Goal: Task Accomplishment & Management: Manage account settings

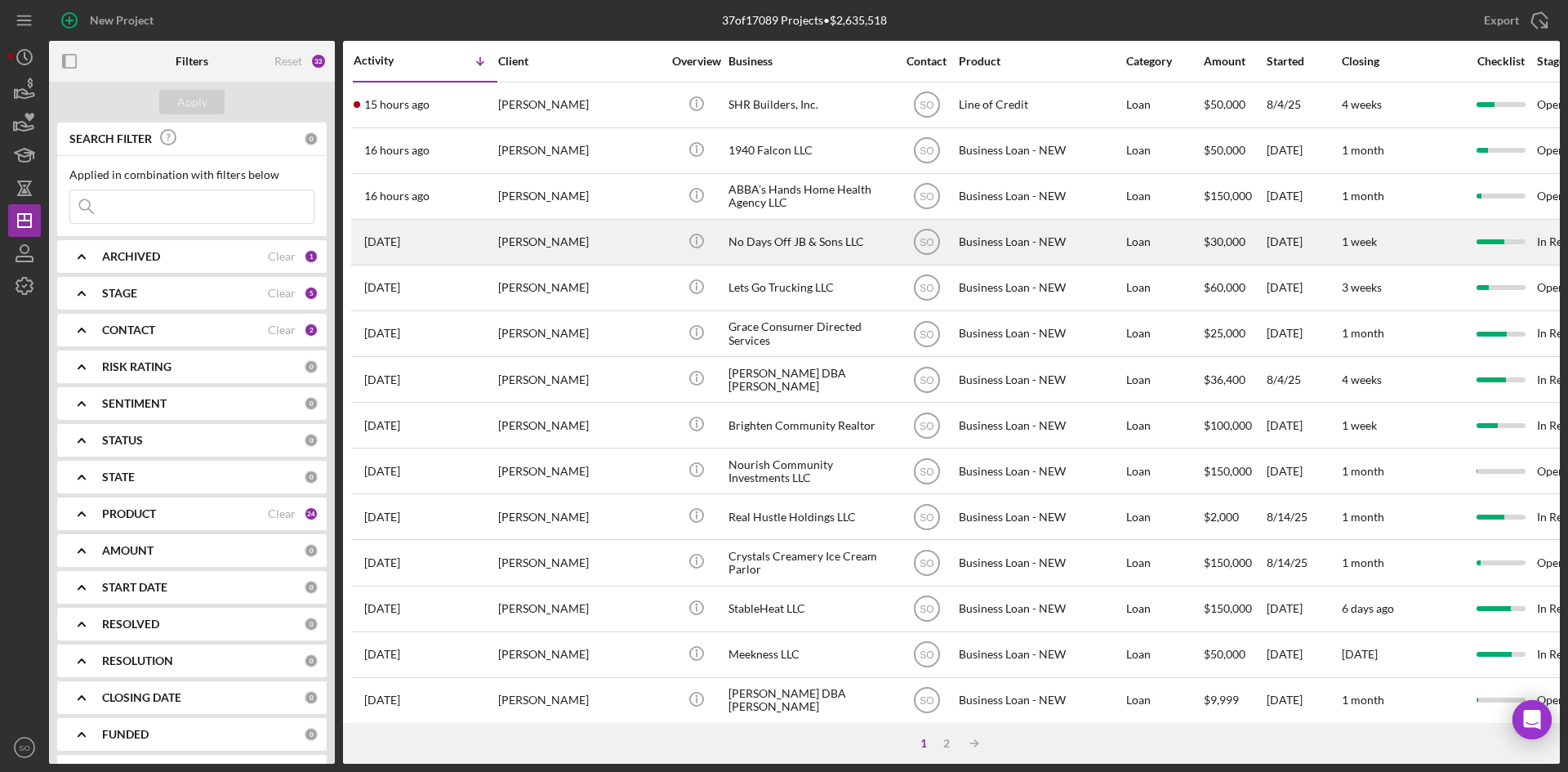
click at [521, 240] on div "[PERSON_NAME]" at bounding box center [580, 242] width 163 height 44
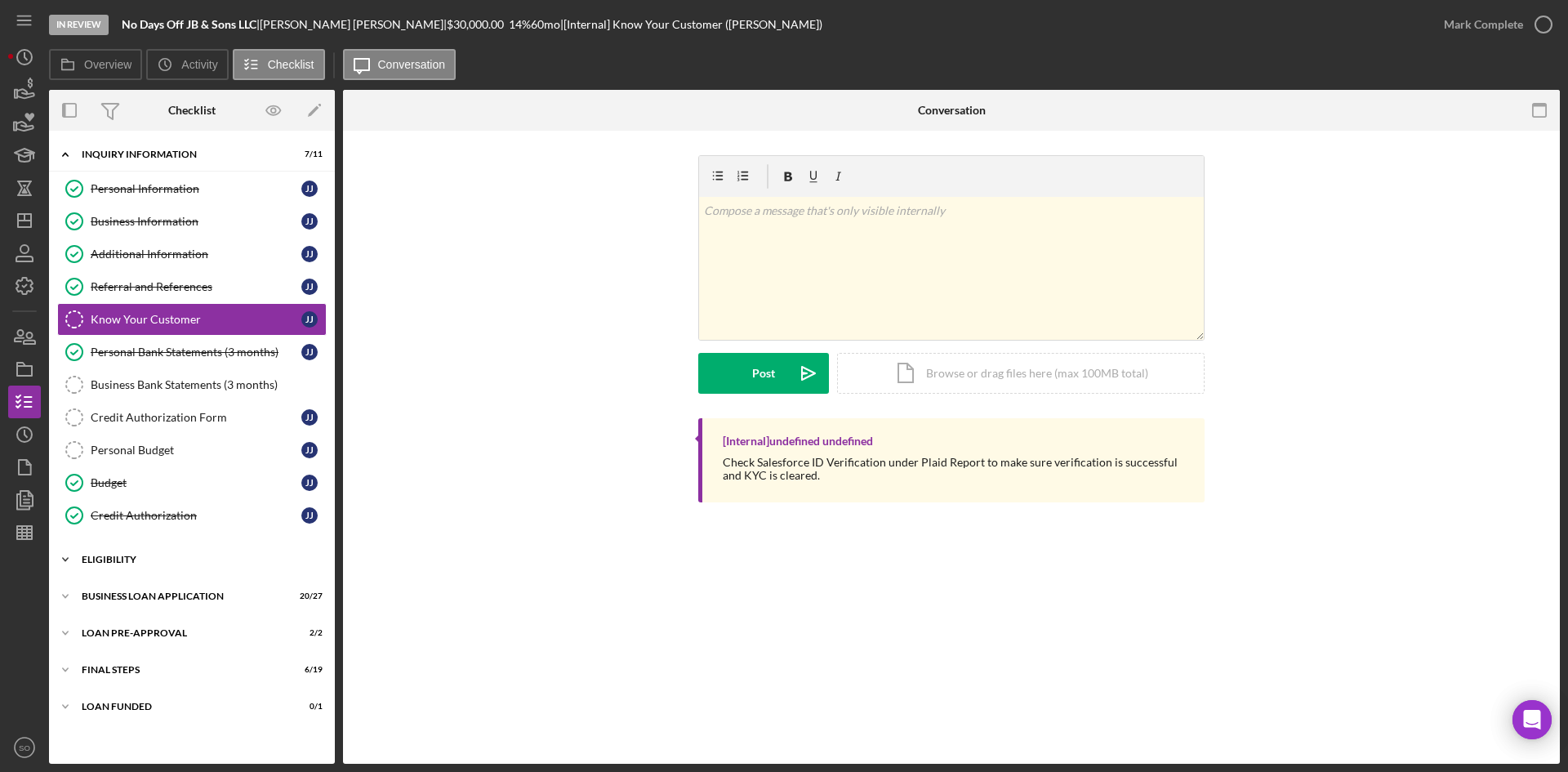
click at [180, 561] on div "ELIGIBILITY" at bounding box center [198, 559] width 233 height 10
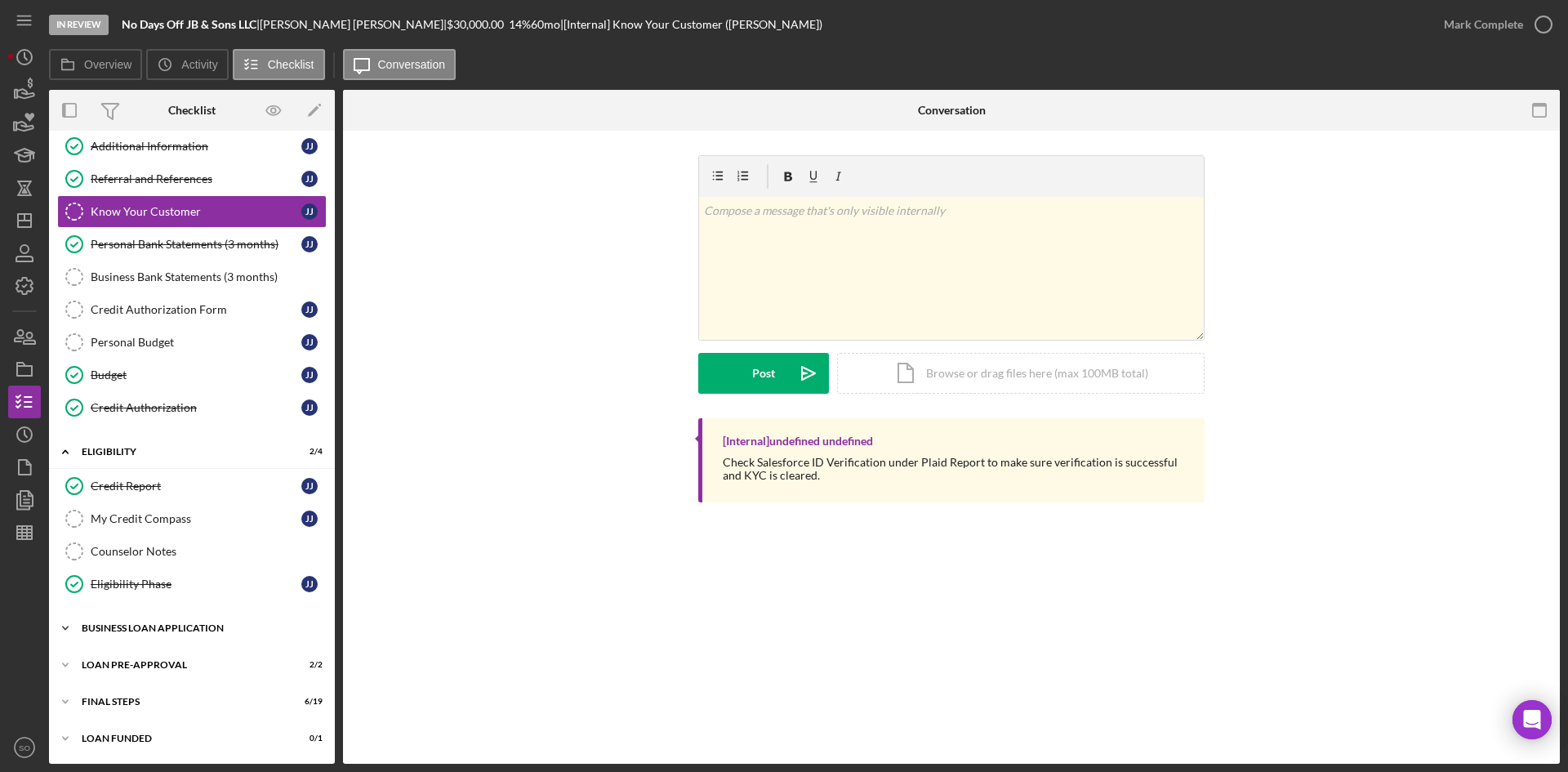
click at [148, 632] on div "BUSINESS LOAN APPLICATION" at bounding box center [198, 627] width 233 height 10
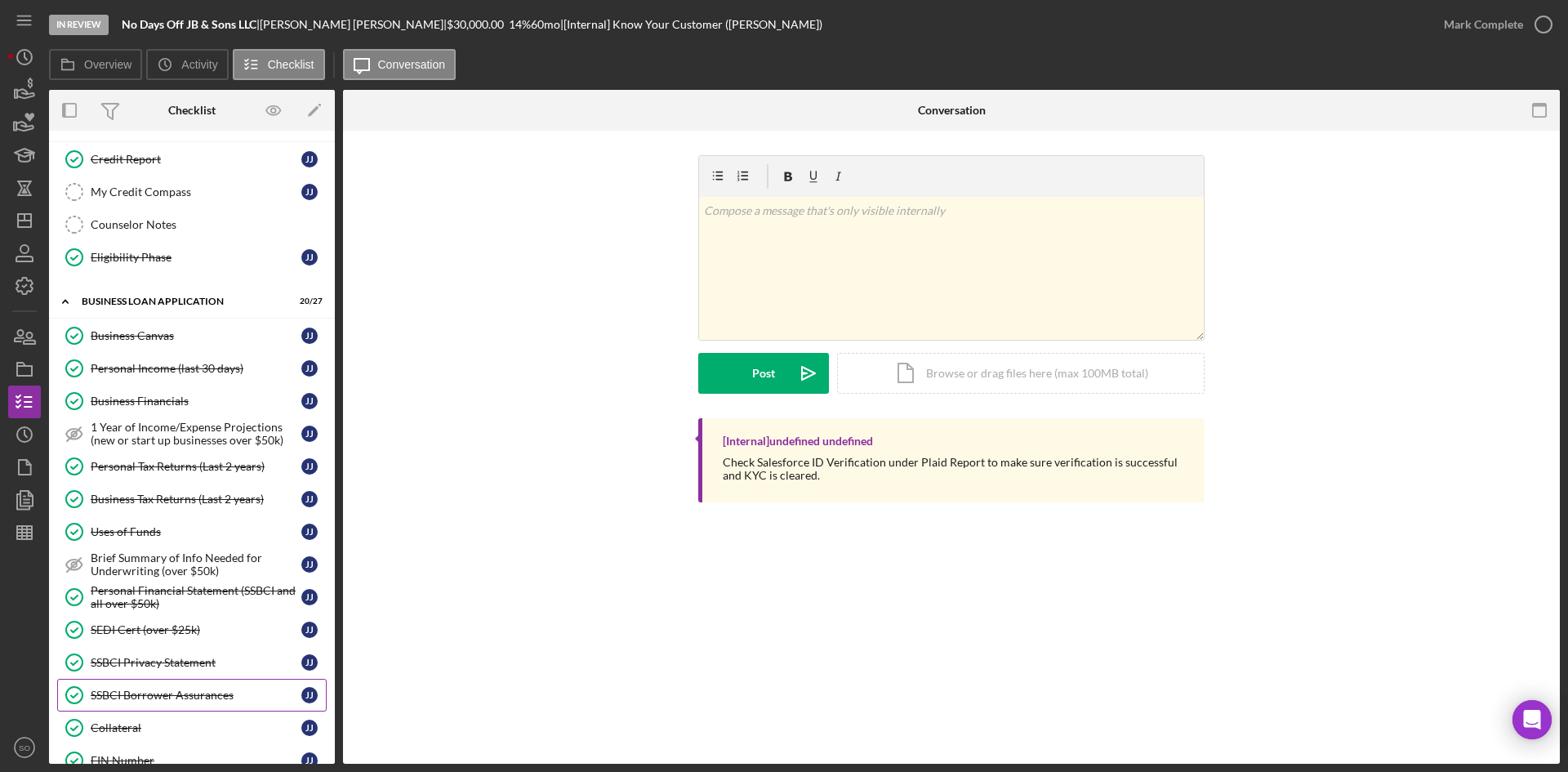
scroll to position [516, 0]
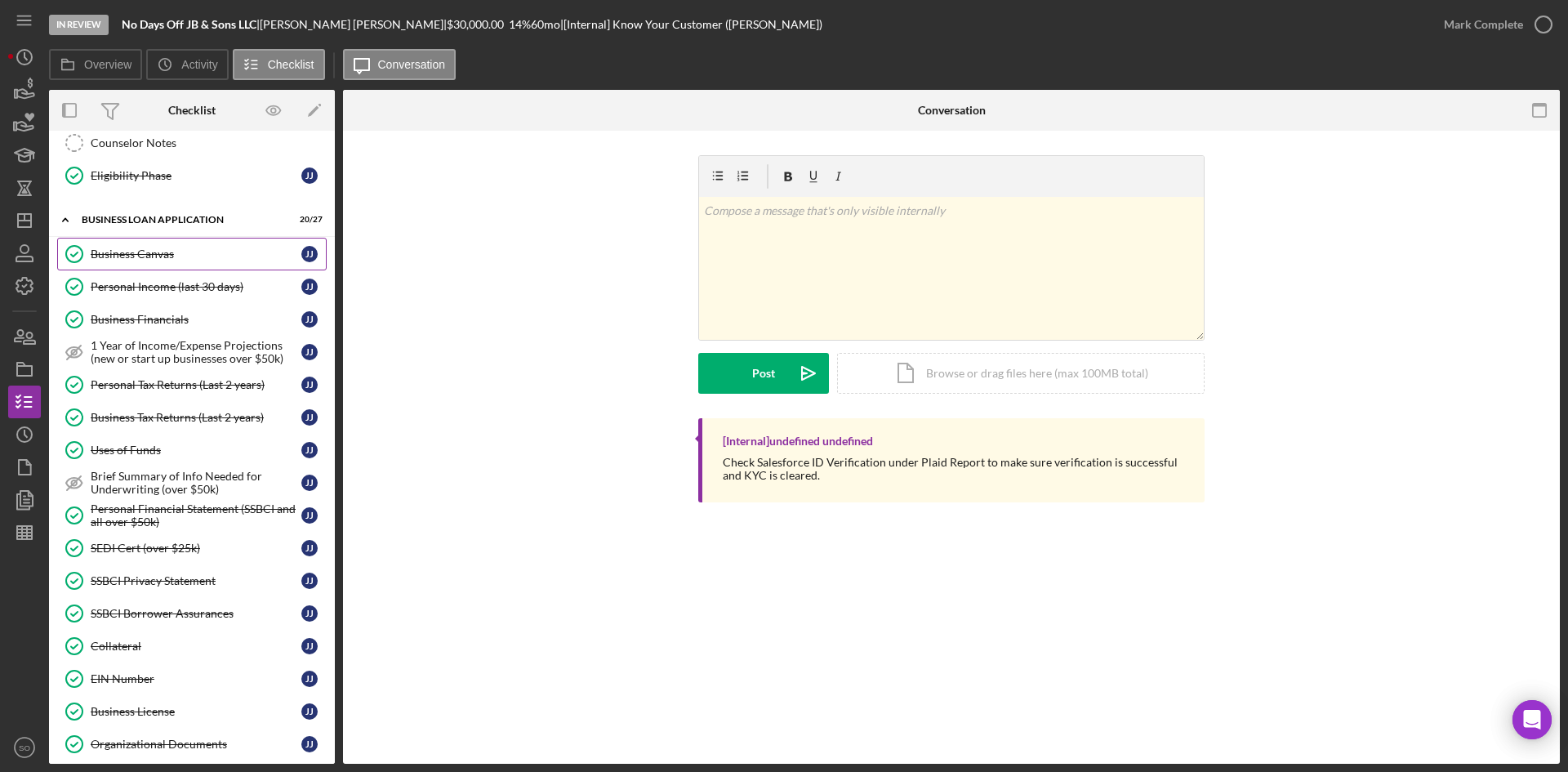
click at [145, 260] on div "Business Canvas" at bounding box center [195, 254] width 211 height 13
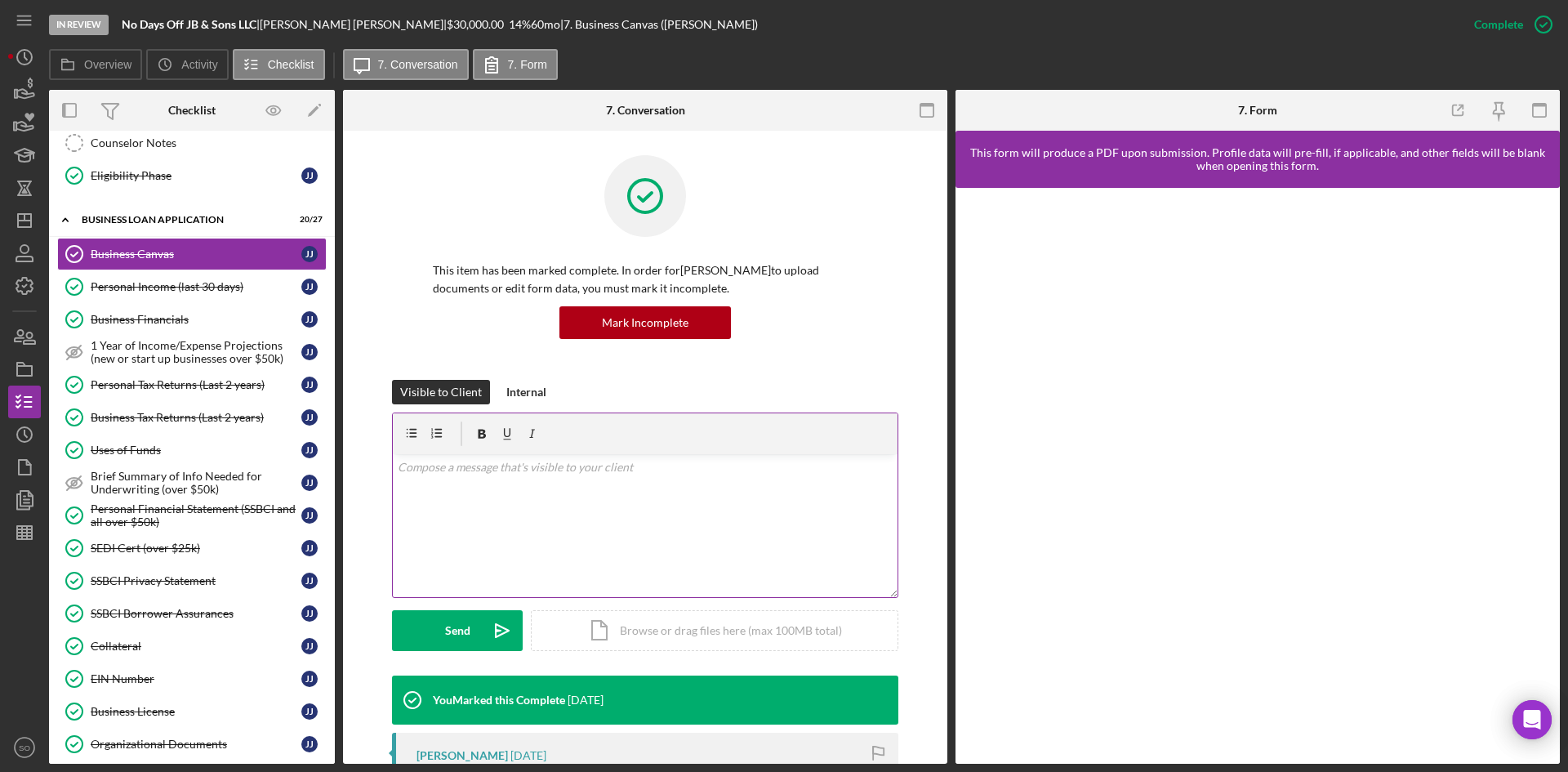
scroll to position [245, 0]
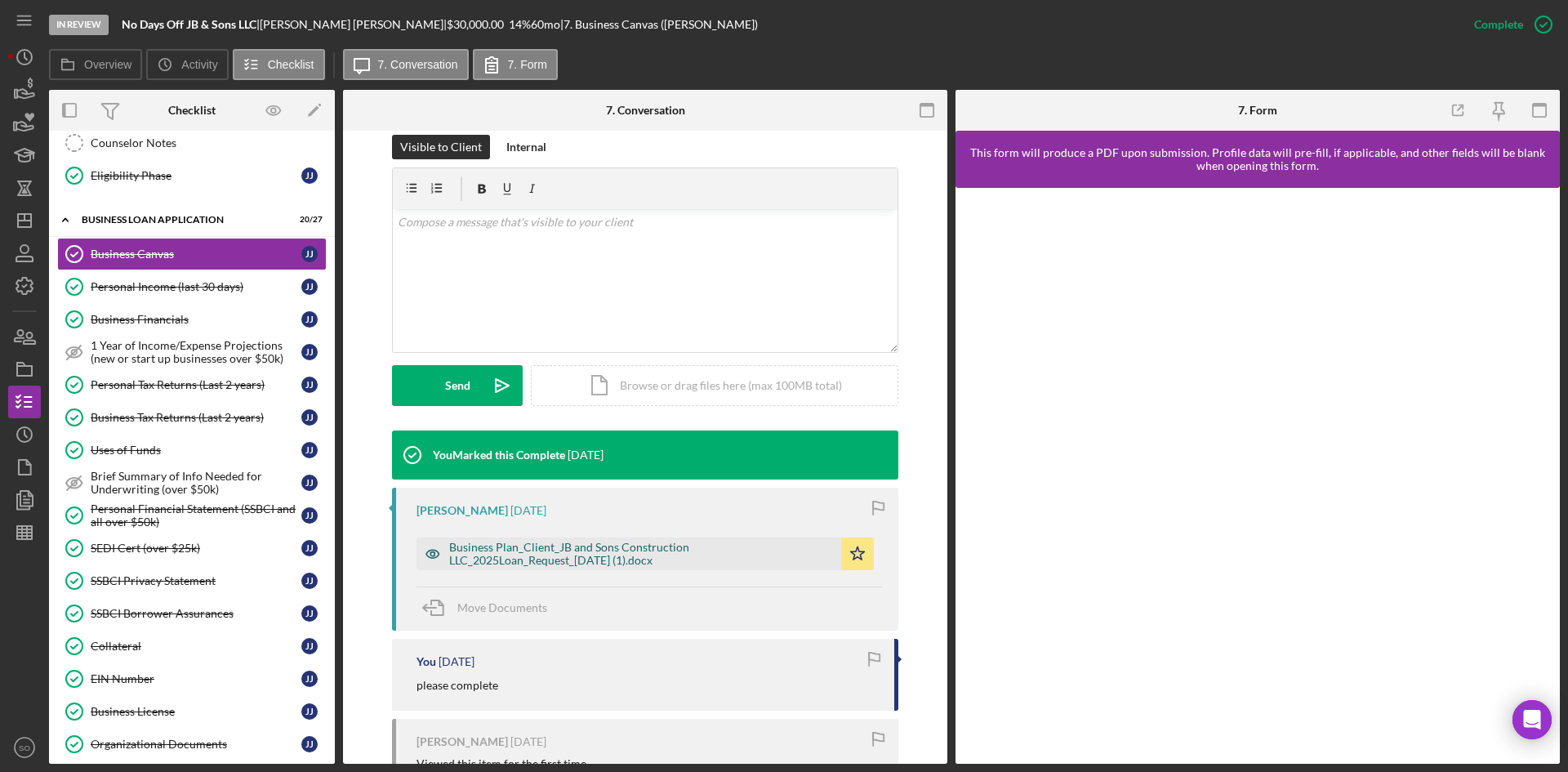
click at [664, 542] on div "Business Plan_Client_JB and Sons Construction LLC_2025Loan_Request_[DATE] (1).d…" at bounding box center [641, 553] width 384 height 26
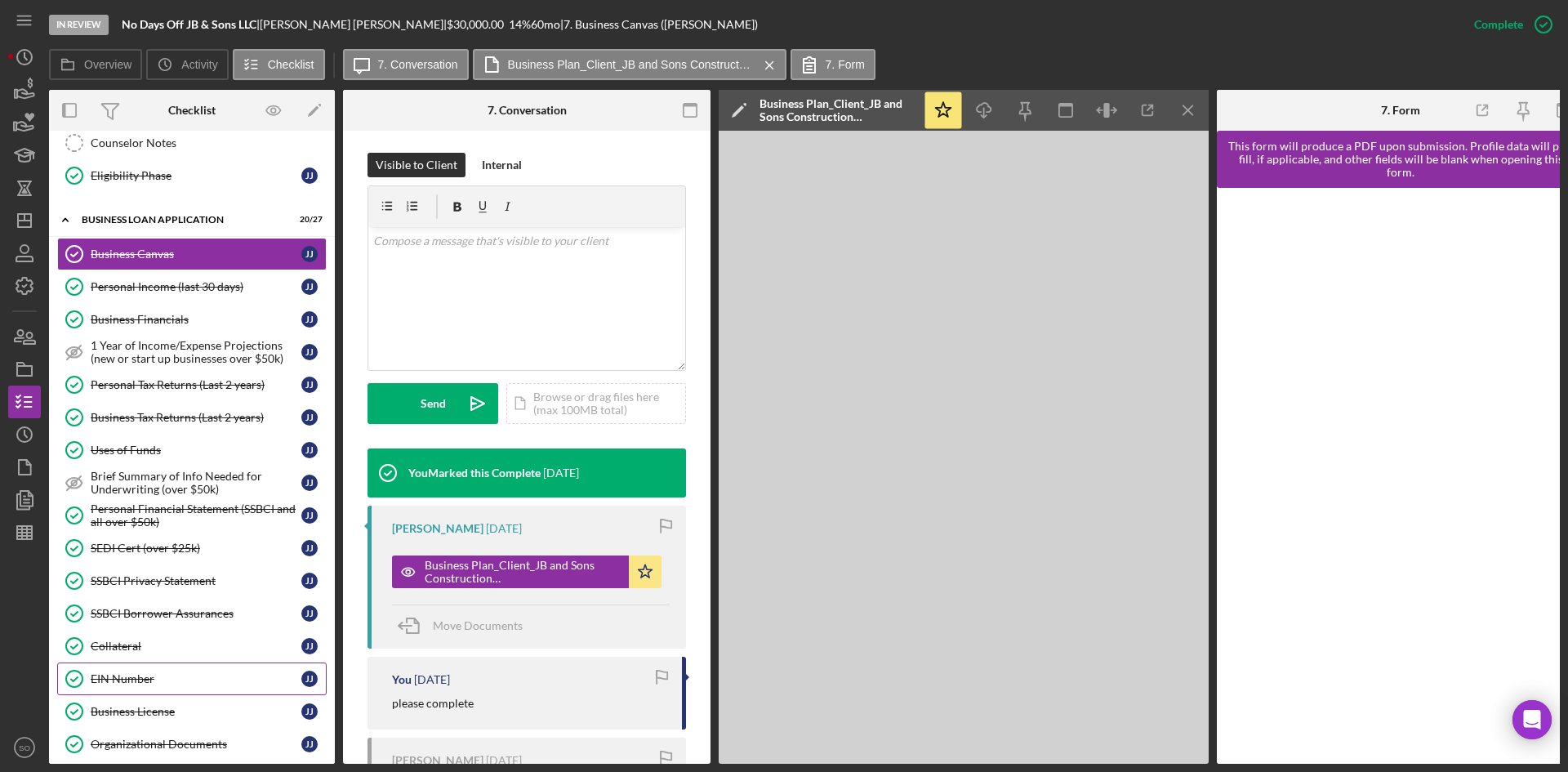
click at [124, 669] on link "EIN Number EIN Number J J" at bounding box center [191, 678] width 269 height 33
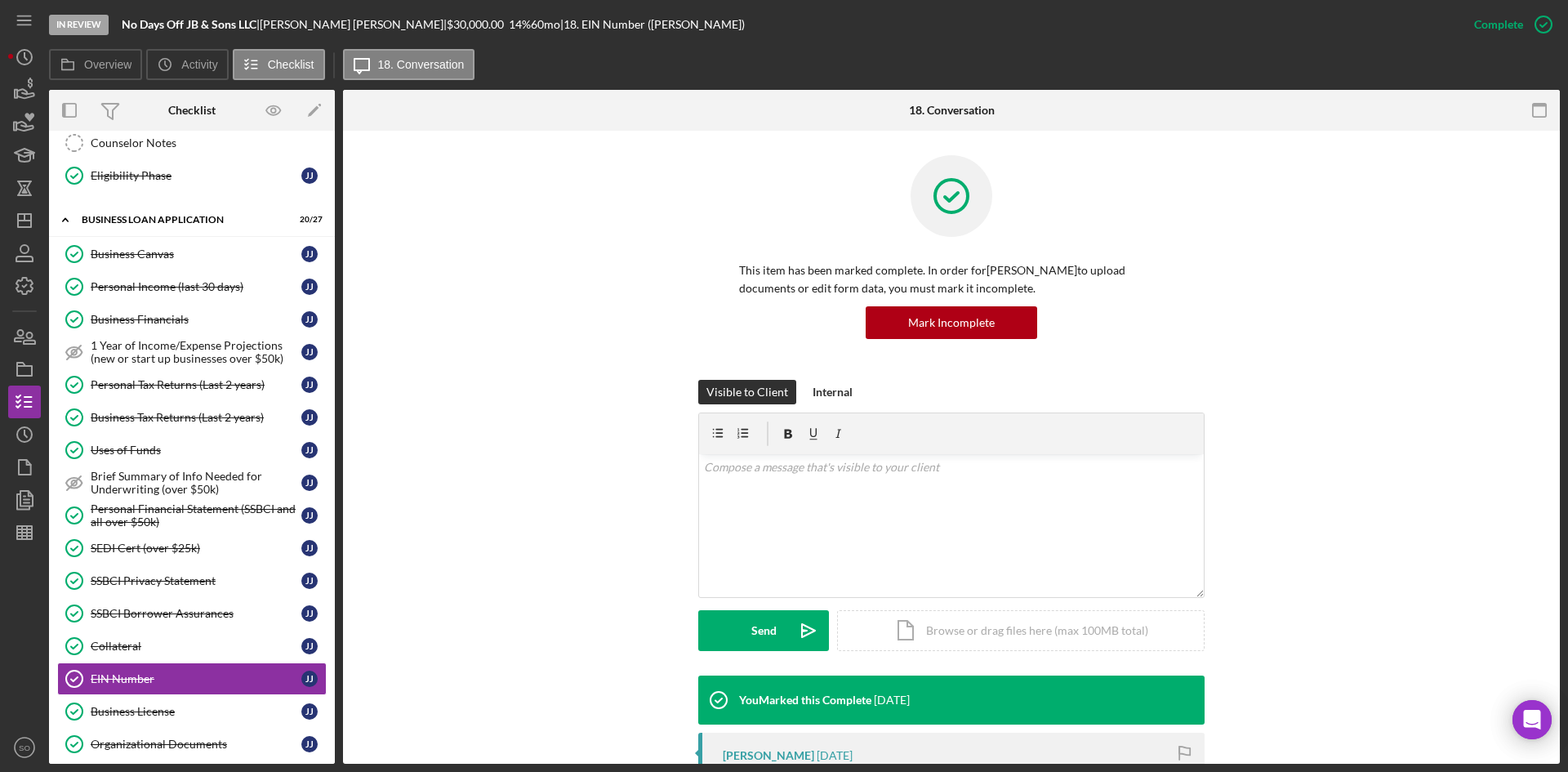
scroll to position [245, 0]
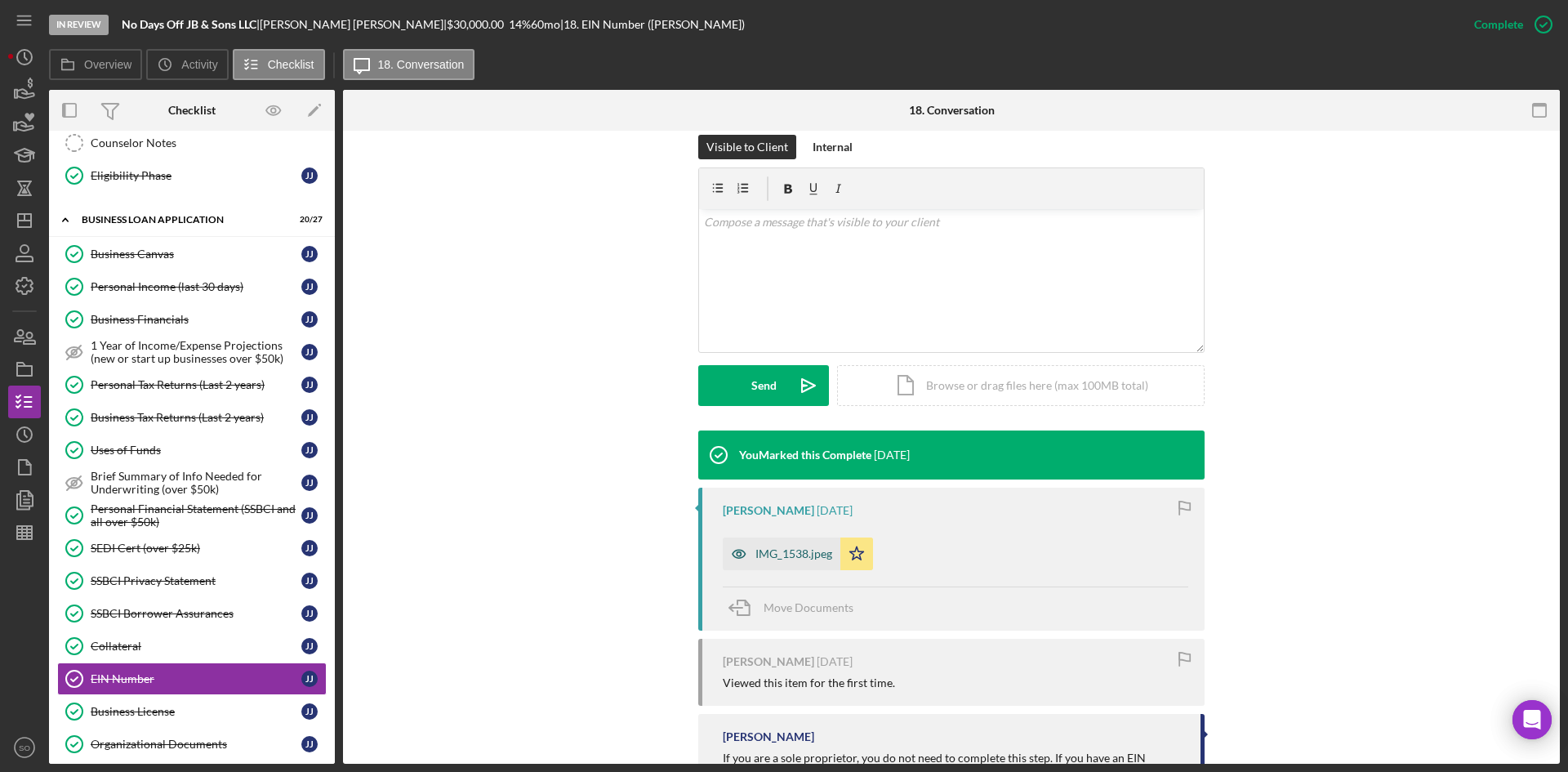
click at [800, 553] on div "IMG_1538.jpeg" at bounding box center [793, 553] width 76 height 13
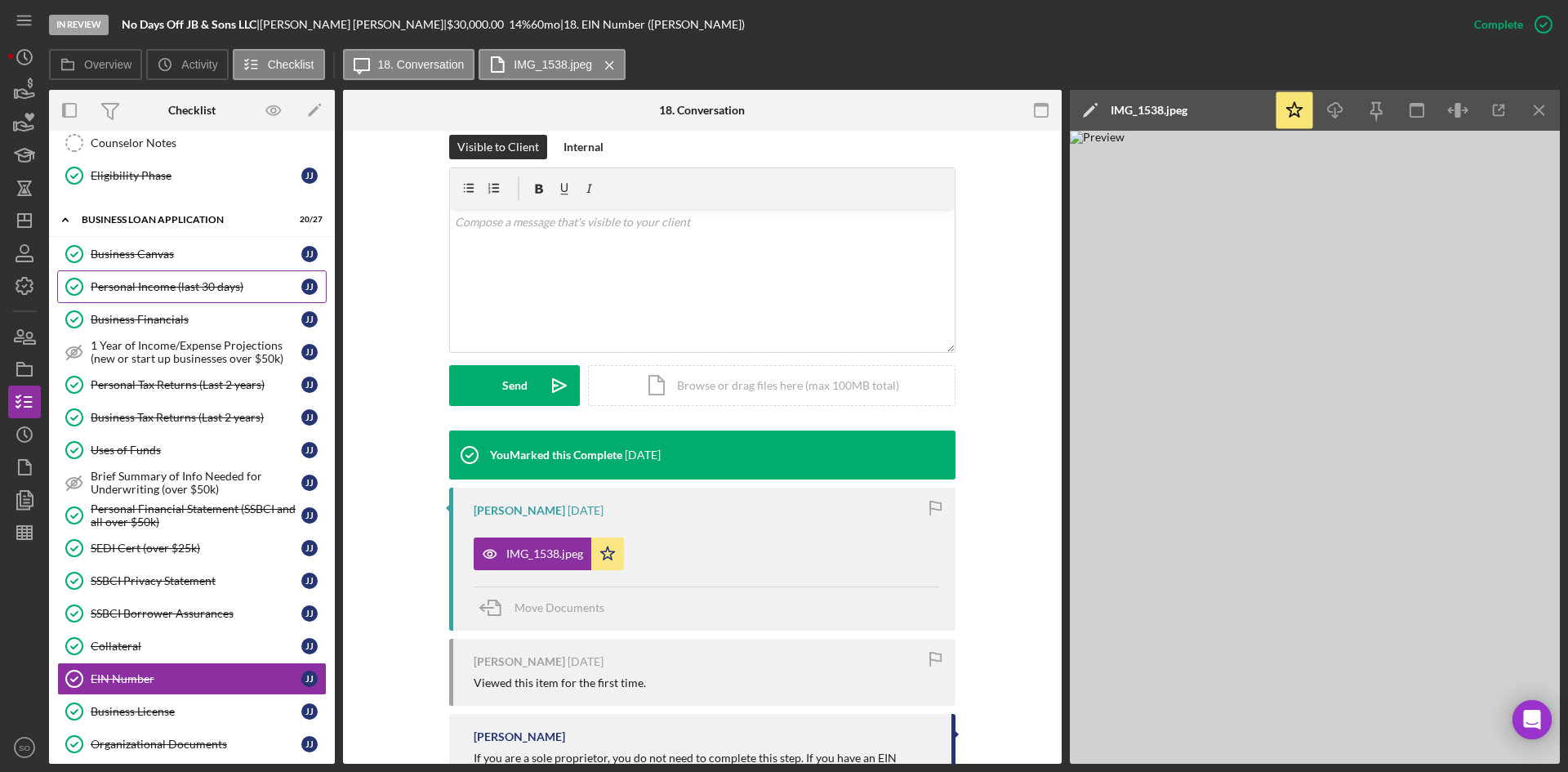
click at [97, 280] on div "Personal Income (last 30 days)" at bounding box center [195, 286] width 211 height 13
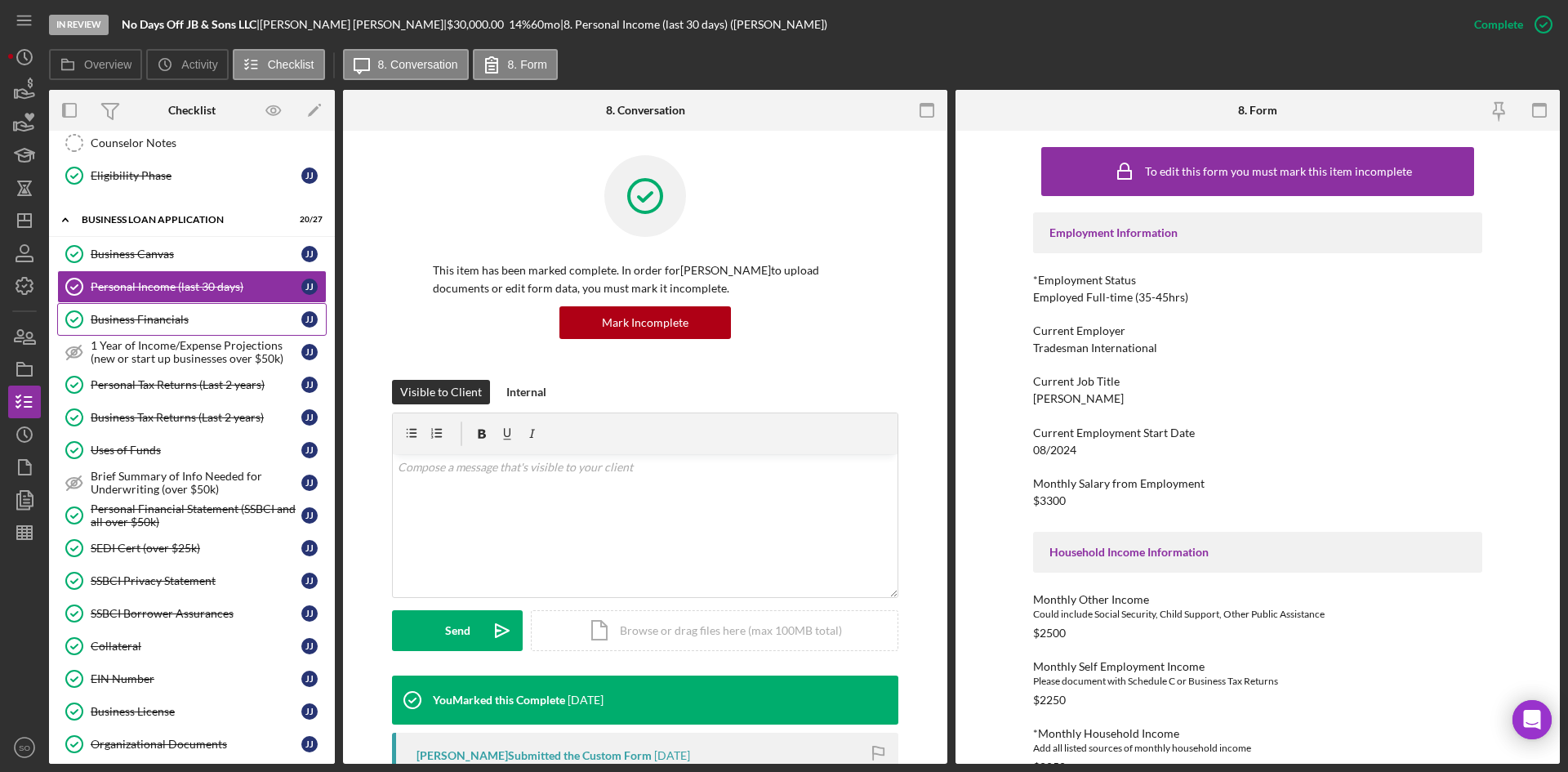
click at [142, 322] on div "Business Financials" at bounding box center [195, 319] width 211 height 13
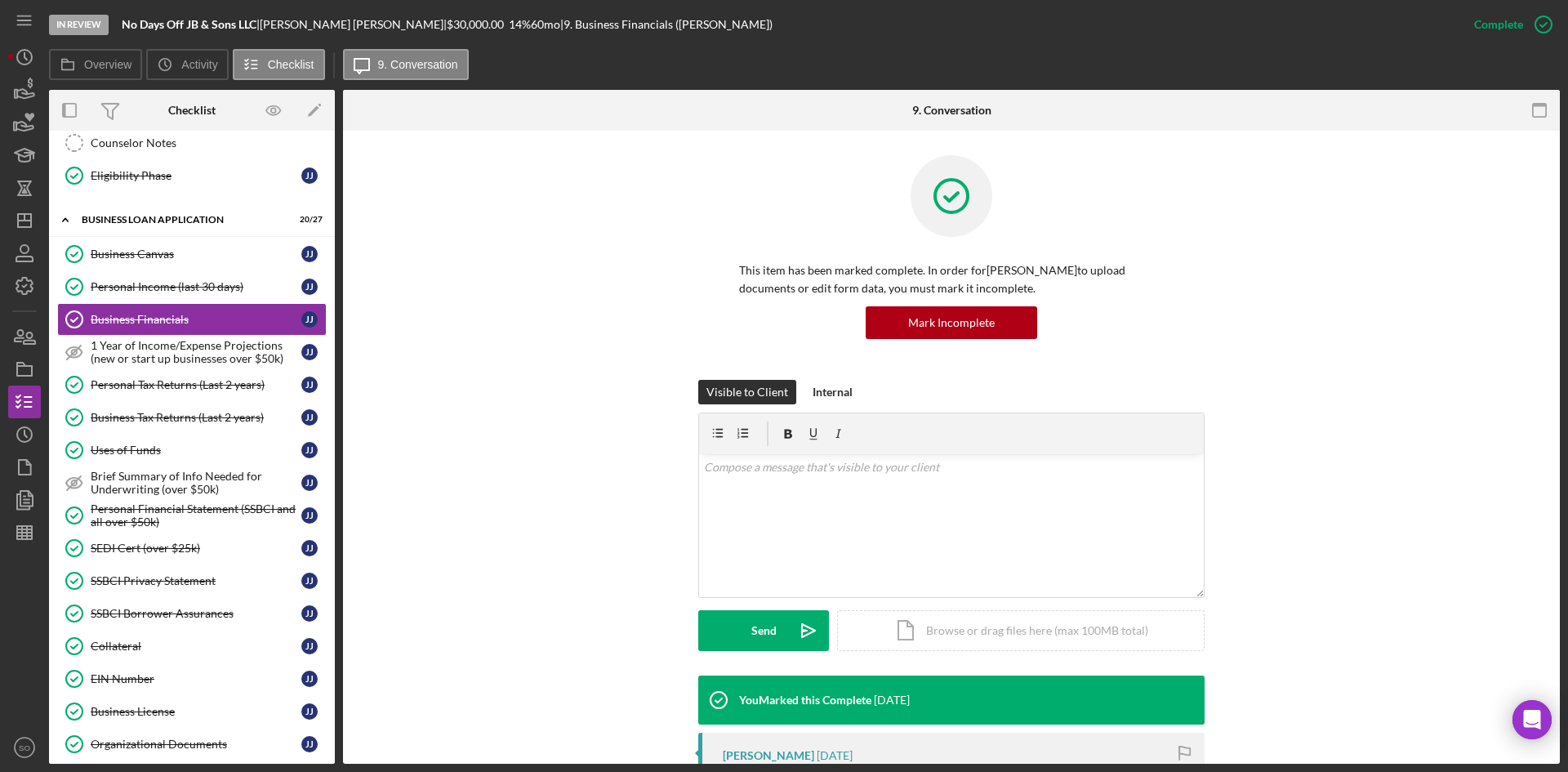
scroll to position [409, 0]
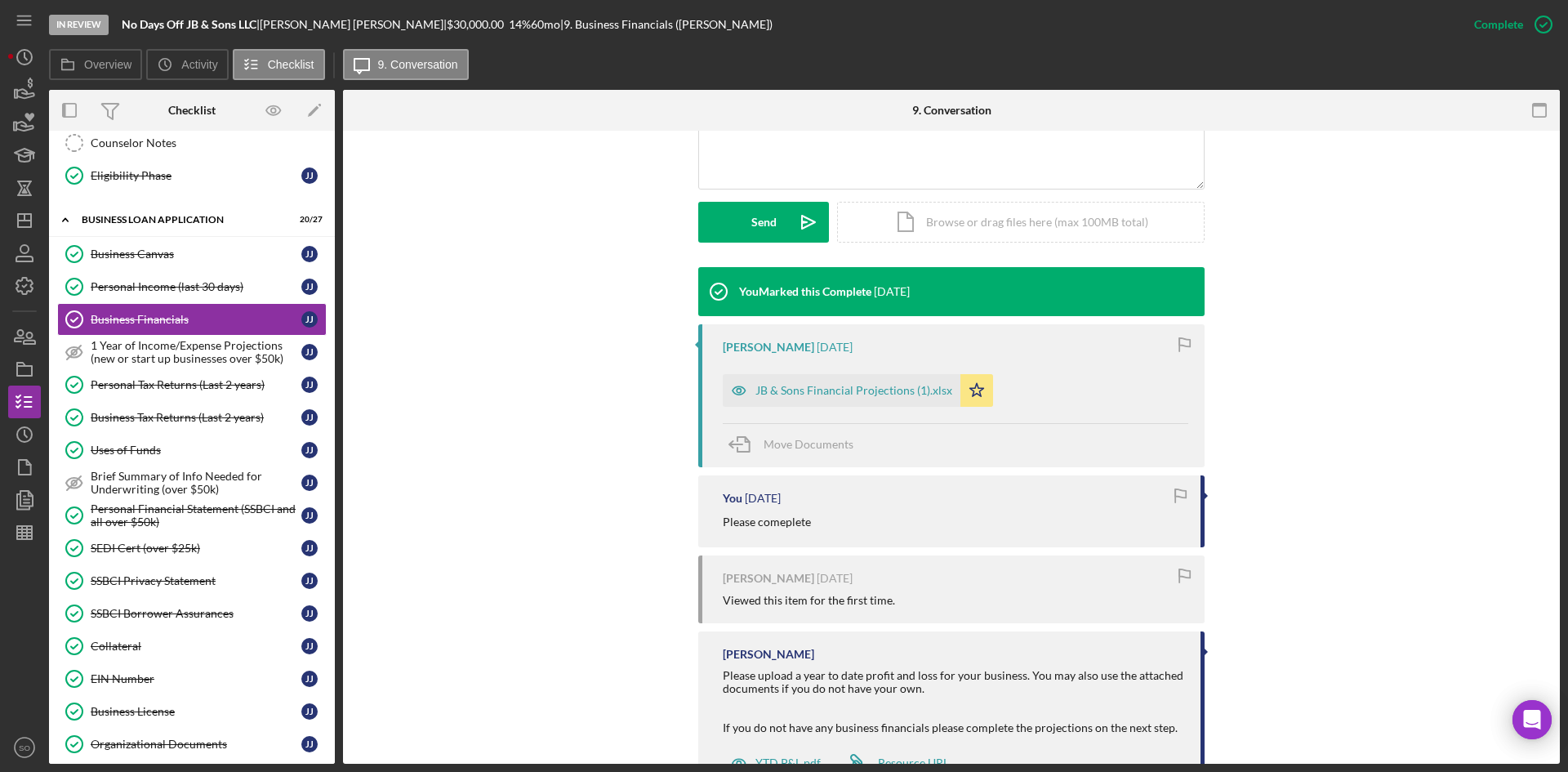
click at [790, 394] on div "JB & Sons Financial Projections (1).xlsx" at bounding box center [854, 390] width 197 height 13
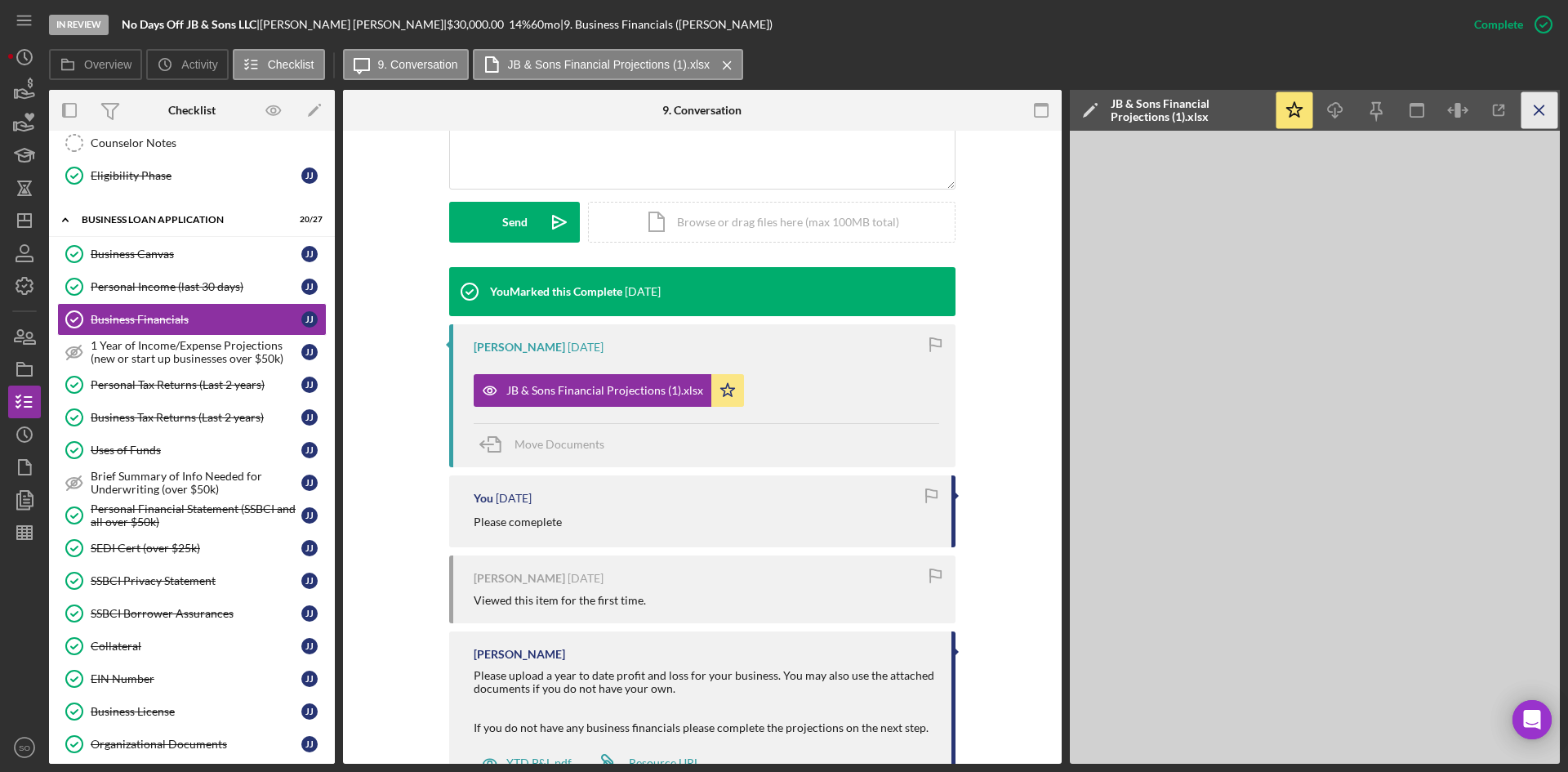
click at [1547, 110] on icon "Icon/Menu Close" at bounding box center [1539, 110] width 36 height 36
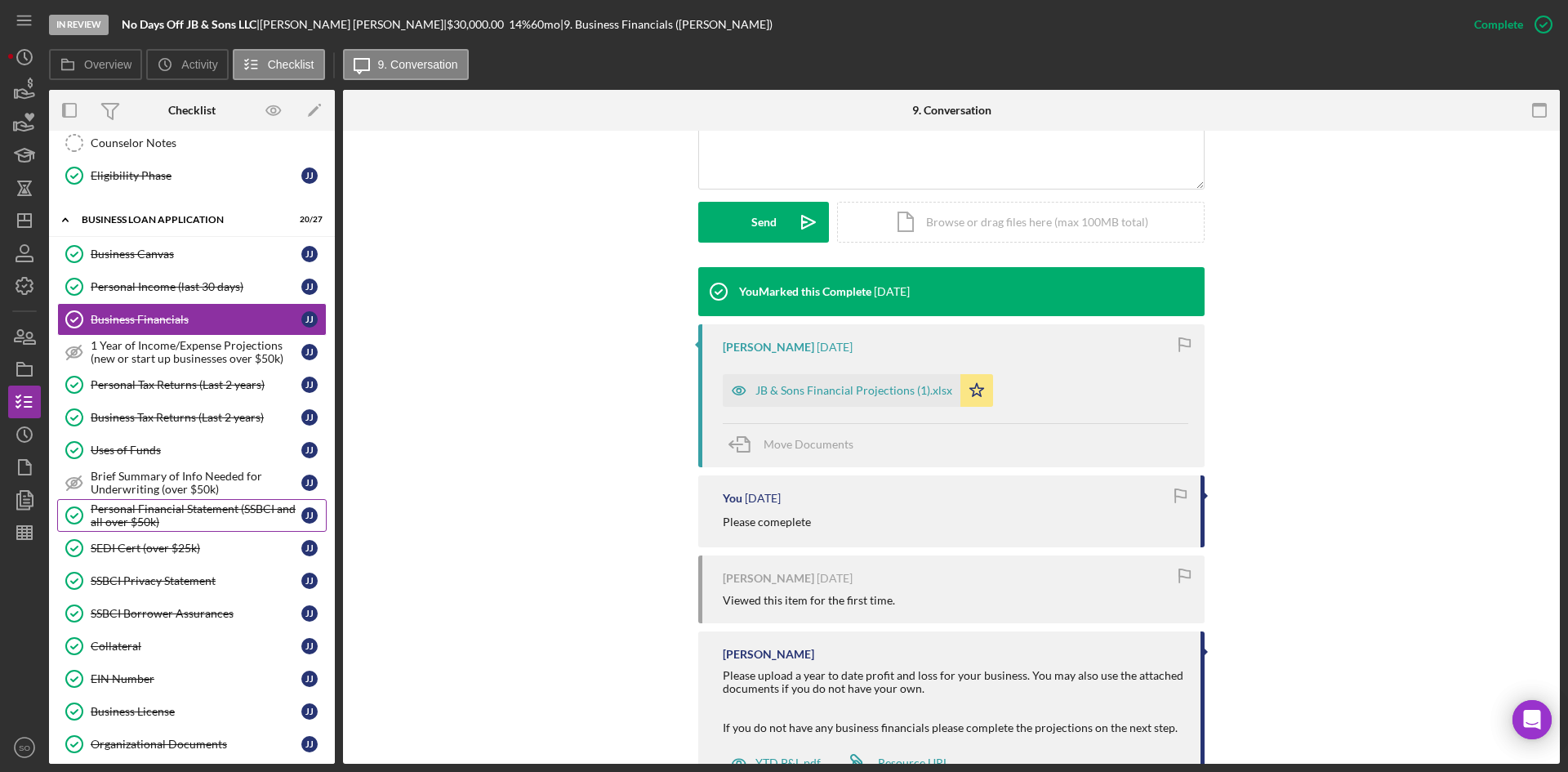
click at [254, 511] on div "Personal Financial Statement (SSBCI and all over $50k)" at bounding box center [195, 514] width 211 height 26
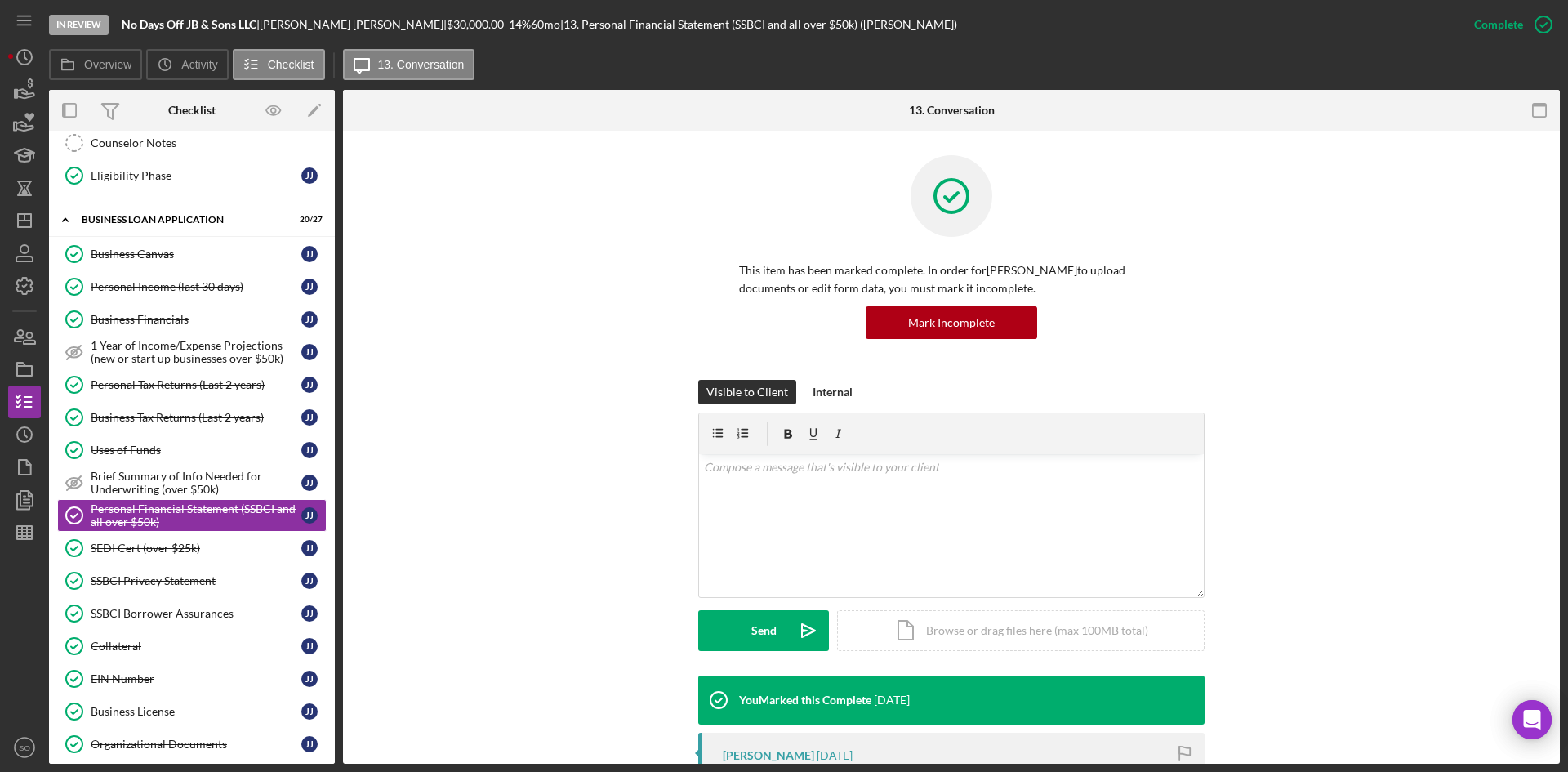
scroll to position [327, 0]
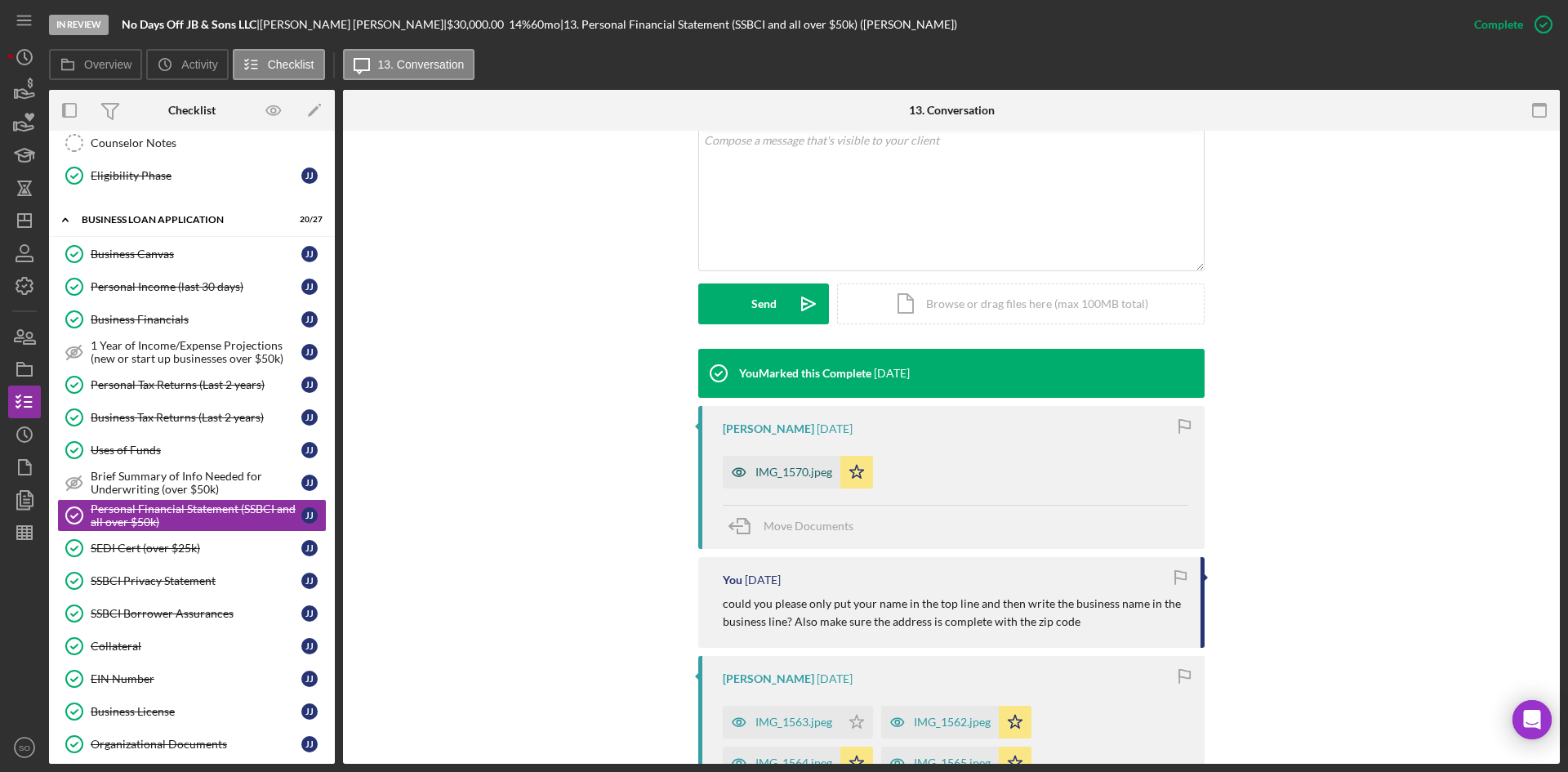
click at [801, 473] on div "IMG_1570.jpeg" at bounding box center [793, 472] width 76 height 13
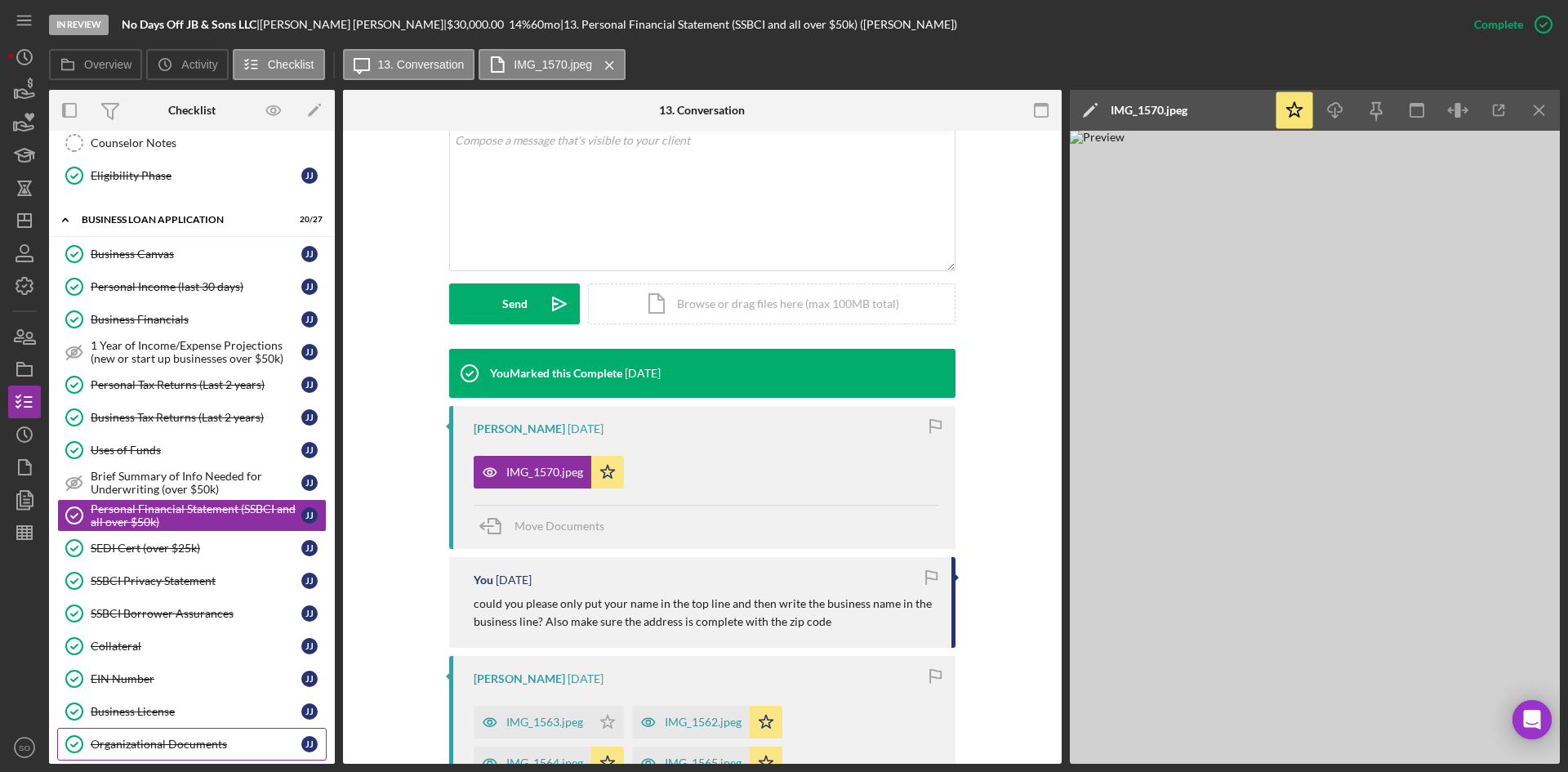
drag, startPoint x: 160, startPoint y: 746, endPoint x: 171, endPoint y: 737, distance: 14.2
click at [160, 743] on div "Organizational Documents" at bounding box center [195, 744] width 211 height 13
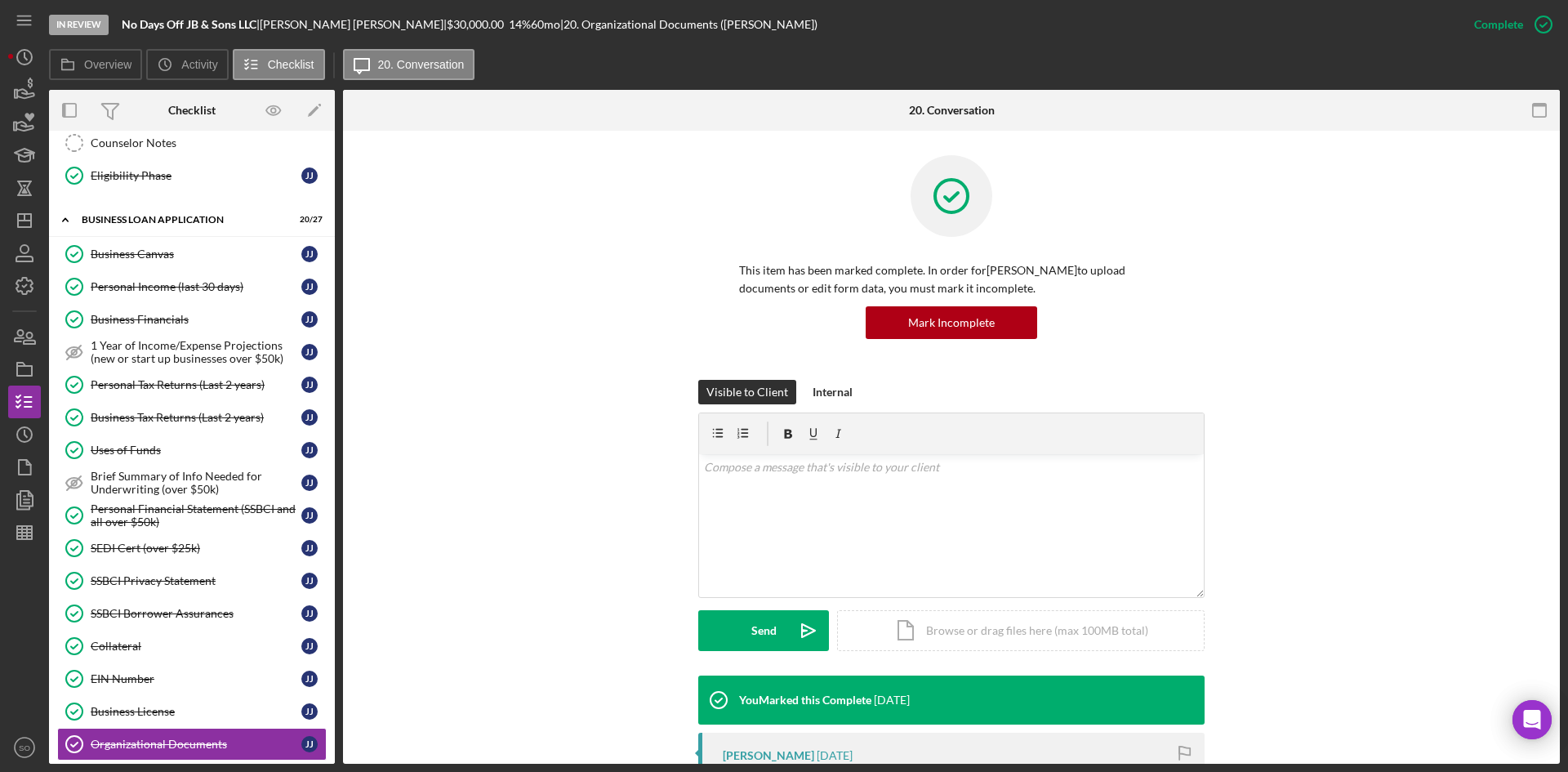
scroll to position [245, 0]
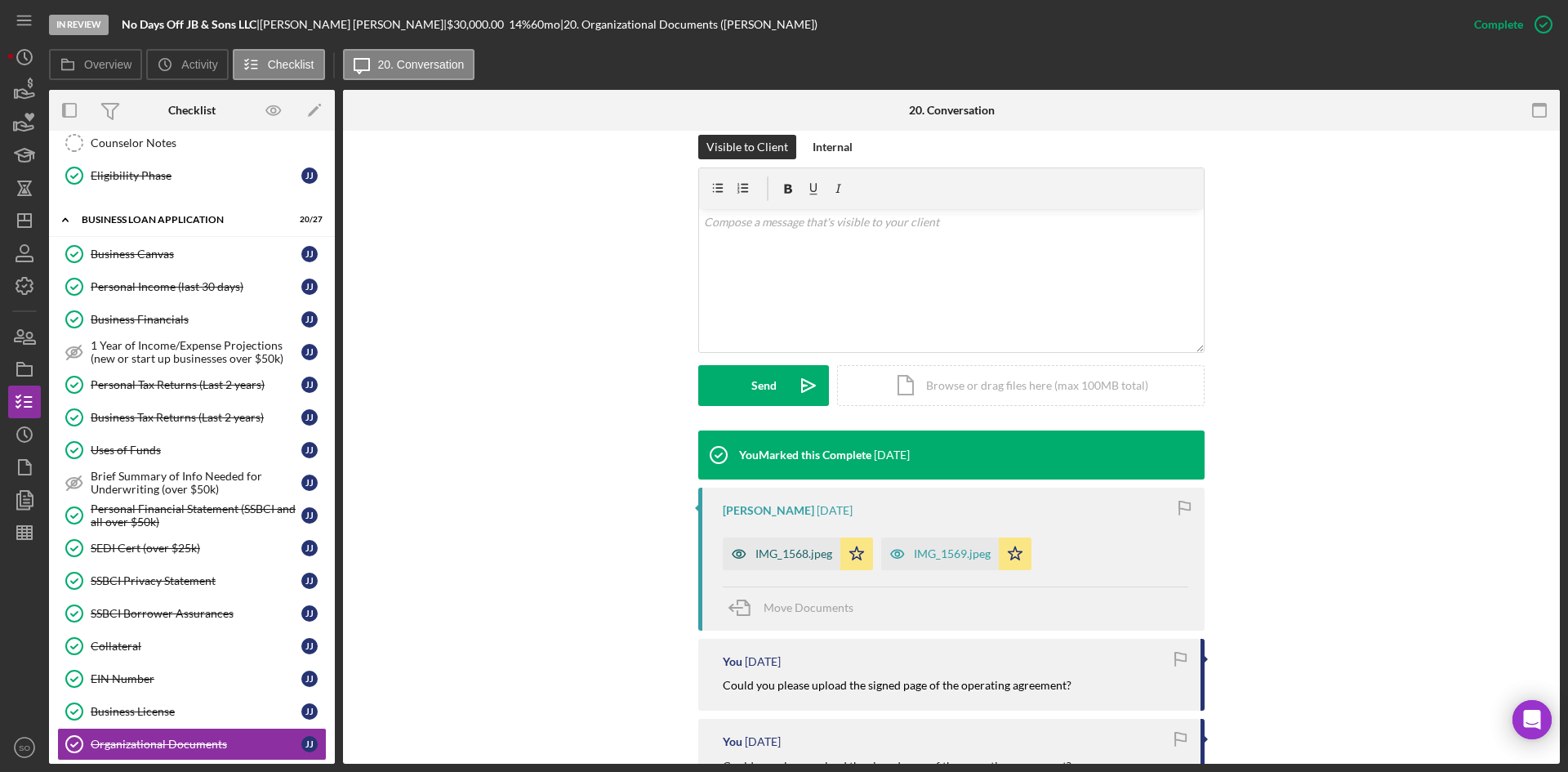
click at [776, 544] on div "IMG_1568.jpeg" at bounding box center [781, 553] width 117 height 33
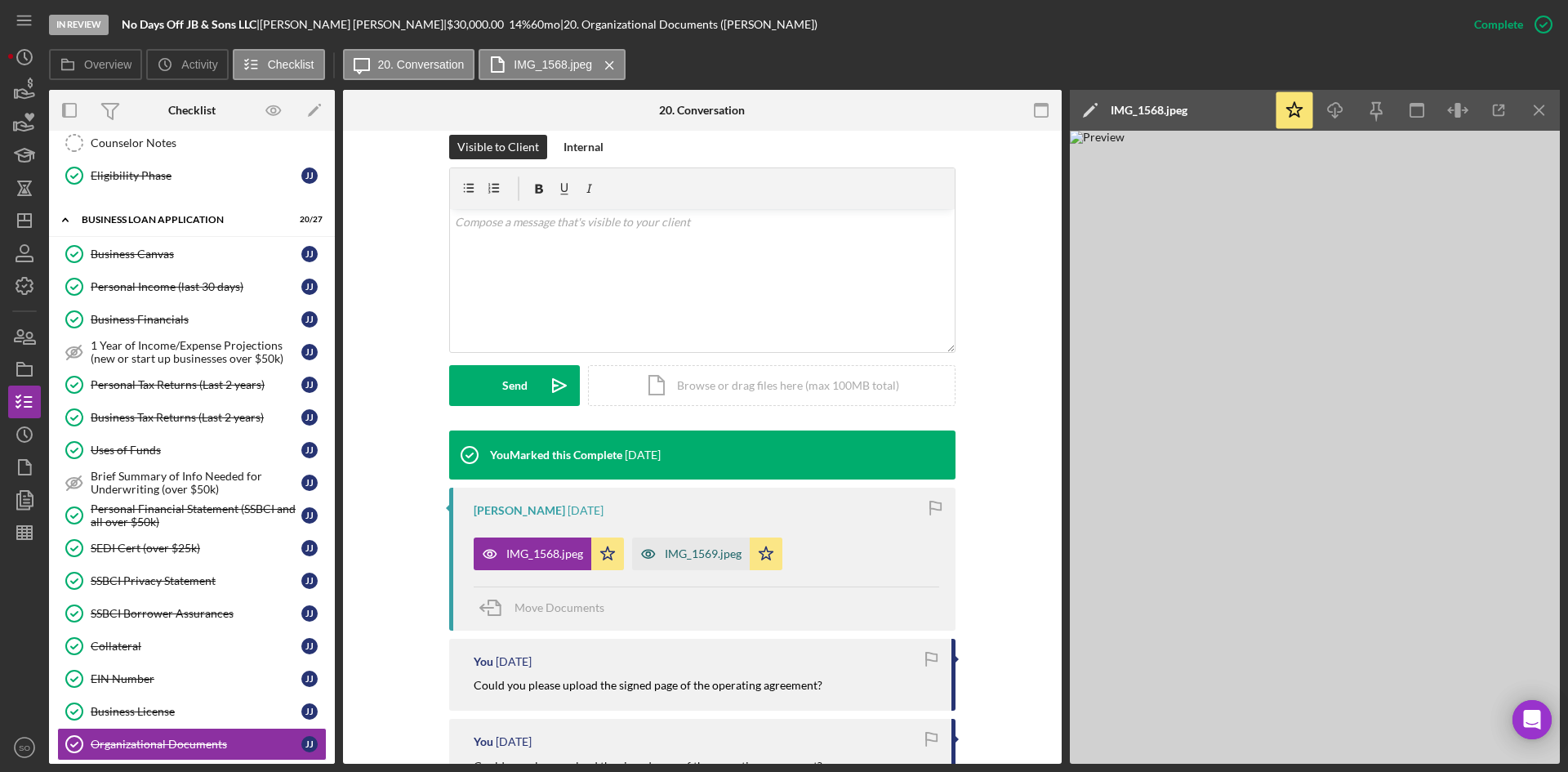
click at [681, 547] on div "IMG_1569.jpeg" at bounding box center [703, 553] width 76 height 13
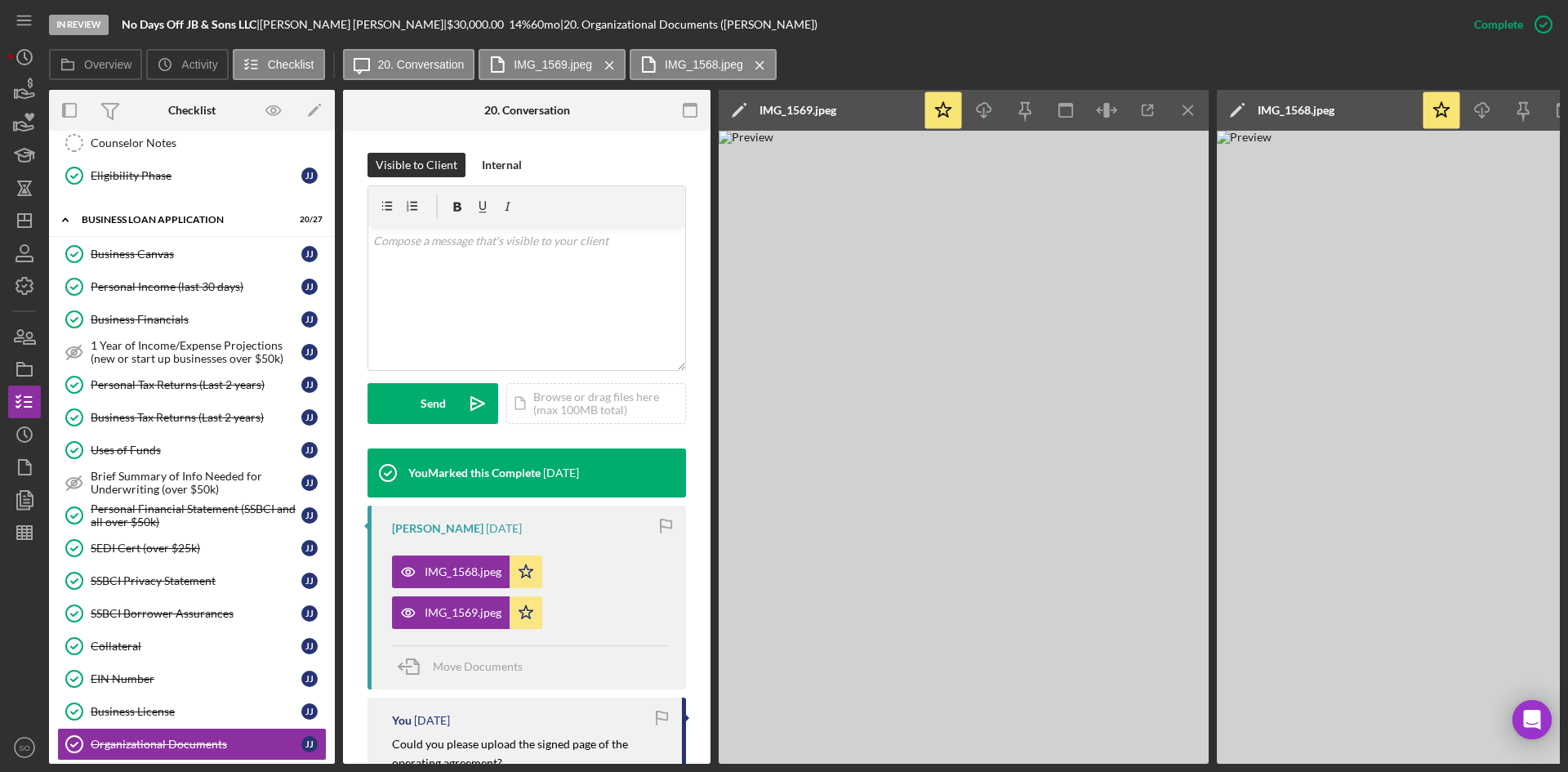
scroll to position [653, 0]
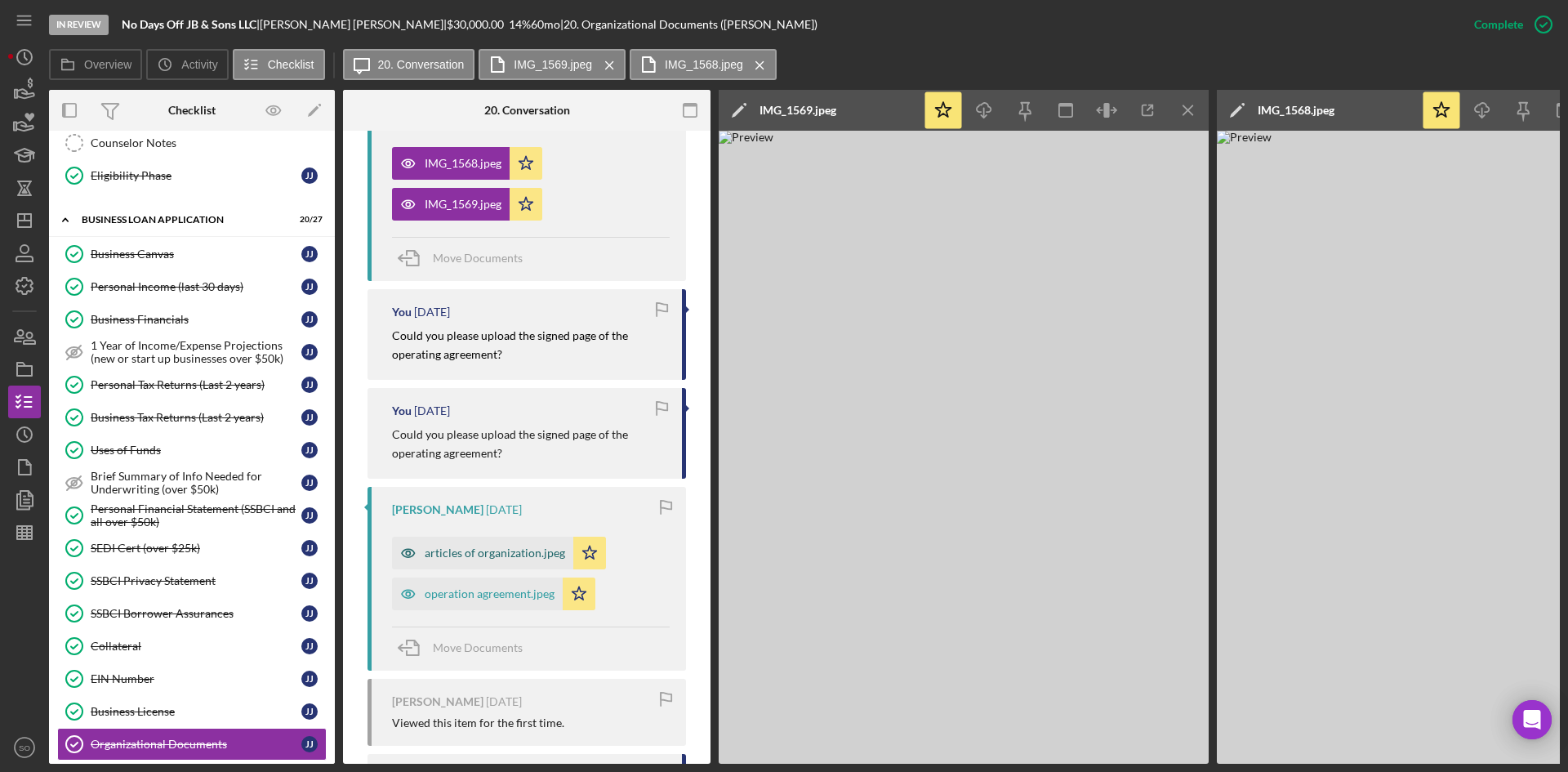
click at [521, 553] on div "articles of organization.jpeg" at bounding box center [495, 553] width 140 height 13
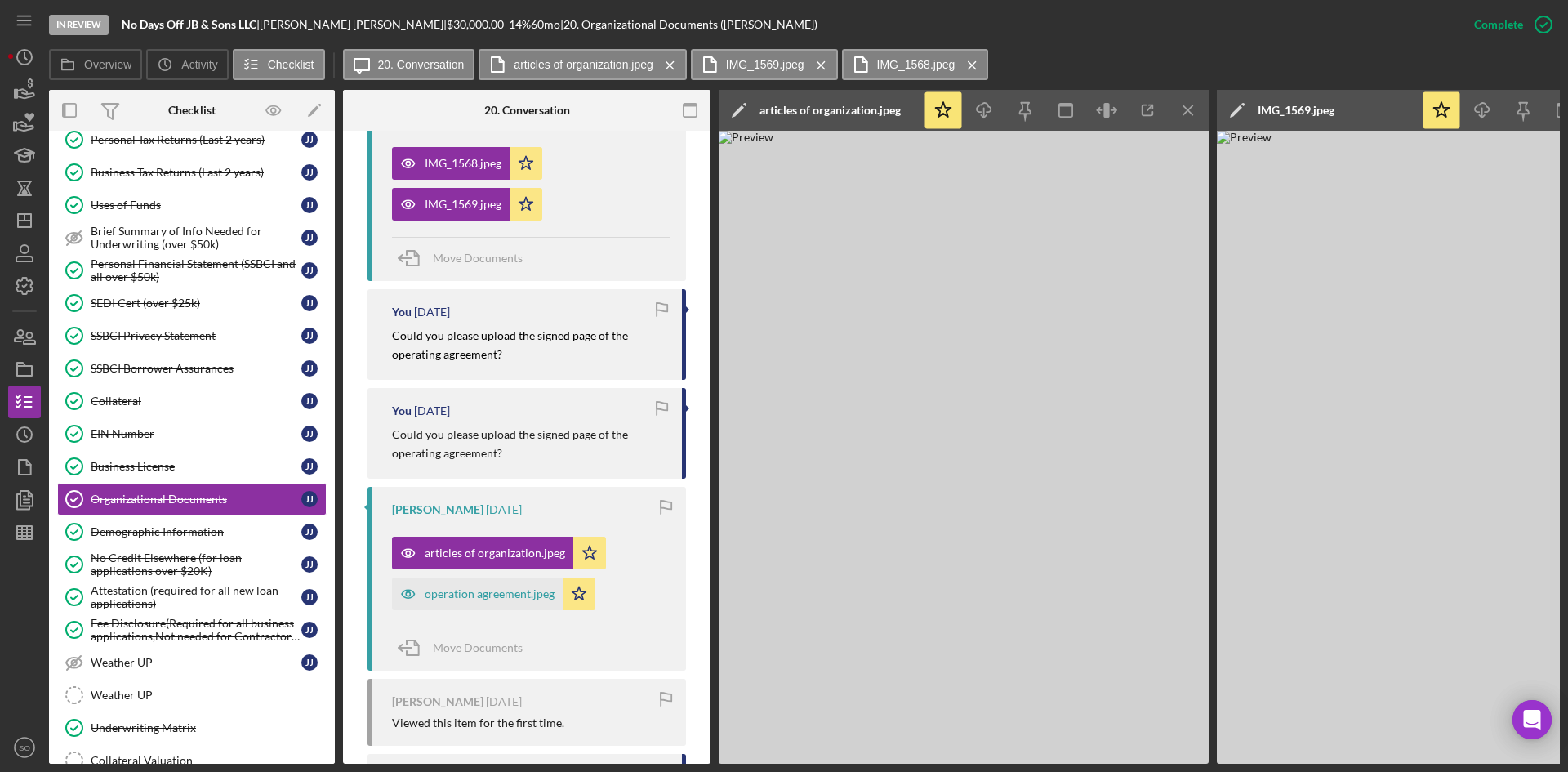
scroll to position [1004, 0]
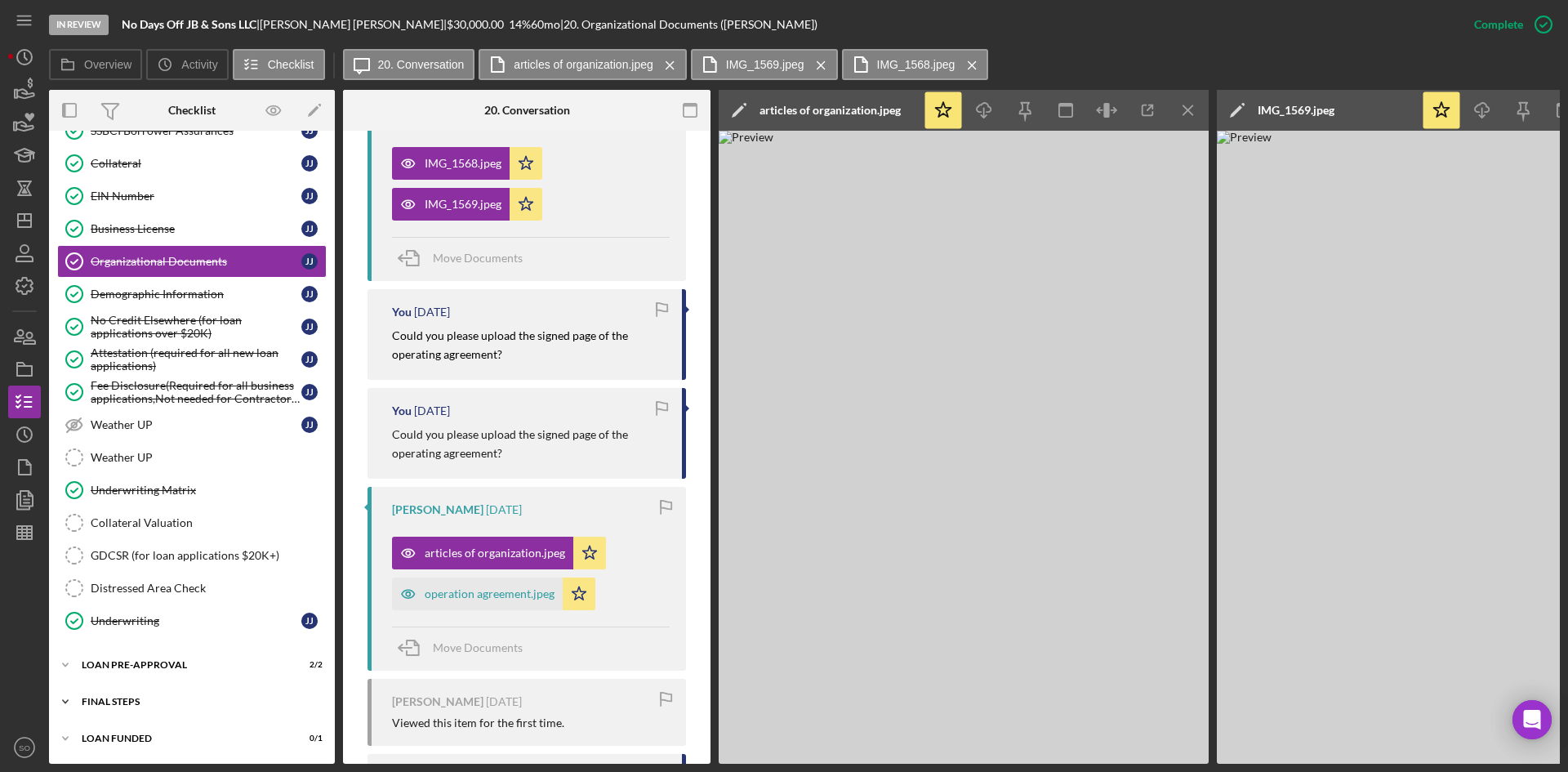
click at [131, 708] on div "Icon/Expander FINAL STEPS 6 / 19" at bounding box center [192, 701] width 286 height 33
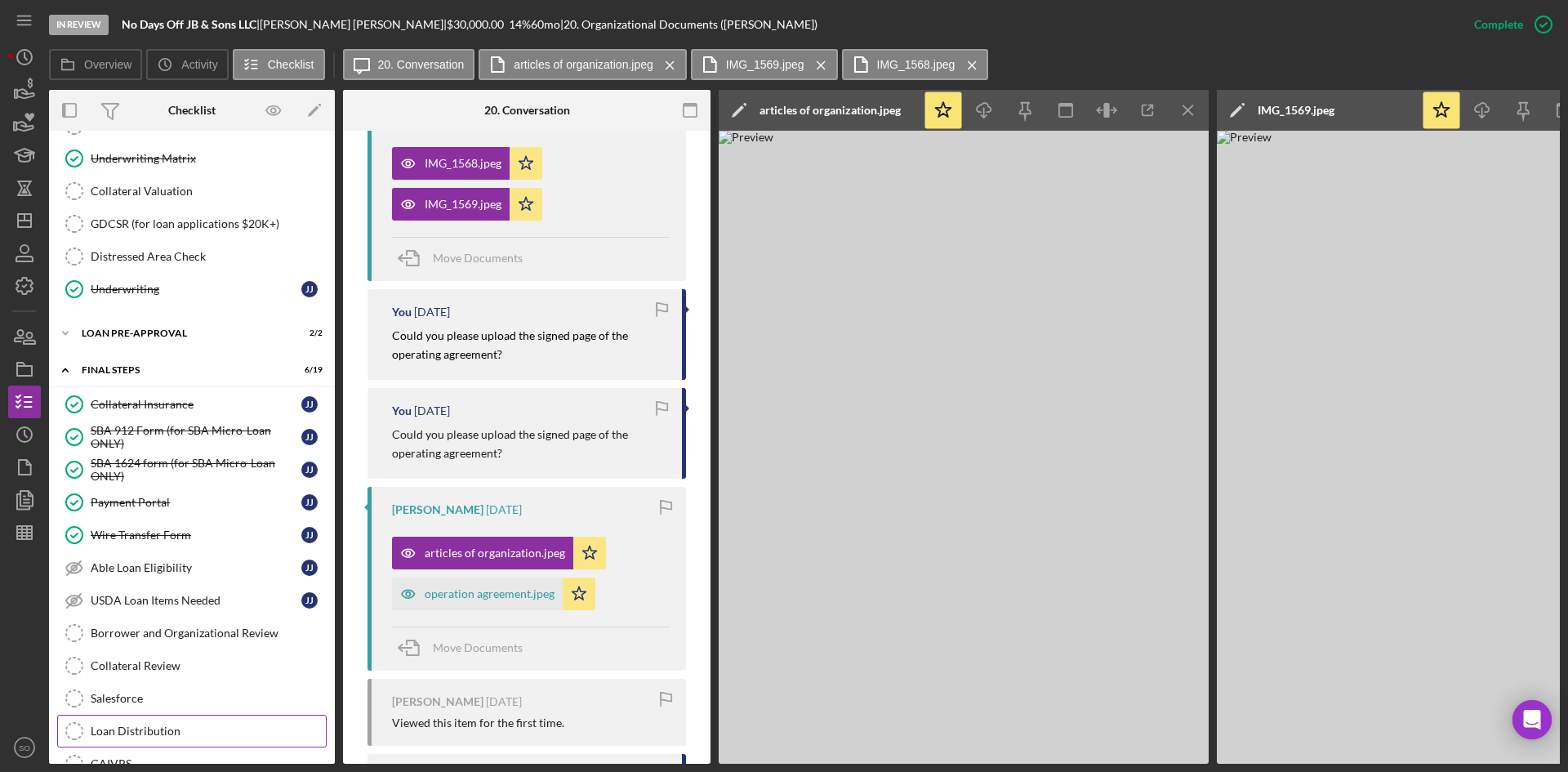
scroll to position [1493, 0]
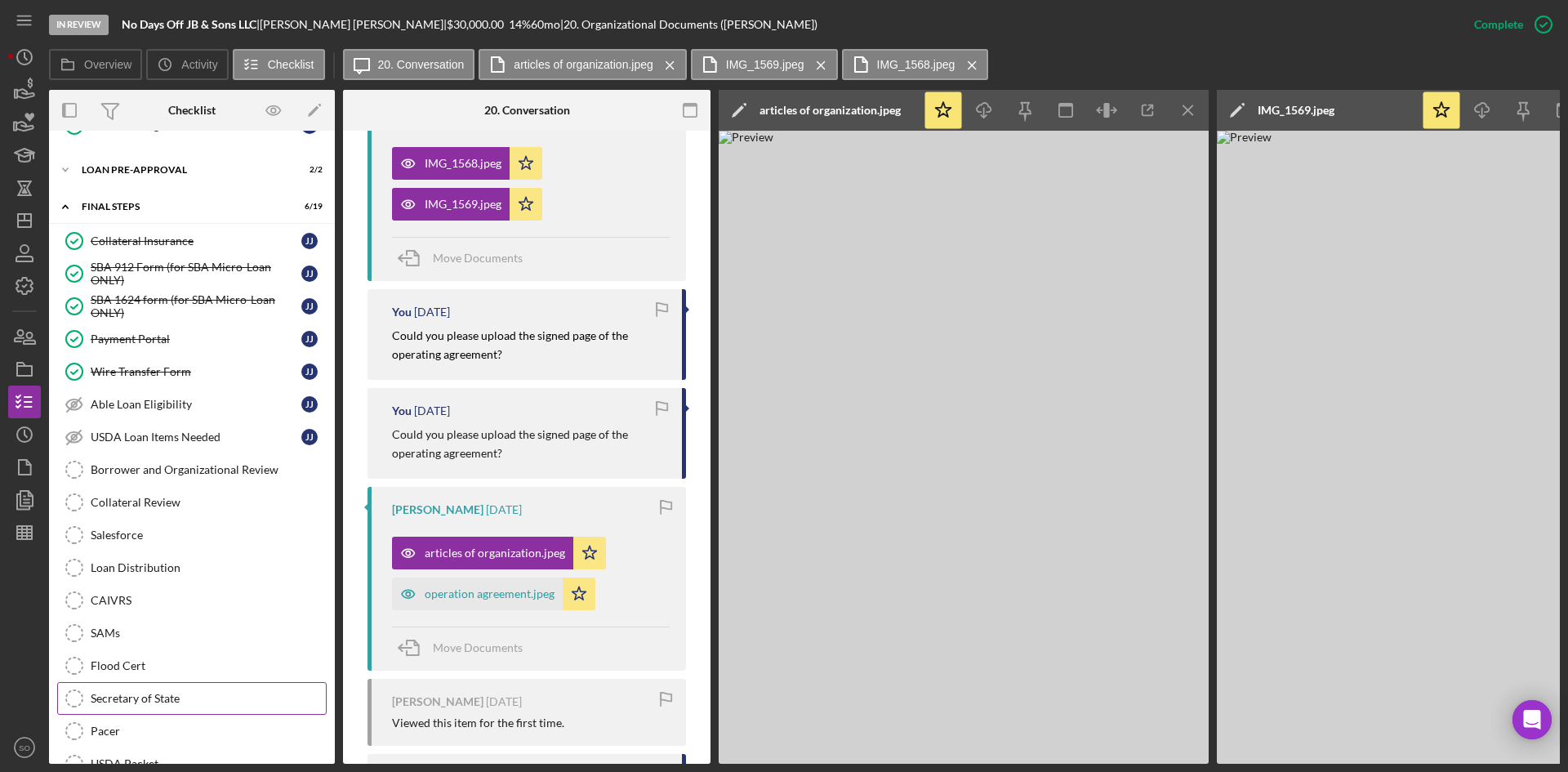
click at [161, 694] on div "Secretary of State" at bounding box center [208, 698] width 235 height 13
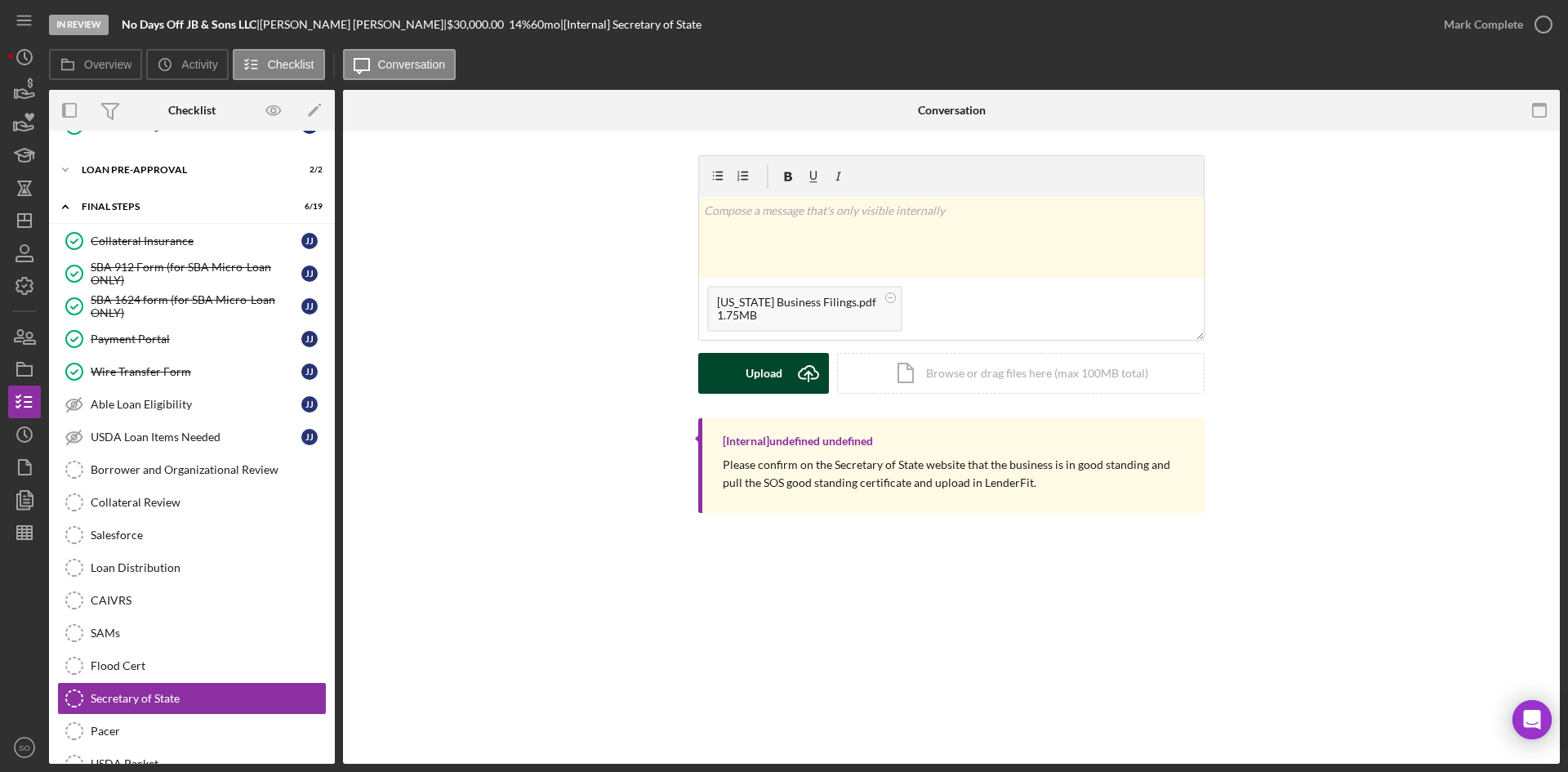
click at [744, 379] on button "Upload Icon/Upload" at bounding box center [763, 373] width 131 height 41
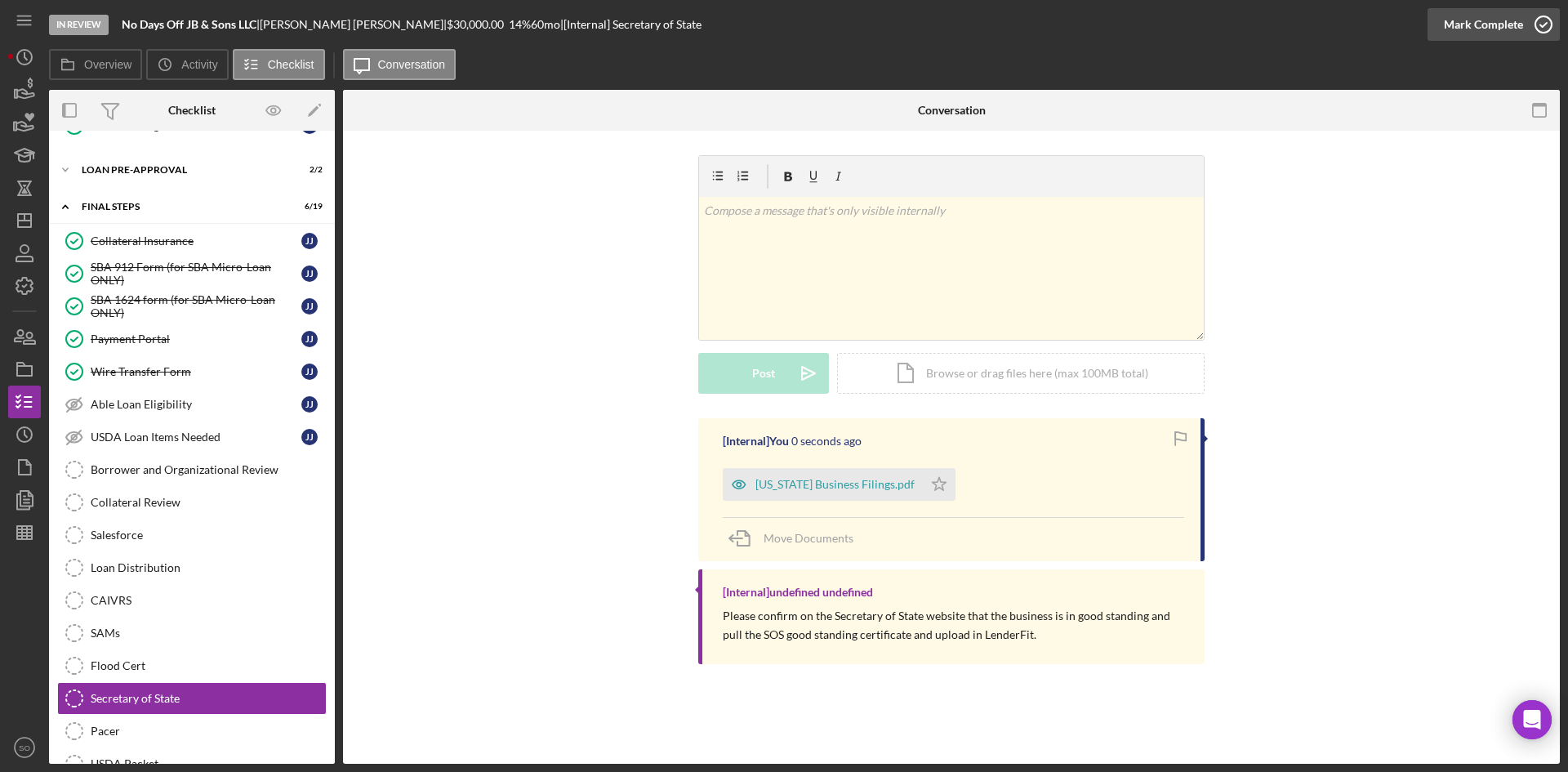
click at [1484, 22] on div "Mark Complete" at bounding box center [1483, 24] width 79 height 33
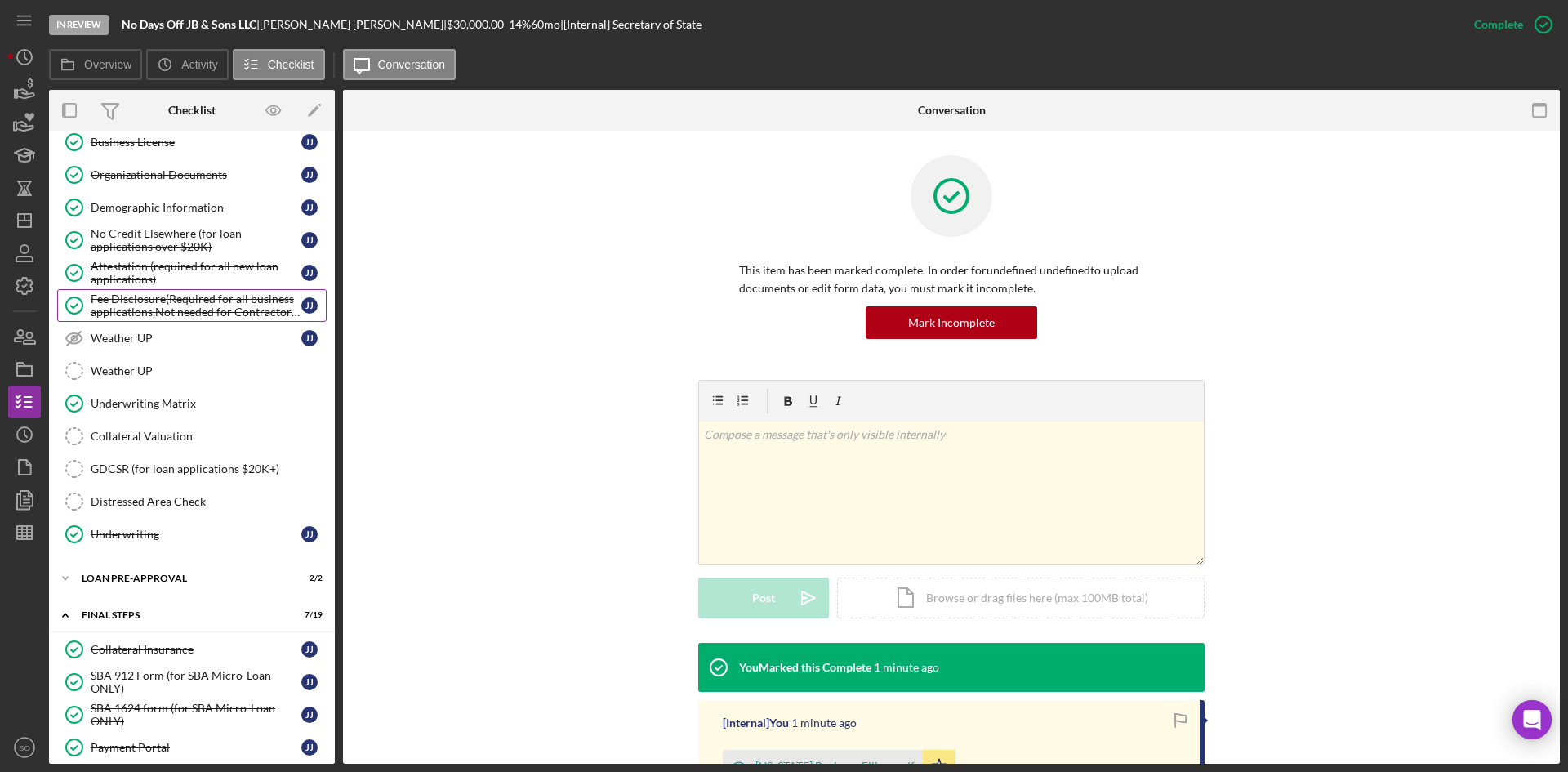
scroll to position [922, 0]
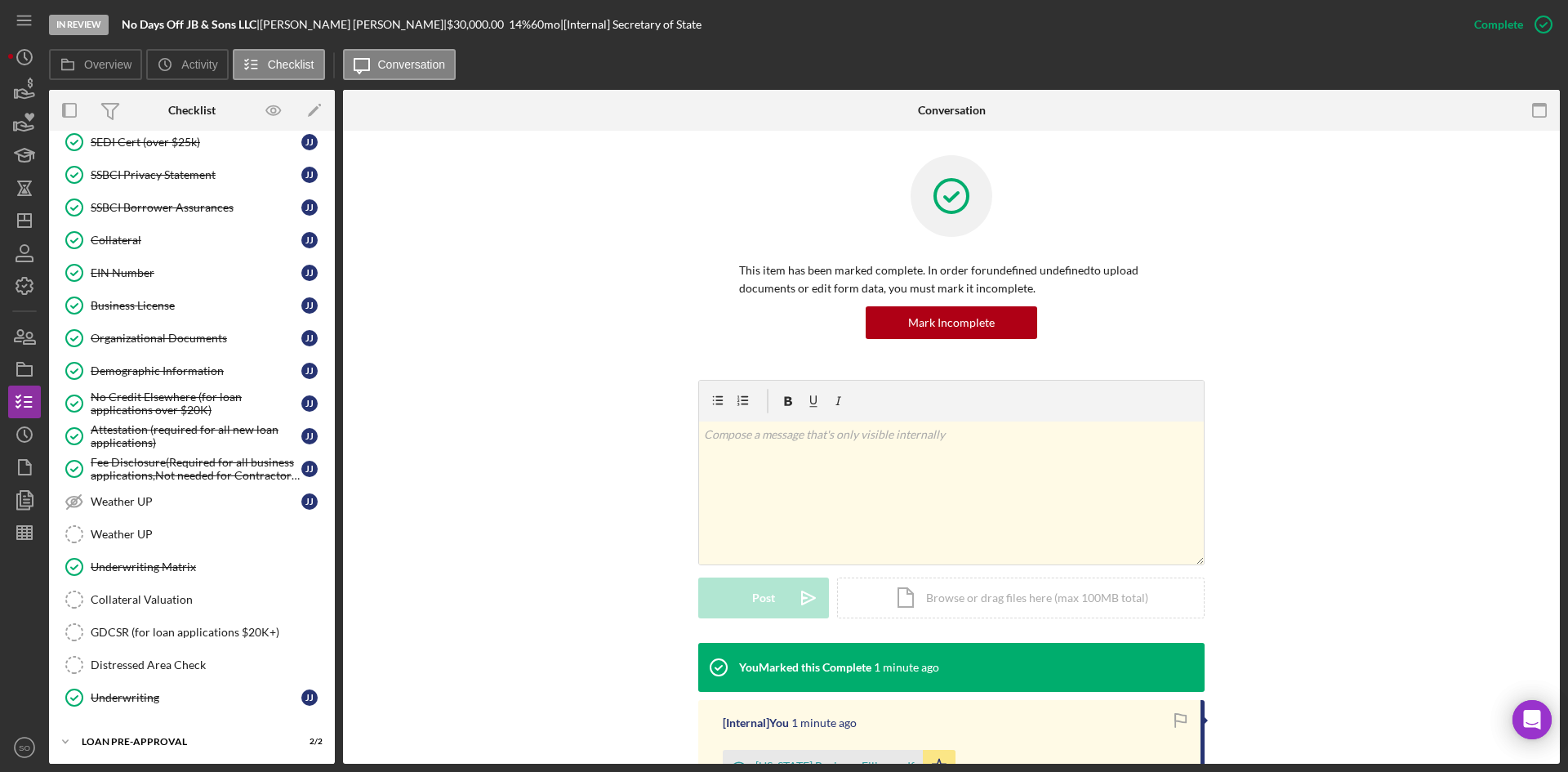
drag, startPoint x: 114, startPoint y: 266, endPoint x: 619, endPoint y: 296, distance: 505.9
click at [114, 265] on link "EIN Number EIN Number J J" at bounding box center [191, 273] width 269 height 33
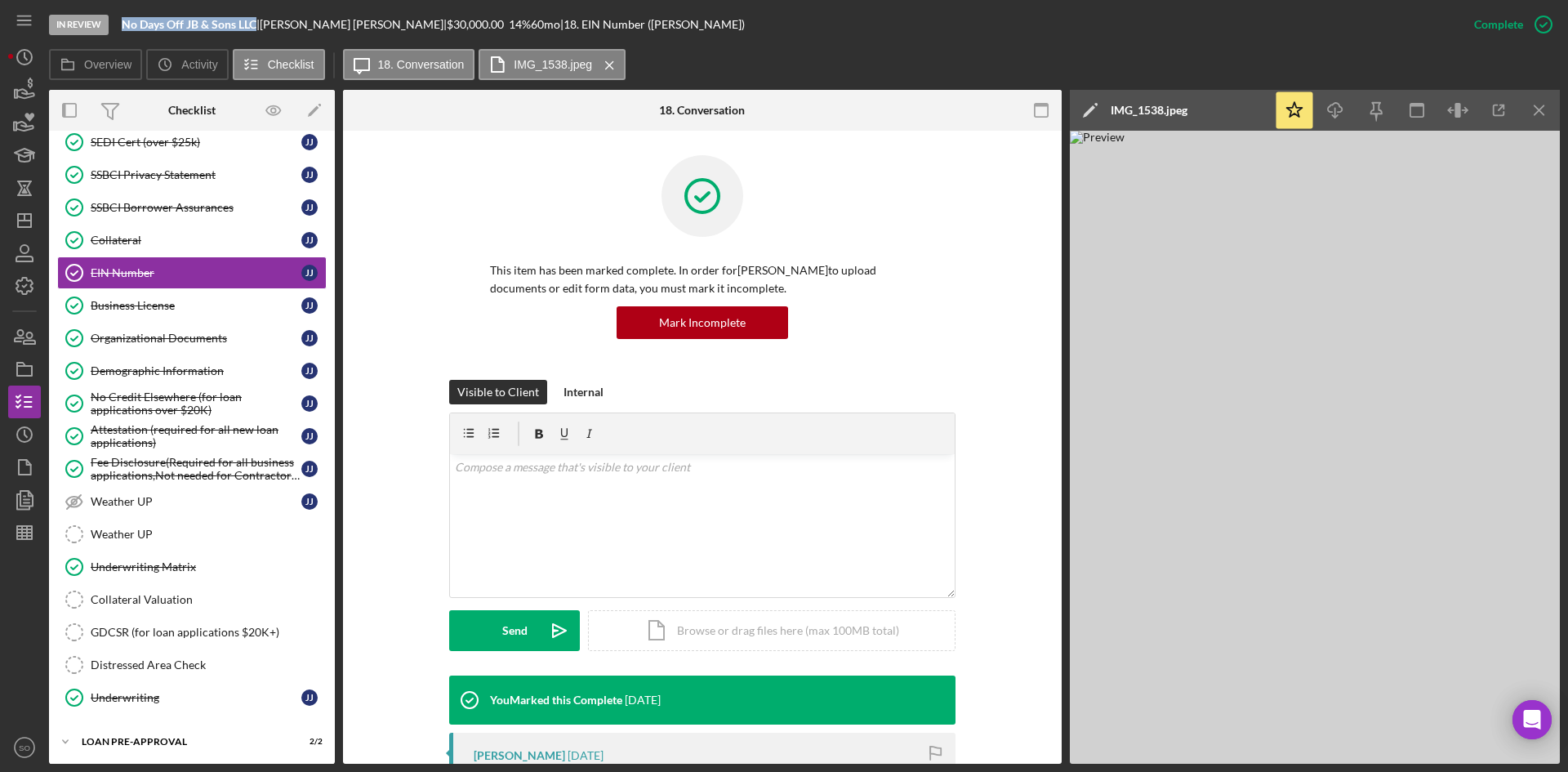
drag, startPoint x: 254, startPoint y: 19, endPoint x: 124, endPoint y: 29, distance: 130.4
click at [124, 29] on b "No Days Off JB & Sons LLC" at bounding box center [189, 24] width 135 height 14
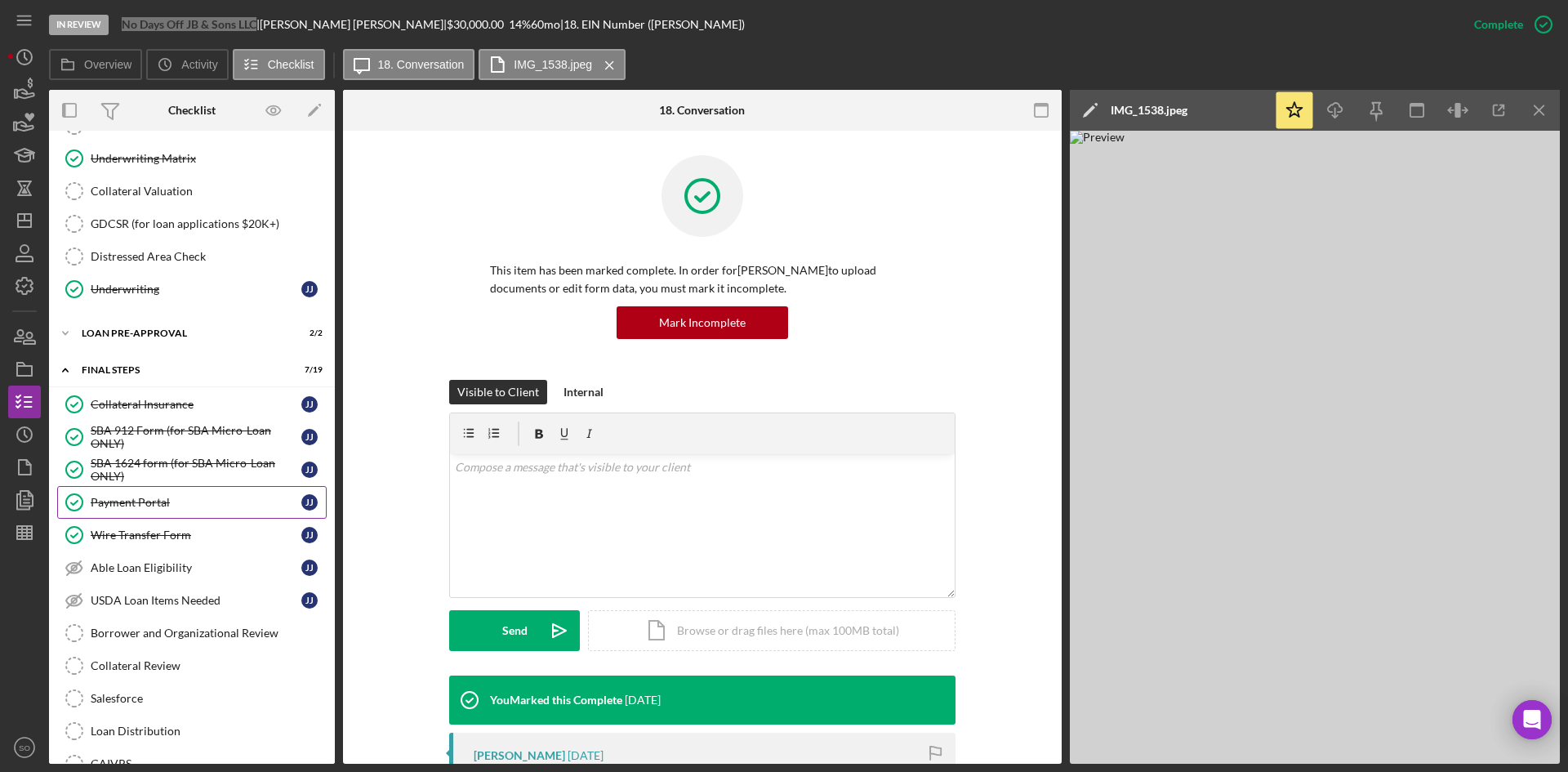
scroll to position [1628, 0]
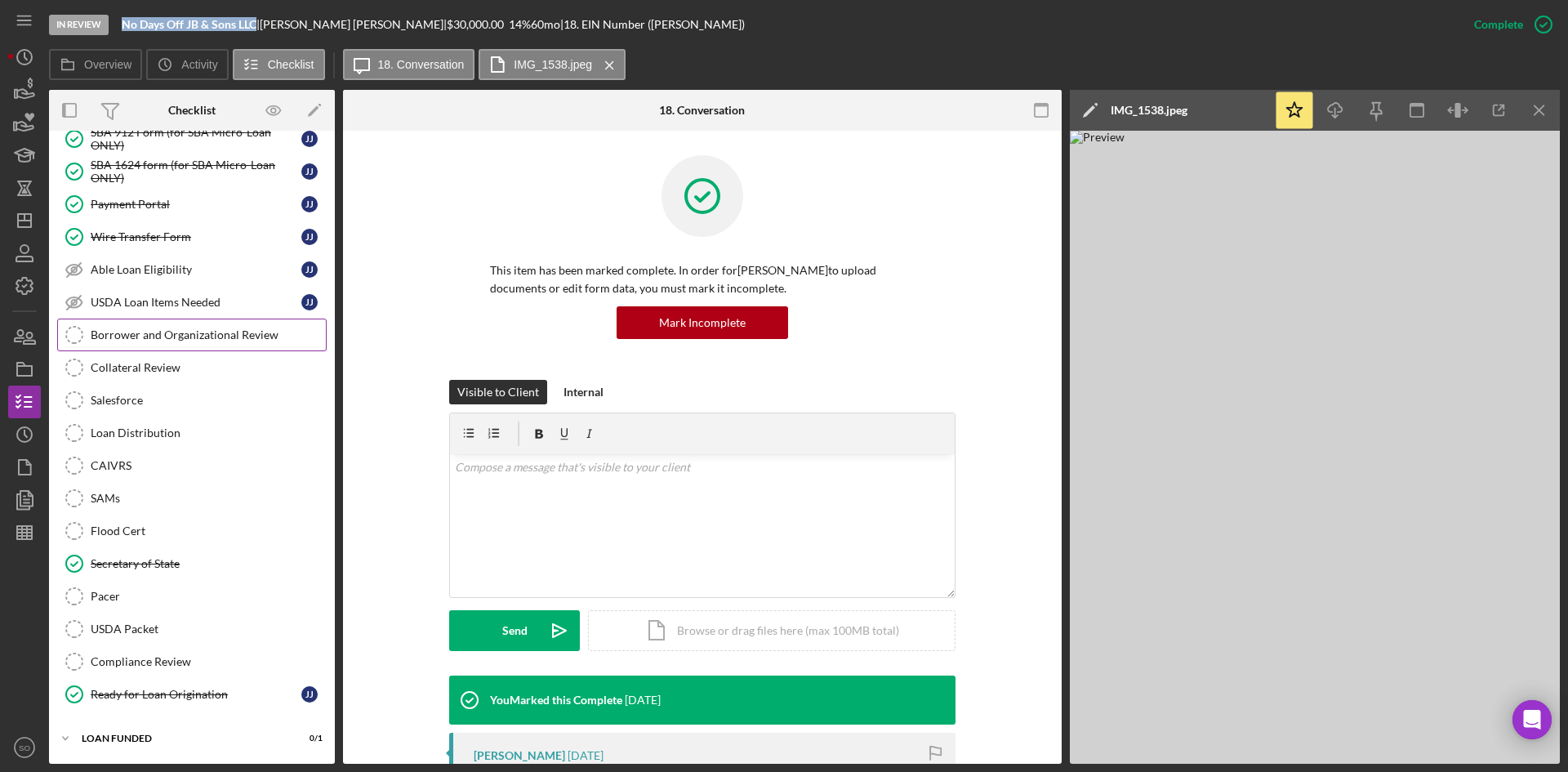
click at [126, 331] on div "Borrower and Organizational Review" at bounding box center [208, 335] width 235 height 13
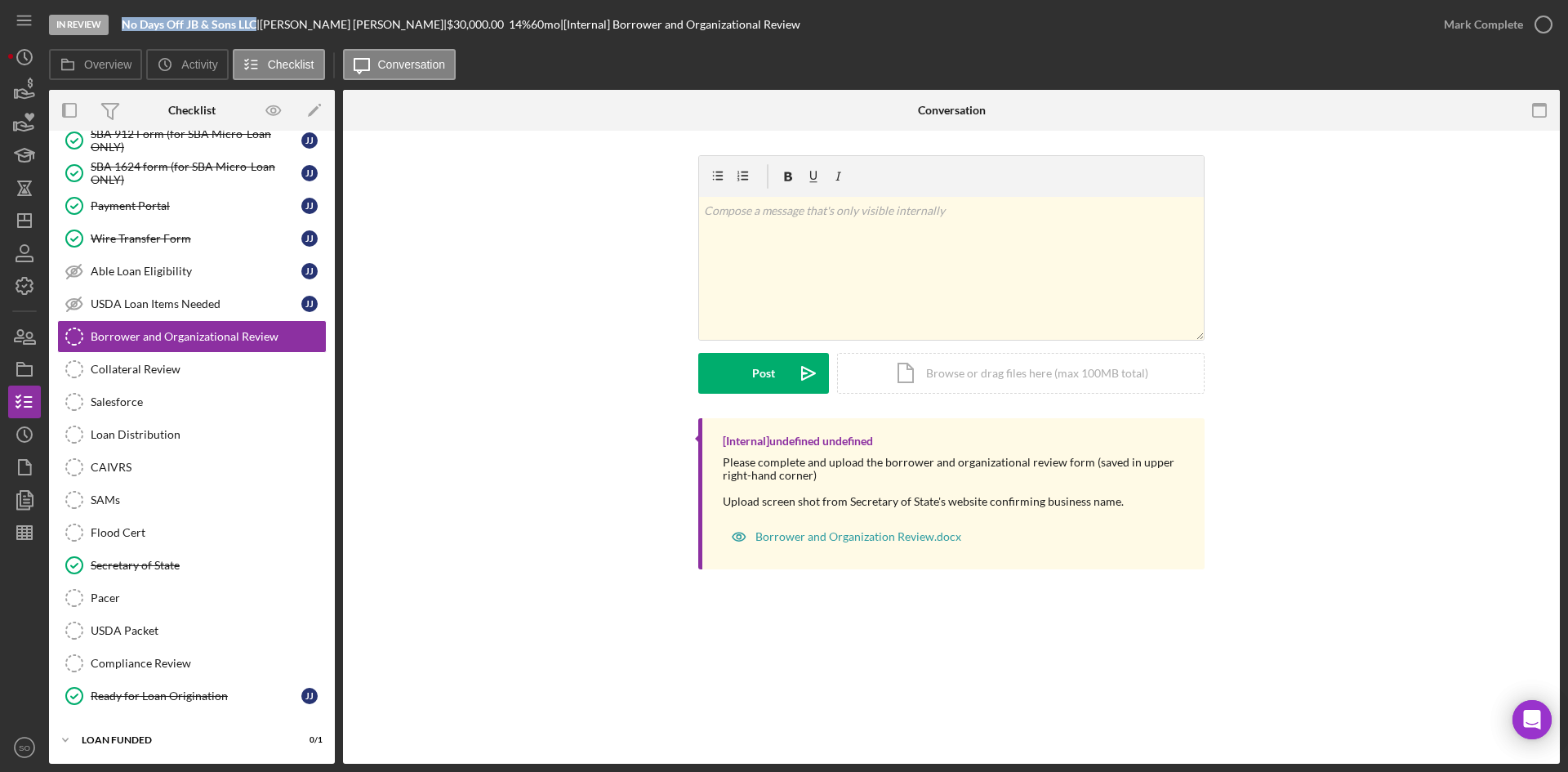
scroll to position [1628, 0]
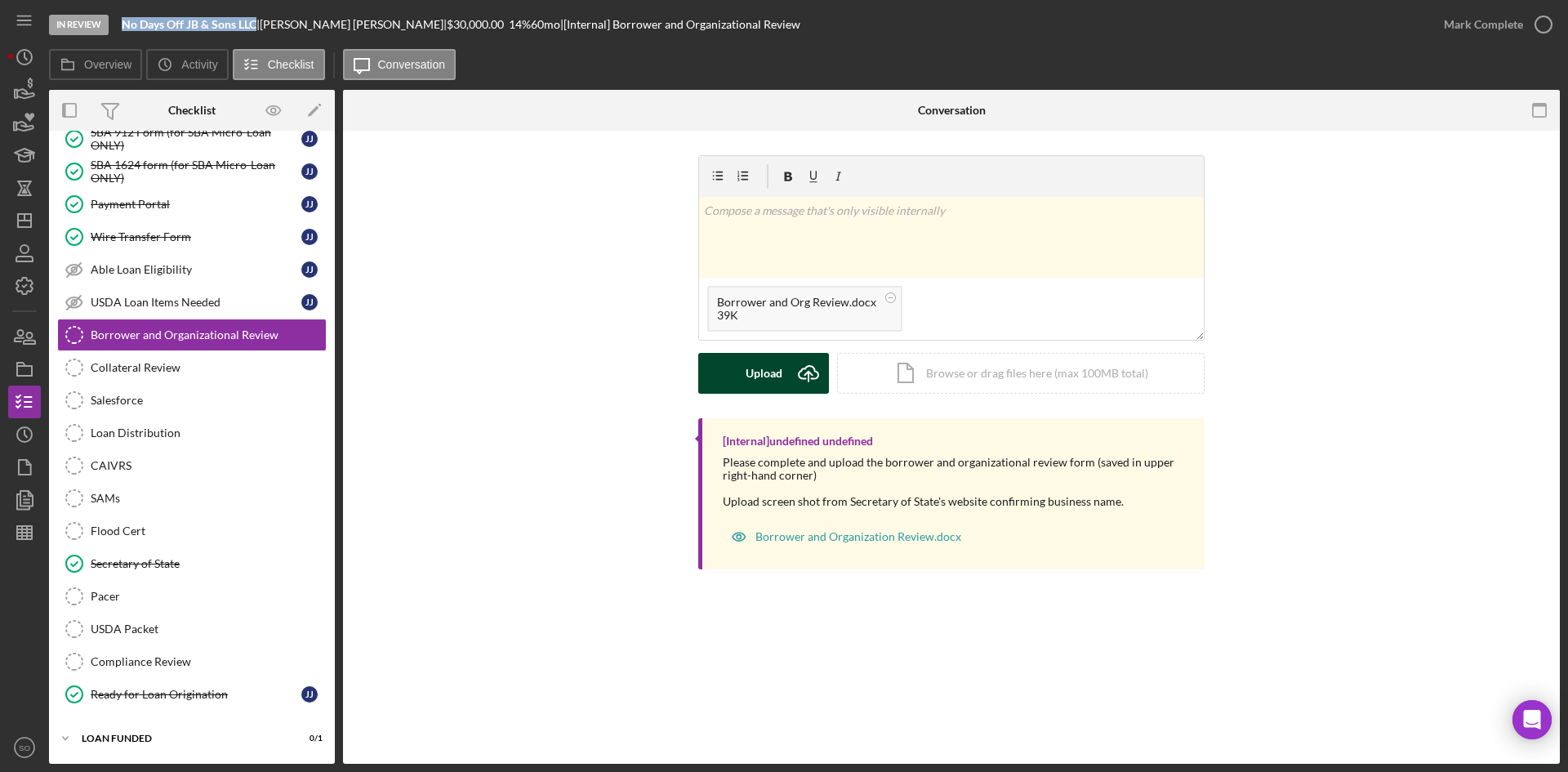
click at [760, 364] on div "Upload" at bounding box center [763, 373] width 36 height 41
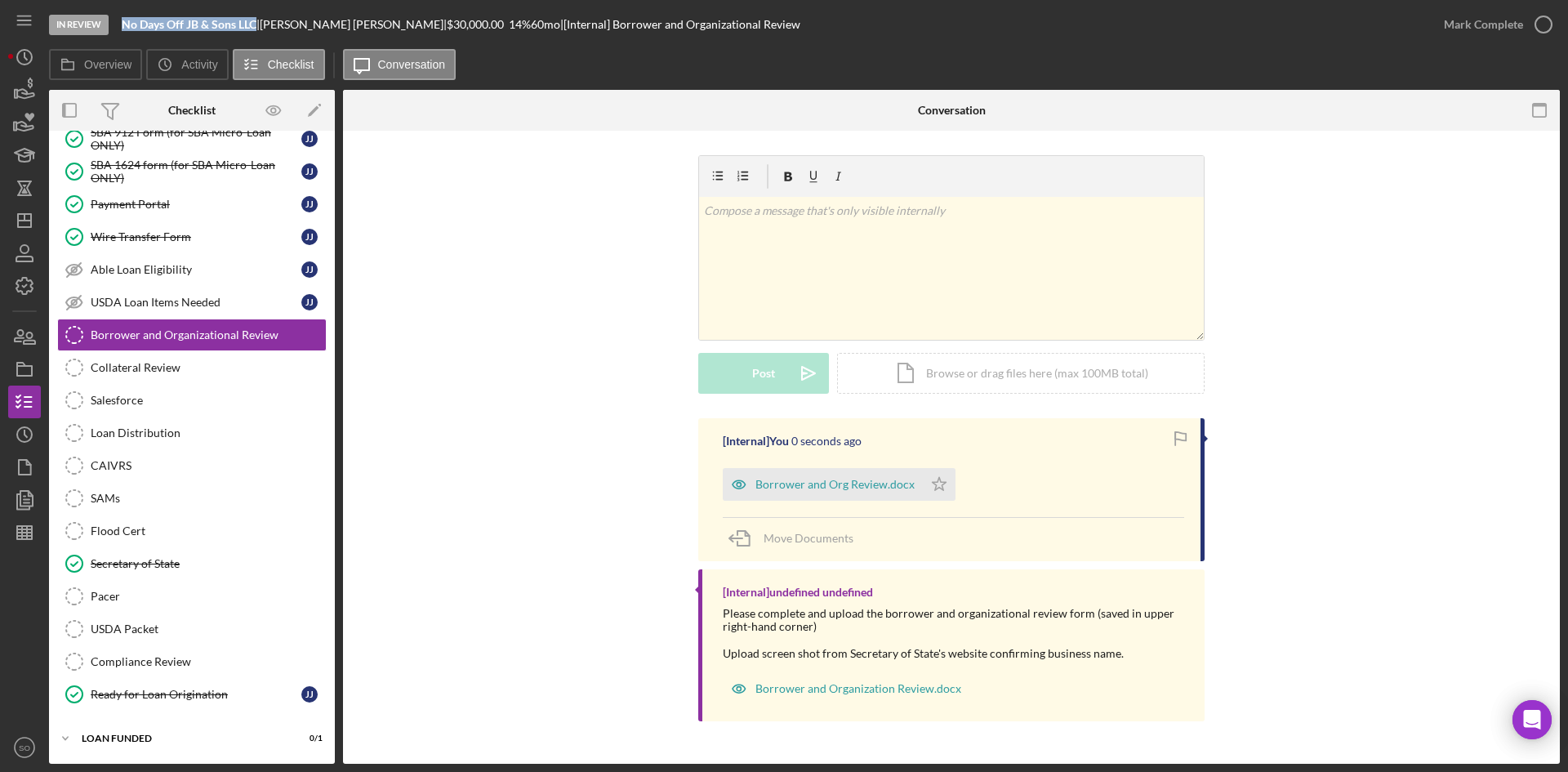
click at [813, 489] on div "Borrower and Org Review.docx" at bounding box center [834, 484] width 159 height 13
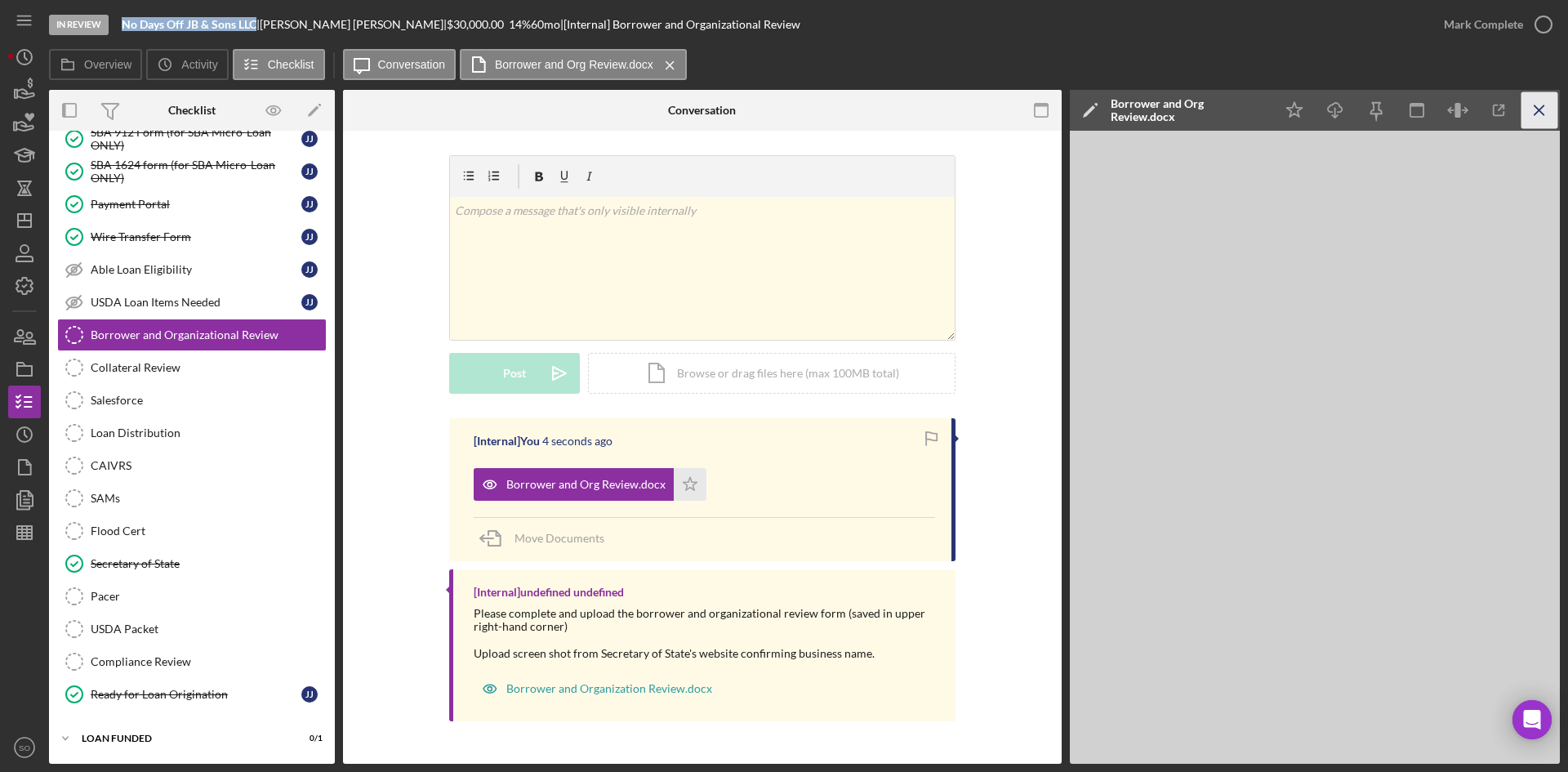
drag, startPoint x: 1543, startPoint y: 110, endPoint x: 1535, endPoint y: 80, distance: 31.0
click at [1543, 110] on icon "Icon/Menu Close" at bounding box center [1539, 110] width 36 height 36
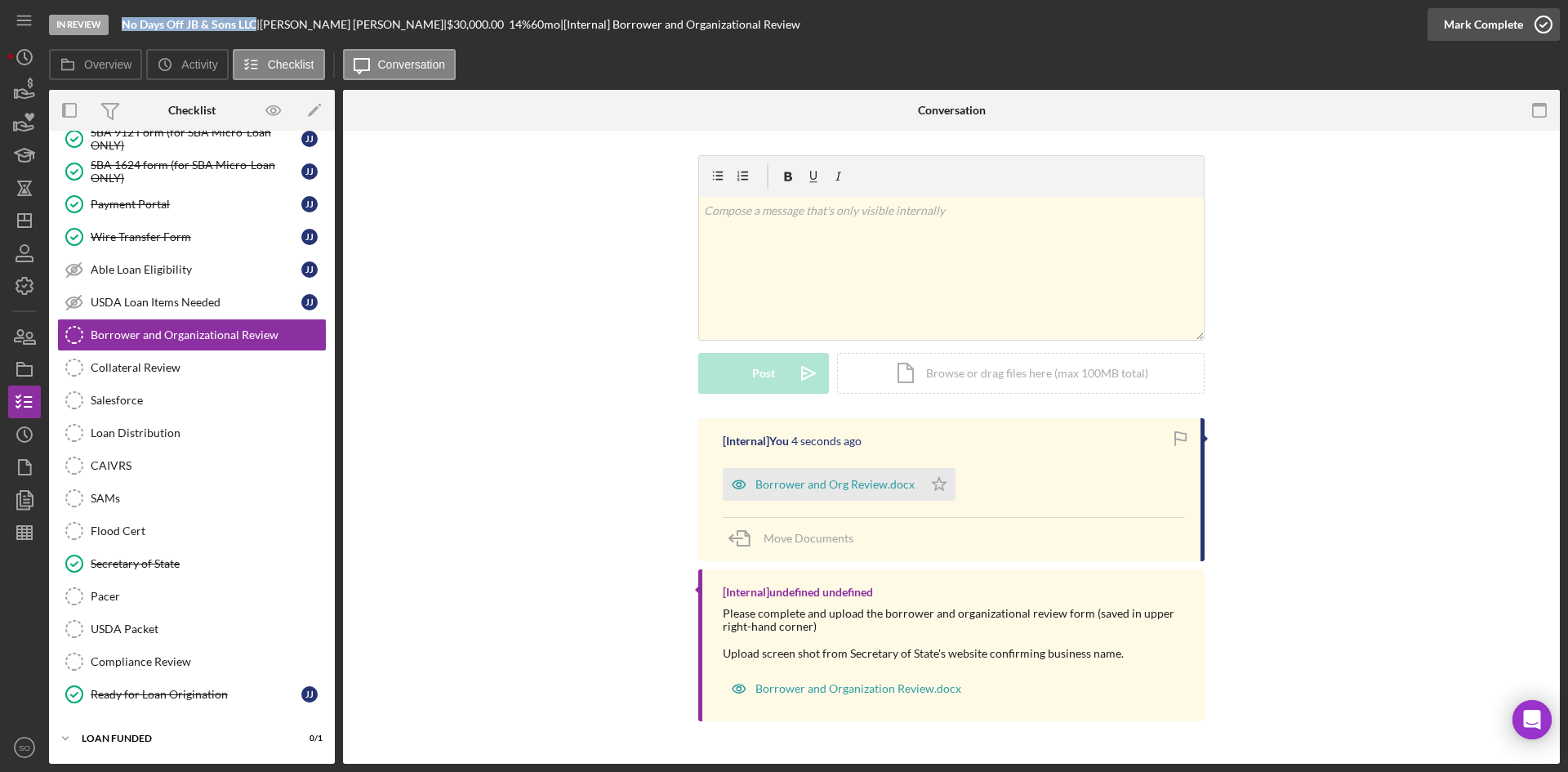
click at [1539, 24] on icon "button" at bounding box center [1543, 25] width 41 height 41
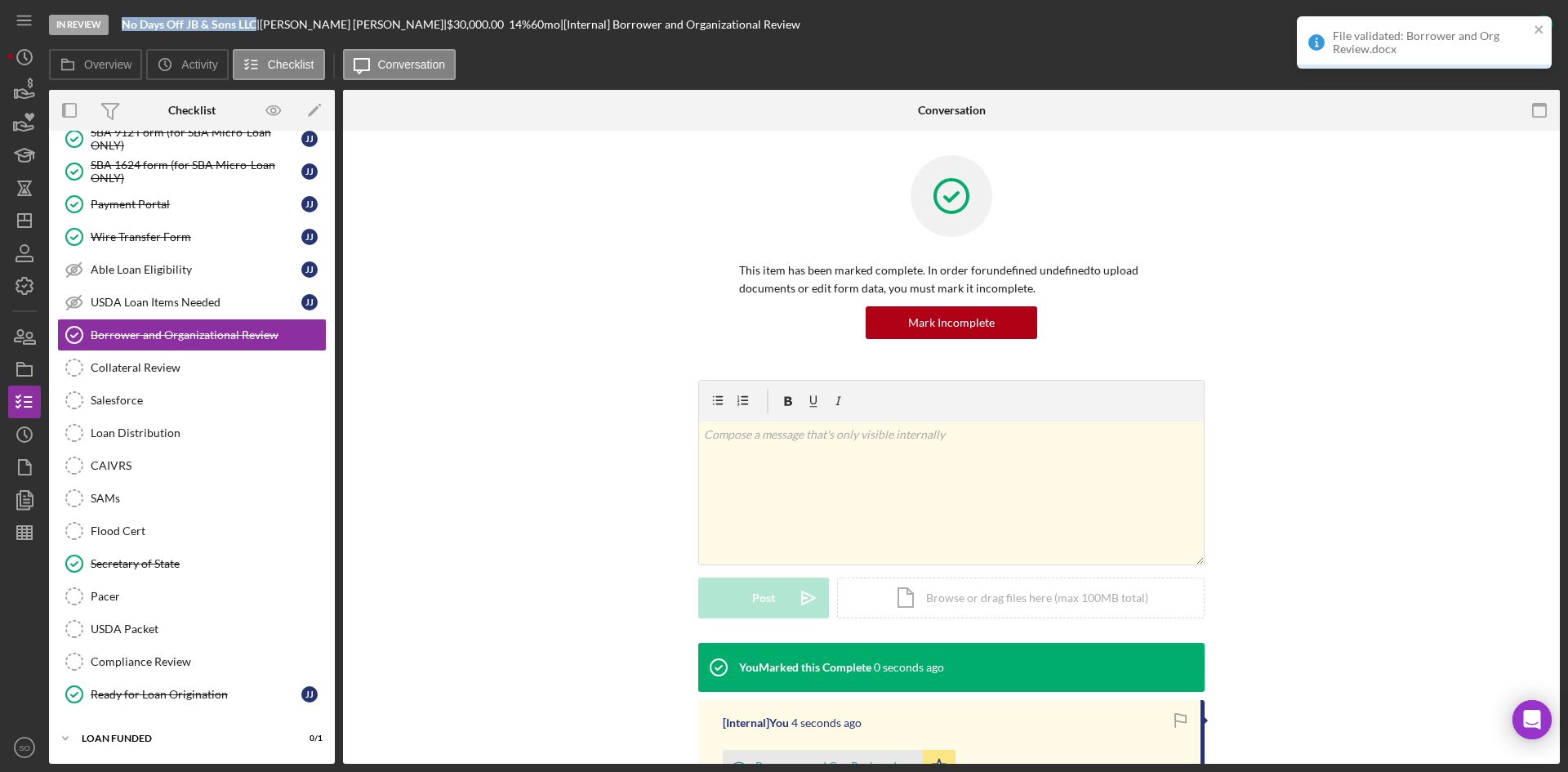
scroll to position [271, 0]
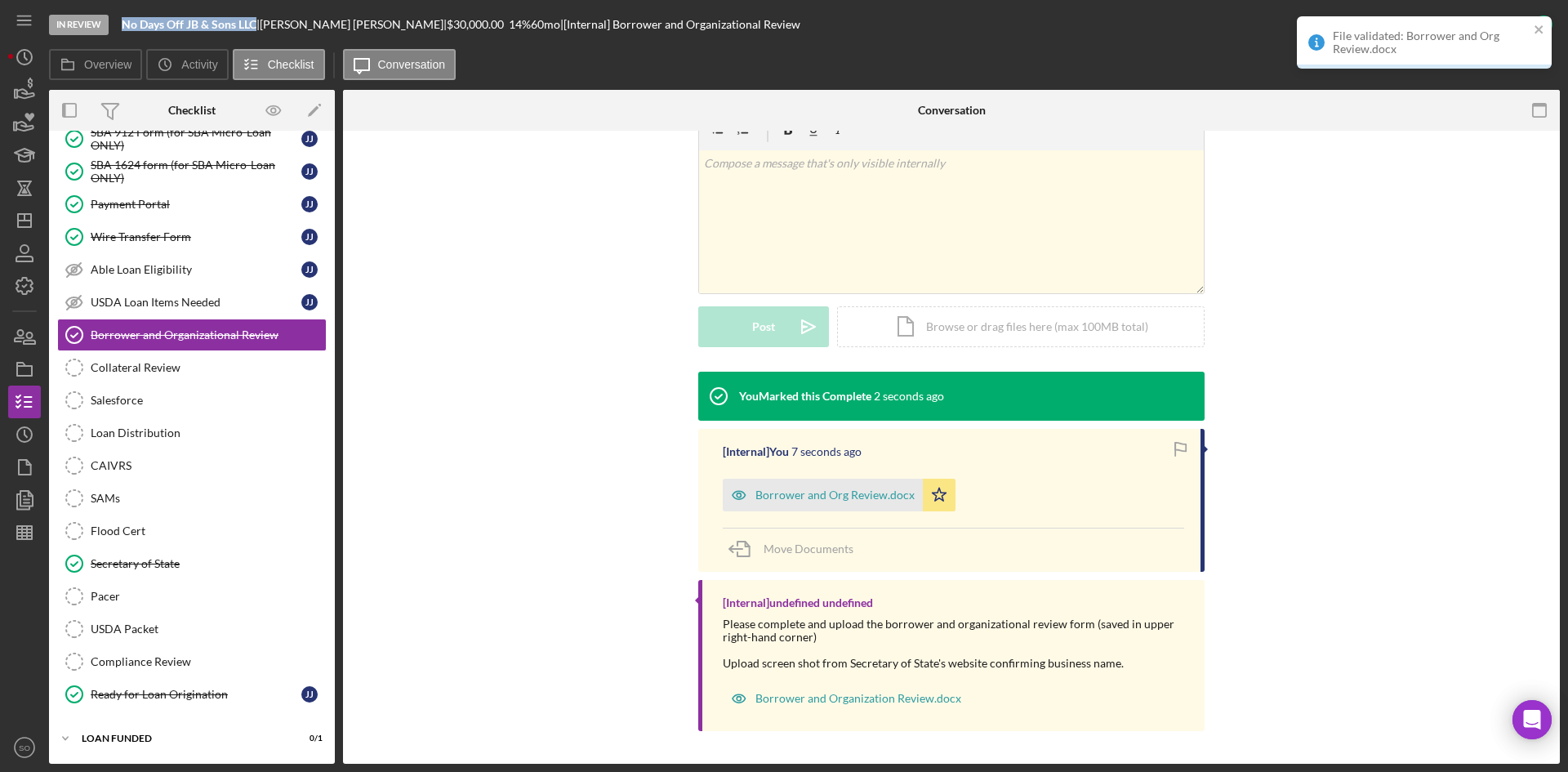
drag, startPoint x: 170, startPoint y: 402, endPoint x: 389, endPoint y: 336, distance: 228.7
click at [170, 402] on div "Salesforce" at bounding box center [208, 400] width 235 height 13
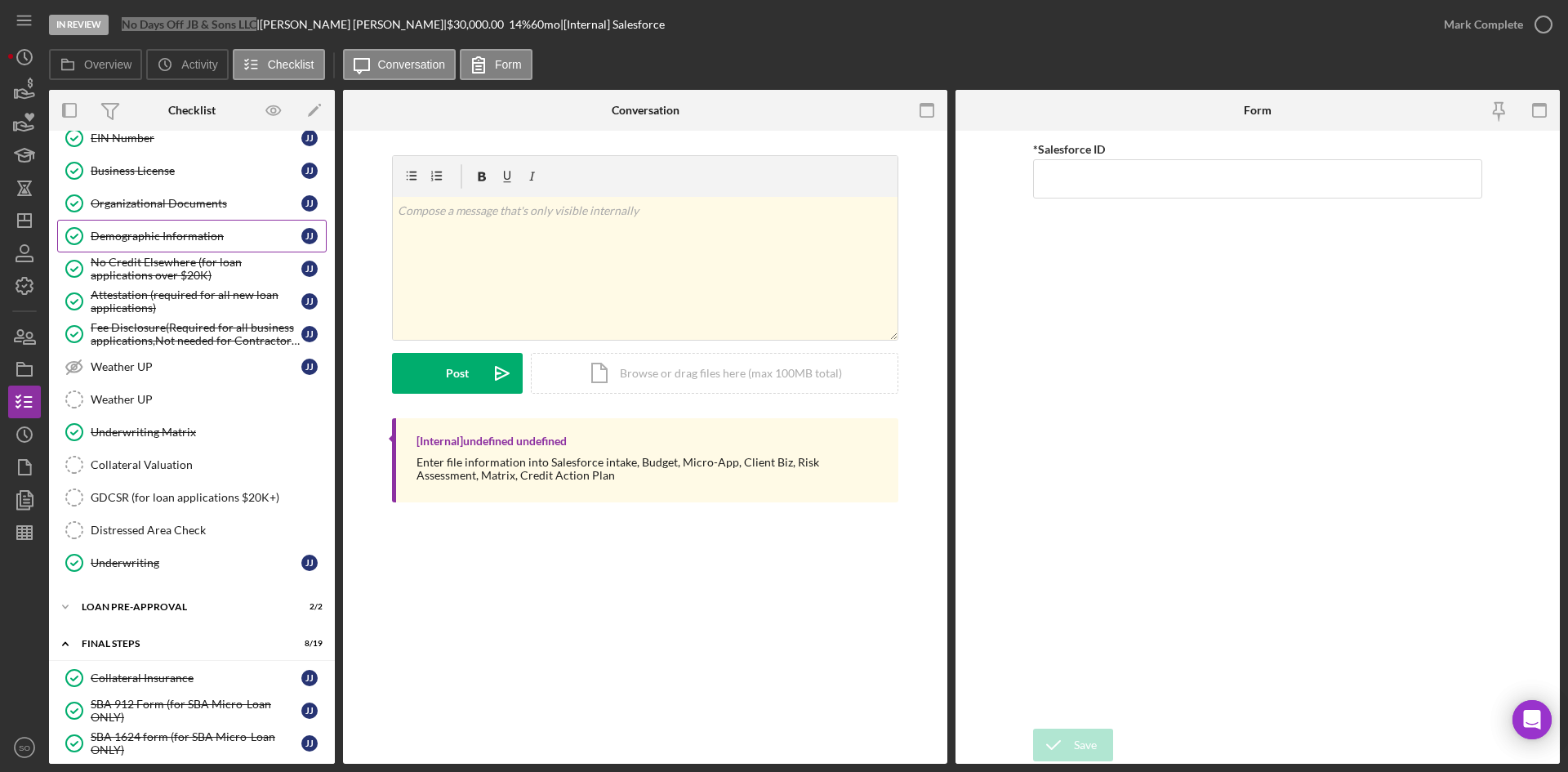
scroll to position [975, 0]
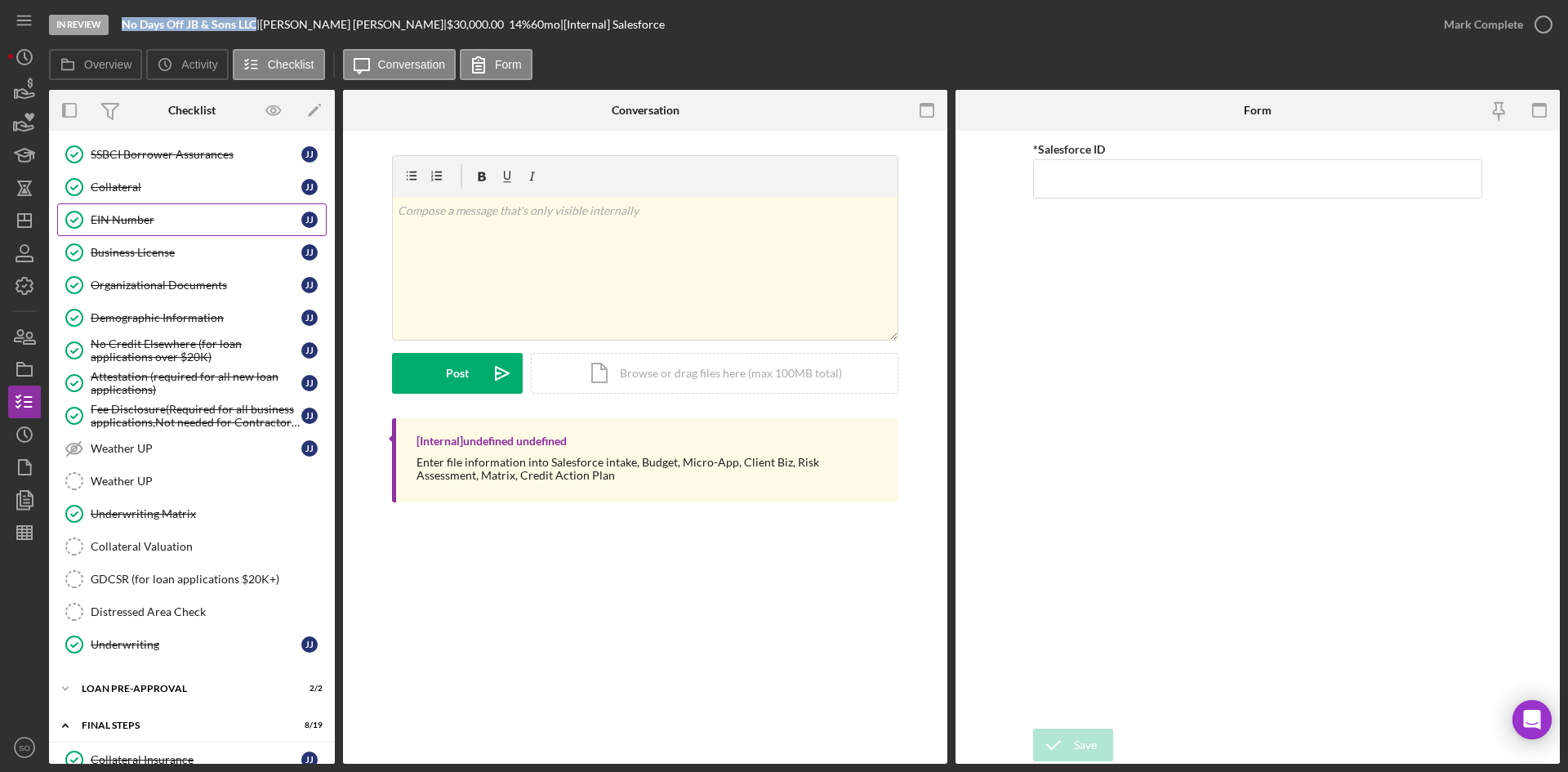
drag, startPoint x: 131, startPoint y: 223, endPoint x: 475, endPoint y: 308, distance: 354.3
click at [131, 223] on div "EIN Number" at bounding box center [195, 219] width 211 height 13
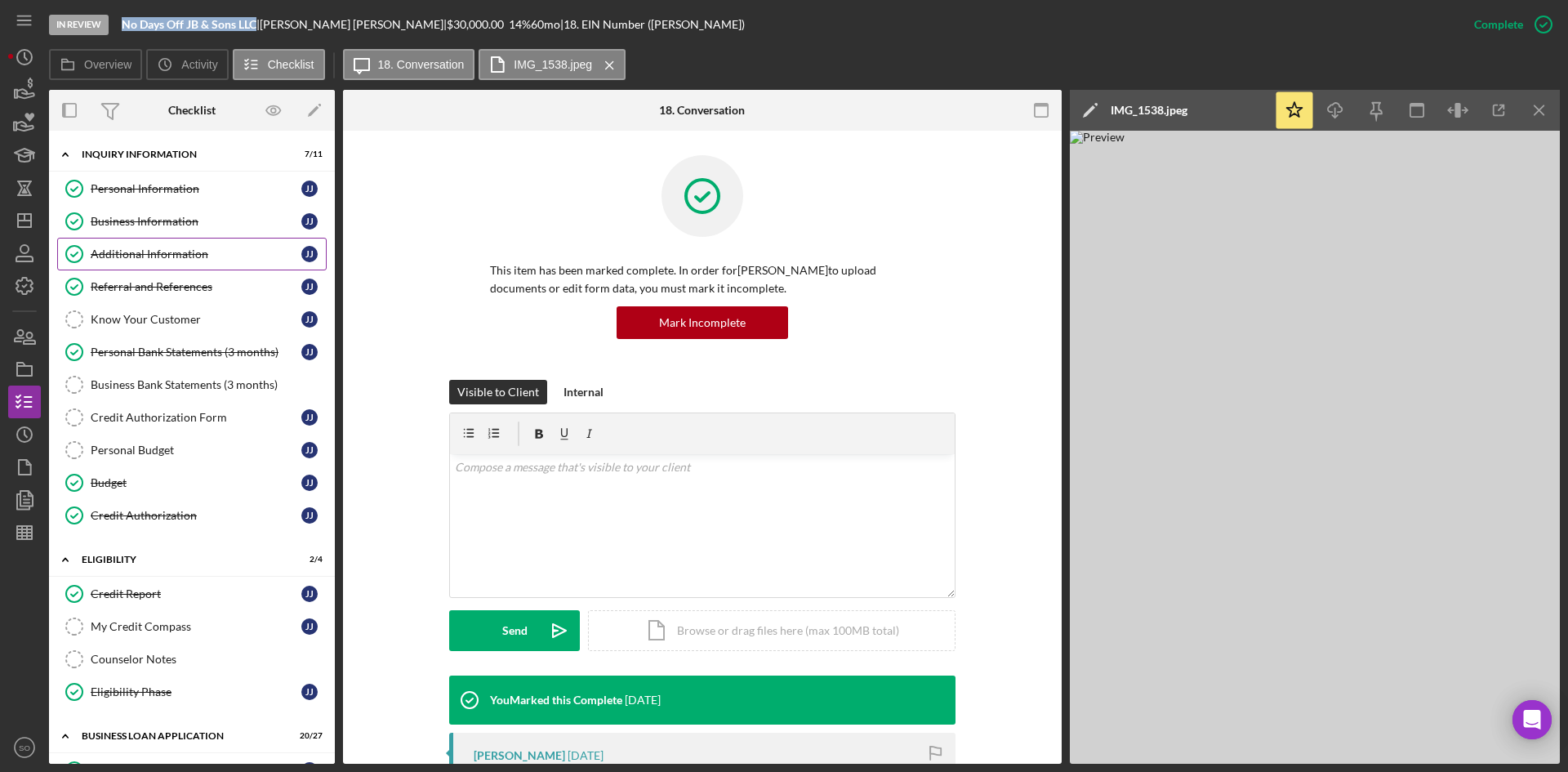
click at [123, 240] on link "Additional Information Additional Information J J" at bounding box center [191, 253] width 269 height 33
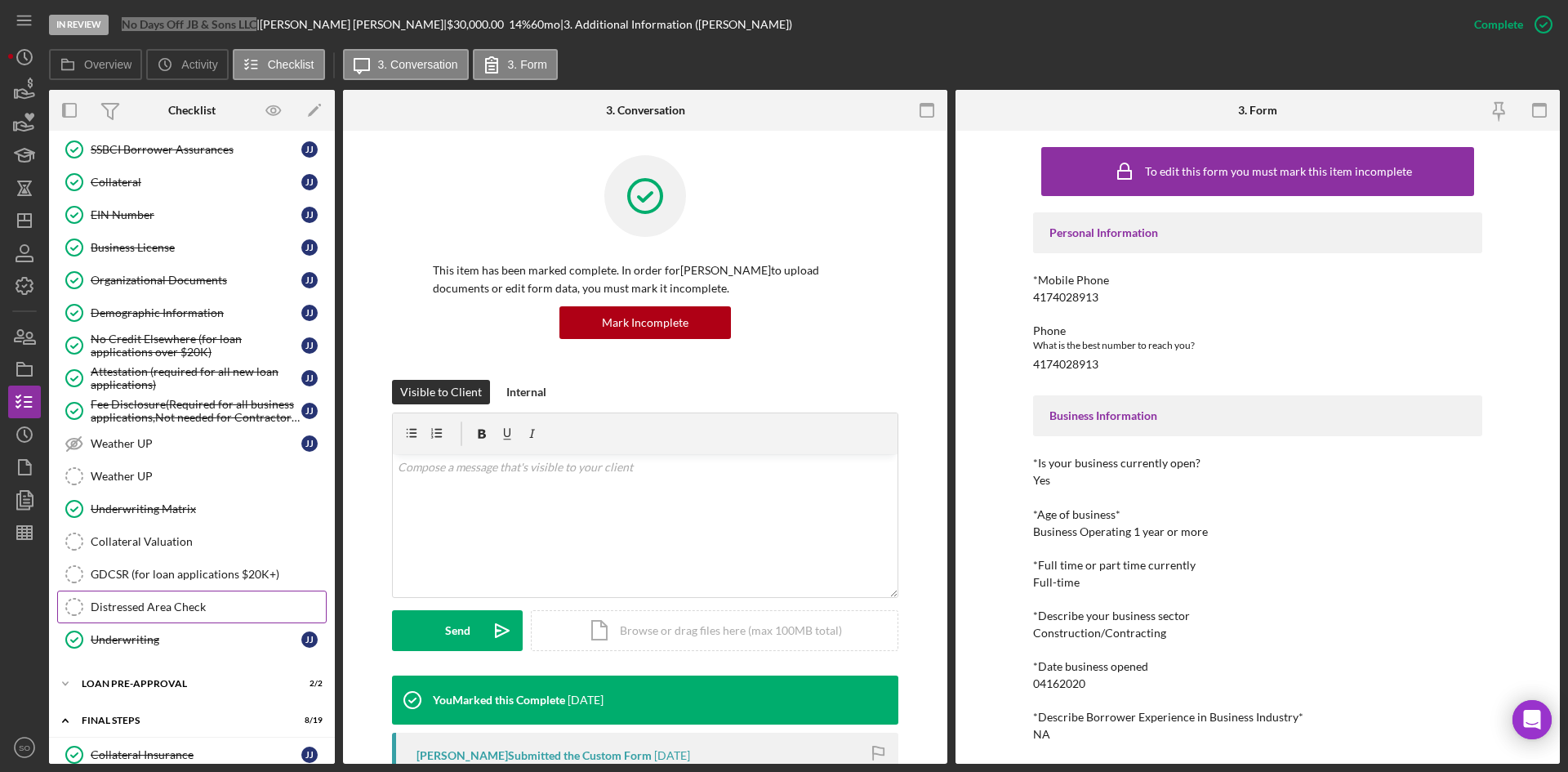
scroll to position [898, 0]
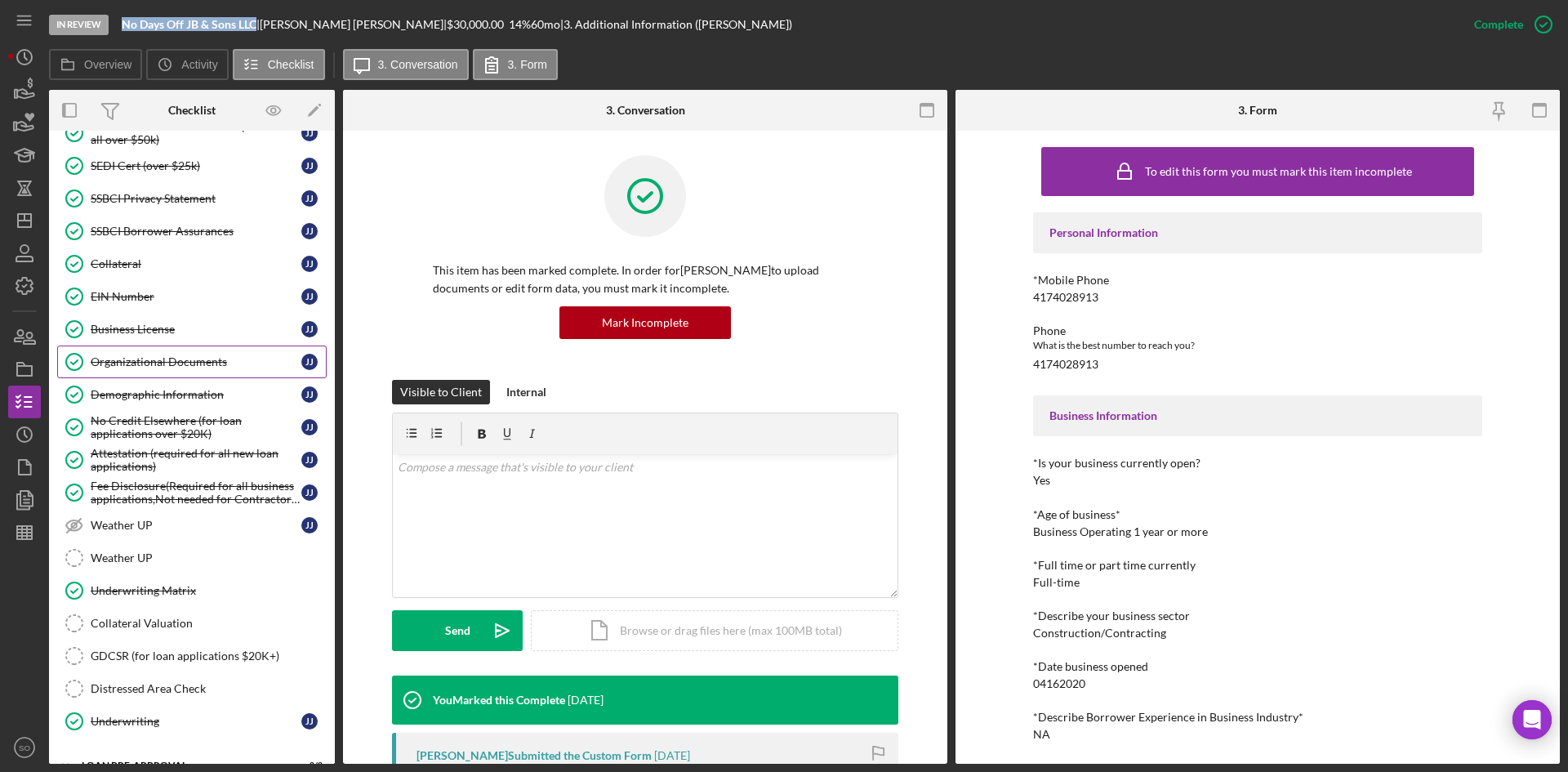
drag, startPoint x: 134, startPoint y: 369, endPoint x: 147, endPoint y: 366, distance: 13.3
click at [134, 369] on div "Organizational Documents" at bounding box center [195, 362] width 211 height 13
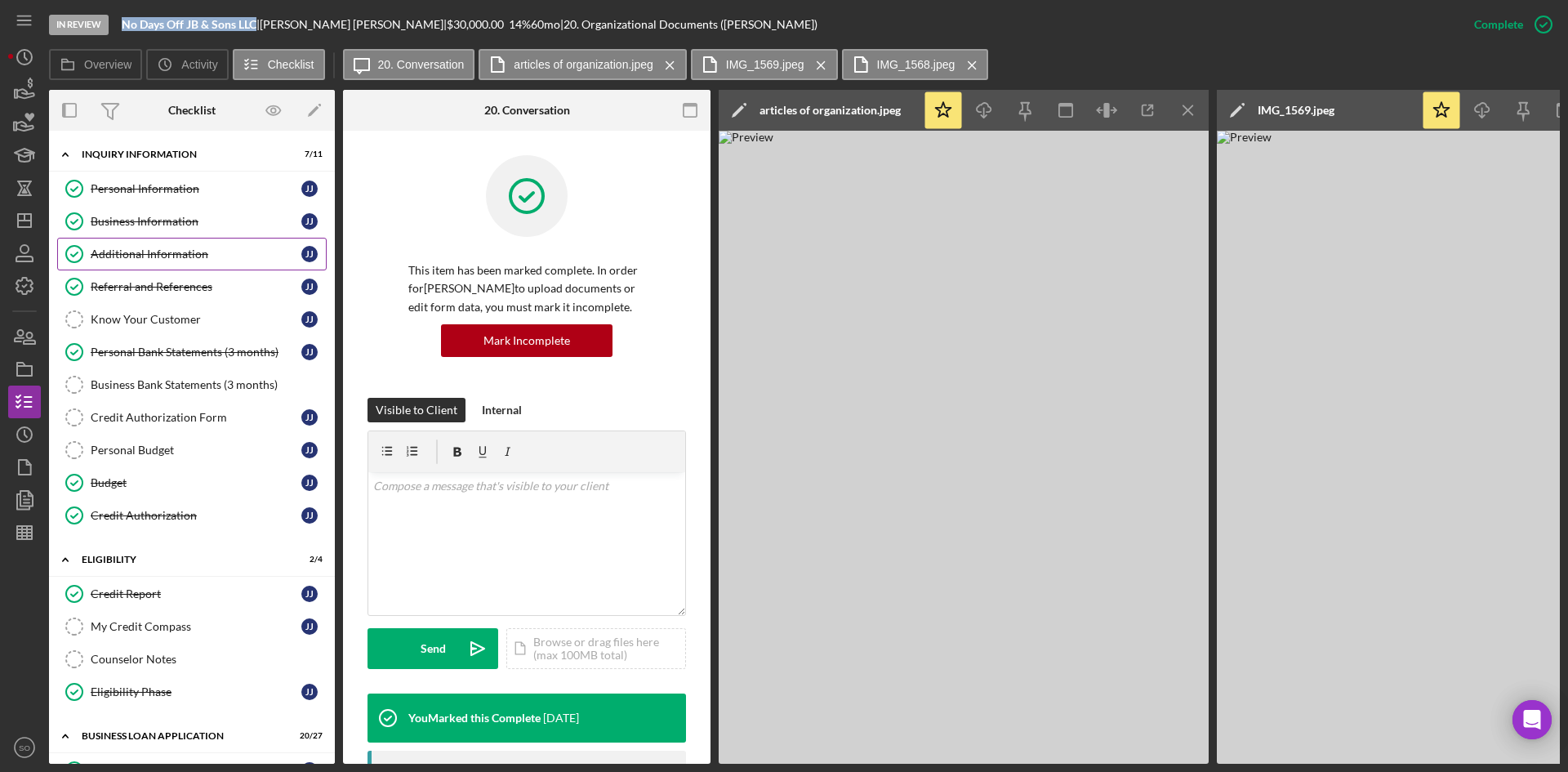
drag, startPoint x: 130, startPoint y: 252, endPoint x: 235, endPoint y: 270, distance: 106.5
click at [130, 252] on div "Additional Information" at bounding box center [195, 254] width 211 height 13
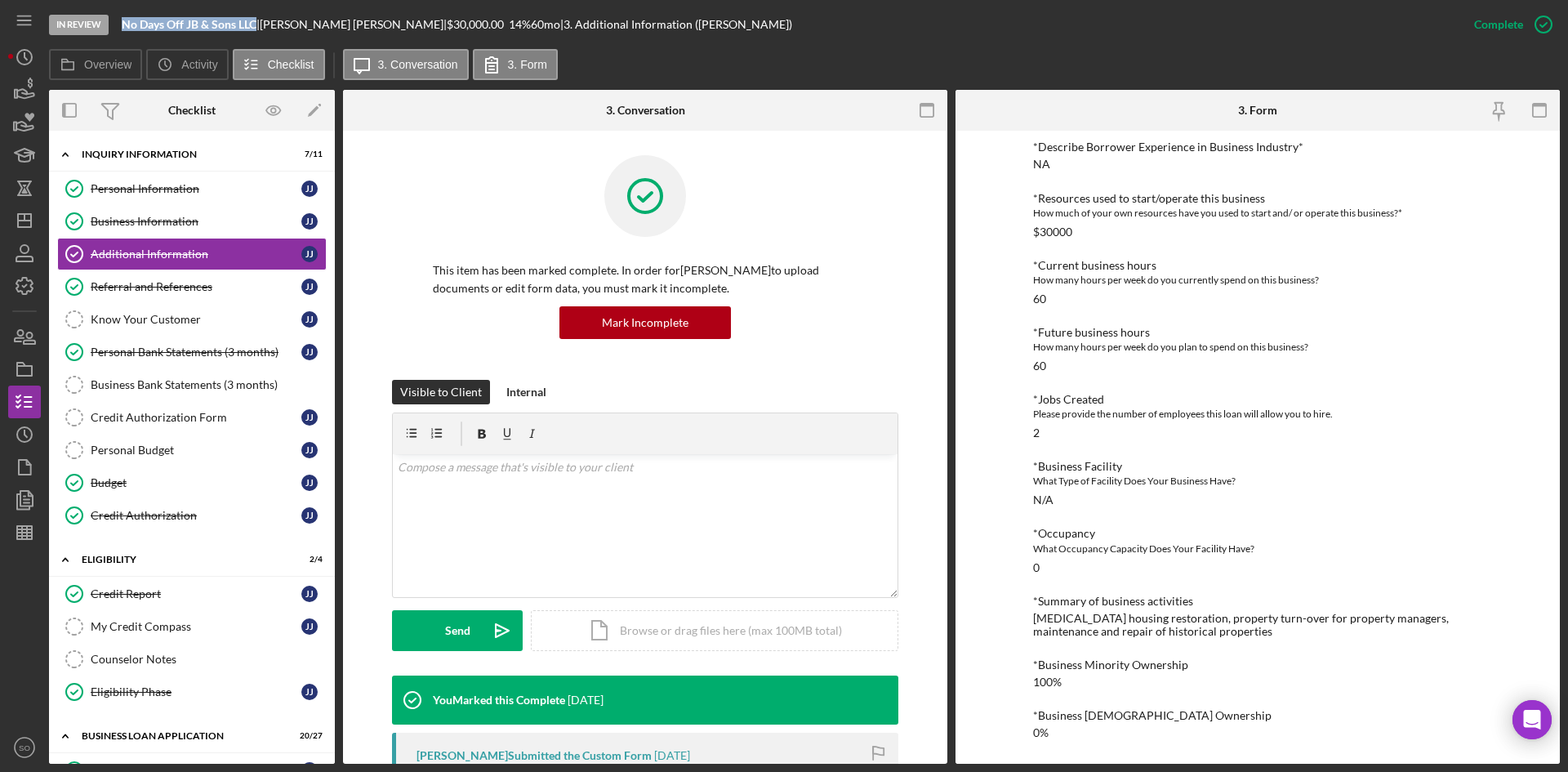
scroll to position [325, 0]
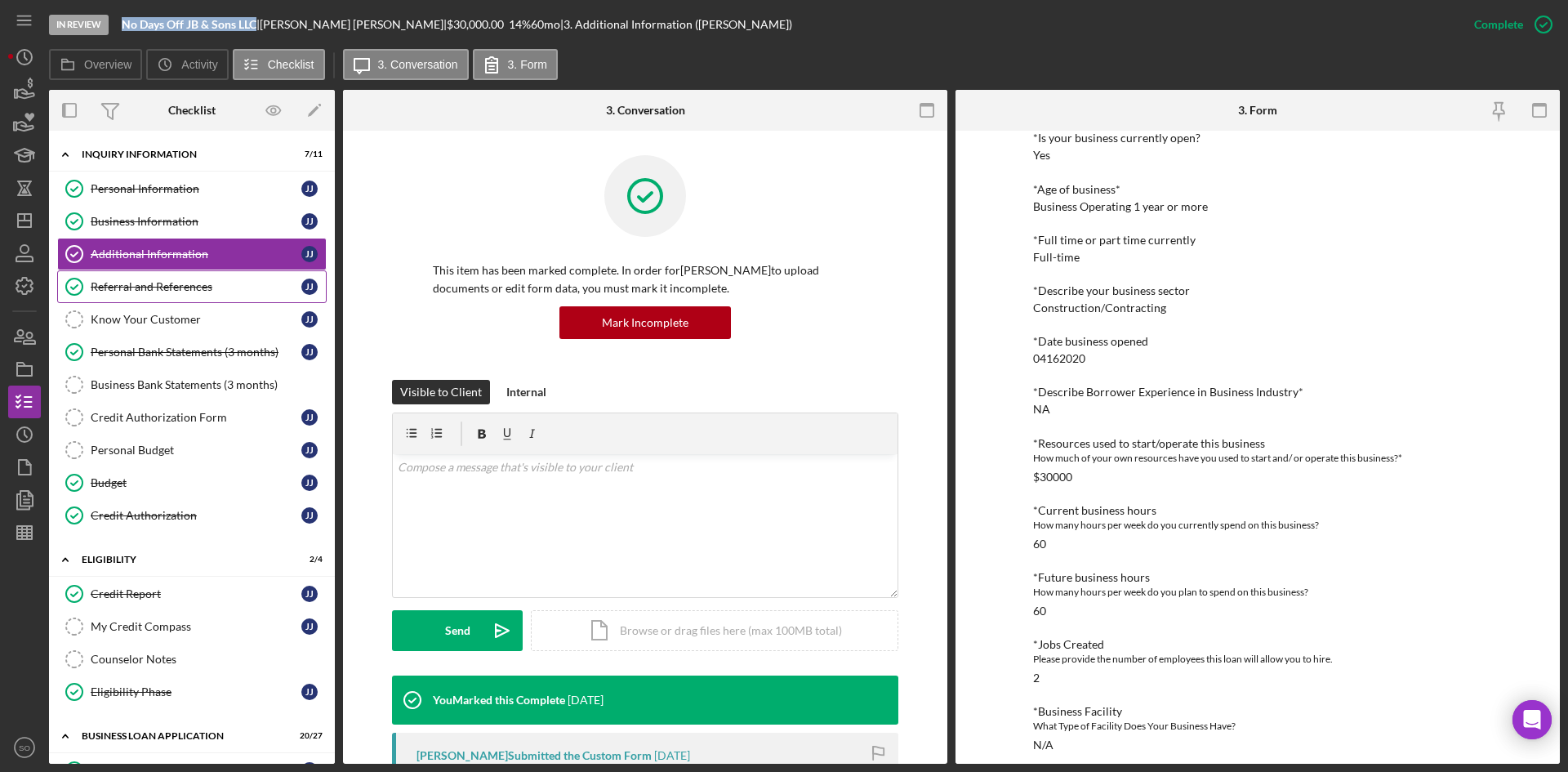
click at [161, 292] on div "Referral and References" at bounding box center [195, 286] width 211 height 13
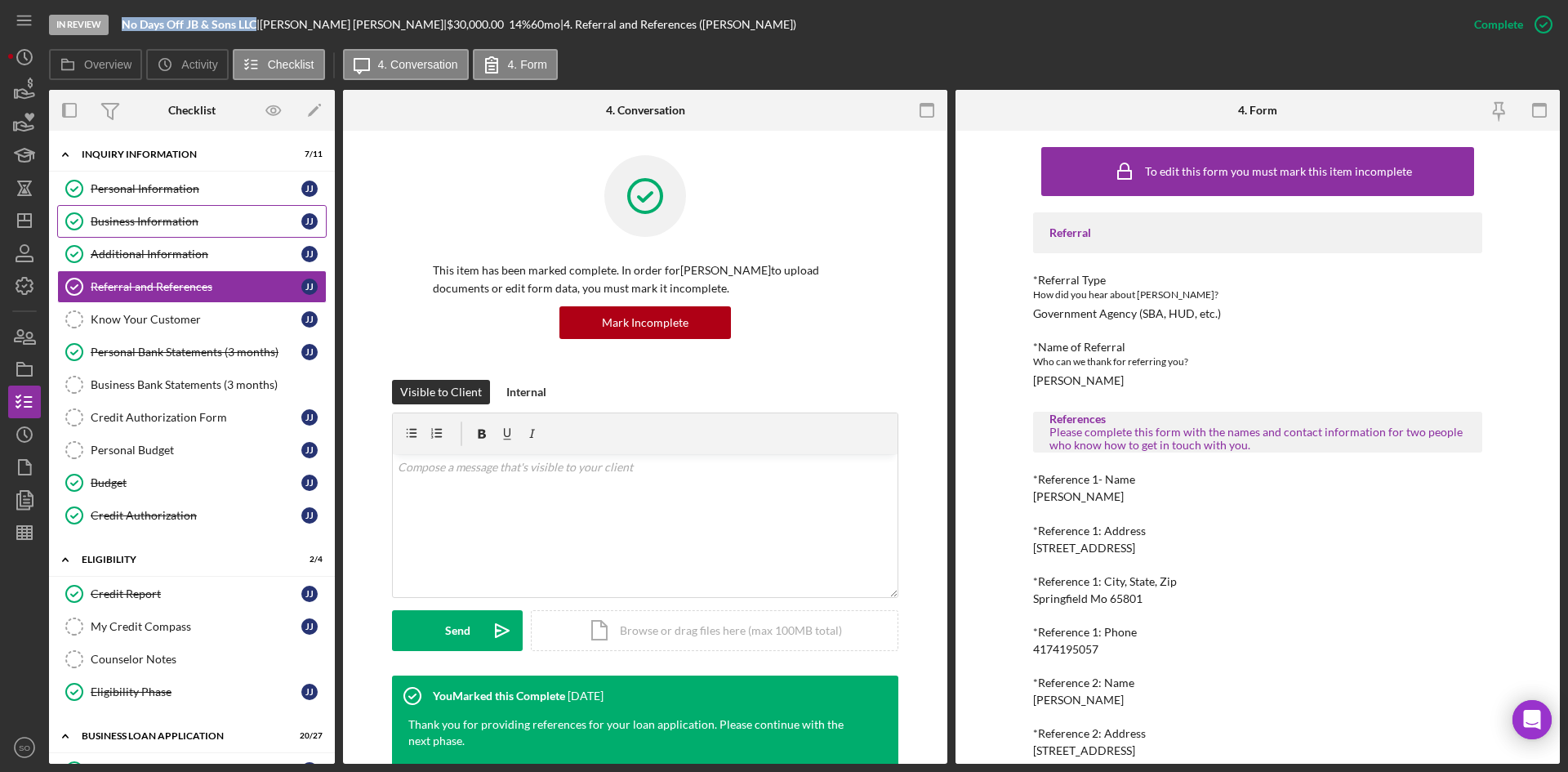
click at [164, 215] on div "Business Information" at bounding box center [195, 221] width 211 height 13
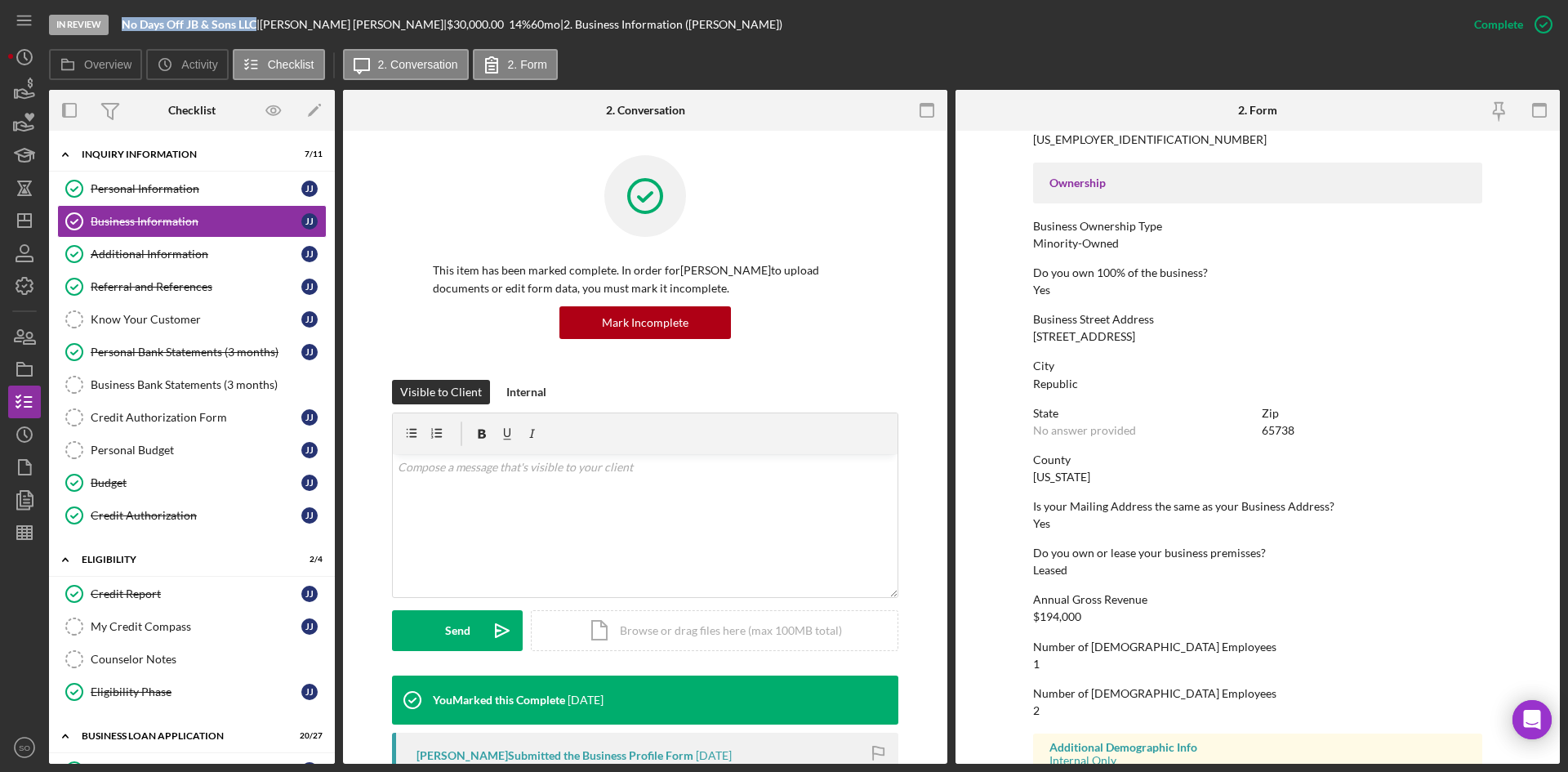
scroll to position [599, 0]
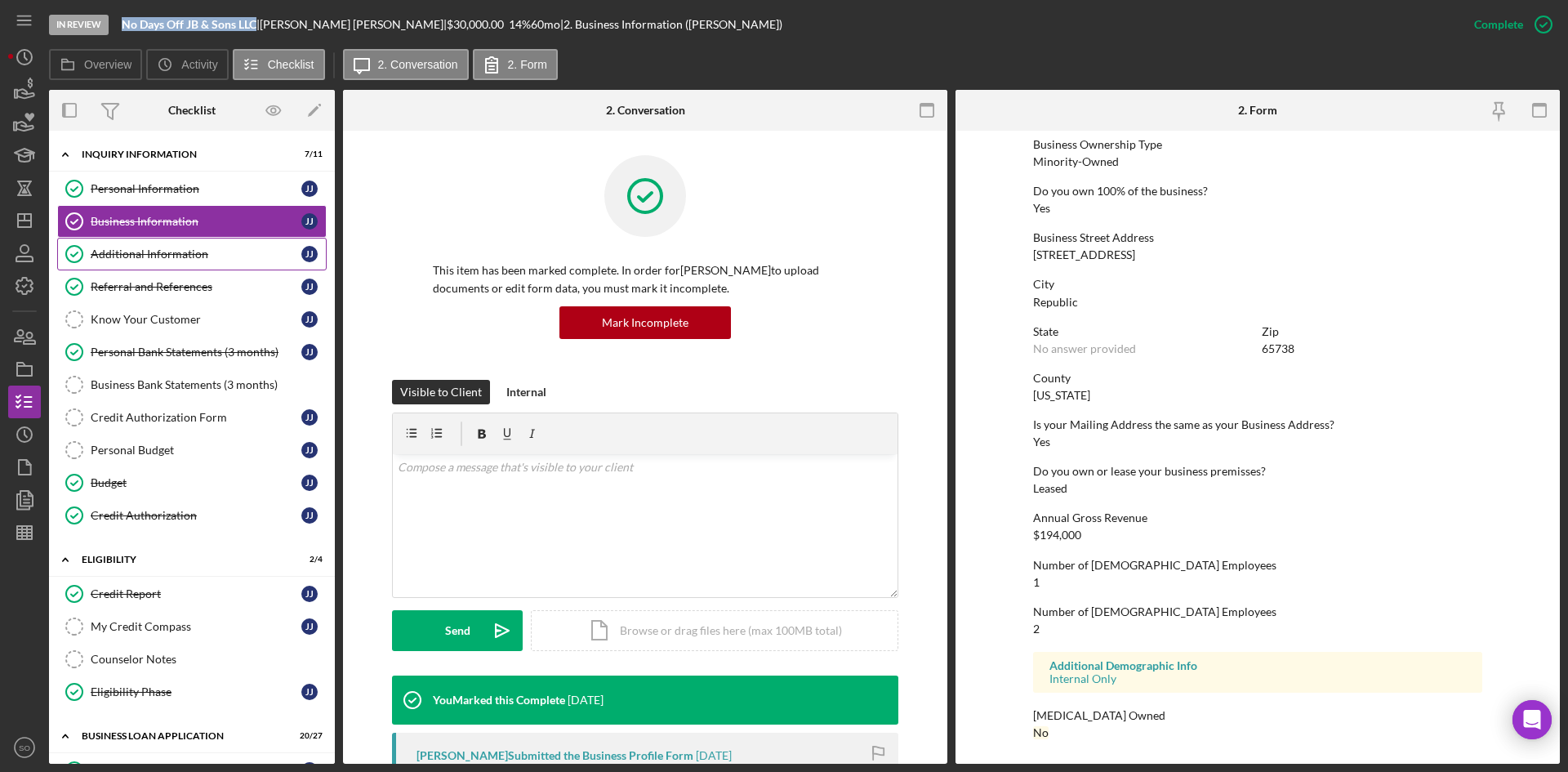
click at [112, 248] on div "Additional Information" at bounding box center [195, 254] width 211 height 13
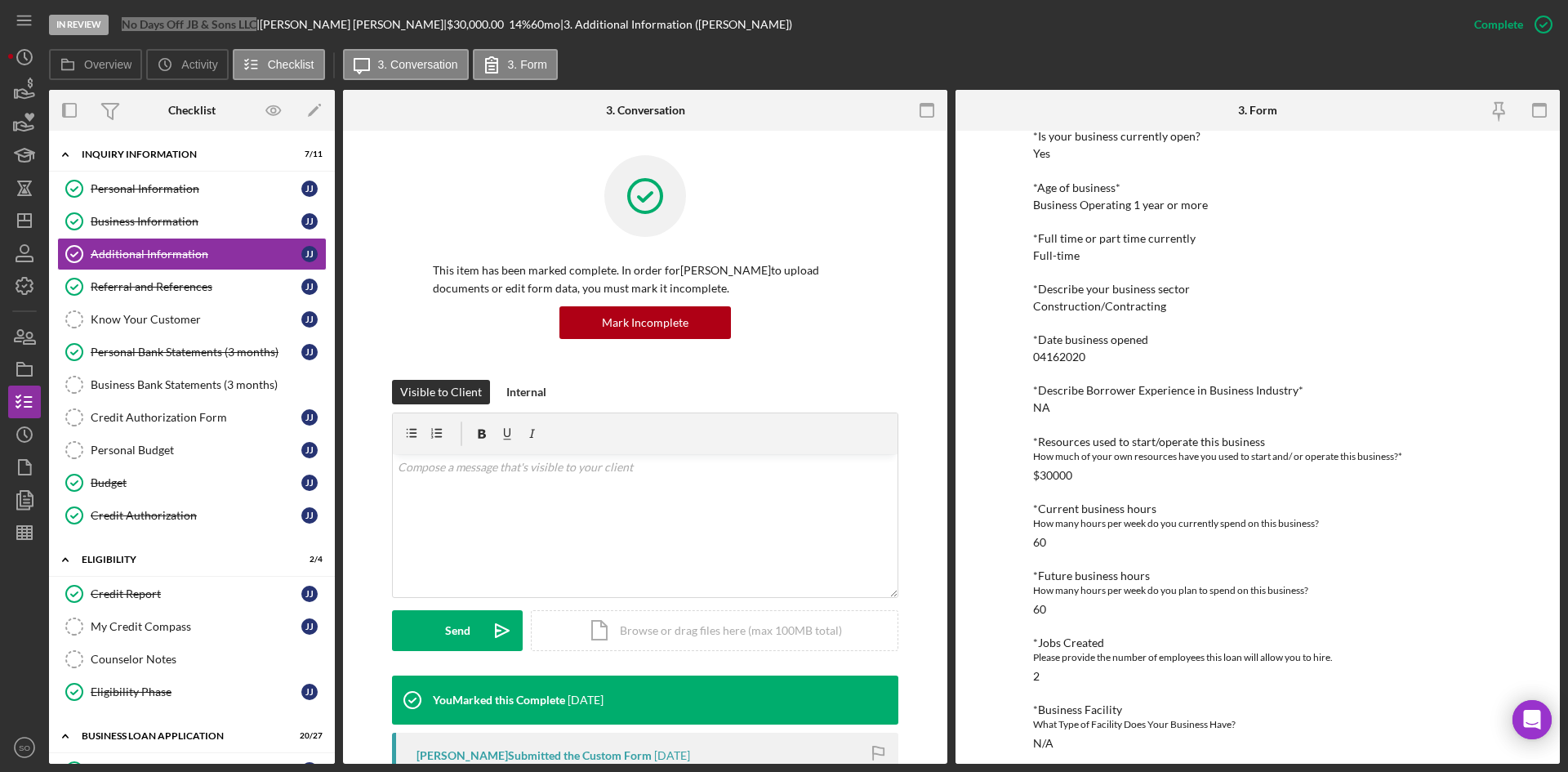
scroll to position [570, 0]
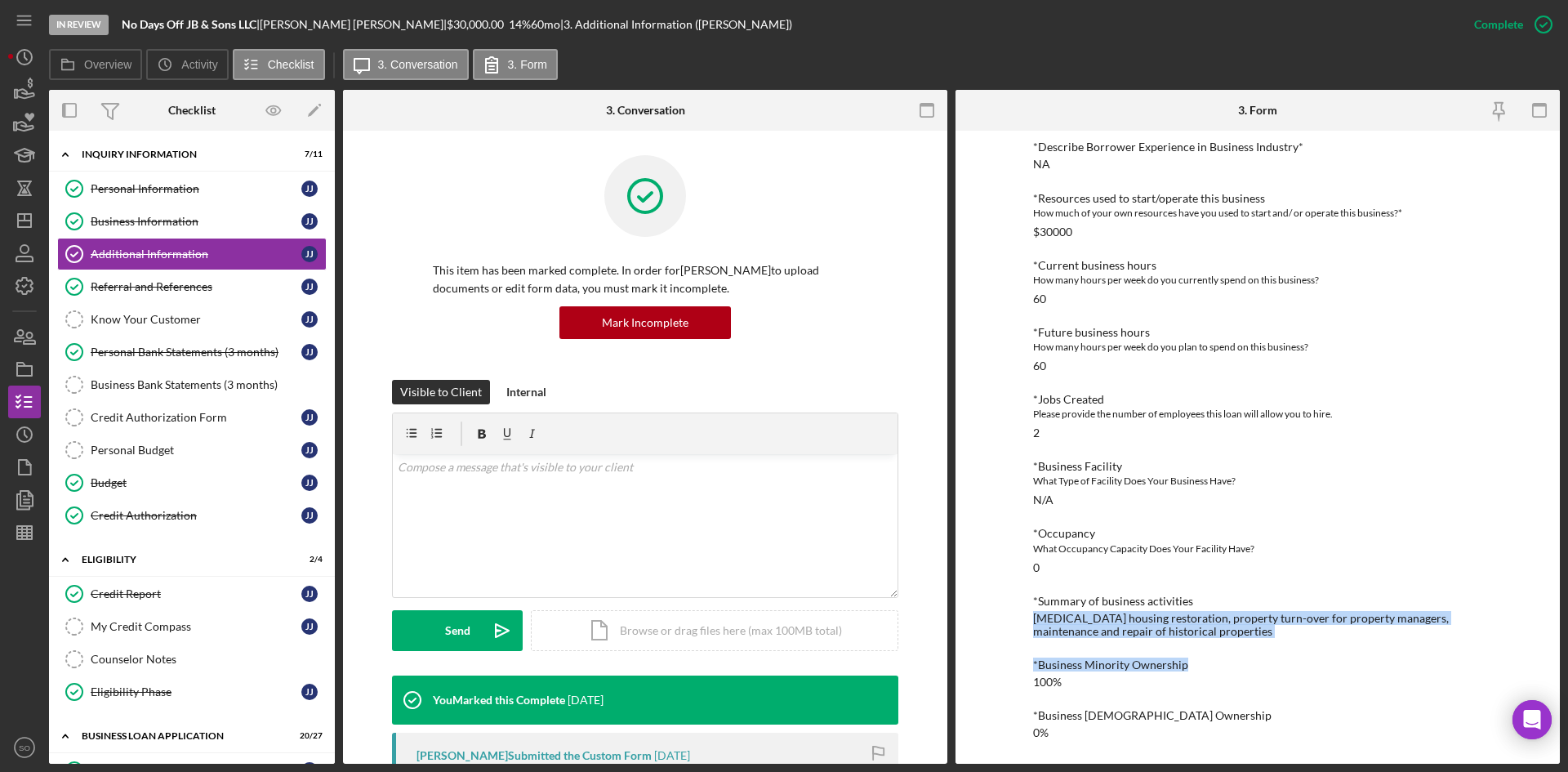
drag, startPoint x: 1223, startPoint y: 640, endPoint x: 1015, endPoint y: 617, distance: 209.3
click at [1015, 617] on div "To edit this form you must mark this item incomplete Personal Information *Mobi…" at bounding box center [1257, 447] width 604 height 633
click at [1169, 630] on div "[MEDICAL_DATA] housing restoration, property turn-over for property managers, m…" at bounding box center [1258, 624] width 450 height 26
drag, startPoint x: 1209, startPoint y: 621, endPoint x: 1055, endPoint y: 624, distance: 154.0
click at [1055, 624] on div "[MEDICAL_DATA] housing restoration, property turn-over for property managers, m…" at bounding box center [1258, 624] width 450 height 26
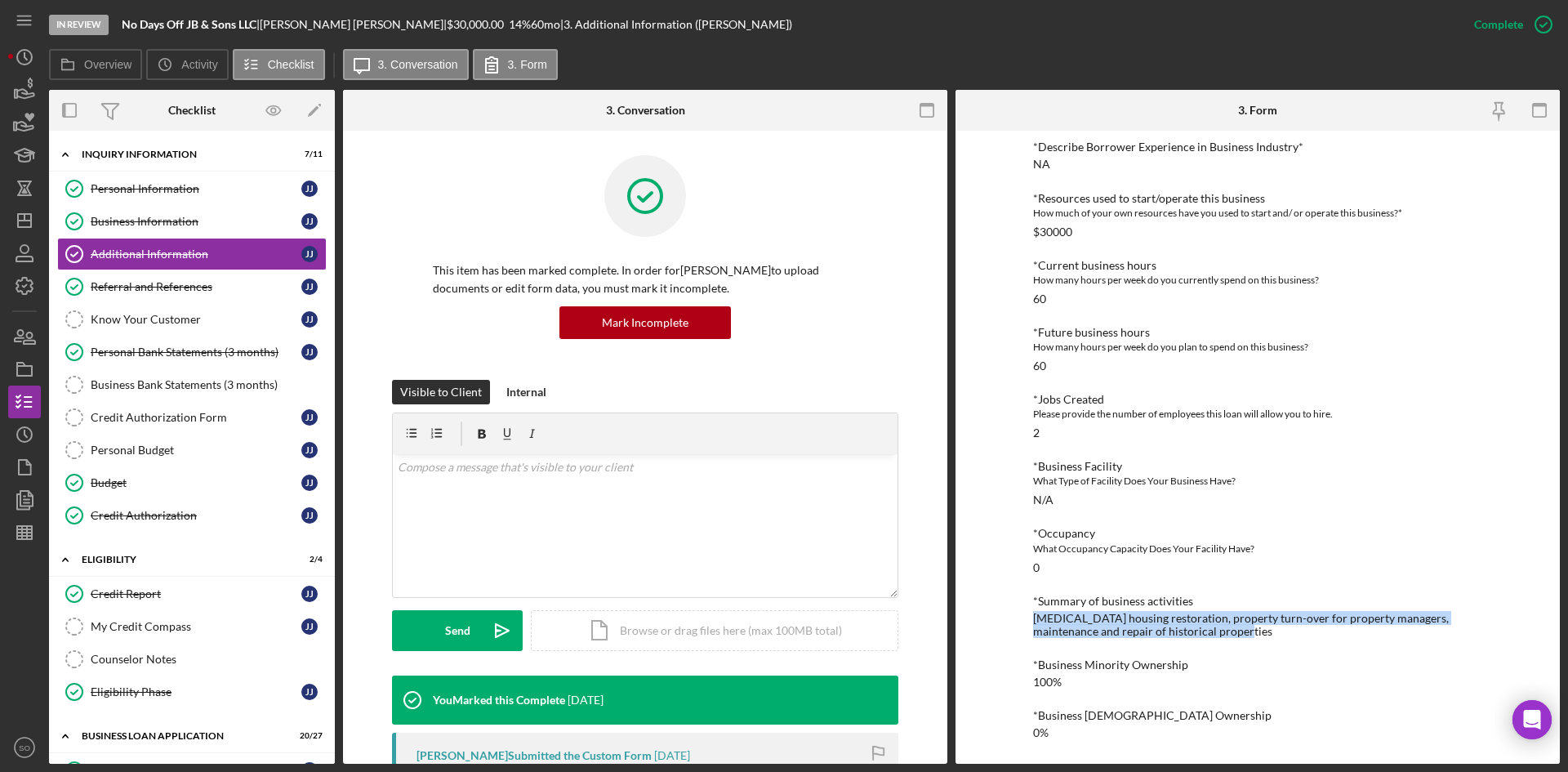
drag, startPoint x: 1199, startPoint y: 633, endPoint x: 1033, endPoint y: 624, distance: 166.2
click at [1033, 624] on div "[MEDICAL_DATA] housing restoration, property turn-over for property managers, m…" at bounding box center [1258, 624] width 450 height 26
copy div "[MEDICAL_DATA] housing restoration, property turn-over for property managers, m…"
click at [172, 633] on link "My Credit Compass My Credit Compass J J" at bounding box center [191, 626] width 269 height 33
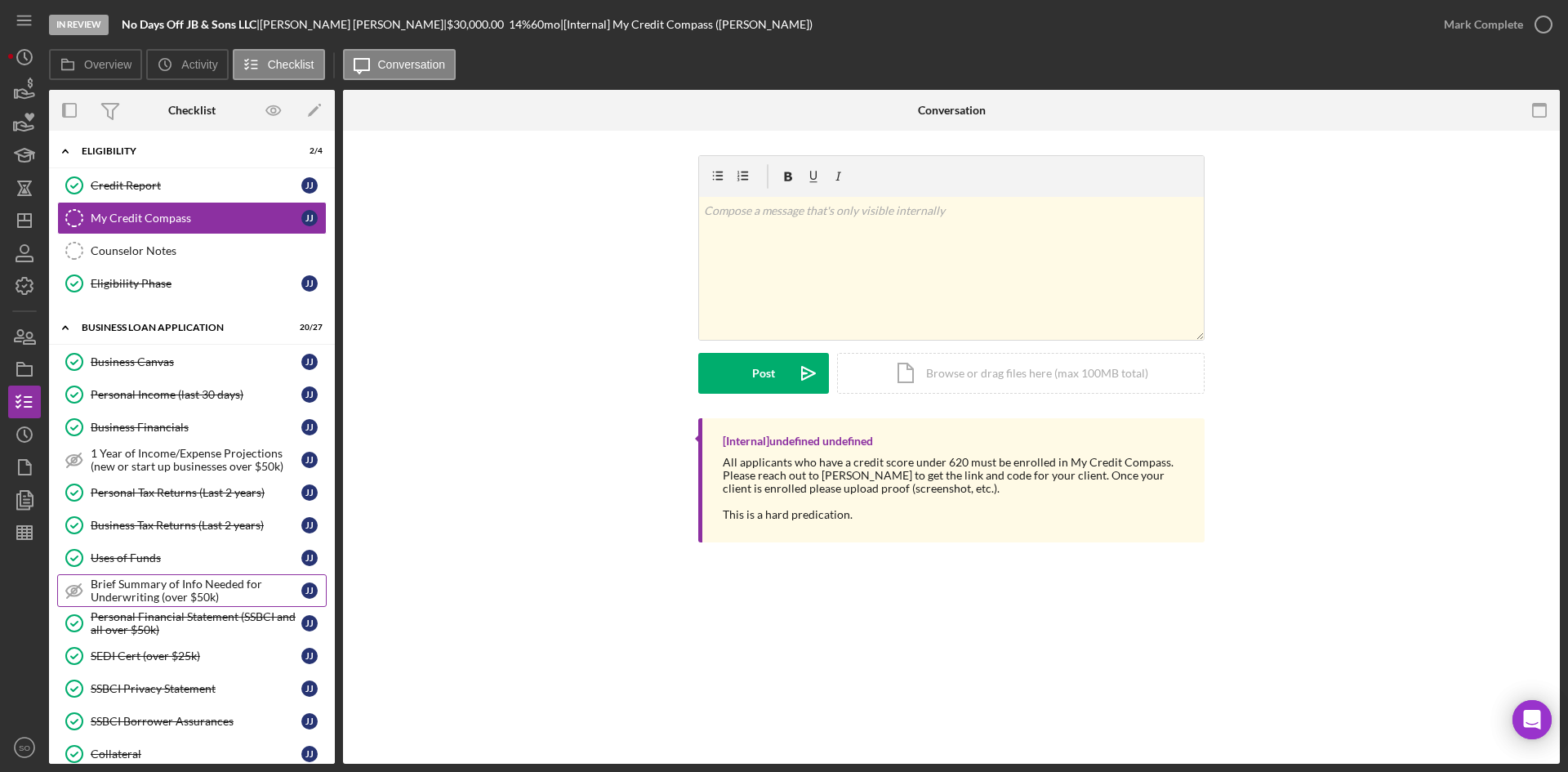
scroll to position [735, 0]
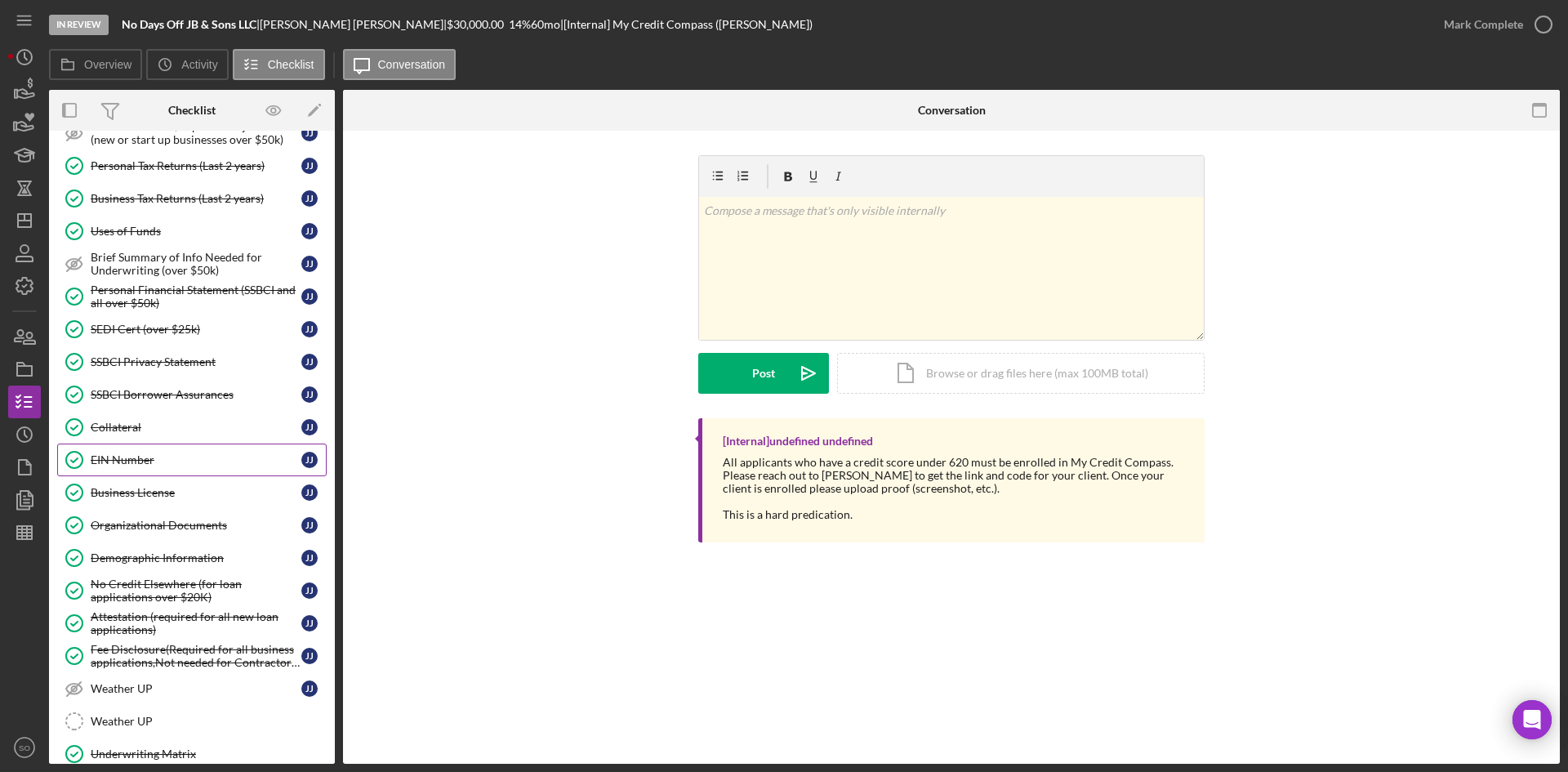
click at [163, 554] on div "Demographic Information" at bounding box center [195, 557] width 211 height 13
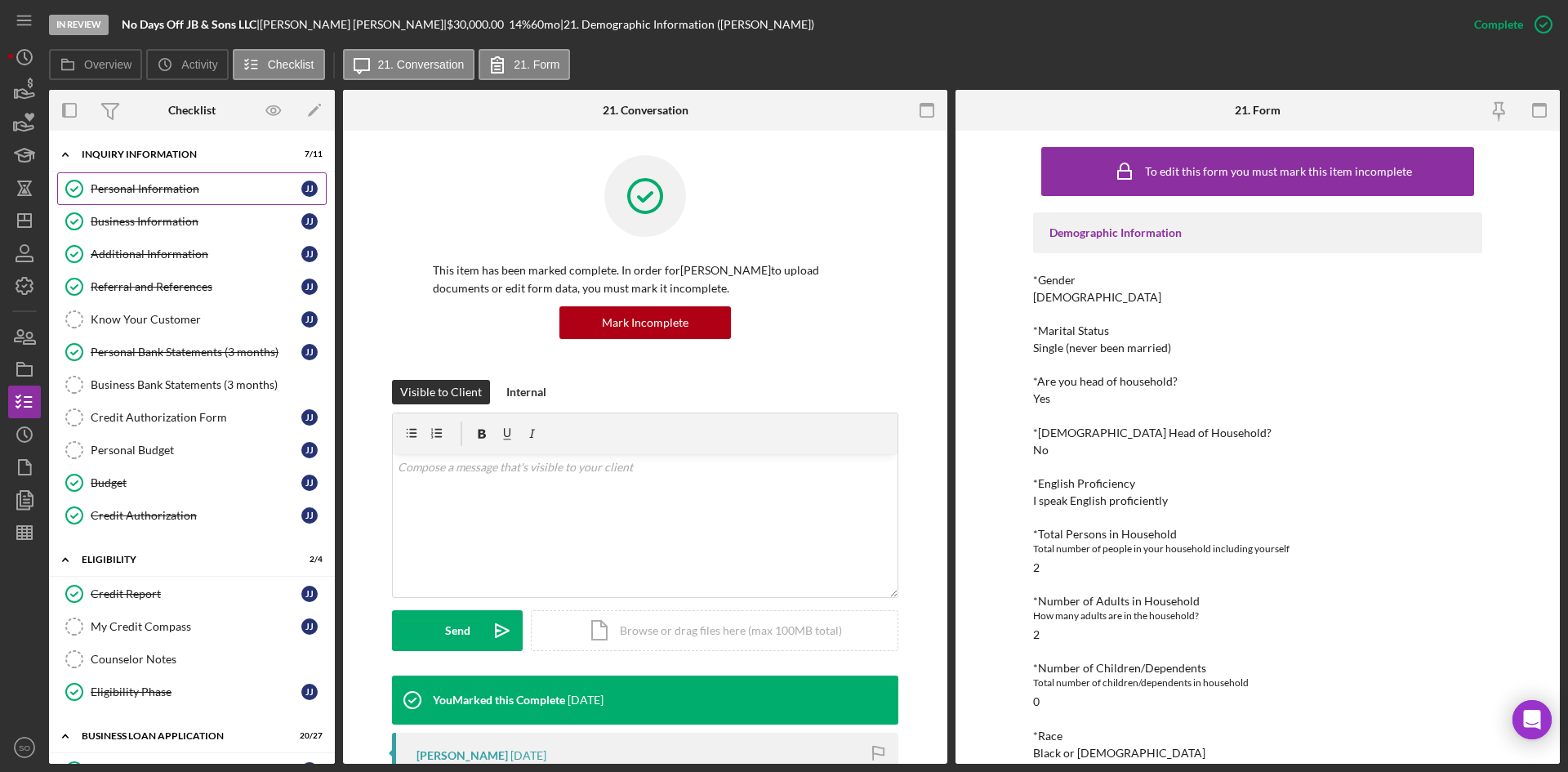
click at [127, 195] on div "Personal Information" at bounding box center [195, 188] width 211 height 13
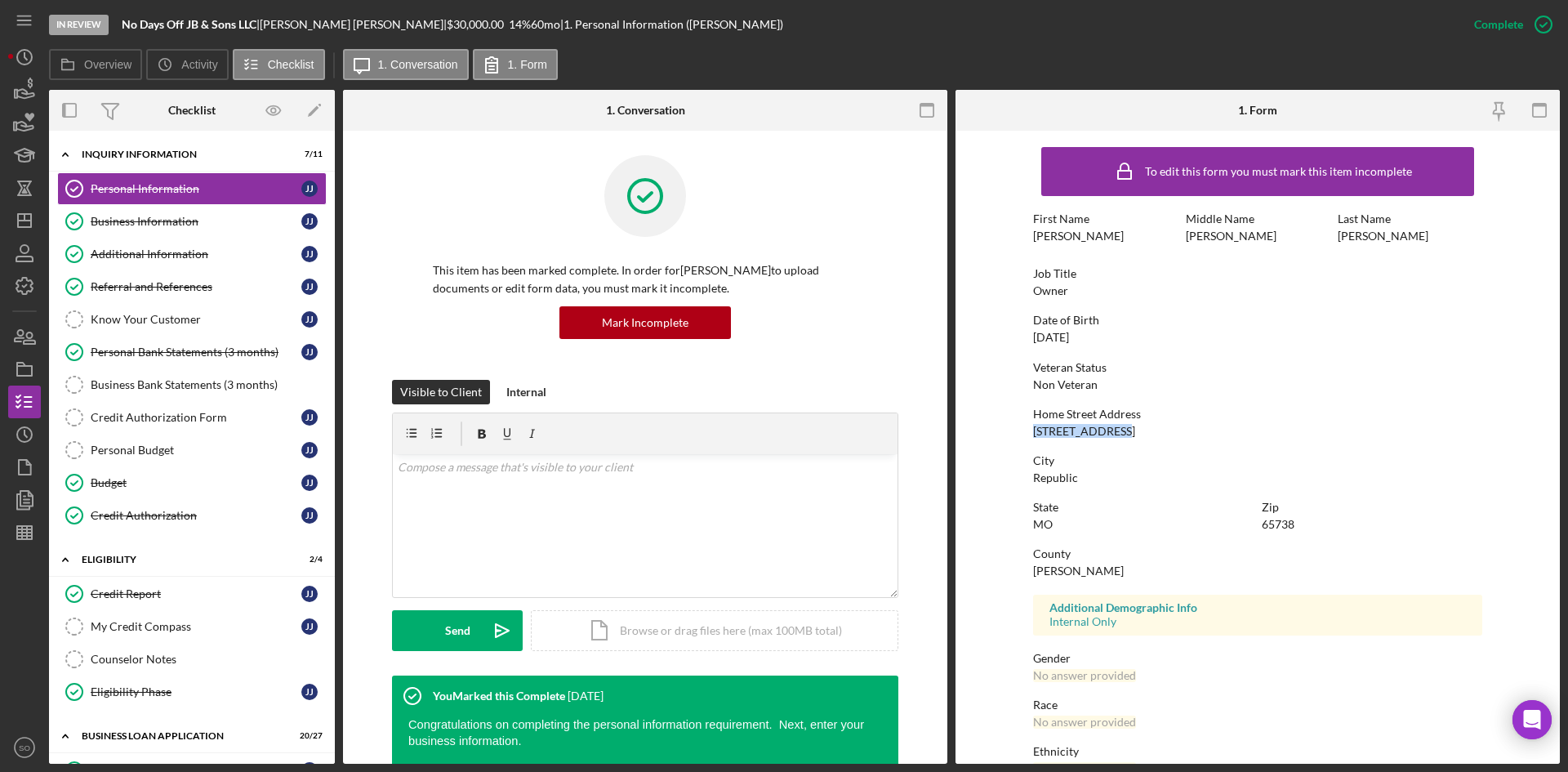
drag, startPoint x: 1126, startPoint y: 429, endPoint x: 1015, endPoint y: 431, distance: 111.0
click at [1015, 431] on form "To edit this form you must mark this item incomplete First Name [PERSON_NAME] M…" at bounding box center [1257, 447] width 604 height 633
copy div "[STREET_ADDRESS]"
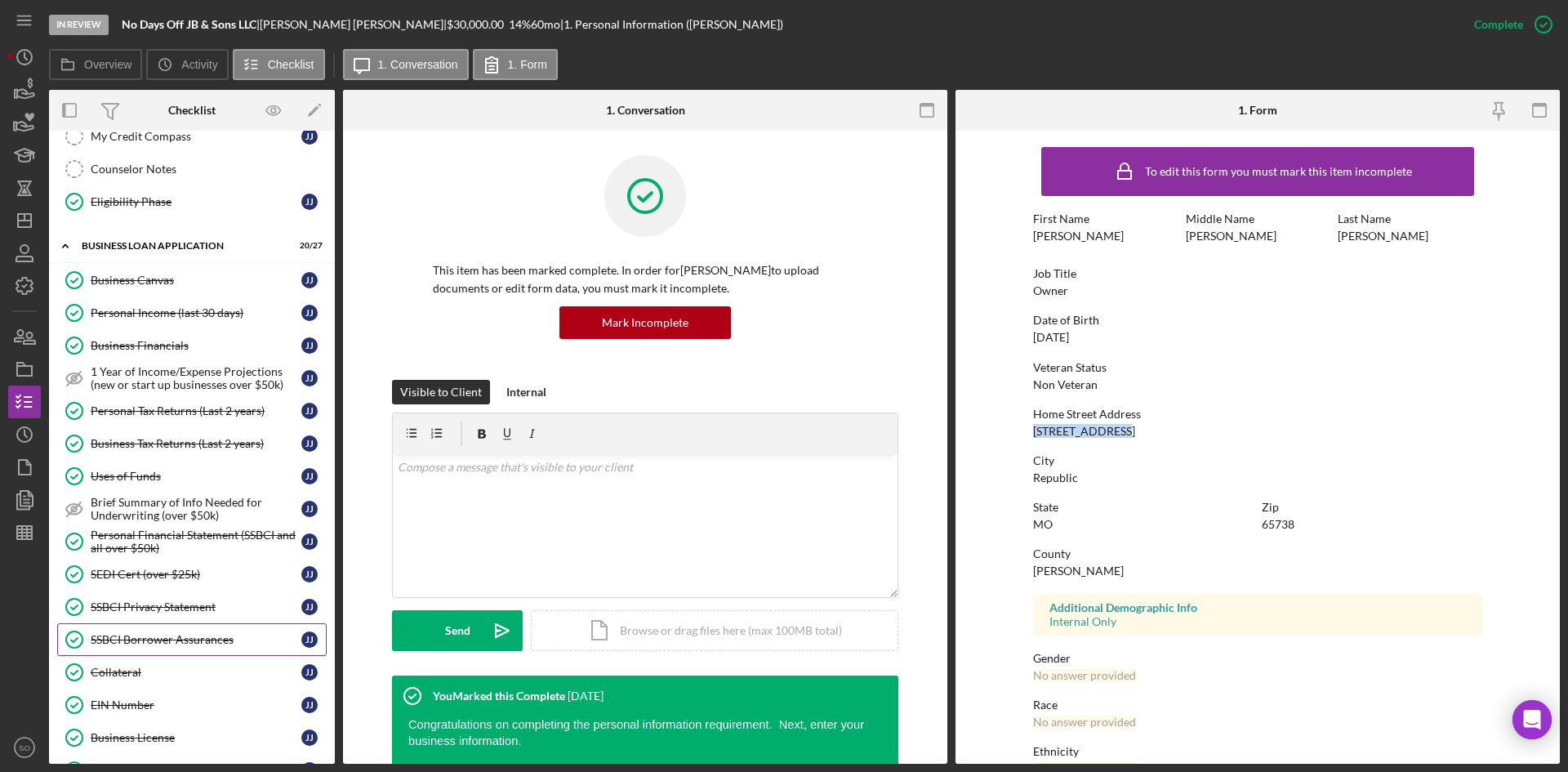
scroll to position [816, 0]
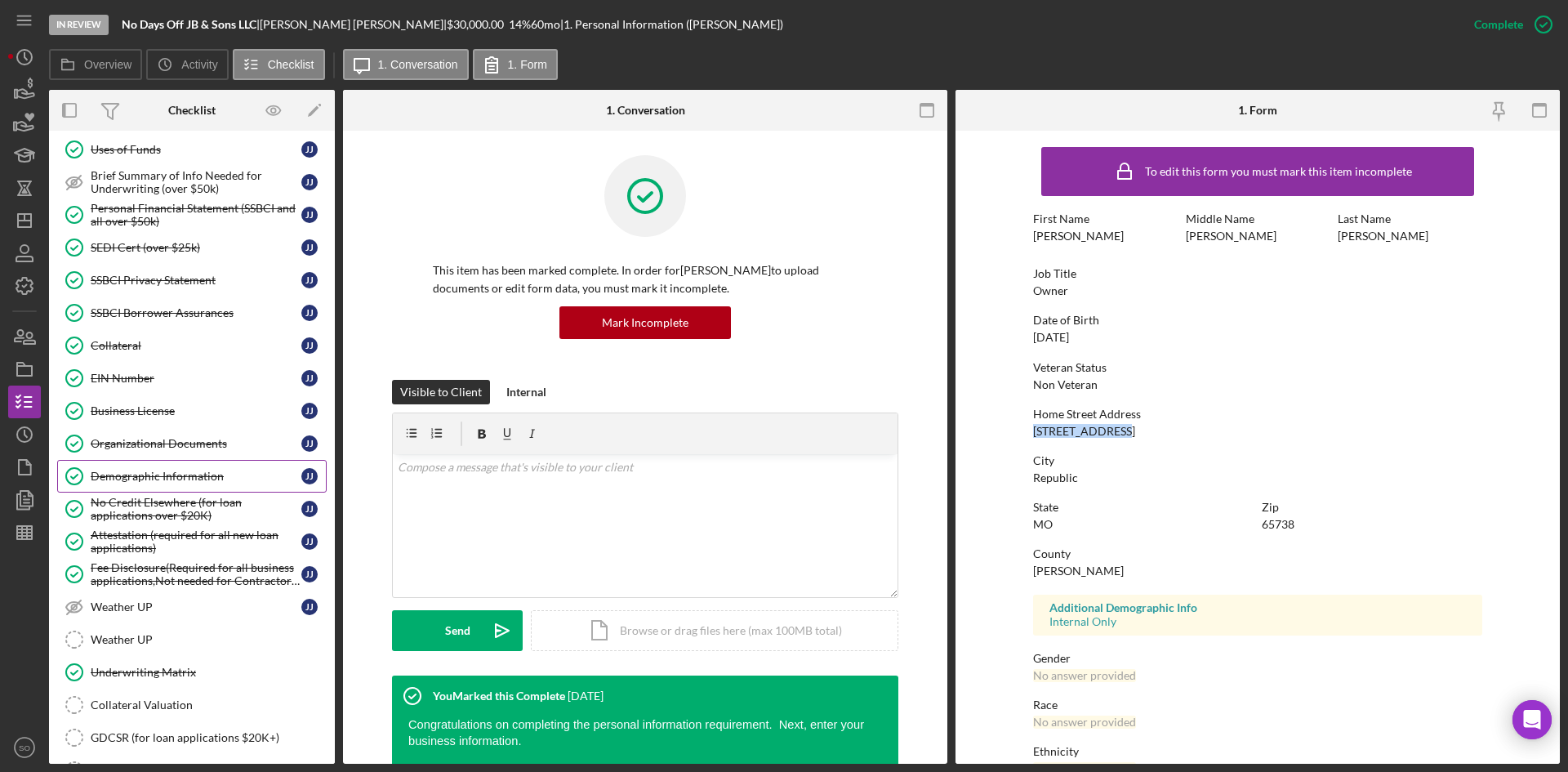
click at [147, 460] on link "Demographic Information Demographic Information J J" at bounding box center [191, 475] width 269 height 33
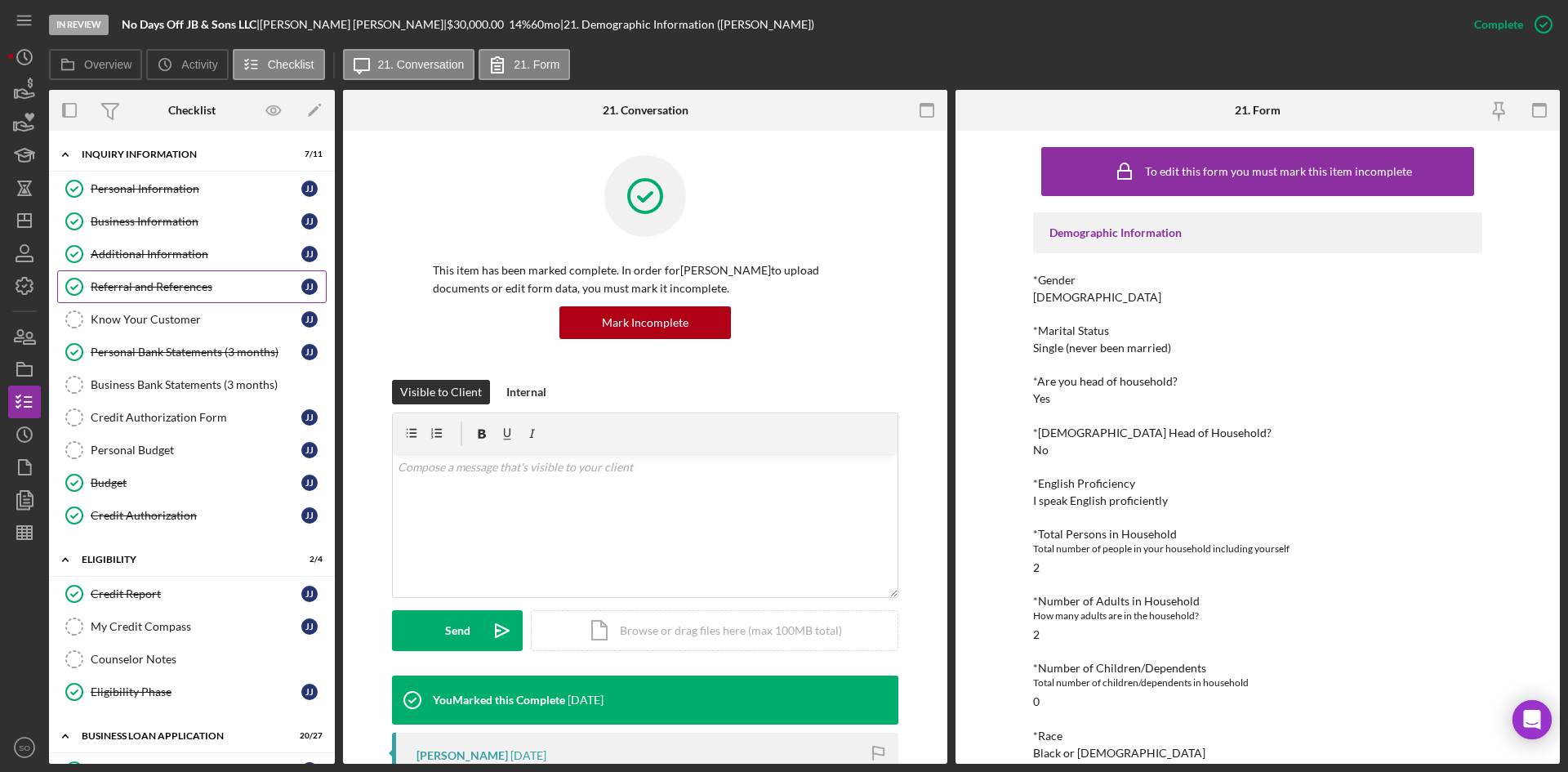
click at [131, 287] on div "Referral and References" at bounding box center [195, 286] width 211 height 13
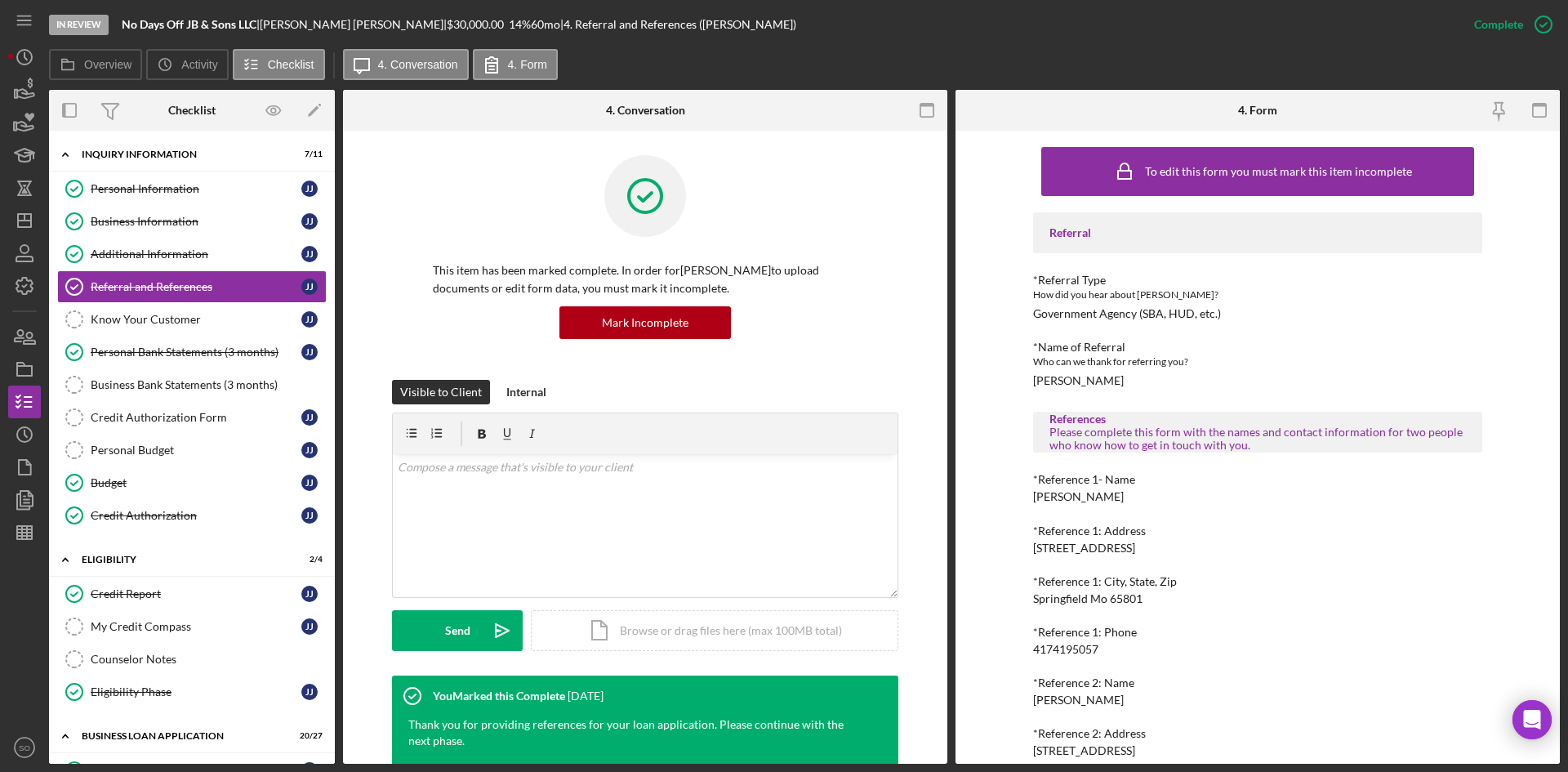
scroll to position [120, 0]
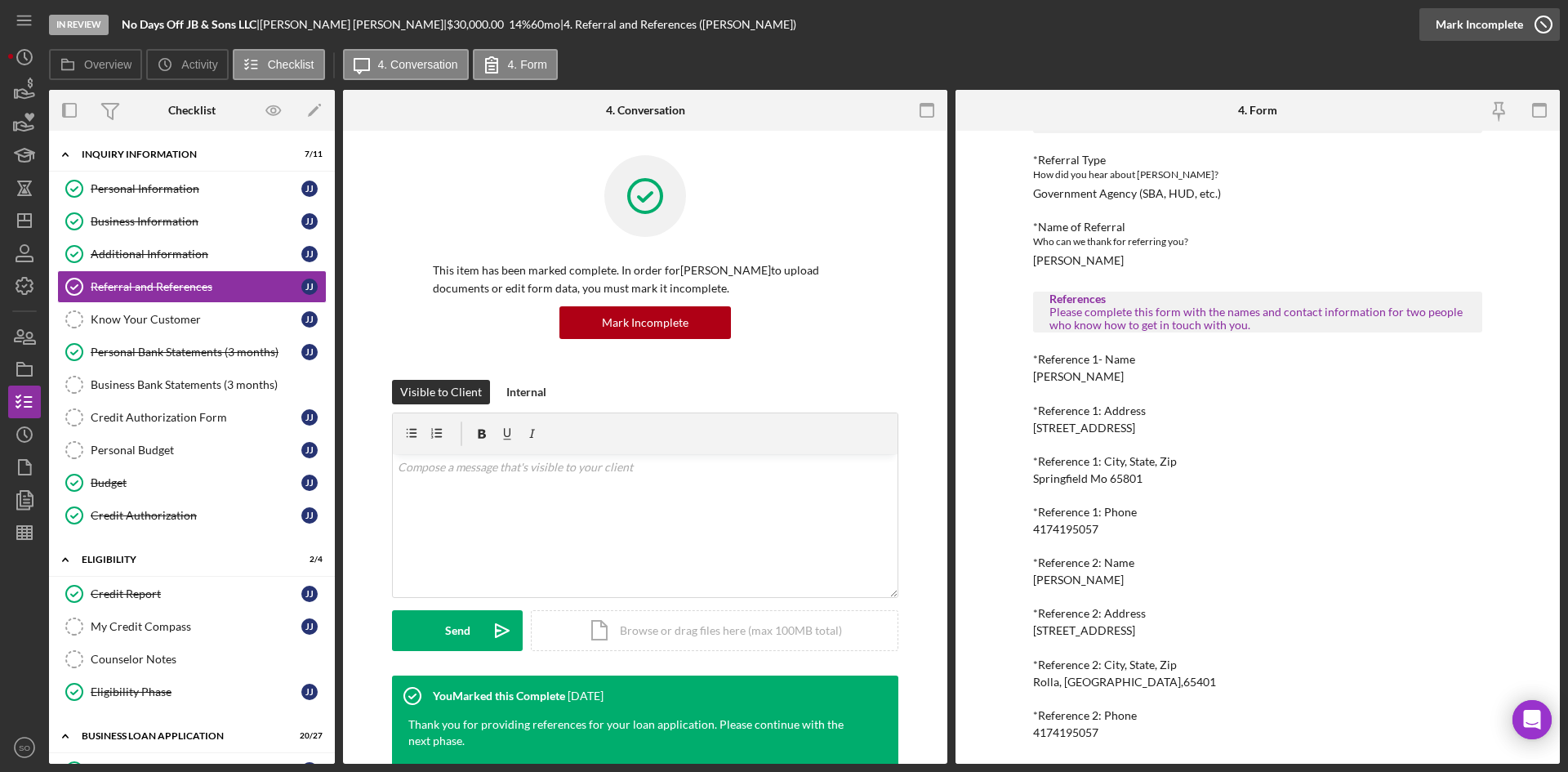
click at [1490, 22] on div "Mark Incomplete" at bounding box center [1479, 24] width 87 height 33
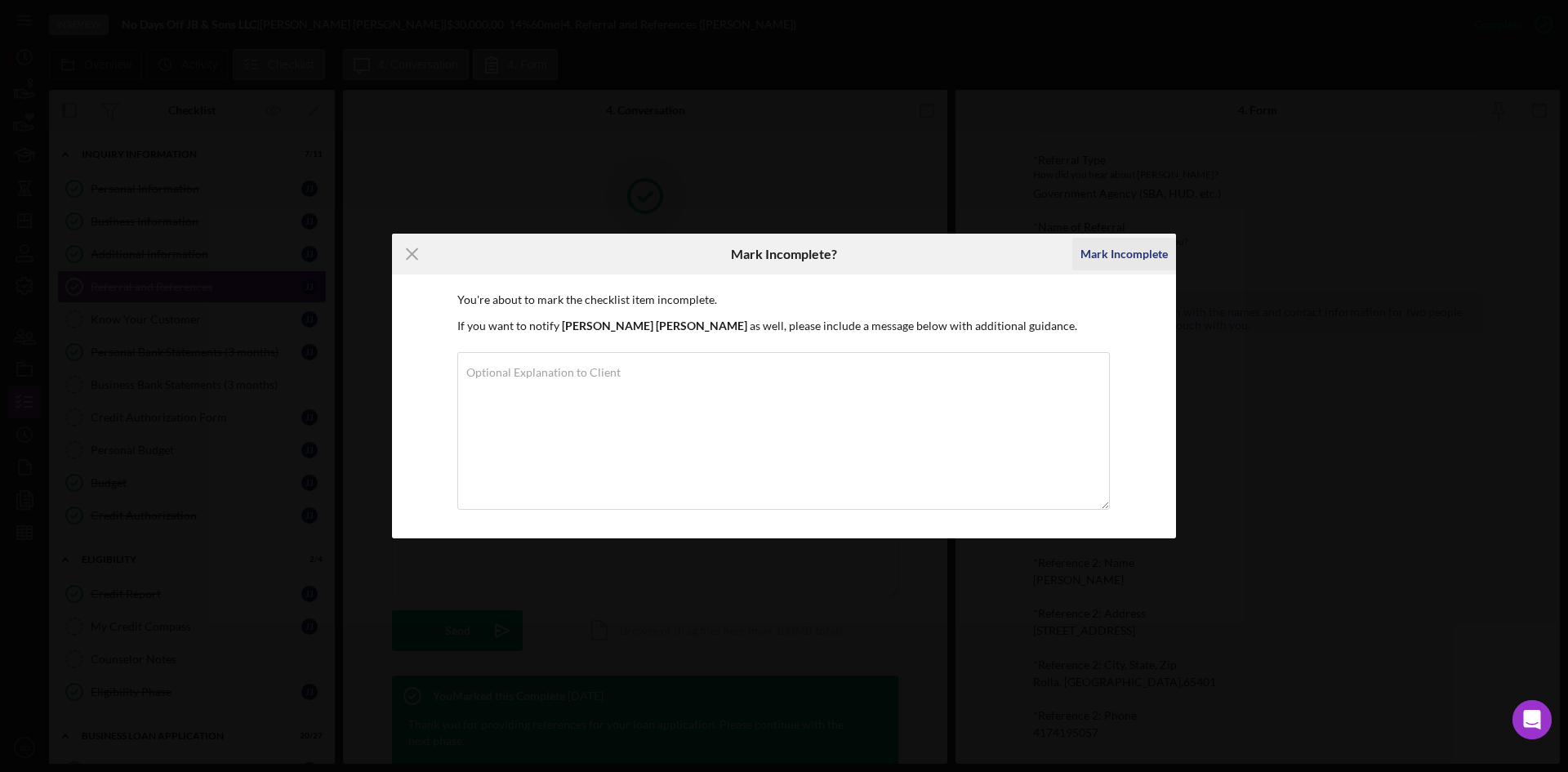
click at [1136, 253] on div "Mark Incomplete" at bounding box center [1124, 253] width 87 height 33
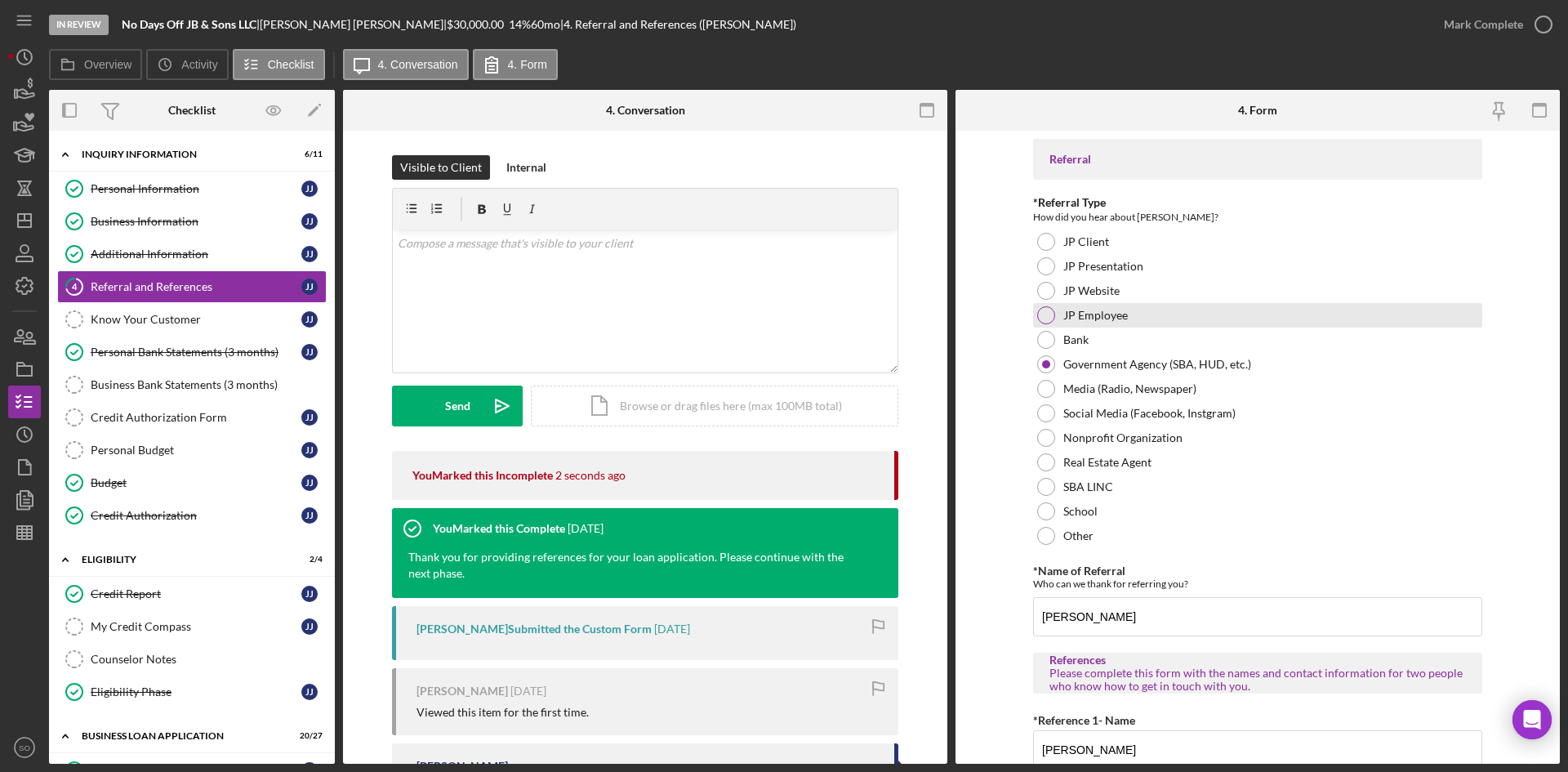
click at [1039, 314] on div at bounding box center [1046, 315] width 18 height 18
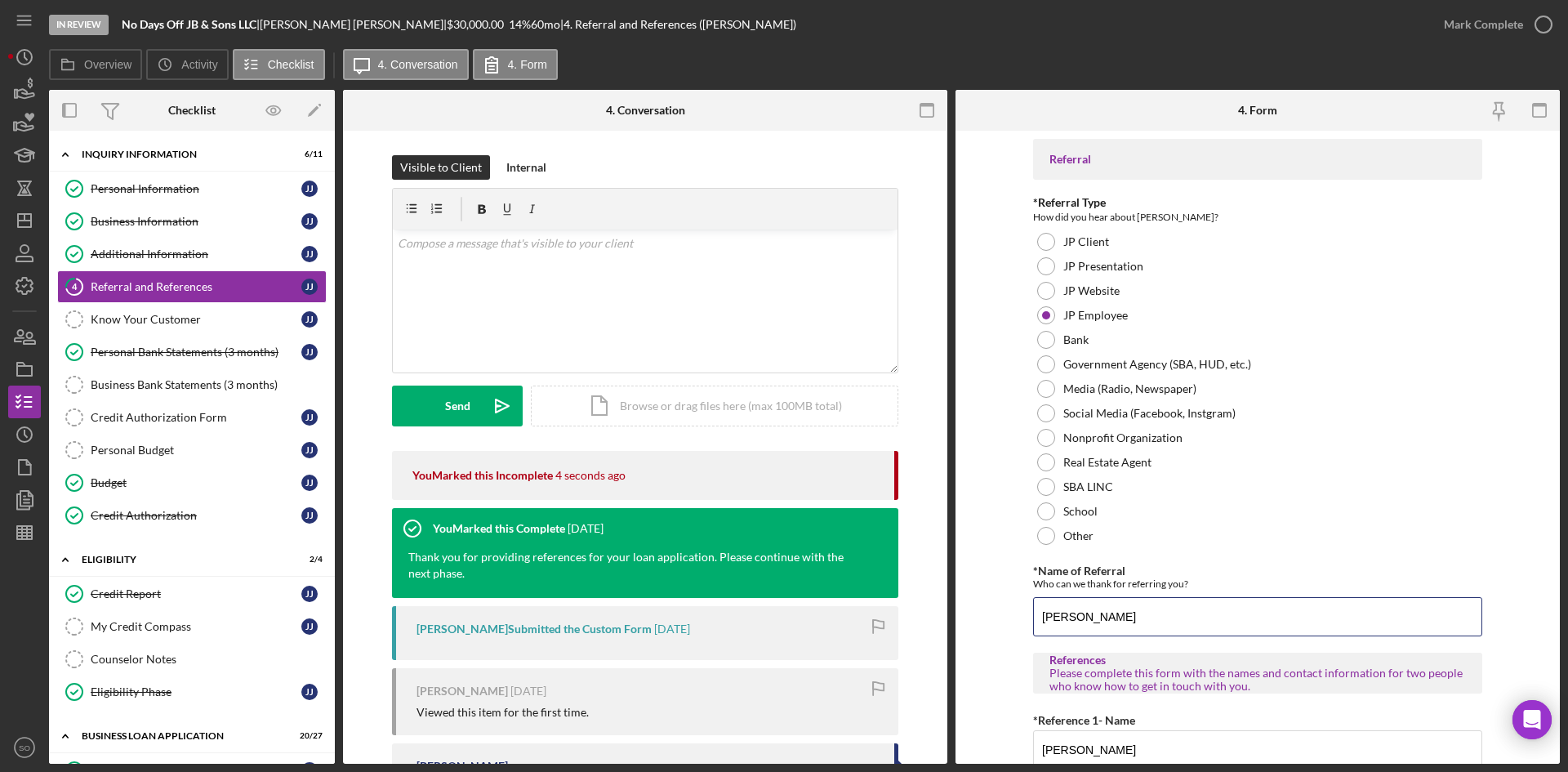
drag, startPoint x: 1099, startPoint y: 611, endPoint x: 1005, endPoint y: 619, distance: 94.3
click at [1007, 619] on form "Referral *Referral Type How did you hear about [PERSON_NAME]? JP Client JP Pres…" at bounding box center [1257, 447] width 604 height 633
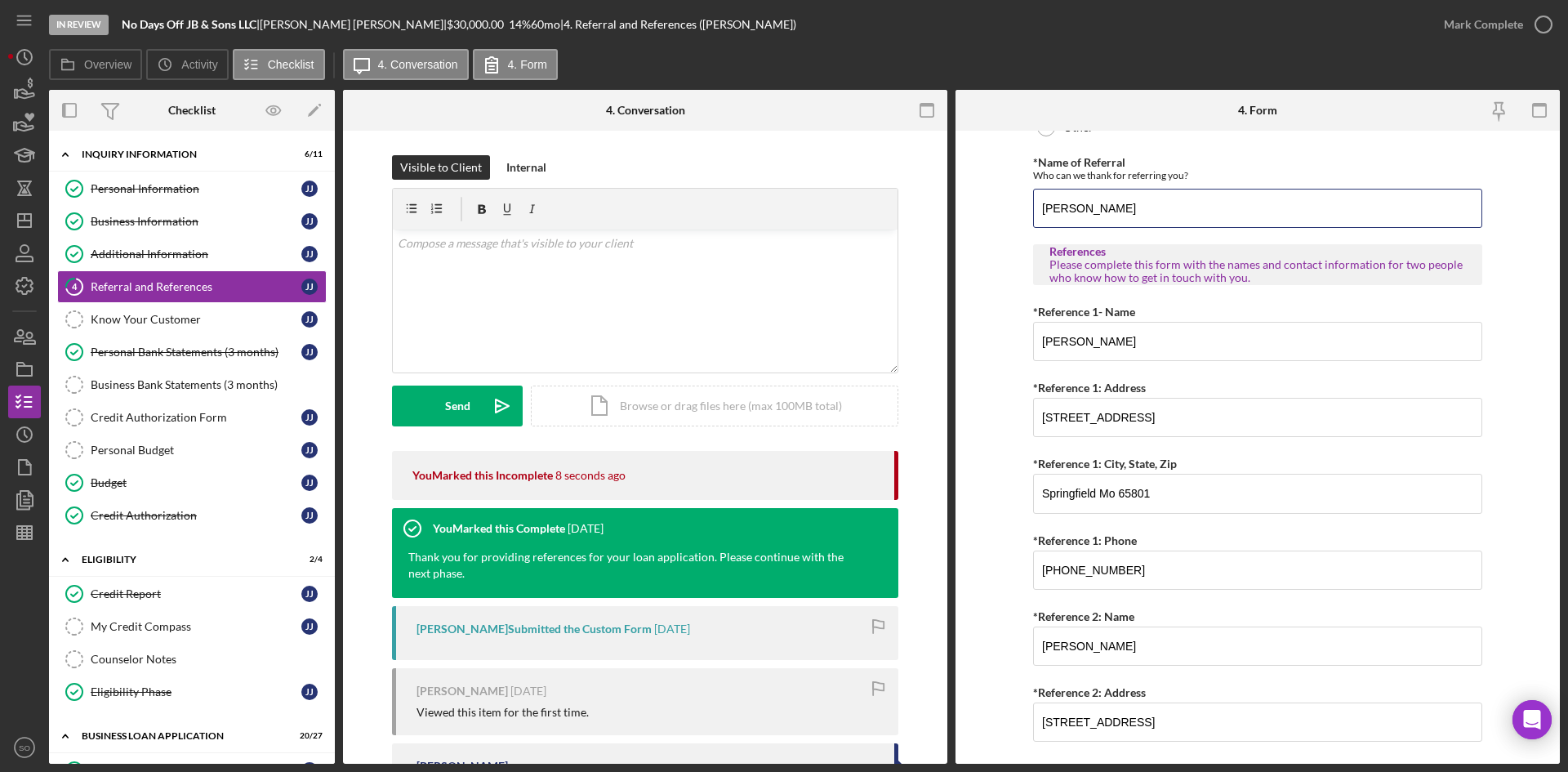
scroll to position [598, 0]
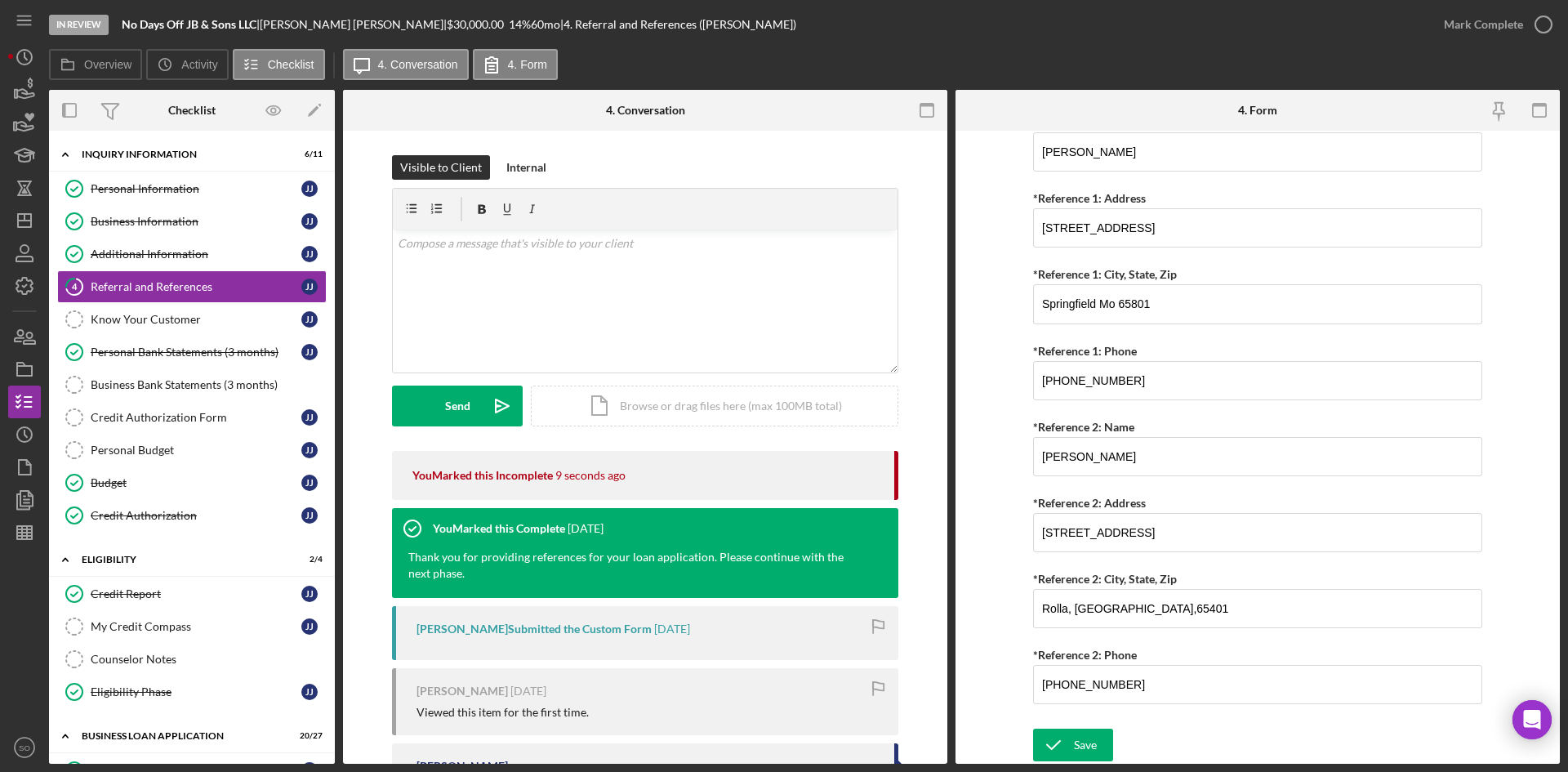
type input "[PERSON_NAME]"
drag, startPoint x: 1081, startPoint y: 763, endPoint x: 1105, endPoint y: 689, distance: 77.8
click at [1082, 743] on div "In Review No Days Off JB & Sons LLC | [PERSON_NAME] | $30,000.00 14 % 60 mo | 4…" at bounding box center [784, 386] width 1568 height 772
click at [1064, 737] on icon "submit" at bounding box center [1054, 744] width 41 height 41
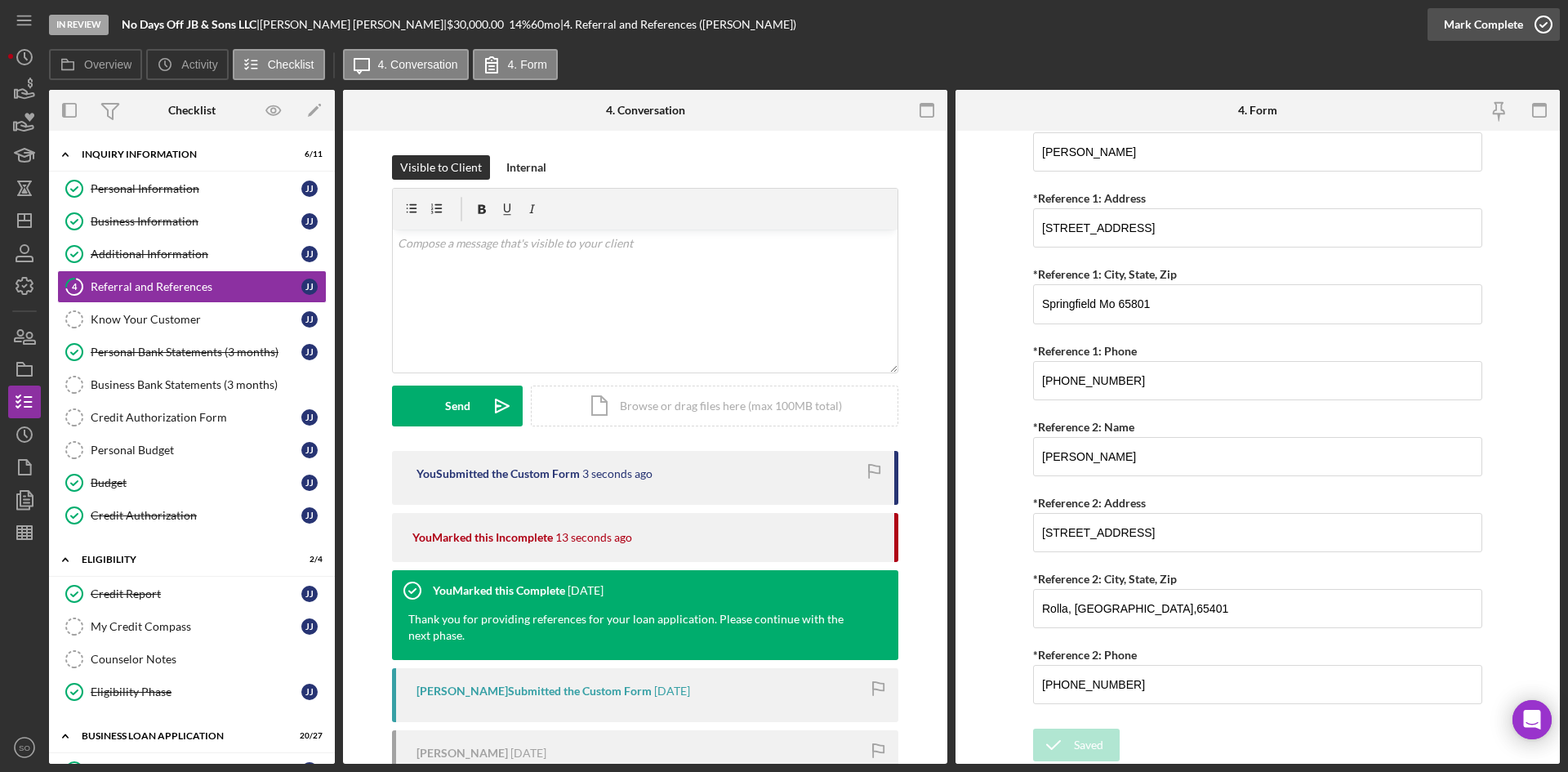
click at [1500, 26] on div "In Review No Days Off JB & Sons LLC | [PERSON_NAME] | $30,000.00 14 % 60 mo | 4…" at bounding box center [784, 386] width 1568 height 772
click at [1500, 26] on div "Mark Complete" at bounding box center [1483, 24] width 79 height 33
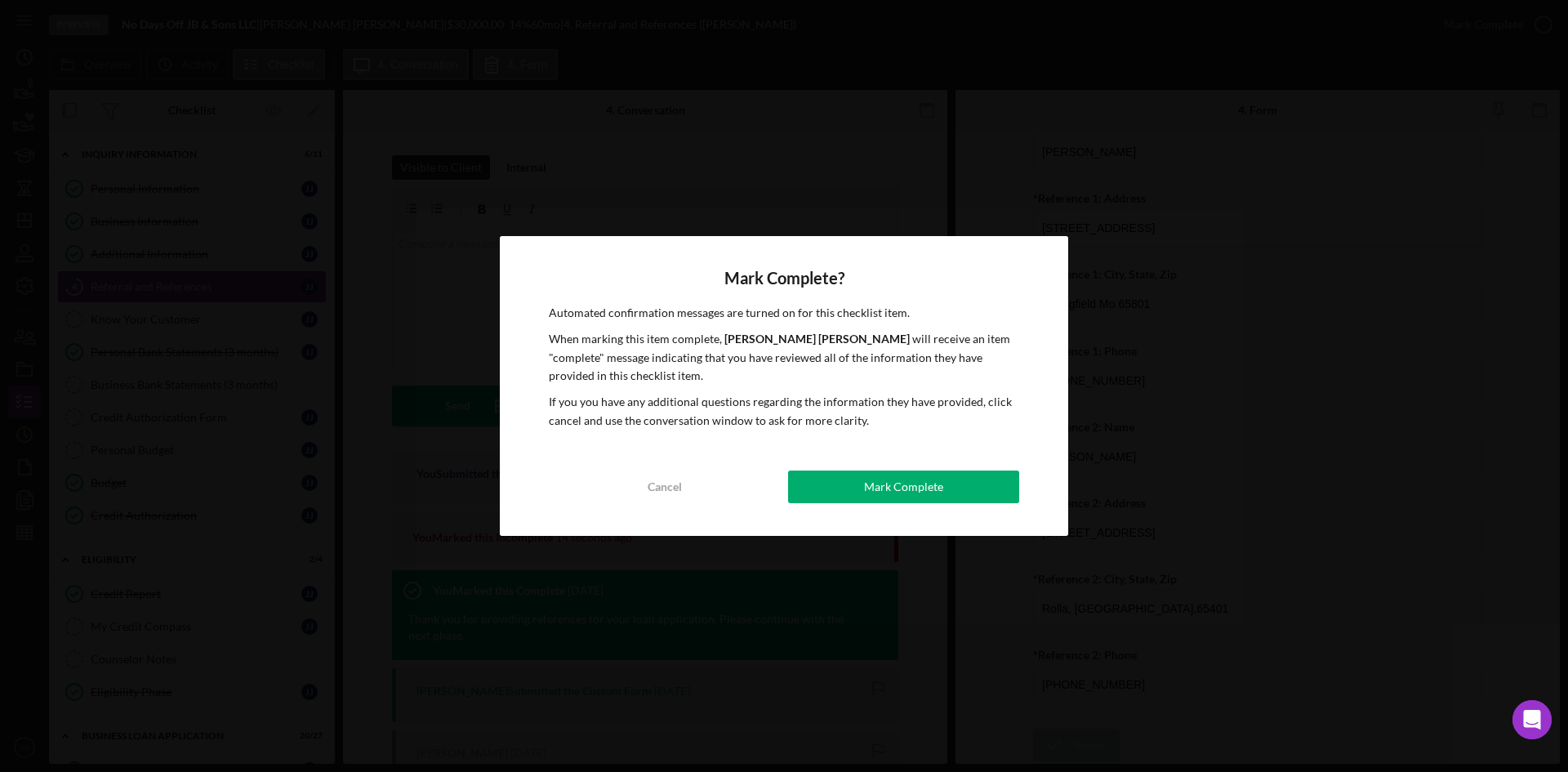
click at [955, 474] on button "Mark Complete" at bounding box center [903, 486] width 231 height 33
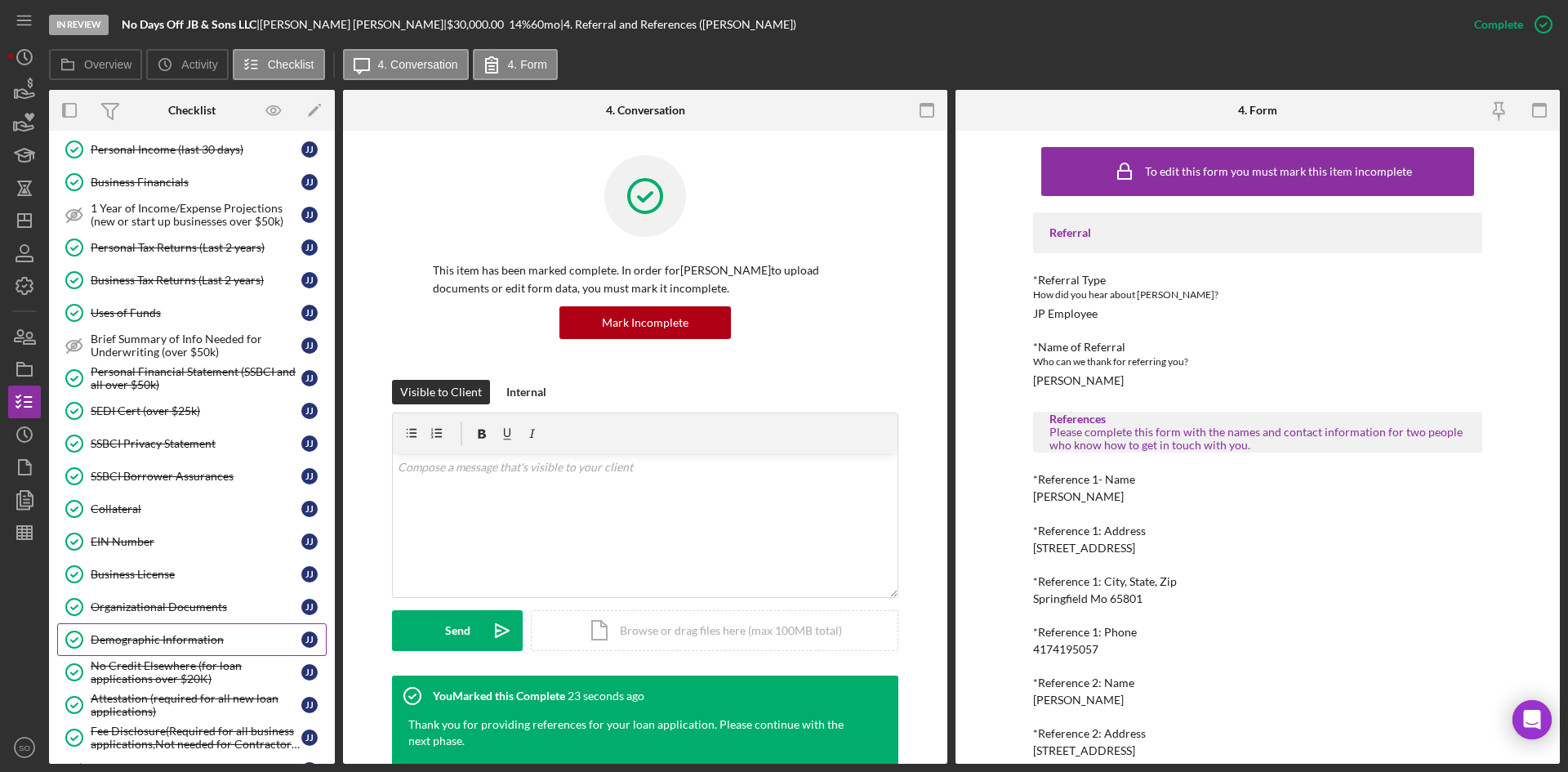
scroll to position [980, 0]
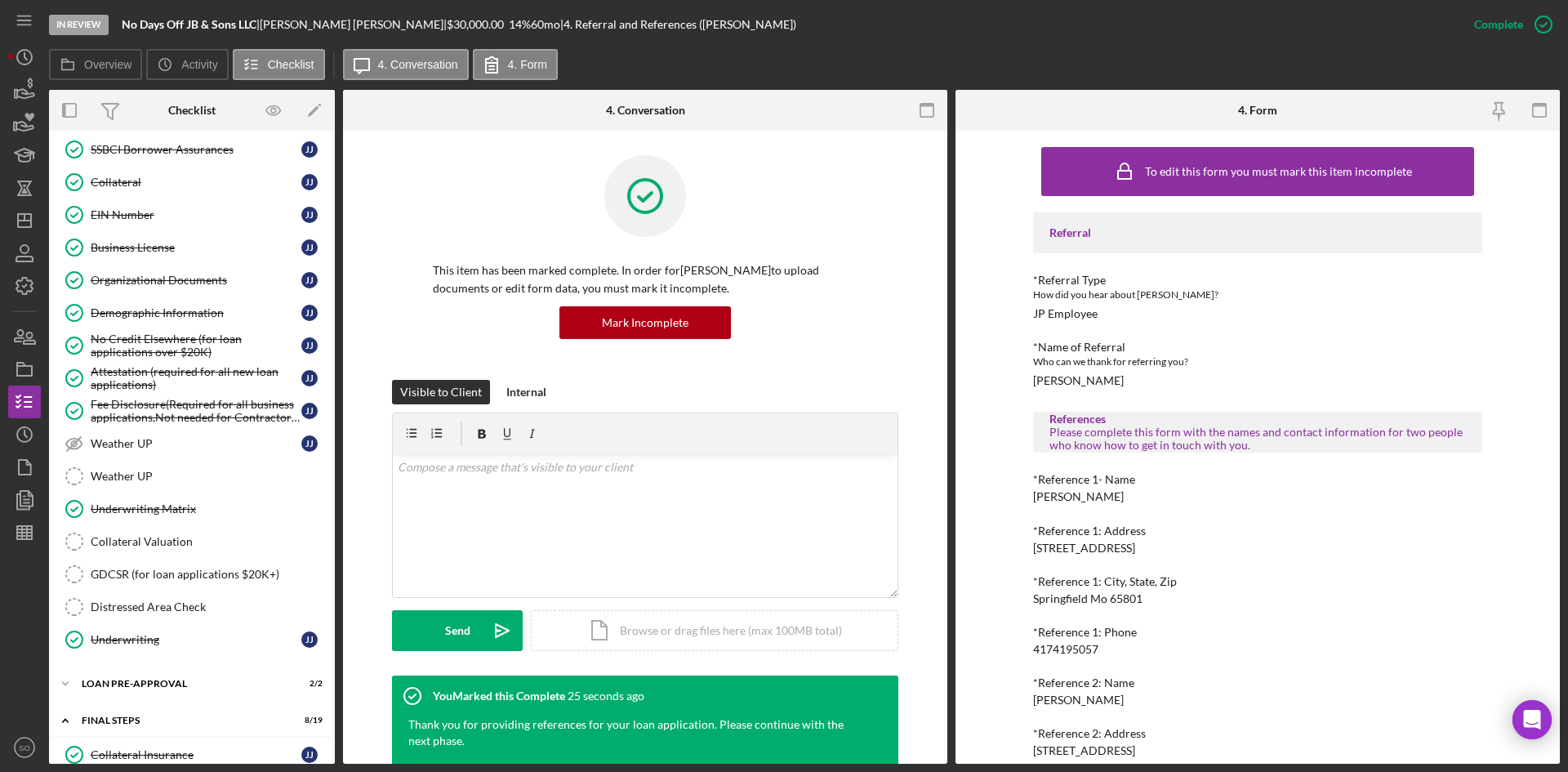
click at [131, 306] on div "Demographic Information" at bounding box center [195, 313] width 211 height 13
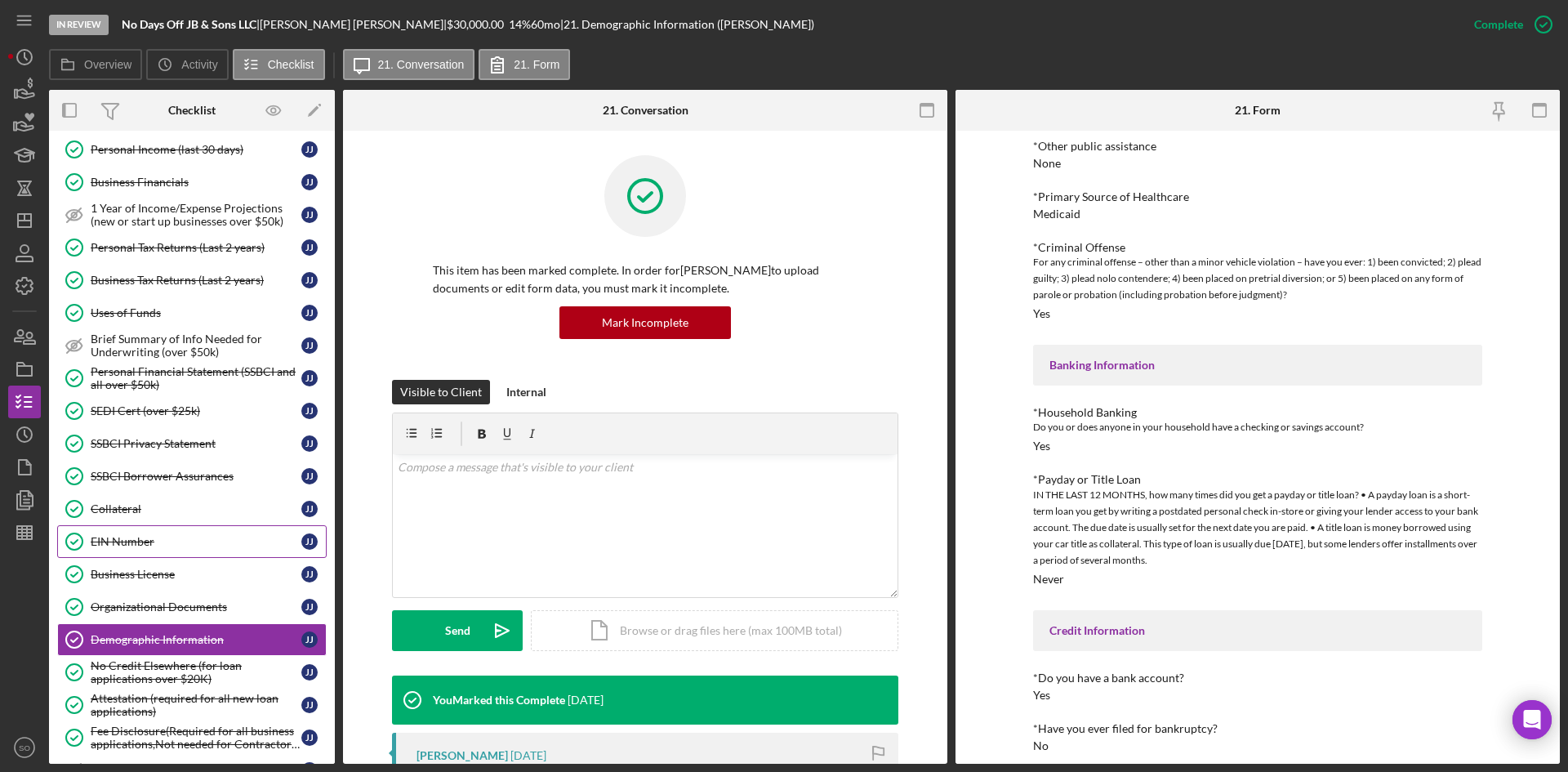
scroll to position [327, 0]
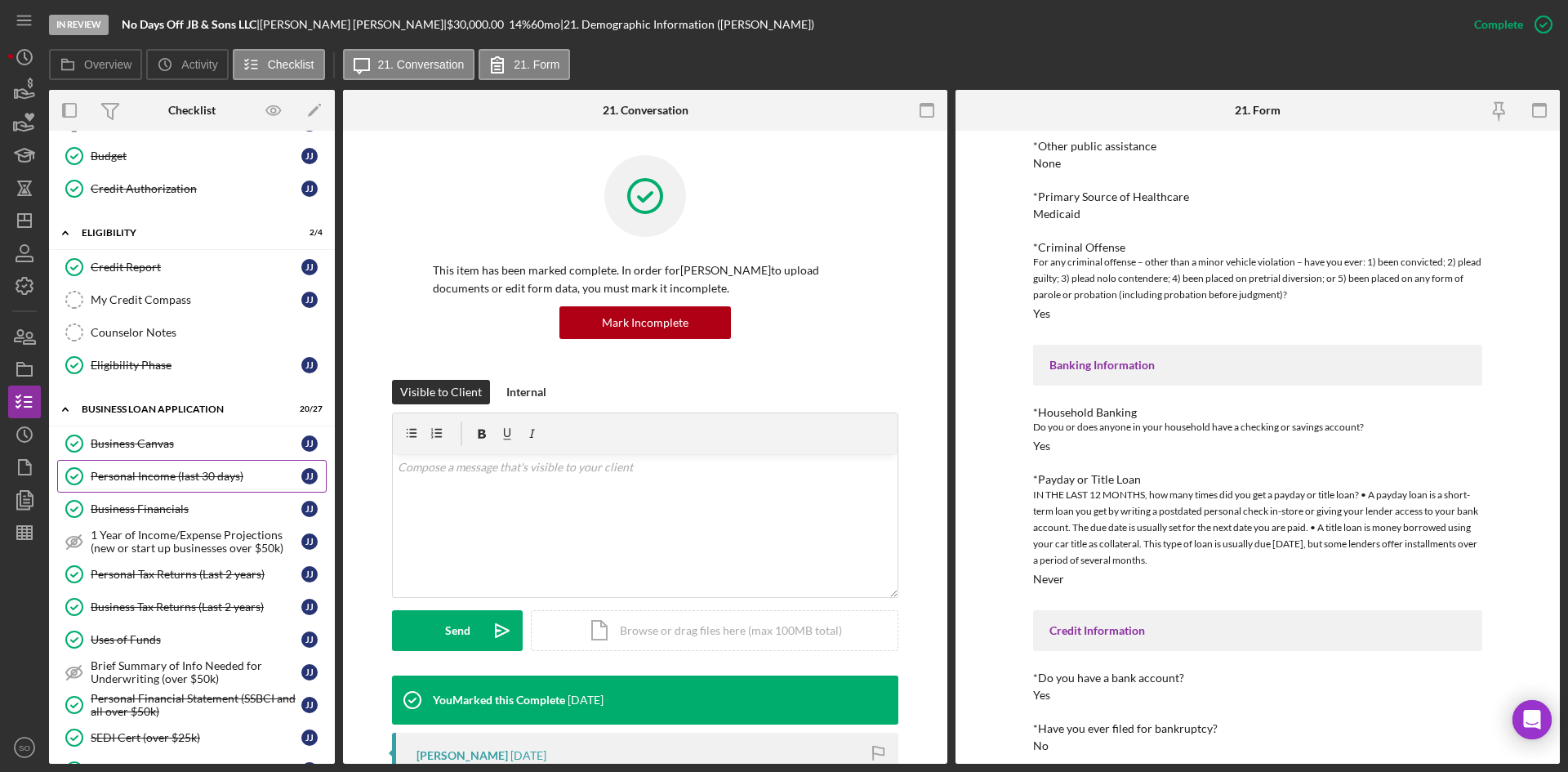
click at [134, 471] on div "Personal Income (last 30 days)" at bounding box center [195, 476] width 211 height 13
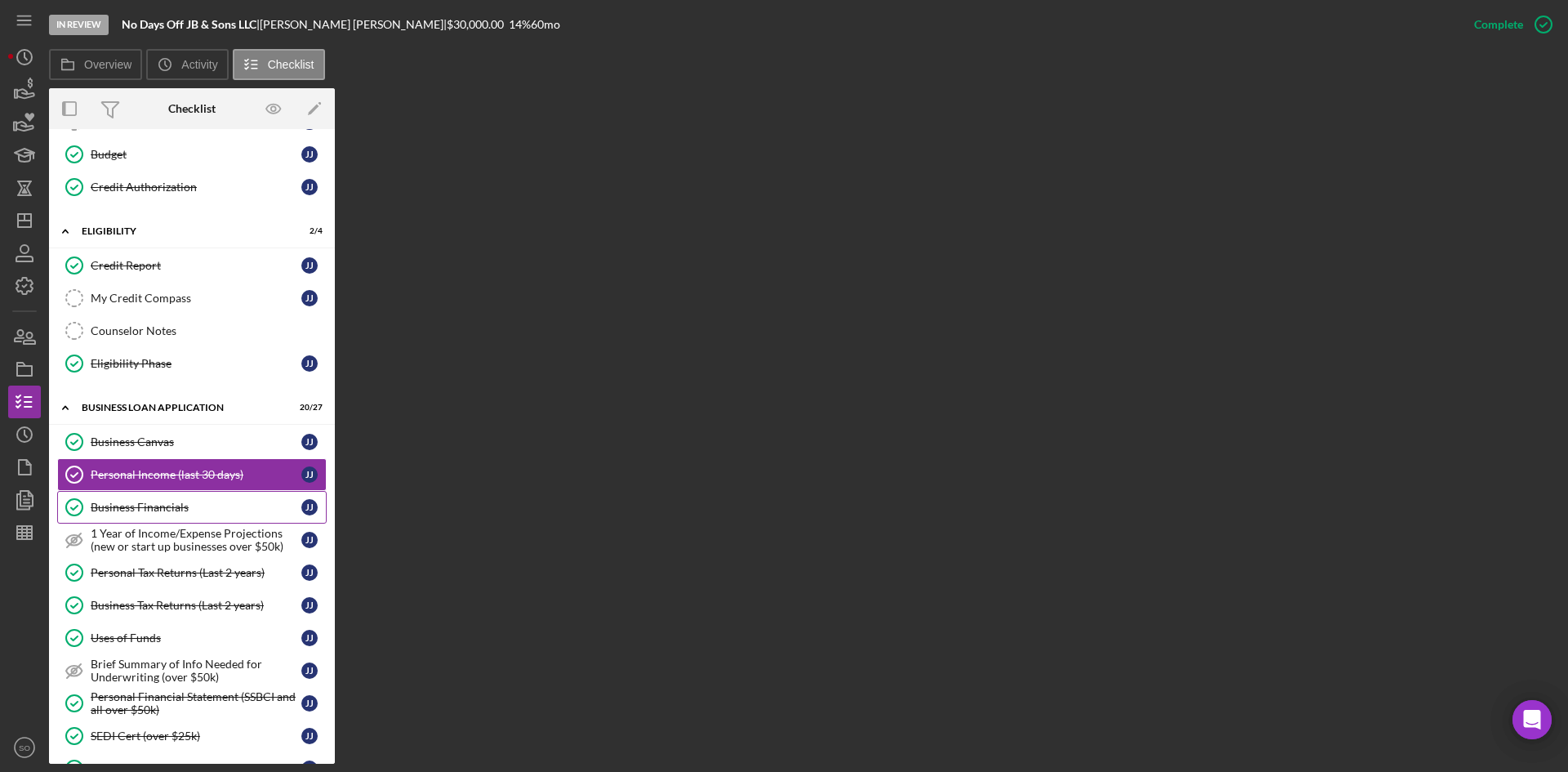
click at [203, 500] on div "Business Financials" at bounding box center [195, 506] width 211 height 13
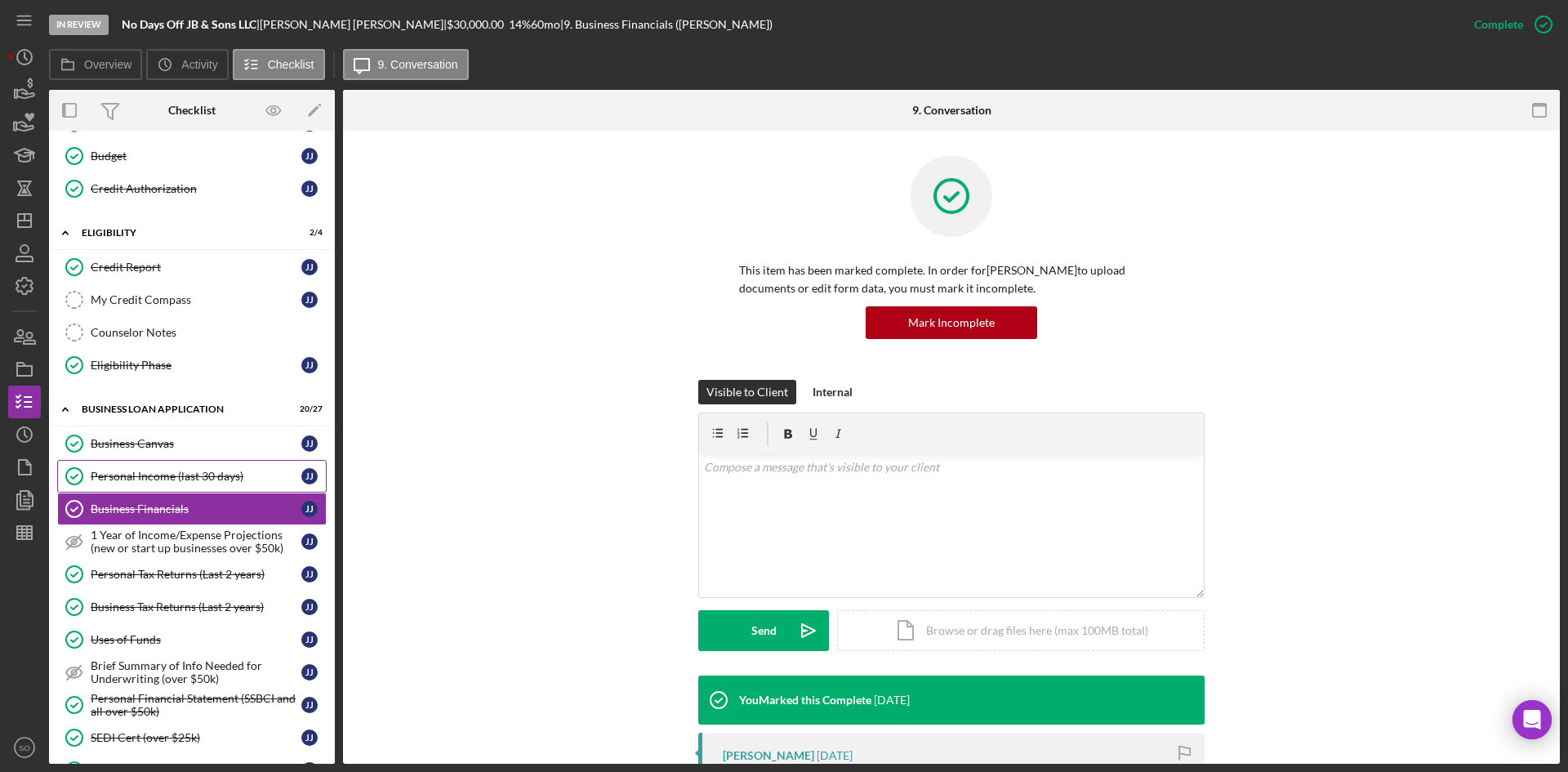
click at [202, 470] on div "Personal Income (last 30 days)" at bounding box center [195, 476] width 211 height 13
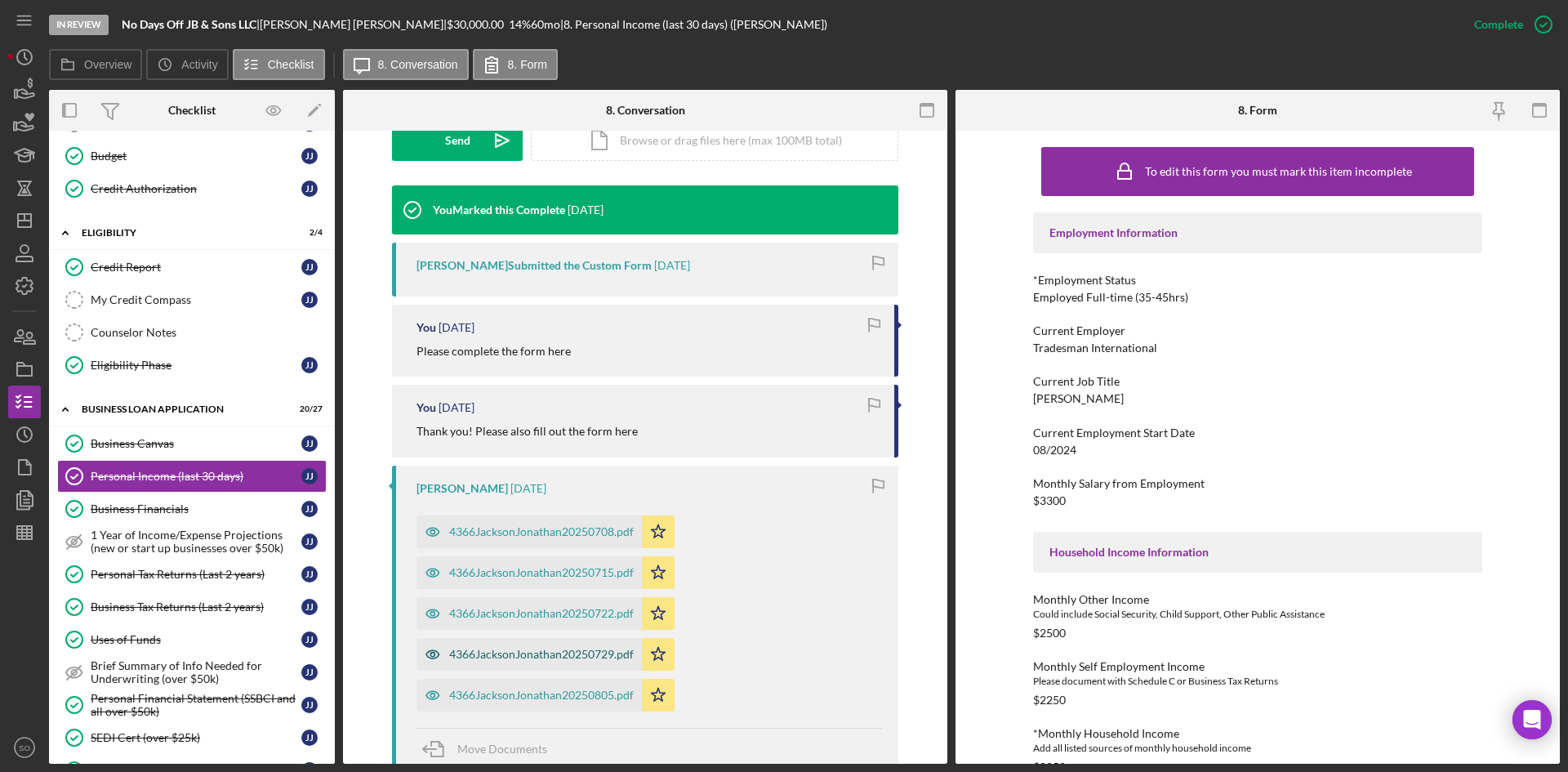
scroll to position [653, 0]
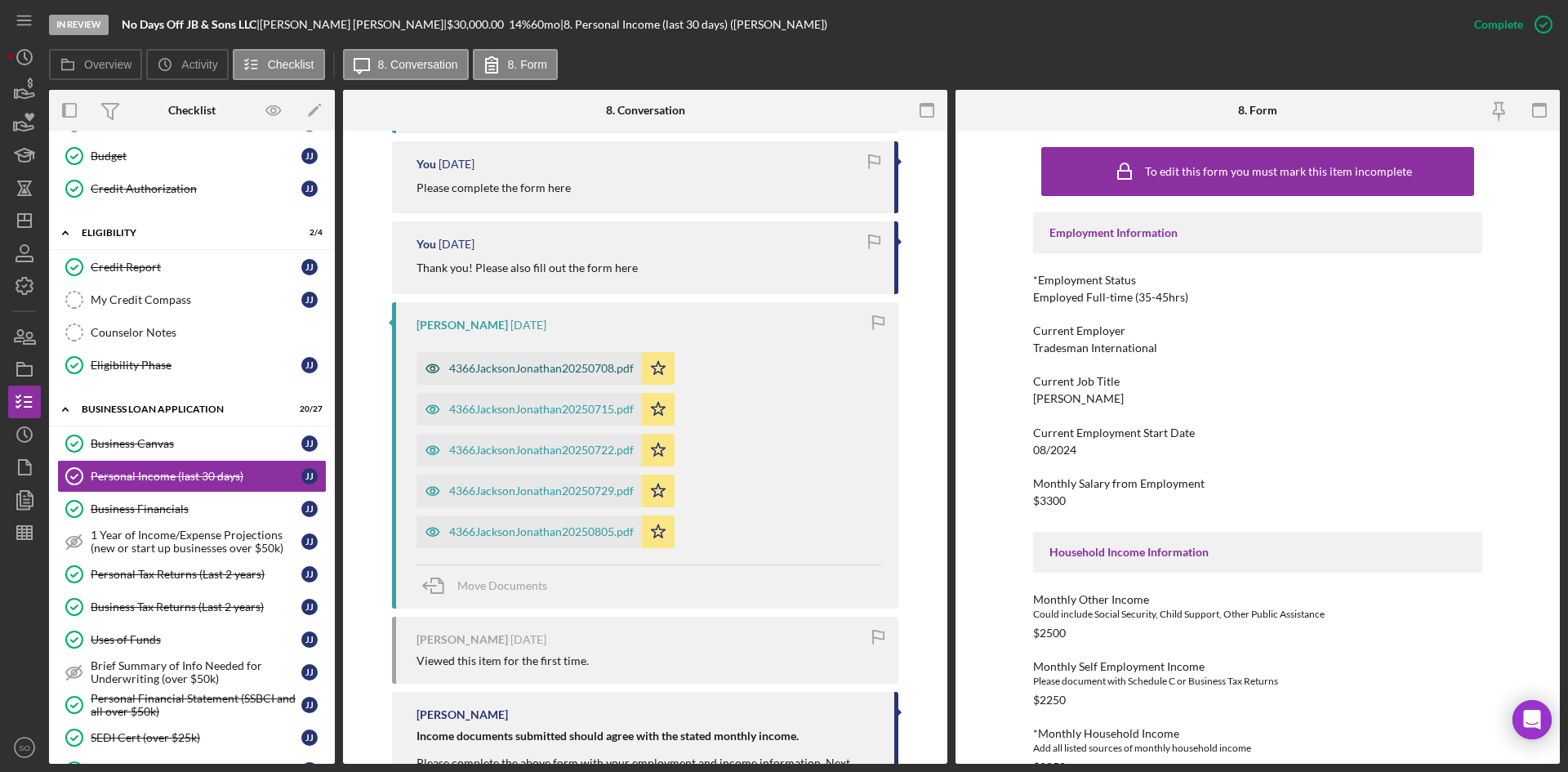
click at [499, 372] on div "4366JacksonJonathan20250708.pdf" at bounding box center [542, 368] width 185 height 13
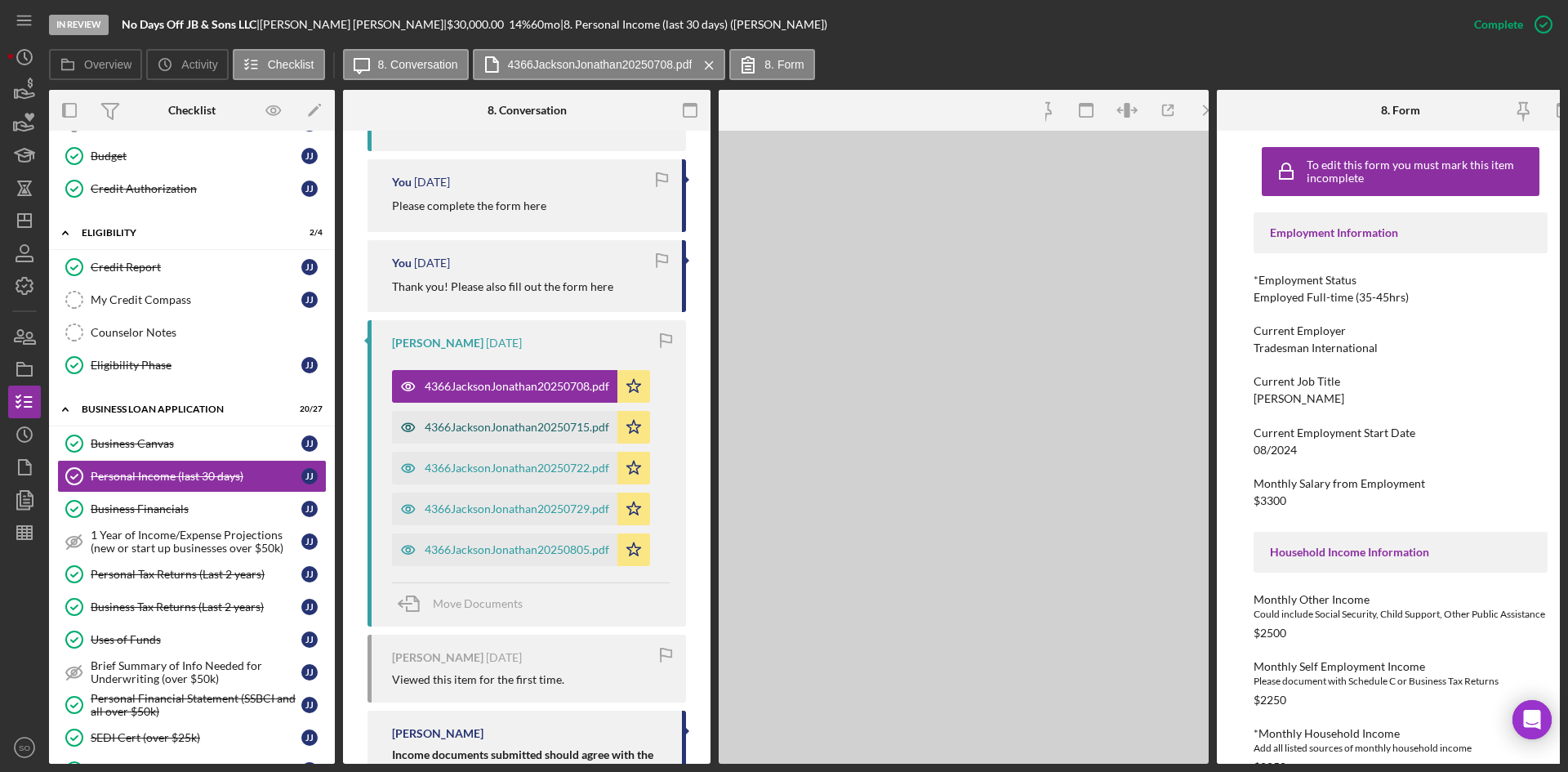
scroll to position [672, 0]
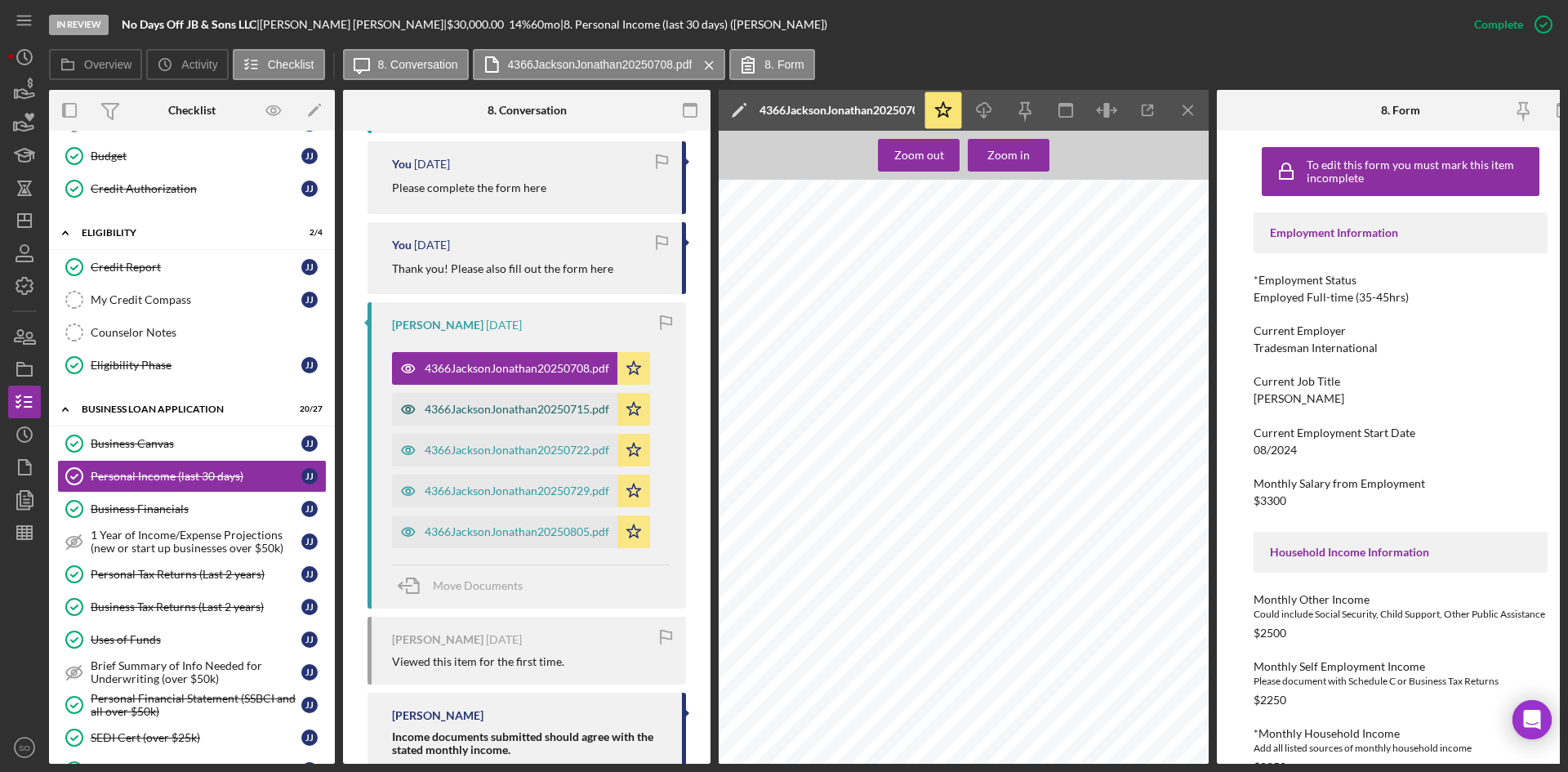
click at [526, 416] on div "4366JacksonJonathan20250715.pdf" at bounding box center [517, 409] width 185 height 13
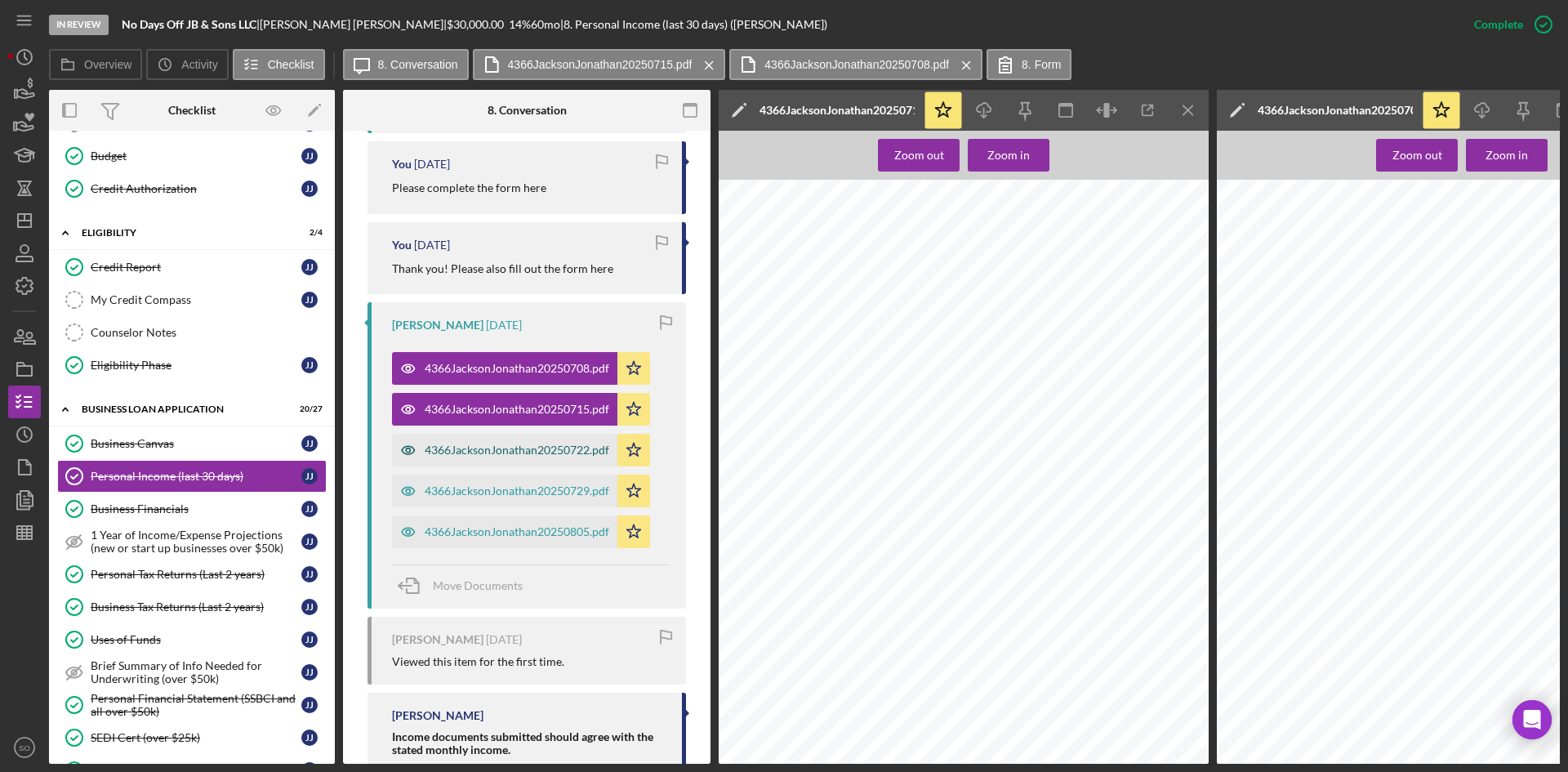
click at [519, 457] on div "4366JacksonJonathan20250722.pdf" at bounding box center [517, 450] width 185 height 13
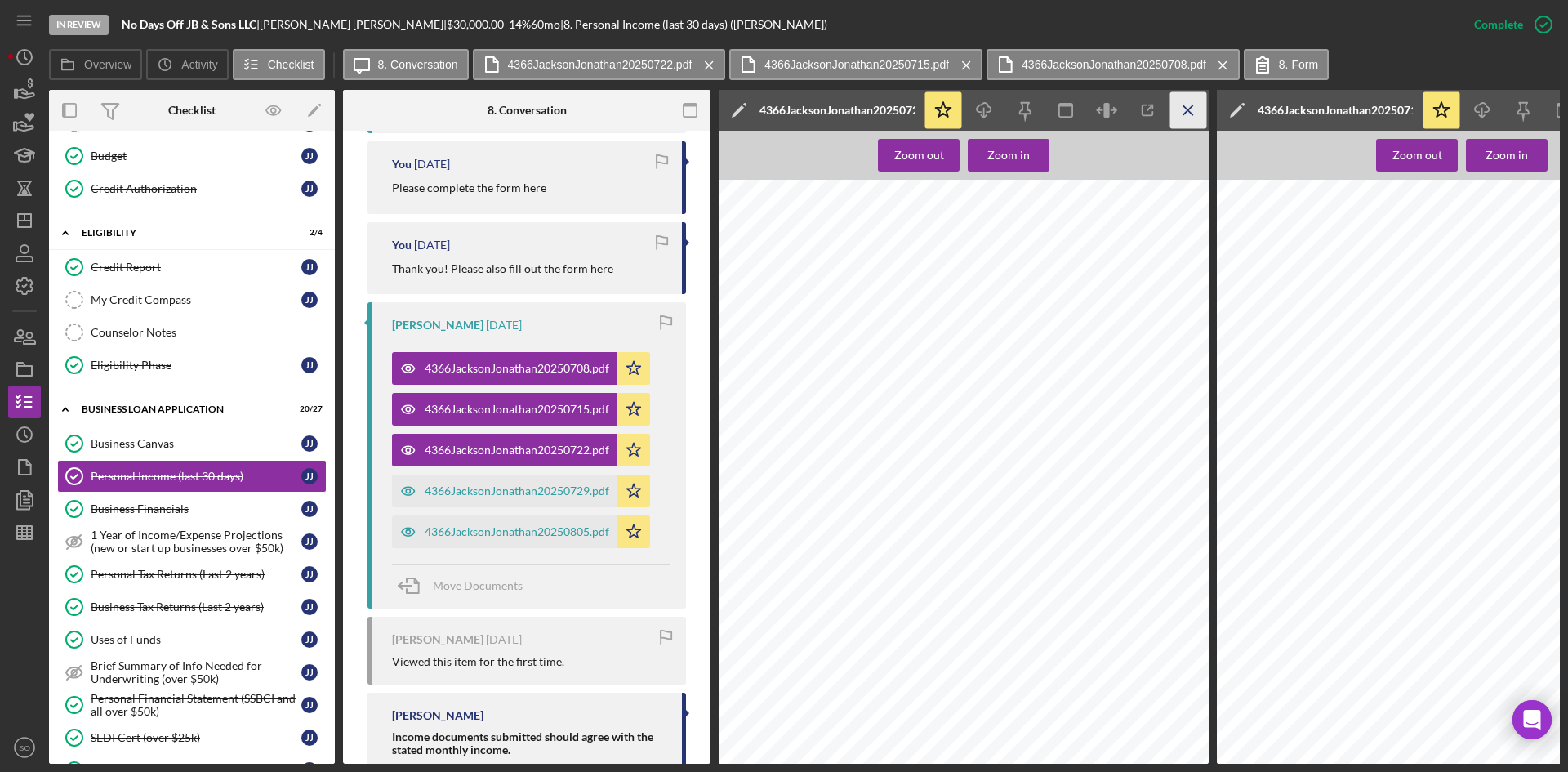
click at [1189, 106] on icon "Icon/Menu Close" at bounding box center [1188, 110] width 36 height 36
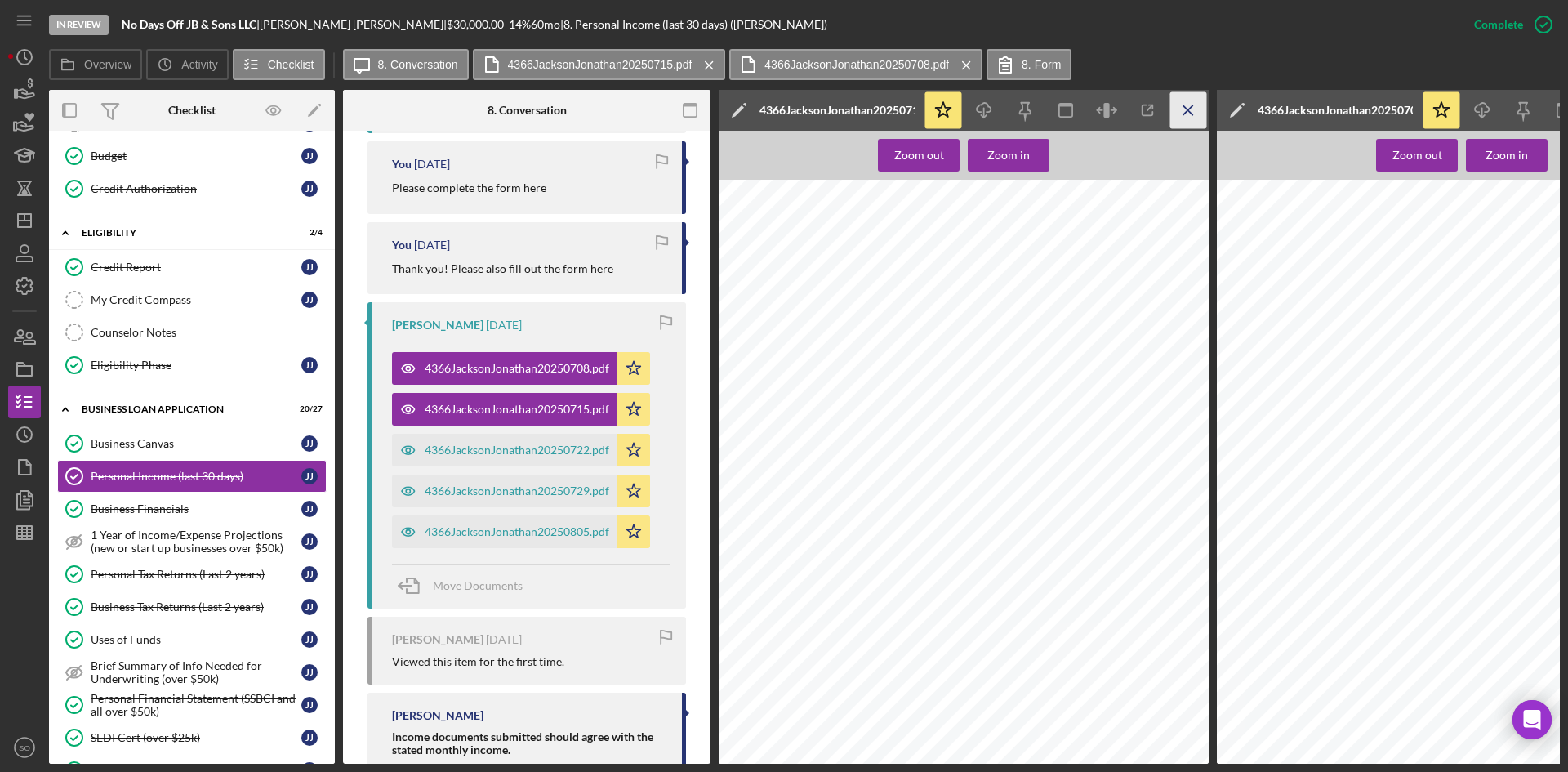
click at [1190, 106] on icon "Icon/Menu Close" at bounding box center [1188, 110] width 36 height 36
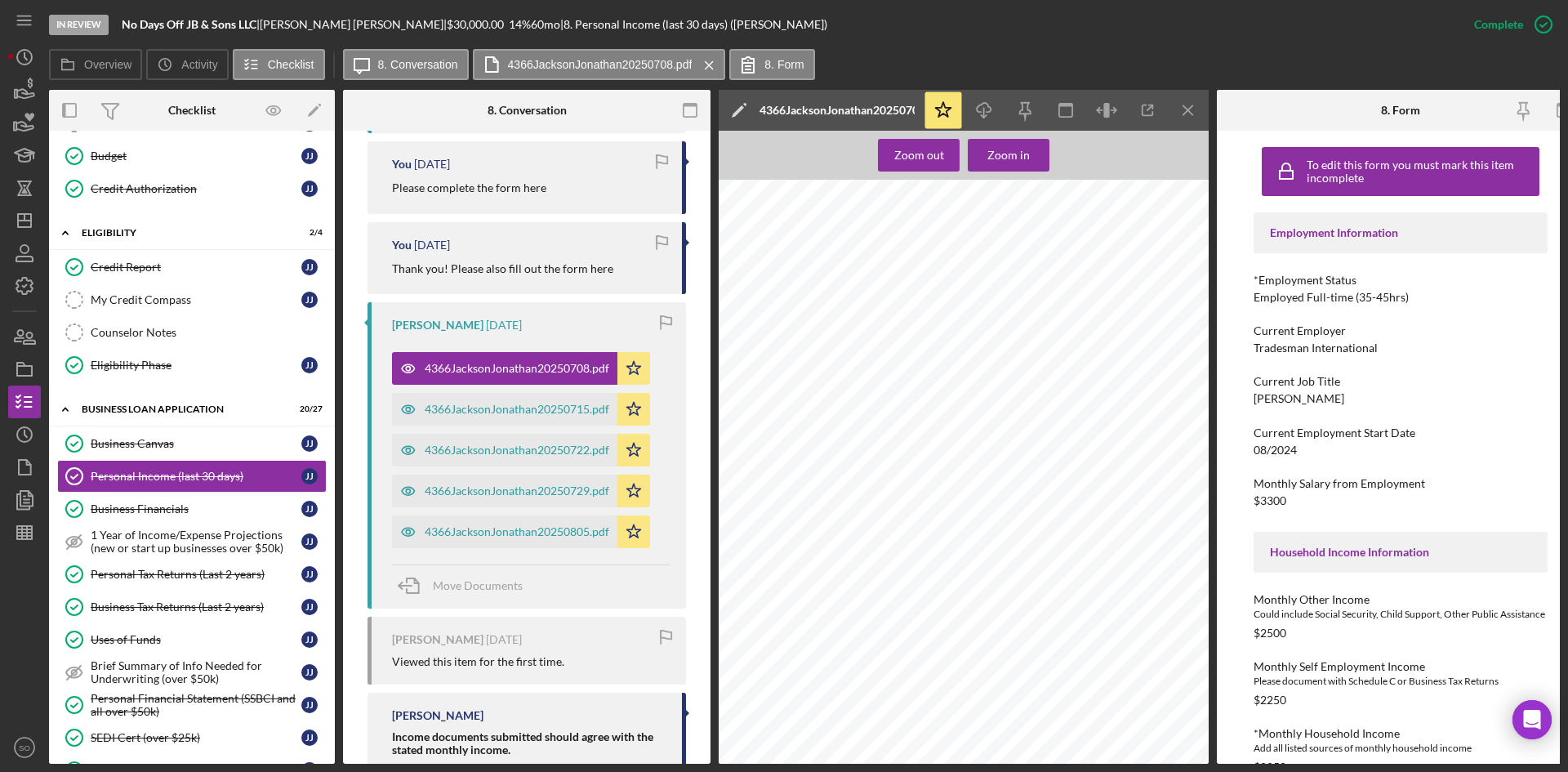
click at [1190, 106] on icon "Icon/Menu Close" at bounding box center [1188, 110] width 36 height 36
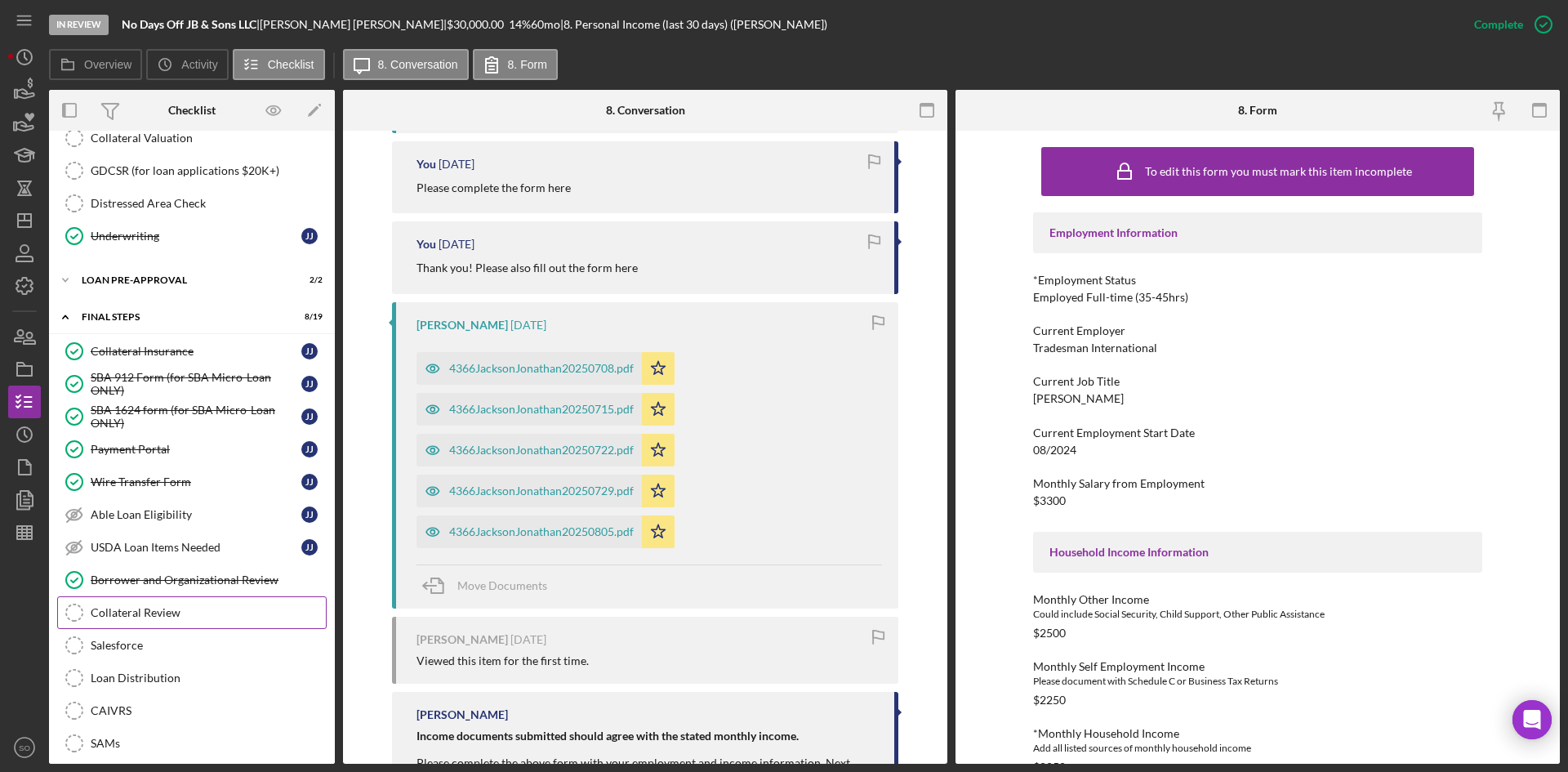
scroll to position [1056, 0]
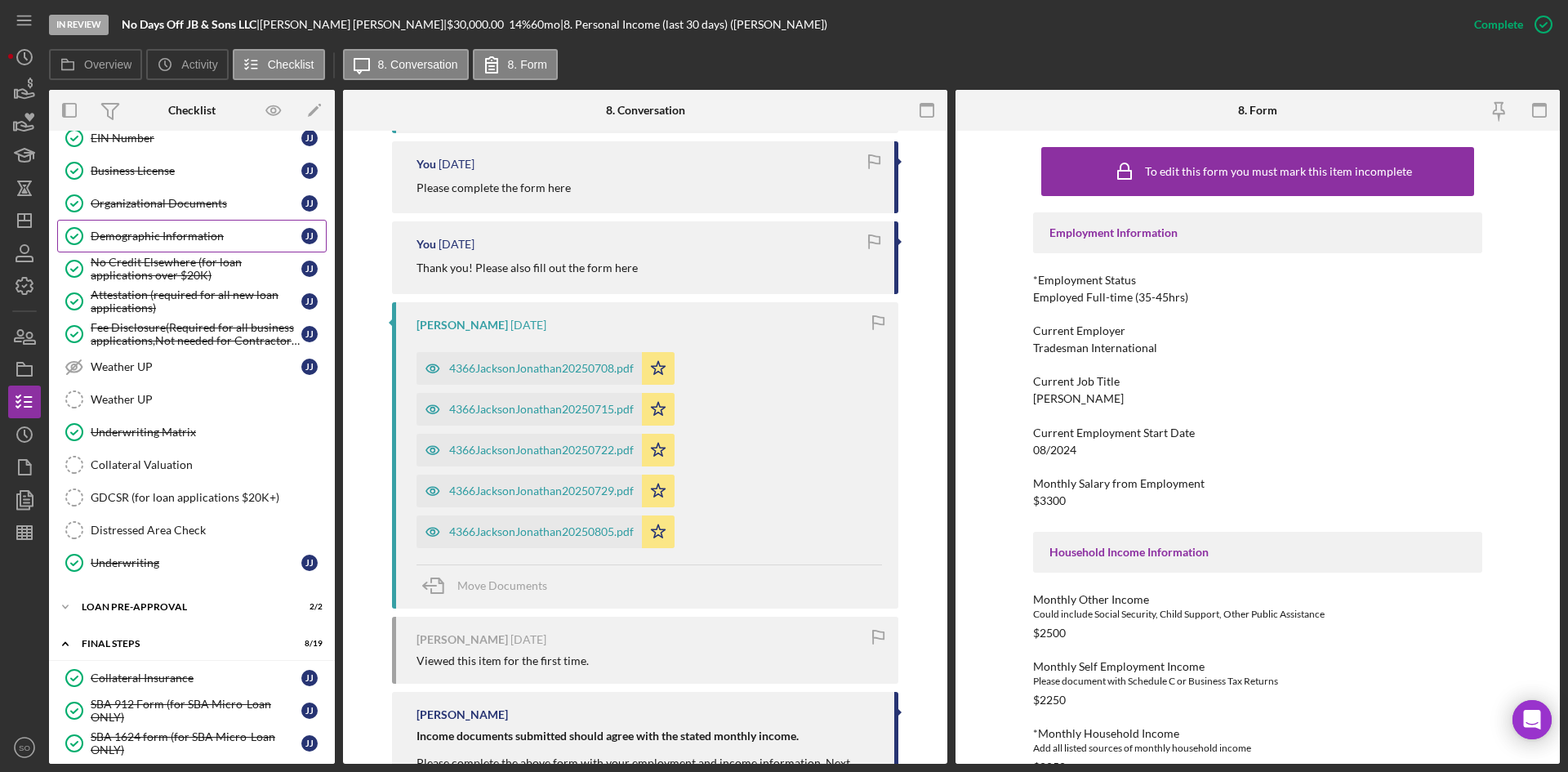
click at [123, 236] on div "Demographic Information" at bounding box center [195, 235] width 211 height 13
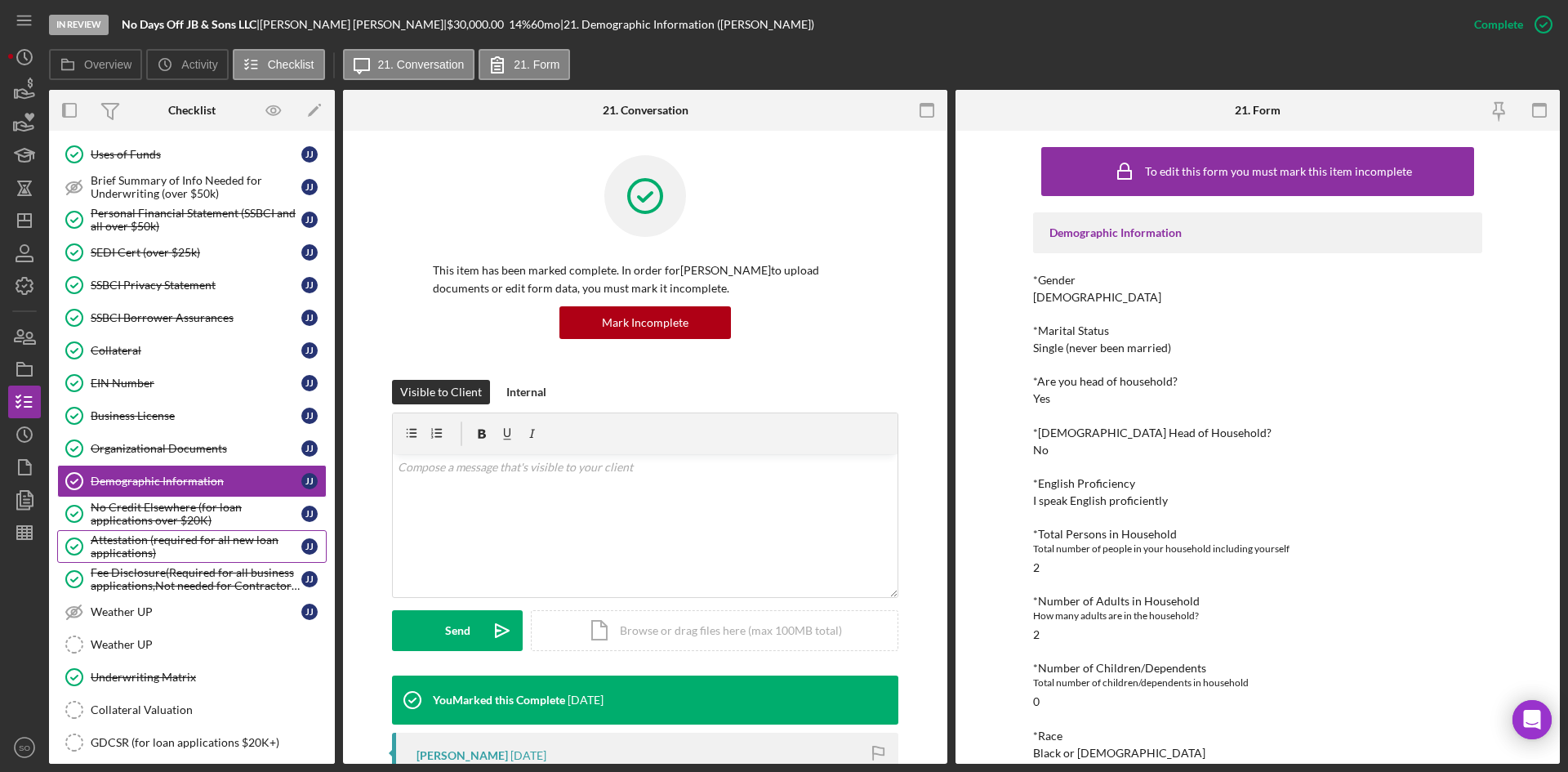
scroll to position [485, 0]
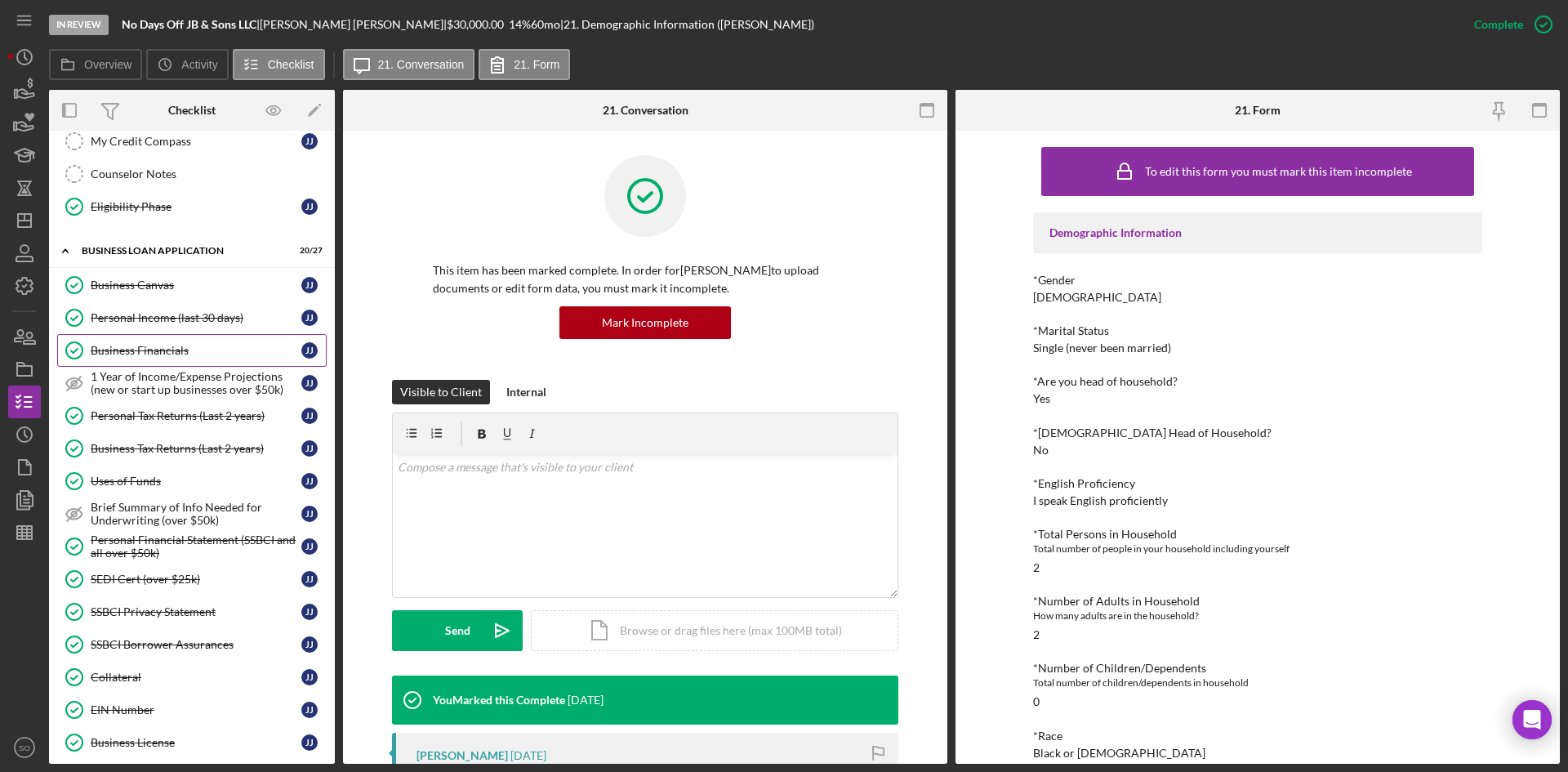
click at [164, 314] on div "Personal Income (last 30 days)" at bounding box center [195, 317] width 211 height 13
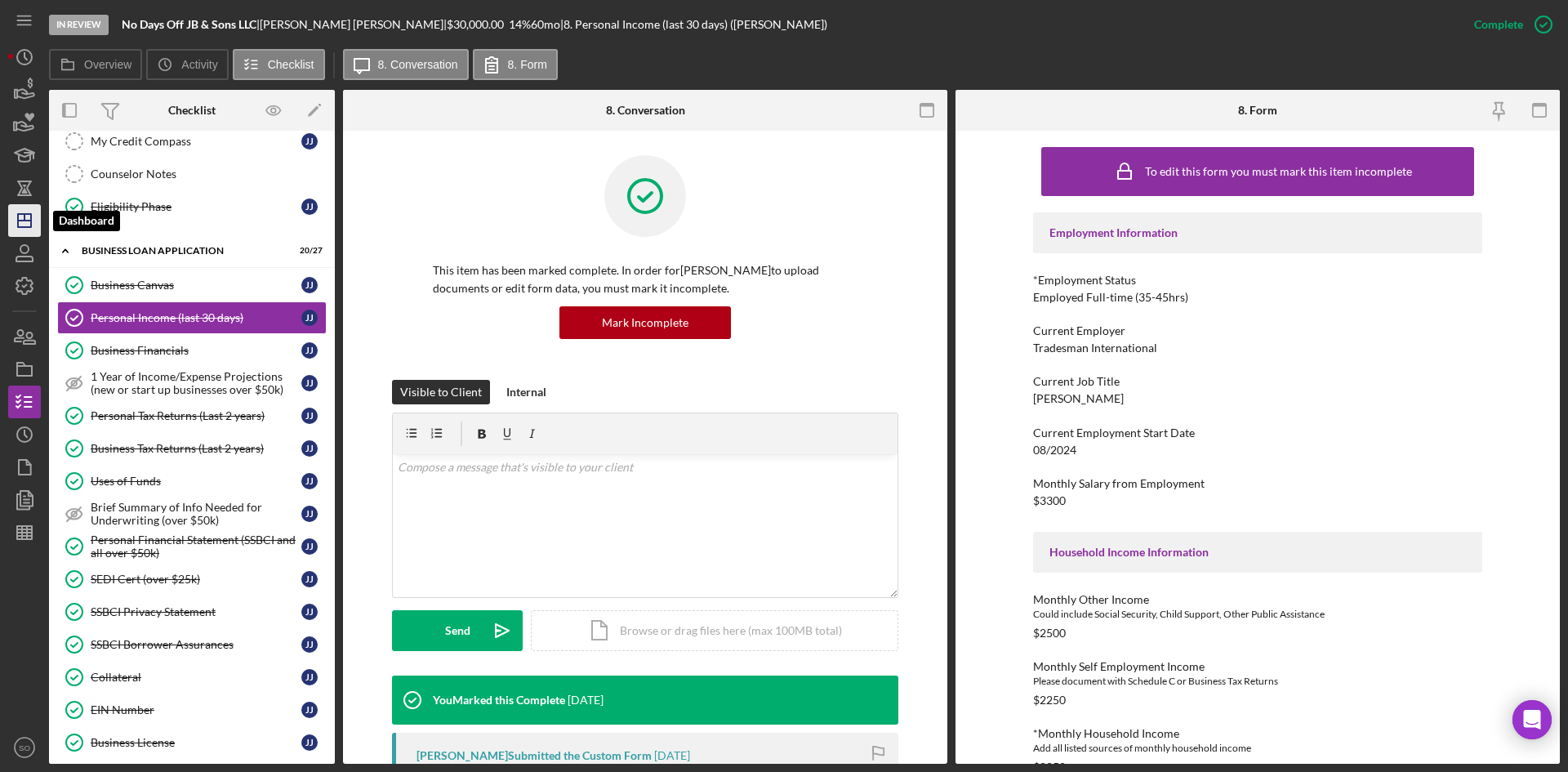
click at [33, 220] on icon "Icon/Dashboard" at bounding box center [25, 220] width 41 height 41
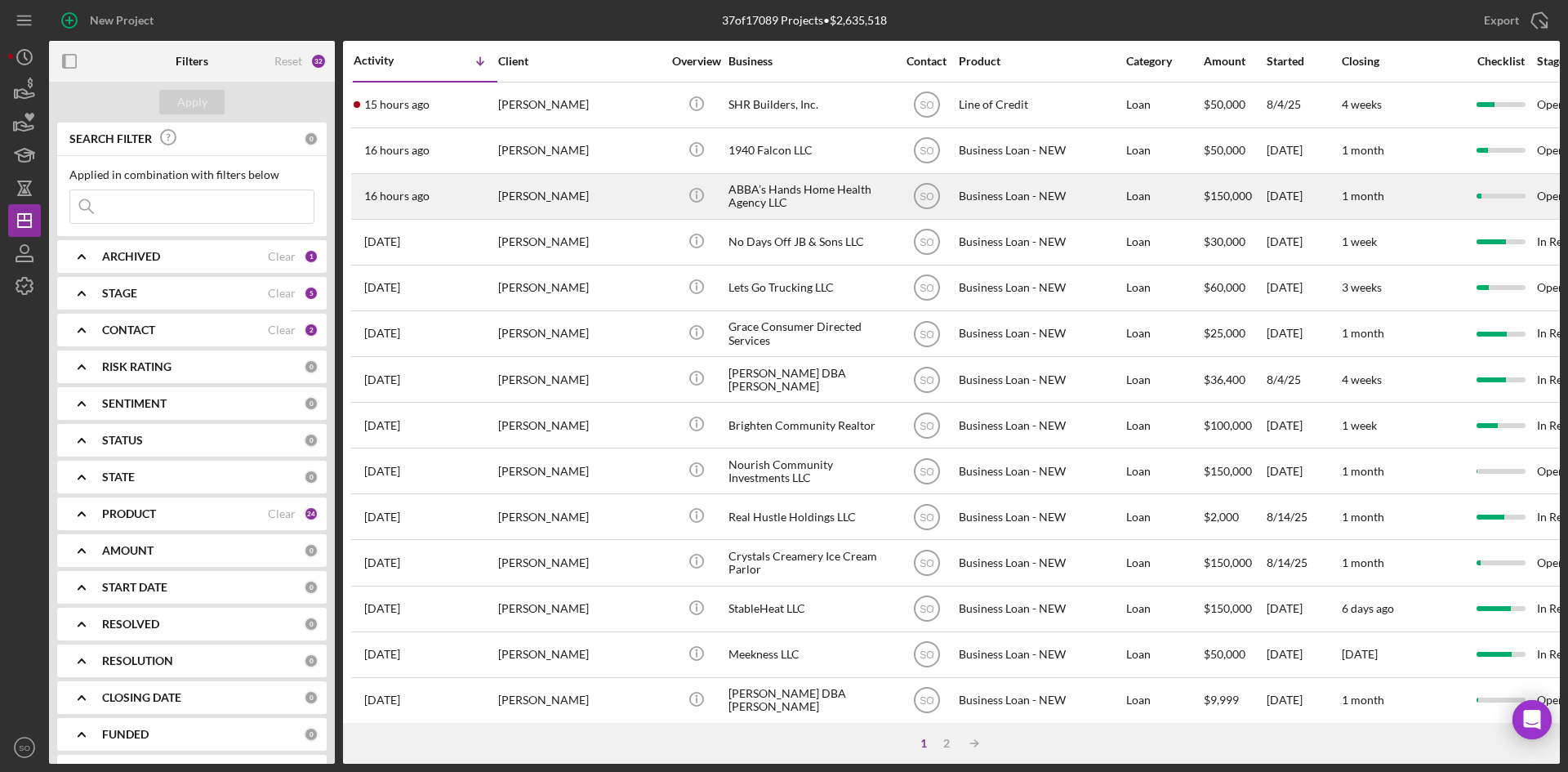
click at [511, 204] on div "[PERSON_NAME]" at bounding box center [580, 196] width 163 height 44
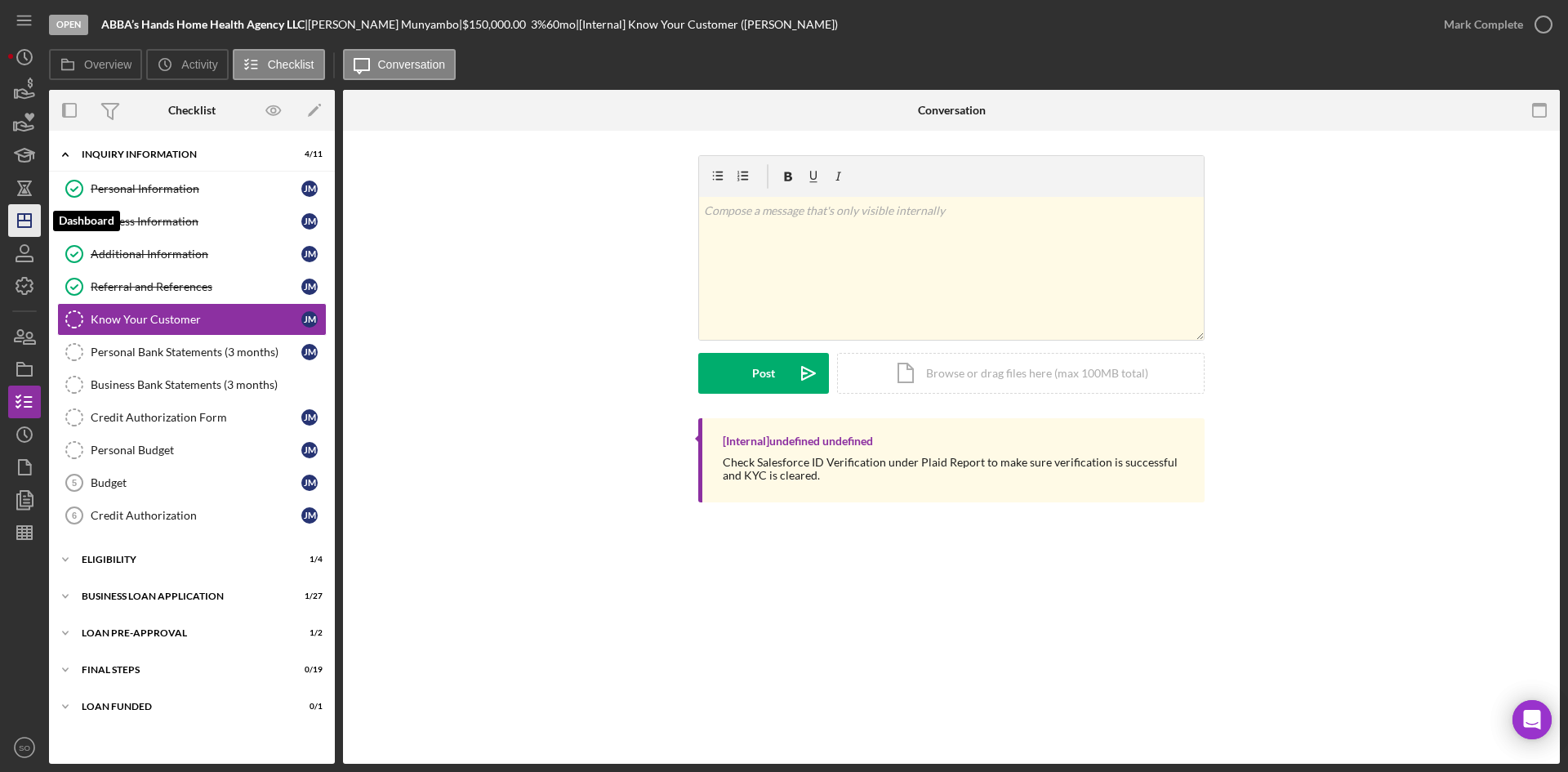
click at [12, 224] on icon "Icon/Dashboard" at bounding box center [25, 220] width 41 height 41
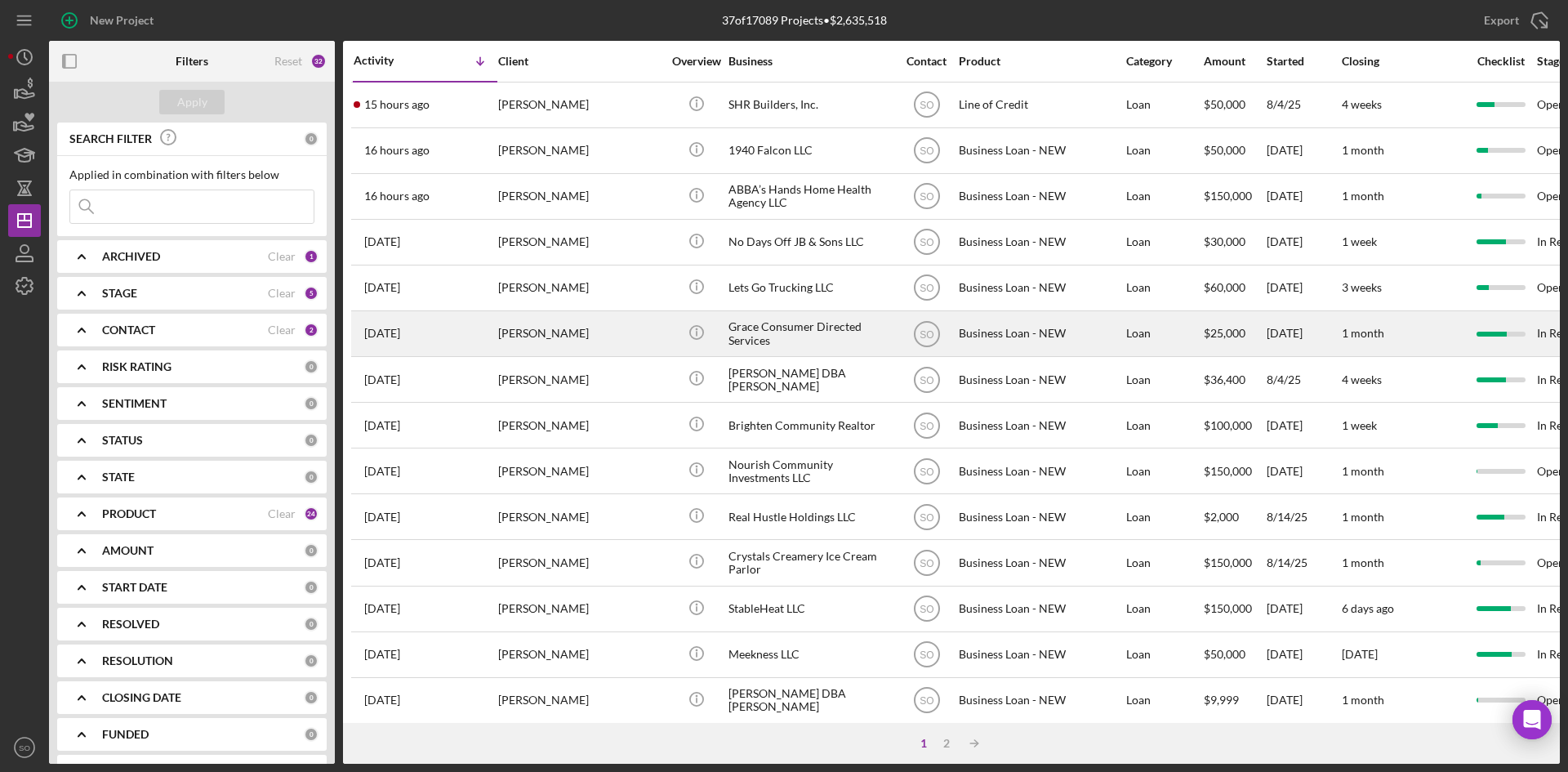
click at [539, 325] on div "[PERSON_NAME]" at bounding box center [580, 333] width 163 height 44
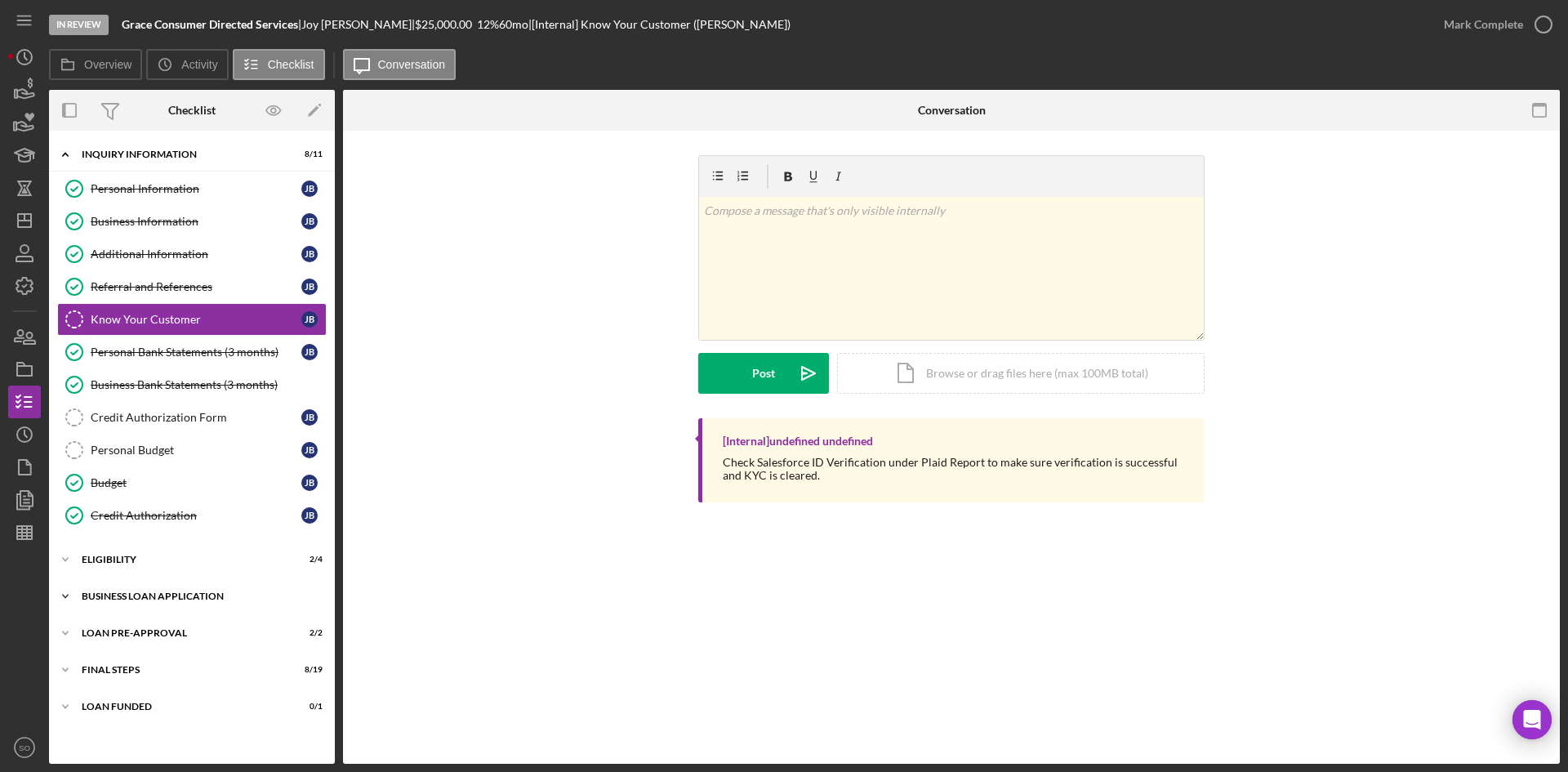
click at [163, 601] on div "Icon/Expander BUSINESS LOAN APPLICATION 20 / 27" at bounding box center [192, 596] width 286 height 33
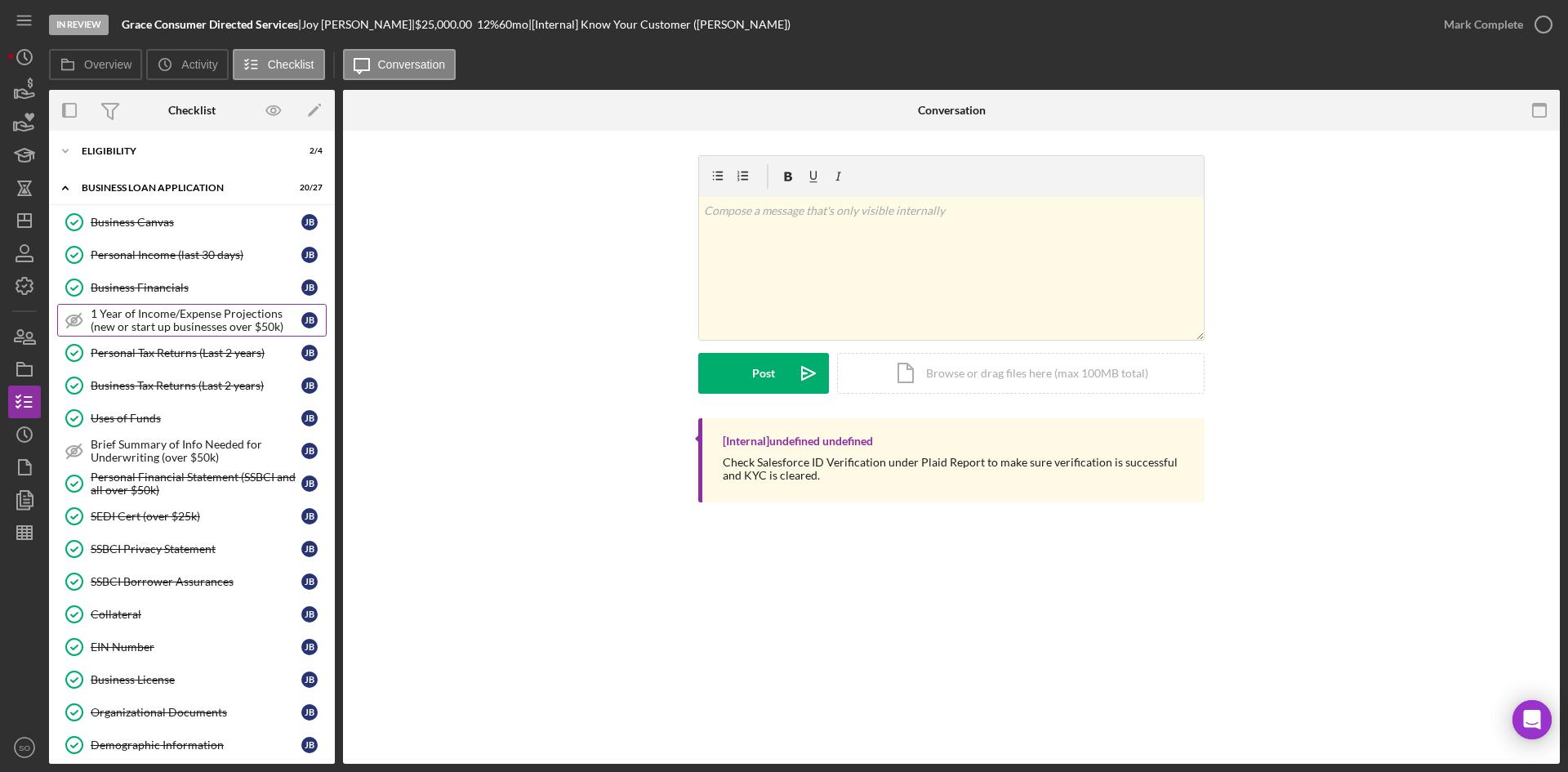
scroll to position [571, 0]
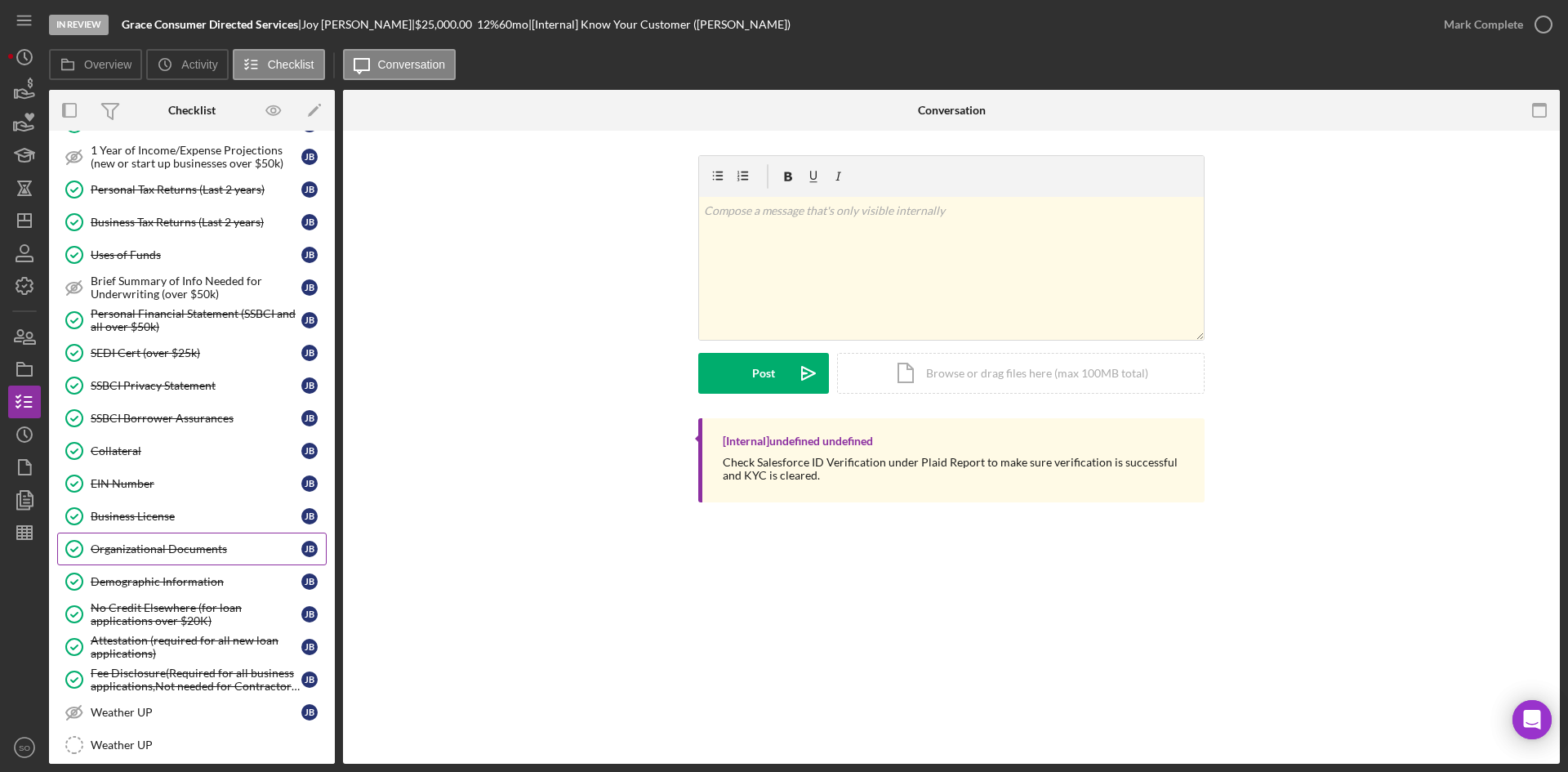
click at [160, 540] on link "Organizational Documents Organizational Documents [PERSON_NAME]" at bounding box center [191, 548] width 269 height 33
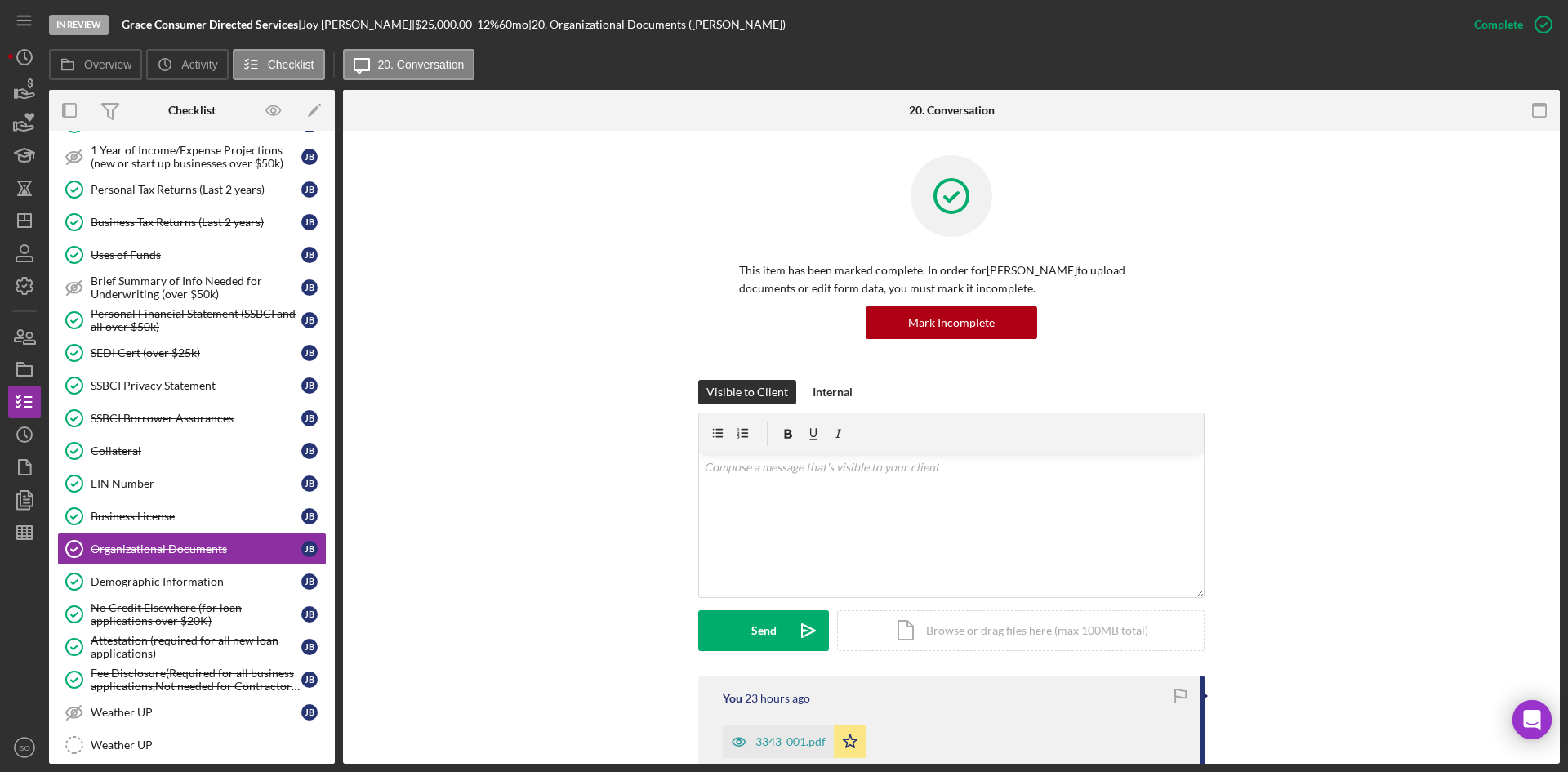
scroll to position [327, 0]
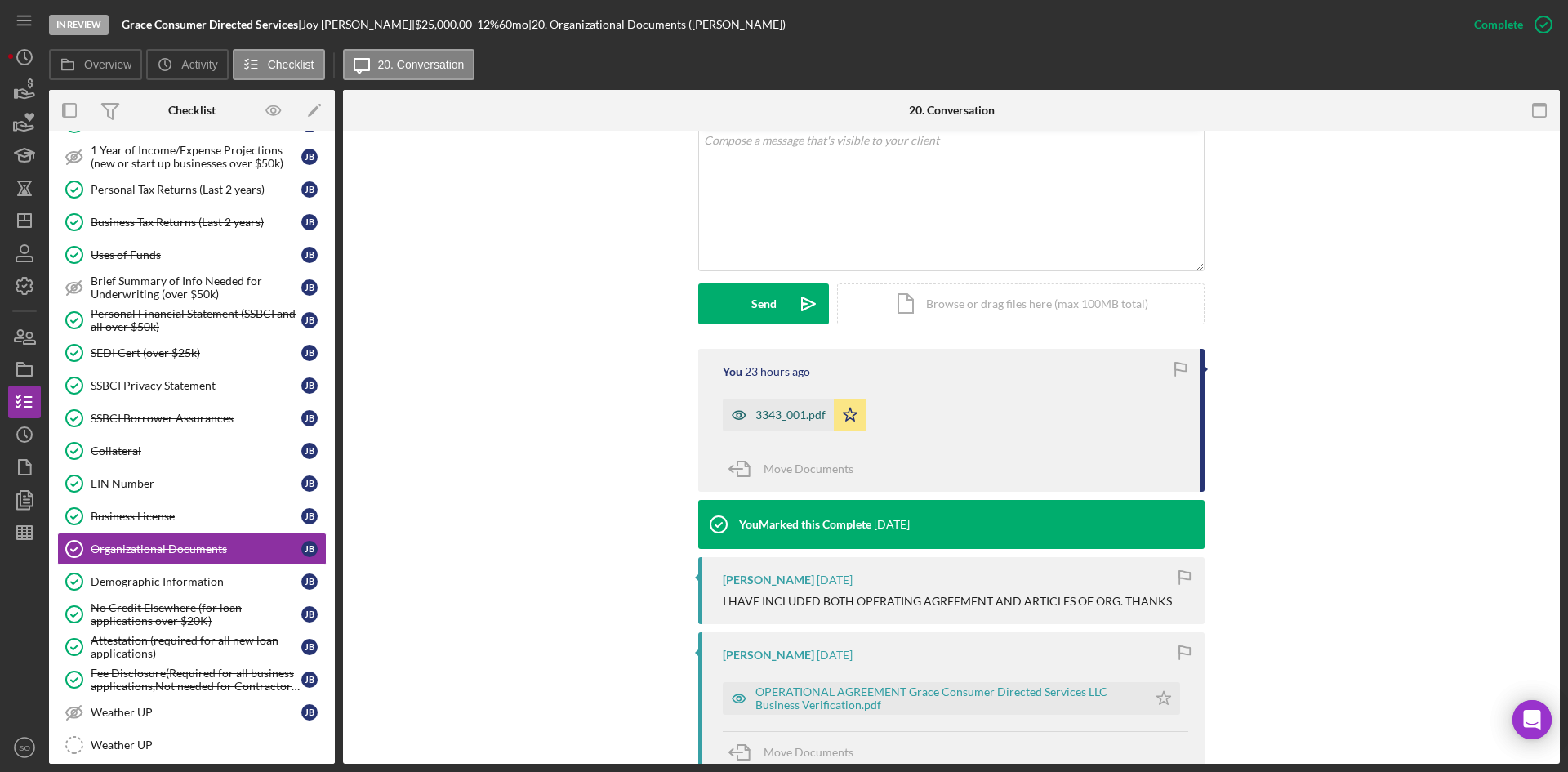
click at [791, 400] on div "3343_001.pdf" at bounding box center [777, 415] width 111 height 33
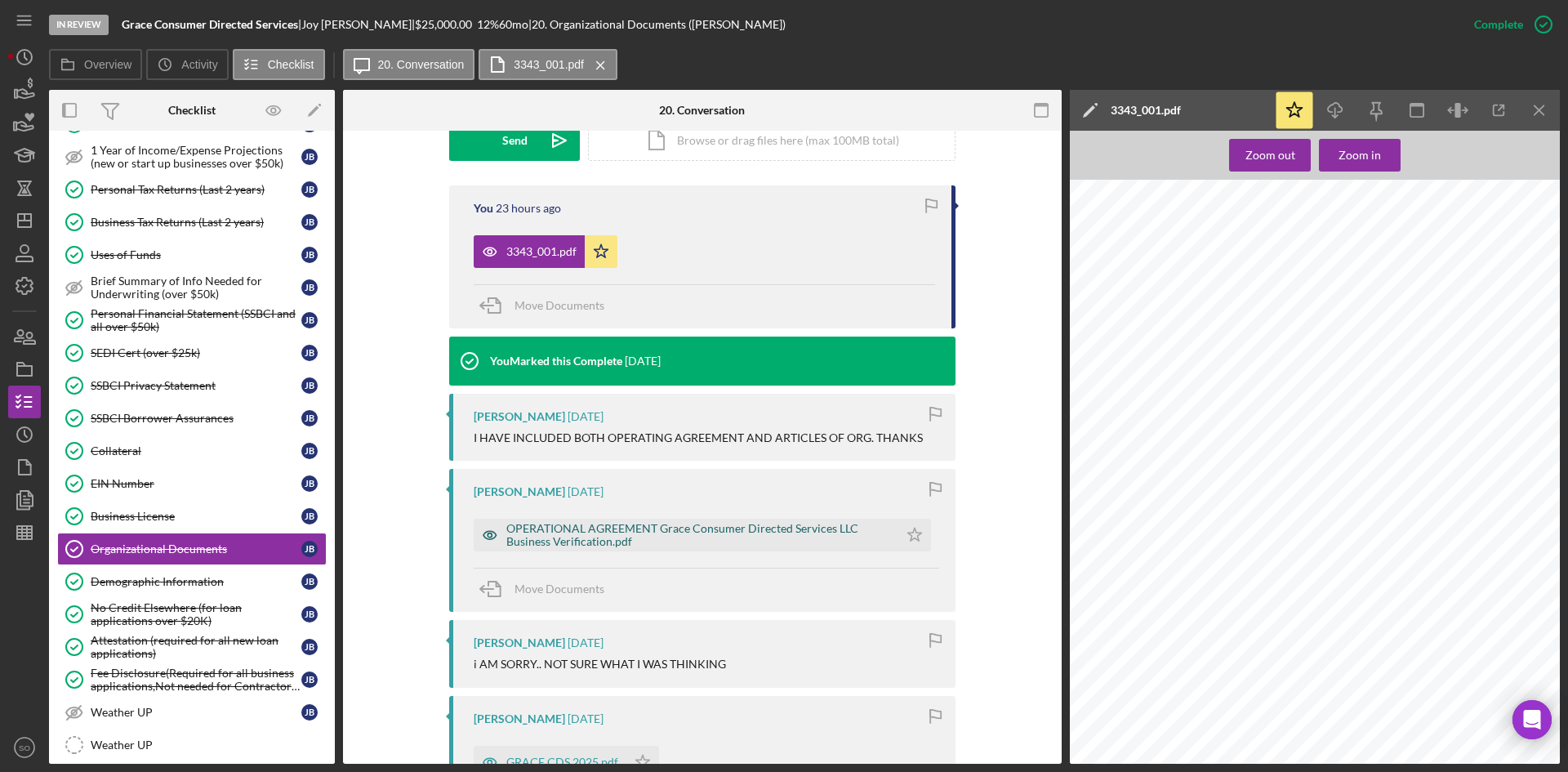
click at [640, 526] on div "OPERATIONAL AGREEMENT Grace Consumer Directed Services LLC Business Verificatio…" at bounding box center [698, 534] width 384 height 26
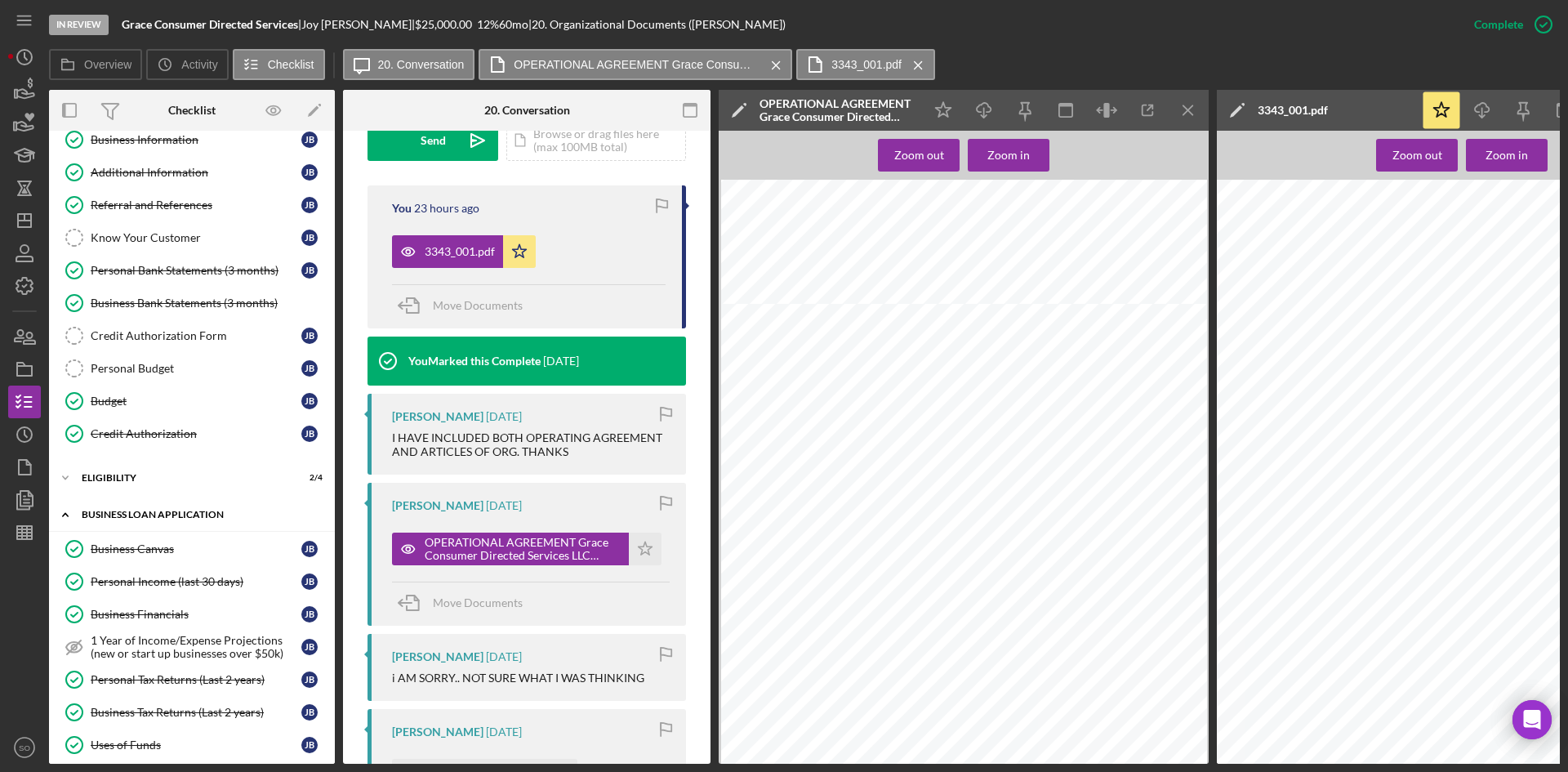
scroll to position [0, 0]
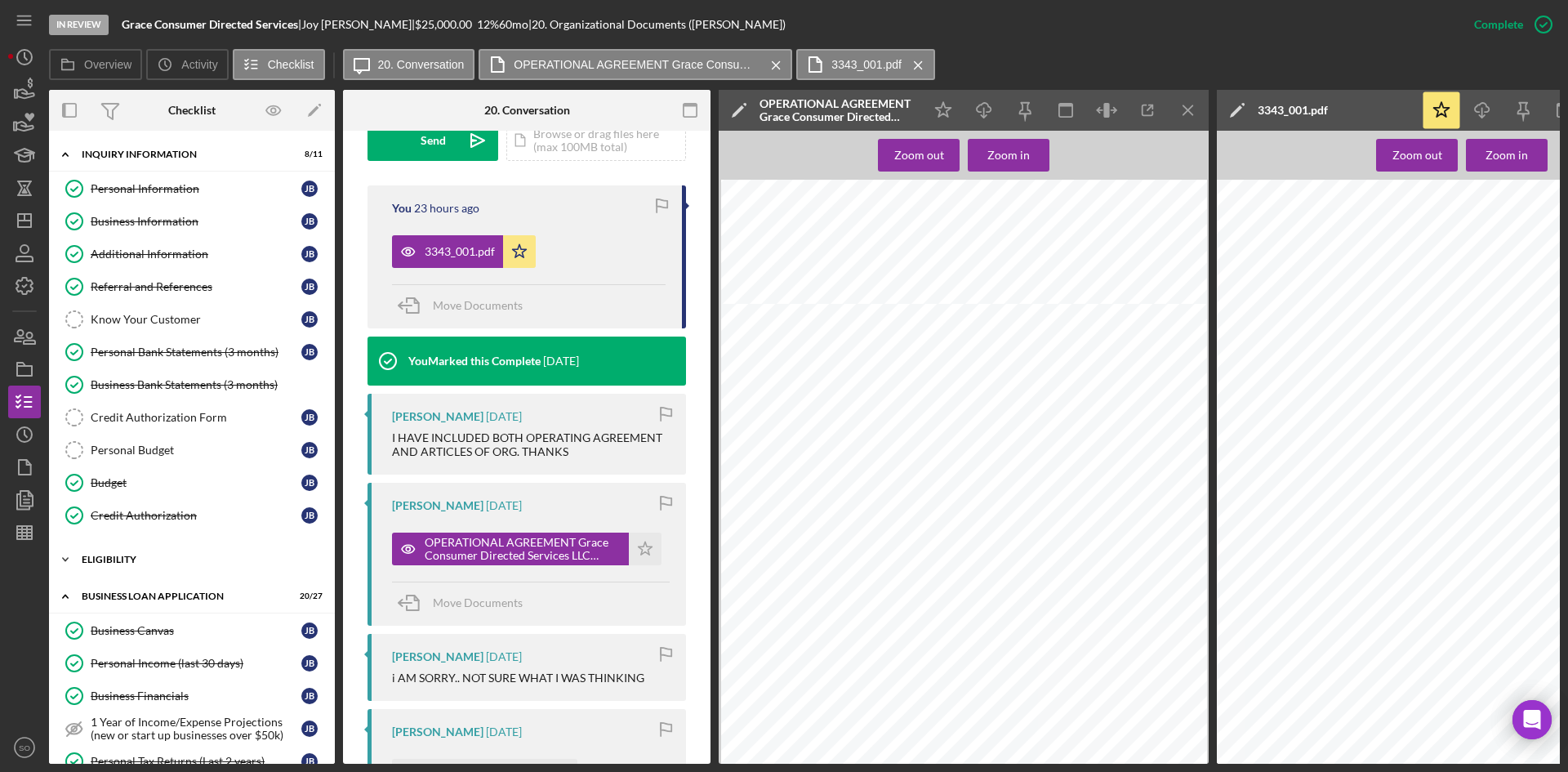
click at [149, 557] on div "ELIGIBILITY" at bounding box center [198, 559] width 233 height 10
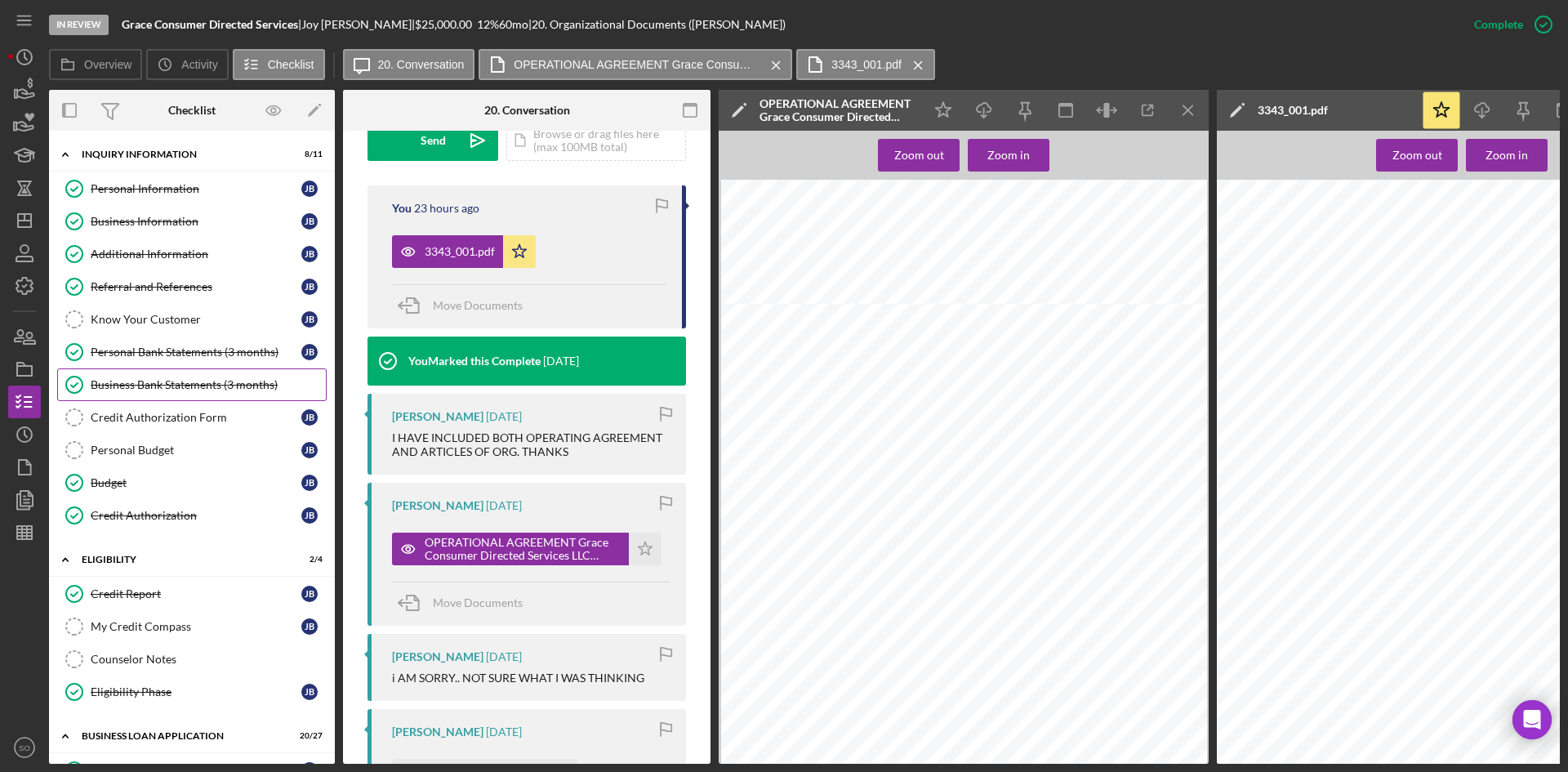
click at [189, 389] on div "Business Bank Statements (3 months)" at bounding box center [208, 385] width 235 height 13
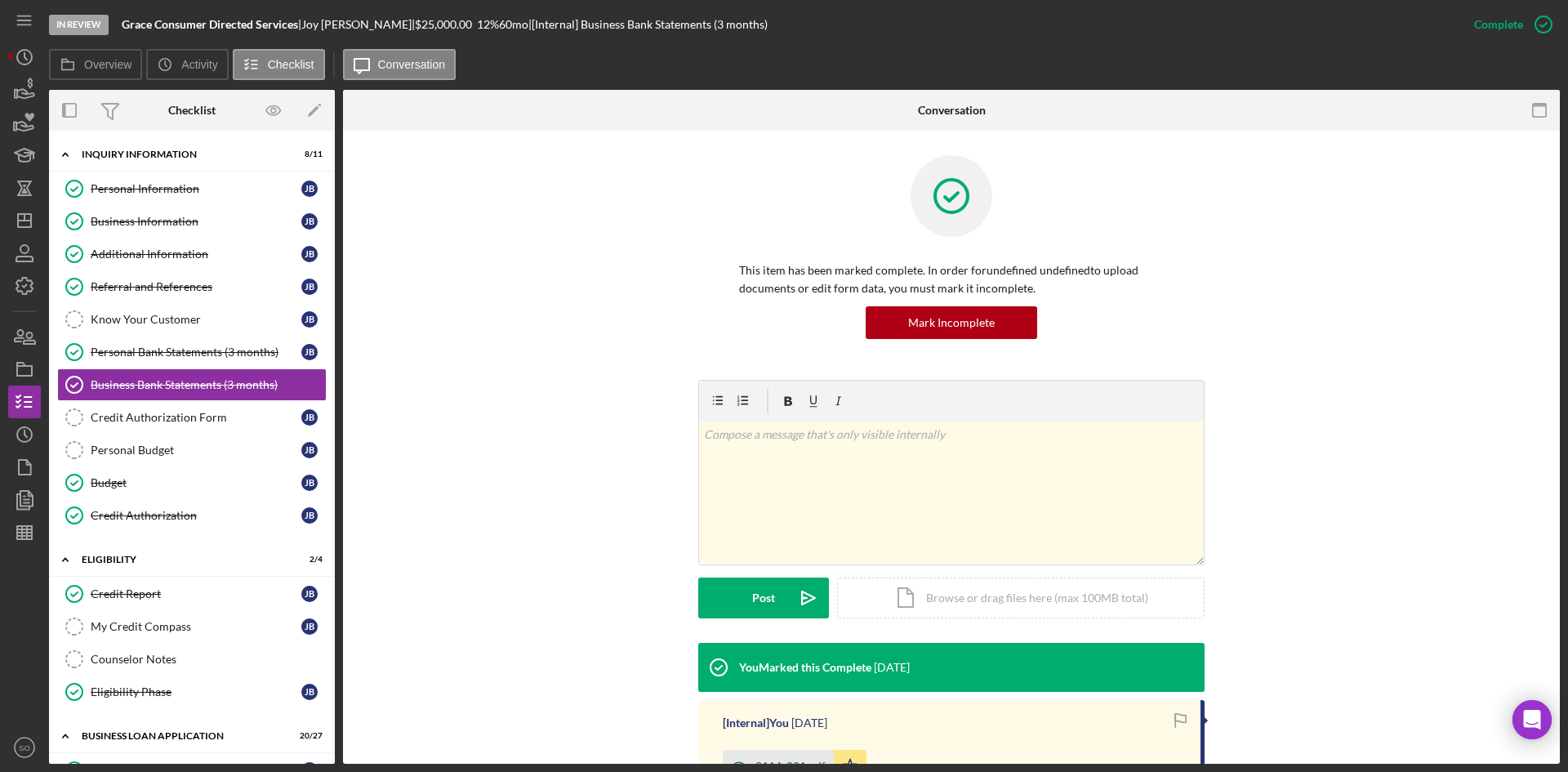
scroll to position [221, 0]
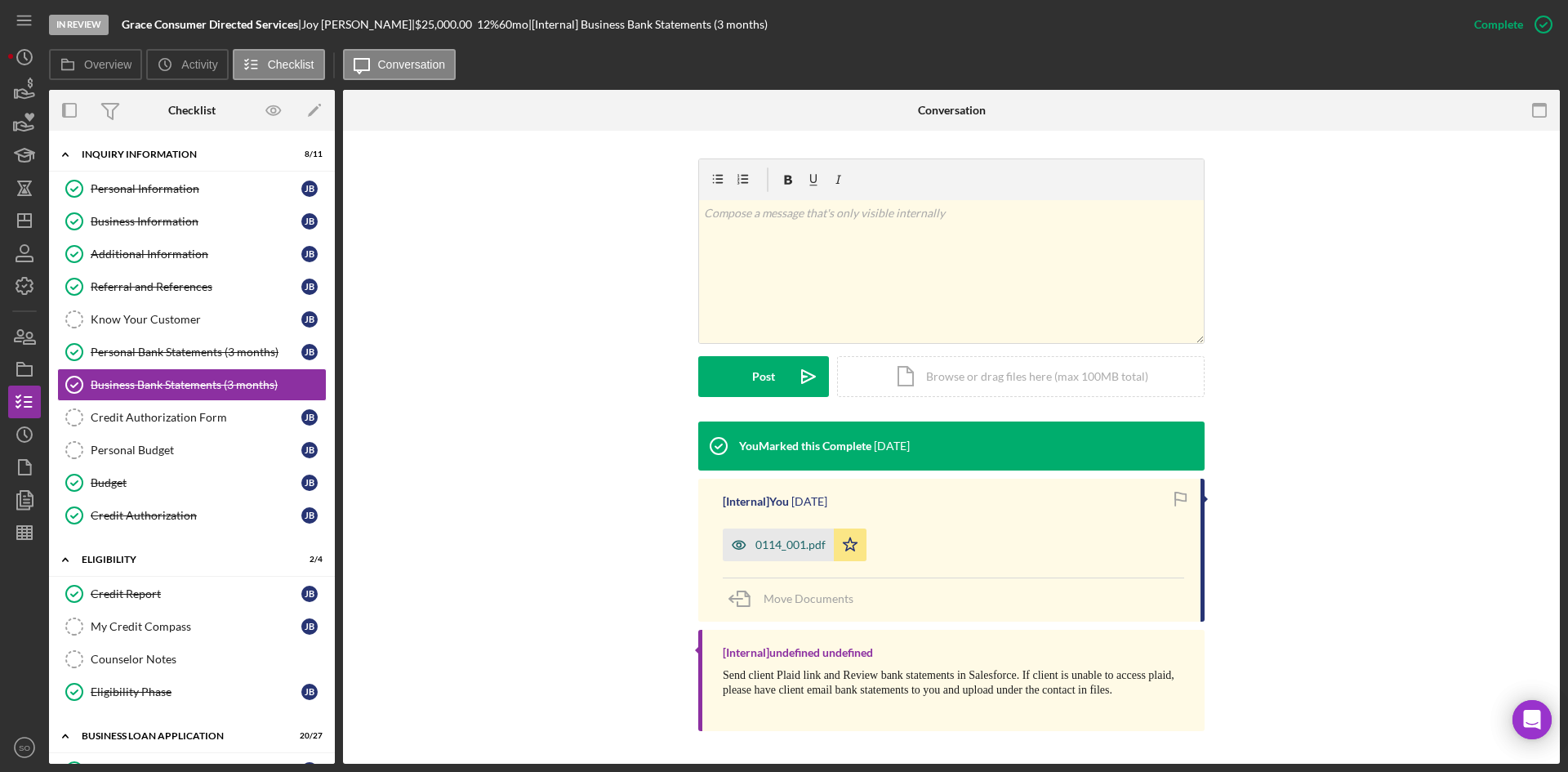
click at [769, 546] on div "0114_001.pdf" at bounding box center [790, 545] width 70 height 13
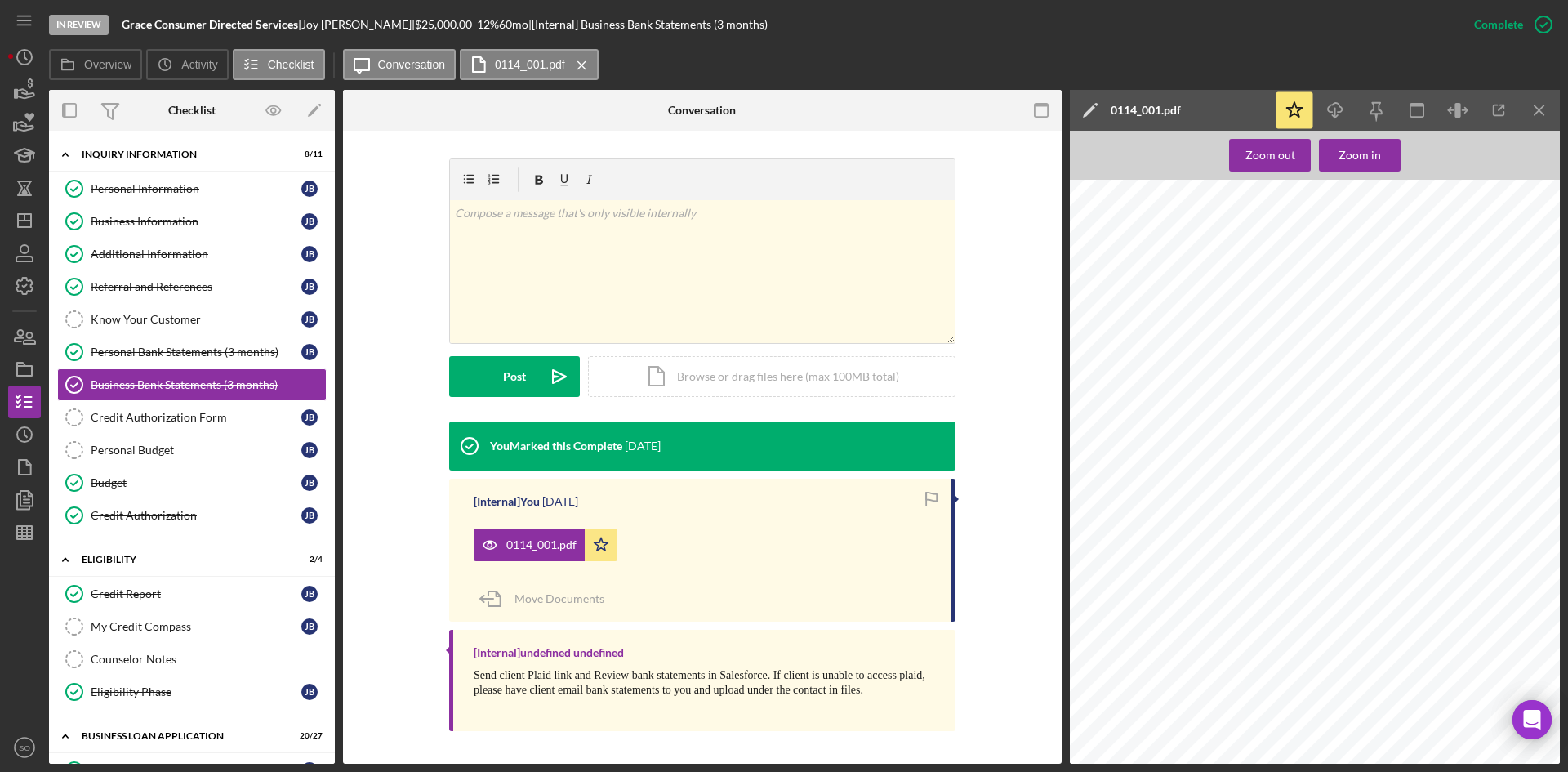
scroll to position [3103, 0]
click at [1536, 112] on icon "Icon/Menu Close" at bounding box center [1539, 110] width 36 height 36
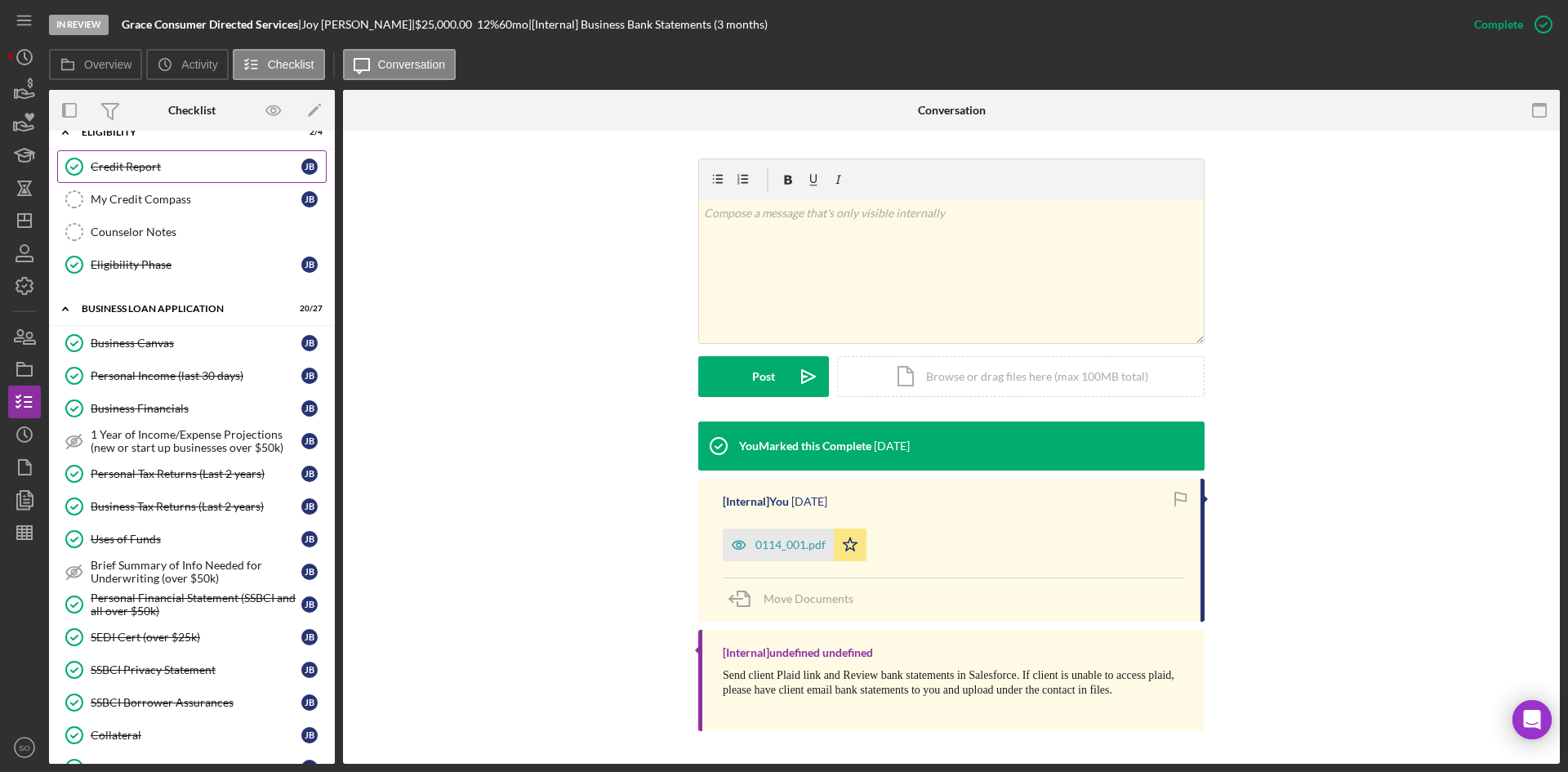
scroll to position [346, 0]
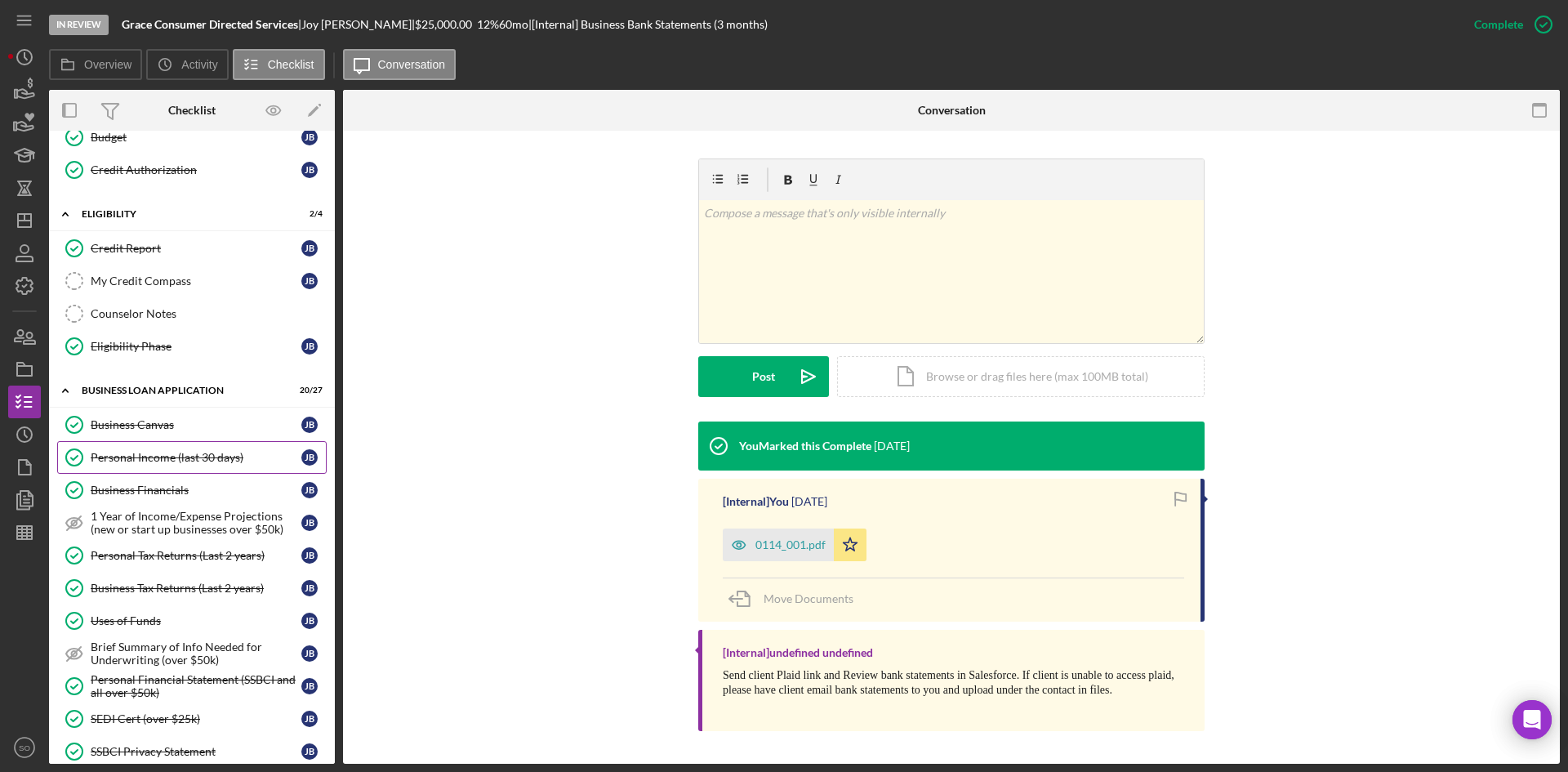
click at [201, 450] on div "Personal Income (last 30 days)" at bounding box center [195, 457] width 211 height 13
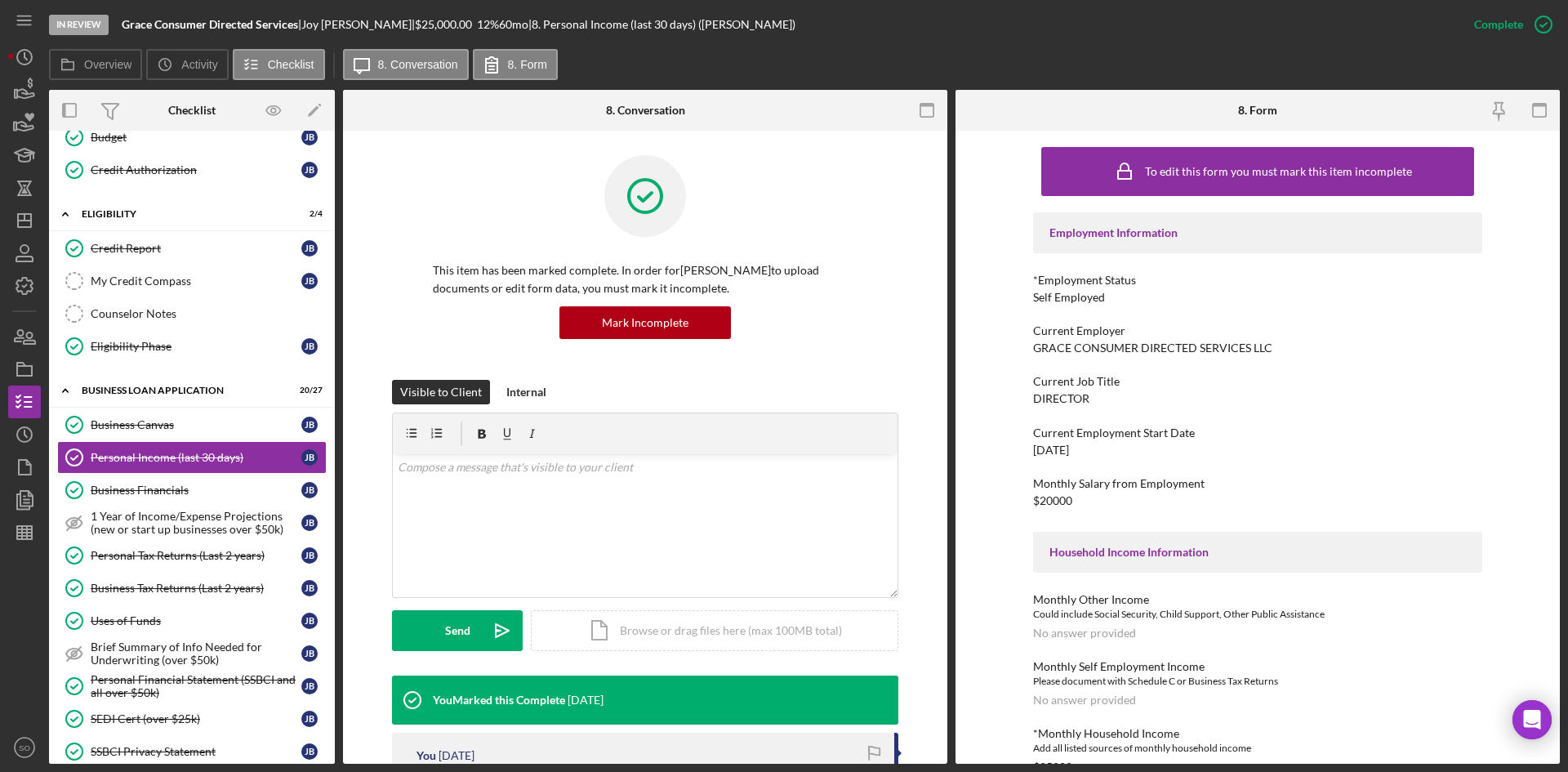
scroll to position [287, 0]
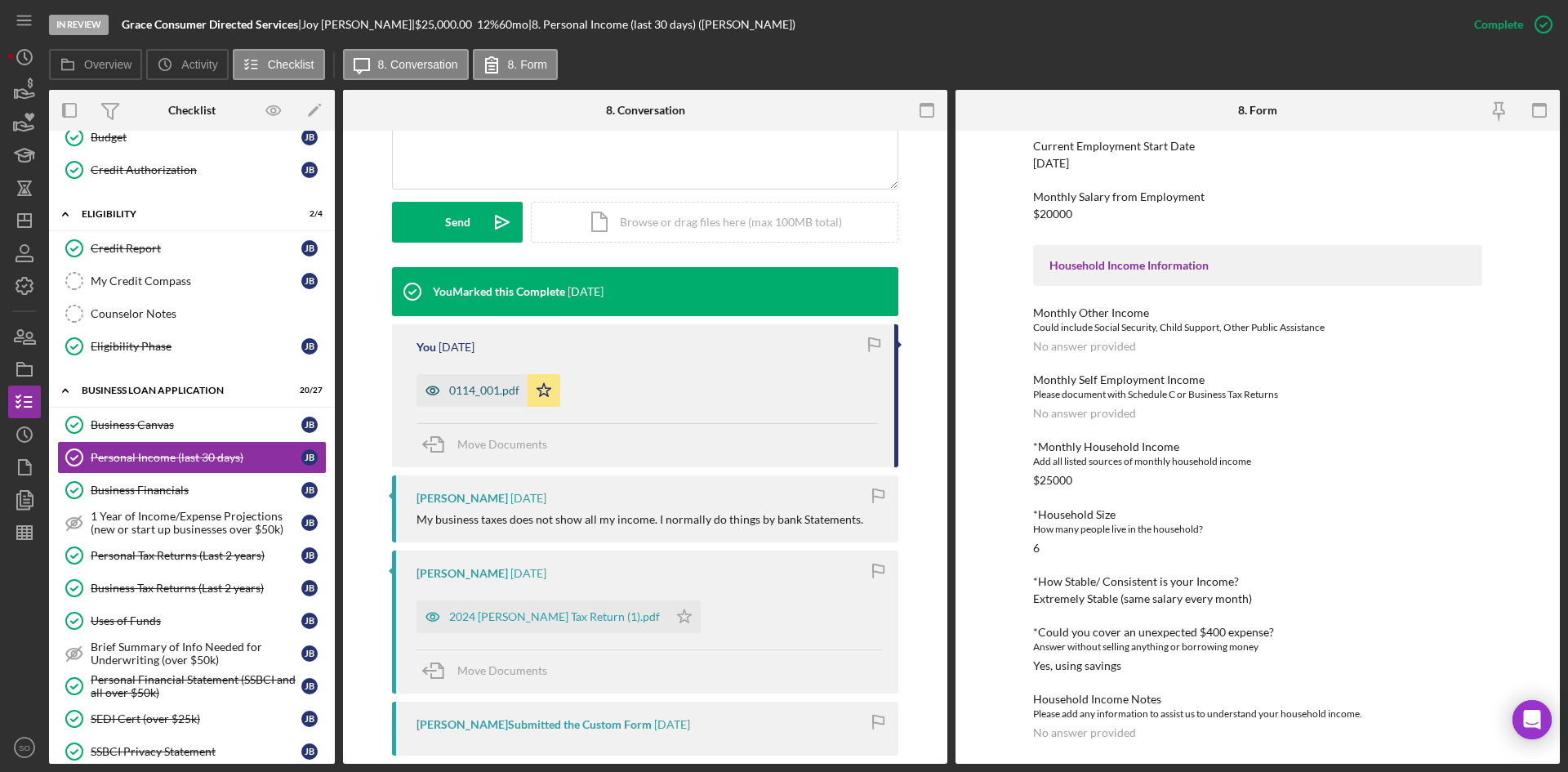
click at [474, 394] on div "0114_001.pdf" at bounding box center [484, 390] width 70 height 13
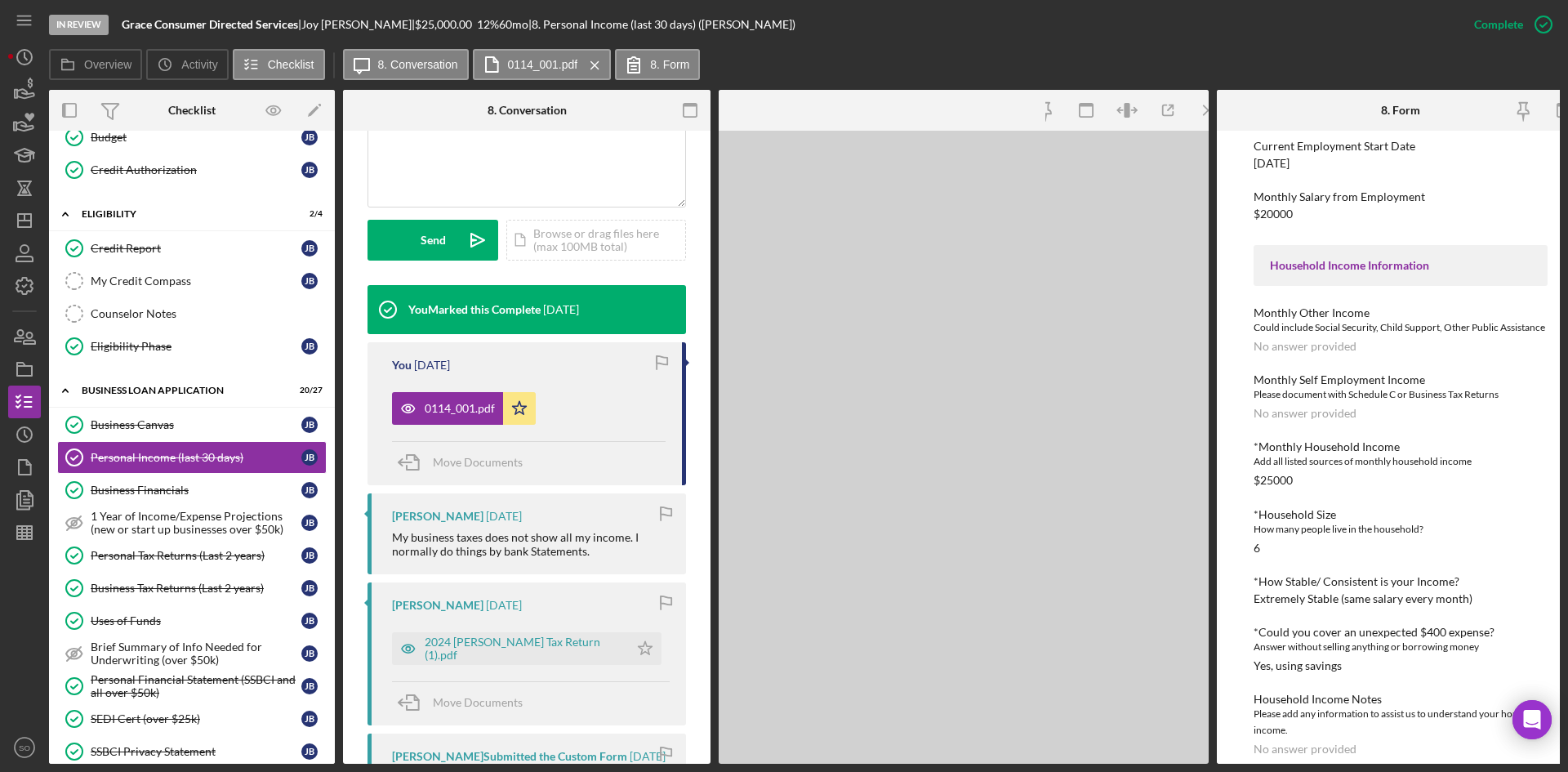
scroll to position [426, 0]
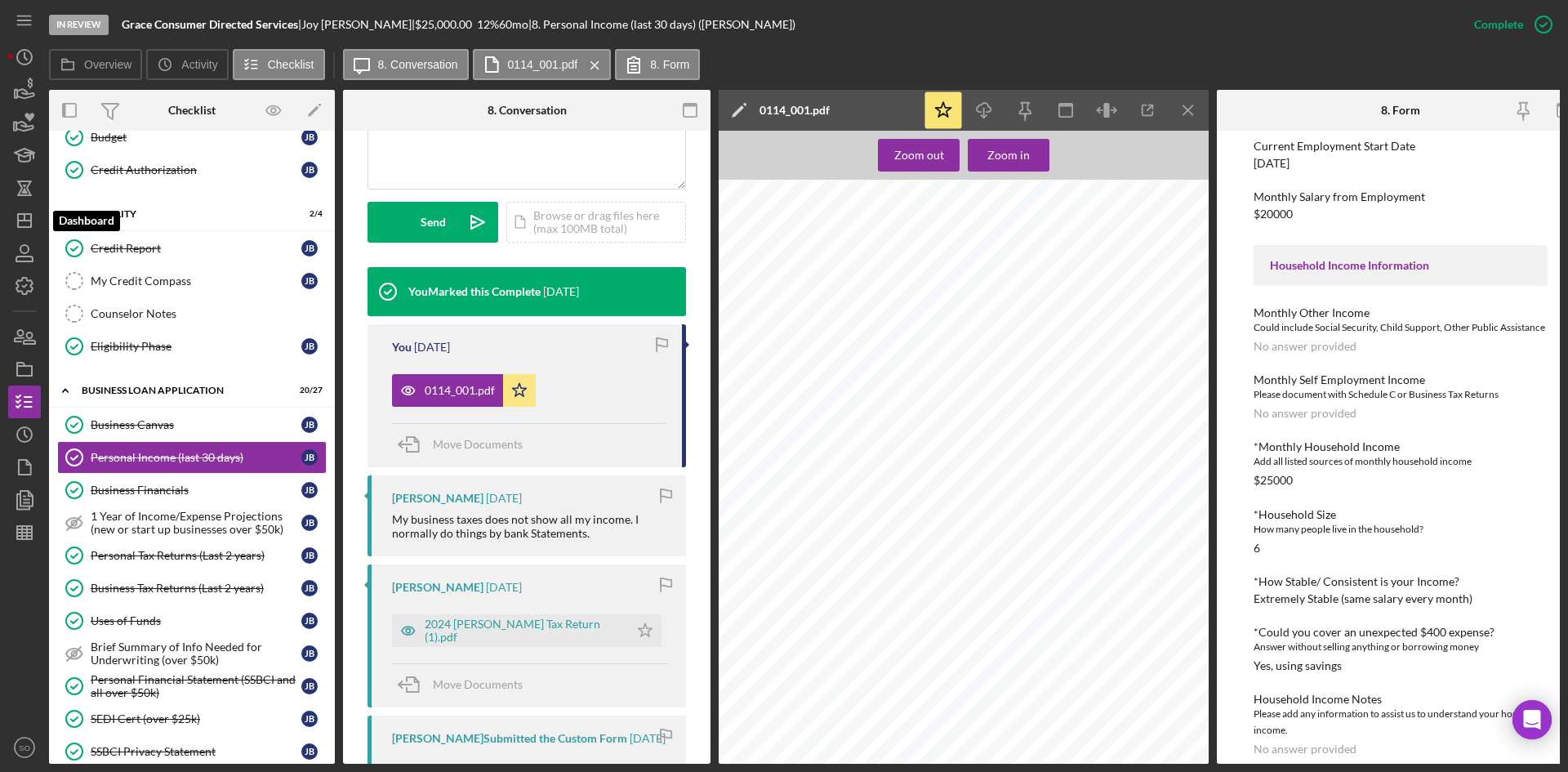
drag, startPoint x: 18, startPoint y: 214, endPoint x: 44, endPoint y: 230, distance: 30.5
click at [19, 214] on polygon "button" at bounding box center [24, 220] width 13 height 13
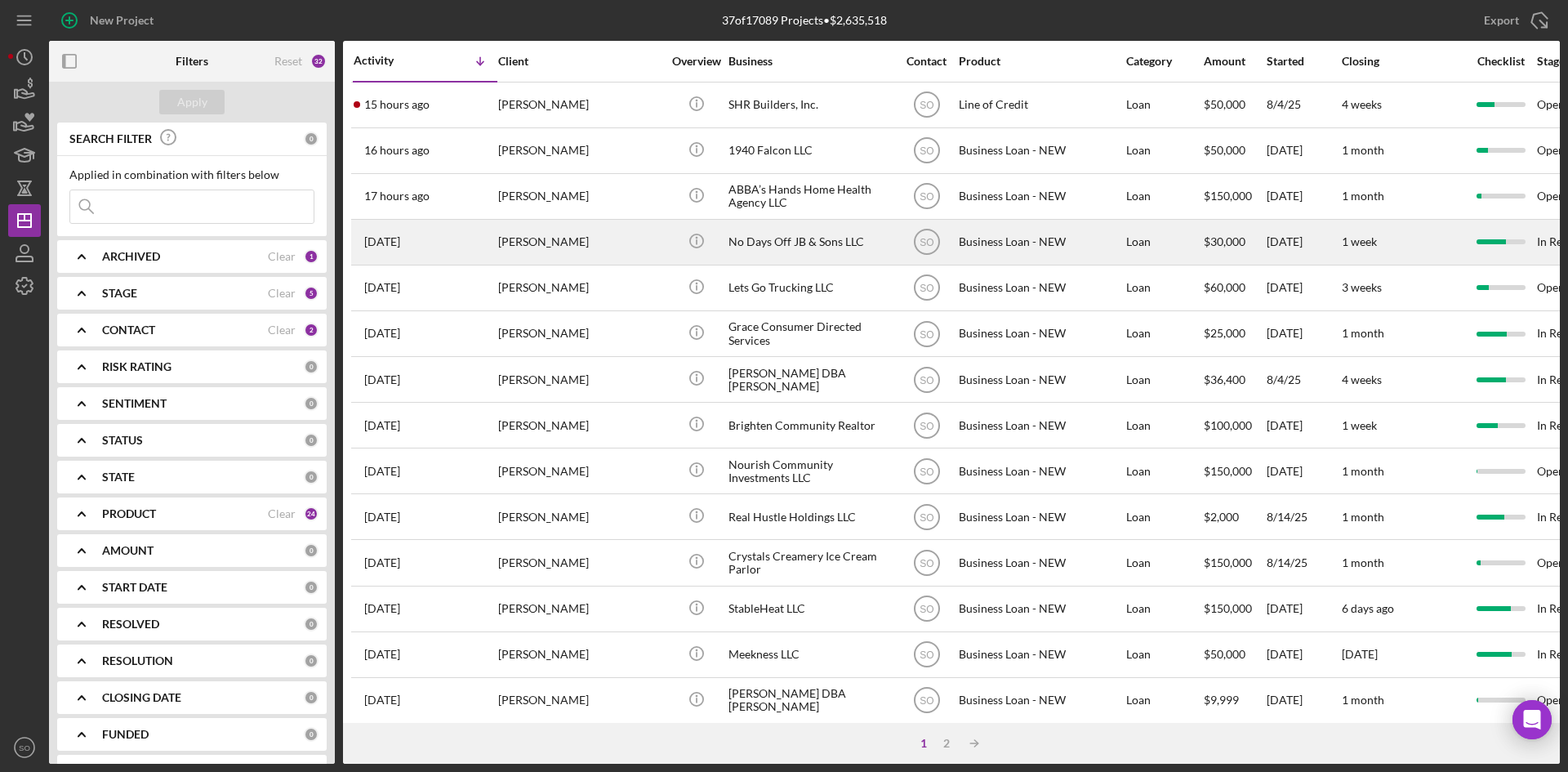
click at [510, 243] on div "[PERSON_NAME]" at bounding box center [580, 242] width 163 height 44
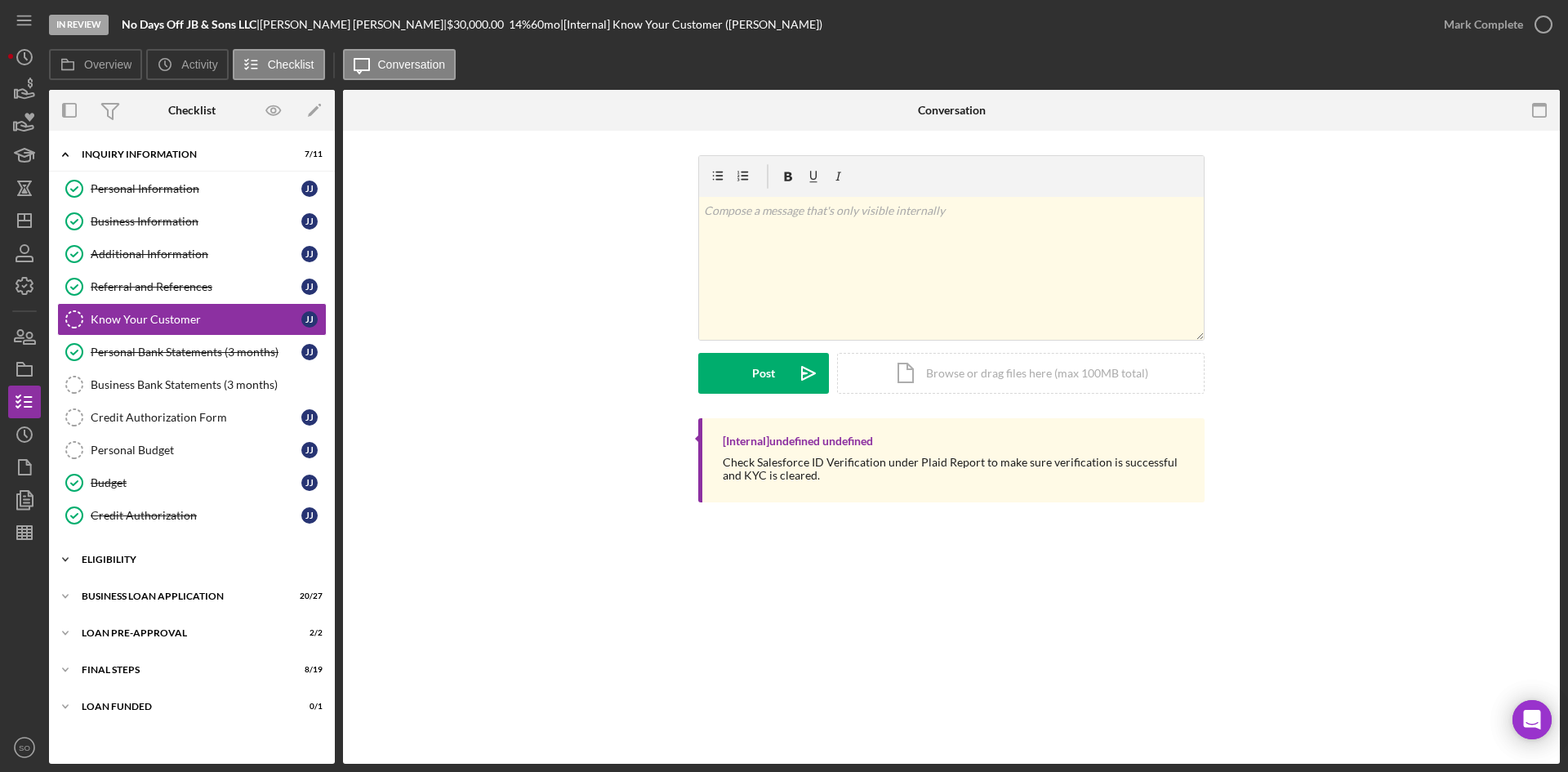
click at [131, 557] on div "ELIGIBILITY" at bounding box center [198, 559] width 233 height 10
click at [140, 736] on div "BUSINESS LOAN APPLICATION" at bounding box center [198, 736] width 233 height 10
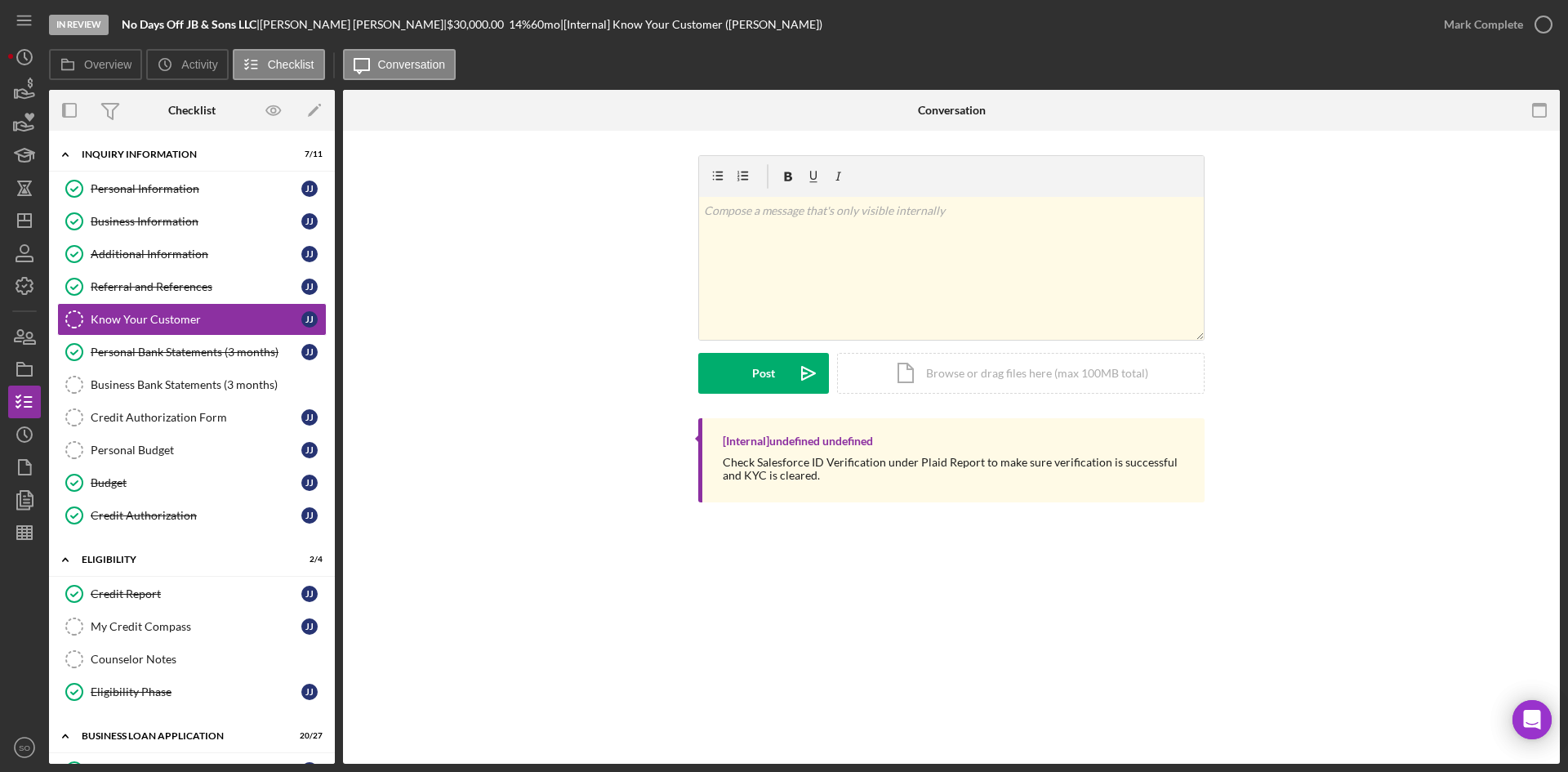
scroll to position [490, 0]
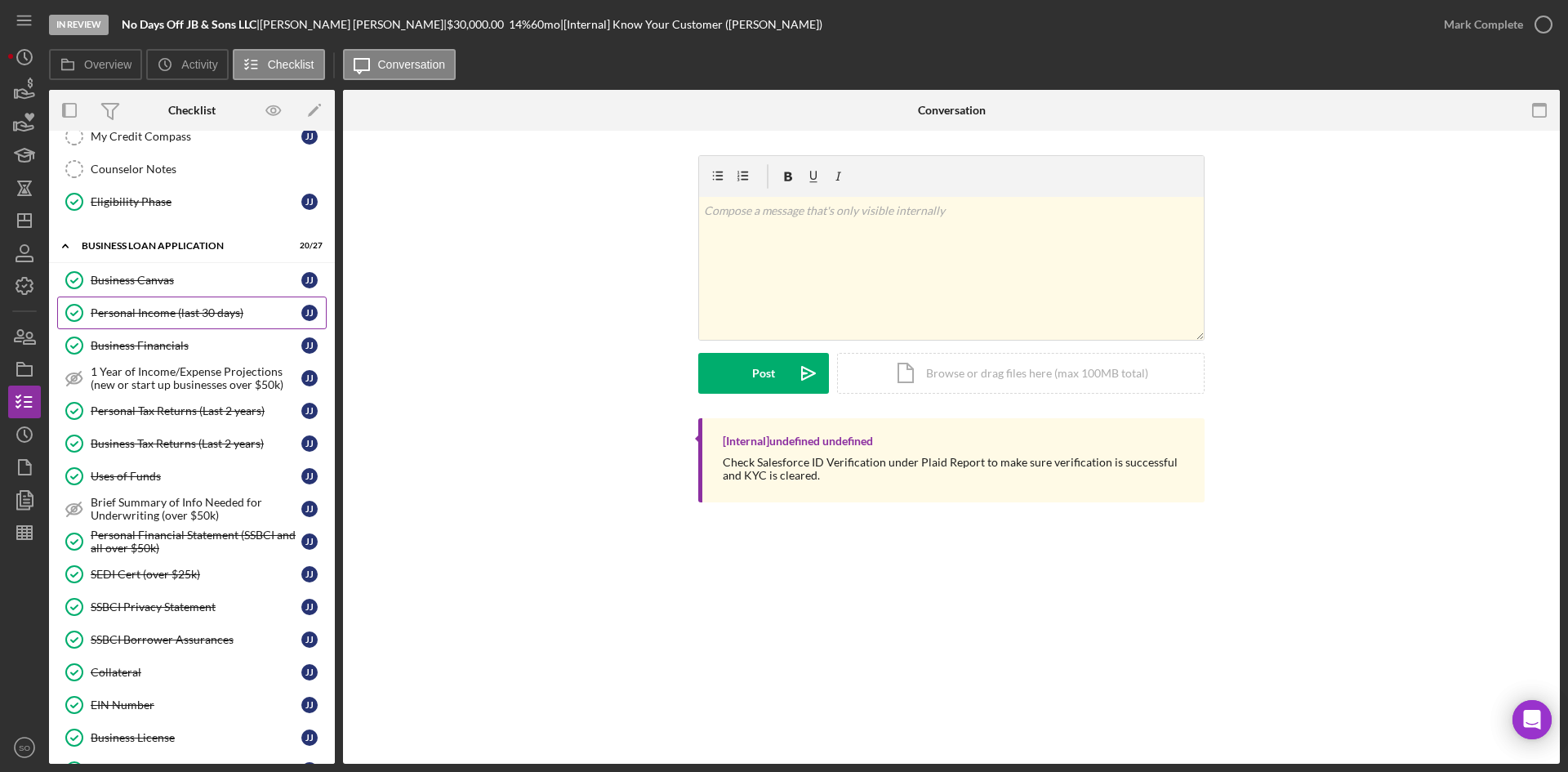
click at [144, 317] on div "Personal Income (last 30 days)" at bounding box center [195, 313] width 211 height 13
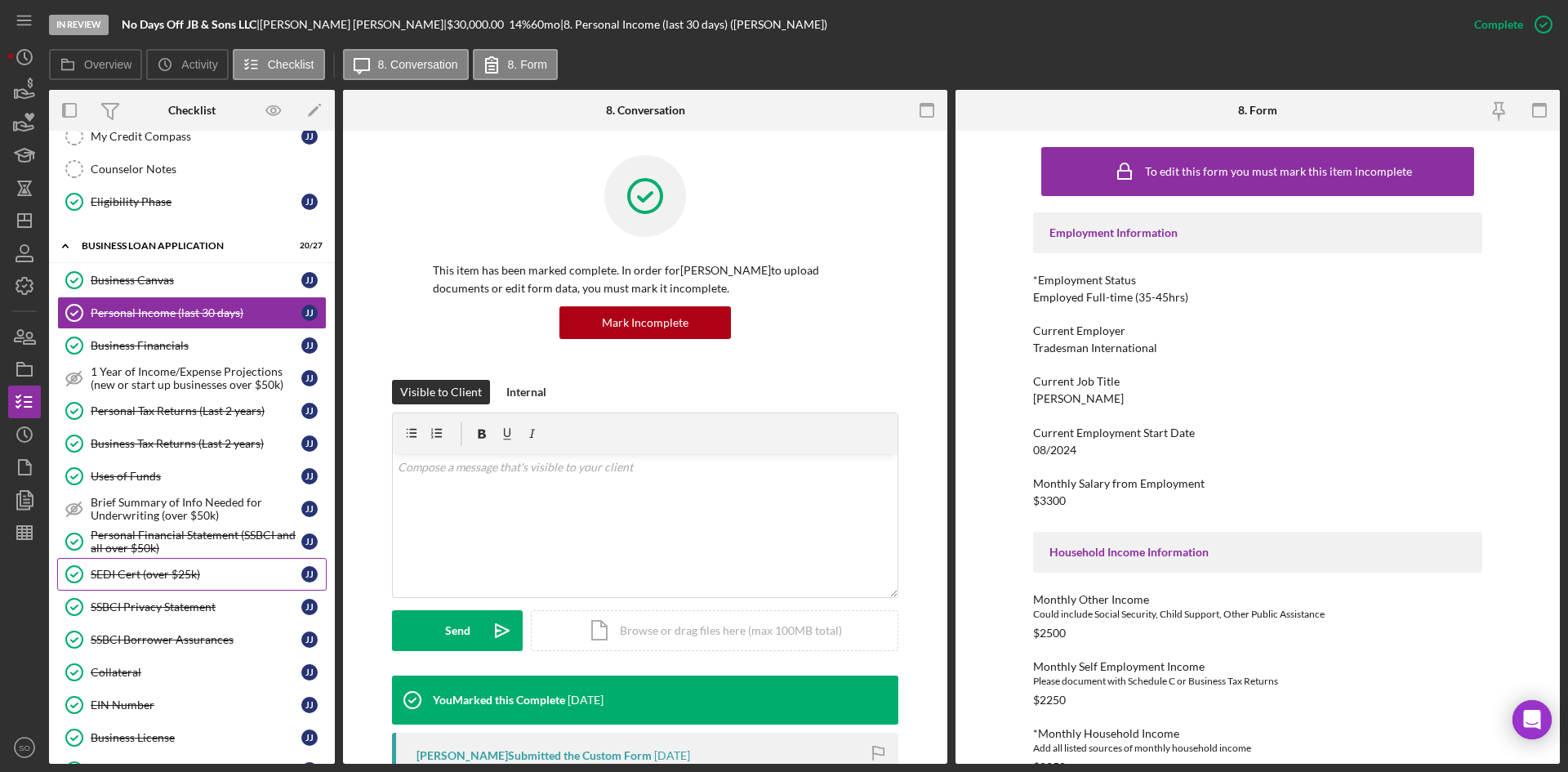
scroll to position [163, 0]
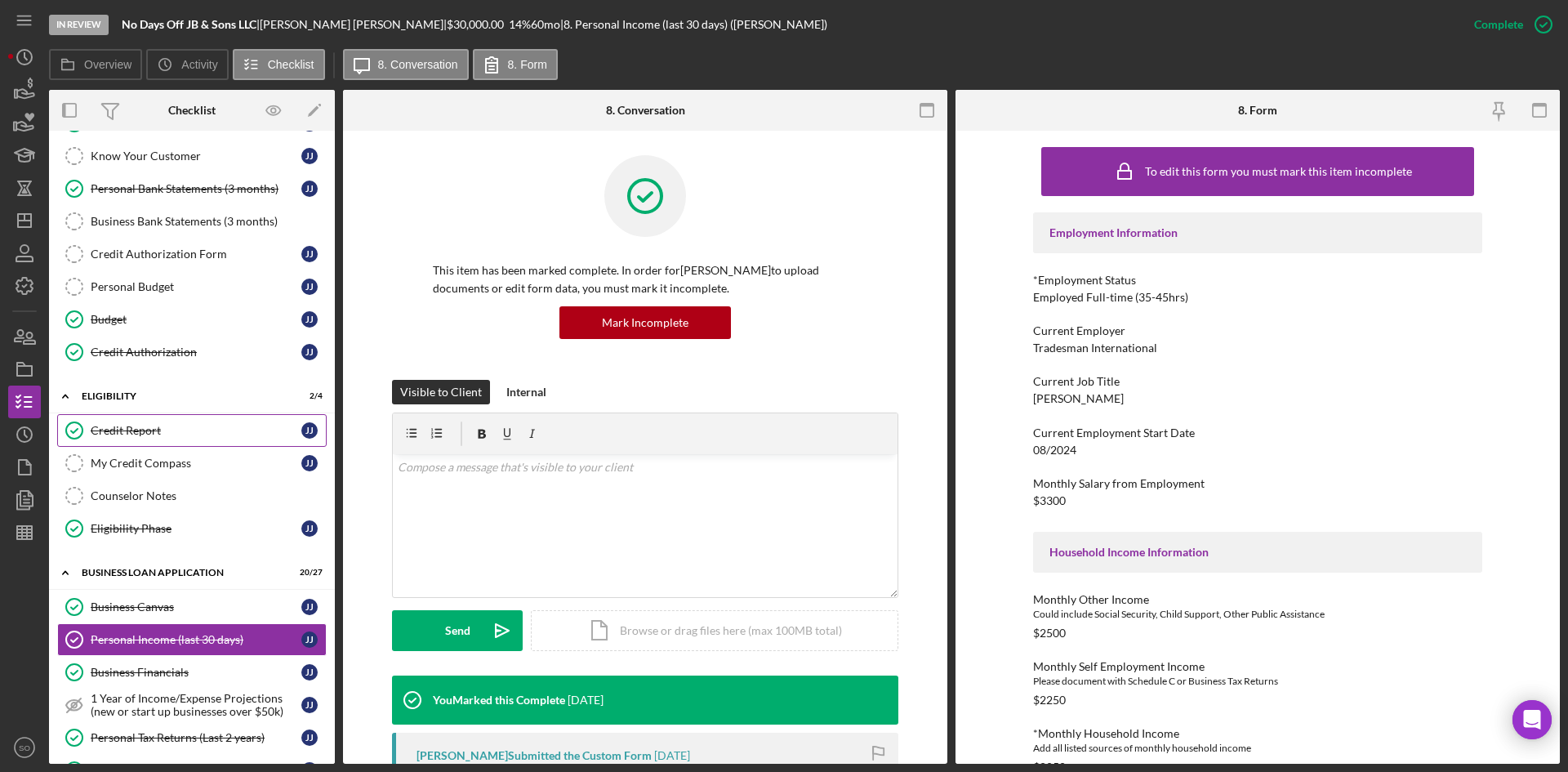
click at [167, 424] on div "Credit Report" at bounding box center [195, 430] width 211 height 13
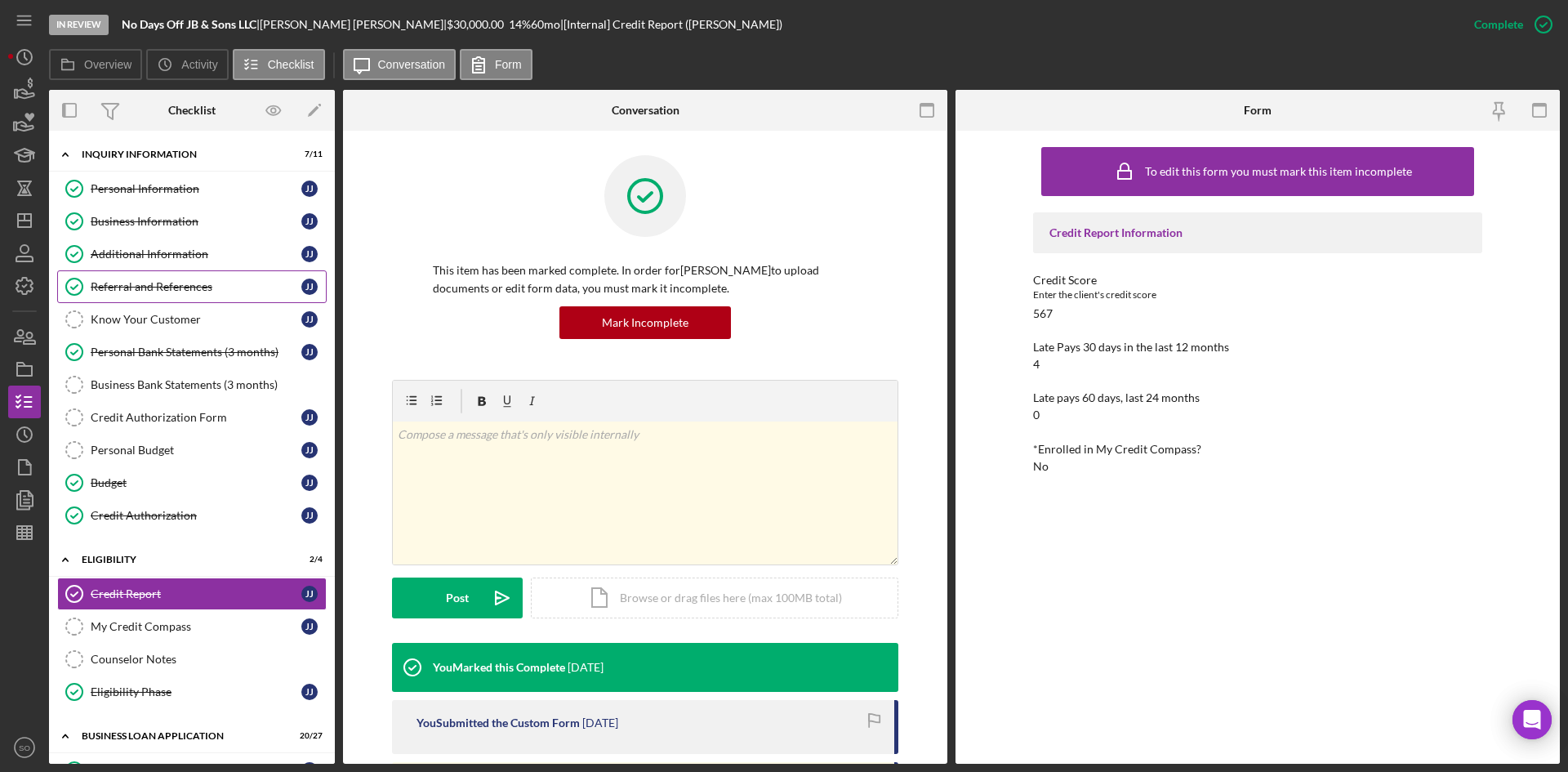
click at [151, 301] on link "Referral and References [PERSON_NAME] and References J J" at bounding box center [191, 286] width 269 height 33
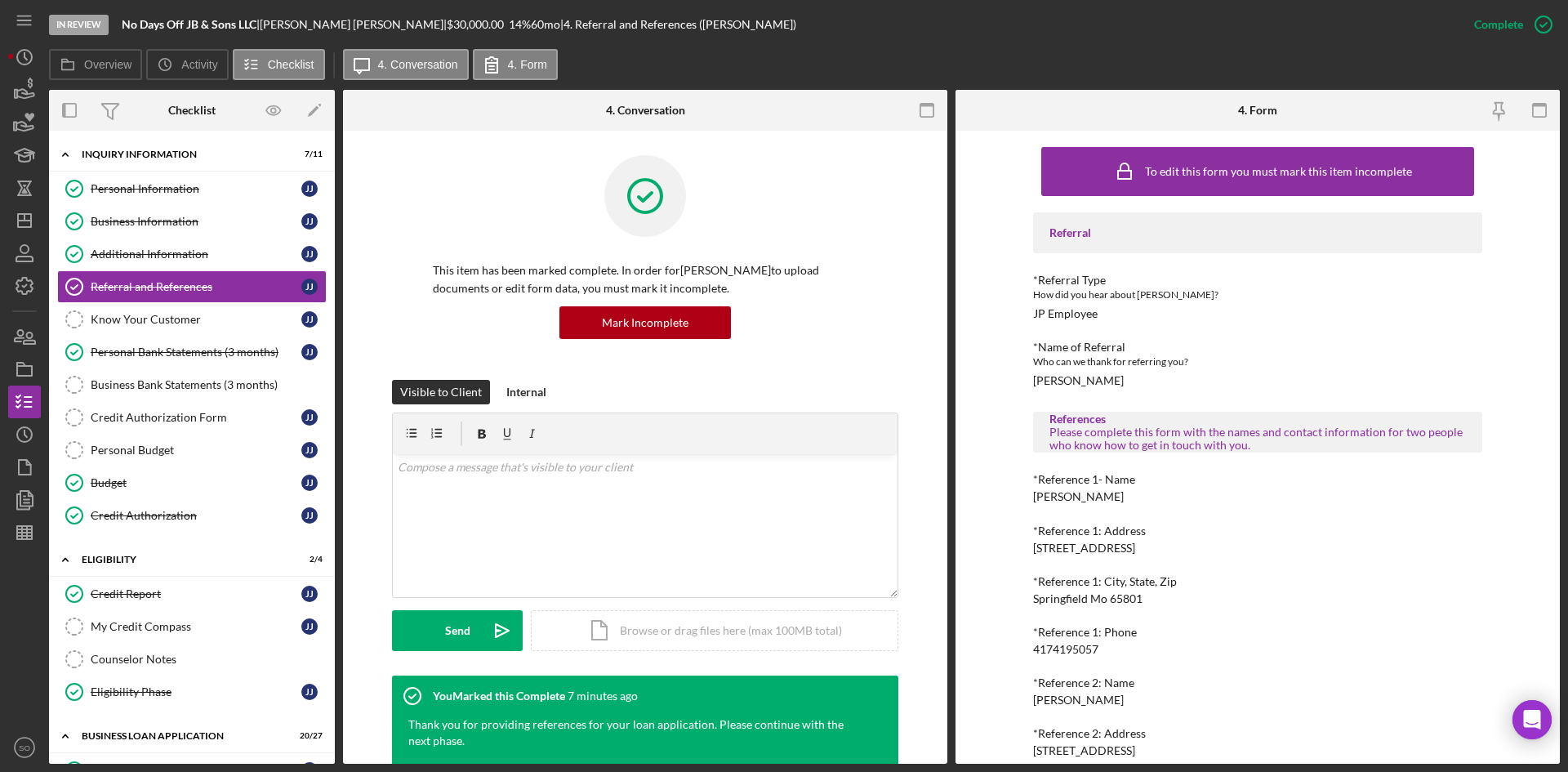
scroll to position [120, 0]
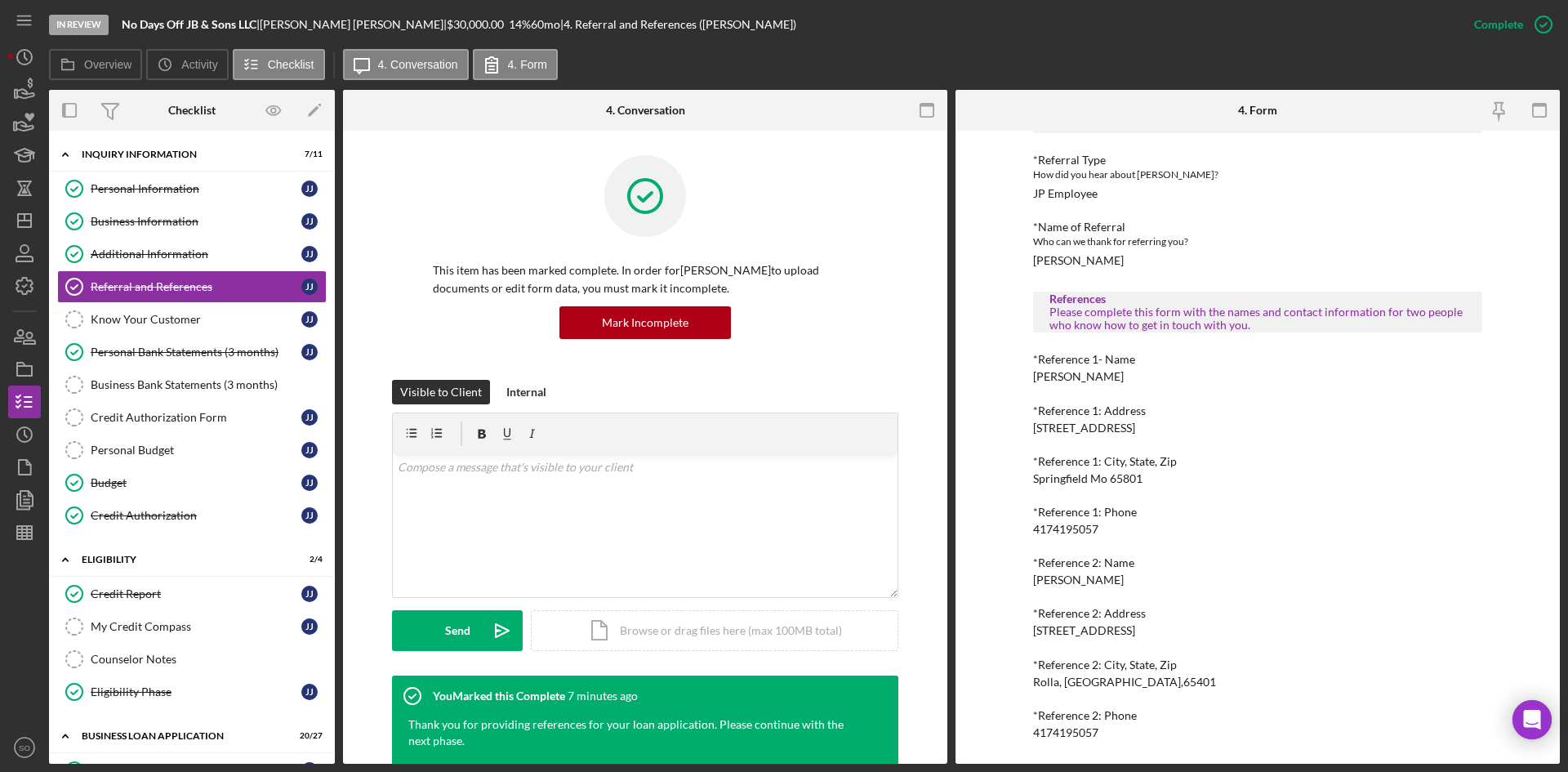
drag, startPoint x: 1086, startPoint y: 376, endPoint x: 1019, endPoint y: 372, distance: 67.1
click at [1019, 372] on div "To edit this form you must mark this item incomplete Referral *Referral Type Ho…" at bounding box center [1257, 447] width 604 height 633
drag, startPoint x: 1102, startPoint y: 528, endPoint x: 987, endPoint y: 539, distance: 115.5
click at [987, 539] on div "To edit this form you must mark this item incomplete Referral *Referral Type Ho…" at bounding box center [1257, 447] width 604 height 633
drag, startPoint x: 1028, startPoint y: 529, endPoint x: 1104, endPoint y: 529, distance: 76.0
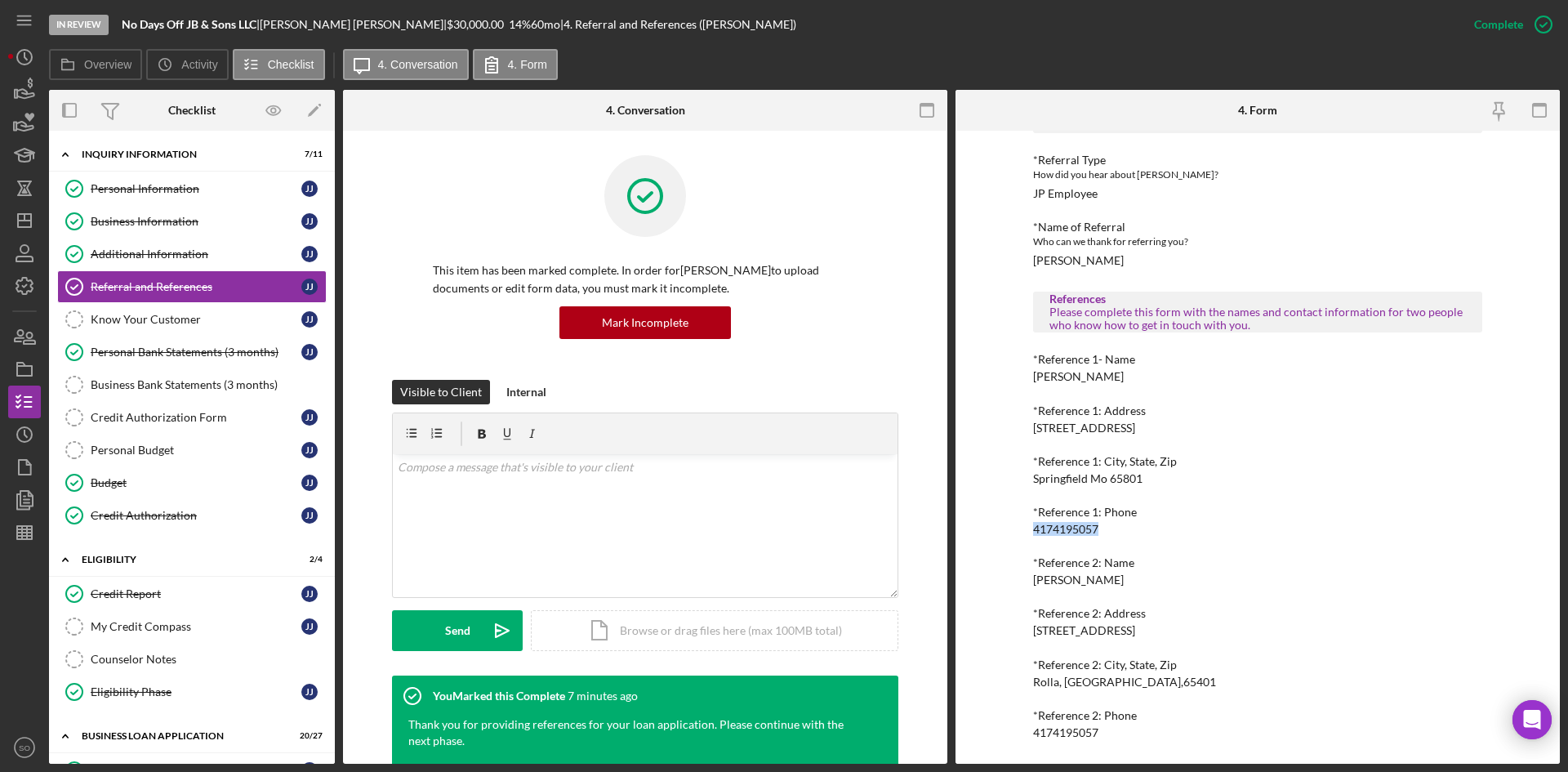
click at [1104, 529] on div "To edit this form you must mark this item incomplete Referral *Referral Type Ho…" at bounding box center [1257, 447] width 604 height 633
copy div "4174195057"
drag, startPoint x: 1105, startPoint y: 577, endPoint x: 1016, endPoint y: 579, distance: 89.0
click at [1016, 579] on div "To edit this form you must mark this item incomplete Referral *Referral Type Ho…" at bounding box center [1257, 447] width 604 height 633
copy div "[PERSON_NAME]"
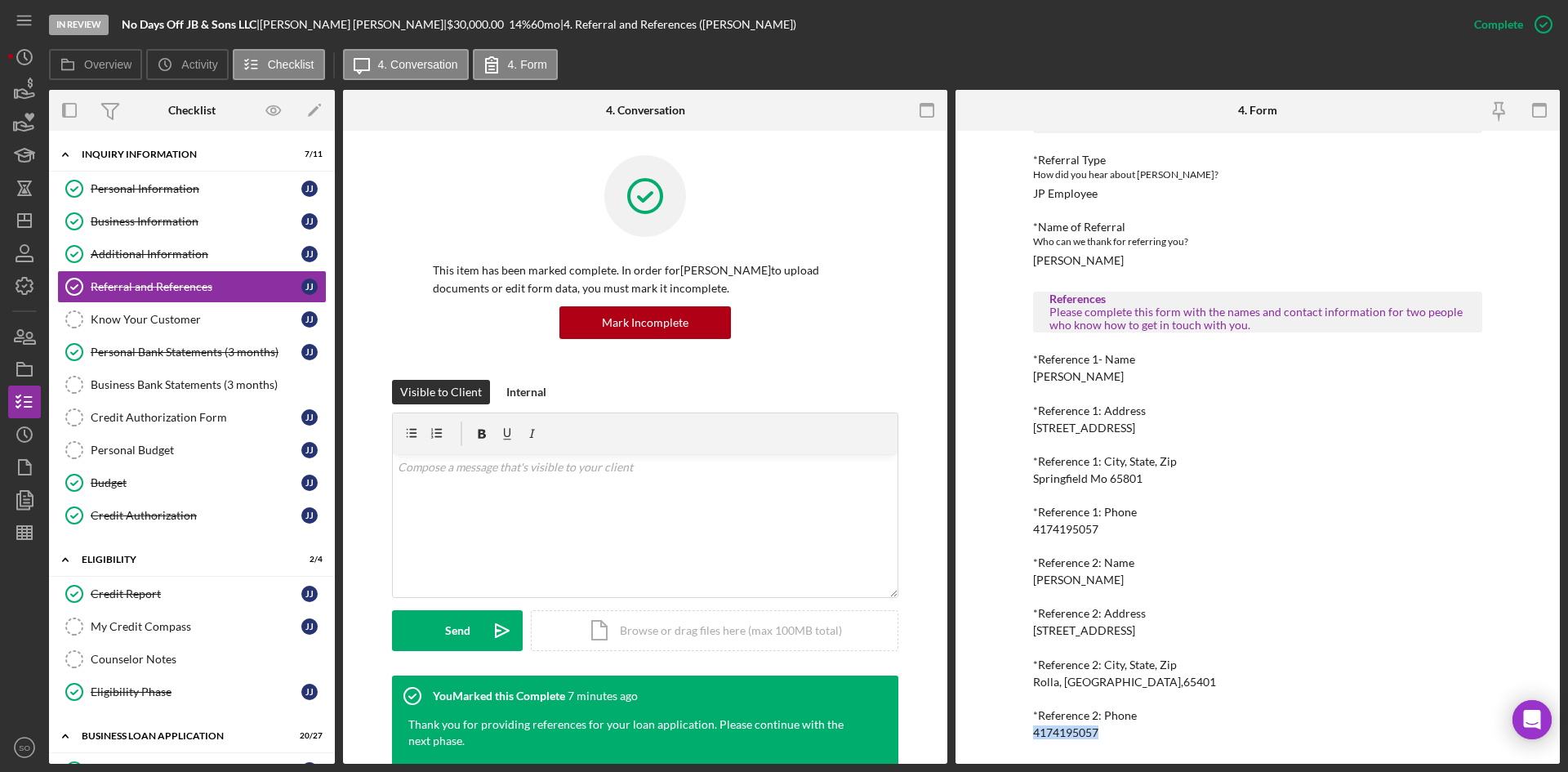
drag, startPoint x: 1106, startPoint y: 733, endPoint x: 1006, endPoint y: 730, distance: 100.0
click at [1006, 730] on div "To edit this form you must mark this item incomplete Referral *Referral Type Ho…" at bounding box center [1257, 447] width 604 height 633
copy div "4174195057"
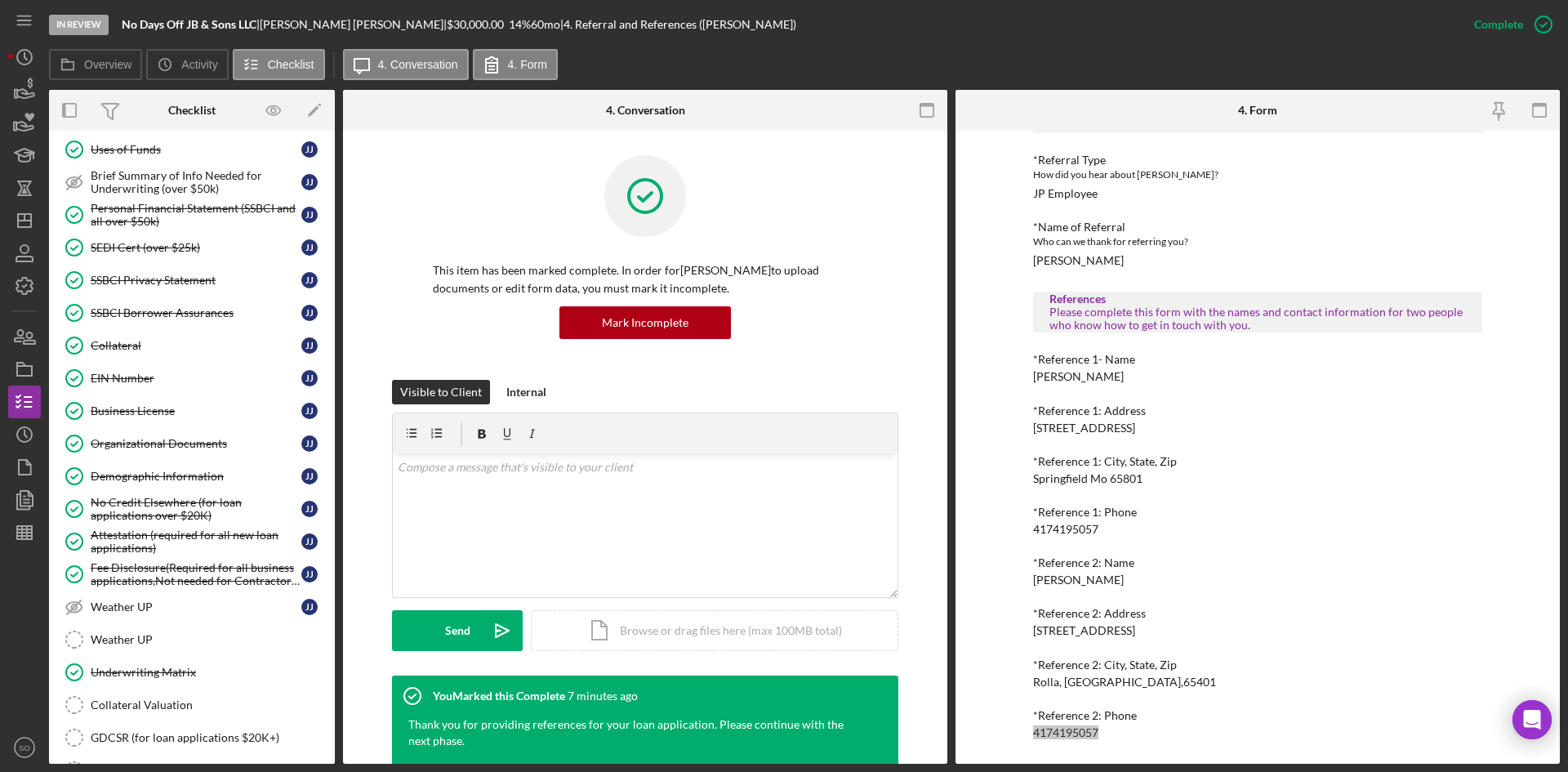
scroll to position [980, 0]
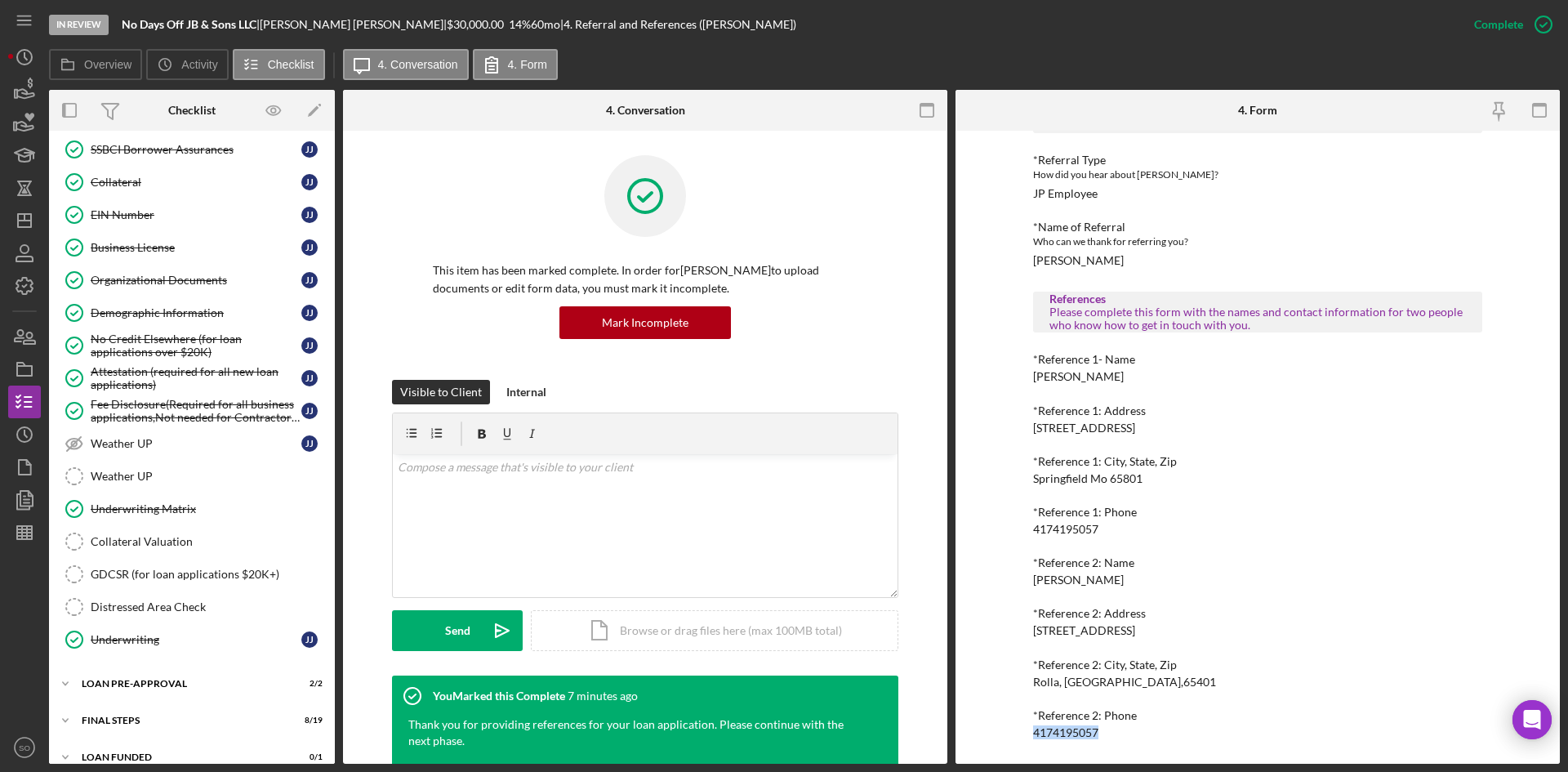
drag, startPoint x: 167, startPoint y: 510, endPoint x: 327, endPoint y: 500, distance: 160.3
click at [167, 510] on div "Underwriting Matrix" at bounding box center [208, 508] width 235 height 13
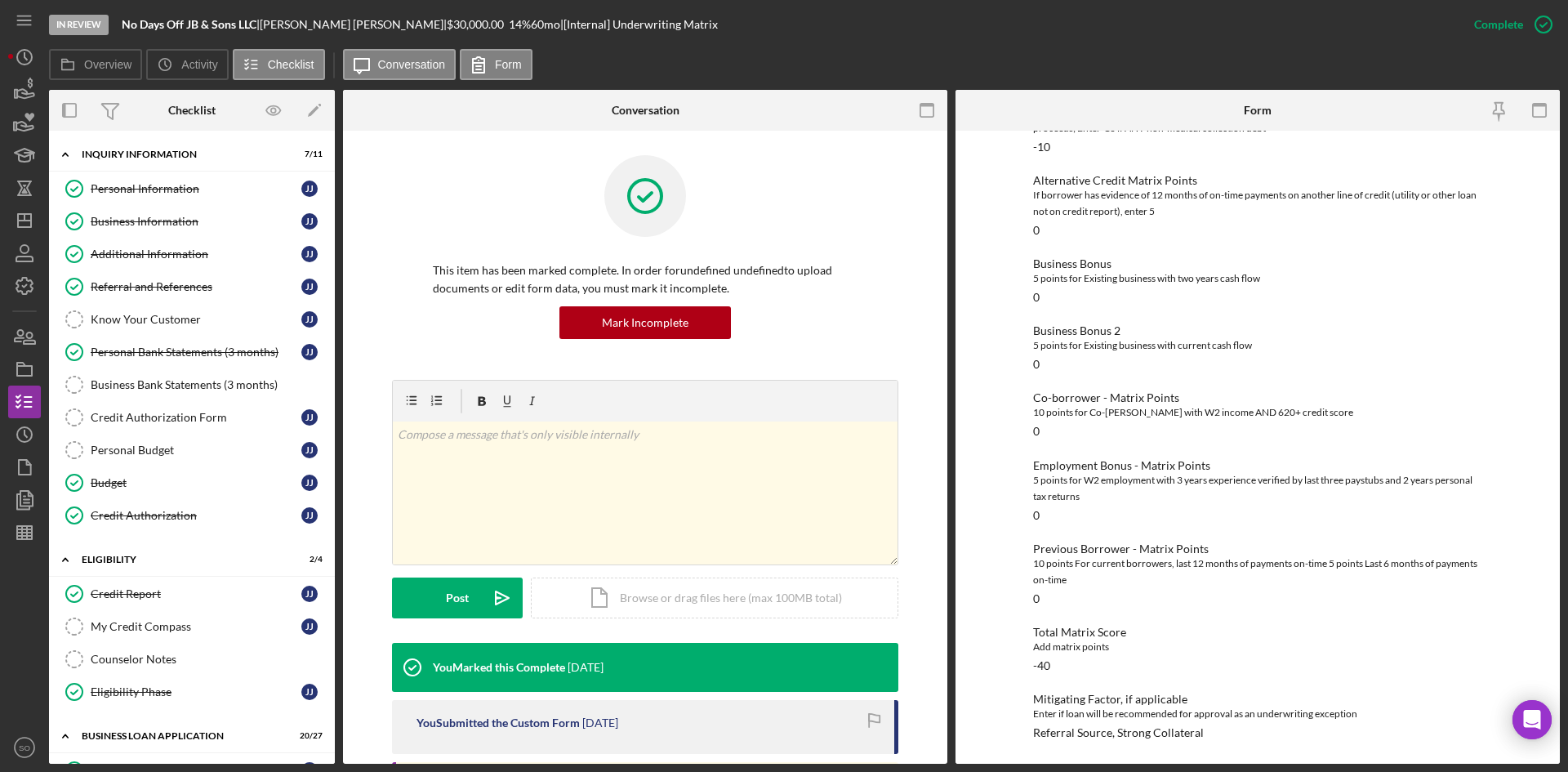
scroll to position [327, 0]
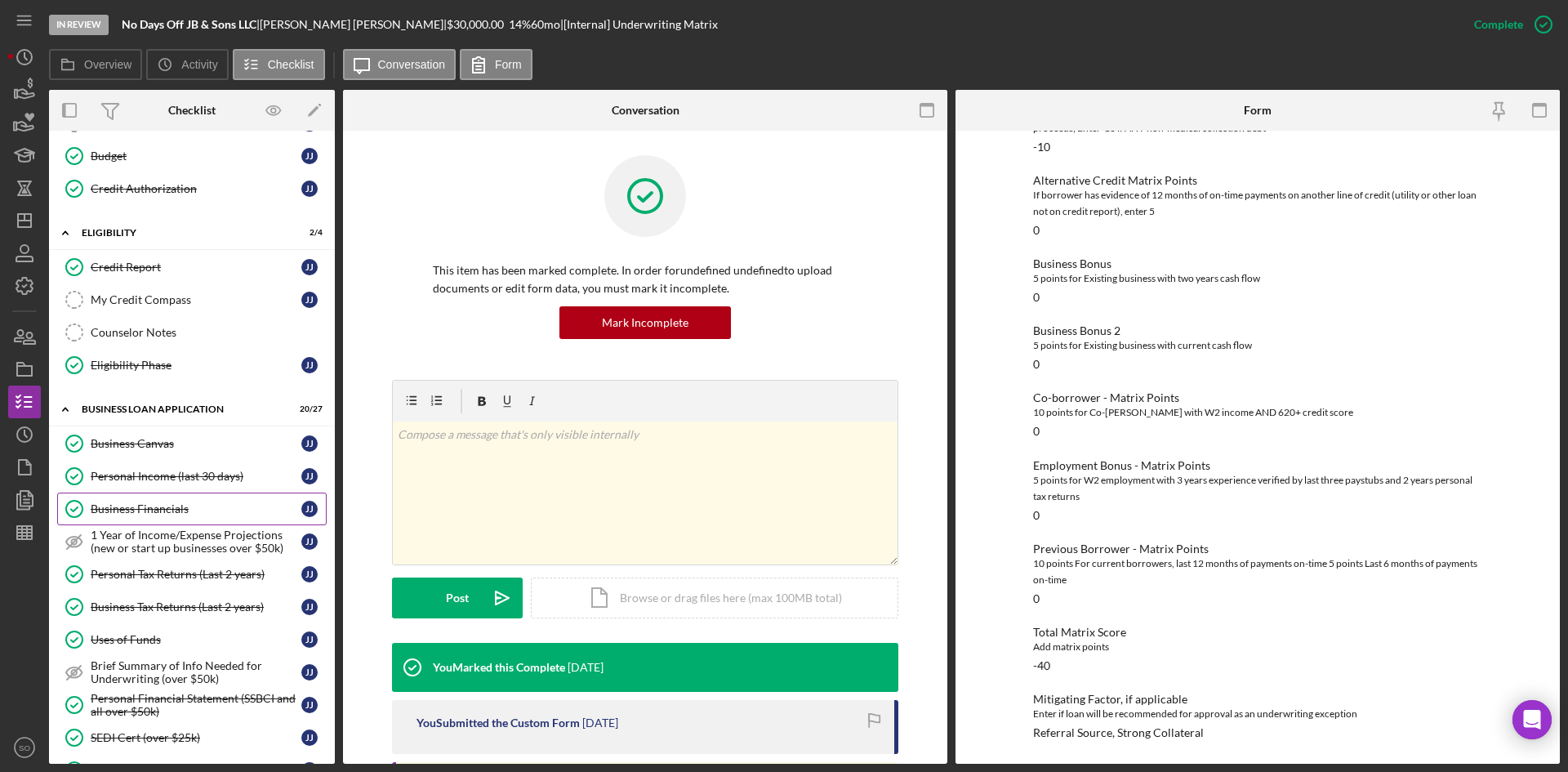
click at [153, 509] on div "Business Financials" at bounding box center [195, 508] width 211 height 13
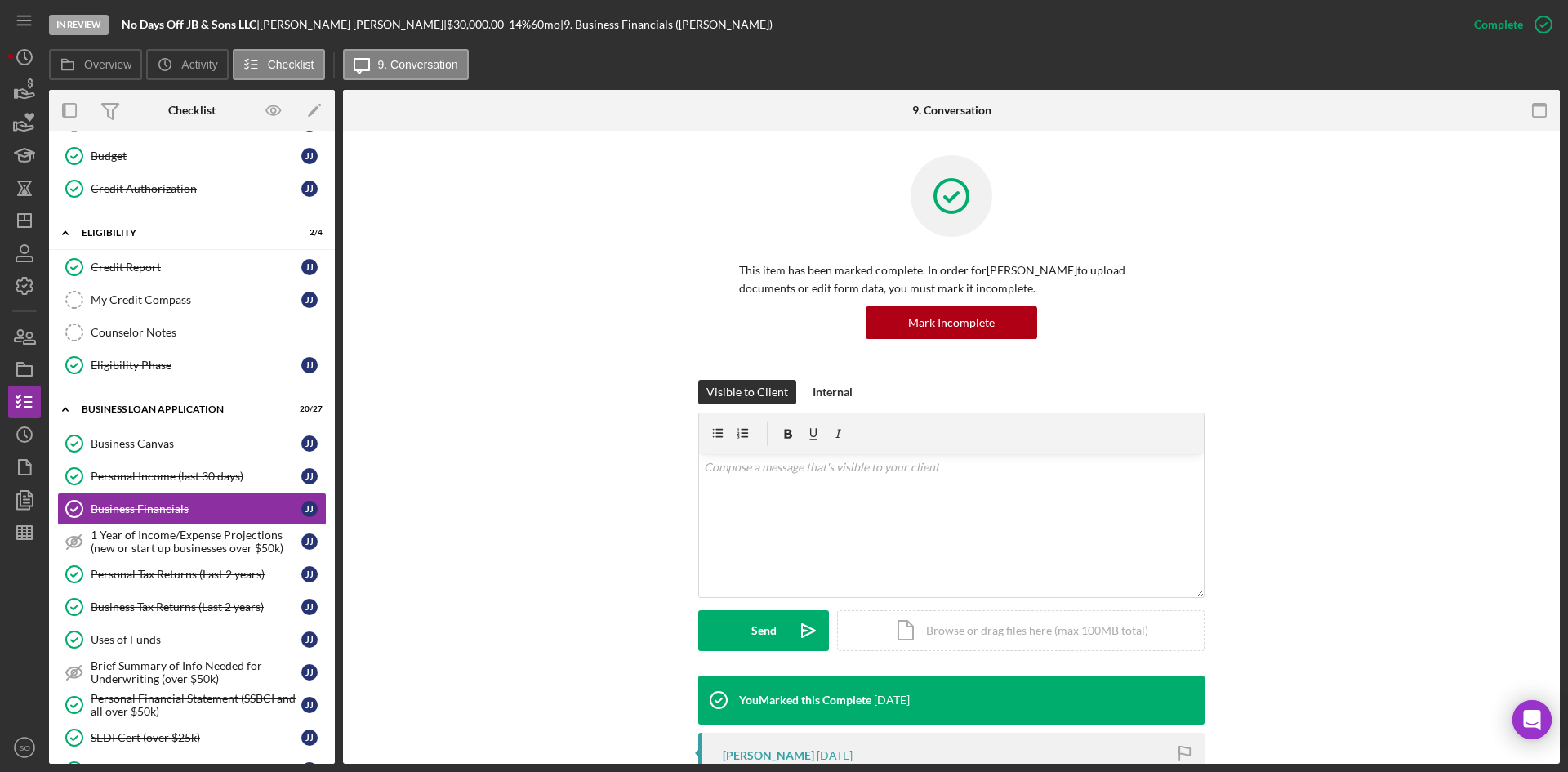
scroll to position [327, 0]
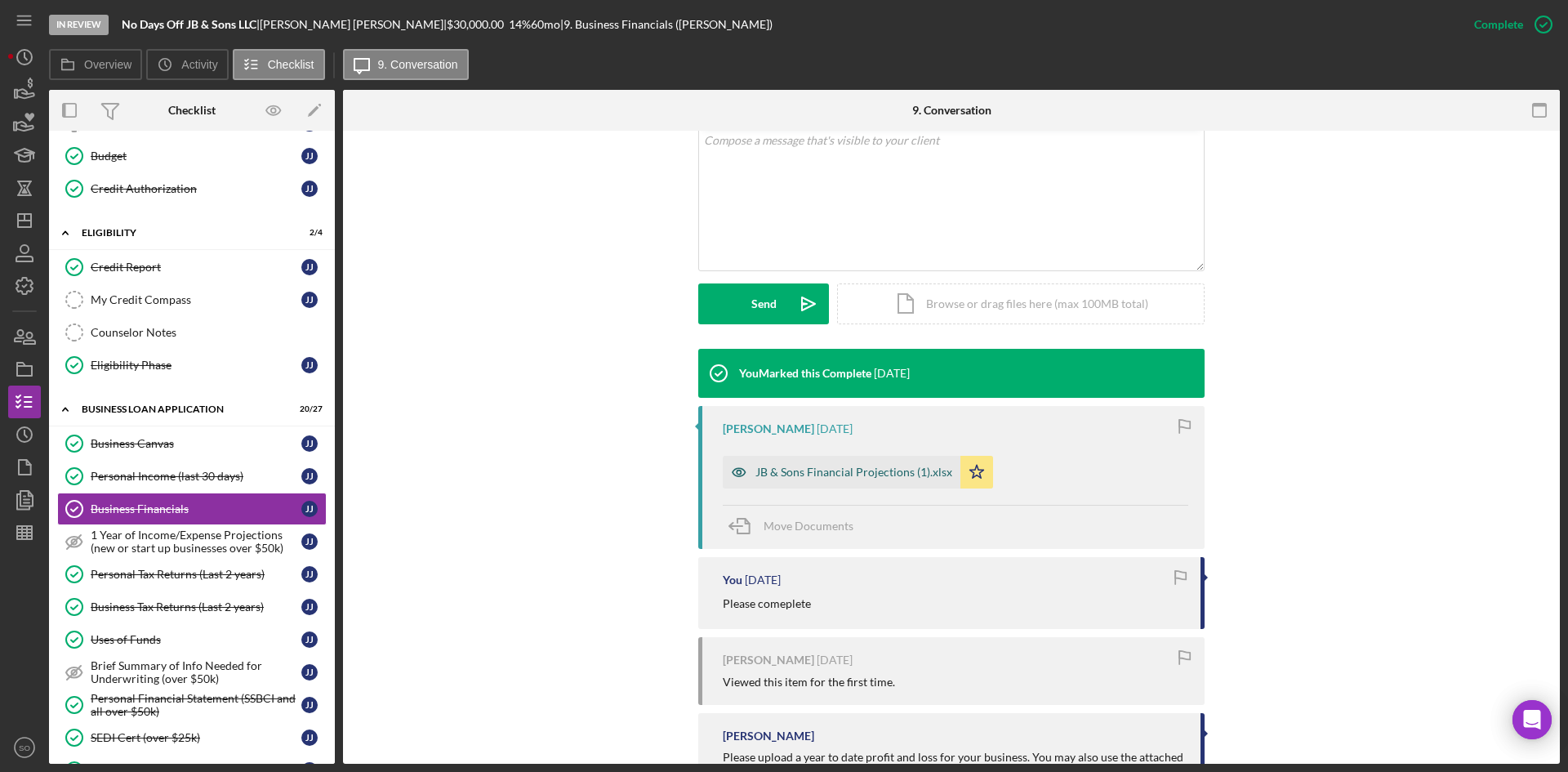
click at [793, 469] on div "JB & Sons Financial Projections (1).xlsx" at bounding box center [854, 472] width 197 height 13
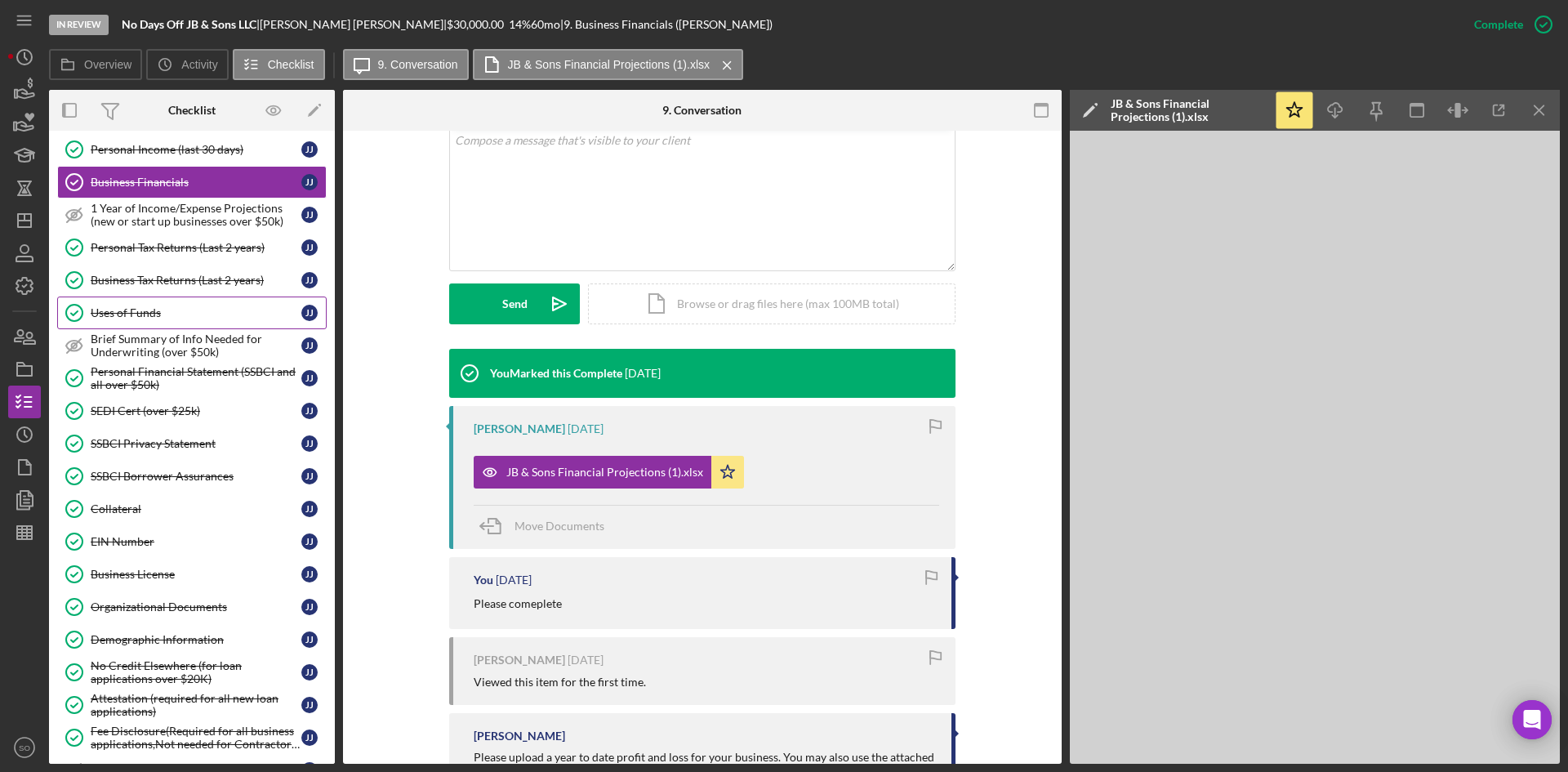
scroll to position [999, 0]
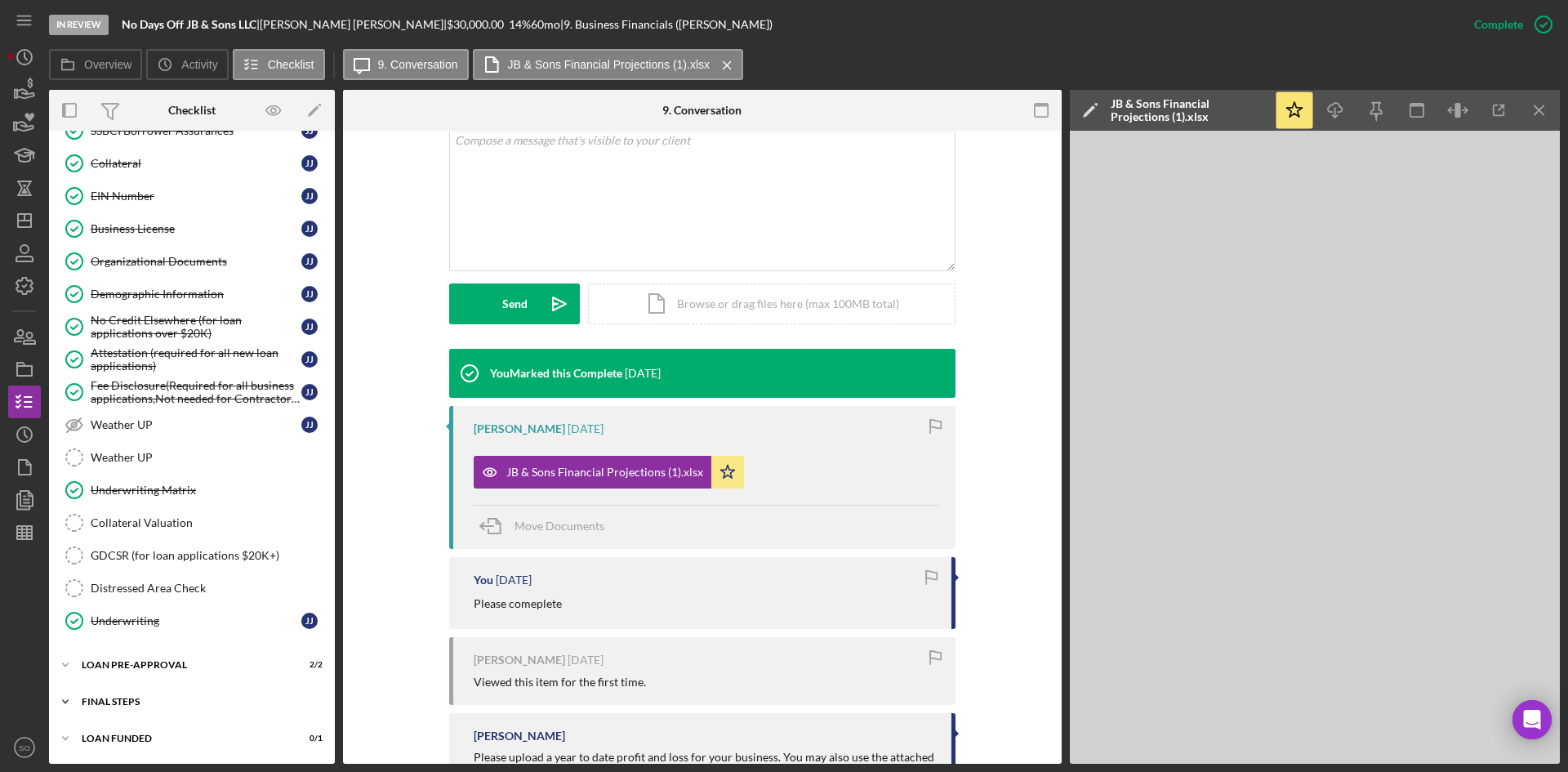
click at [208, 696] on div "Icon/Expander FINAL STEPS 8 / 19" at bounding box center [192, 701] width 286 height 33
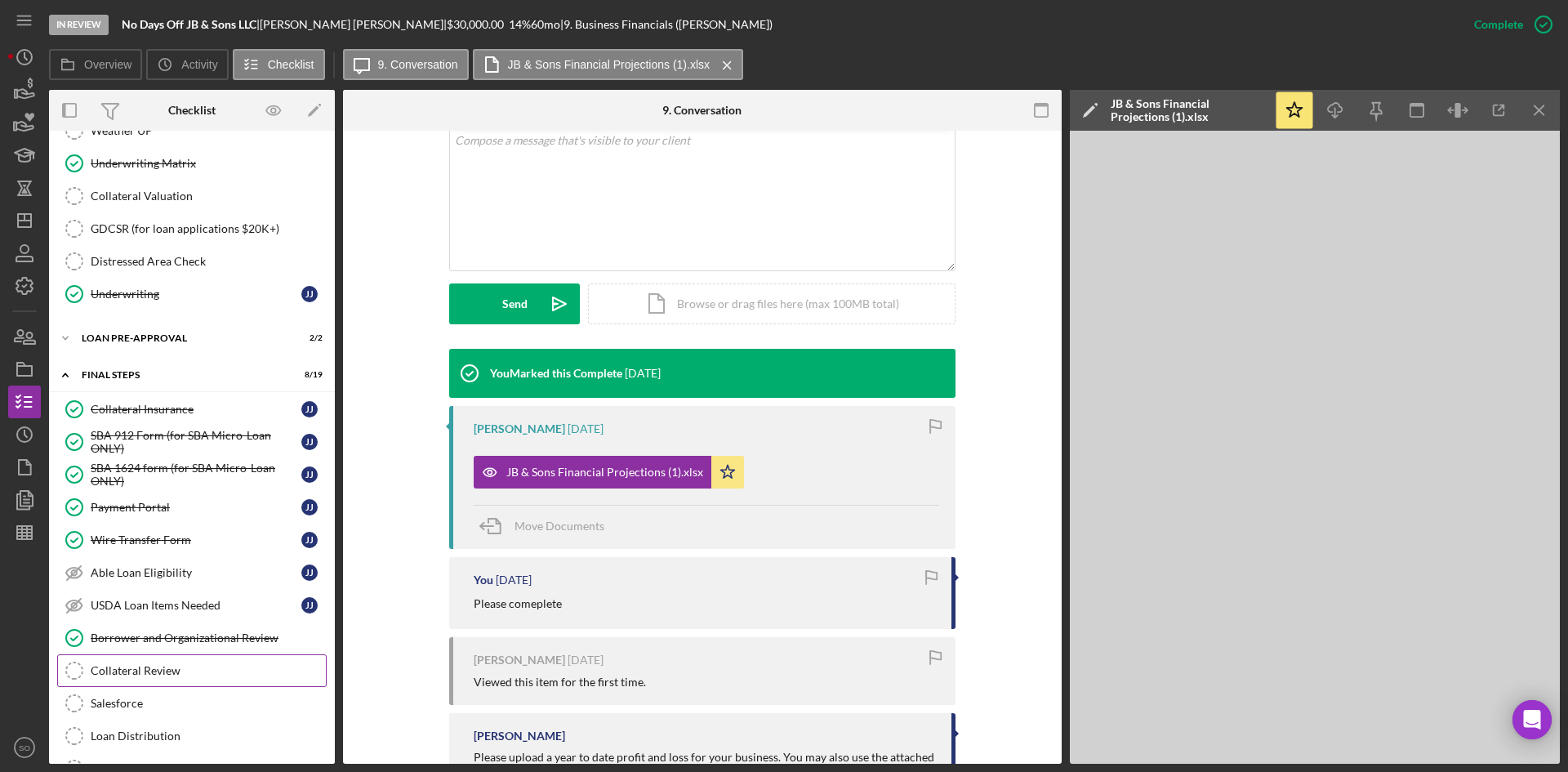
scroll to position [1628, 0]
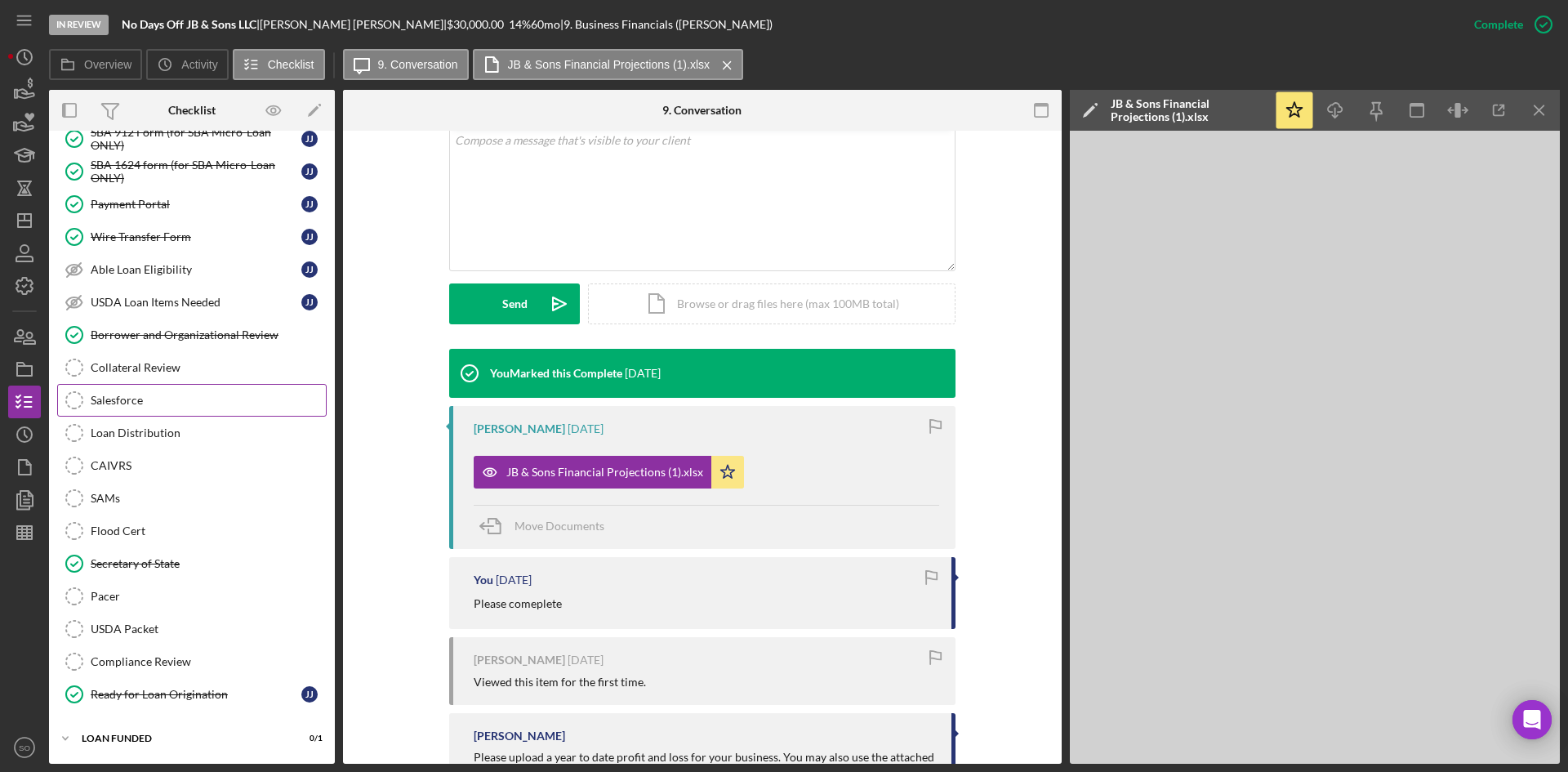
click at [137, 389] on link "Salesforce Salesforce" at bounding box center [191, 400] width 269 height 33
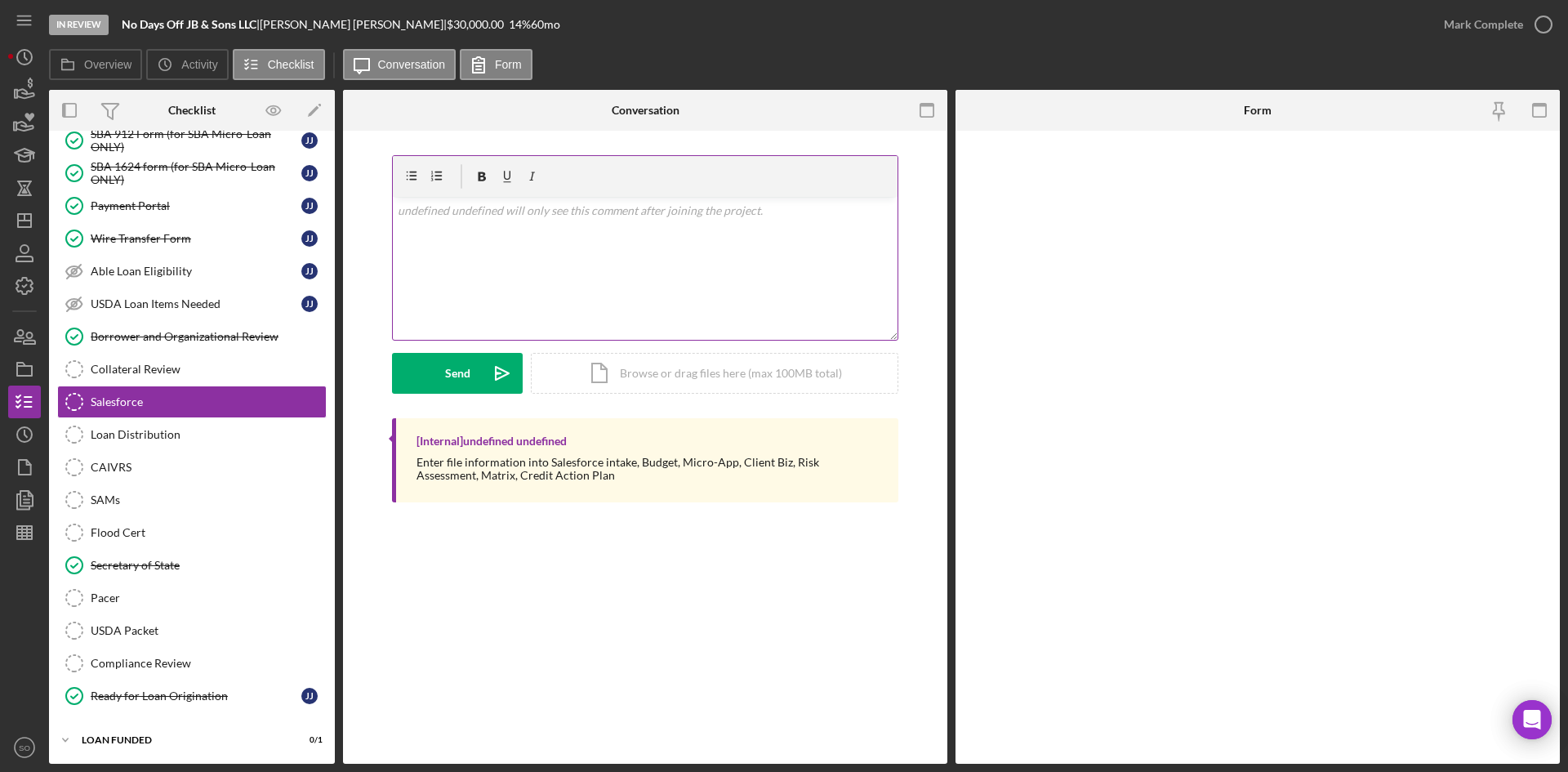
scroll to position [1628, 0]
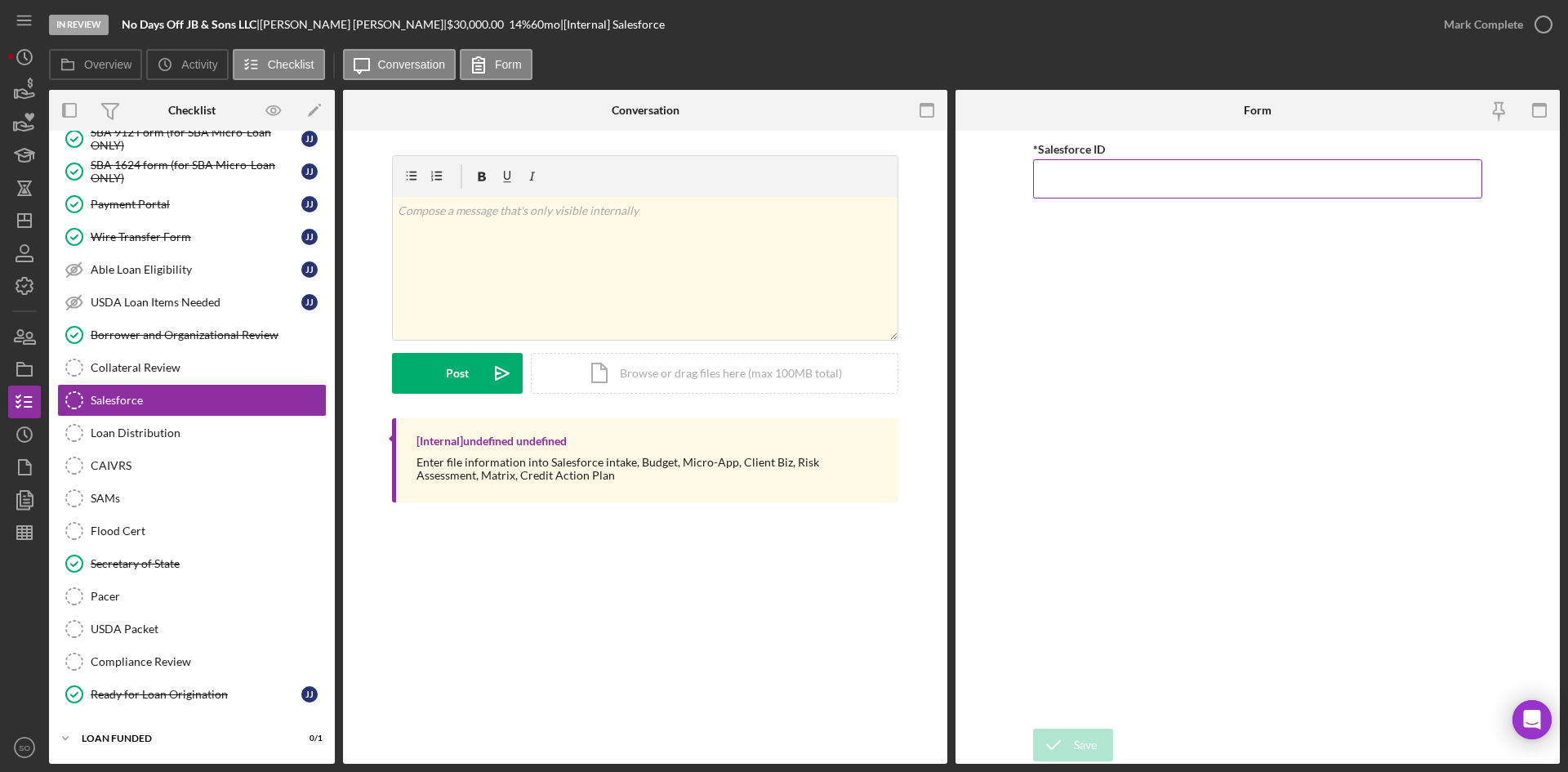
click at [1076, 182] on input "*Salesforce ID" at bounding box center [1258, 179] width 450 height 39
paste input "a0wPC000002Fe7FYAS"
type input "a0wPC000002Fe7FYAS"
drag, startPoint x: 1084, startPoint y: 738, endPoint x: 1317, endPoint y: 438, distance: 379.9
click at [1086, 738] on div "Save" at bounding box center [1086, 744] width 23 height 33
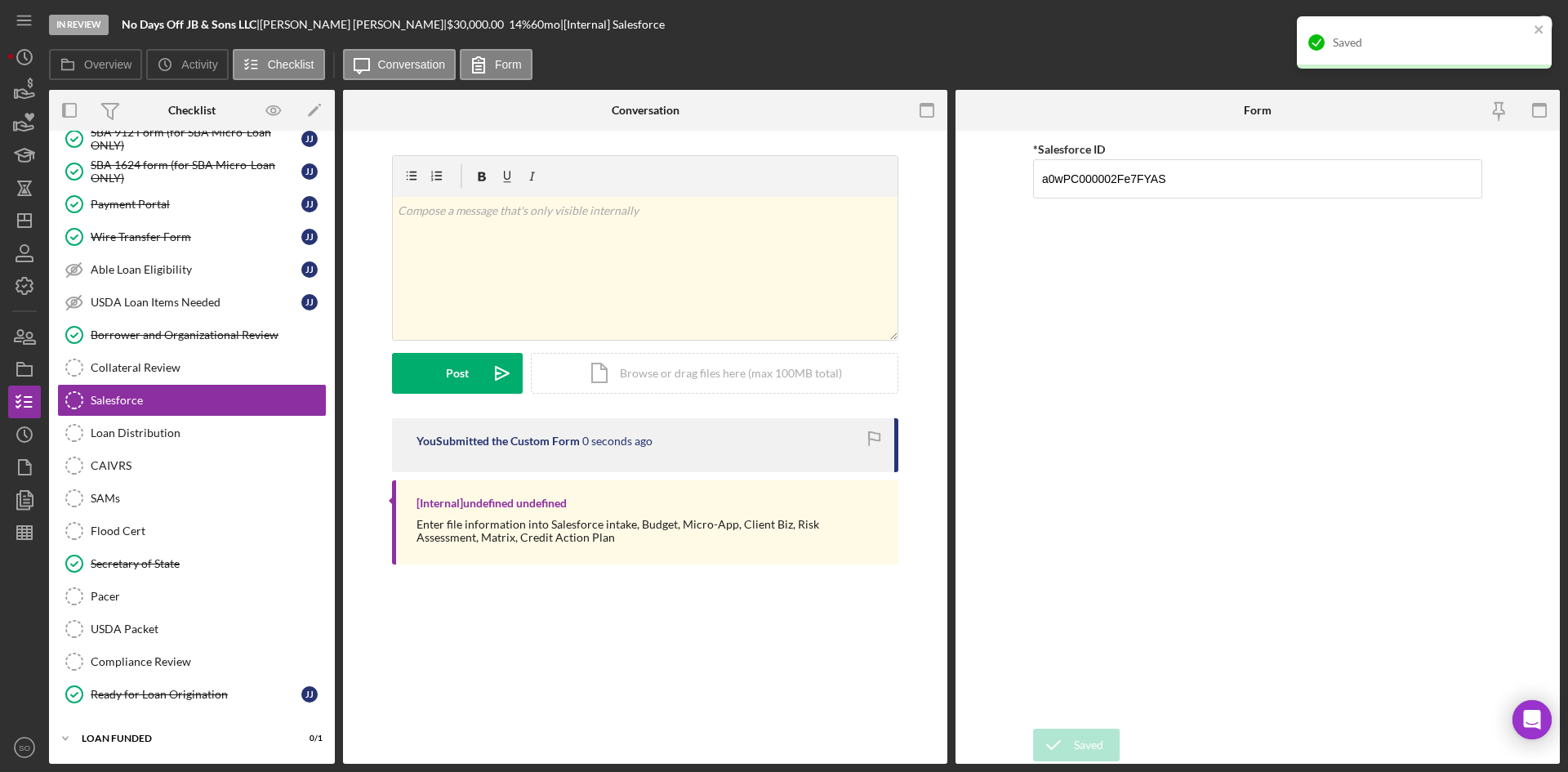
click at [1473, 22] on div "Saved" at bounding box center [1424, 42] width 255 height 52
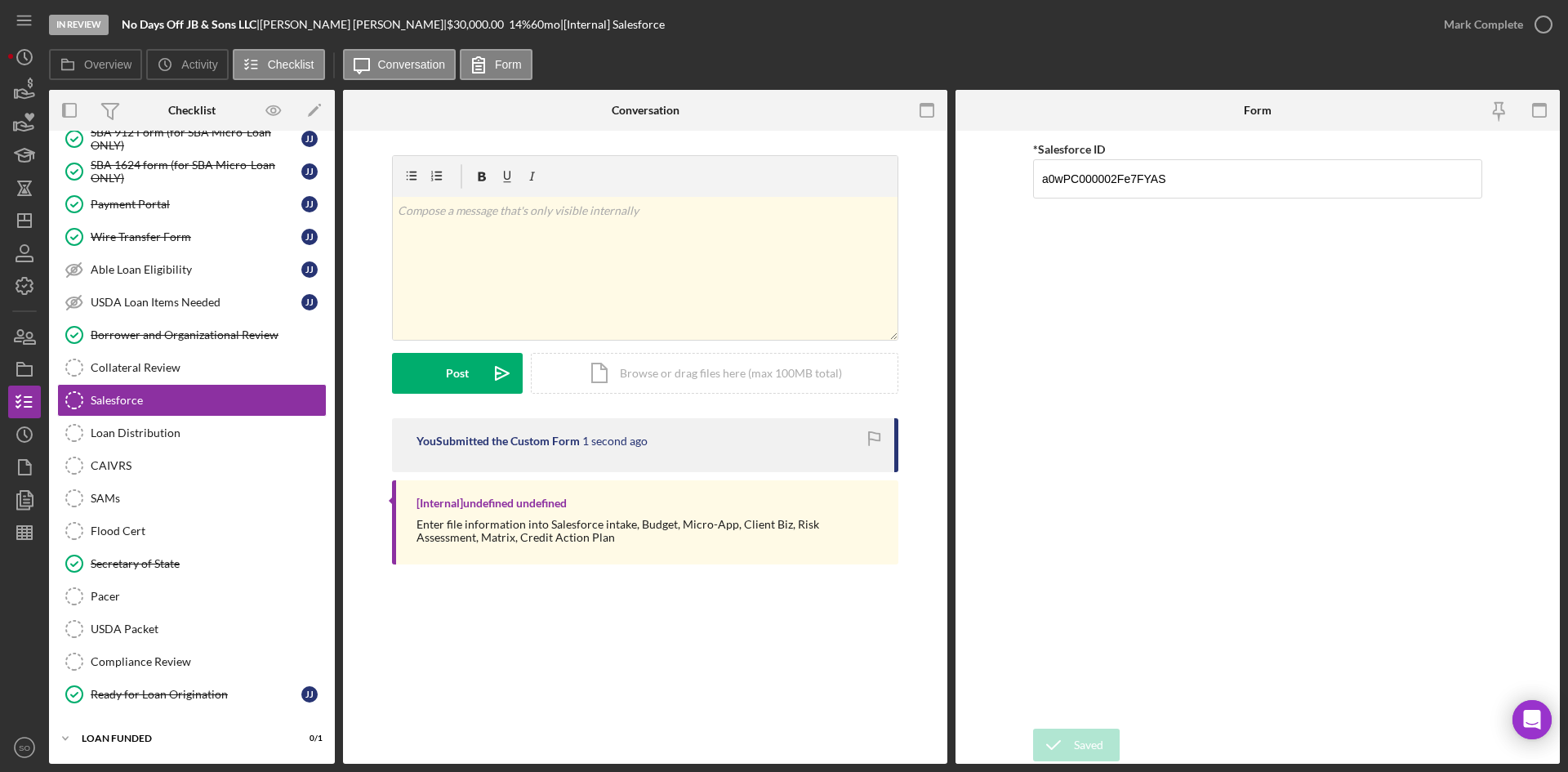
click at [1473, 20] on div "Saved" at bounding box center [1424, 16] width 261 height 6
click at [1453, 24] on div "Mark Complete" at bounding box center [1483, 24] width 79 height 33
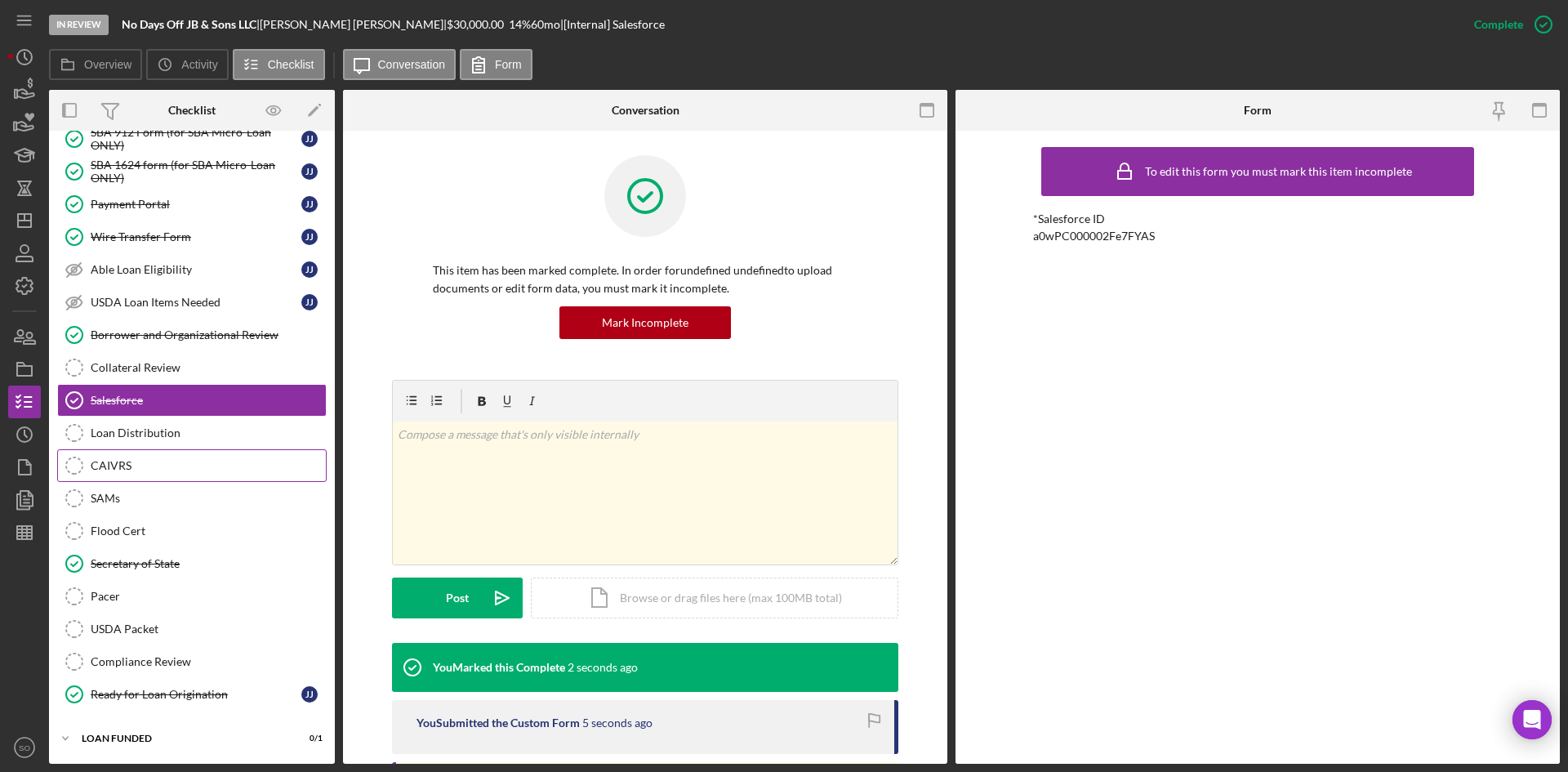
click at [166, 467] on div "CAIVRS" at bounding box center [208, 466] width 235 height 13
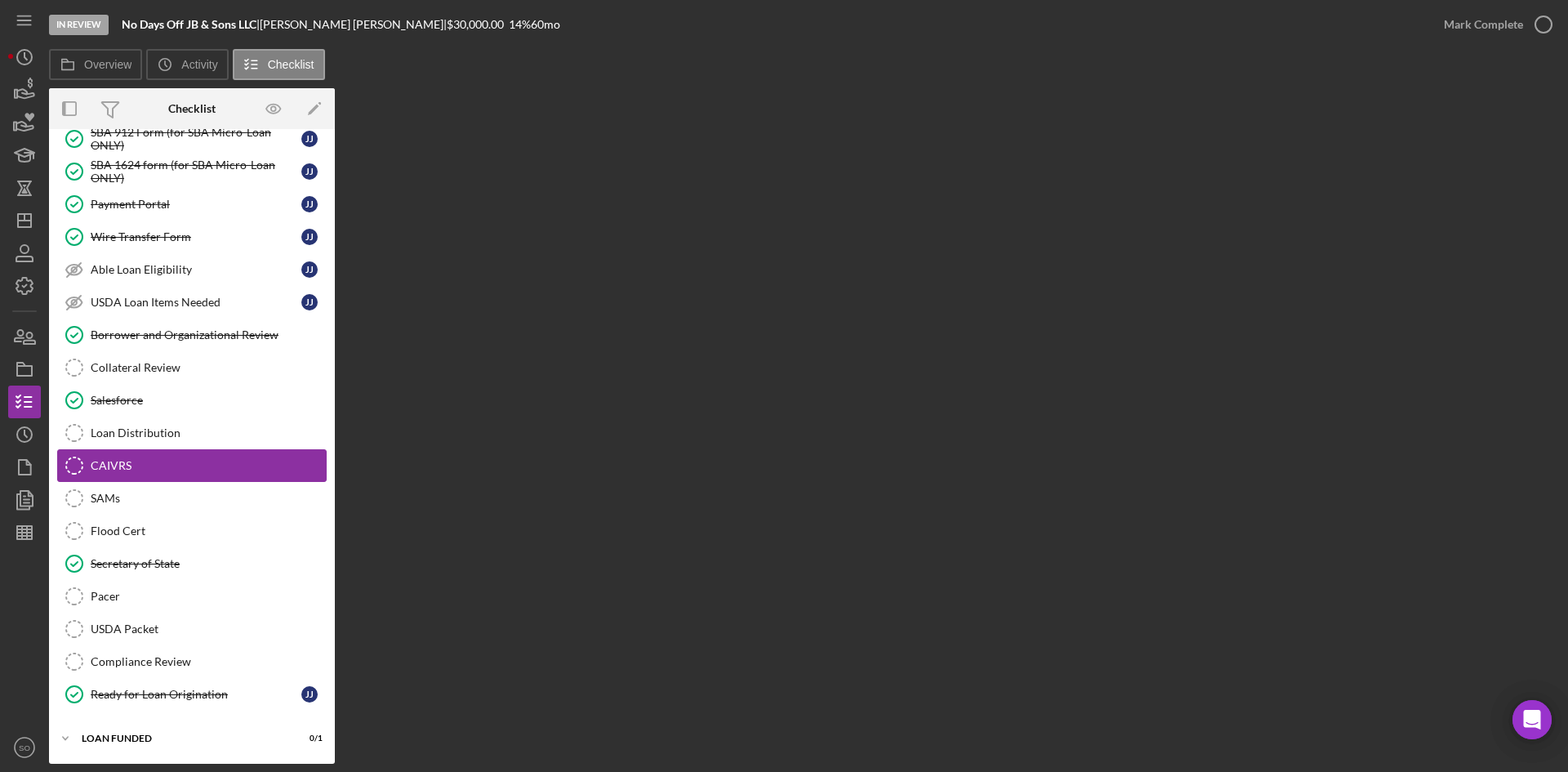
scroll to position [1628, 0]
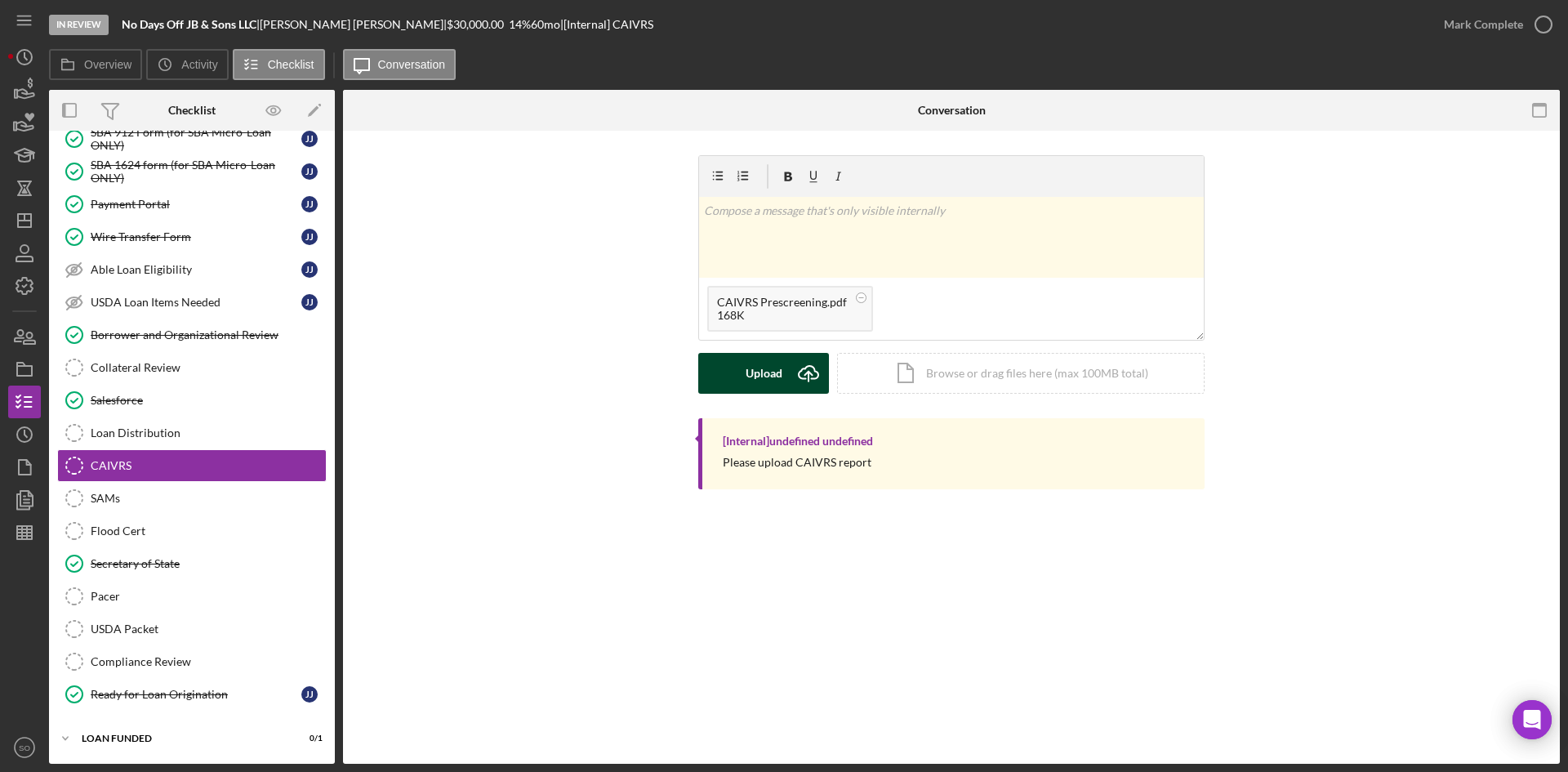
click at [776, 379] on div "Upload" at bounding box center [763, 373] width 36 height 41
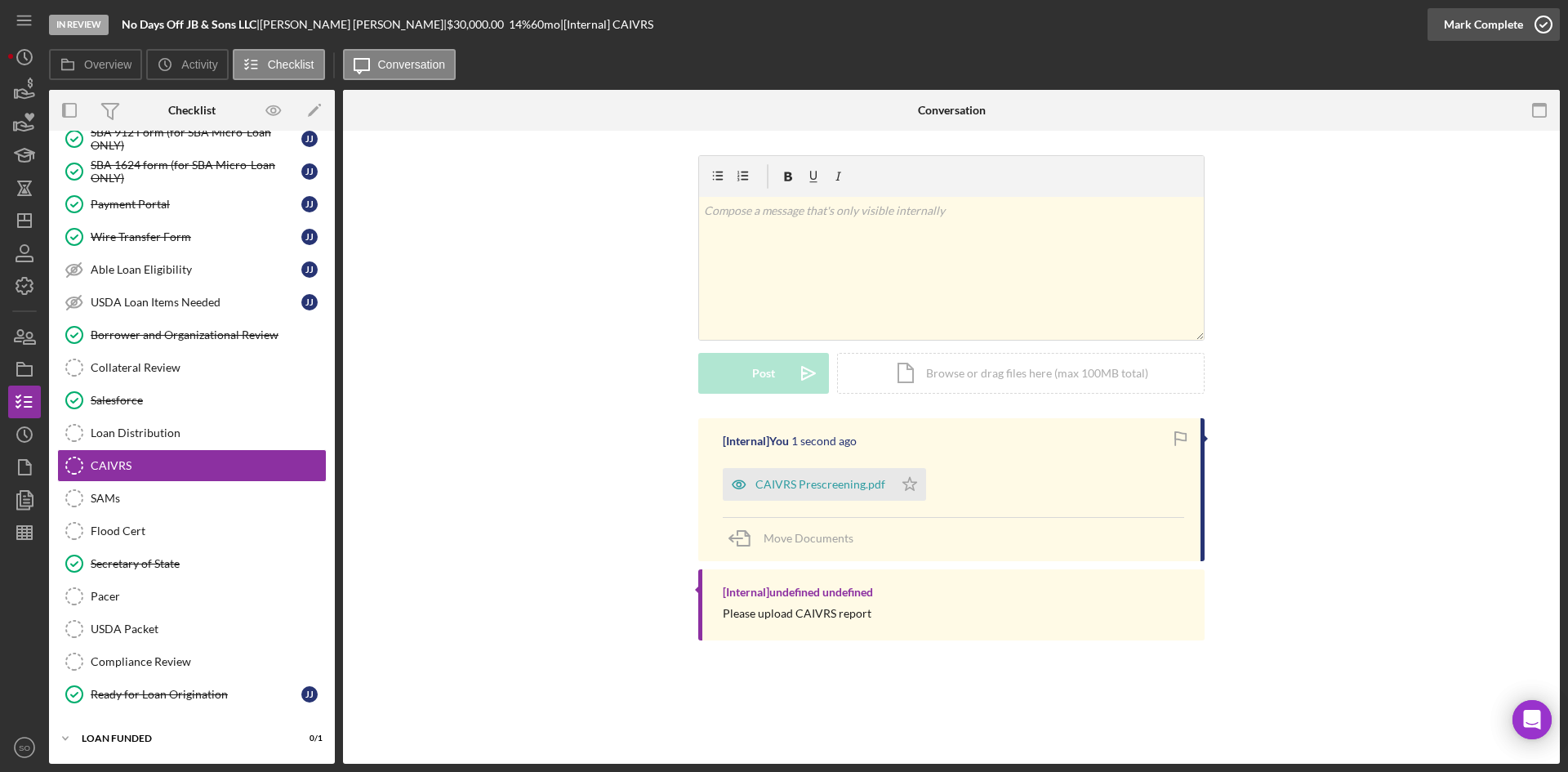
click at [1500, 26] on div "Mark Complete" at bounding box center [1483, 24] width 79 height 33
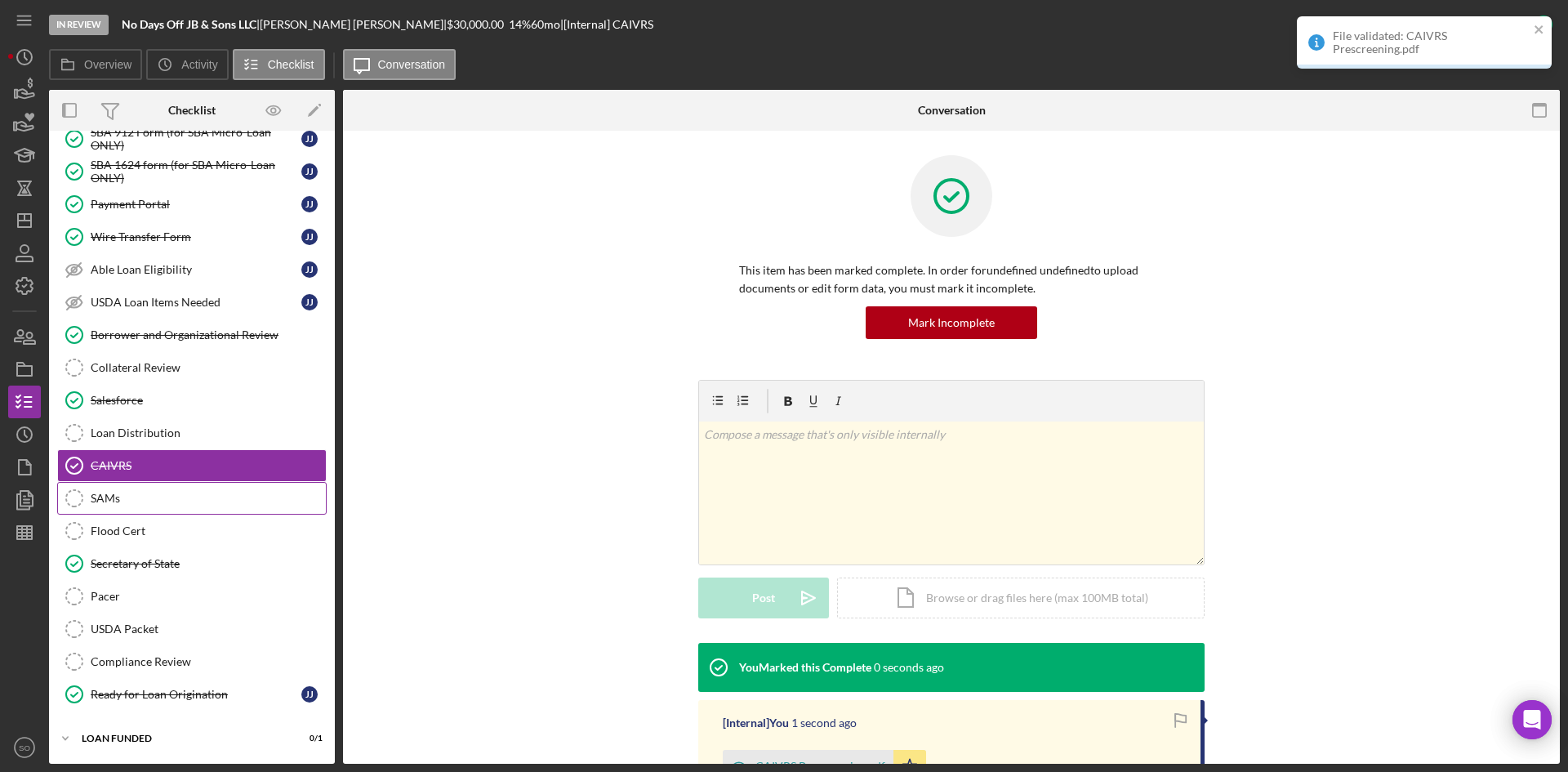
click at [107, 497] on div "SAMs" at bounding box center [208, 497] width 235 height 13
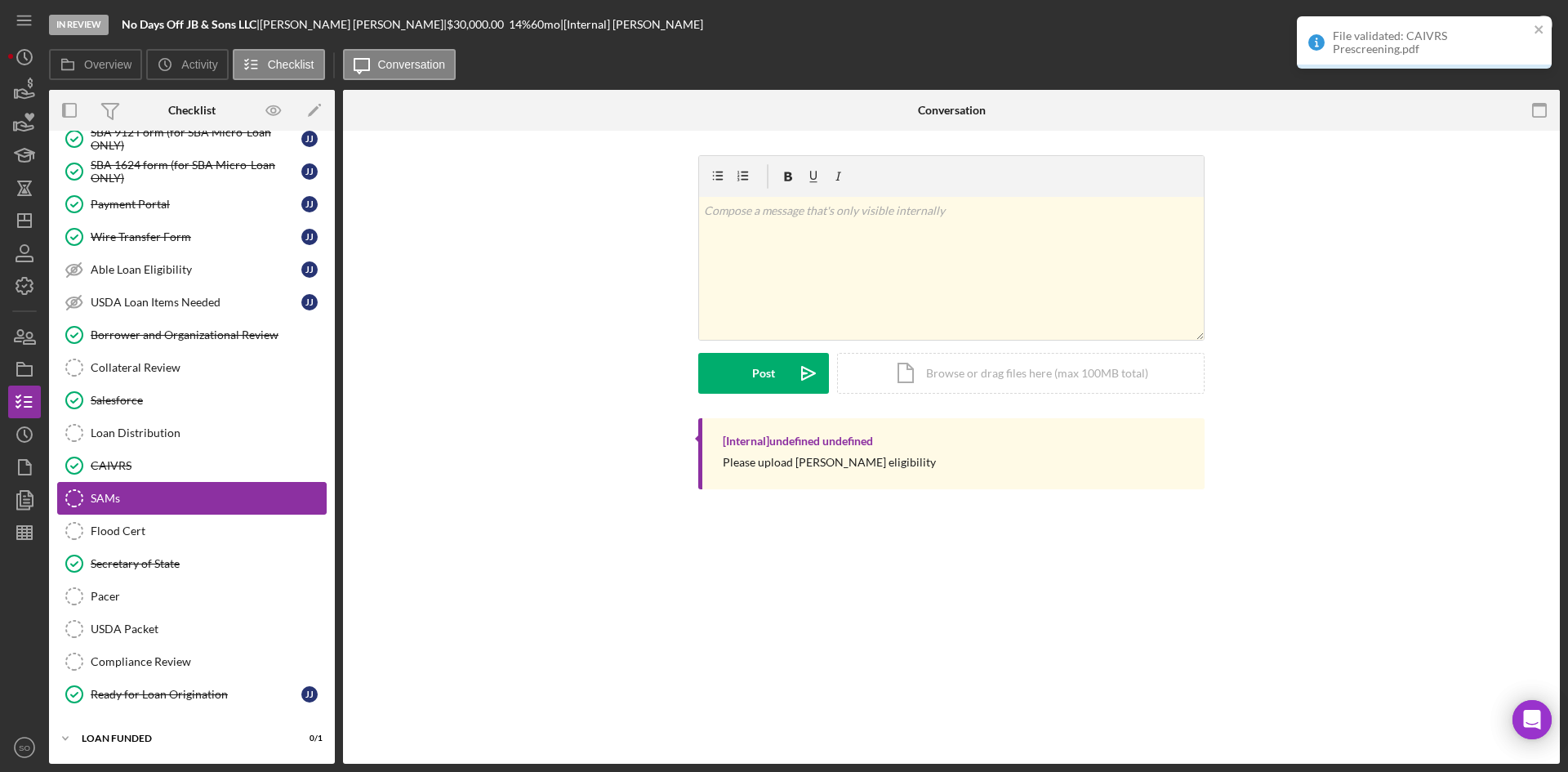
scroll to position [1628, 0]
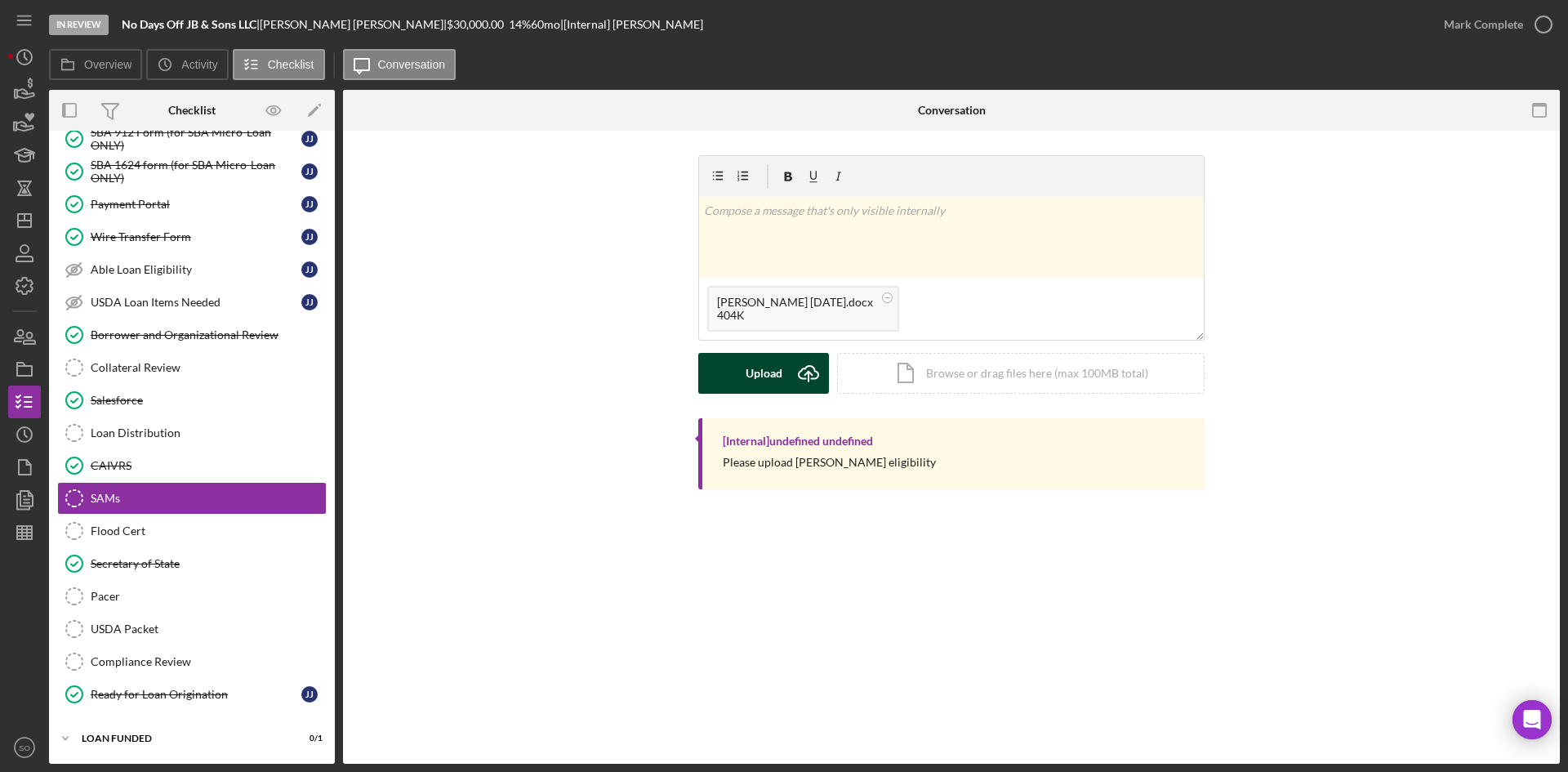
click at [754, 370] on div "Upload" at bounding box center [763, 373] width 36 height 41
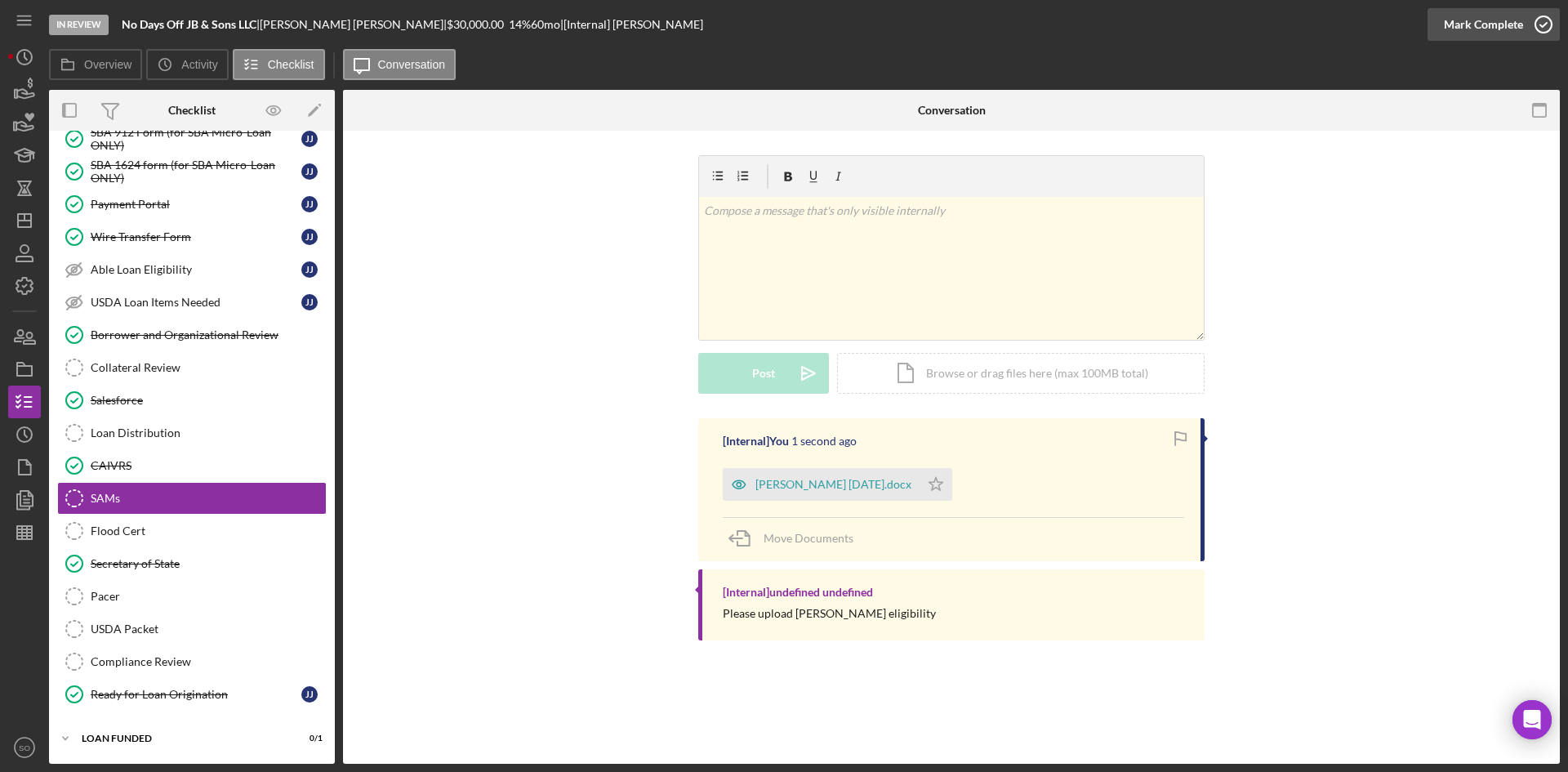
click at [1490, 16] on div "Mark Complete" at bounding box center [1483, 24] width 79 height 33
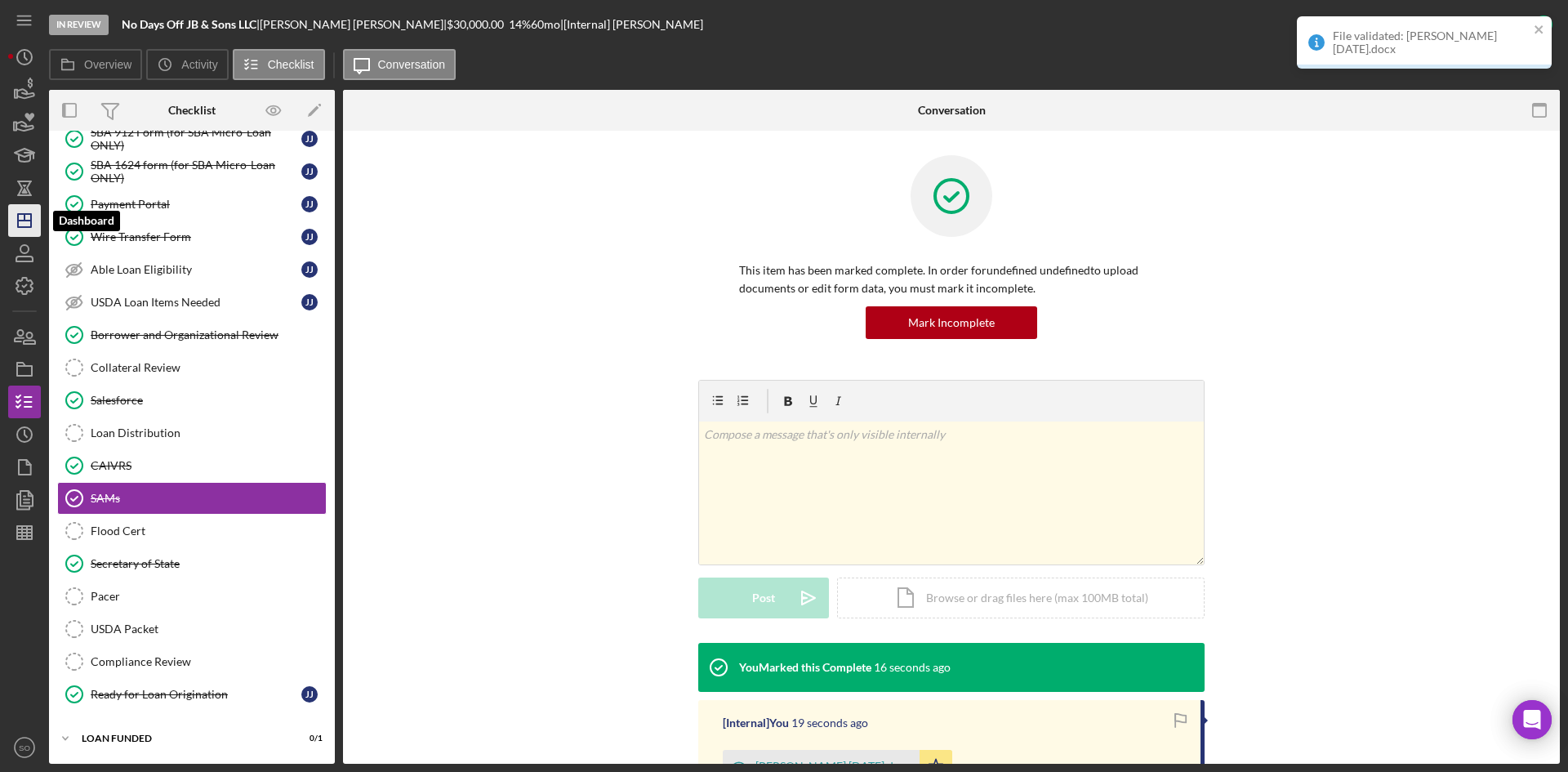
drag, startPoint x: 23, startPoint y: 218, endPoint x: 36, endPoint y: 218, distance: 13.0
click at [23, 218] on icon "Icon/Dashboard" at bounding box center [25, 220] width 41 height 41
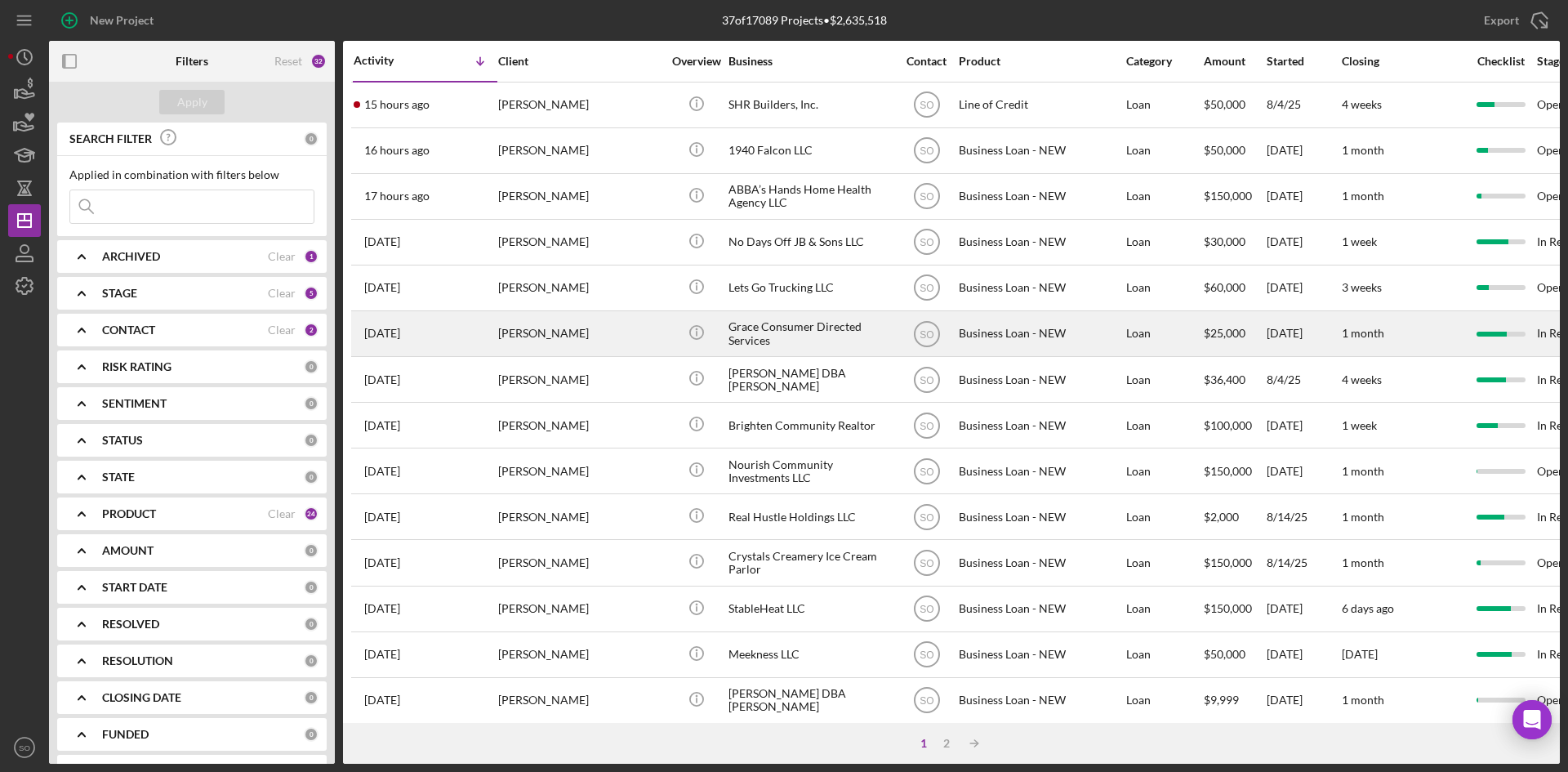
click at [519, 324] on div "[PERSON_NAME]" at bounding box center [580, 333] width 163 height 44
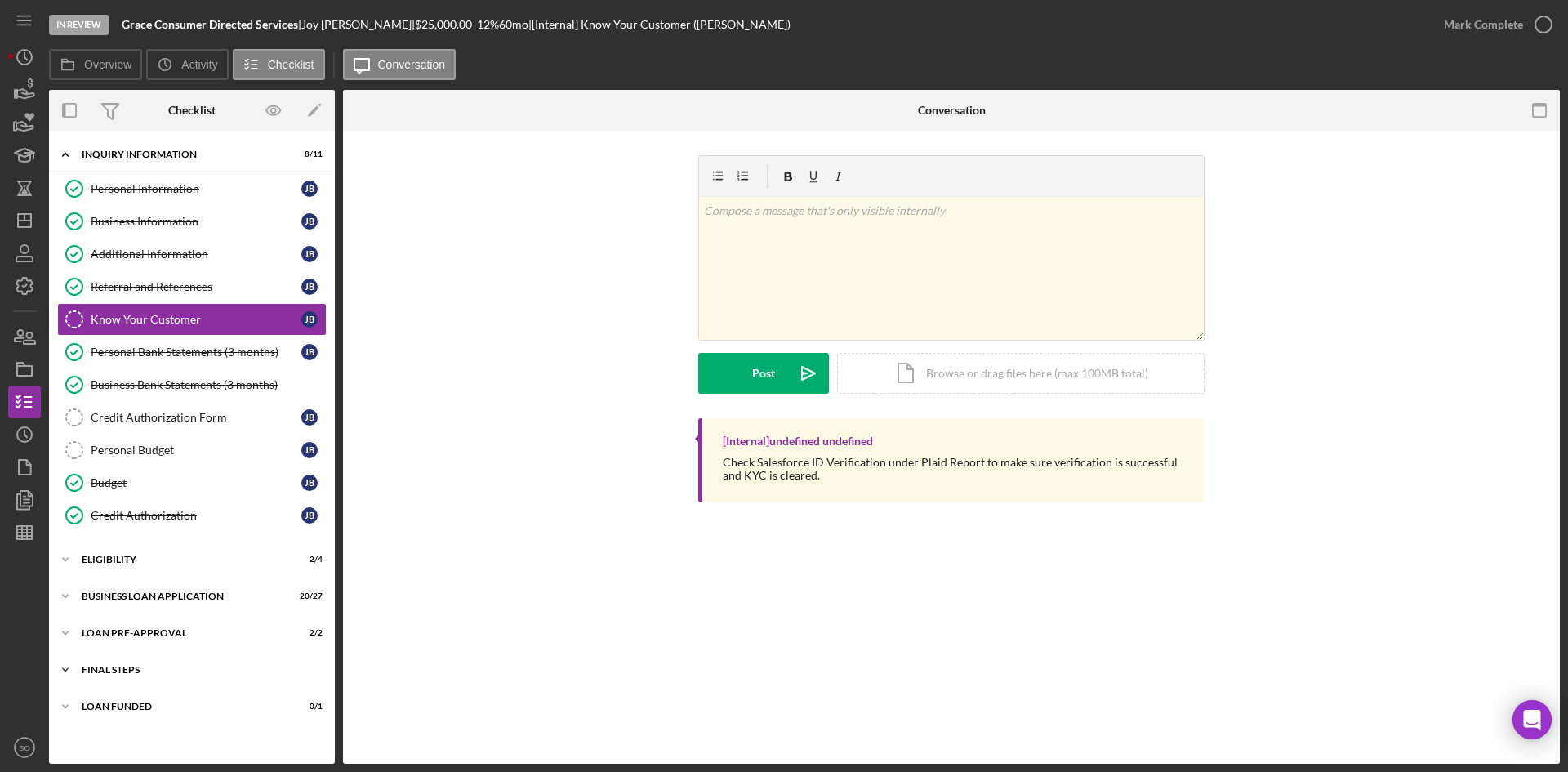
click at [136, 662] on div "Icon/Expander FINAL STEPS 8 / 19" at bounding box center [192, 669] width 286 height 33
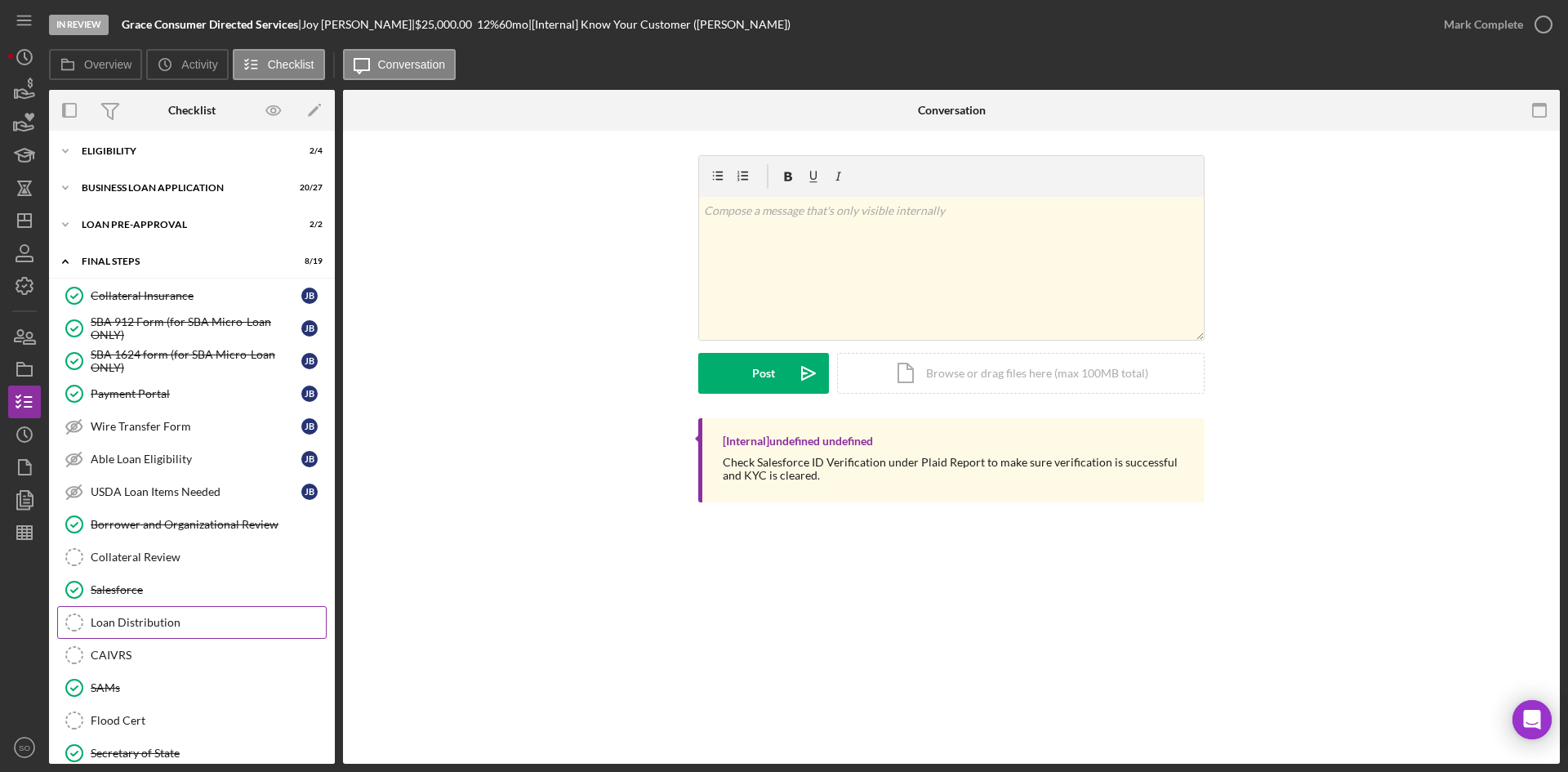
drag, startPoint x: 145, startPoint y: 615, endPoint x: 117, endPoint y: 612, distance: 28.2
click at [146, 616] on div "Loan Distribution" at bounding box center [208, 622] width 235 height 13
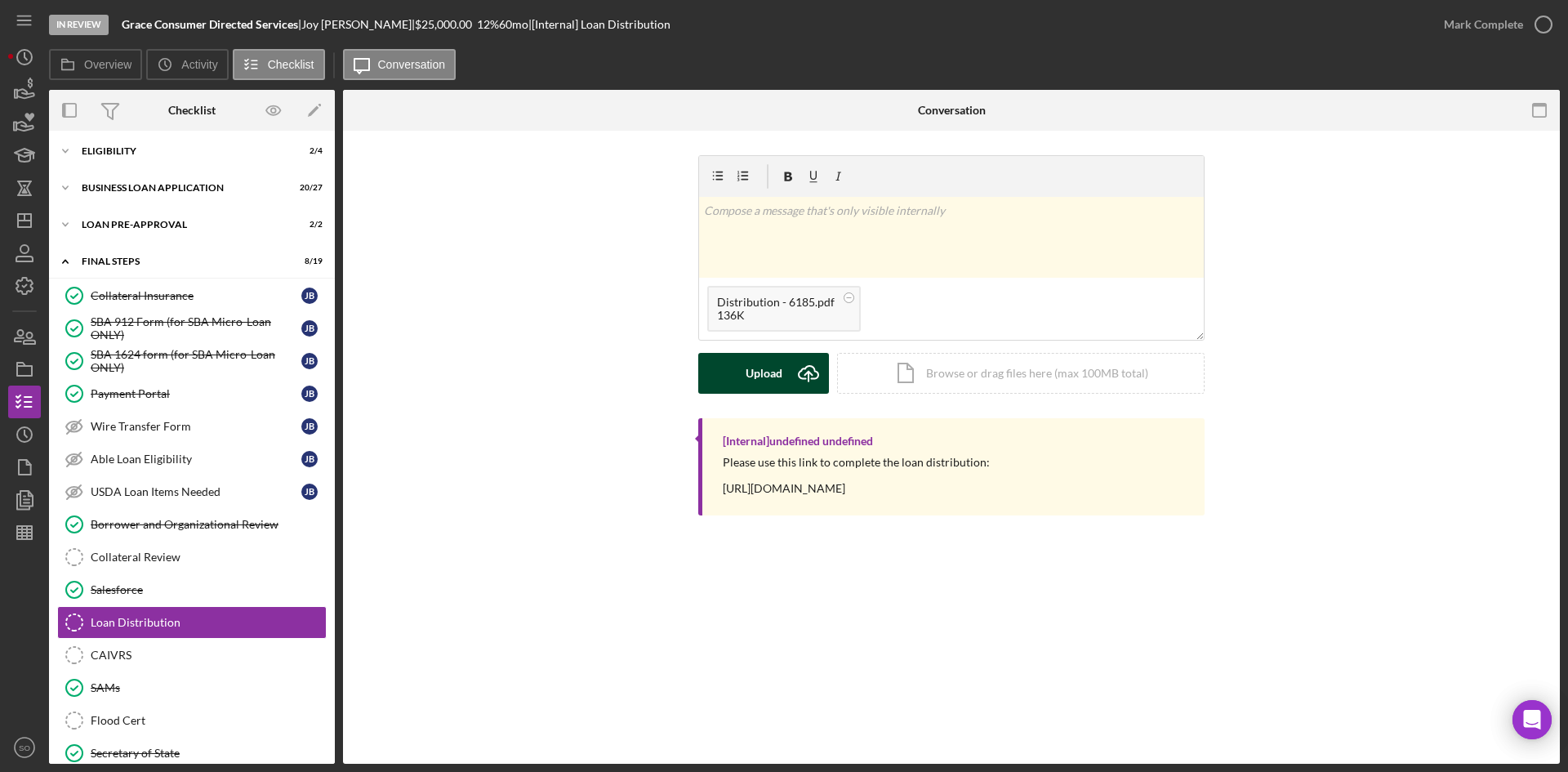
click at [813, 369] on icon "Icon/Upload" at bounding box center [808, 373] width 41 height 41
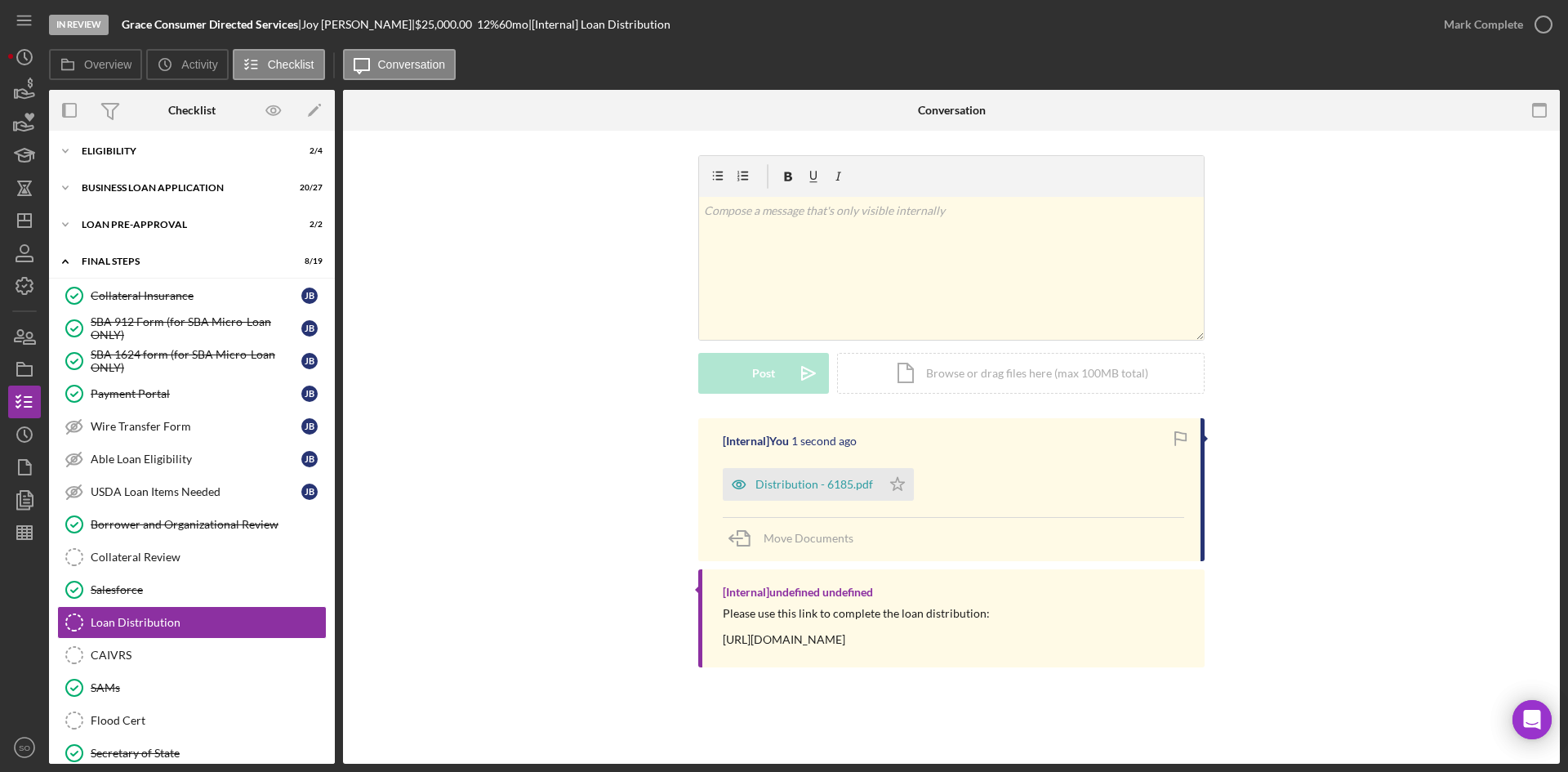
drag, startPoint x: 768, startPoint y: 466, endPoint x: 770, endPoint y: 489, distance: 23.1
click at [769, 467] on div "Distribution - 6185.pdf Icon/Star" at bounding box center [822, 480] width 199 height 41
click at [771, 490] on div "Distribution - 6185.pdf" at bounding box center [814, 484] width 117 height 13
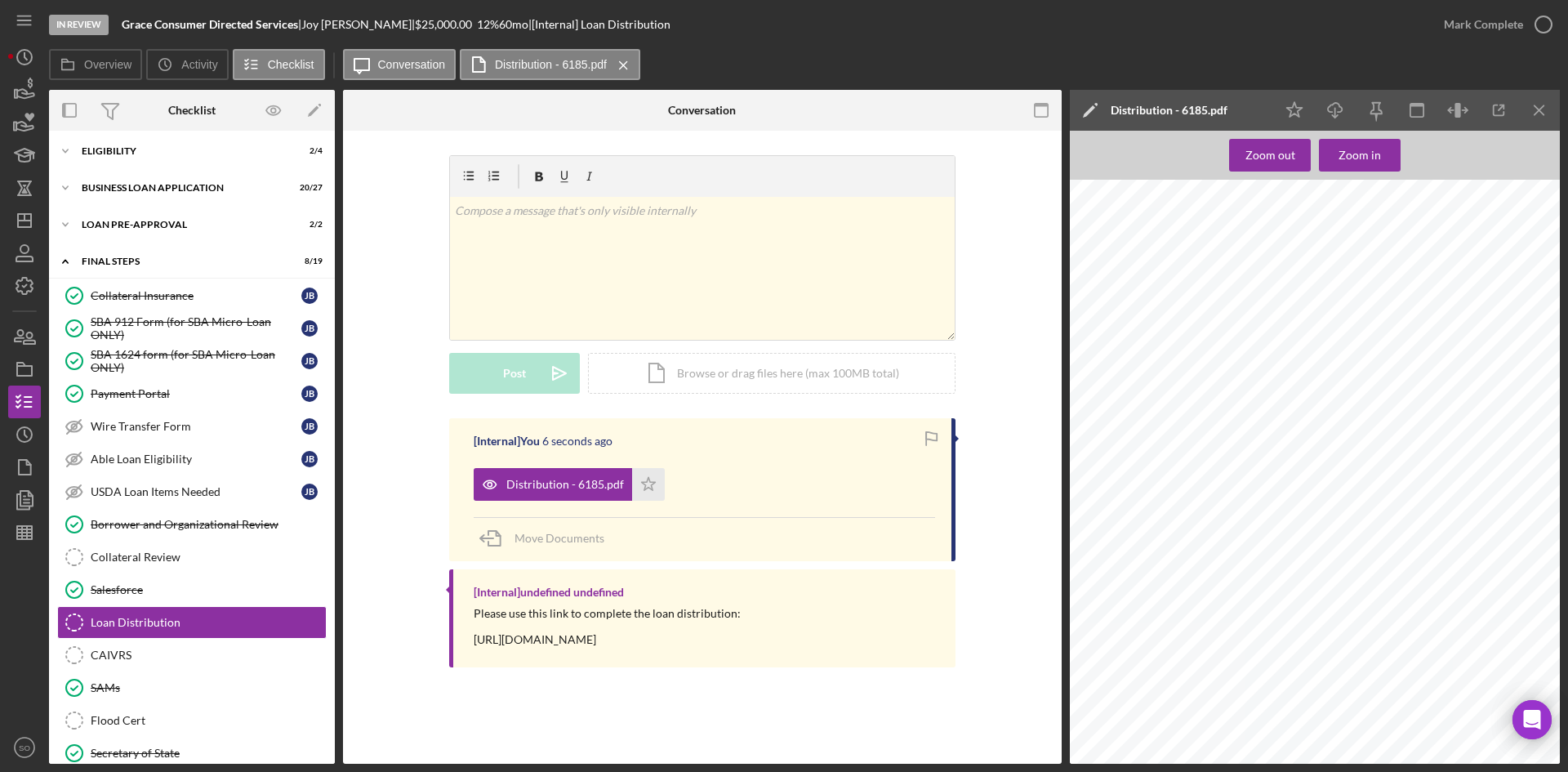
scroll to position [653, 0]
drag, startPoint x: 133, startPoint y: 657, endPoint x: 147, endPoint y: 648, distance: 16.6
click at [133, 657] on div "CAIVRS" at bounding box center [208, 655] width 235 height 13
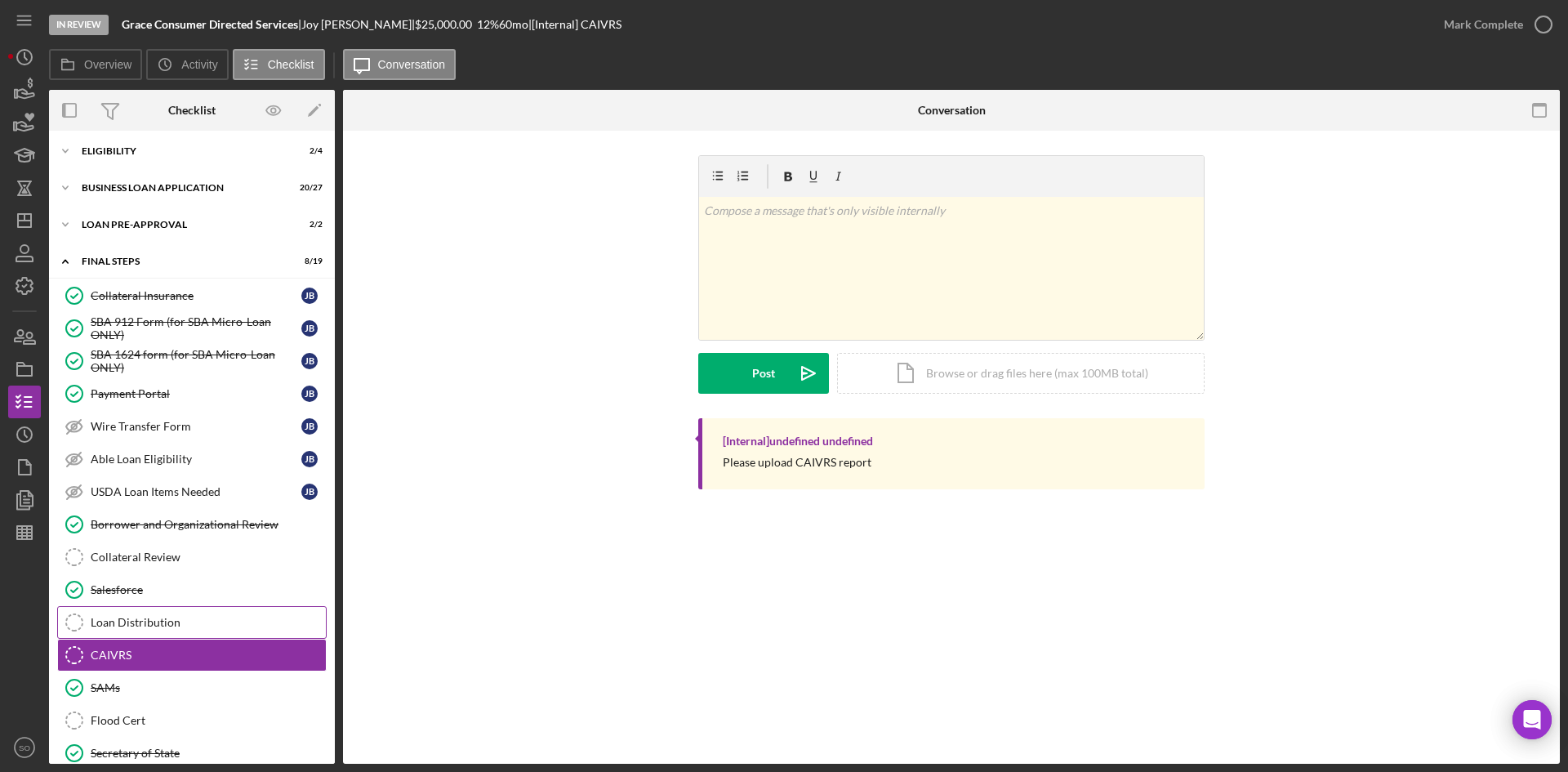
click at [176, 625] on div "Loan Distribution" at bounding box center [208, 622] width 235 height 13
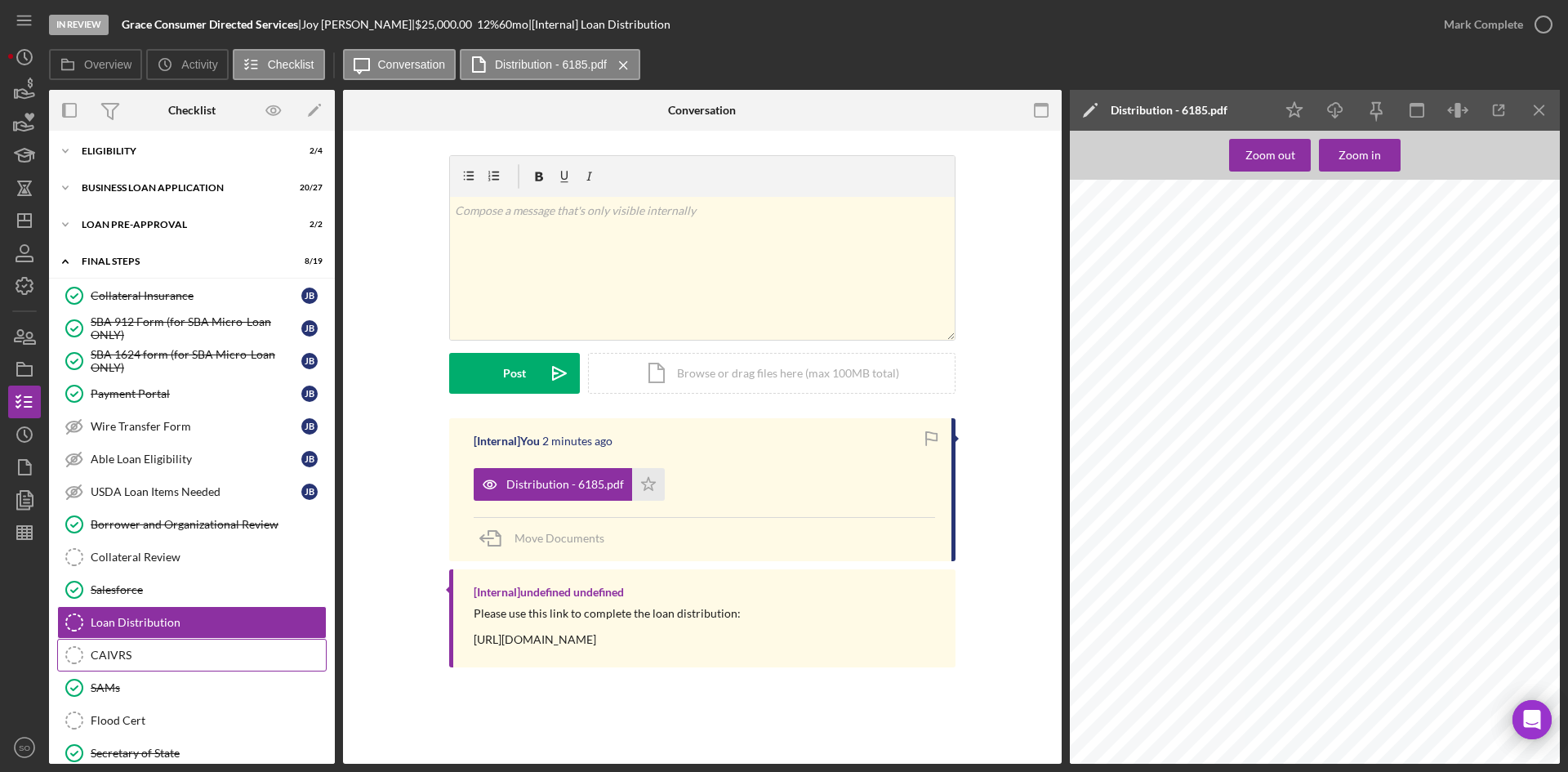
scroll to position [490, 0]
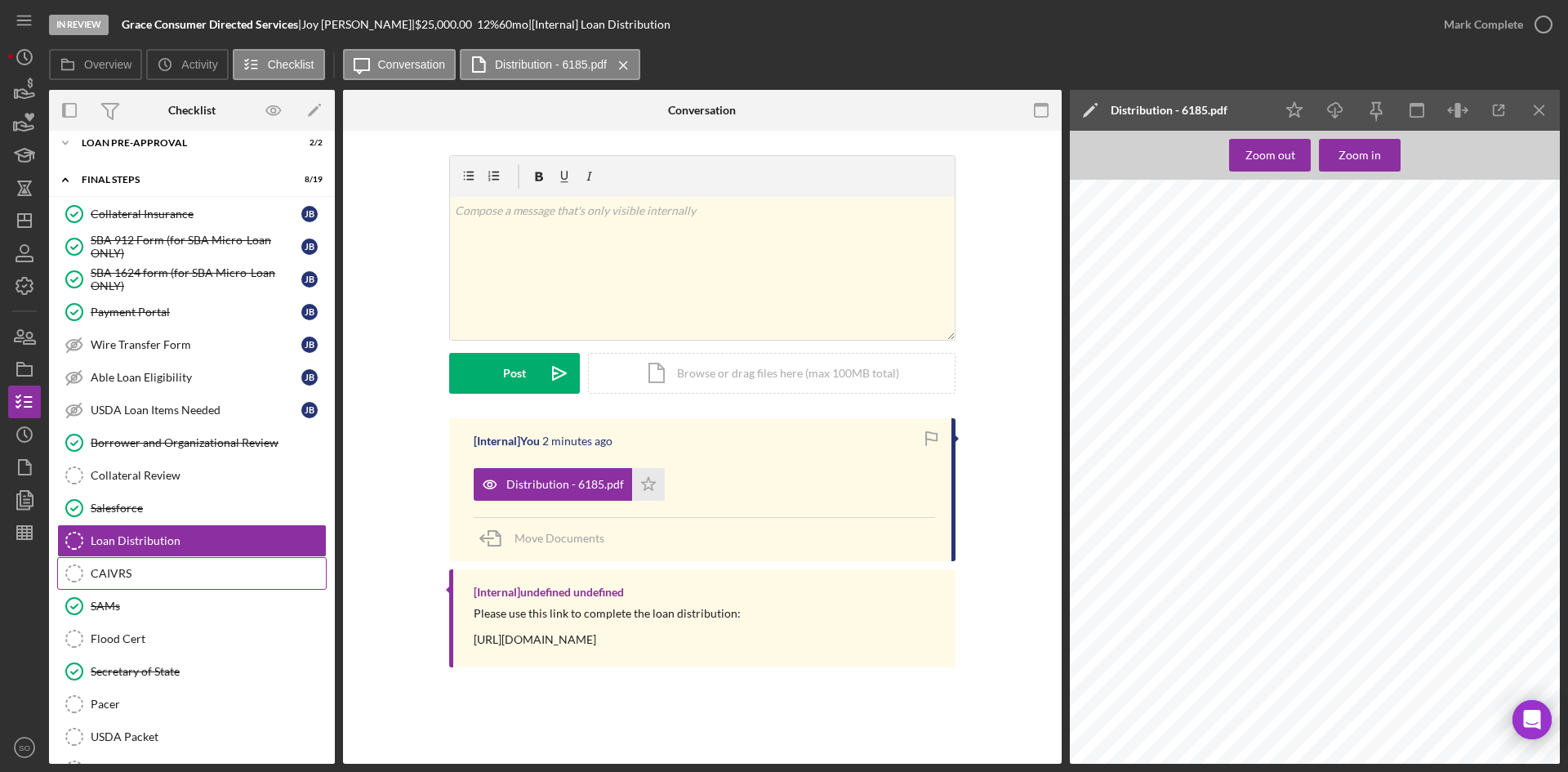
click at [173, 574] on div "CAIVRS" at bounding box center [208, 573] width 235 height 13
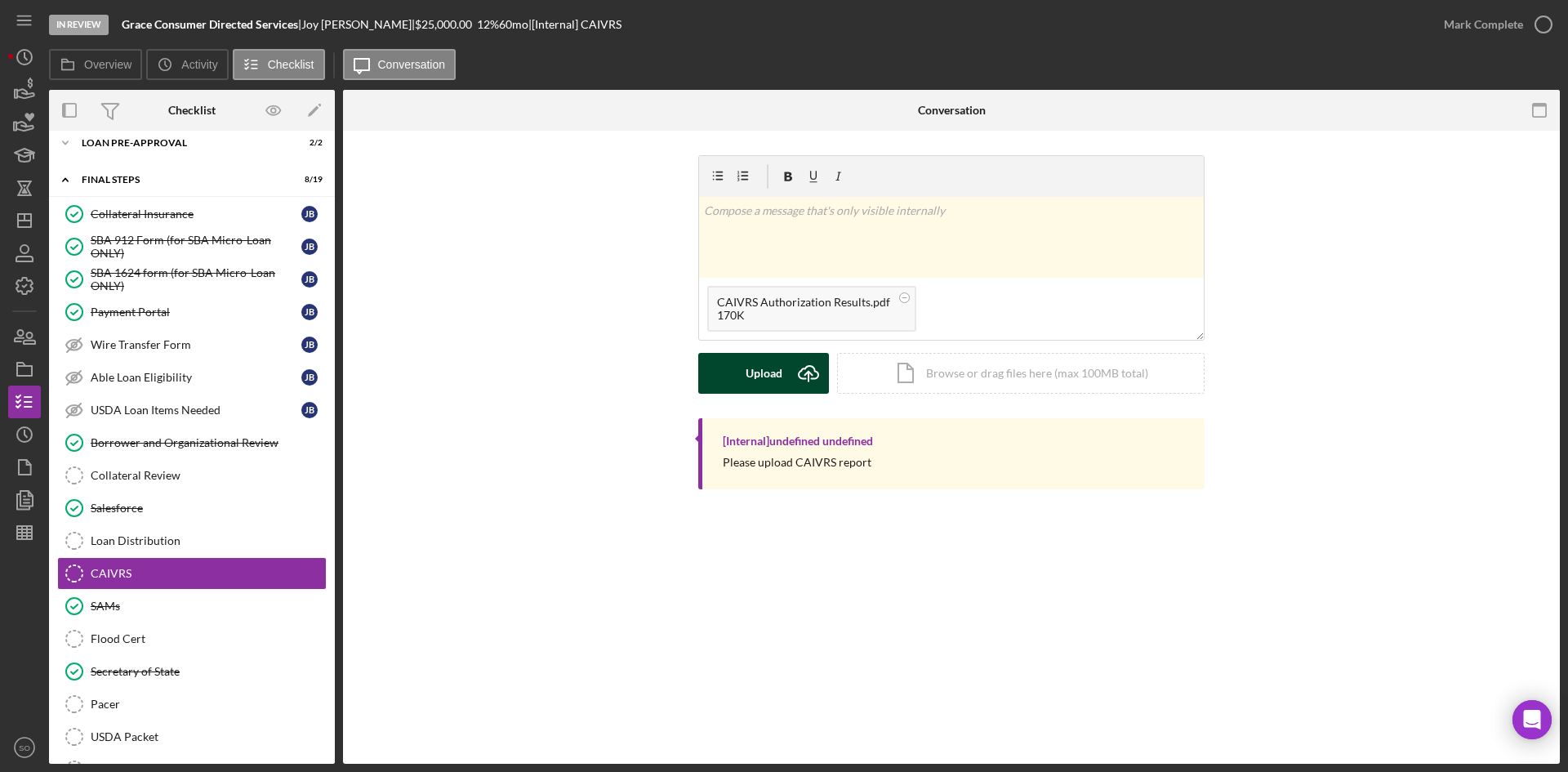
click at [794, 366] on icon "Icon/Upload" at bounding box center [808, 373] width 41 height 41
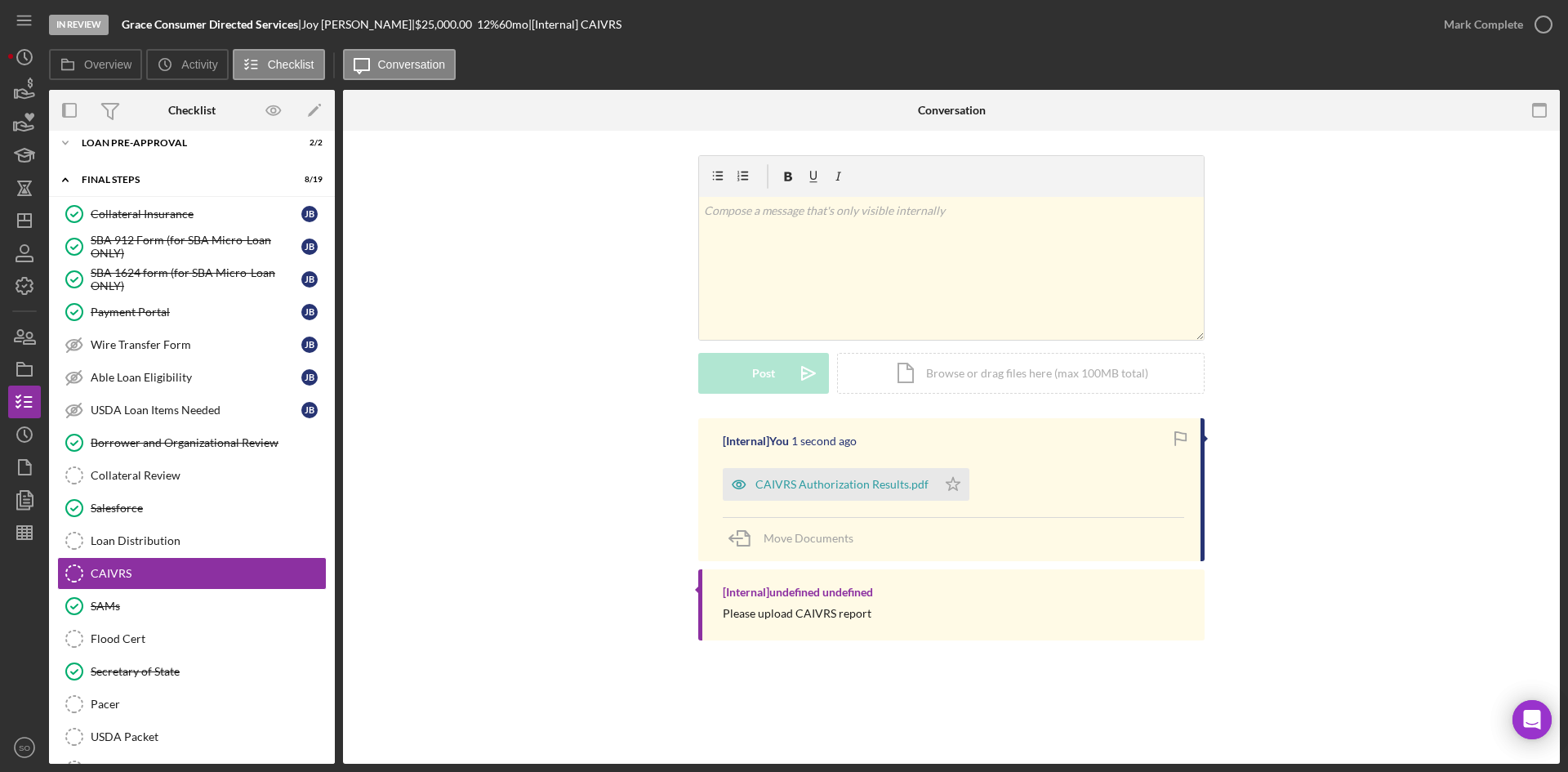
drag, startPoint x: 1512, startPoint y: 20, endPoint x: 1238, endPoint y: 76, distance: 279.7
click at [1512, 20] on div "Mark Complete" at bounding box center [1483, 24] width 79 height 33
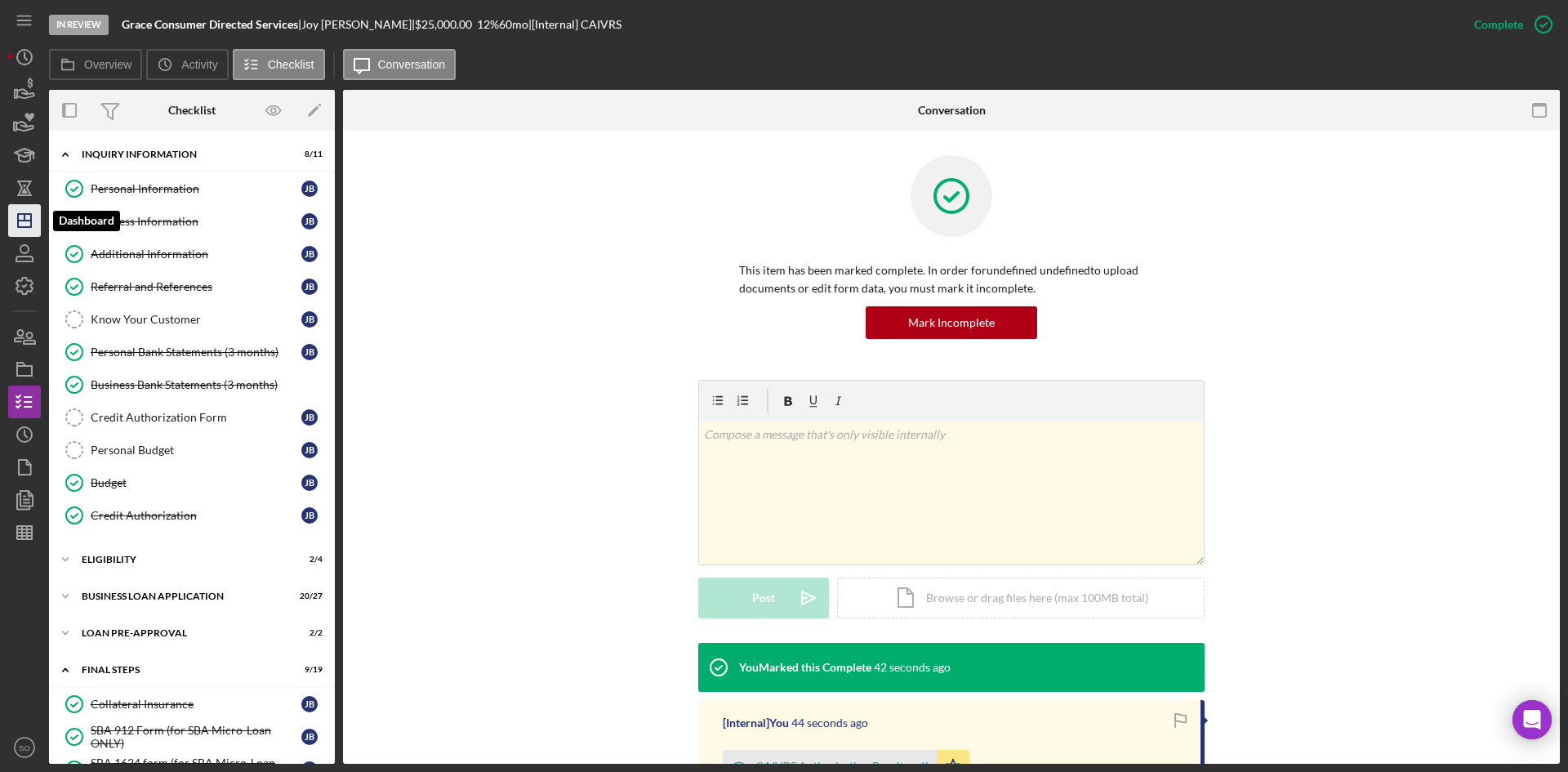
click at [18, 212] on icon "Icon/Dashboard" at bounding box center [25, 220] width 41 height 41
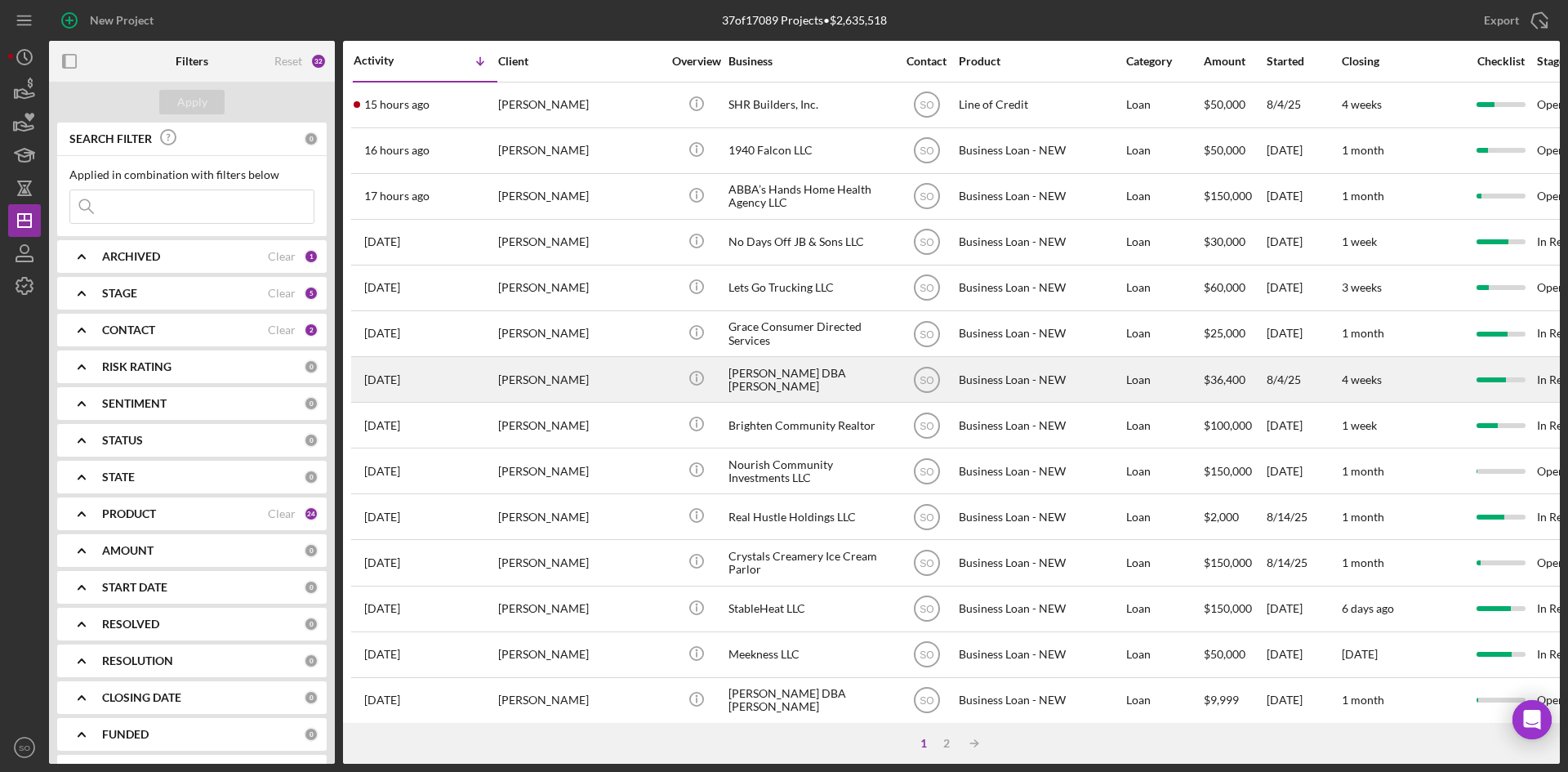
click at [571, 401] on div "[PERSON_NAME]" at bounding box center [580, 379] width 163 height 44
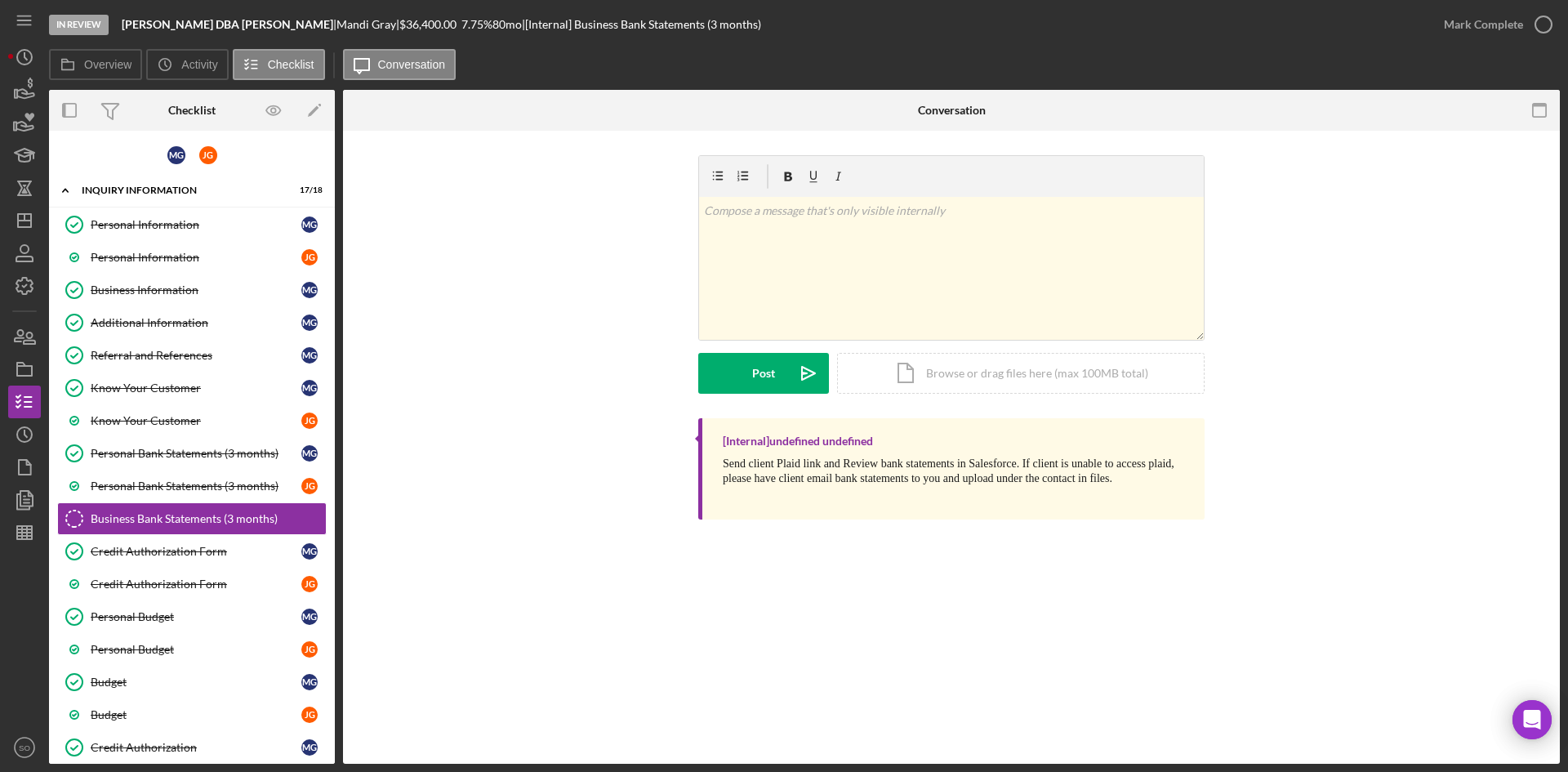
scroll to position [72, 0]
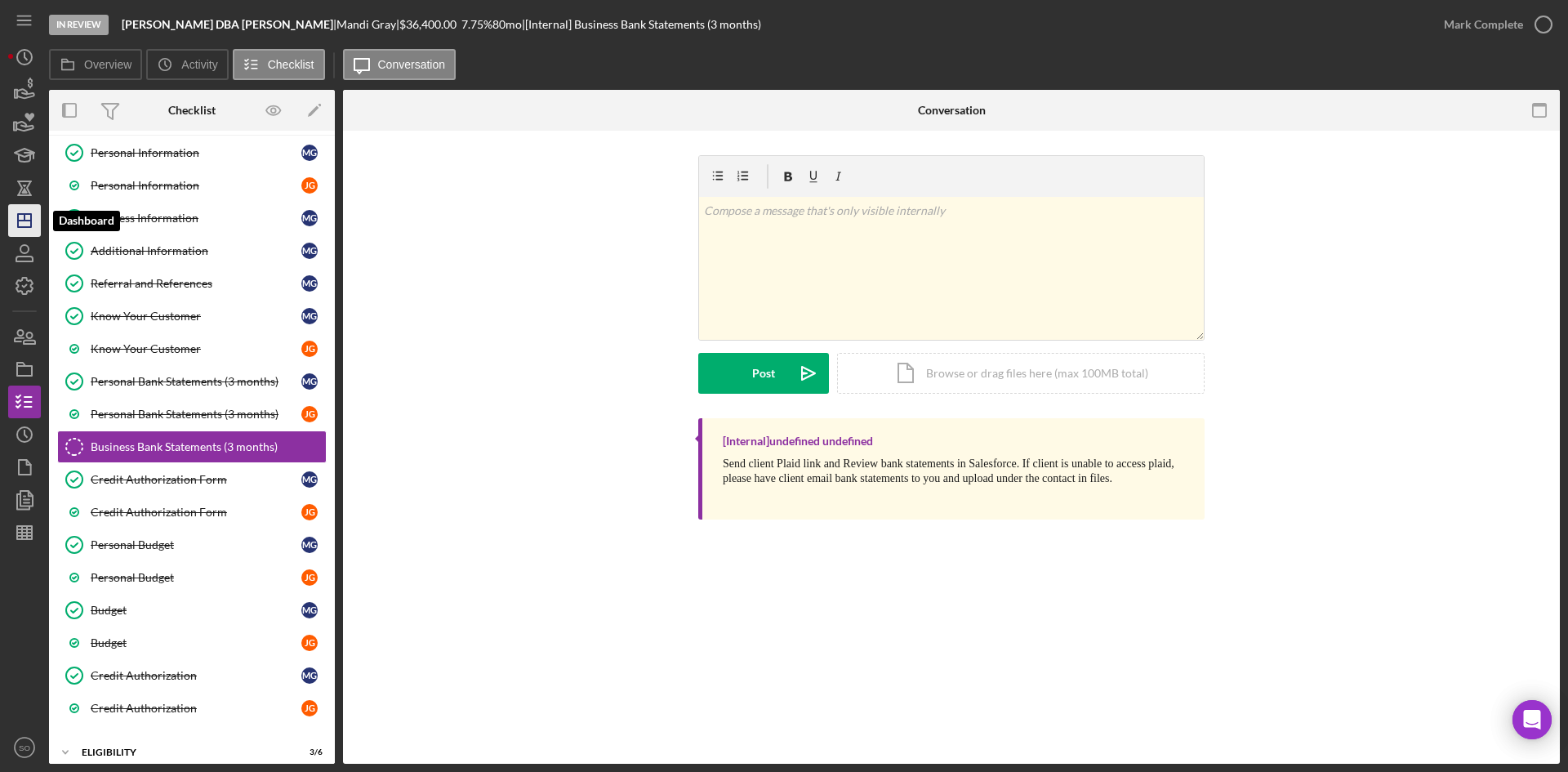
click at [25, 223] on icon "Icon/Dashboard" at bounding box center [25, 220] width 41 height 41
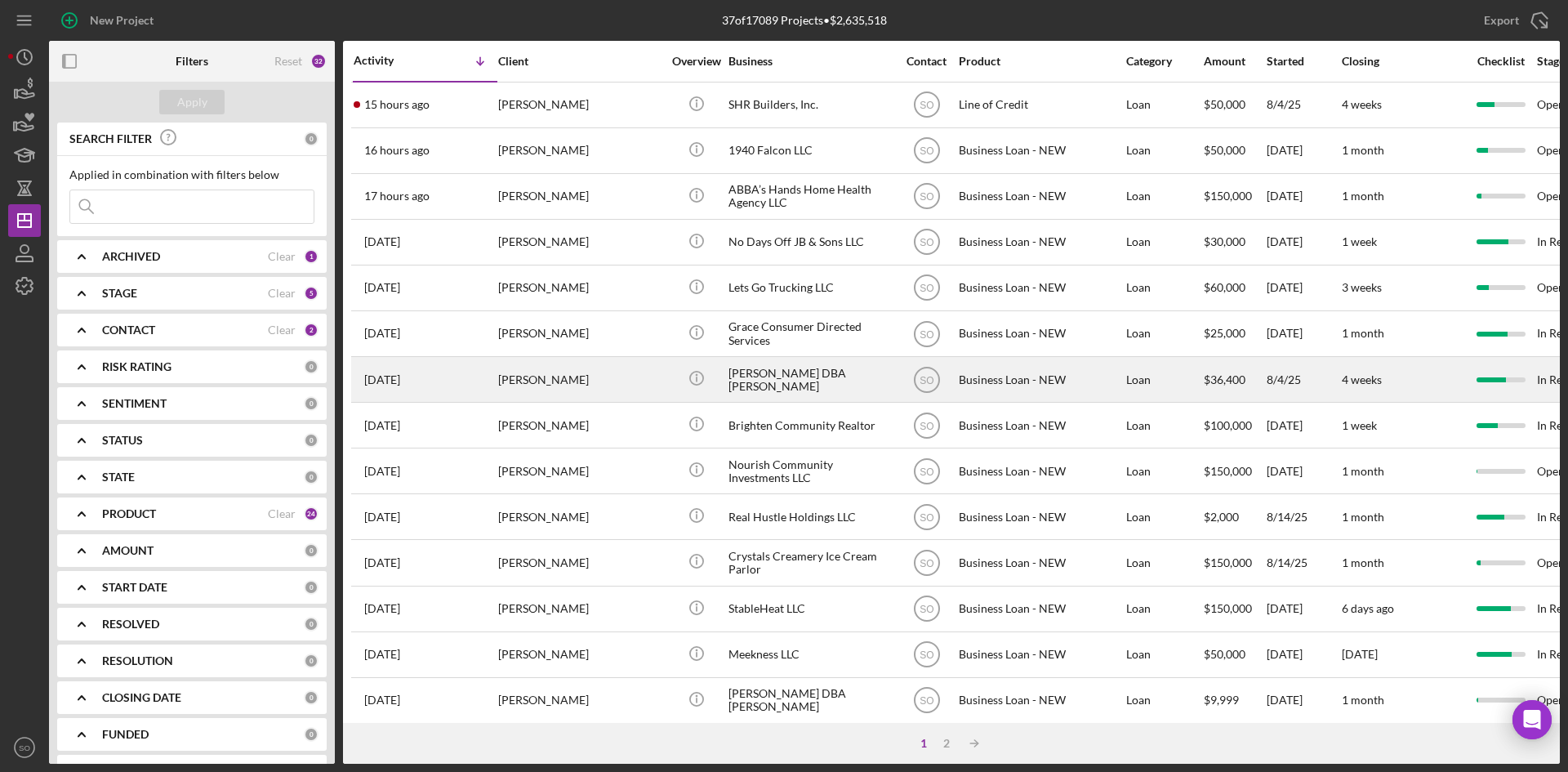
click at [523, 390] on div "[PERSON_NAME]" at bounding box center [580, 379] width 163 height 44
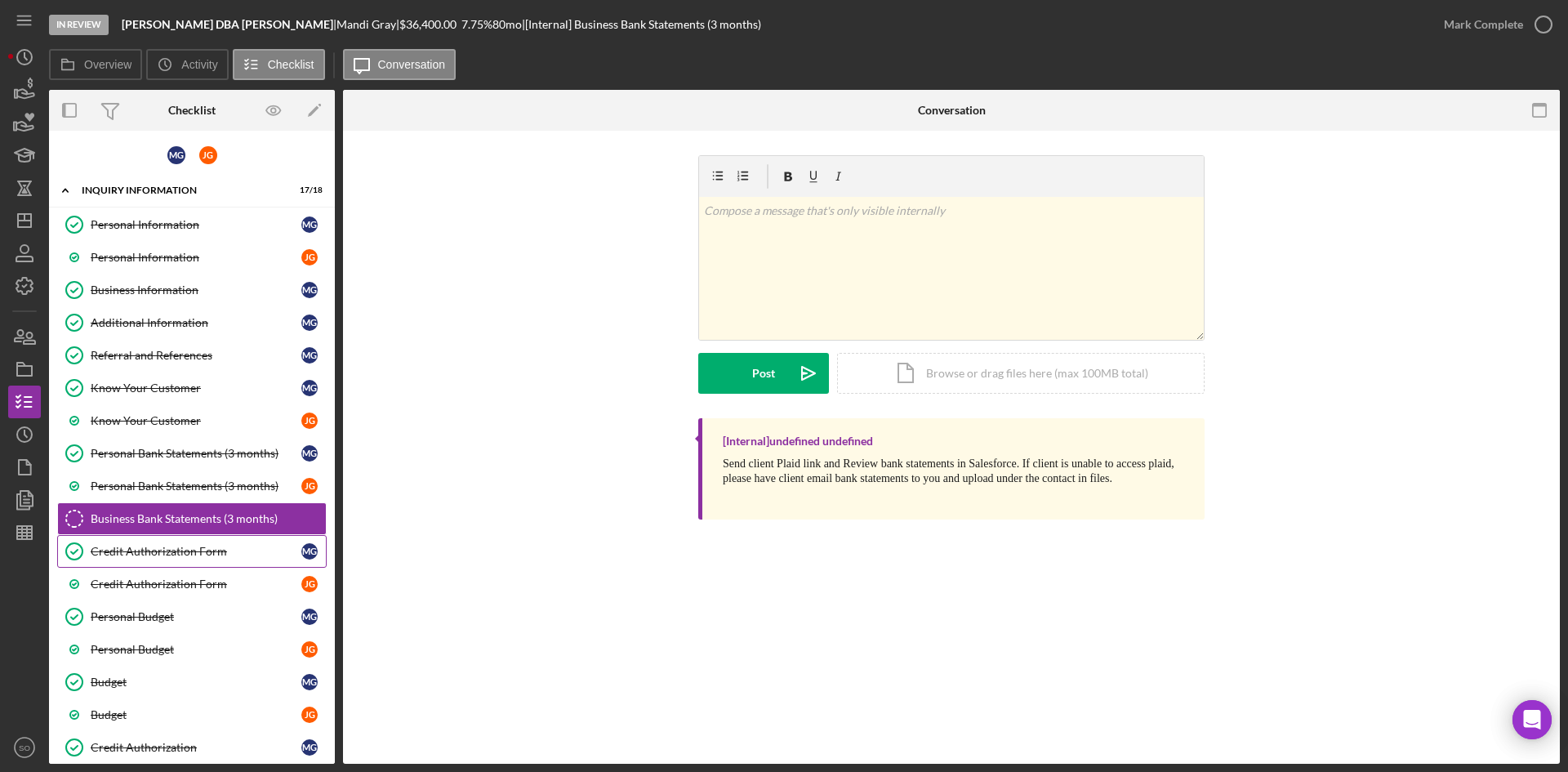
scroll to position [233, 0]
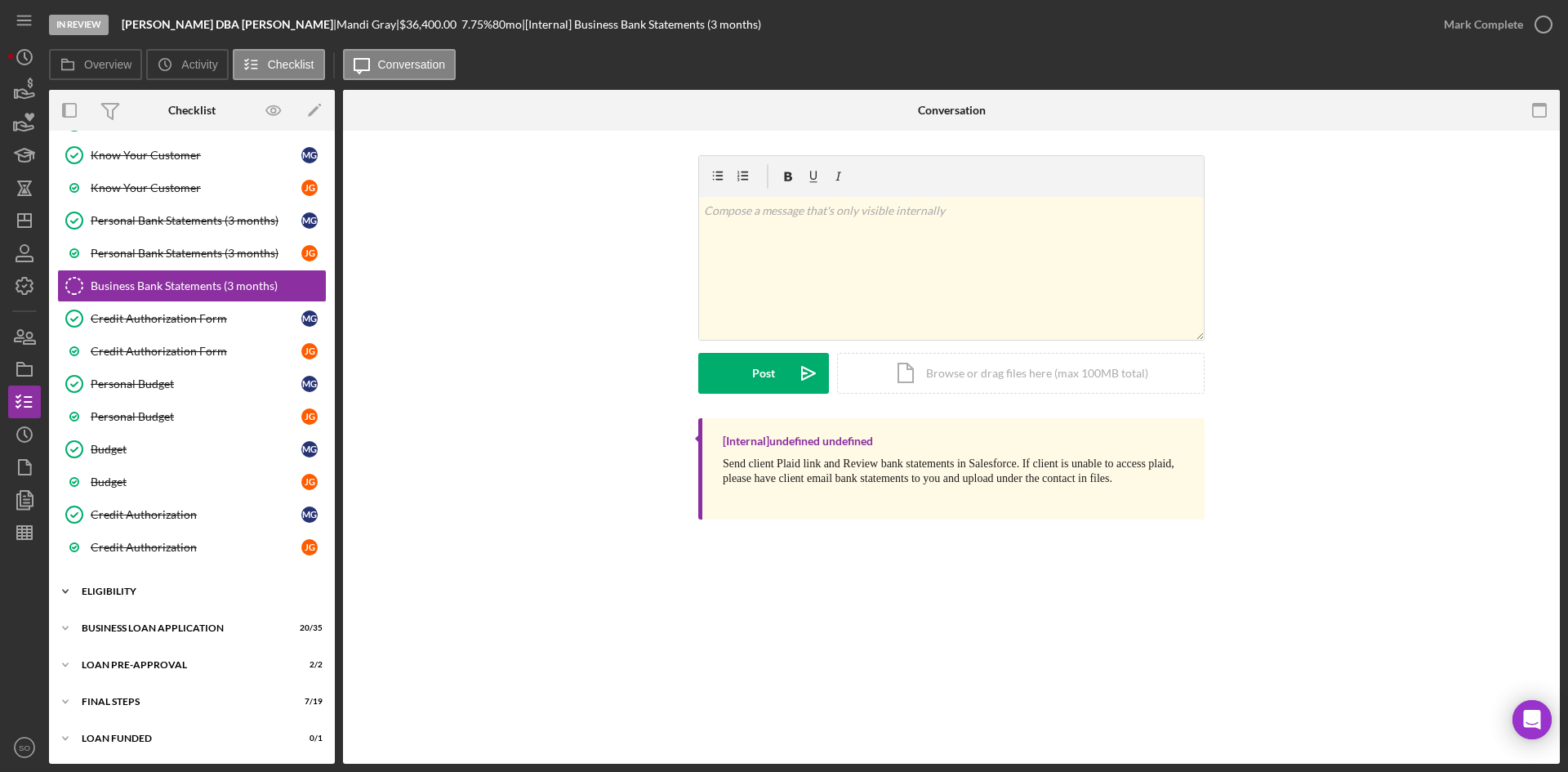
click at [147, 603] on div "Icon/Expander ELIGIBILITY 3 / 6" at bounding box center [192, 591] width 286 height 33
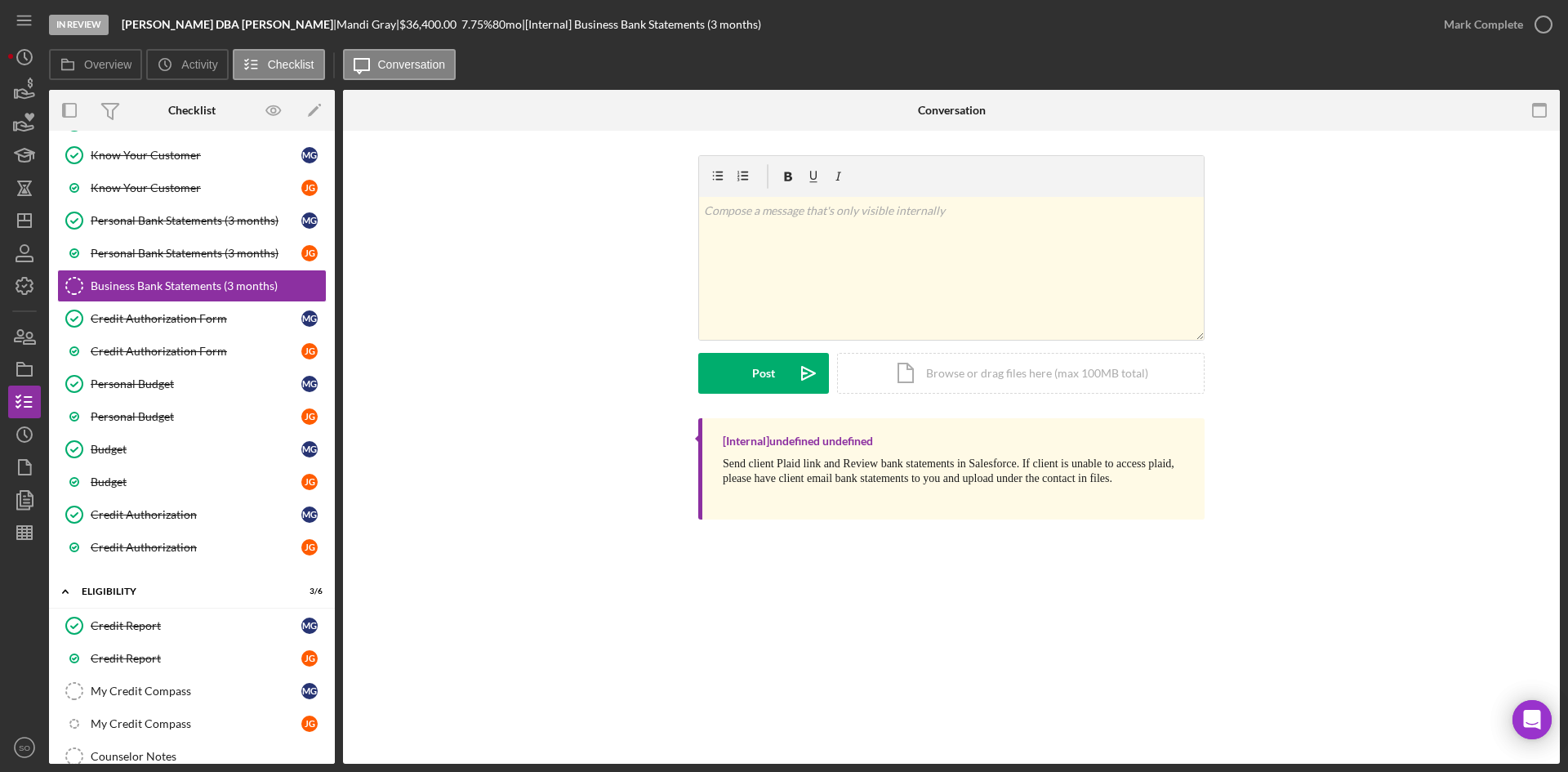
scroll to position [438, 0]
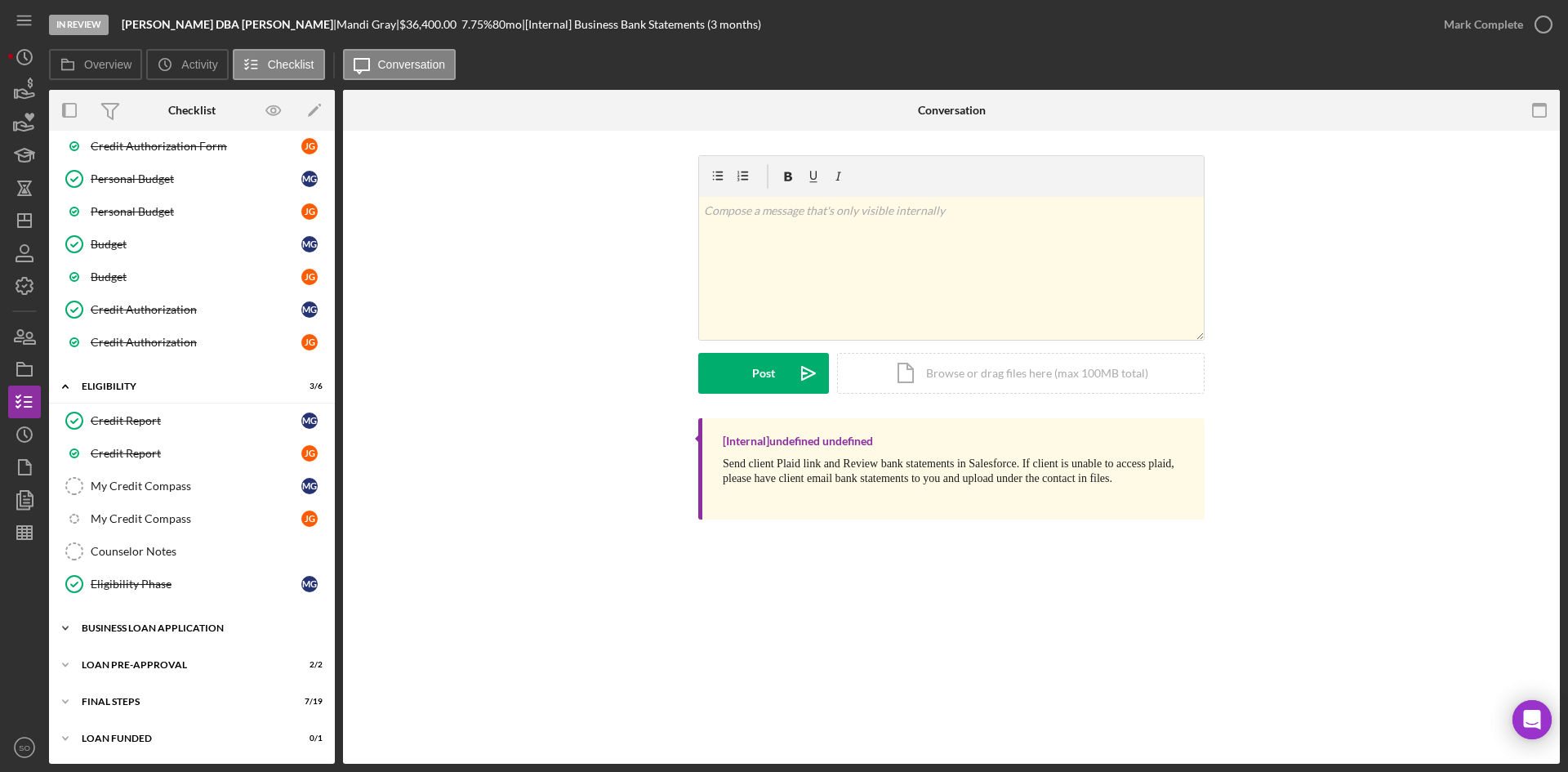
click at [155, 627] on div "BUSINESS LOAN APPLICATION" at bounding box center [198, 627] width 233 height 10
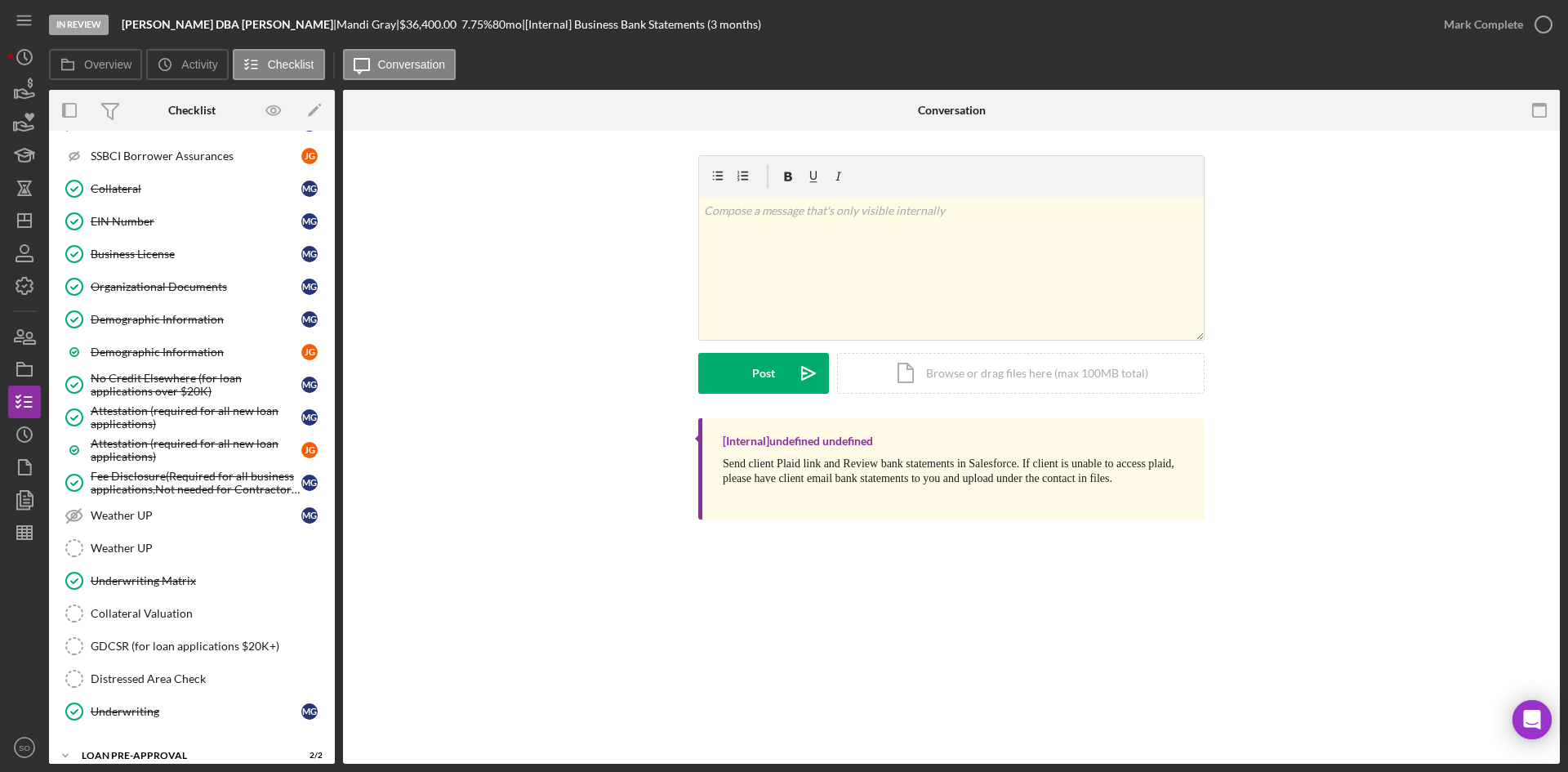
scroll to position [1590, 0]
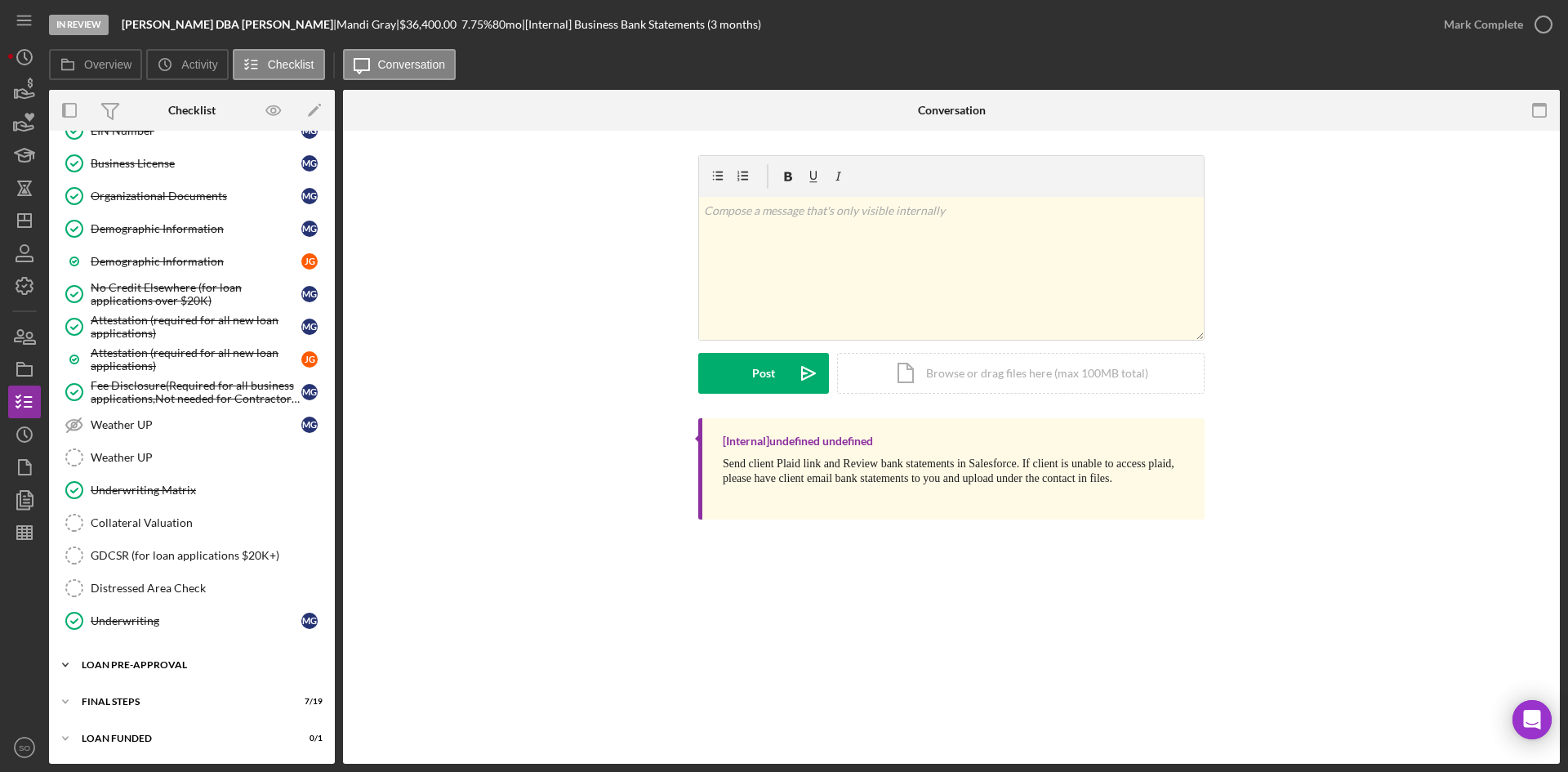
click at [141, 663] on div "LOAN PRE-APPROVAL" at bounding box center [198, 665] width 233 height 10
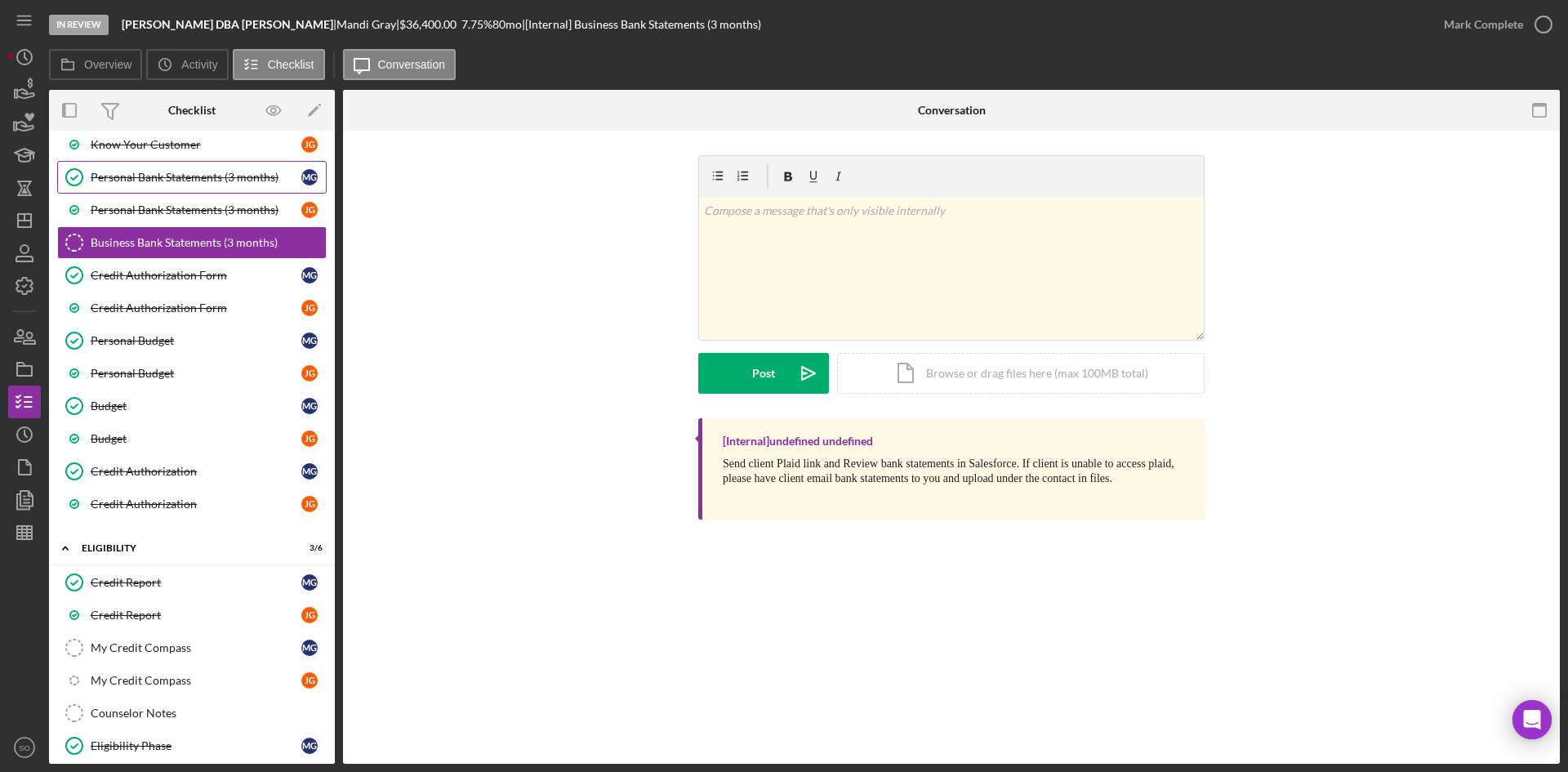
scroll to position [0, 0]
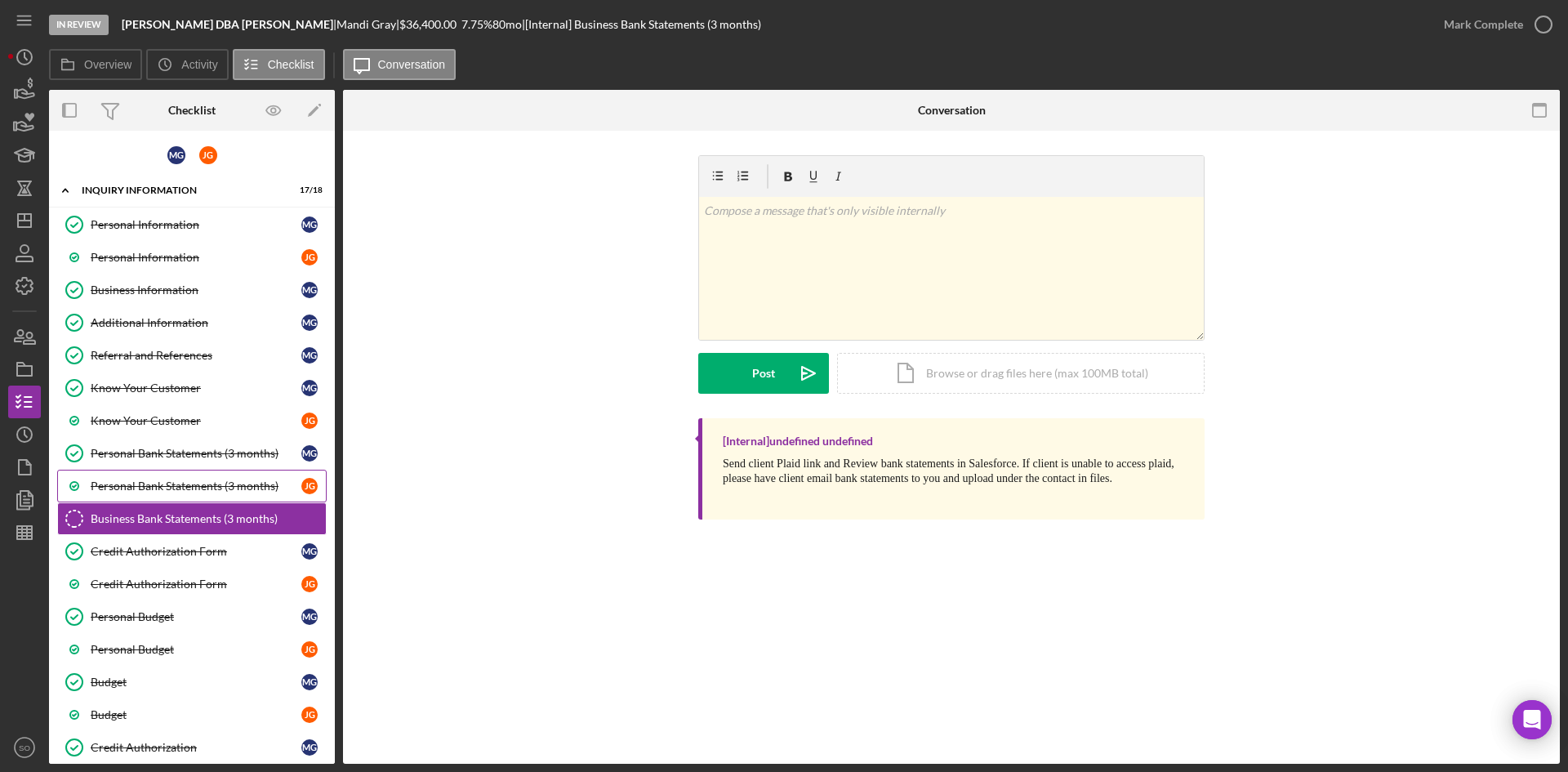
drag, startPoint x: 167, startPoint y: 486, endPoint x: 176, endPoint y: 479, distance: 11.4
click at [167, 486] on div "Personal Bank Statements (3 months)" at bounding box center [195, 486] width 211 height 13
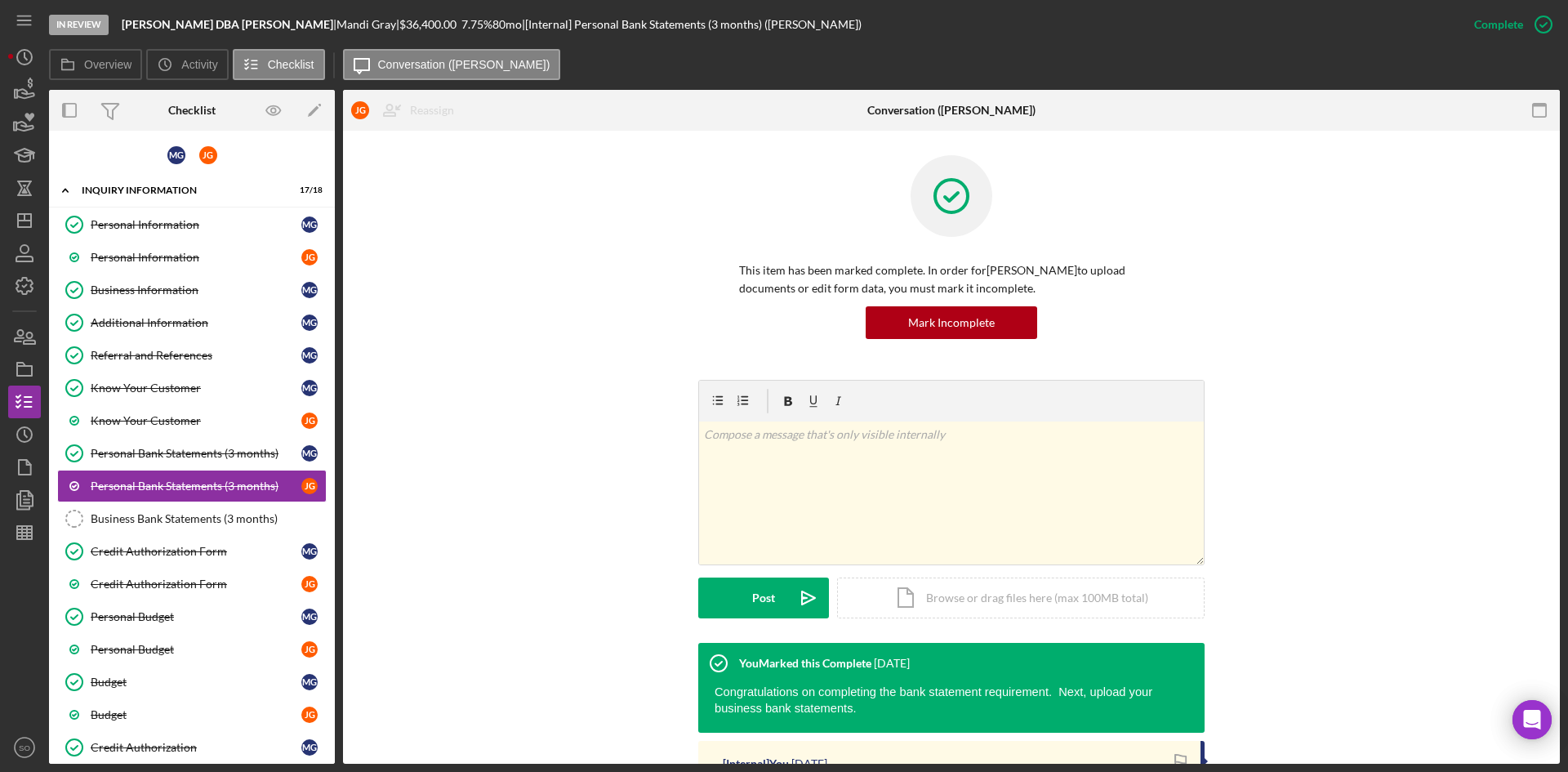
scroll to position [289, 0]
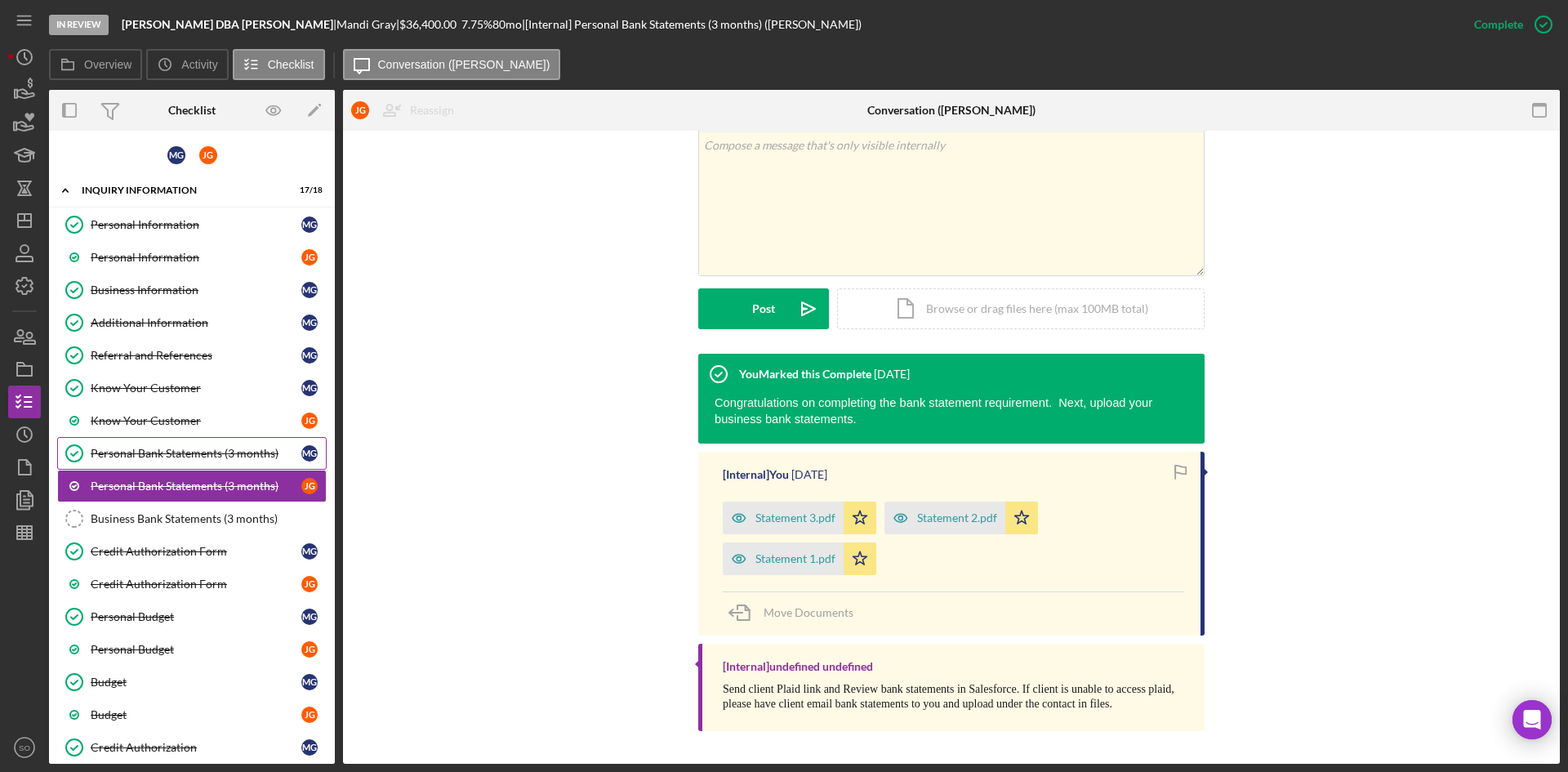
click at [202, 461] on link "Personal Bank Statements (3 months) Personal Bank Statements (3 months) M G" at bounding box center [191, 453] width 269 height 33
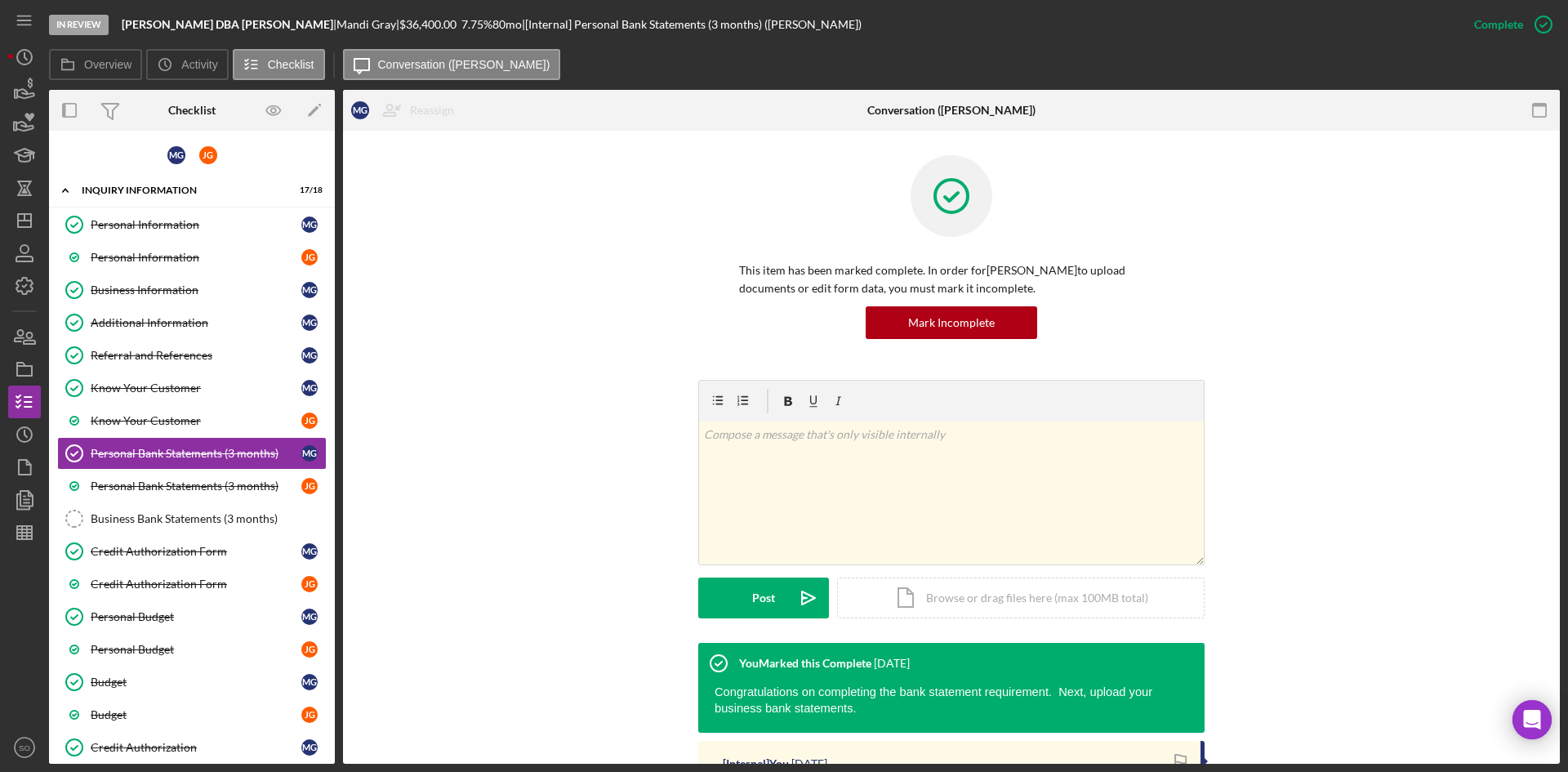
scroll to position [327, 0]
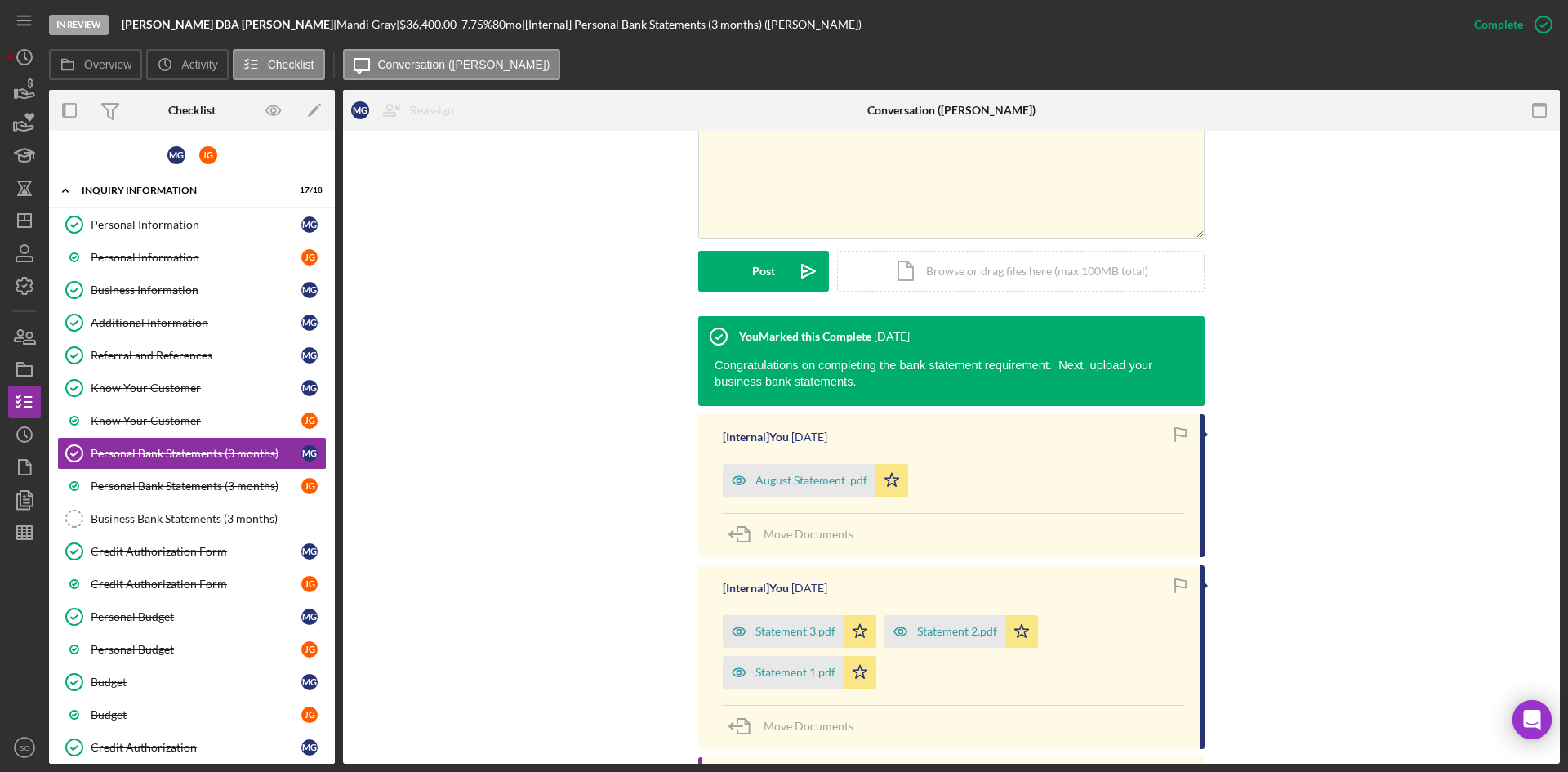
click at [507, 353] on div "You Marked this Complete [DATE] Congratulations on completing the bank statemen…" at bounding box center [951, 585] width 1167 height 537
click at [20, 211] on icon "Icon/Dashboard" at bounding box center [25, 220] width 41 height 41
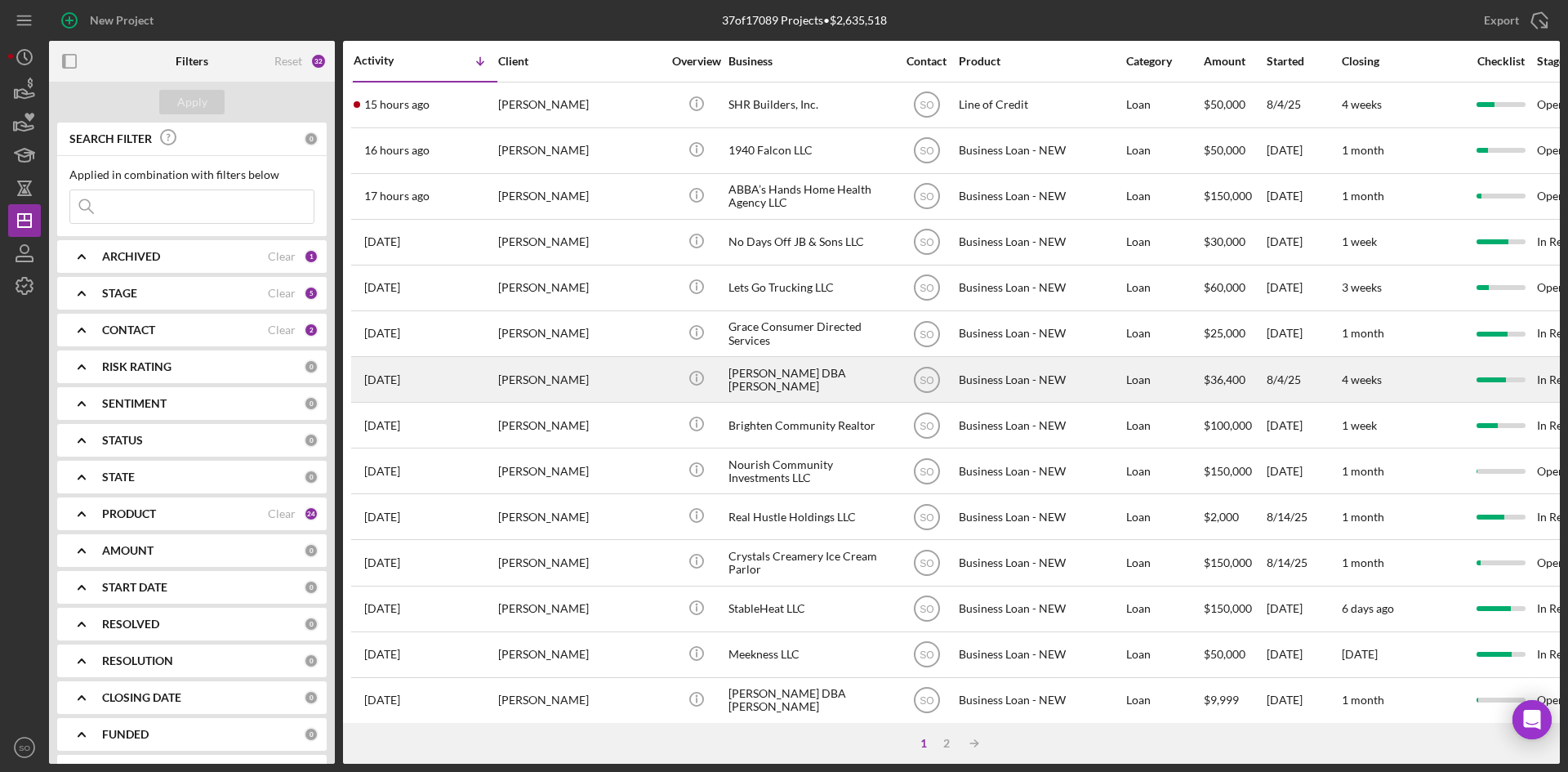
click at [557, 384] on div "[PERSON_NAME]" at bounding box center [580, 379] width 163 height 44
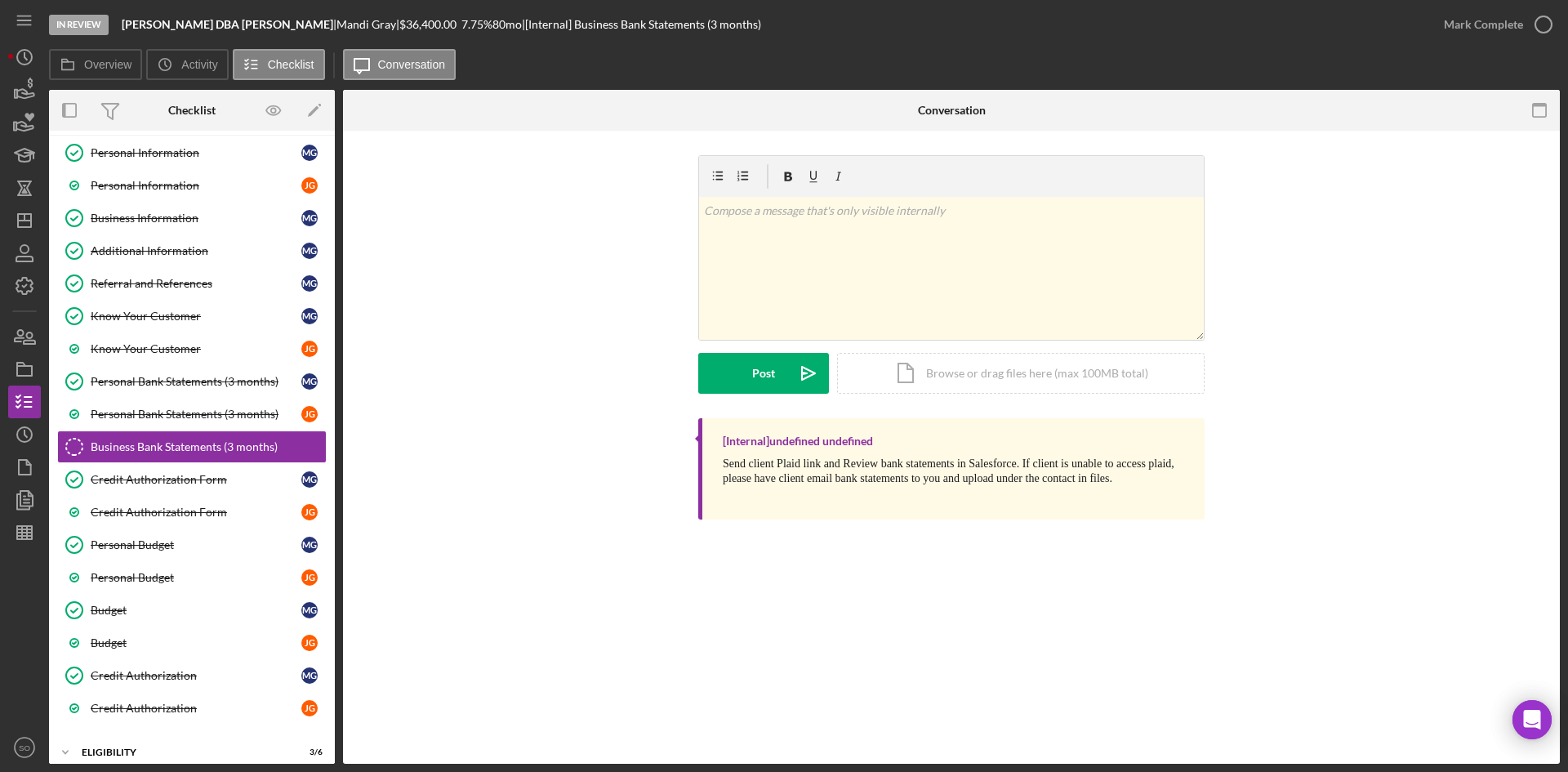
scroll to position [233, 0]
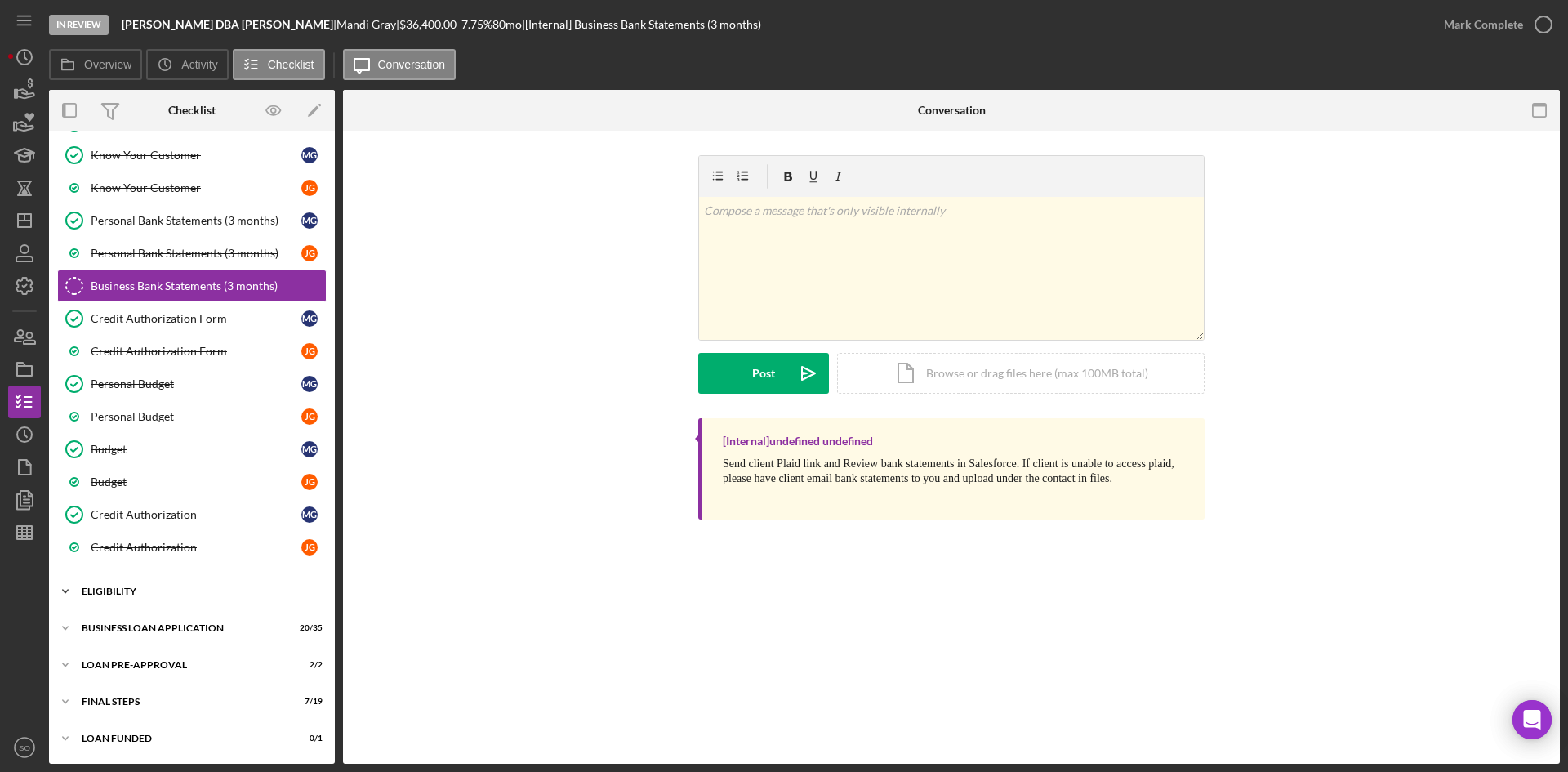
click at [137, 590] on div "ELIGIBILITY" at bounding box center [198, 591] width 233 height 10
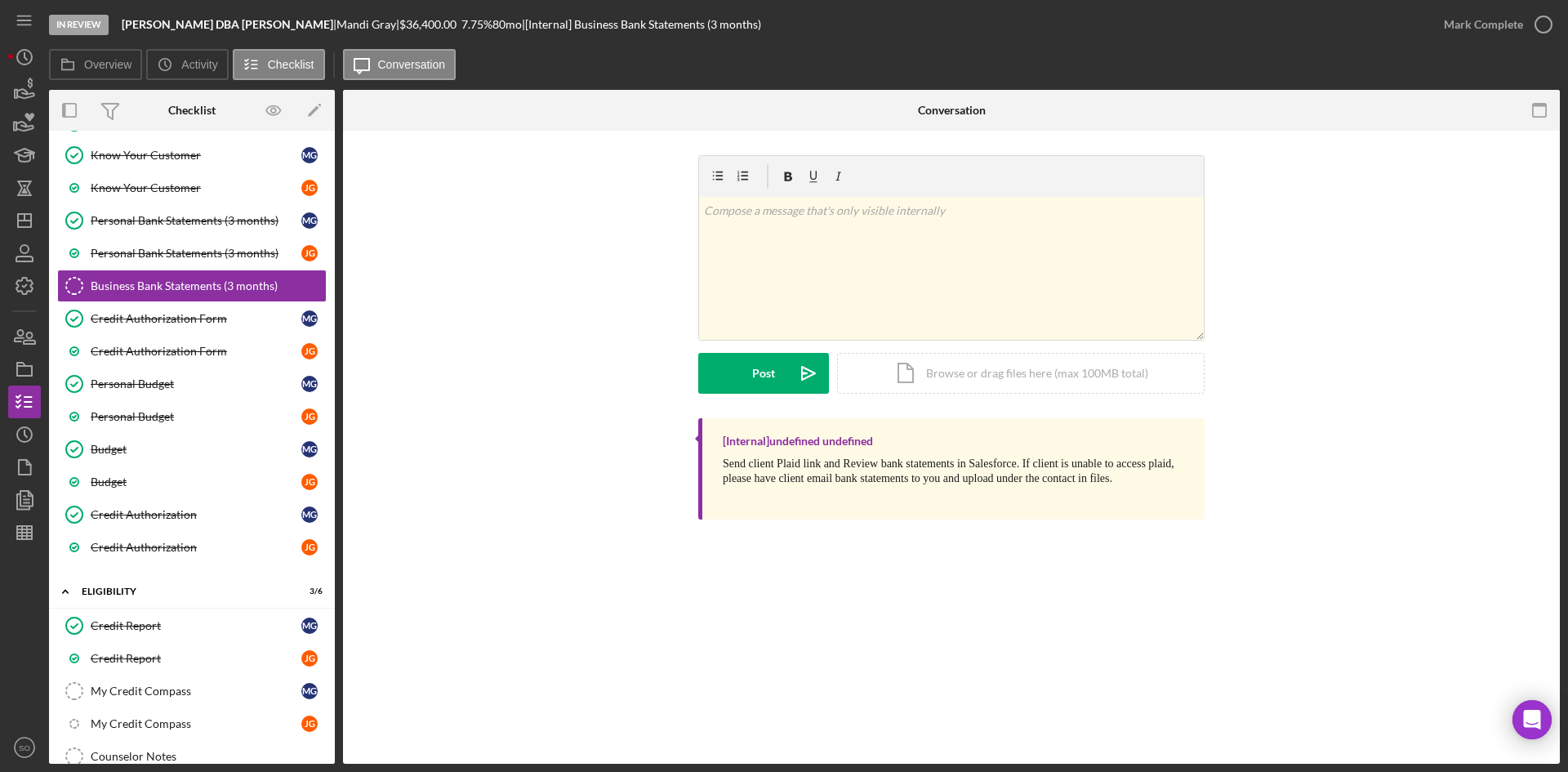
scroll to position [438, 0]
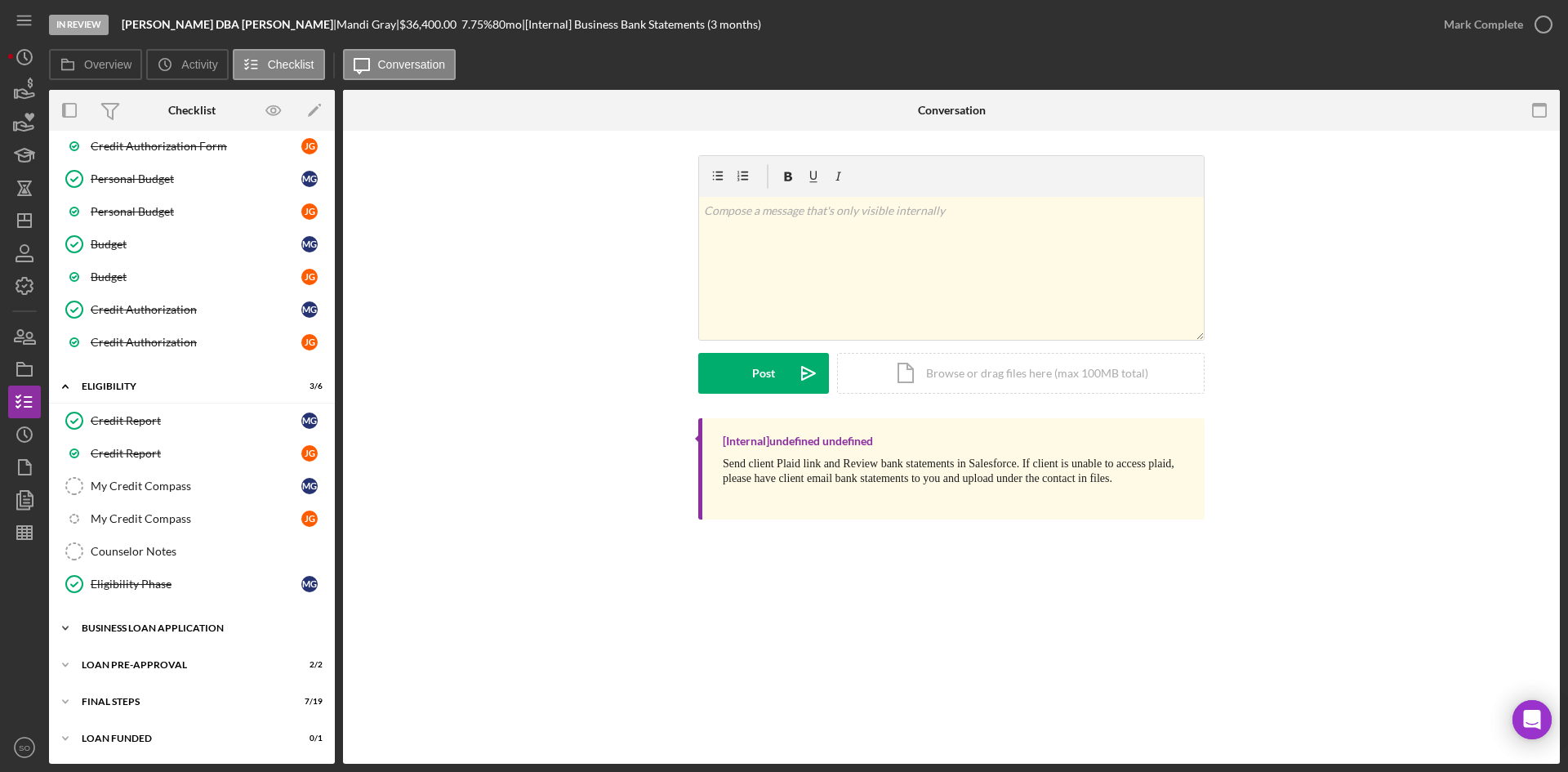
click at [170, 621] on div "Icon/Expander BUSINESS LOAN APPLICATION 20 / 35" at bounding box center [192, 627] width 286 height 33
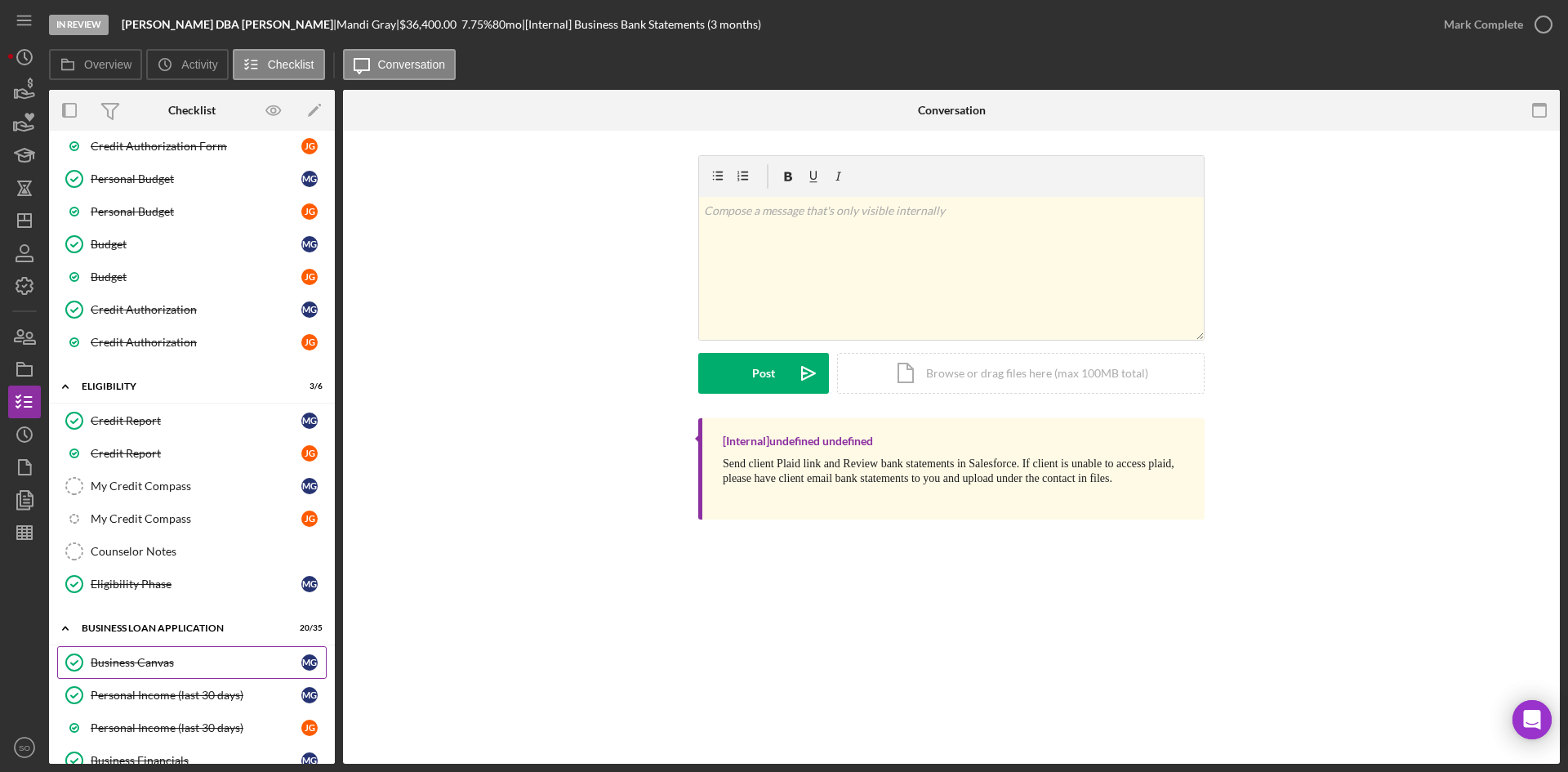
click at [156, 662] on div "Business Canvas" at bounding box center [195, 662] width 211 height 13
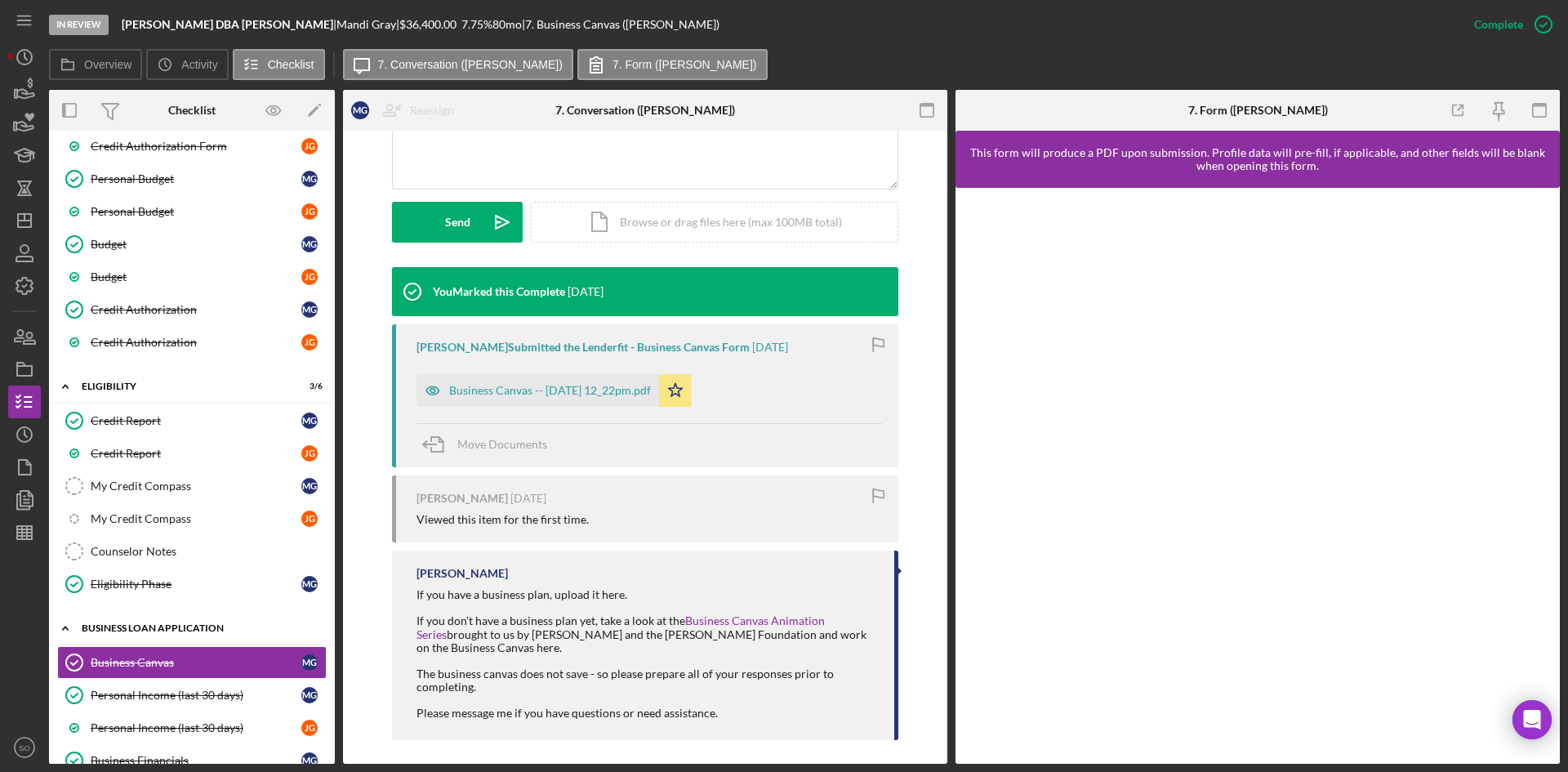
scroll to position [601, 0]
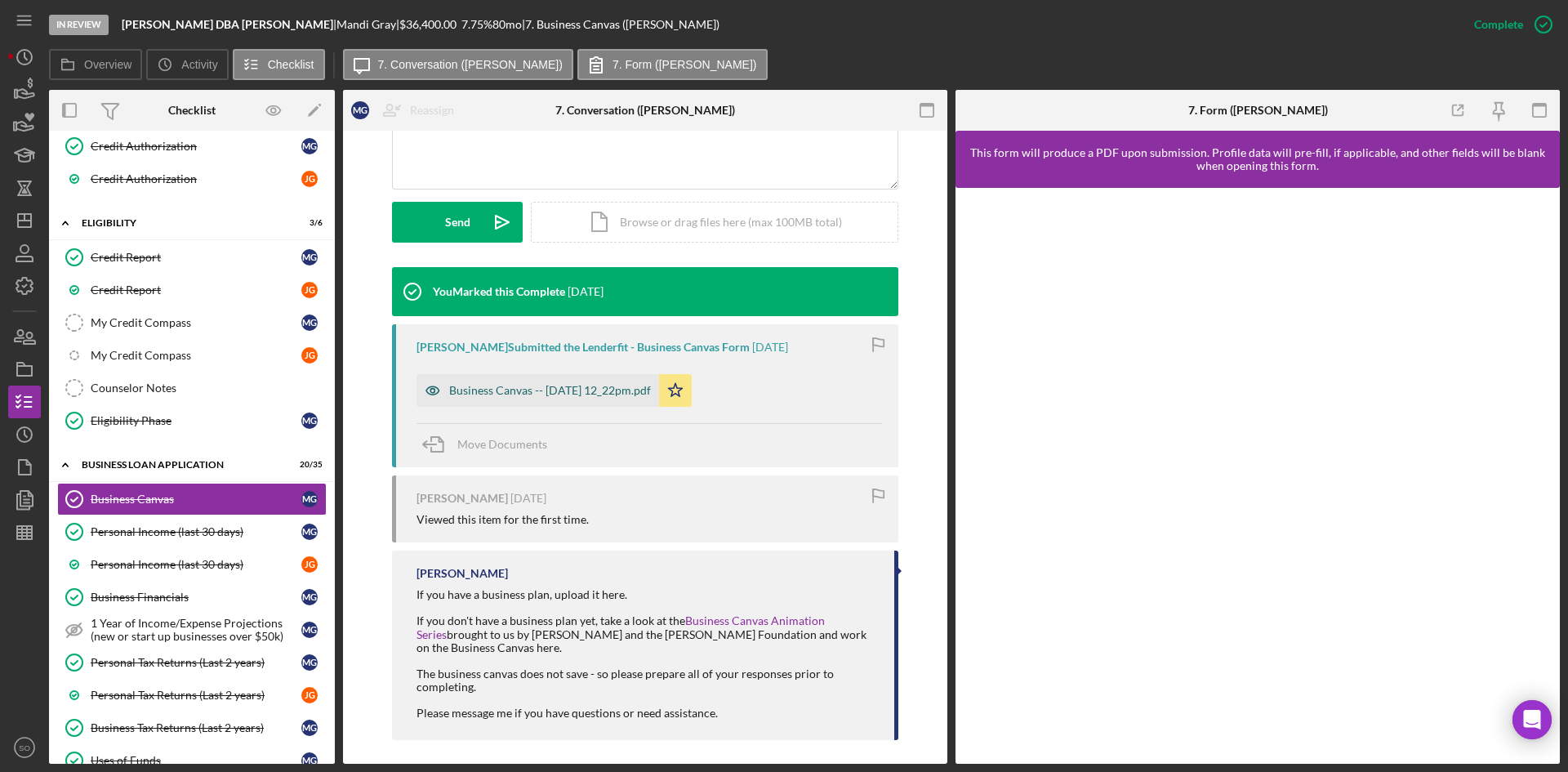
click at [529, 393] on div "Business Canvas -- [DATE] 12_22pm.pdf" at bounding box center [550, 390] width 202 height 13
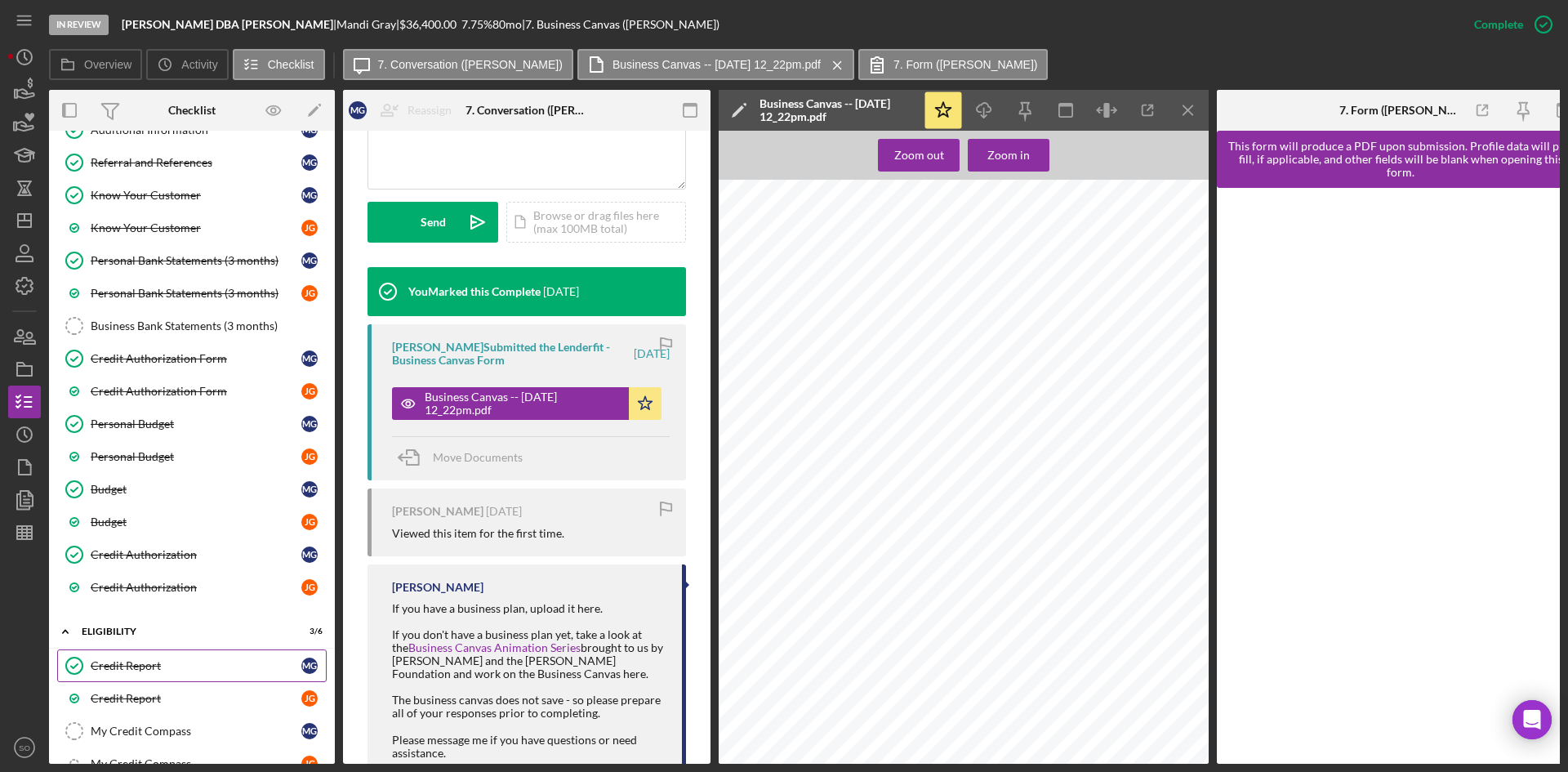
scroll to position [111, 0]
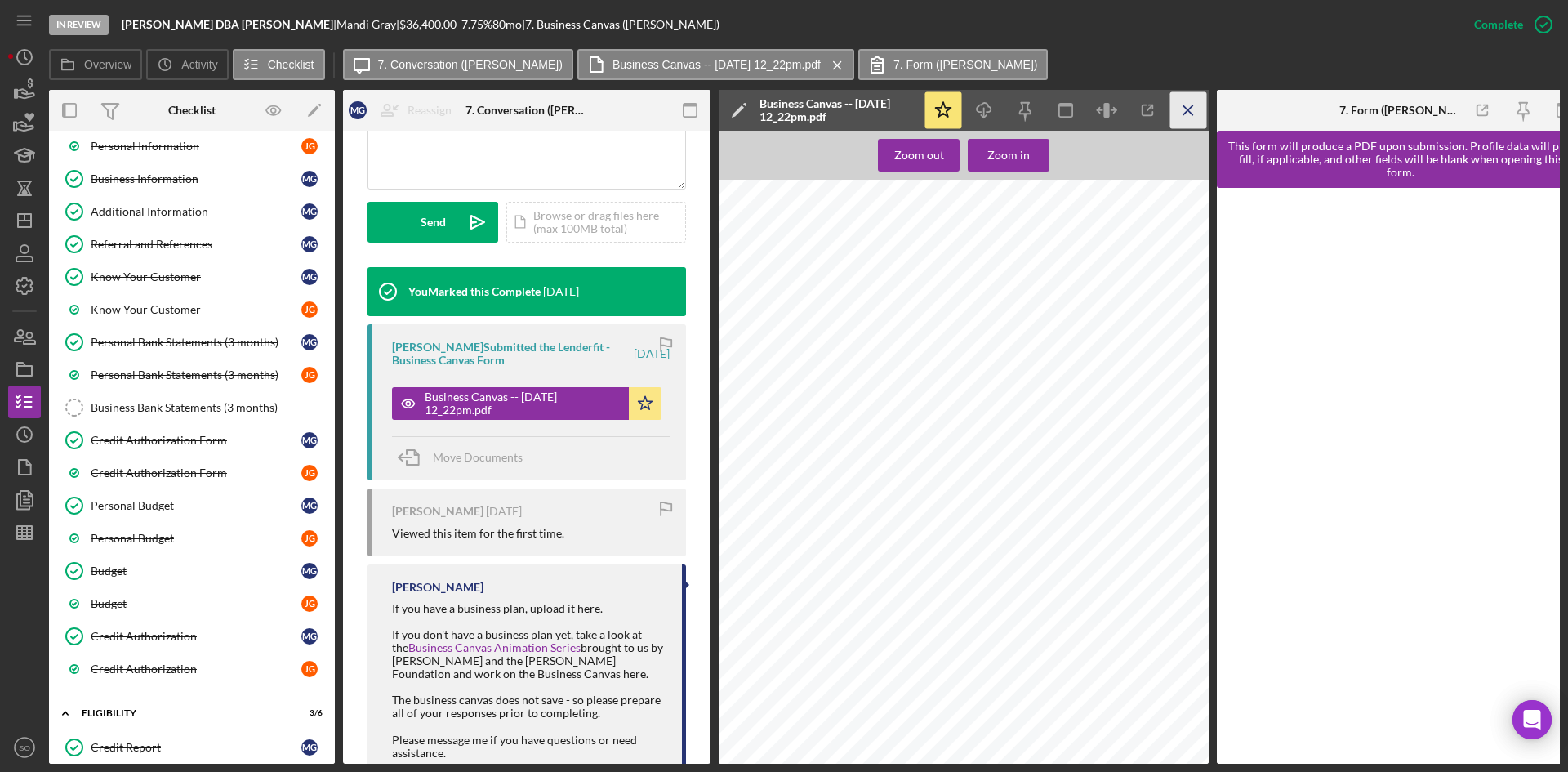
click at [1195, 107] on icon "Icon/Menu Close" at bounding box center [1188, 110] width 36 height 36
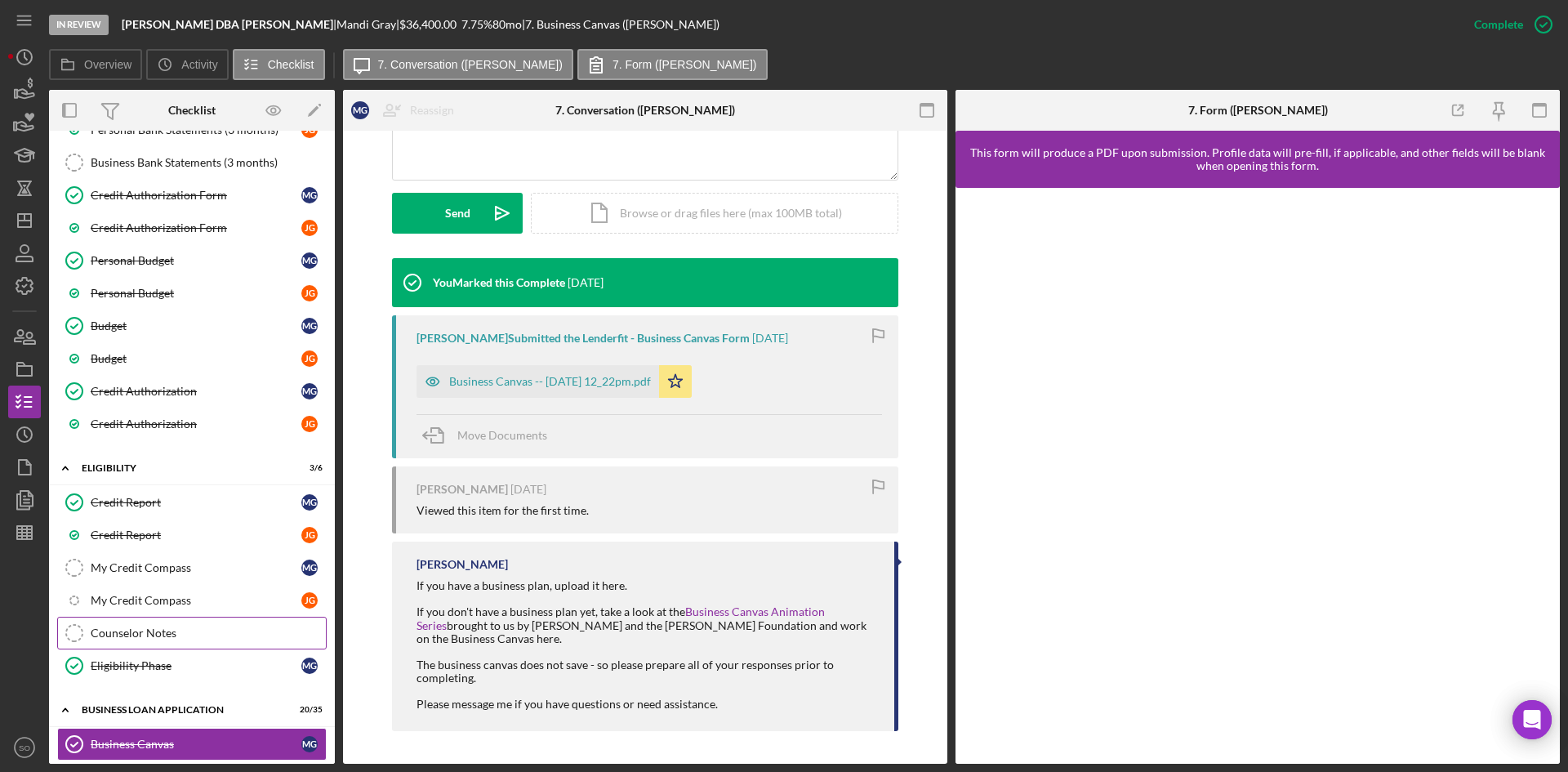
scroll to position [601, 0]
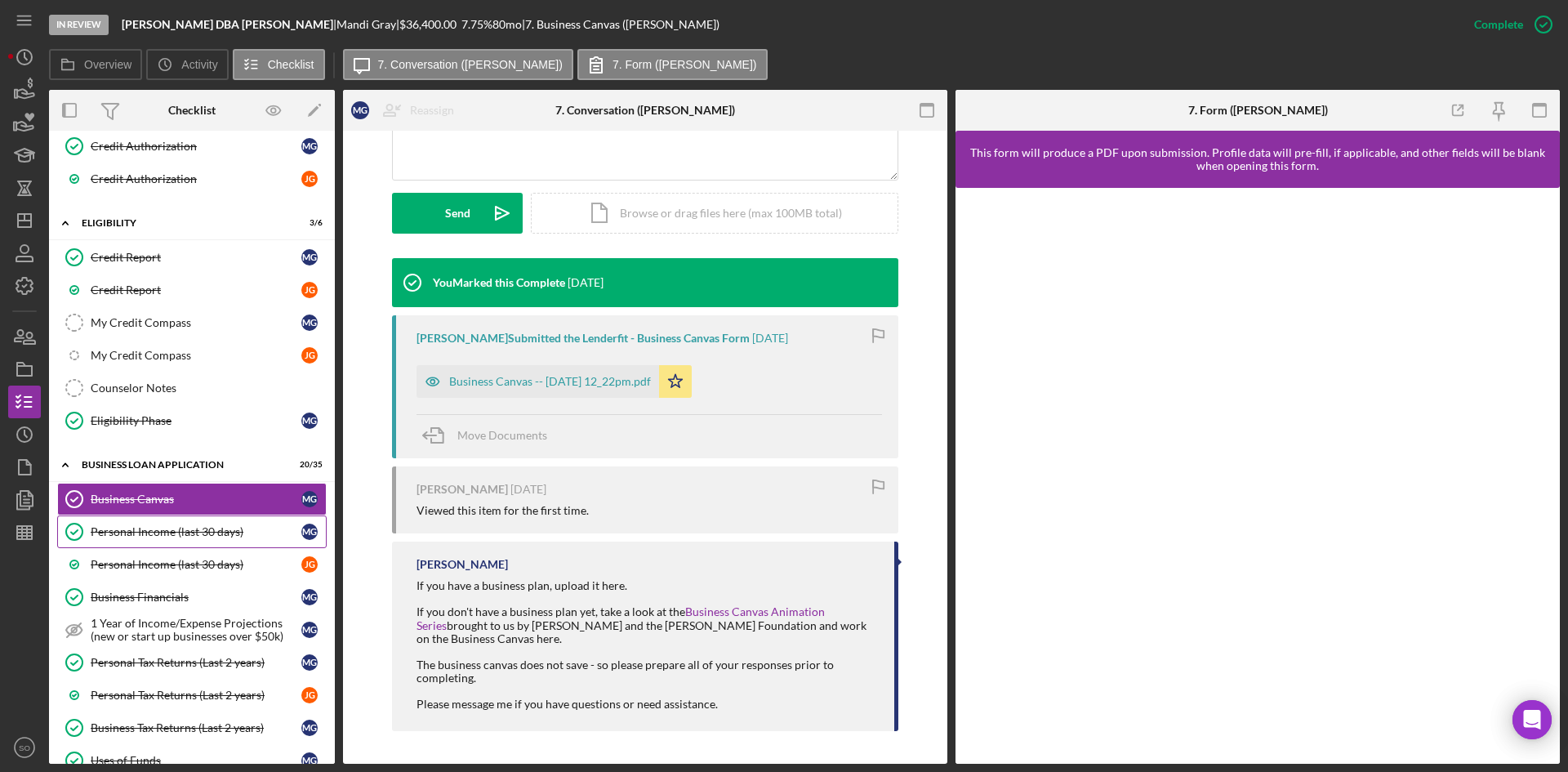
click at [209, 536] on div "Personal Income (last 30 days)" at bounding box center [195, 531] width 211 height 13
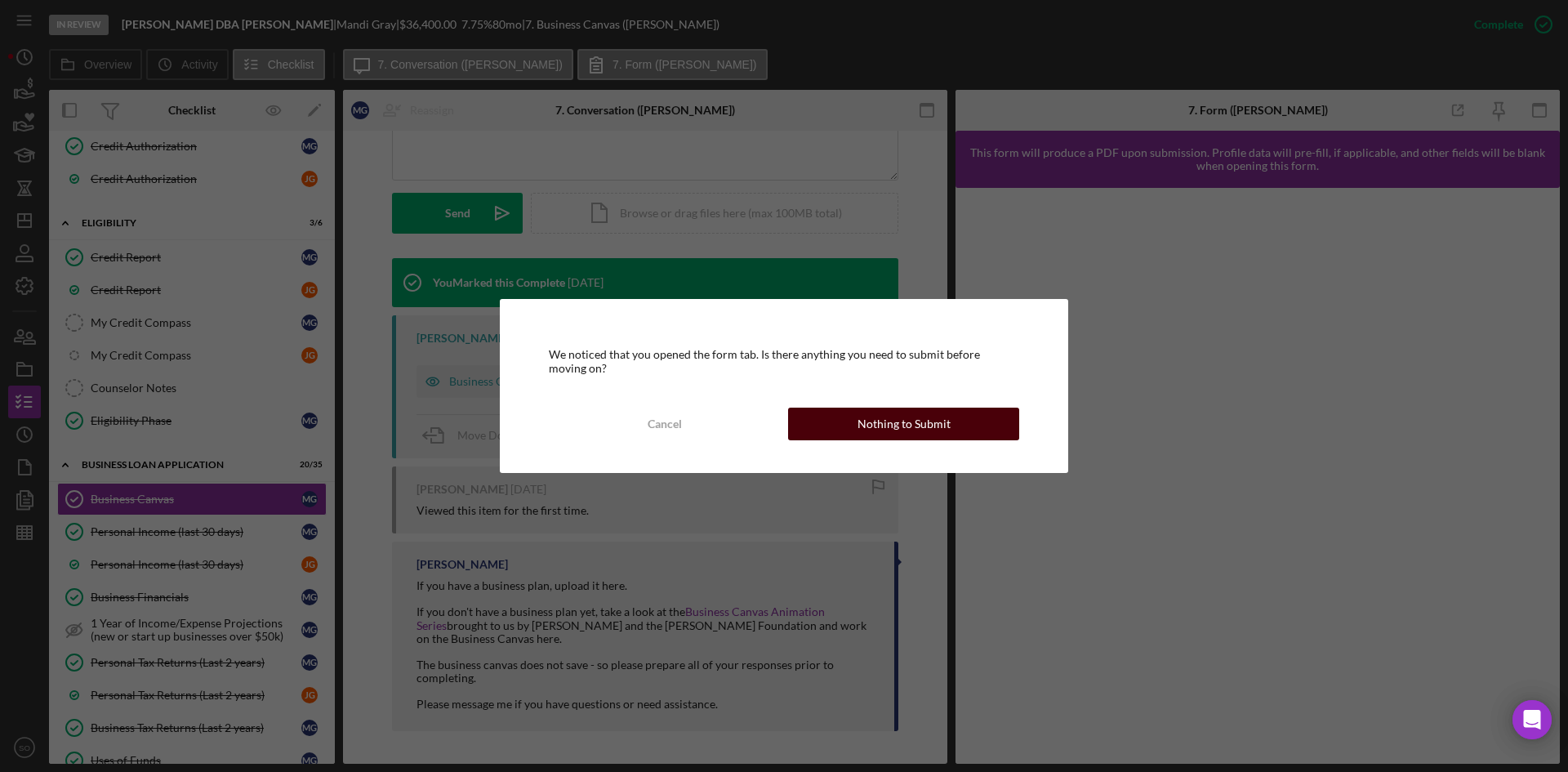
click at [875, 417] on div "Nothing to Submit" at bounding box center [903, 424] width 93 height 33
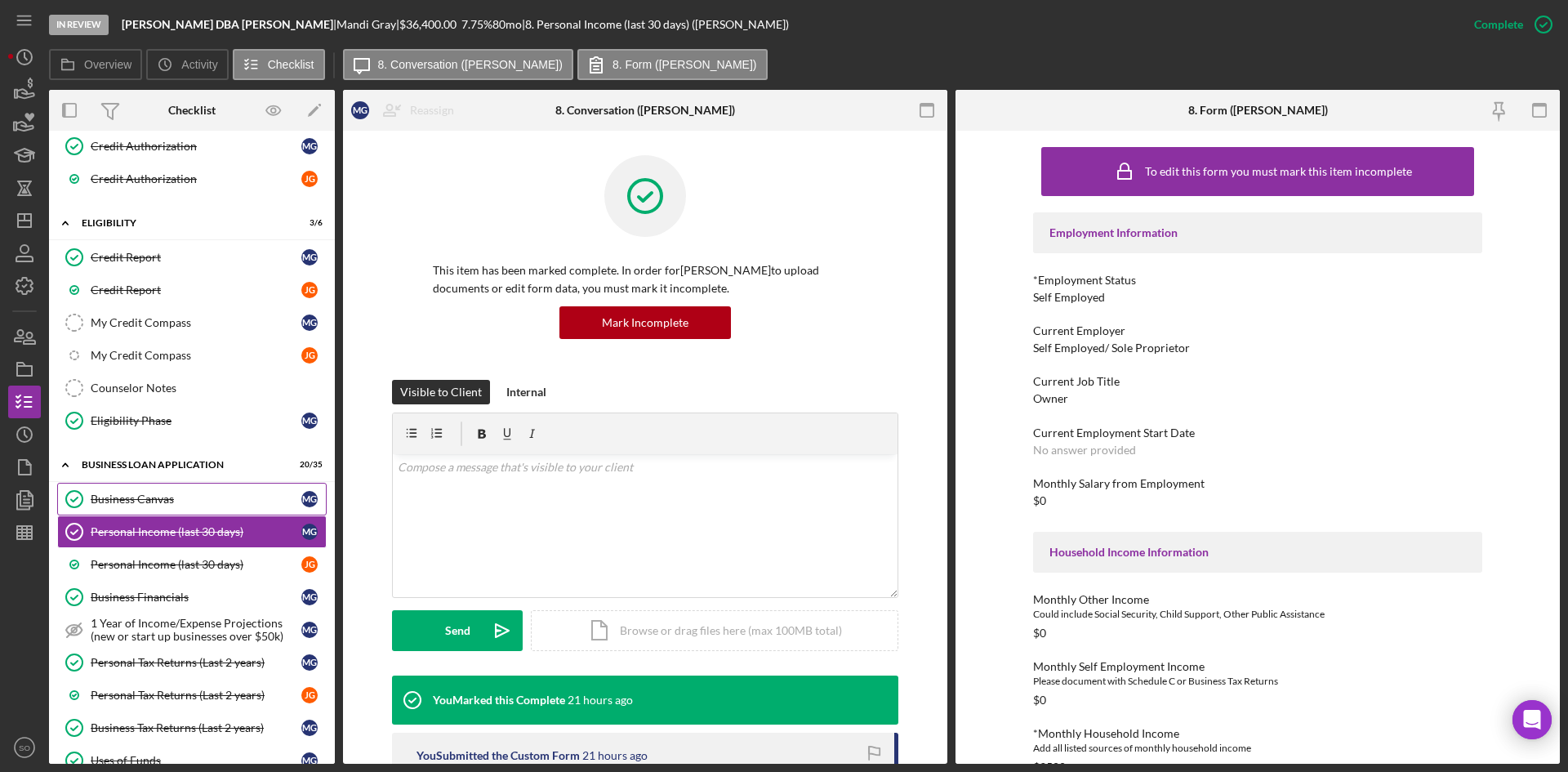
click at [144, 496] on div "Business Canvas" at bounding box center [195, 498] width 211 height 13
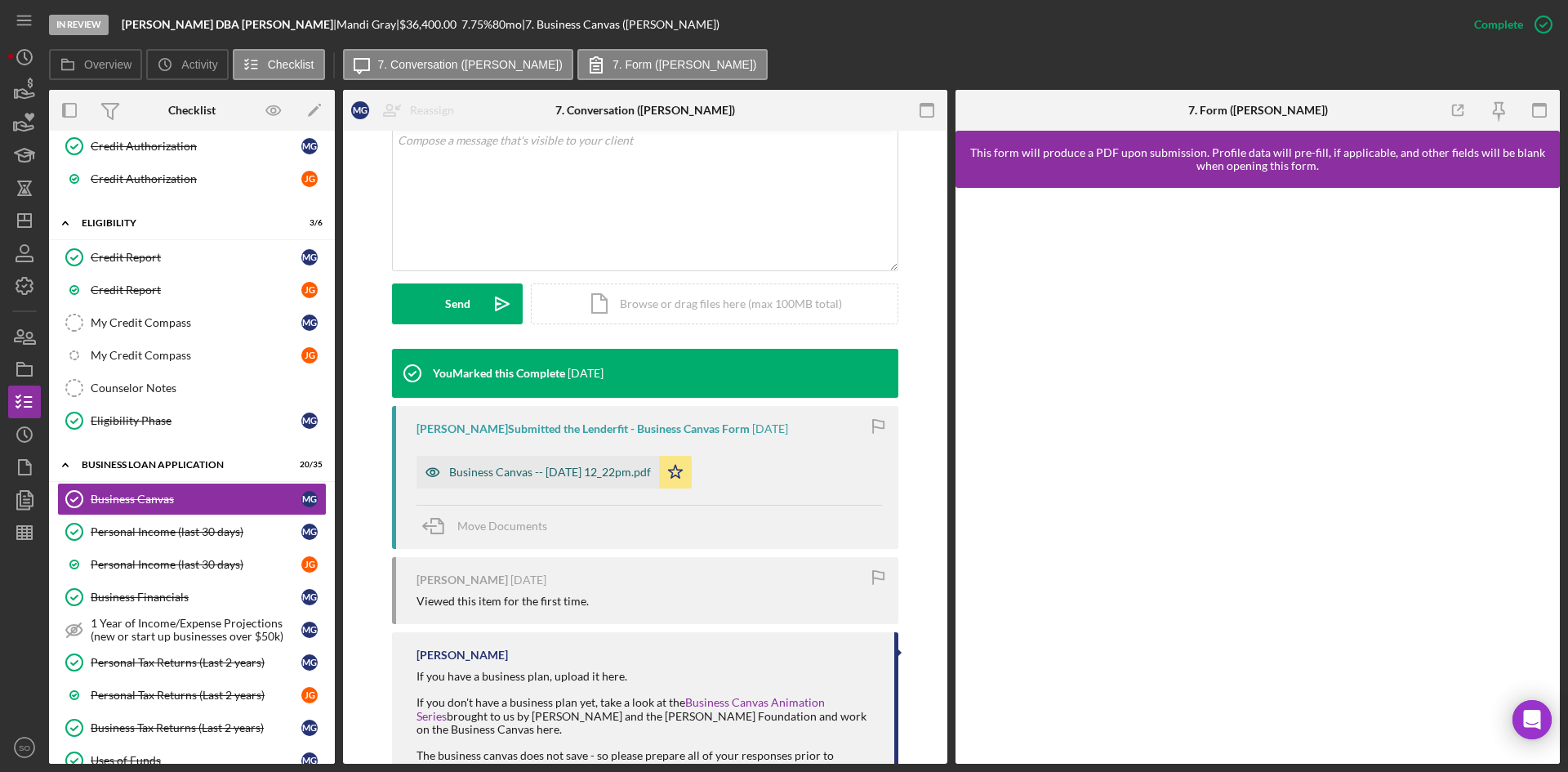
click at [561, 461] on div "Business Canvas -- [DATE] 12_22pm.pdf" at bounding box center [537, 472] width 243 height 33
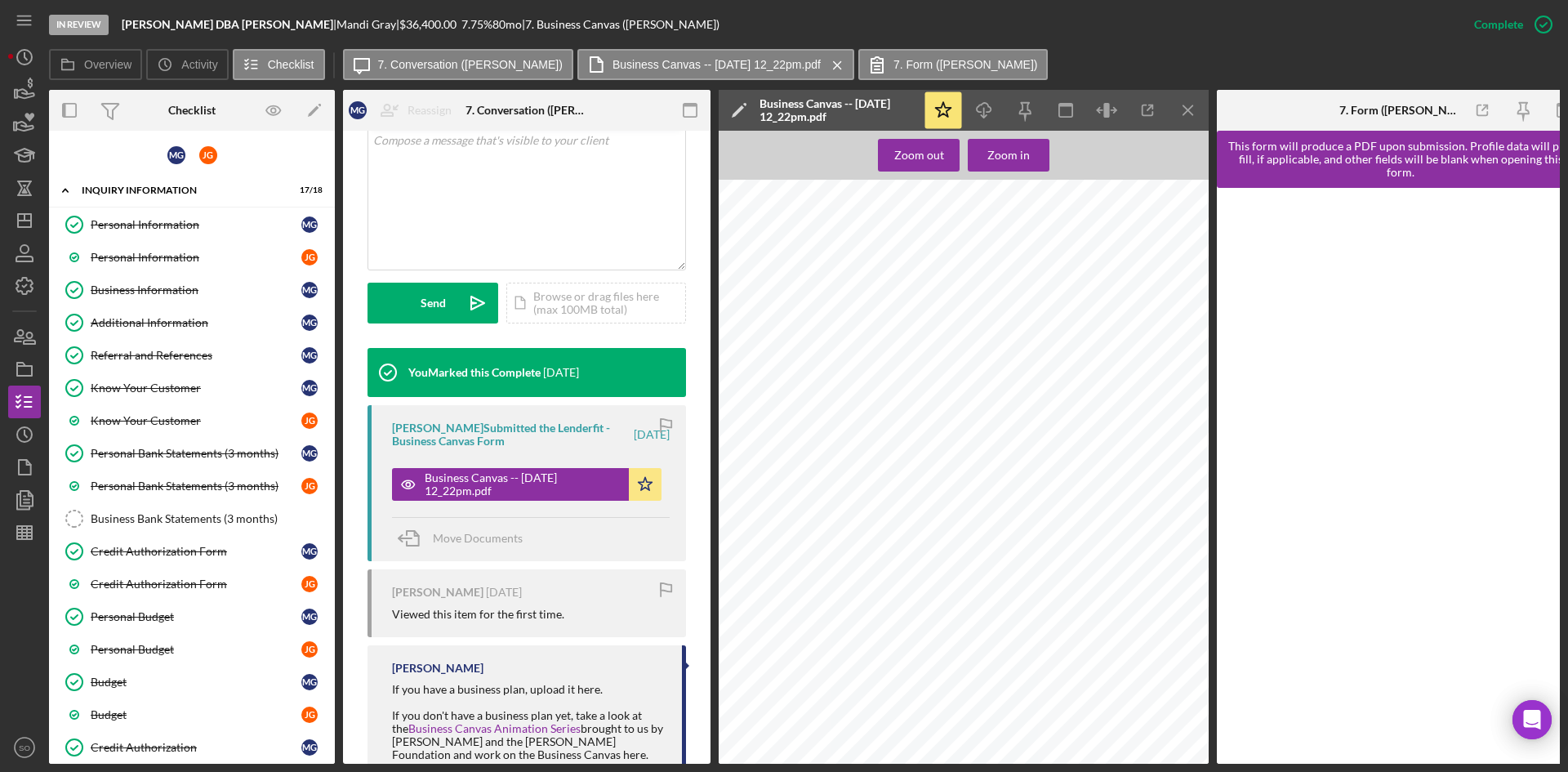
click at [1195, 97] on icon "Icon/Menu Close" at bounding box center [1188, 110] width 36 height 36
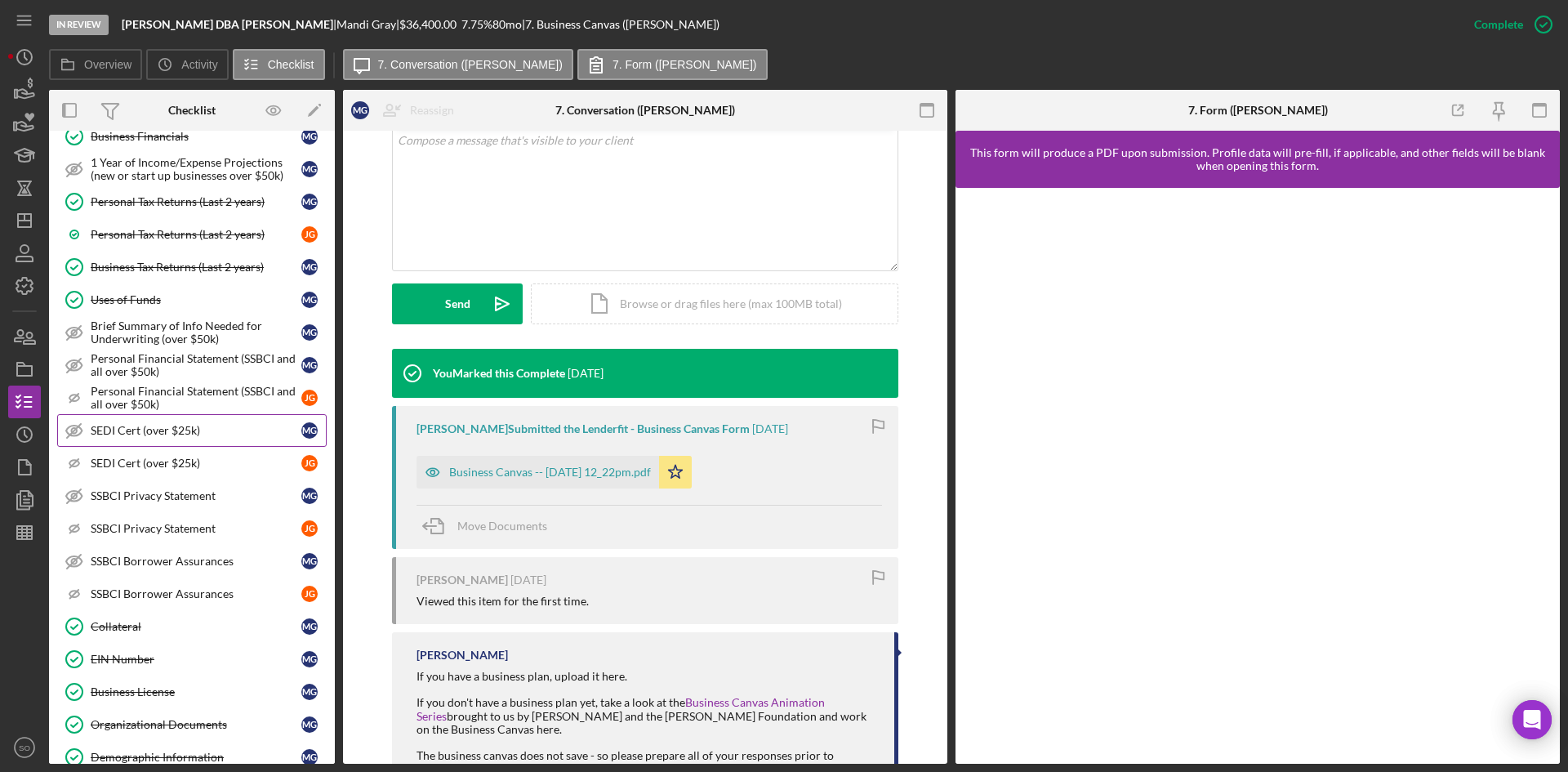
scroll to position [816, 0]
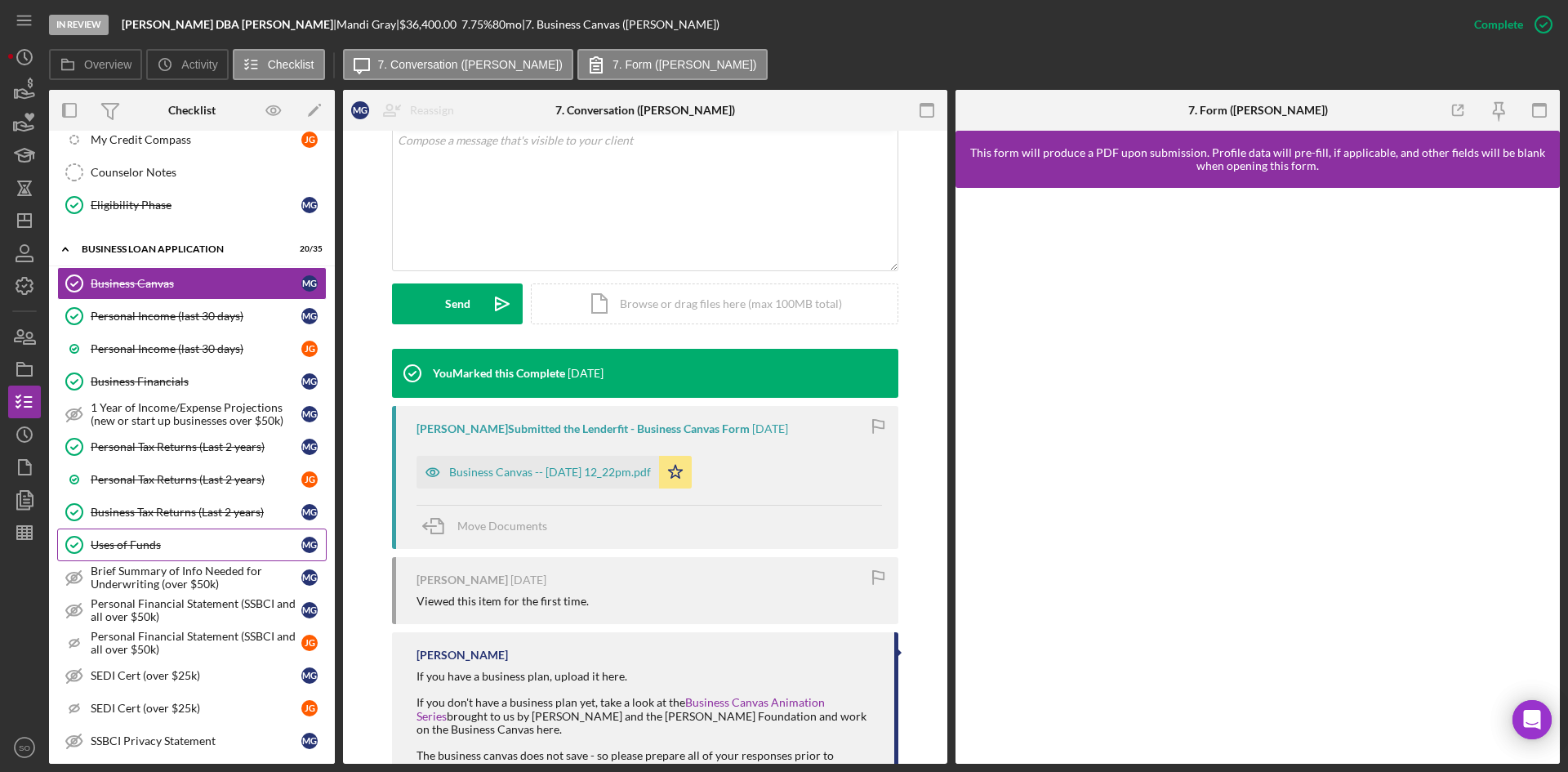
click at [147, 540] on div "Uses of Funds" at bounding box center [195, 545] width 211 height 13
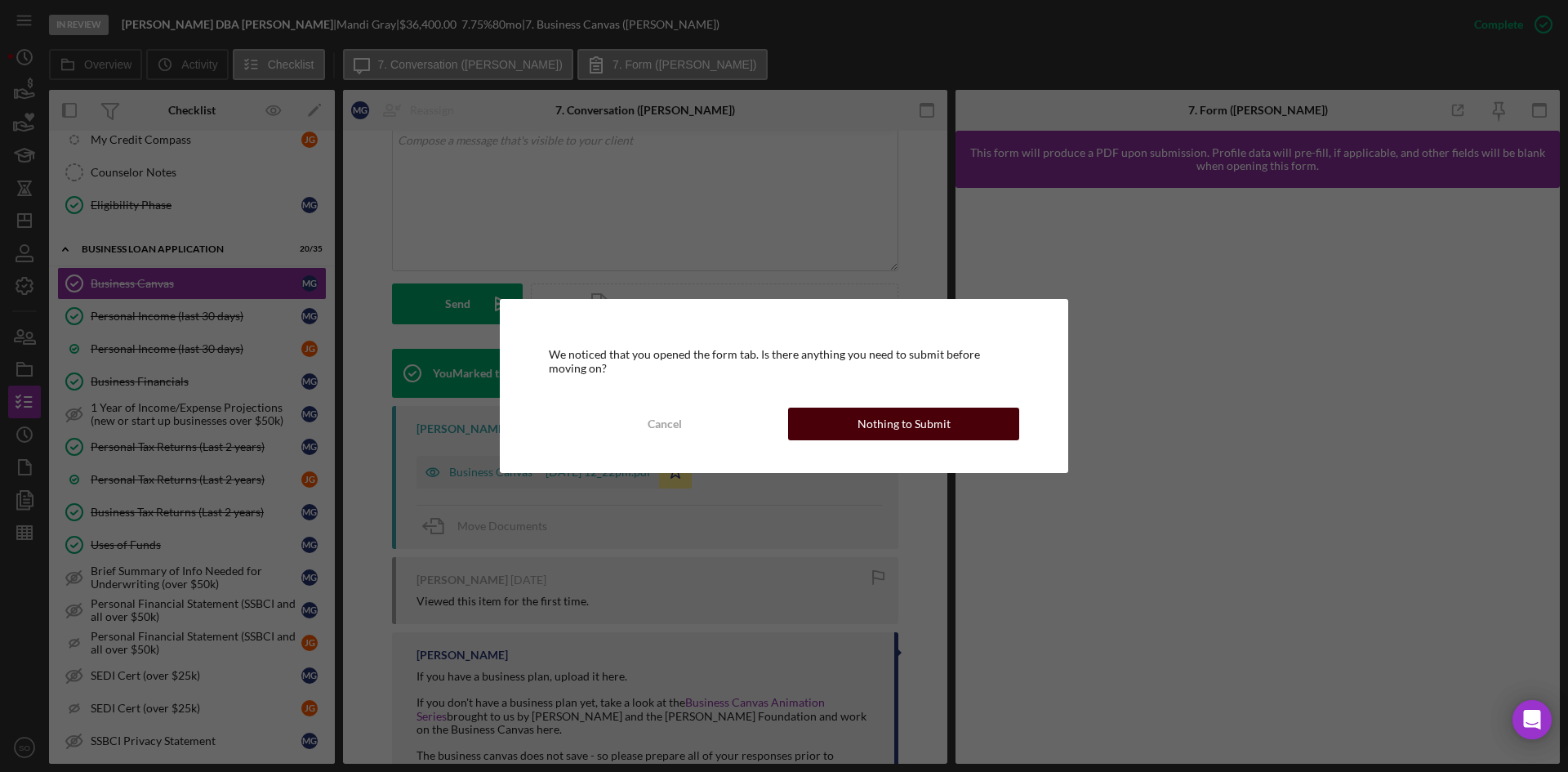
click at [883, 425] on div "Nothing to Submit" at bounding box center [903, 424] width 93 height 33
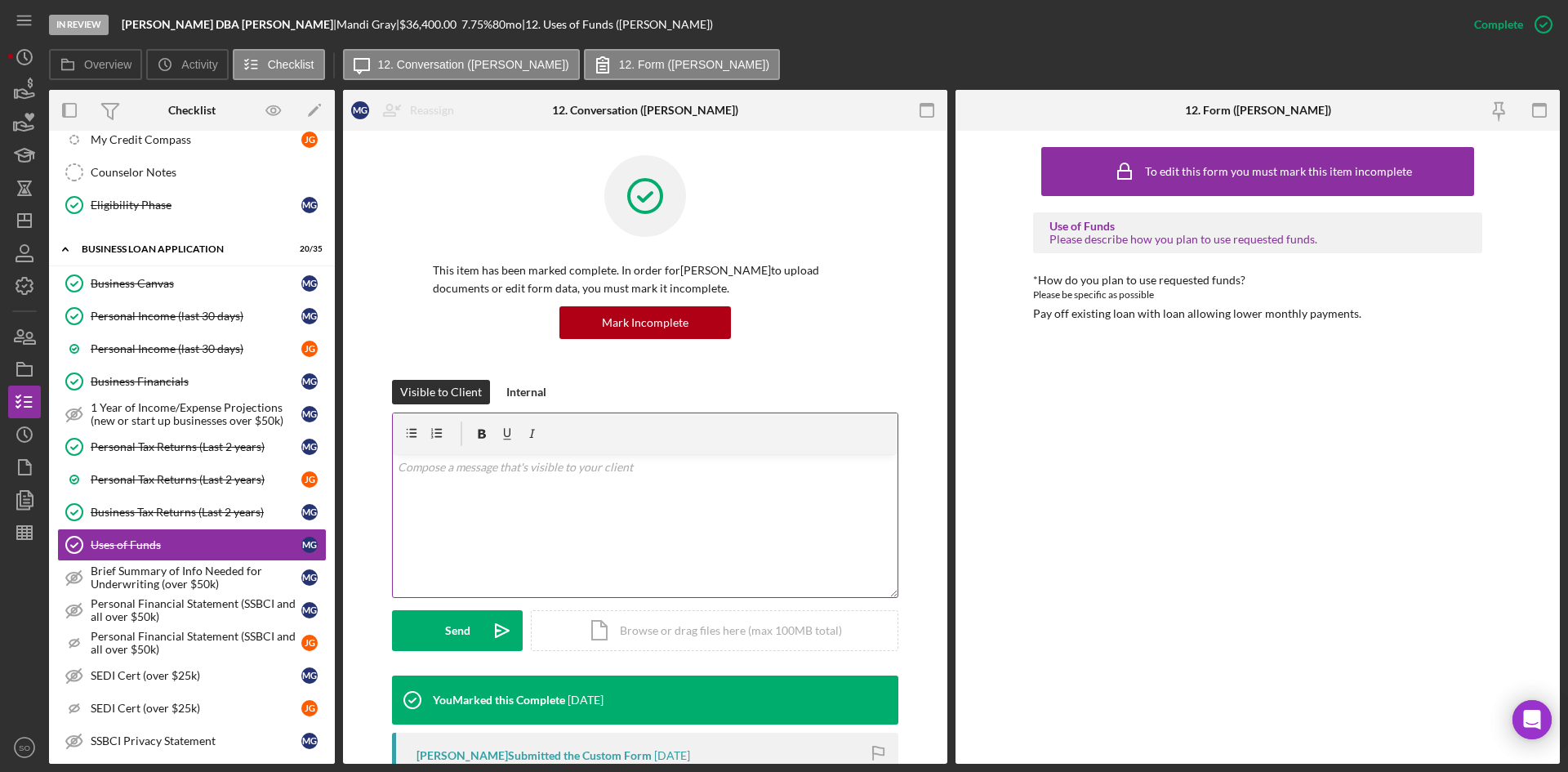
scroll to position [163, 0]
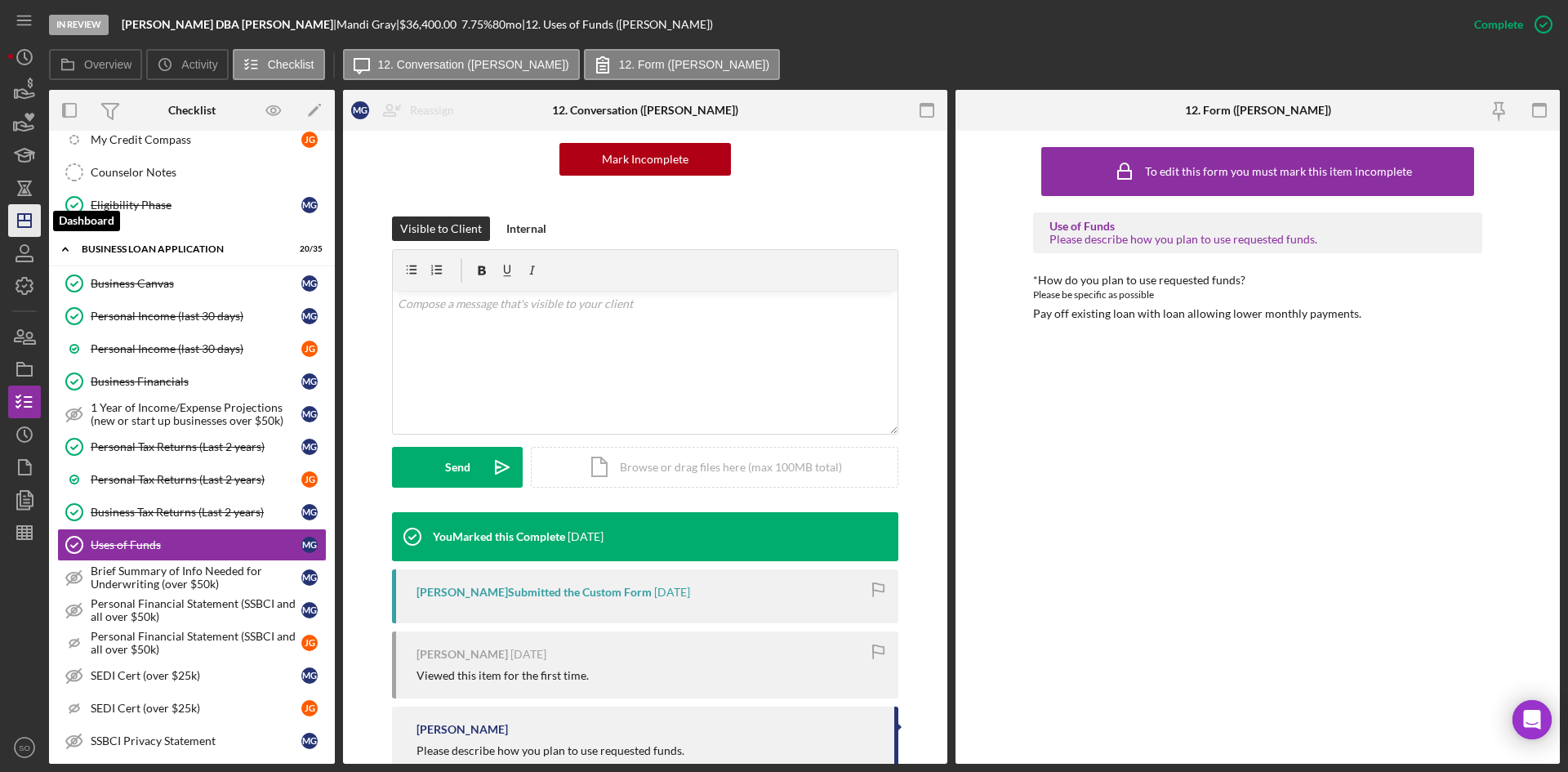
click at [36, 216] on icon "Icon/Dashboard" at bounding box center [25, 220] width 41 height 41
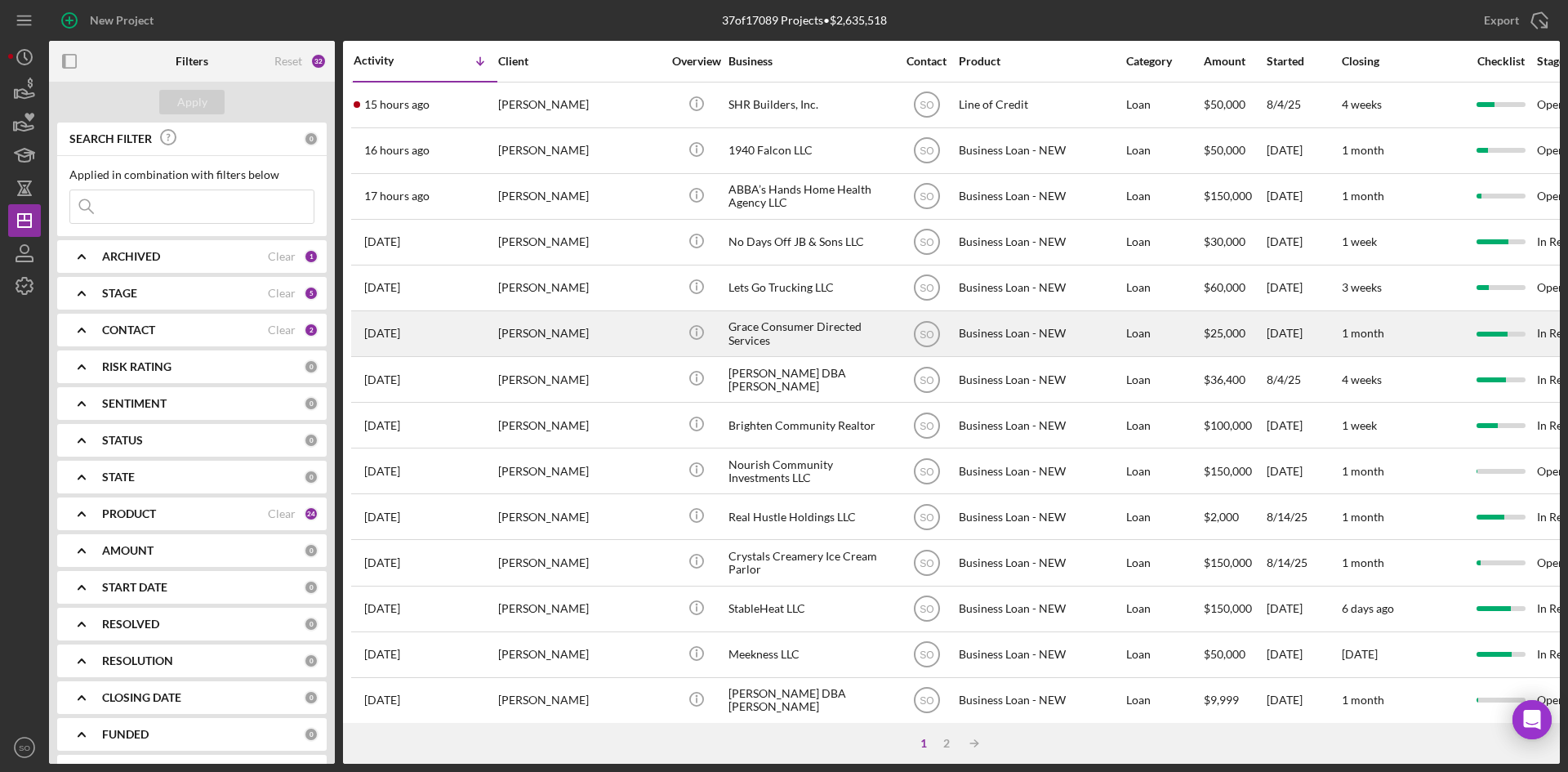
click at [508, 325] on div "[PERSON_NAME]" at bounding box center [580, 333] width 163 height 44
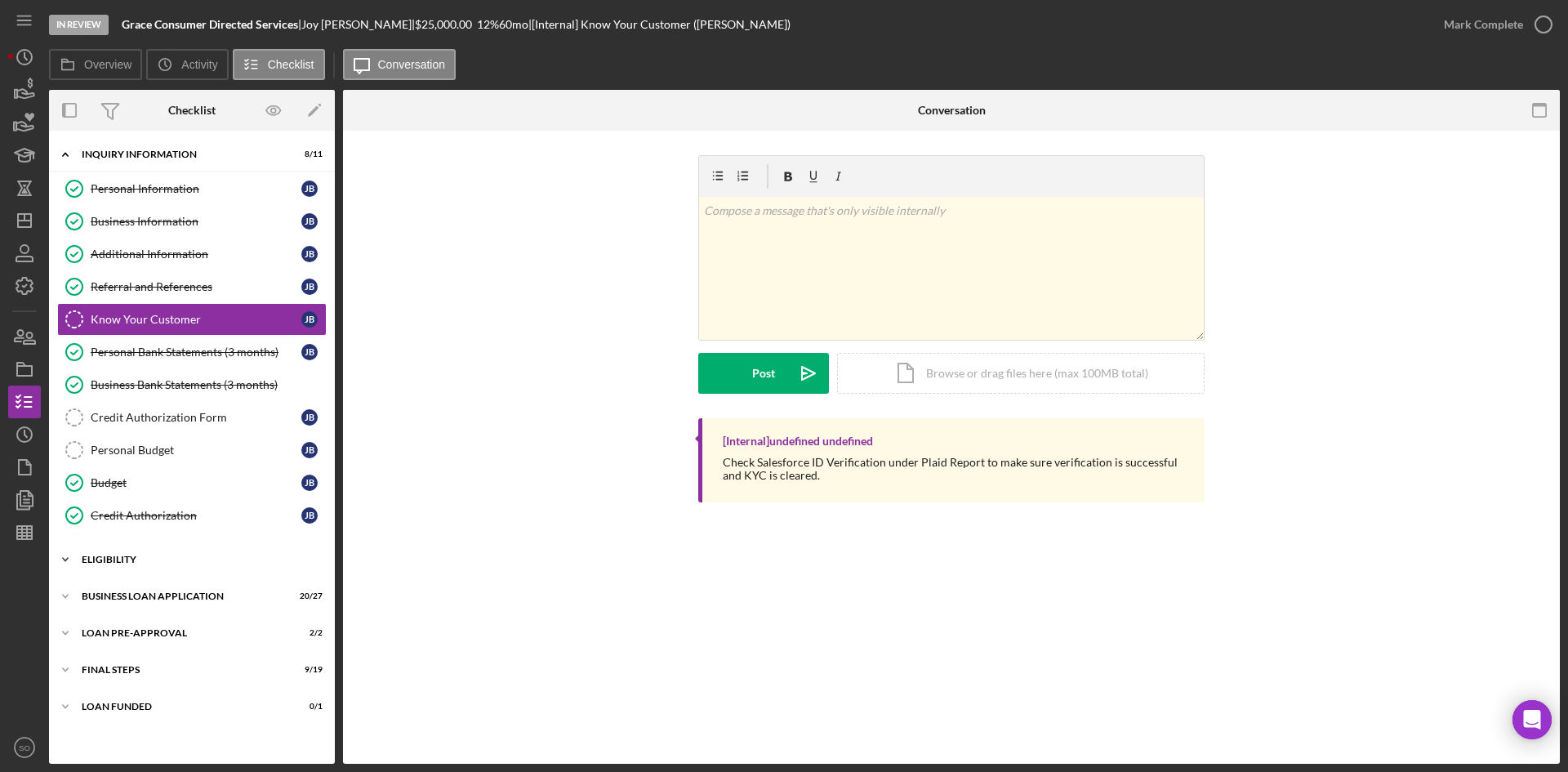
click at [145, 569] on div "Icon/Expander ELIGIBILITY 2 / 4" at bounding box center [192, 559] width 286 height 33
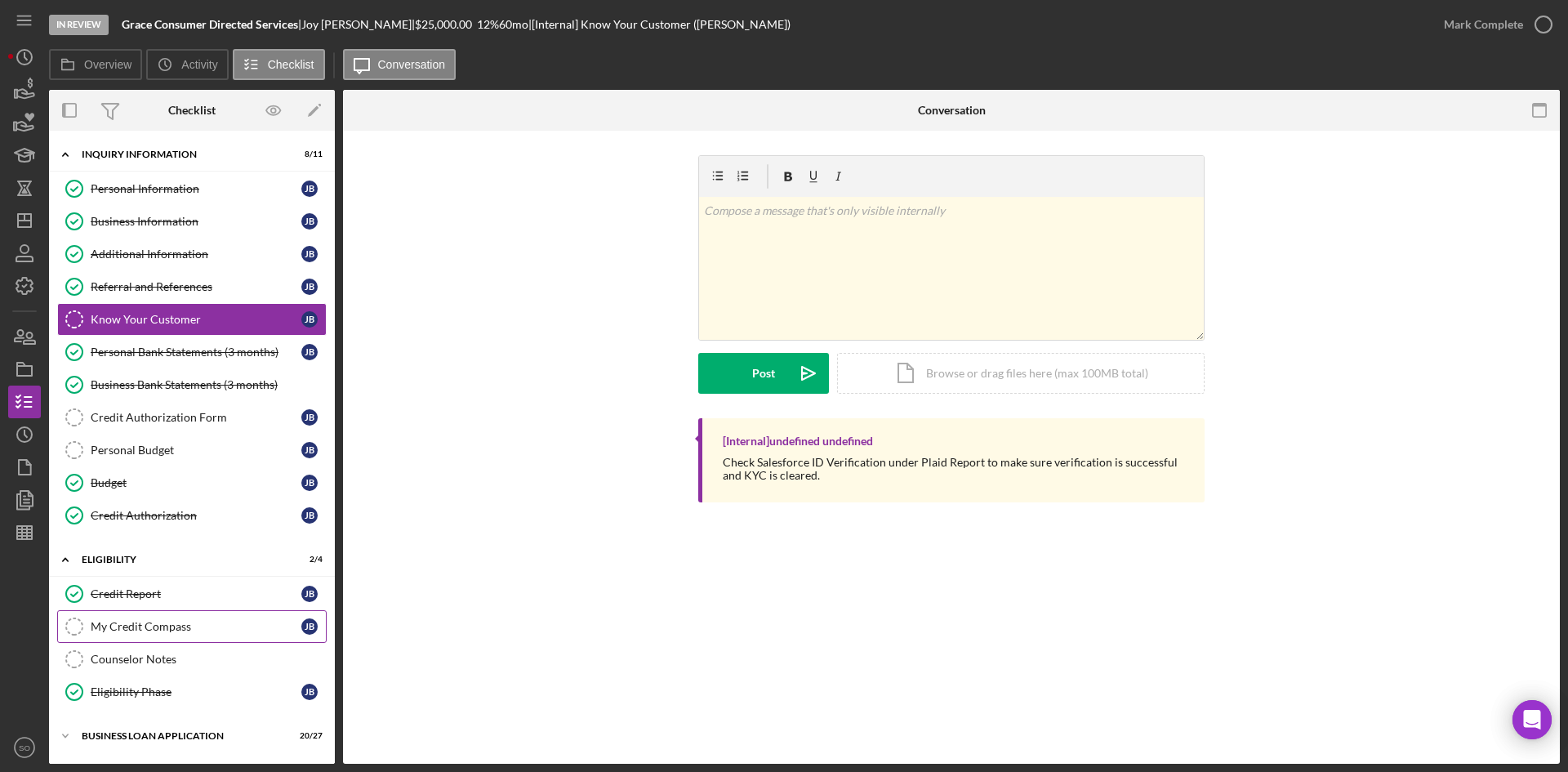
scroll to position [107, 0]
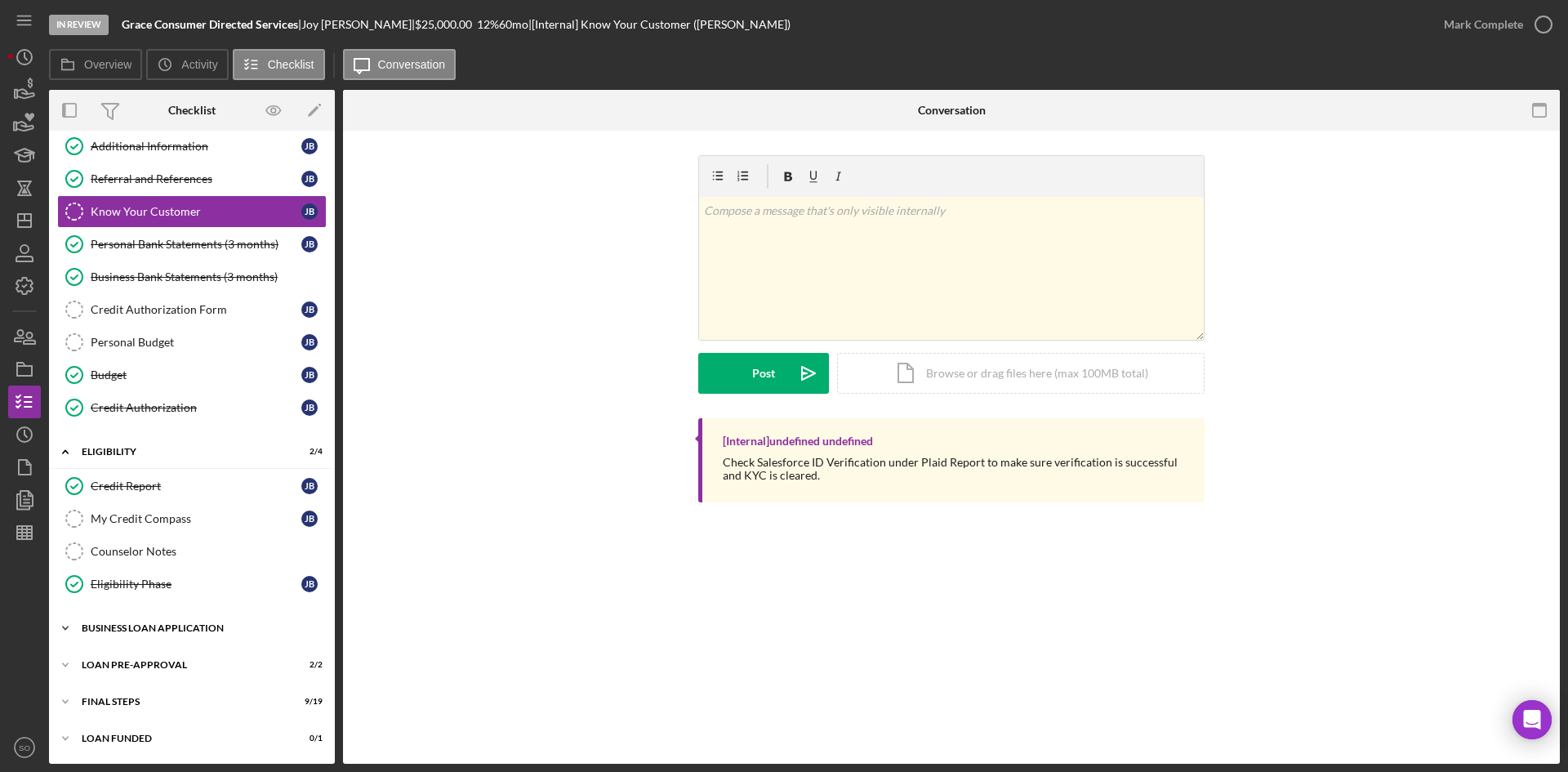
click at [152, 640] on div "Icon/Expander BUSINESS LOAN APPLICATION 20 / 27" at bounding box center [192, 627] width 286 height 33
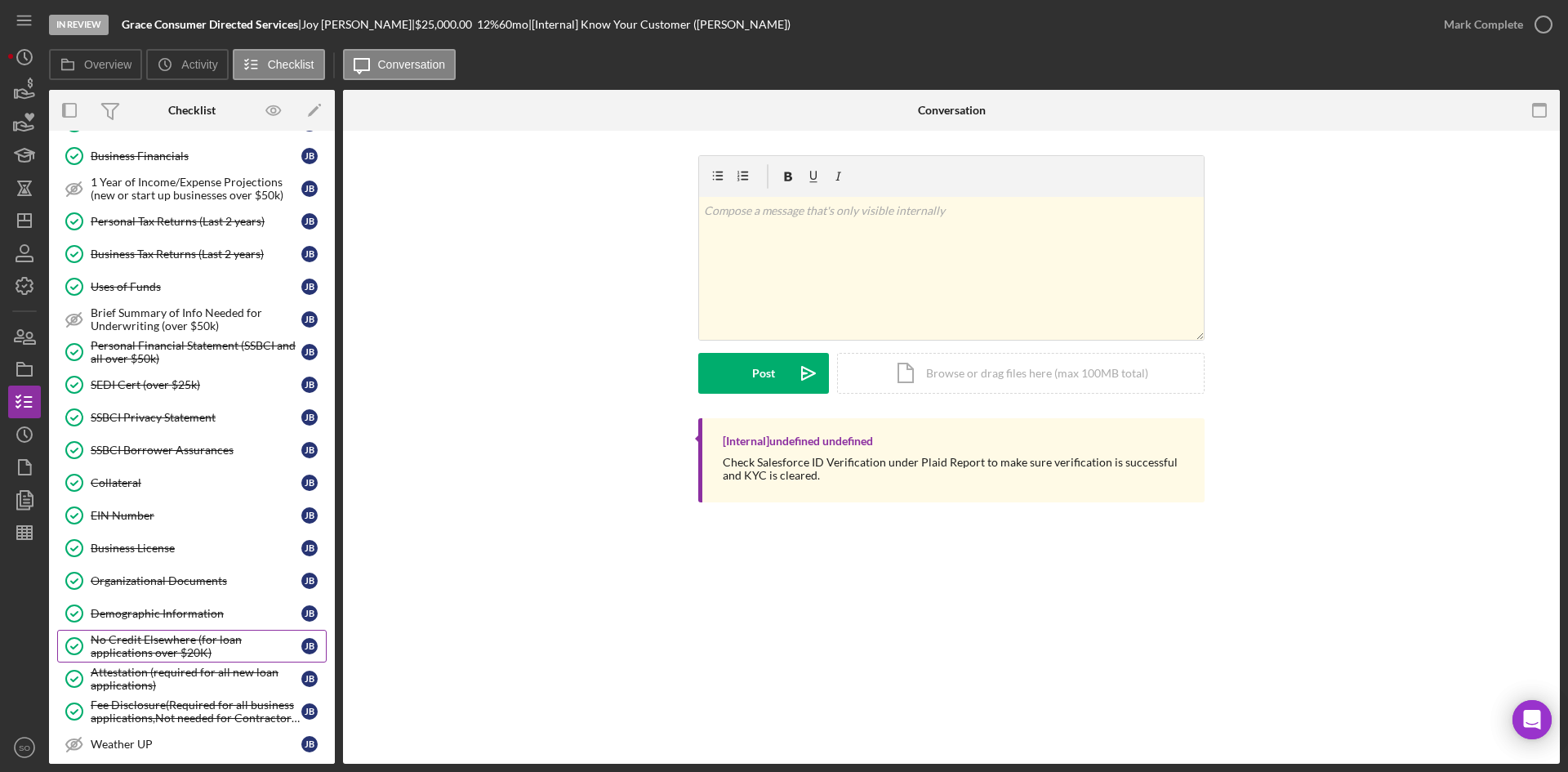
scroll to position [925, 0]
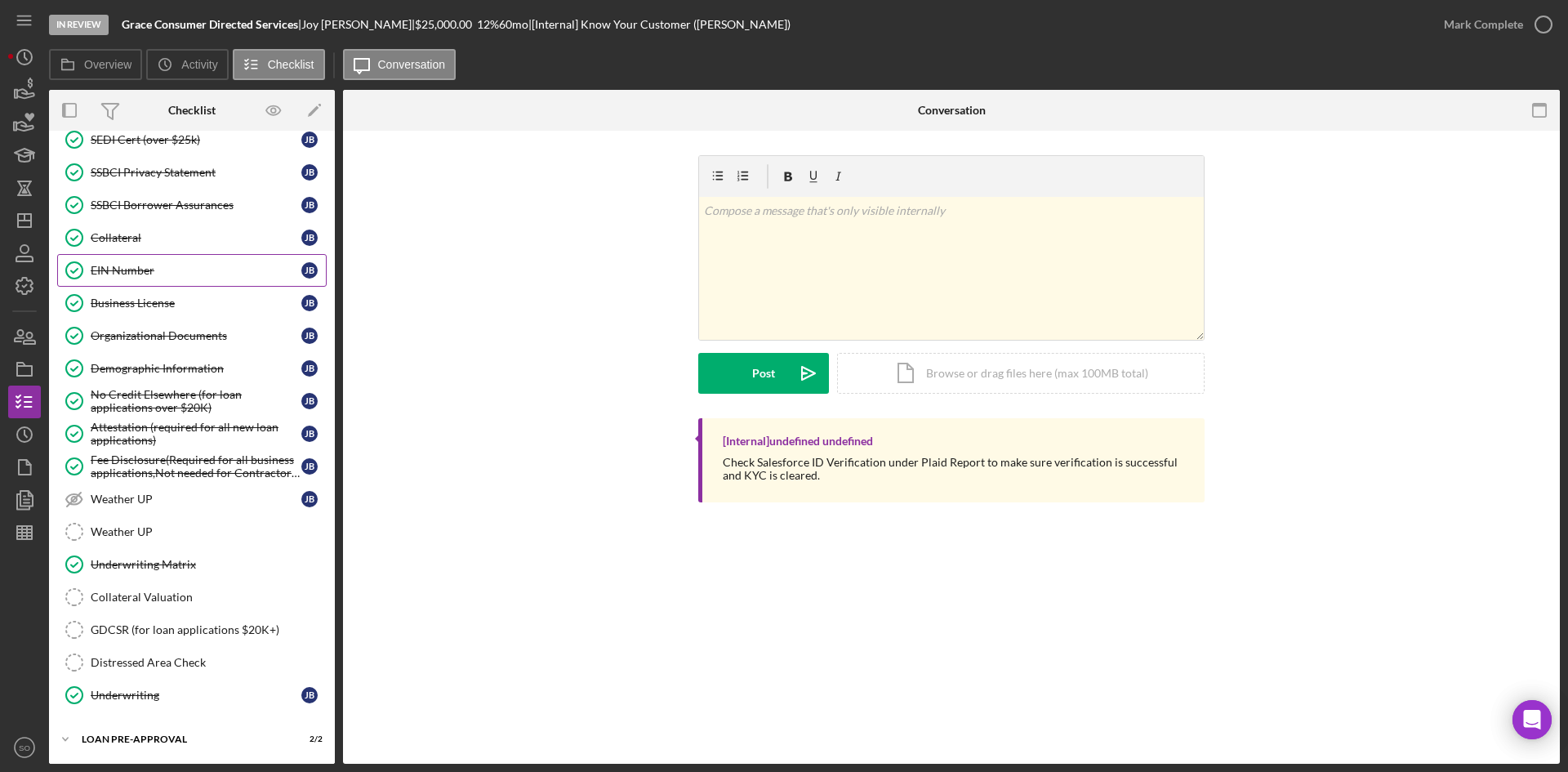
click at [150, 266] on div "EIN Number" at bounding box center [195, 270] width 211 height 13
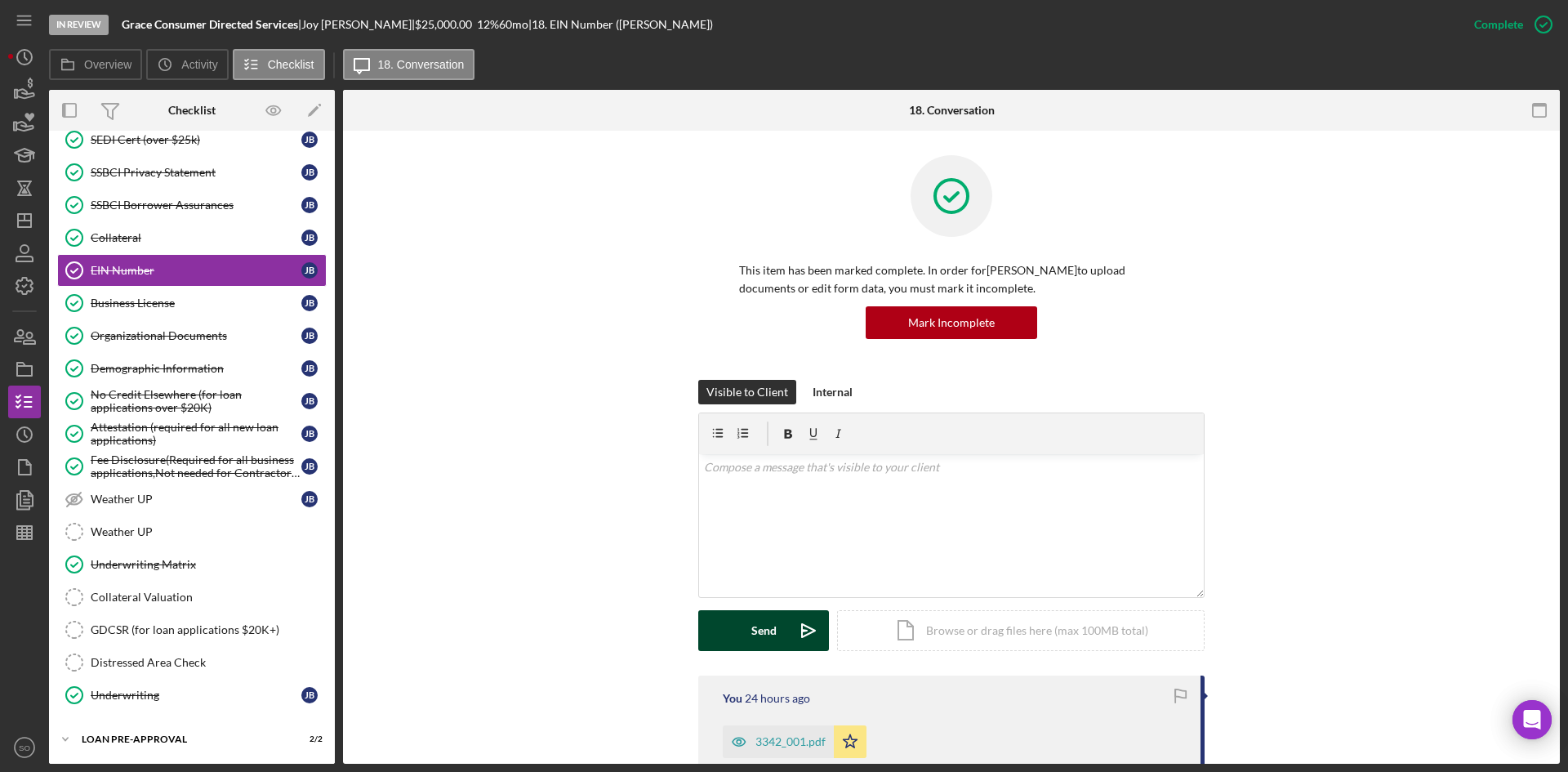
scroll to position [245, 0]
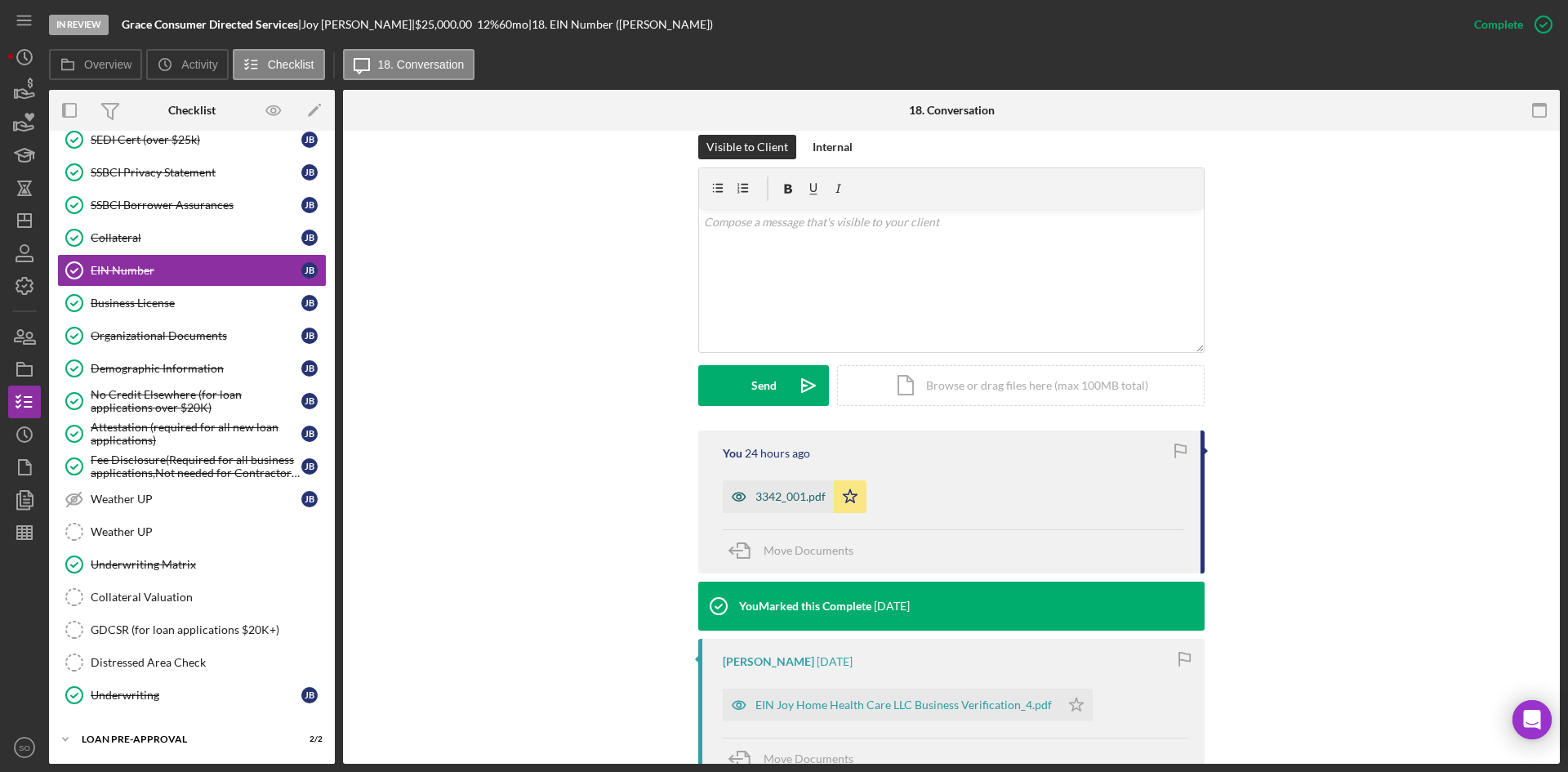
click at [755, 490] on div "3342_001.pdf" at bounding box center [790, 497] width 70 height 13
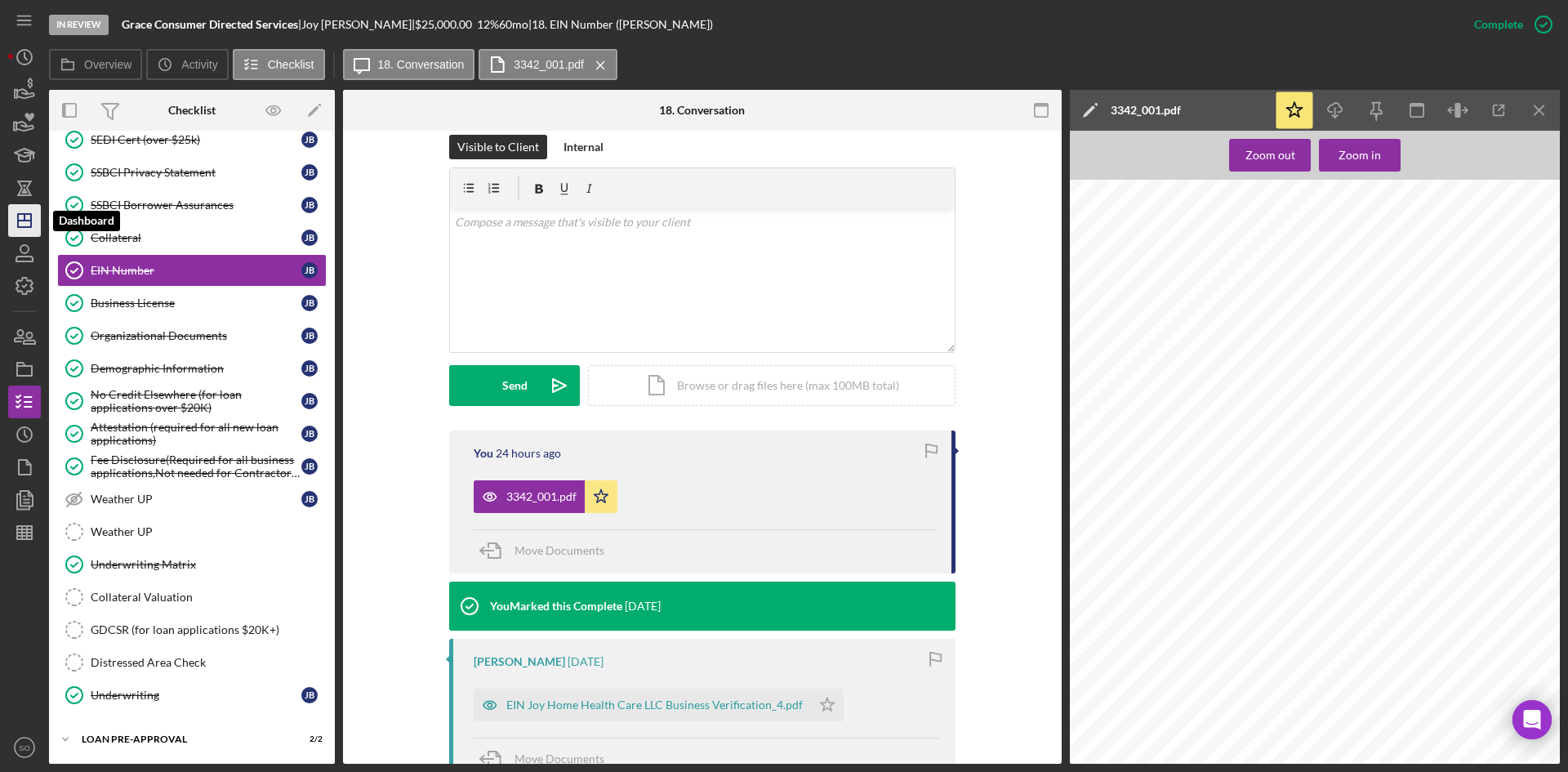
click at [23, 218] on icon "Icon/Dashboard" at bounding box center [25, 220] width 41 height 41
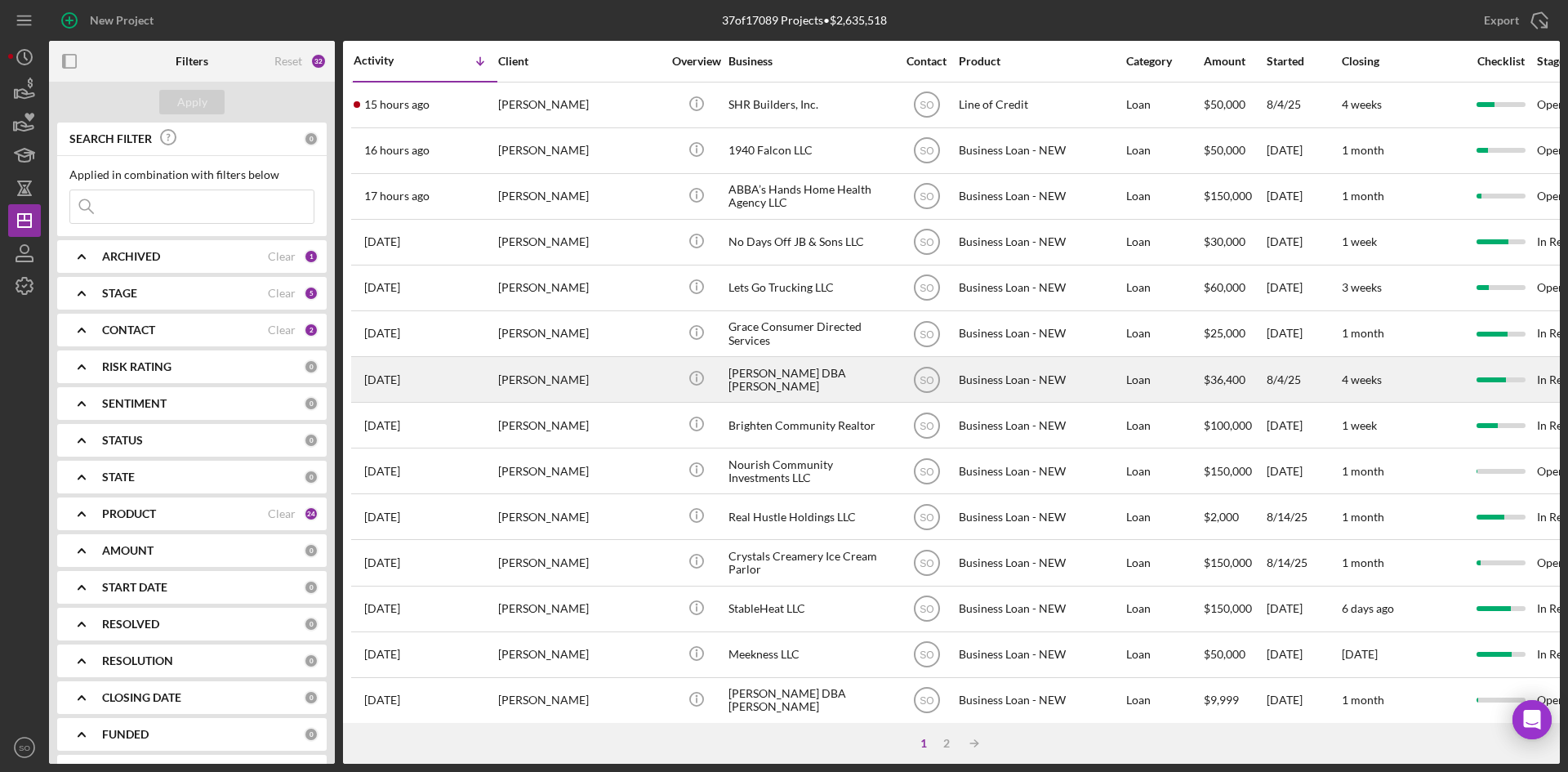
click at [521, 378] on div "[PERSON_NAME]" at bounding box center [580, 379] width 163 height 44
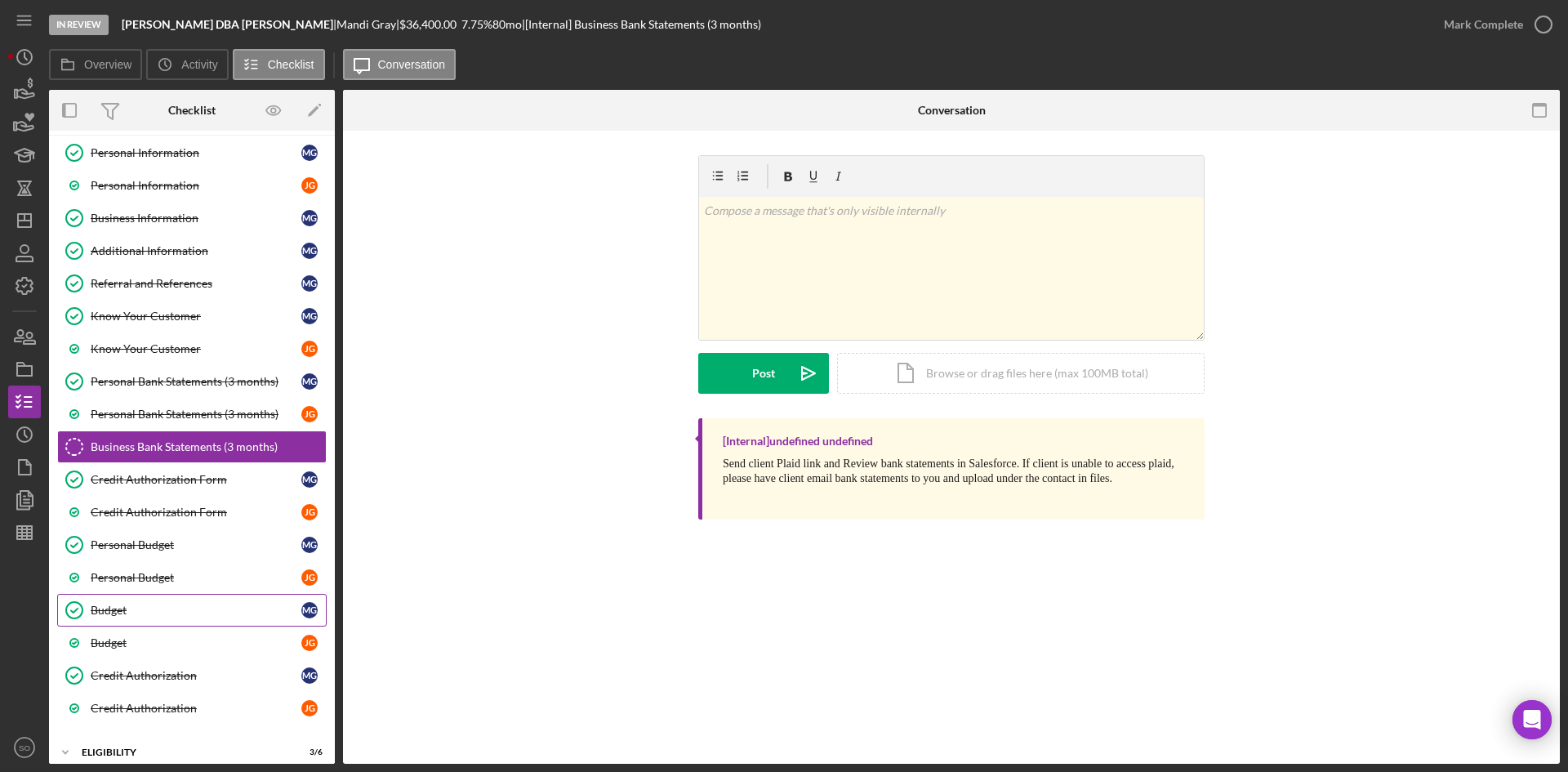
scroll to position [233, 0]
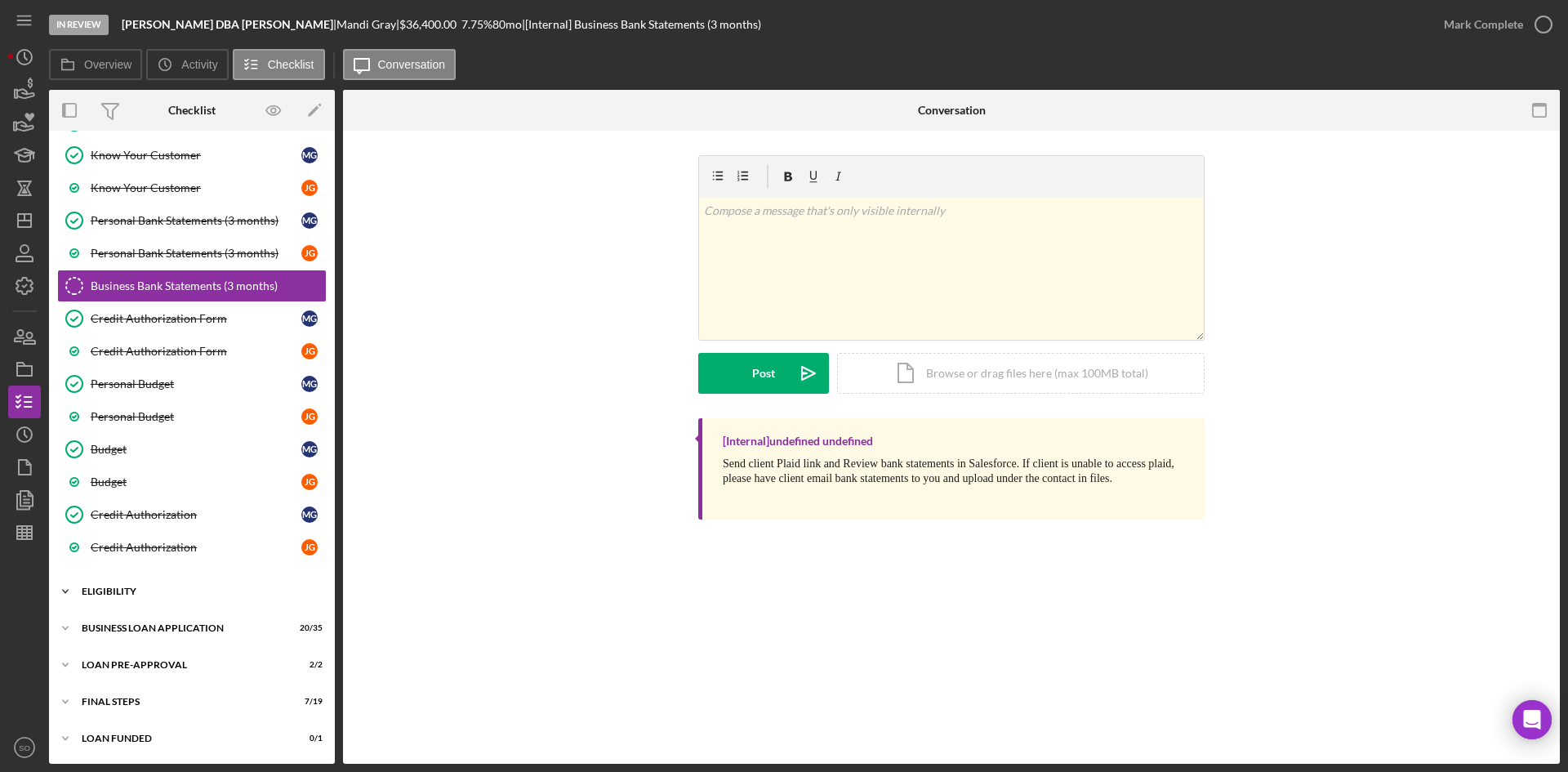
click at [169, 592] on div "ELIGIBILITY" at bounding box center [198, 591] width 233 height 10
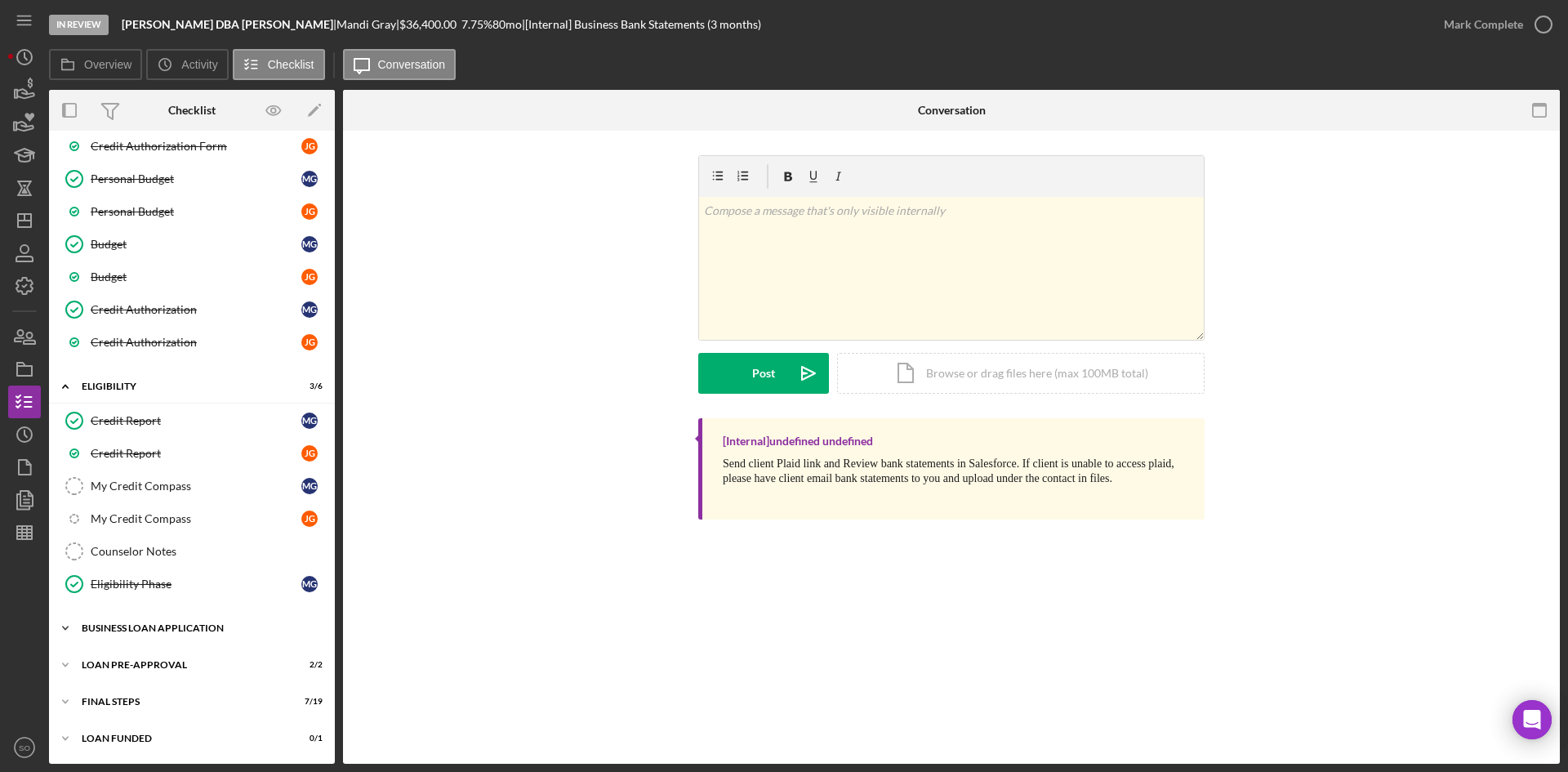
click at [169, 624] on div "BUSINESS LOAN APPLICATION" at bounding box center [198, 627] width 233 height 10
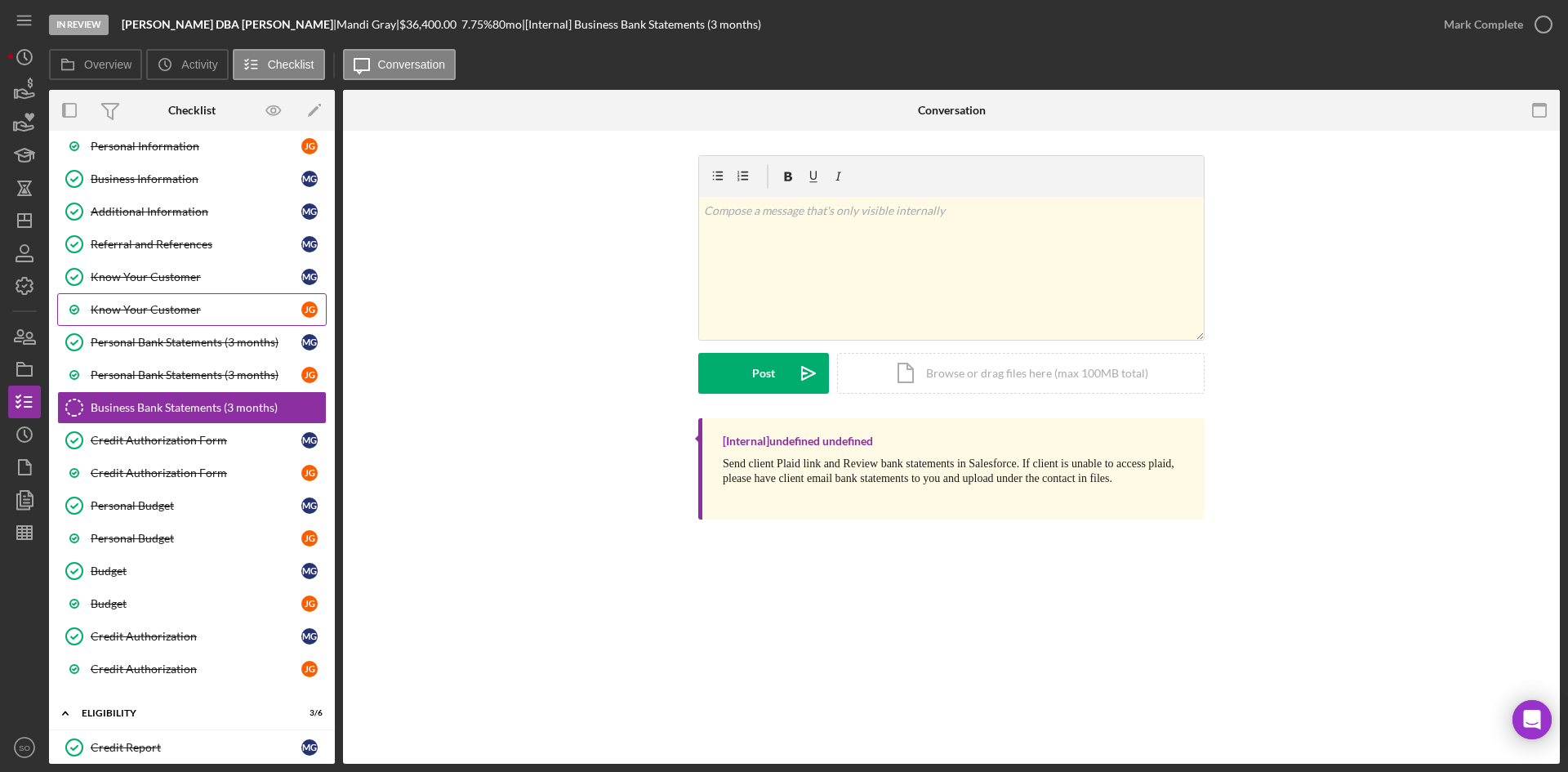
scroll to position [0, 0]
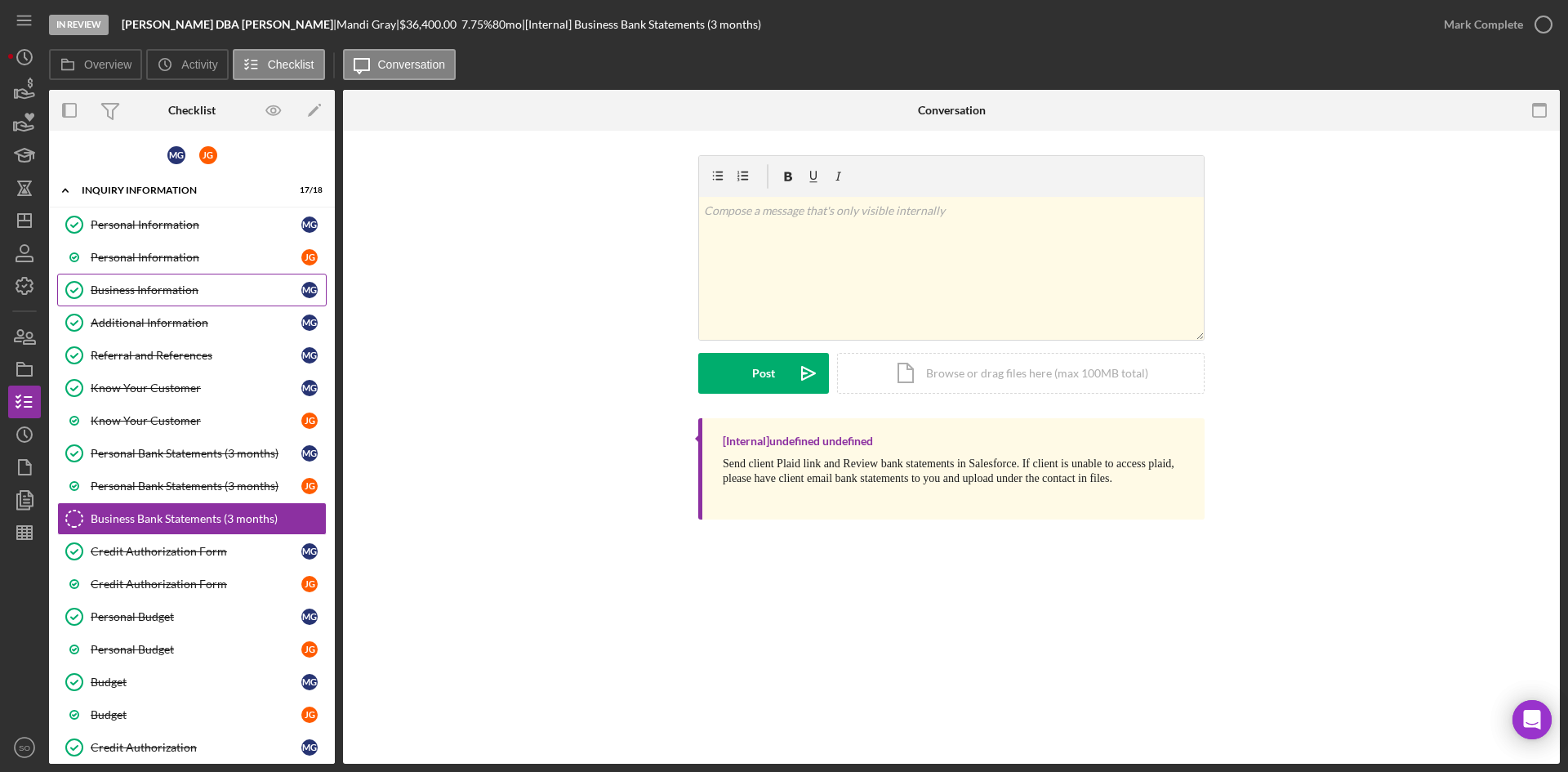
click at [146, 292] on div "Business Information" at bounding box center [195, 290] width 211 height 13
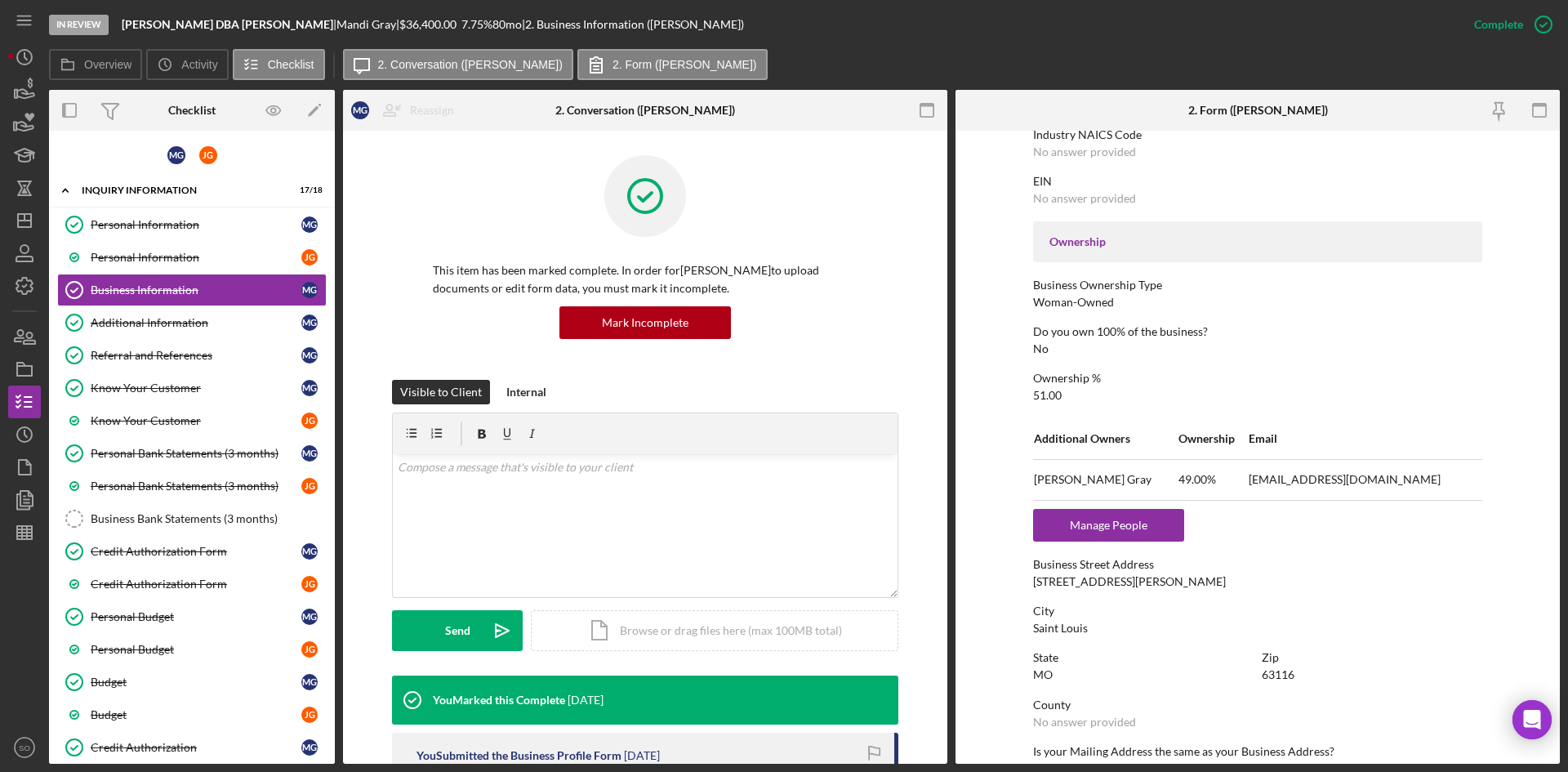
scroll to position [50, 0]
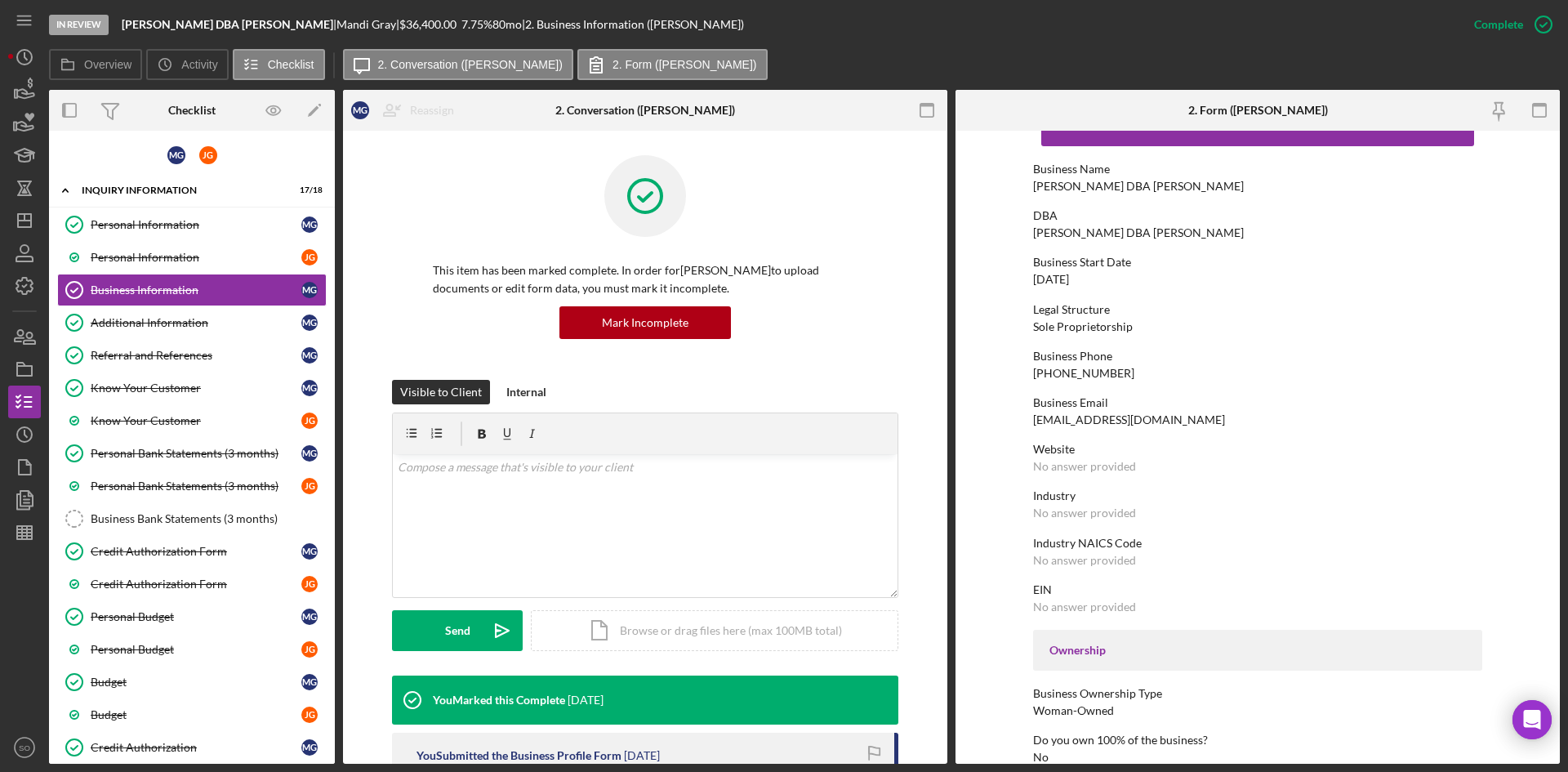
drag, startPoint x: 1042, startPoint y: 375, endPoint x: 982, endPoint y: 380, distance: 60.2
click at [982, 380] on form "To edit this form you must mark this item incomplete Business Name [PERSON_NAME…" at bounding box center [1257, 447] width 604 height 633
drag, startPoint x: 1023, startPoint y: 374, endPoint x: 1135, endPoint y: 373, distance: 112.0
click at [1135, 373] on form "To edit this form you must mark this item incomplete Business Name [PERSON_NAME…" at bounding box center [1257, 447] width 604 height 633
copy div "[PHONE_NUMBER]"
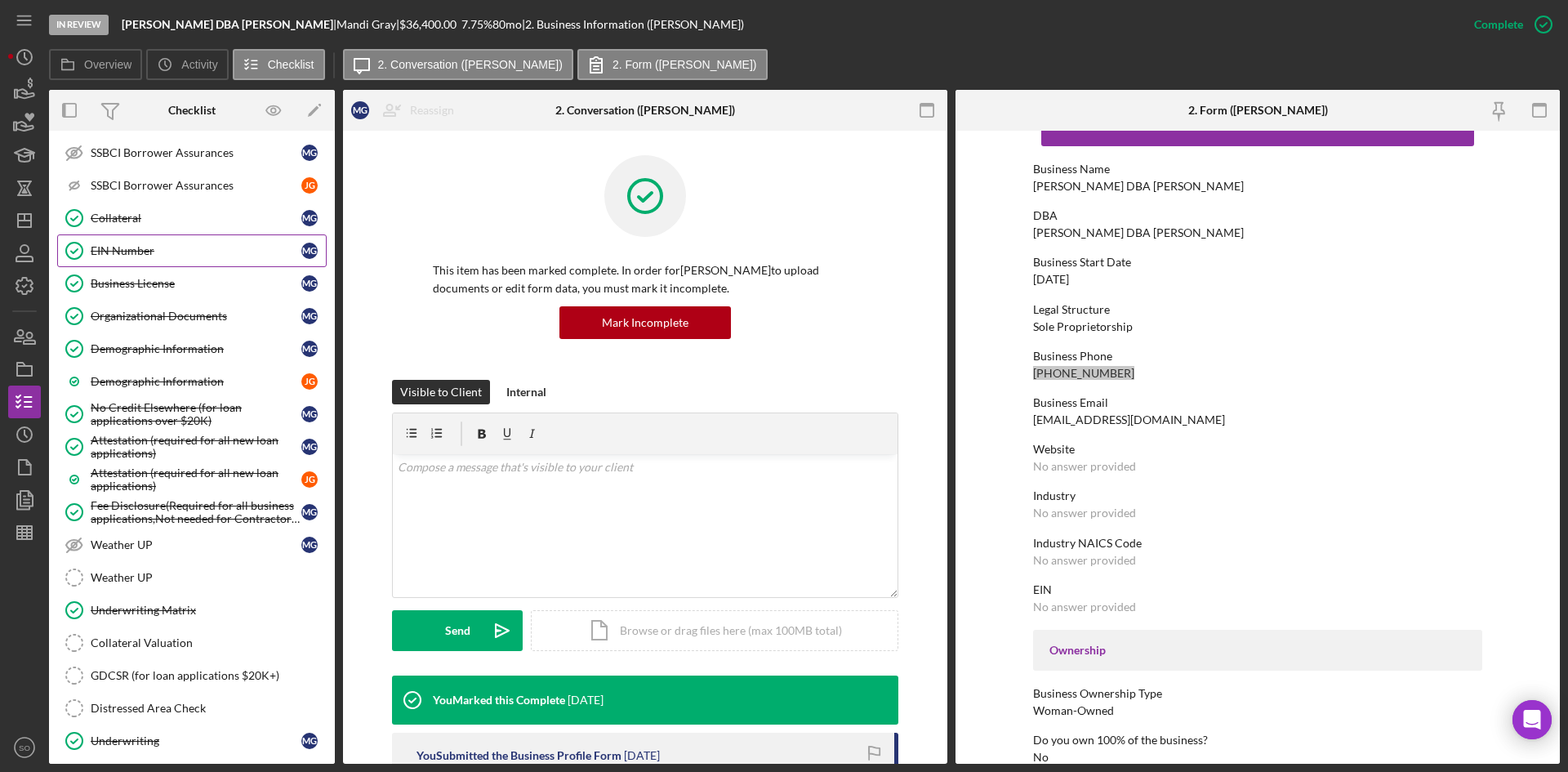
scroll to position [1590, 0]
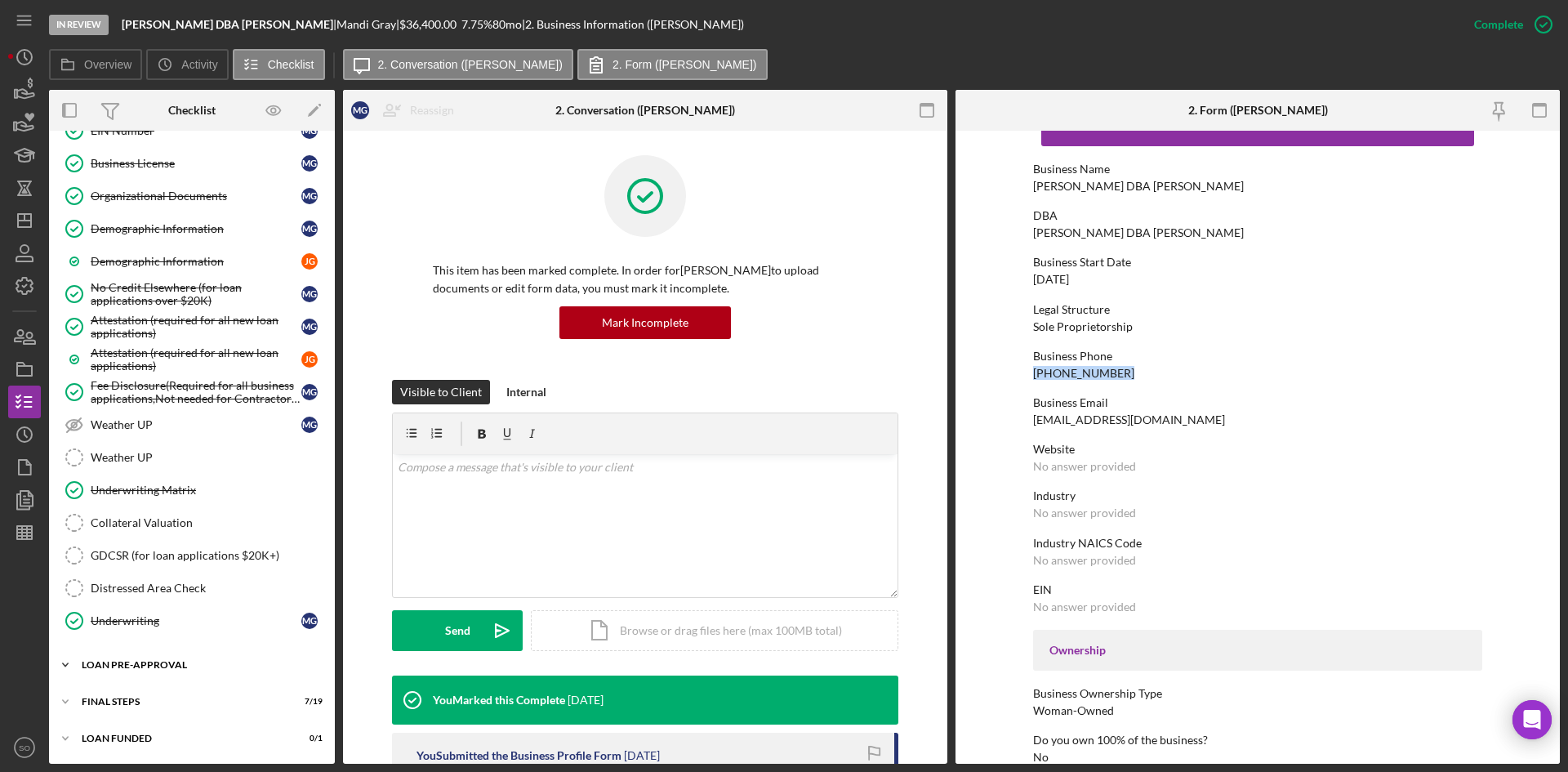
click at [166, 661] on div "LOAN PRE-APPROVAL" at bounding box center [198, 665] width 233 height 10
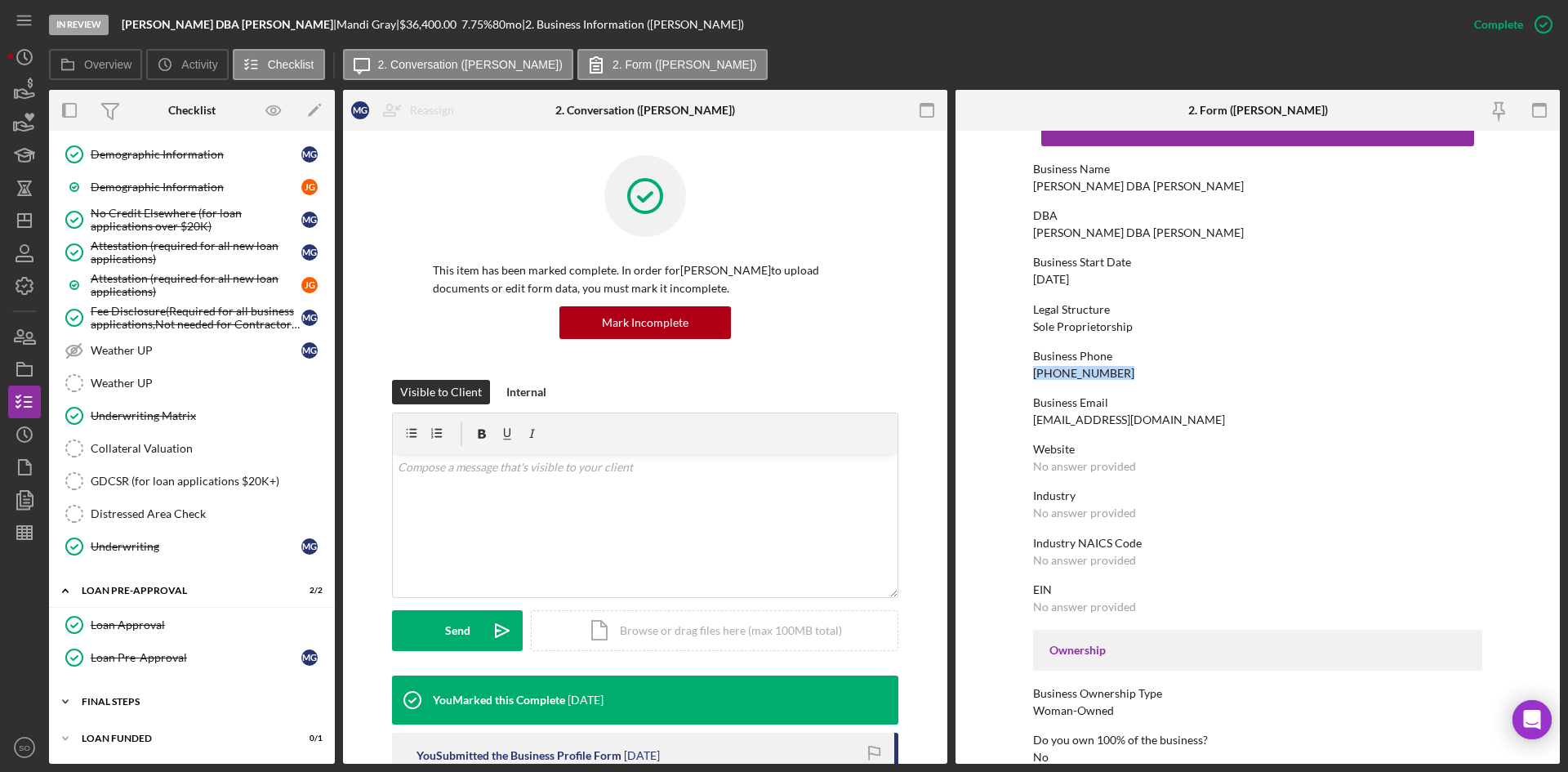
click at [142, 702] on div "FINAL STEPS" at bounding box center [198, 701] width 233 height 10
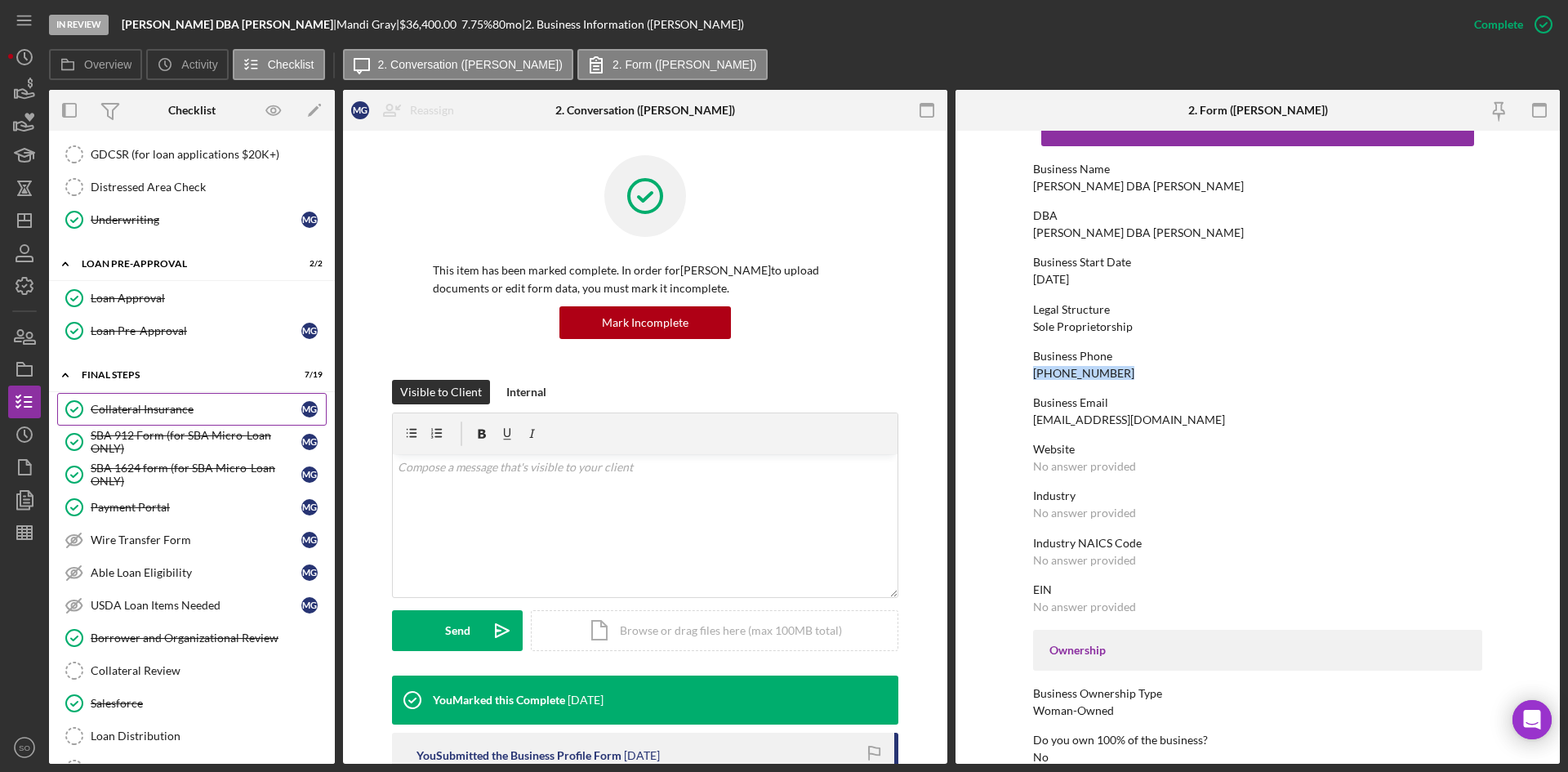
drag, startPoint x: 132, startPoint y: 428, endPoint x: 154, endPoint y: 420, distance: 23.4
click at [132, 427] on link "SBA 912 Form (for SBA Micro-Loan ONLY) SBA 912 Form (for SBA Micro-Loan ONLY) M…" at bounding box center [191, 442] width 269 height 33
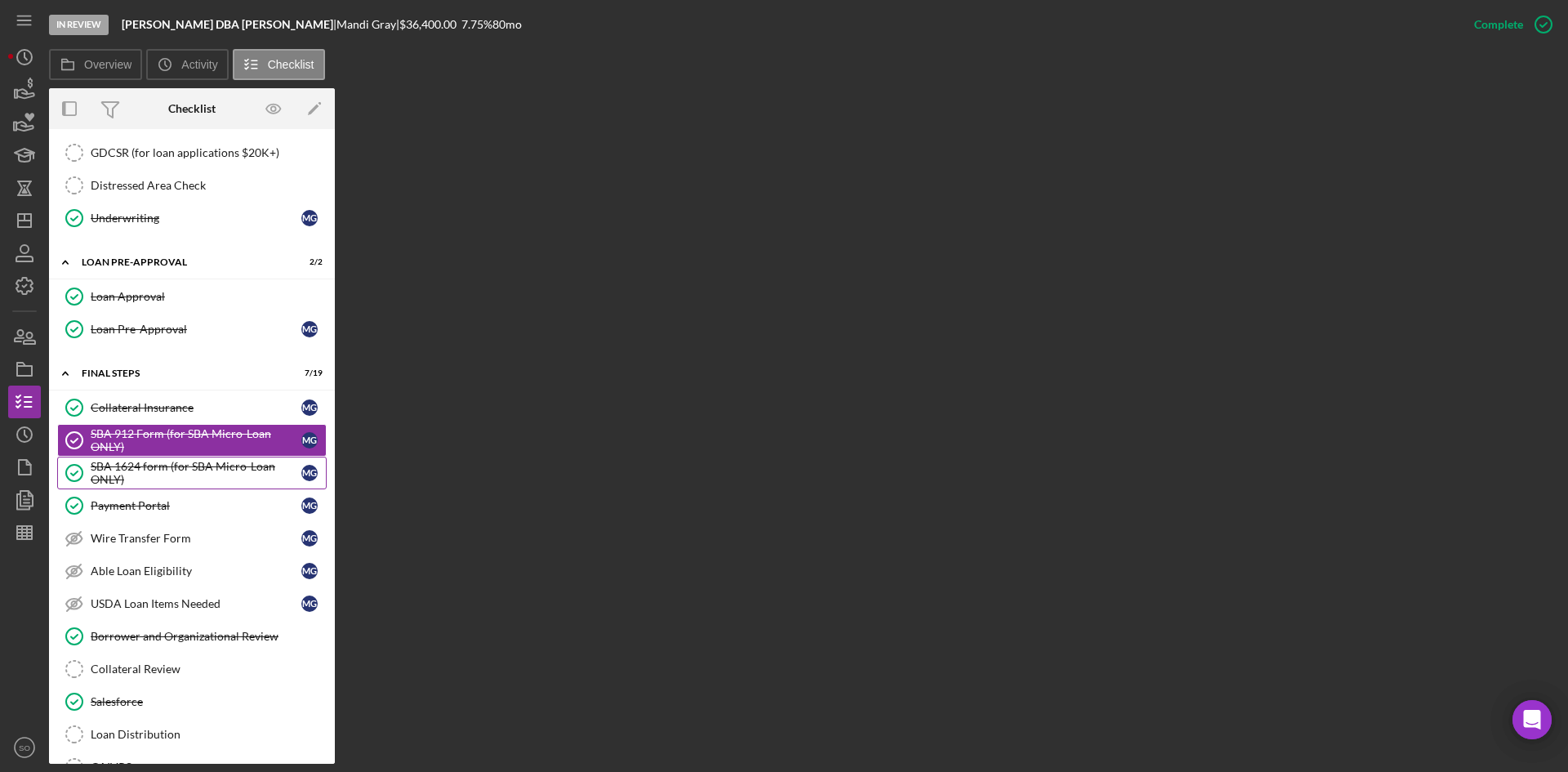
click at [132, 471] on div "SBA 1624 form (for SBA Micro-Loan ONLY)" at bounding box center [195, 472] width 211 height 26
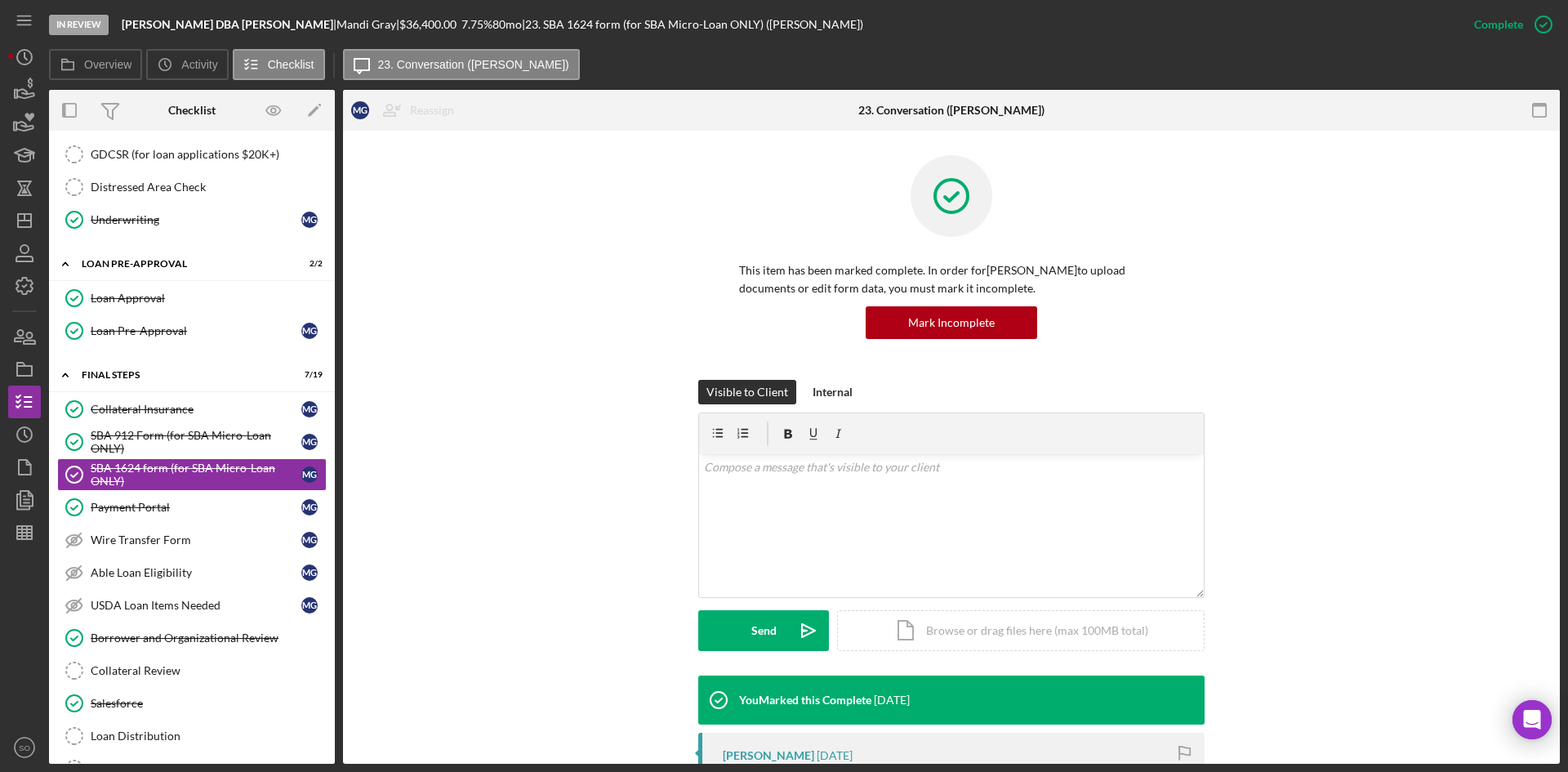
scroll to position [327, 0]
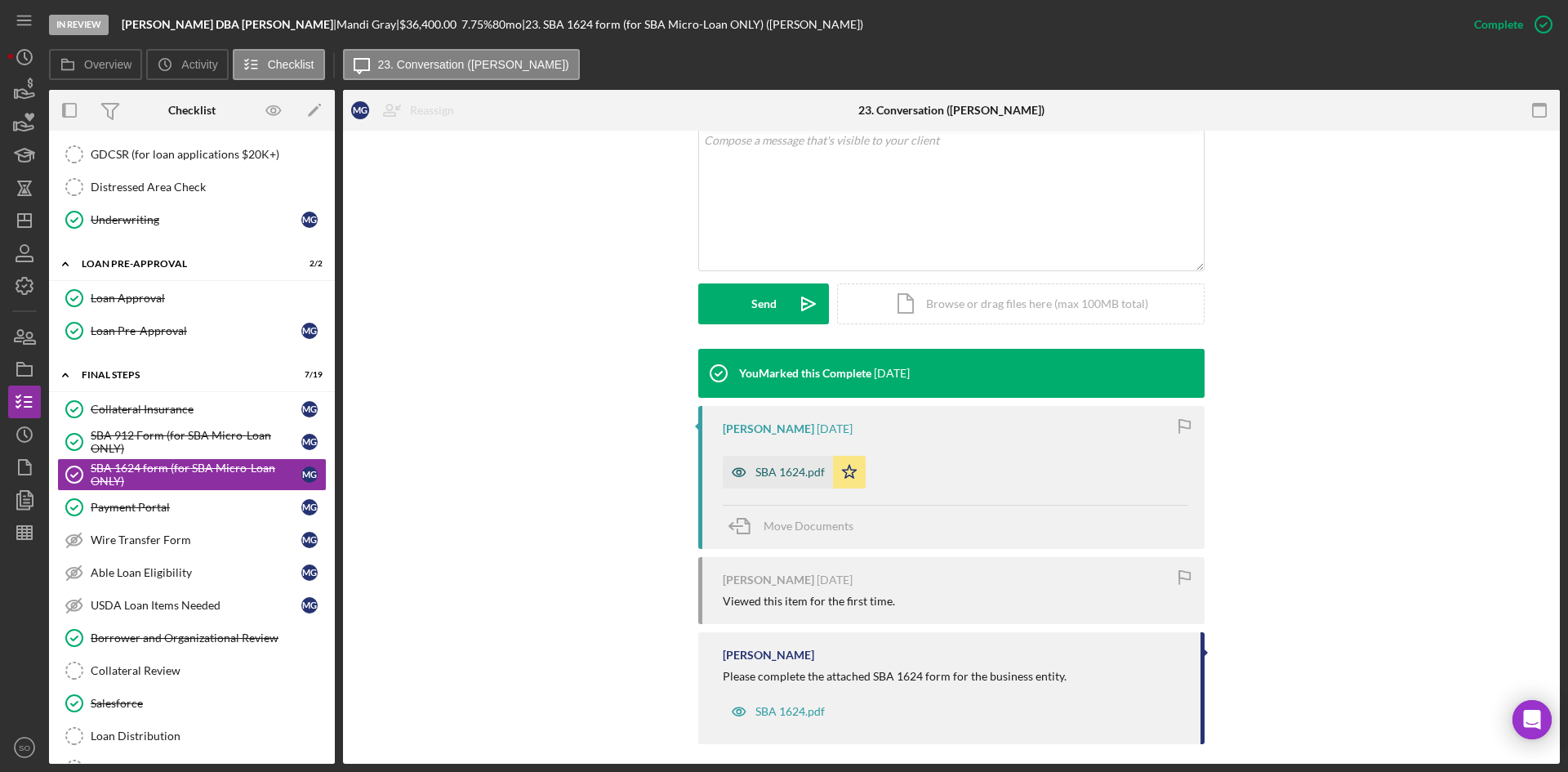
click at [755, 478] on div "SBA 1624.pdf" at bounding box center [790, 472] width 69 height 13
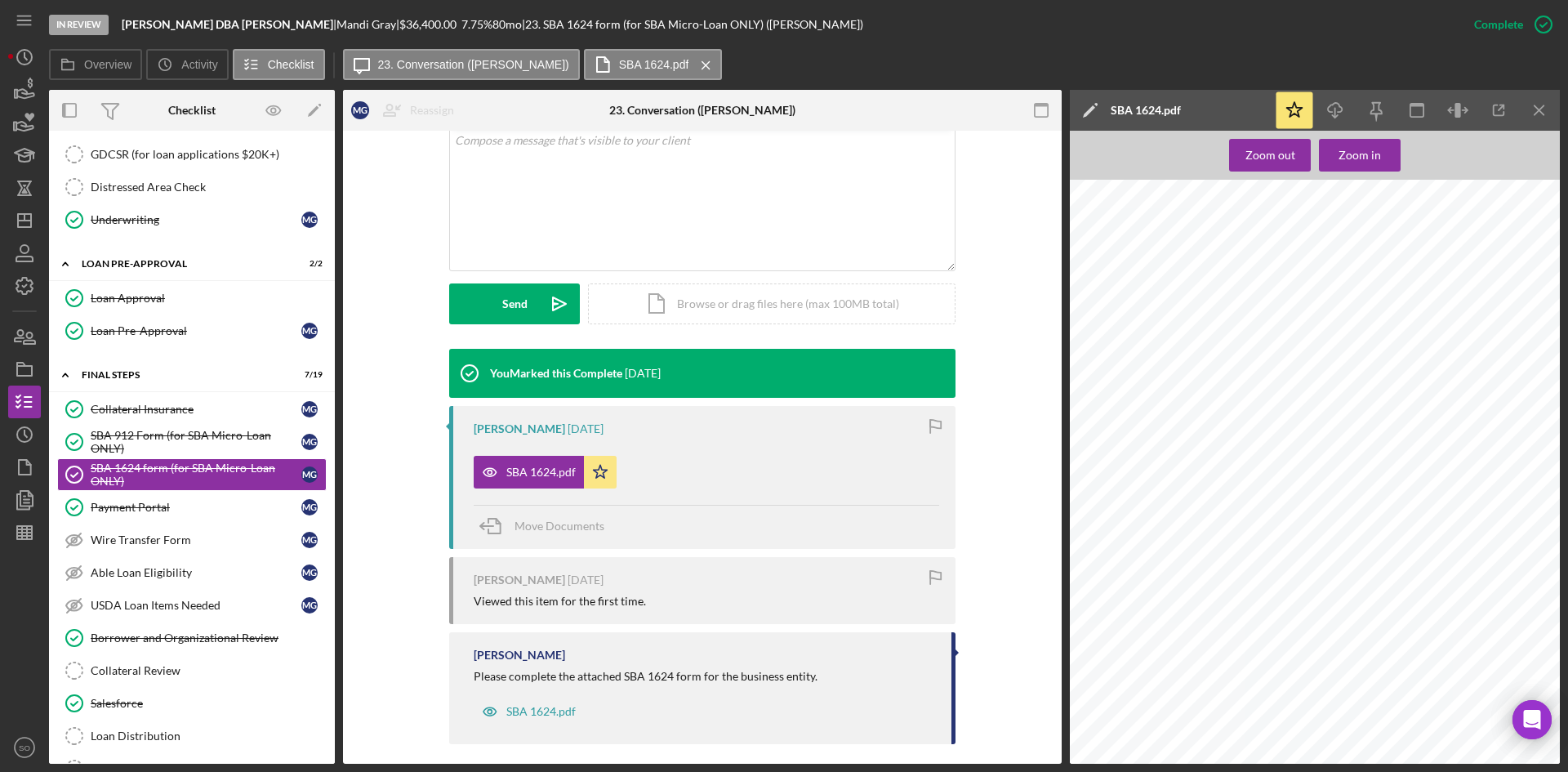
scroll to position [245, 0]
click at [210, 448] on div "SBA 912 Form (for SBA Micro-Loan ONLY)" at bounding box center [195, 442] width 211 height 26
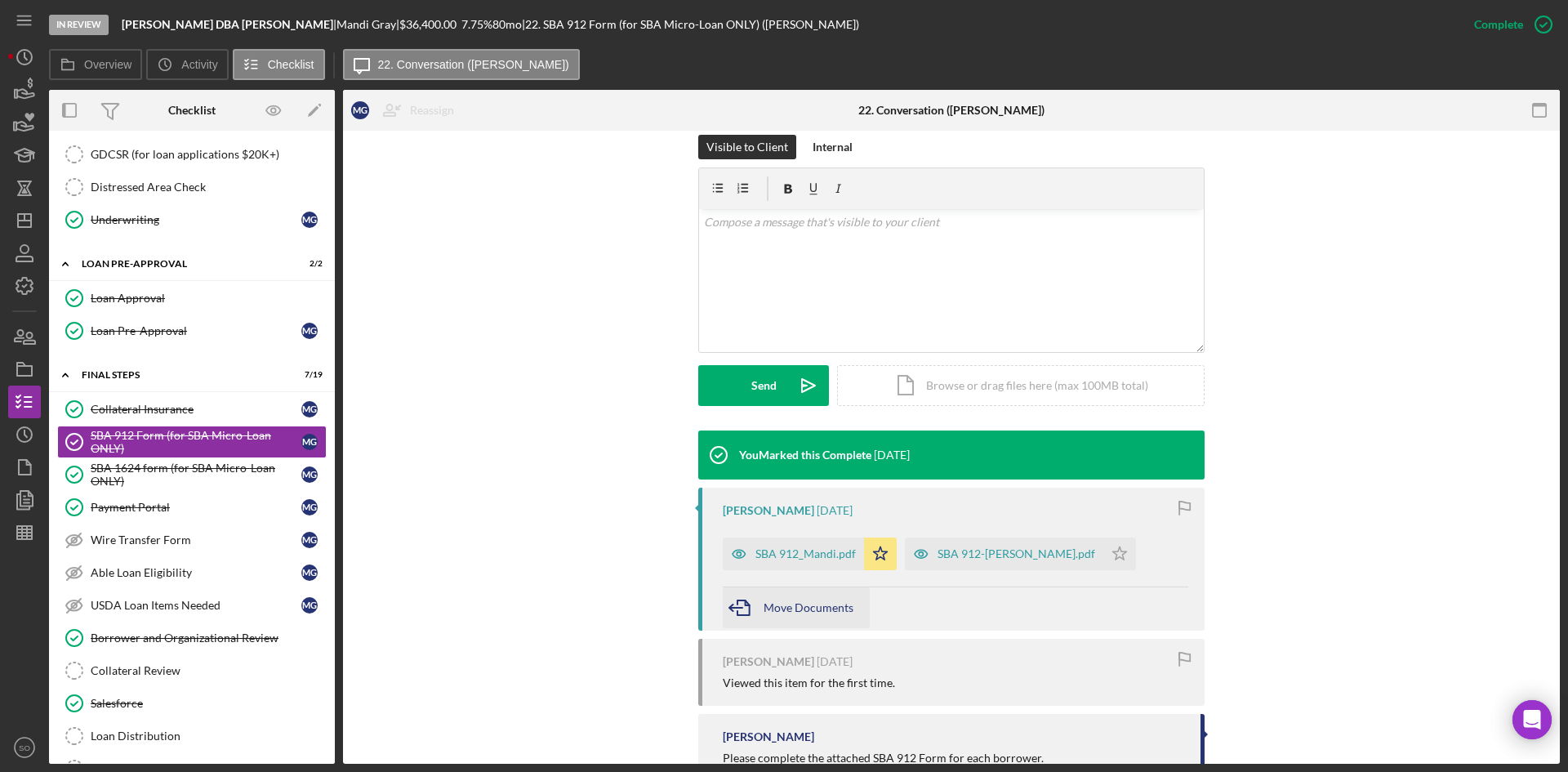
scroll to position [327, 0]
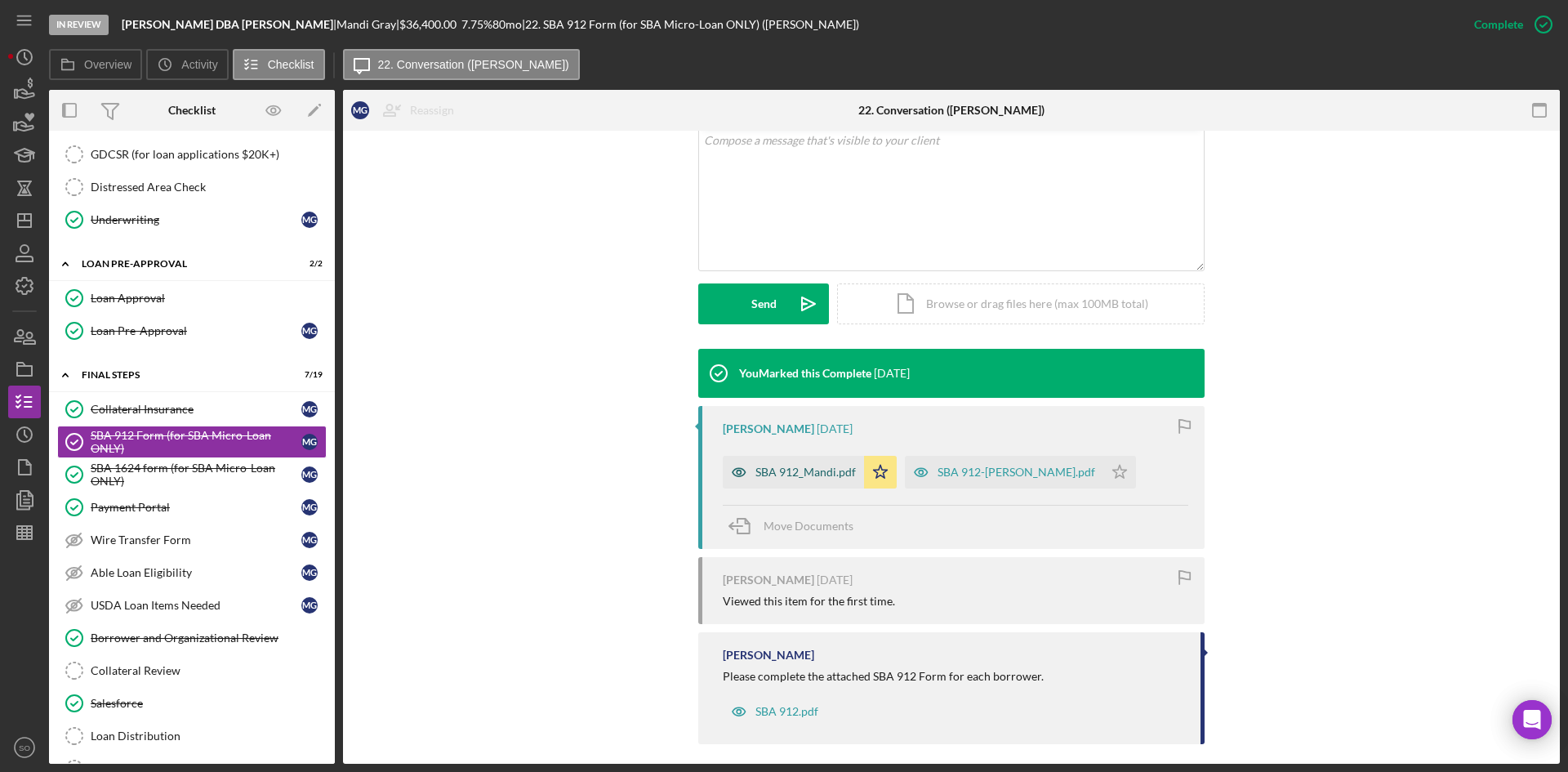
click at [783, 480] on div "SBA 912_Mandi.pdf" at bounding box center [792, 472] width 141 height 33
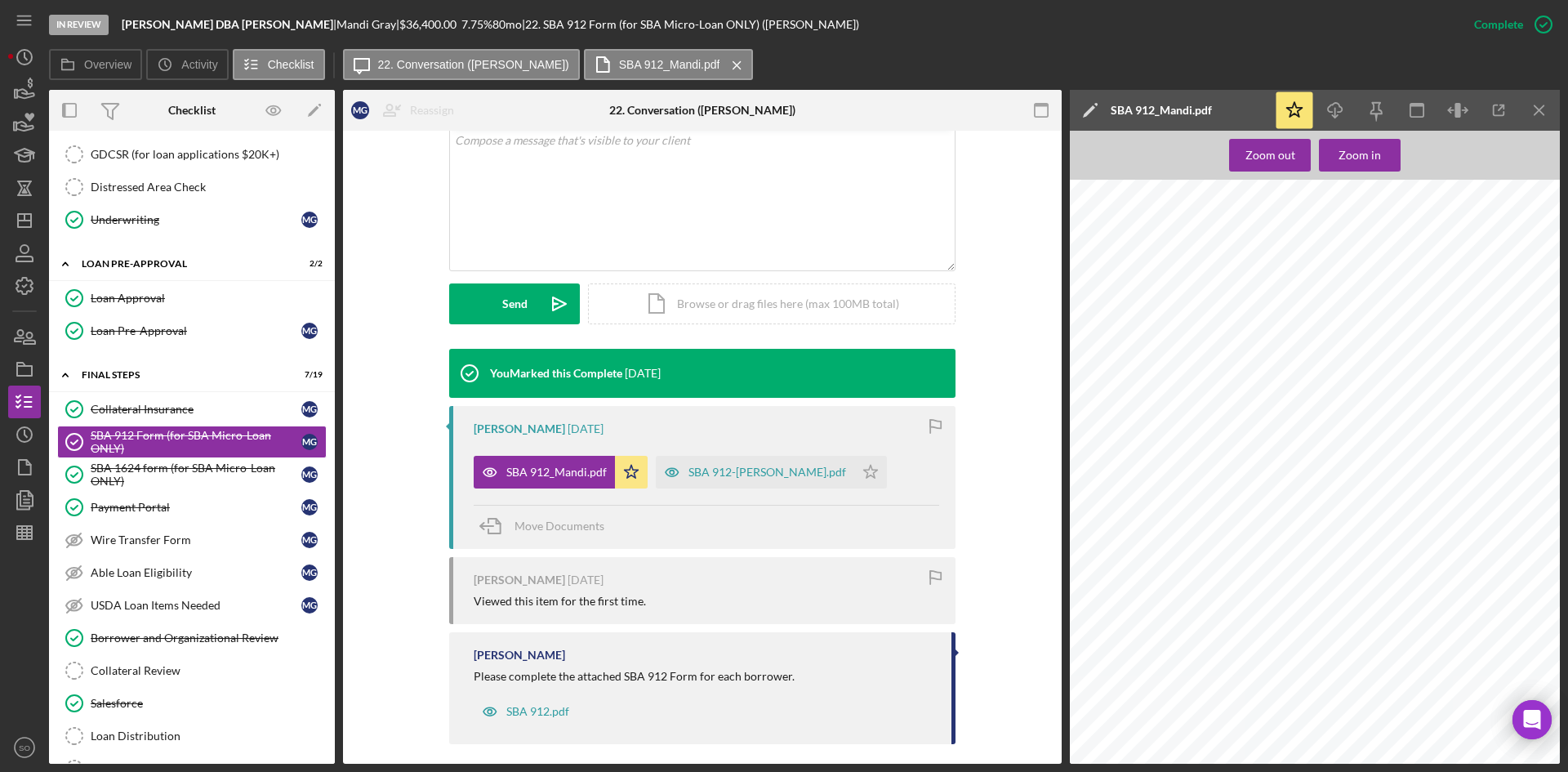
scroll to position [0, 0]
click at [1540, 110] on line "button" at bounding box center [1539, 110] width 9 height 9
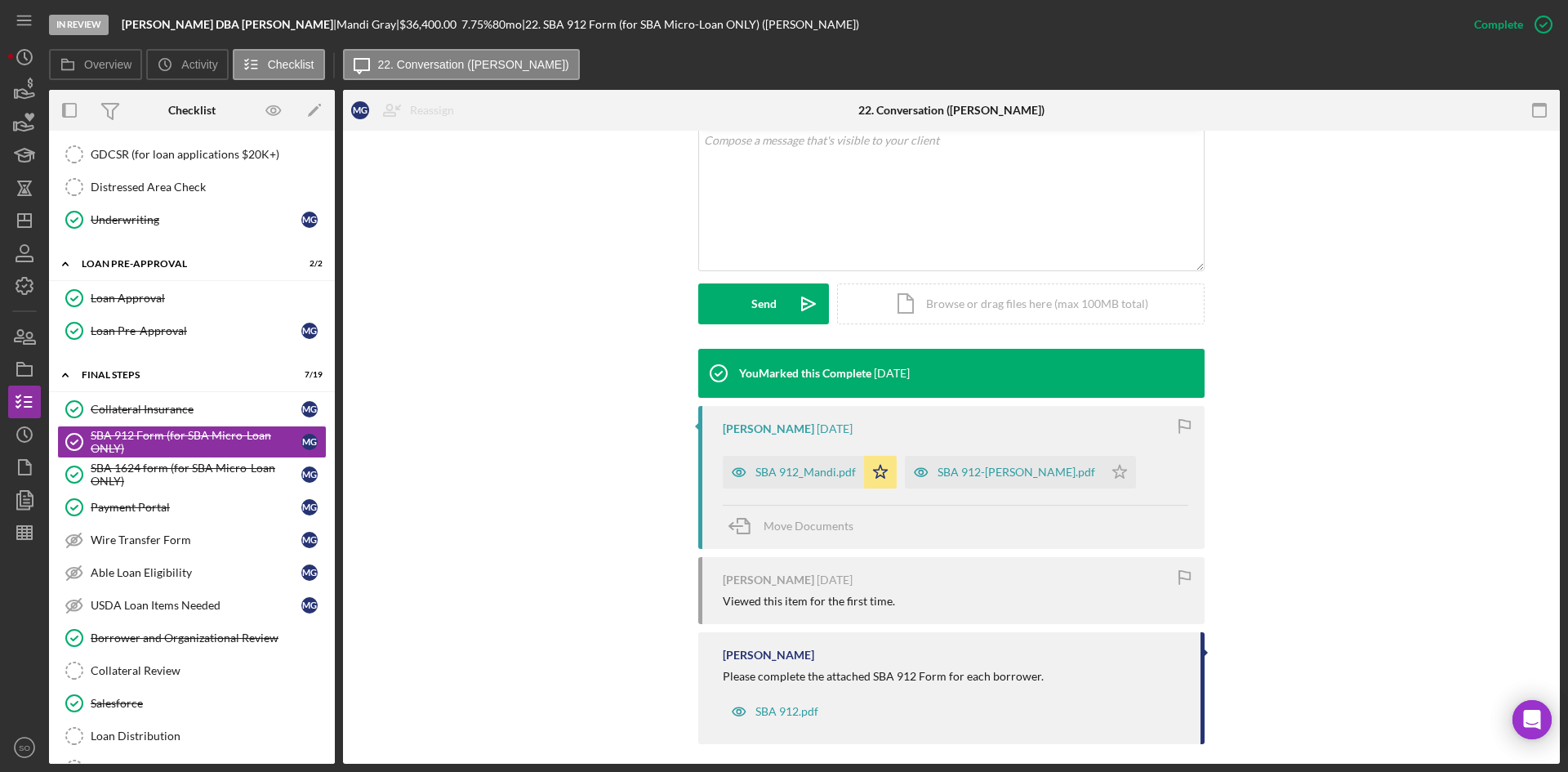
click at [548, 351] on div "You Marked this Complete [DATE] [PERSON_NAME] [DATE] SBA 912_Mandi.pdf Icon/Sta…" at bounding box center [951, 550] width 1167 height 404
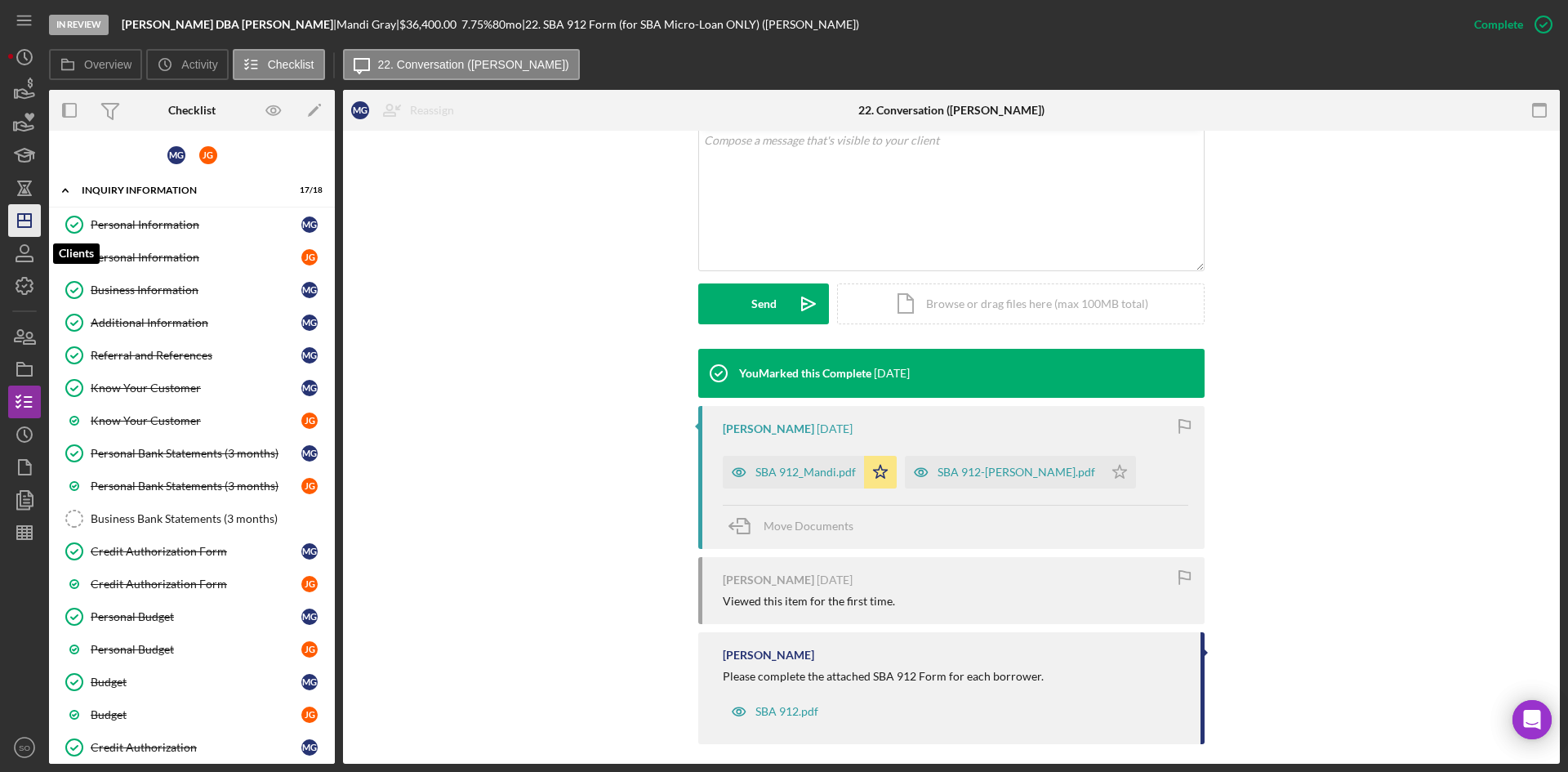
click at [31, 218] on polygon "button" at bounding box center [24, 220] width 13 height 13
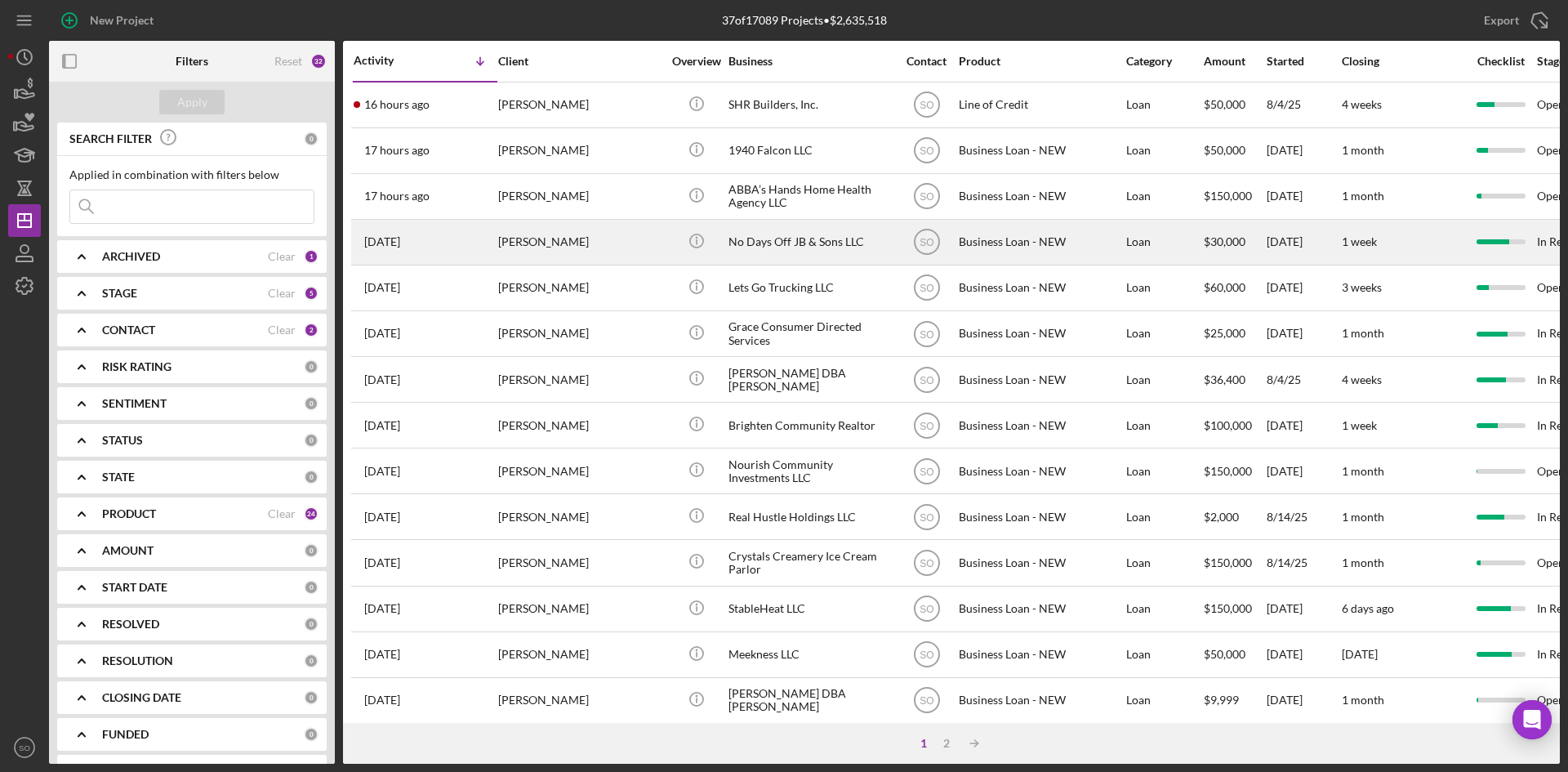
click at [490, 239] on div "[DATE] [PERSON_NAME]" at bounding box center [425, 242] width 143 height 44
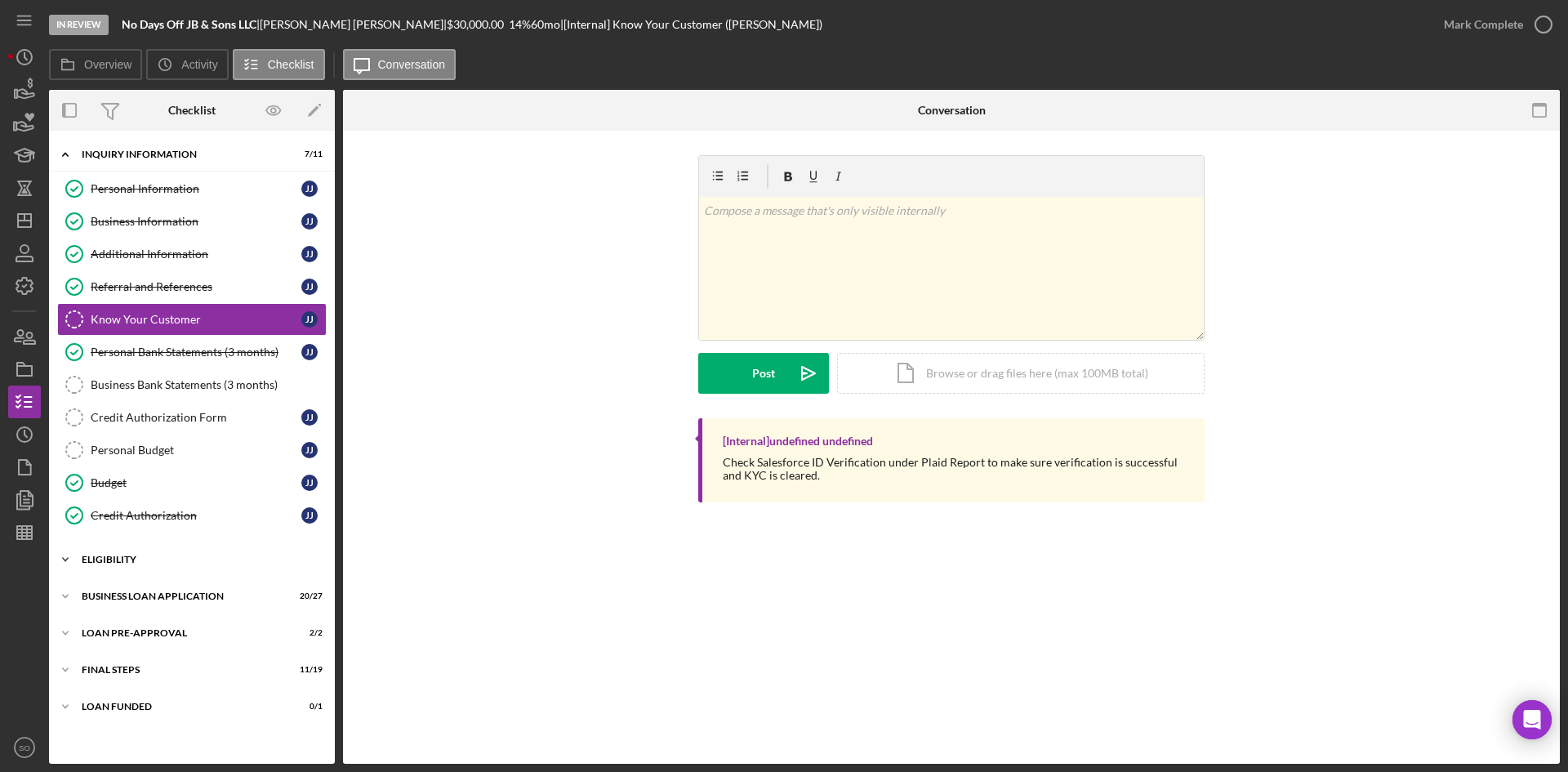
click at [134, 554] on div "ELIGIBILITY" at bounding box center [198, 559] width 233 height 10
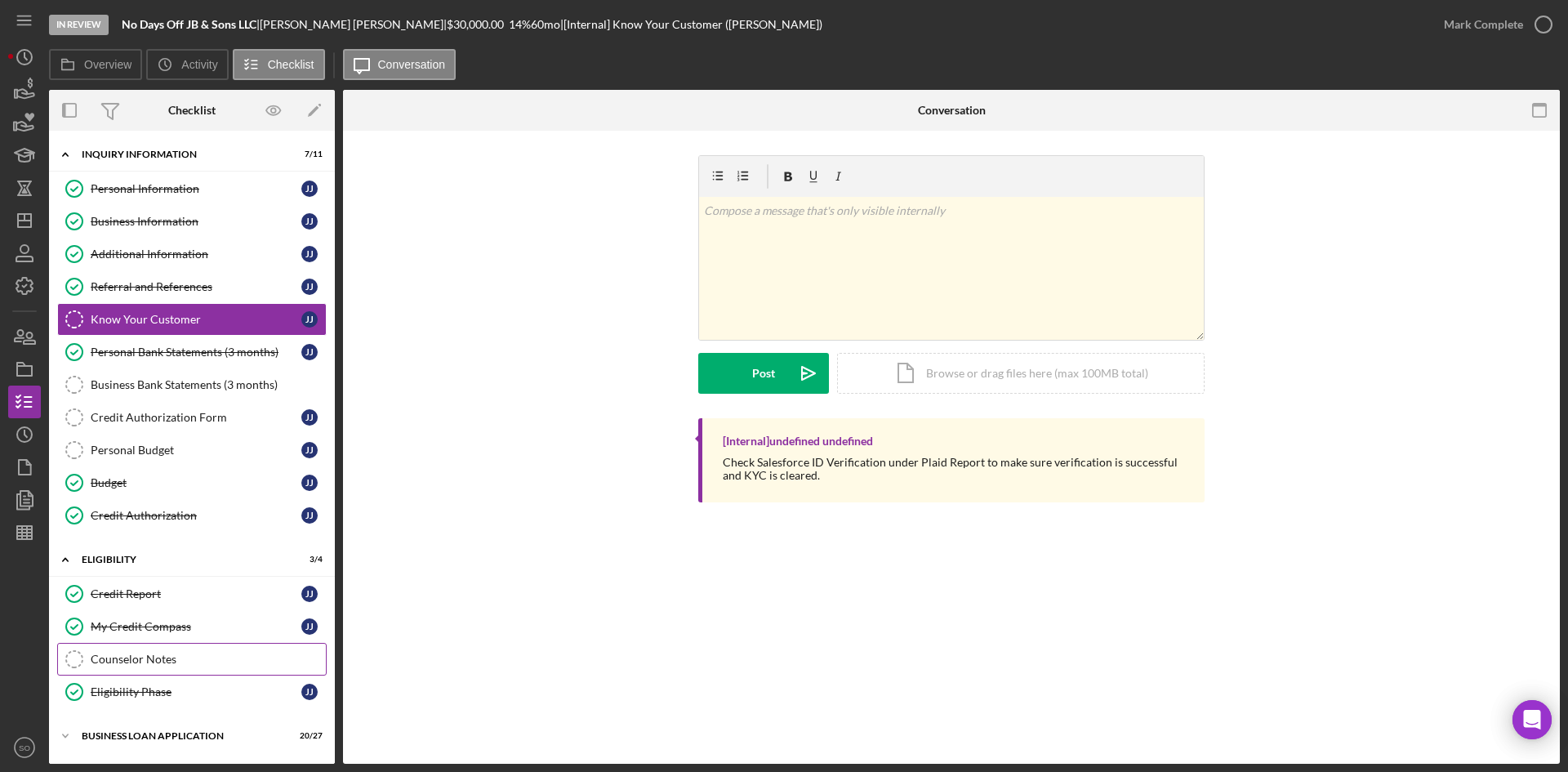
scroll to position [107, 0]
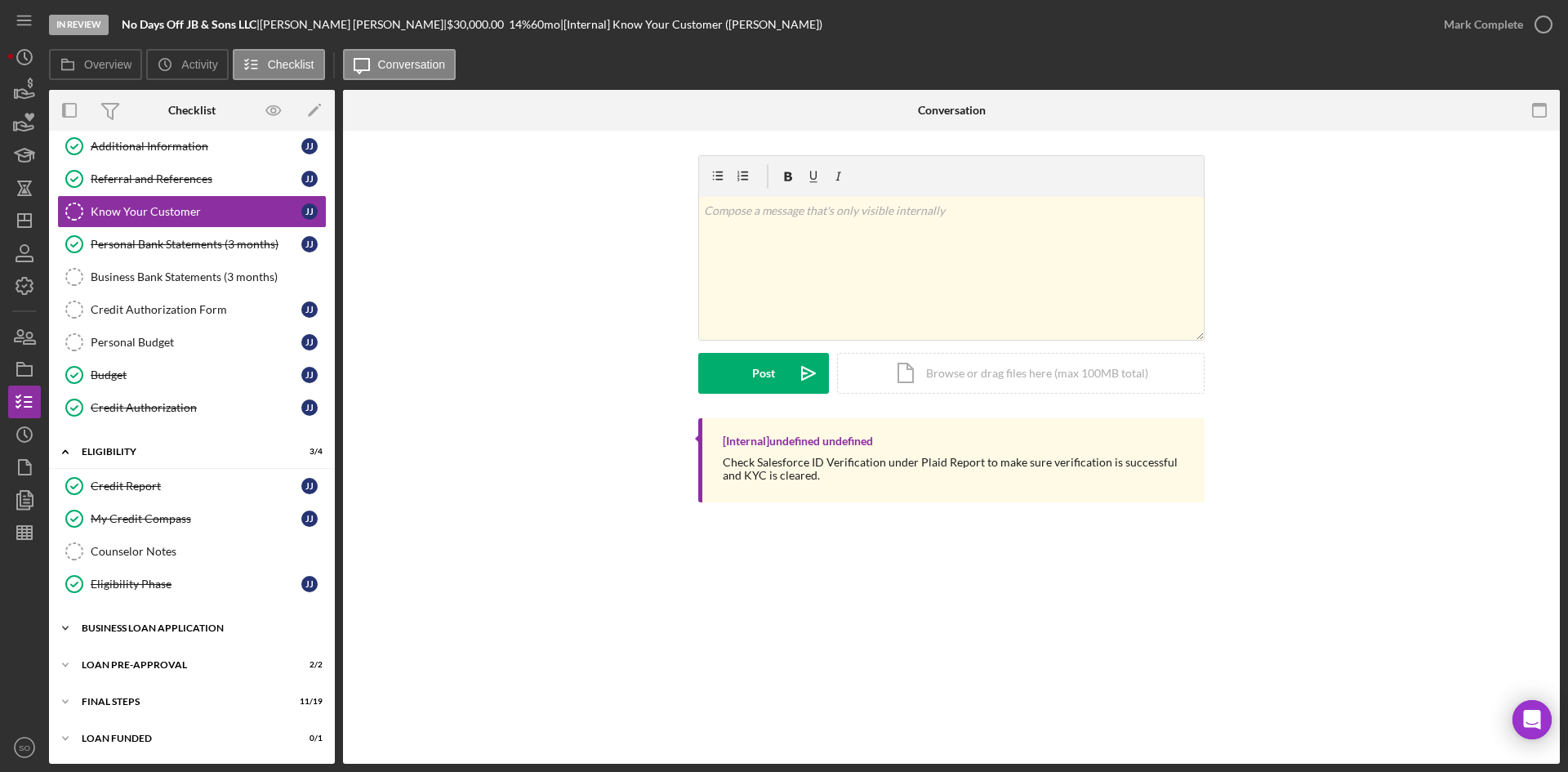
click at [189, 641] on div "Icon/Expander BUSINESS LOAN APPLICATION 20 / 27" at bounding box center [192, 627] width 286 height 33
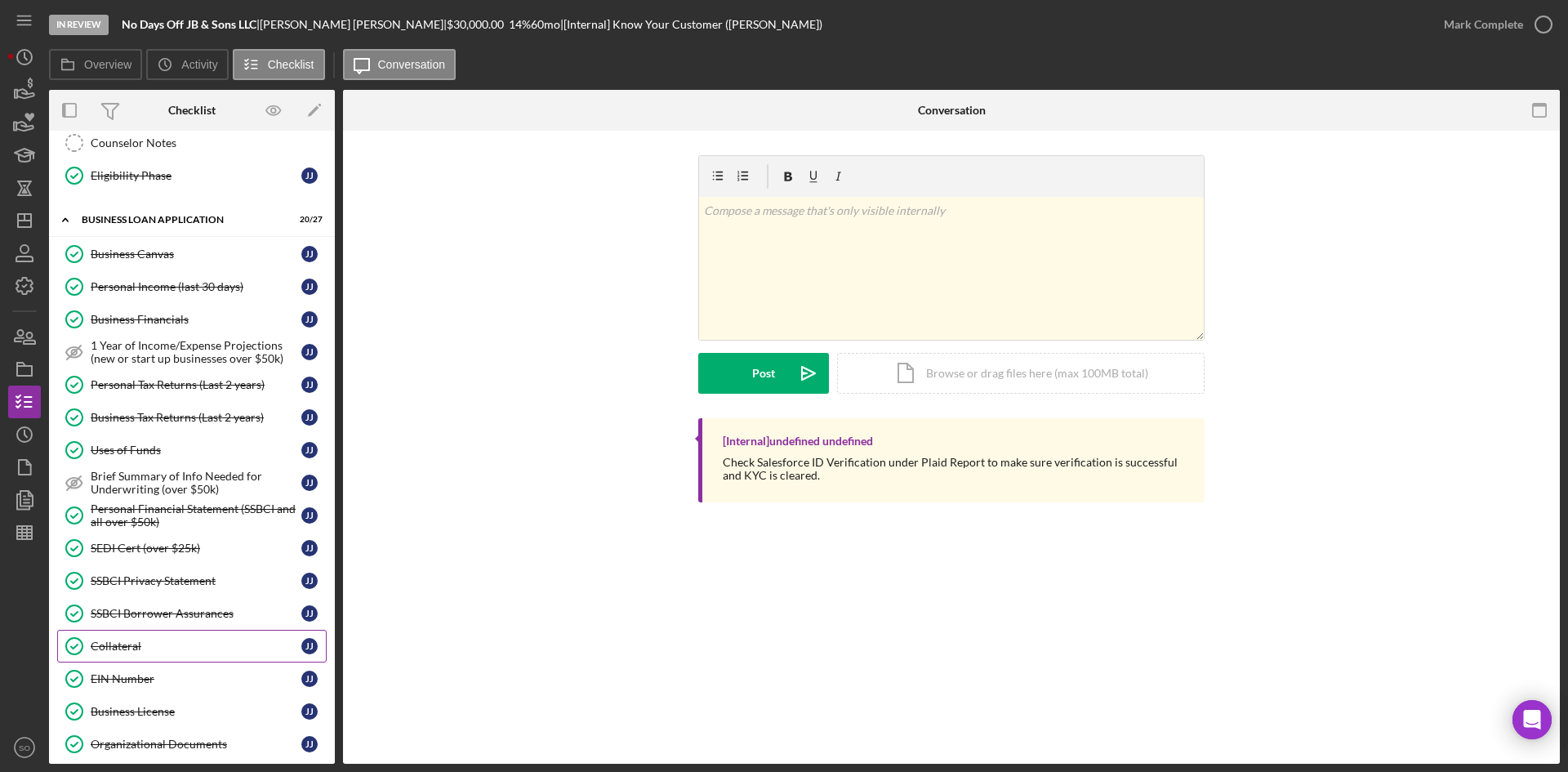
scroll to position [761, 0]
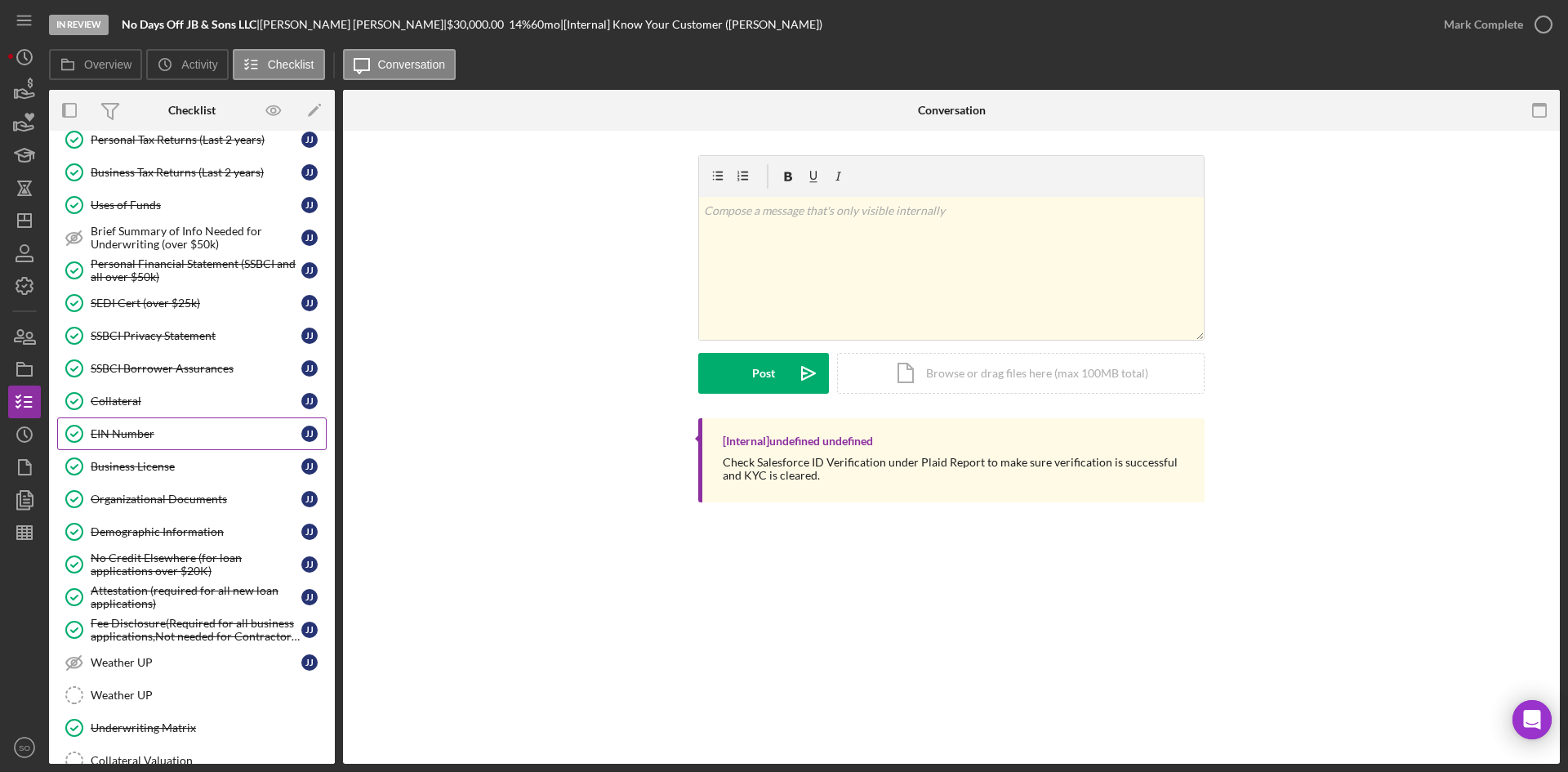
click at [155, 429] on div "EIN Number" at bounding box center [195, 434] width 211 height 13
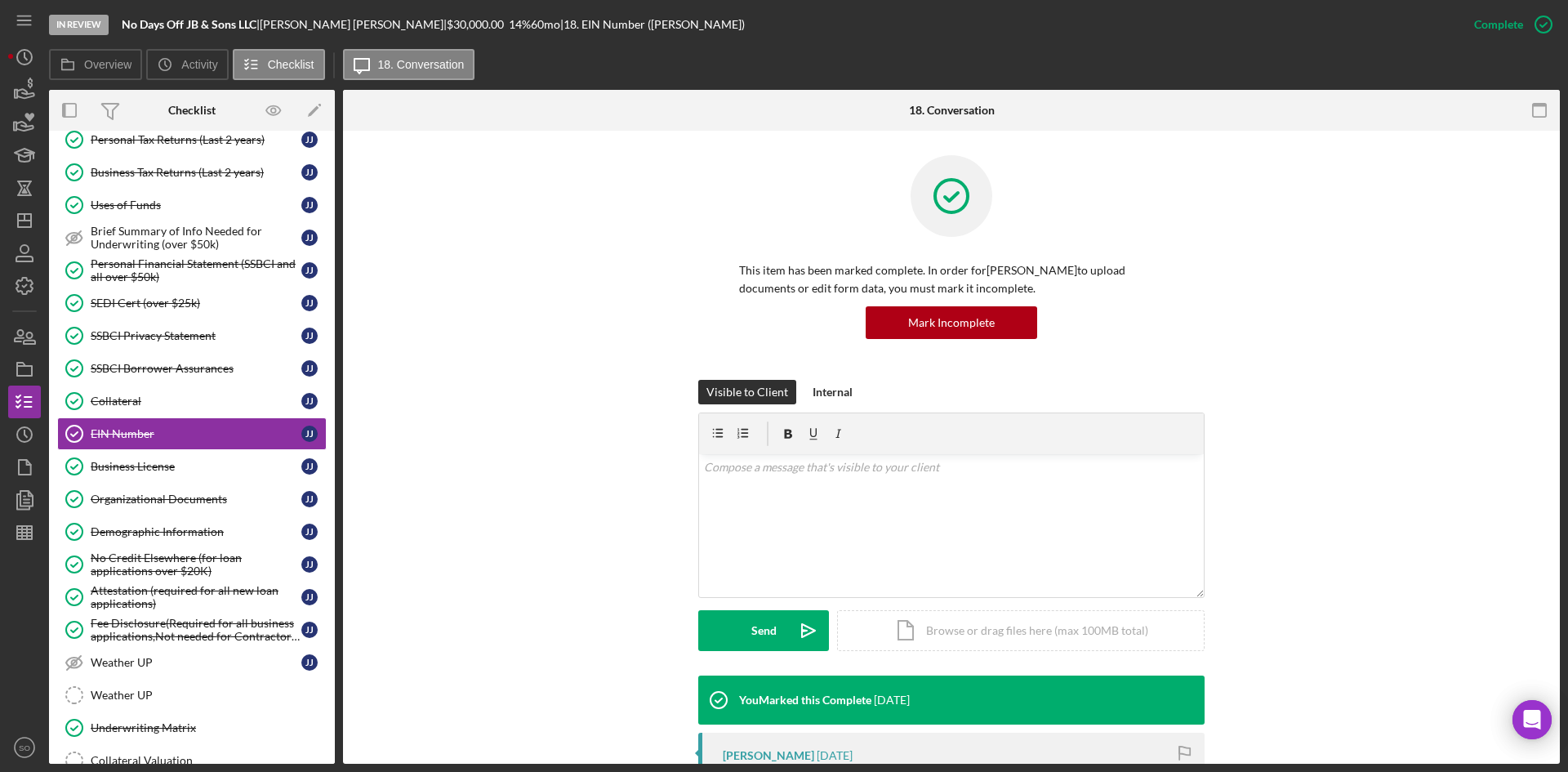
scroll to position [245, 0]
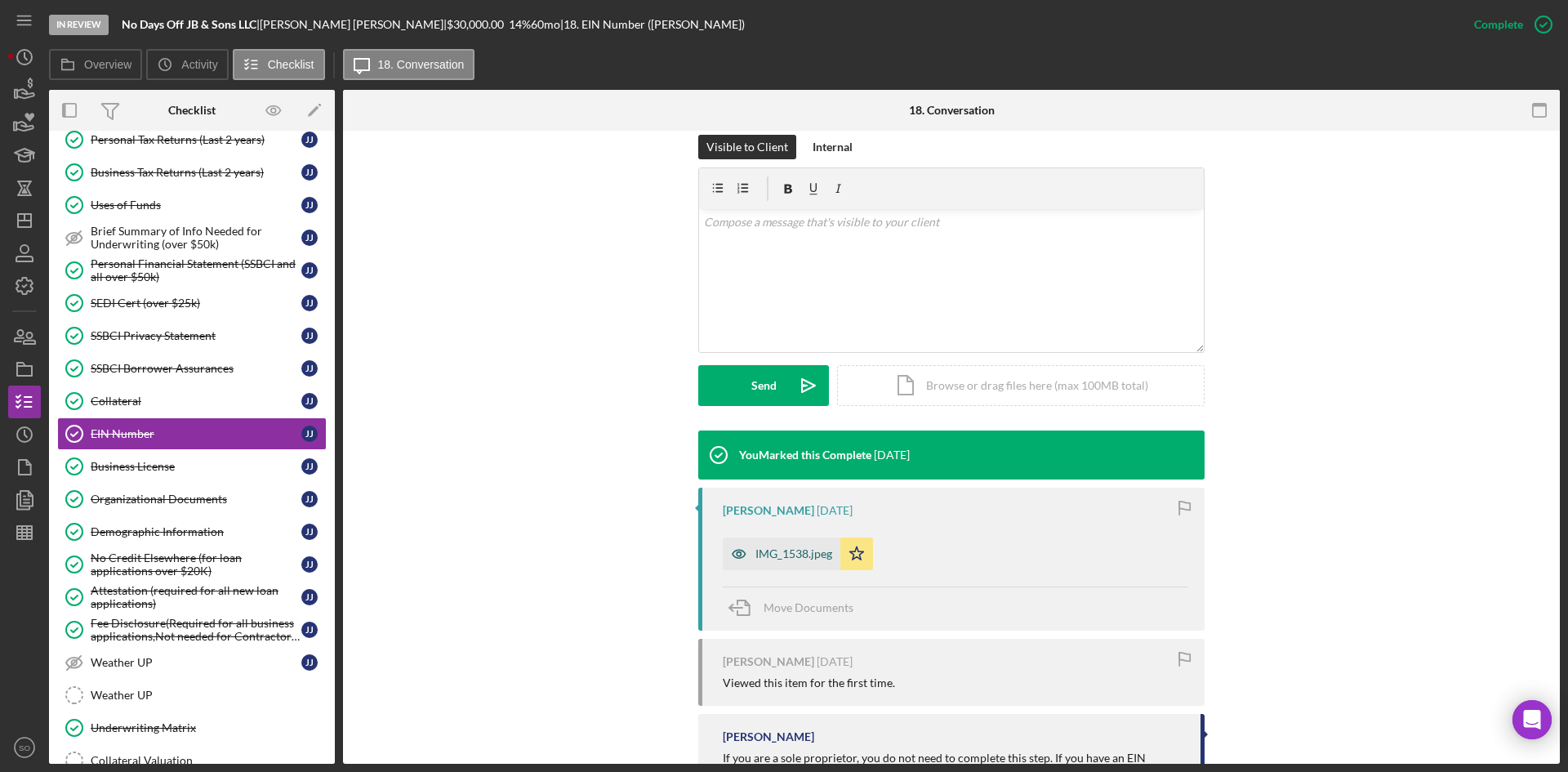
click at [816, 558] on div "IMG_1538.jpeg" at bounding box center [793, 553] width 76 height 13
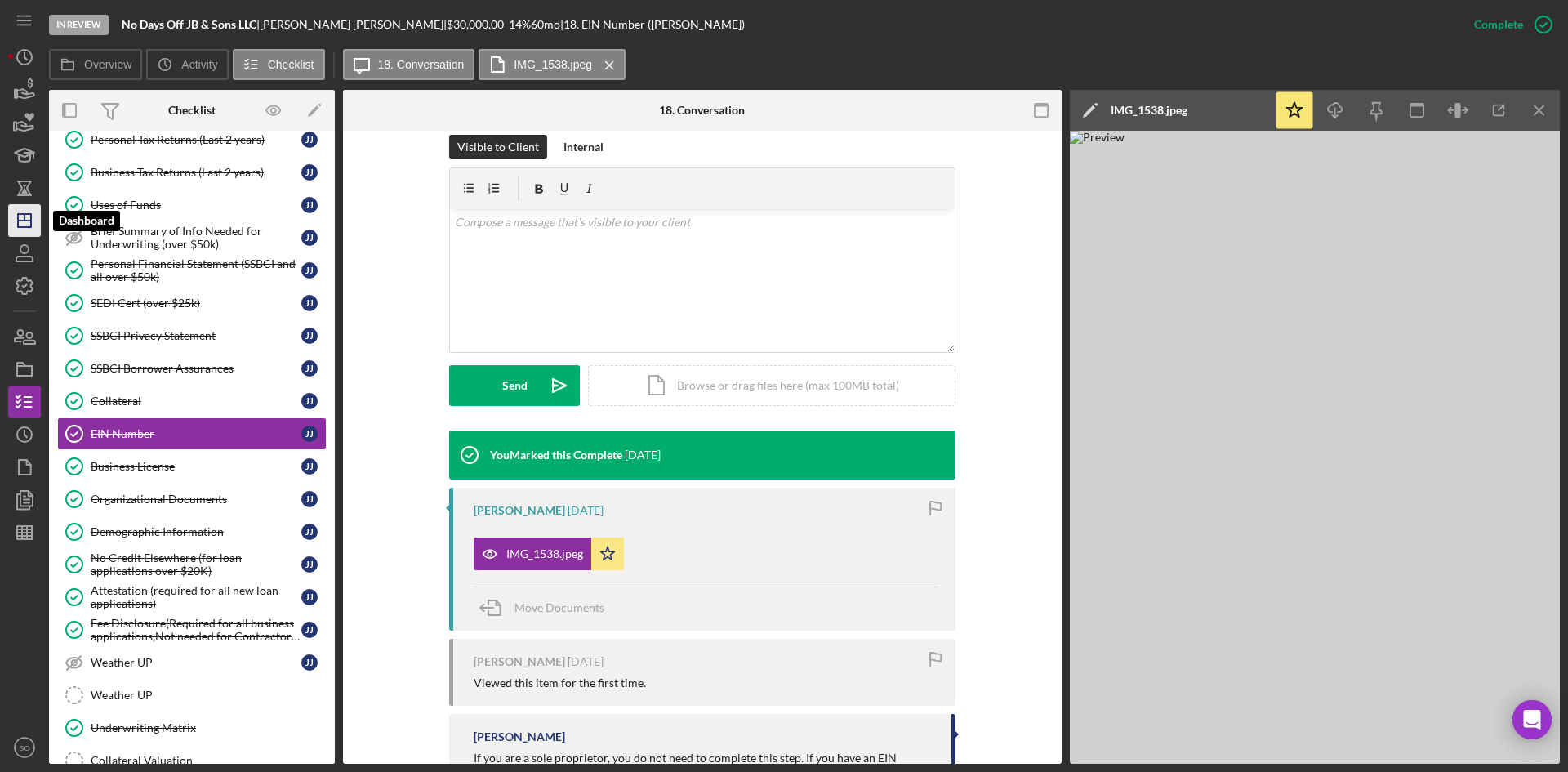
click at [36, 214] on icon "Icon/Dashboard" at bounding box center [25, 220] width 41 height 41
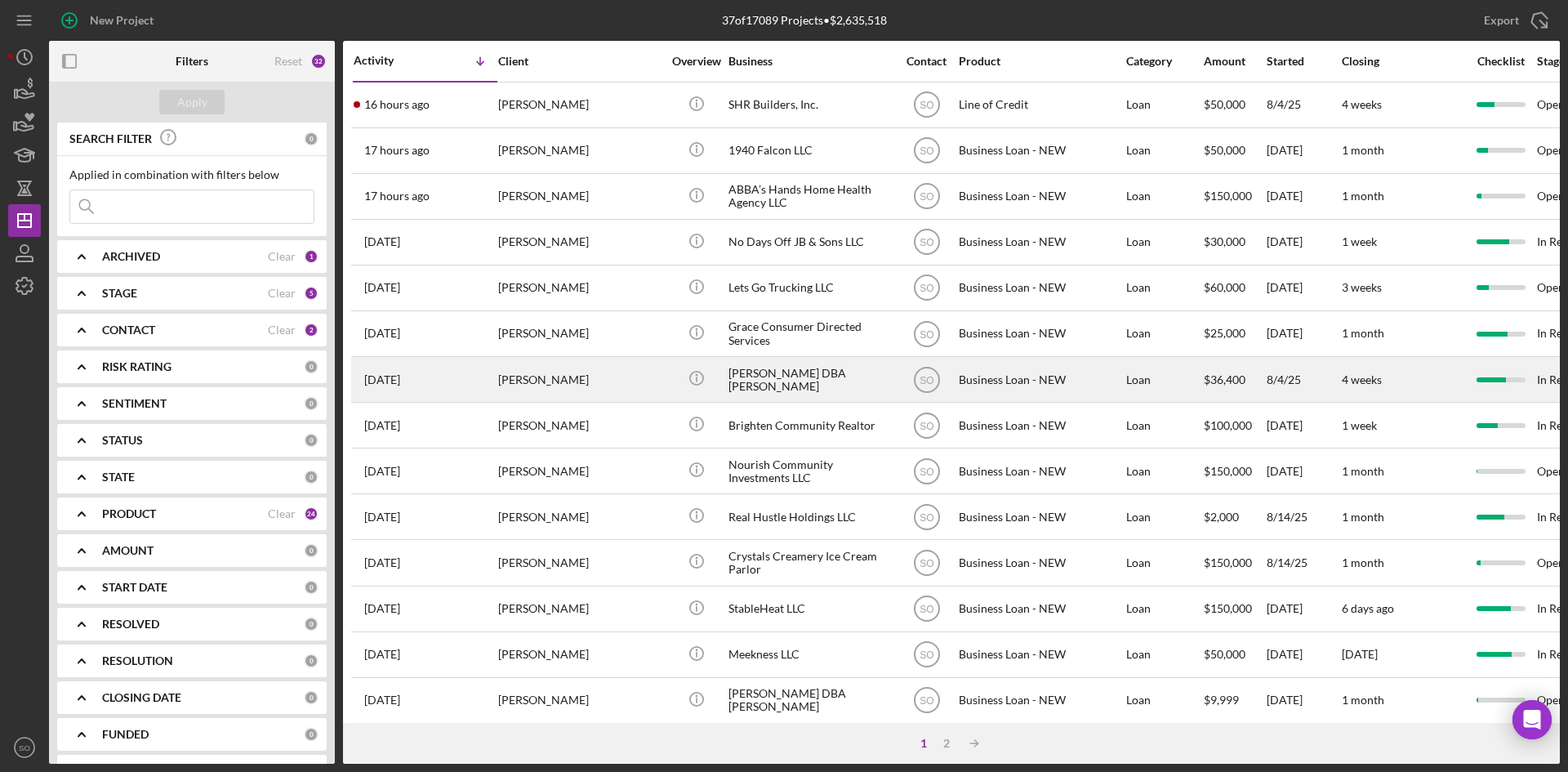
click at [550, 378] on div "[PERSON_NAME]" at bounding box center [580, 379] width 163 height 44
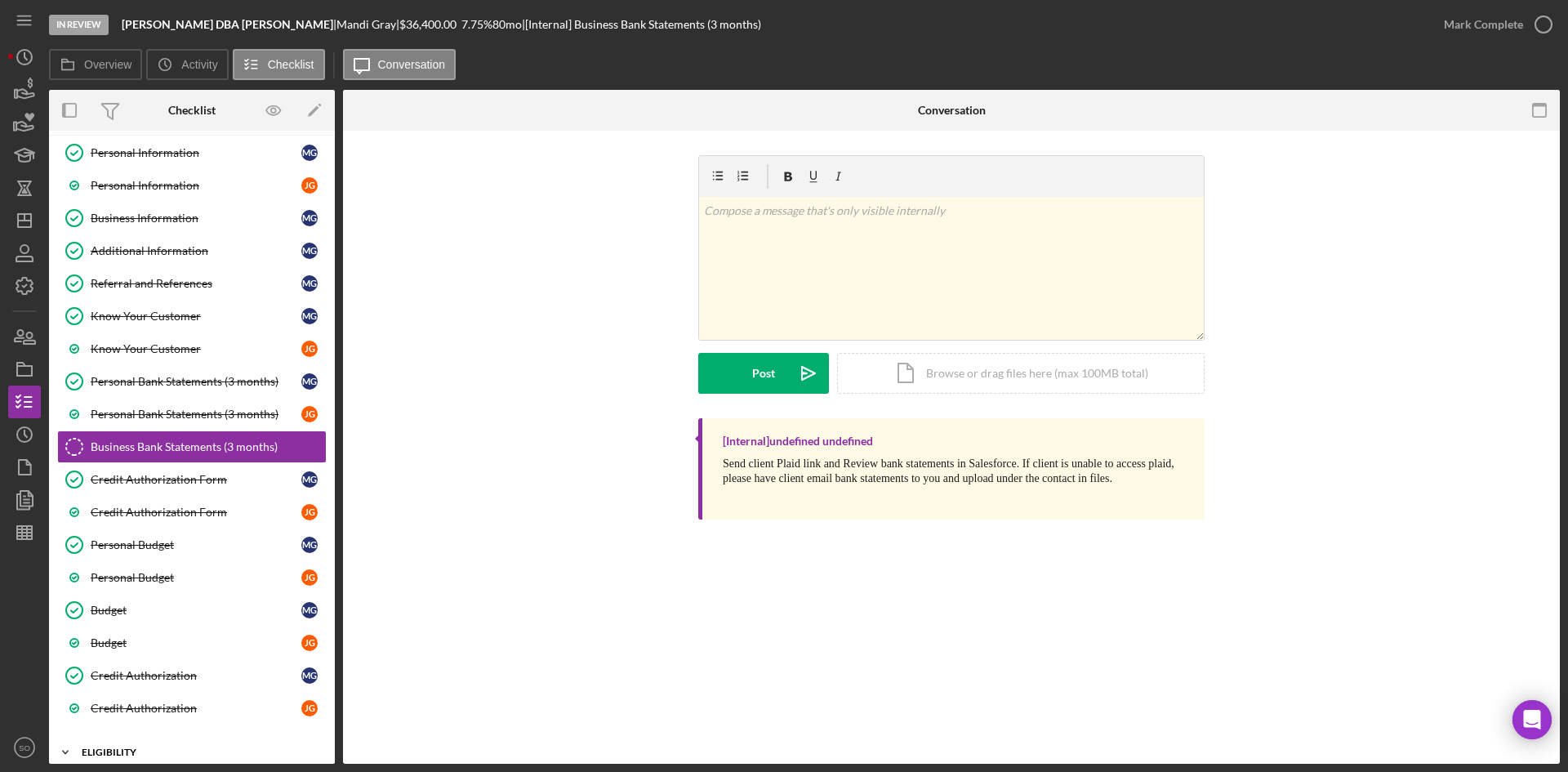
scroll to position [233, 0]
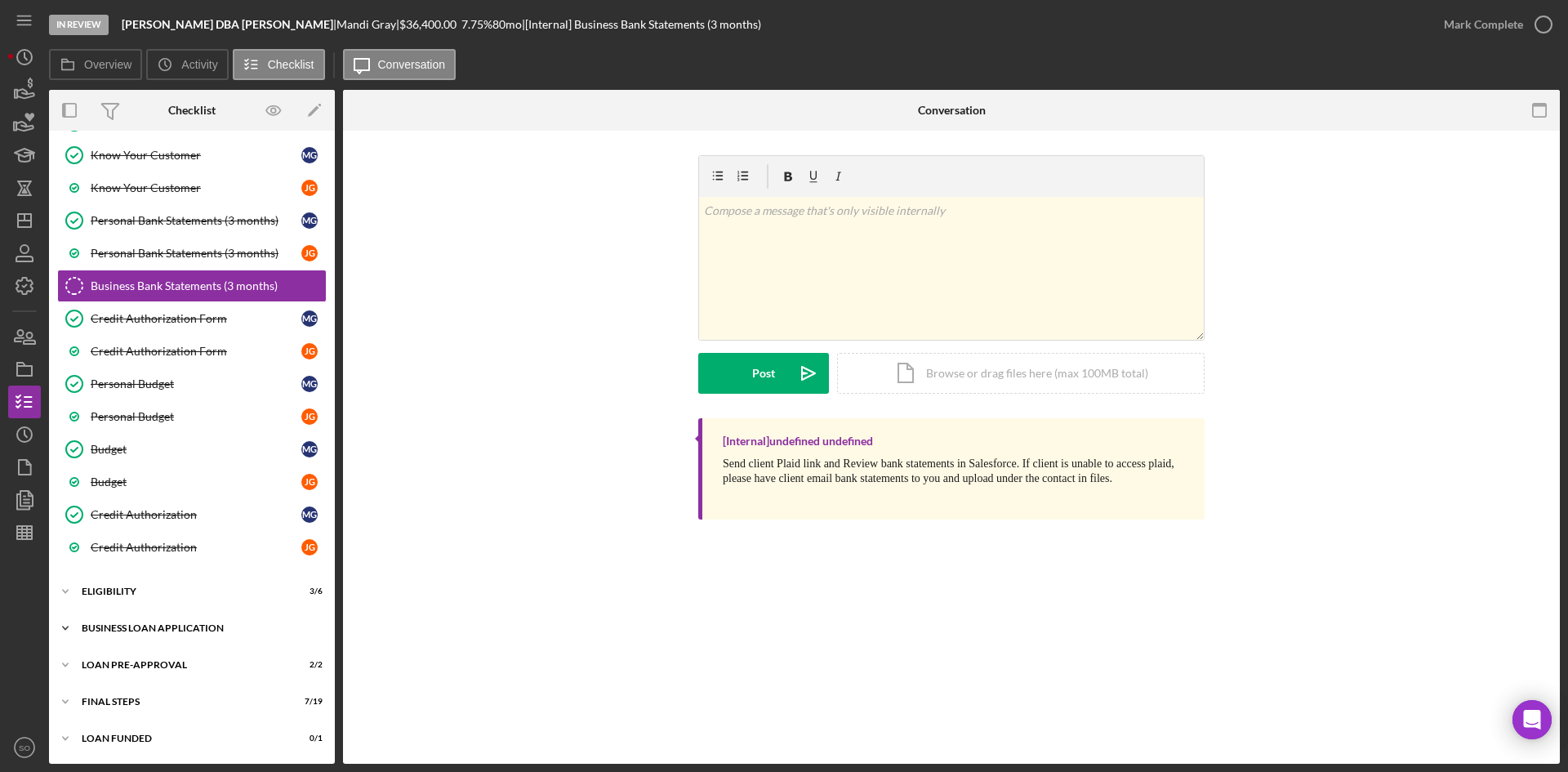
click at [177, 627] on div "BUSINESS LOAN APPLICATION" at bounding box center [198, 627] width 233 height 10
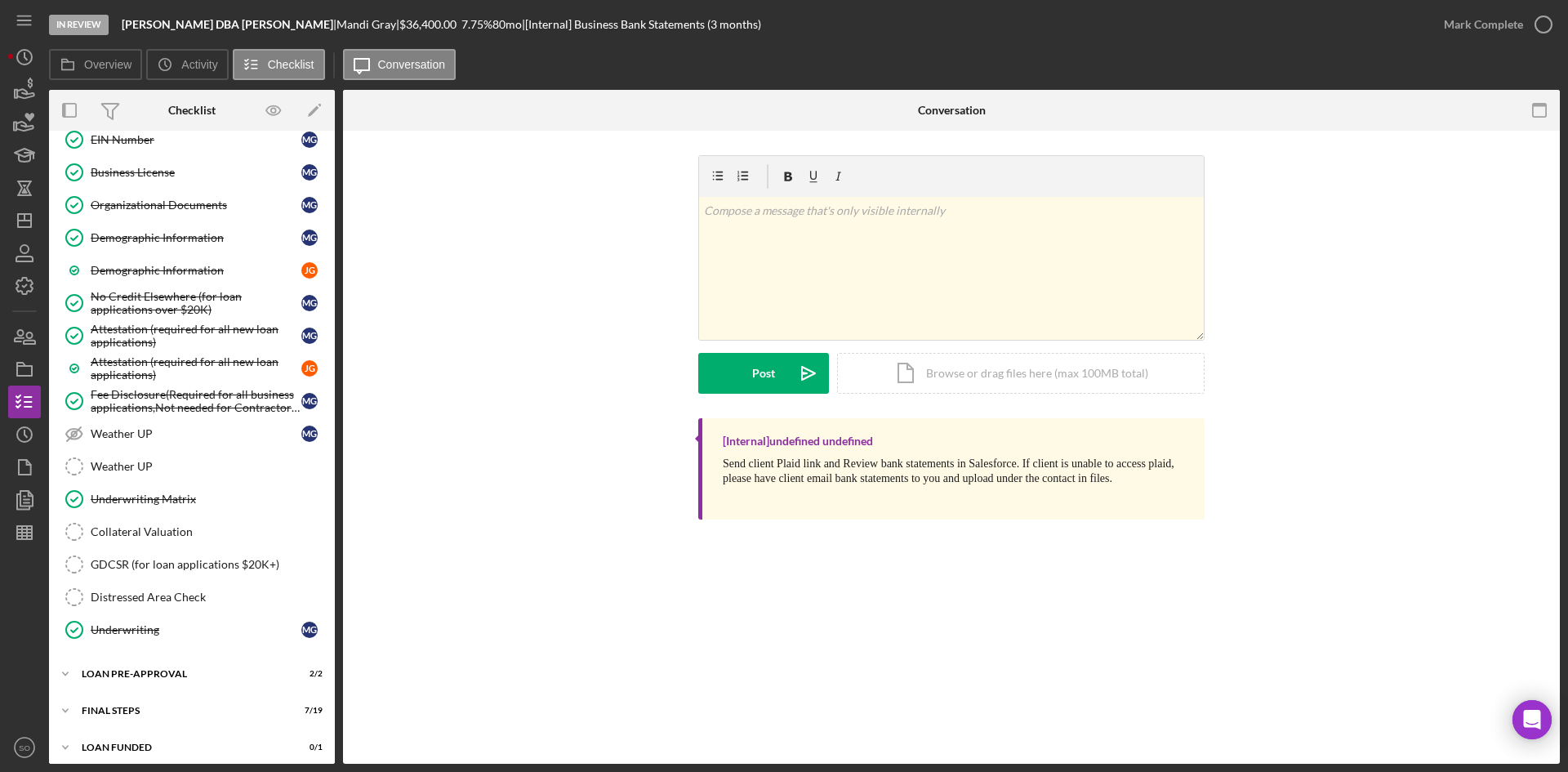
scroll to position [1385, 0]
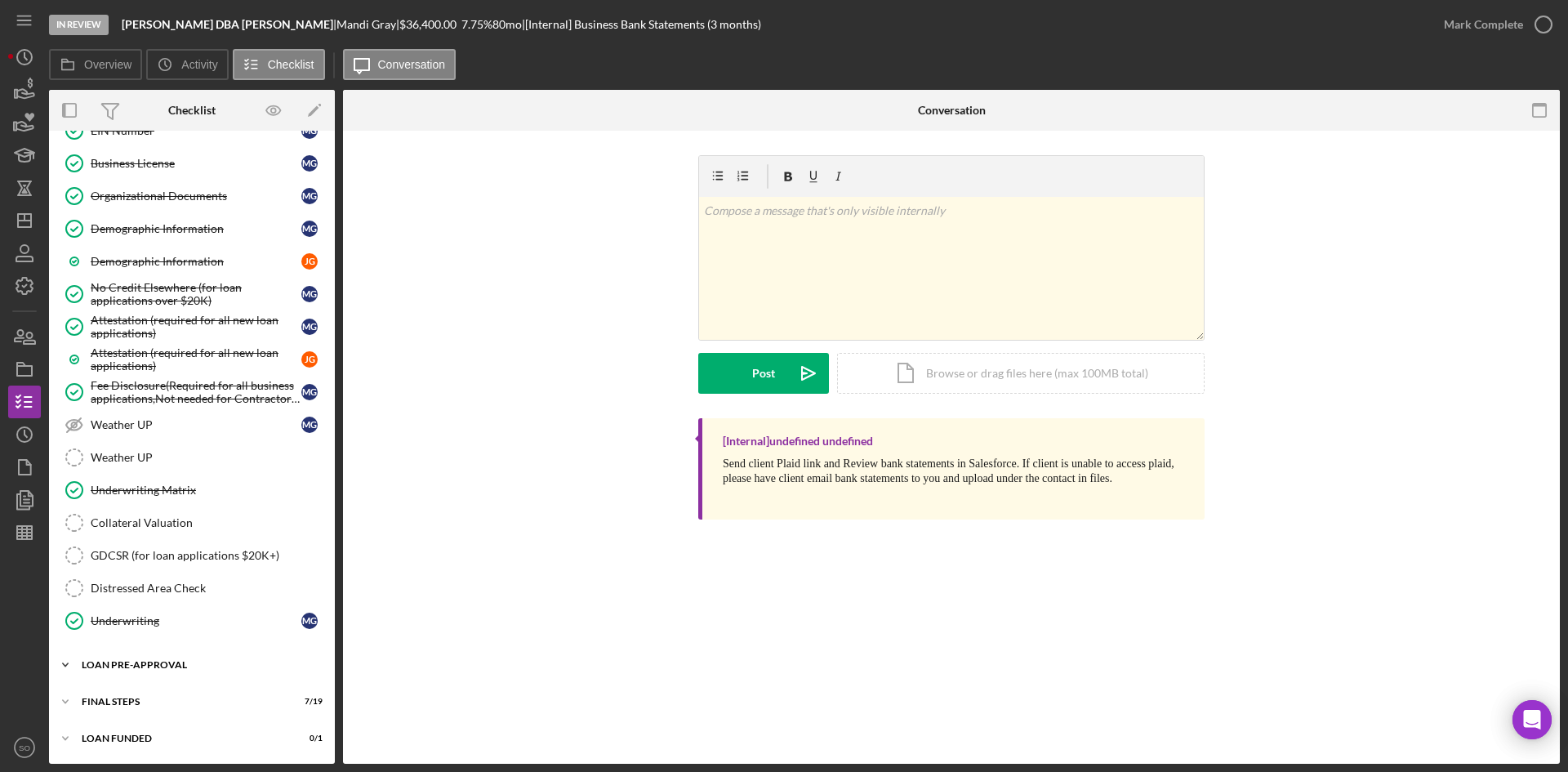
click at [159, 661] on div "LOAN PRE-APPROVAL" at bounding box center [198, 665] width 233 height 10
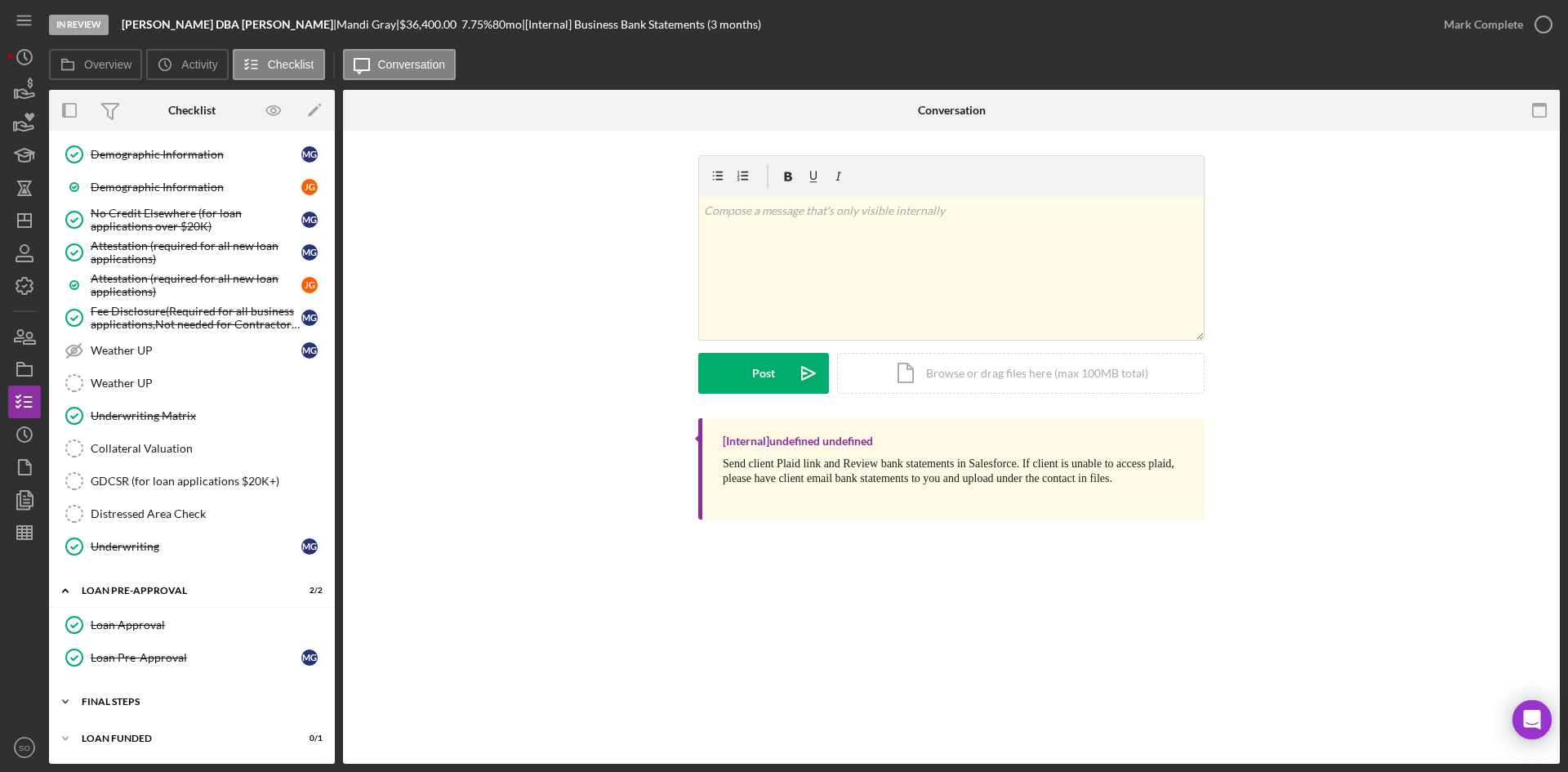
click at [156, 716] on div "Icon/Expander FINAL STEPS 7 / 19" at bounding box center [192, 701] width 286 height 33
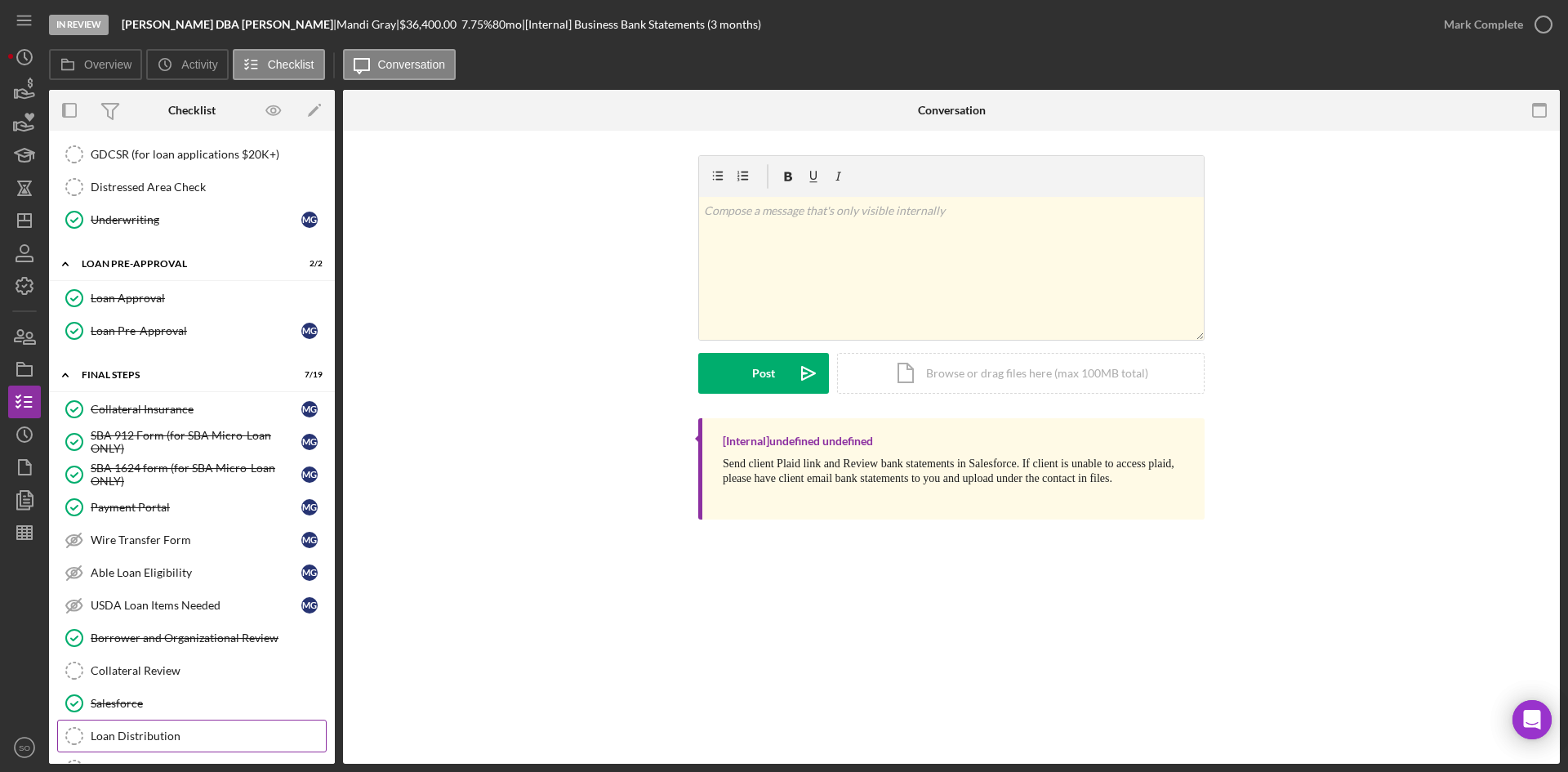
click at [173, 725] on link "Loan Distribution Loan Distribution" at bounding box center [191, 736] width 269 height 33
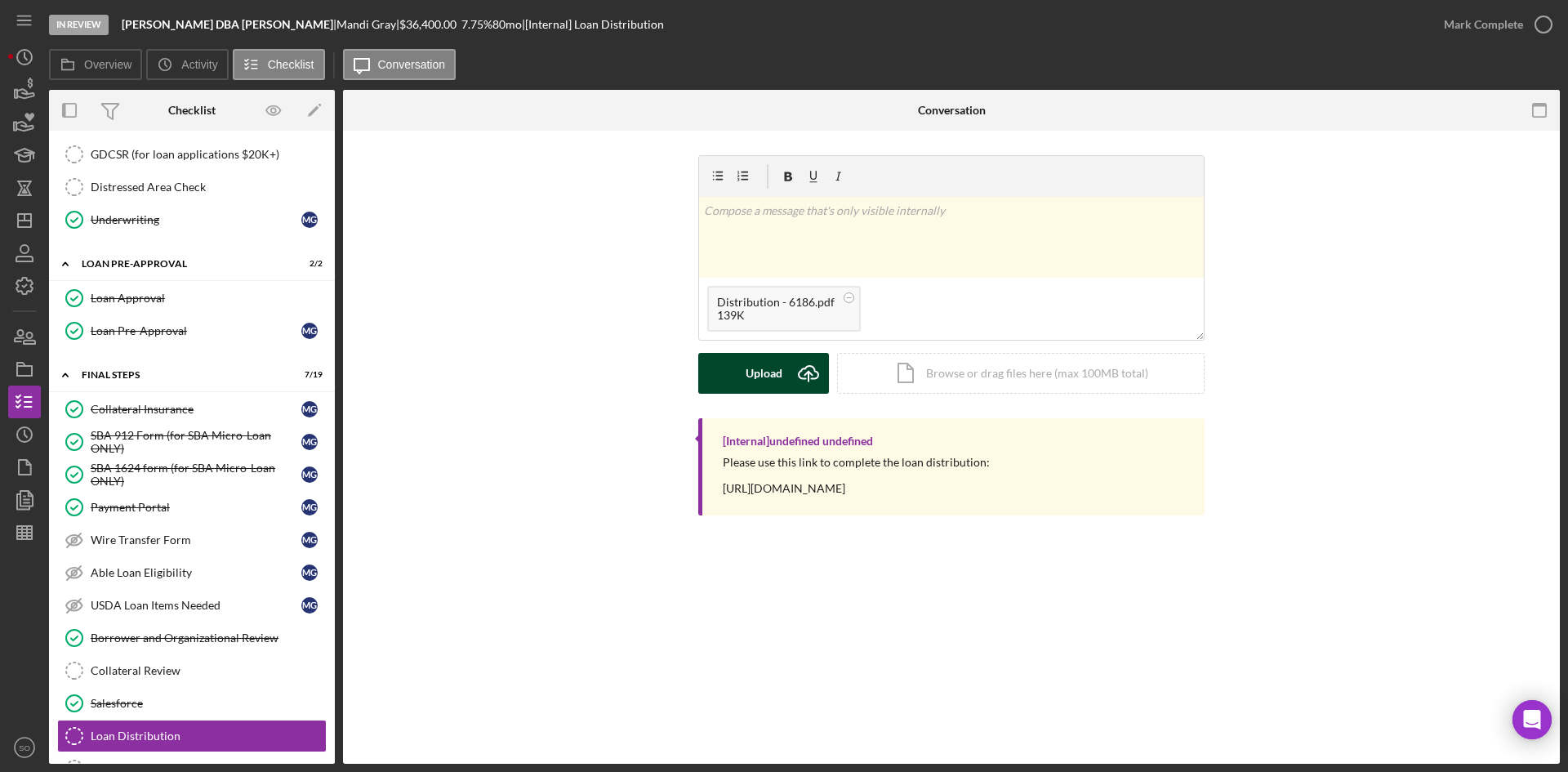
click at [796, 366] on icon "Icon/Upload" at bounding box center [808, 373] width 41 height 41
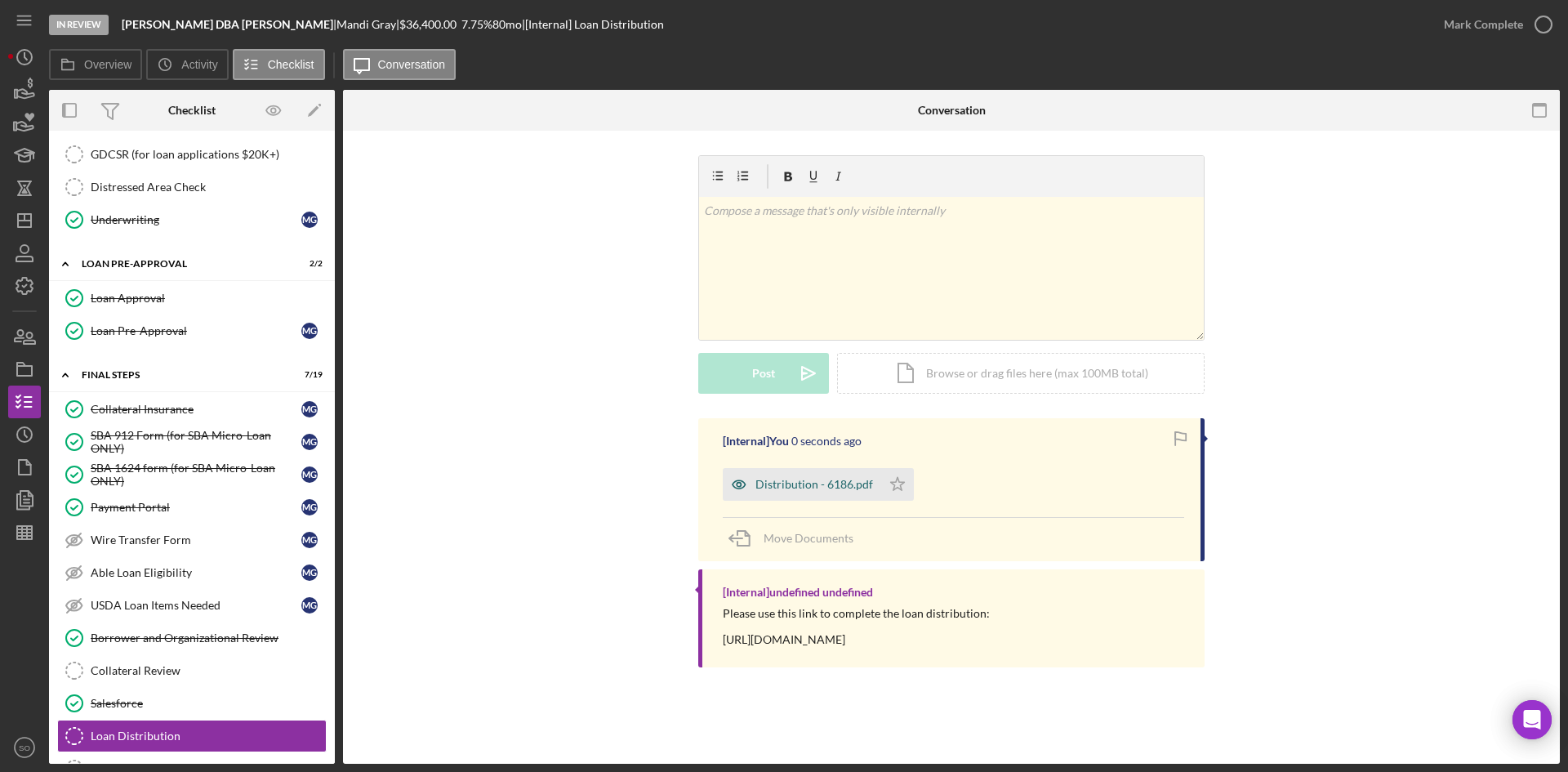
click at [783, 493] on div "Distribution - 6186.pdf" at bounding box center [801, 484] width 158 height 33
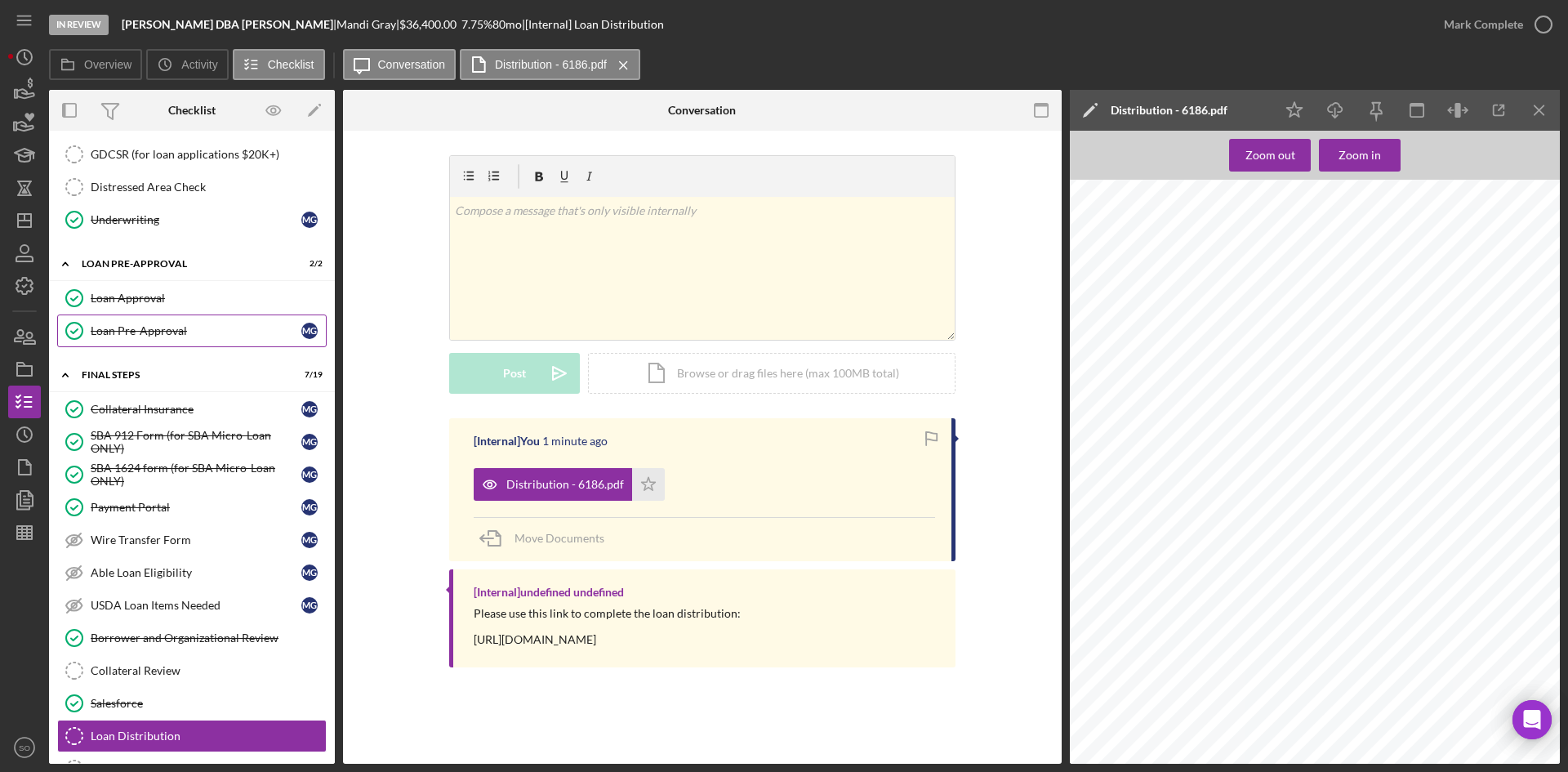
scroll to position [1540, 0]
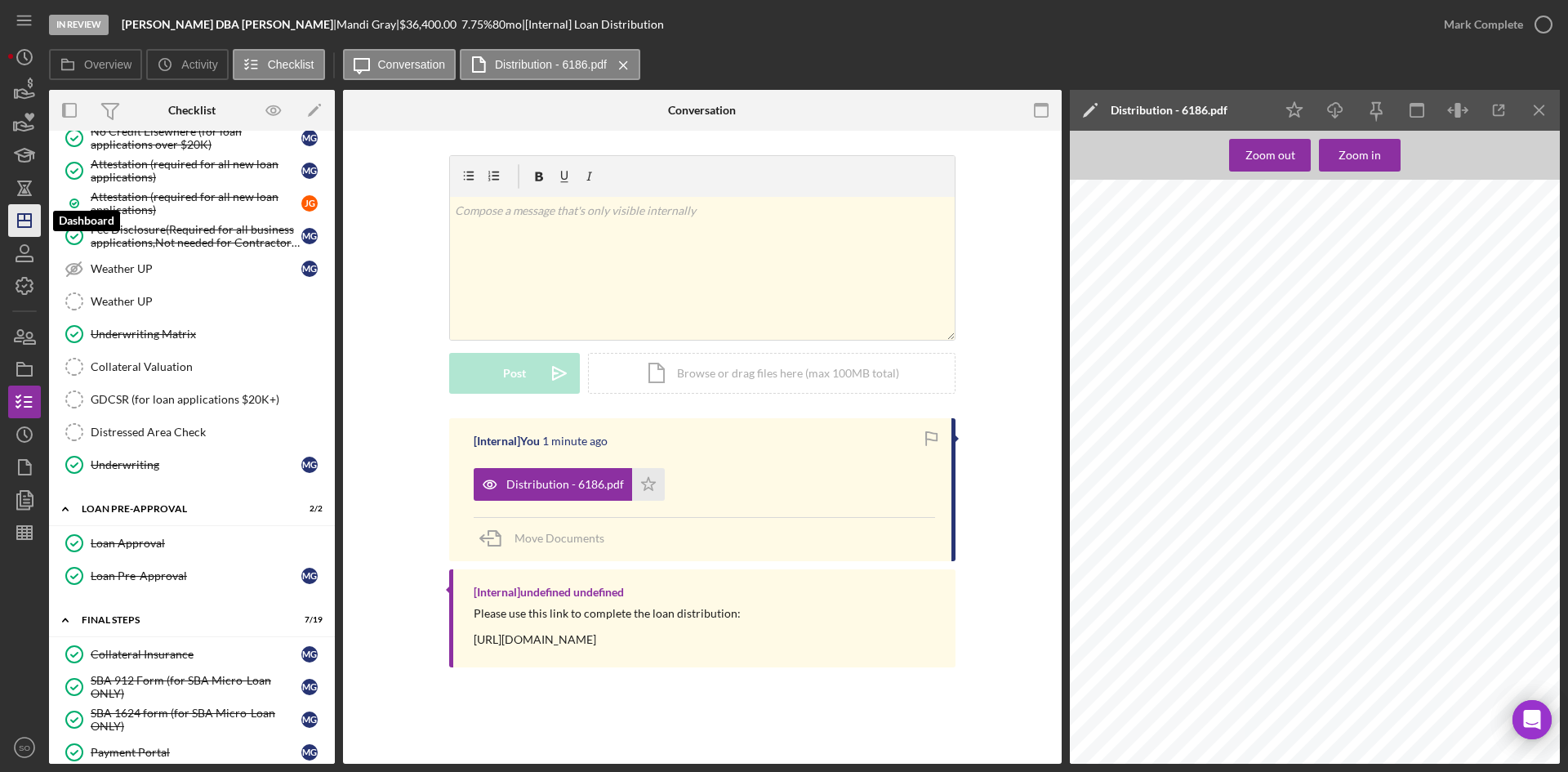
click at [10, 218] on icon "Icon/Dashboard" at bounding box center [25, 220] width 41 height 41
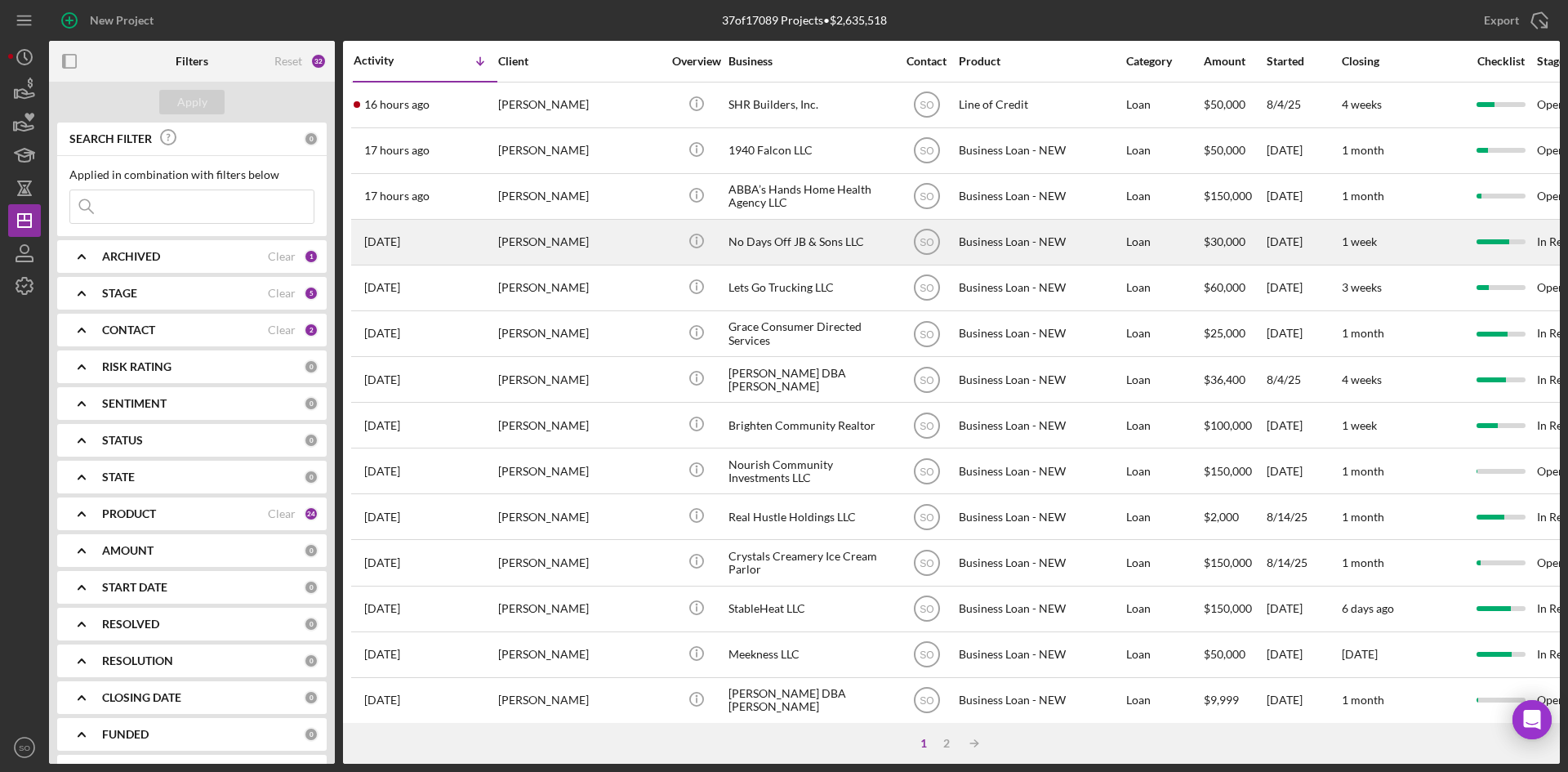
click at [490, 239] on div "[DATE] [PERSON_NAME]" at bounding box center [425, 242] width 143 height 44
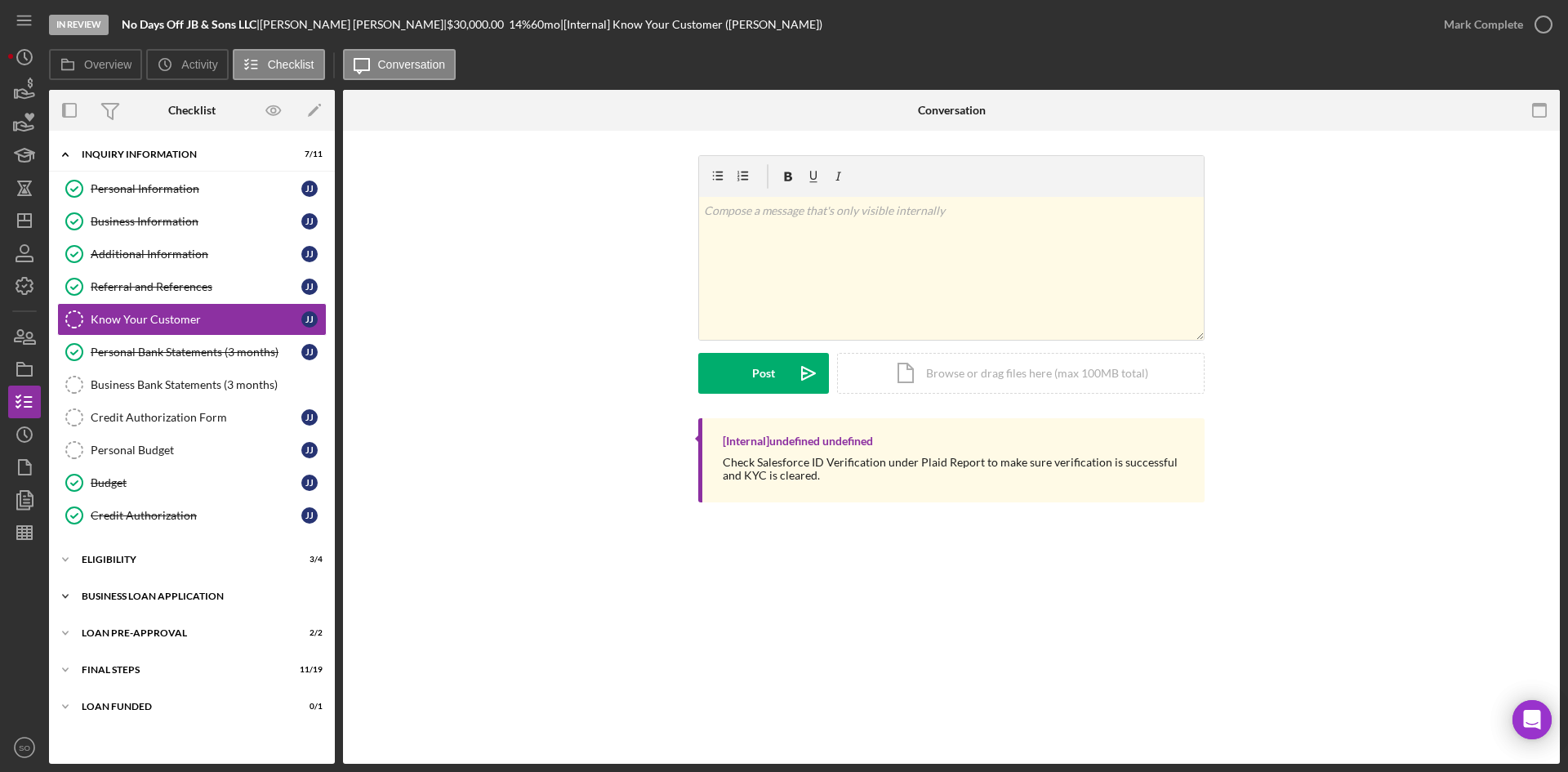
click at [147, 600] on div "BUSINESS LOAN APPLICATION" at bounding box center [198, 595] width 233 height 10
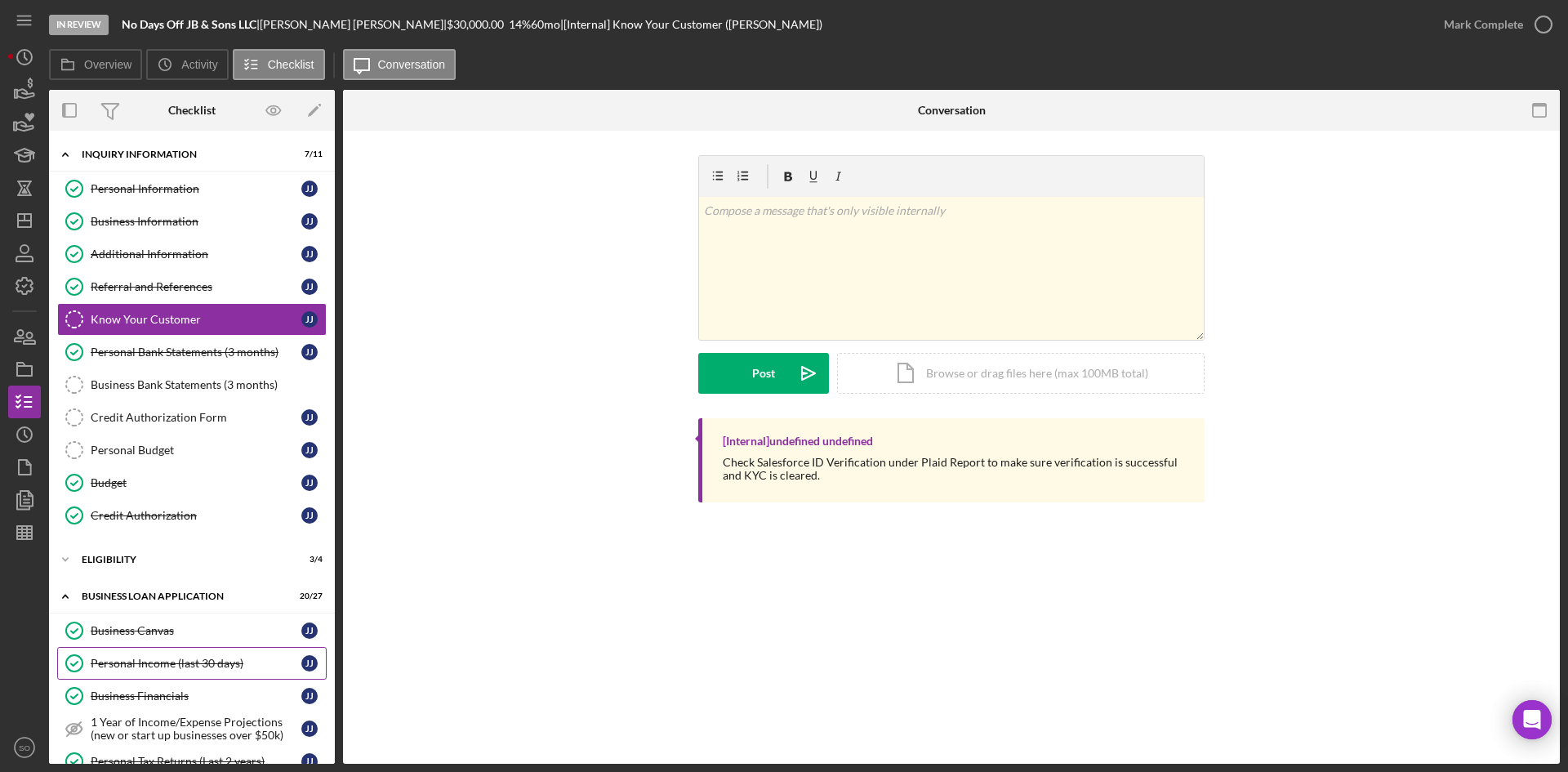
scroll to position [245, 0]
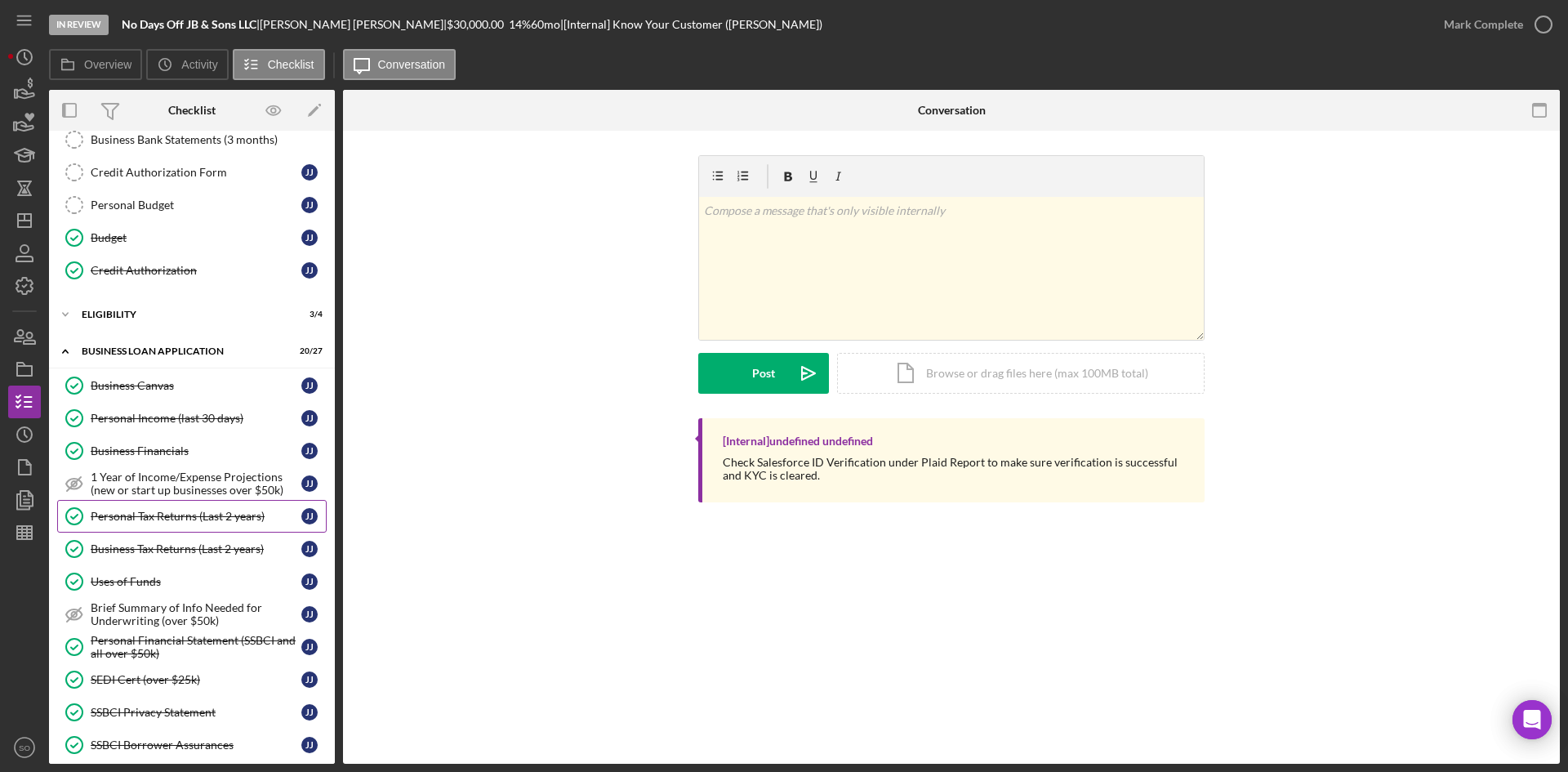
click at [142, 521] on div "Personal Tax Returns (Last 2 years)" at bounding box center [195, 516] width 211 height 13
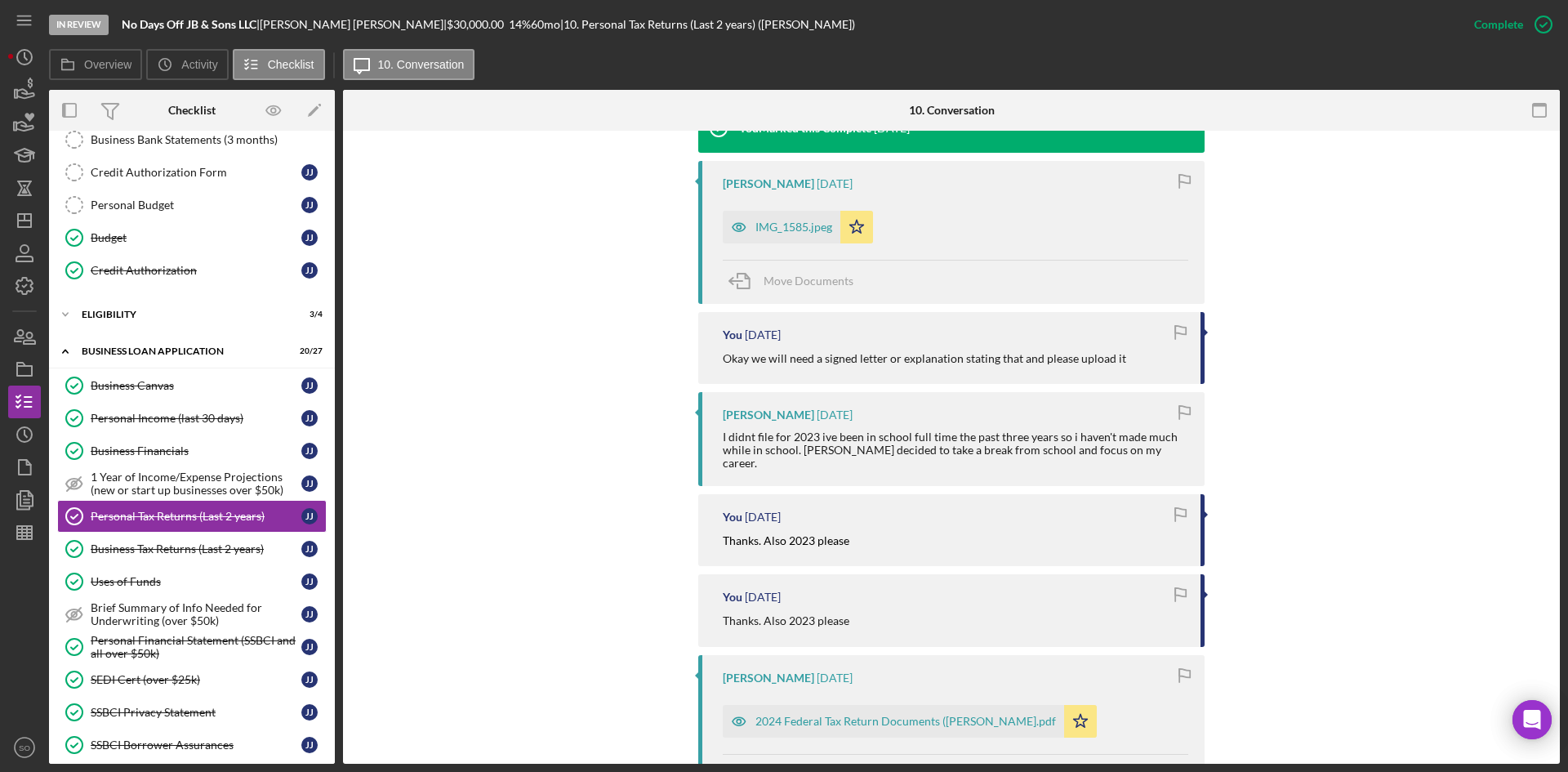
scroll to position [735, 0]
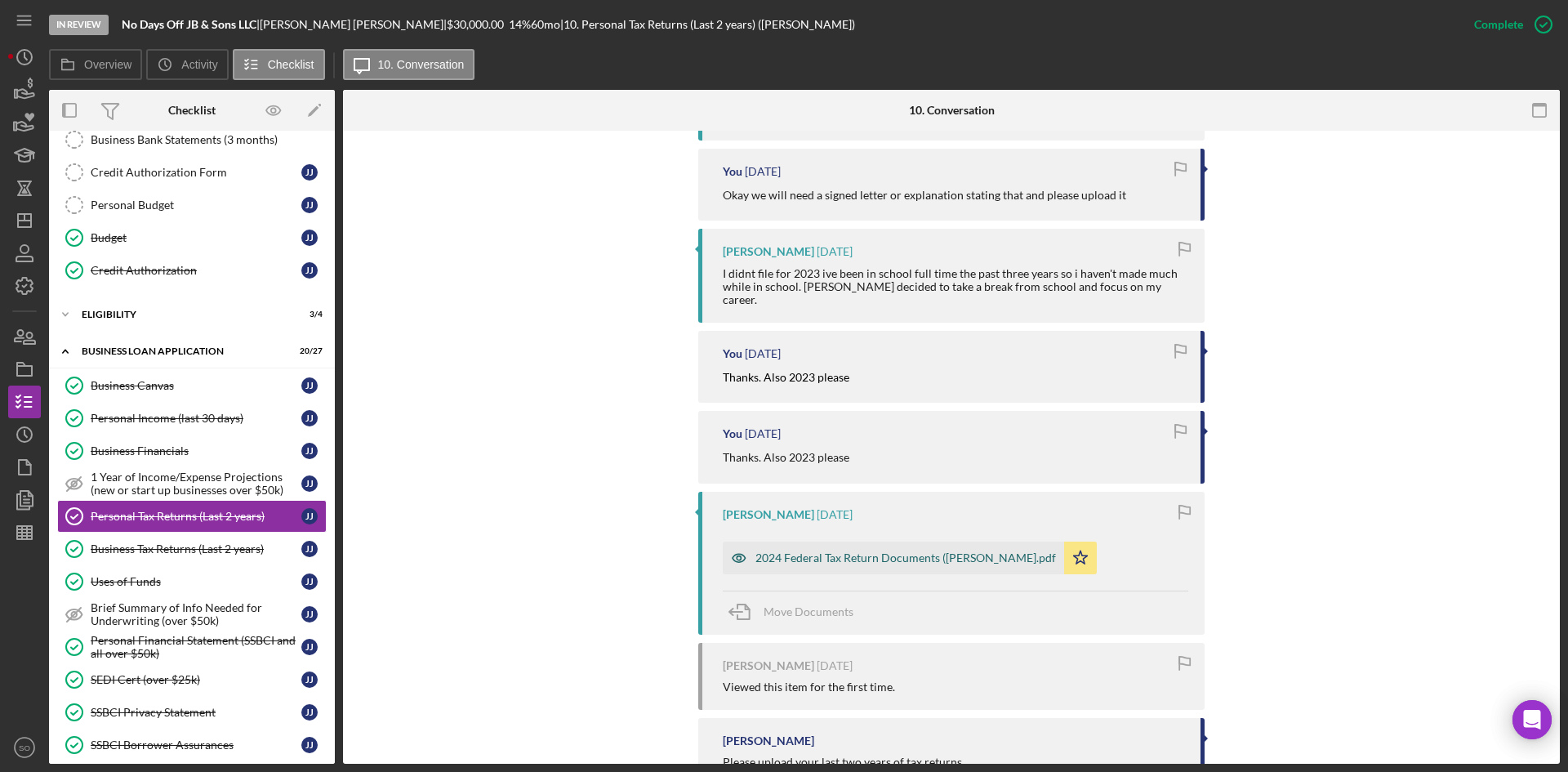
click at [787, 554] on div "2024 Federal Tax Return Documents ([PERSON_NAME].pdf" at bounding box center [893, 557] width 341 height 33
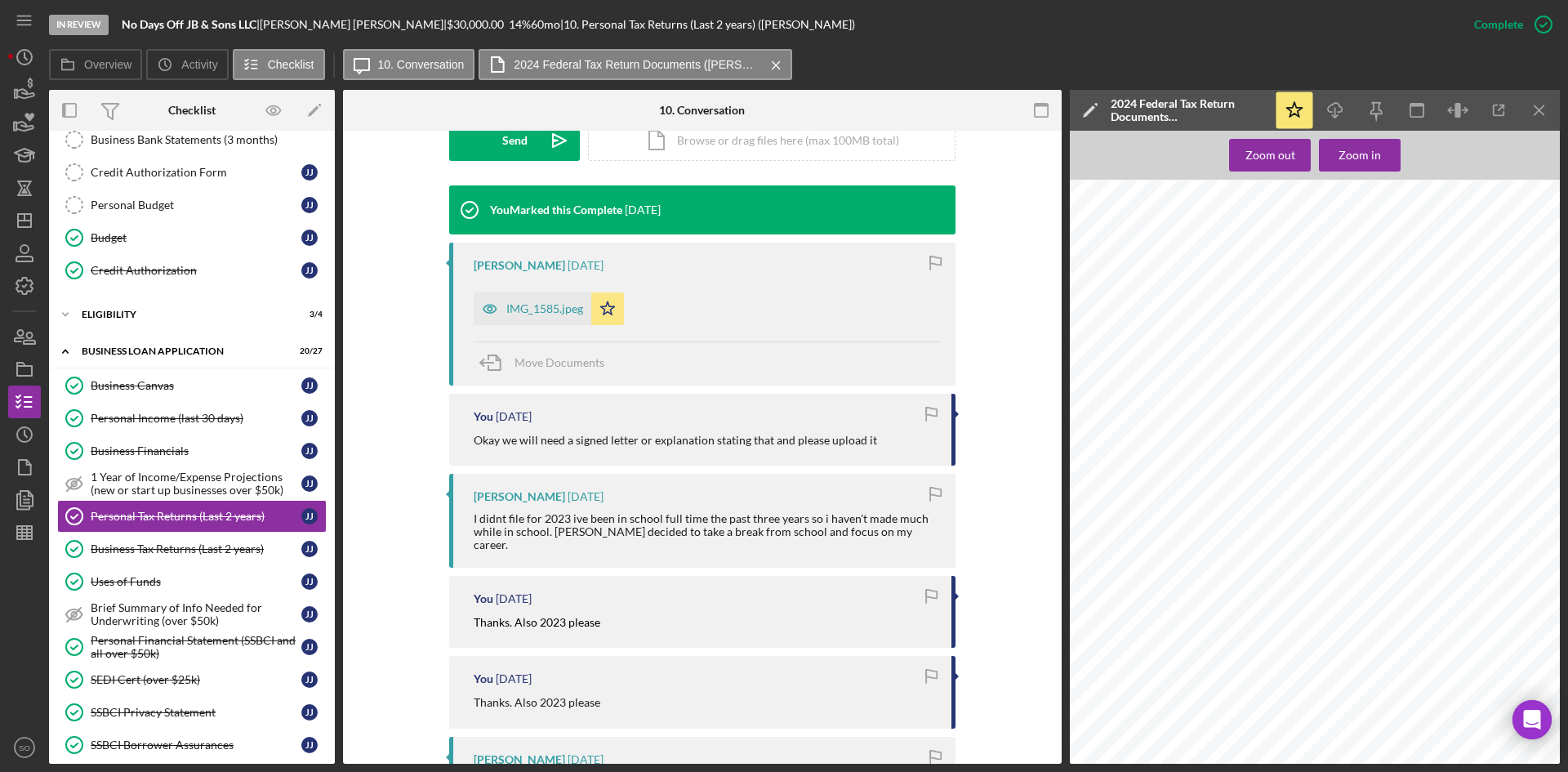
scroll to position [245, 0]
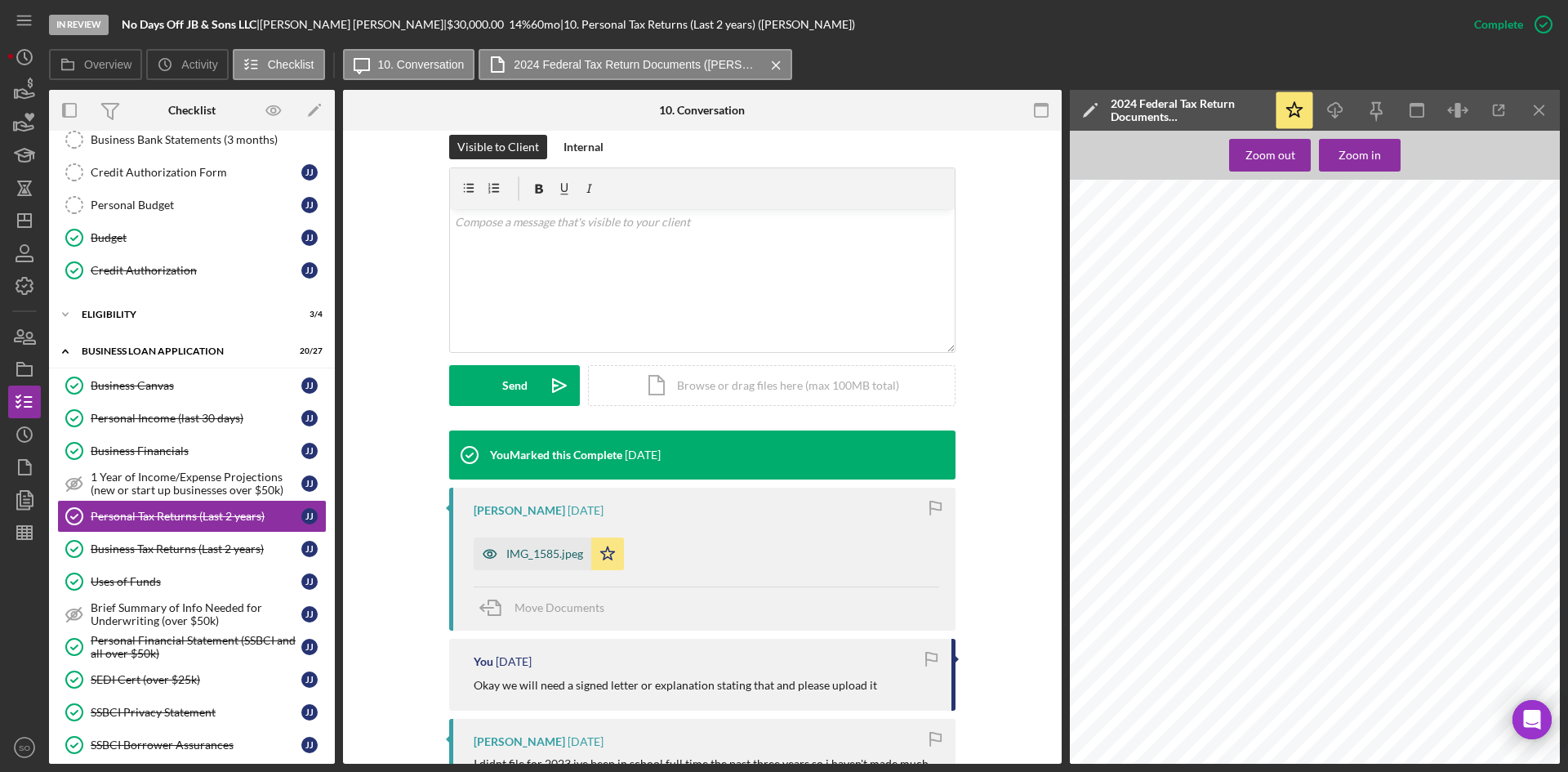
click at [505, 544] on div "IMG_1585.jpeg" at bounding box center [532, 553] width 117 height 33
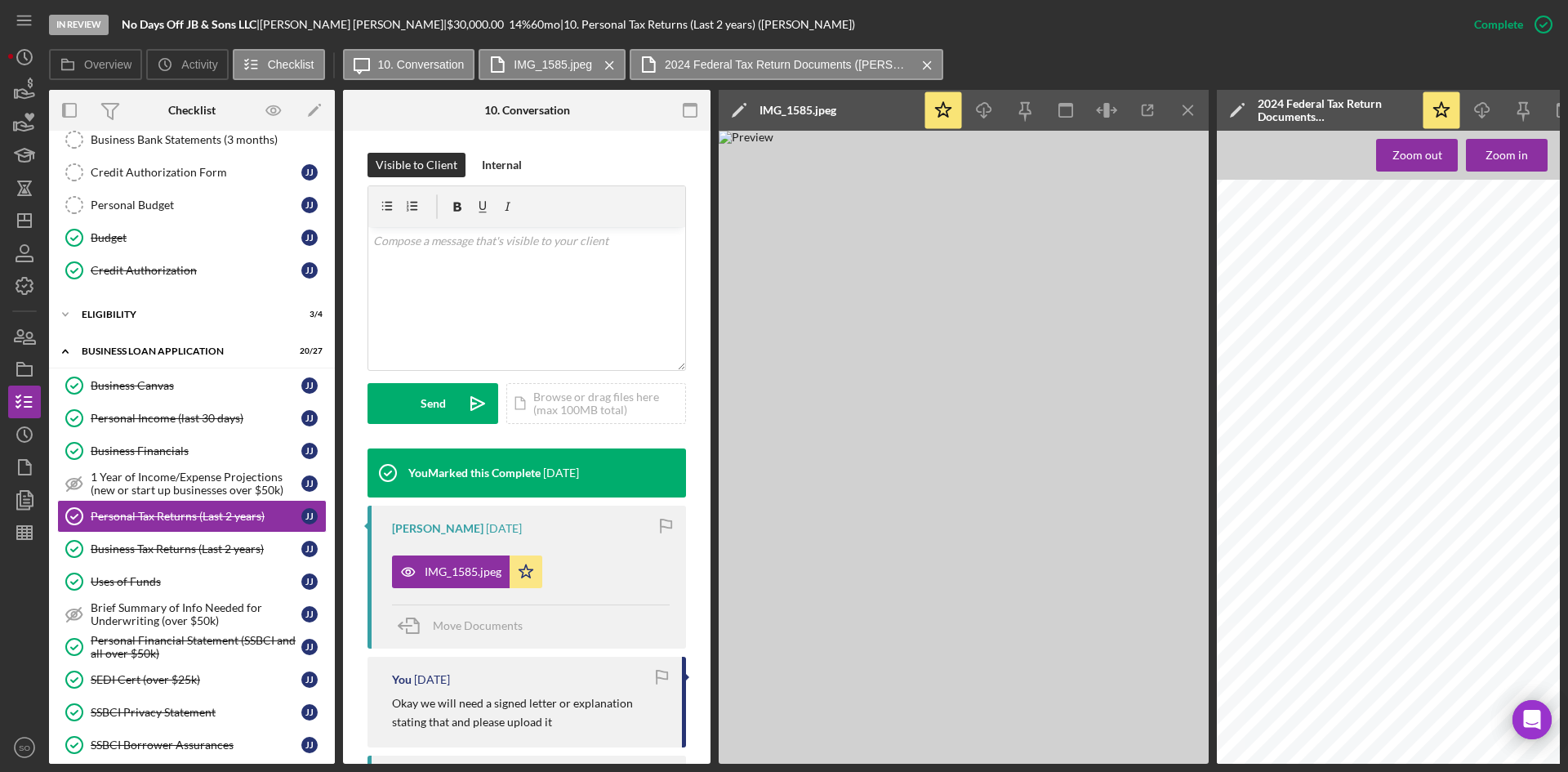
scroll to position [0, 0]
click at [1184, 113] on icon "Icon/Menu Close" at bounding box center [1188, 110] width 36 height 36
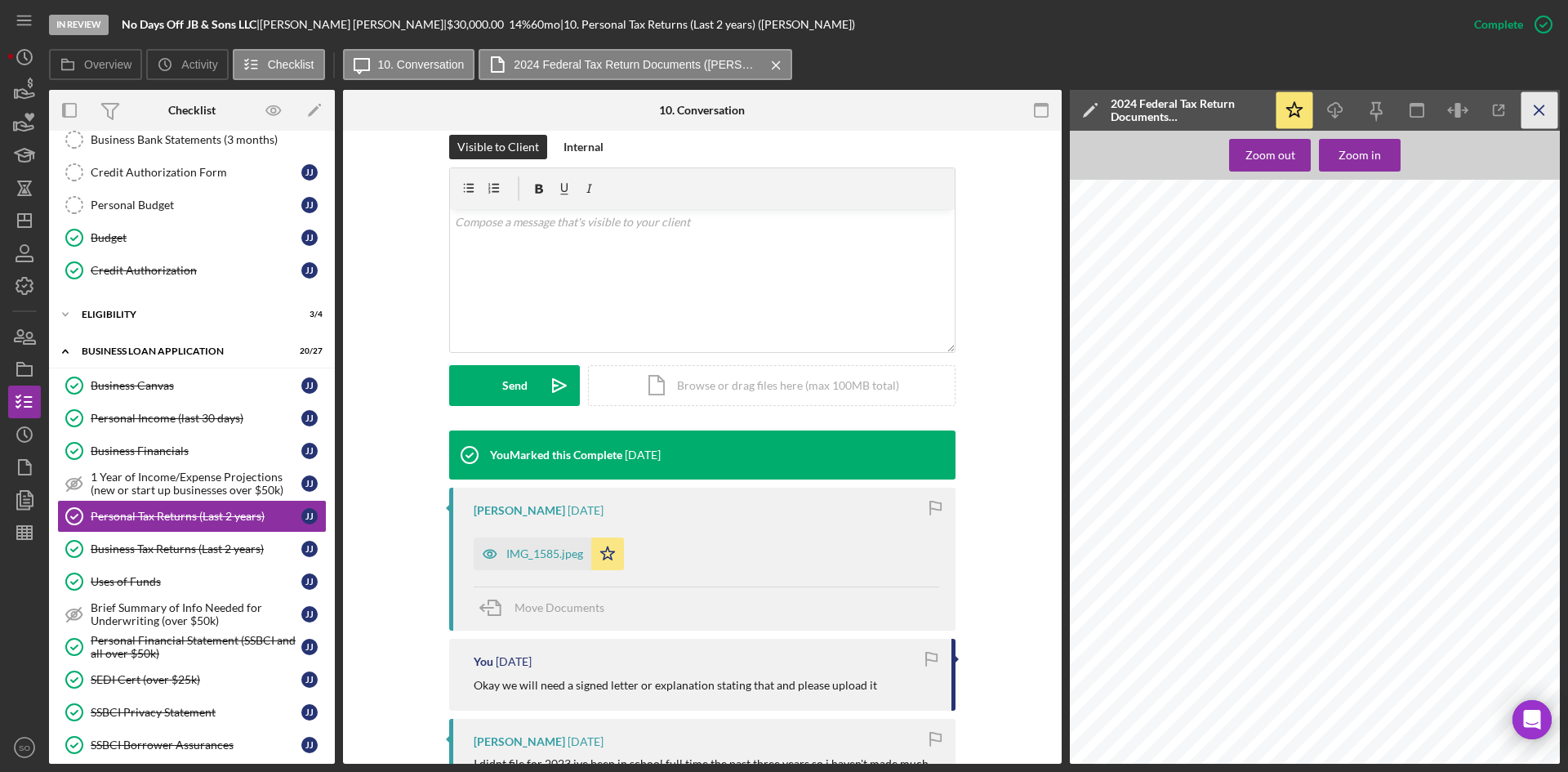
click at [1543, 116] on icon "Icon/Menu Close" at bounding box center [1539, 110] width 36 height 36
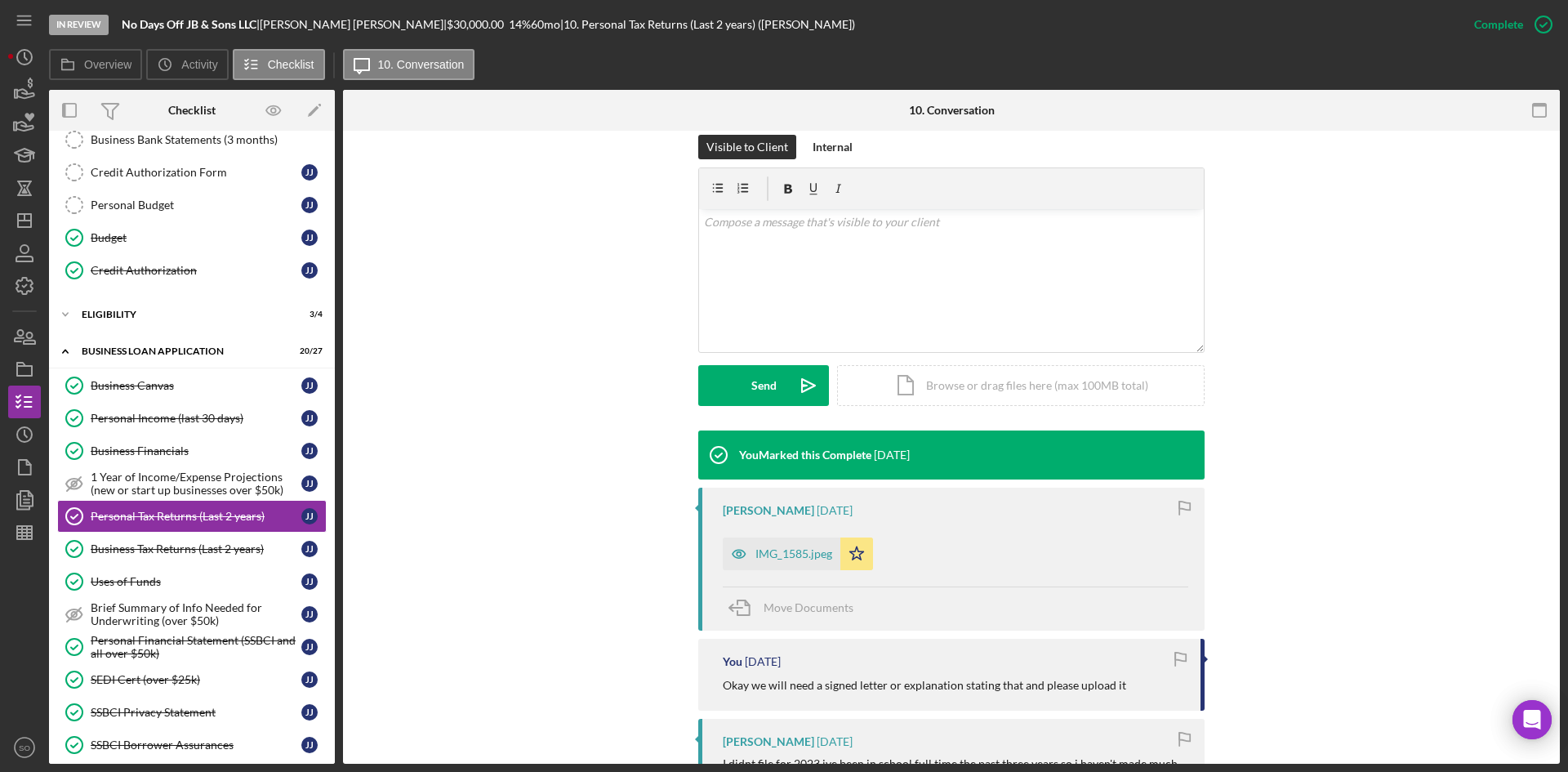
click at [1101, 49] on div "Overview Icon/History Activity Checklist Icon/Message 10. Conversation" at bounding box center [804, 65] width 1510 height 33
click at [22, 220] on line "button" at bounding box center [24, 220] width 13 height 0
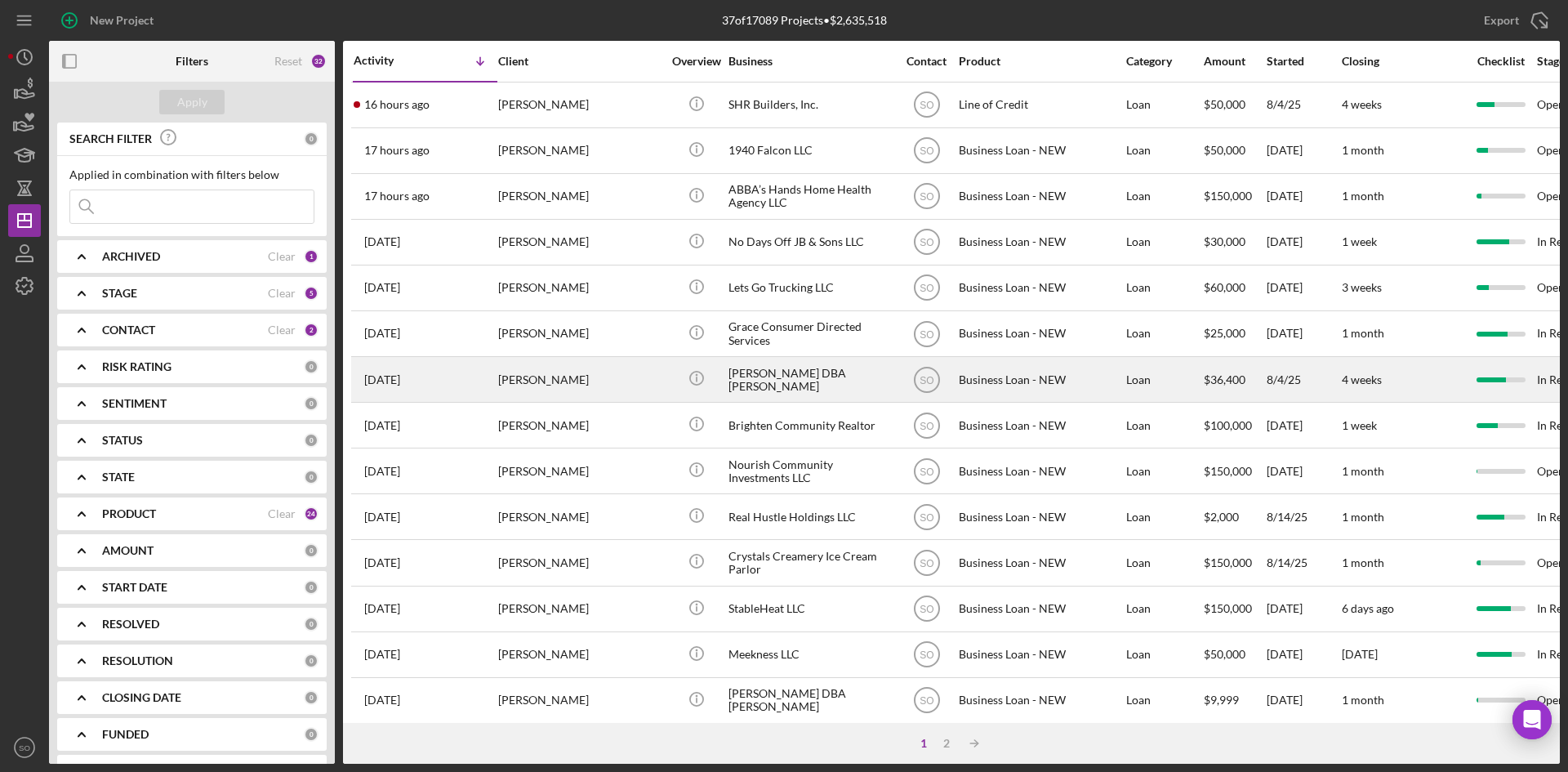
click at [469, 381] on div "[DATE] [PERSON_NAME]" at bounding box center [425, 379] width 143 height 44
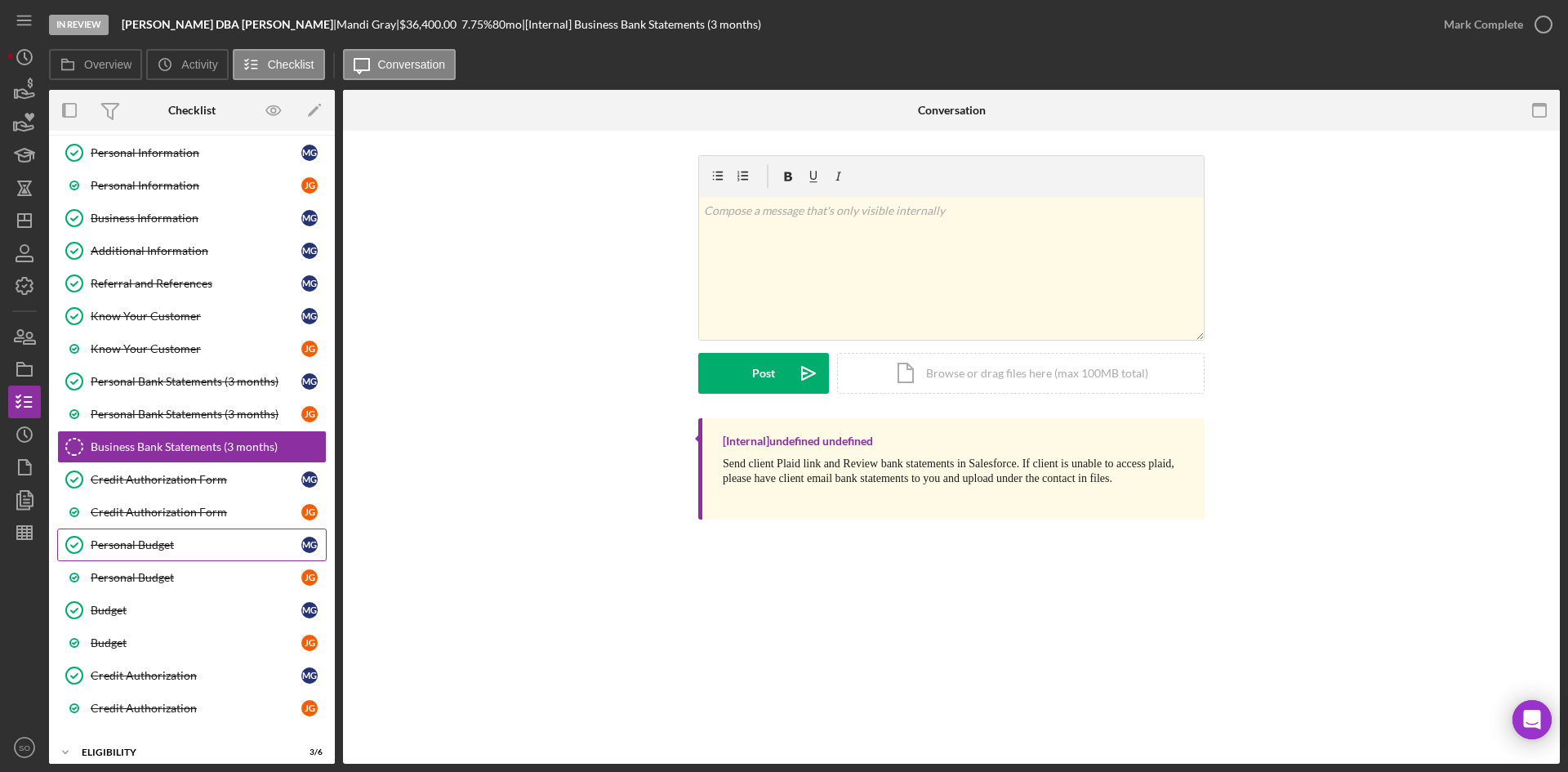
scroll to position [233, 0]
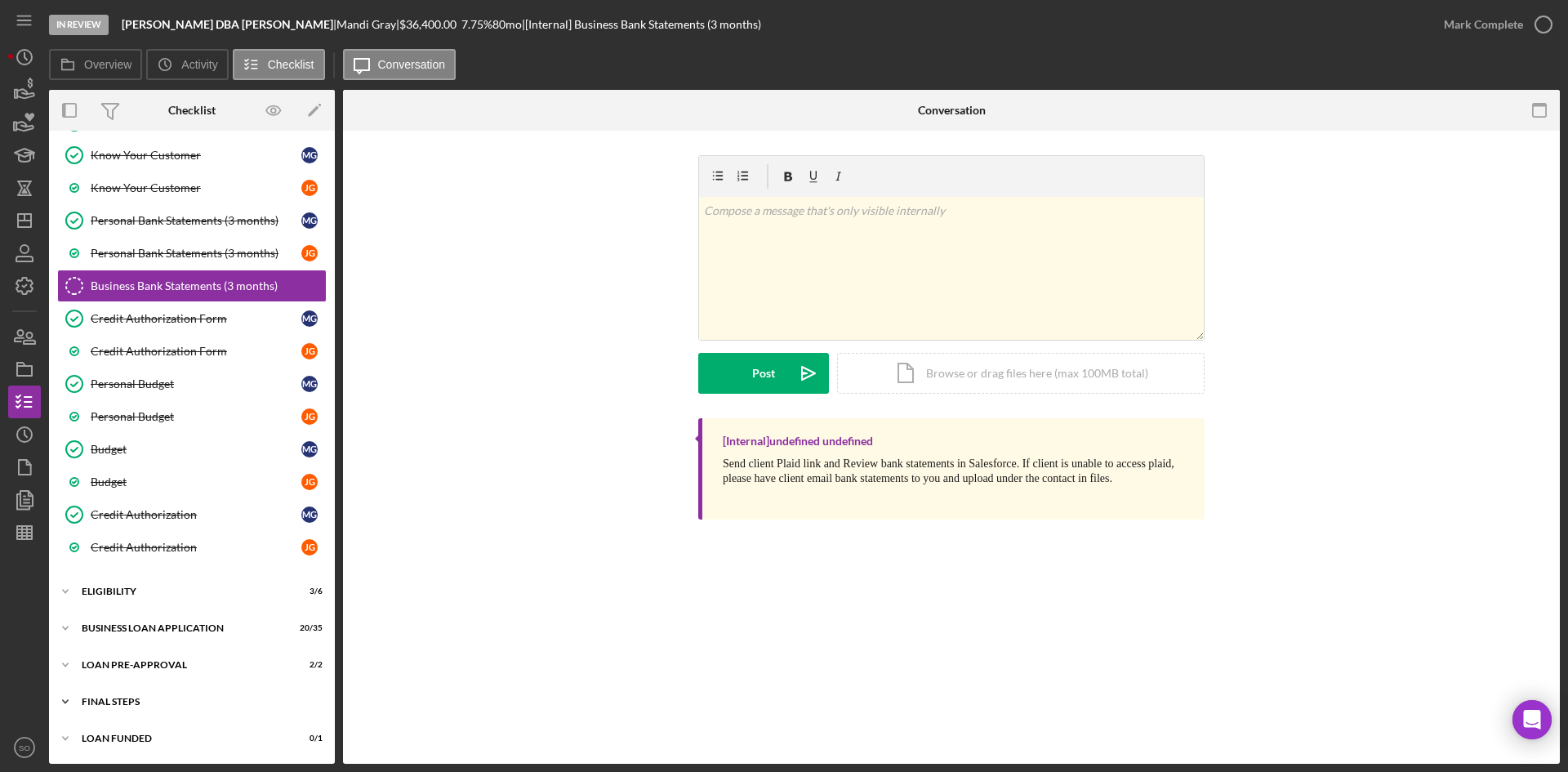
click at [163, 709] on div "Icon/Expander FINAL STEPS 7 / 19" at bounding box center [192, 701] width 286 height 33
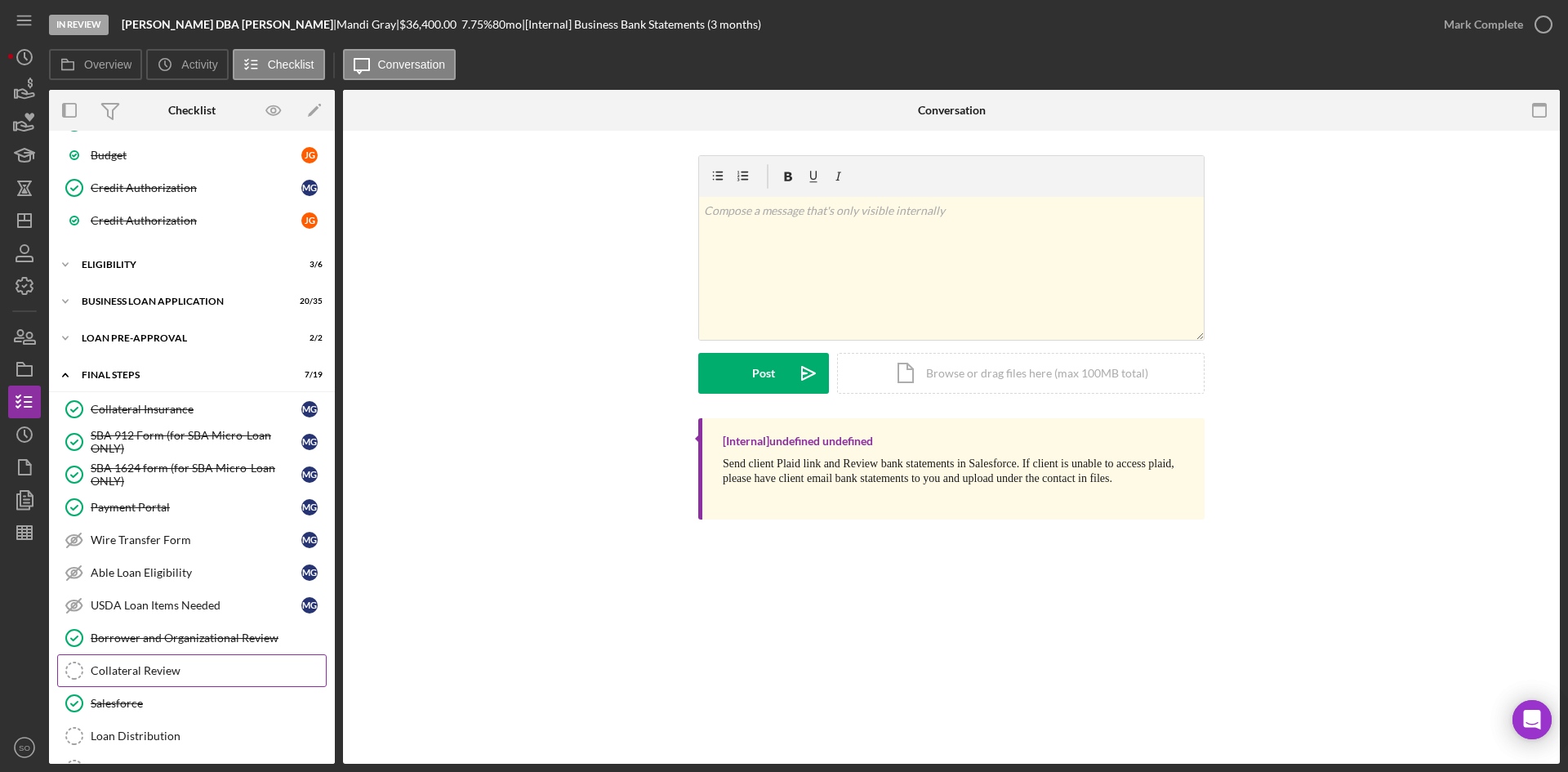
click at [183, 685] on link "Collateral Review Collateral Review" at bounding box center [191, 670] width 269 height 33
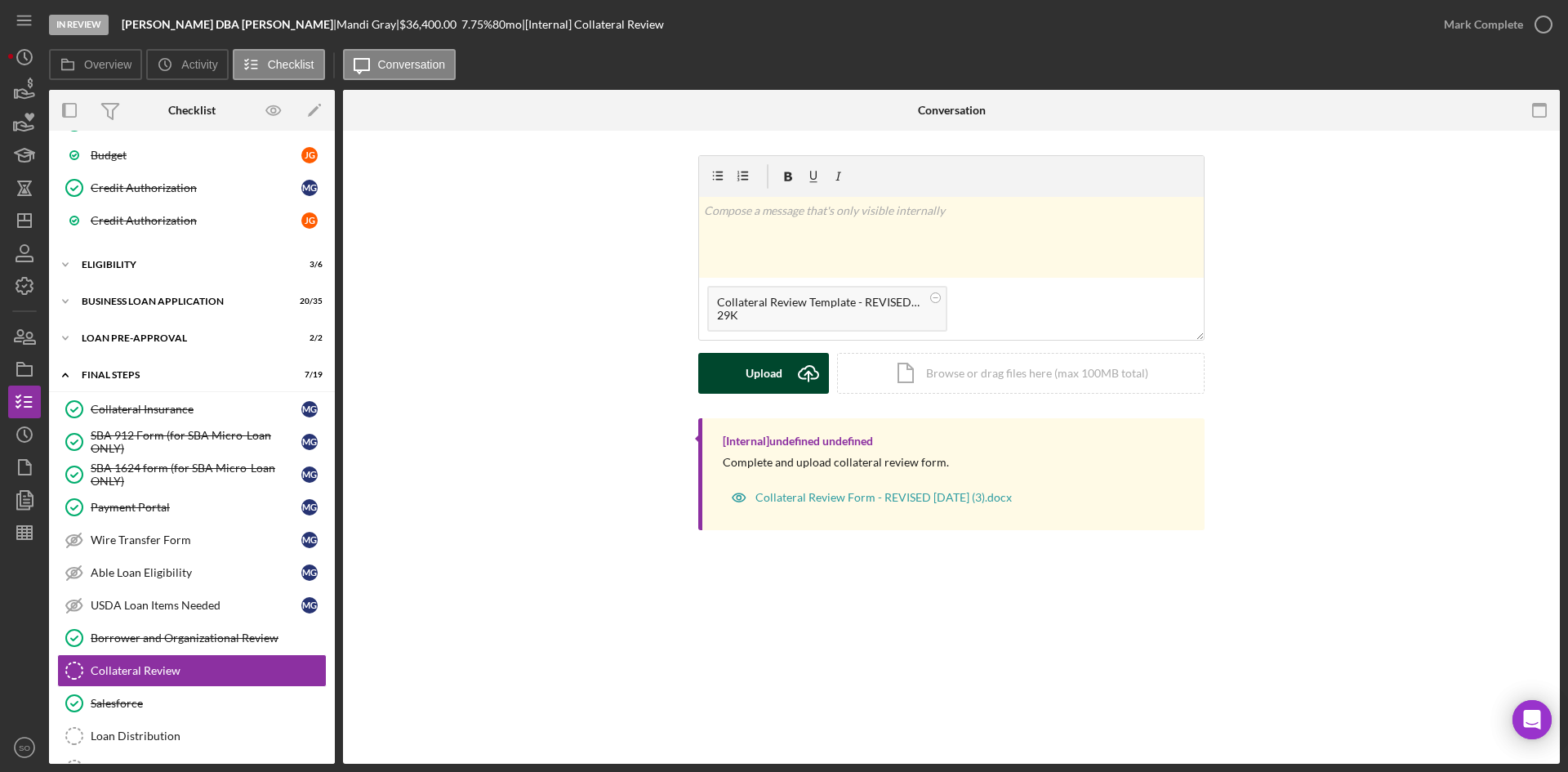
click at [765, 370] on div "Upload" at bounding box center [763, 373] width 36 height 41
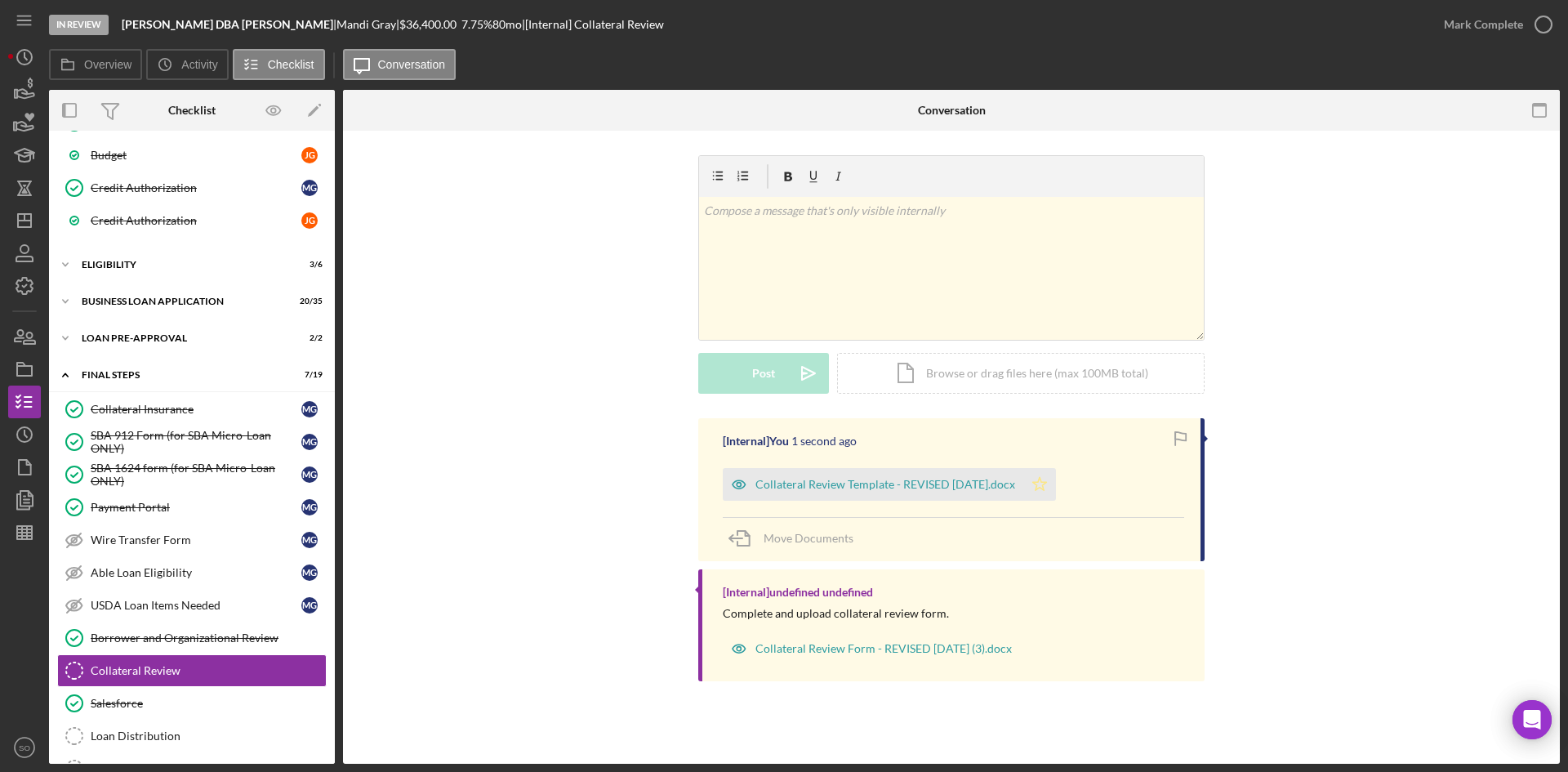
click at [1053, 489] on icon "Icon/Star" at bounding box center [1039, 484] width 33 height 33
click at [1482, 27] on div "Mark Complete" at bounding box center [1483, 24] width 79 height 33
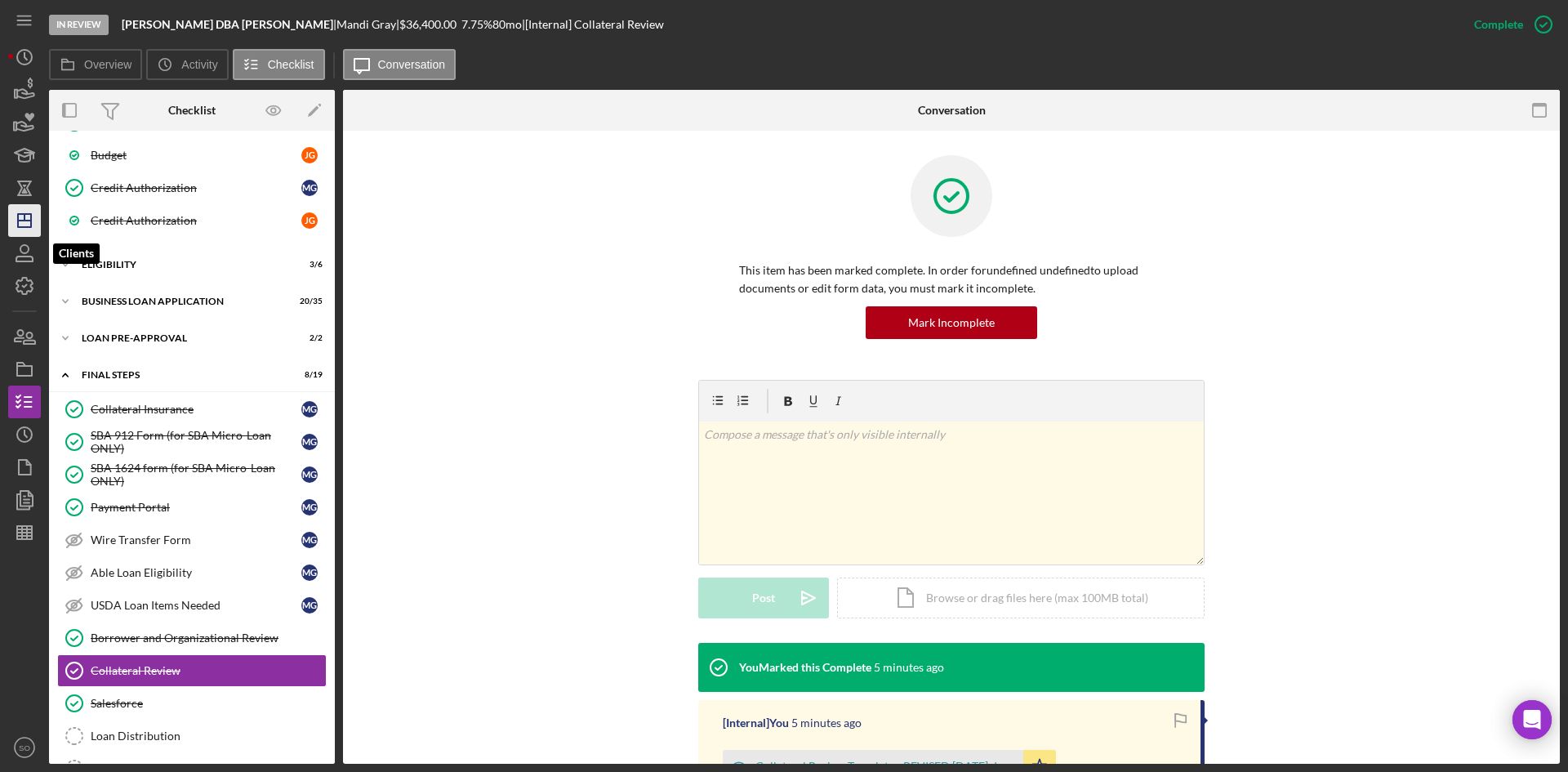
click at [28, 235] on icon "Icon/Dashboard" at bounding box center [25, 220] width 41 height 41
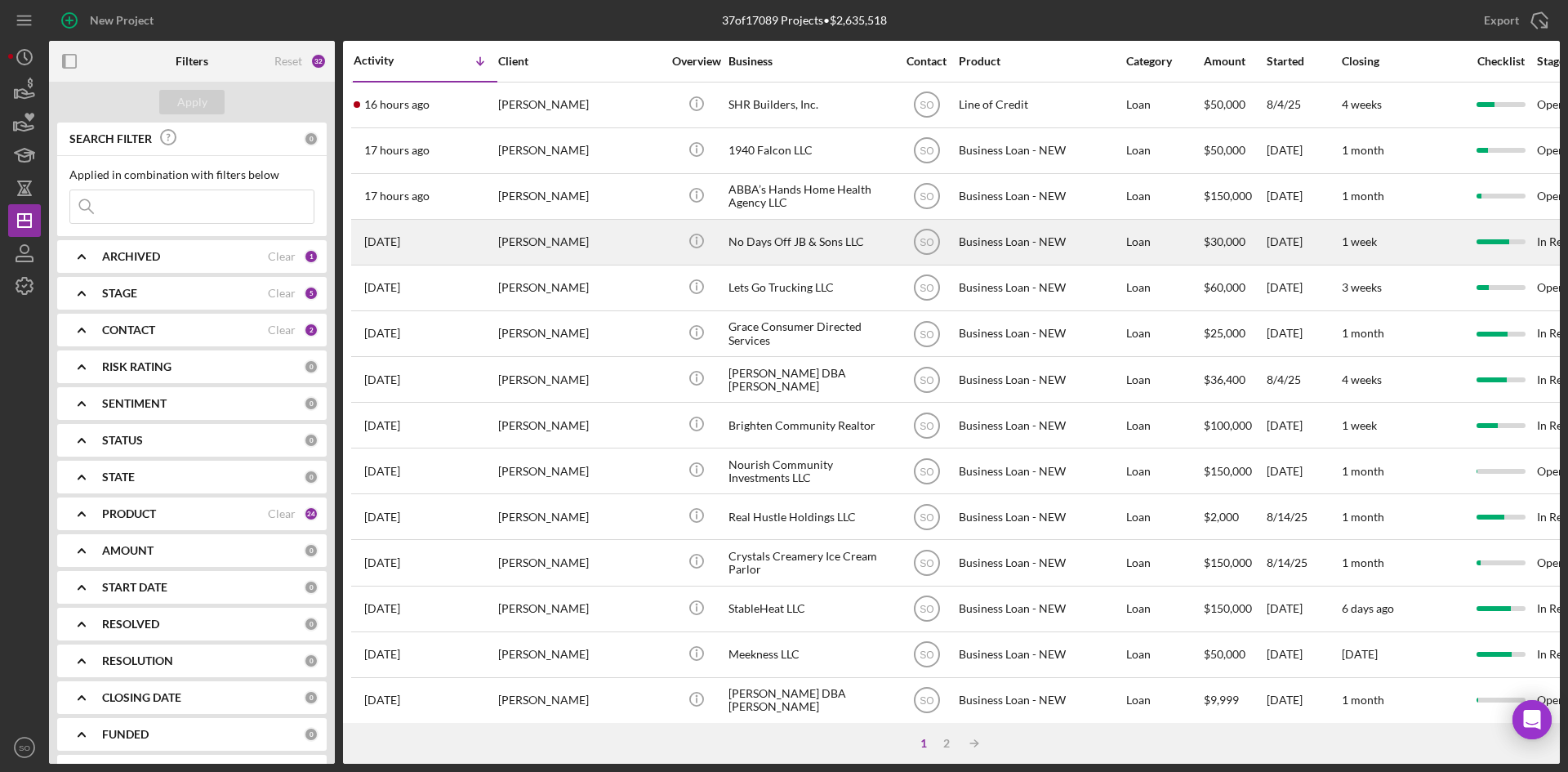
click at [517, 251] on div "[PERSON_NAME]" at bounding box center [580, 242] width 163 height 44
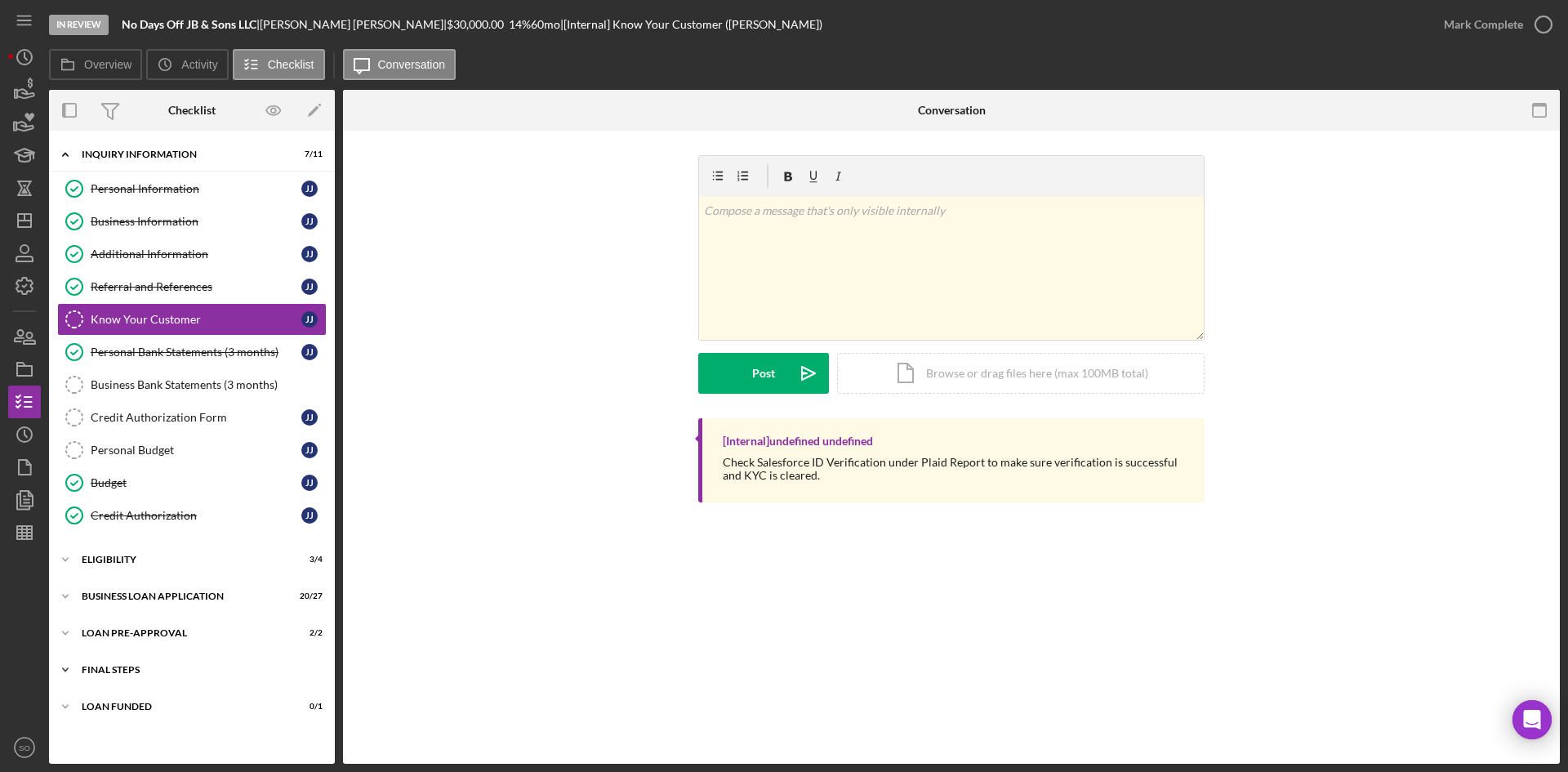
click at [119, 658] on div "Icon/Expander FINAL STEPS 11 / 19" at bounding box center [192, 669] width 286 height 33
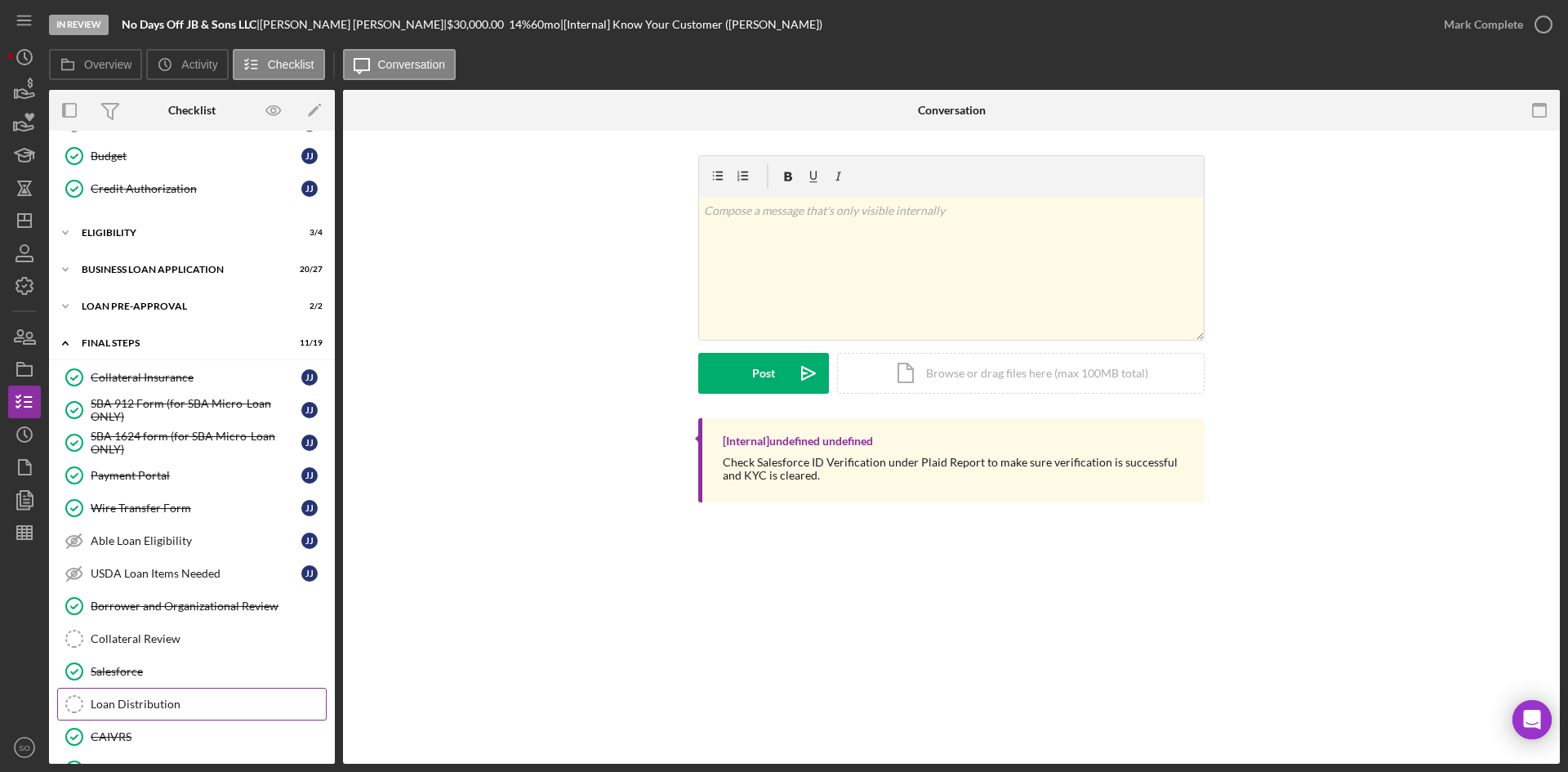
click at [165, 704] on div "Loan Distribution" at bounding box center [208, 704] width 235 height 13
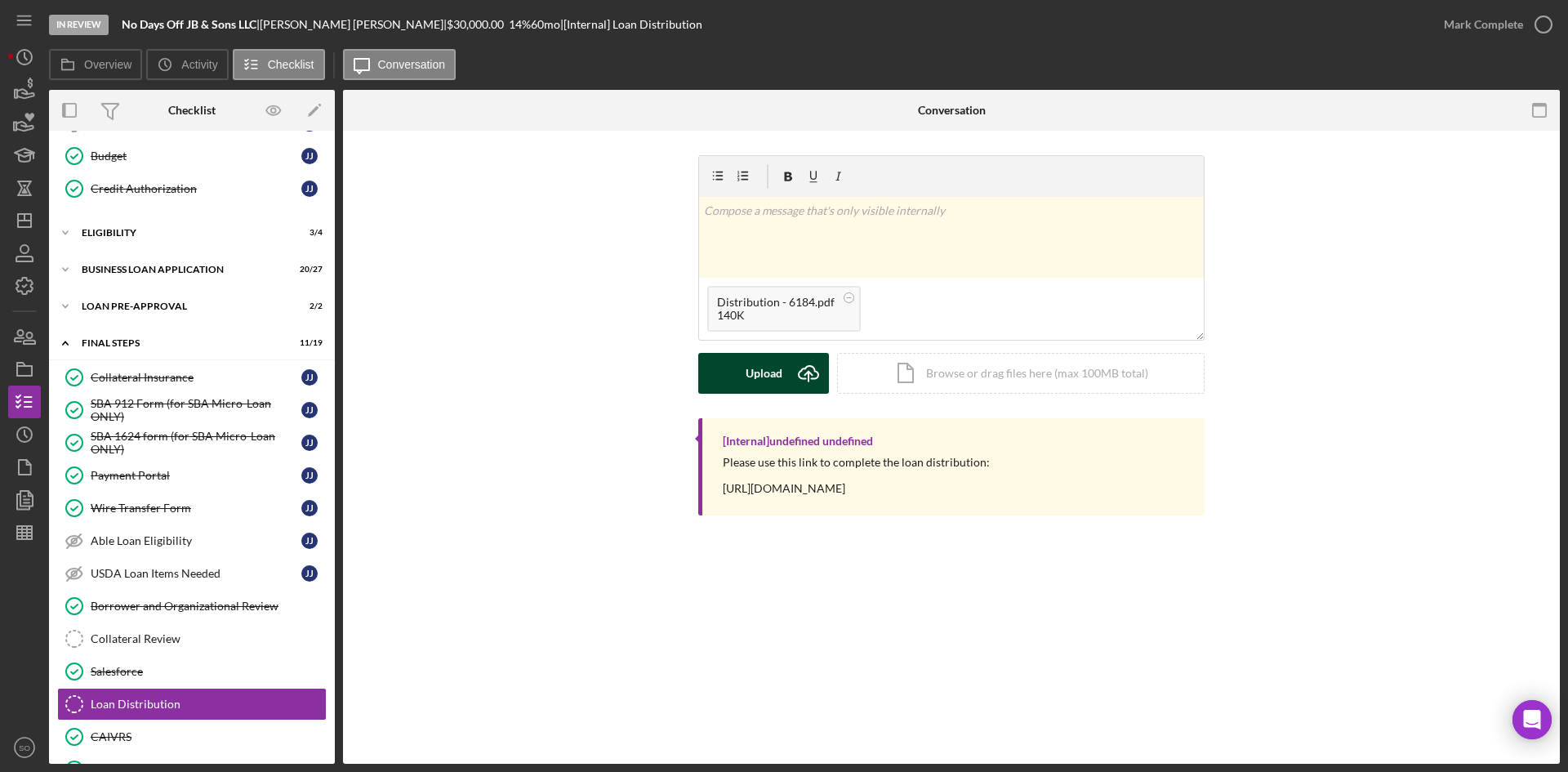
click at [757, 376] on div "Upload" at bounding box center [763, 373] width 36 height 41
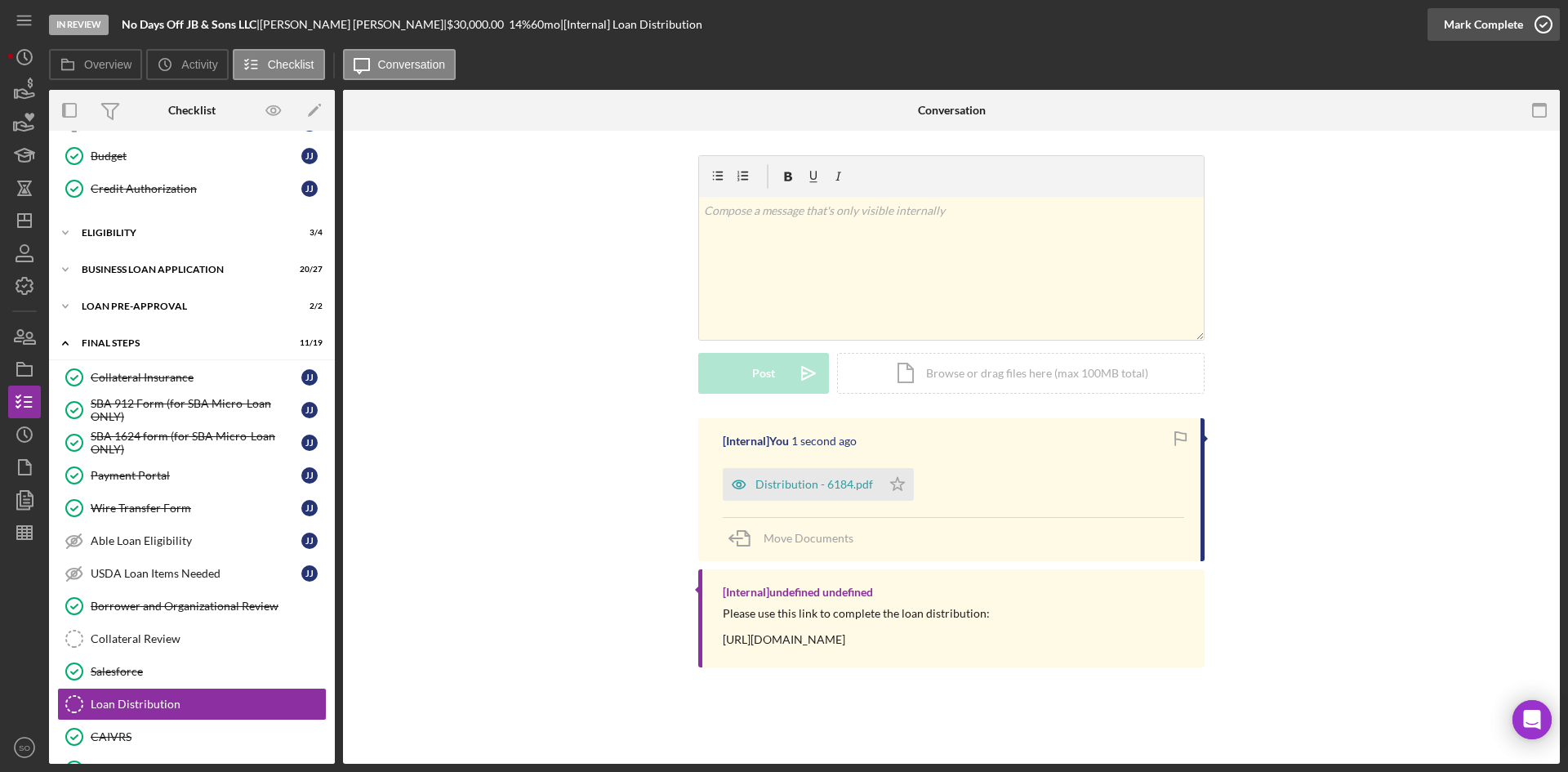
click at [1490, 25] on div "Mark Complete" at bounding box center [1483, 24] width 79 height 33
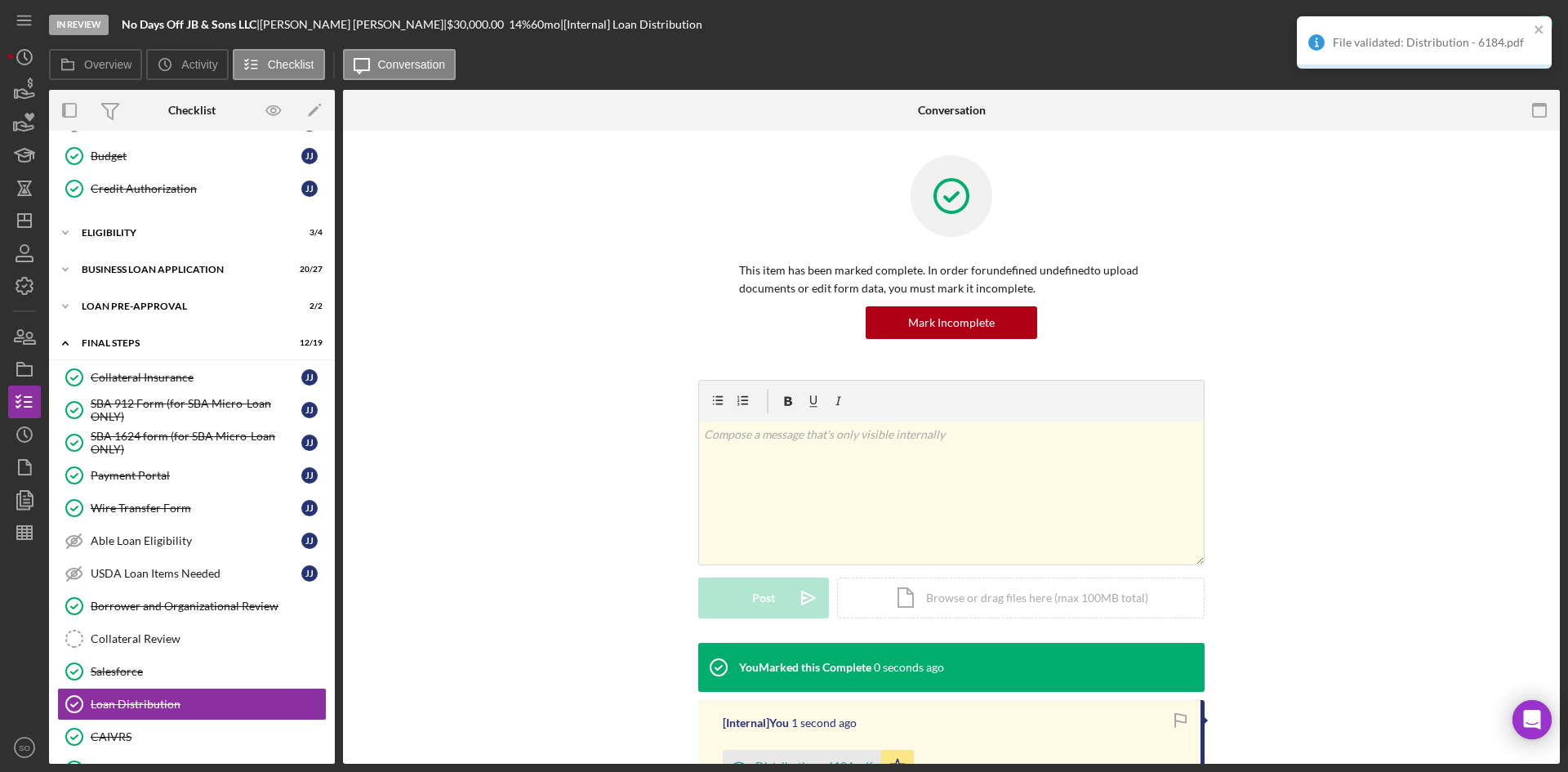
scroll to position [218, 0]
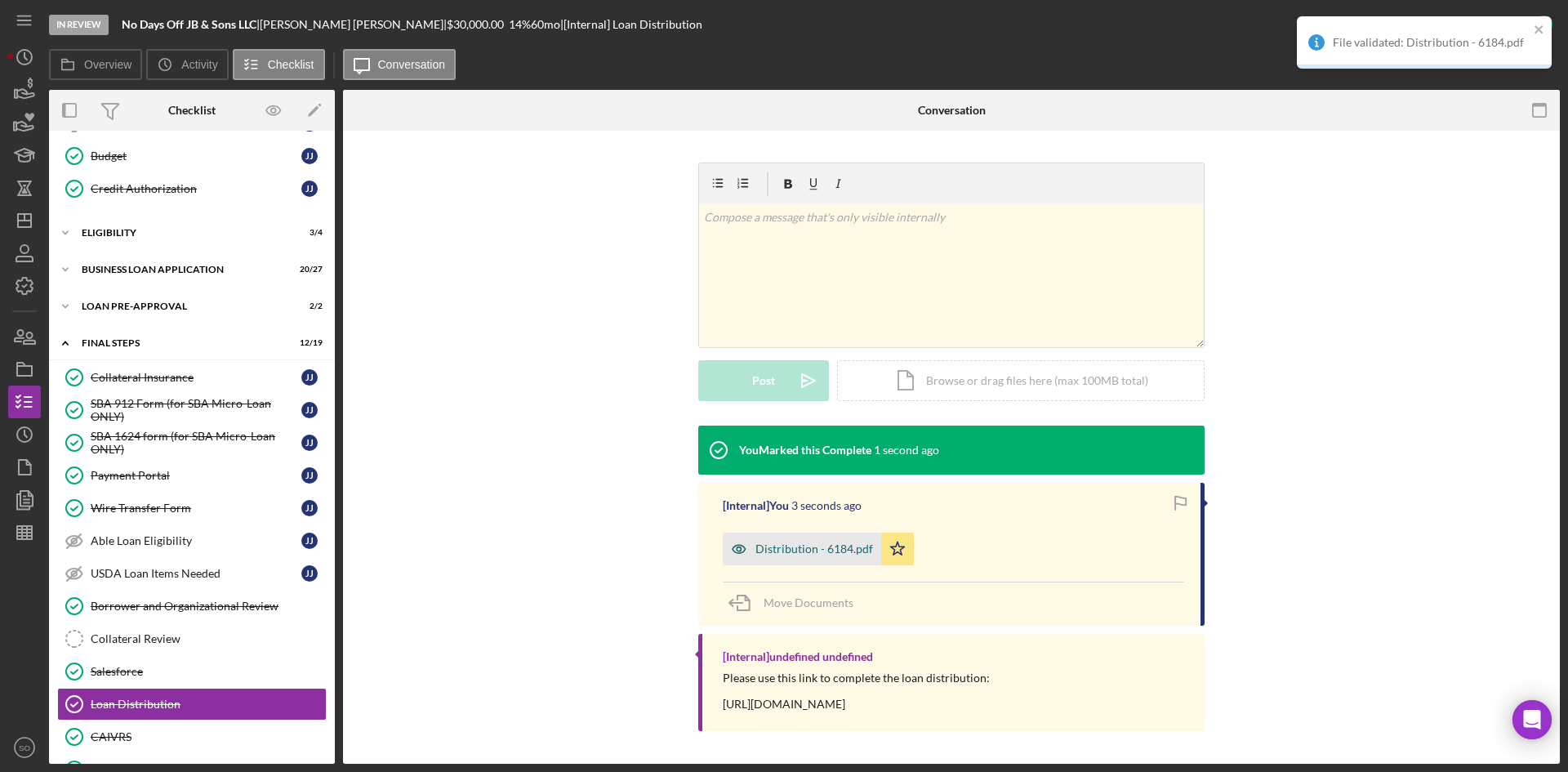
click at [798, 549] on div "Distribution - 6184.pdf" at bounding box center [814, 548] width 117 height 13
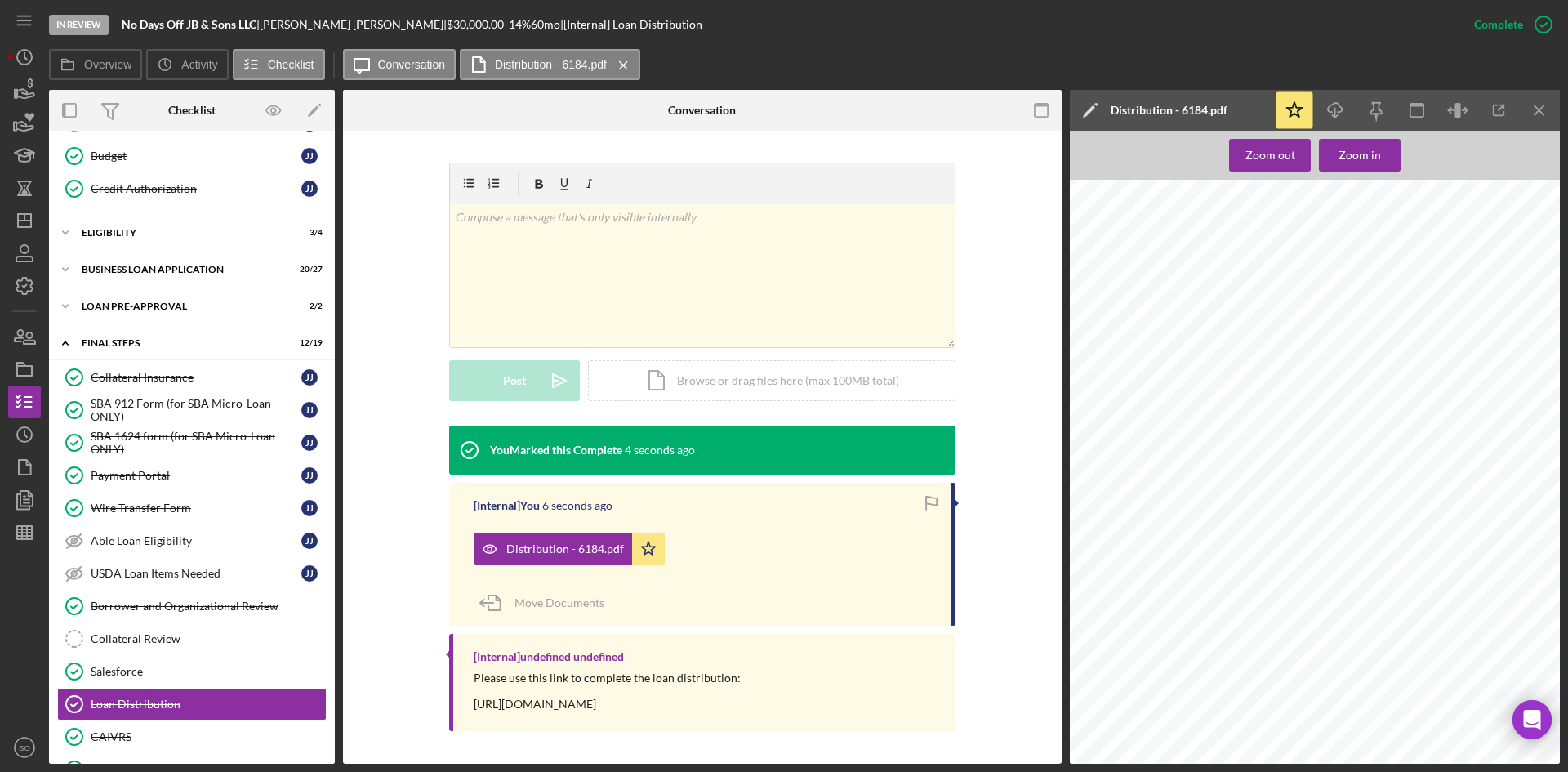
scroll to position [735, 0]
click at [18, 225] on polygon "button" at bounding box center [24, 220] width 13 height 13
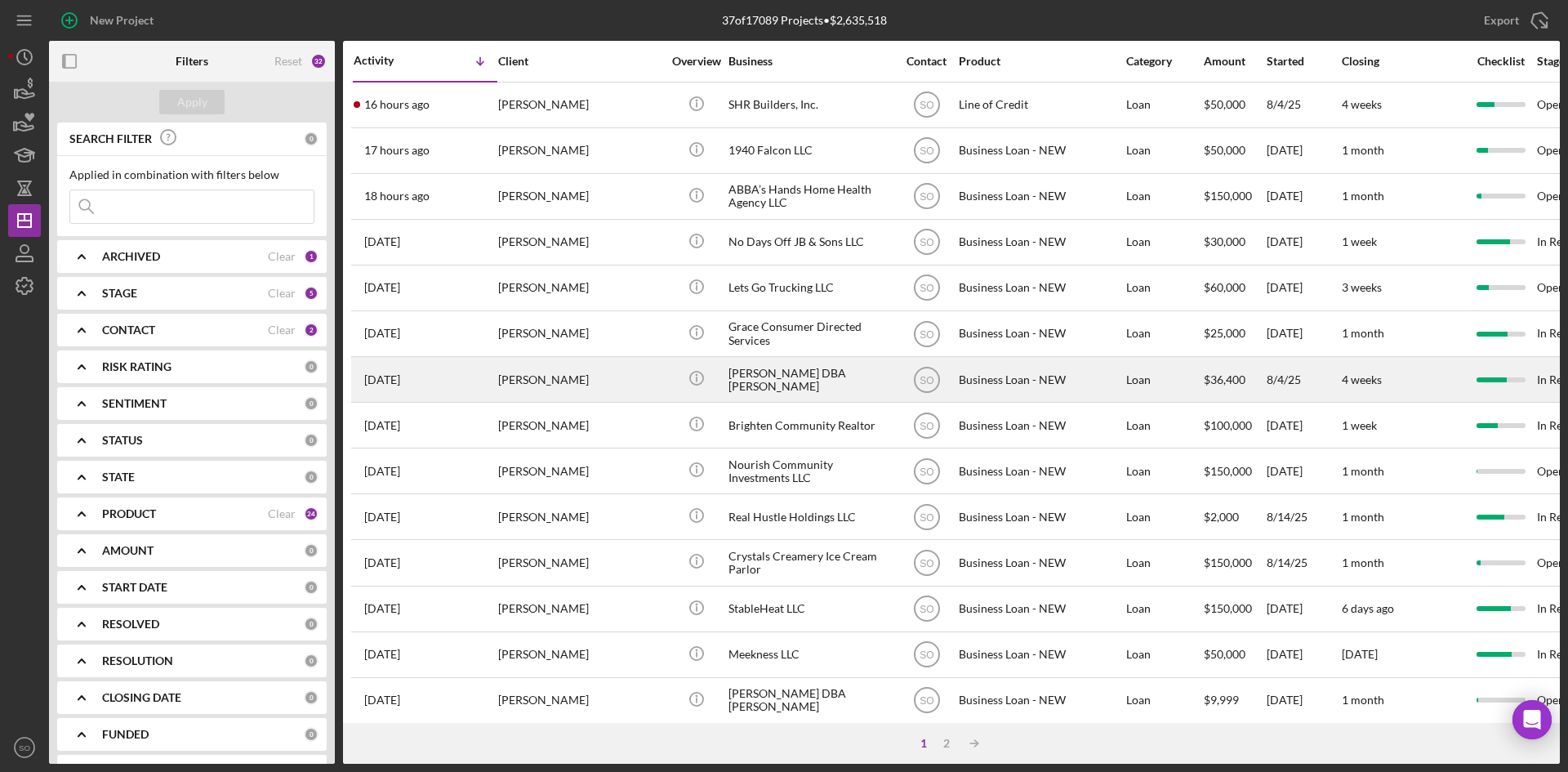
click at [534, 383] on div "[PERSON_NAME]" at bounding box center [580, 379] width 163 height 44
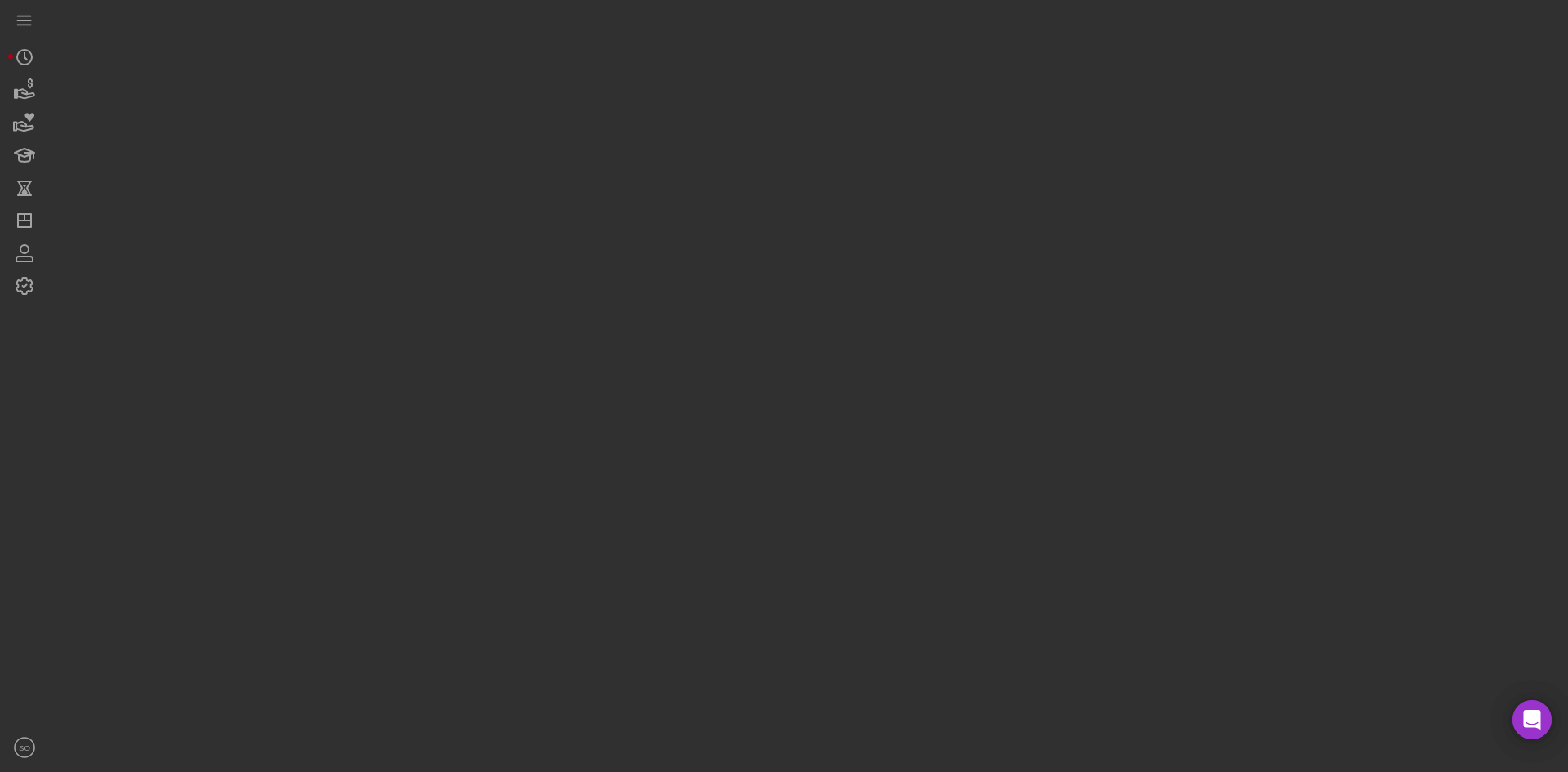
click at [534, 383] on div at bounding box center [804, 381] width 1510 height 763
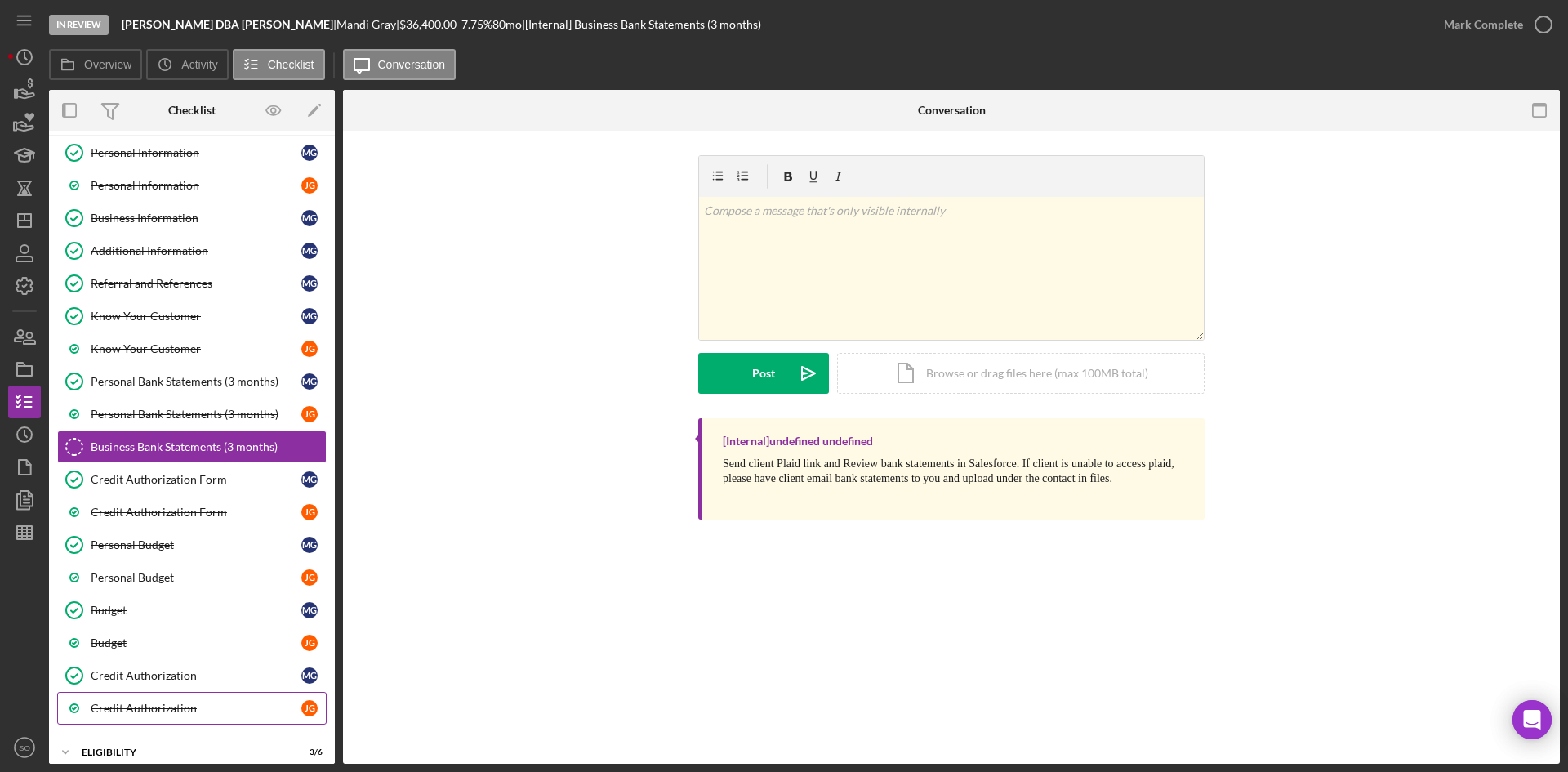
scroll to position [233, 0]
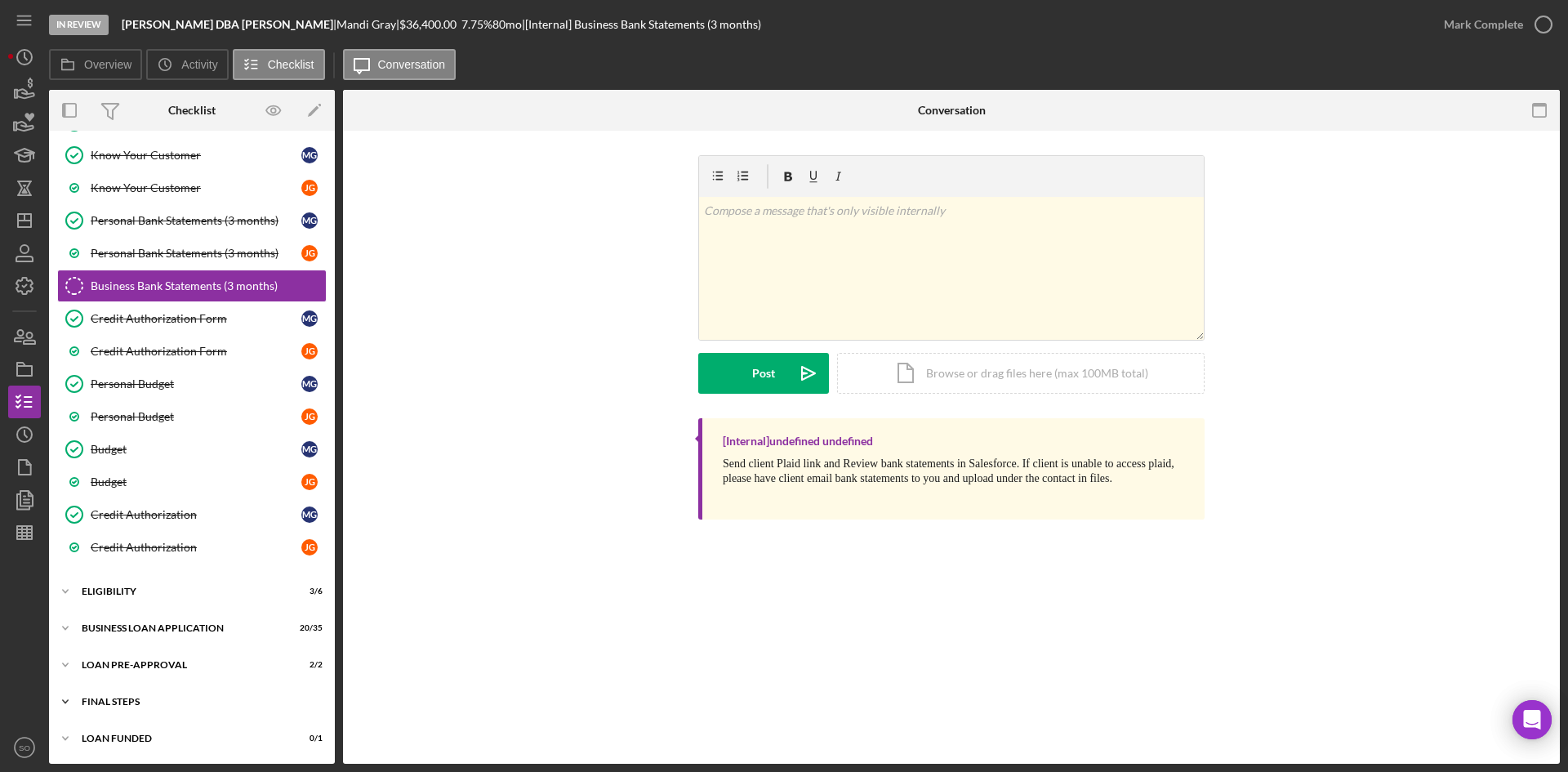
click at [147, 700] on div "FINAL STEPS" at bounding box center [198, 701] width 233 height 10
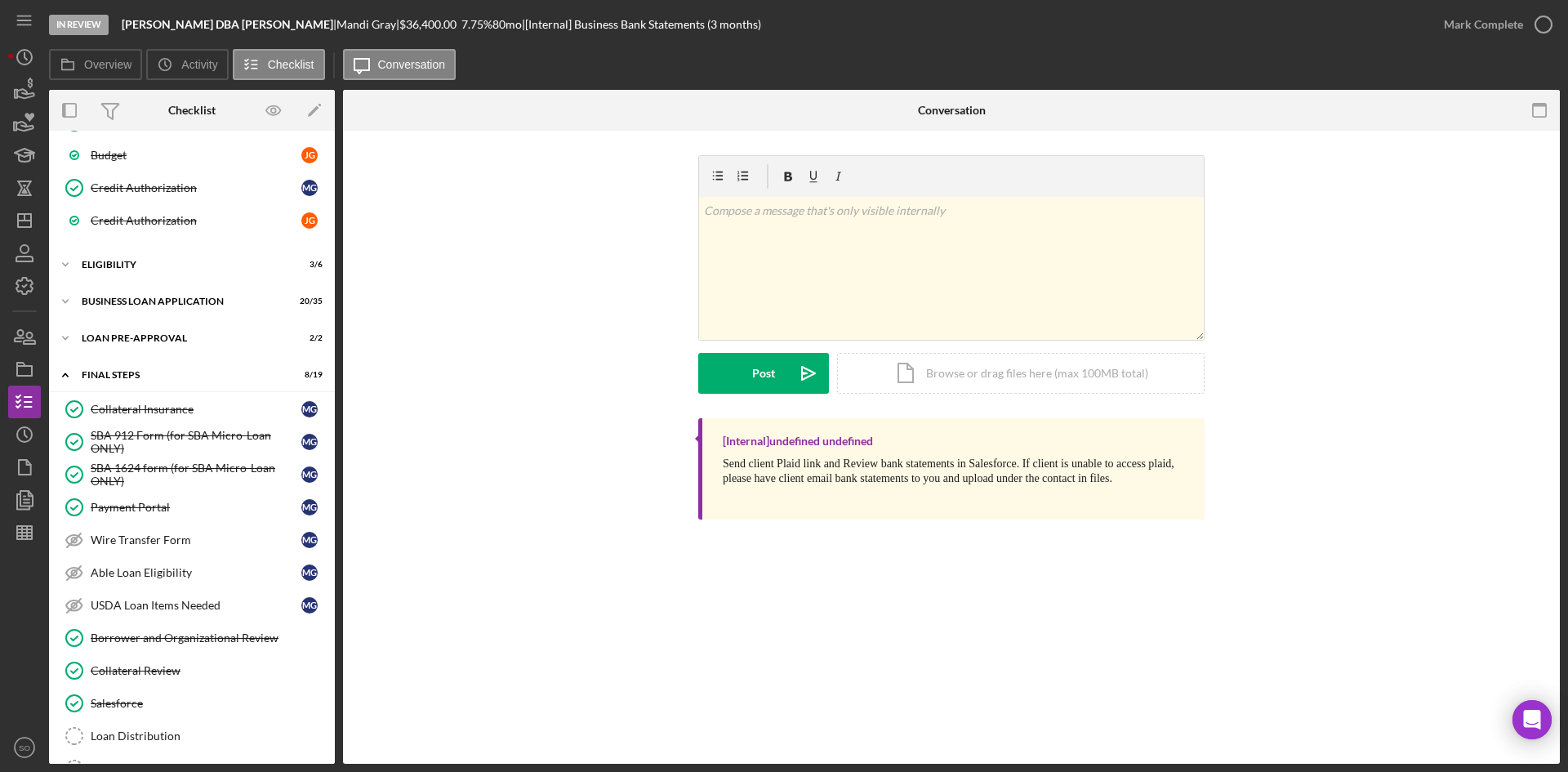
scroll to position [722, 0]
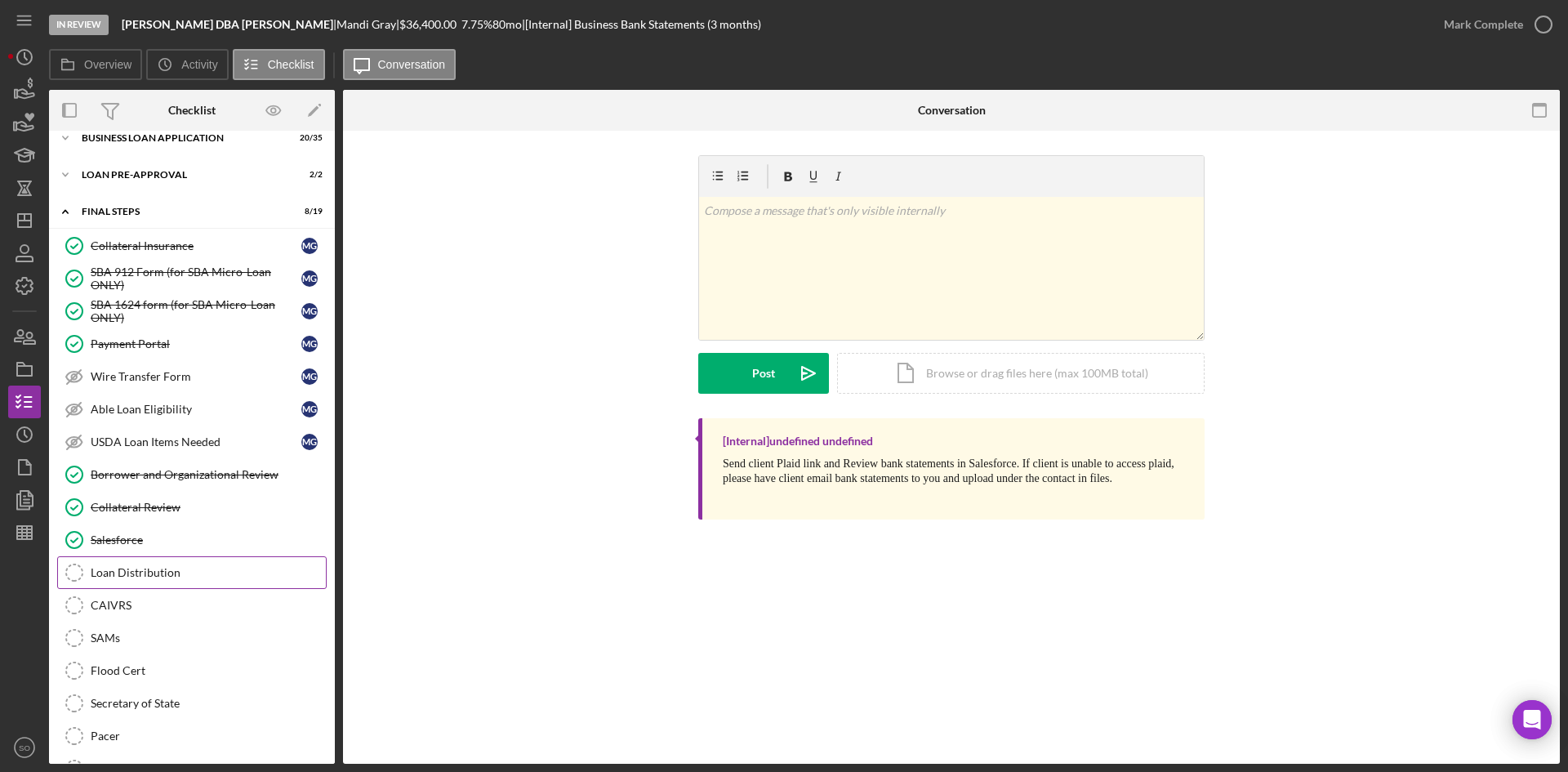
click at [155, 578] on div "Loan Distribution" at bounding box center [208, 572] width 235 height 13
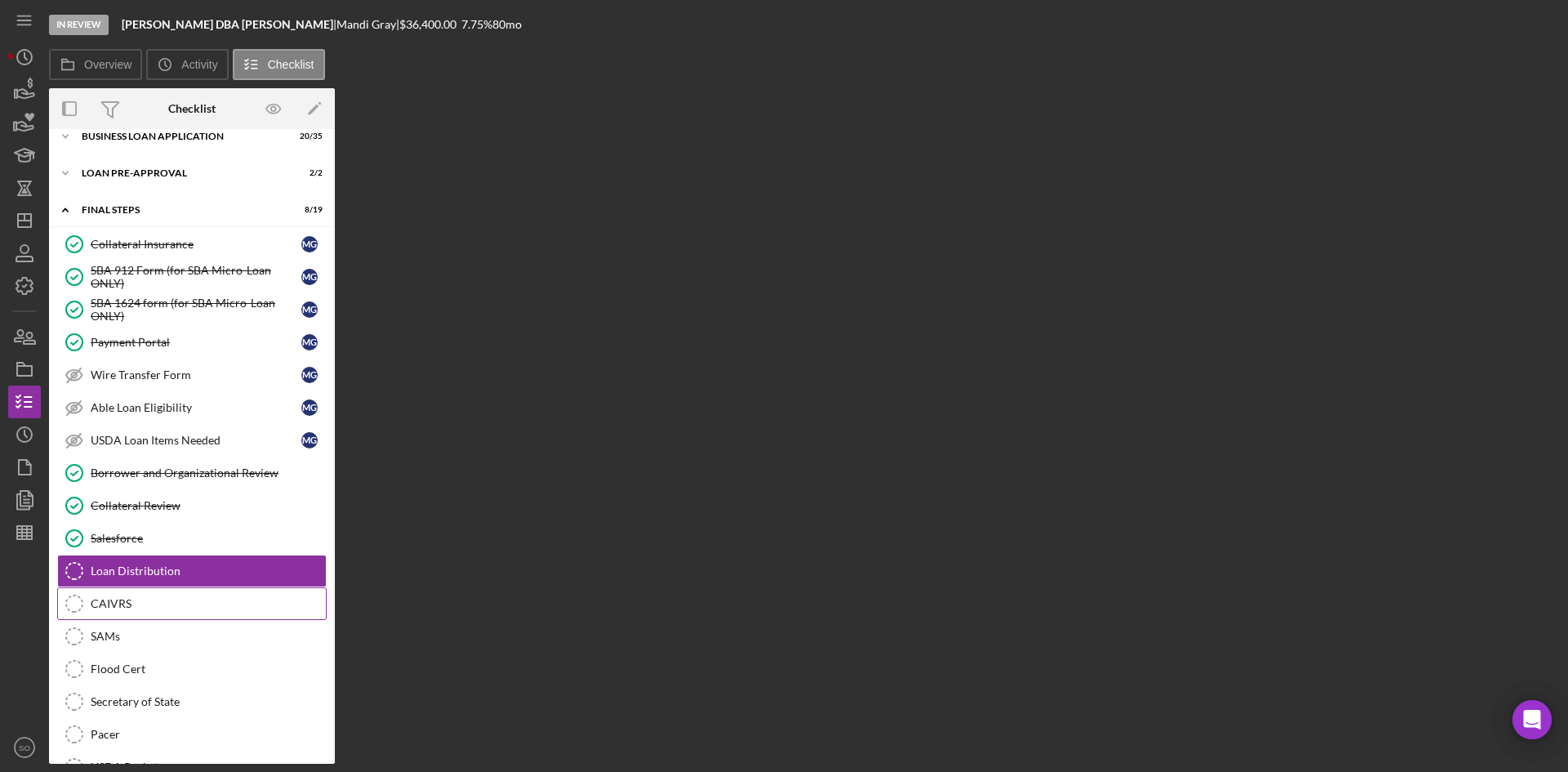
click at [220, 604] on div "CAIVRS" at bounding box center [208, 603] width 235 height 13
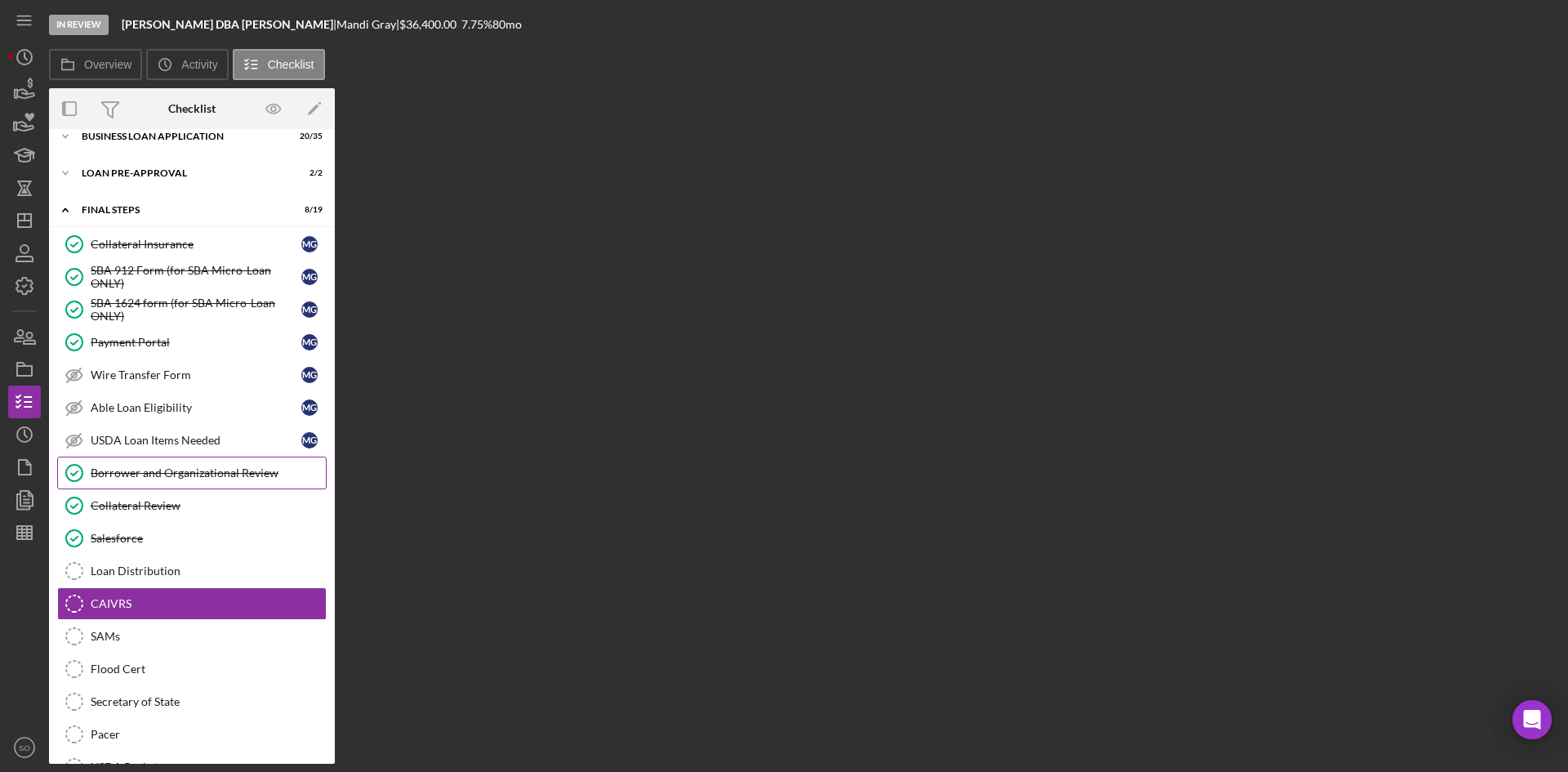
click at [194, 474] on div "Borrower and Organizational Review" at bounding box center [208, 473] width 235 height 13
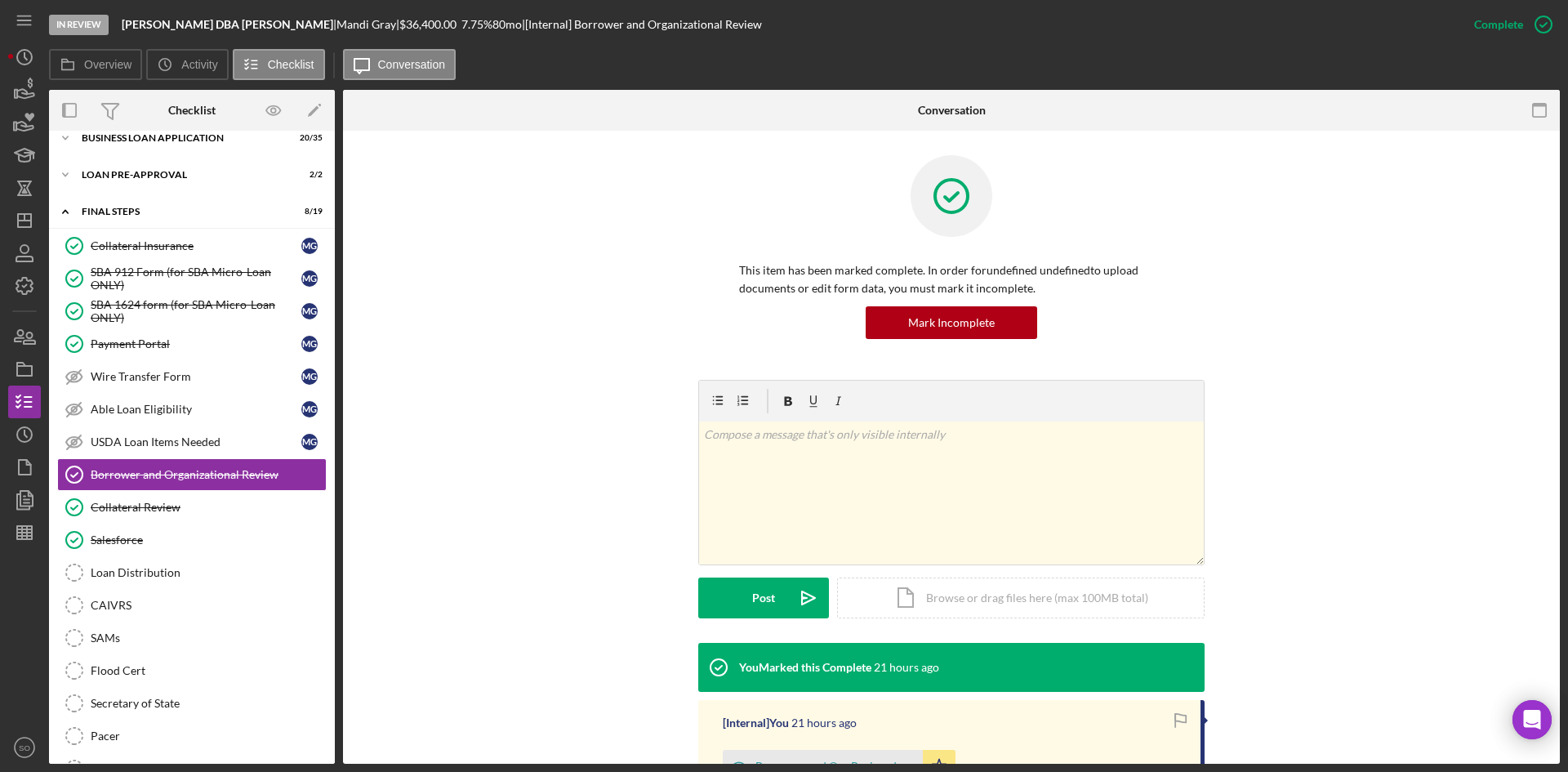
click at [484, 575] on div "v Color teal Color pink Remove color Add row above Add row below Add column bef…" at bounding box center [951, 511] width 1167 height 263
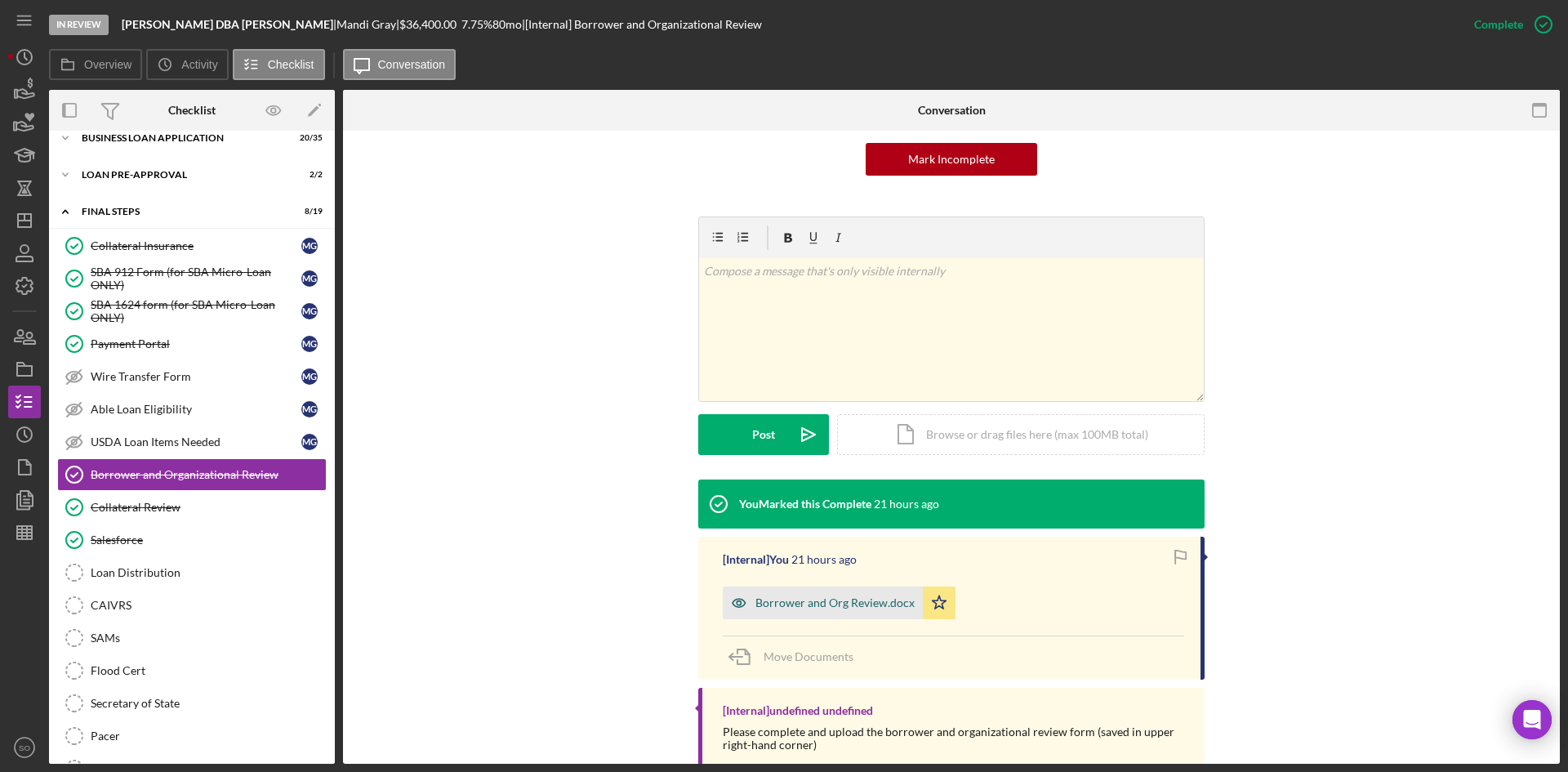
click at [817, 610] on div "Borrower and Org Review.docx" at bounding box center [822, 602] width 200 height 33
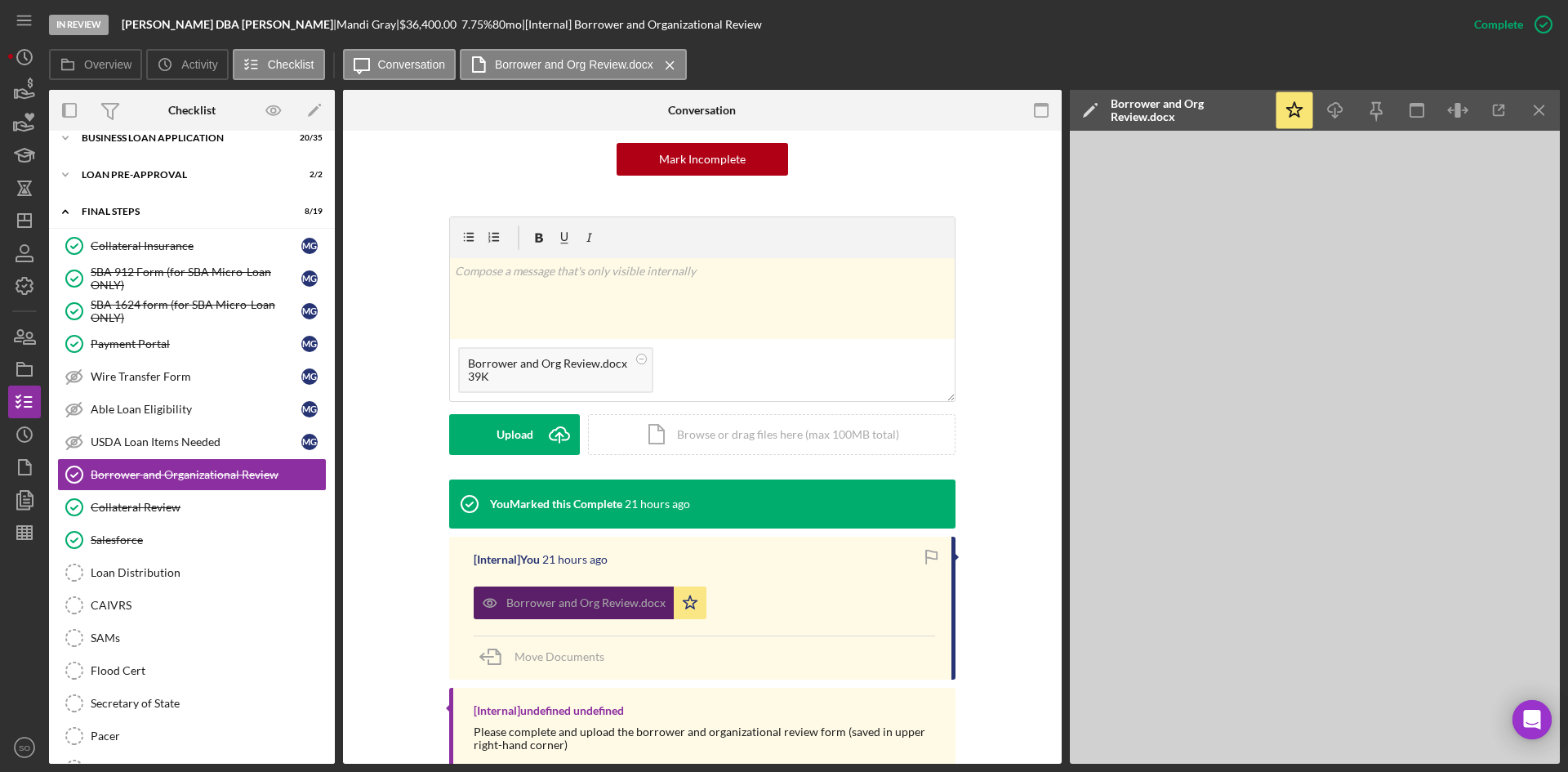
click at [676, 604] on icon "Icon/Star" at bounding box center [689, 602] width 33 height 33
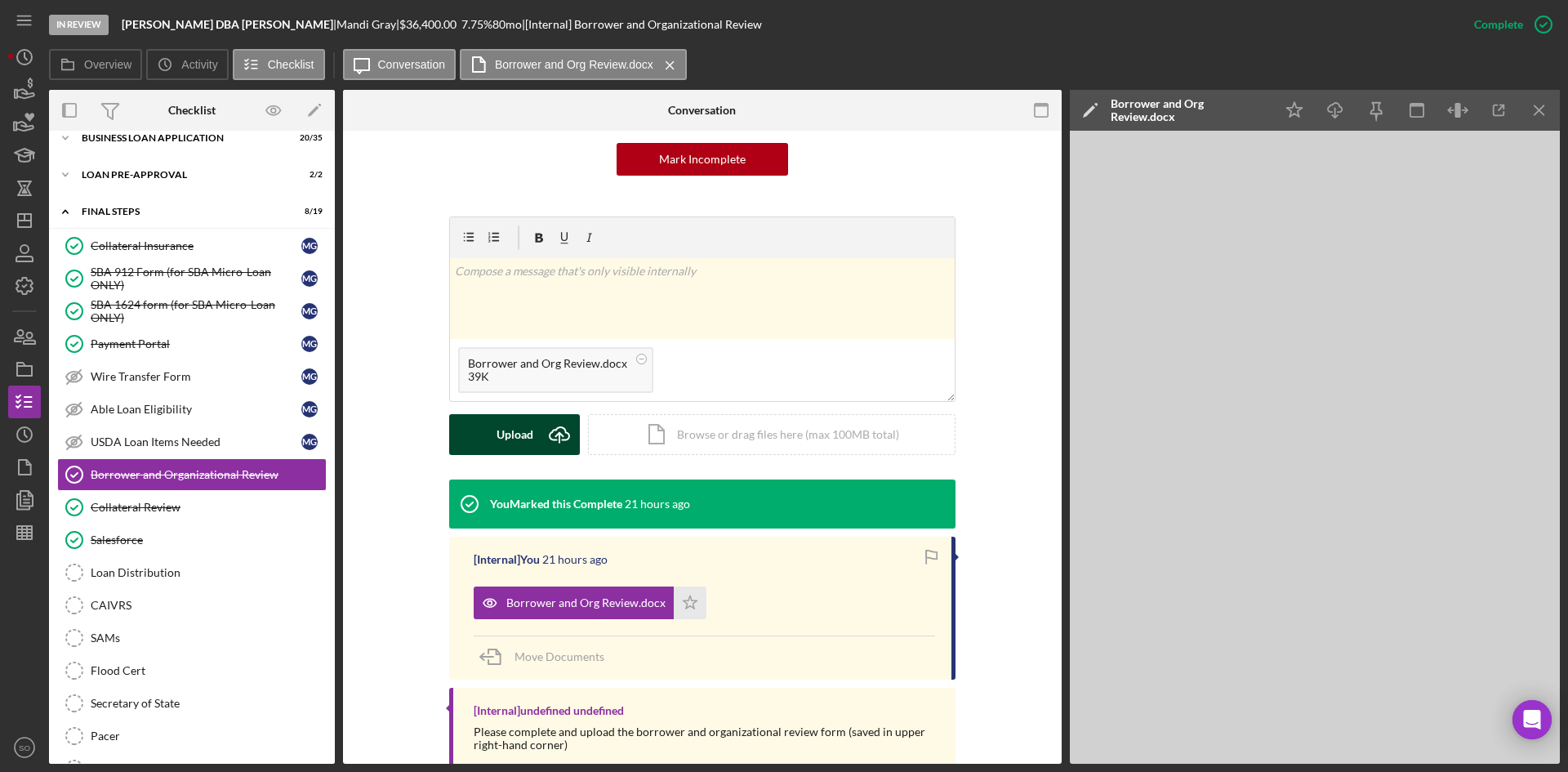
click at [549, 420] on icon "Icon/Upload" at bounding box center [560, 434] width 41 height 41
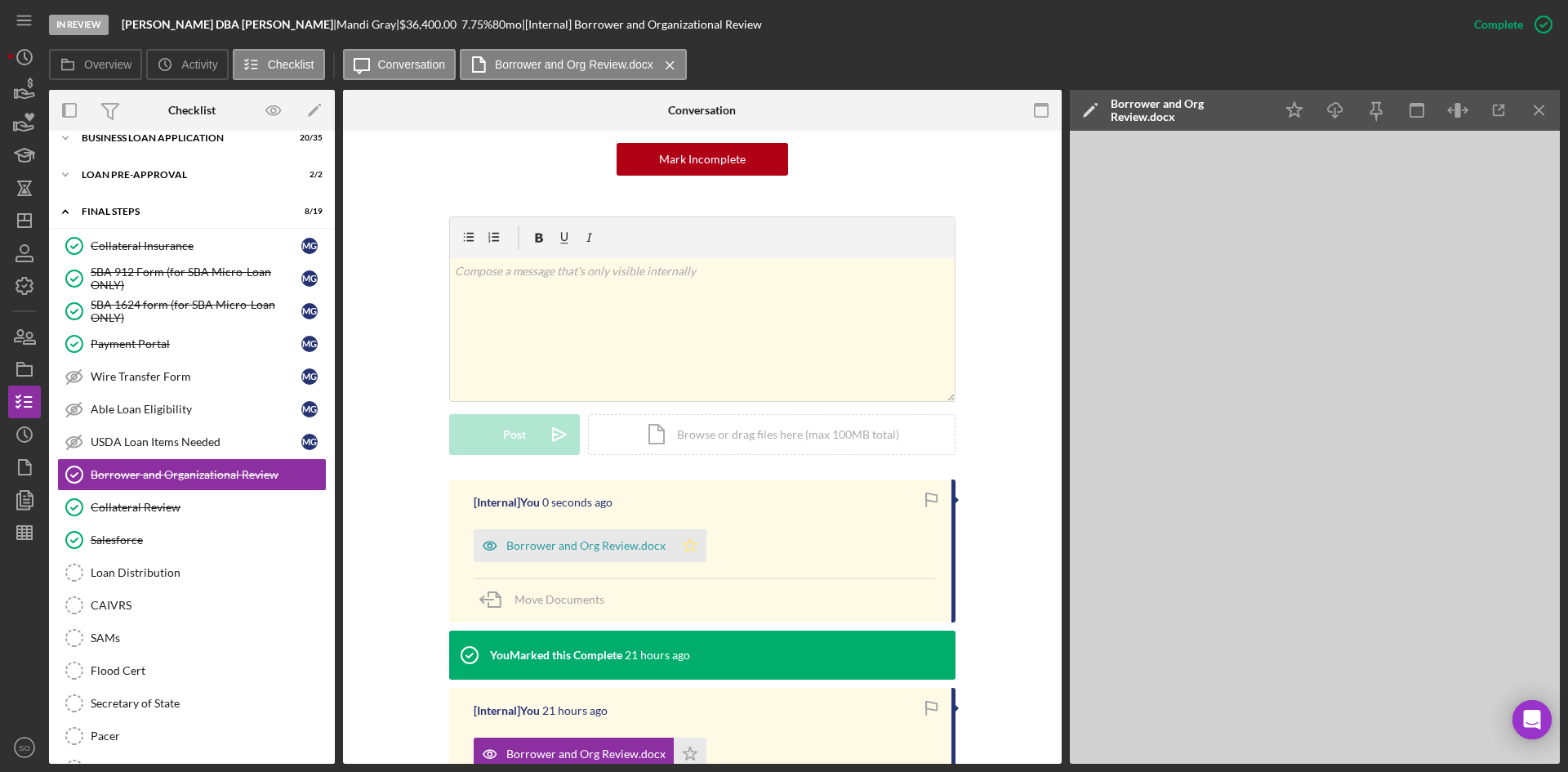
click at [685, 553] on icon "Icon/Star" at bounding box center [689, 545] width 33 height 33
click at [551, 552] on div "Borrower and Org Review.docx" at bounding box center [573, 545] width 200 height 33
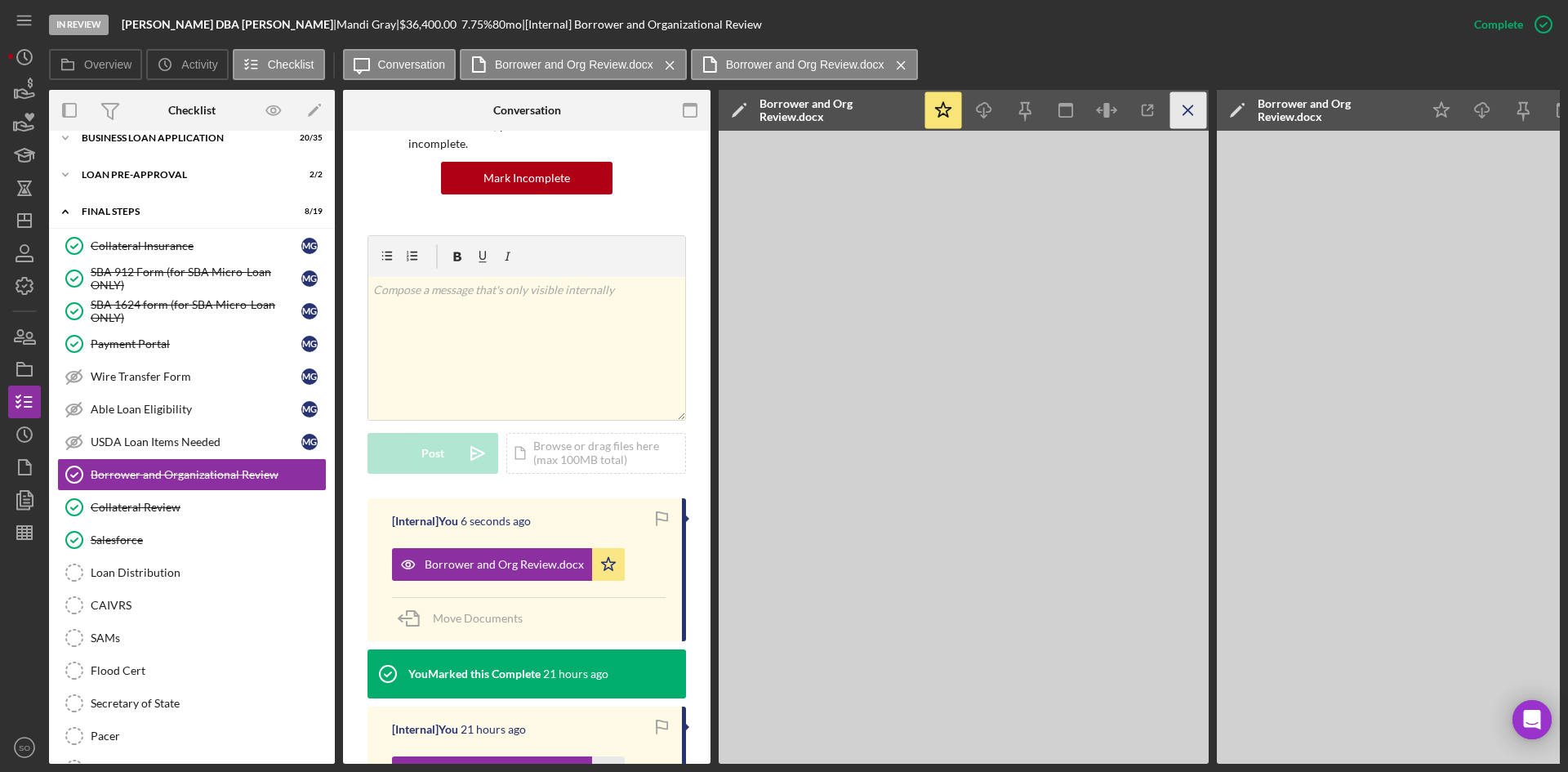
click at [1181, 103] on icon "Icon/Menu Close" at bounding box center [1188, 110] width 36 height 36
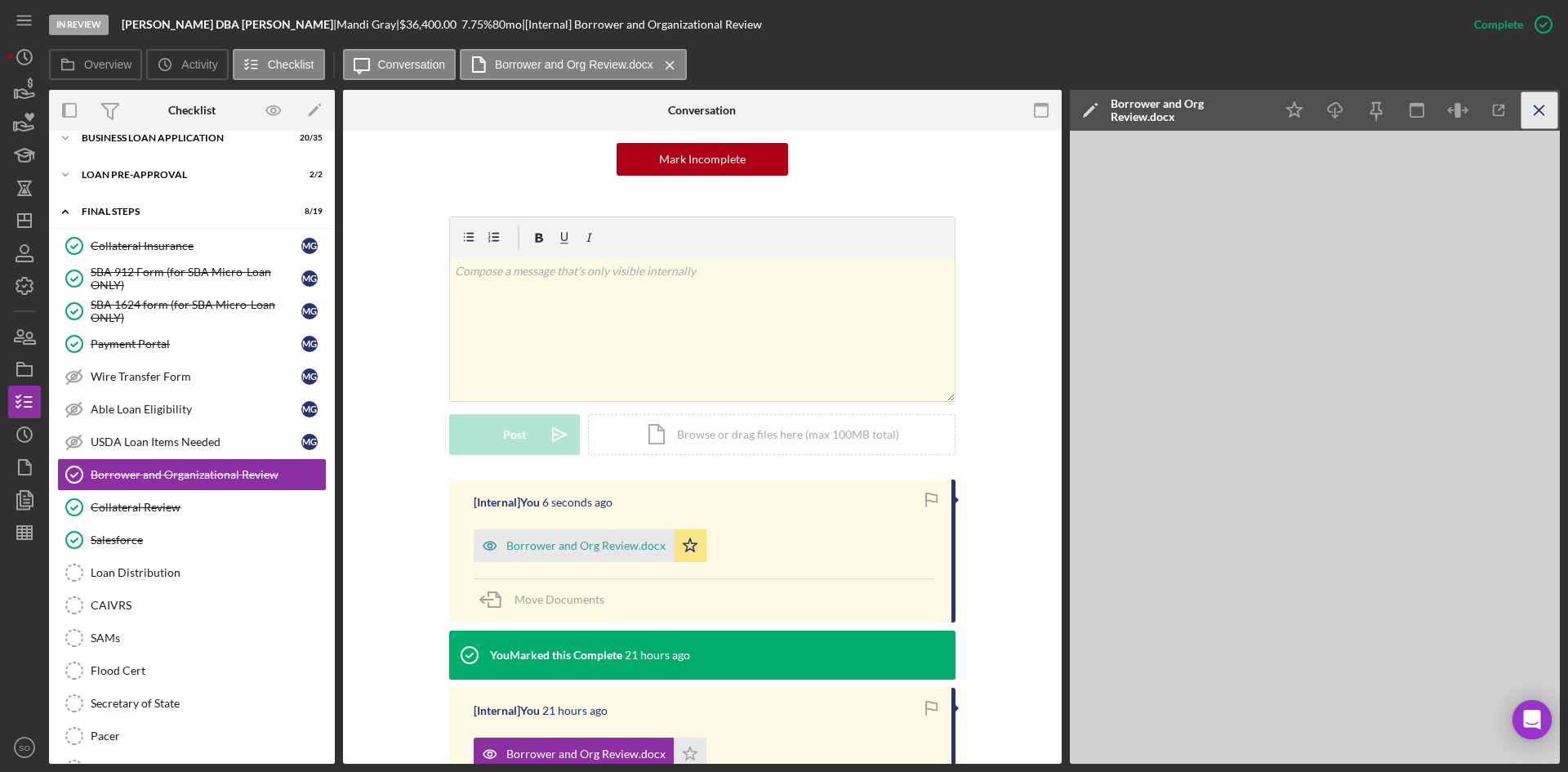
click at [1532, 105] on icon "Icon/Menu Close" at bounding box center [1539, 110] width 36 height 36
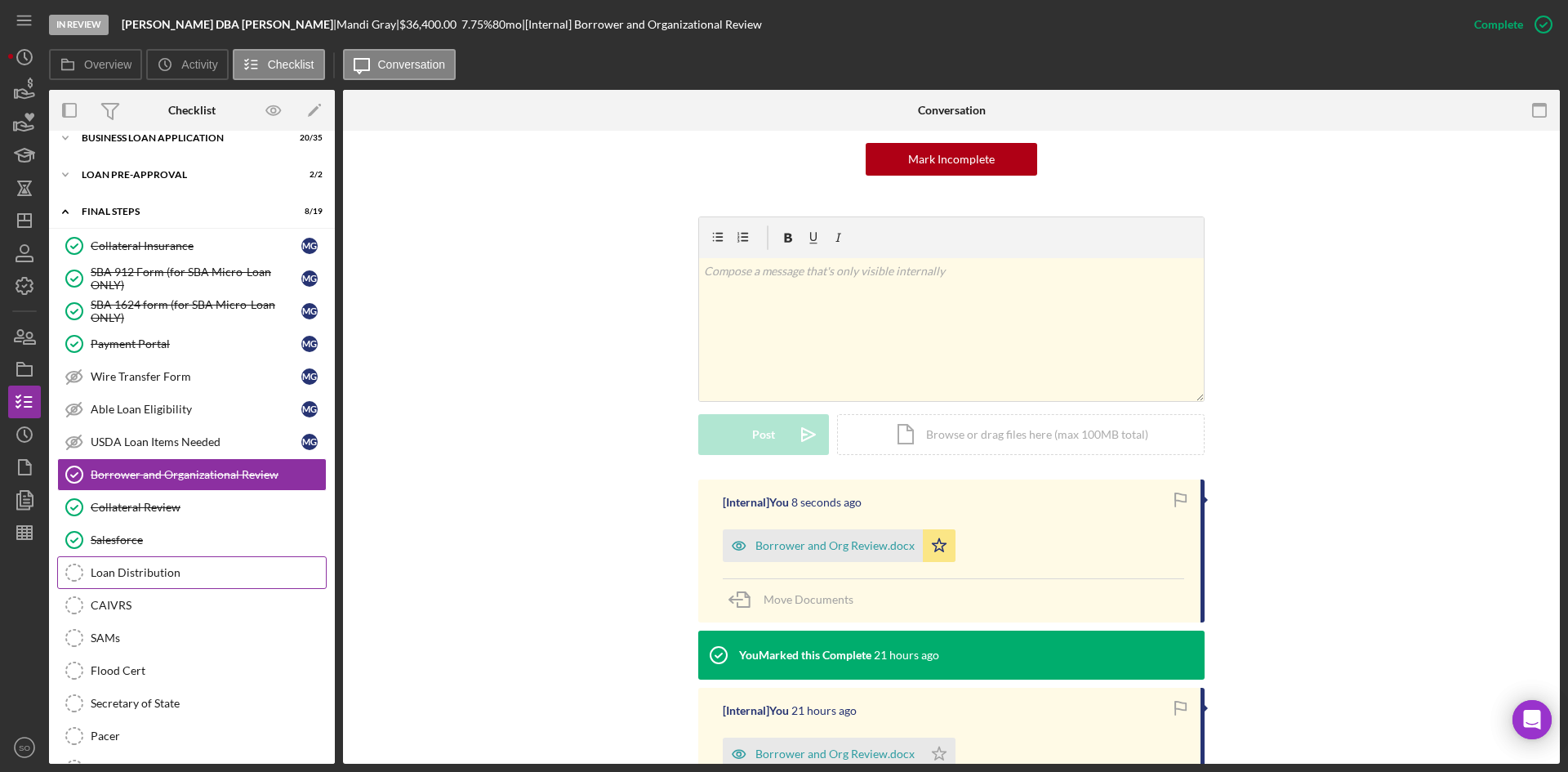
click at [245, 582] on link "Loan Distribution Loan Distribution" at bounding box center [191, 572] width 269 height 33
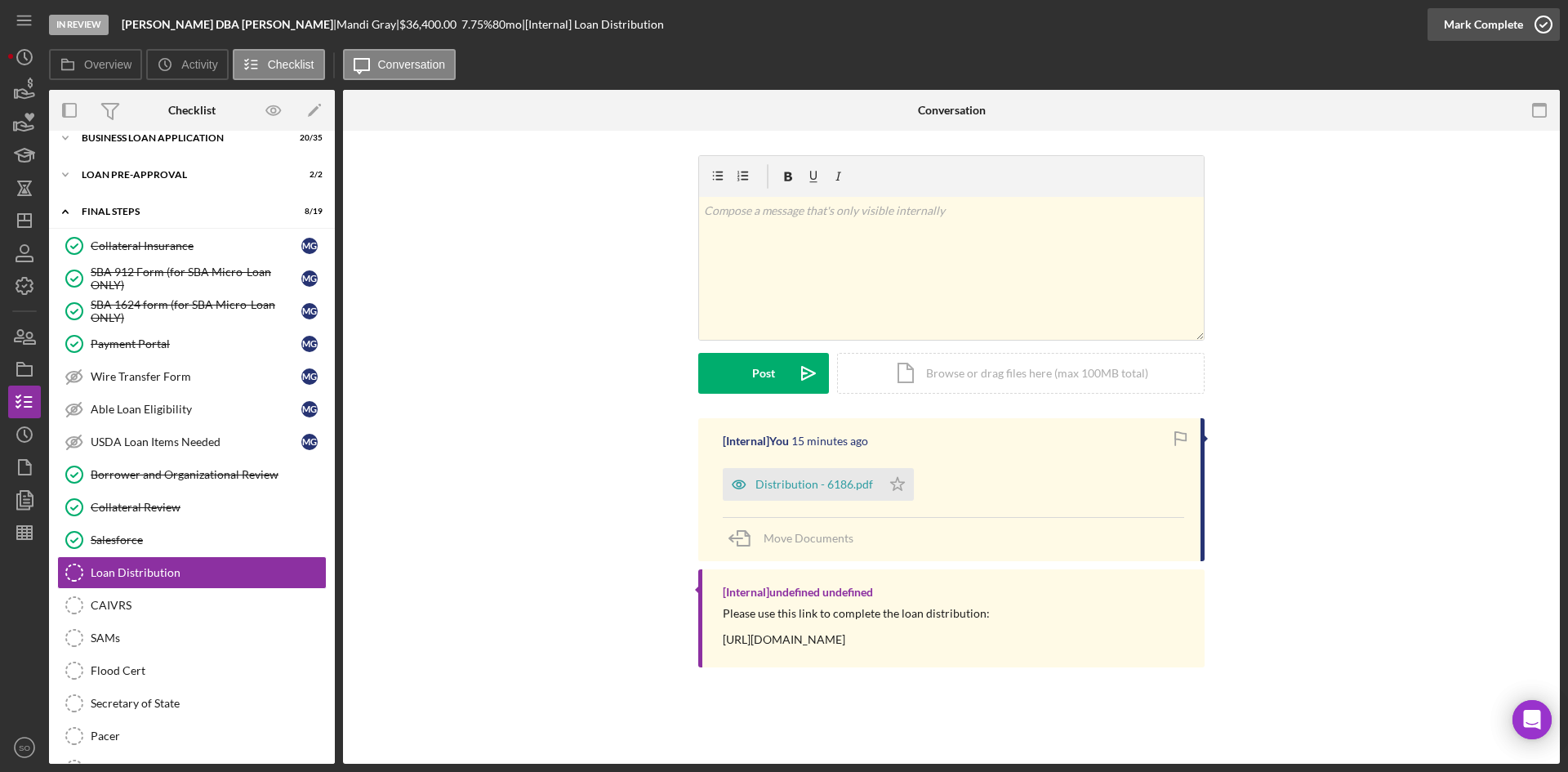
click at [1531, 28] on icon "button" at bounding box center [1543, 25] width 41 height 41
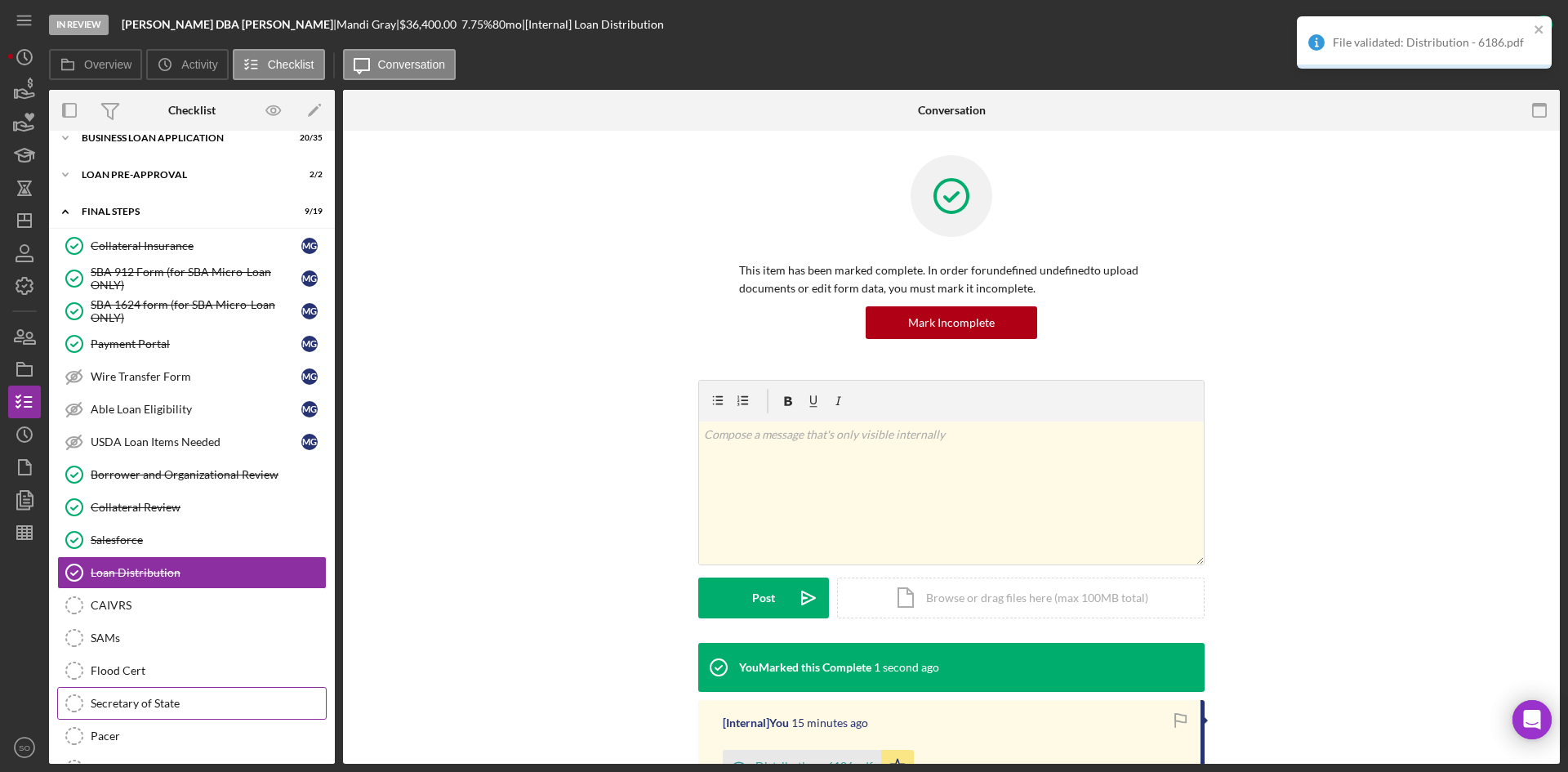
click at [167, 704] on div "Secretary of State" at bounding box center [208, 703] width 235 height 13
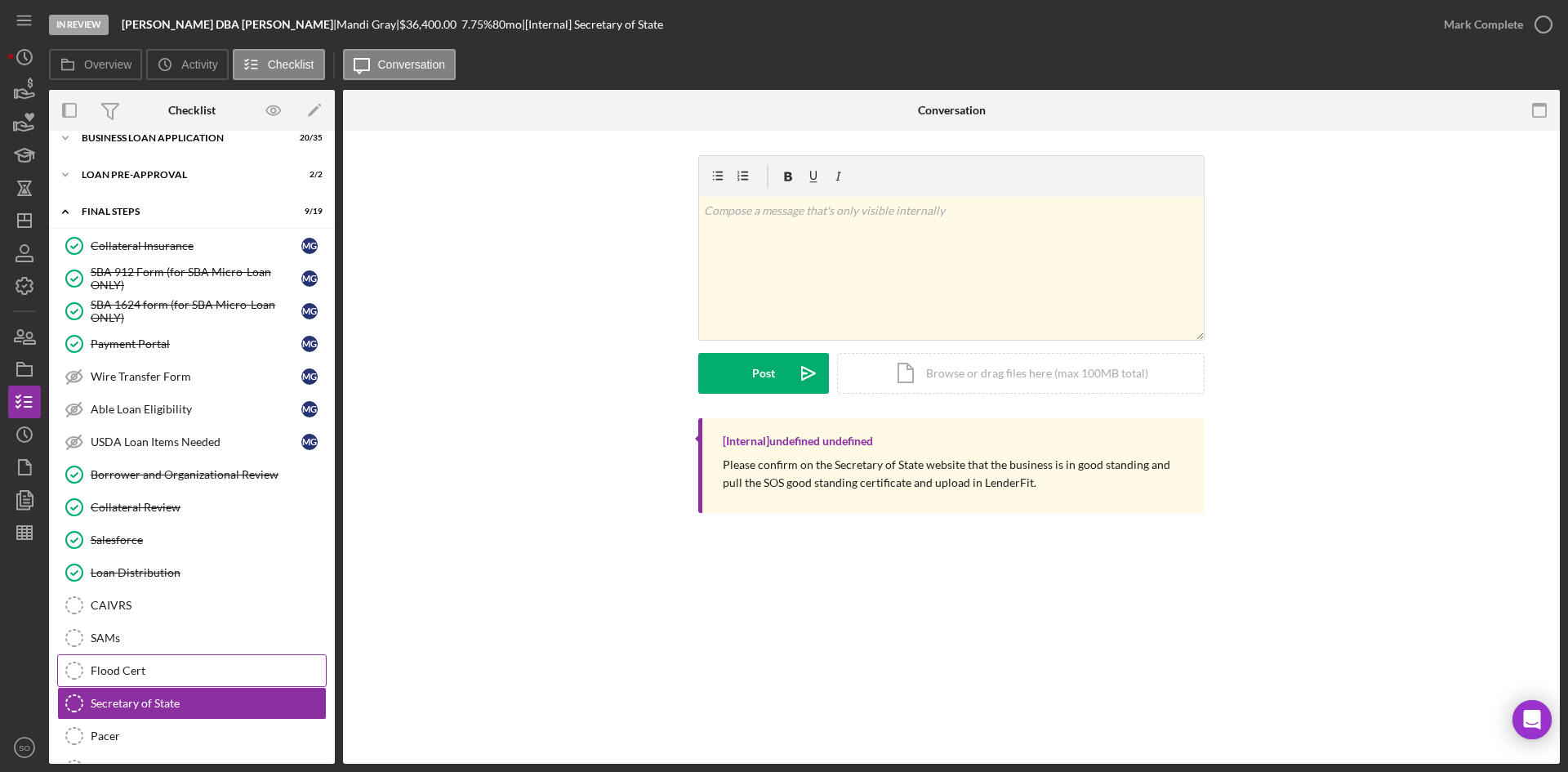
scroll to position [863, 0]
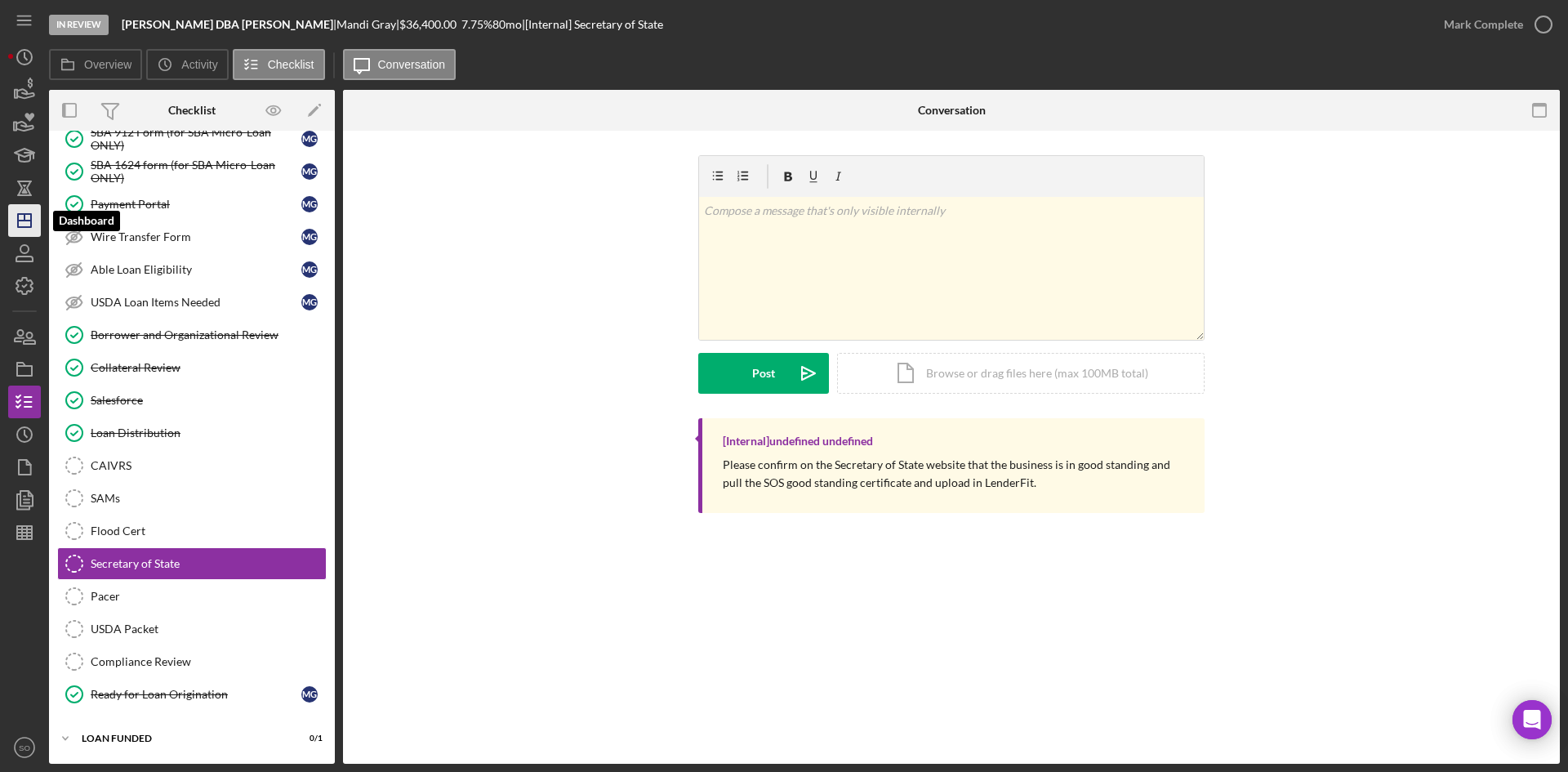
click at [38, 212] on icon "Icon/Dashboard" at bounding box center [25, 220] width 41 height 41
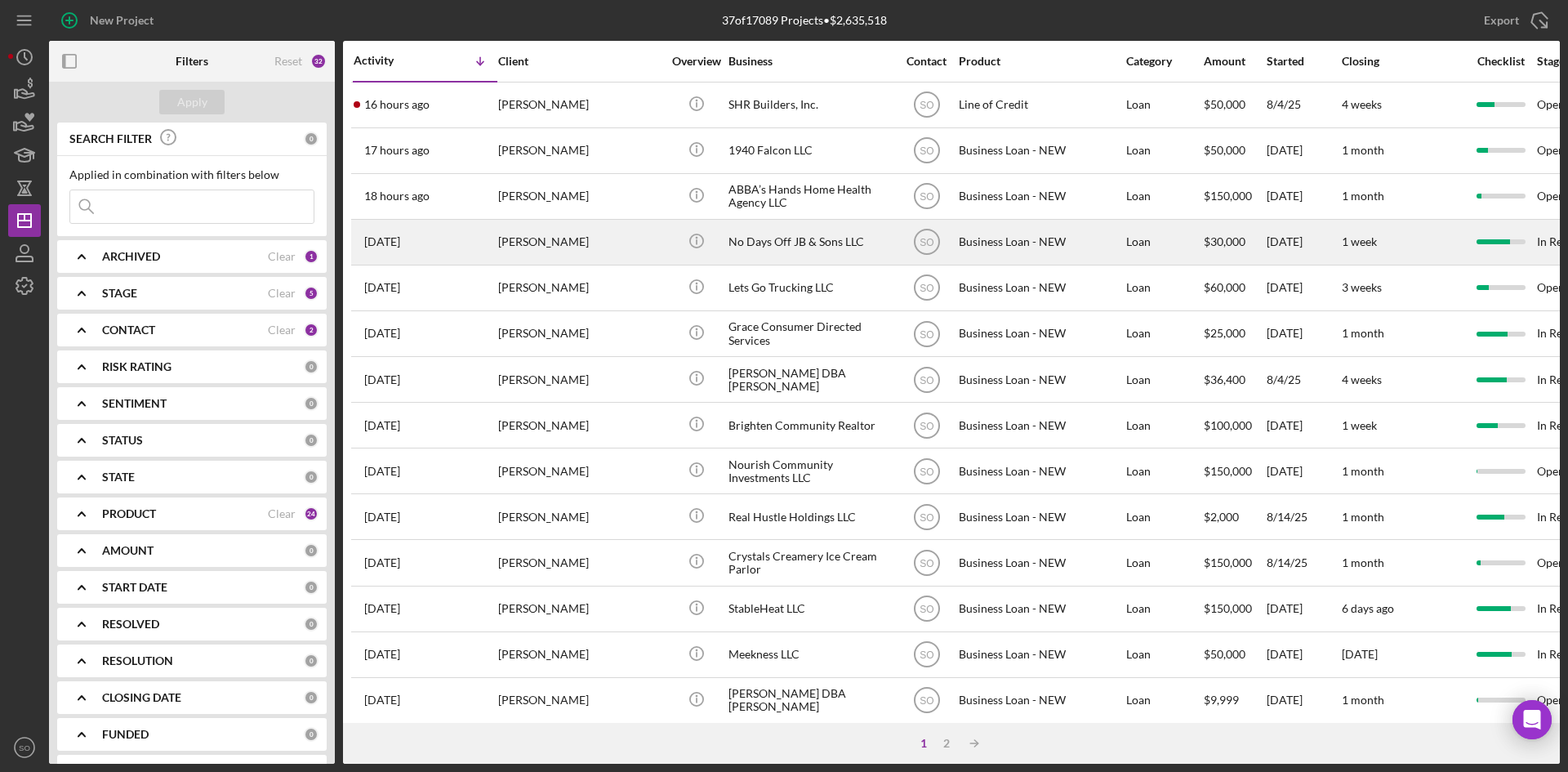
click at [505, 251] on div "[PERSON_NAME]" at bounding box center [580, 242] width 163 height 44
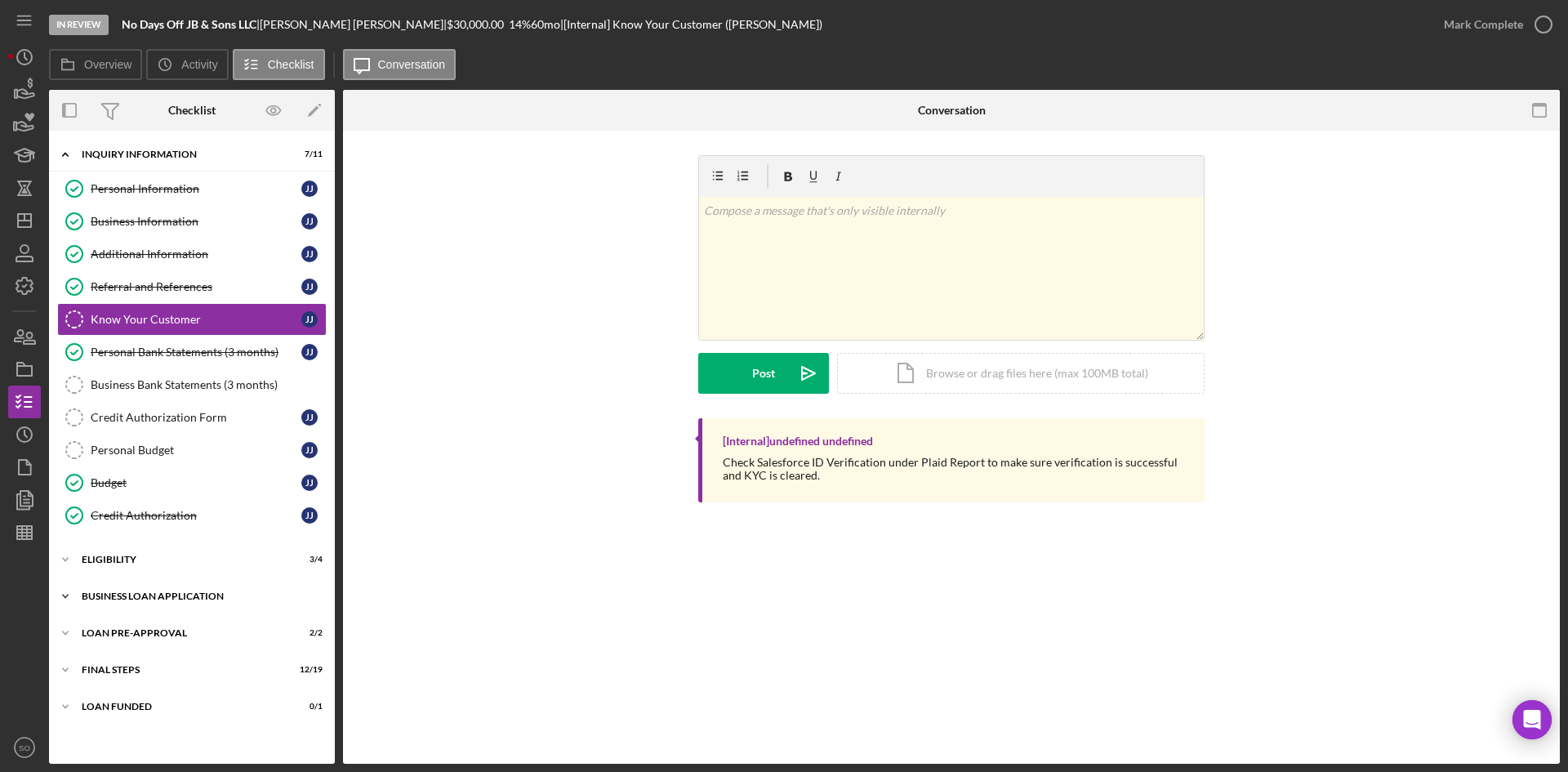
click at [185, 604] on div "Icon/Expander BUSINESS LOAN APPLICATION 20 / 27" at bounding box center [192, 596] width 286 height 33
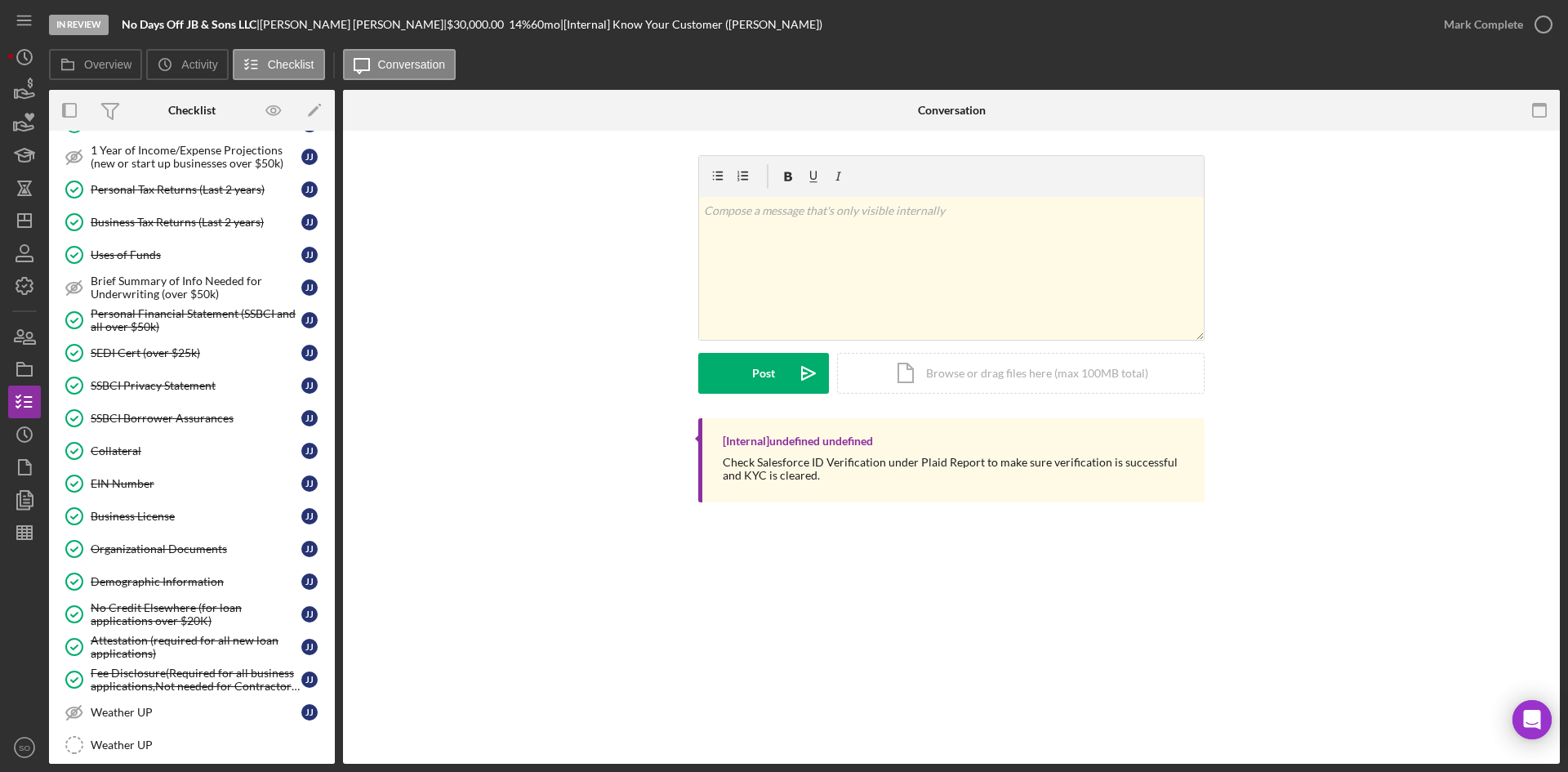
scroll to position [859, 0]
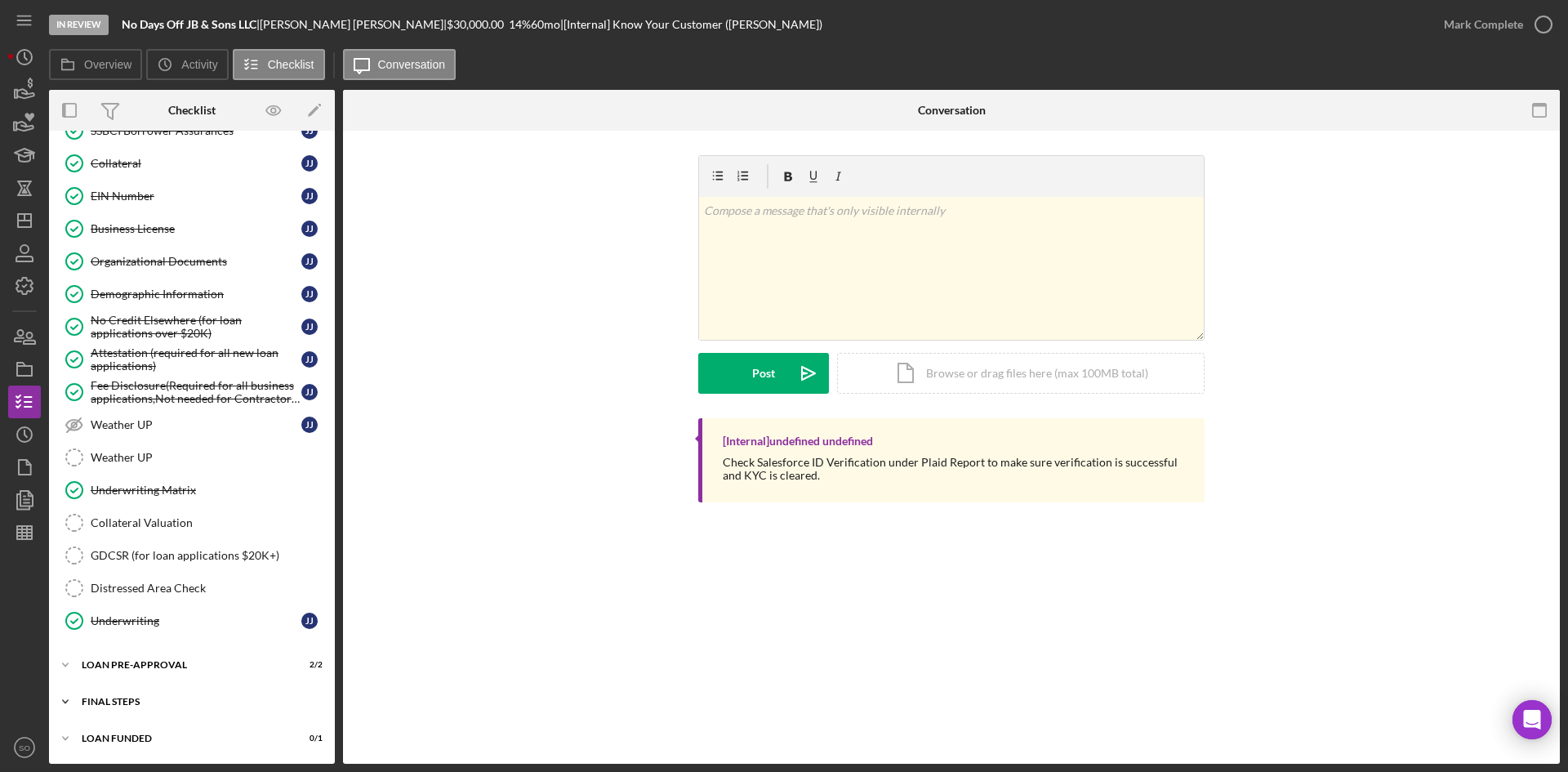
click at [121, 703] on div "FINAL STEPS" at bounding box center [198, 701] width 233 height 10
click at [138, 670] on div "Icon/Expander LOAN PRE-APPROVAL 2 / 2" at bounding box center [192, 665] width 286 height 33
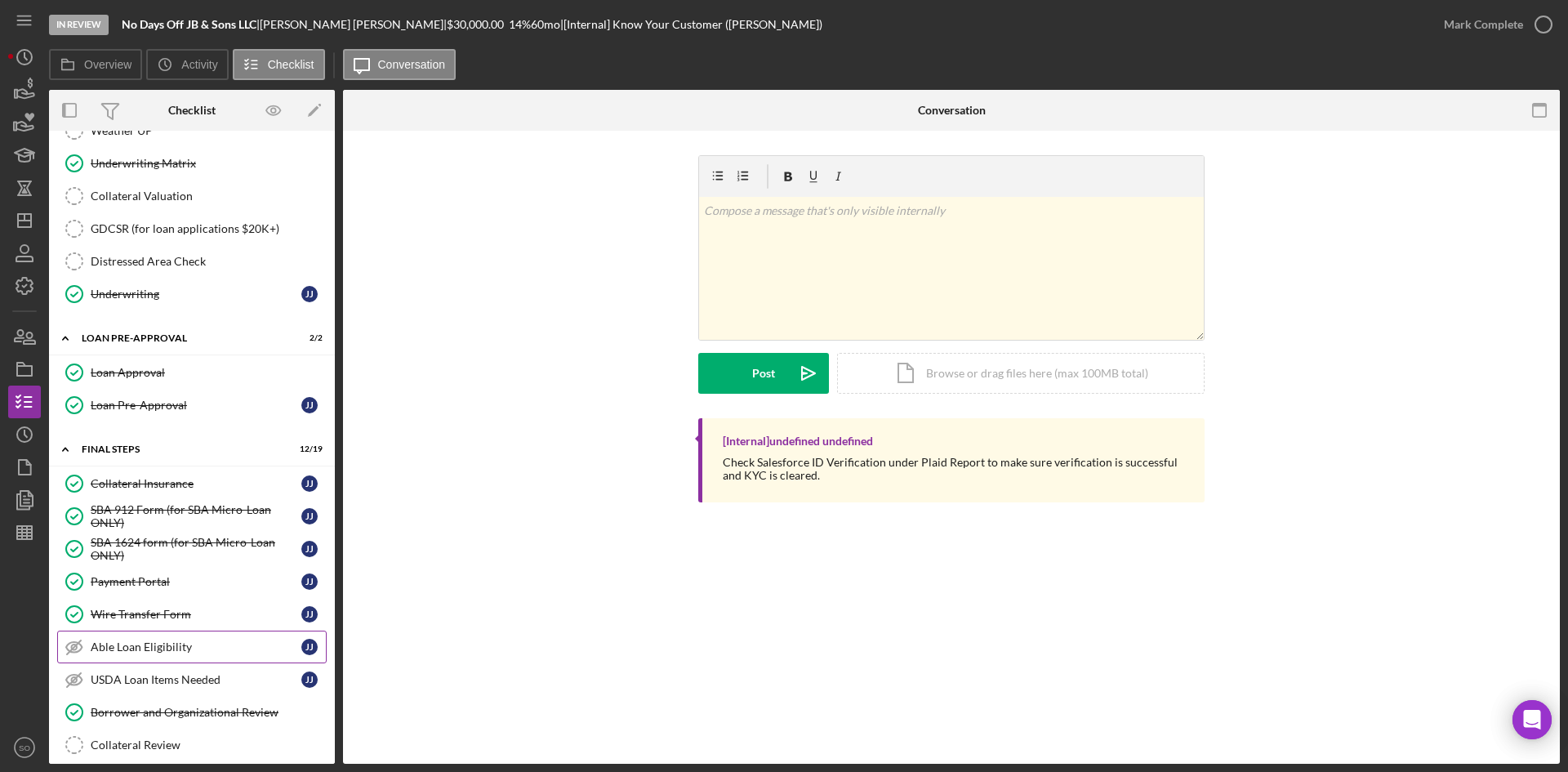
scroll to position [1430, 0]
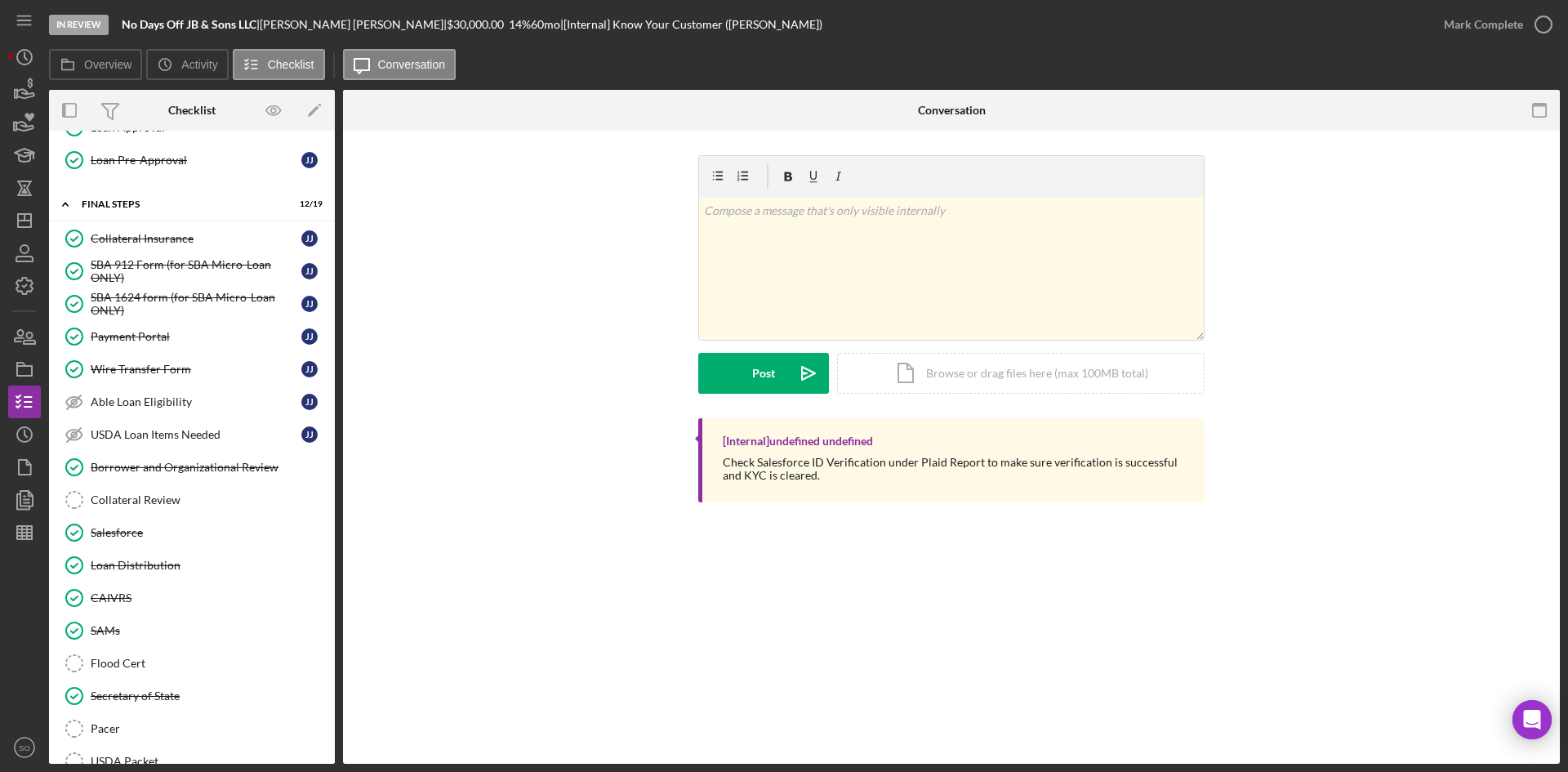
click at [143, 497] on div "Collateral Review" at bounding box center [208, 499] width 235 height 13
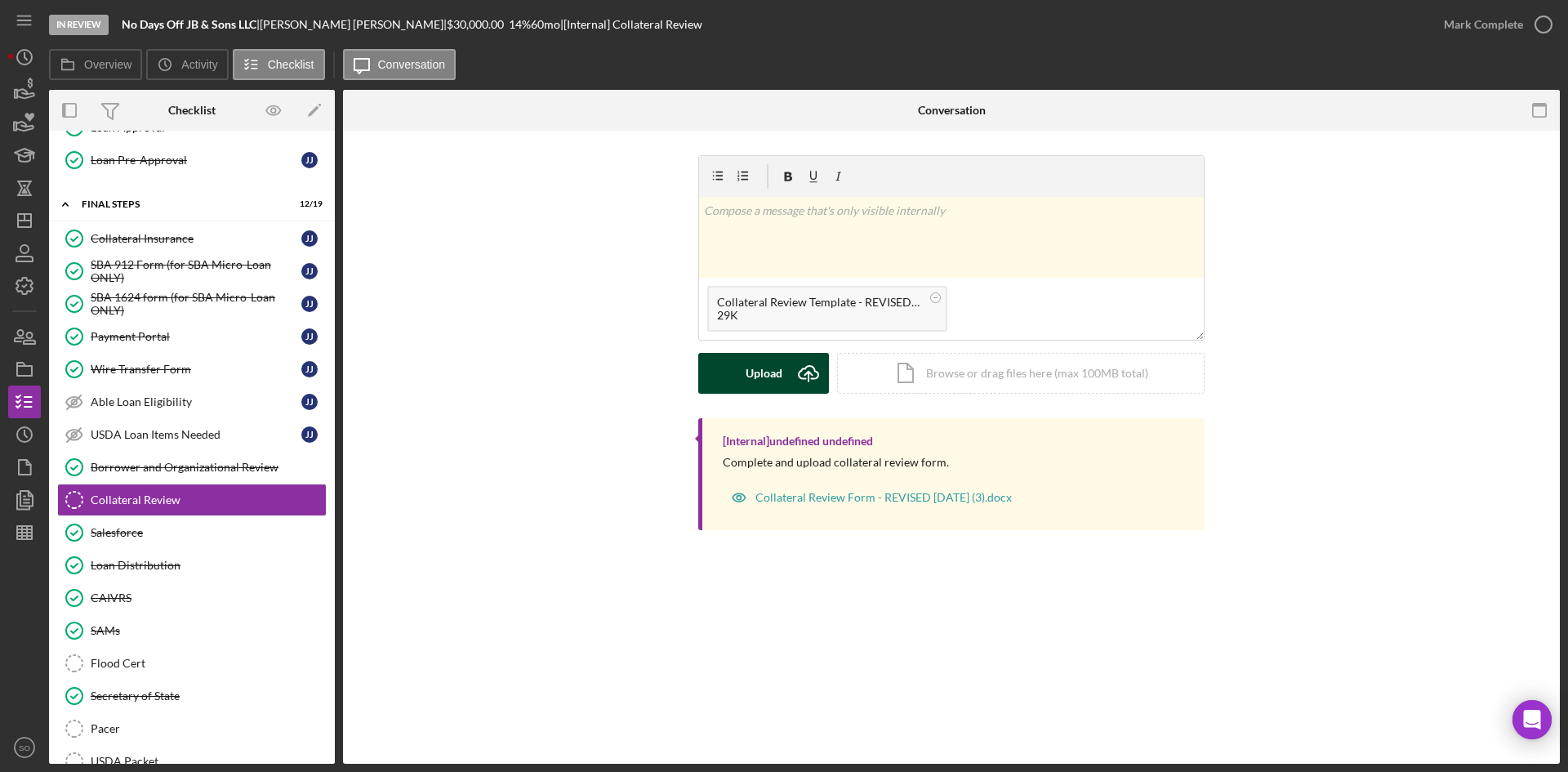
click at [758, 389] on div "Upload" at bounding box center [763, 373] width 36 height 41
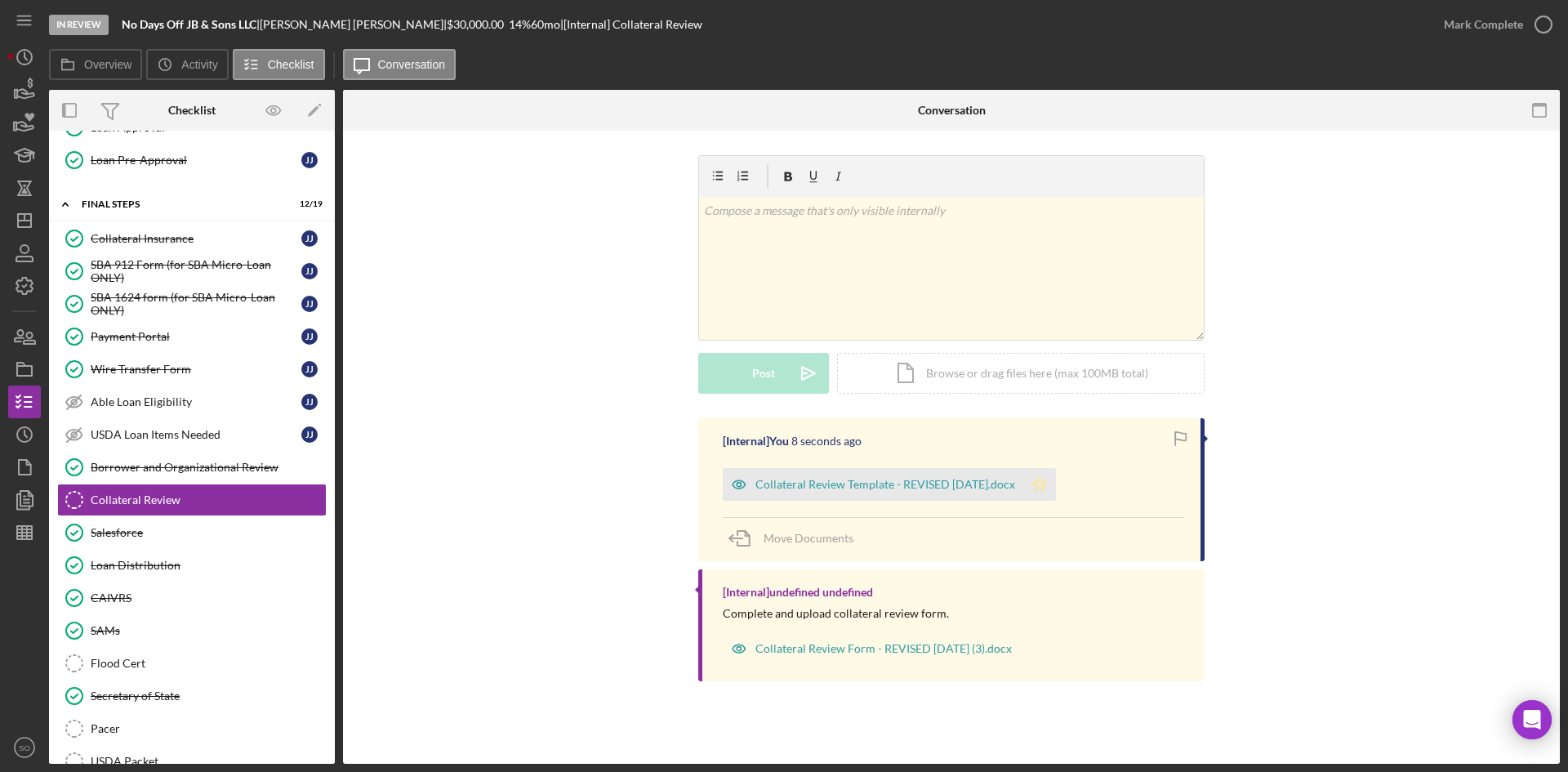
click at [1053, 480] on icon "Icon/Star" at bounding box center [1039, 484] width 33 height 33
click at [1488, 16] on div "Mark Complete" at bounding box center [1483, 24] width 79 height 33
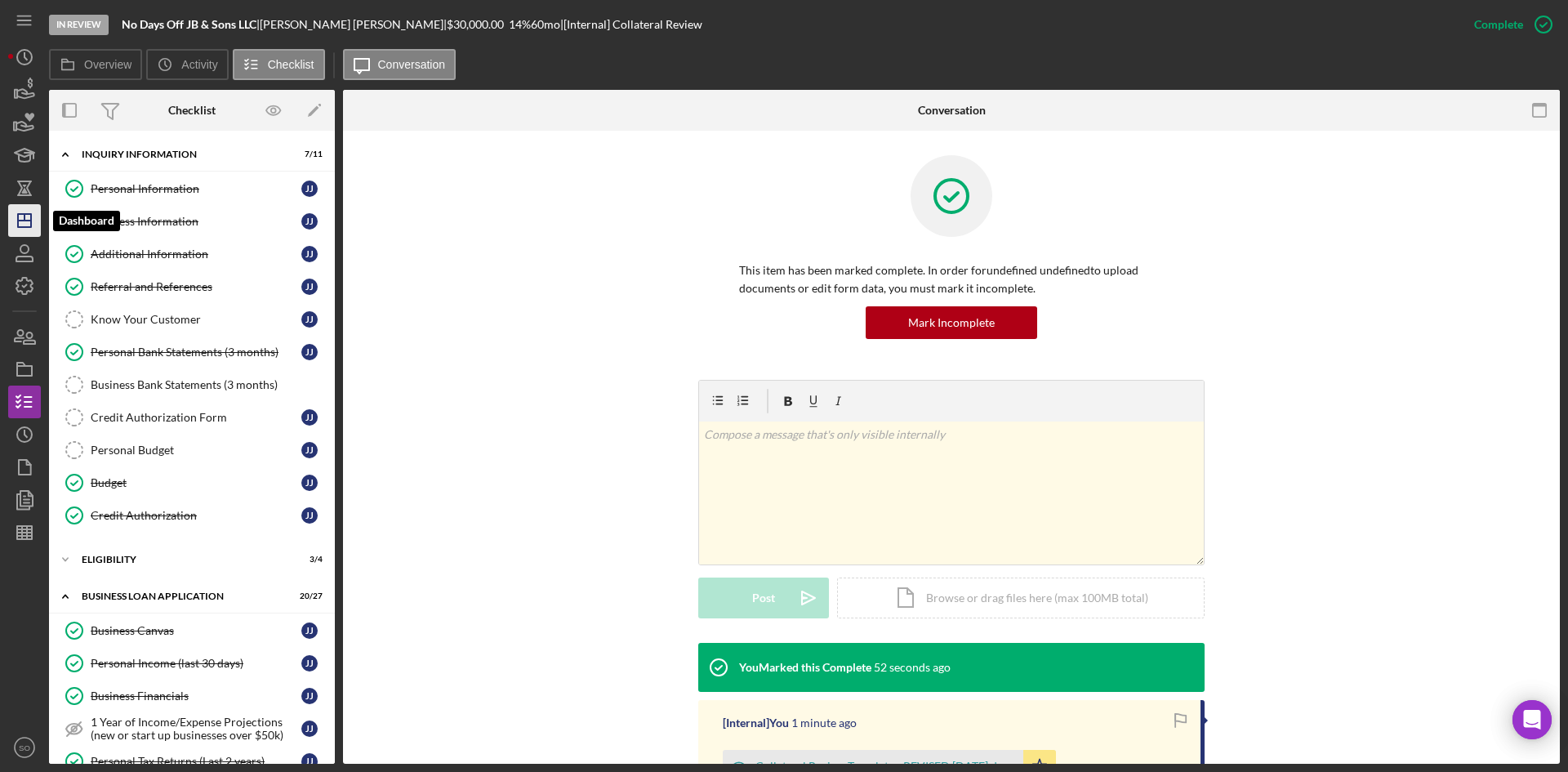
click at [31, 220] on line "button" at bounding box center [24, 220] width 13 height 0
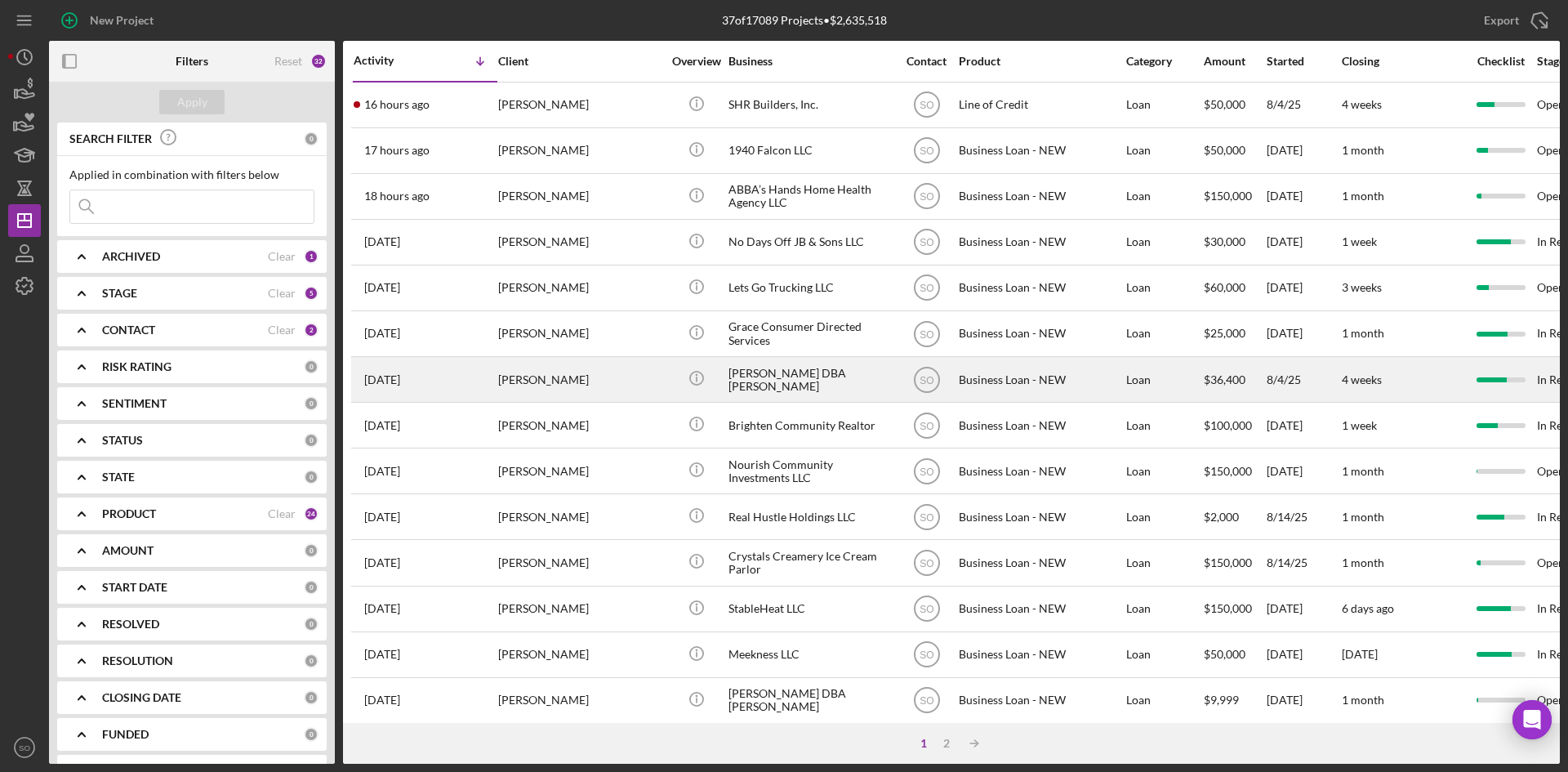
click at [608, 378] on div "[PERSON_NAME]" at bounding box center [580, 379] width 163 height 44
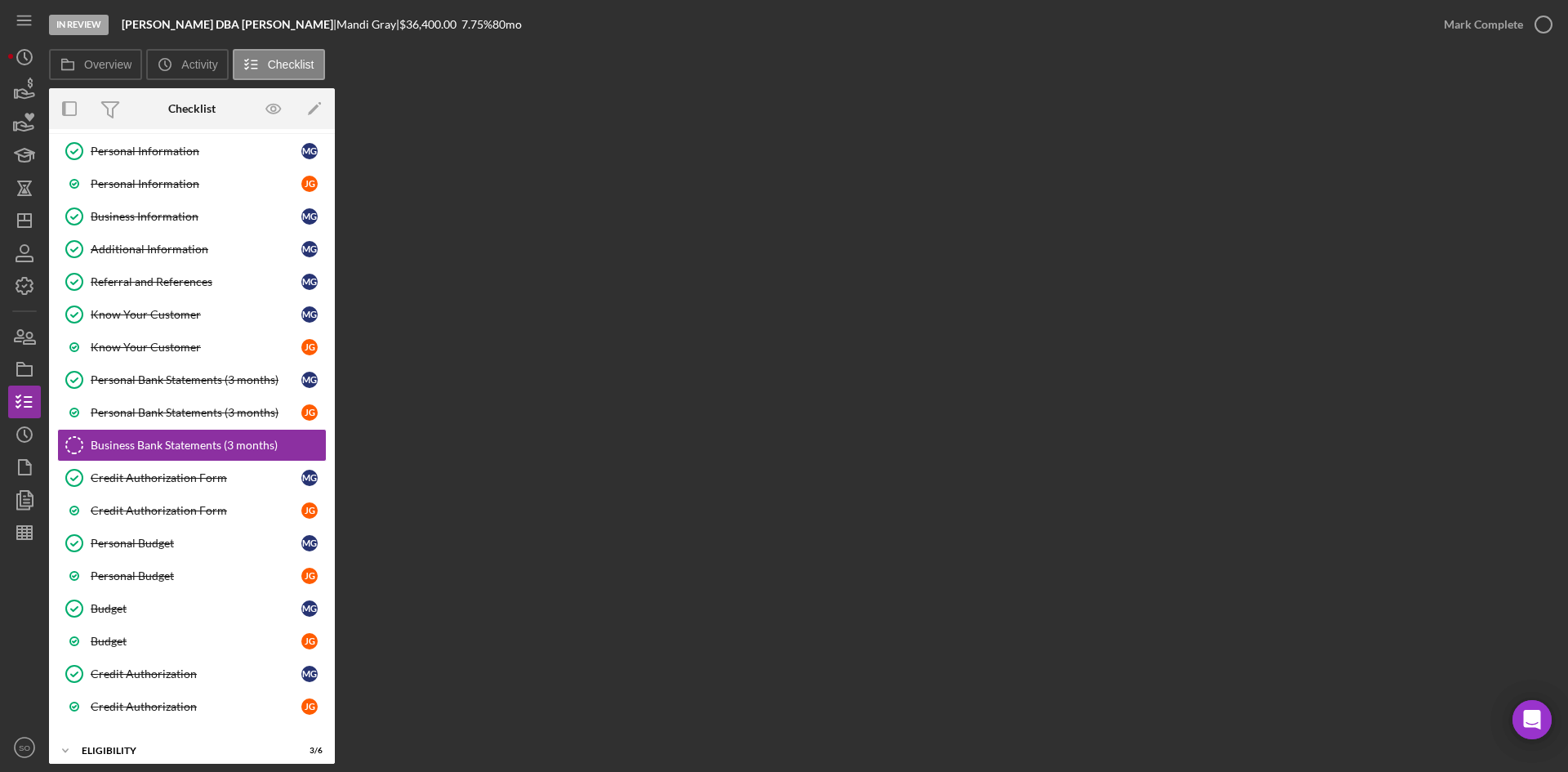
scroll to position [231, 0]
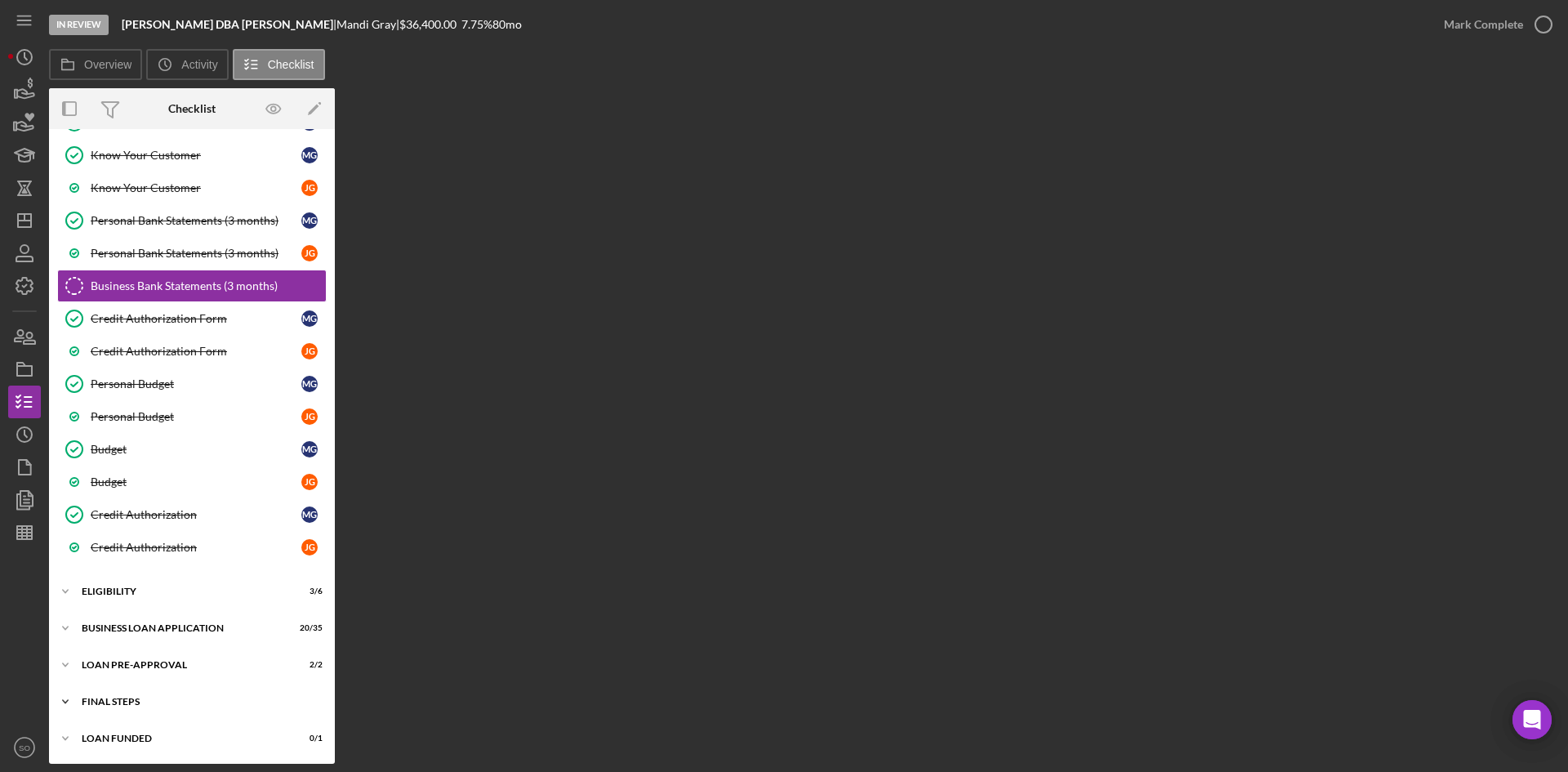
click at [130, 706] on div "Icon/Expander FINAL STEPS 9 / 19" at bounding box center [192, 701] width 286 height 33
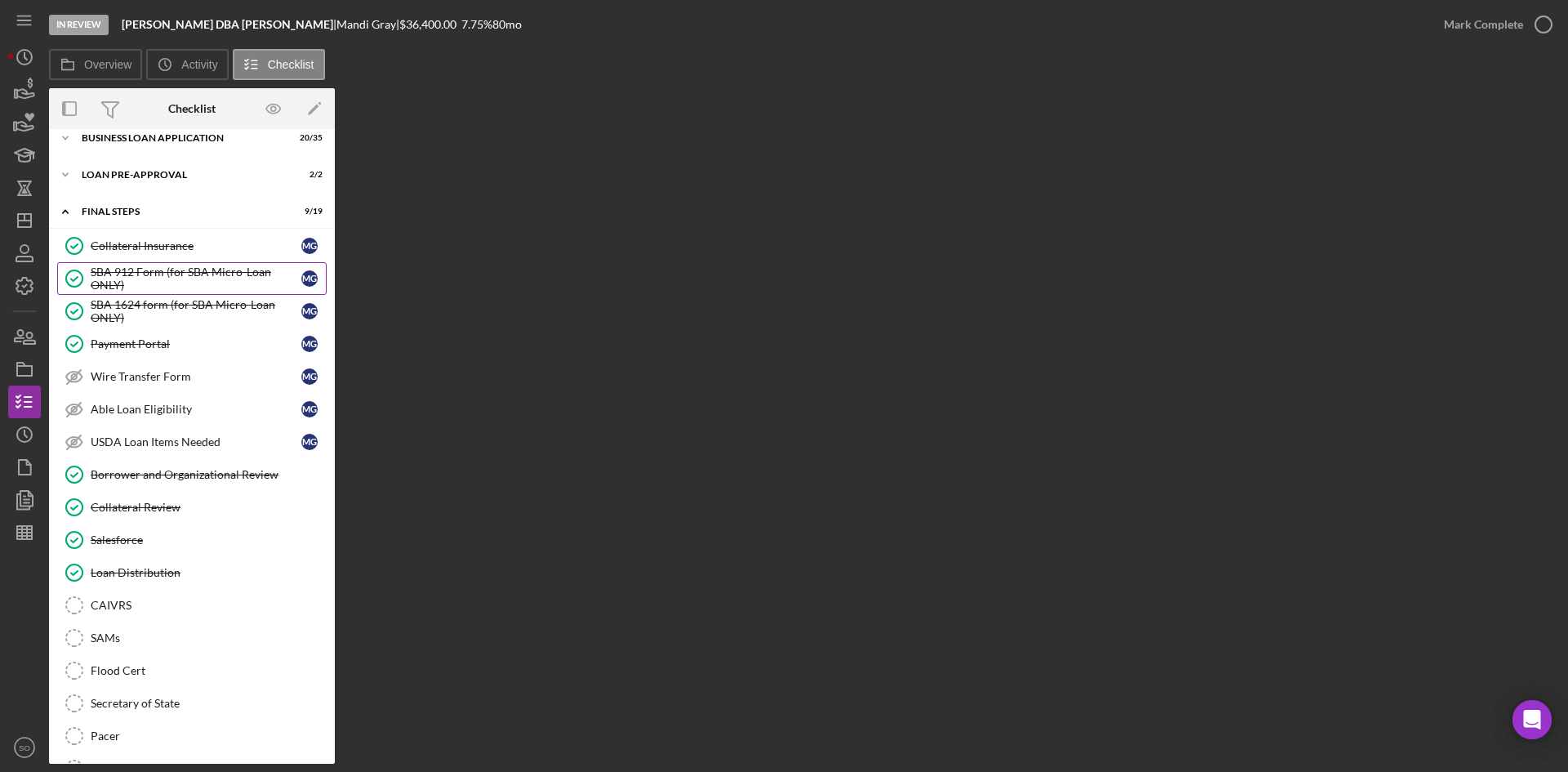
click at [125, 274] on div "SBA 912 Form (for SBA Micro-Loan ONLY)" at bounding box center [195, 278] width 211 height 26
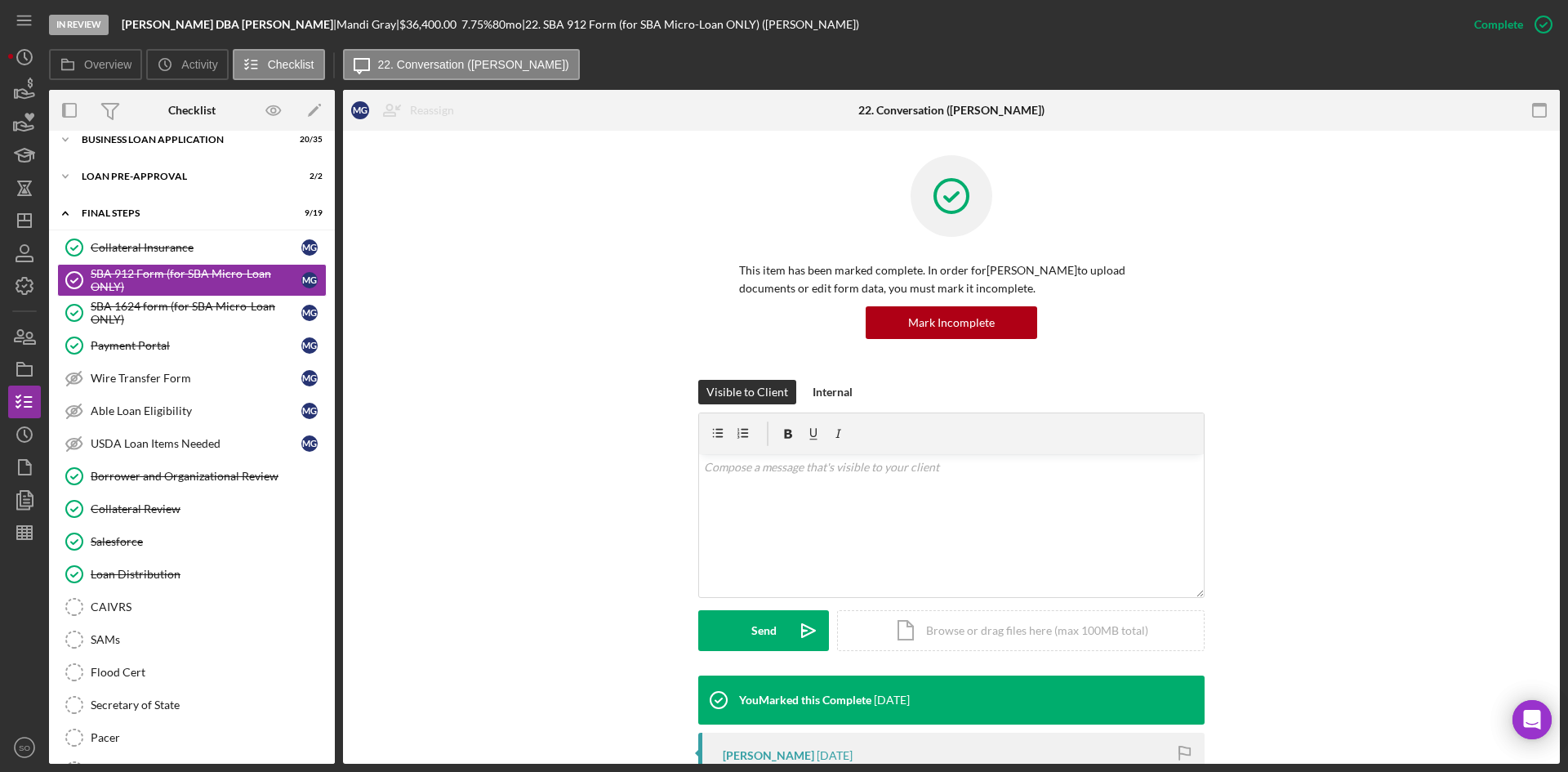
scroll to position [245, 0]
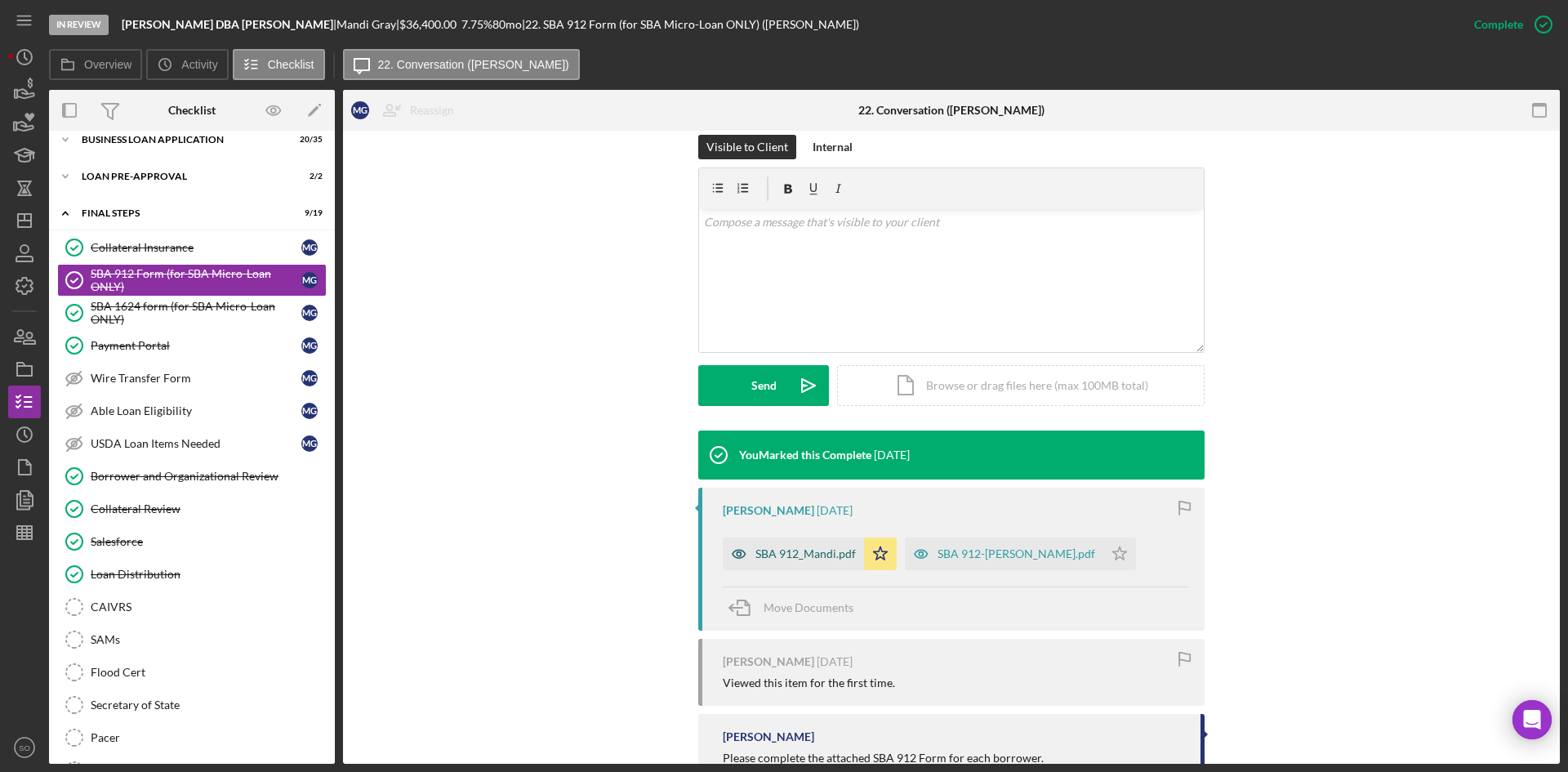
click at [800, 548] on div "SBA 912_Mandi.pdf" at bounding box center [805, 553] width 100 height 13
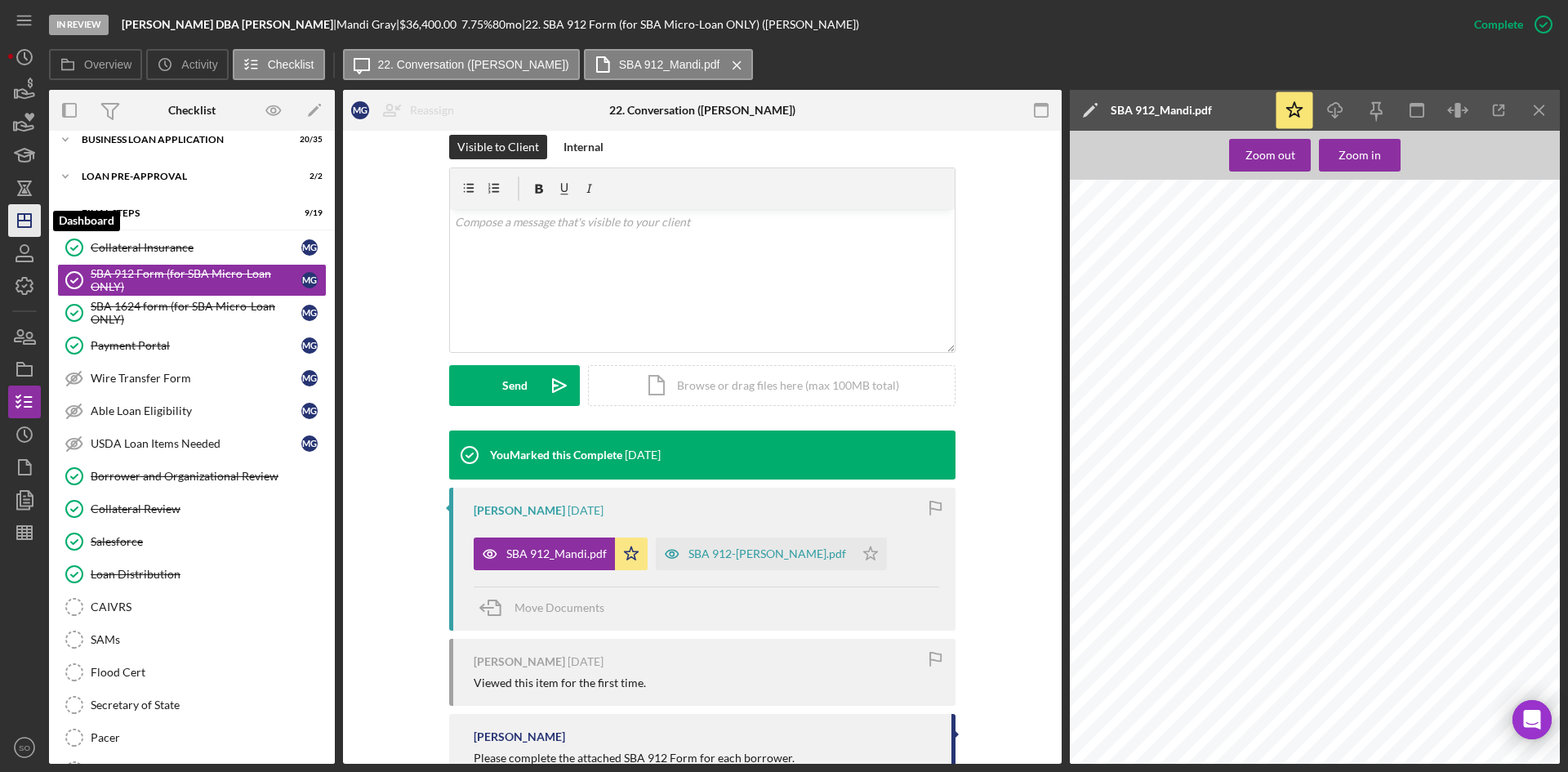
click at [22, 205] on icon "Icon/Dashboard" at bounding box center [25, 220] width 41 height 41
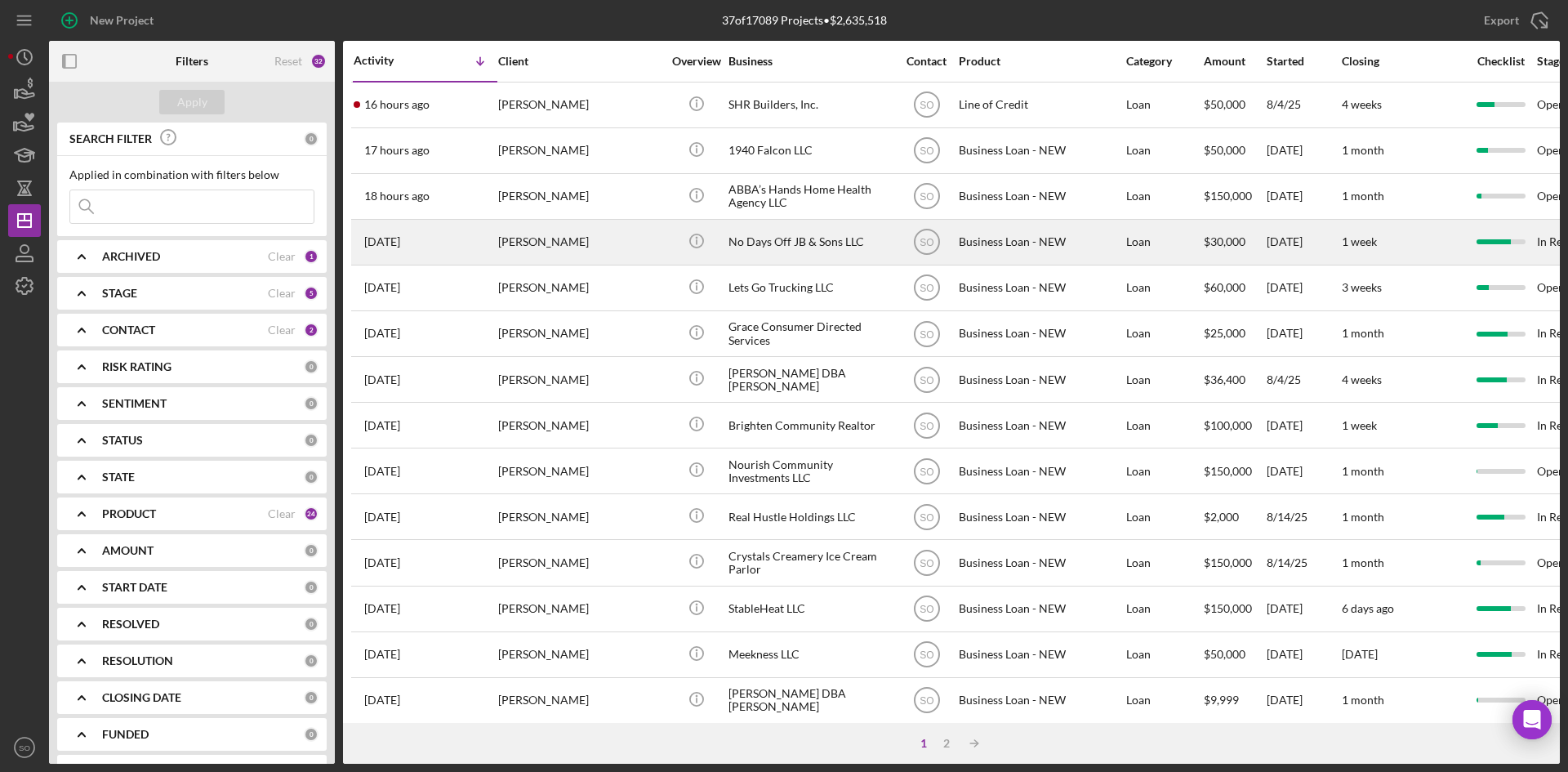
click at [581, 256] on div "[PERSON_NAME]" at bounding box center [580, 242] width 163 height 44
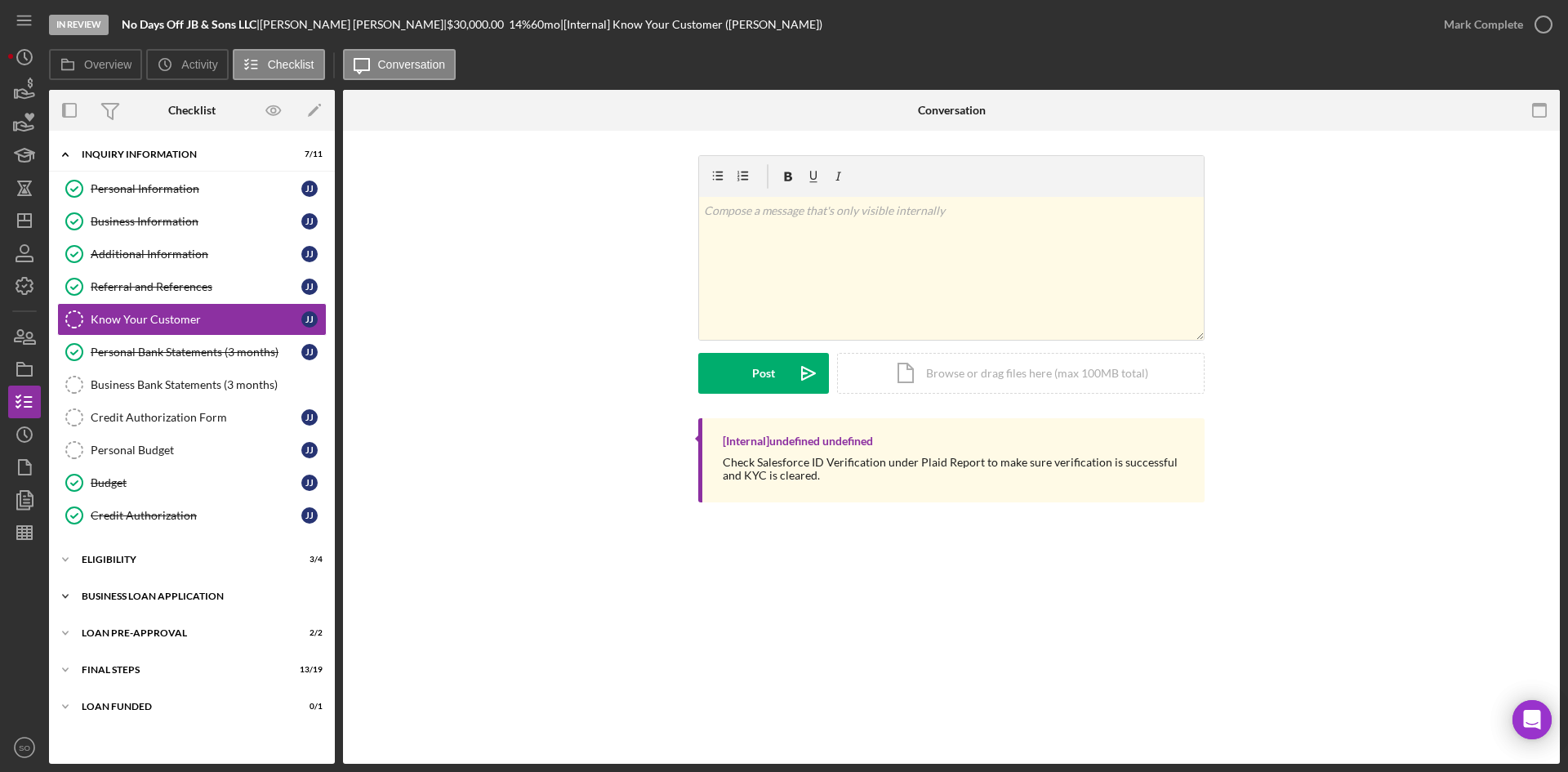
click at [127, 590] on div "Icon/Expander BUSINESS LOAN APPLICATION 20 / 27" at bounding box center [192, 596] width 286 height 33
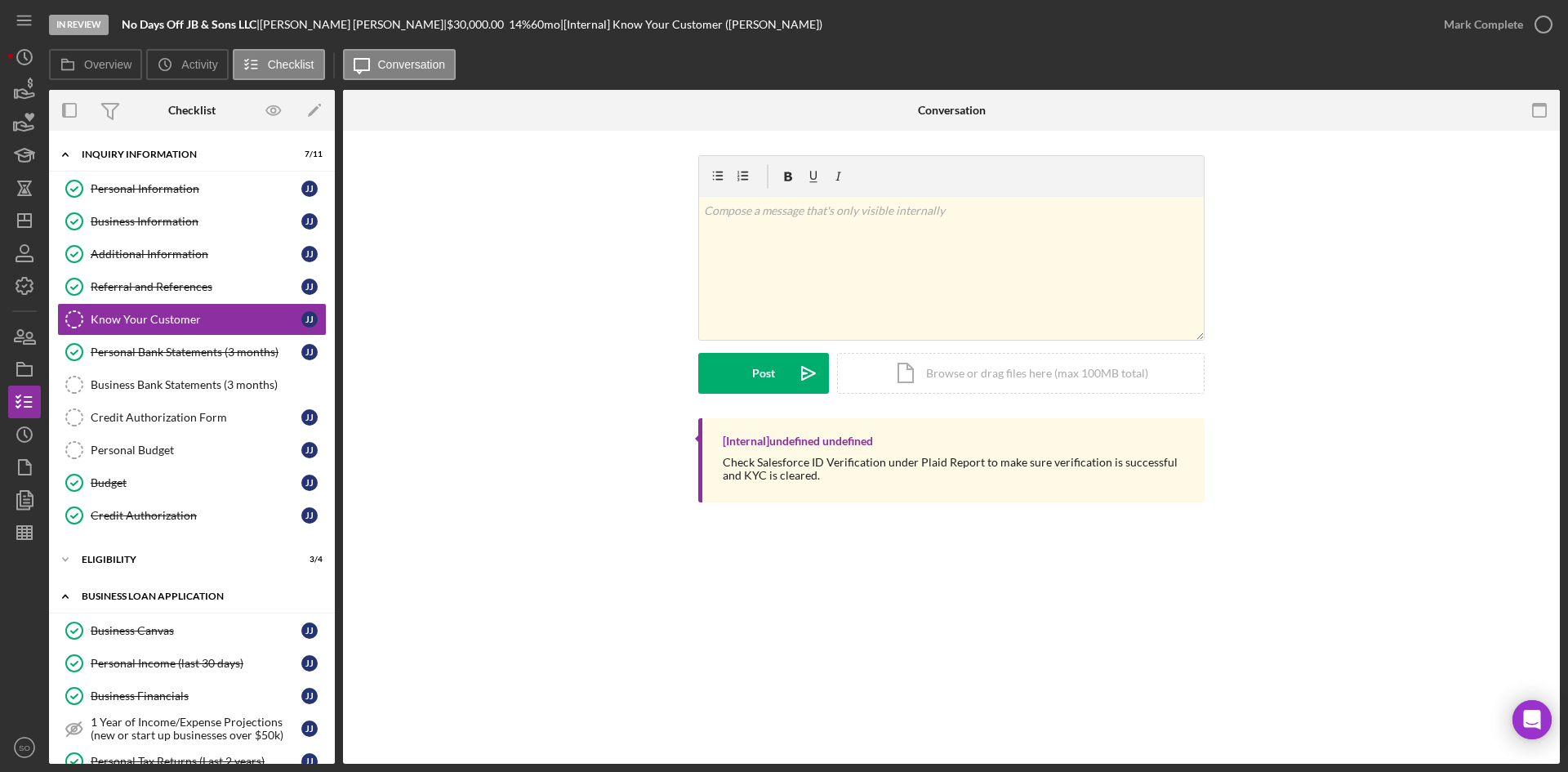
scroll to position [409, 0]
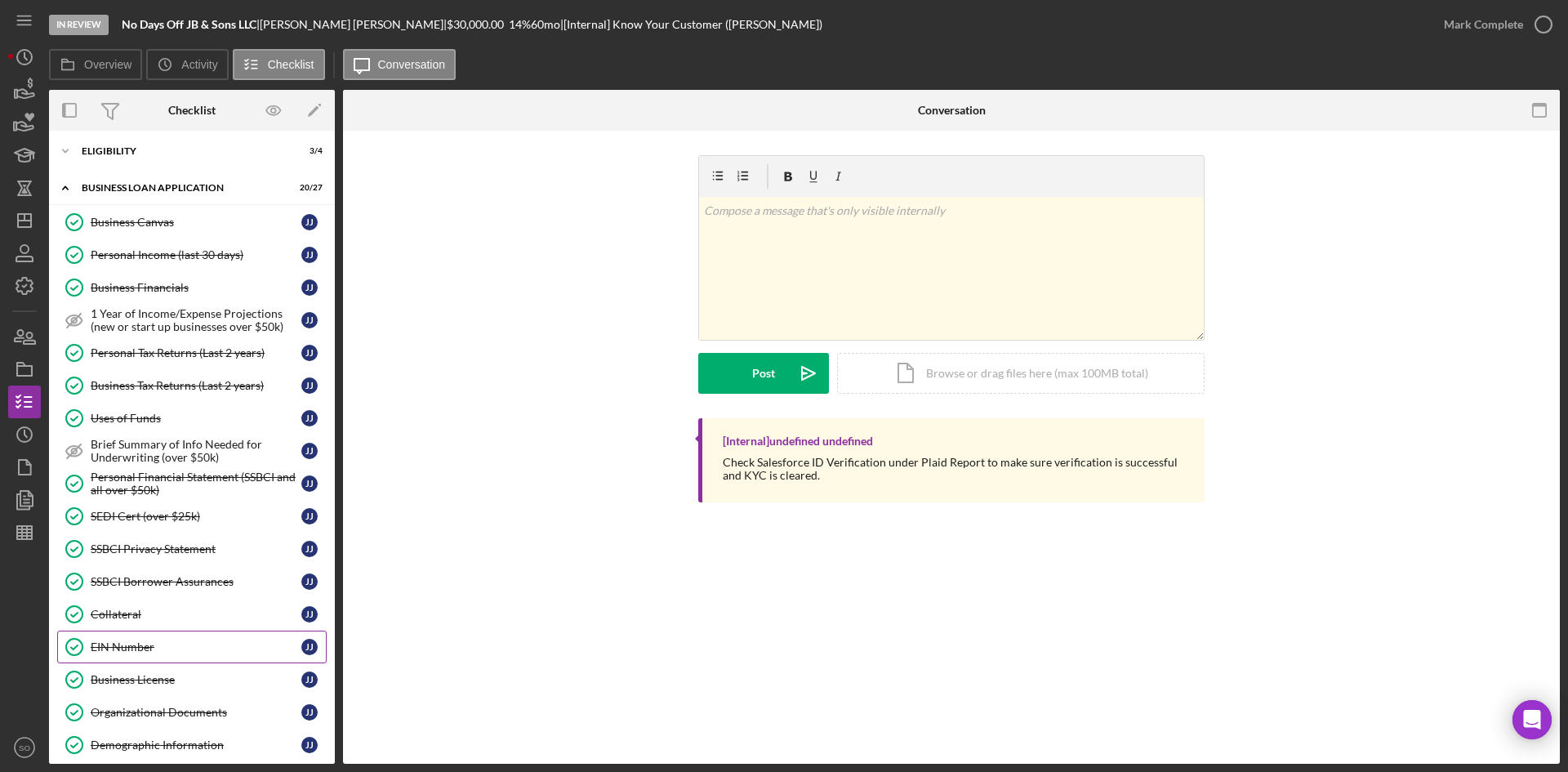
click at [125, 650] on div "EIN Number" at bounding box center [195, 647] width 211 height 13
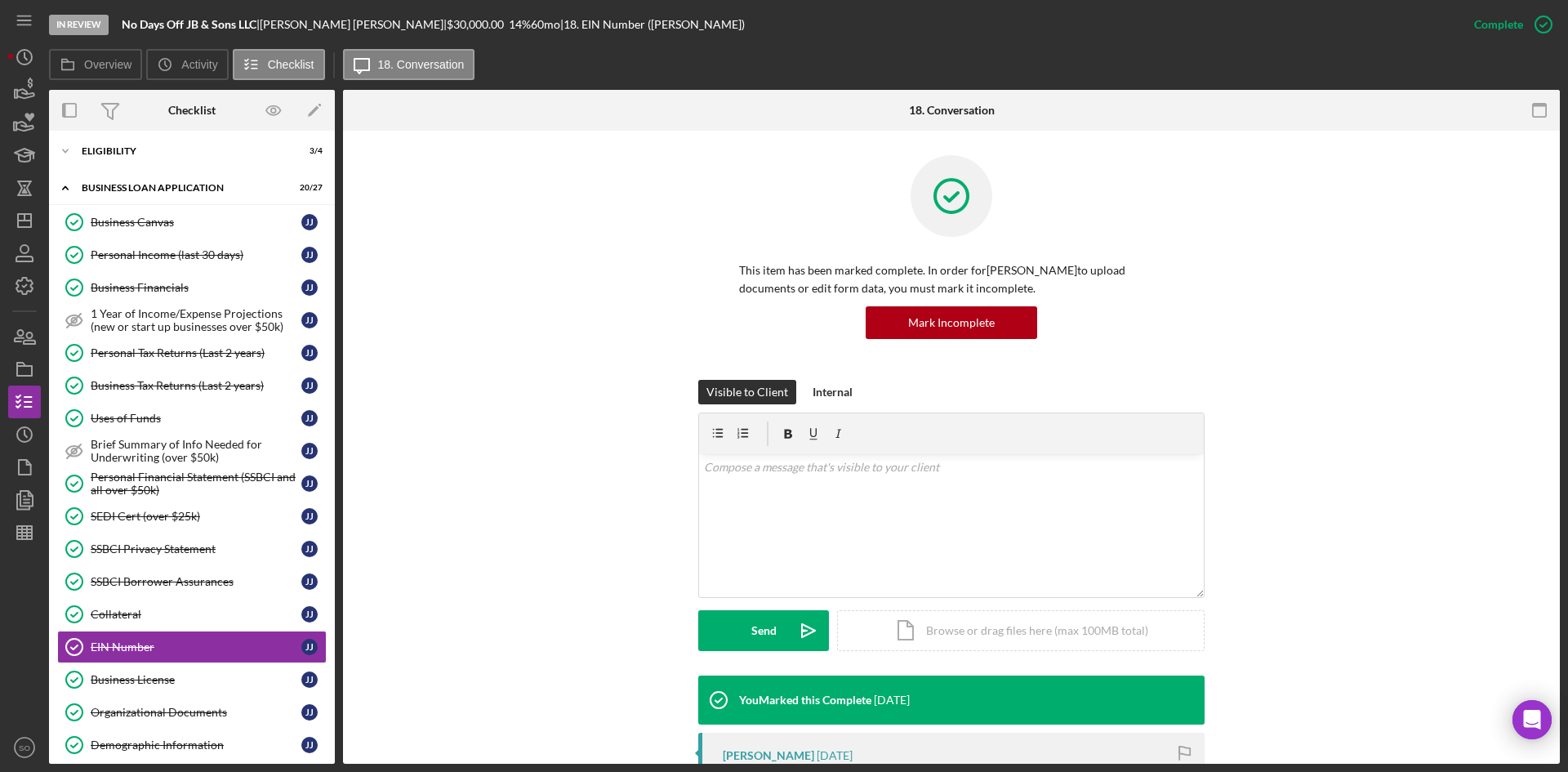
scroll to position [245, 0]
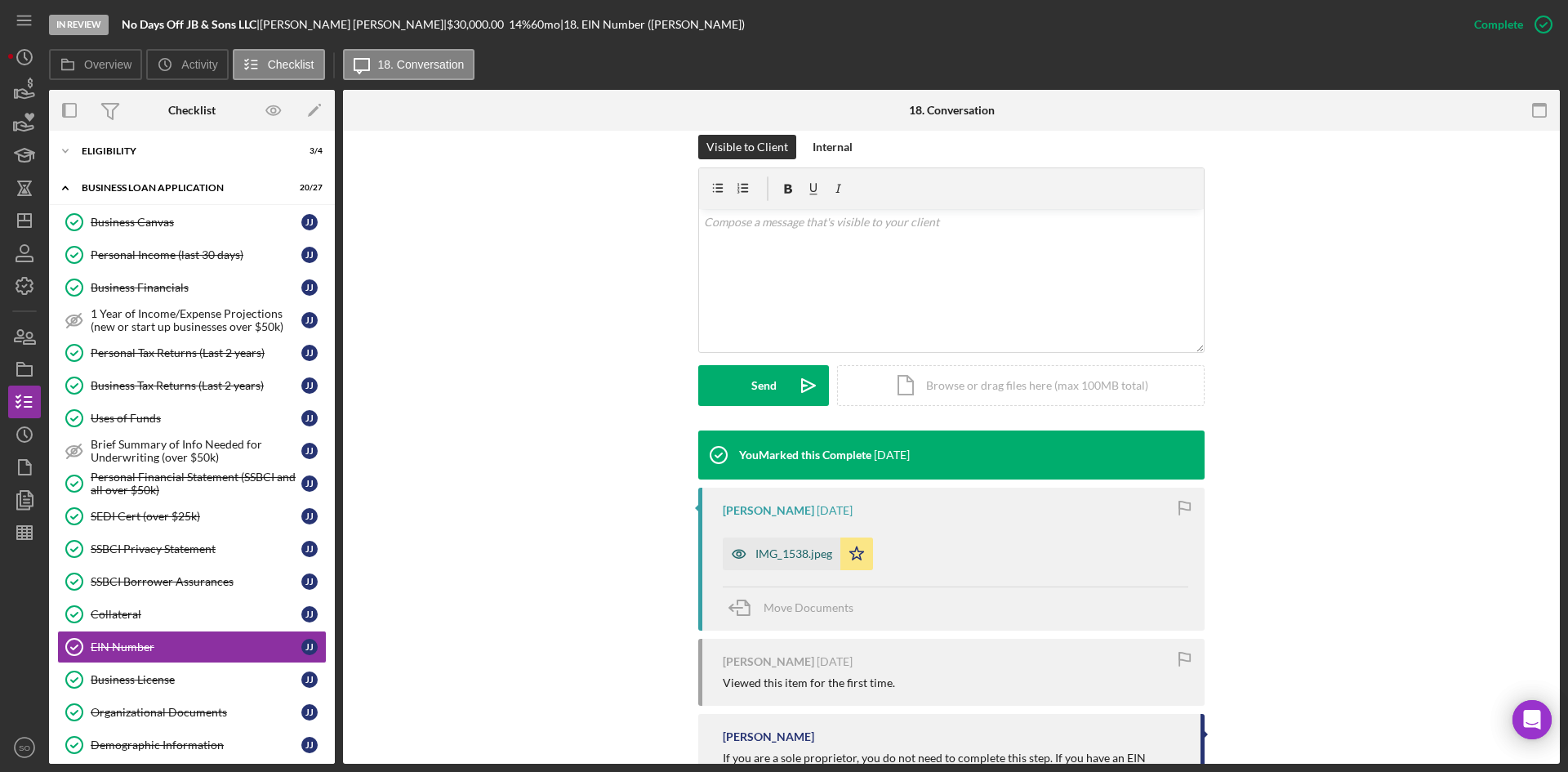
click at [814, 551] on div "IMG_1538.jpeg" at bounding box center [793, 553] width 76 height 13
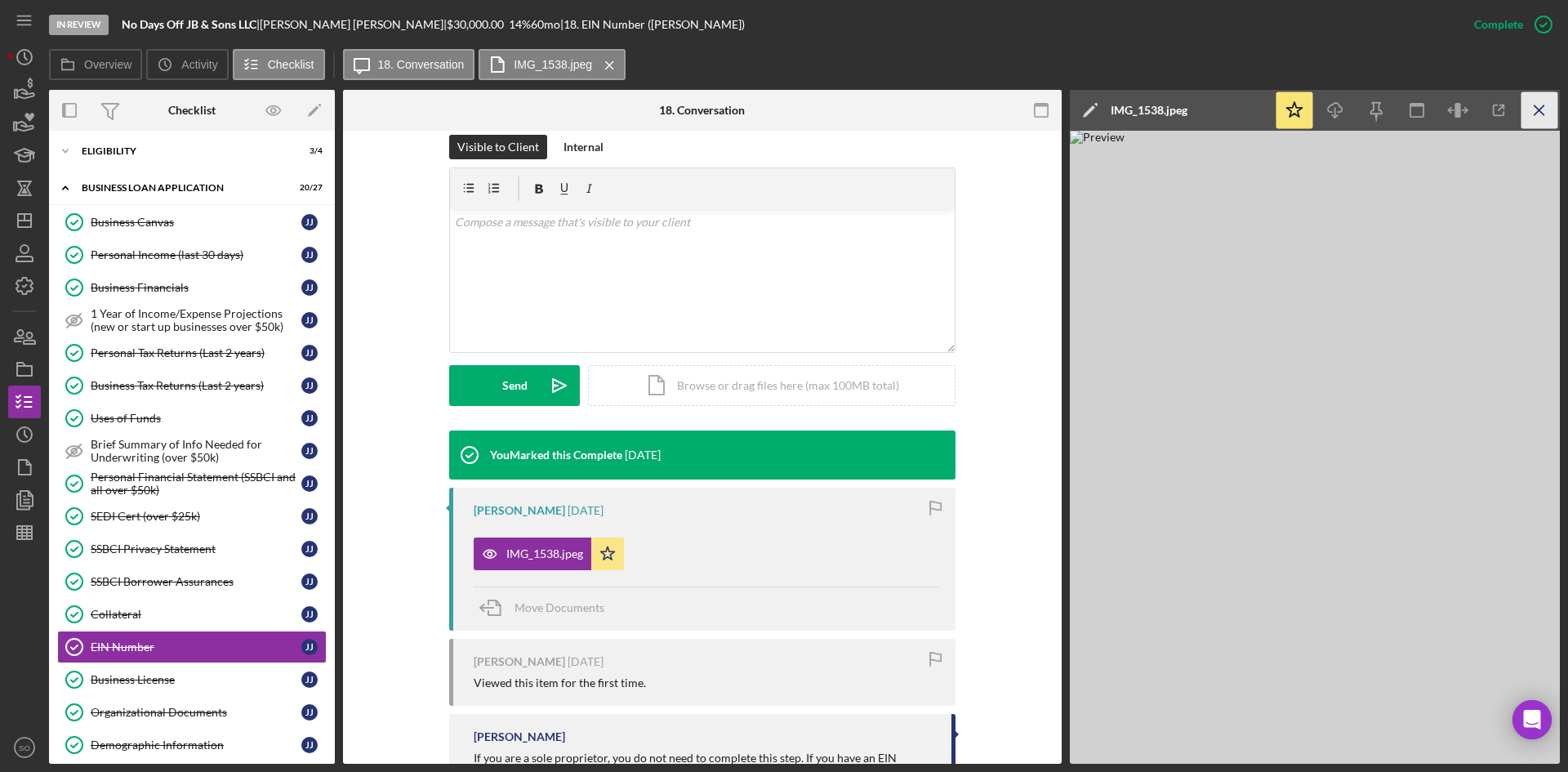
click at [1543, 115] on line "button" at bounding box center [1539, 110] width 9 height 9
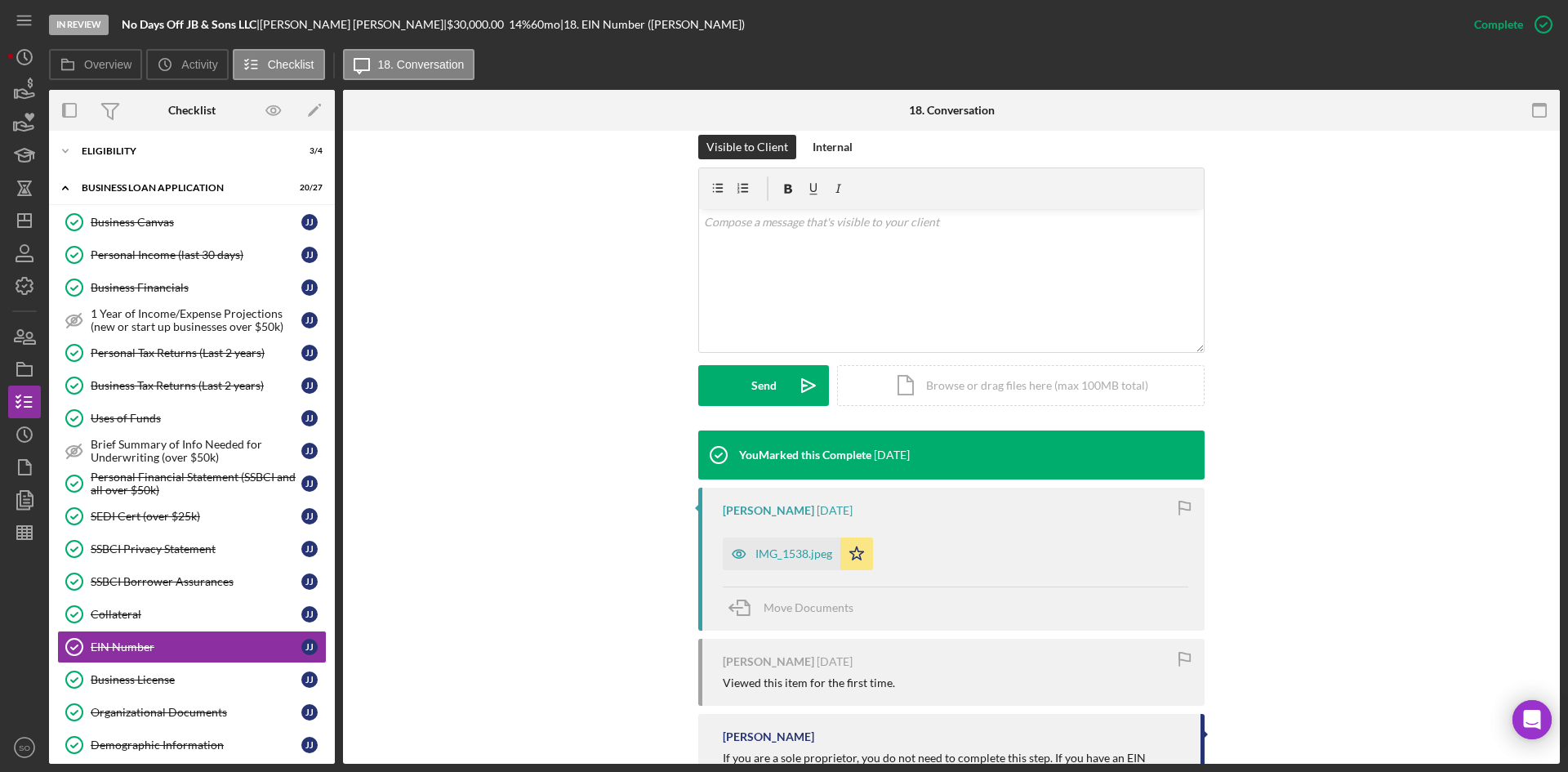
click at [464, 177] on div "Visible to Client Internal v Color teal Color pink Remove color Add row above A…" at bounding box center [951, 283] width 1167 height 296
click at [28, 218] on icon "Icon/Dashboard" at bounding box center [25, 220] width 41 height 41
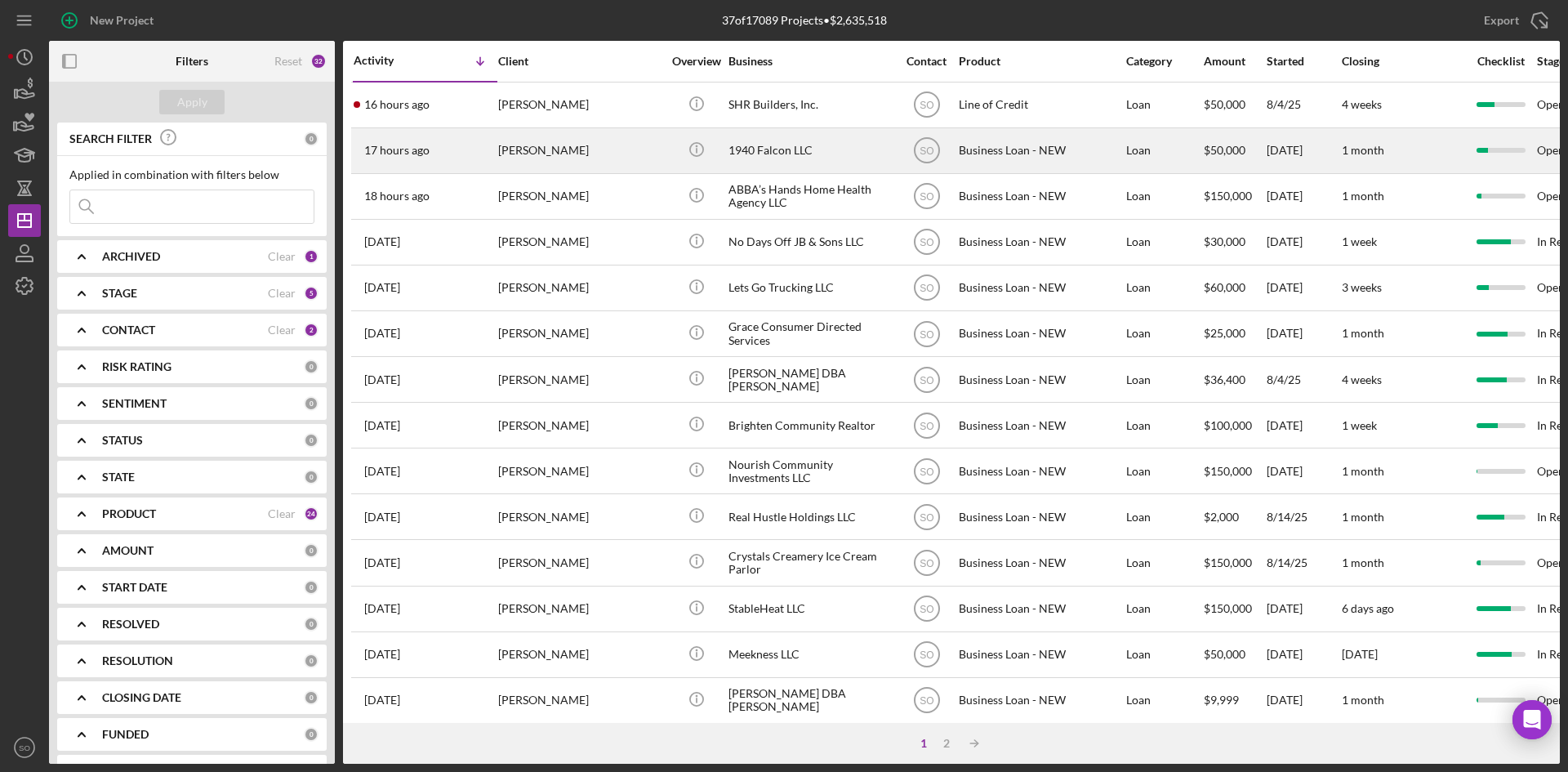
click at [513, 156] on div "[PERSON_NAME]" at bounding box center [580, 150] width 163 height 44
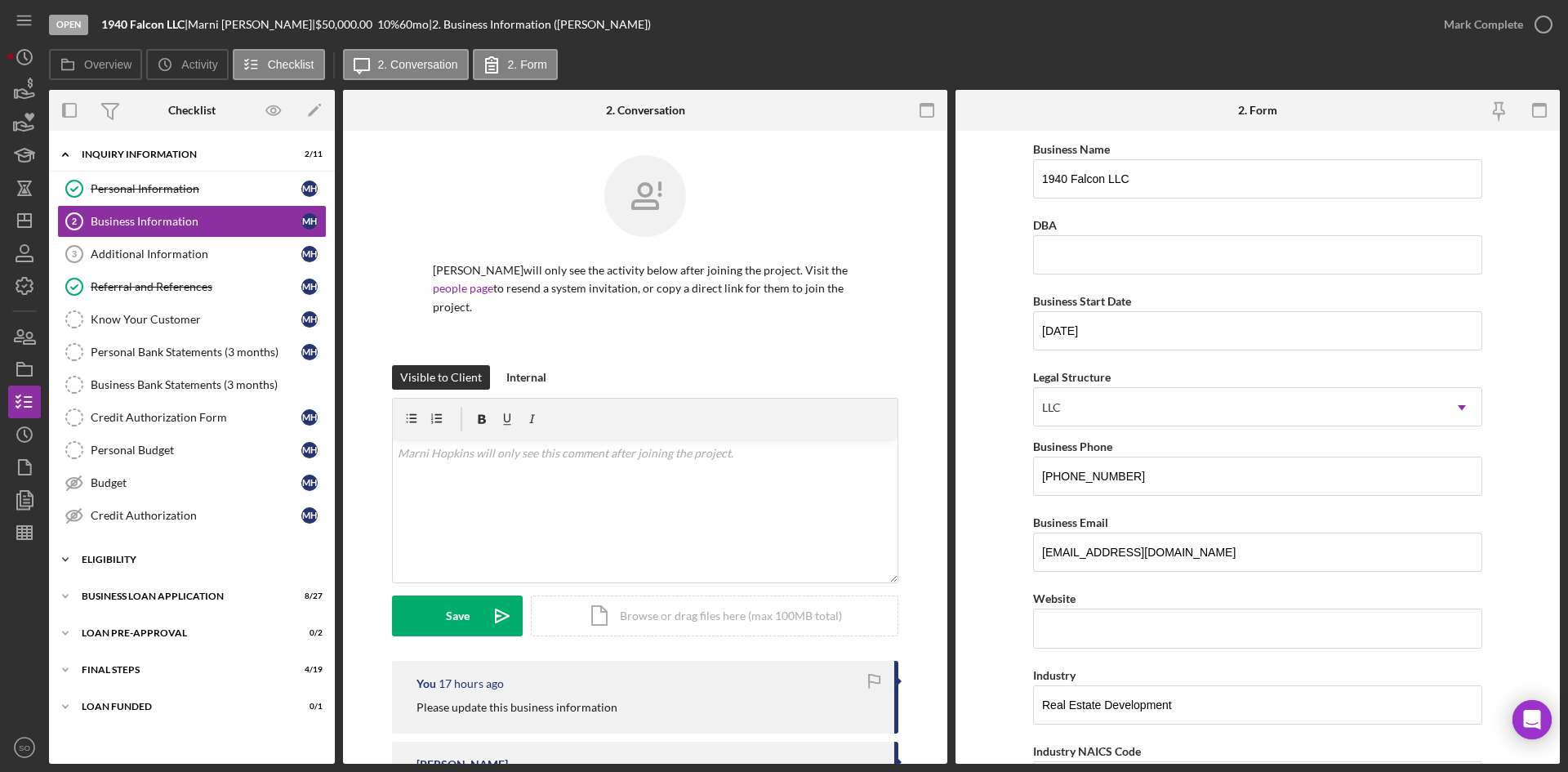
click at [117, 564] on div "Icon/Expander ELIGIBILITY 1 / 4" at bounding box center [192, 559] width 286 height 33
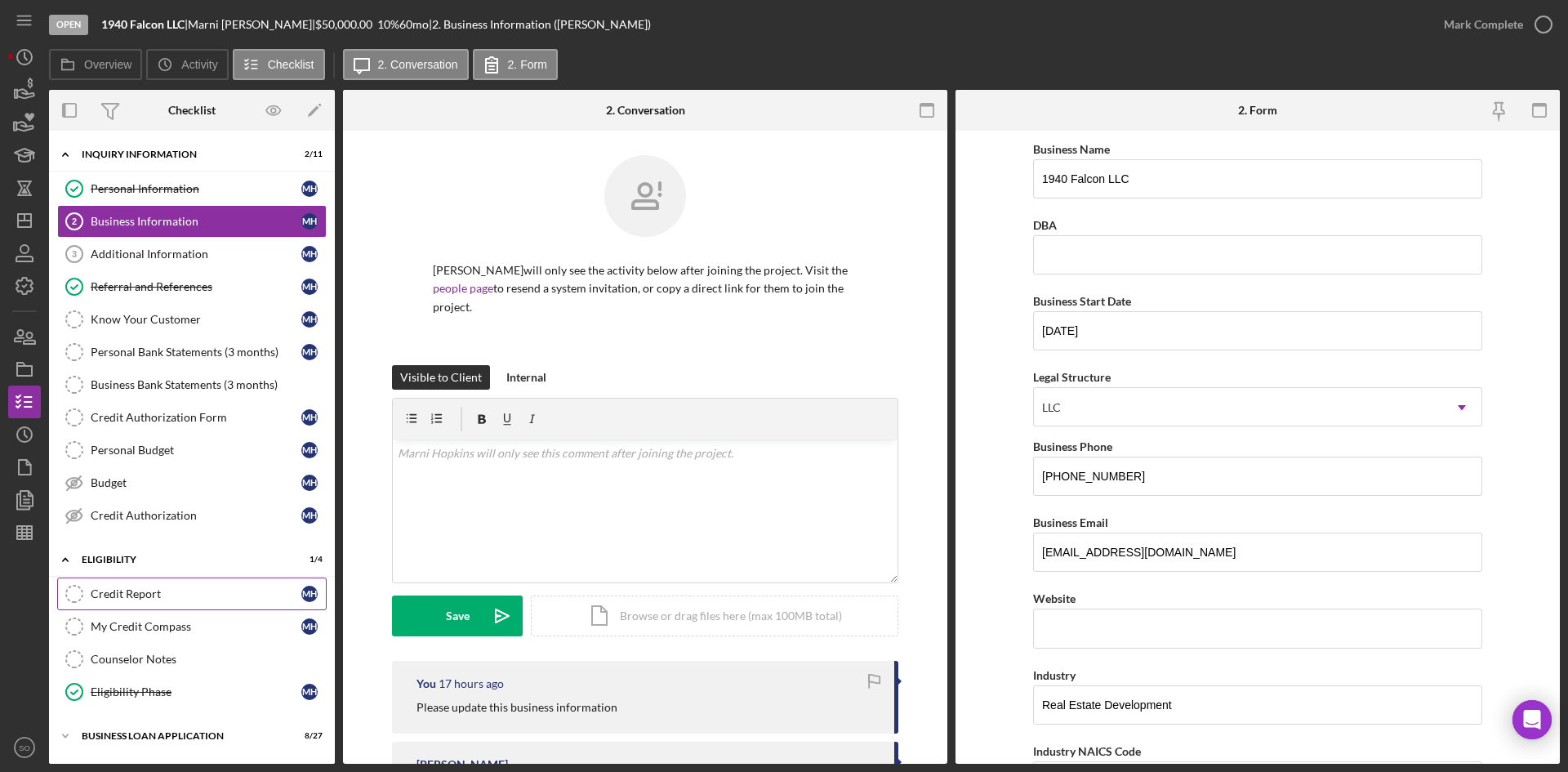
scroll to position [107, 0]
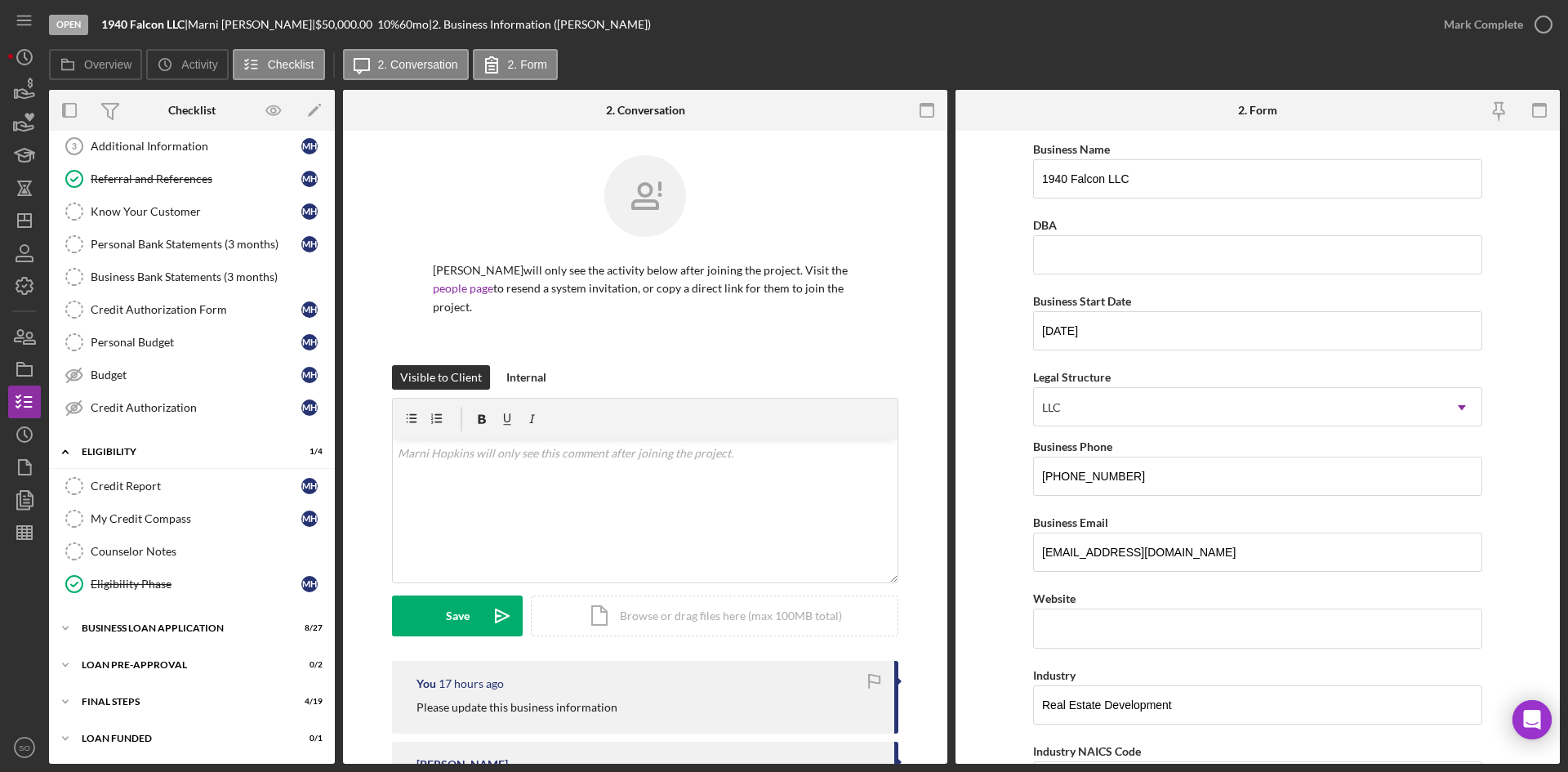
click at [136, 610] on div "Icon/Expander INQUIRY INFORMATION 2 / 11 Personal Information Personal Informat…" at bounding box center [192, 393] width 286 height 724
click at [135, 624] on div "BUSINESS LOAN APPLICATION" at bounding box center [198, 627] width 233 height 10
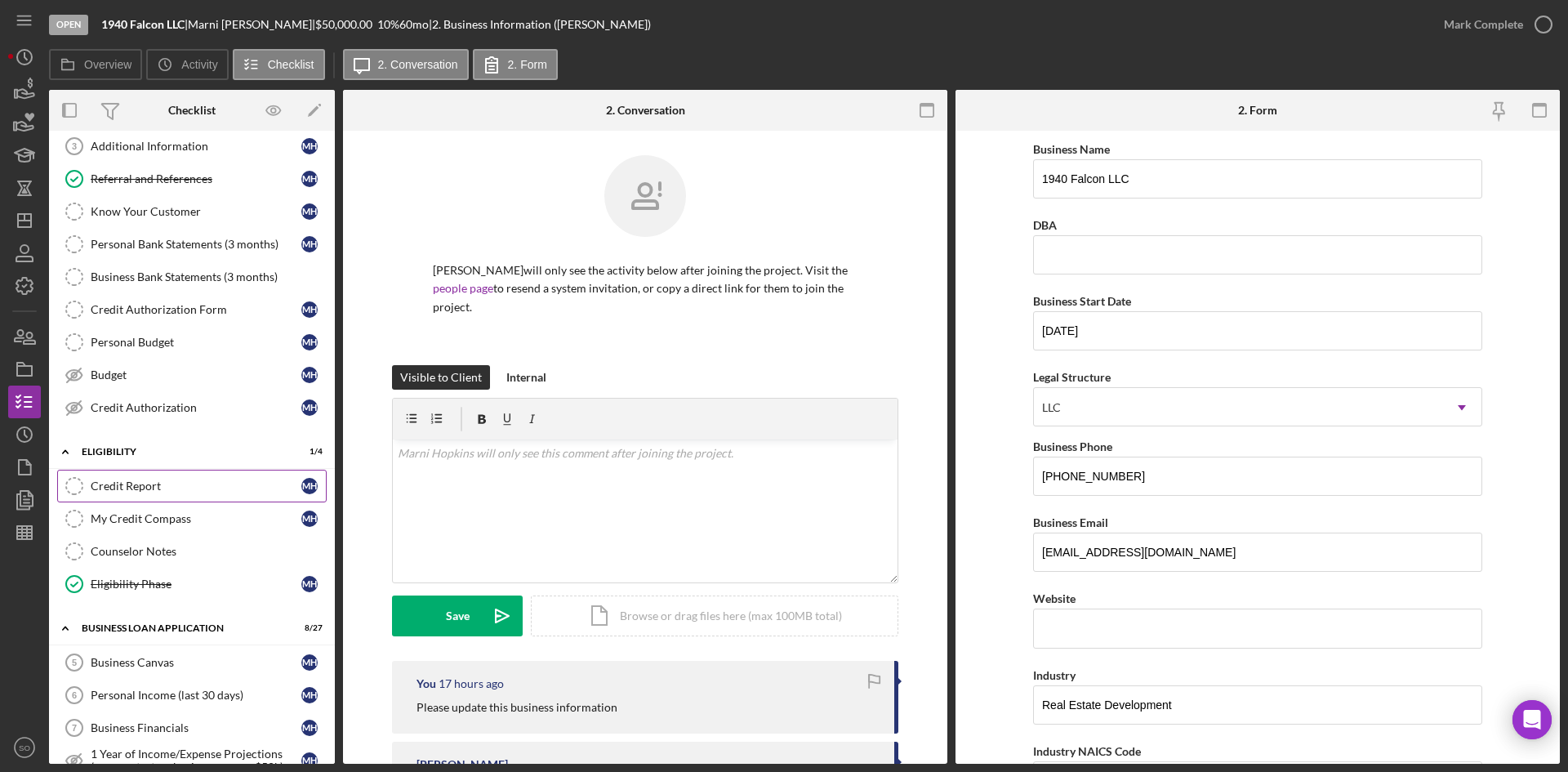
click at [143, 489] on div "Credit Report" at bounding box center [195, 486] width 211 height 13
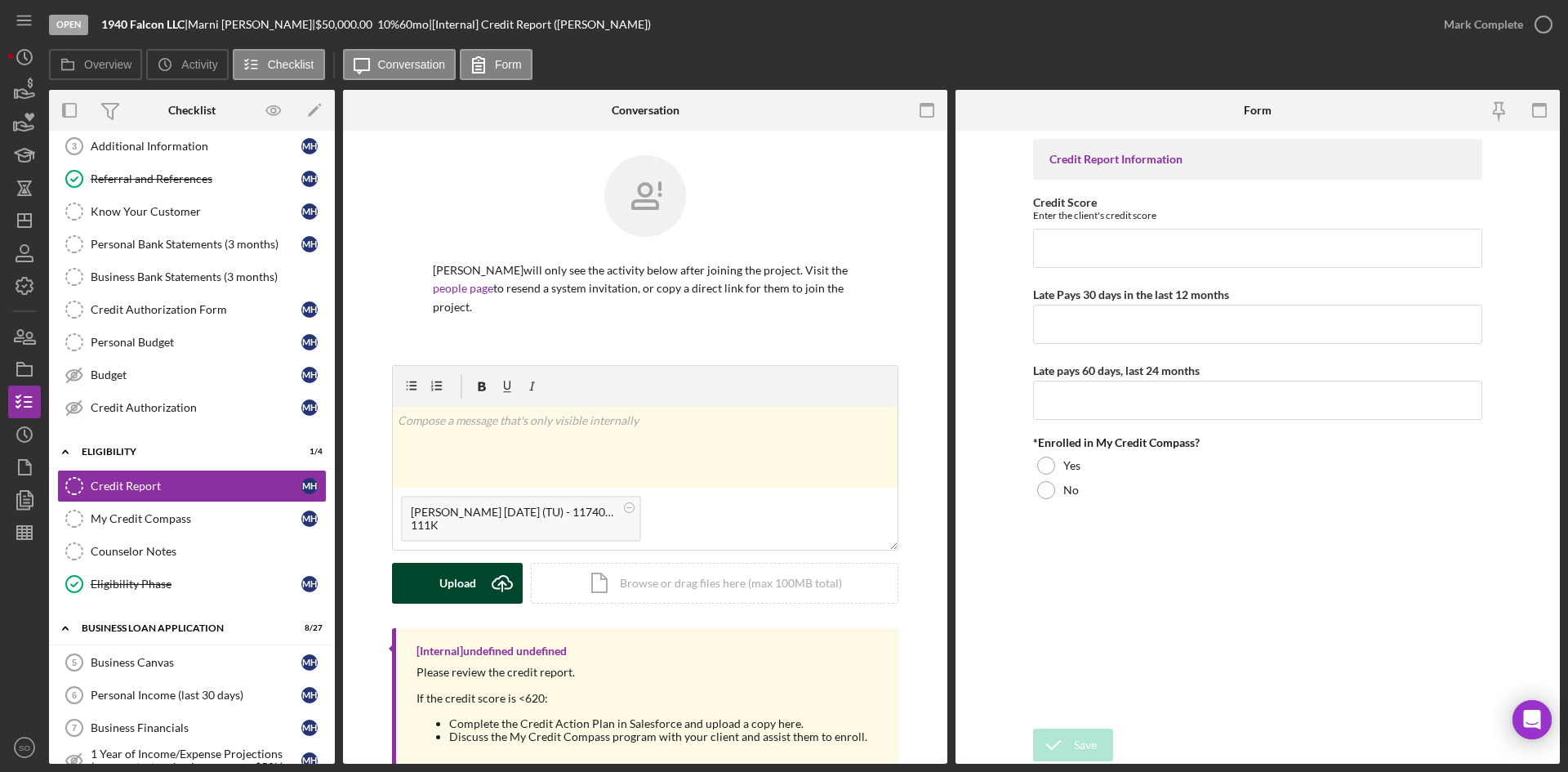
click at [461, 592] on div "Upload" at bounding box center [458, 583] width 36 height 41
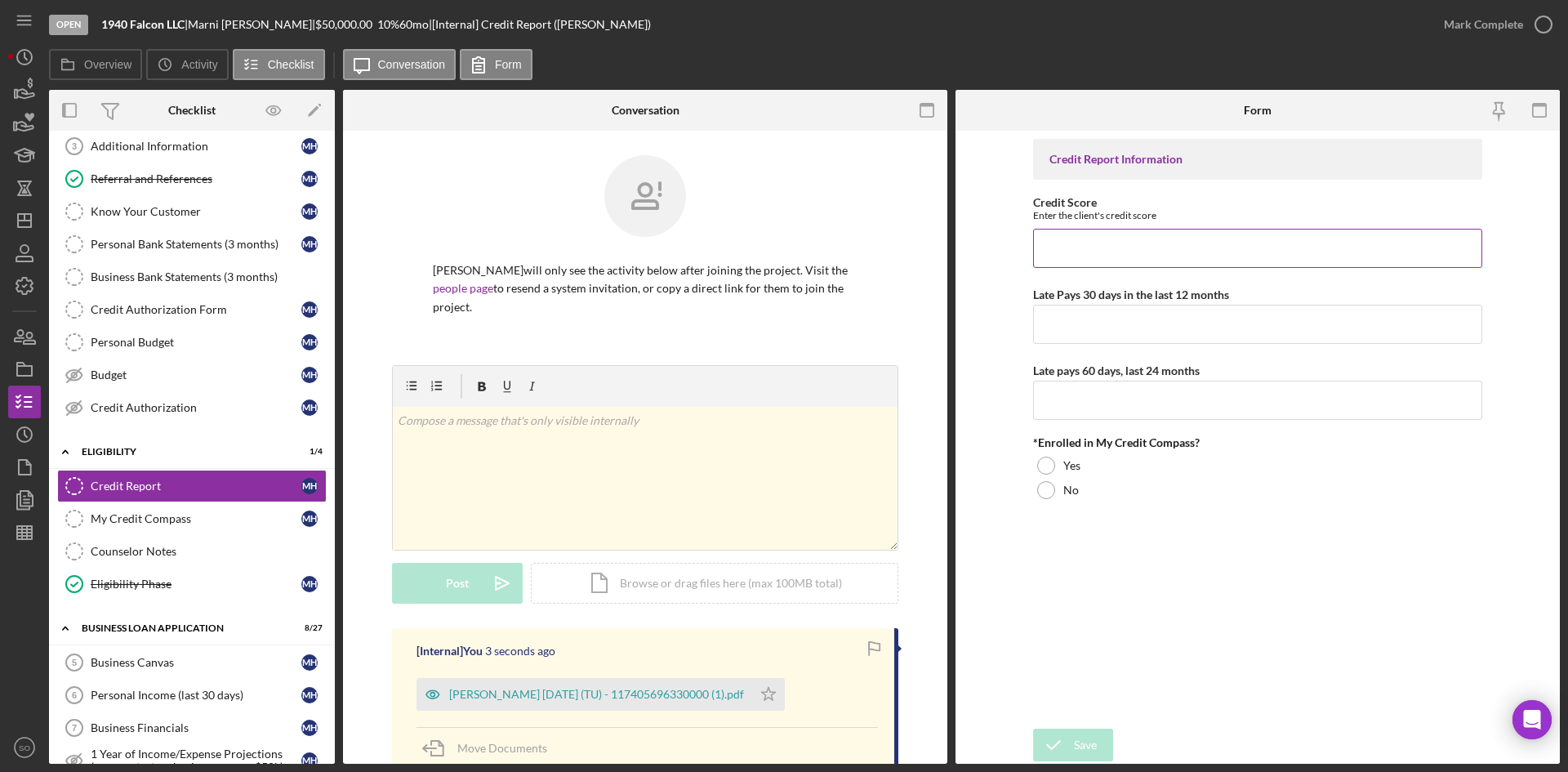
click at [1140, 255] on input "Credit Score" at bounding box center [1258, 248] width 450 height 39
type input "738"
click at [1101, 306] on input "Late Pays 30 days in the last 12 months" at bounding box center [1258, 324] width 450 height 39
type input "0"
click at [1093, 399] on input "Late pays 60 days, last 24 months" at bounding box center [1258, 400] width 450 height 39
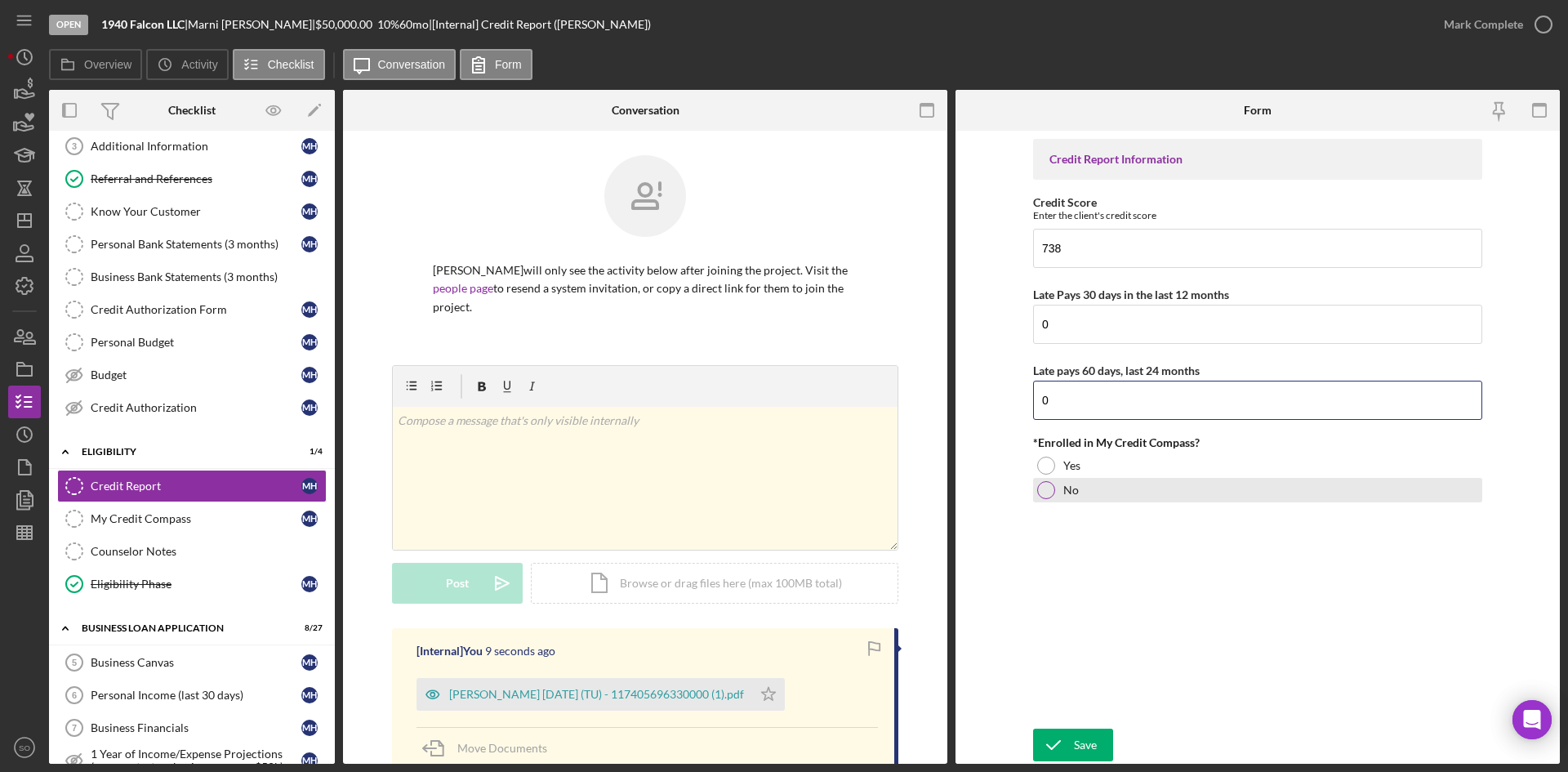
type input "0"
click at [1047, 487] on div at bounding box center [1046, 489] width 18 height 18
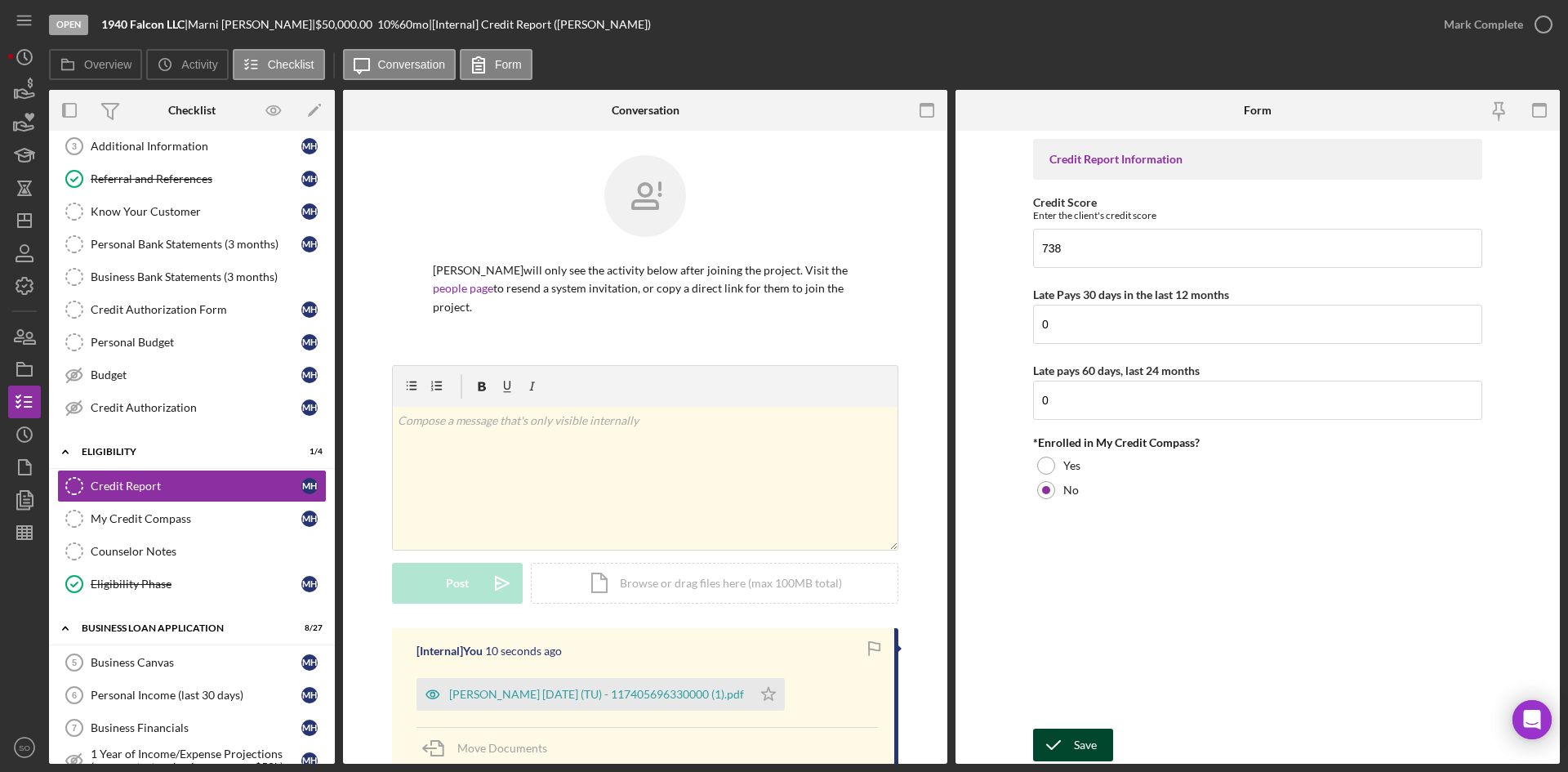
click at [1066, 736] on icon "submit" at bounding box center [1054, 744] width 41 height 41
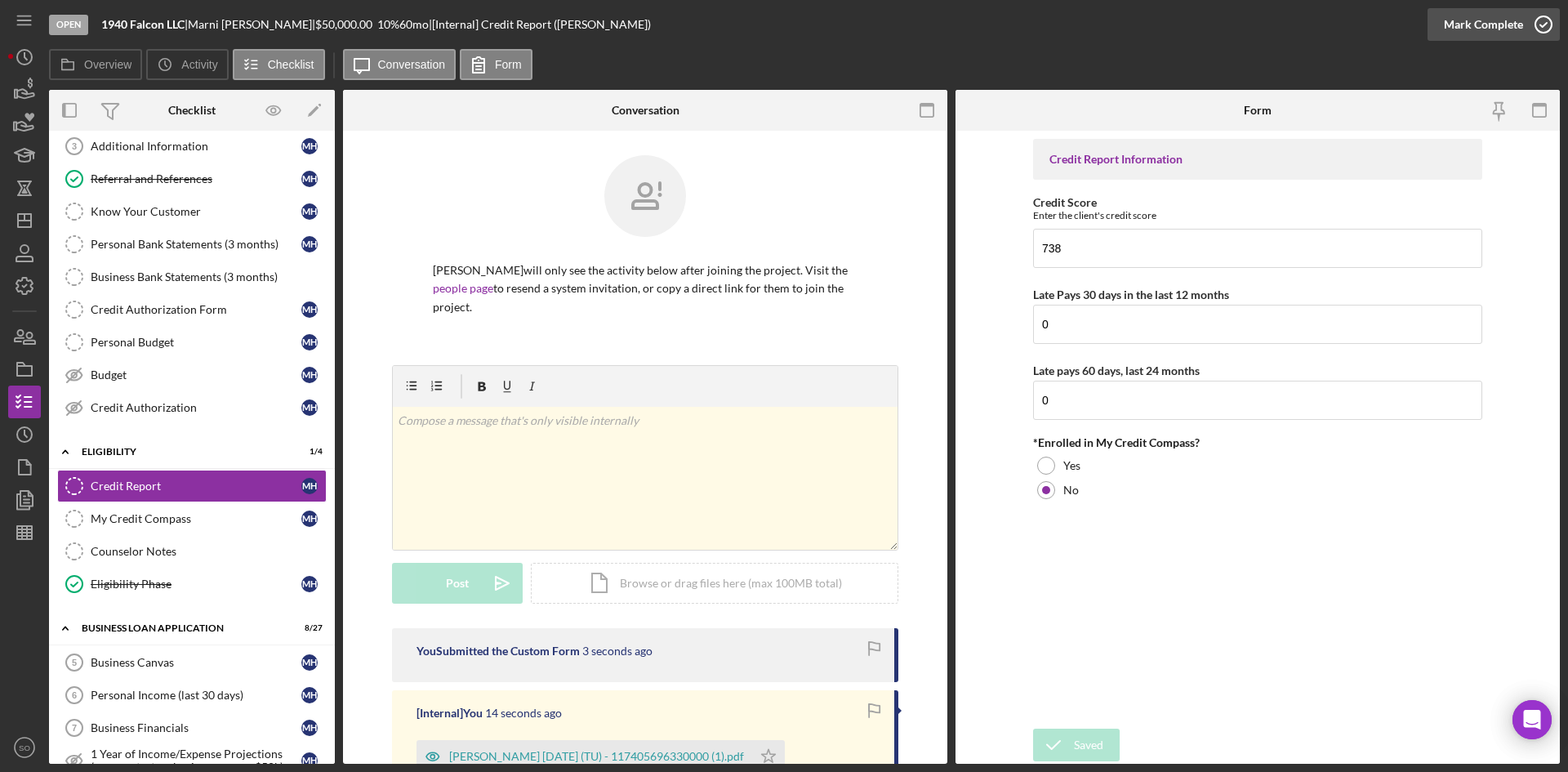
click at [1470, 24] on div "Mark Complete" at bounding box center [1483, 24] width 79 height 33
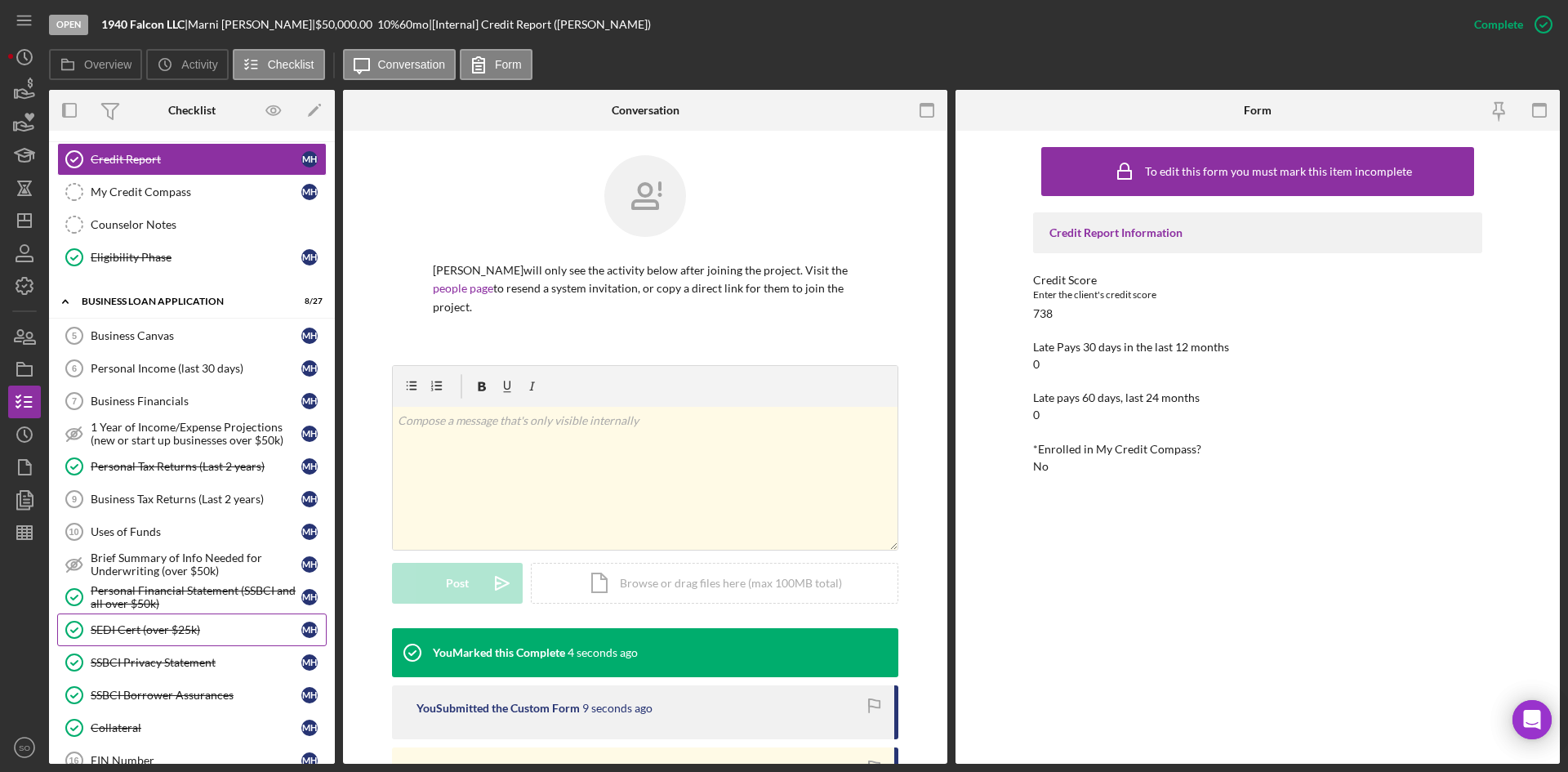
scroll to position [761, 0]
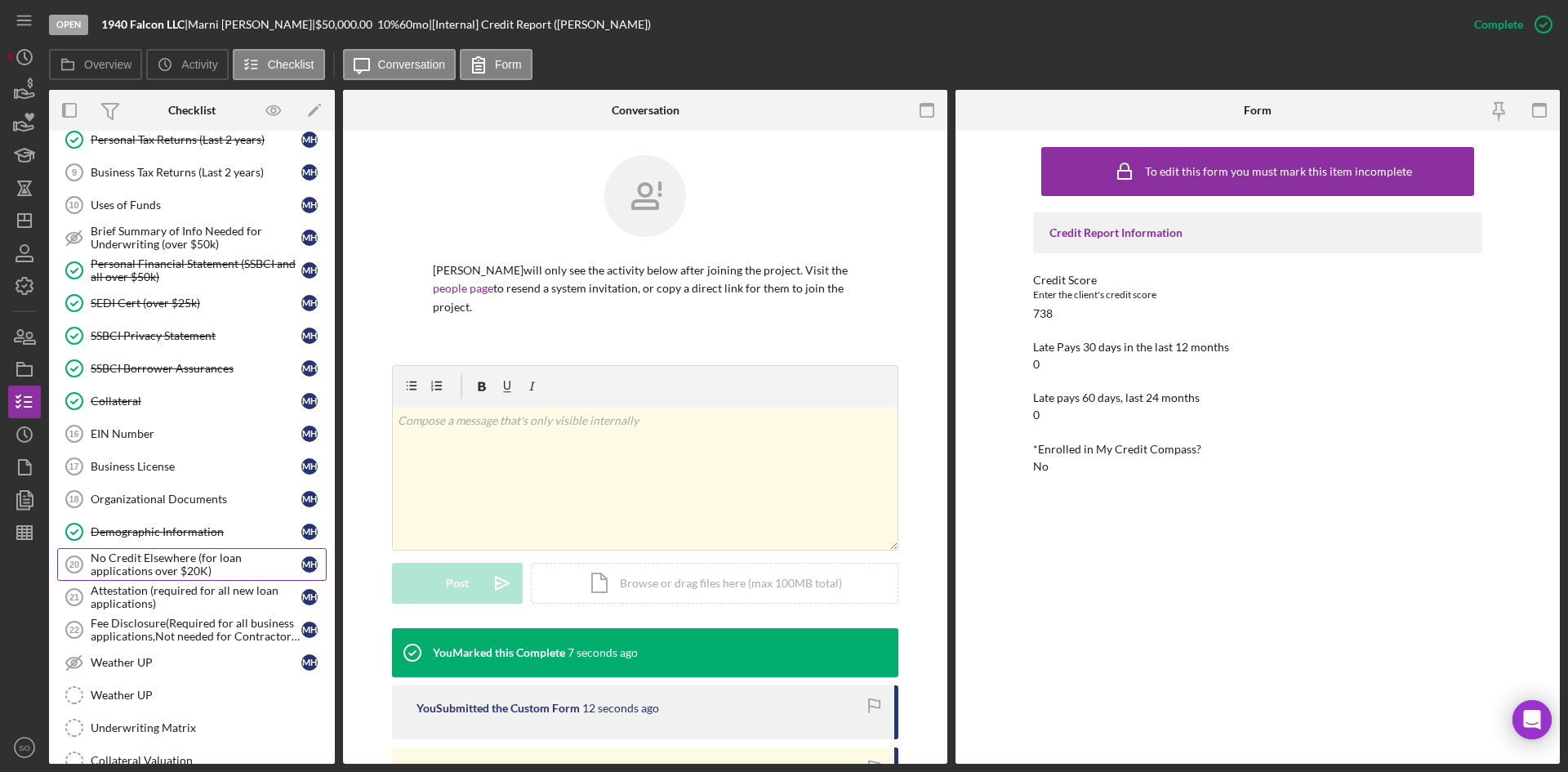
click at [158, 571] on div "No Credit Elsewhere (for loan applications over $20K)" at bounding box center [195, 563] width 211 height 26
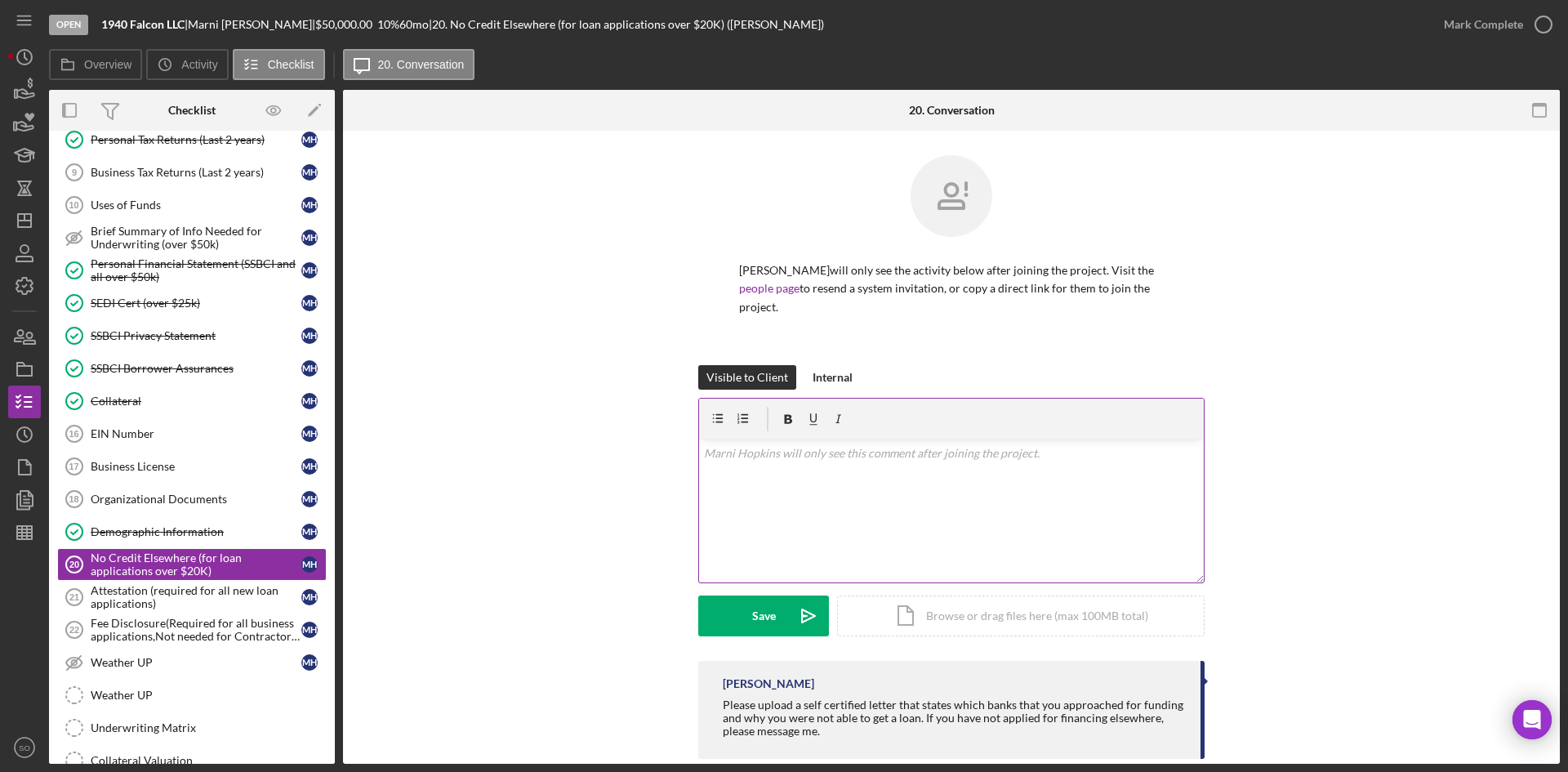
click at [839, 484] on div "v Color teal Color pink Remove color Add row above Add row below Add column bef…" at bounding box center [951, 511] width 505 height 143
click at [123, 311] on link "SEDI Cert (over $25k) SEDI Cert (over $25k) M H" at bounding box center [191, 303] width 269 height 33
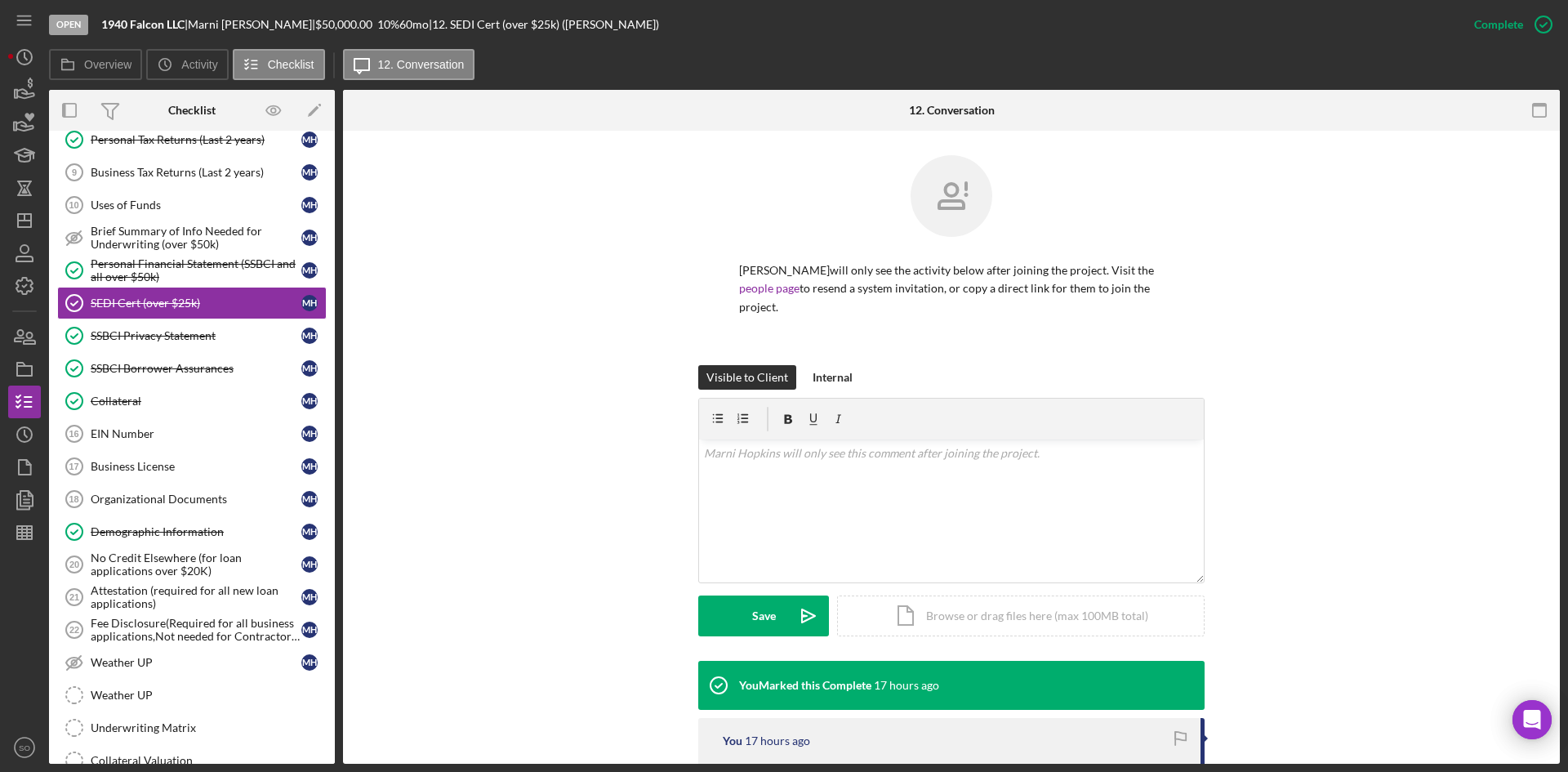
scroll to position [264, 0]
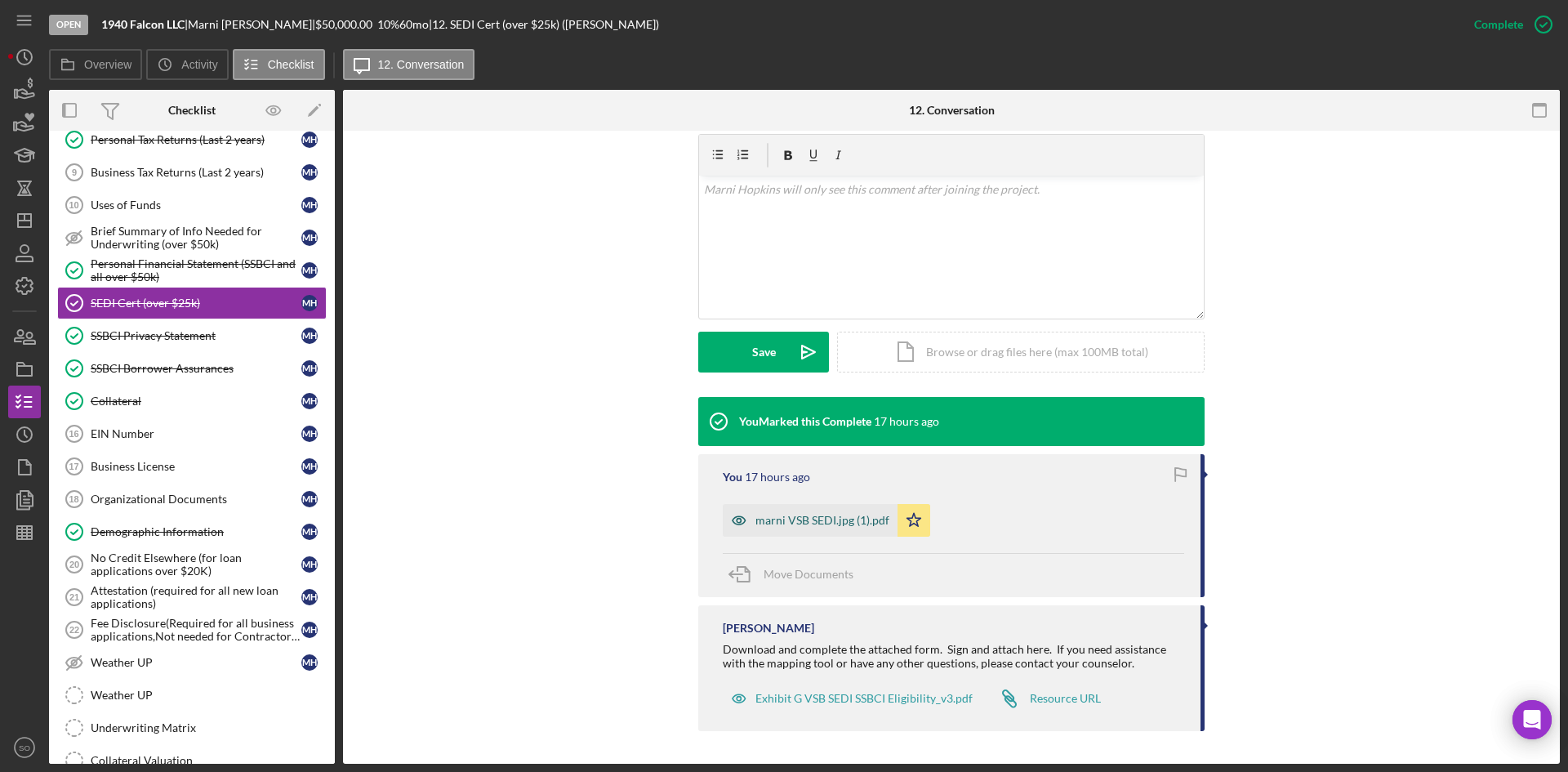
click at [810, 530] on div "marni VSB SEDI.jpg (1).pdf" at bounding box center [809, 520] width 175 height 33
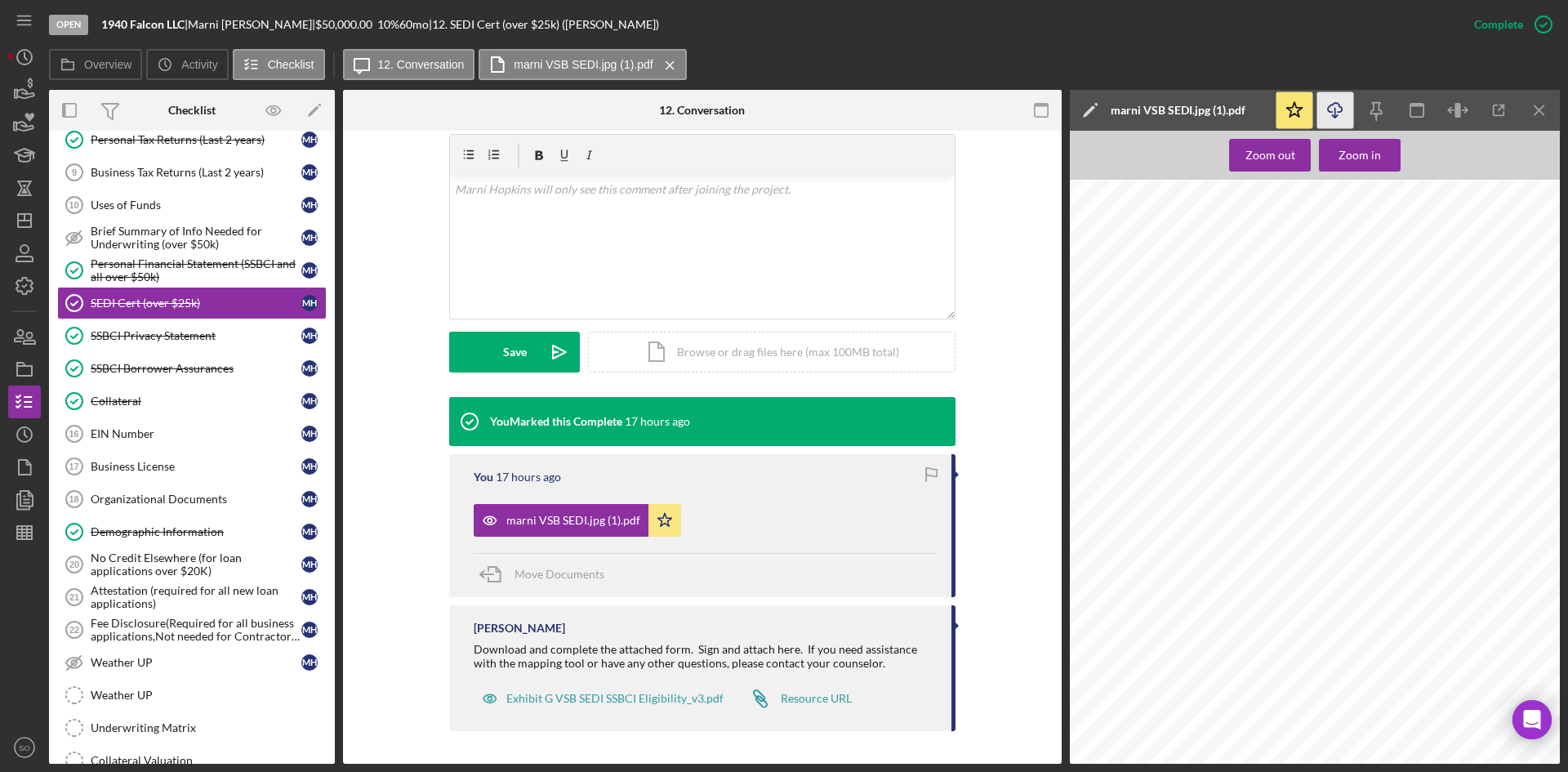
click at [1341, 103] on icon "Icon/Download" at bounding box center [1335, 110] width 36 height 36
click at [168, 348] on link "SSBCI Privacy Statement SSBCI Privacy Statement M H" at bounding box center [191, 335] width 269 height 33
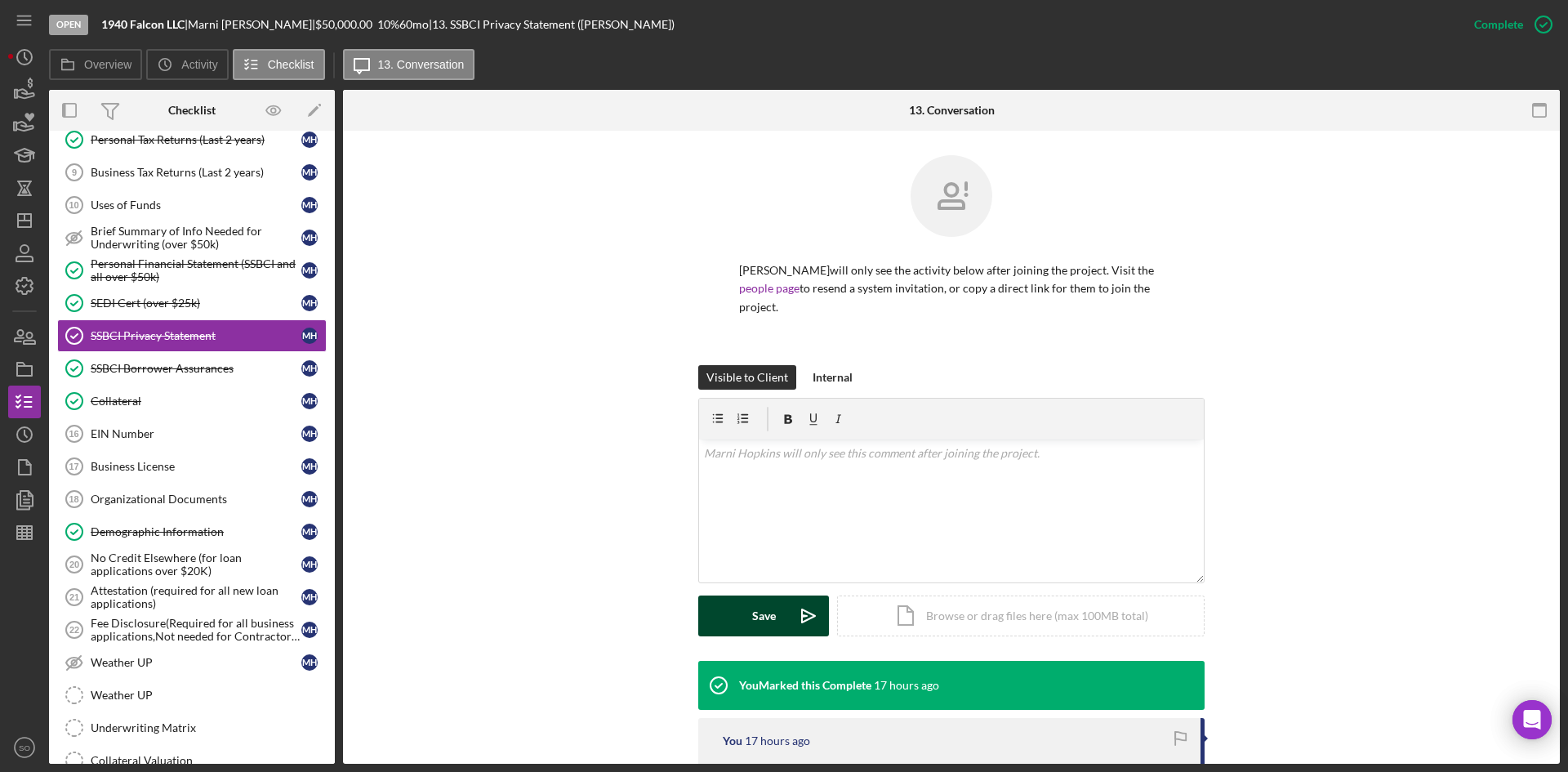
scroll to position [163, 0]
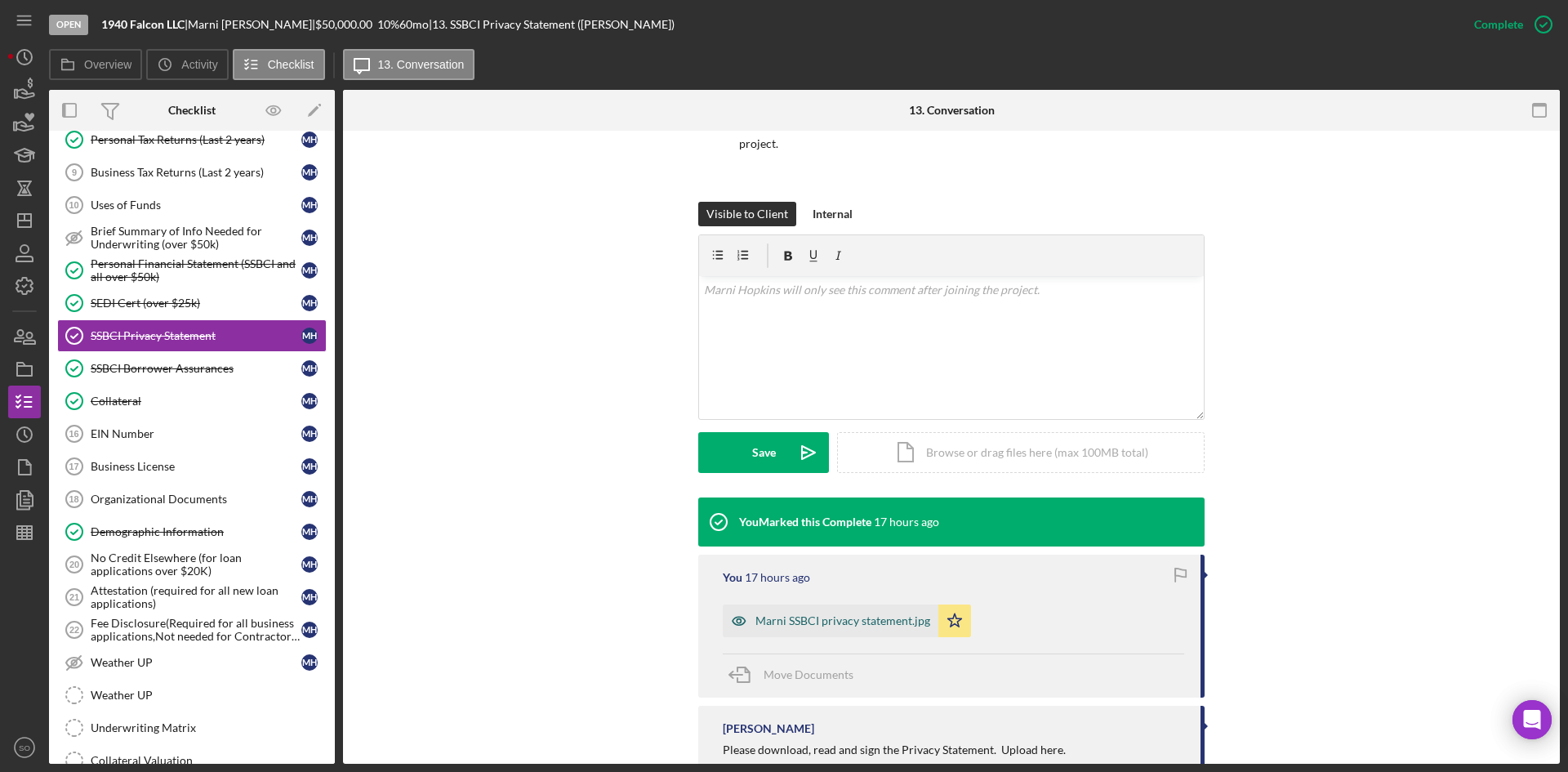
click at [782, 631] on div "Marni SSBCI privacy statement.jpg" at bounding box center [830, 620] width 216 height 33
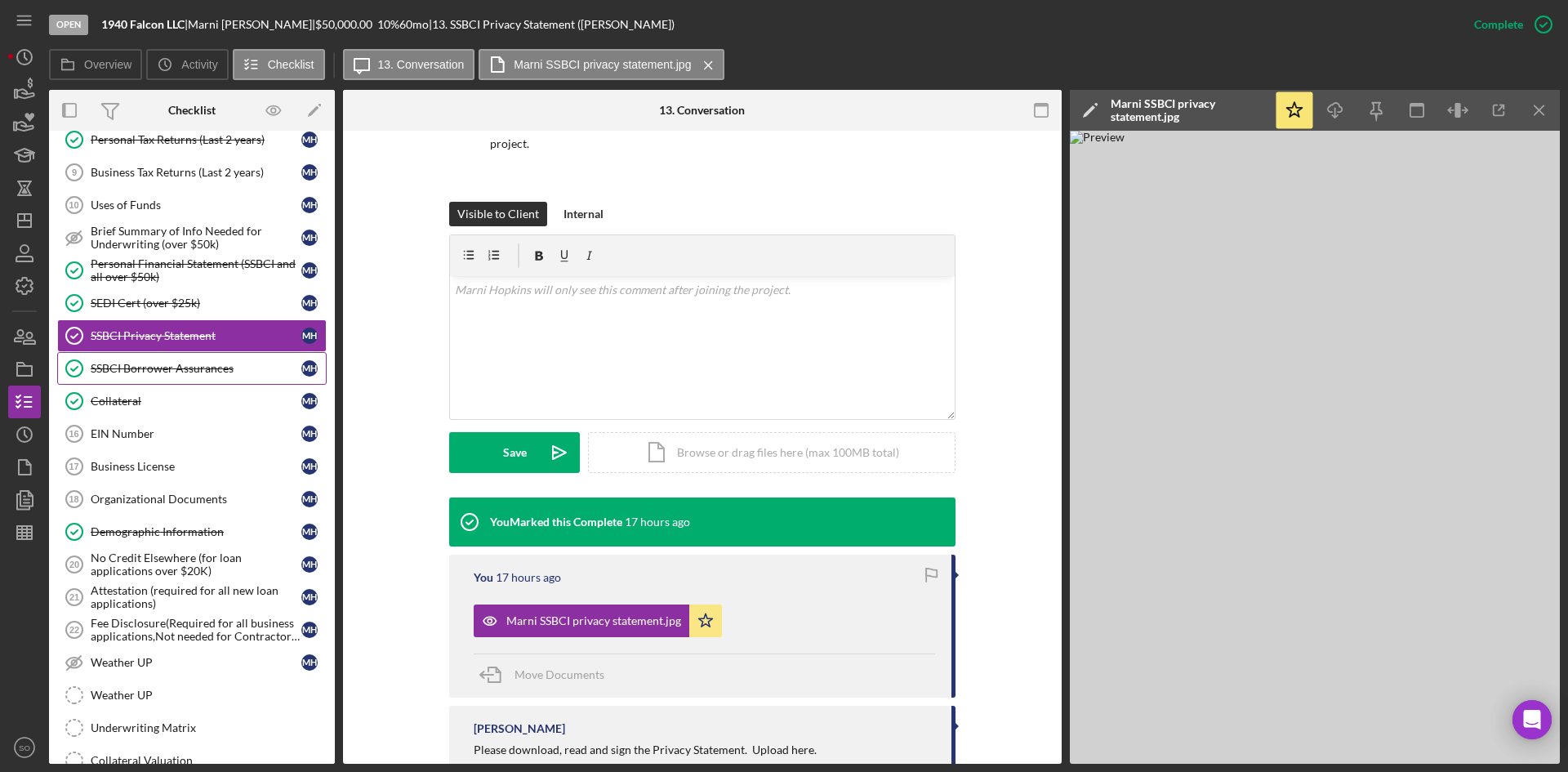
click at [143, 376] on link "SSBCI Borrower Assurances SSBCI Borrower Assurances M H" at bounding box center [191, 368] width 269 height 33
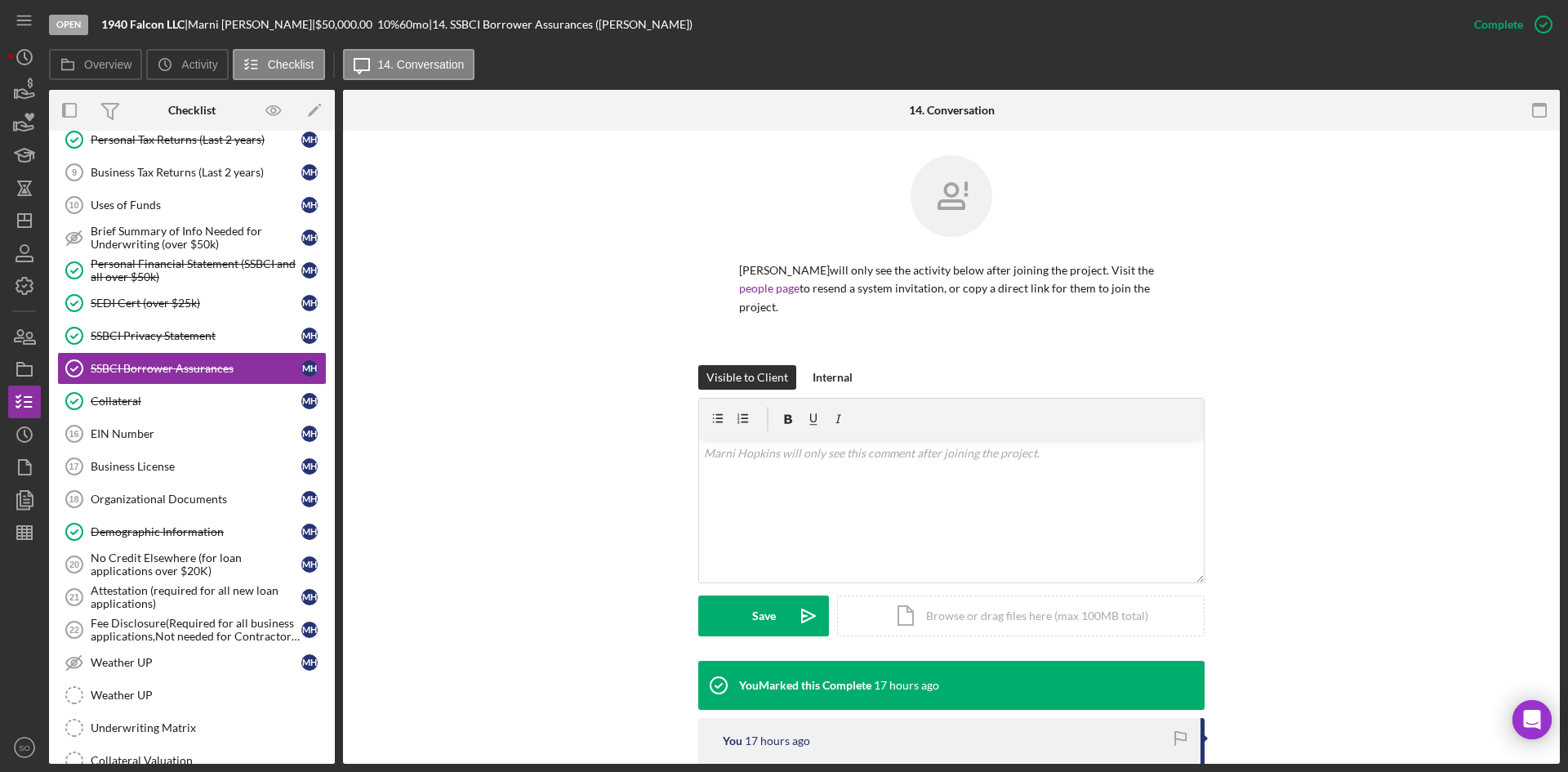
scroll to position [245, 0]
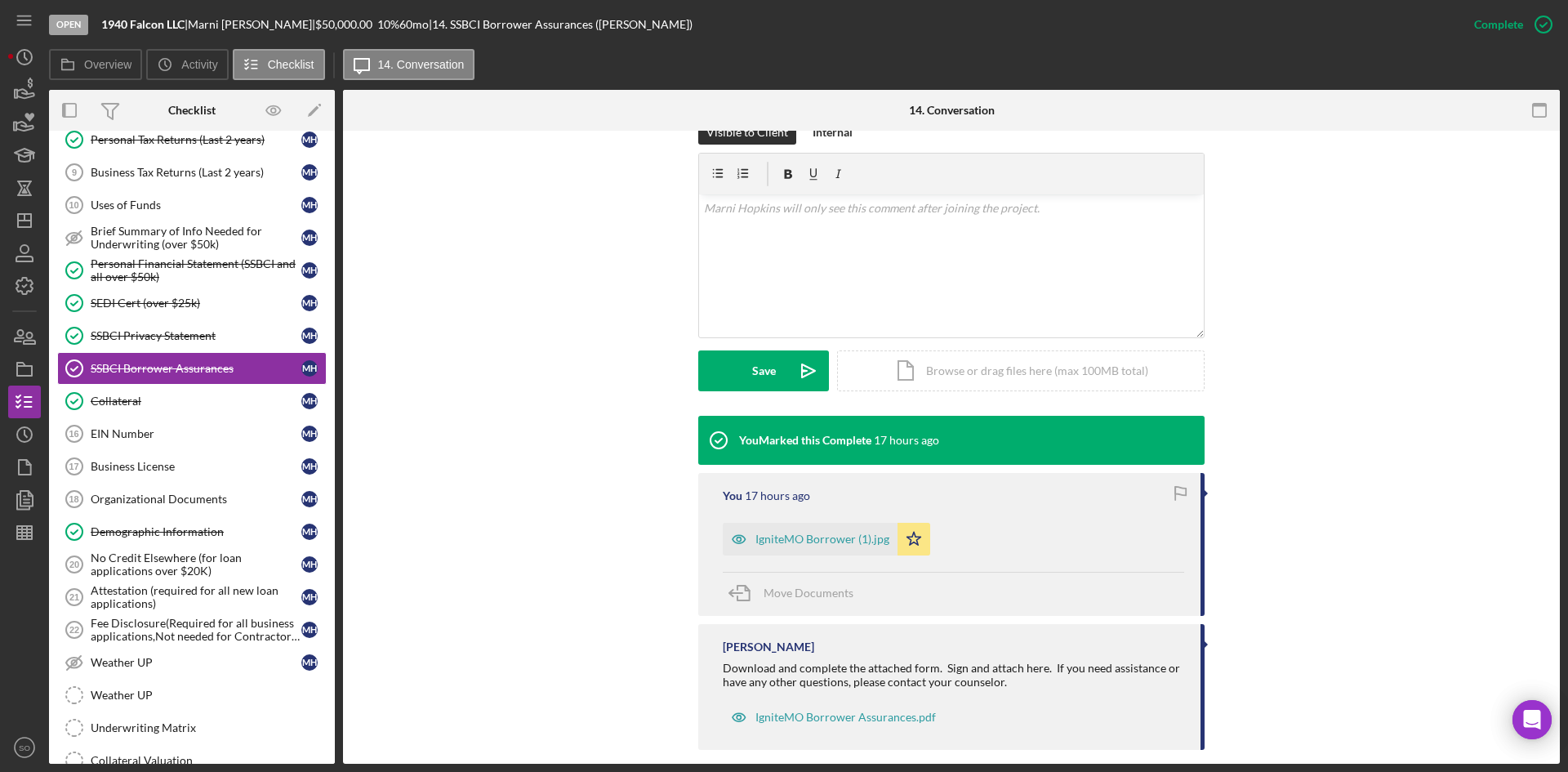
click at [796, 546] on div "IgniteMO Borrower (1).jpg" at bounding box center [809, 538] width 175 height 33
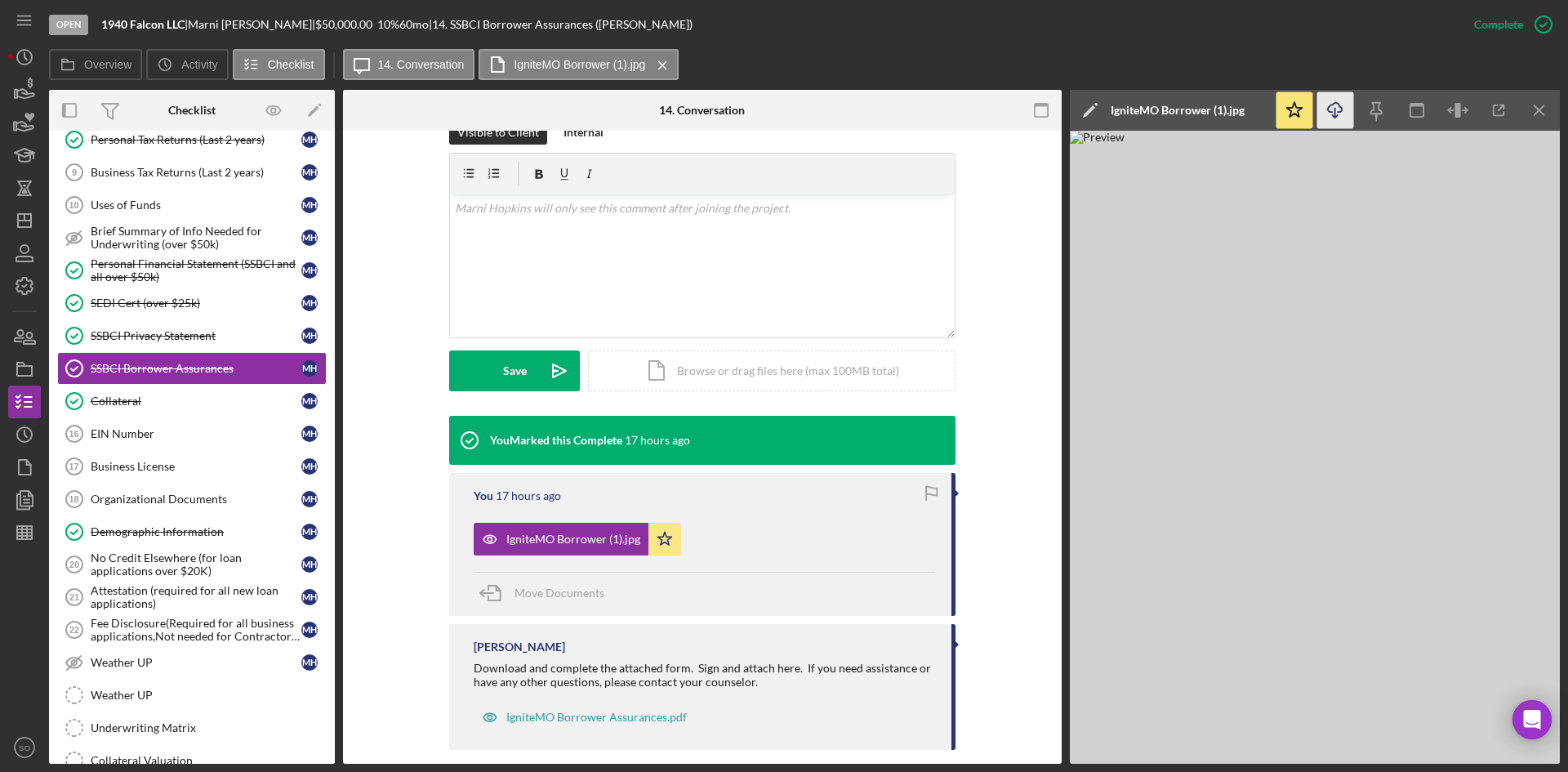
click at [1329, 110] on icon "Icon/Download" at bounding box center [1335, 110] width 36 height 36
click at [170, 276] on div "Personal Financial Statement (SSBCI and all over $50k)" at bounding box center [195, 270] width 211 height 26
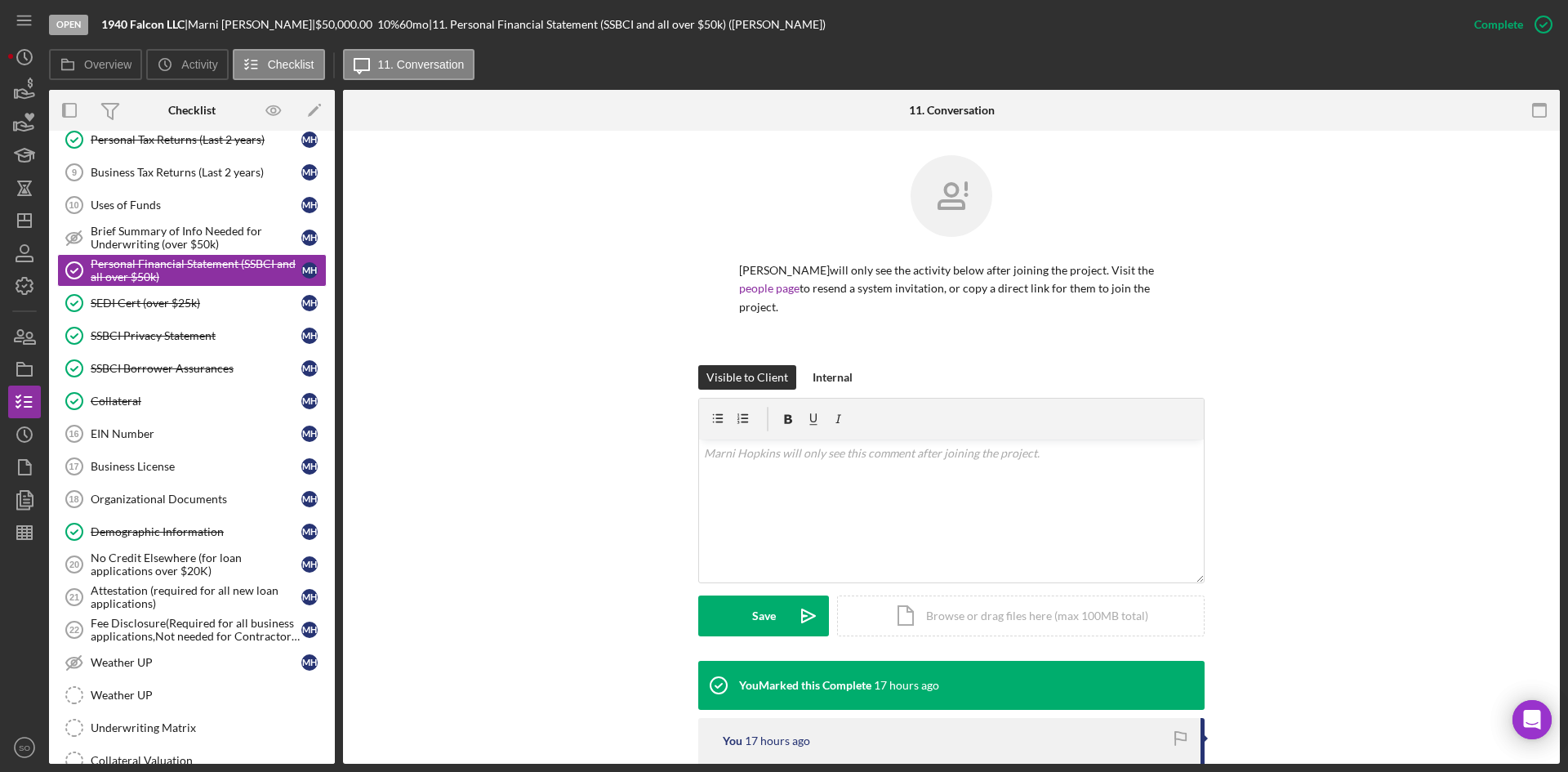
scroll to position [264, 0]
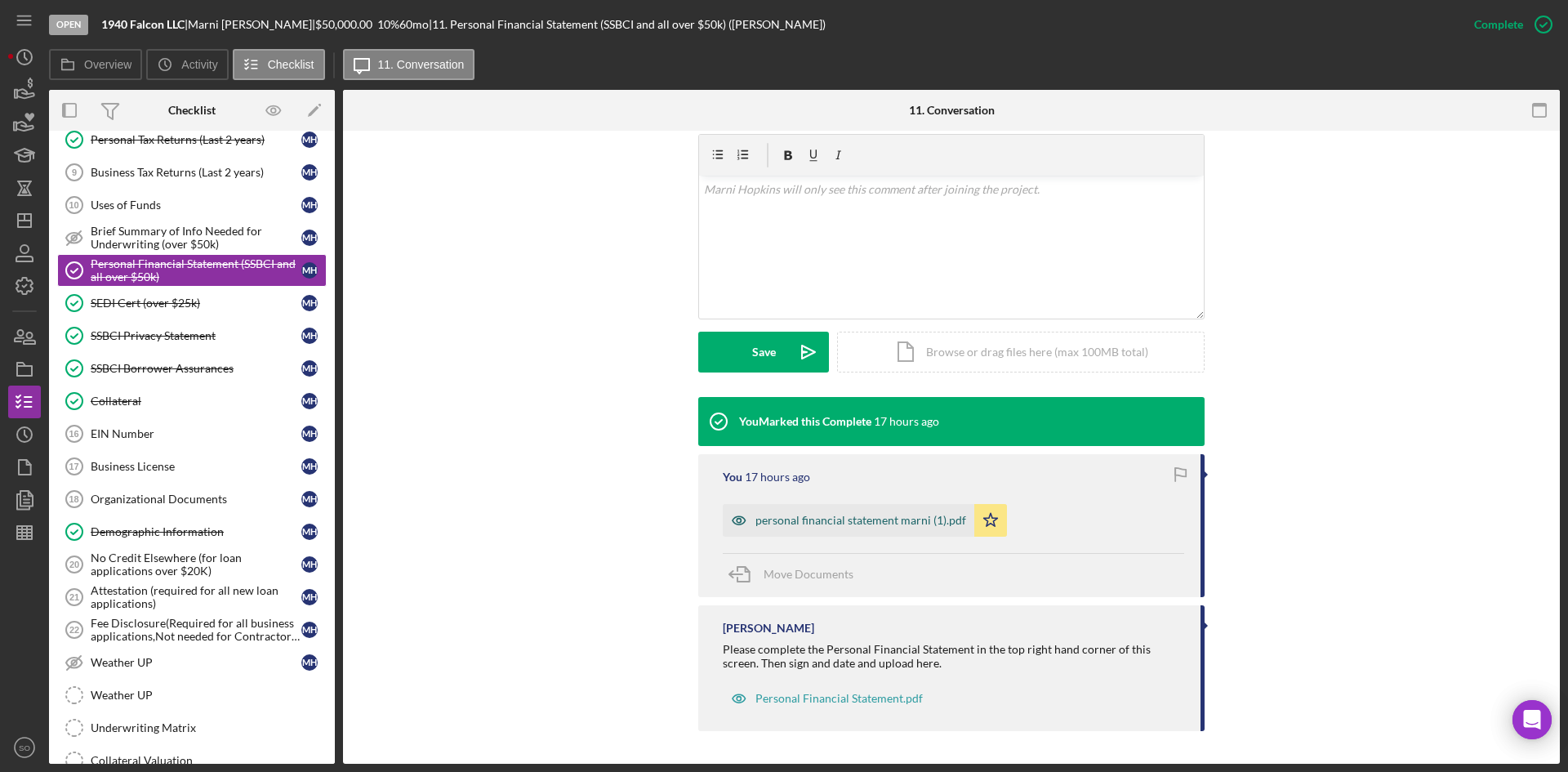
click at [849, 510] on div "personal financial statement marni (1).pdf" at bounding box center [848, 520] width 251 height 33
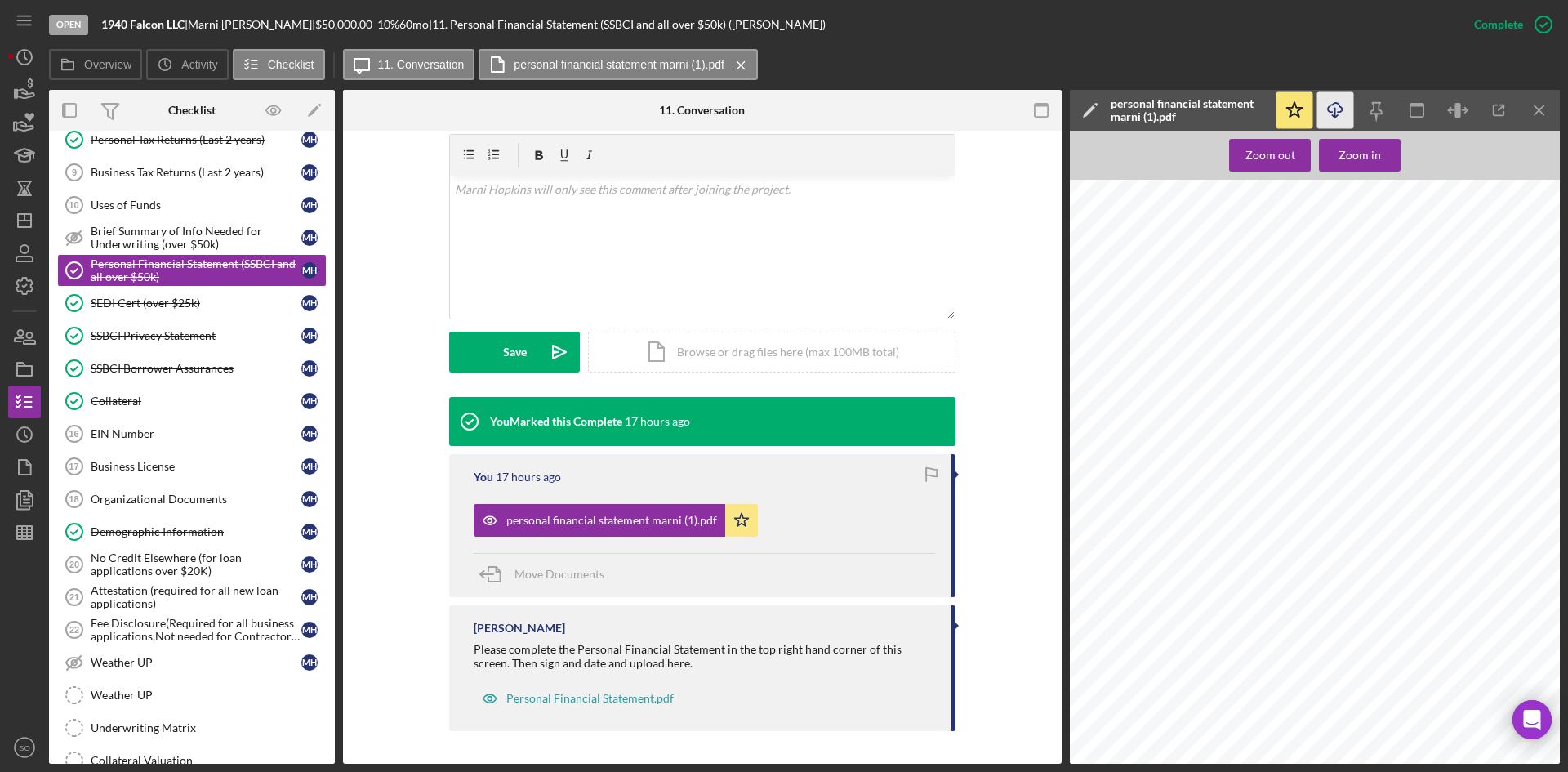
click at [1328, 107] on icon "Icon/Download" at bounding box center [1335, 110] width 36 height 36
click at [593, 699] on div "Personal Financial Statement.pdf" at bounding box center [590, 698] width 167 height 13
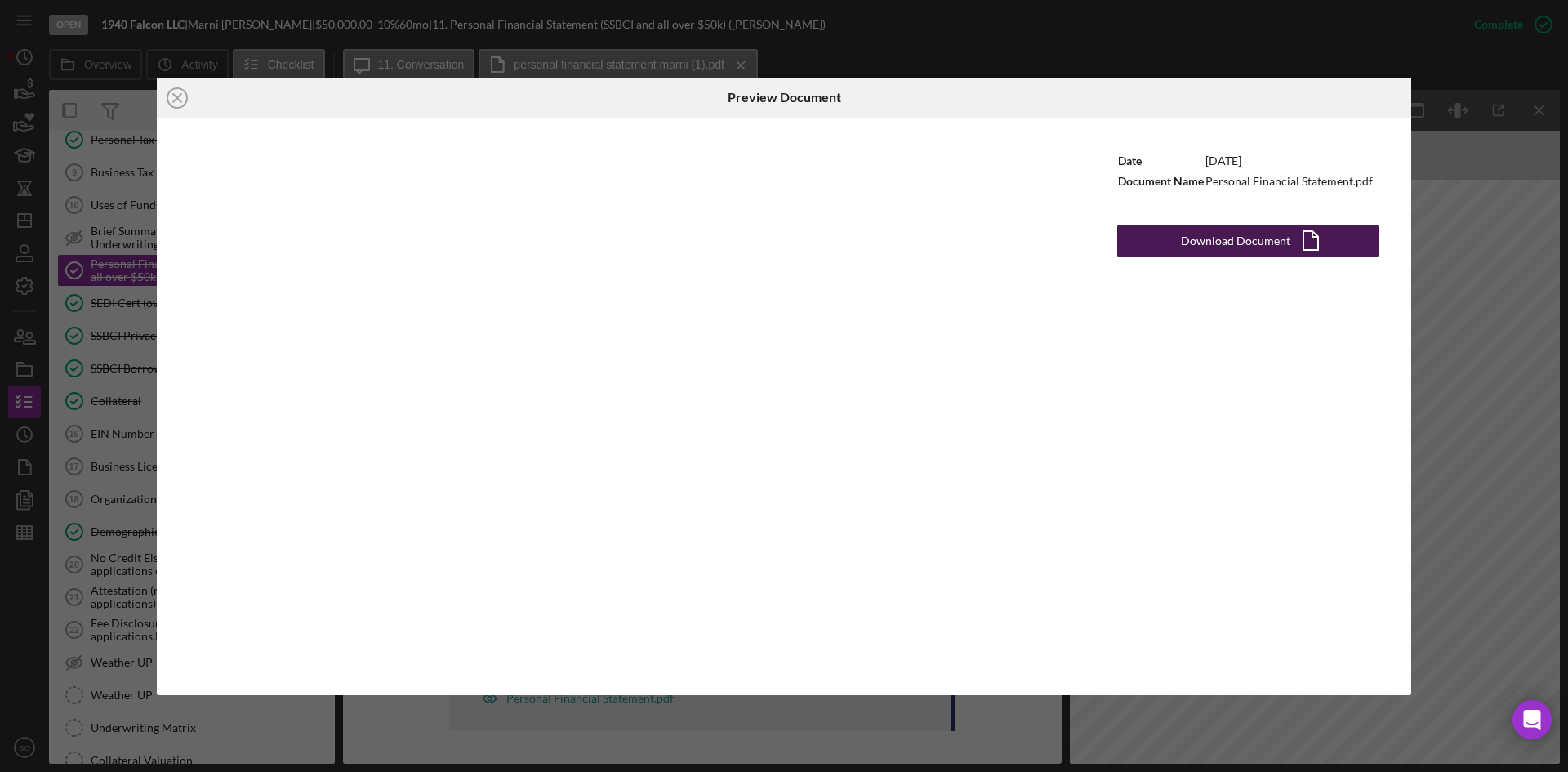
click at [1214, 233] on div "Download Document" at bounding box center [1235, 241] width 109 height 33
click at [168, 92] on icon "Icon/Close" at bounding box center [177, 98] width 41 height 41
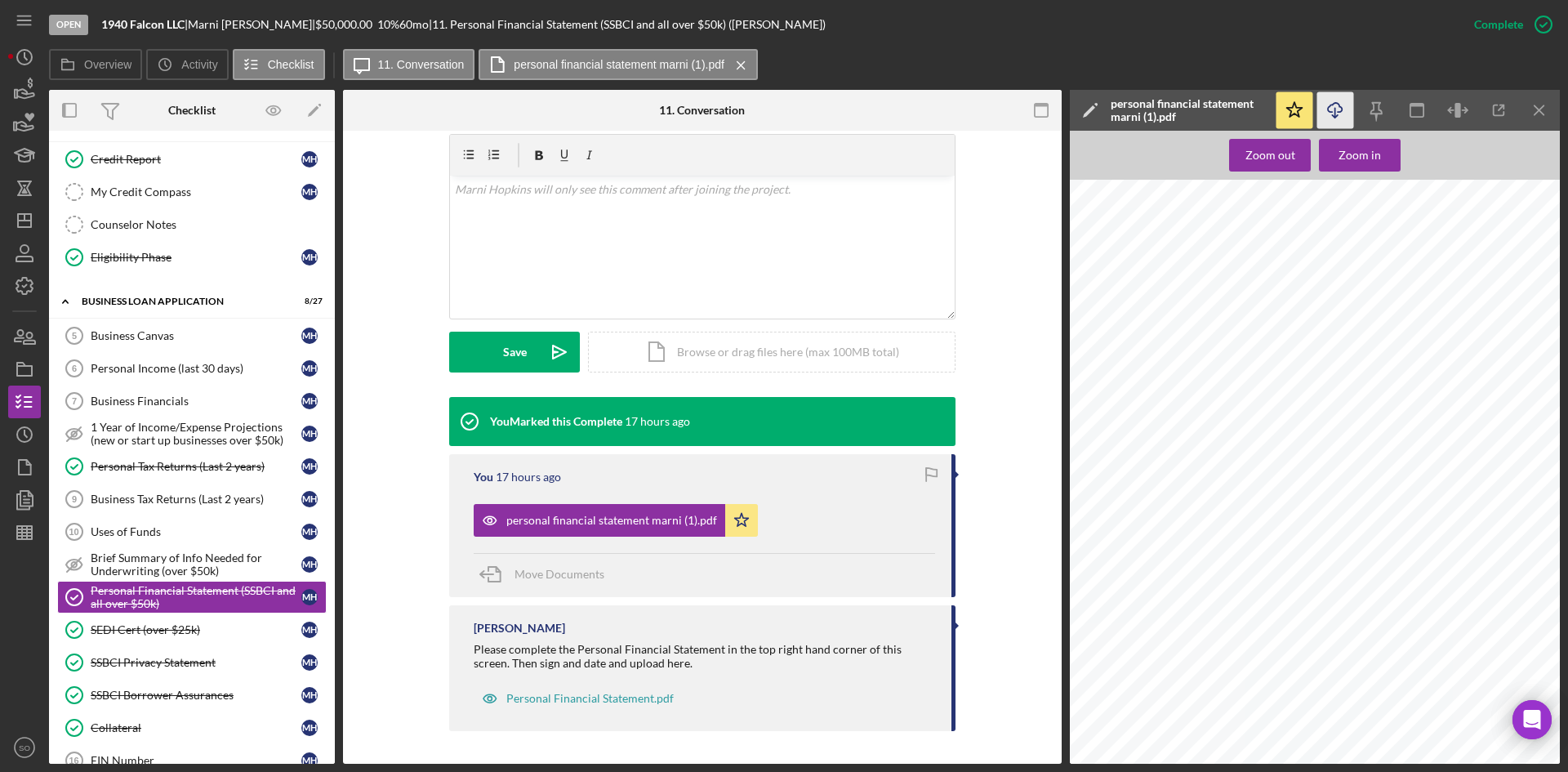
scroll to position [107, 0]
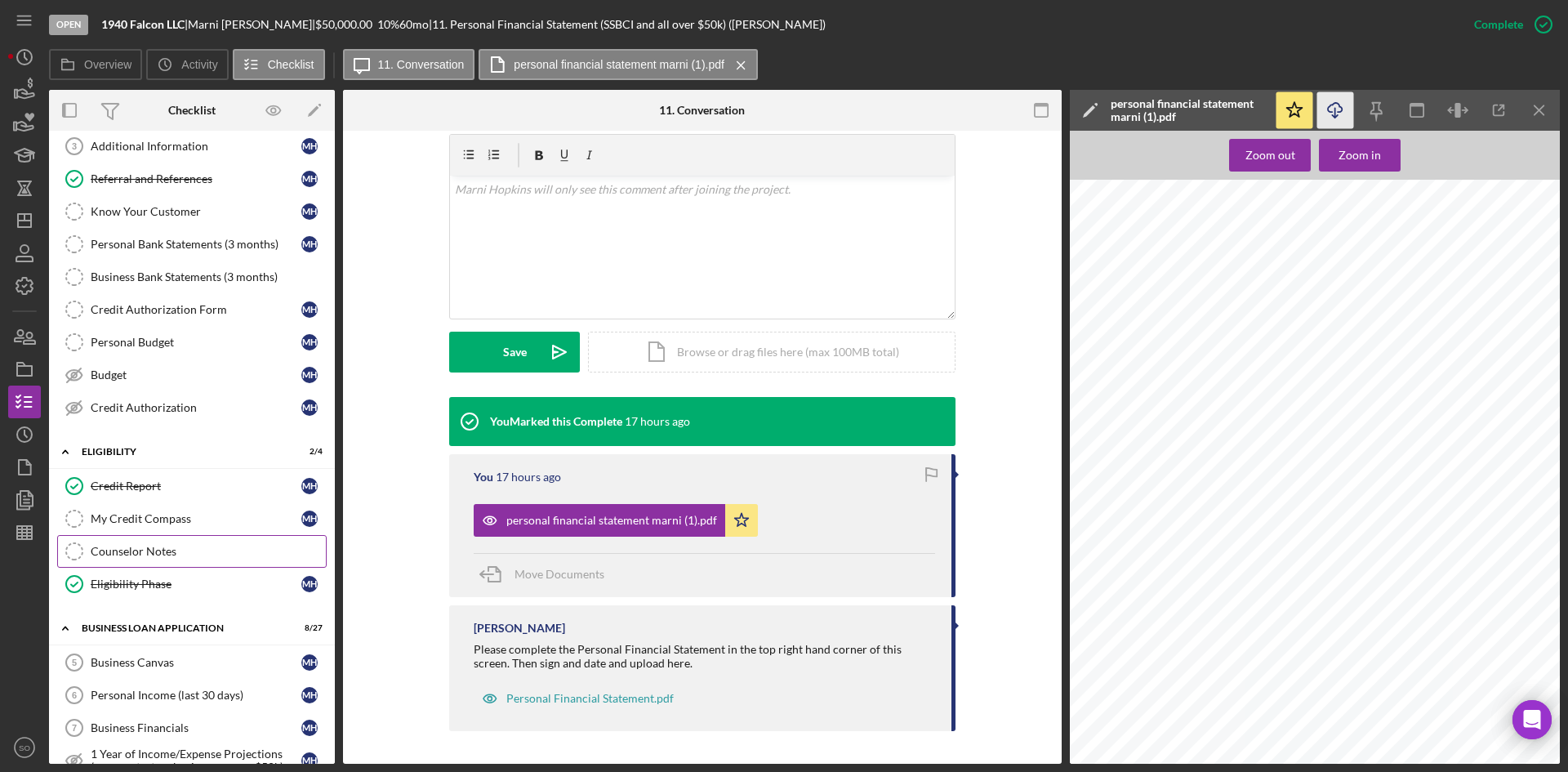
click at [161, 541] on link "Counselor Notes Counselor Notes" at bounding box center [191, 551] width 269 height 33
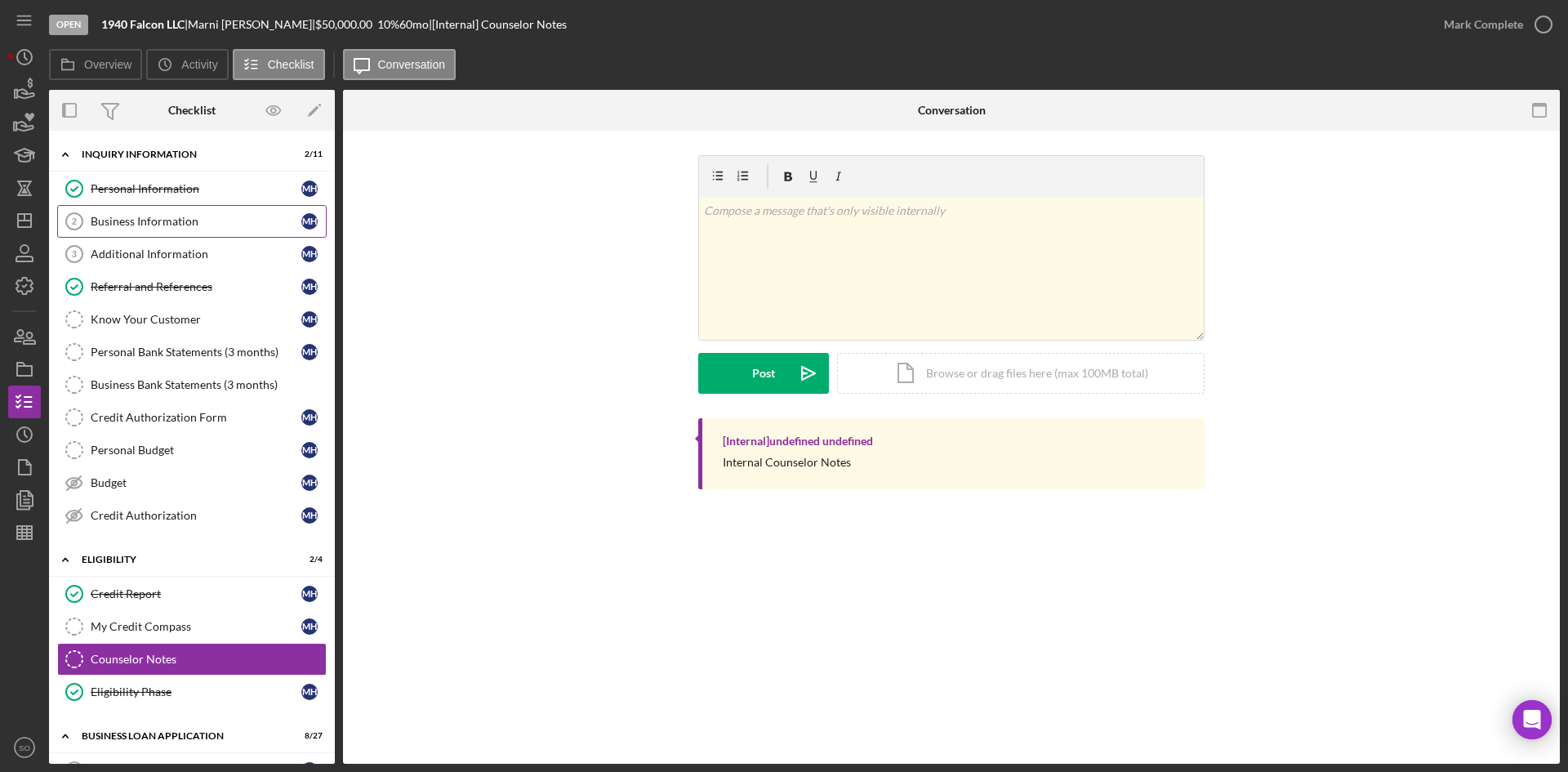
click at [142, 219] on div "Business Information" at bounding box center [195, 221] width 211 height 13
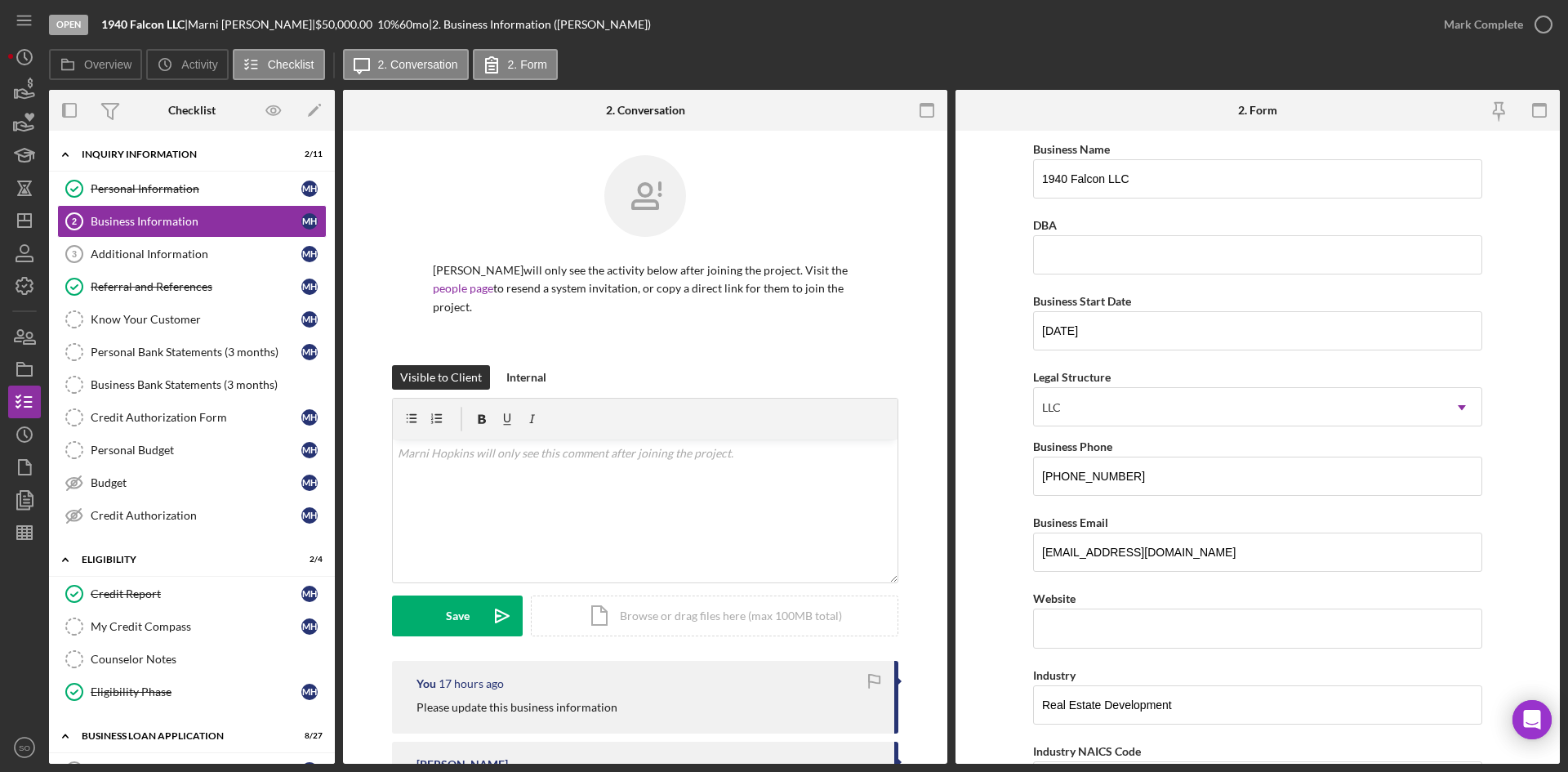
scroll to position [409, 0]
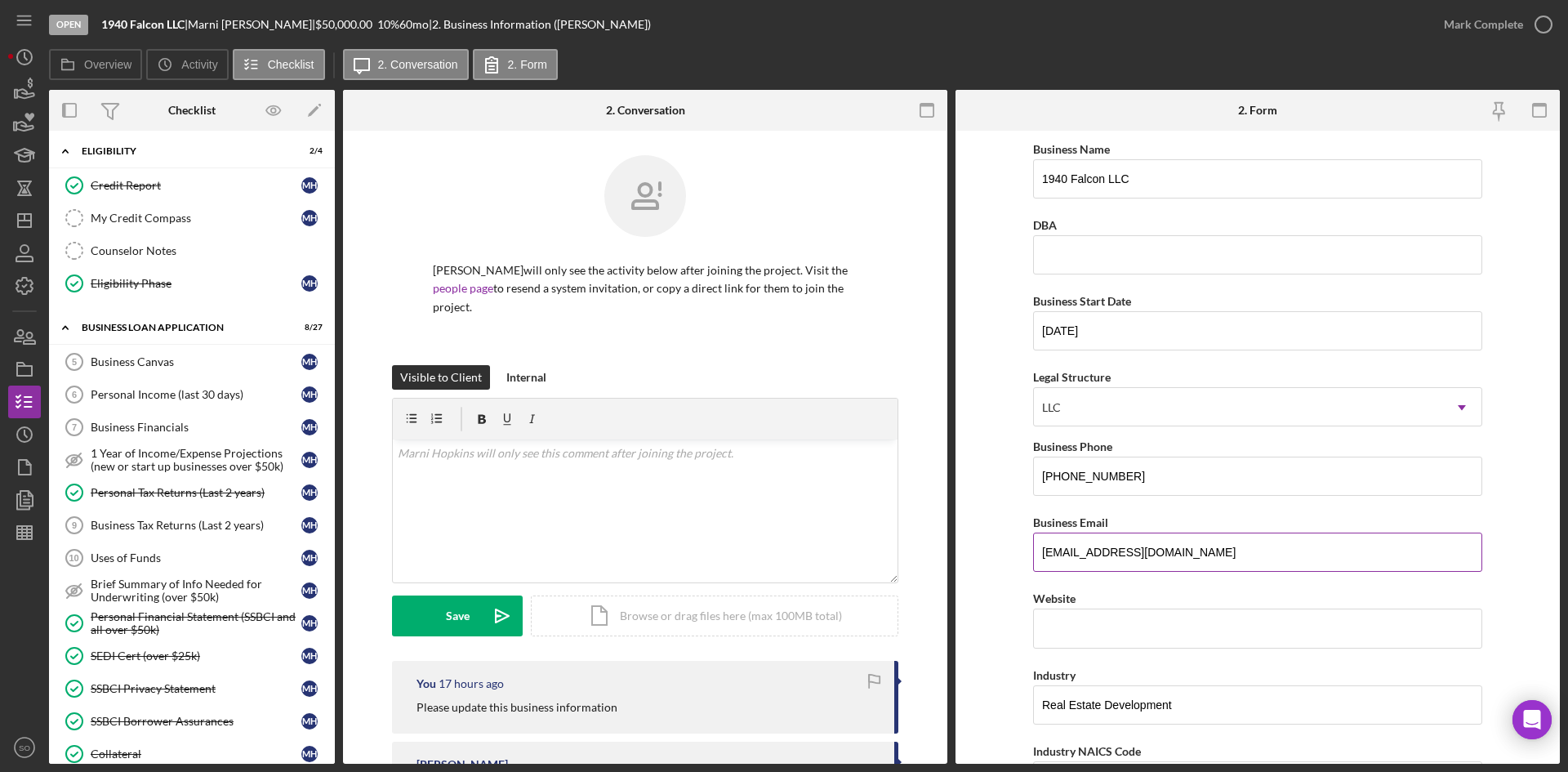
click at [1177, 550] on input "[EMAIL_ADDRESS][DOMAIN_NAME]" at bounding box center [1258, 552] width 450 height 39
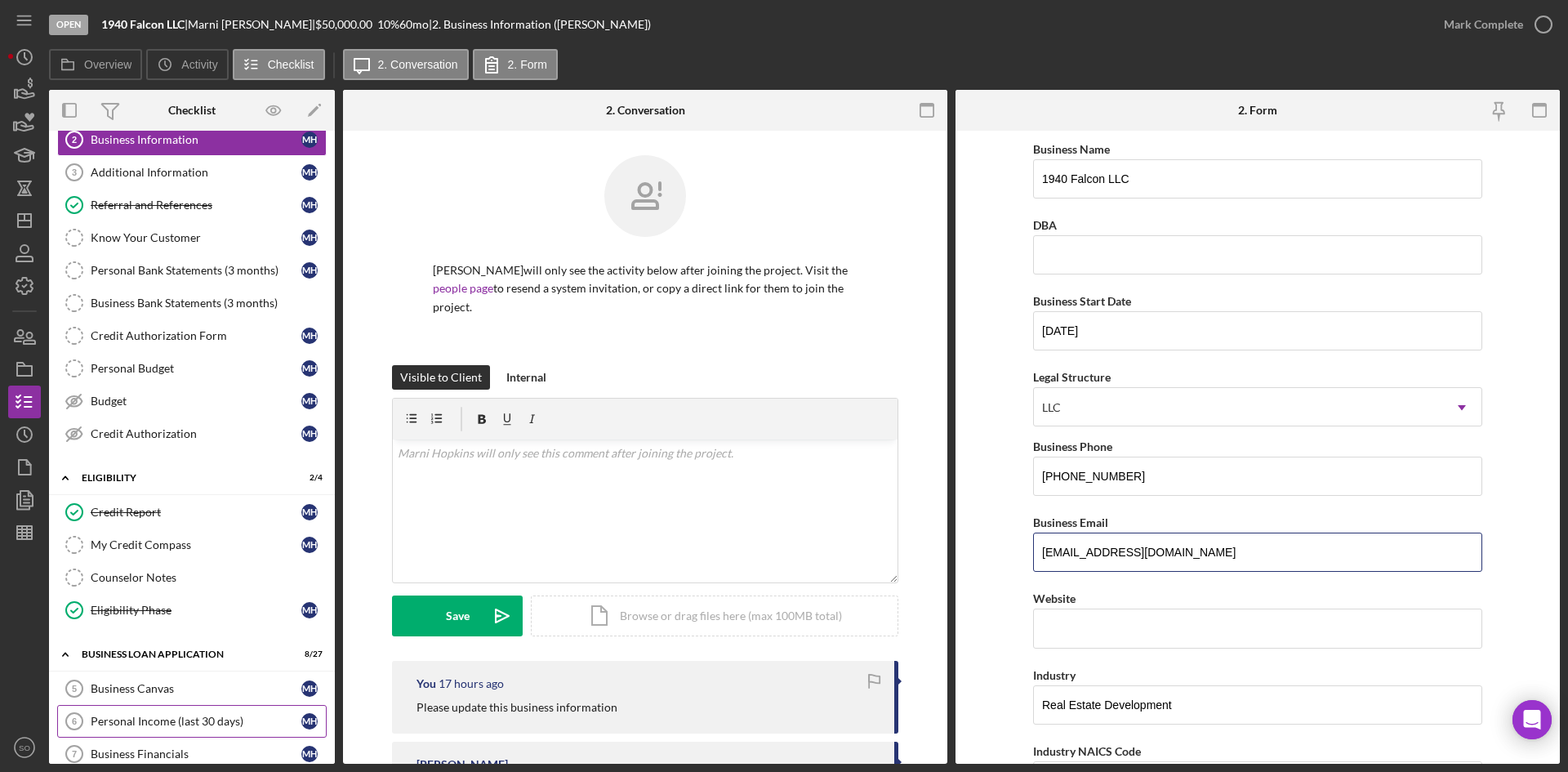
scroll to position [0, 0]
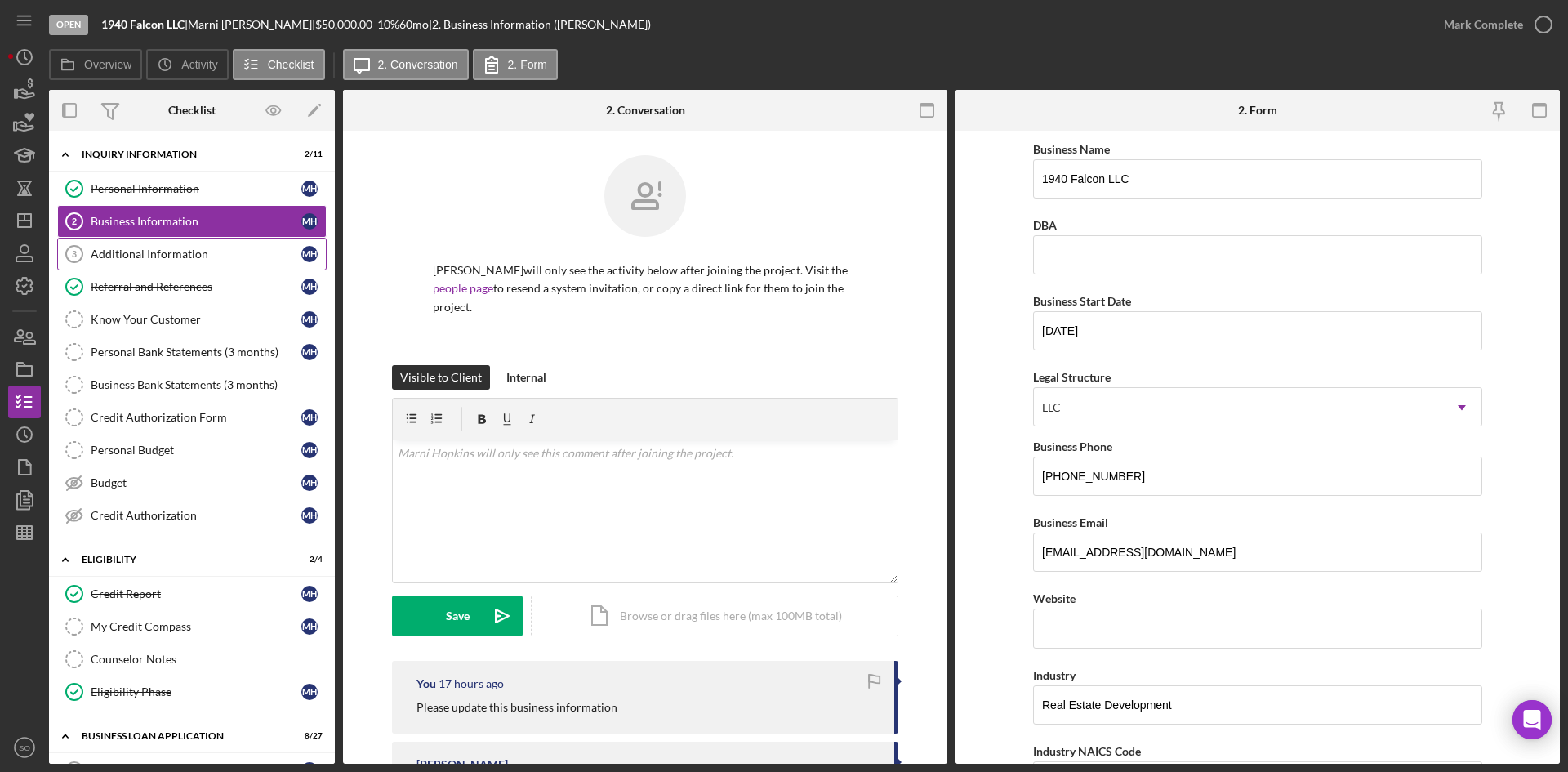
click at [130, 260] on div "Additional Information" at bounding box center [195, 254] width 211 height 13
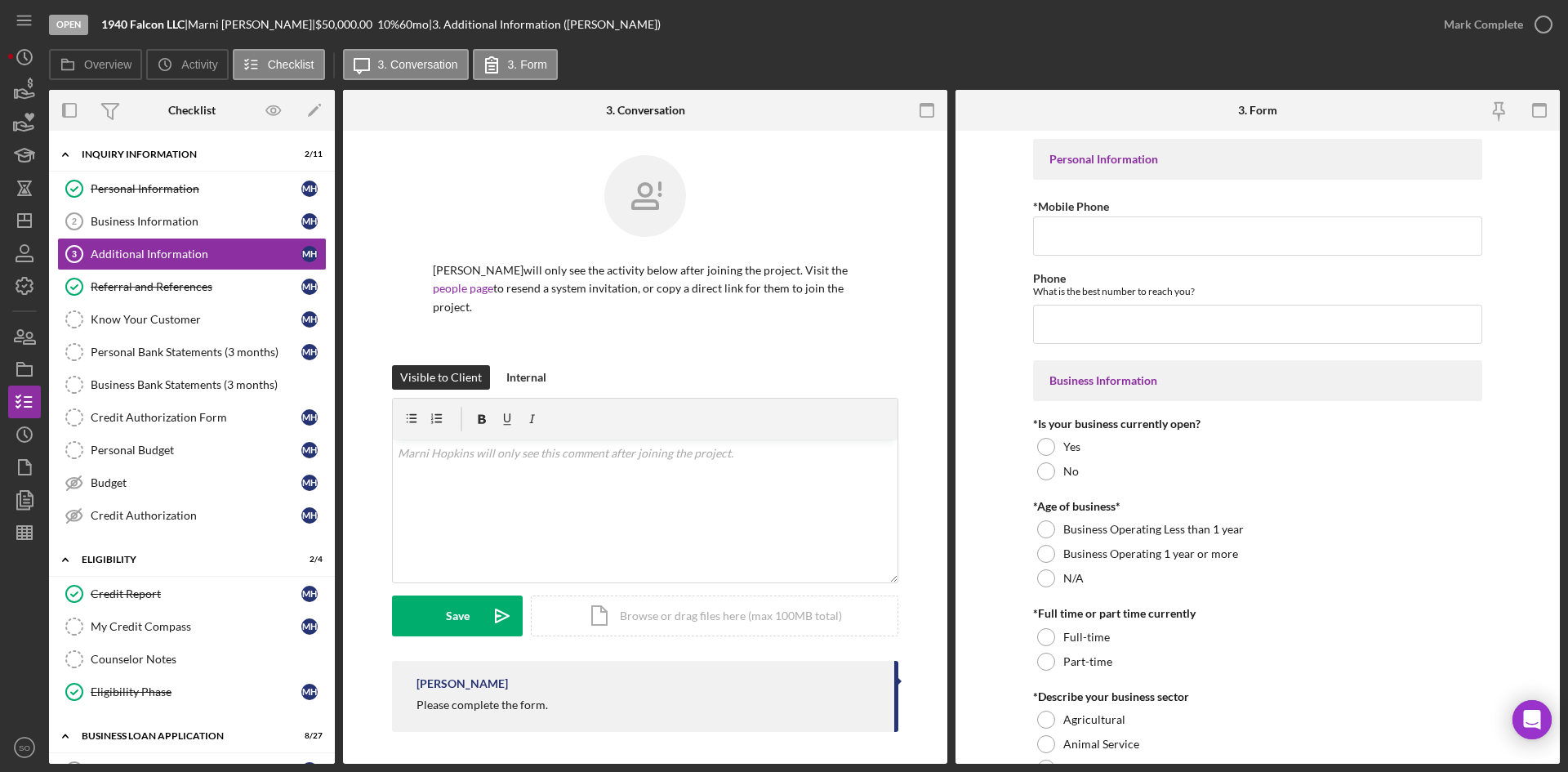
click at [171, 222] on div "Business Information" at bounding box center [195, 221] width 211 height 13
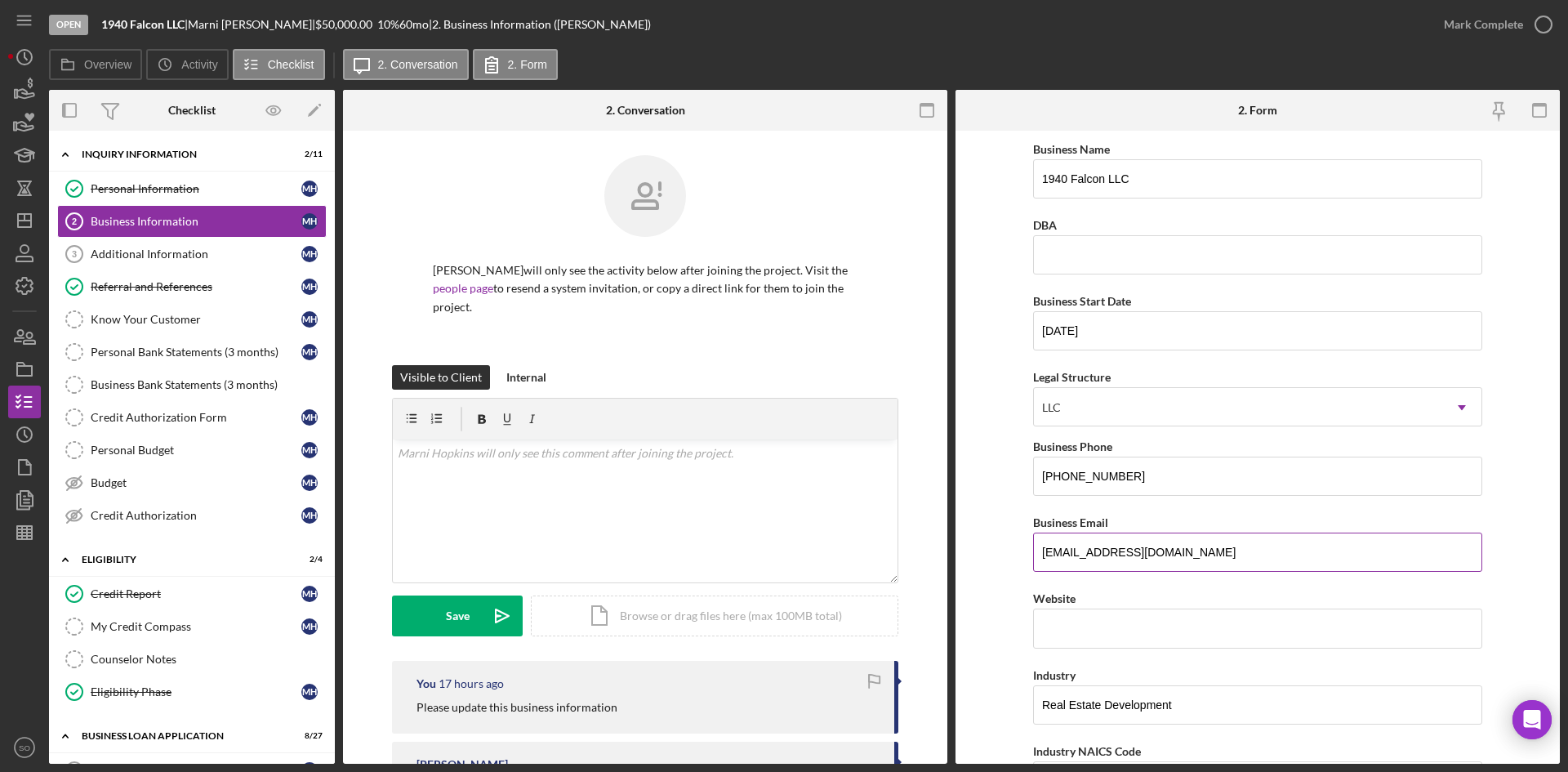
click at [1197, 549] on input "[EMAIL_ADDRESS][DOMAIN_NAME]" at bounding box center [1258, 552] width 450 height 39
click at [1134, 186] on input "1940 Falcon LLC" at bounding box center [1258, 179] width 450 height 39
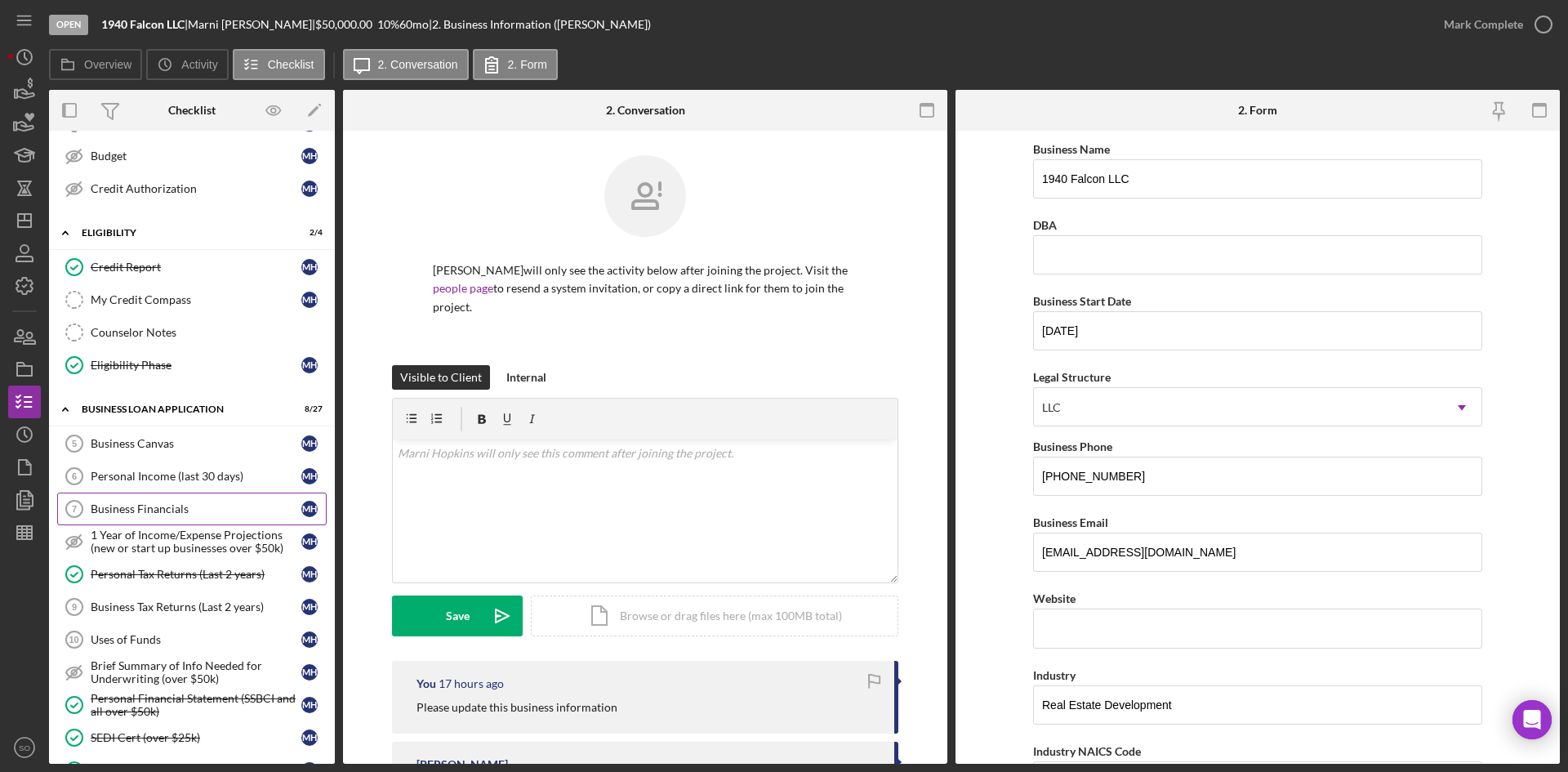
click at [138, 519] on link "Business Financials 7 Business Financials M H" at bounding box center [191, 508] width 269 height 33
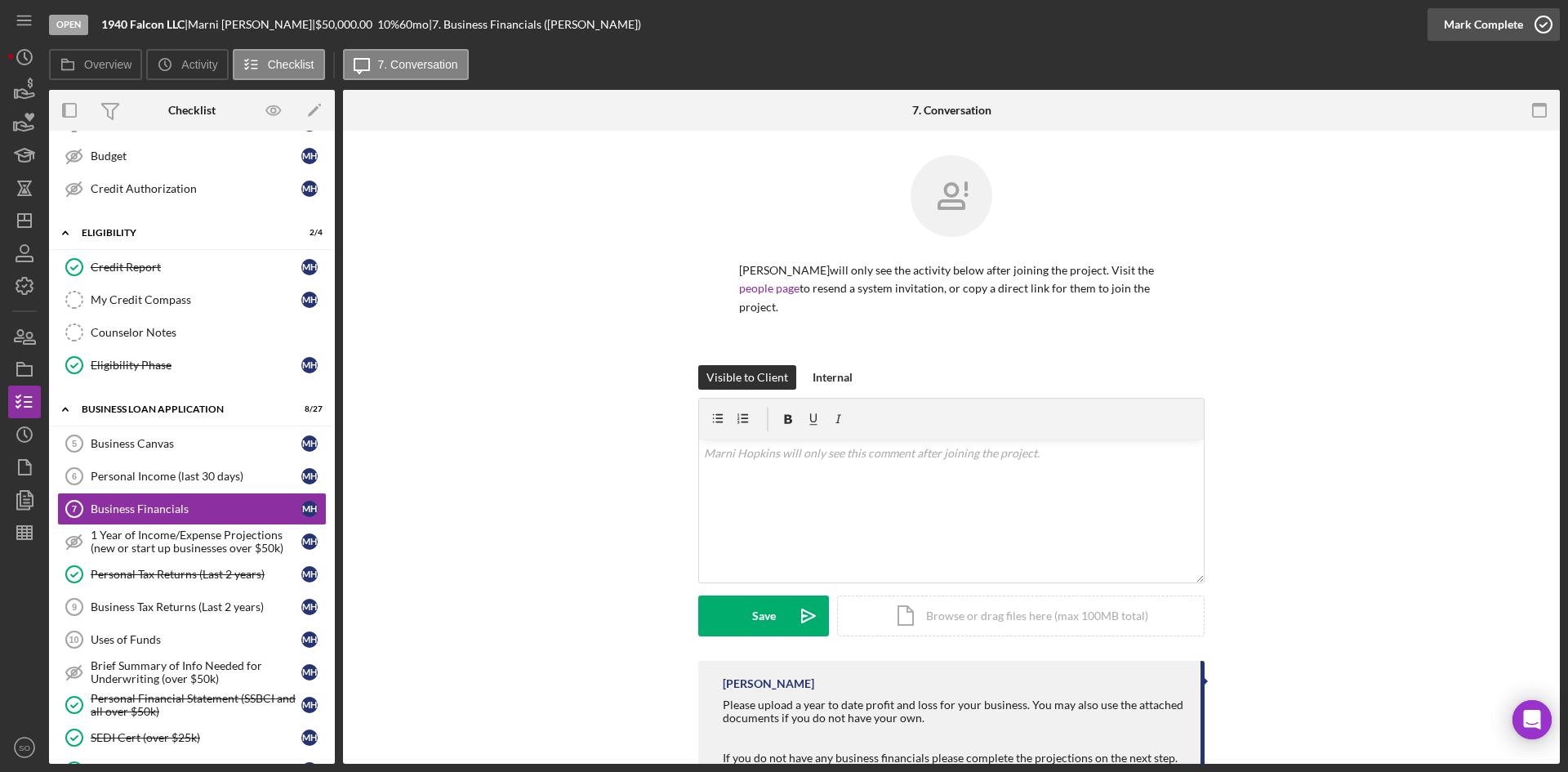
click at [1508, 33] on div "Mark Complete" at bounding box center [1483, 24] width 79 height 33
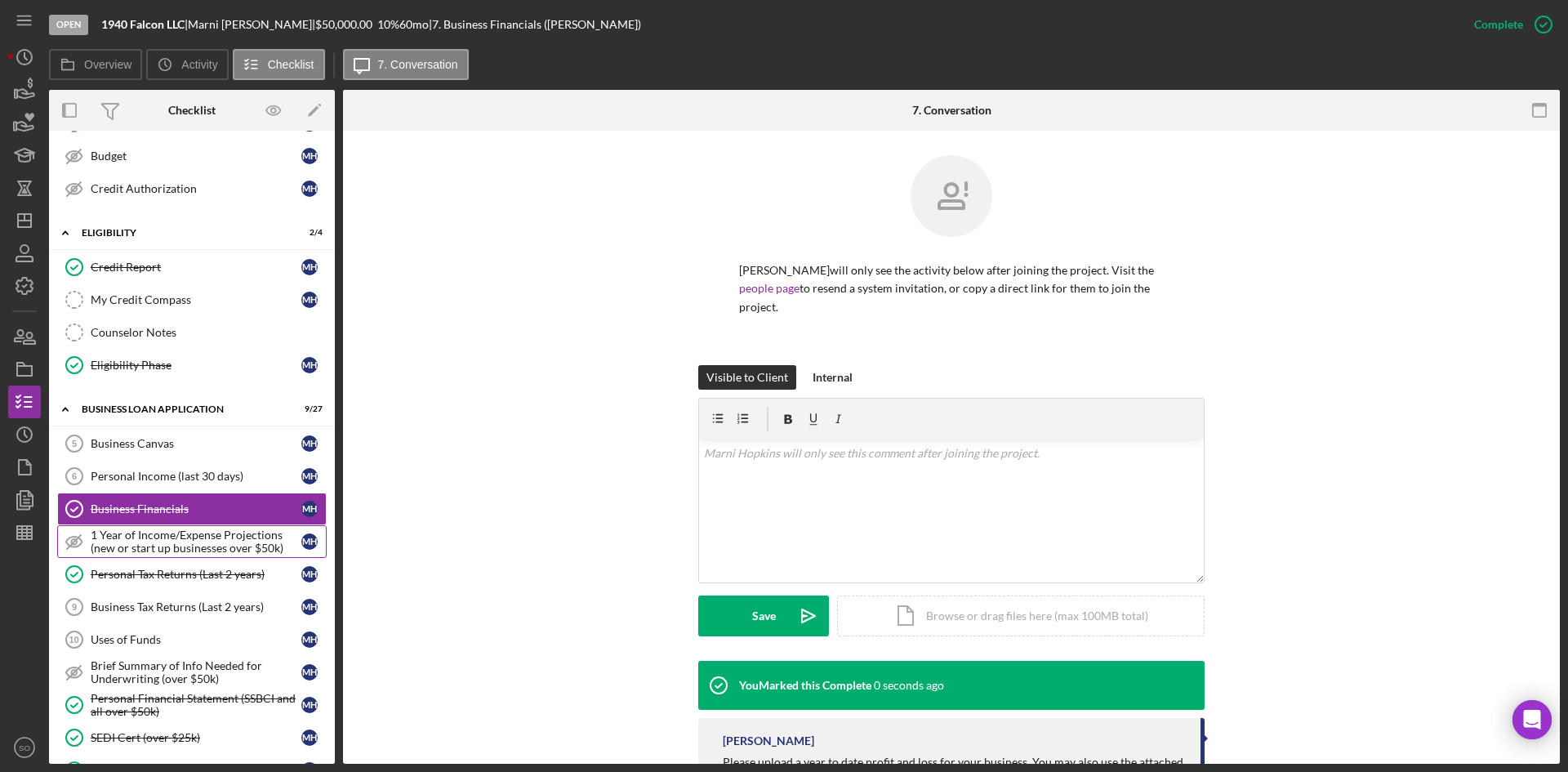
click at [117, 552] on div "1 Year of Income/Expense Projections (new or start up businesses over $50k)" at bounding box center [195, 541] width 211 height 26
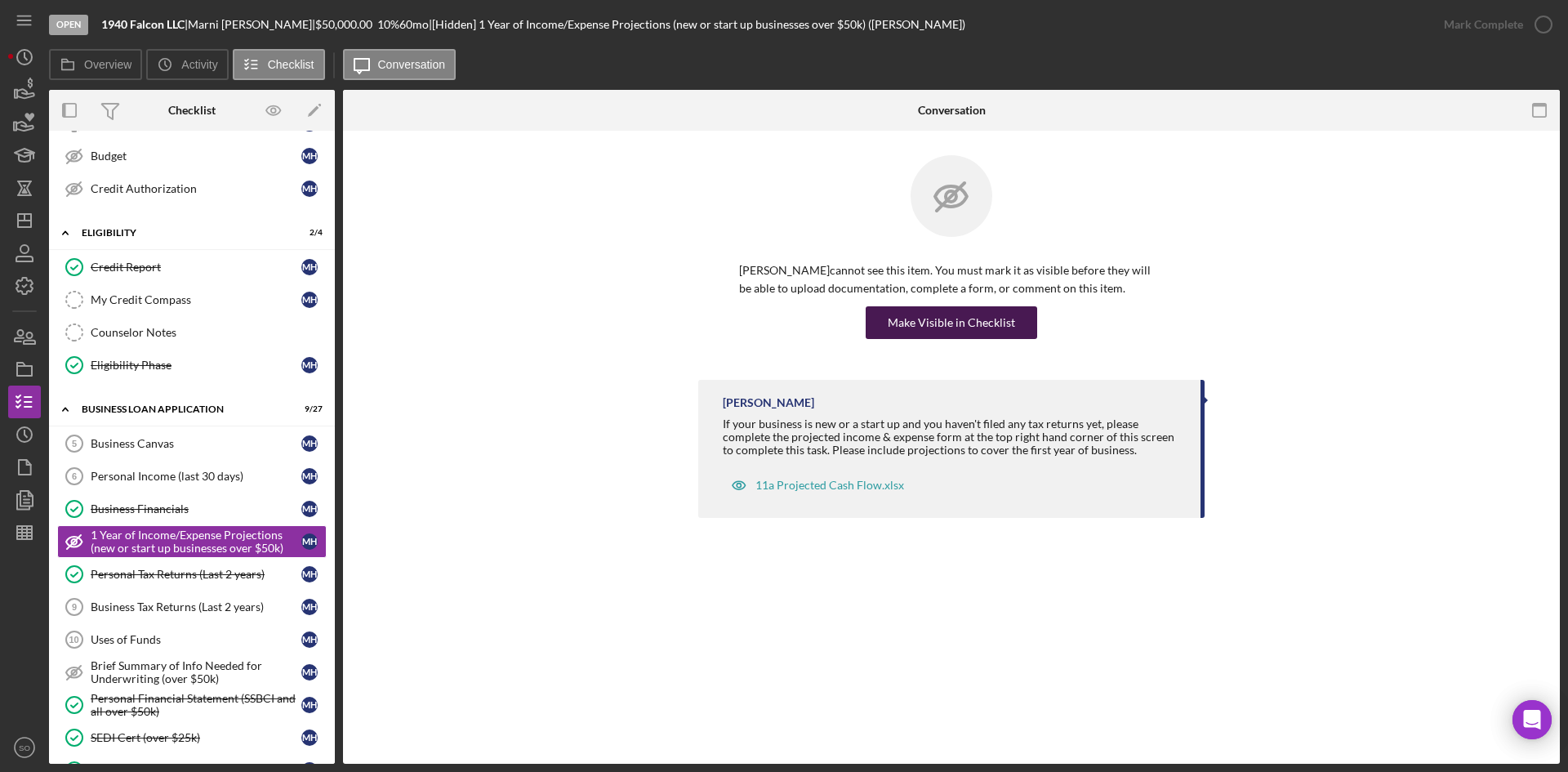
click at [892, 329] on div "Make Visible in Checklist" at bounding box center [951, 322] width 127 height 33
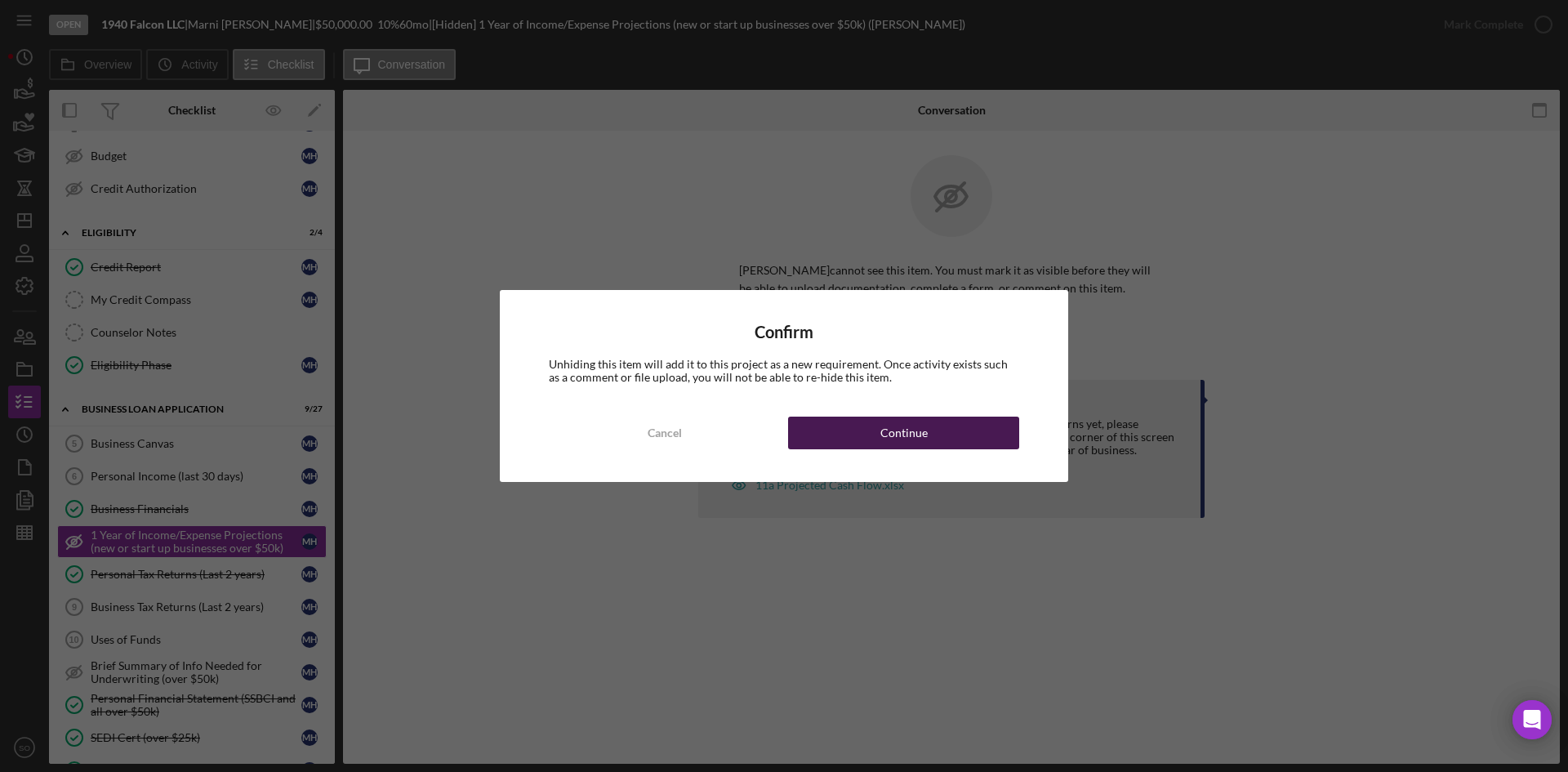
click at [823, 419] on button "Continue" at bounding box center [903, 433] width 231 height 33
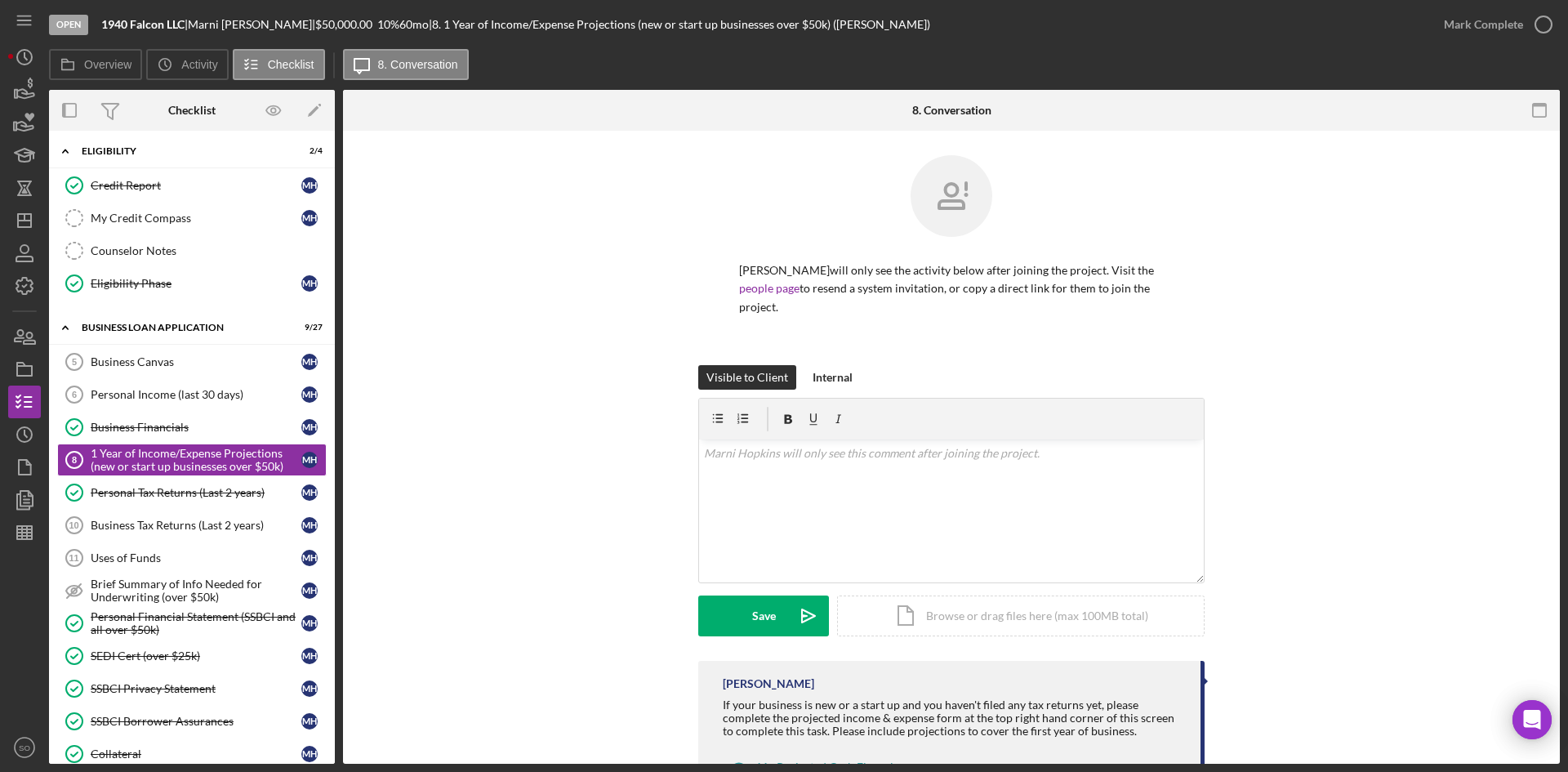
scroll to position [571, 0]
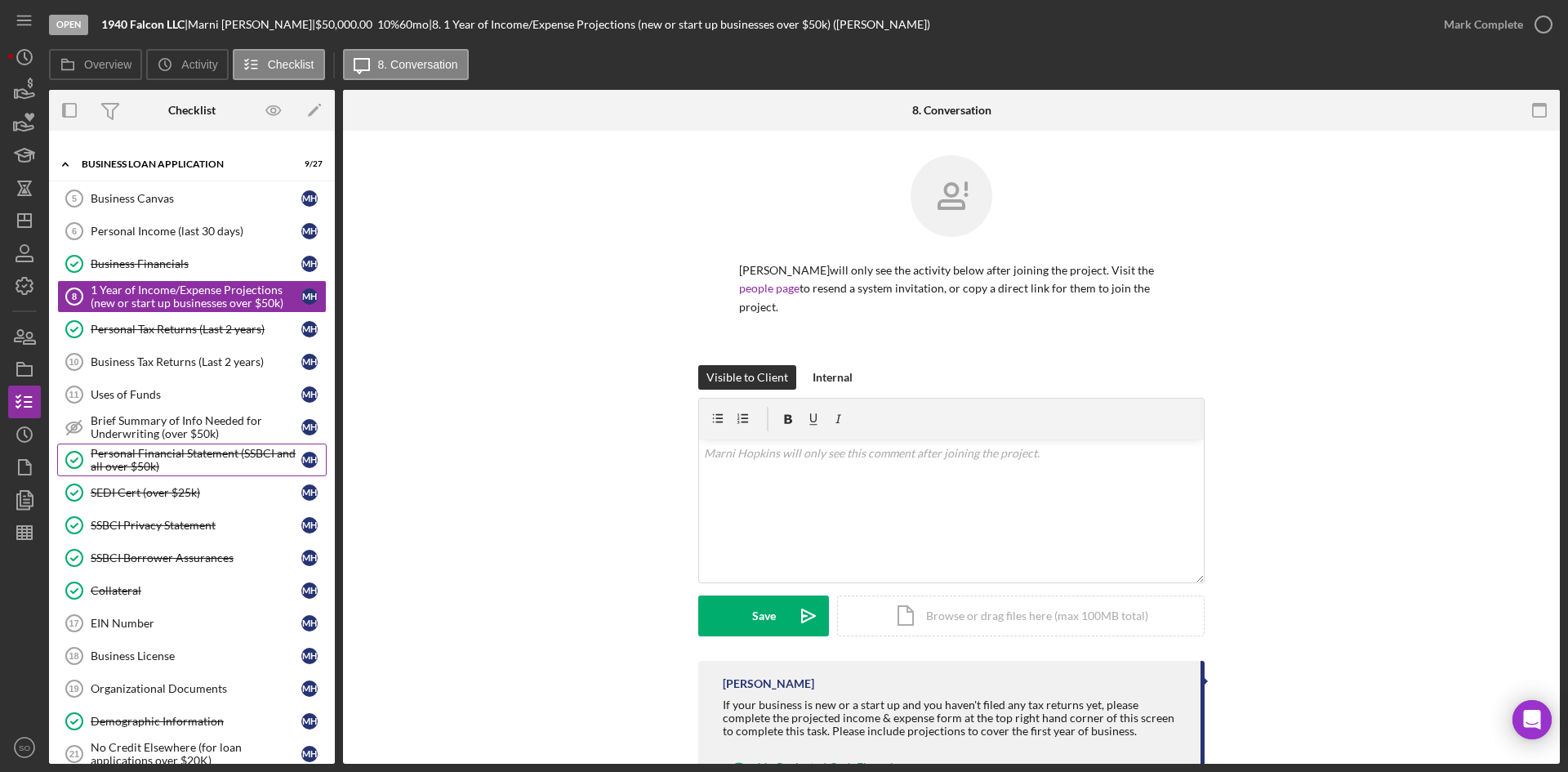
click at [157, 458] on div "Personal Financial Statement (SSBCI and all over $50k)" at bounding box center [195, 459] width 211 height 26
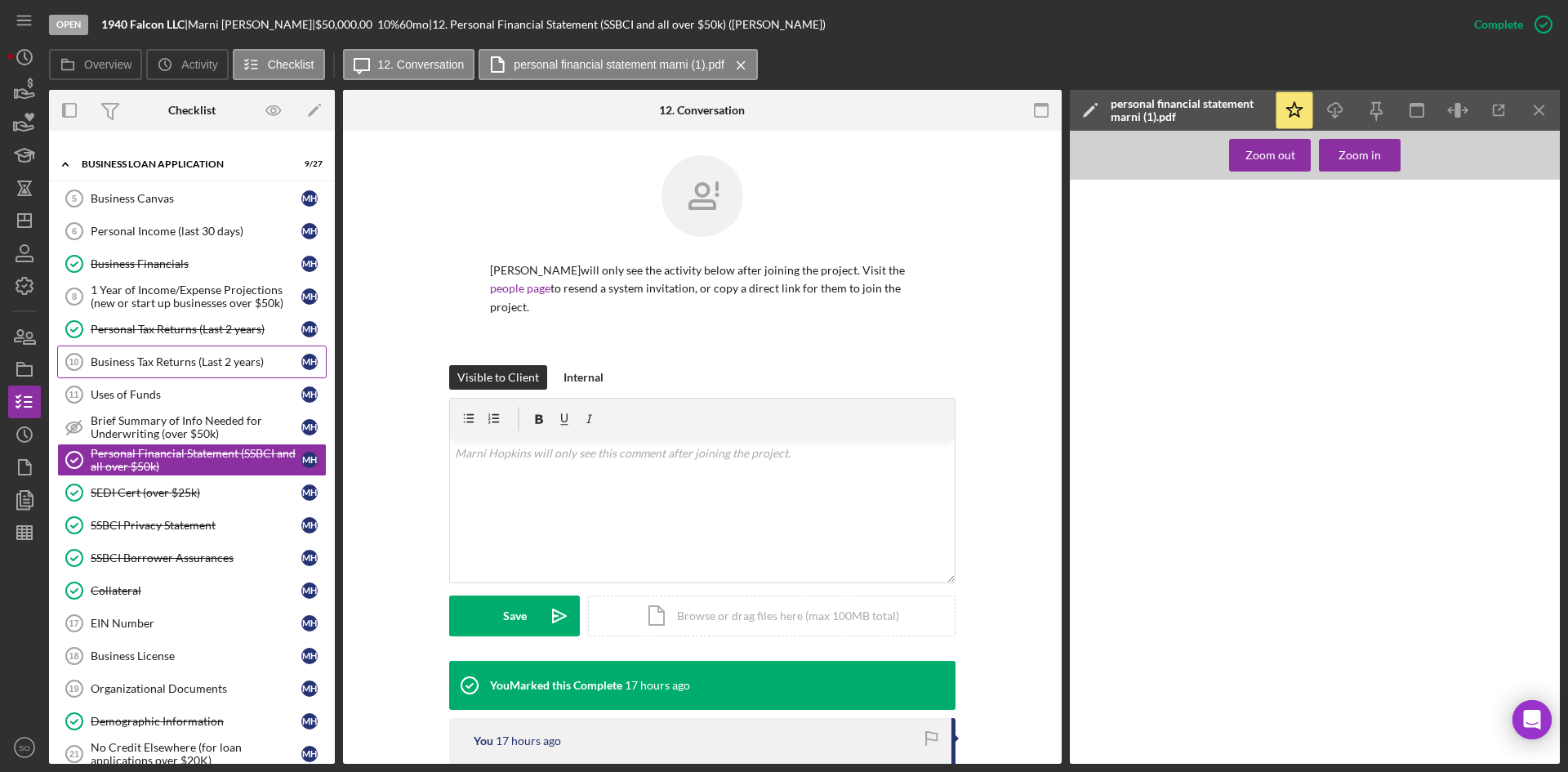
click at [168, 358] on div "Business Tax Returns (Last 2 years)" at bounding box center [195, 362] width 211 height 13
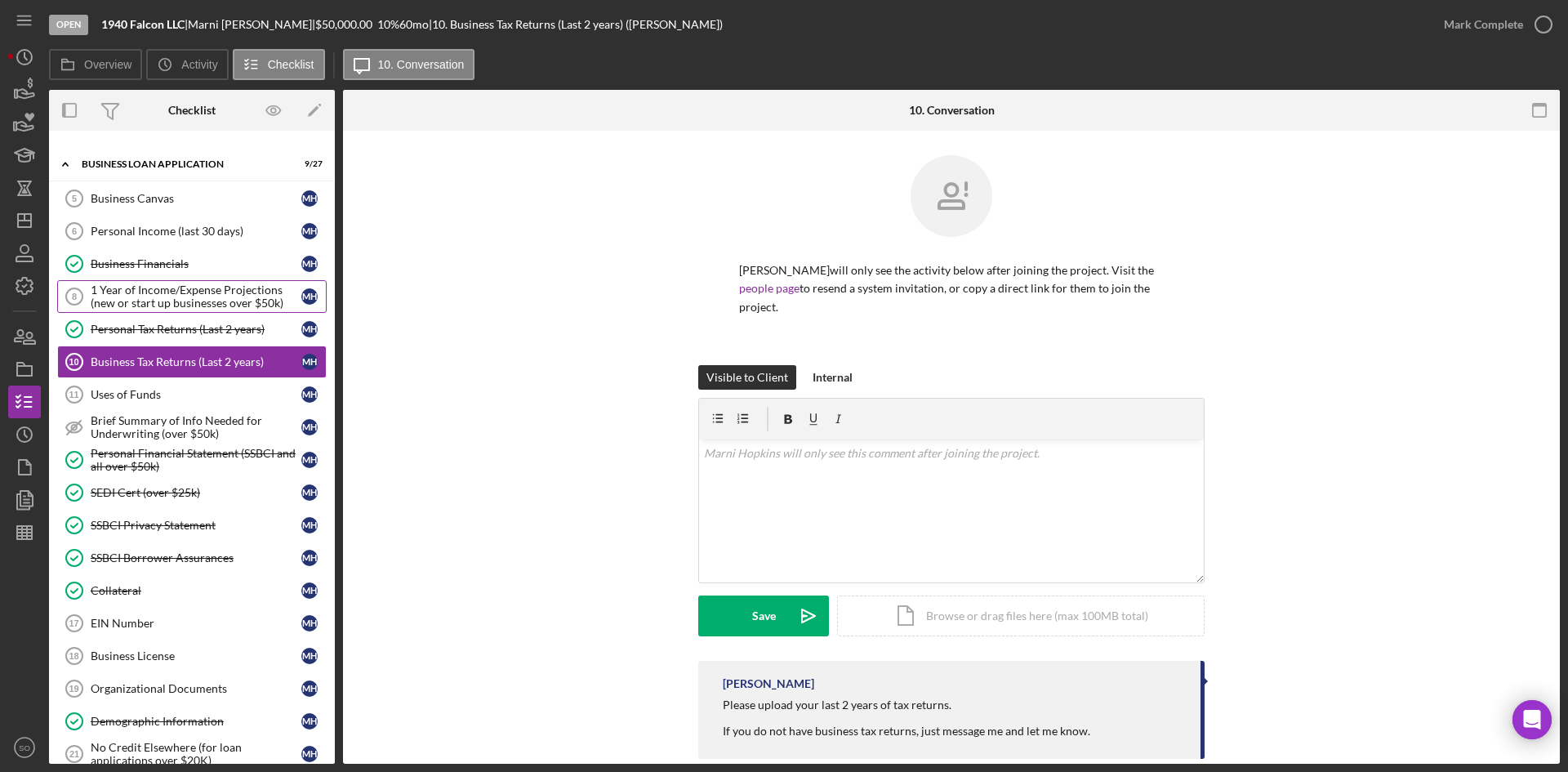
click at [165, 303] on div "1 Year of Income/Expense Projections (new or start up businesses over $50k)" at bounding box center [195, 296] width 211 height 26
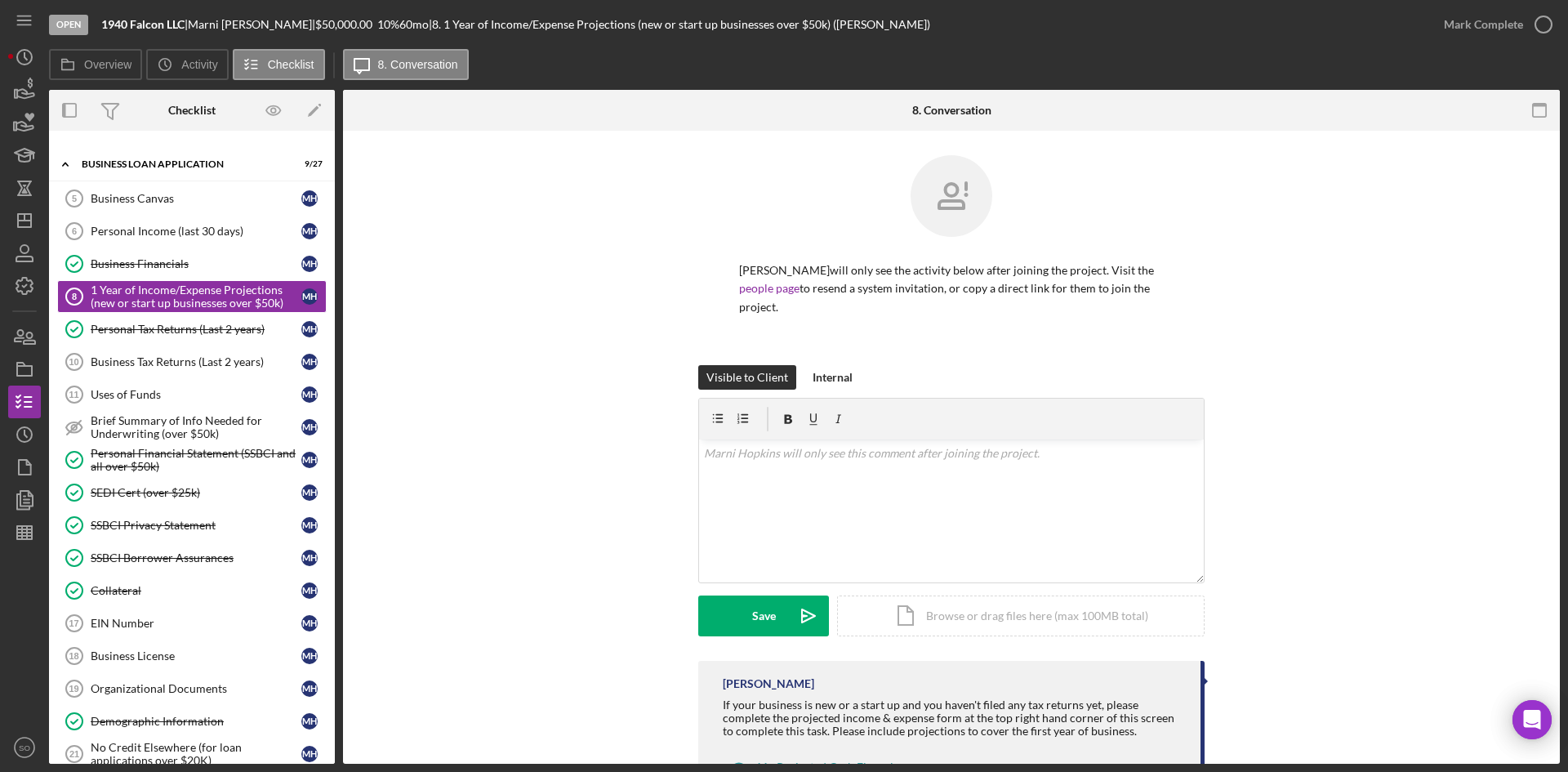
scroll to position [68, 0]
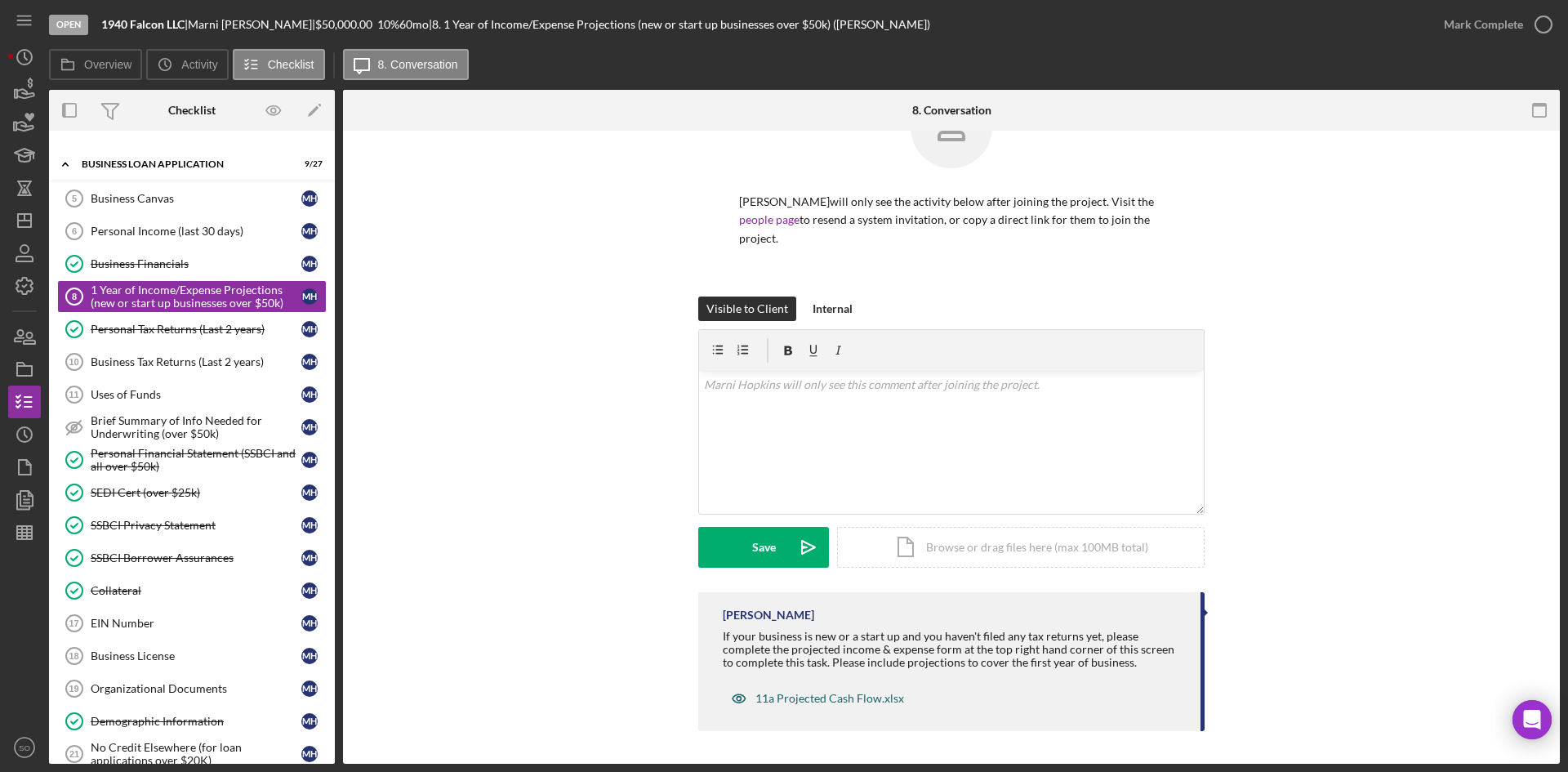
click at [781, 697] on div "11a Projected Cash Flow.xlsx" at bounding box center [829, 698] width 148 height 13
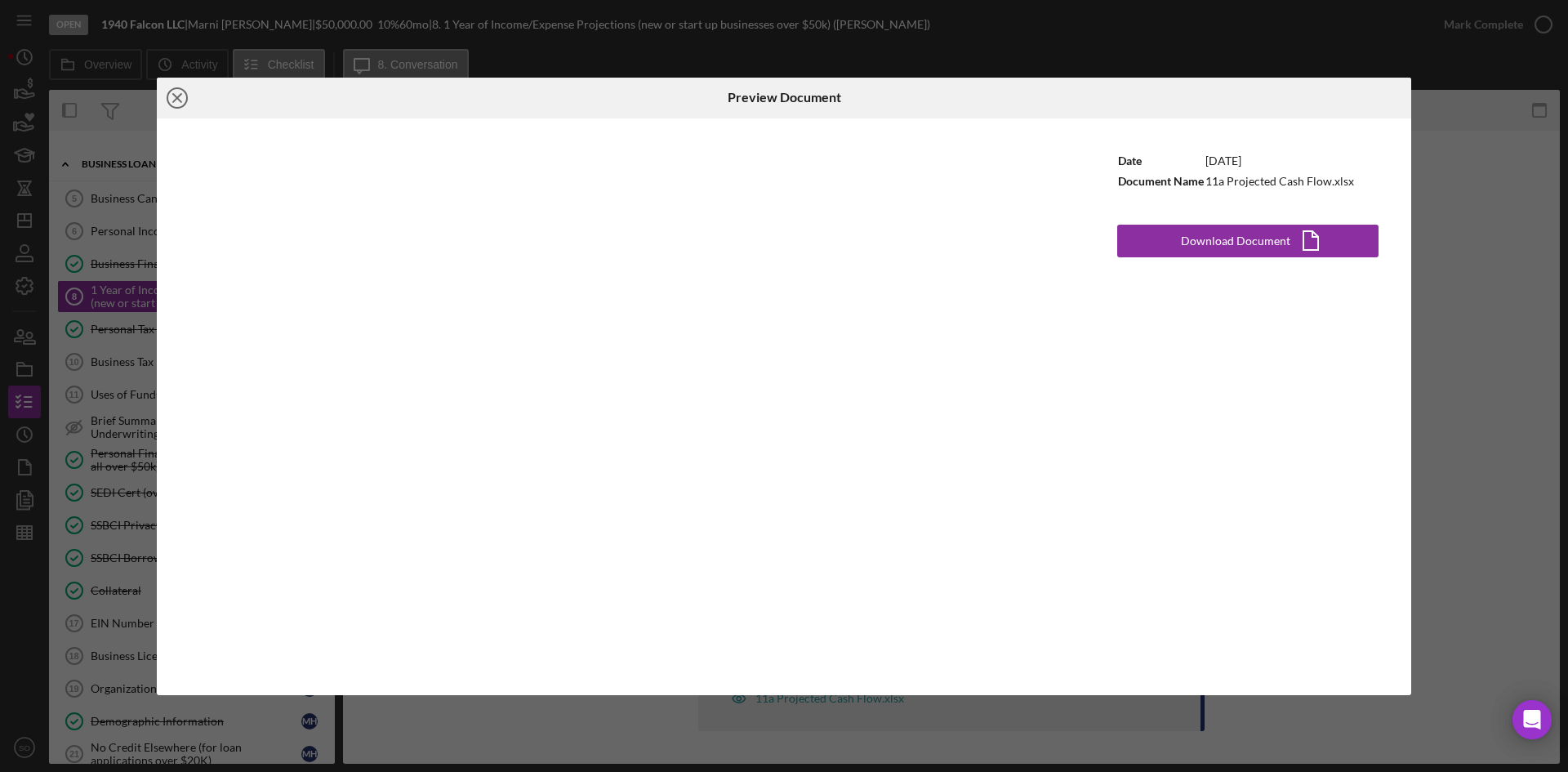
click at [182, 97] on icon "Icon/Close" at bounding box center [177, 98] width 41 height 41
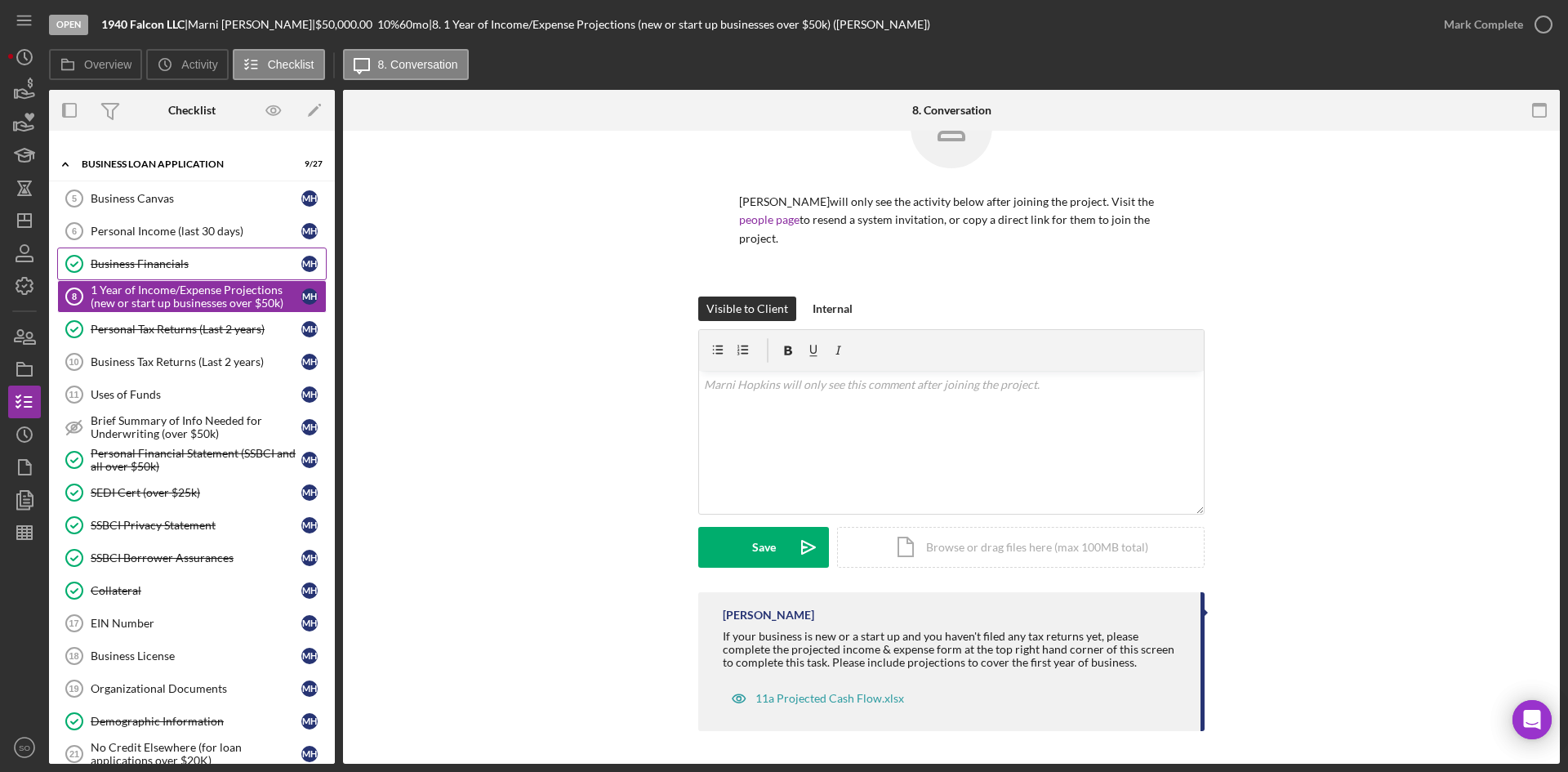
scroll to position [327, 0]
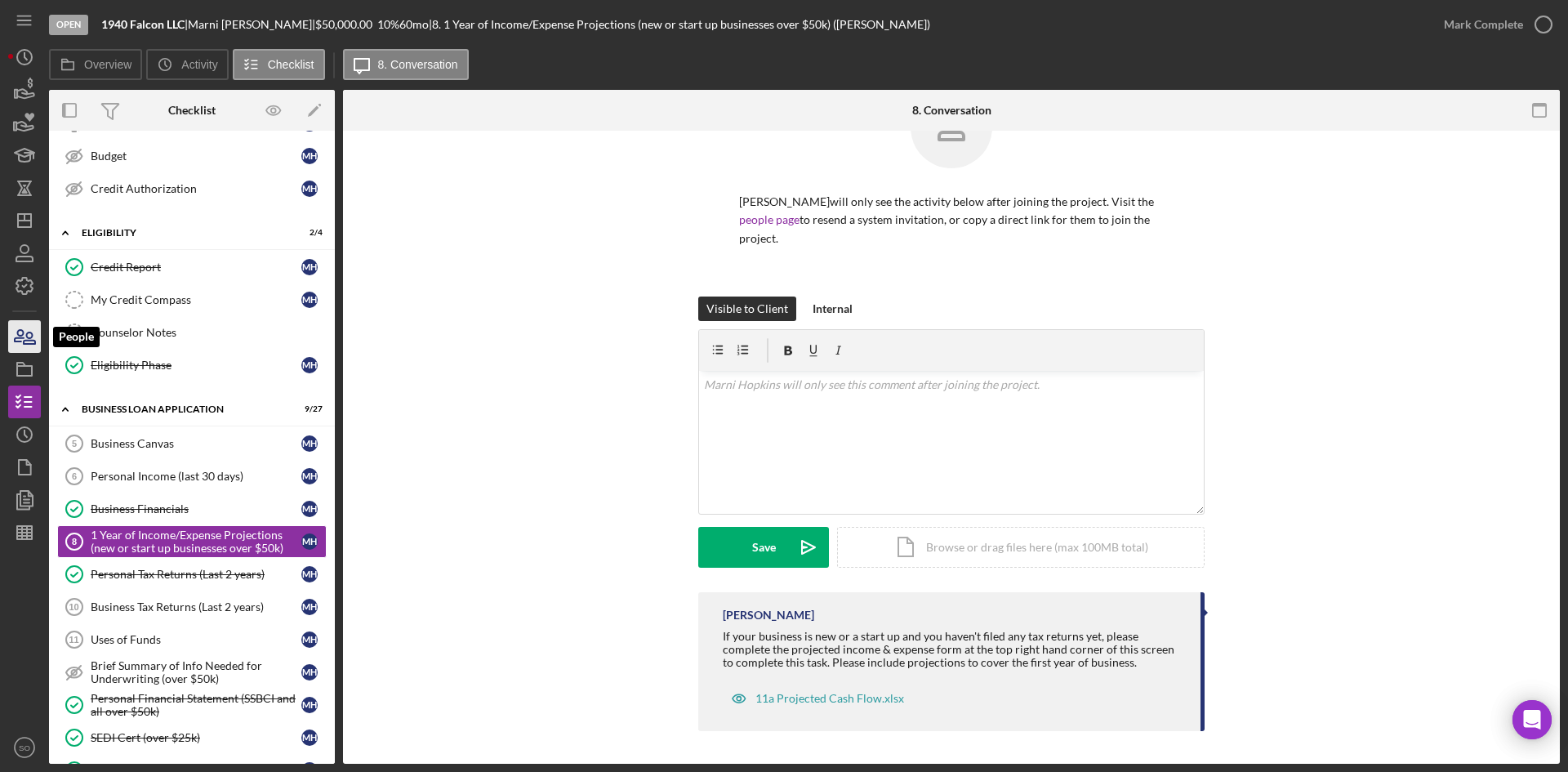
click at [30, 333] on icon "button" at bounding box center [29, 338] width 12 height 12
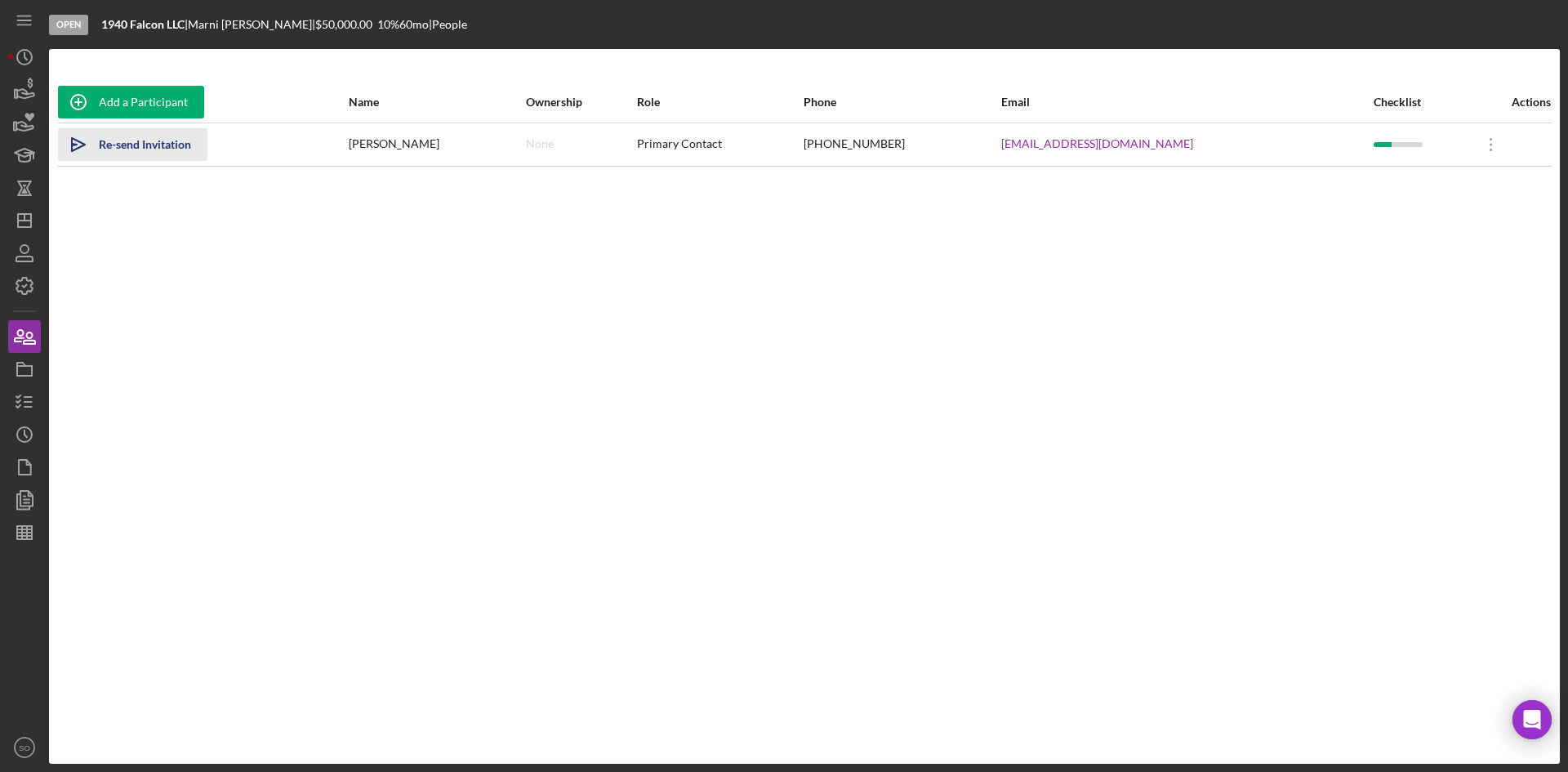
click at [147, 147] on div "Re-send Invitation" at bounding box center [145, 144] width 92 height 33
click at [17, 237] on icon "button" at bounding box center [25, 253] width 41 height 41
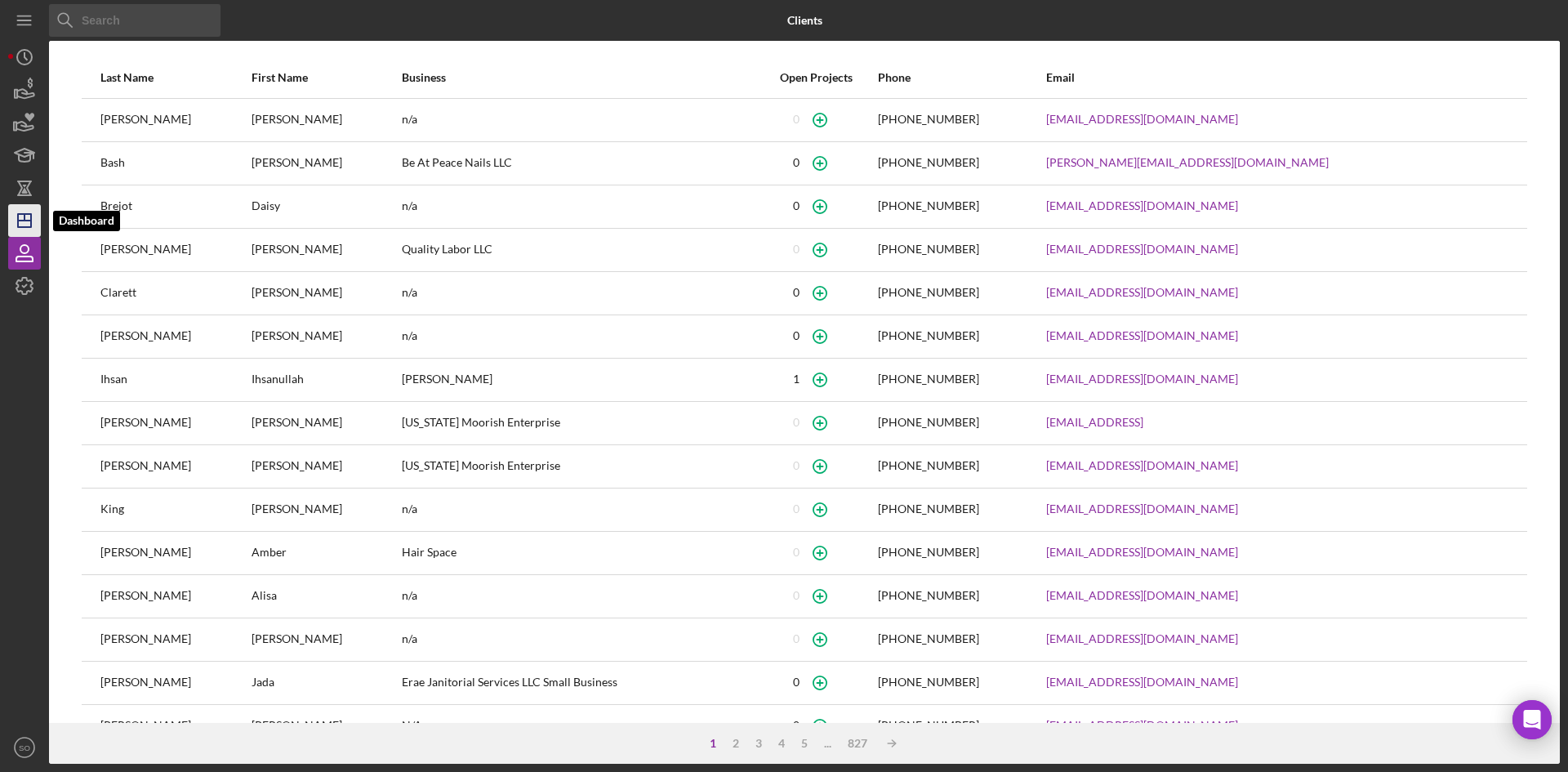
click at [31, 222] on polygon "button" at bounding box center [24, 220] width 13 height 13
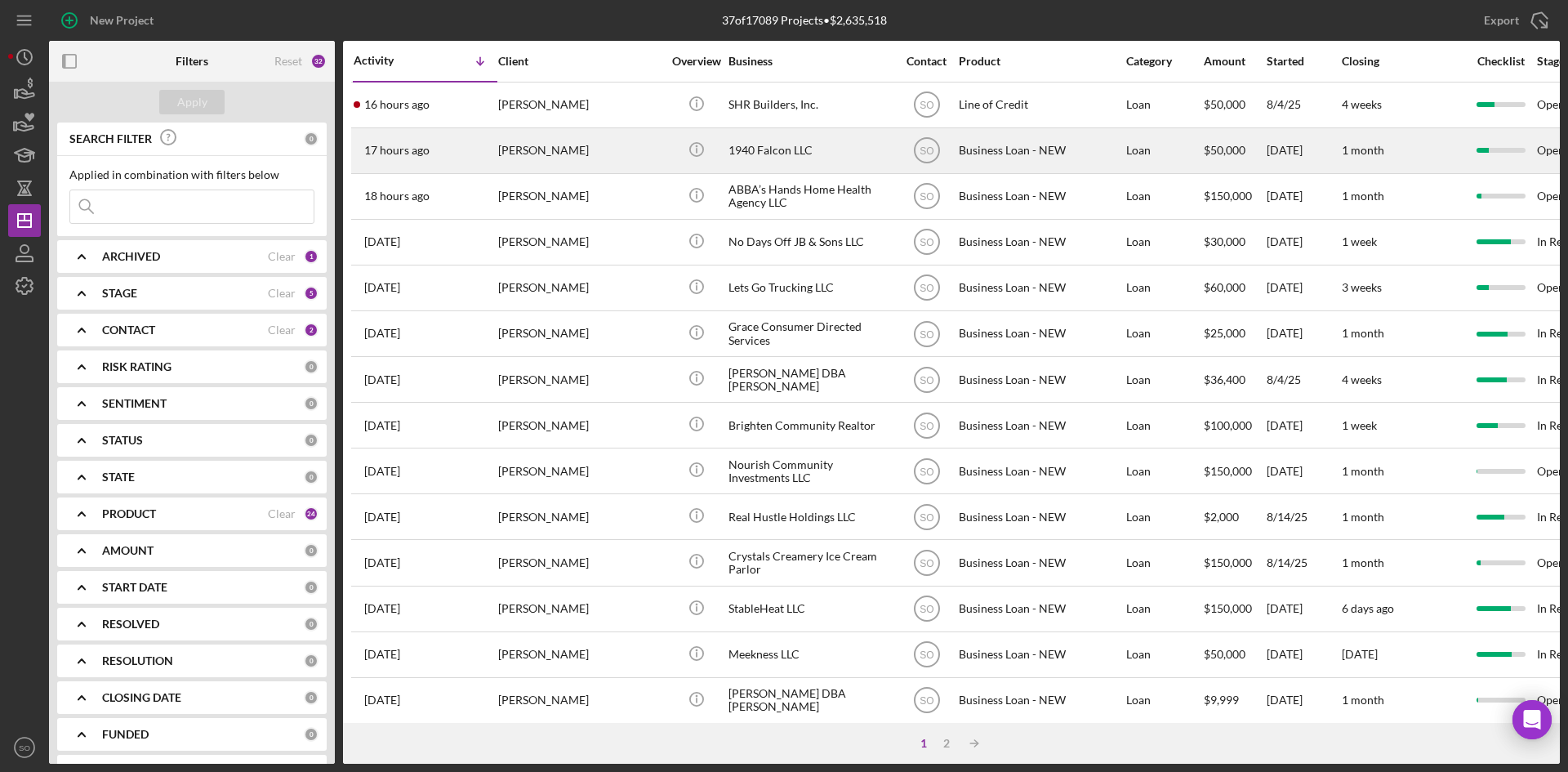
click at [555, 147] on div "[PERSON_NAME]" at bounding box center [580, 150] width 163 height 44
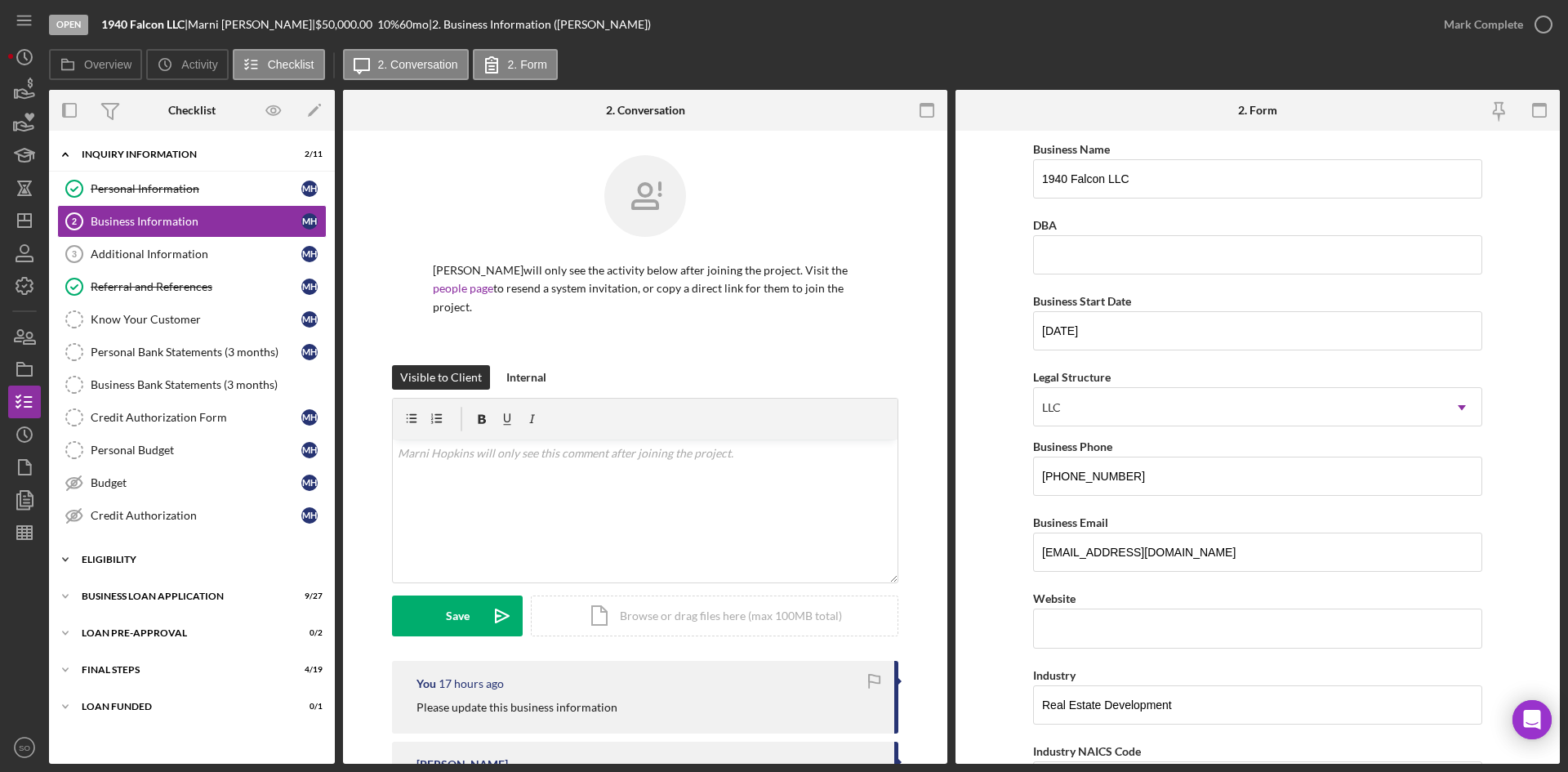
click at [167, 548] on div "Icon/Expander ELIGIBILITY 2 / 4" at bounding box center [192, 559] width 286 height 33
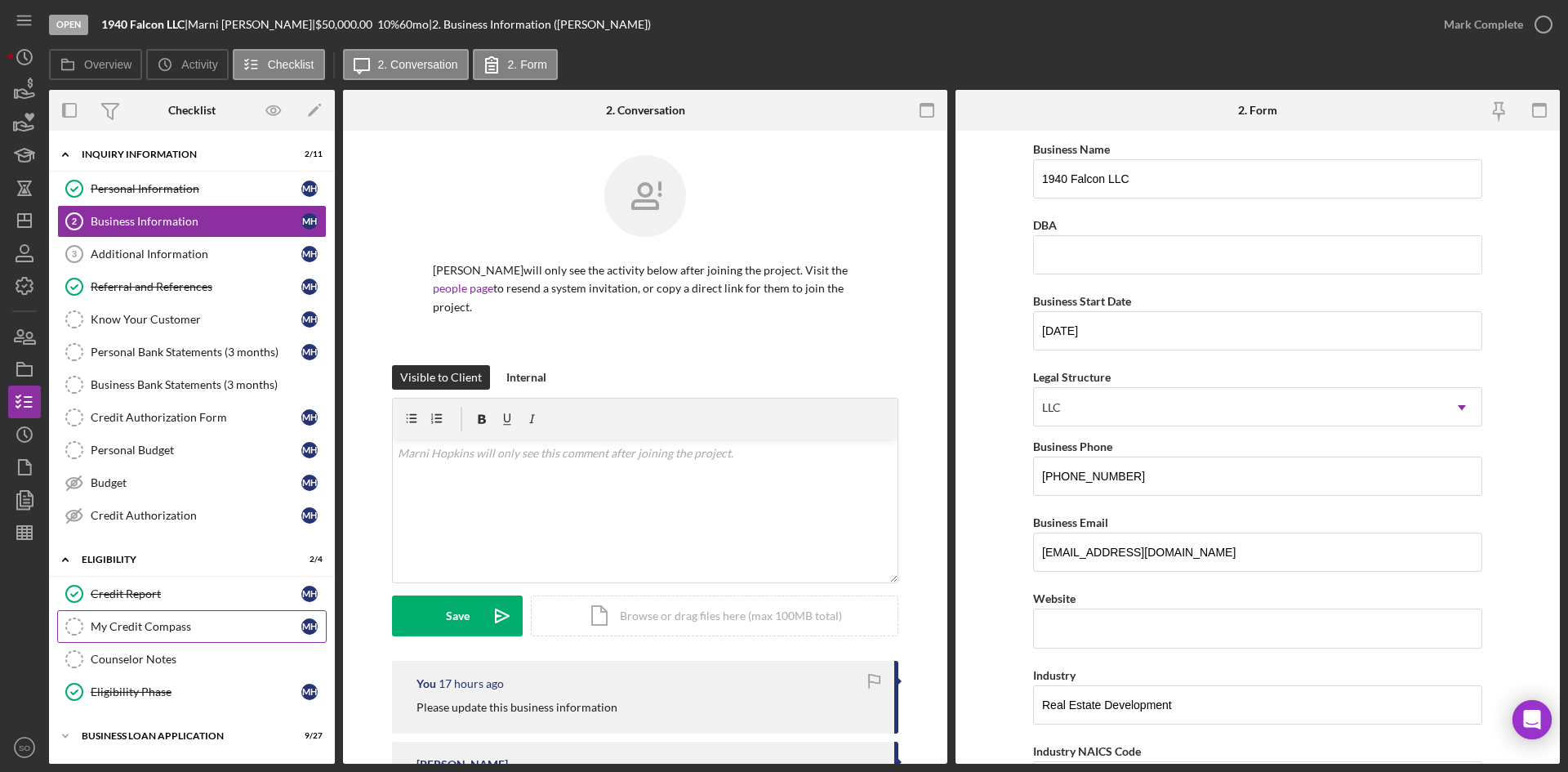
scroll to position [107, 0]
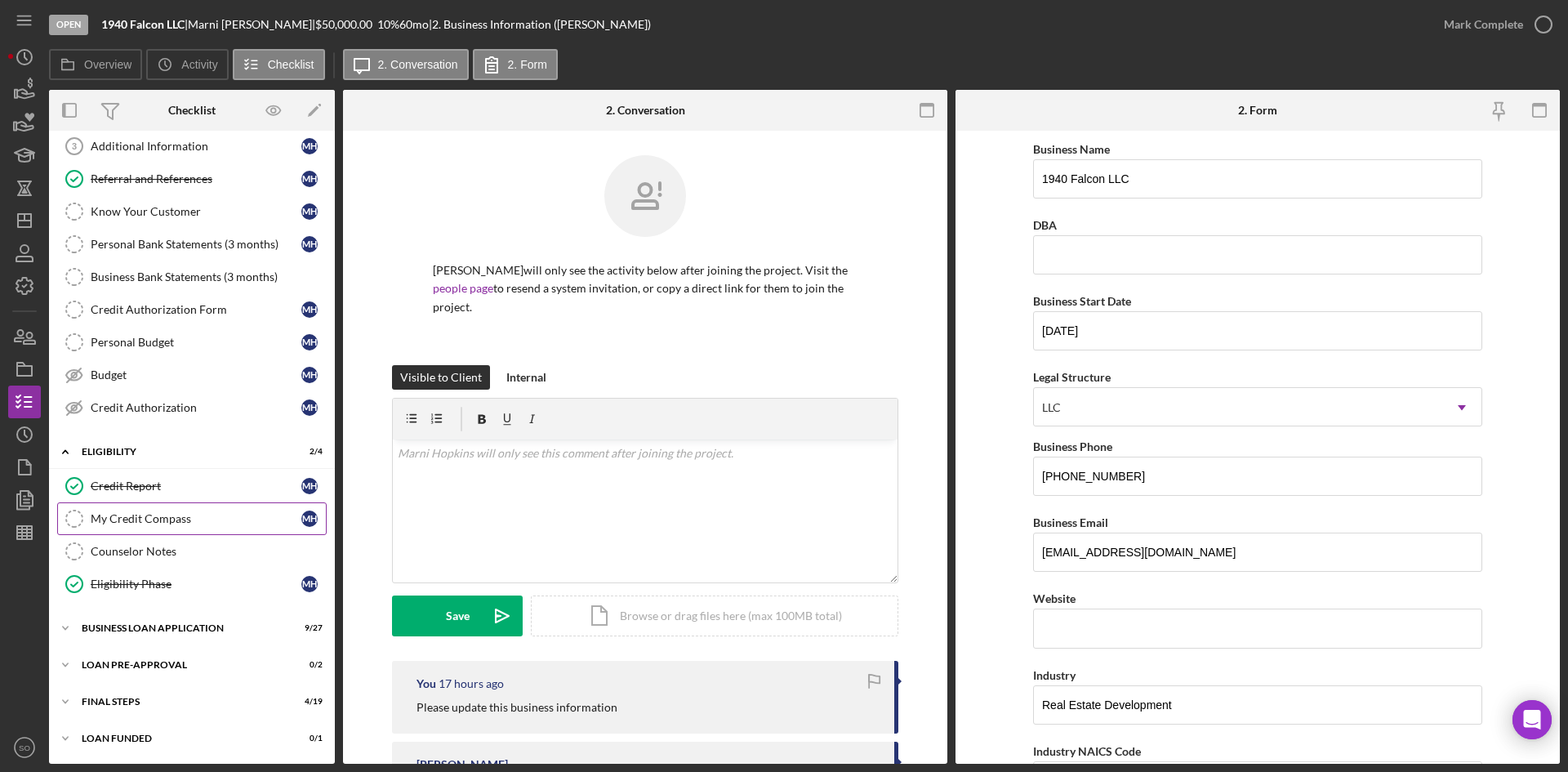
click at [138, 622] on div "Icon/Expander BUSINESS LOAN APPLICATION 9 / 27" at bounding box center [192, 627] width 286 height 33
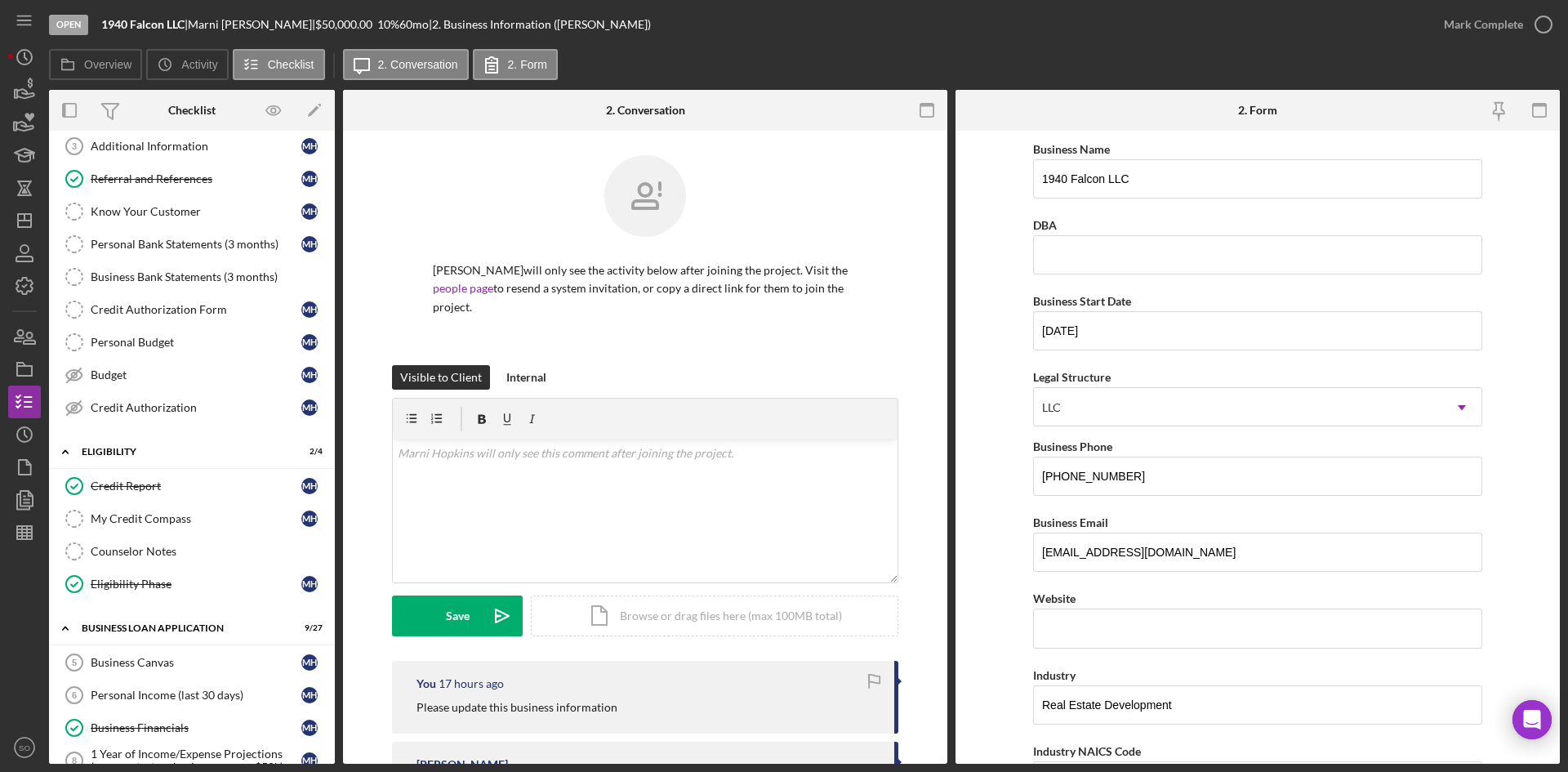
scroll to position [434, 0]
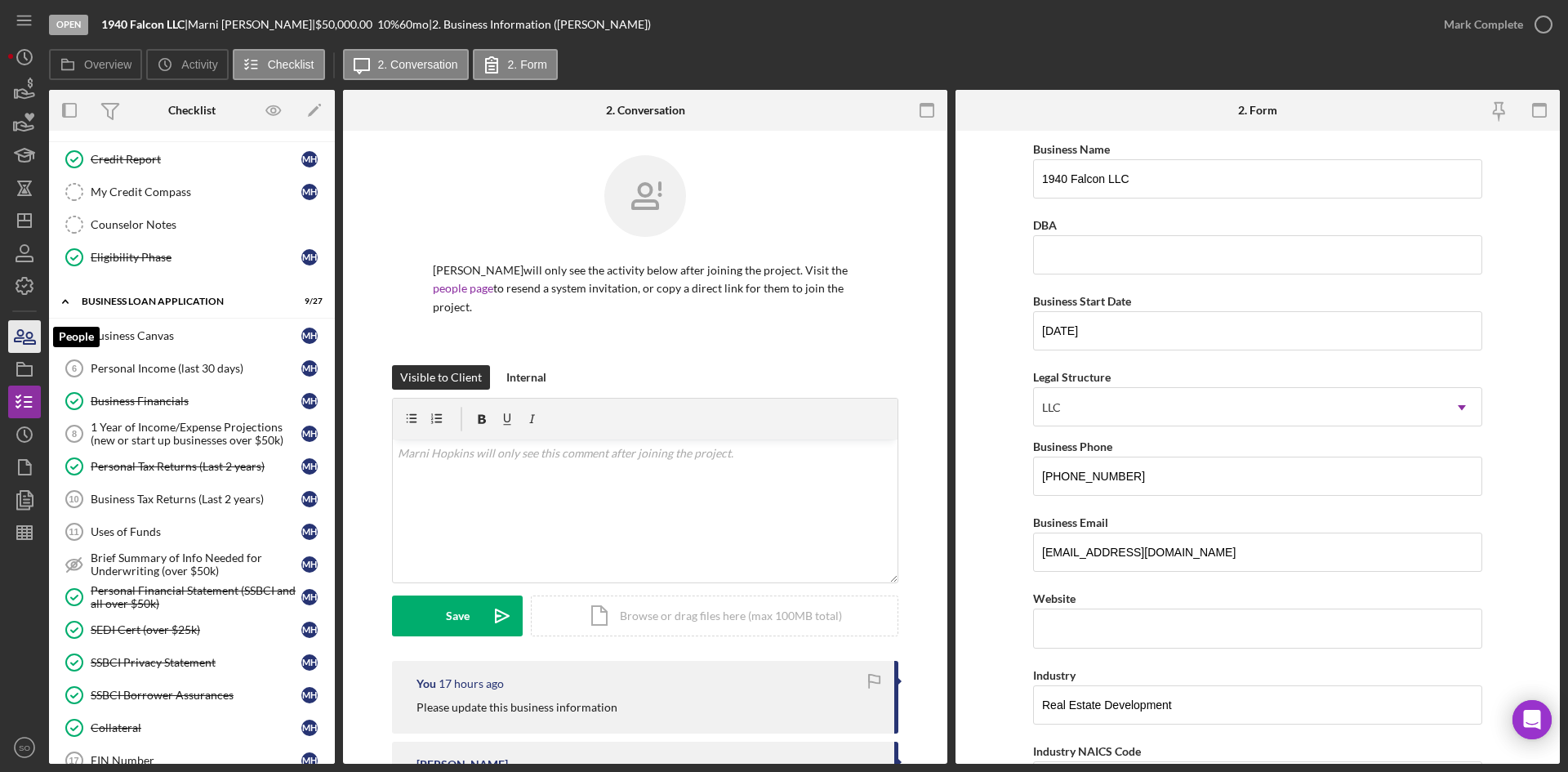
click at [12, 328] on icon "button" at bounding box center [25, 337] width 41 height 41
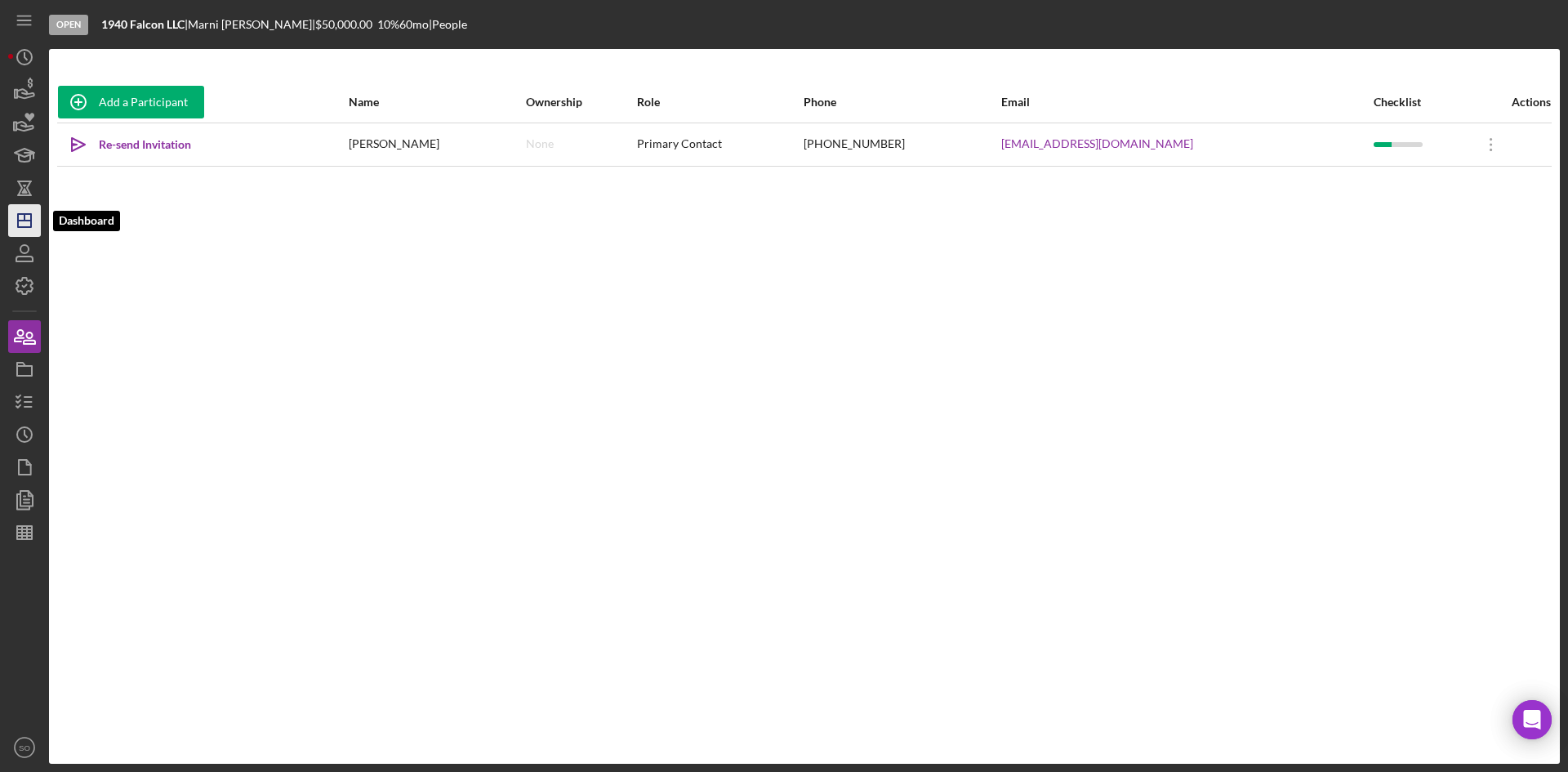
click at [15, 227] on icon "Icon/Dashboard" at bounding box center [25, 220] width 41 height 41
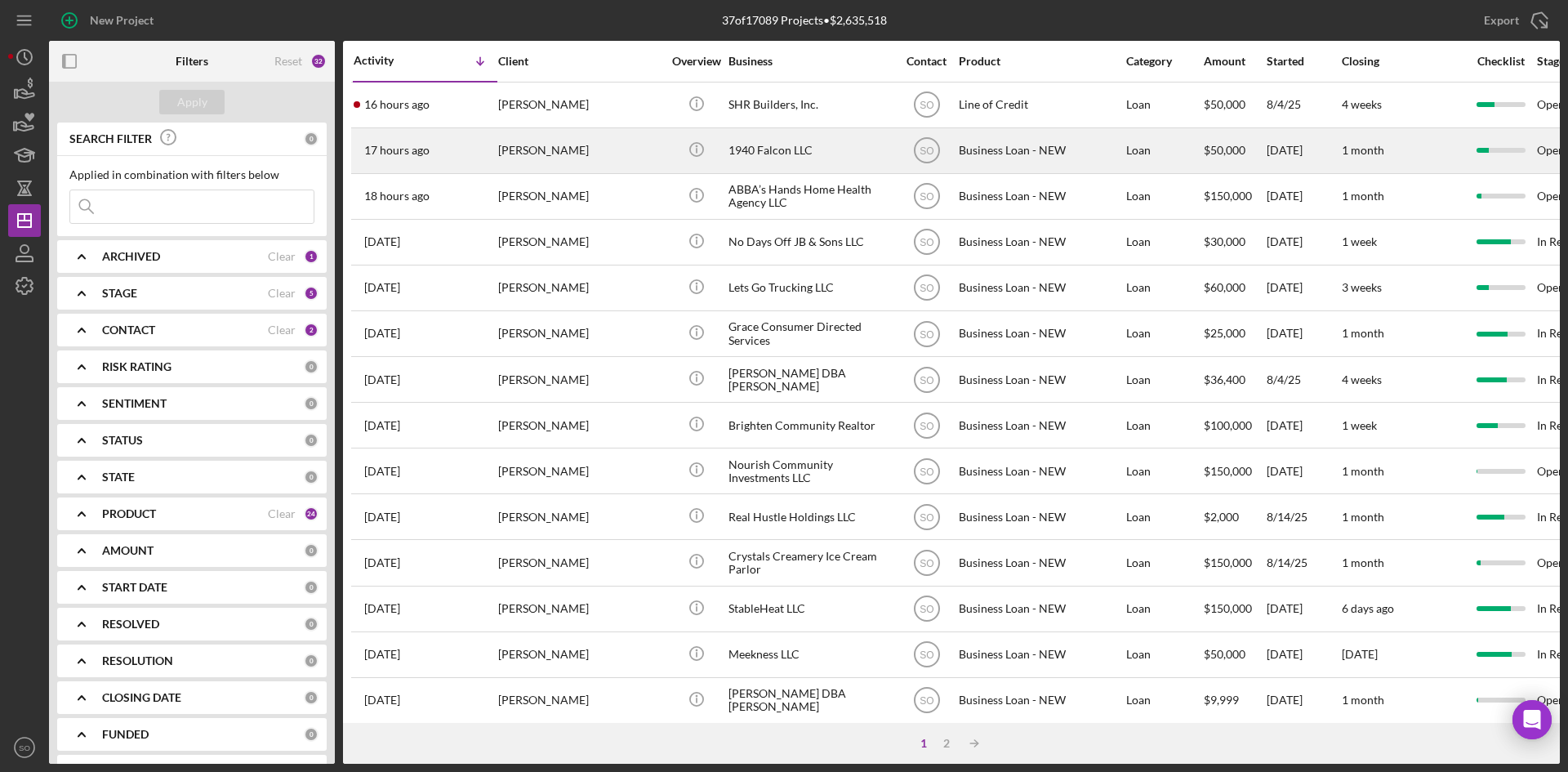
click at [540, 158] on div "[PERSON_NAME]" at bounding box center [580, 150] width 163 height 44
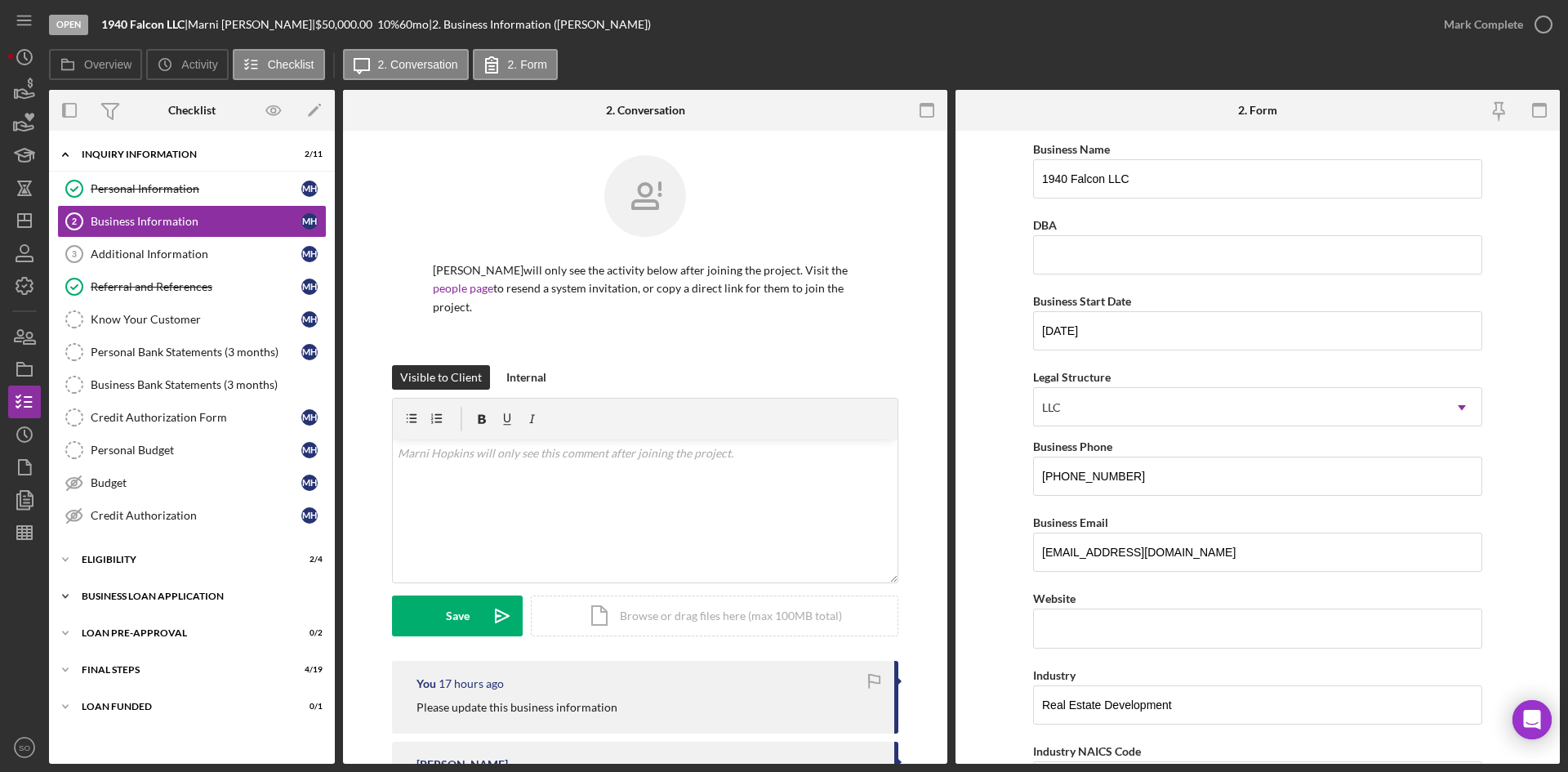
click at [132, 611] on div "Icon/Expander BUSINESS LOAN APPLICATION 9 / 27" at bounding box center [192, 596] width 286 height 33
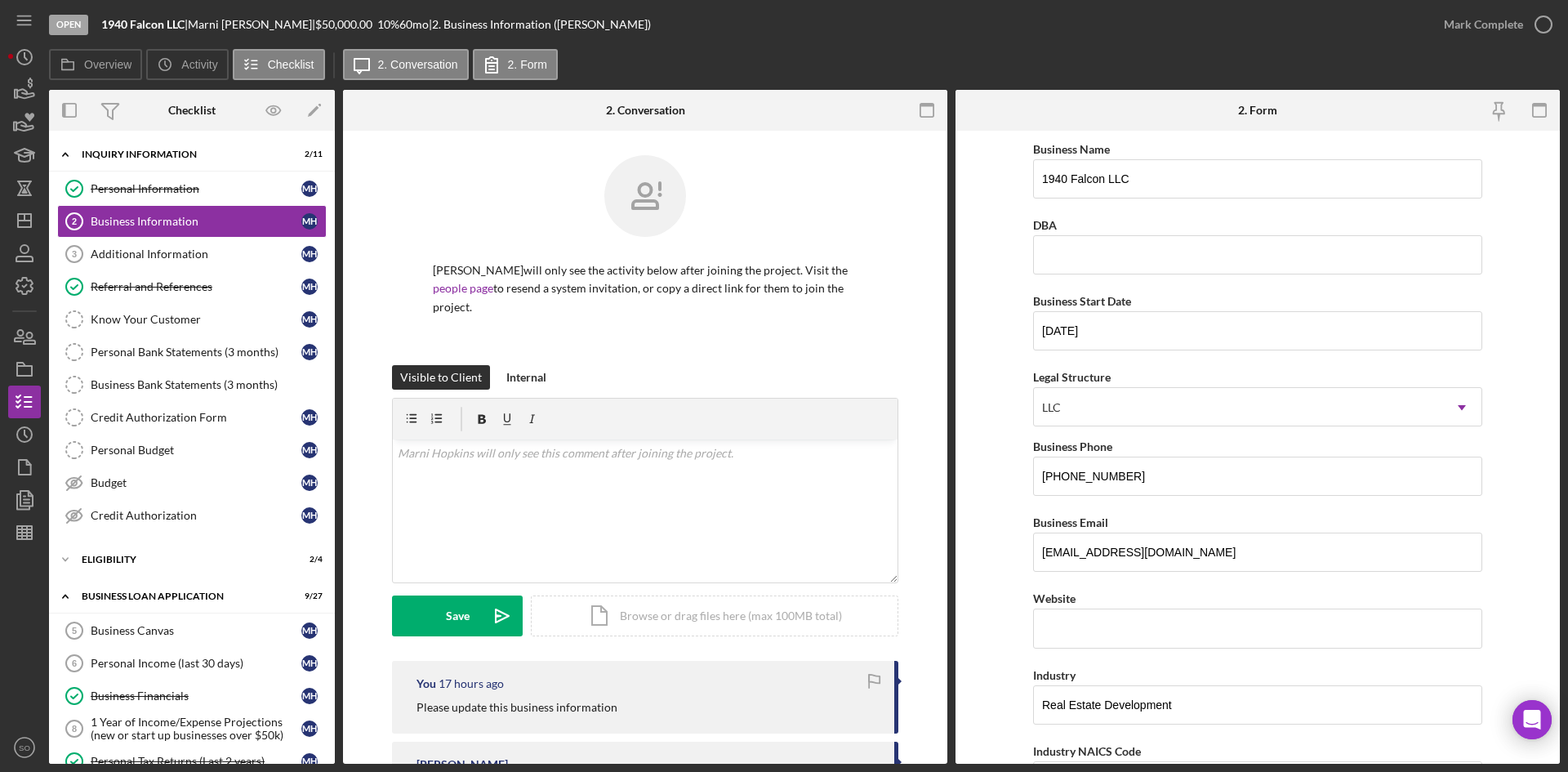
scroll to position [409, 0]
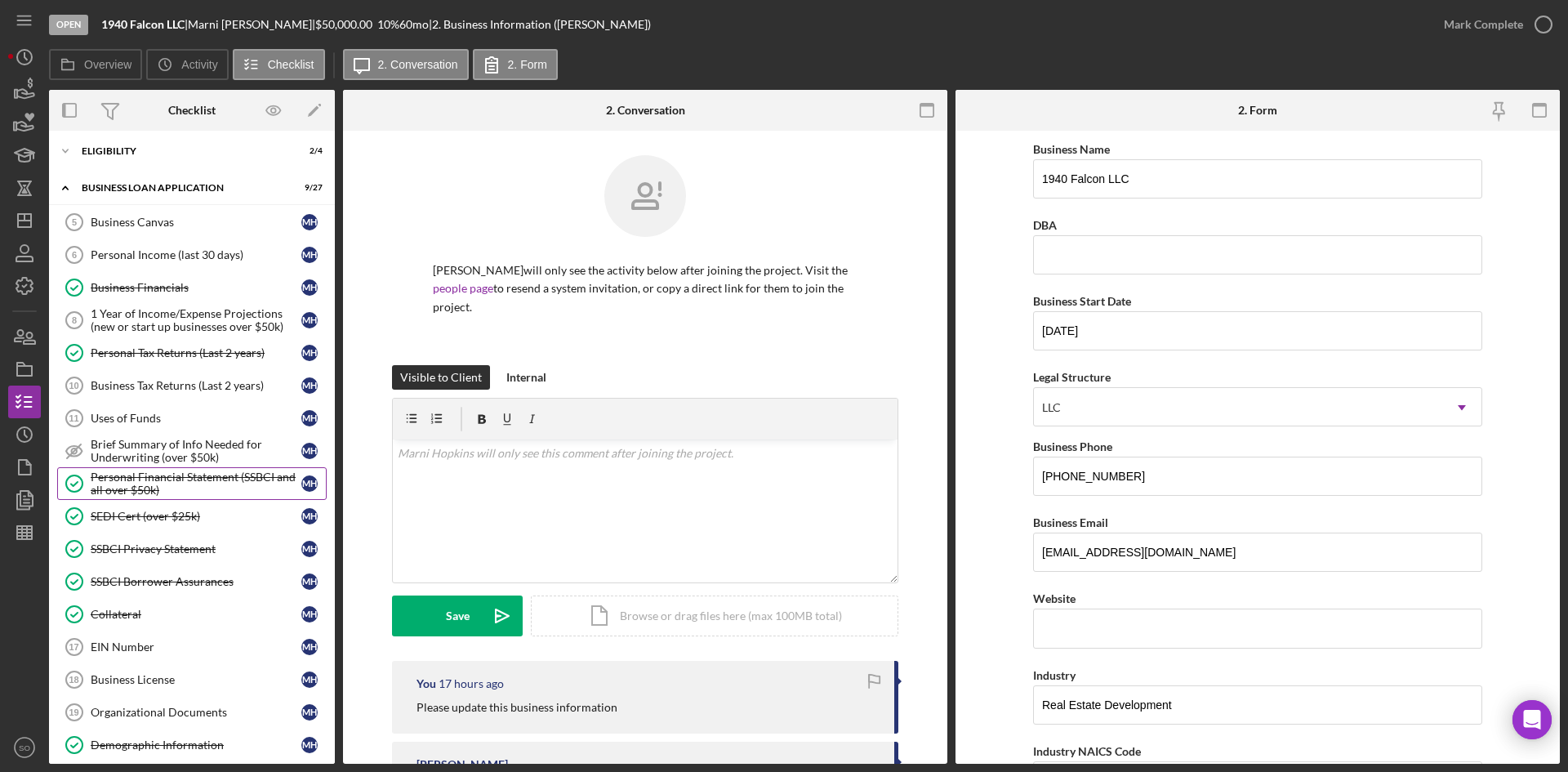
click at [147, 491] on div "Personal Financial Statement (SSBCI and all over $50k)" at bounding box center [195, 482] width 211 height 26
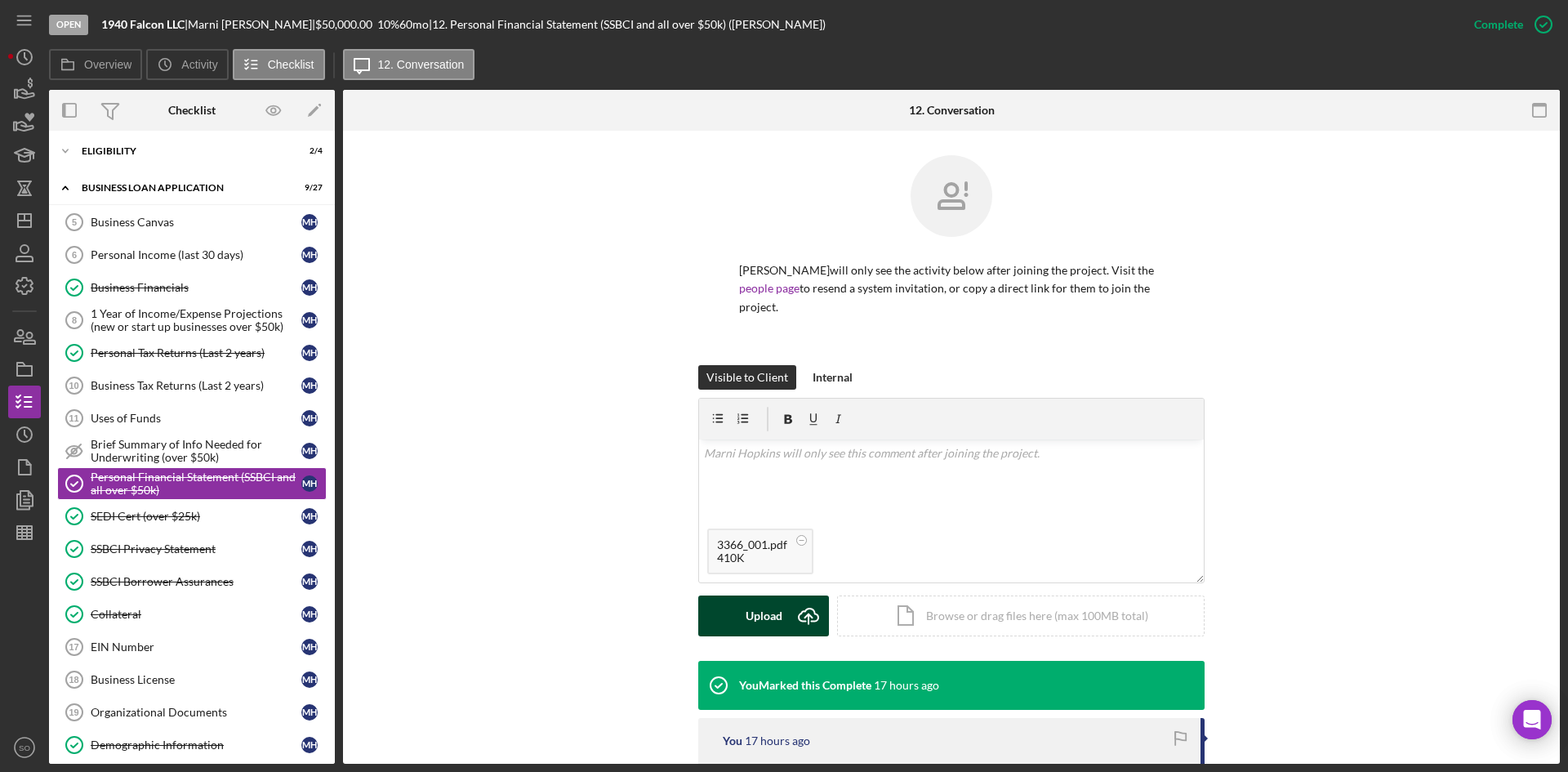
click at [727, 625] on button "Upload Icon/Upload" at bounding box center [763, 616] width 131 height 41
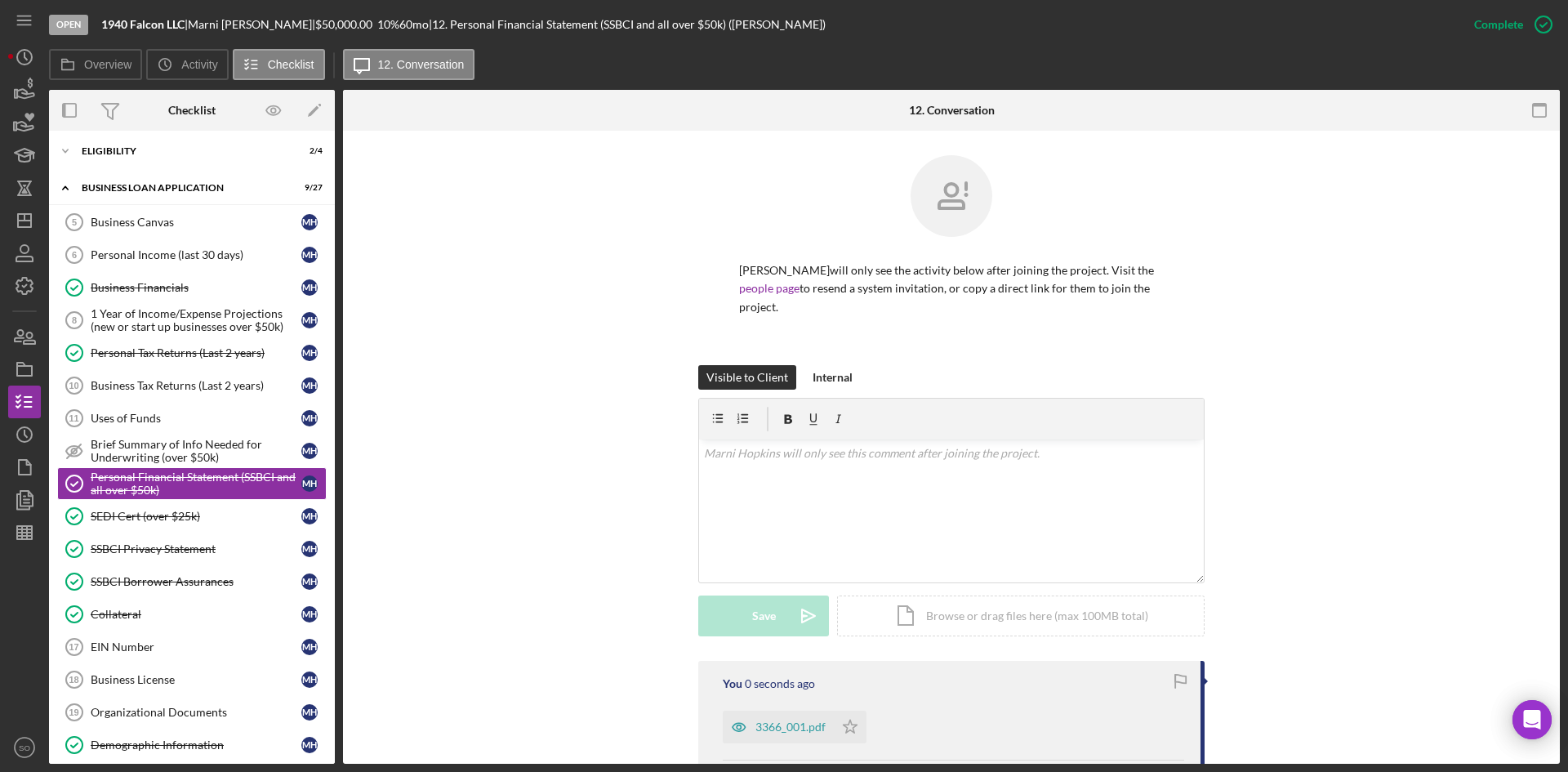
scroll to position [409, 0]
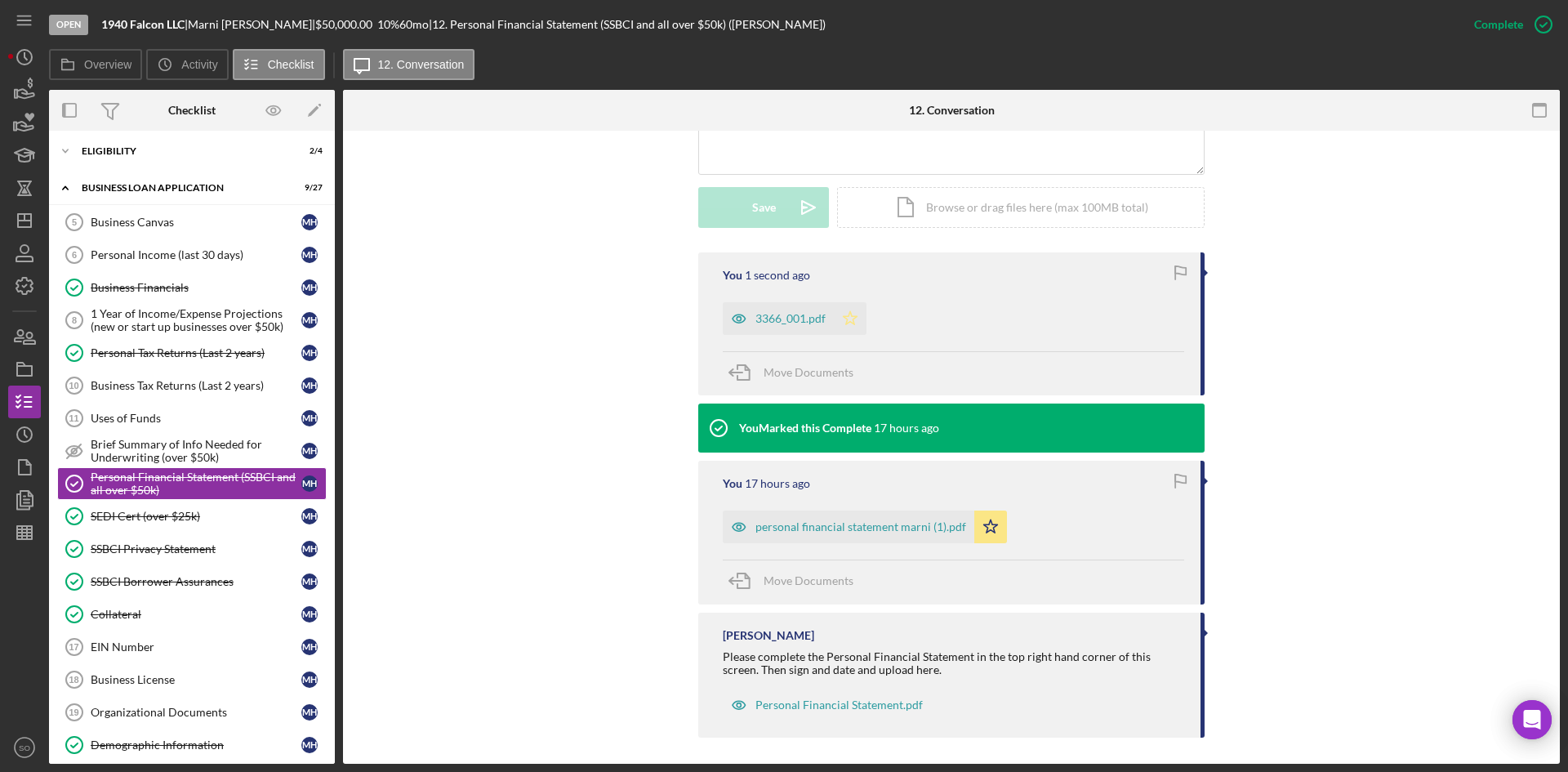
click at [847, 318] on icon "Icon/Star" at bounding box center [849, 318] width 33 height 33
click at [991, 530] on icon "Icon/Star" at bounding box center [991, 526] width 33 height 33
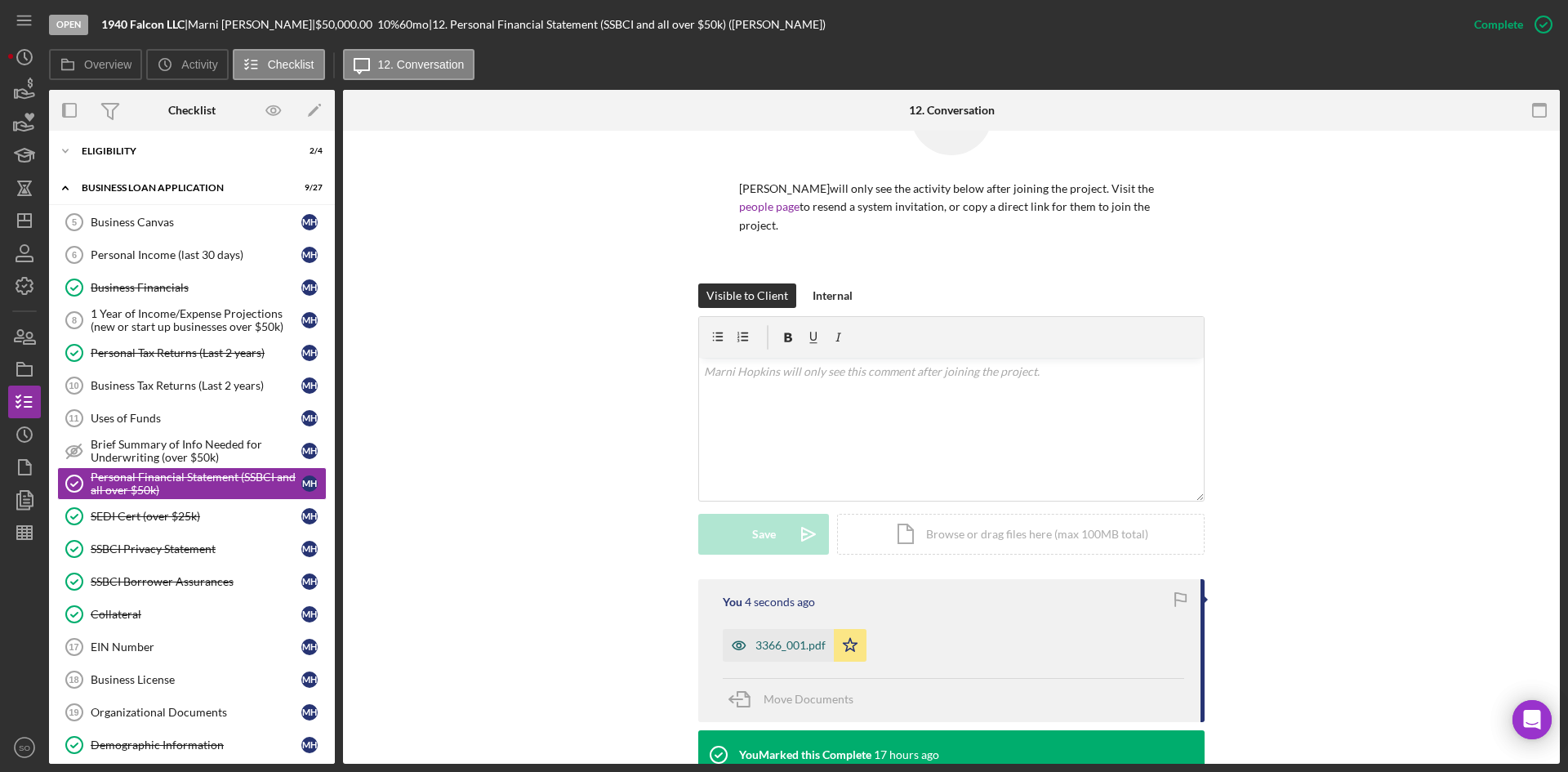
click at [748, 641] on icon "button" at bounding box center [738, 645] width 33 height 33
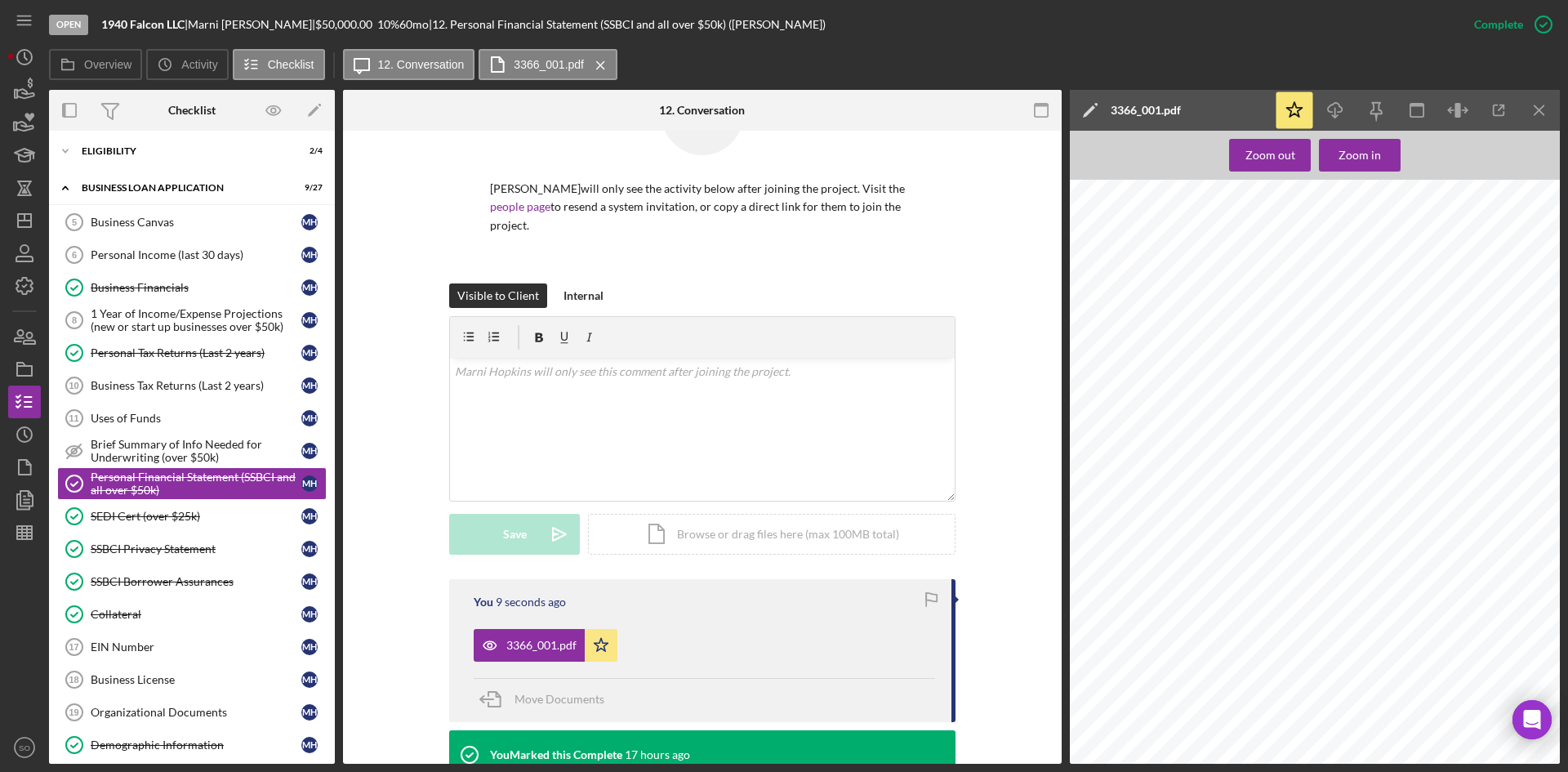
scroll to position [1960, 0]
click at [152, 521] on div "SEDI Cert (over $25k)" at bounding box center [195, 516] width 211 height 13
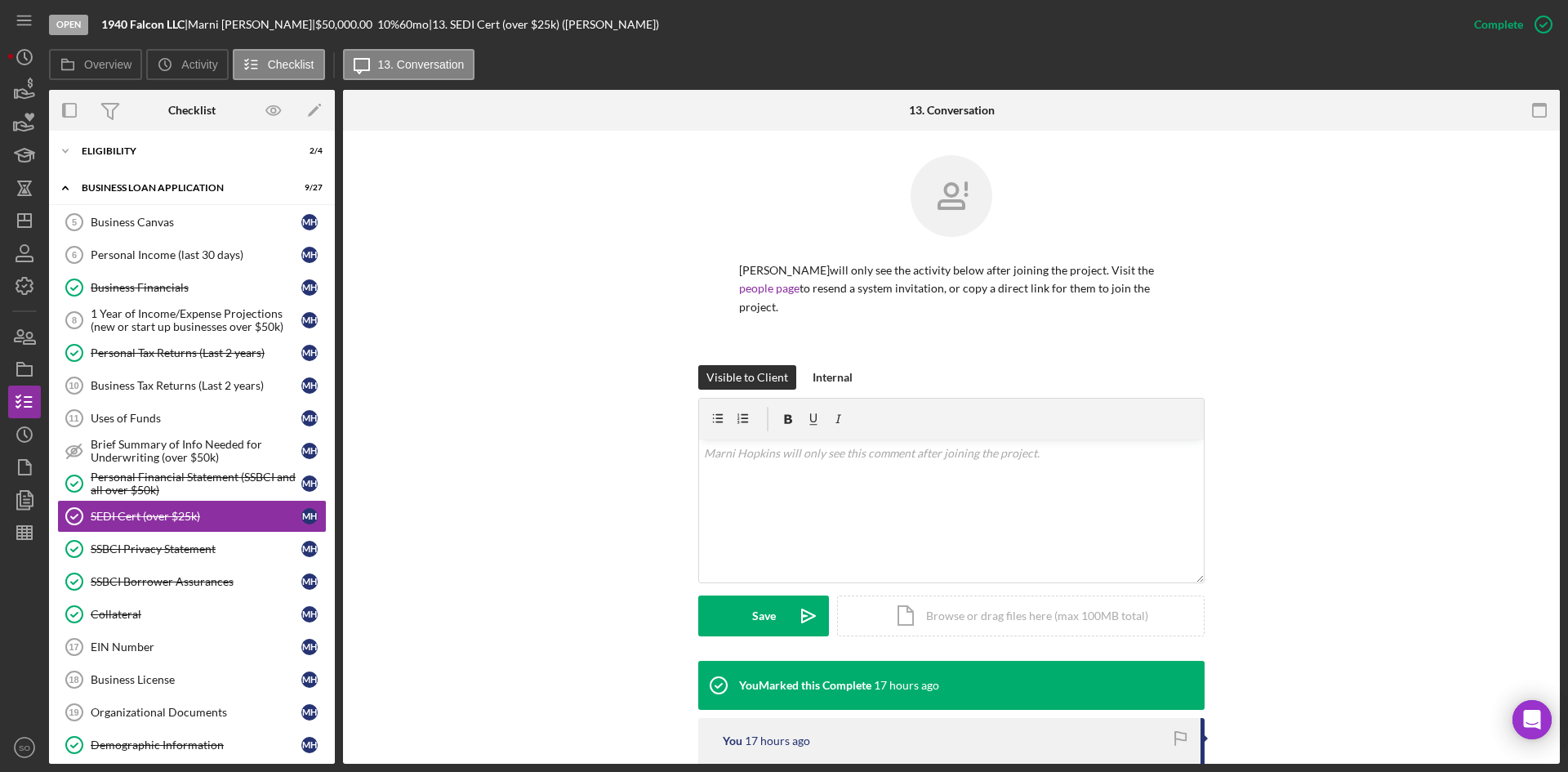
scroll to position [264, 0]
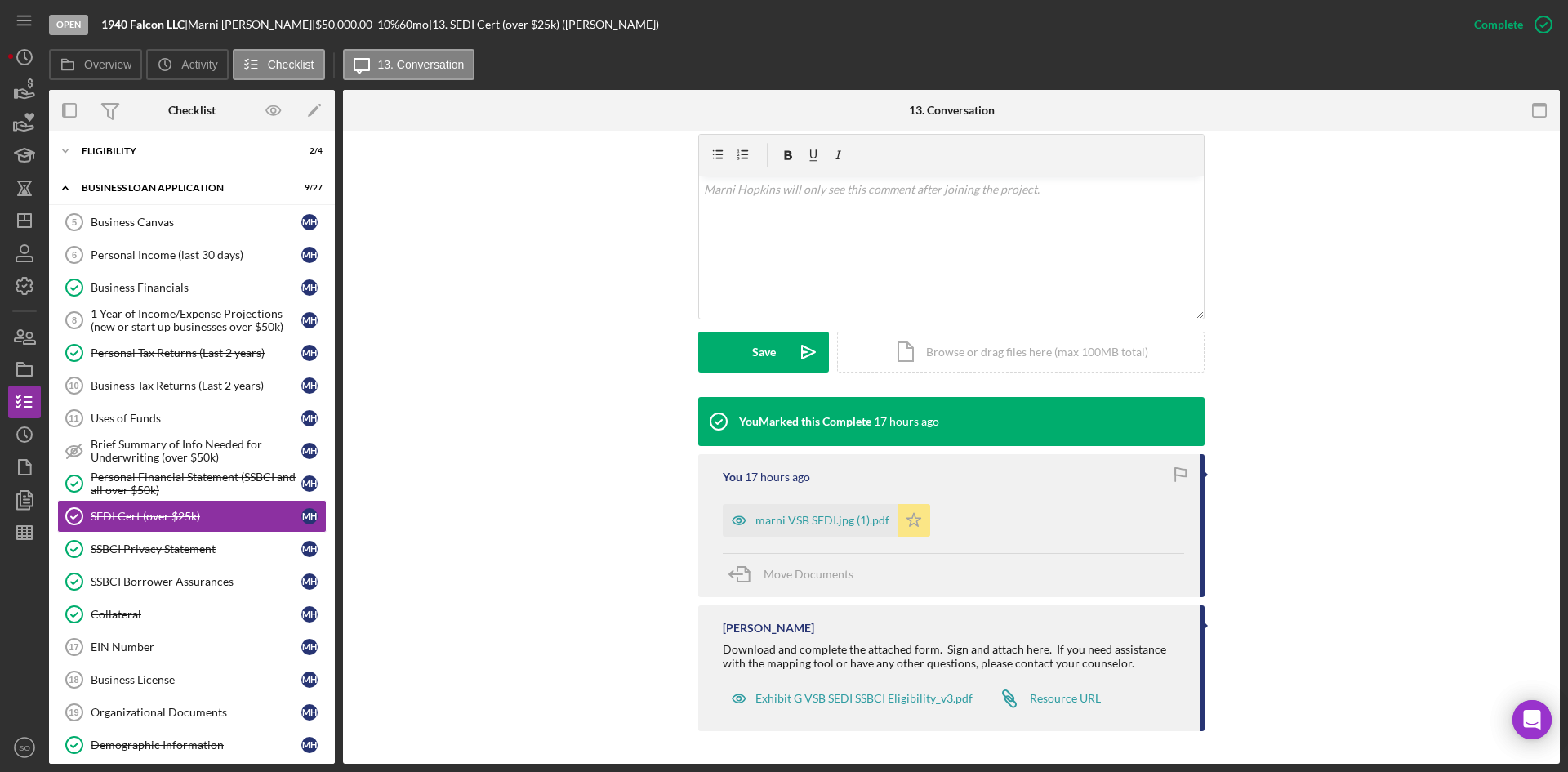
click at [903, 523] on icon "Icon/Star" at bounding box center [913, 520] width 33 height 33
click at [784, 361] on button "Upload Icon/Upload" at bounding box center [763, 352] width 131 height 41
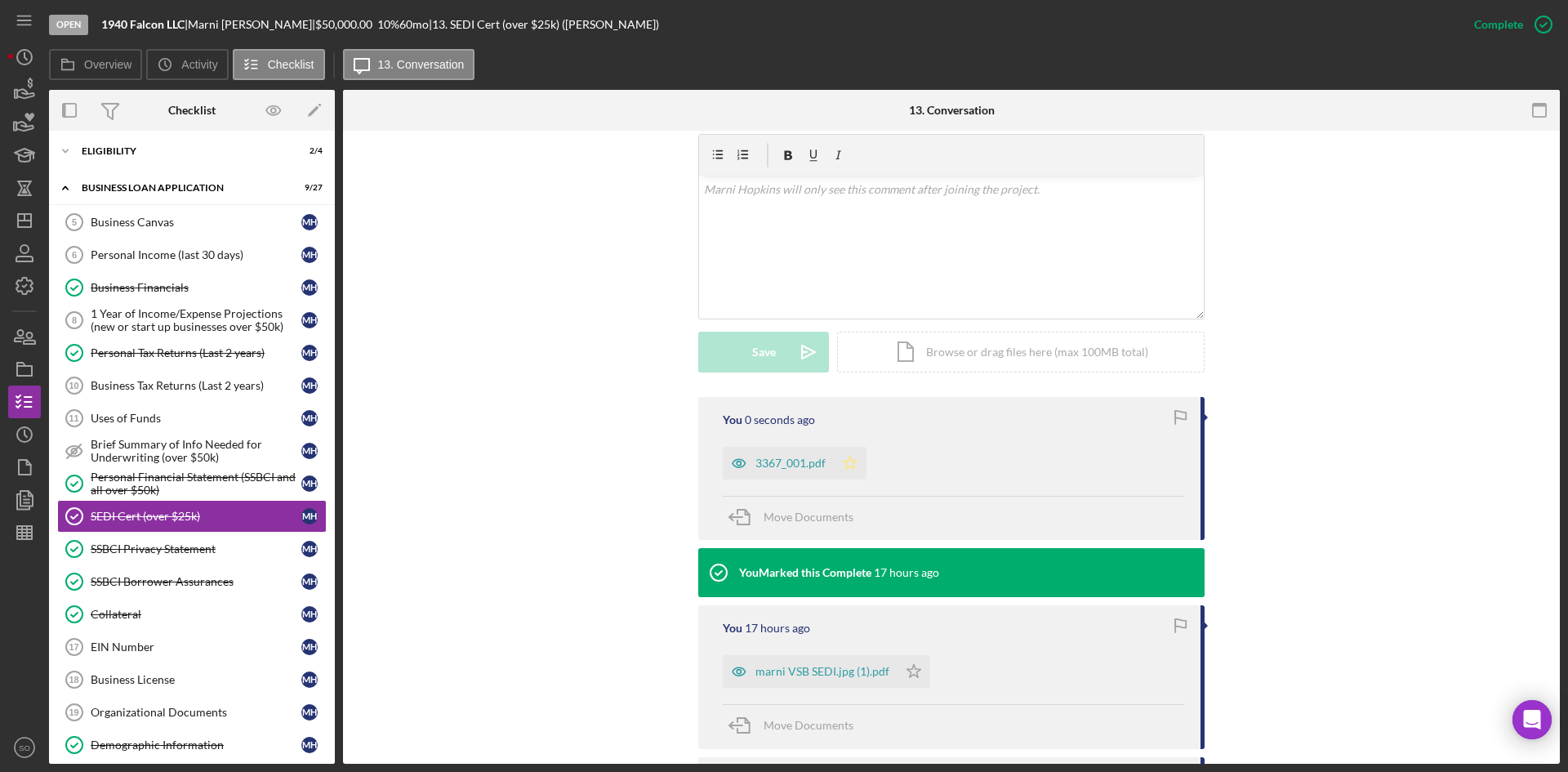
click at [850, 477] on icon "Icon/Star" at bounding box center [849, 463] width 33 height 33
click at [753, 450] on div "3367_001.pdf" at bounding box center [777, 463] width 111 height 33
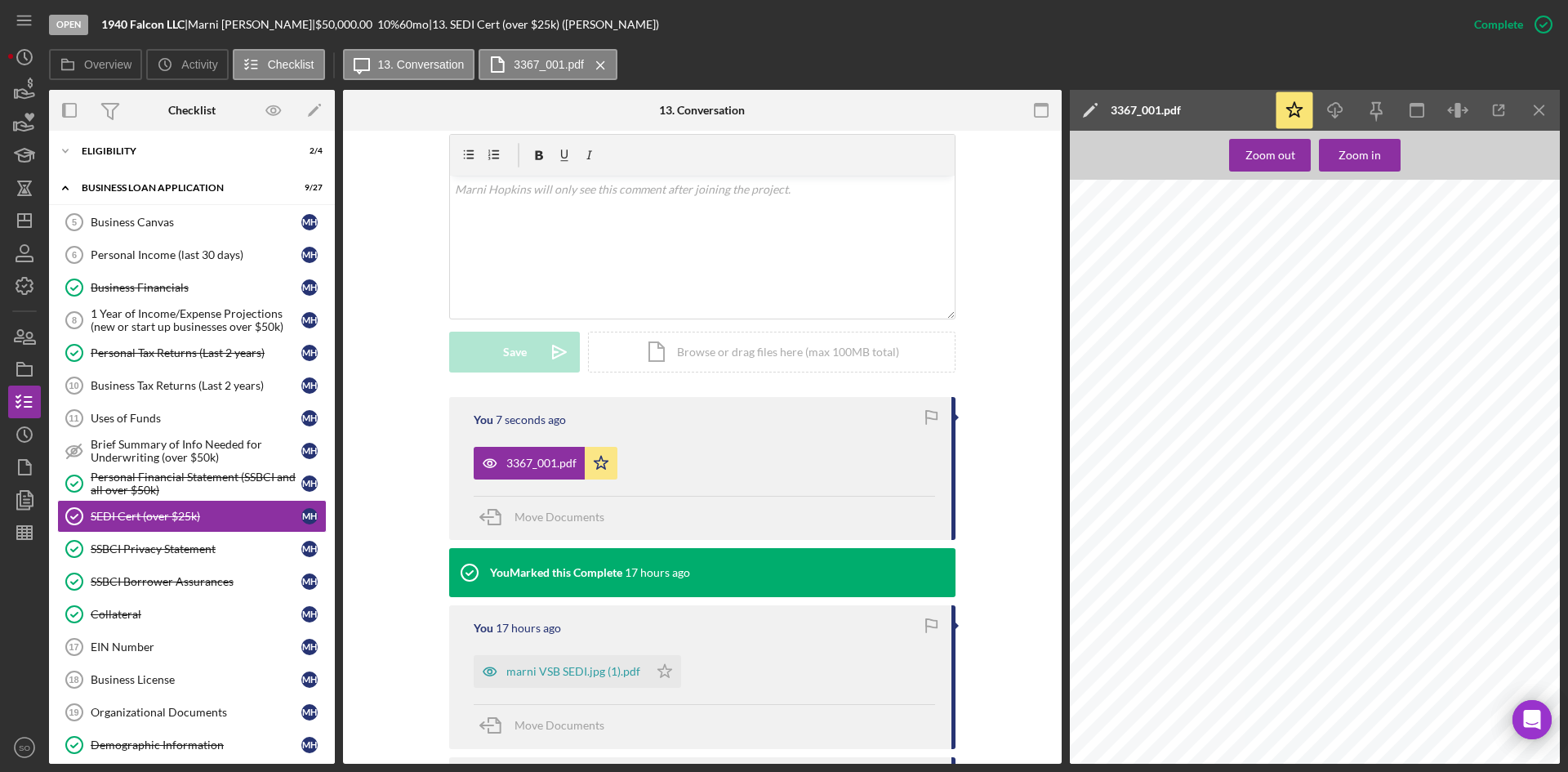
scroll to position [0, 0]
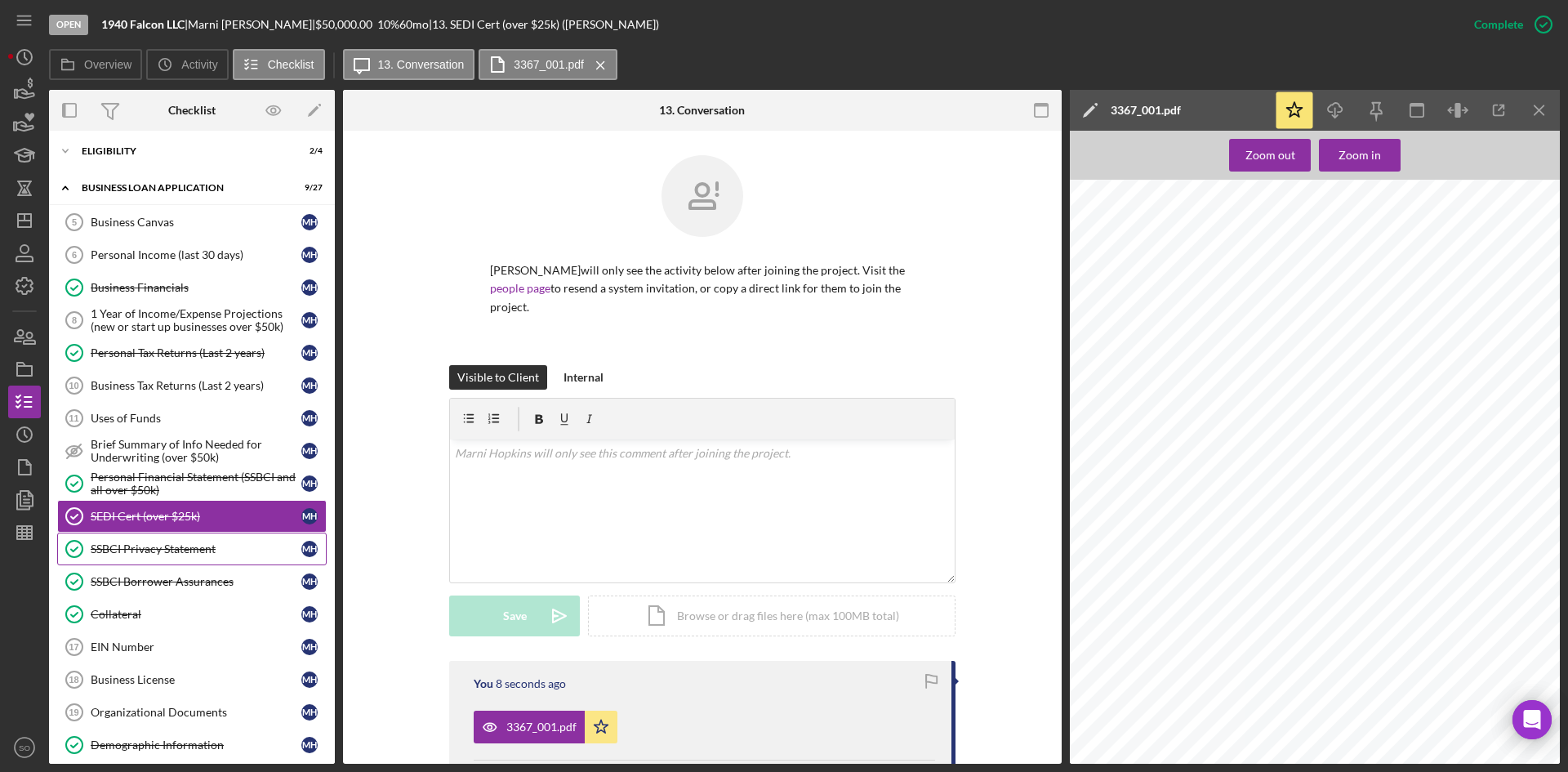
click at [128, 557] on link "SSBCI Privacy Statement SSBCI Privacy Statement M H" at bounding box center [191, 548] width 269 height 33
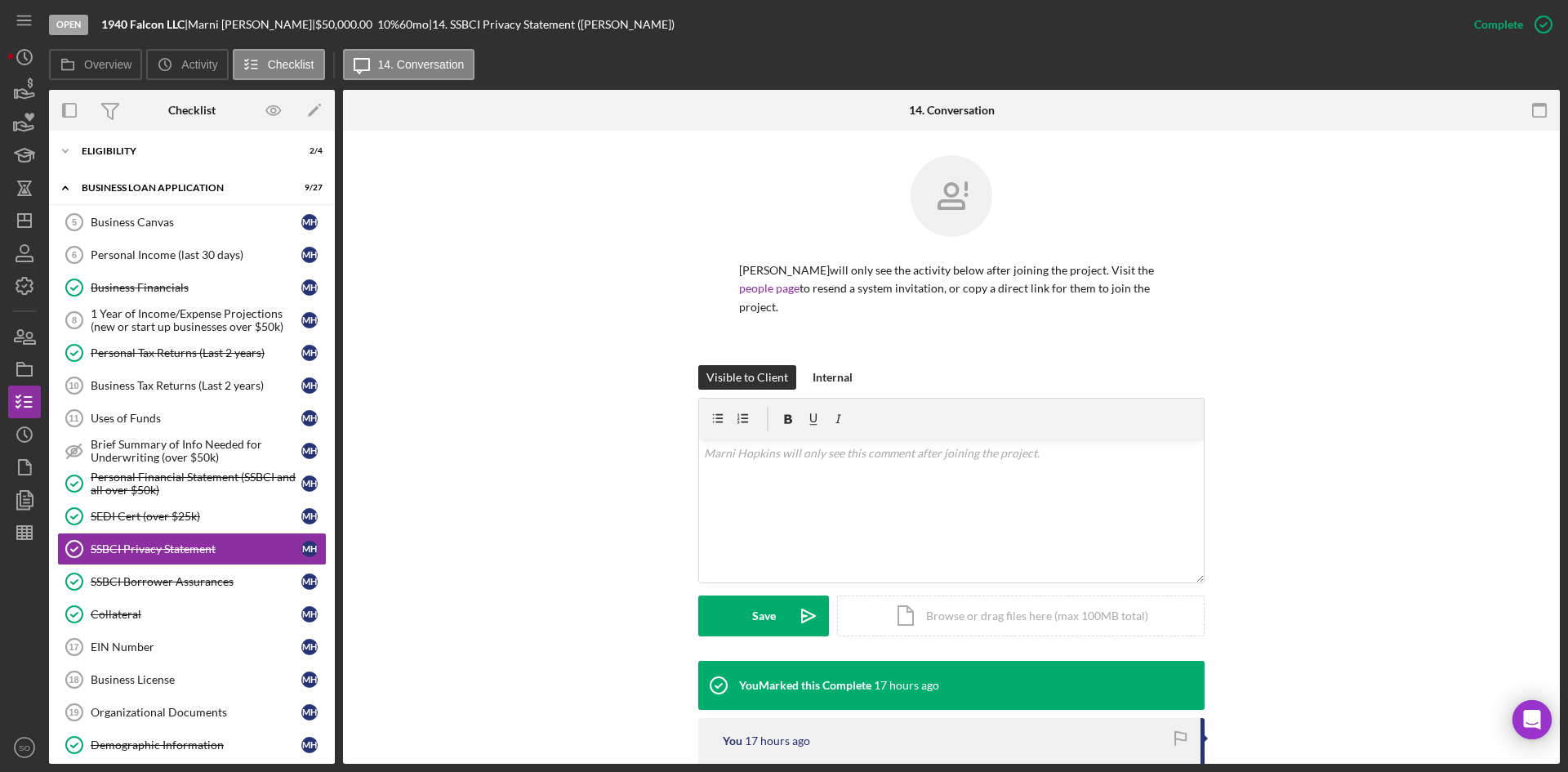
scroll to position [251, 0]
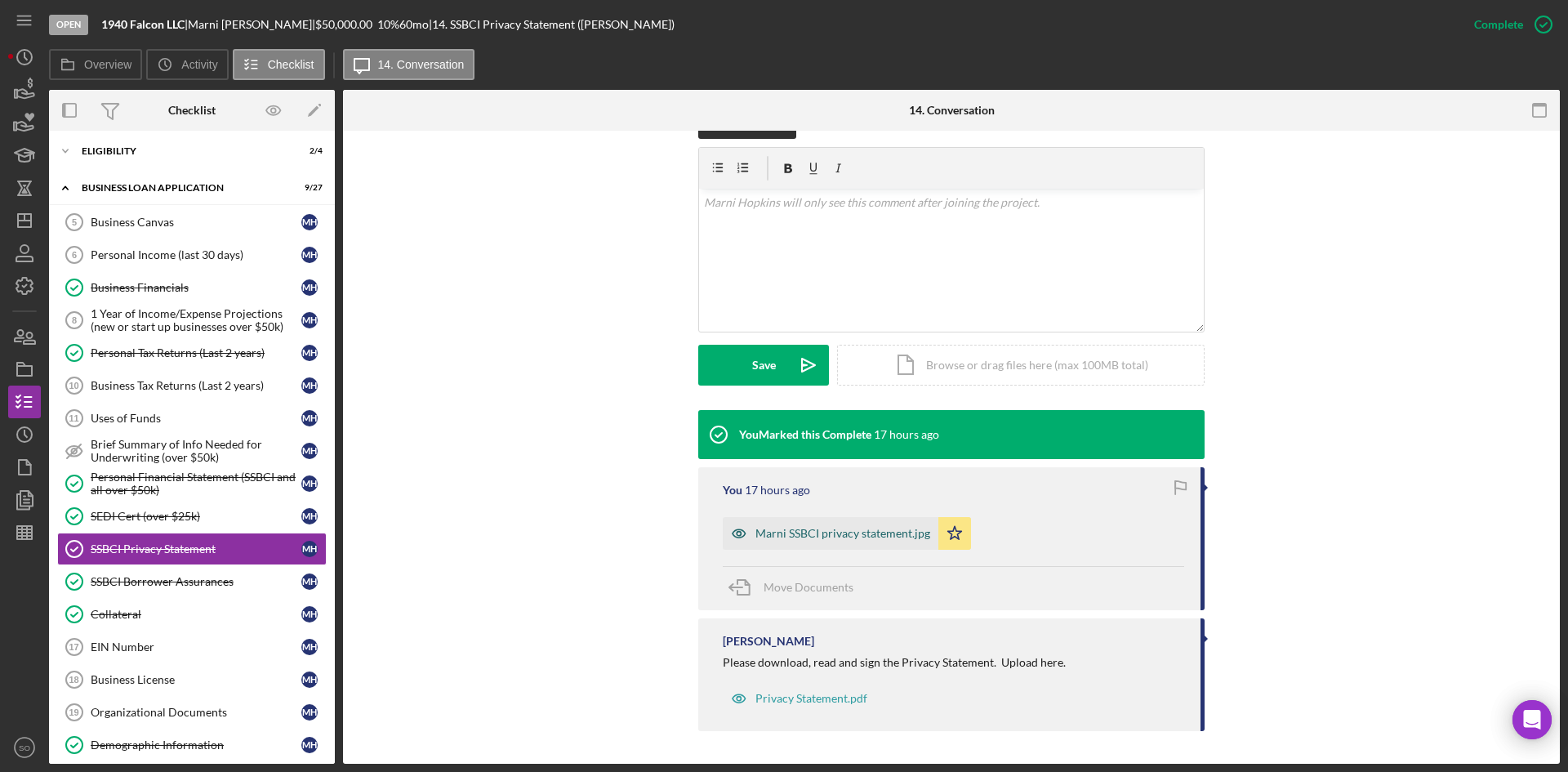
click at [792, 532] on div "Marni SSBCI privacy statement.jpg" at bounding box center [842, 533] width 175 height 13
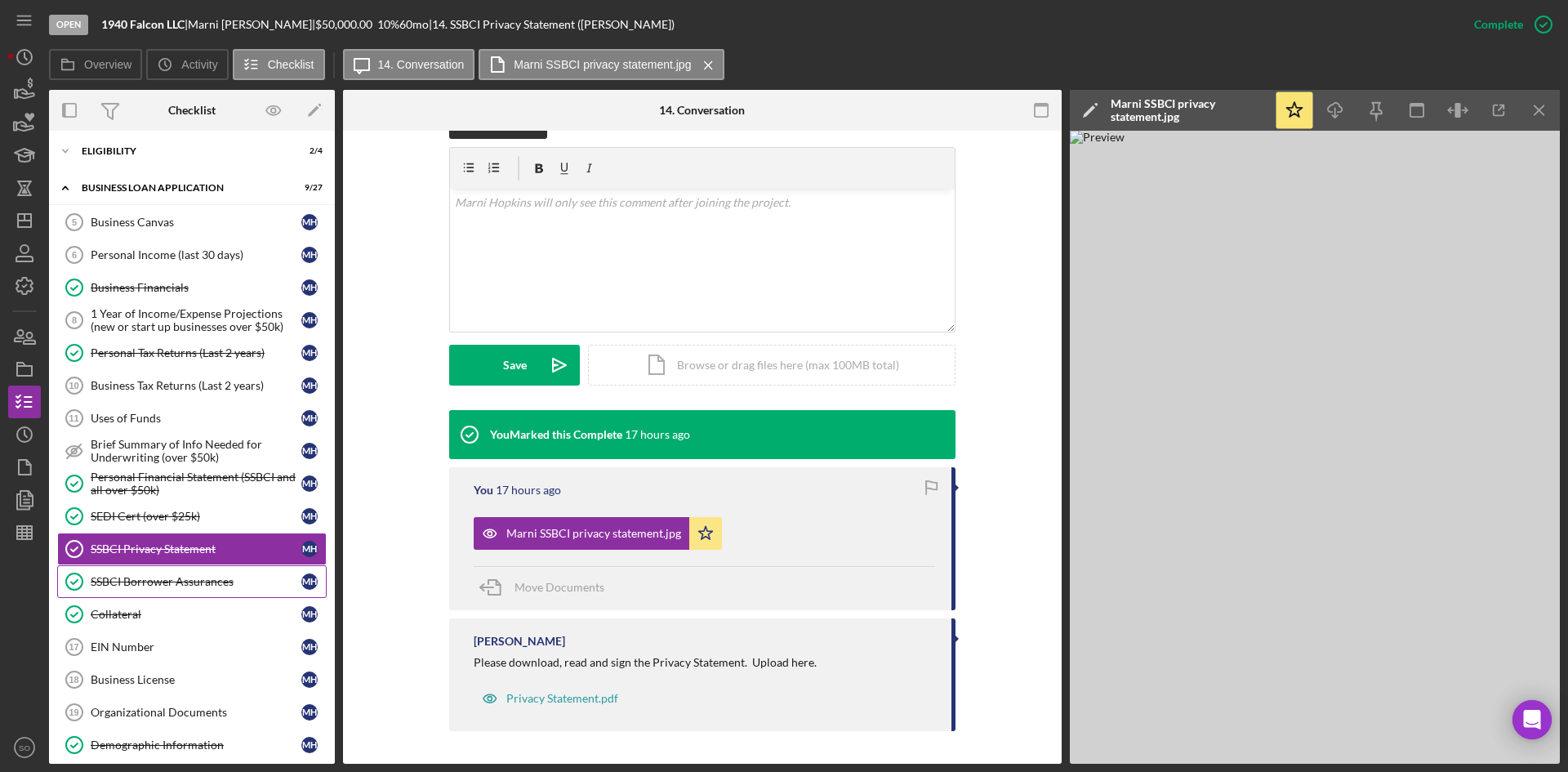
click at [133, 572] on link "SSBCI Borrower Assurances SSBCI Borrower Assurances M H" at bounding box center [191, 581] width 269 height 33
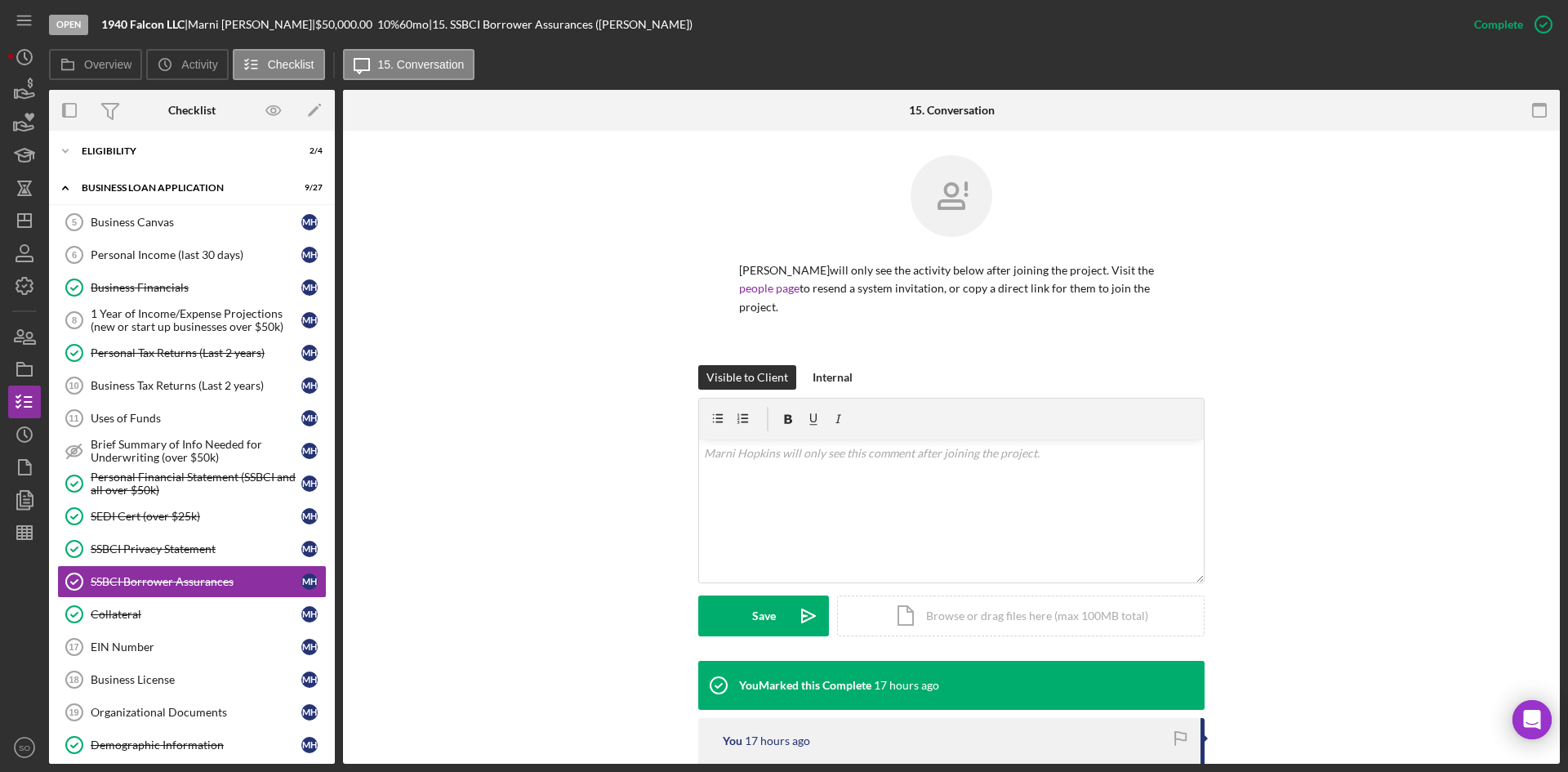
scroll to position [264, 0]
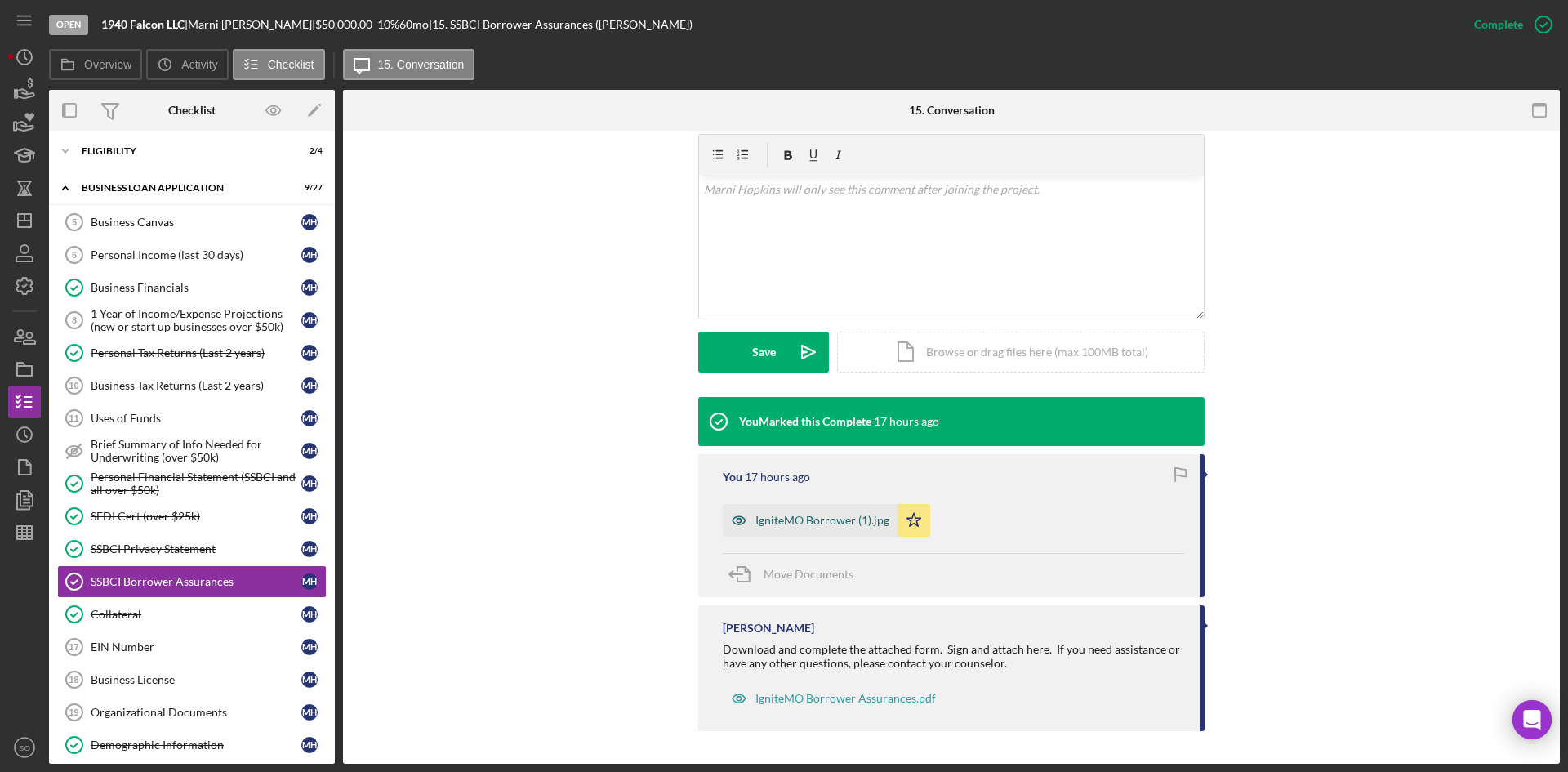
click at [772, 529] on div "IgniteMO Borrower (1).jpg" at bounding box center [809, 520] width 175 height 33
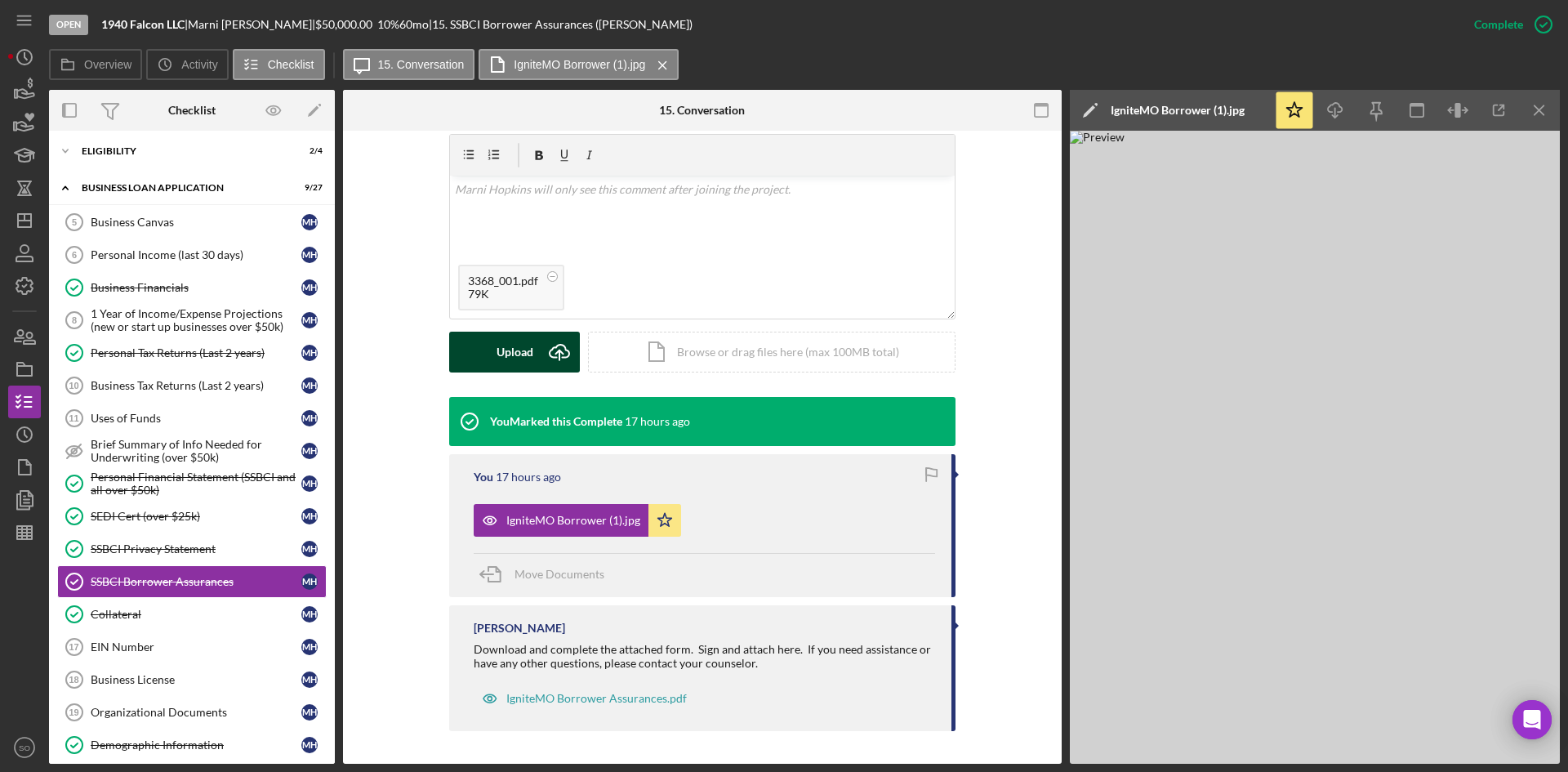
click at [497, 341] on div "Upload" at bounding box center [514, 352] width 36 height 41
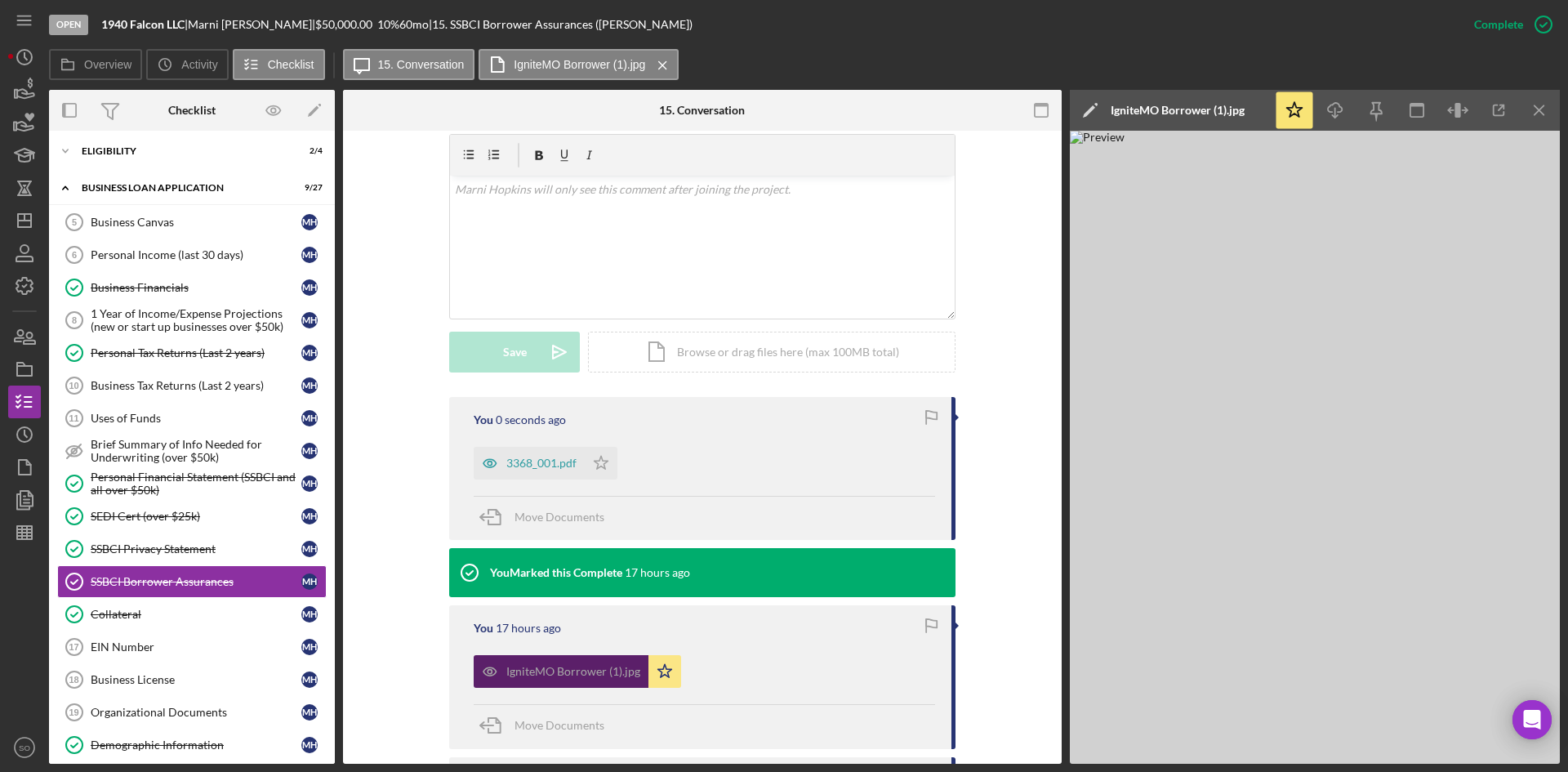
click at [643, 665] on div "IgniteMO Borrower (1).jpg" at bounding box center [561, 671] width 175 height 33
click at [658, 668] on icon "Icon/Star" at bounding box center [665, 671] width 33 height 33
click at [541, 467] on div "3368_001.pdf" at bounding box center [541, 463] width 70 height 13
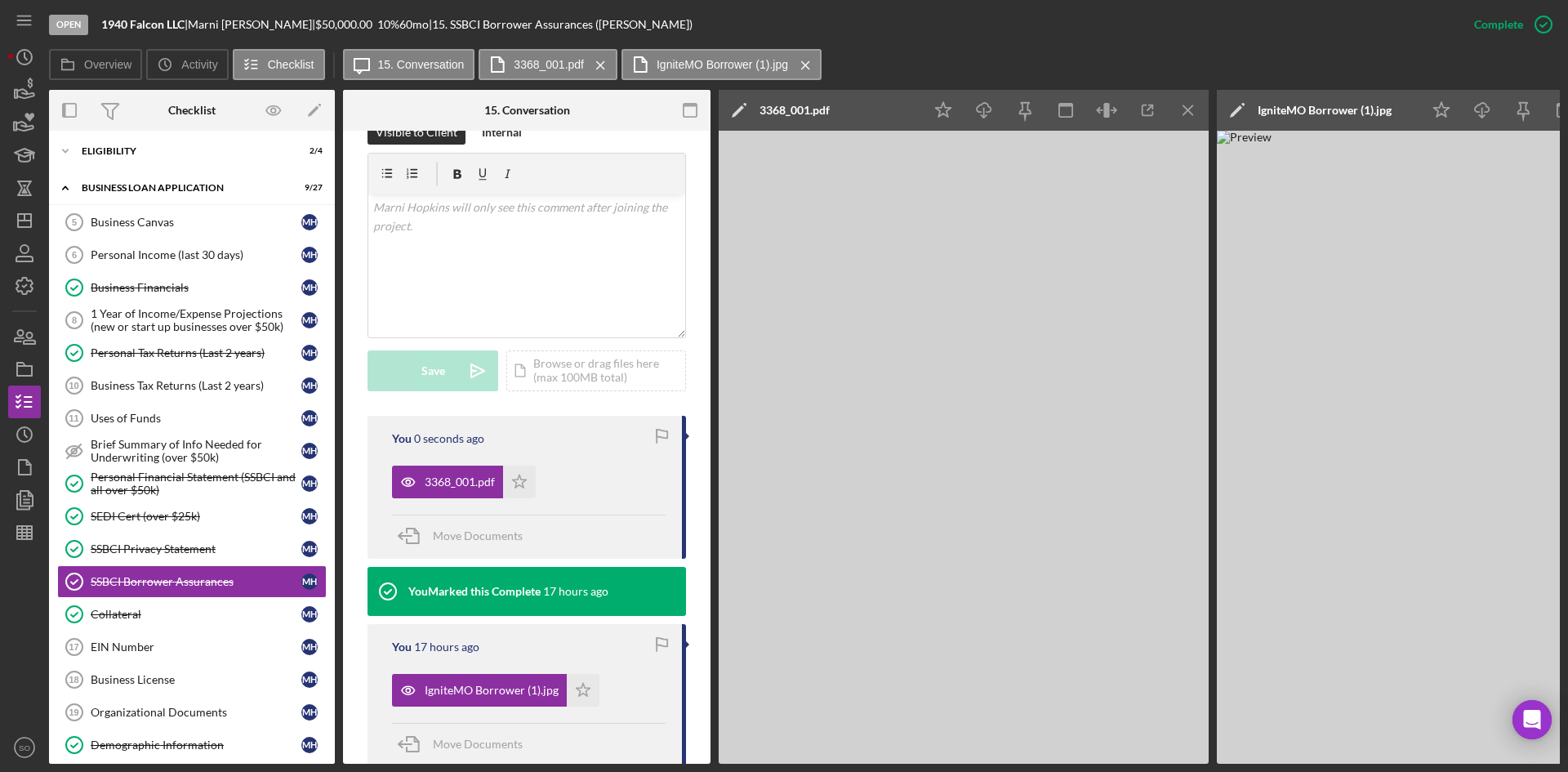
scroll to position [283, 0]
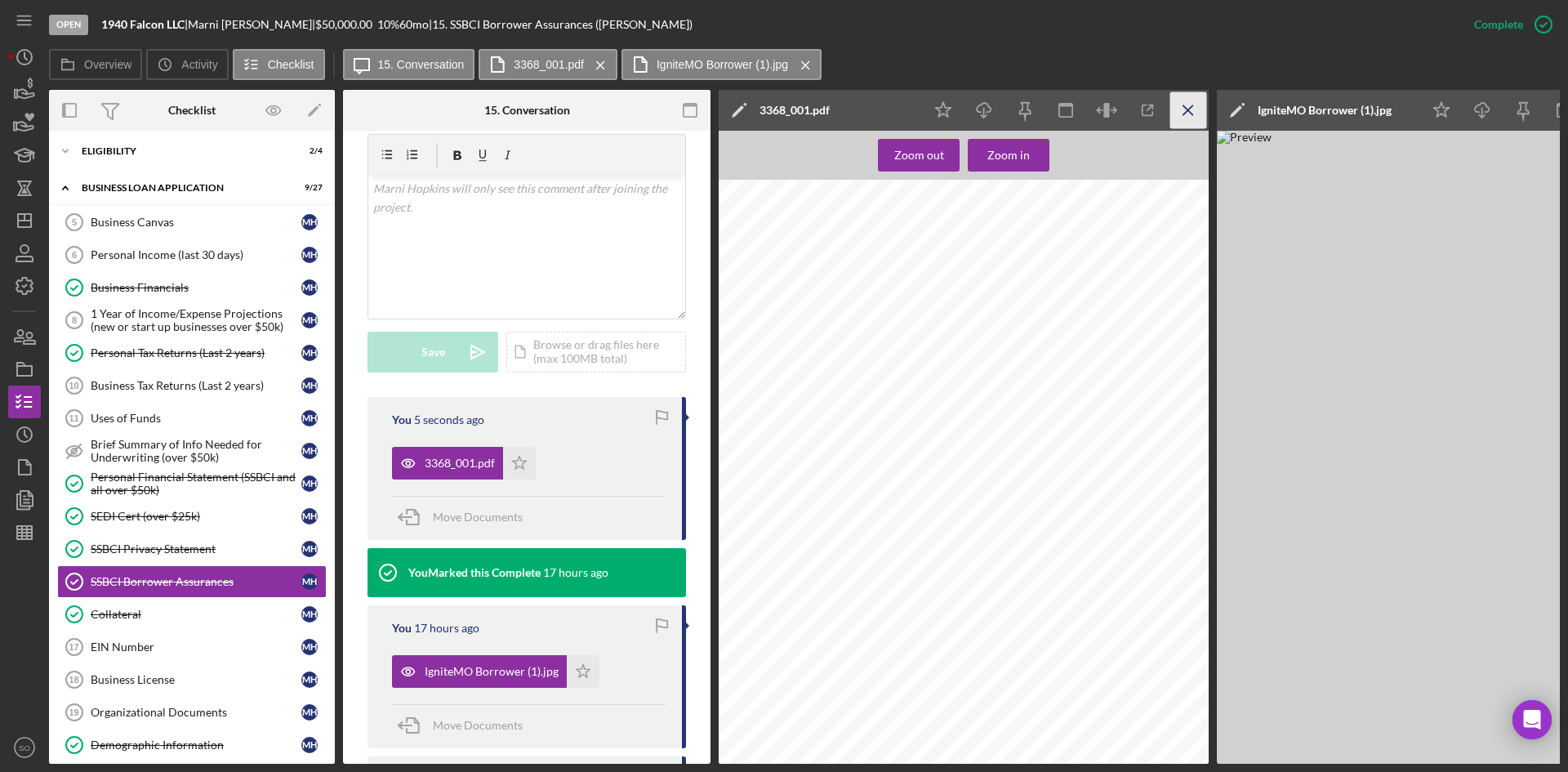
click at [1185, 111] on icon "Icon/Menu Close" at bounding box center [1188, 110] width 36 height 36
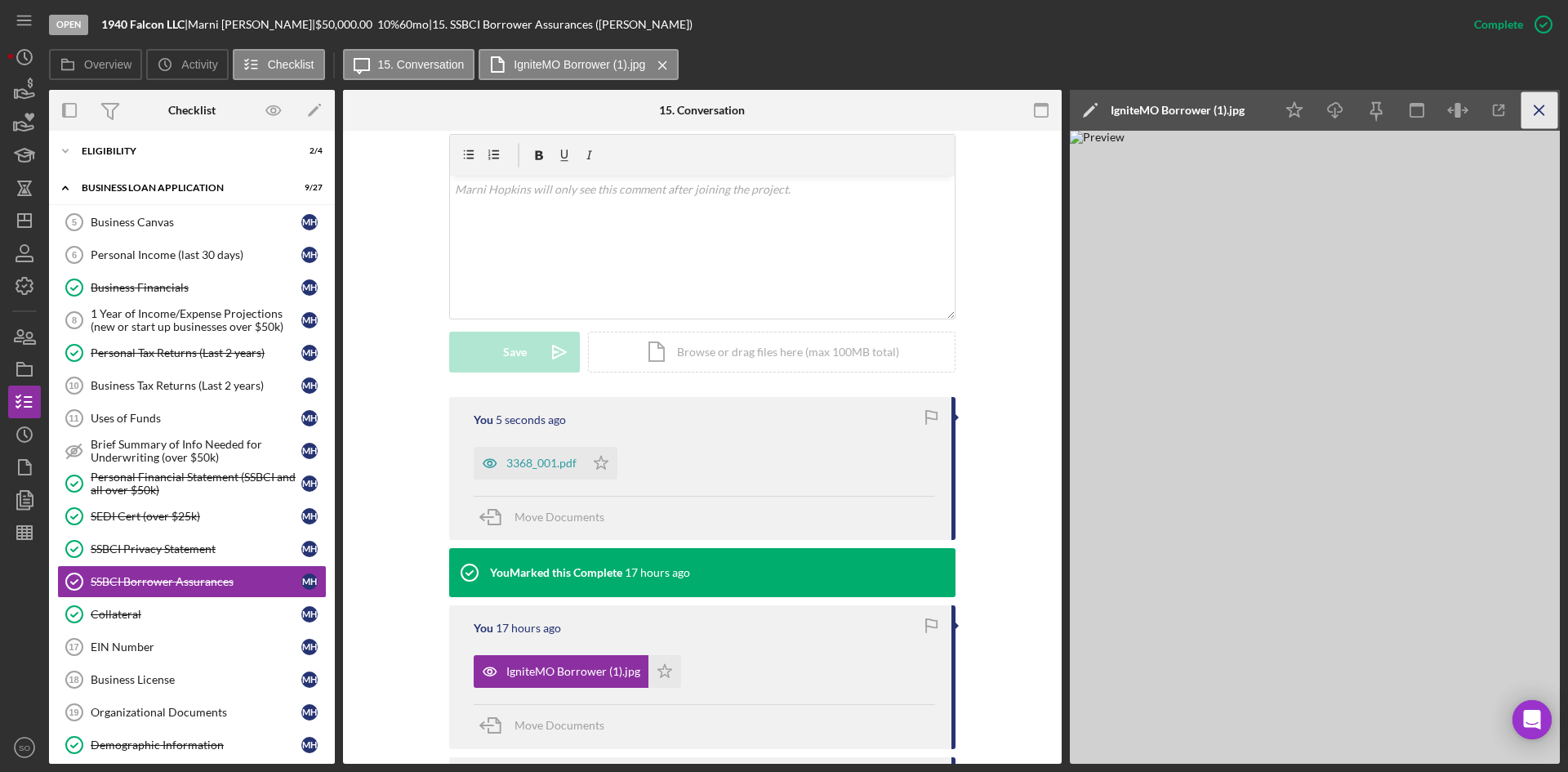
click at [1530, 105] on icon "Icon/Menu Close" at bounding box center [1539, 110] width 36 height 36
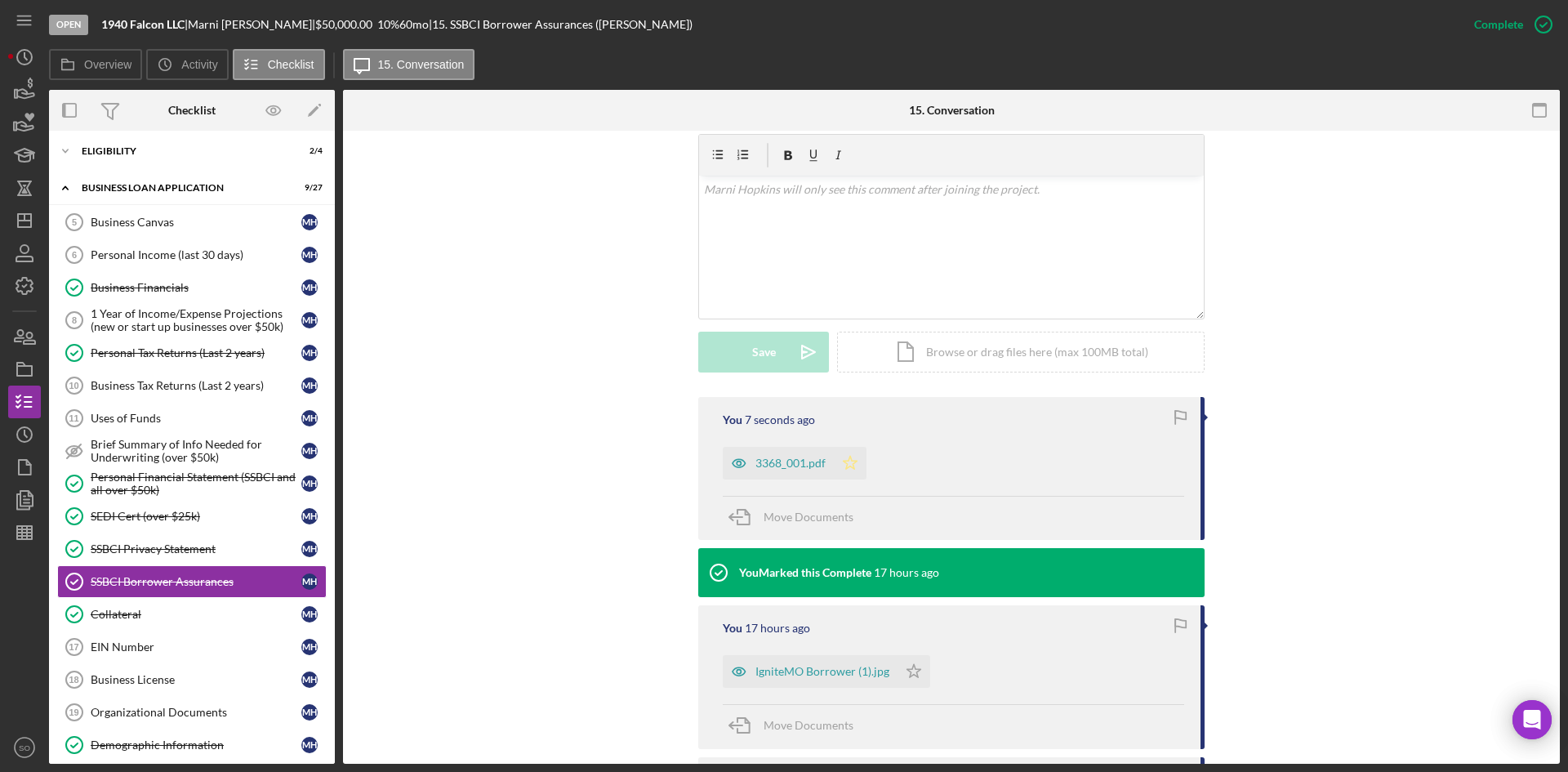
click at [855, 459] on icon "Icon/Star" at bounding box center [849, 463] width 33 height 33
click at [787, 471] on div "3368_001.pdf" at bounding box center [777, 463] width 111 height 33
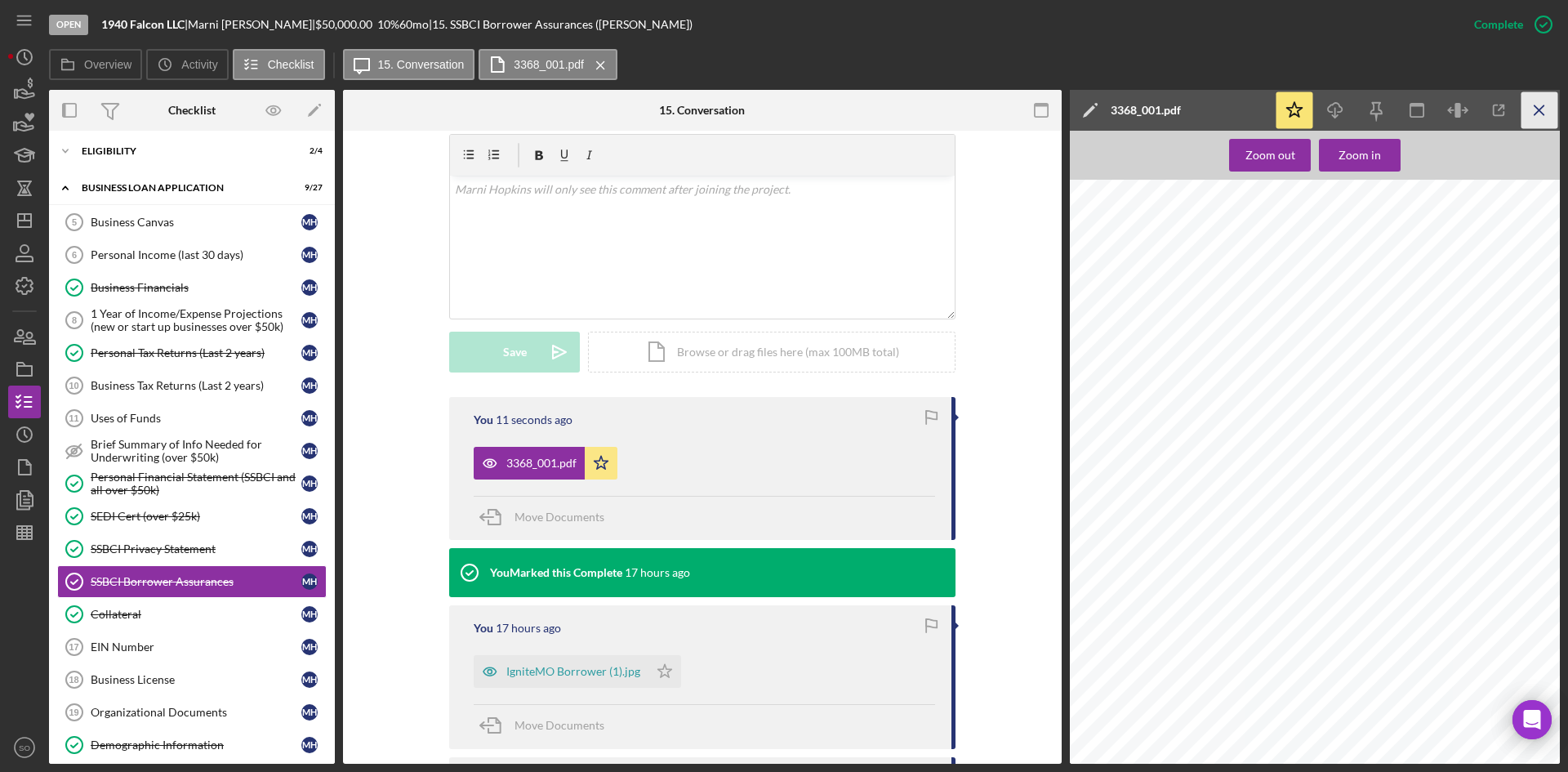
click at [1532, 103] on icon "Icon/Menu Close" at bounding box center [1539, 110] width 36 height 36
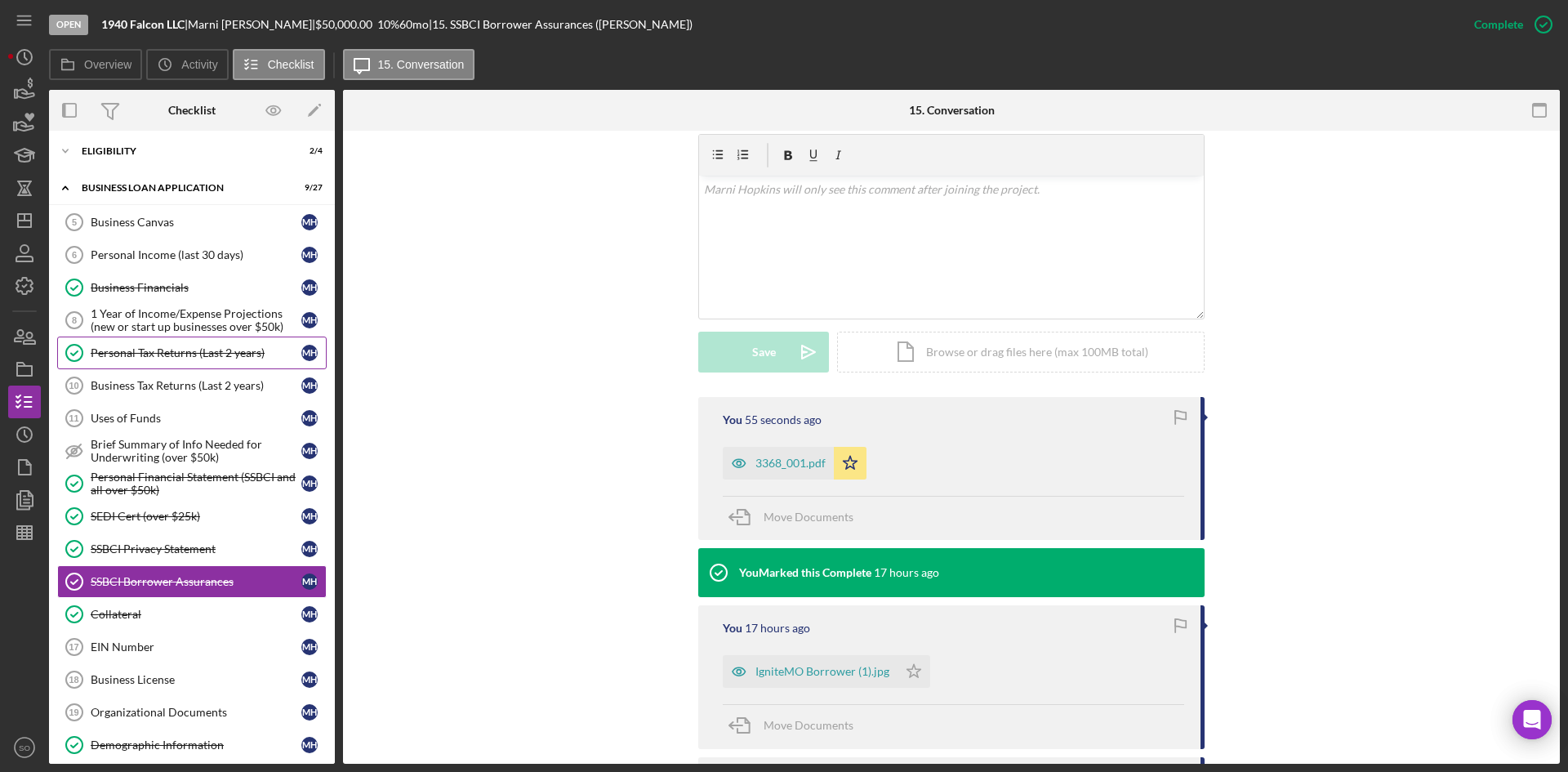
scroll to position [490, 0]
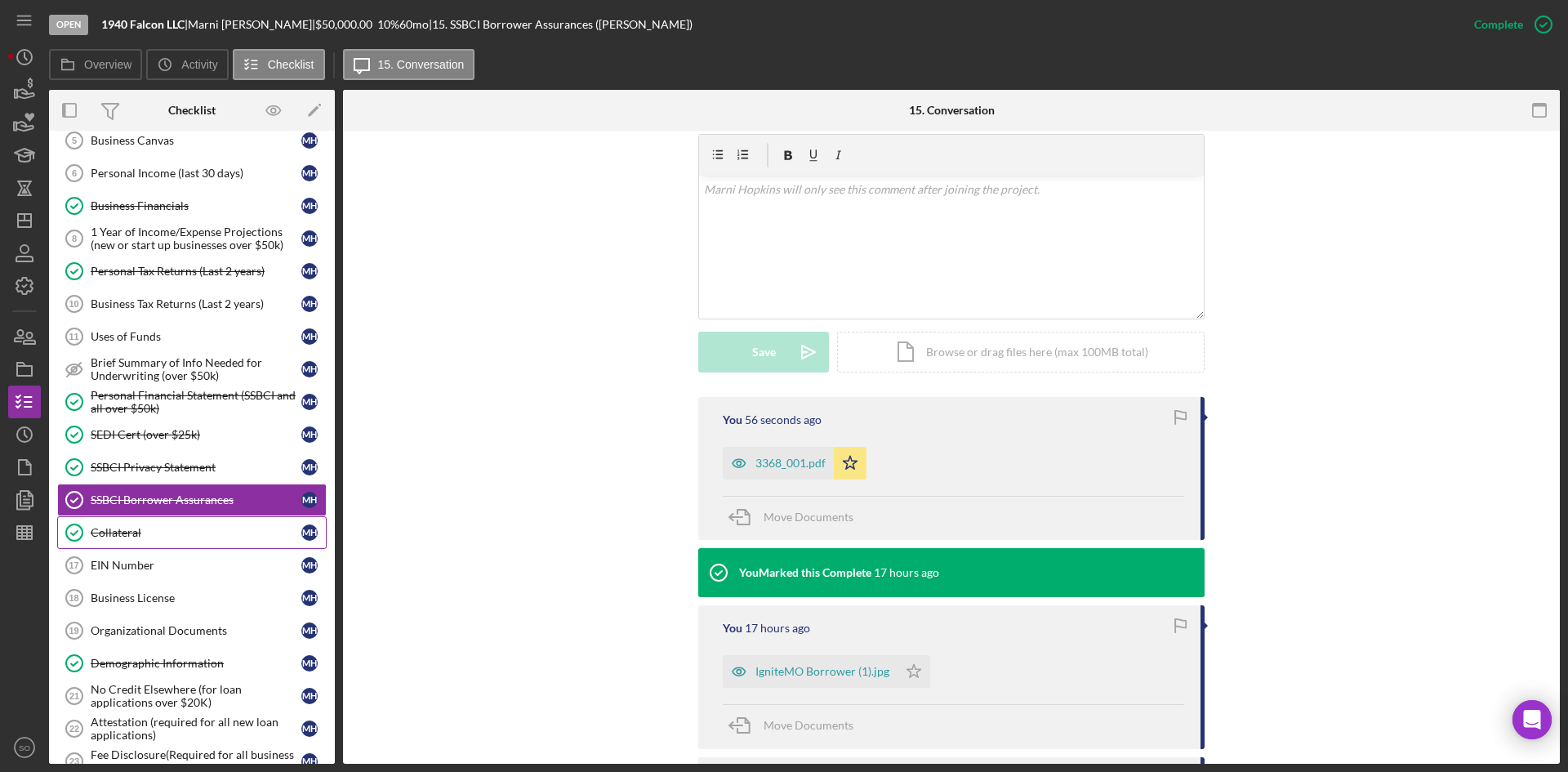
click at [122, 536] on div "Collateral" at bounding box center [195, 532] width 211 height 13
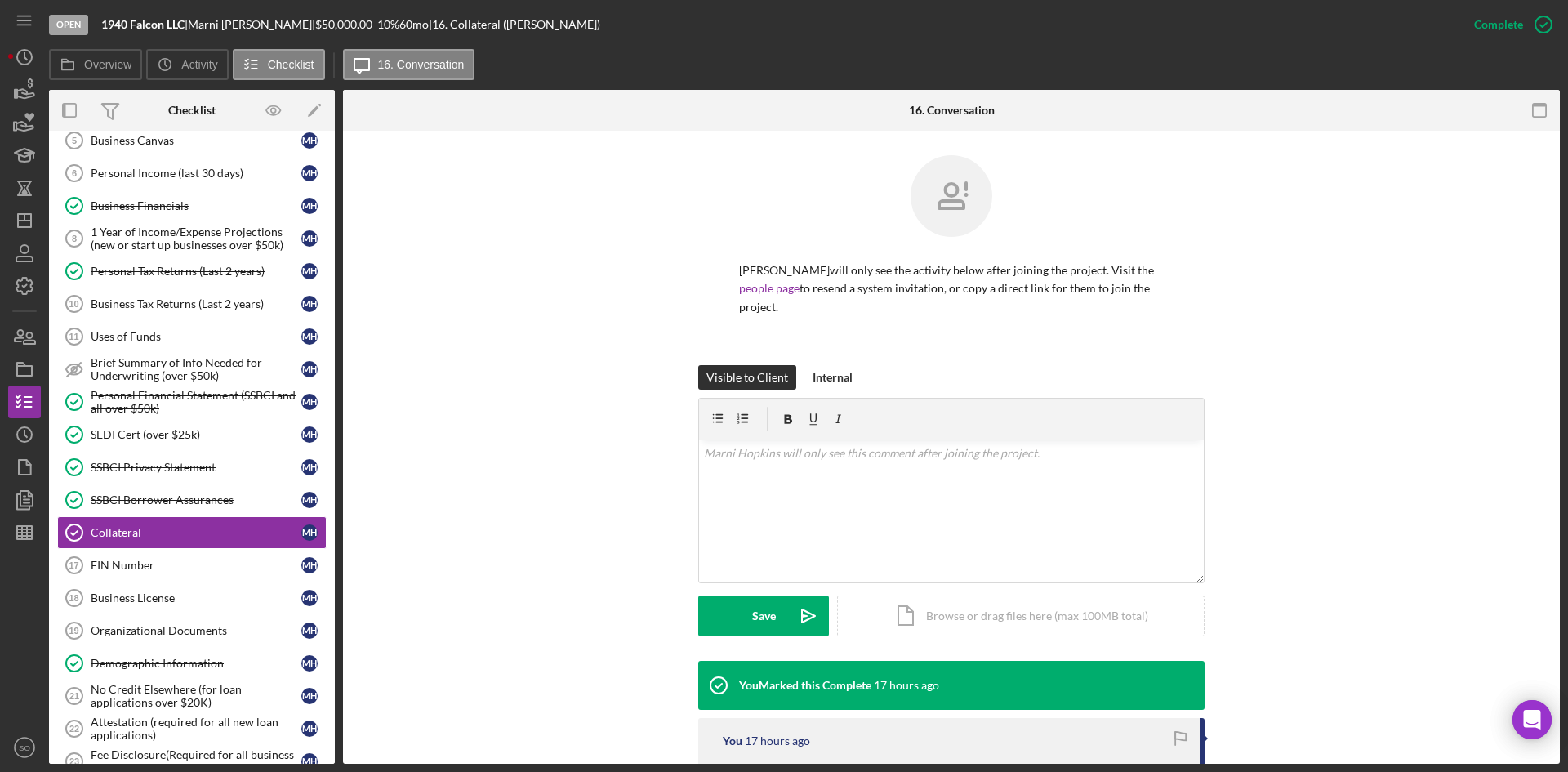
scroll to position [735, 0]
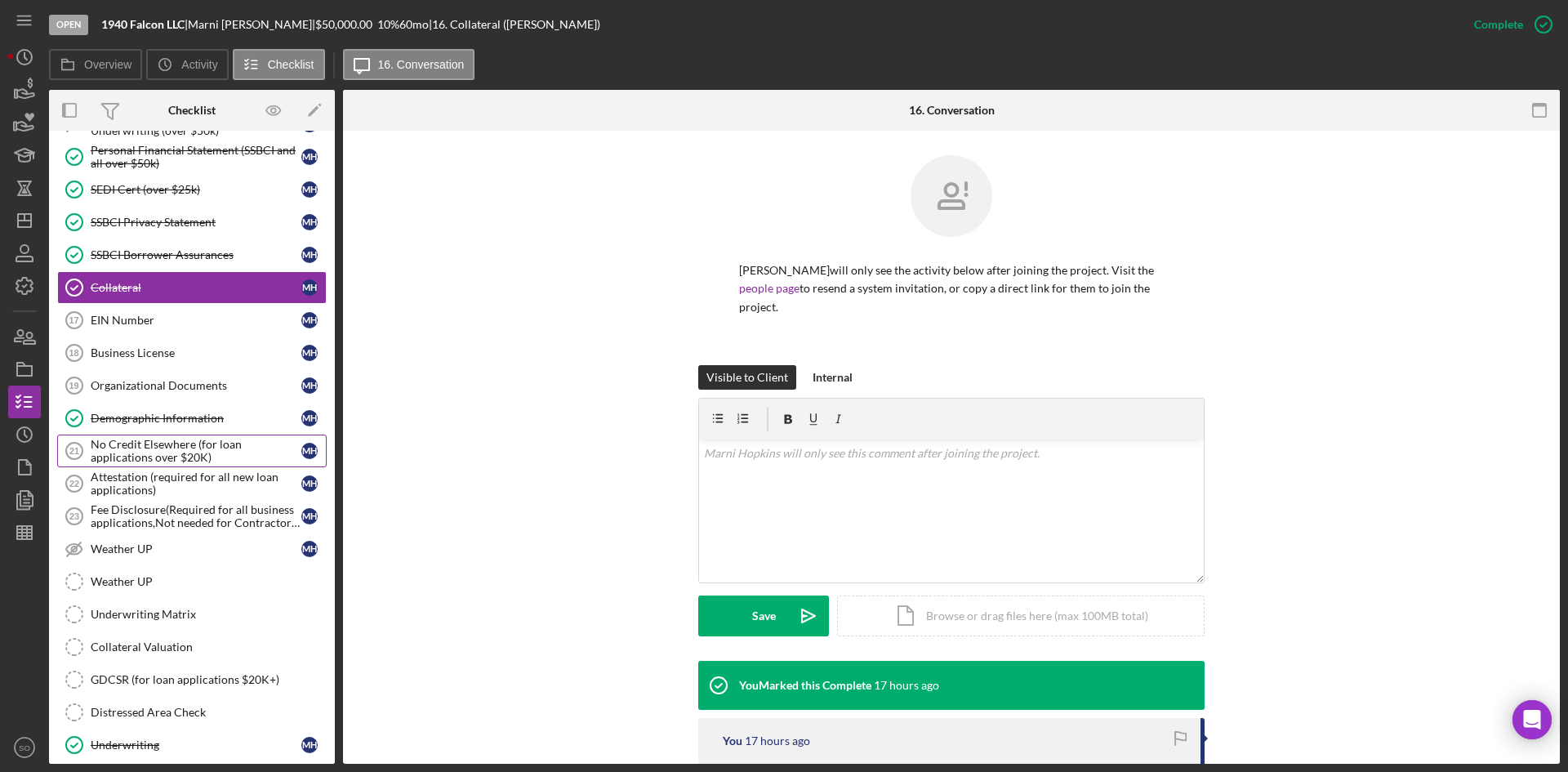
click at [156, 448] on div "No Credit Elsewhere (for loan applications over $20K)" at bounding box center [195, 450] width 211 height 26
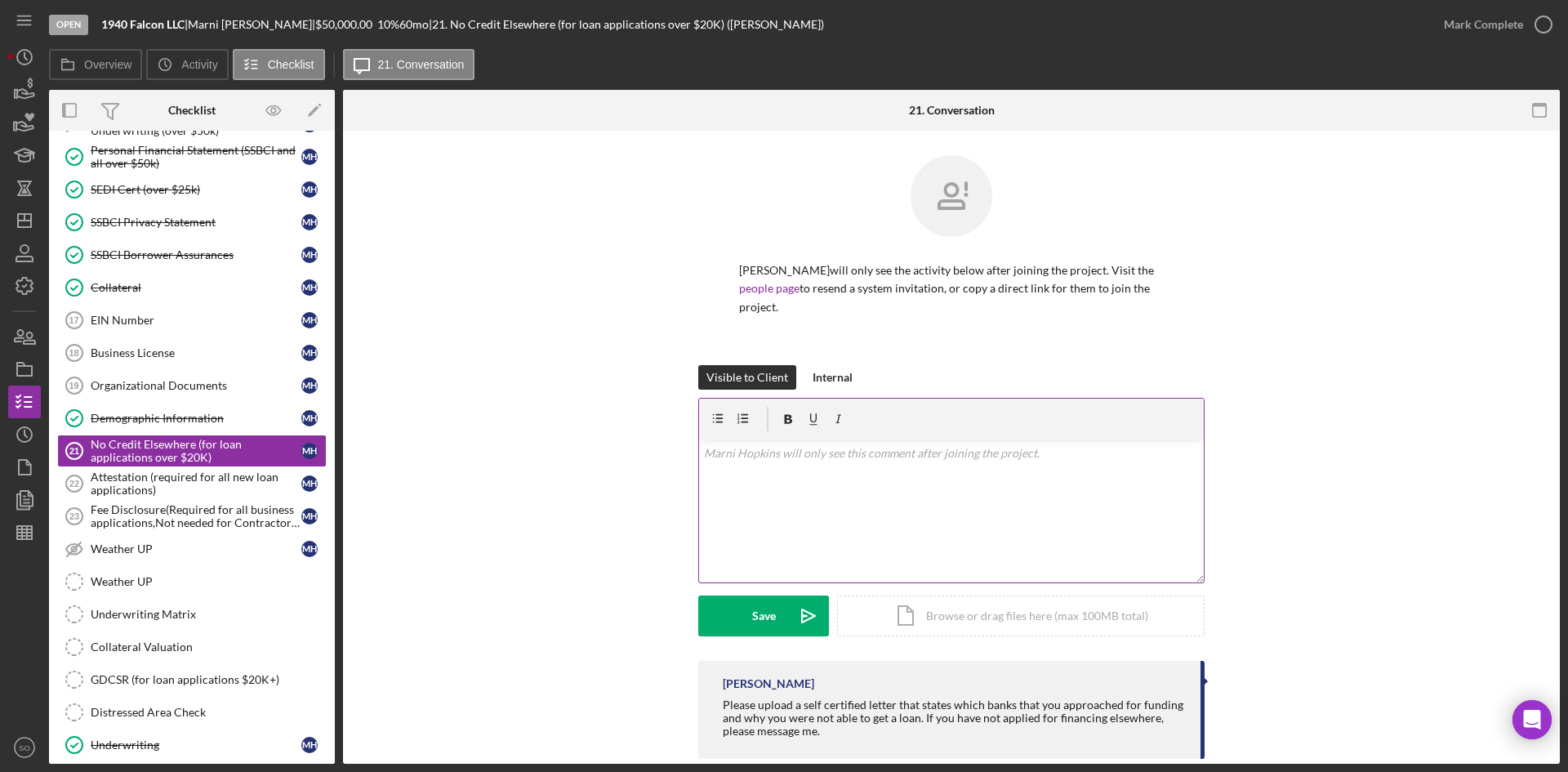
scroll to position [28, 0]
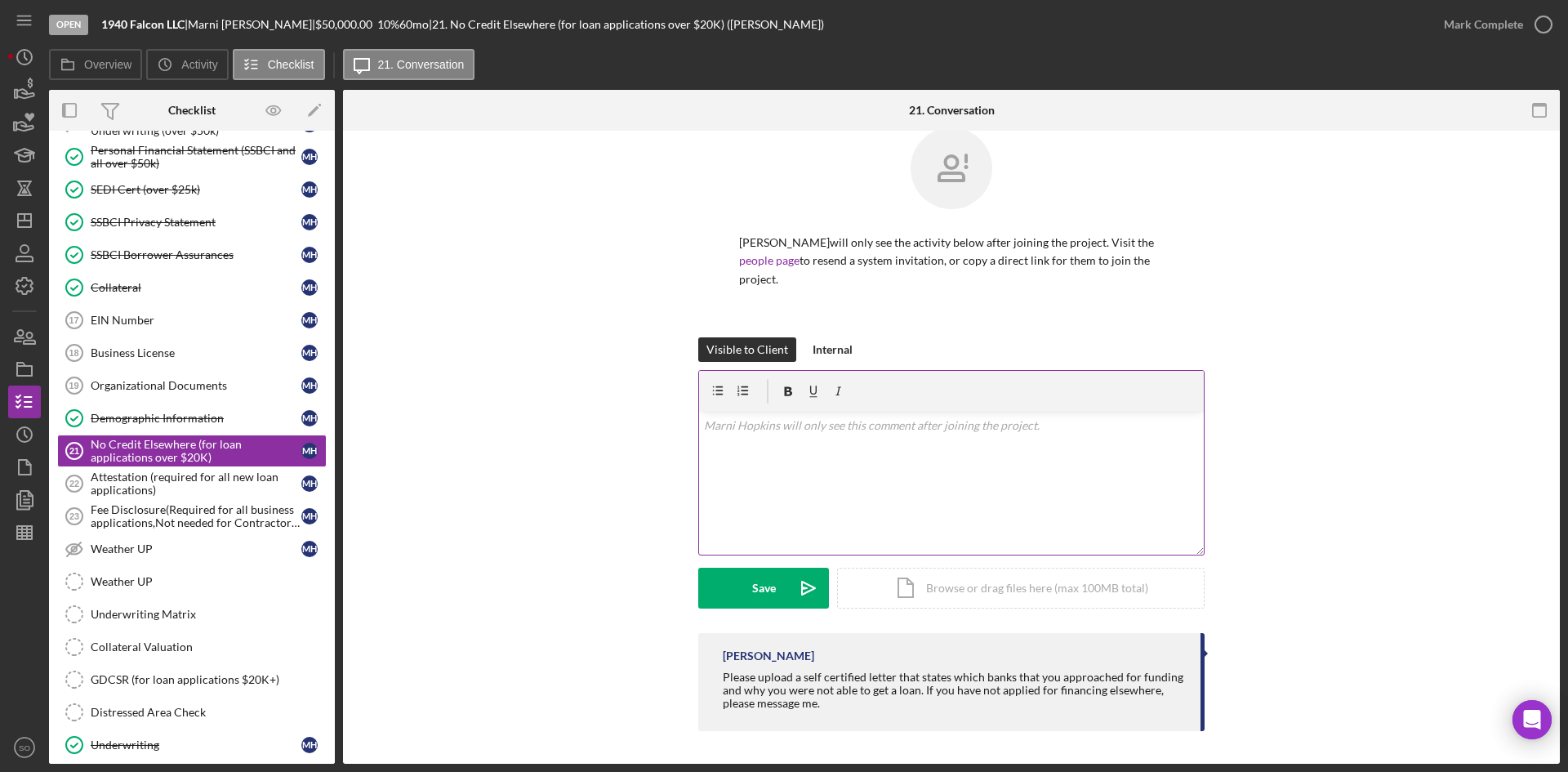
click at [814, 410] on div at bounding box center [951, 391] width 505 height 41
click at [822, 438] on div "v Color teal Color pink Remove color Add row above Add row below Add column bef…" at bounding box center [951, 482] width 505 height 143
click at [751, 583] on button "Save Icon/icon-invite-send" at bounding box center [763, 588] width 131 height 41
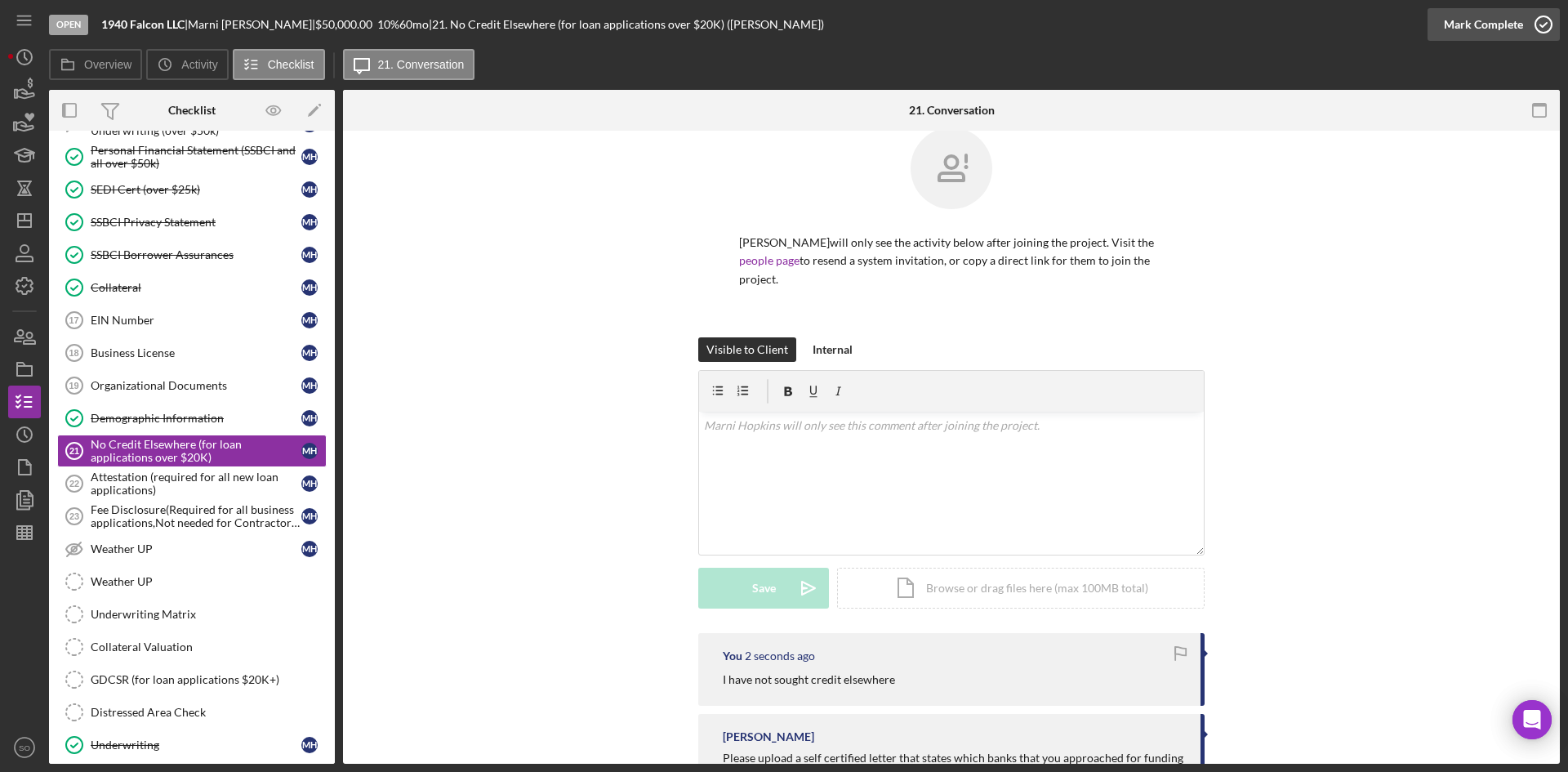
click at [1509, 25] on div "Mark Complete" at bounding box center [1483, 24] width 79 height 33
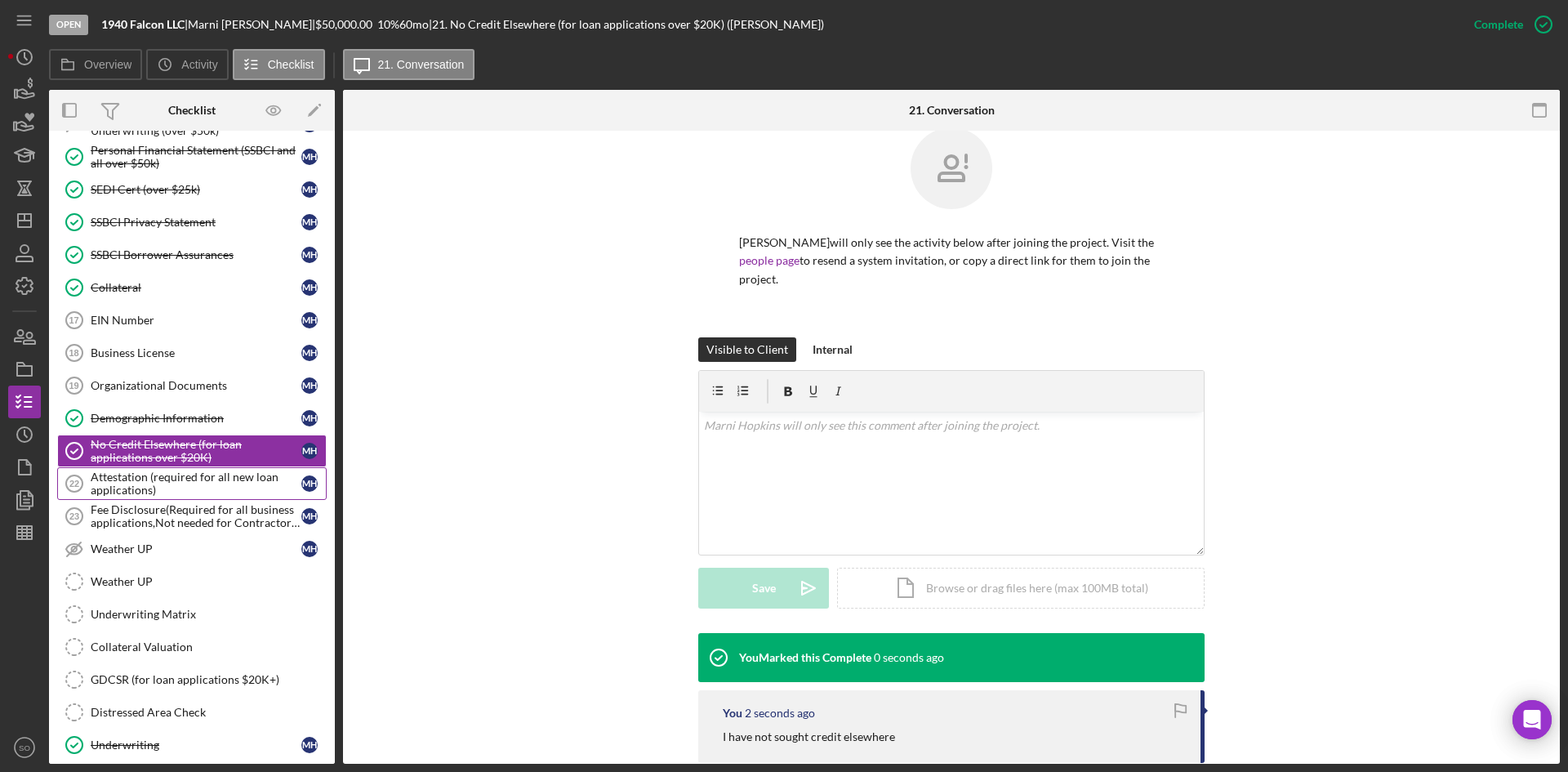
click at [156, 476] on div "Attestation (required for all new loan applications)" at bounding box center [195, 482] width 211 height 26
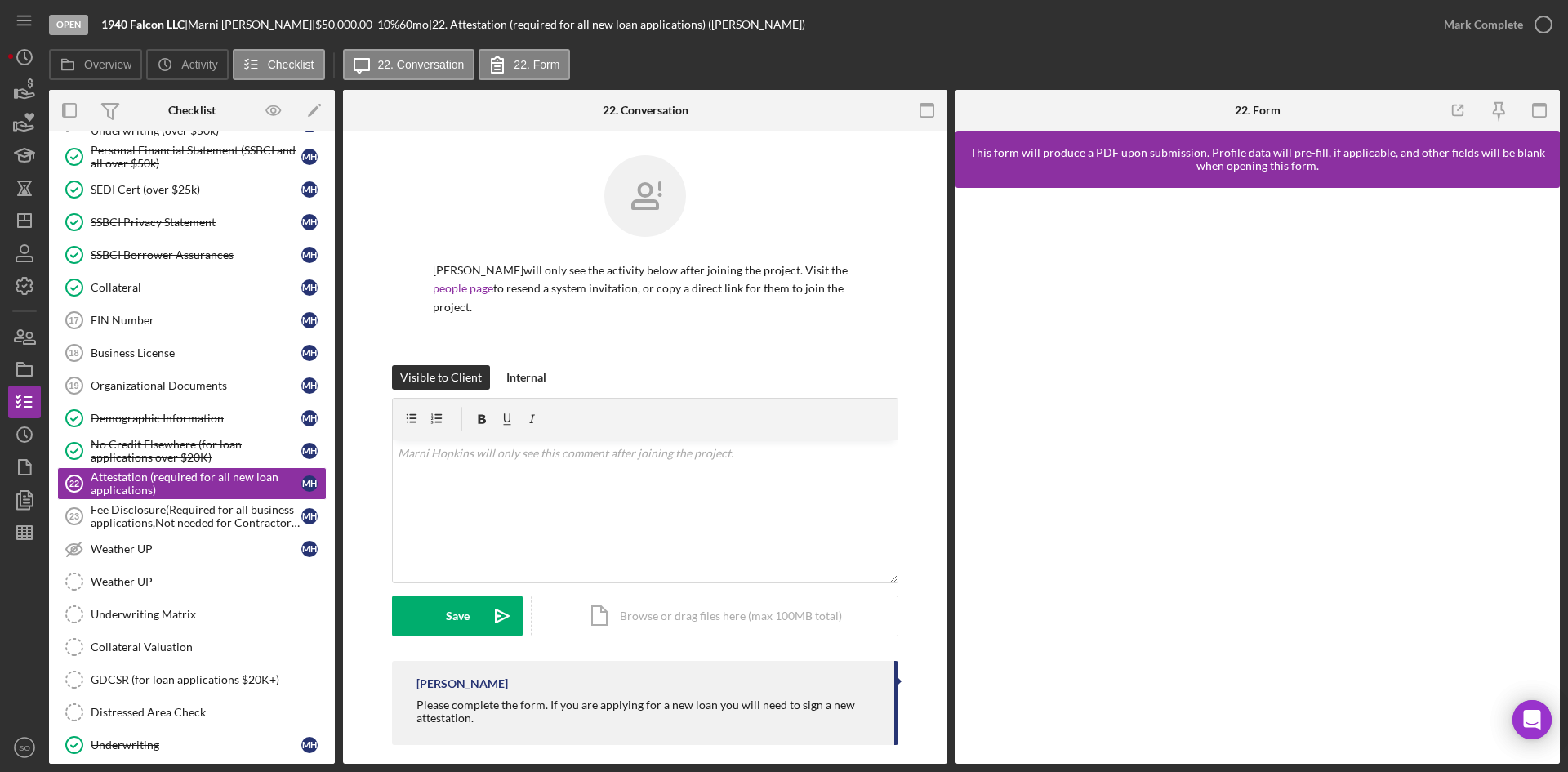
scroll to position [14, 0]
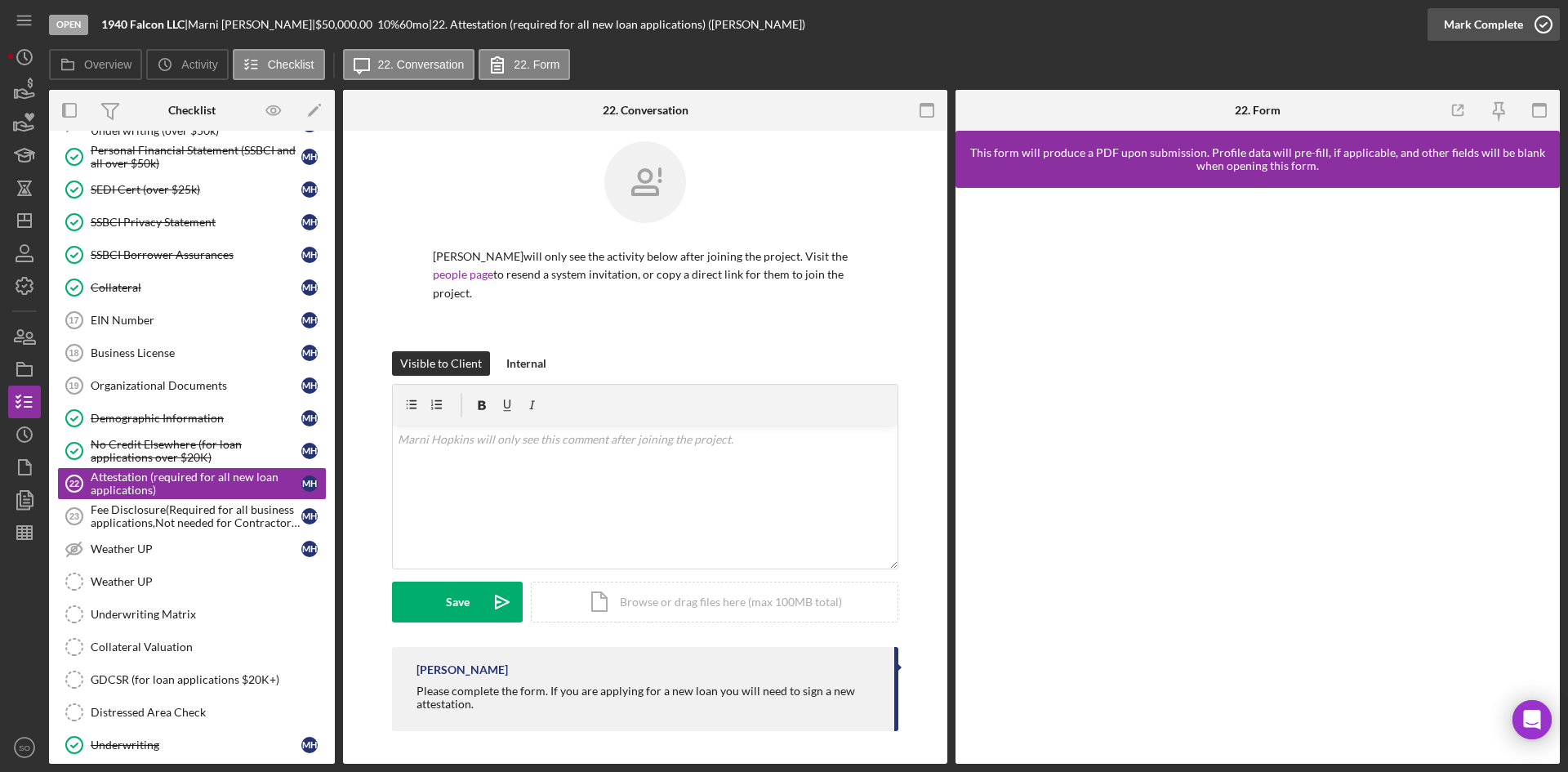
click at [1470, 23] on div "Mark Complete" at bounding box center [1483, 24] width 79 height 33
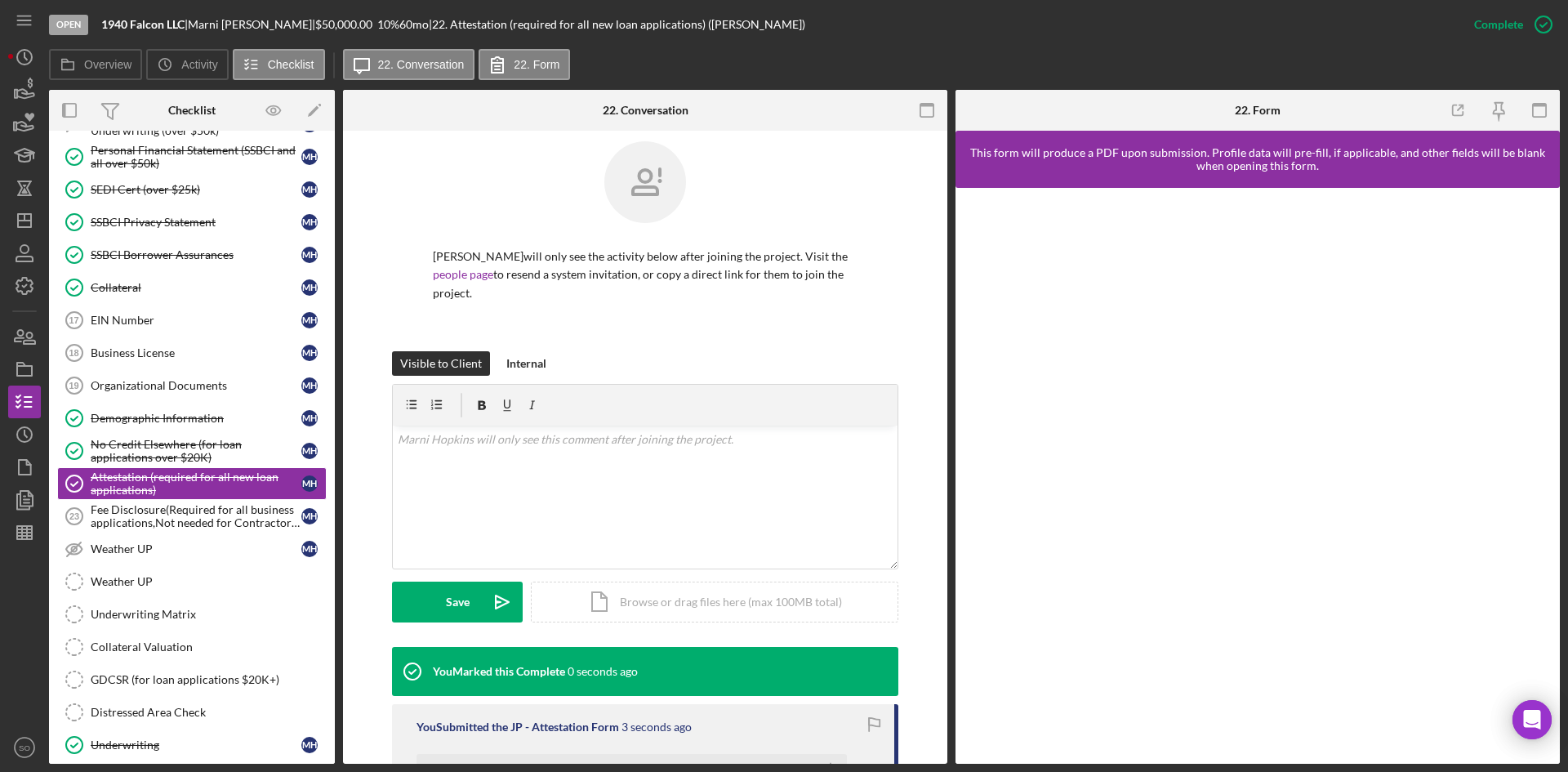
scroll to position [223, 0]
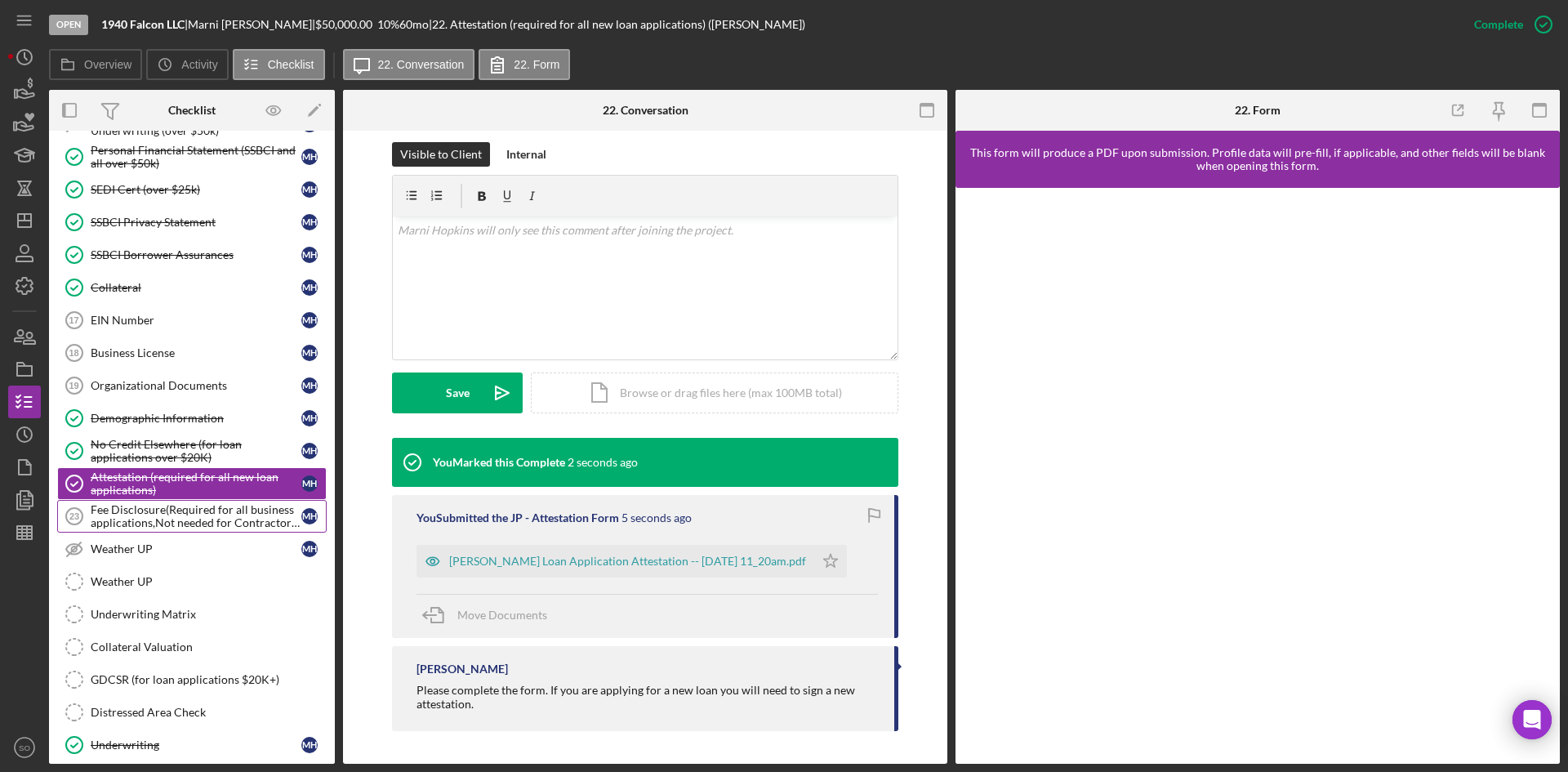
click at [168, 526] on div "Fee Disclosure(Required for all business applications,Not needed for Contractor…" at bounding box center [195, 515] width 211 height 26
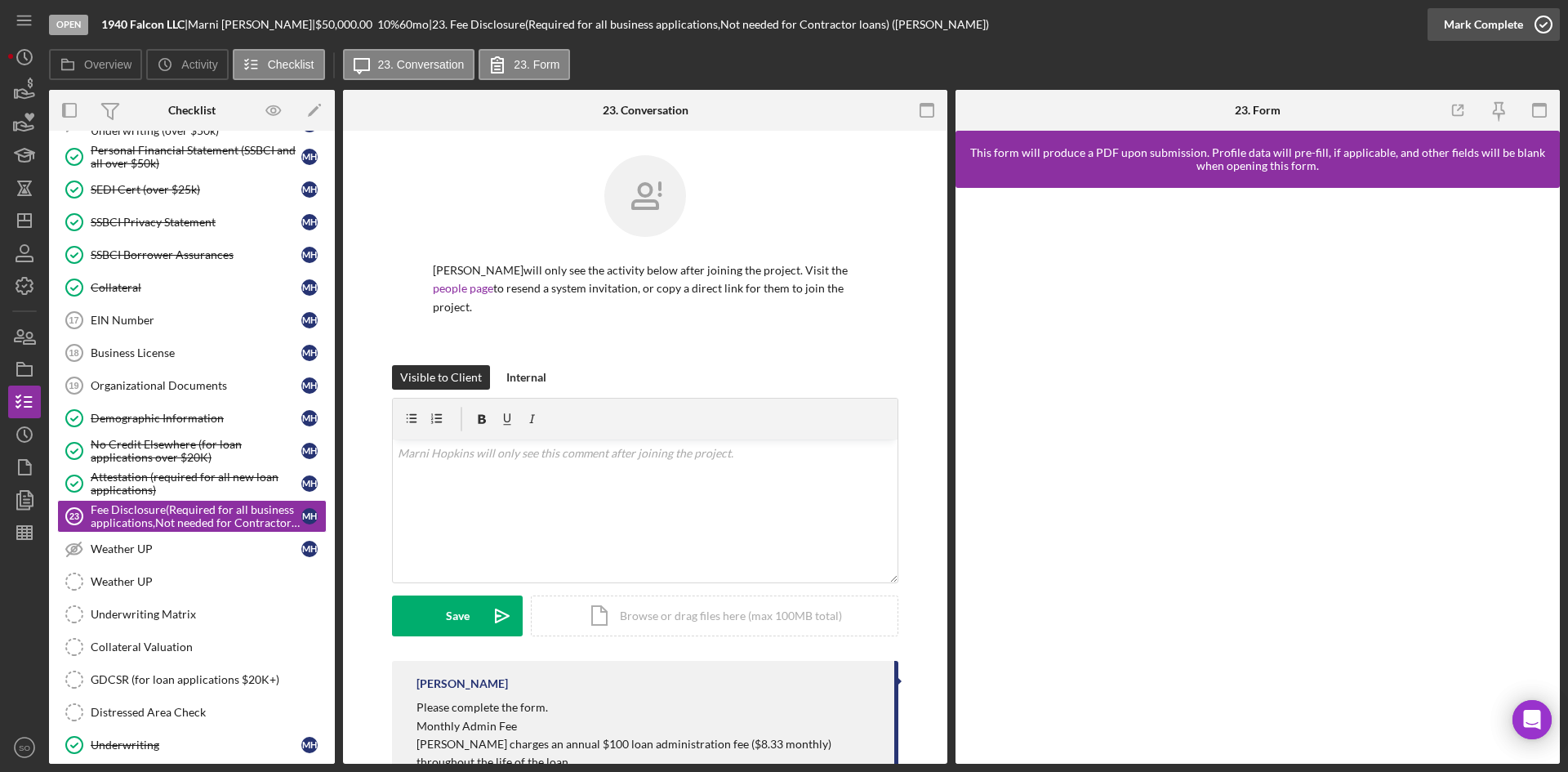
click at [1535, 30] on icon "button" at bounding box center [1543, 25] width 41 height 41
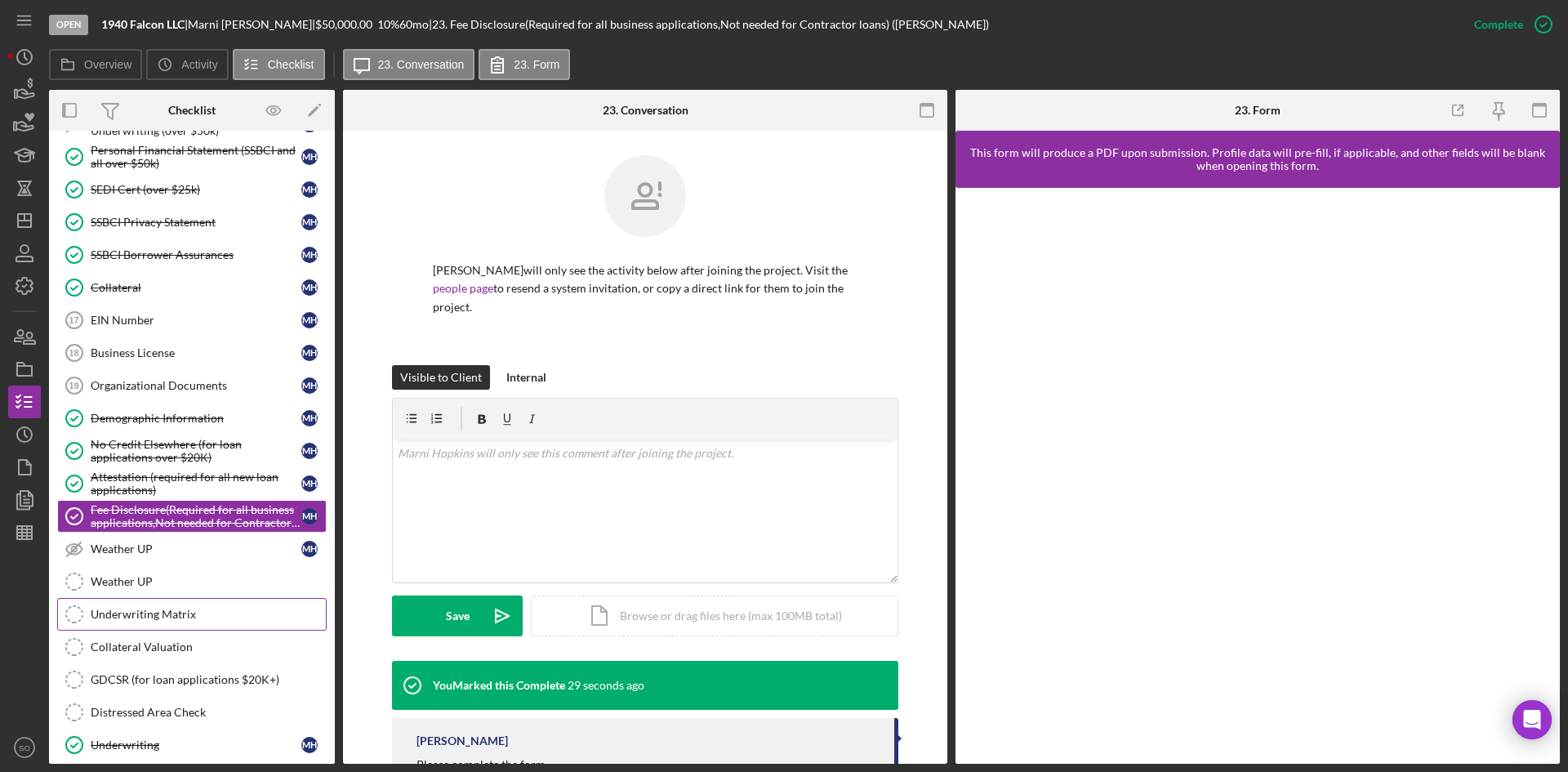
scroll to position [859, 0]
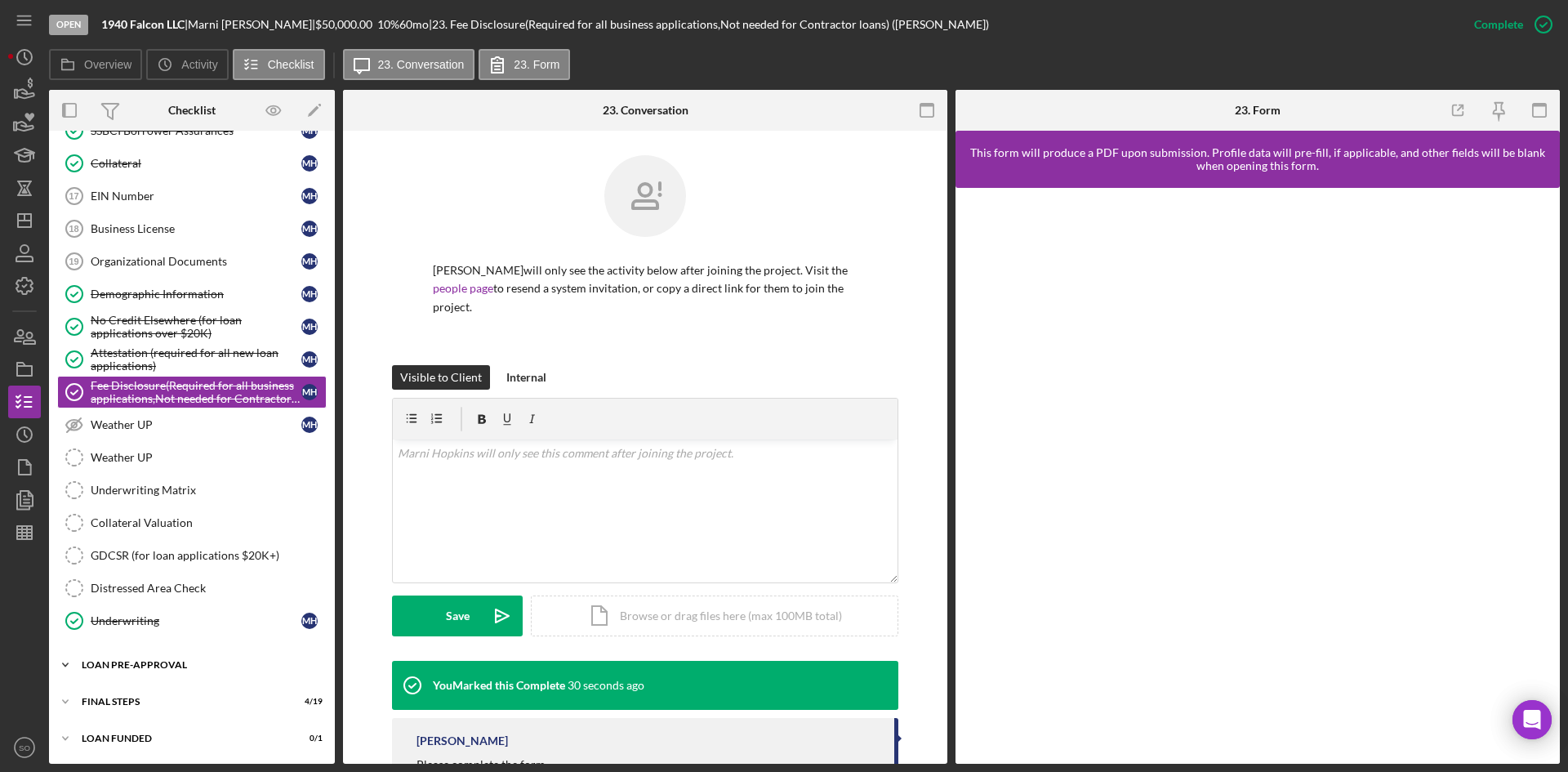
click at [115, 674] on div "Icon/Expander LOAN PRE-APPROVAL 0 / 2" at bounding box center [192, 665] width 286 height 33
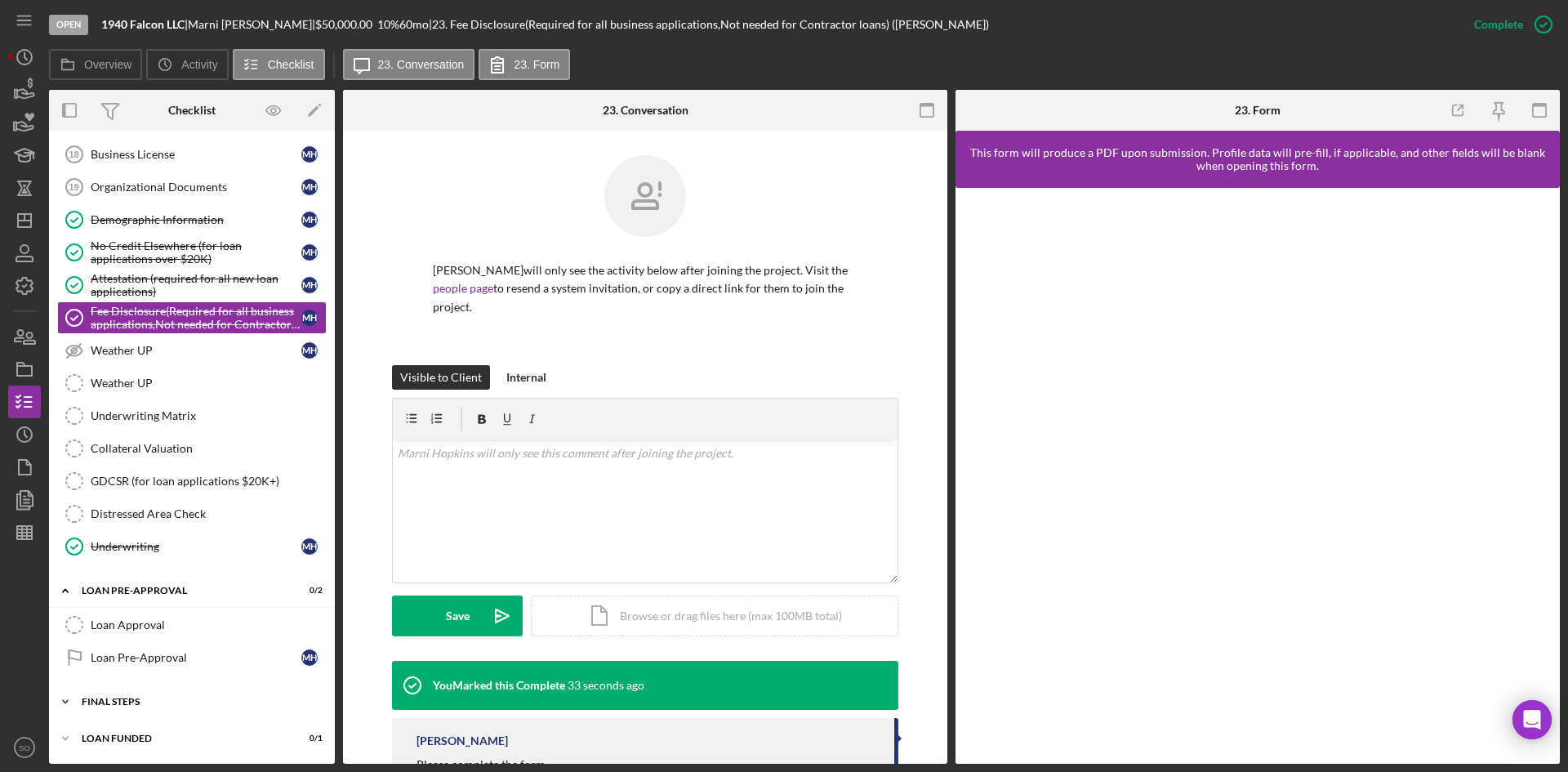
click at [112, 702] on div "FINAL STEPS" at bounding box center [198, 701] width 233 height 10
click at [163, 662] on div "Loan Pre-Approval" at bounding box center [195, 657] width 211 height 13
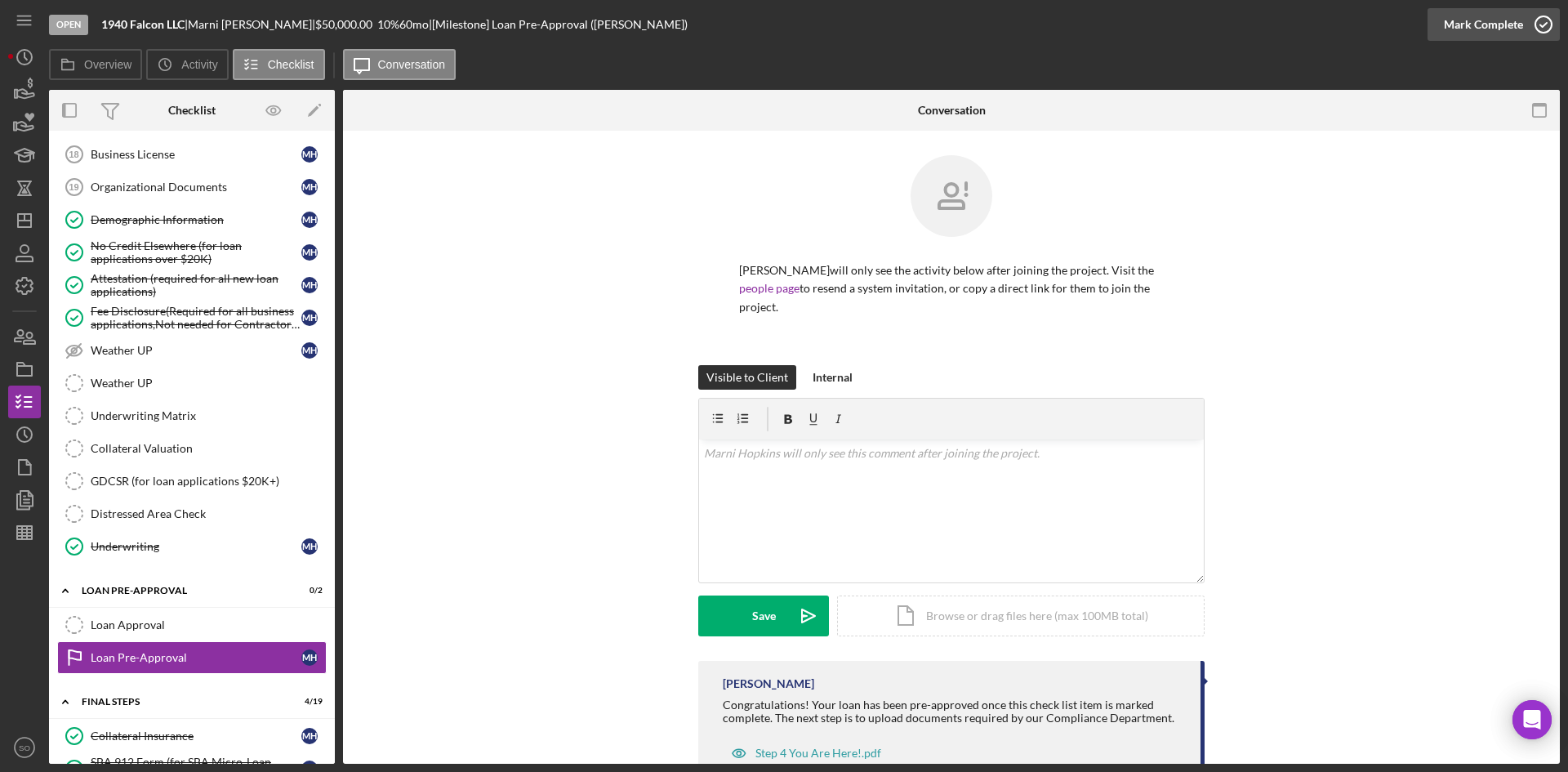
drag, startPoint x: 1497, startPoint y: 30, endPoint x: 288, endPoint y: 448, distance: 1279.2
click at [1492, 30] on div "Mark Complete" at bounding box center [1483, 24] width 79 height 33
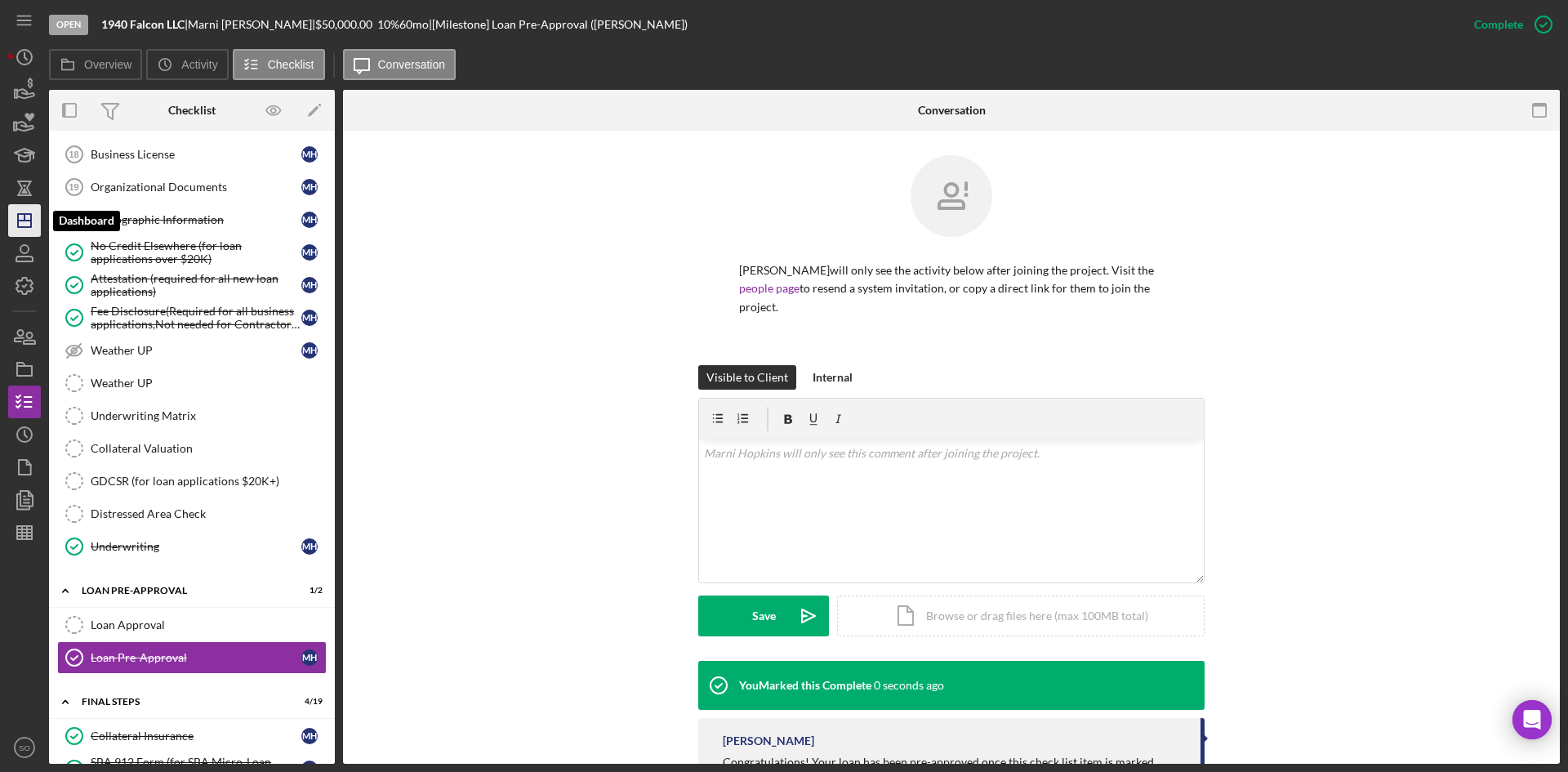
click at [25, 212] on icon "Icon/Dashboard" at bounding box center [25, 220] width 41 height 41
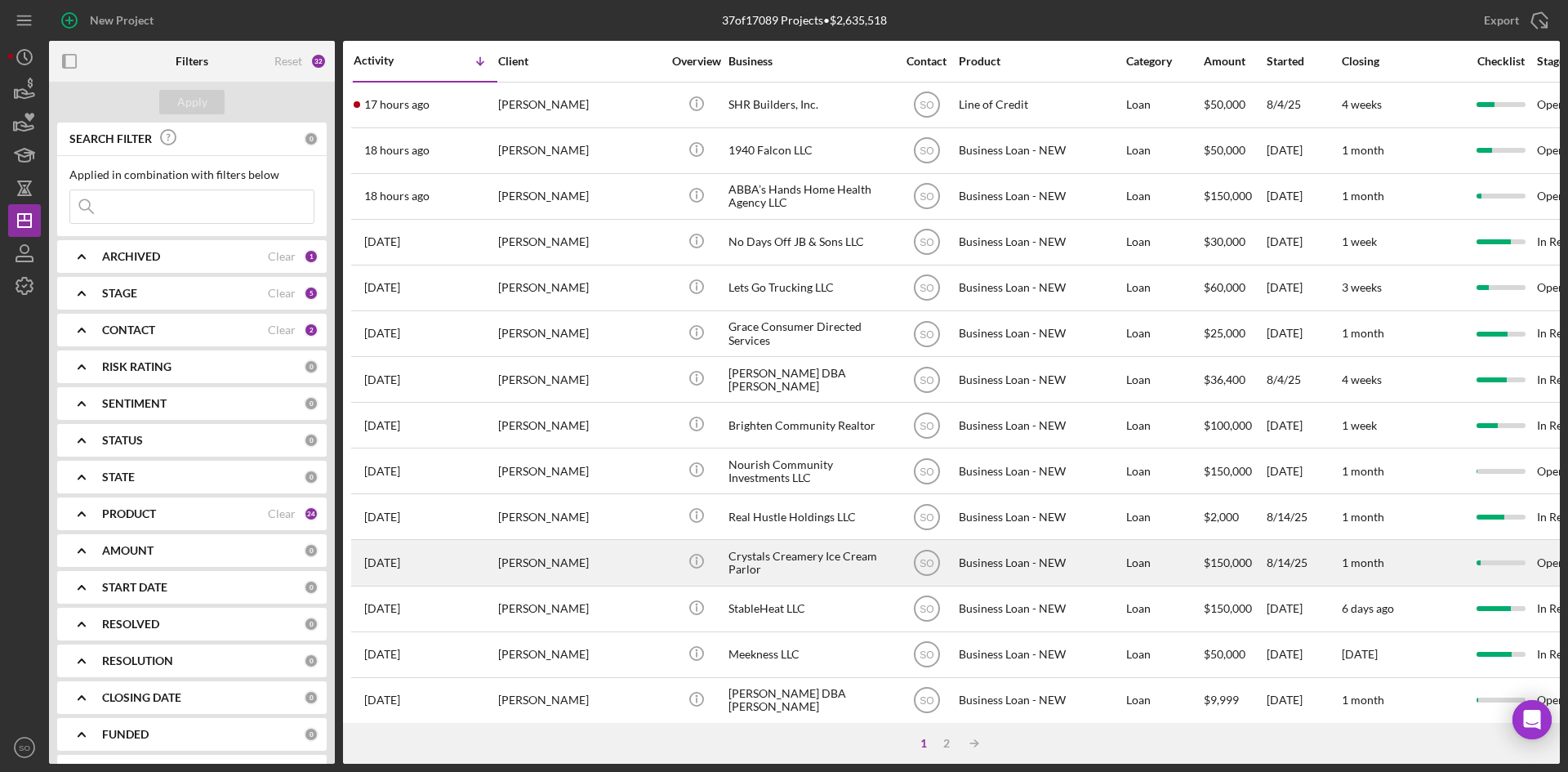
click at [400, 566] on time "[DATE]" at bounding box center [382, 562] width 36 height 13
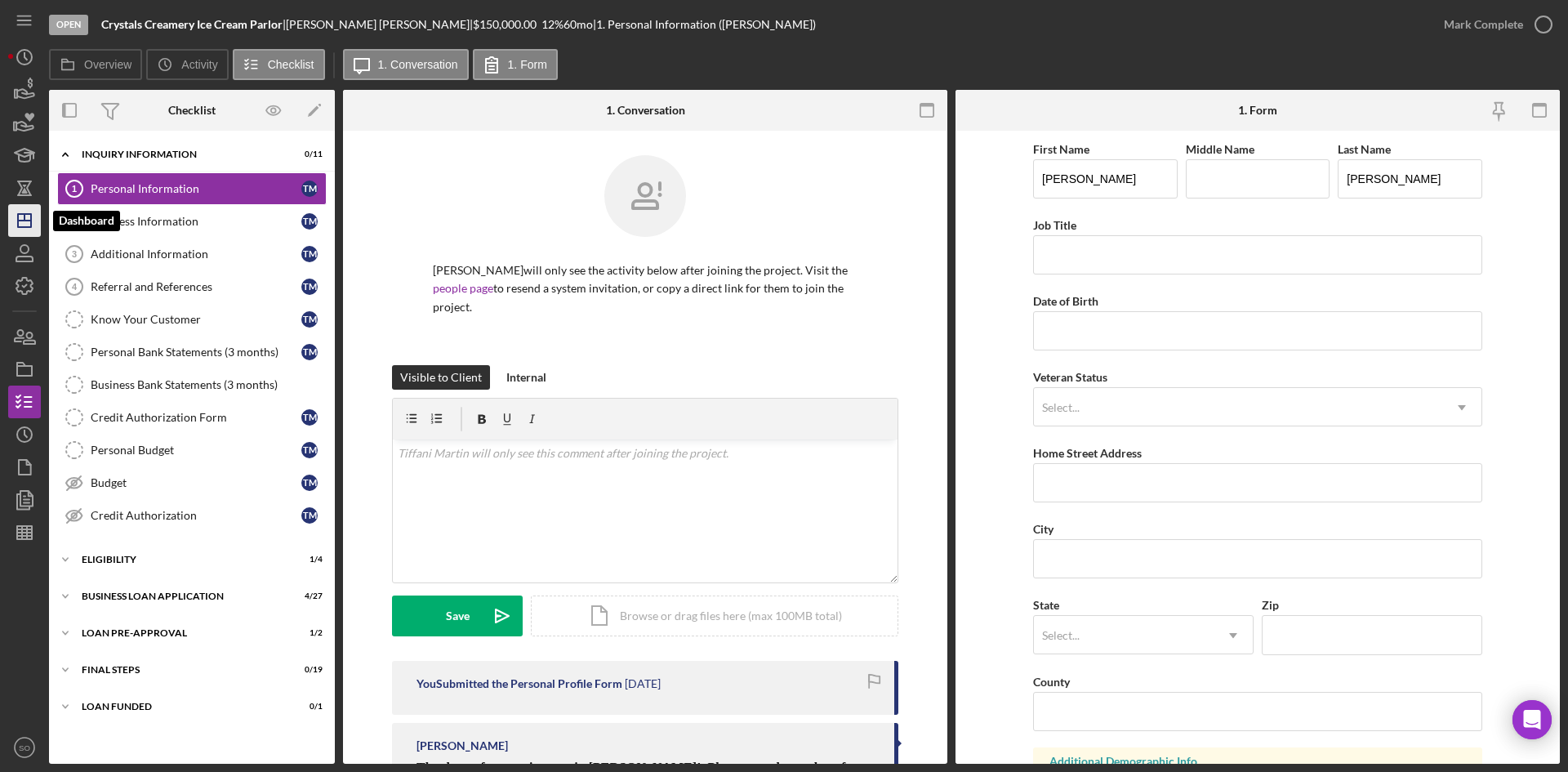
click at [21, 227] on polygon "button" at bounding box center [24, 220] width 13 height 13
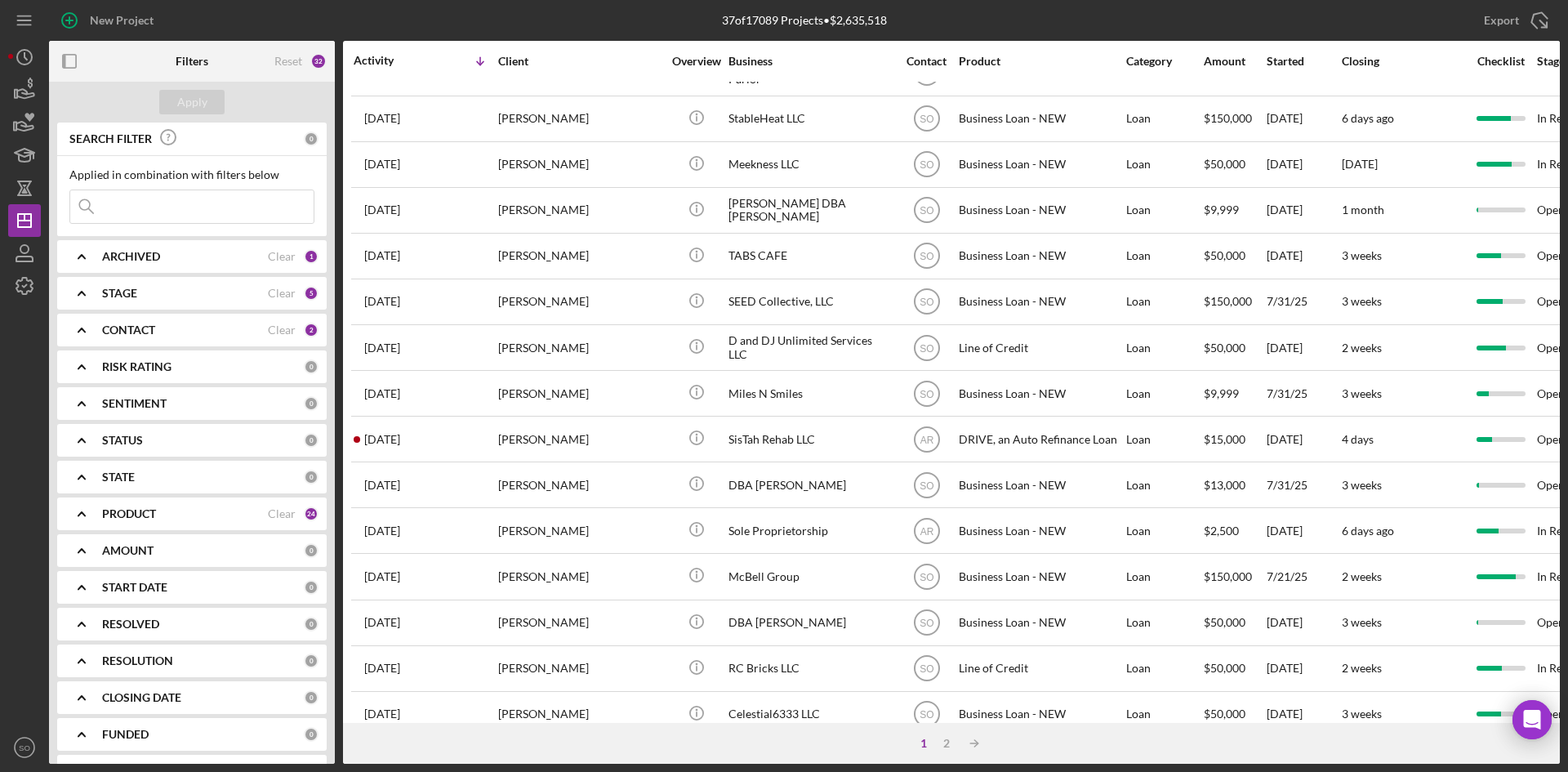
scroll to position [525, 0]
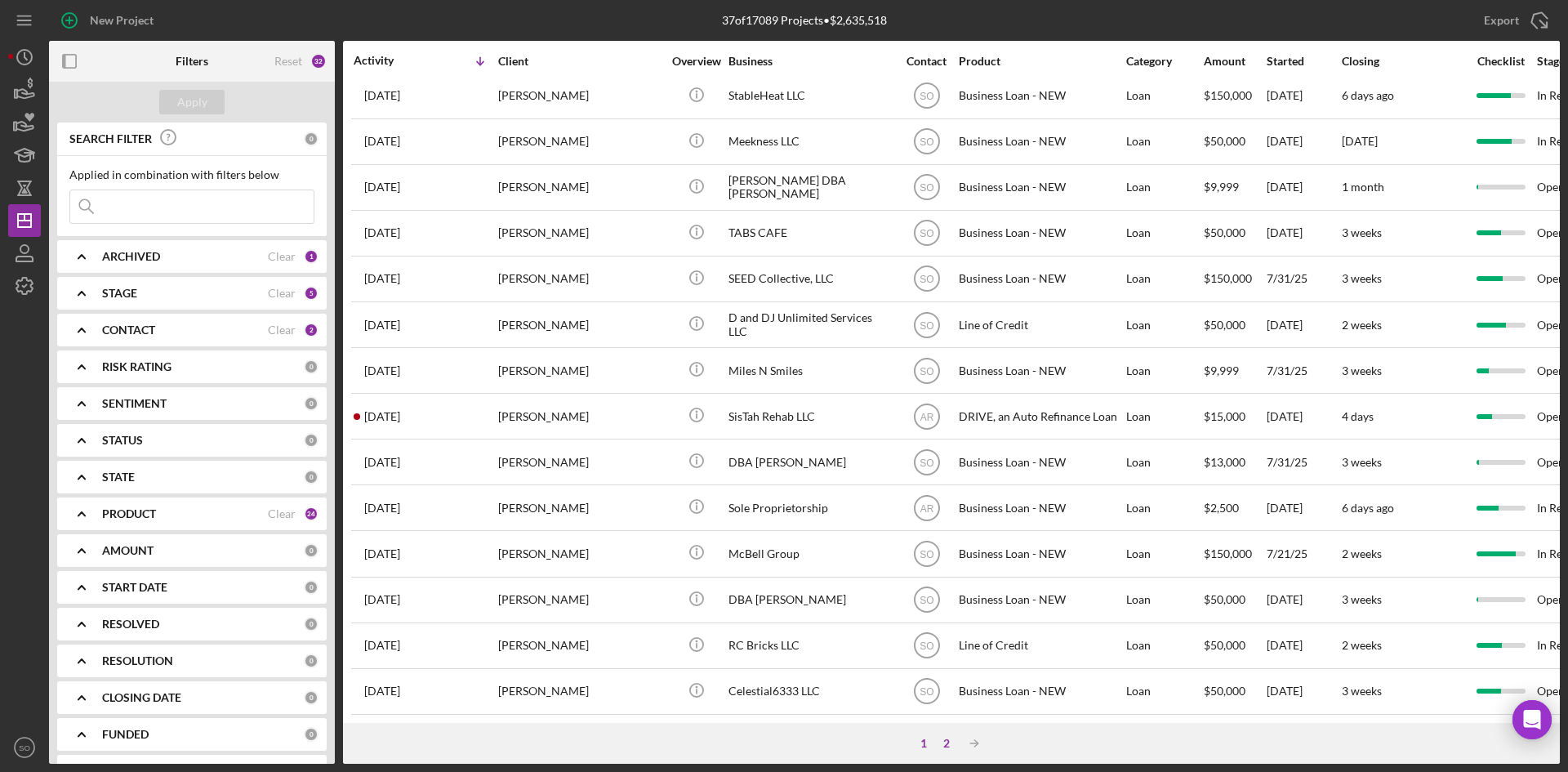
click at [942, 743] on div "2" at bounding box center [946, 743] width 23 height 13
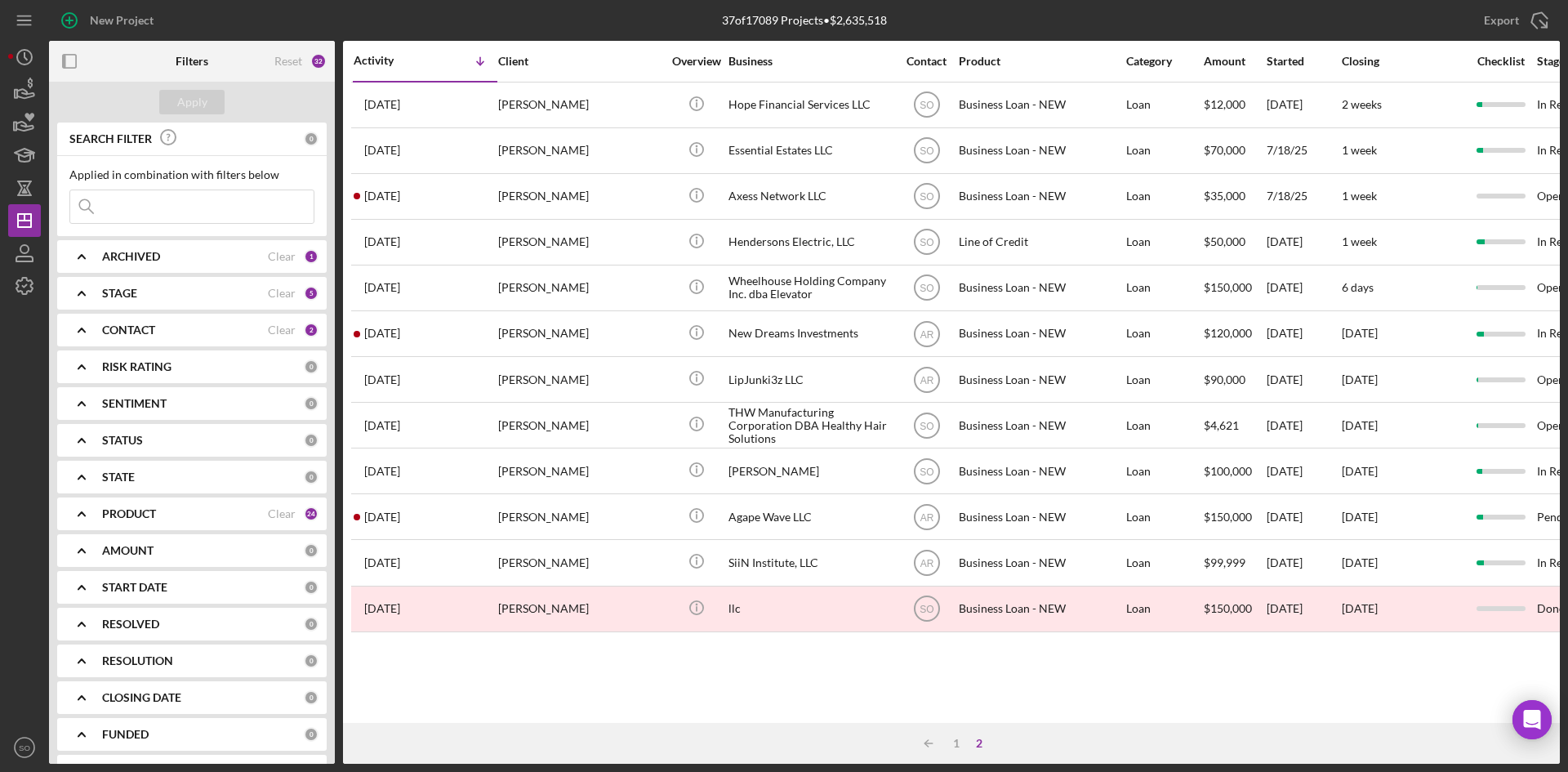
scroll to position [0, 0]
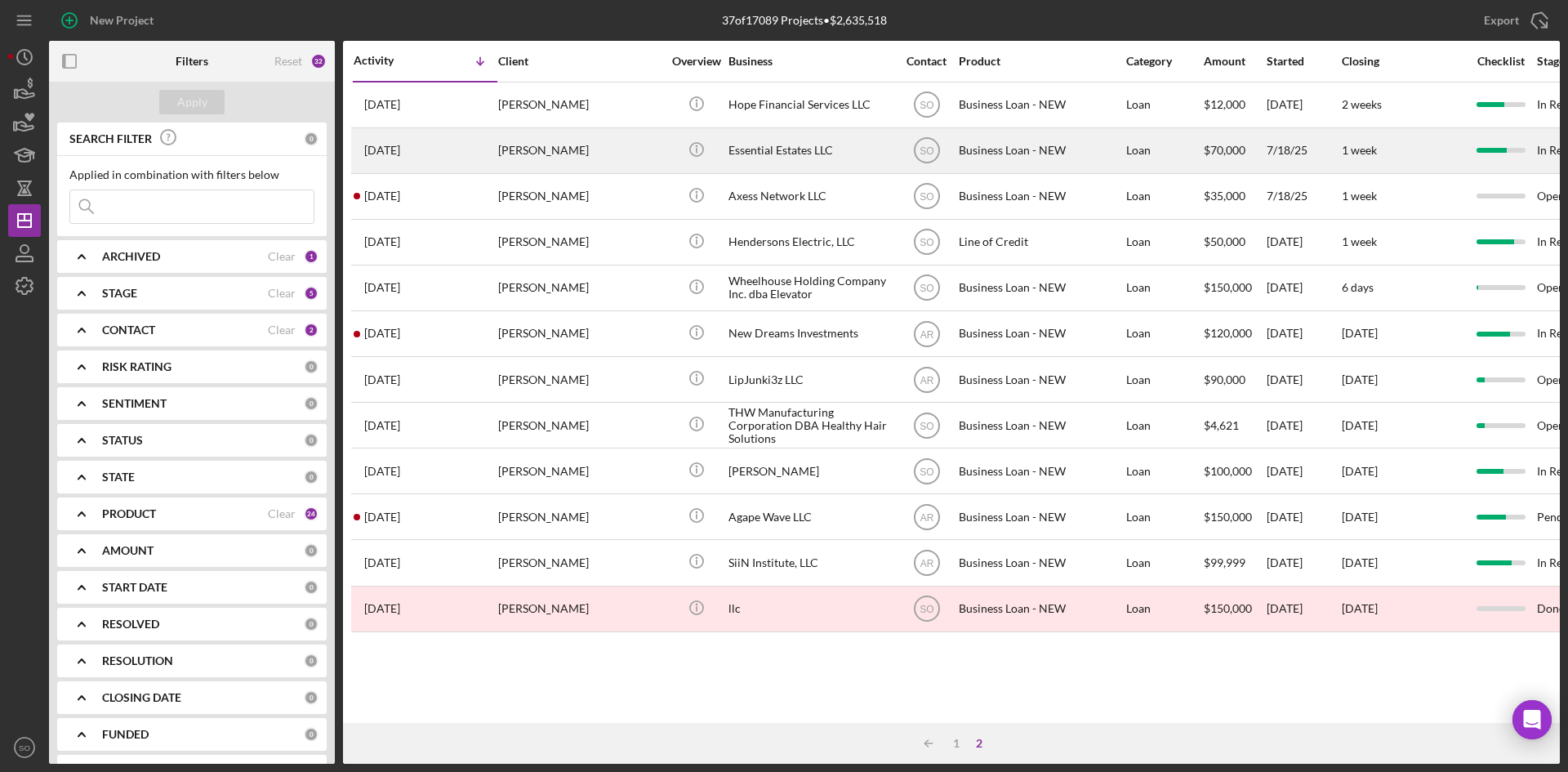
click at [557, 153] on div "[PERSON_NAME]" at bounding box center [580, 150] width 163 height 44
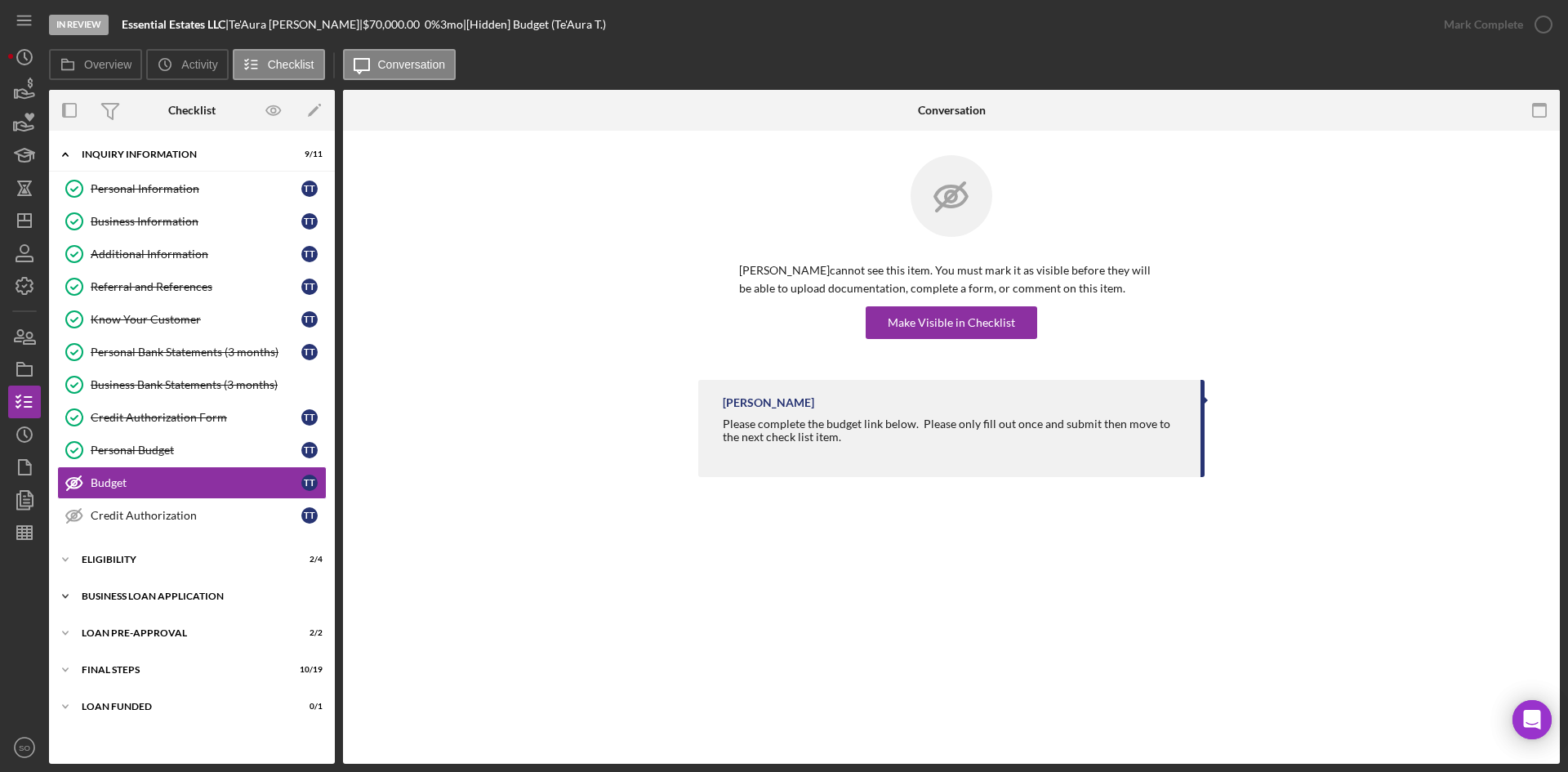
click at [179, 606] on div "Icon/Expander BUSINESS LOAN APPLICATION 17 / 27" at bounding box center [192, 596] width 286 height 33
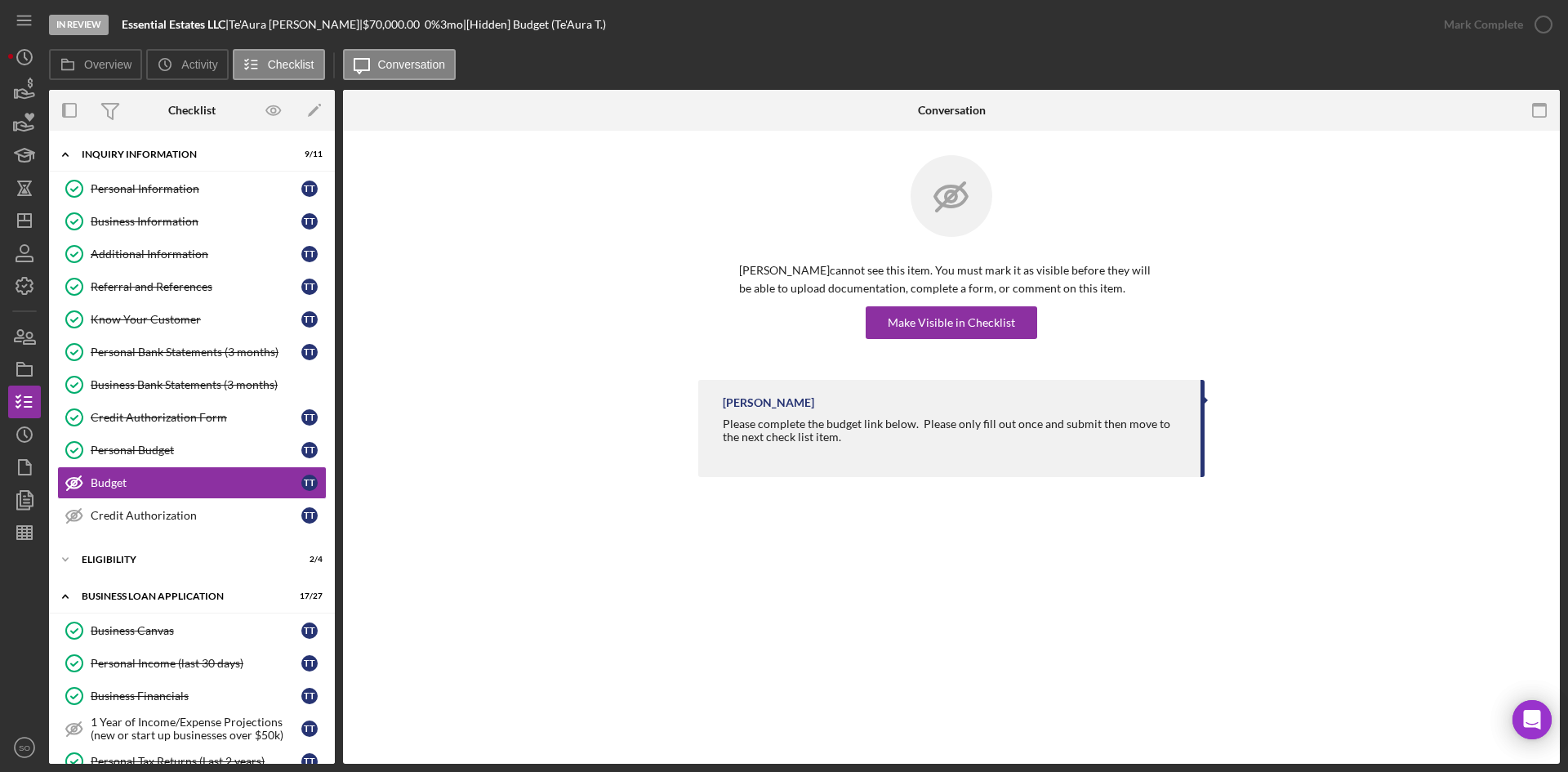
scroll to position [490, 0]
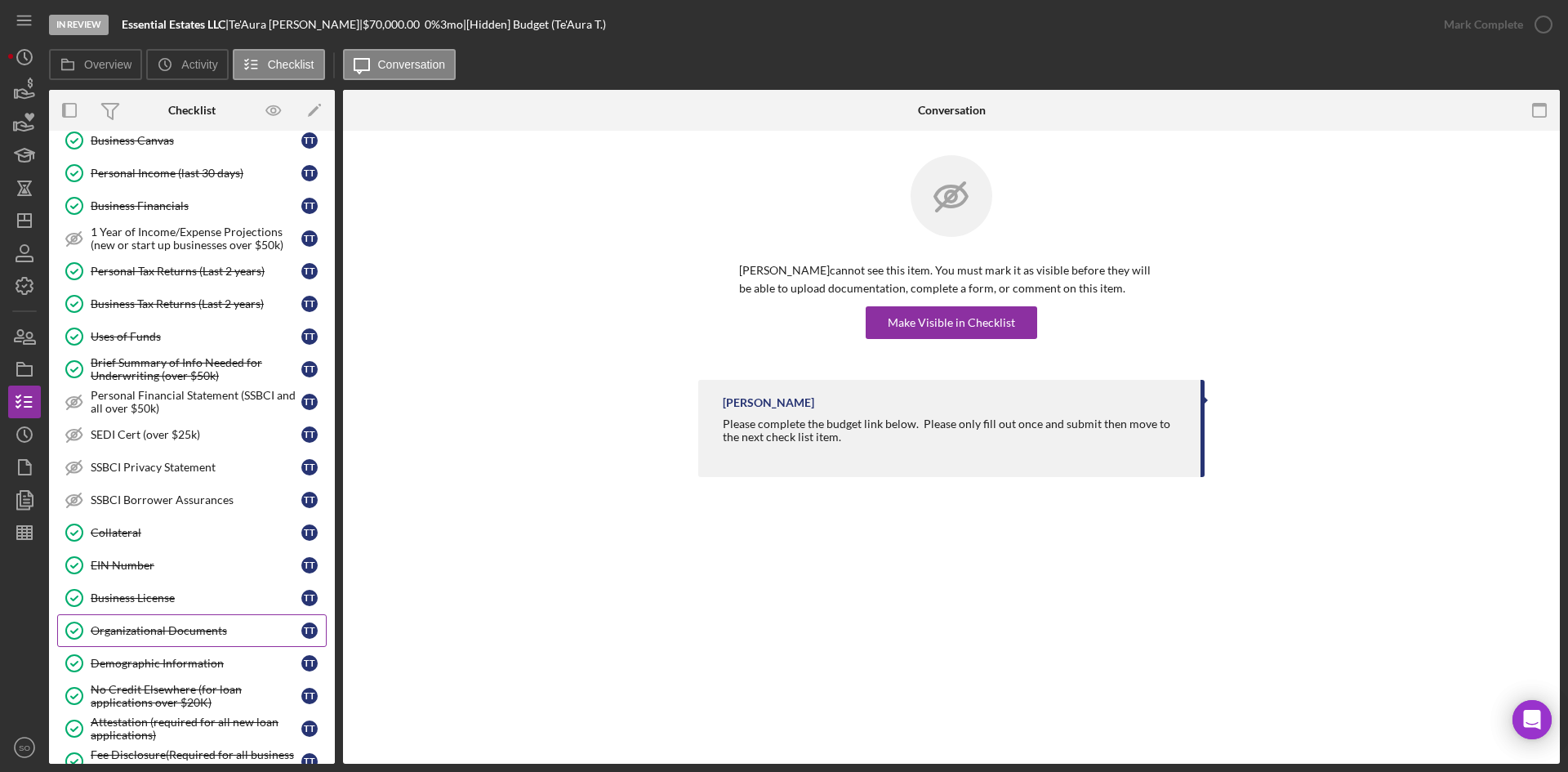
click at [194, 632] on div "Organizational Documents" at bounding box center [195, 630] width 211 height 13
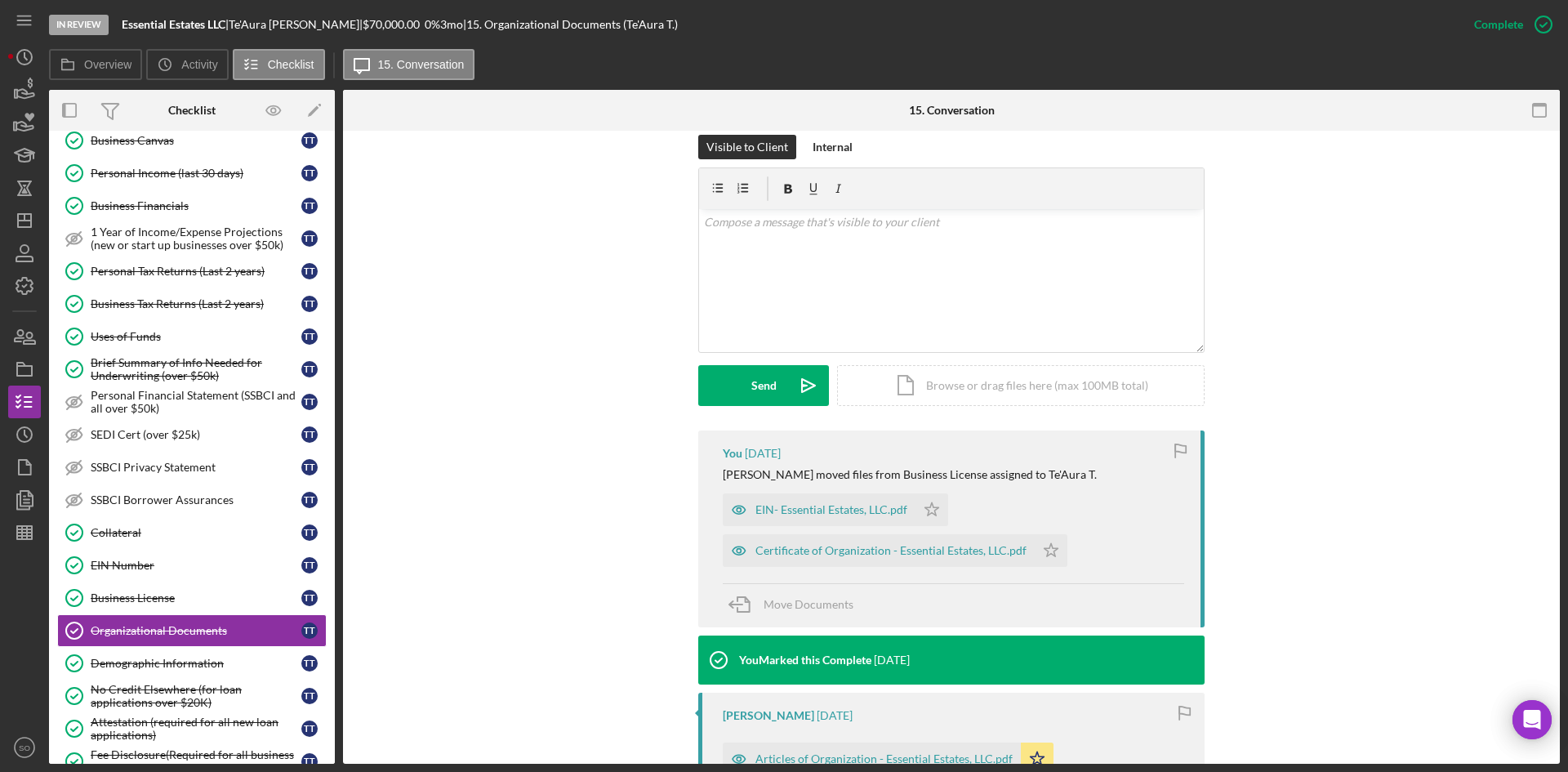
scroll to position [490, 0]
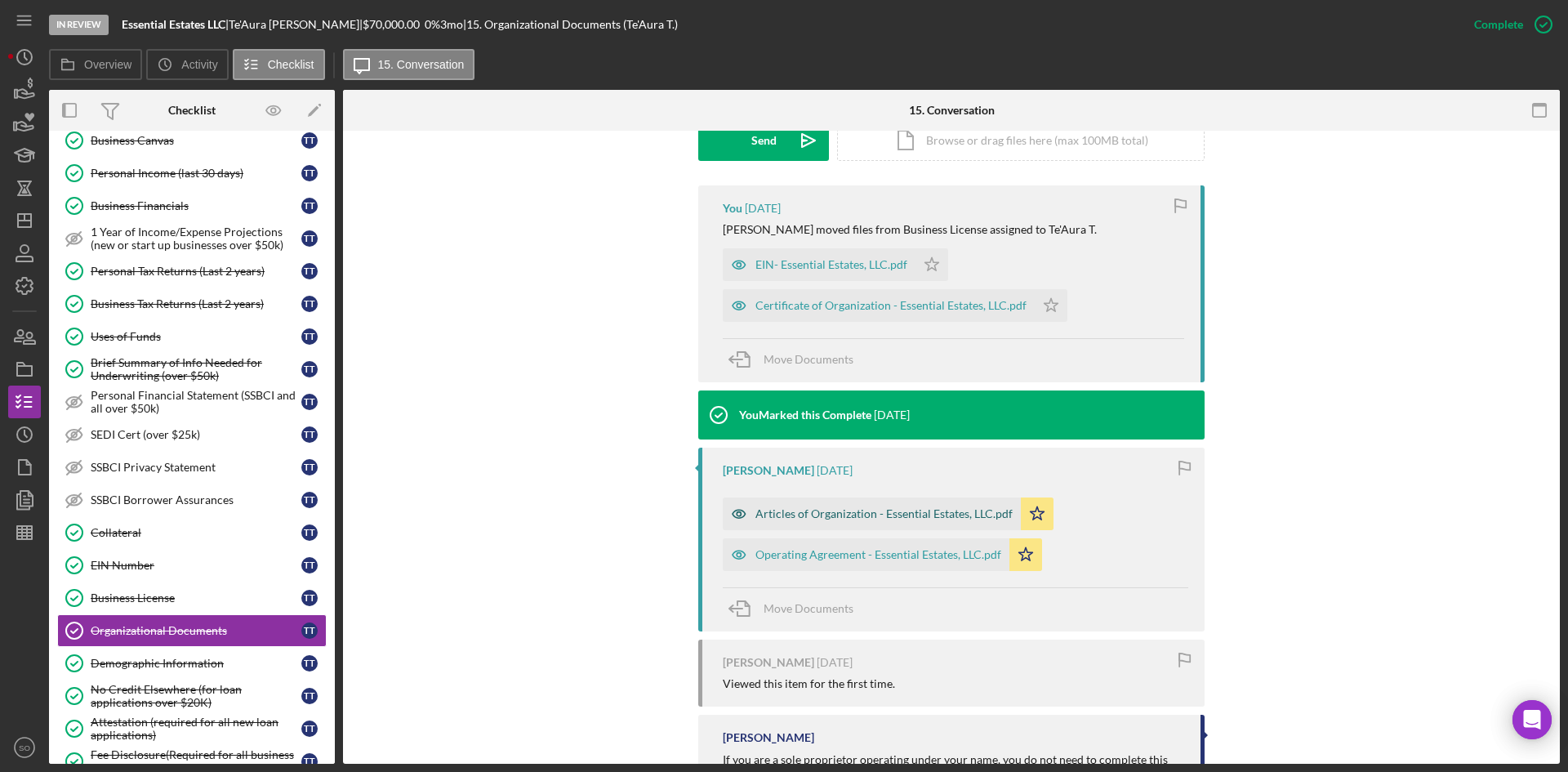
click at [813, 515] on div "Articles of Organization - Essential Estates, LLC.pdf" at bounding box center [884, 513] width 258 height 13
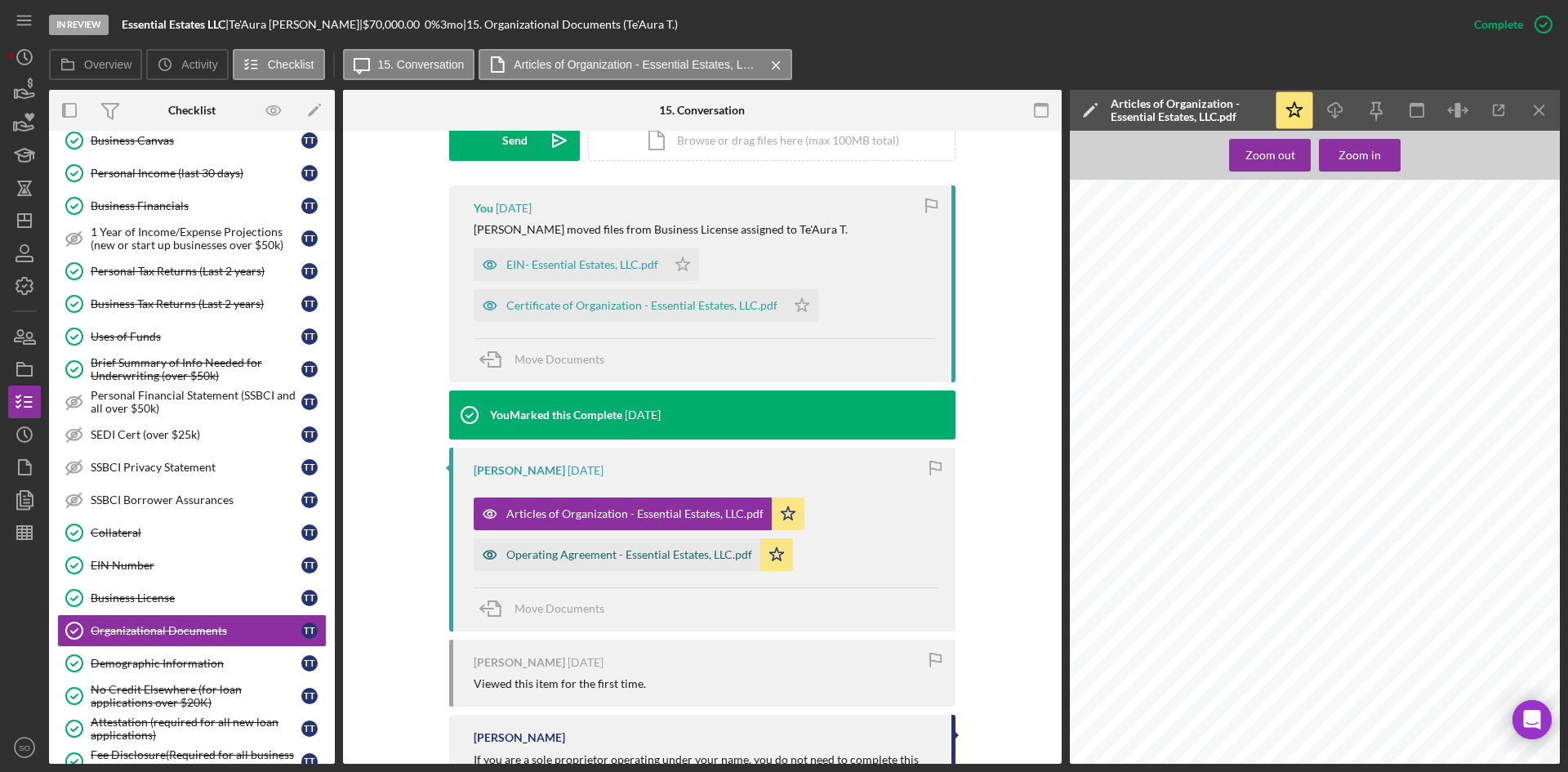
click at [700, 565] on div "Operating Agreement - Essential Estates, LLC.pdf" at bounding box center [617, 554] width 287 height 33
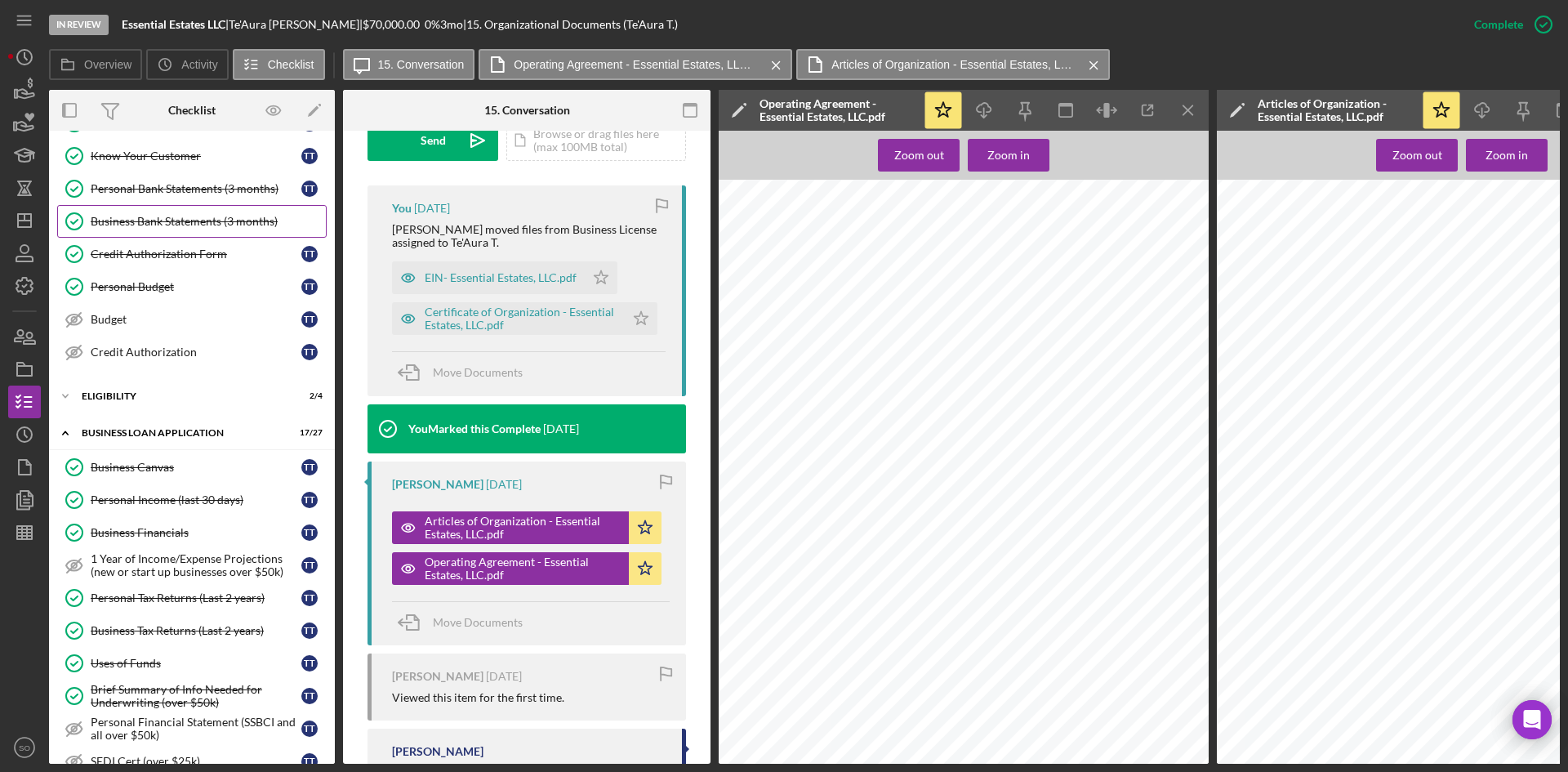
scroll to position [0, 0]
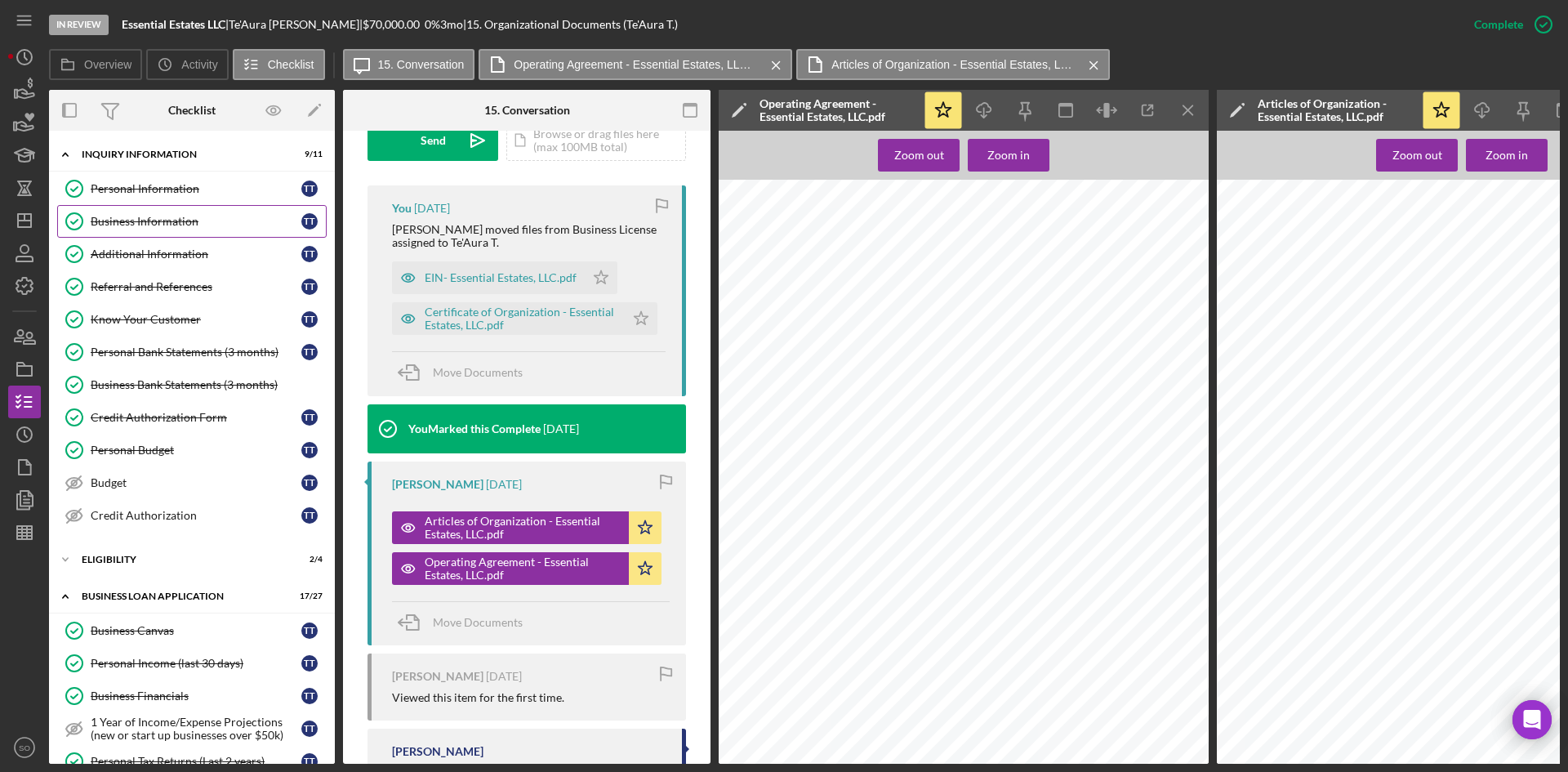
click at [143, 223] on div "Business Information" at bounding box center [195, 221] width 211 height 13
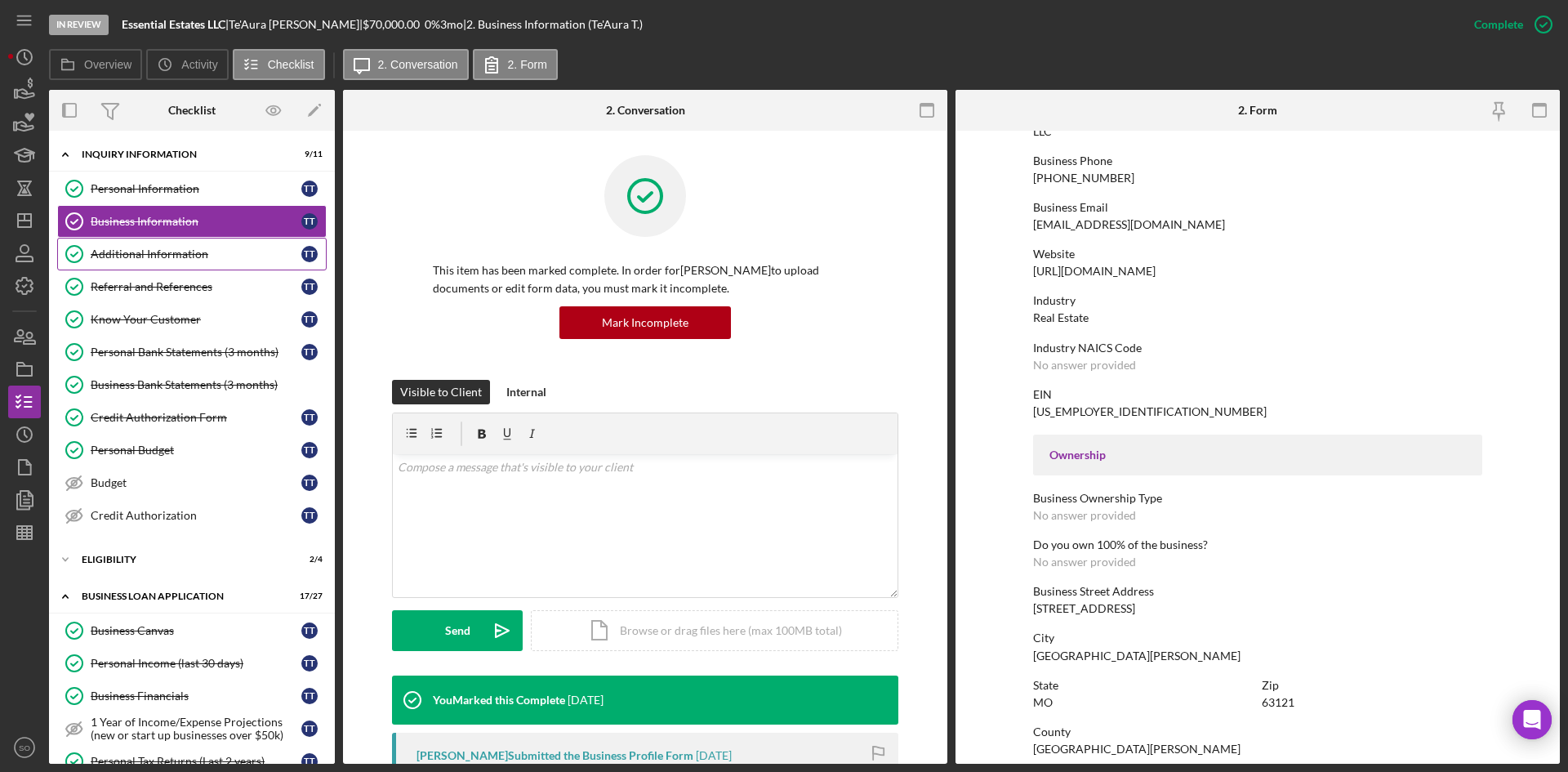
click at [152, 262] on link "Additional Information Additional Information T T" at bounding box center [191, 253] width 269 height 33
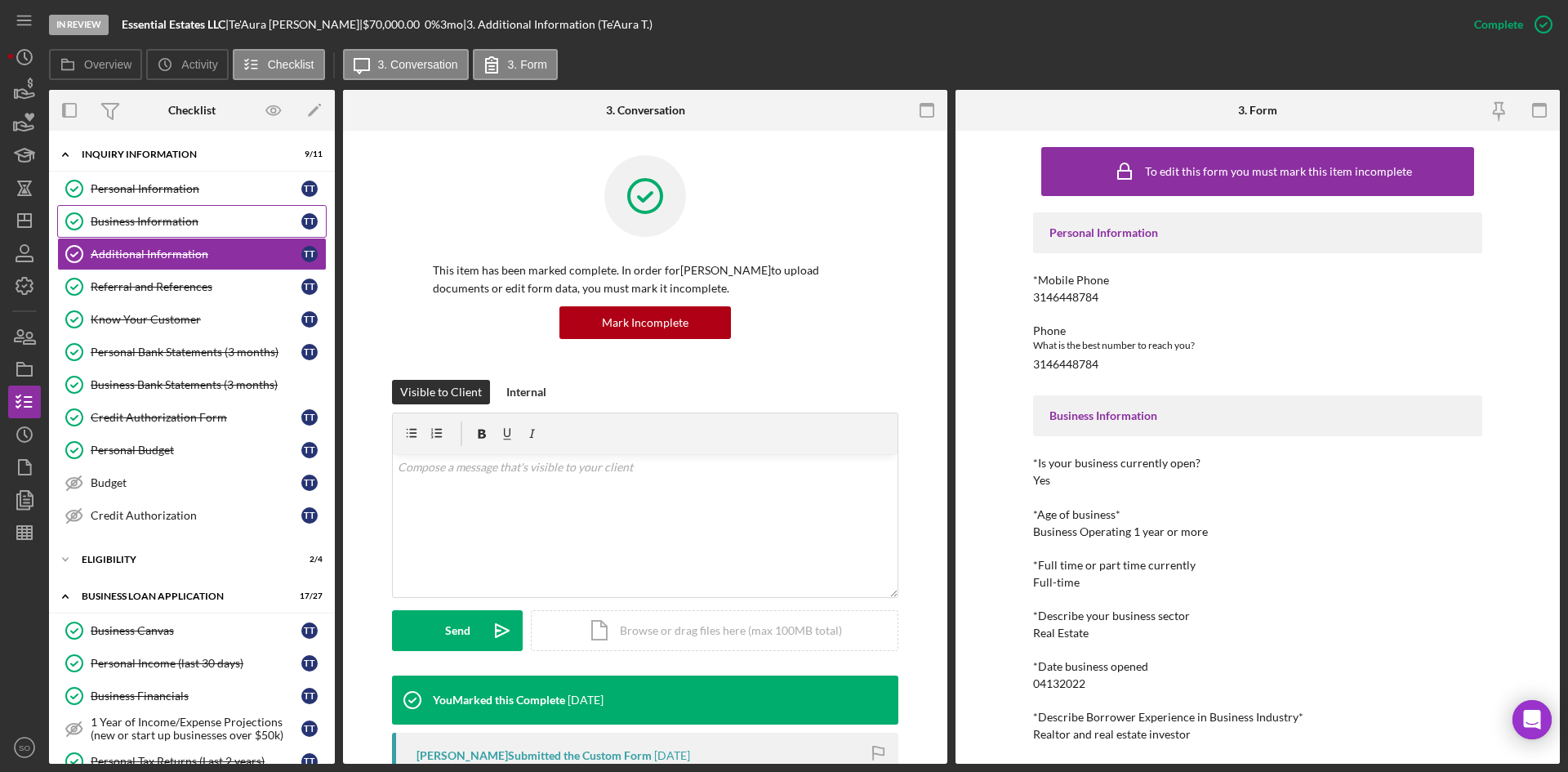
click at [149, 213] on link "Business Information Business Information T T" at bounding box center [191, 221] width 269 height 33
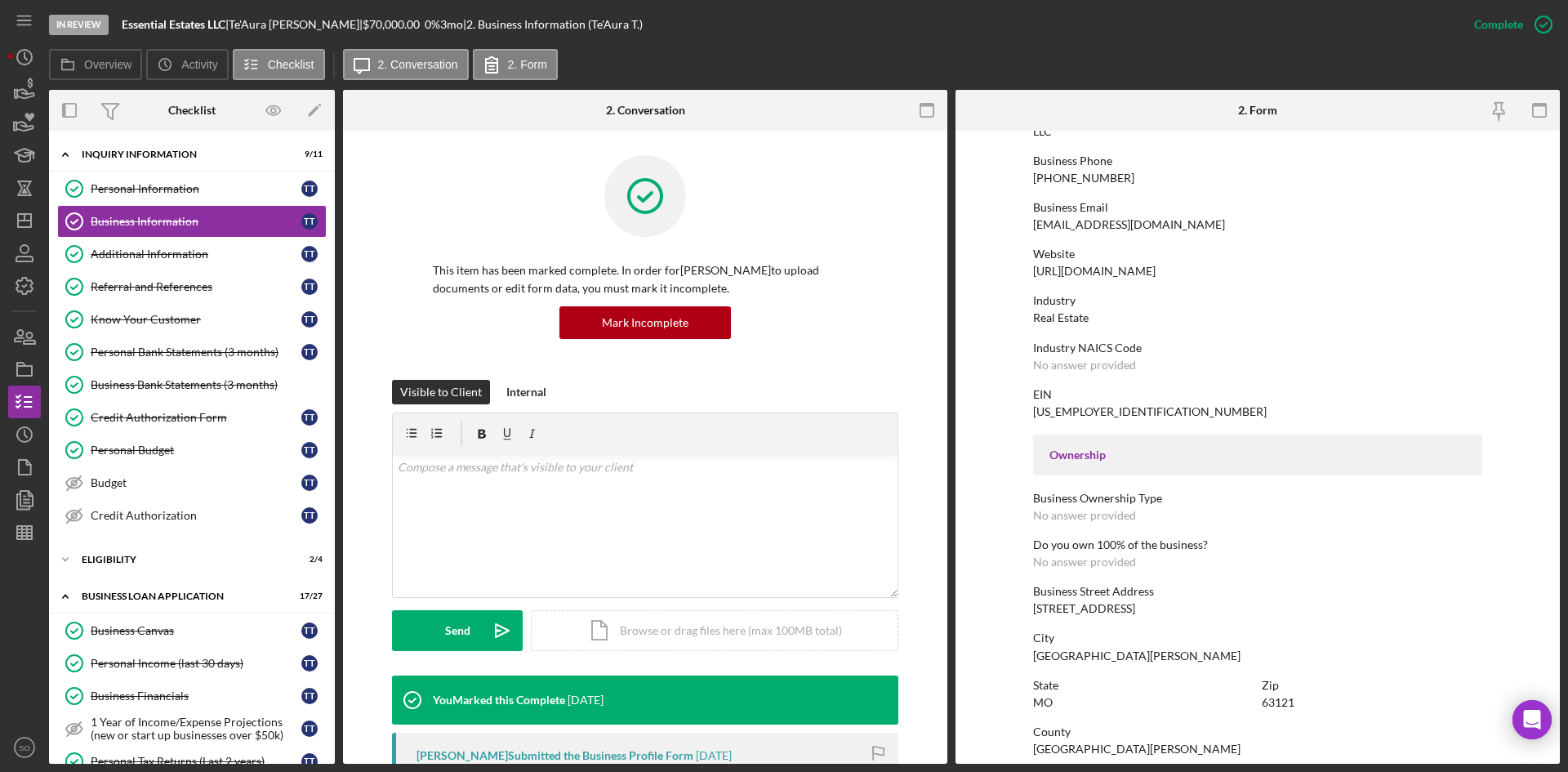
scroll to position [327, 0]
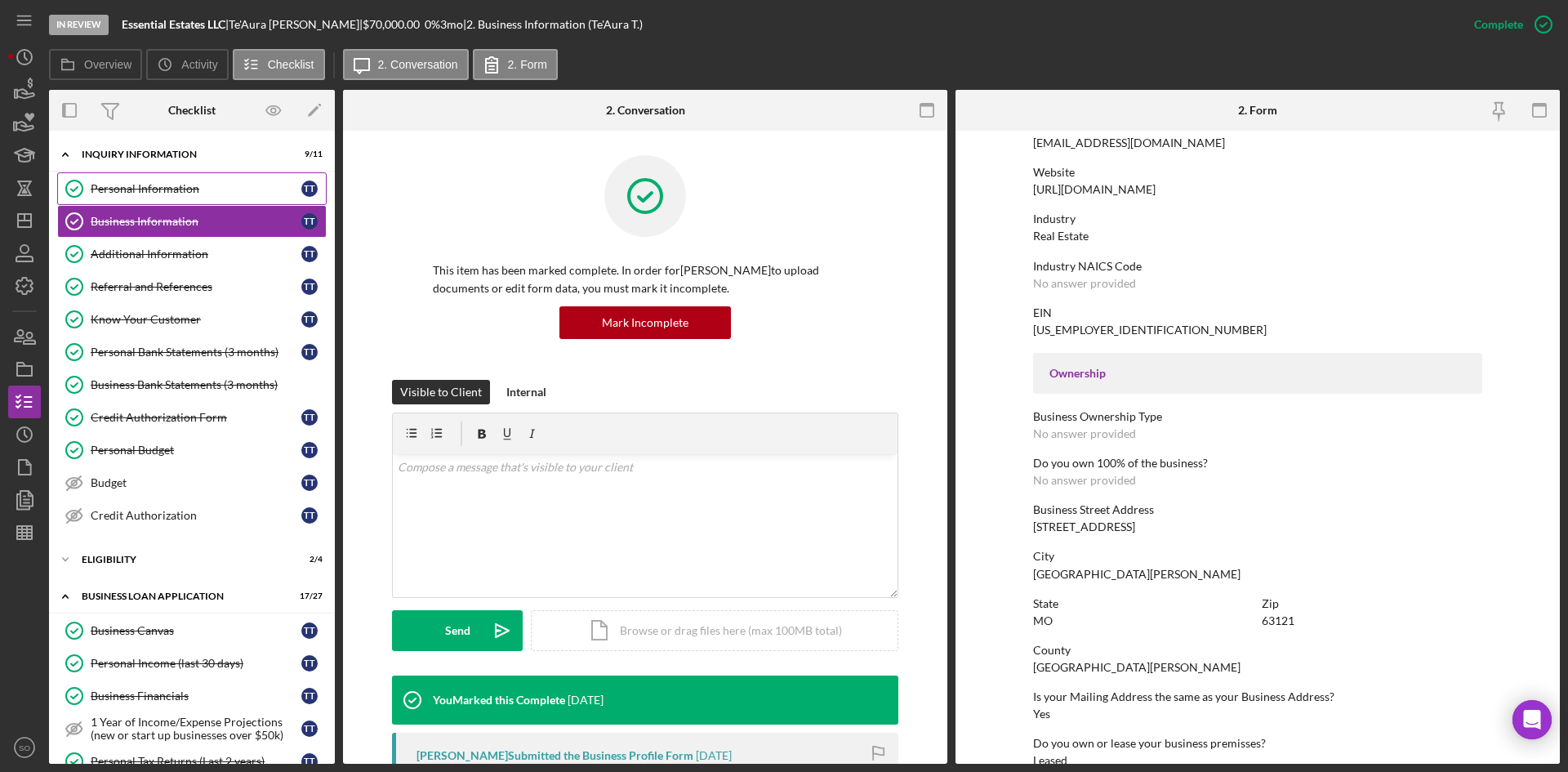
click at [115, 187] on div "Personal Information" at bounding box center [195, 188] width 211 height 13
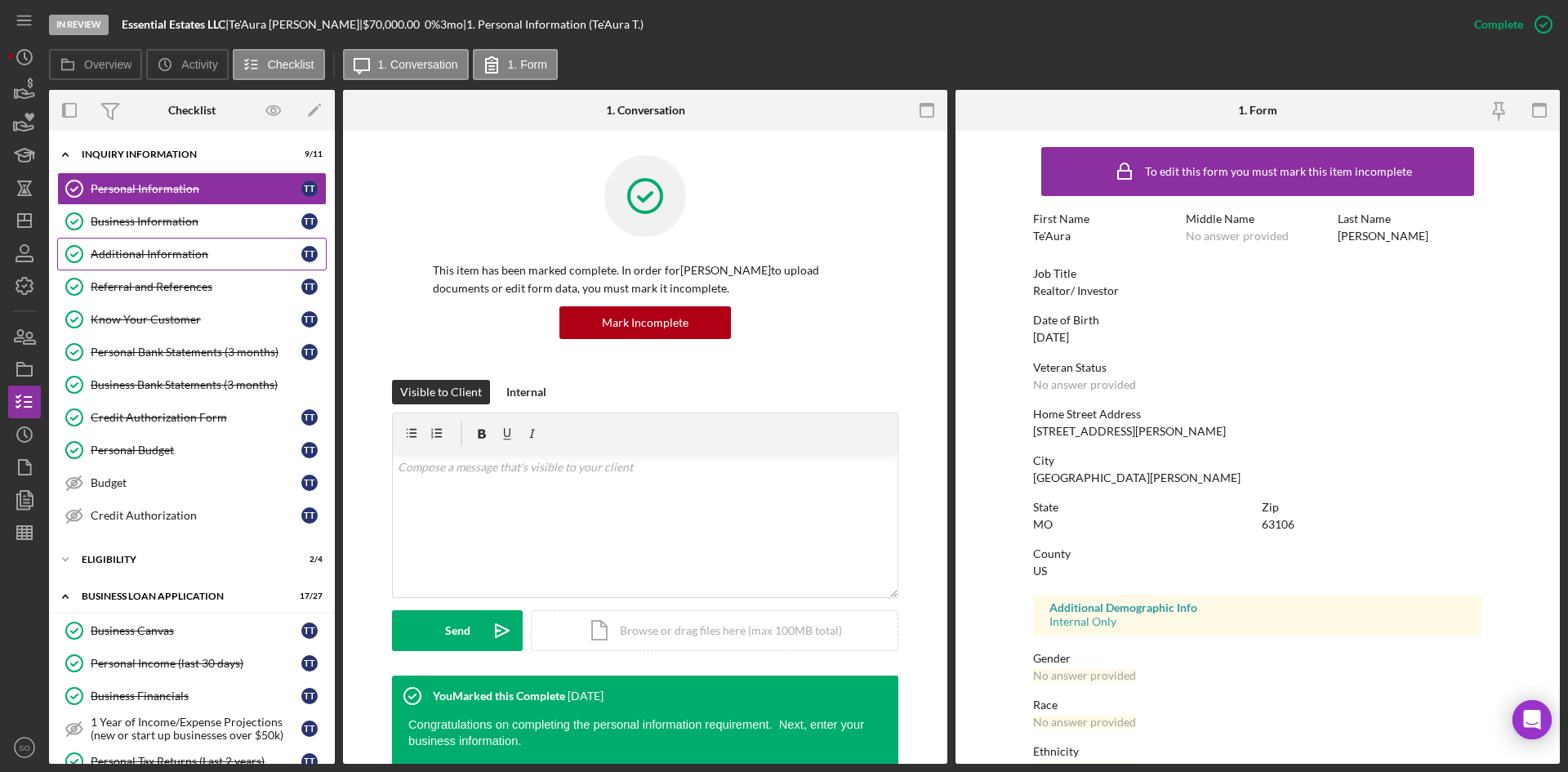
click at [171, 259] on div "Additional Information" at bounding box center [195, 254] width 211 height 13
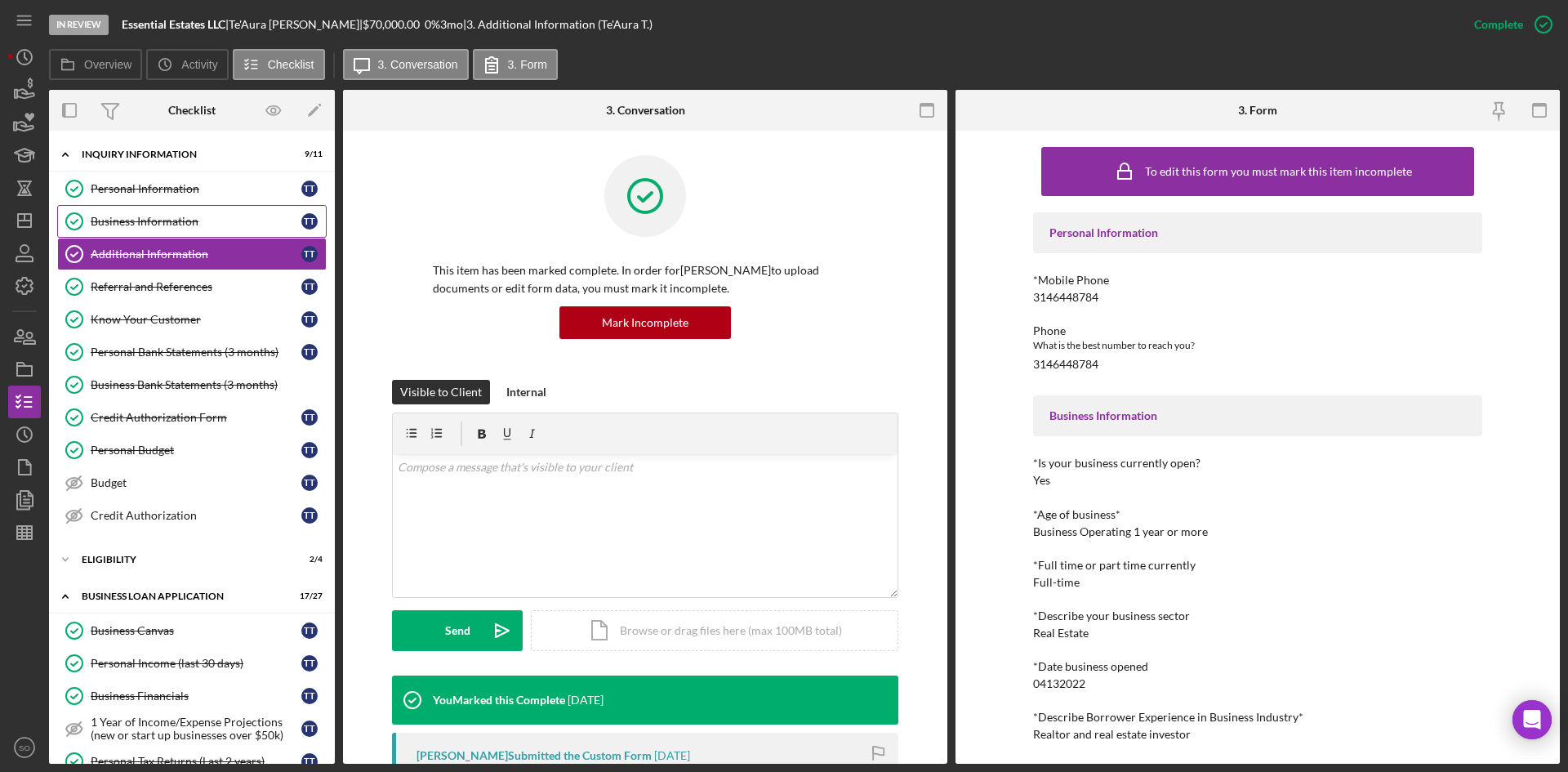
click at [179, 227] on div "Business Information" at bounding box center [195, 221] width 211 height 13
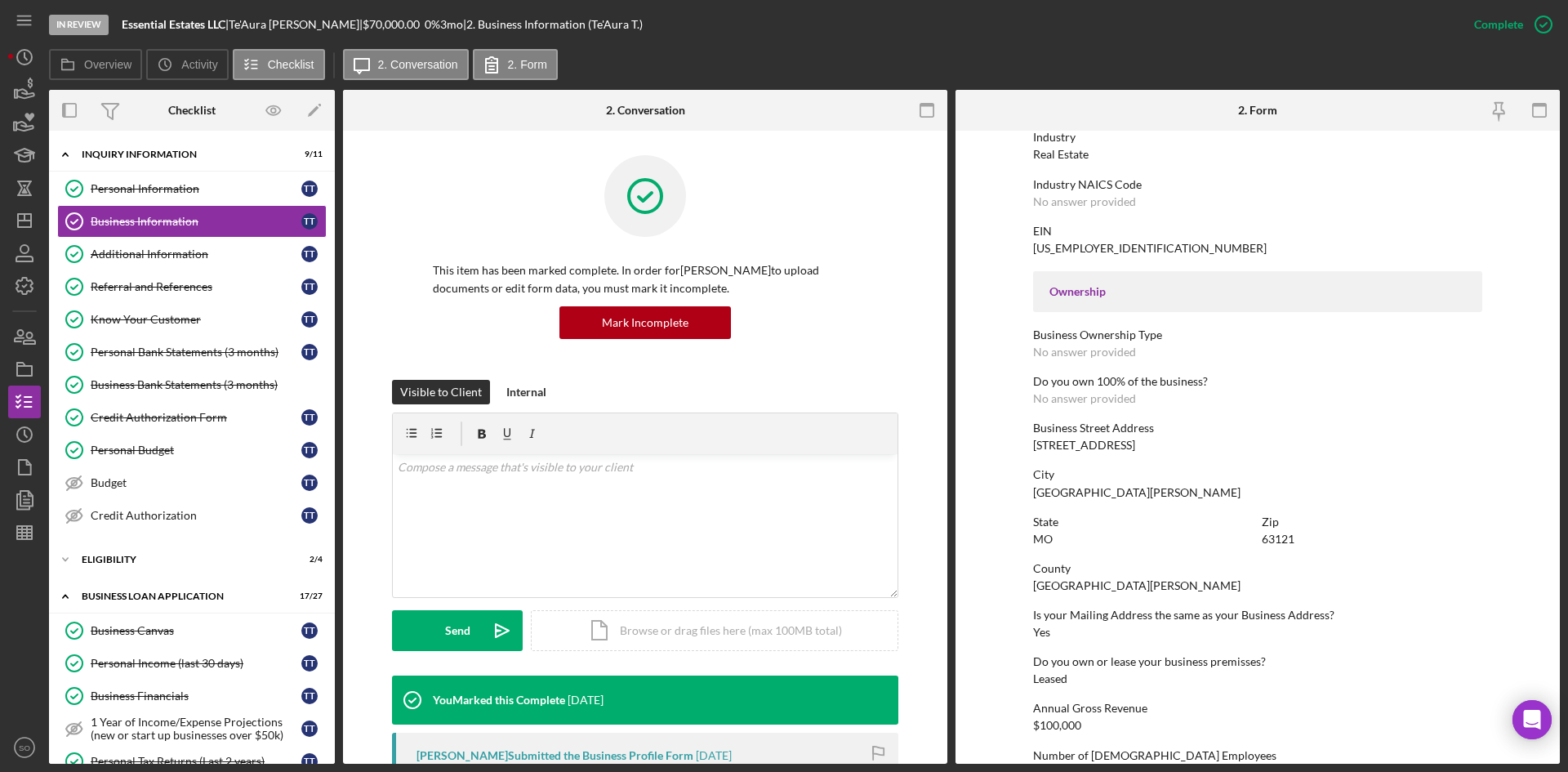
scroll to position [571, 0]
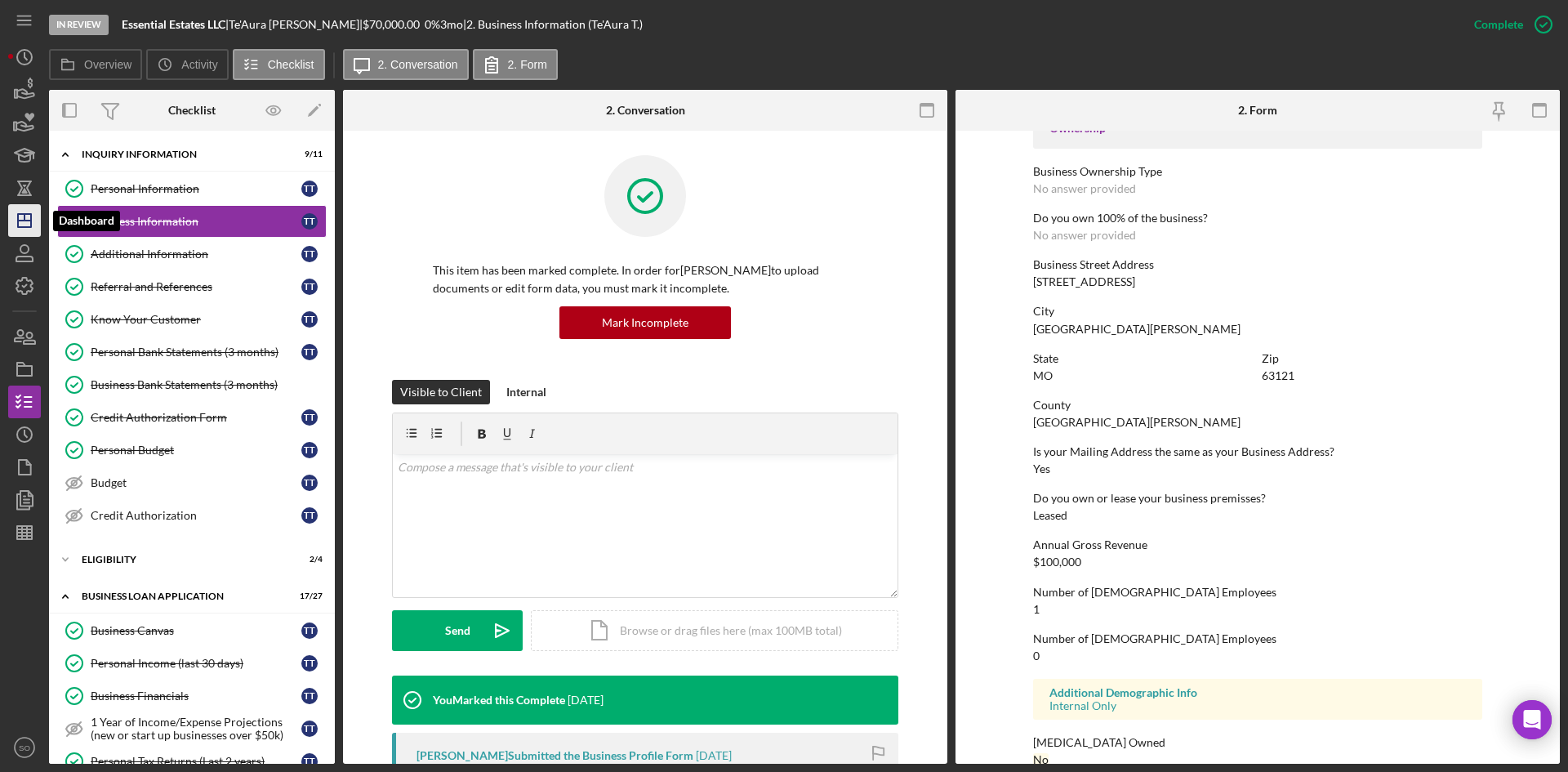
click at [28, 214] on polygon "button" at bounding box center [24, 220] width 13 height 13
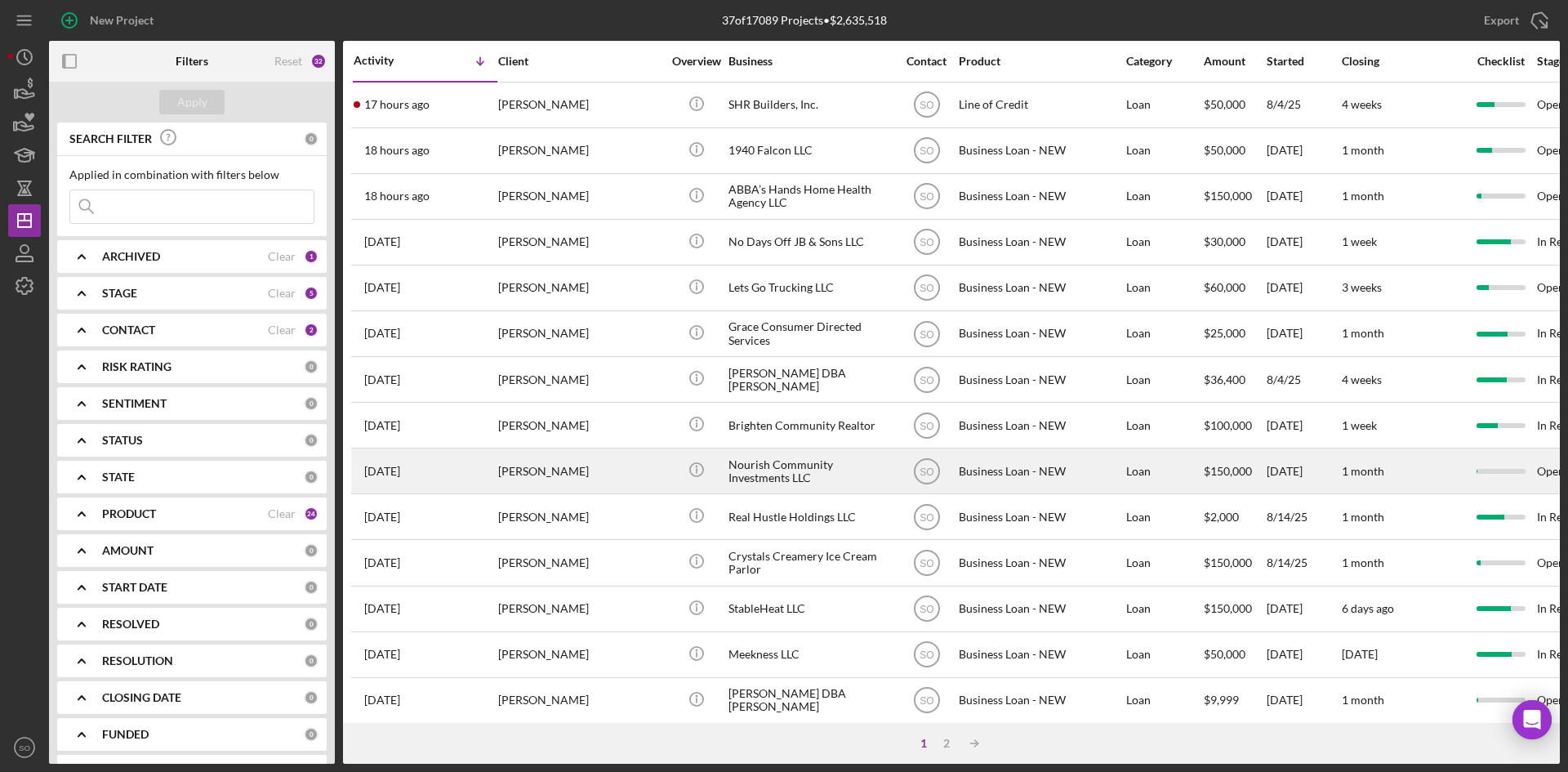
scroll to position [163, 0]
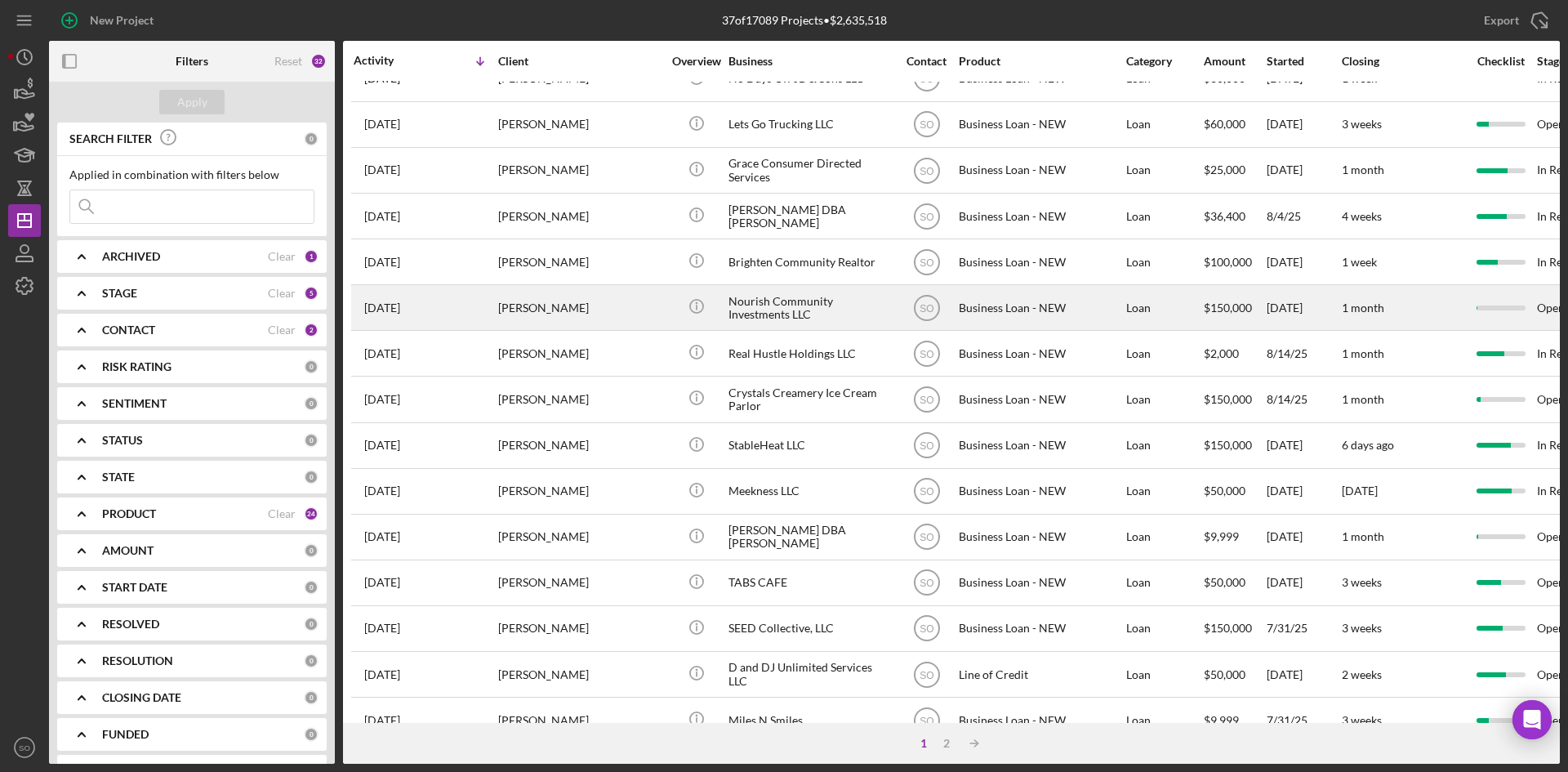
click at [505, 306] on div "[PERSON_NAME]" at bounding box center [580, 307] width 163 height 44
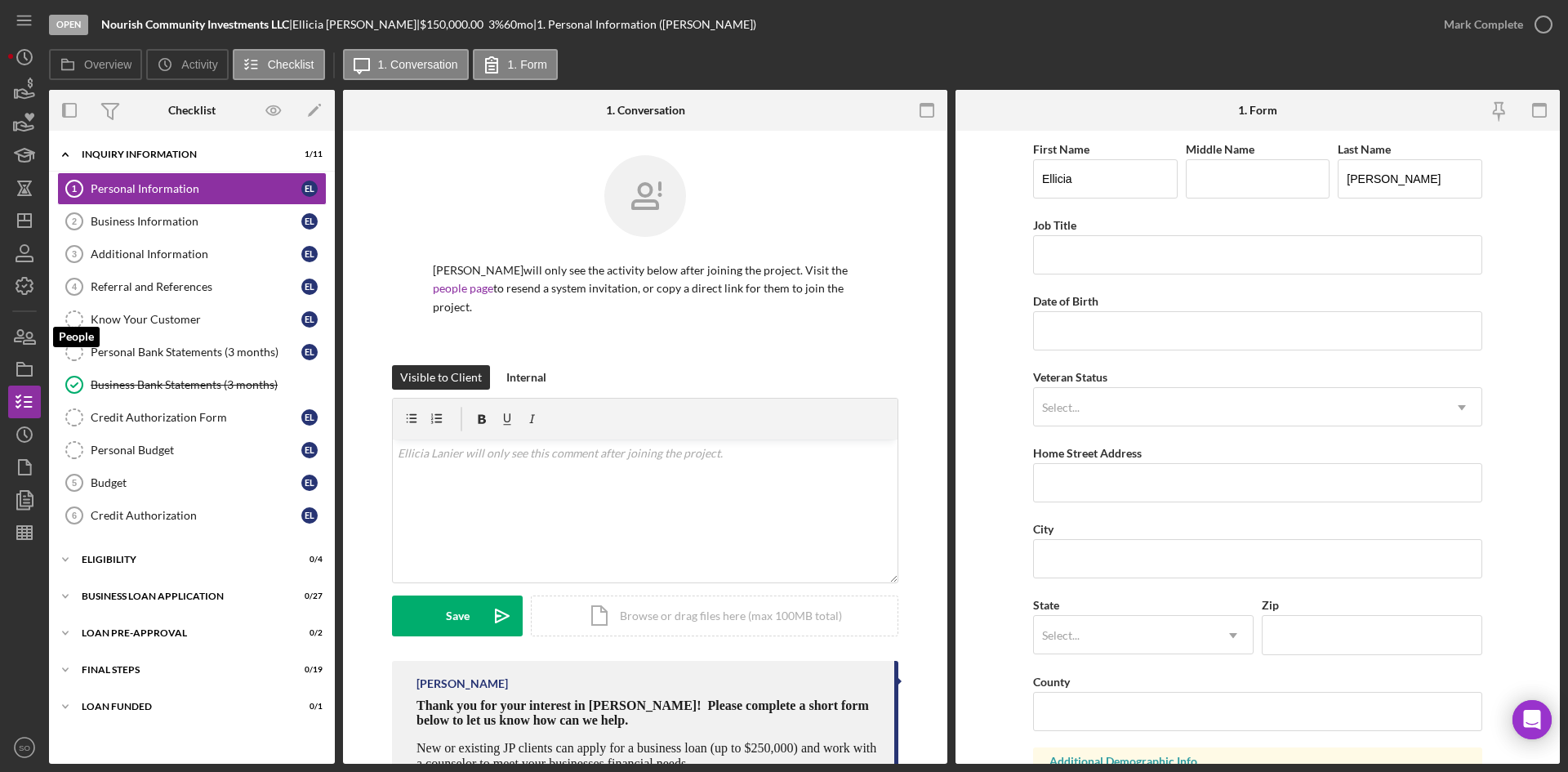
click at [7, 334] on div "Open Nourish Community Investments LLC | [PERSON_NAME] | $150,000.00 3 % 60 mo …" at bounding box center [784, 386] width 1568 height 772
click at [21, 336] on icon "button" at bounding box center [20, 335] width 9 height 12
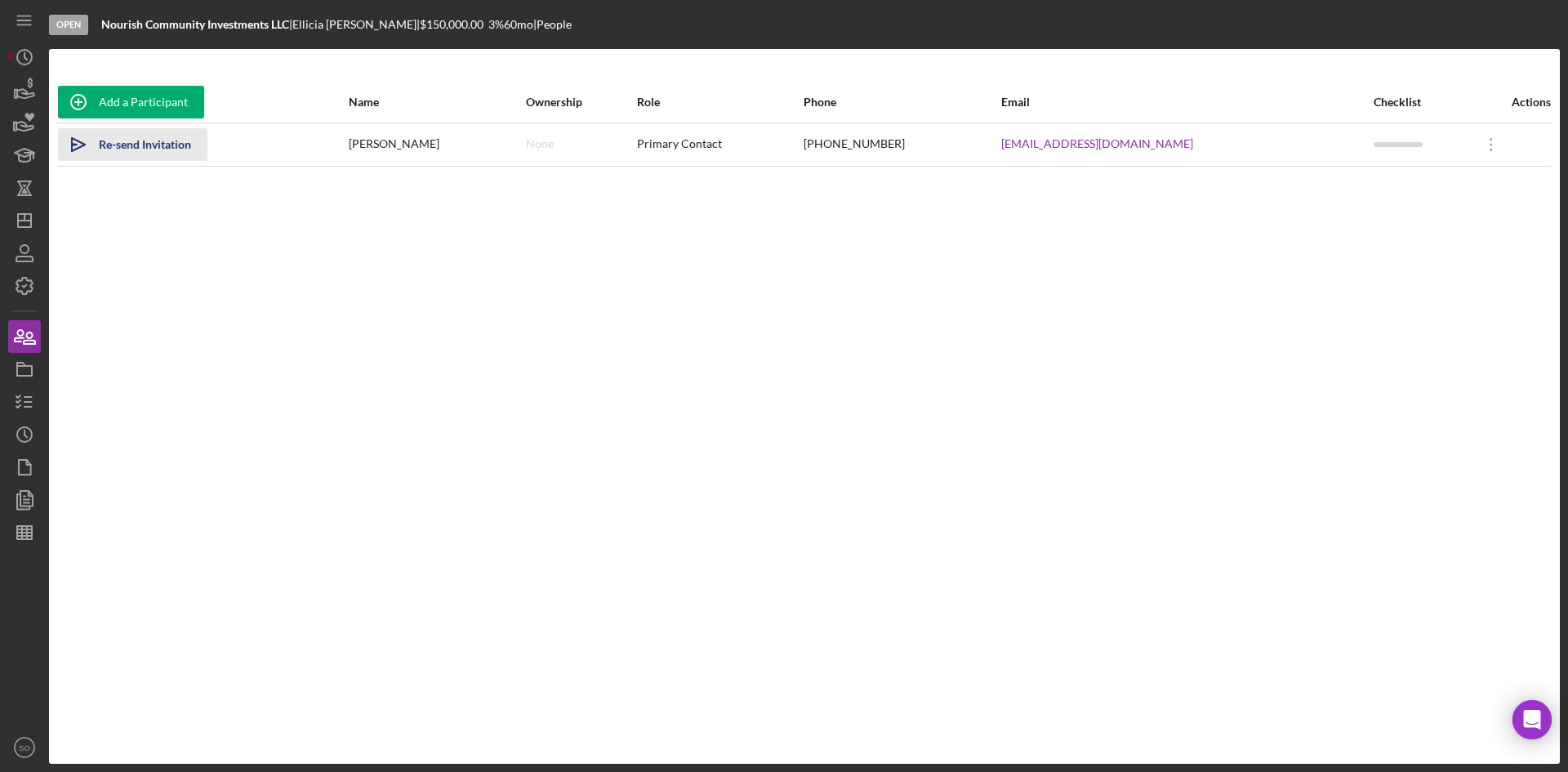
click at [129, 148] on div "Re-send Invitation" at bounding box center [145, 144] width 92 height 33
click at [23, 220] on line "button" at bounding box center [24, 220] width 13 height 0
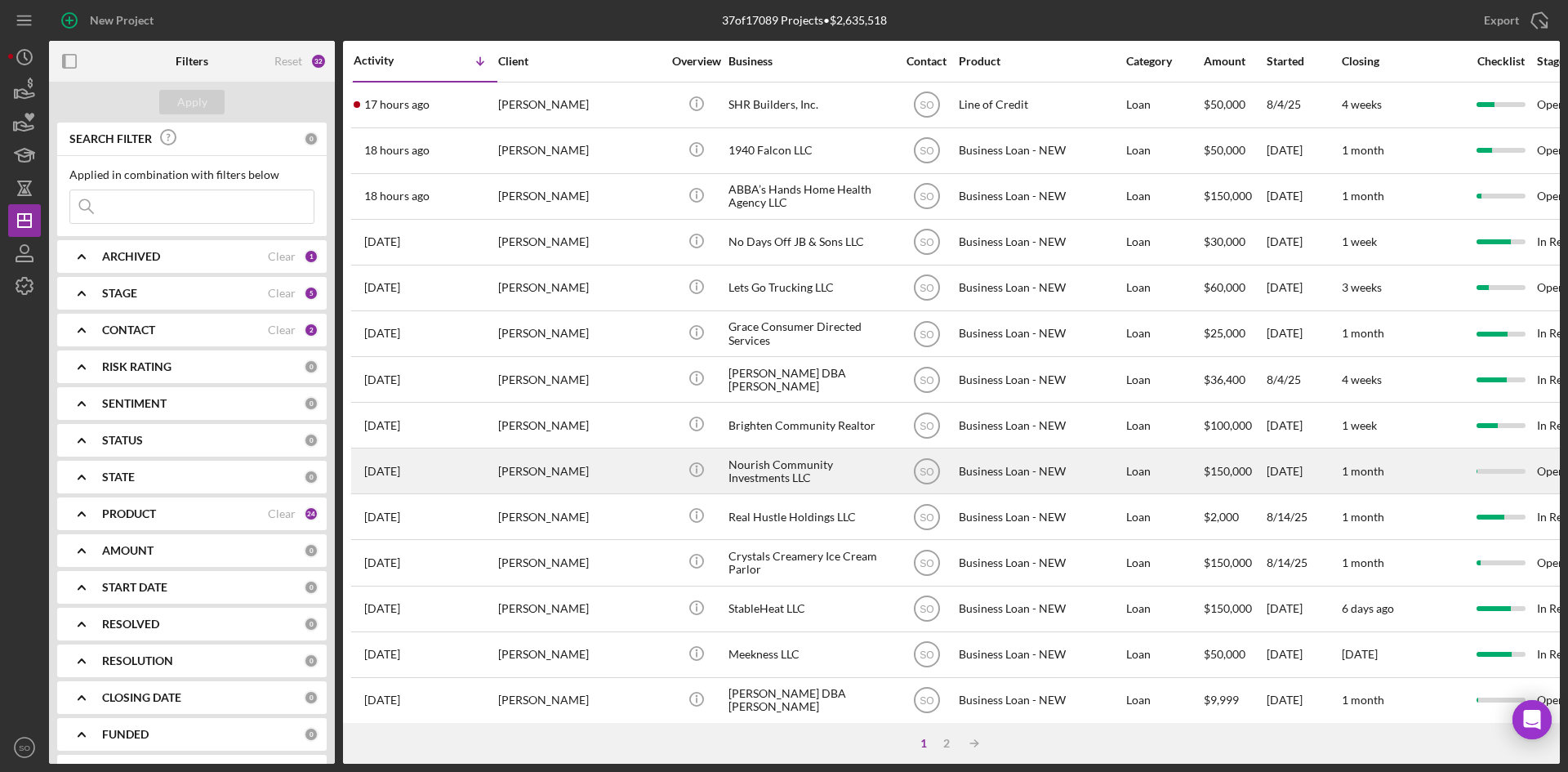
click at [504, 458] on div "[PERSON_NAME]" at bounding box center [580, 471] width 163 height 44
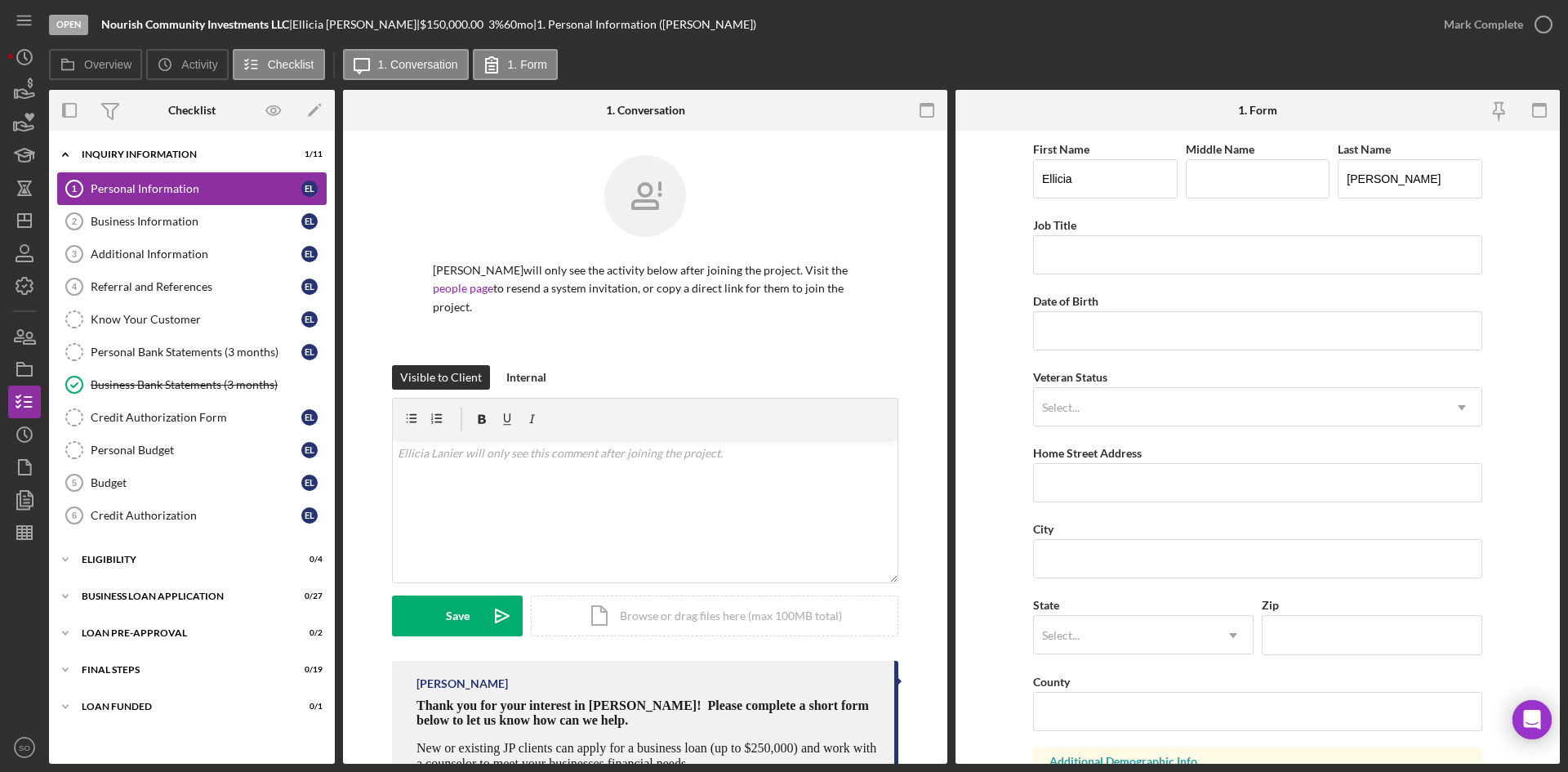
click at [134, 187] on div "Personal Information" at bounding box center [195, 188] width 211 height 13
click at [459, 456] on div "v Color teal Color pink Remove color Add row above Add row below Add column bef…" at bounding box center [645, 511] width 505 height 143
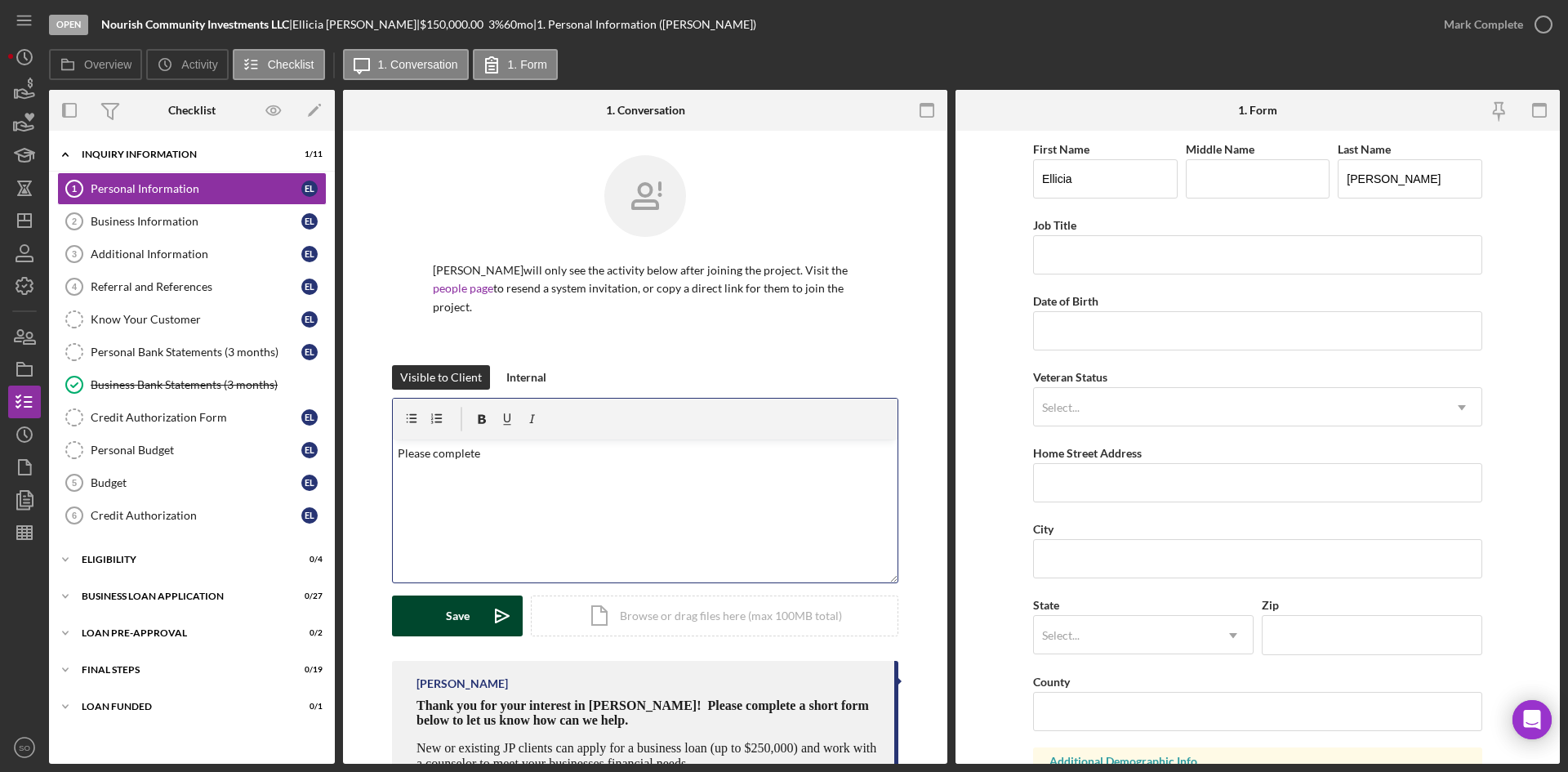
click at [490, 595] on icon "Icon/icon-invite-send" at bounding box center [502, 616] width 41 height 41
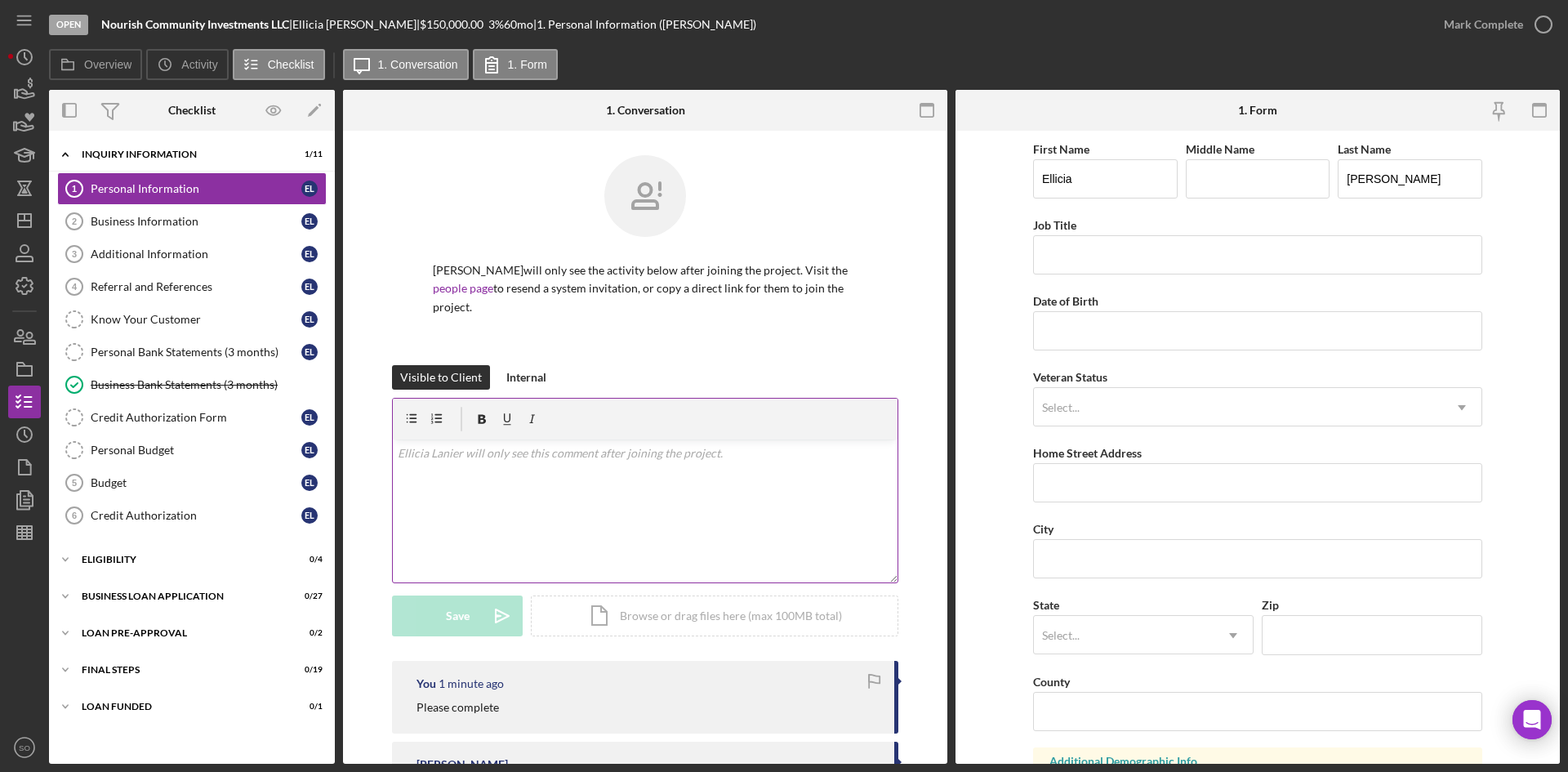
click at [520, 497] on div "v Color teal Color pink Remove color Add row above Add row below Add column bef…" at bounding box center [645, 511] width 505 height 143
click at [140, 218] on div "Business Information" at bounding box center [195, 221] width 211 height 13
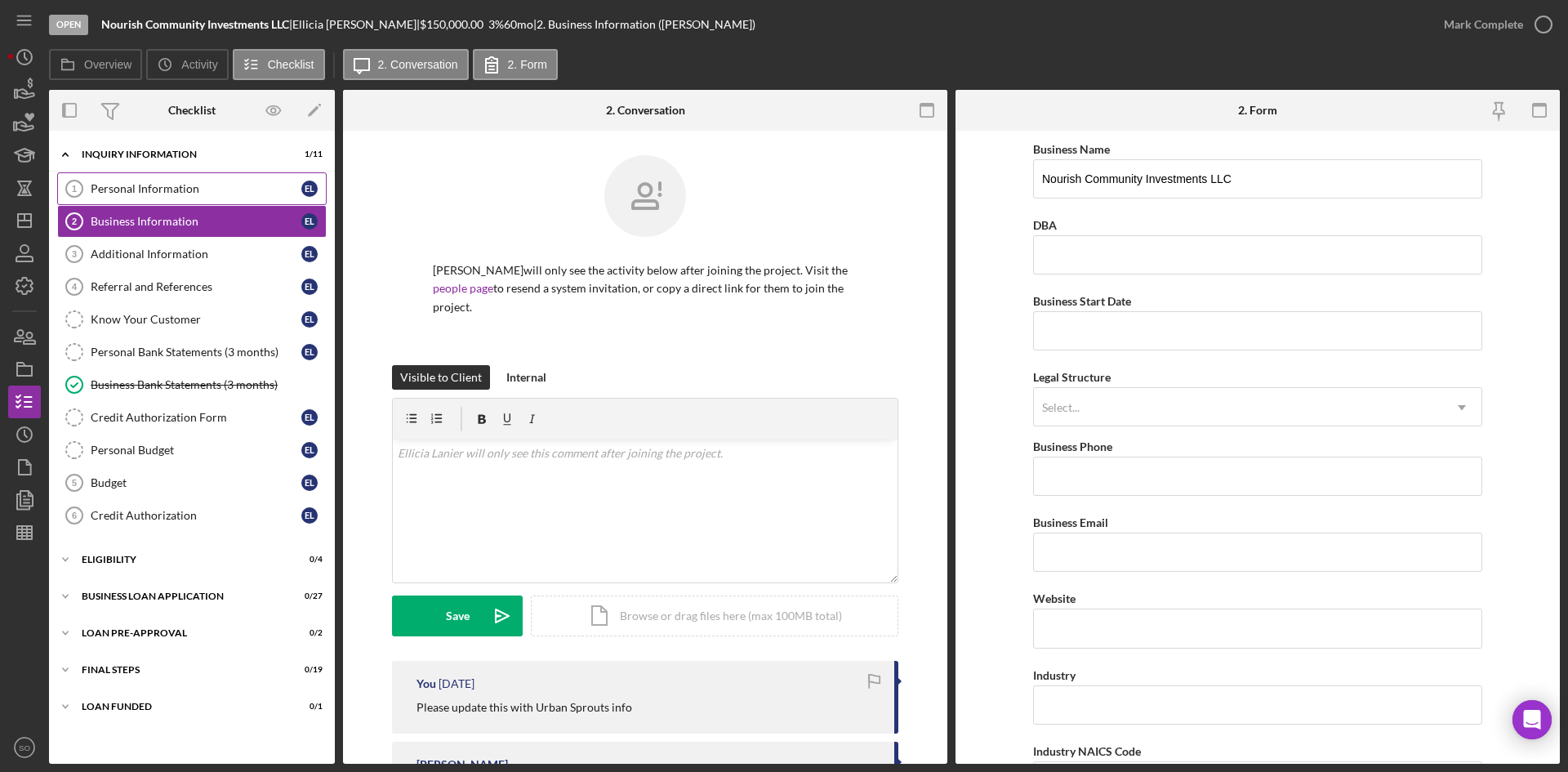
click at [166, 202] on link "Personal Information 1 Personal Information E L" at bounding box center [191, 188] width 269 height 33
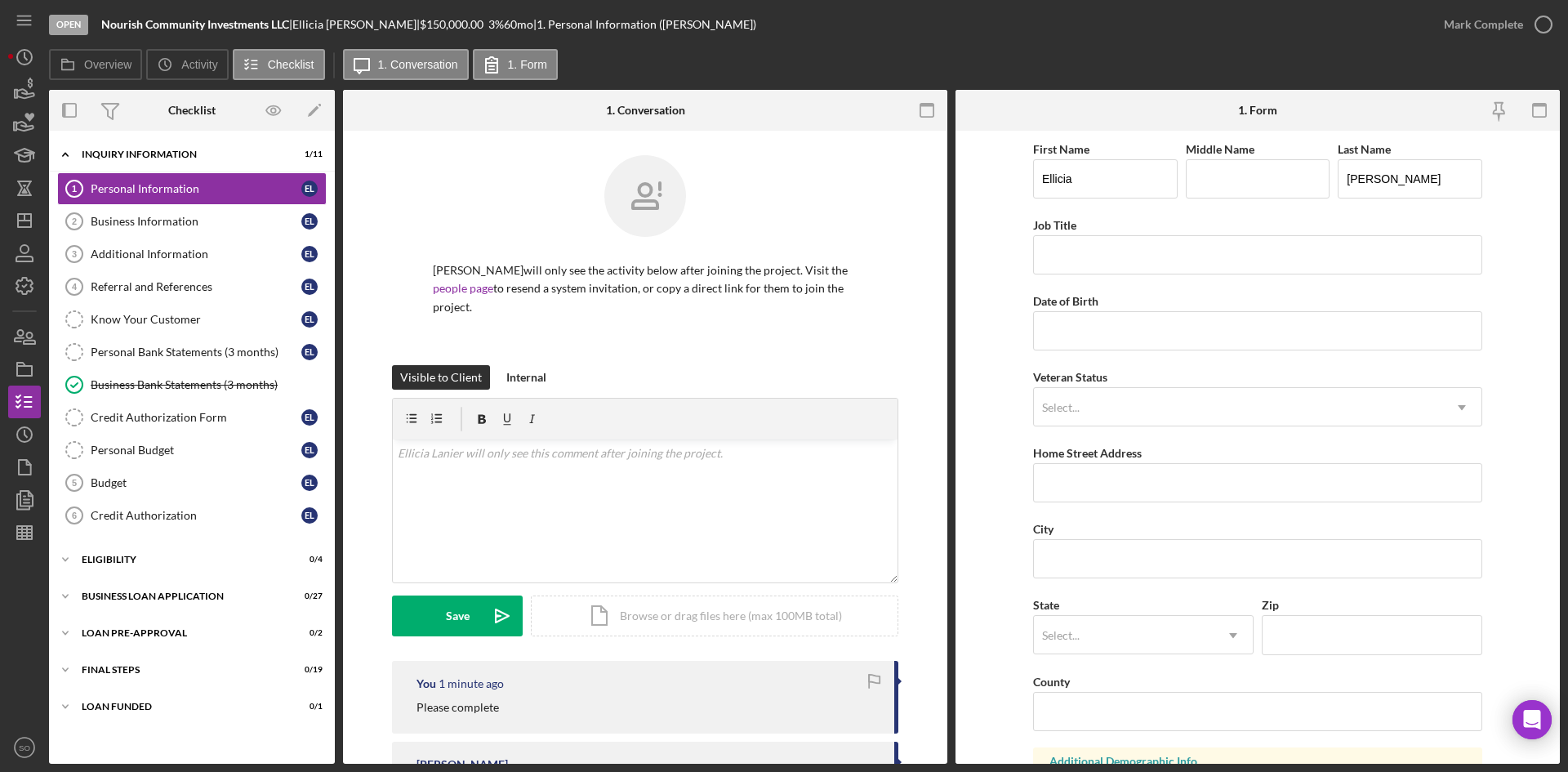
click at [364, 445] on div "[PERSON_NAME] will only see the activity below after joining the project. Visit…" at bounding box center [645, 537] width 604 height 813
click at [166, 565] on div "Icon/Expander ELIGIBILITY 0 / 4" at bounding box center [192, 559] width 286 height 33
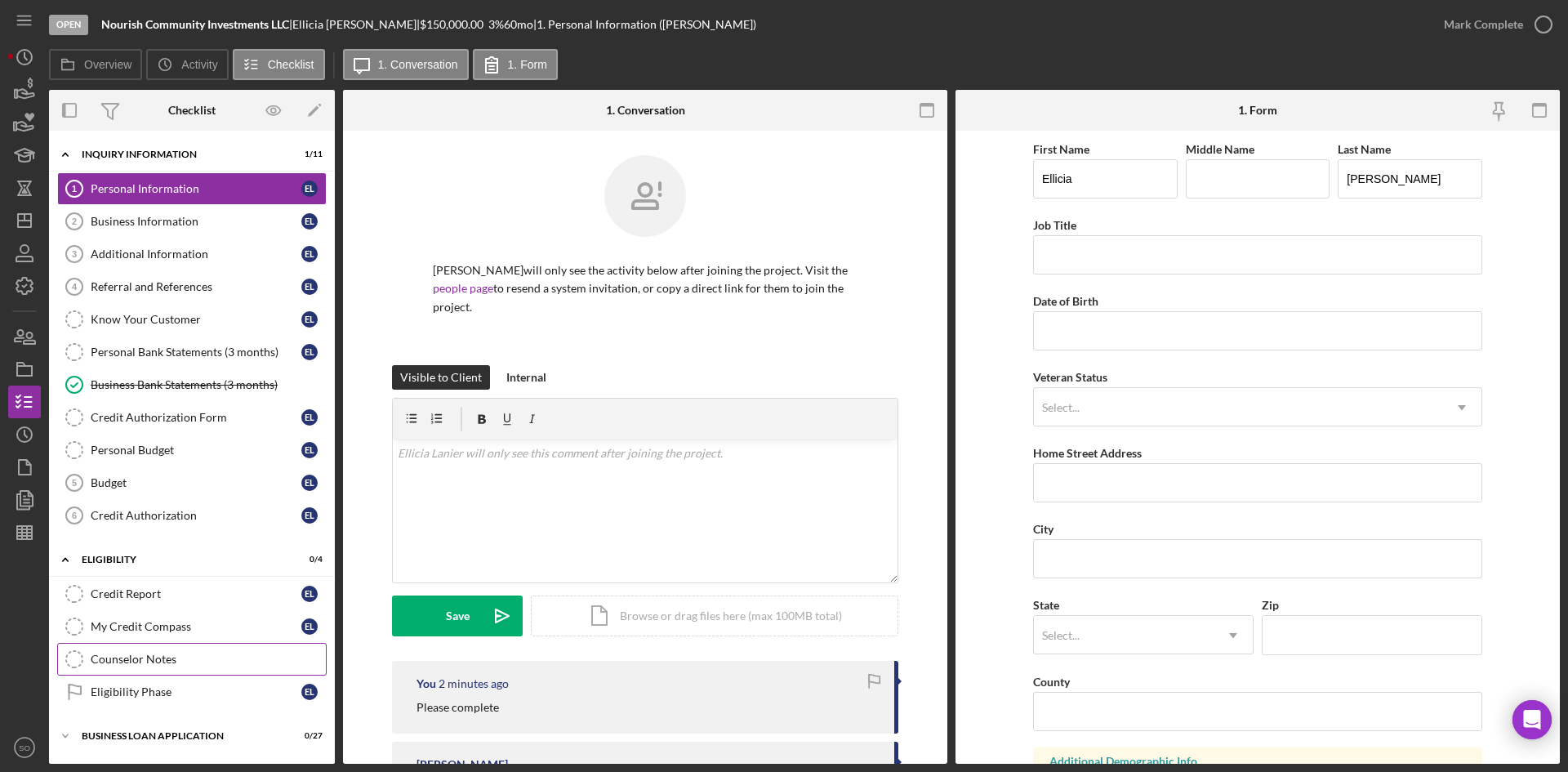
scroll to position [107, 0]
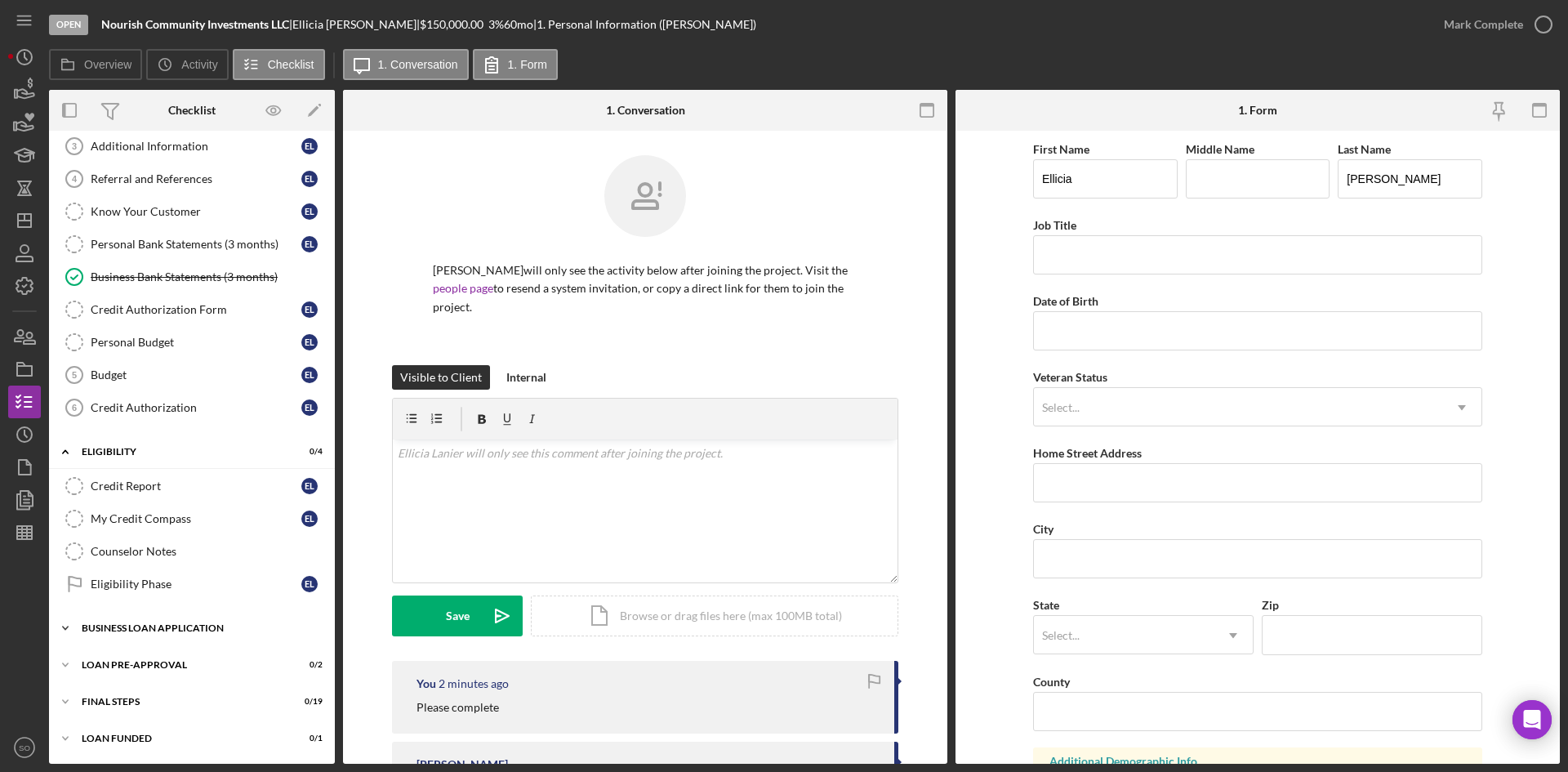
click at [207, 620] on div "Icon/Expander BUSINESS LOAN APPLICATION 0 / 27" at bounding box center [192, 627] width 286 height 33
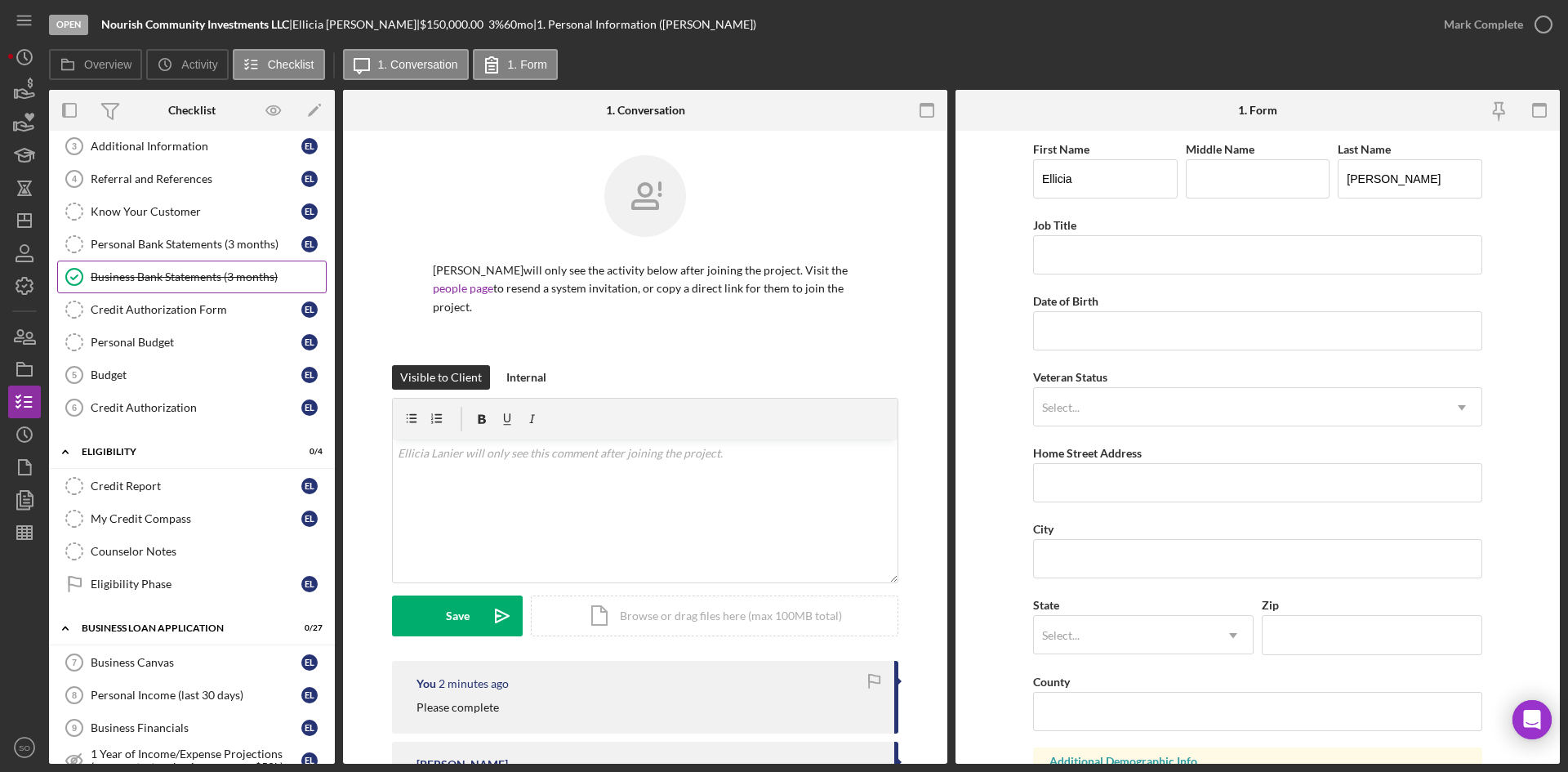
click at [200, 285] on link "Business Bank Statements (3 months) Business Bank Statements (3 months)" at bounding box center [191, 276] width 269 height 33
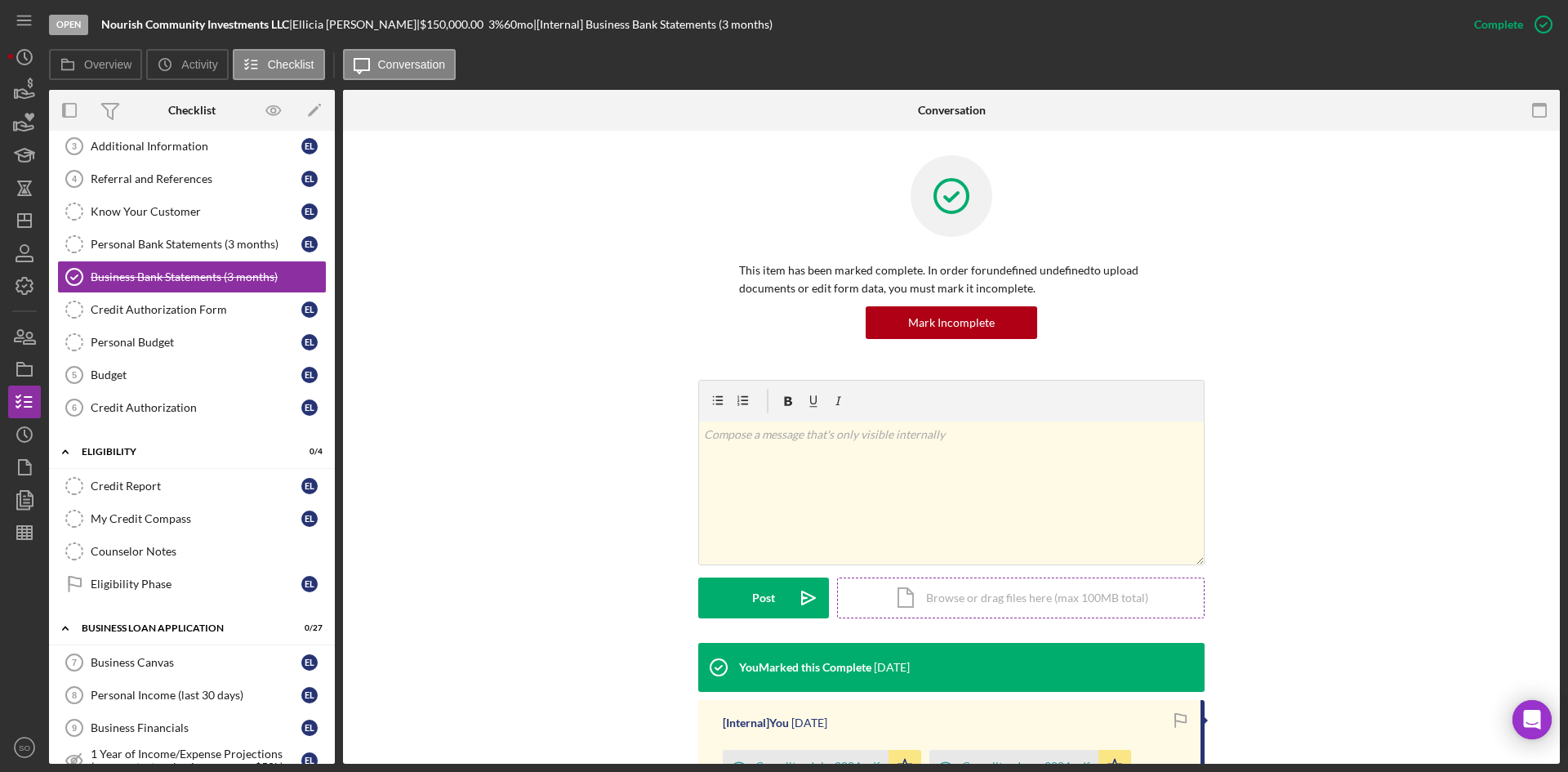
scroll to position [262, 0]
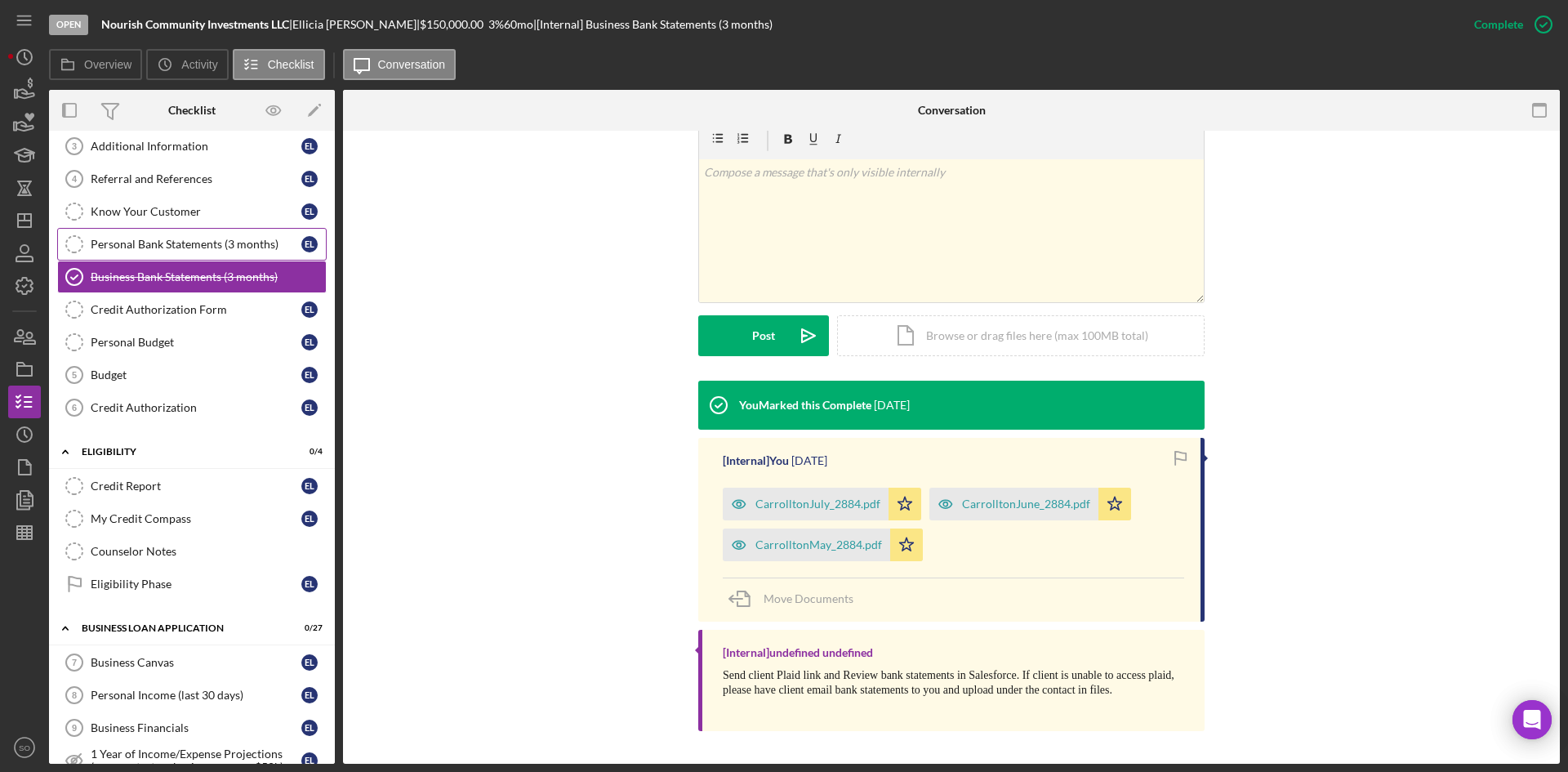
click at [98, 251] on link "Personal Bank Statements (3 months) Personal Bank Statements (3 months) E L" at bounding box center [191, 243] width 269 height 33
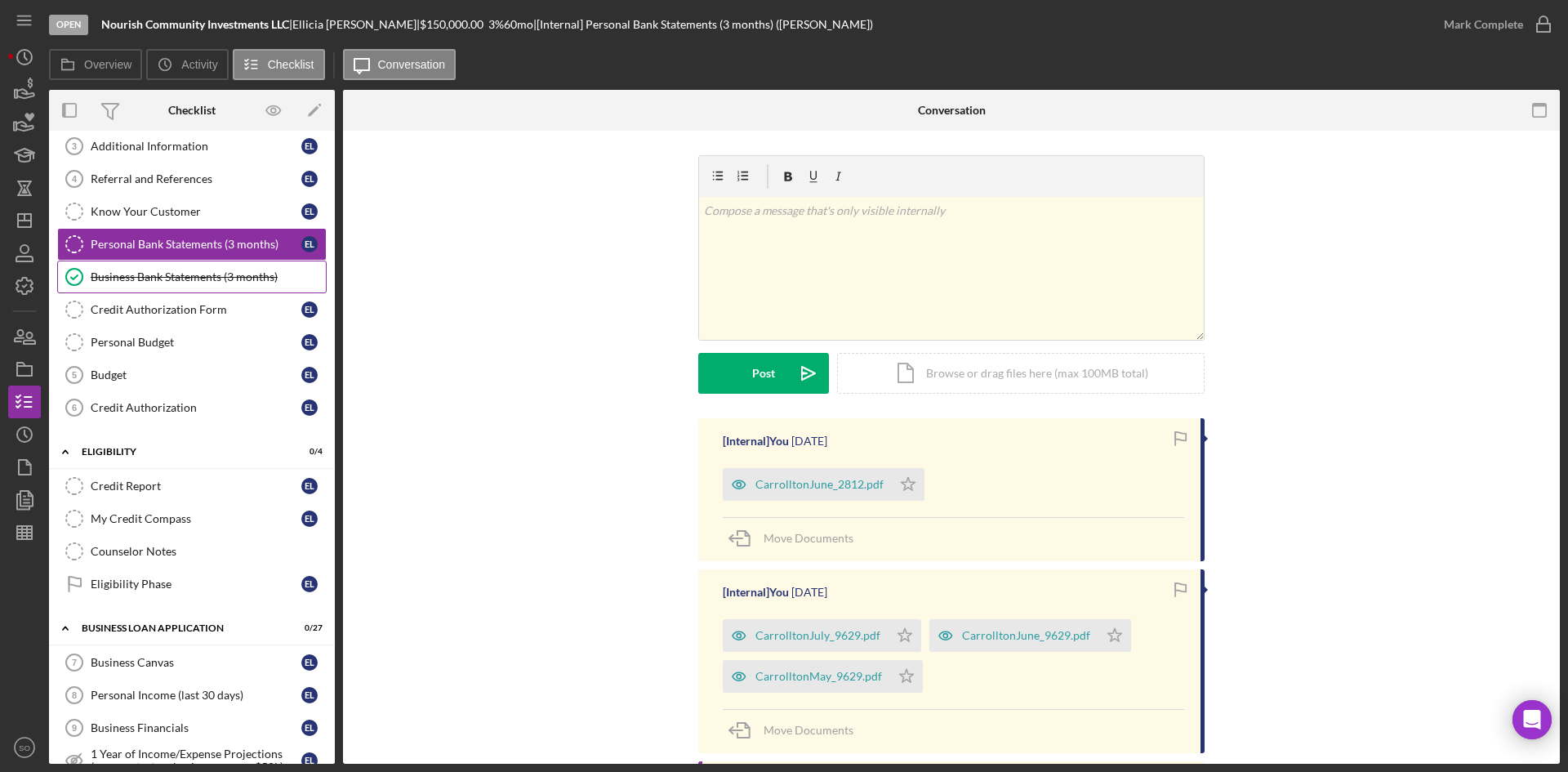
click at [179, 279] on div "Business Bank Statements (3 months)" at bounding box center [208, 276] width 235 height 13
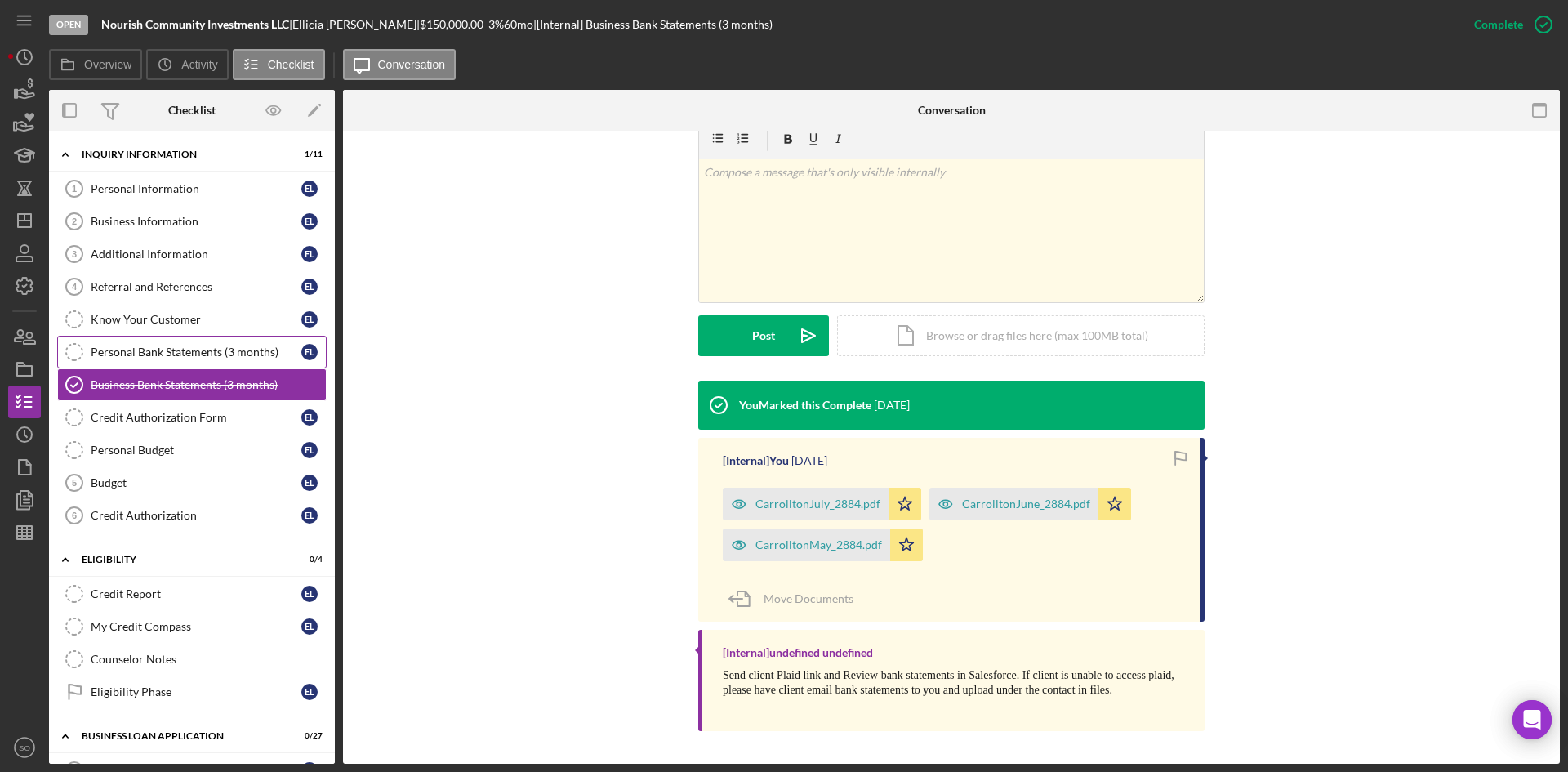
click at [113, 346] on div "Personal Bank Statements (3 months)" at bounding box center [195, 352] width 211 height 13
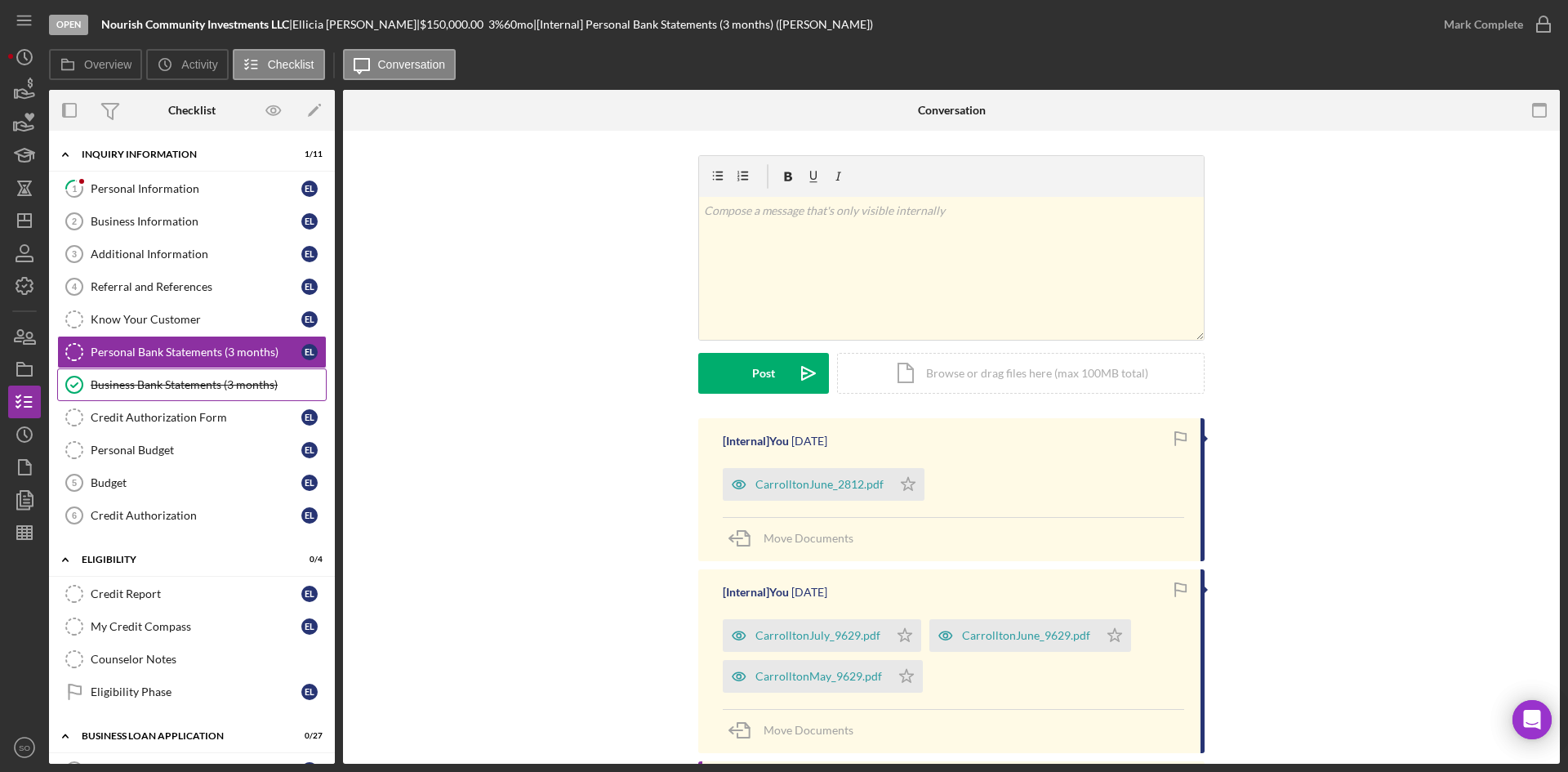
click at [159, 387] on div "Business Bank Statements (3 months)" at bounding box center [208, 385] width 235 height 13
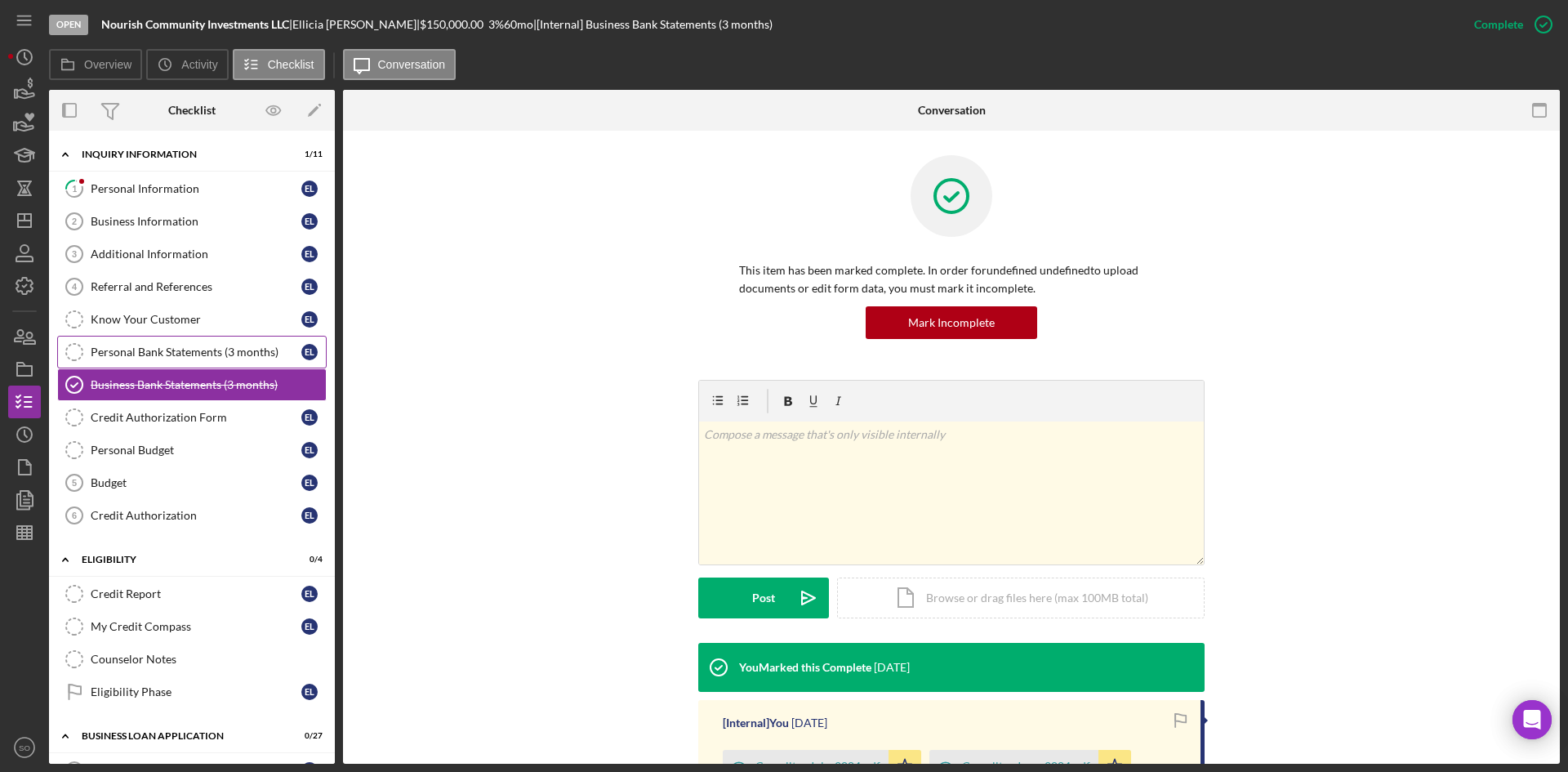
click at [148, 341] on link "Personal Bank Statements (3 months) Personal Bank Statements (3 months) E L" at bounding box center [191, 352] width 269 height 33
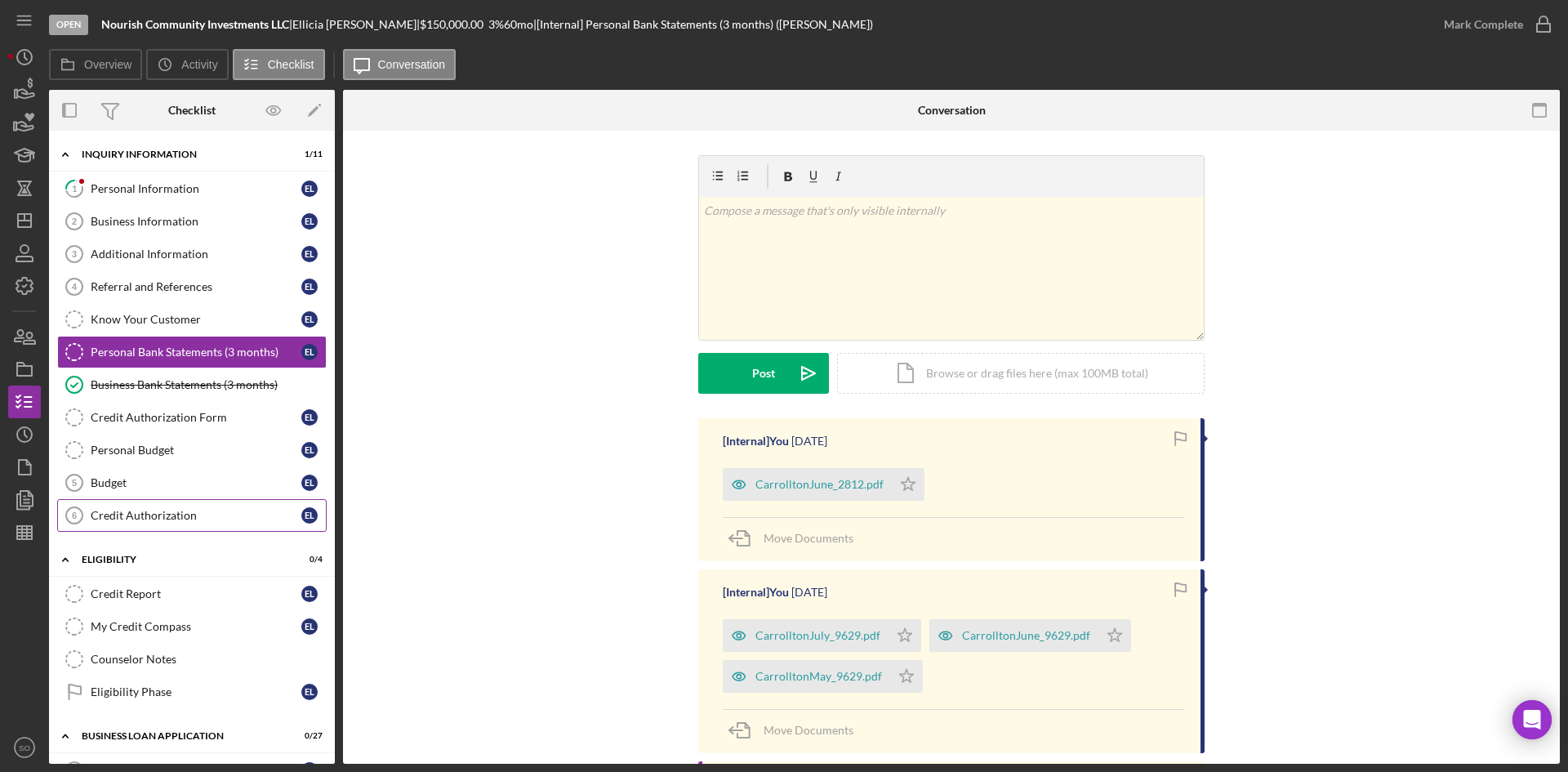
drag, startPoint x: 220, startPoint y: 520, endPoint x: 199, endPoint y: 529, distance: 22.8
click at [219, 520] on div "Credit Authorization" at bounding box center [195, 515] width 211 height 13
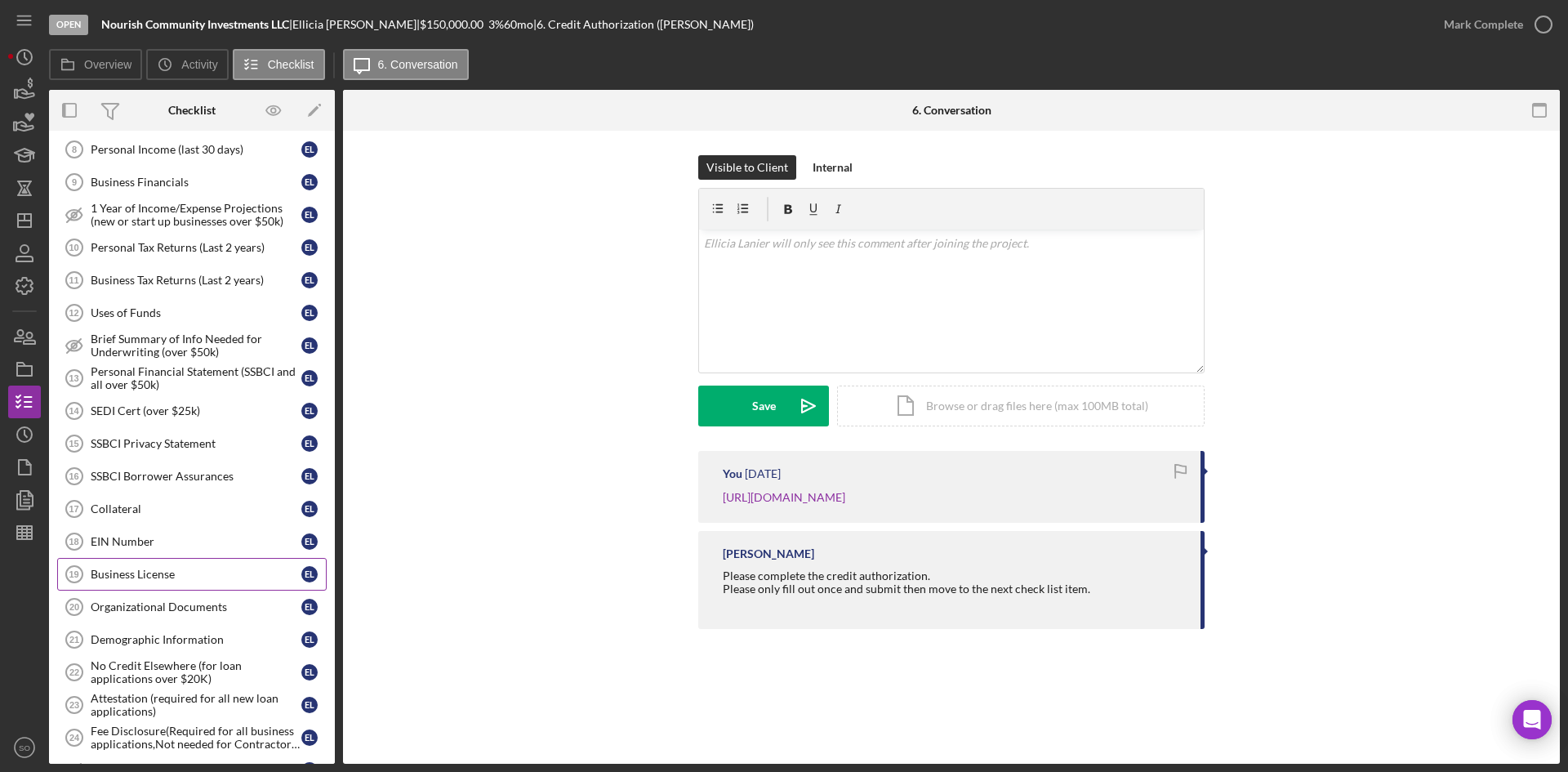
scroll to position [980, 0]
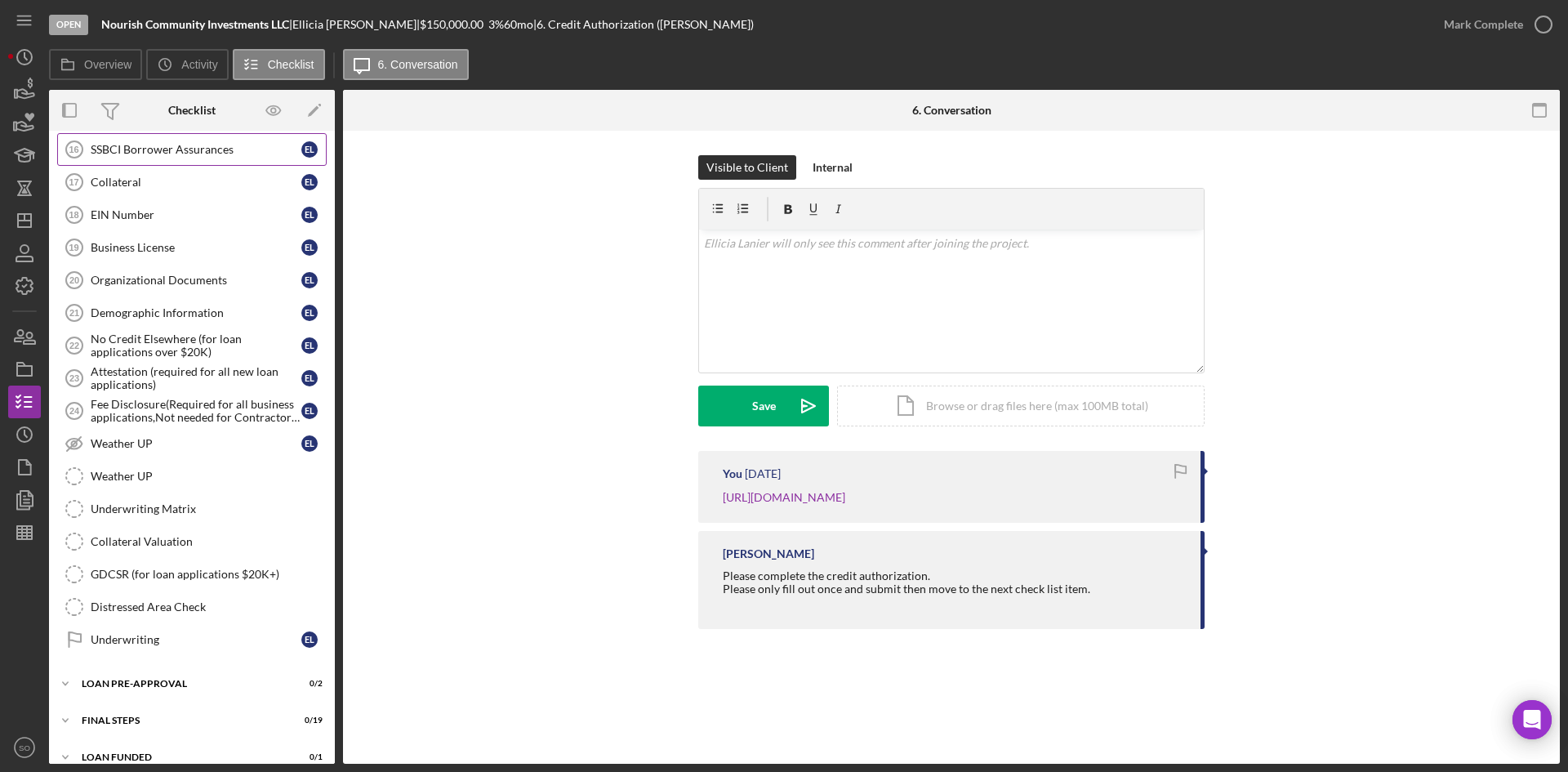
click at [142, 156] on link "SSBCI Borrower Assurances 16 SSBCI Borrower Assurances E L" at bounding box center [191, 149] width 269 height 33
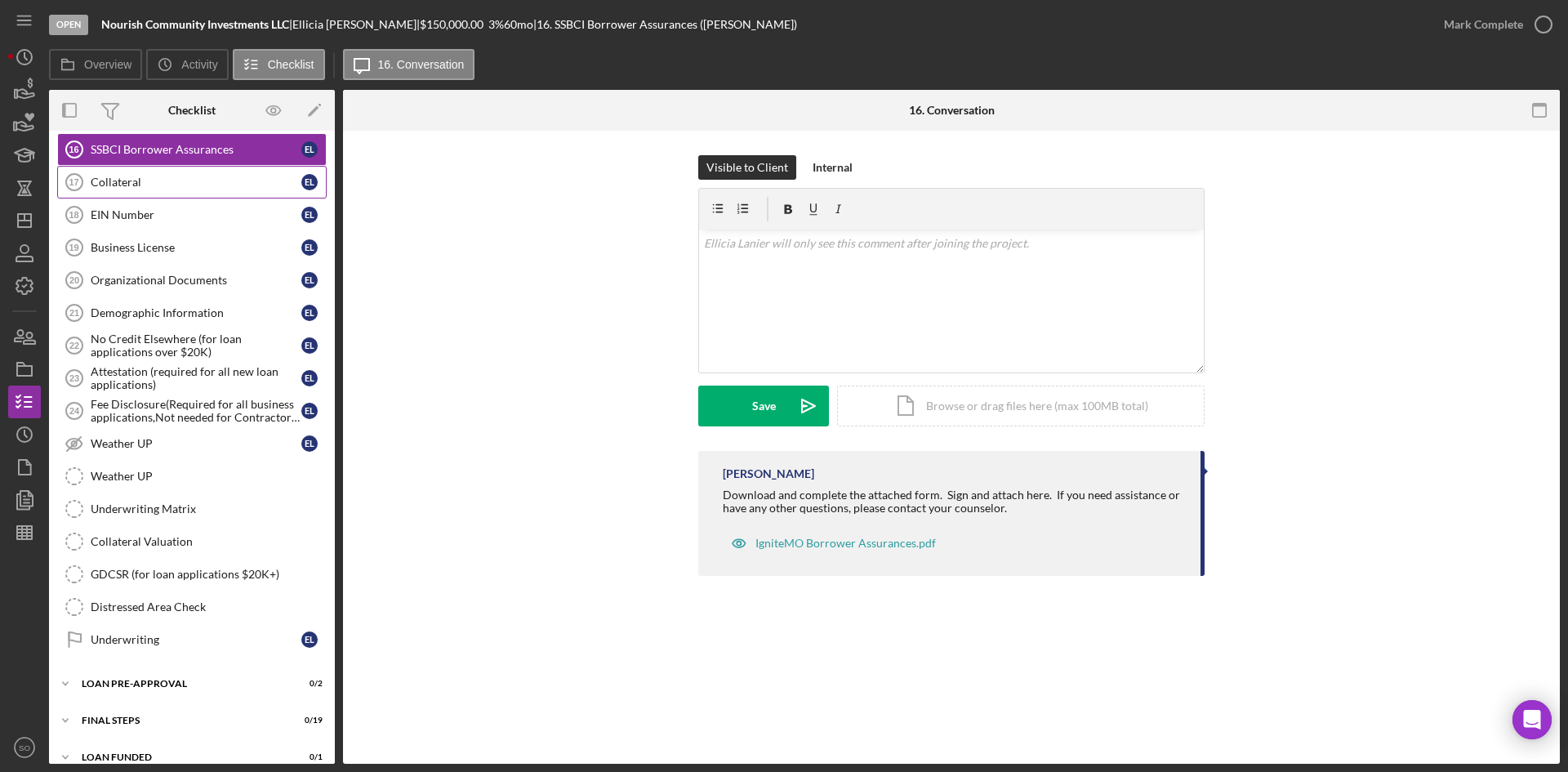
click at [142, 176] on div "Collateral" at bounding box center [195, 182] width 211 height 13
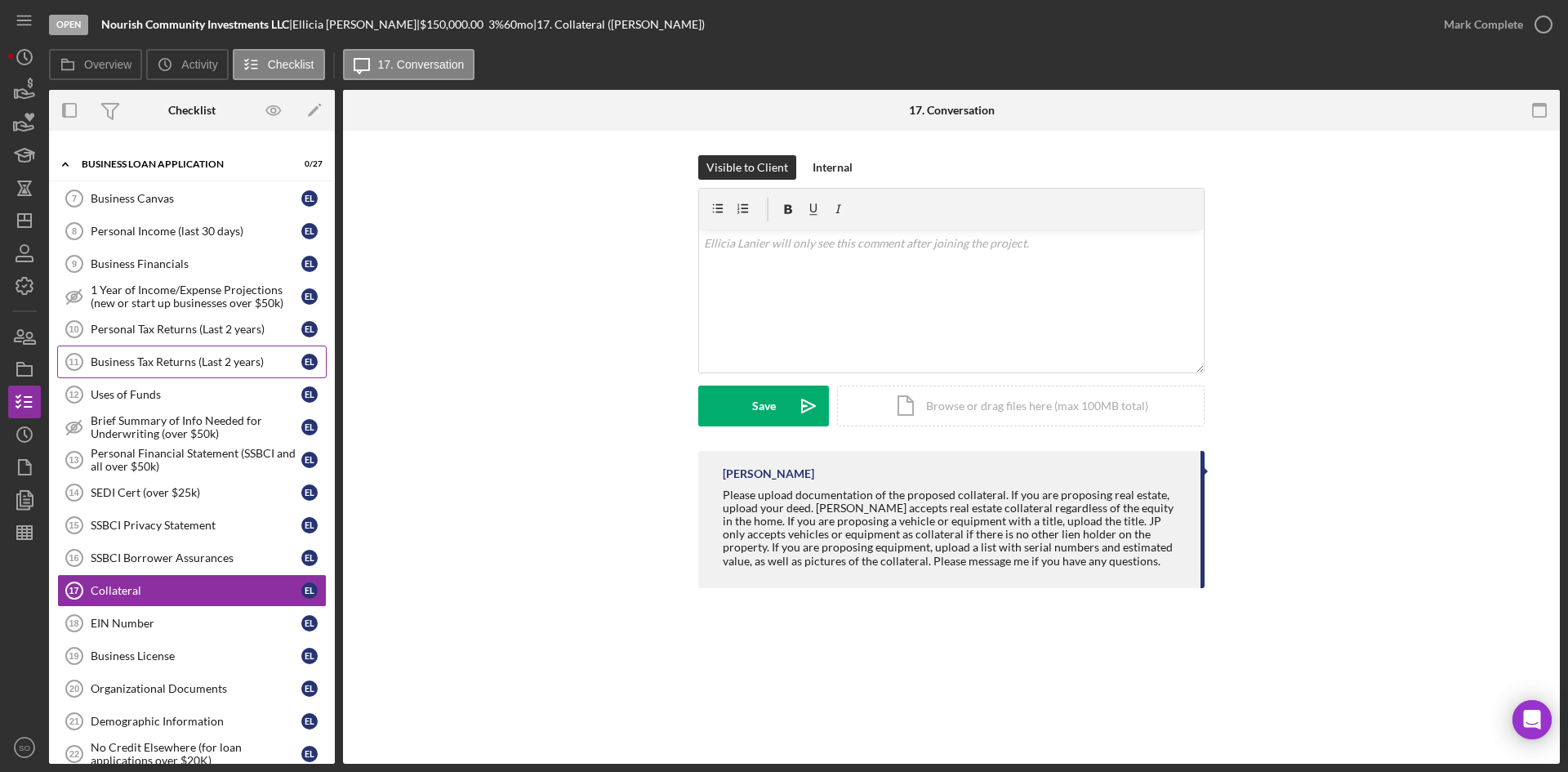
scroll to position [409, 0]
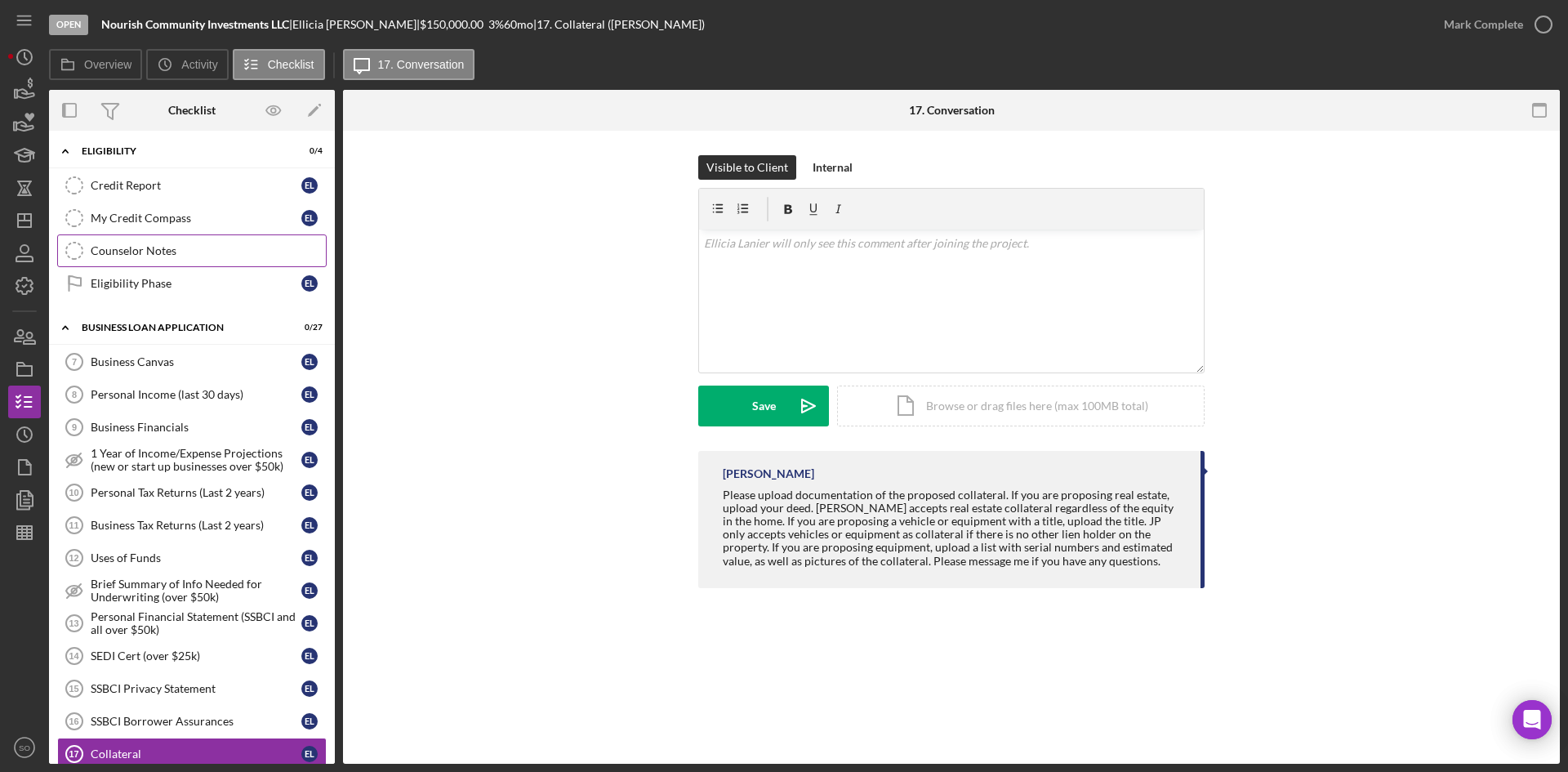
click at [138, 258] on link "Counselor Notes Counselor Notes" at bounding box center [191, 251] width 269 height 33
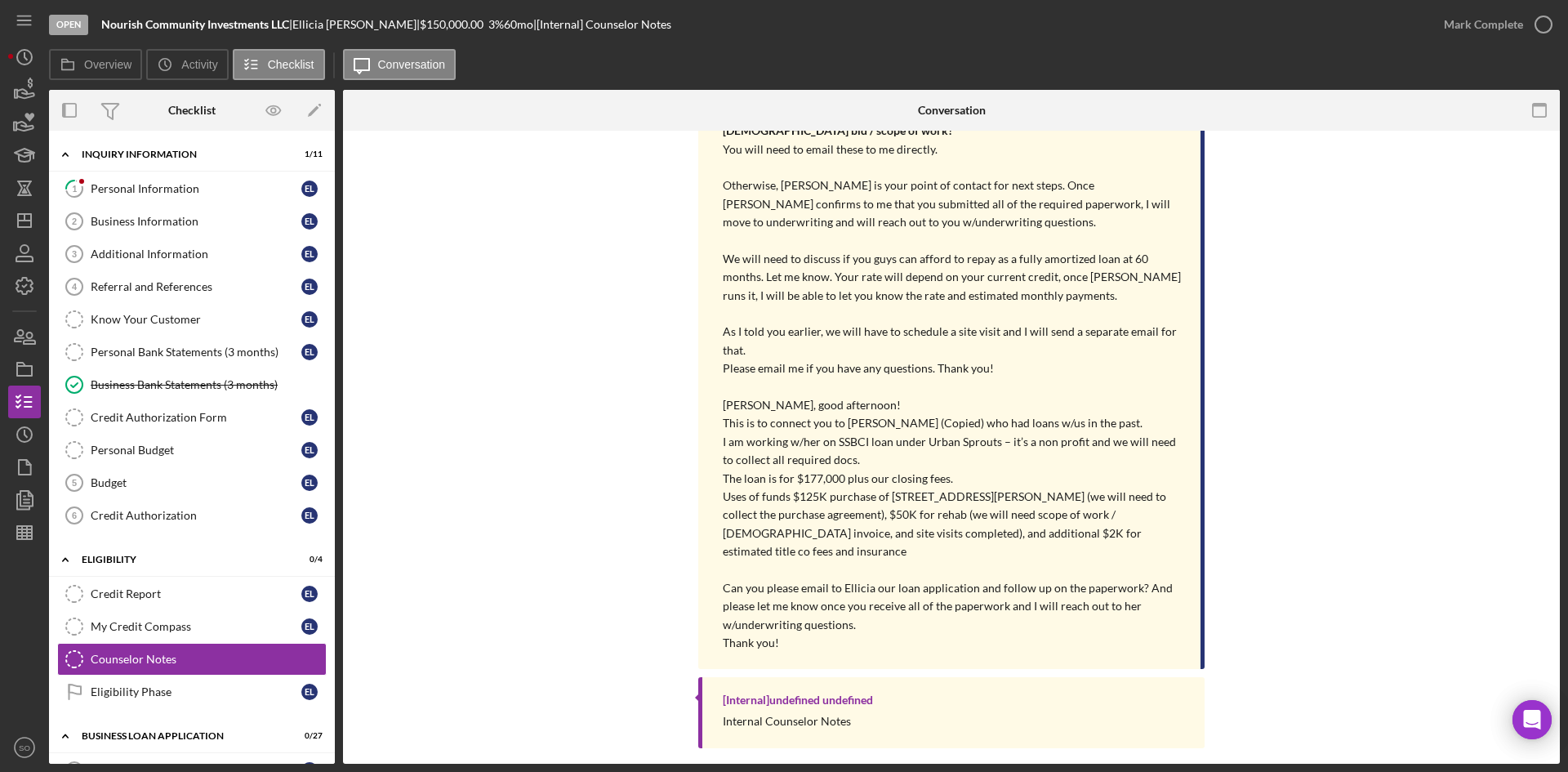
scroll to position [589, 0]
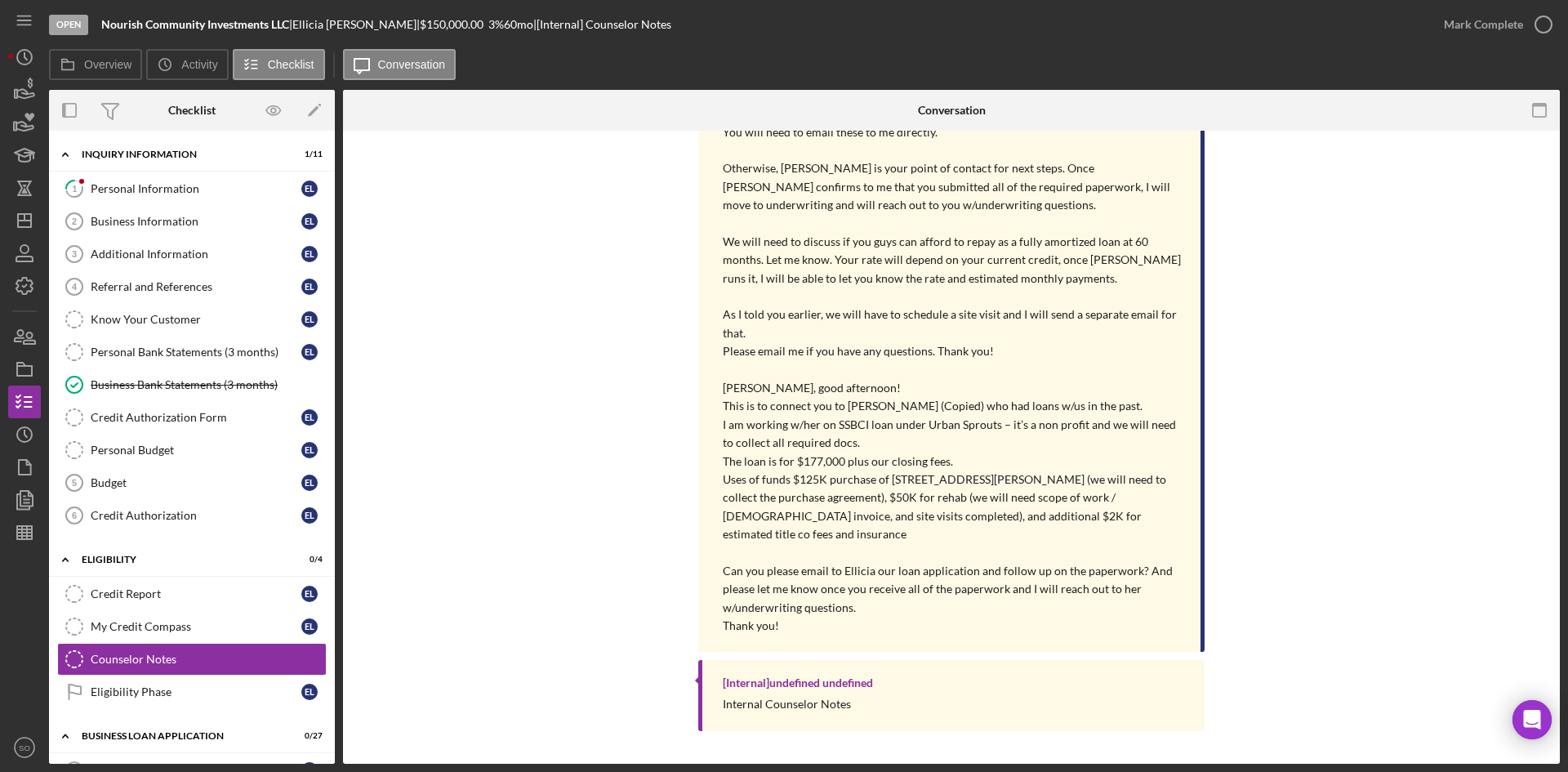
click at [789, 531] on p "Uses of funds $125K purchase of [STREET_ADDRESS][PERSON_NAME] (we will need to …" at bounding box center [952, 506] width 461 height 74
click at [164, 352] on div "Personal Bank Statements (3 months)" at bounding box center [195, 352] width 211 height 13
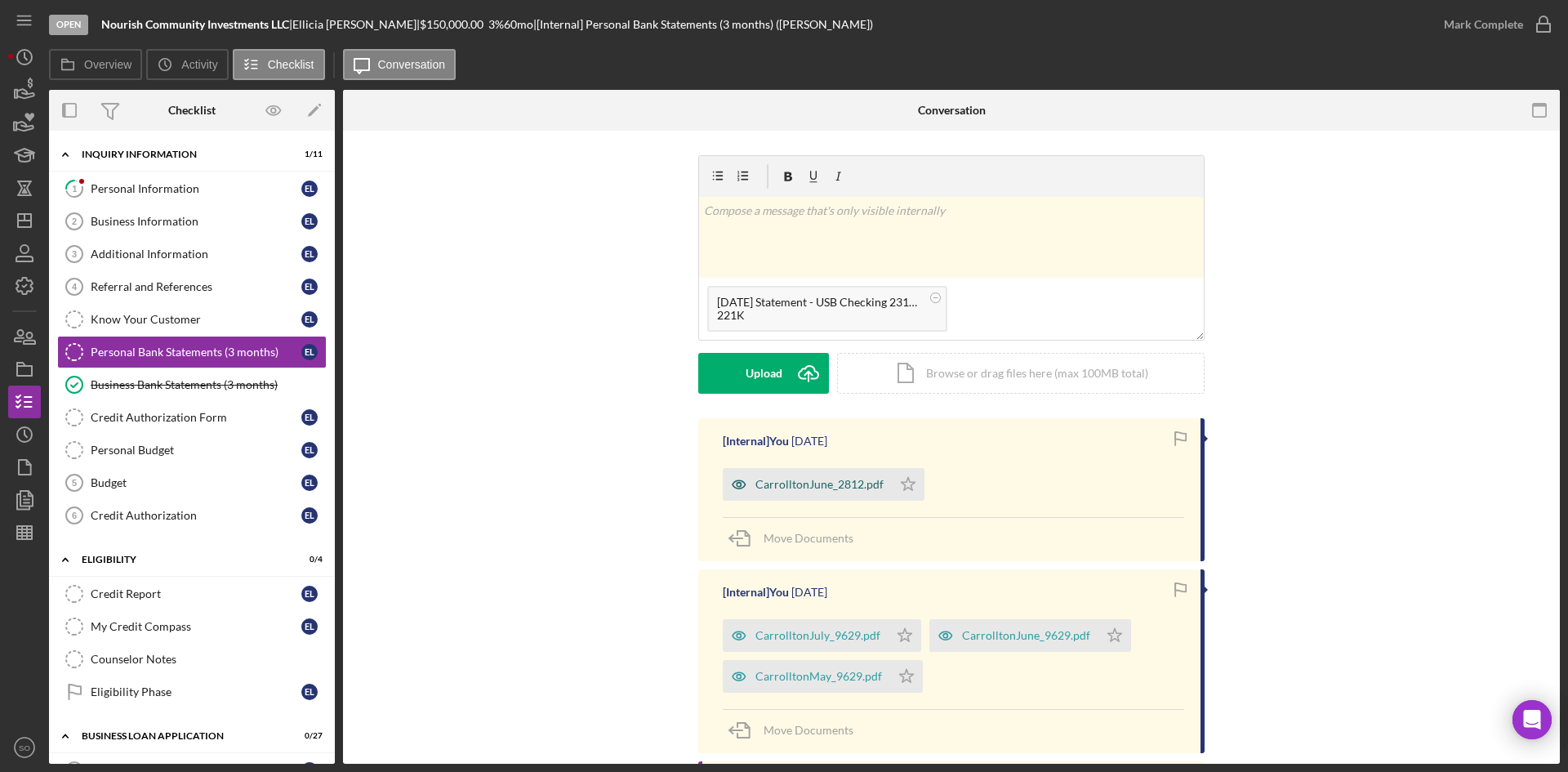
click at [837, 487] on div "CarrolltonJune_2812.pdf" at bounding box center [819, 484] width 128 height 13
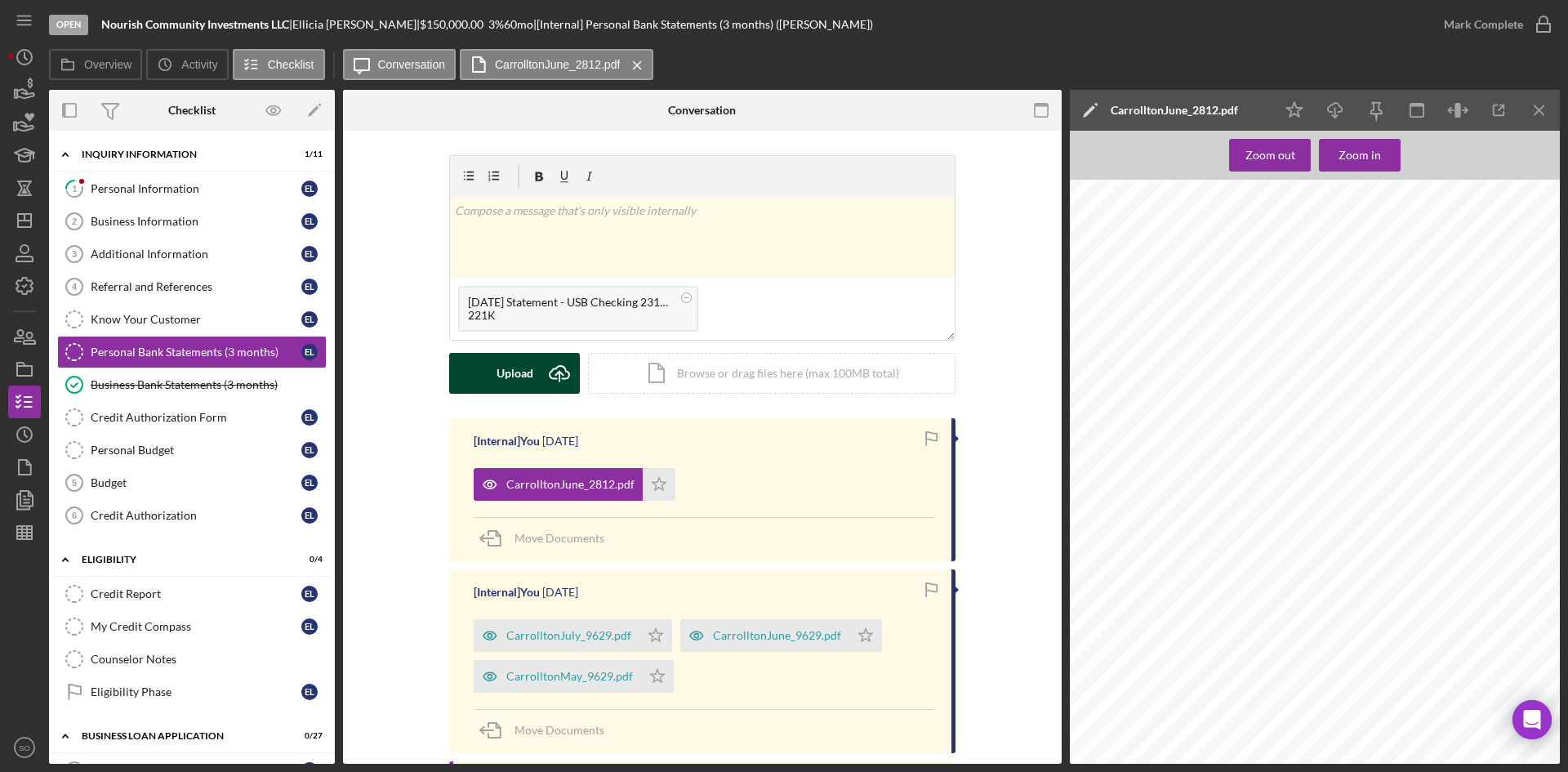
click at [518, 374] on div "Upload" at bounding box center [514, 373] width 36 height 41
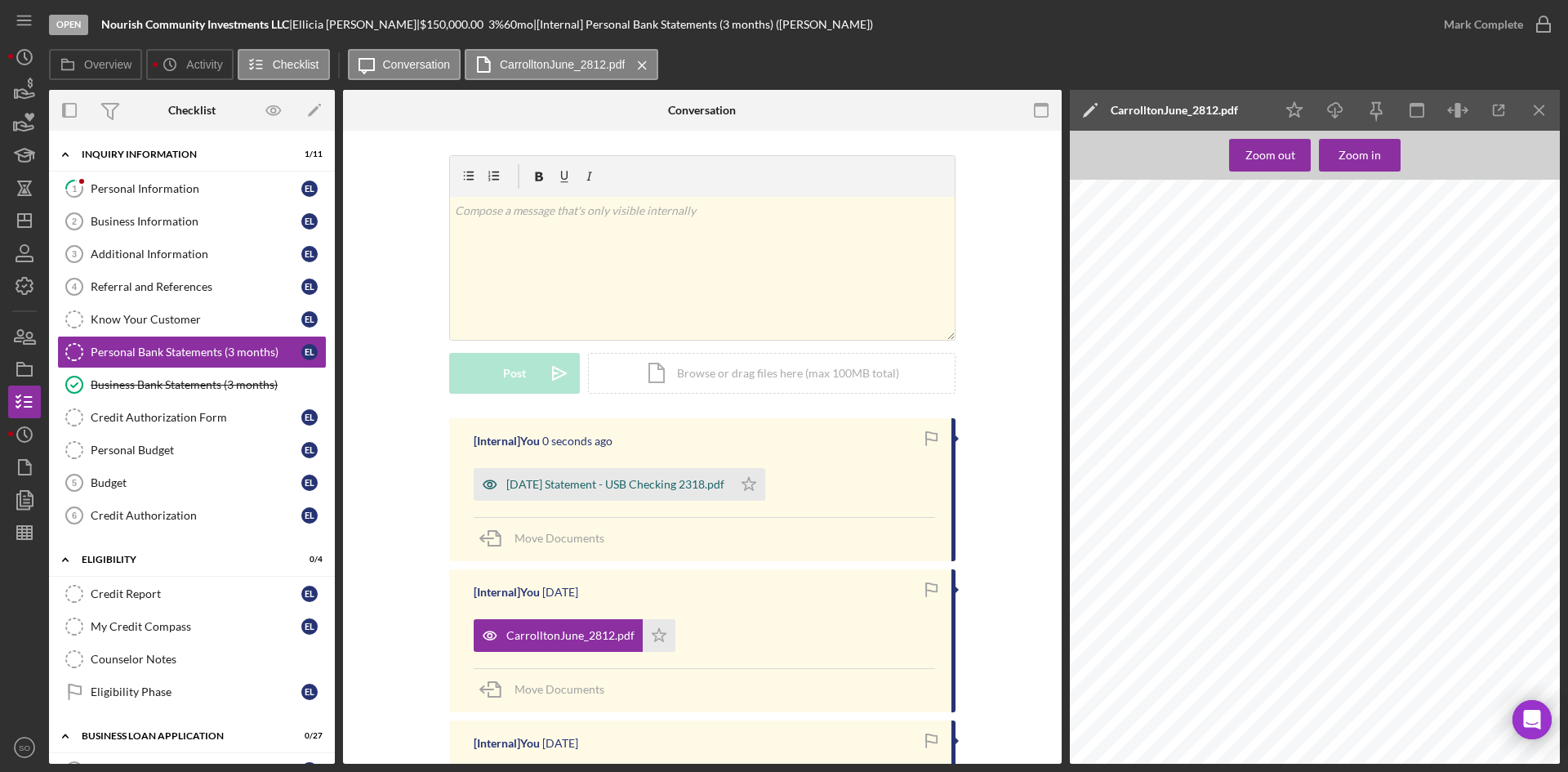
click at [617, 489] on div "[DATE] Statement - USB Checking 2318.pdf" at bounding box center [615, 484] width 218 height 13
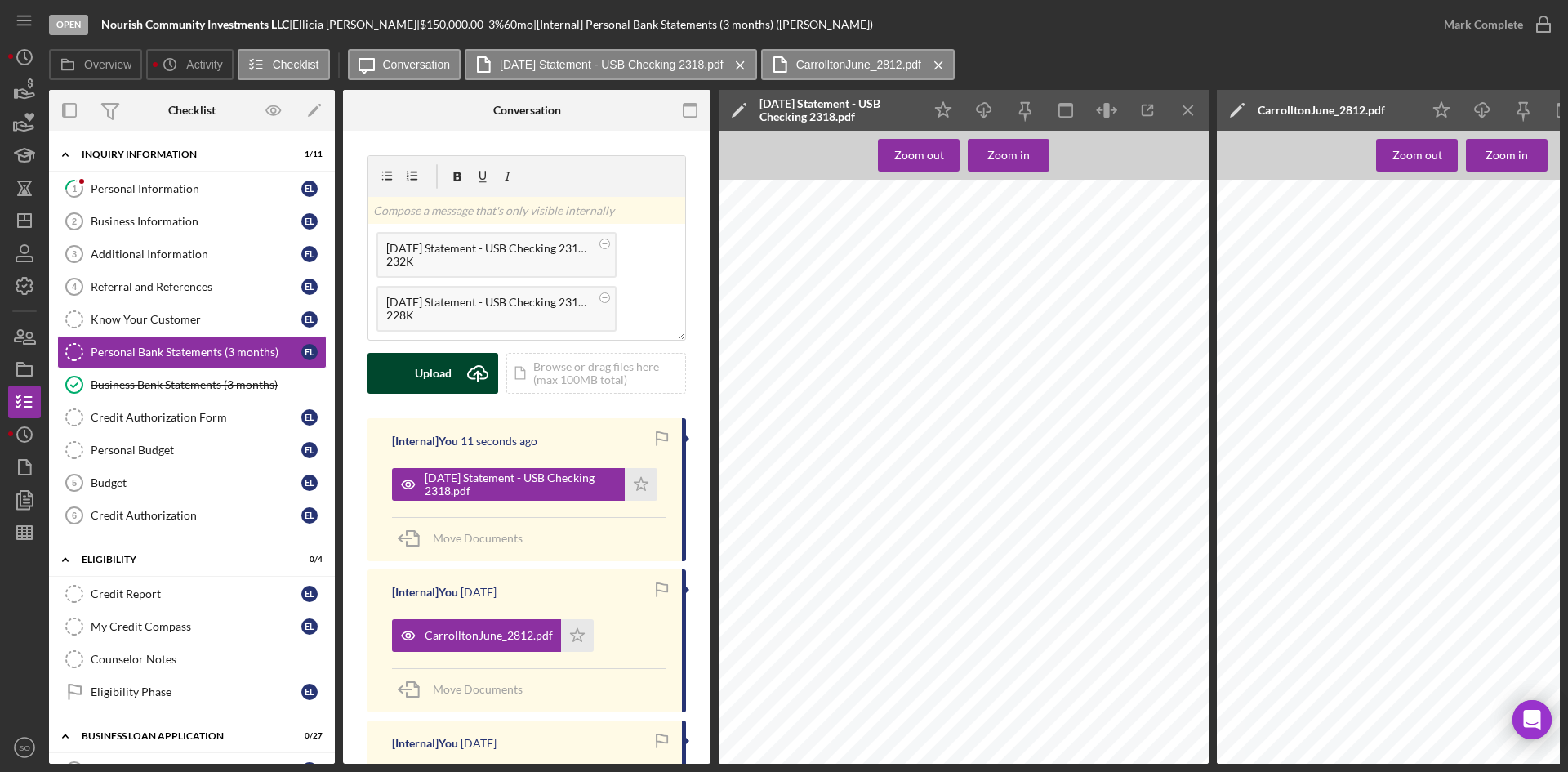
click at [456, 372] on button "Upload Icon/Upload" at bounding box center [433, 373] width 131 height 41
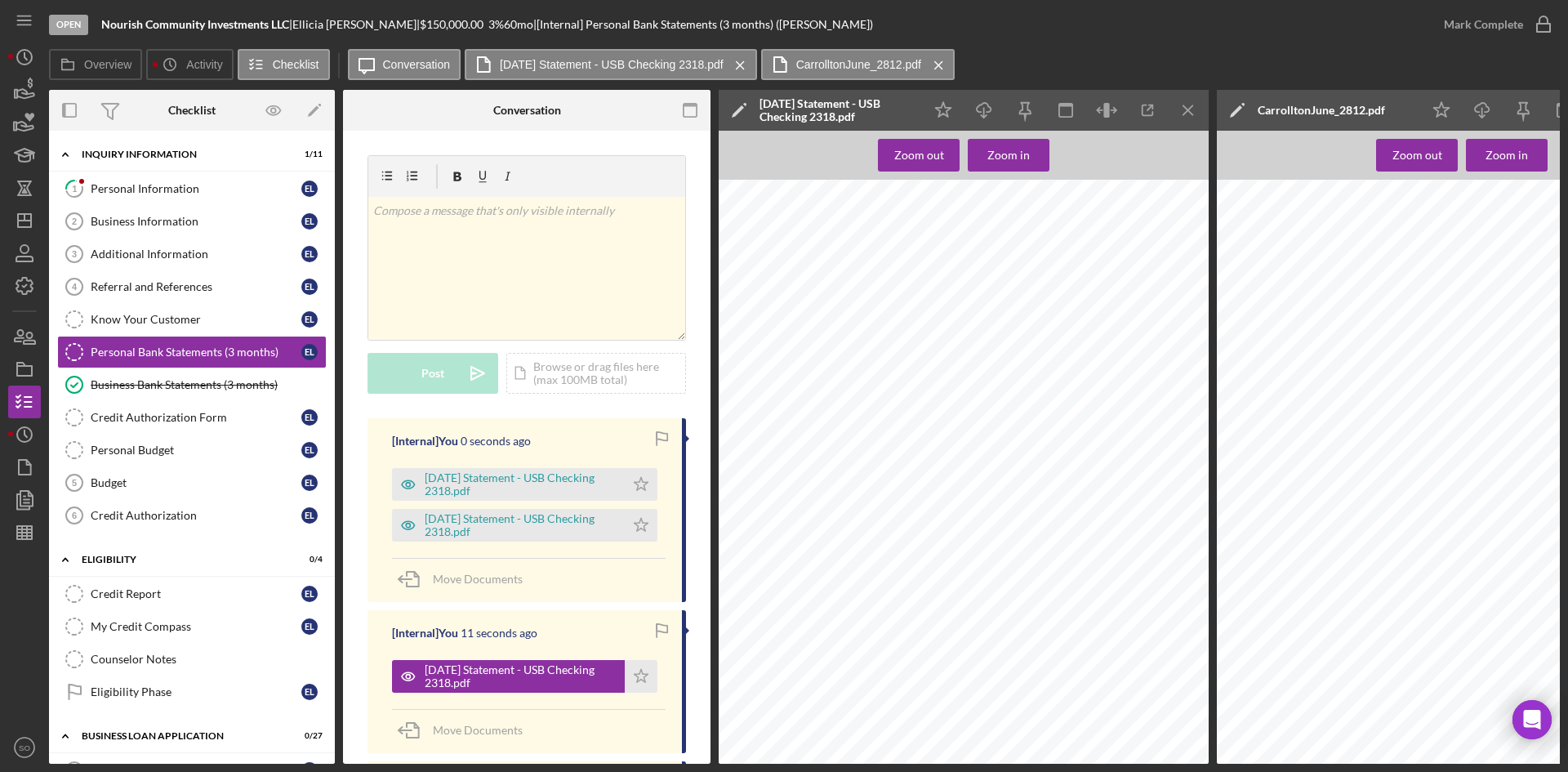
scroll to position [245, 0]
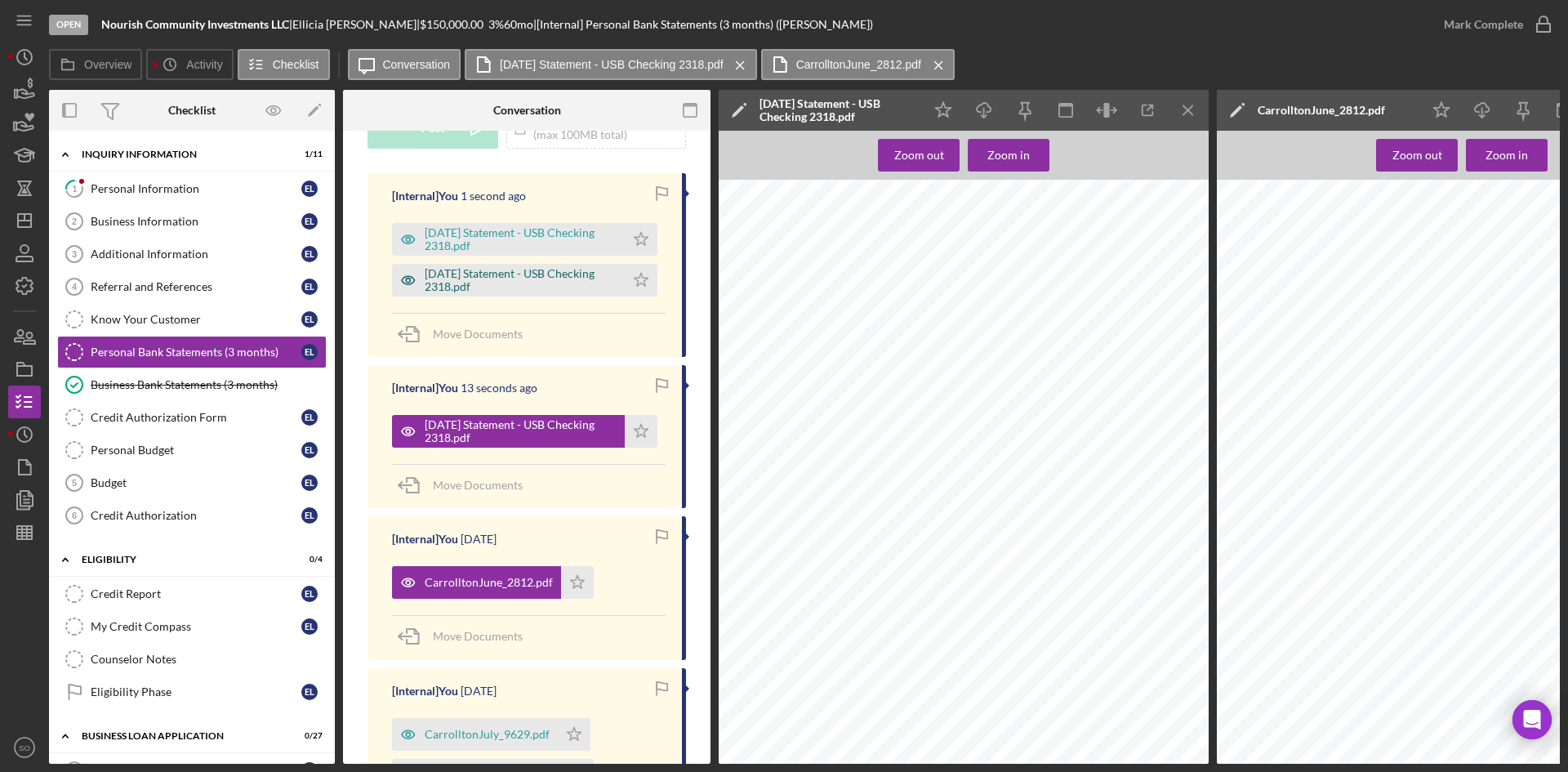
click at [521, 268] on div "[DATE] Statement - USB Checking 2318.pdf" at bounding box center [521, 280] width 192 height 26
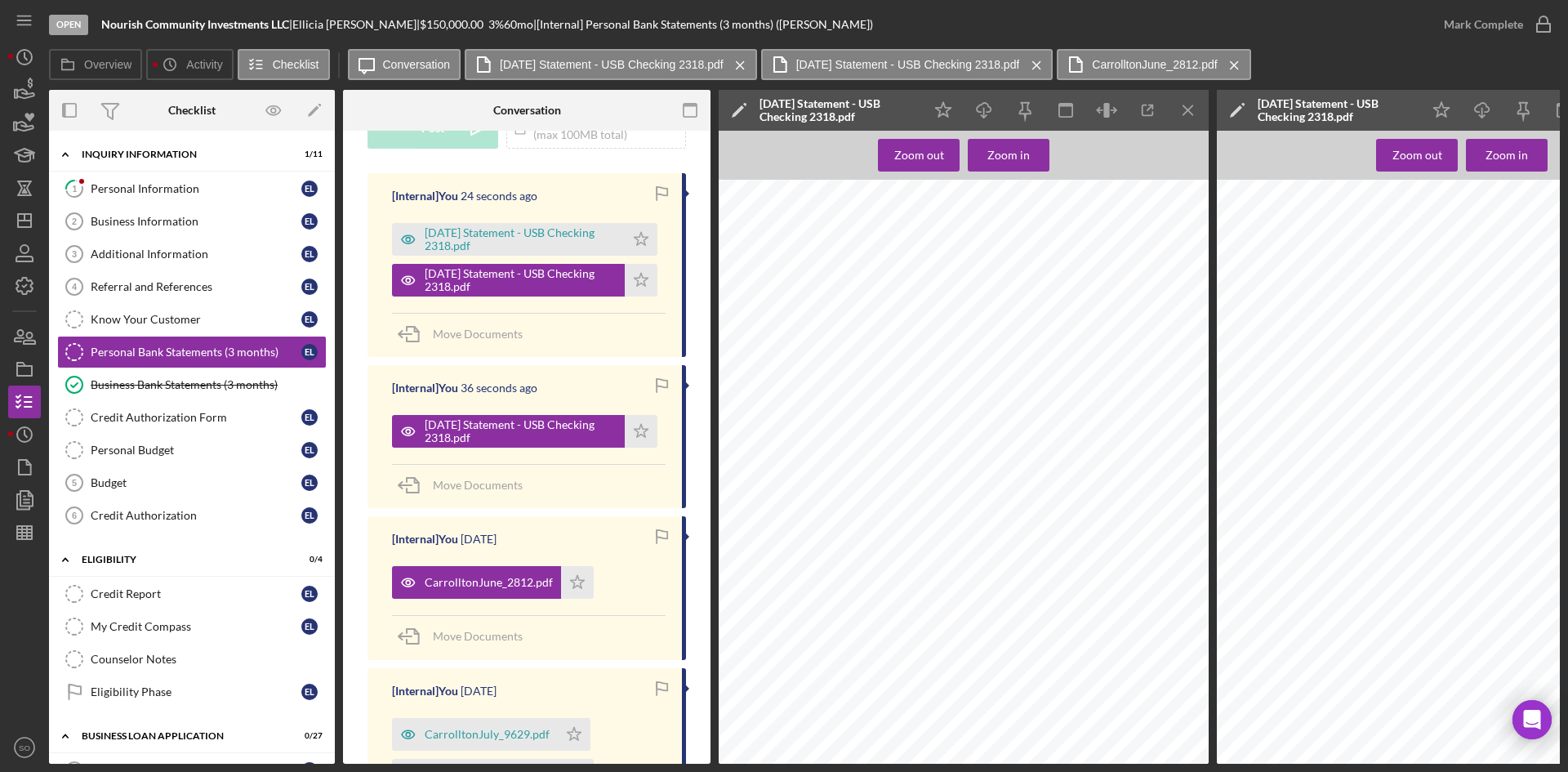
scroll to position [1389, 0]
click at [631, 238] on icon "Icon/Star" at bounding box center [641, 239] width 33 height 33
click at [627, 280] on icon "Icon/Star" at bounding box center [641, 280] width 33 height 33
click at [639, 429] on polygon "button" at bounding box center [641, 430] width 14 height 13
click at [1186, 121] on icon "Icon/Menu Close" at bounding box center [1188, 110] width 36 height 36
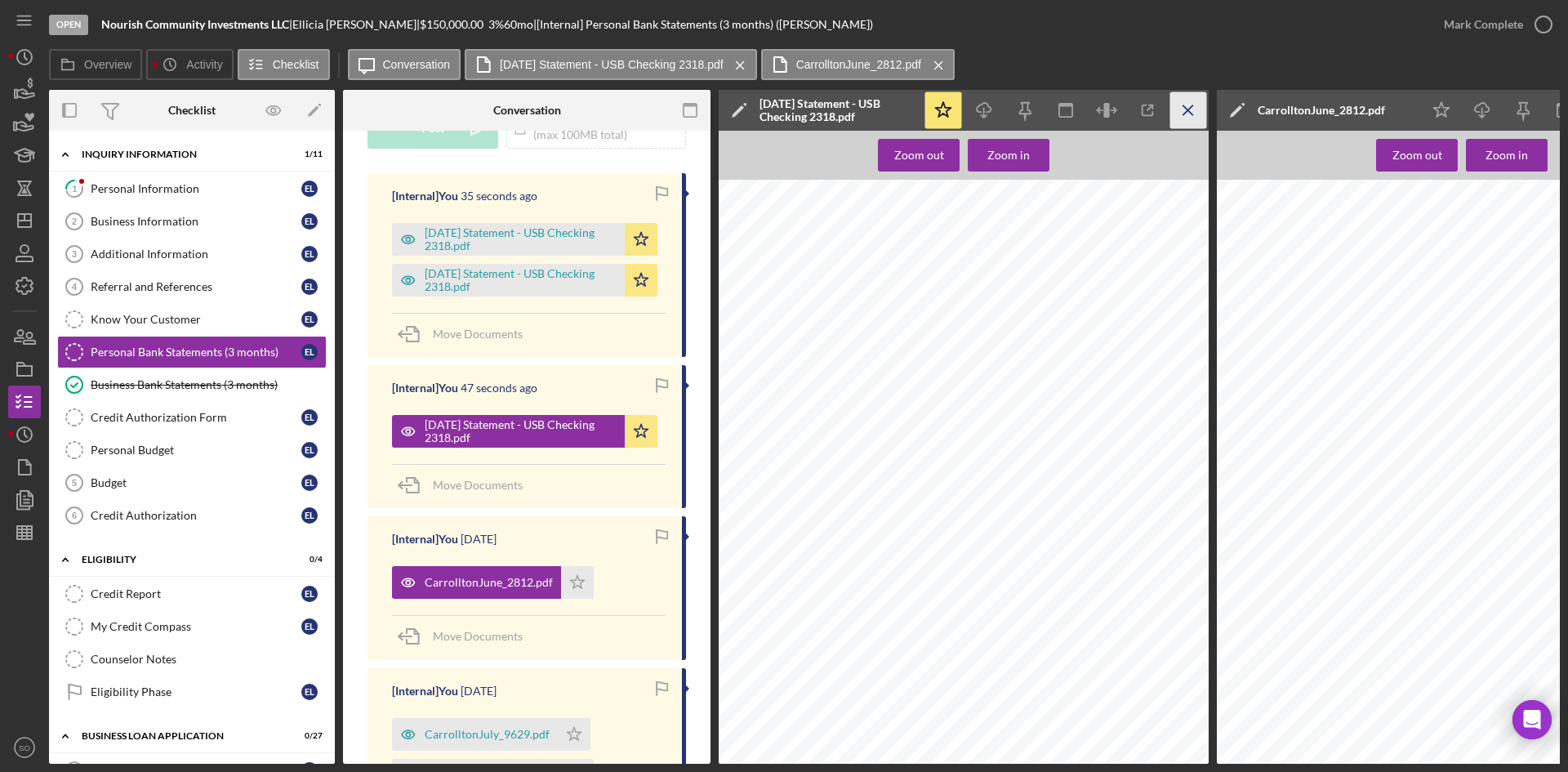
click at [1191, 118] on icon "Icon/Menu Close" at bounding box center [1188, 110] width 36 height 36
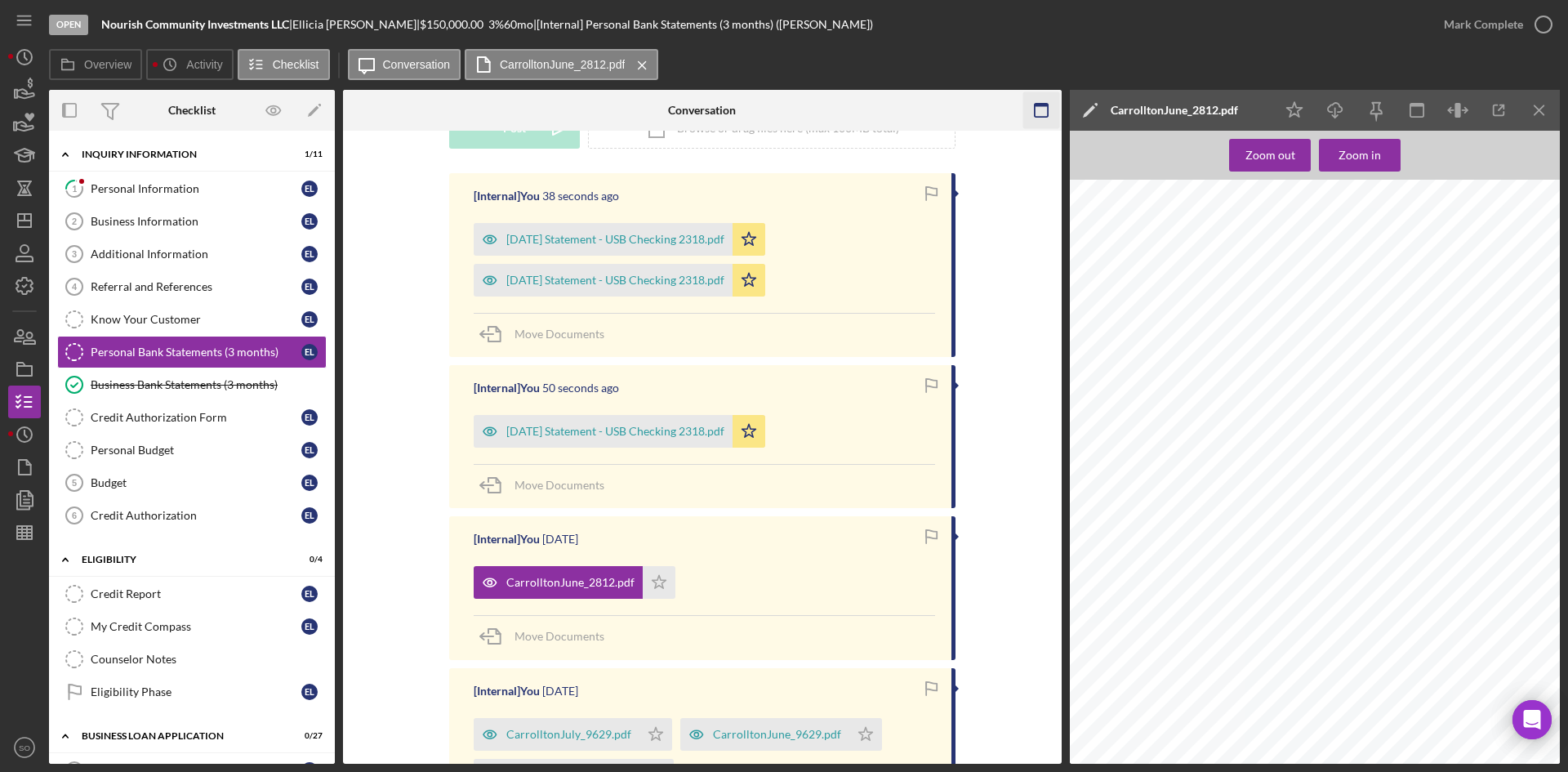
click at [1531, 106] on icon "Icon/Menu Close" at bounding box center [1539, 110] width 36 height 36
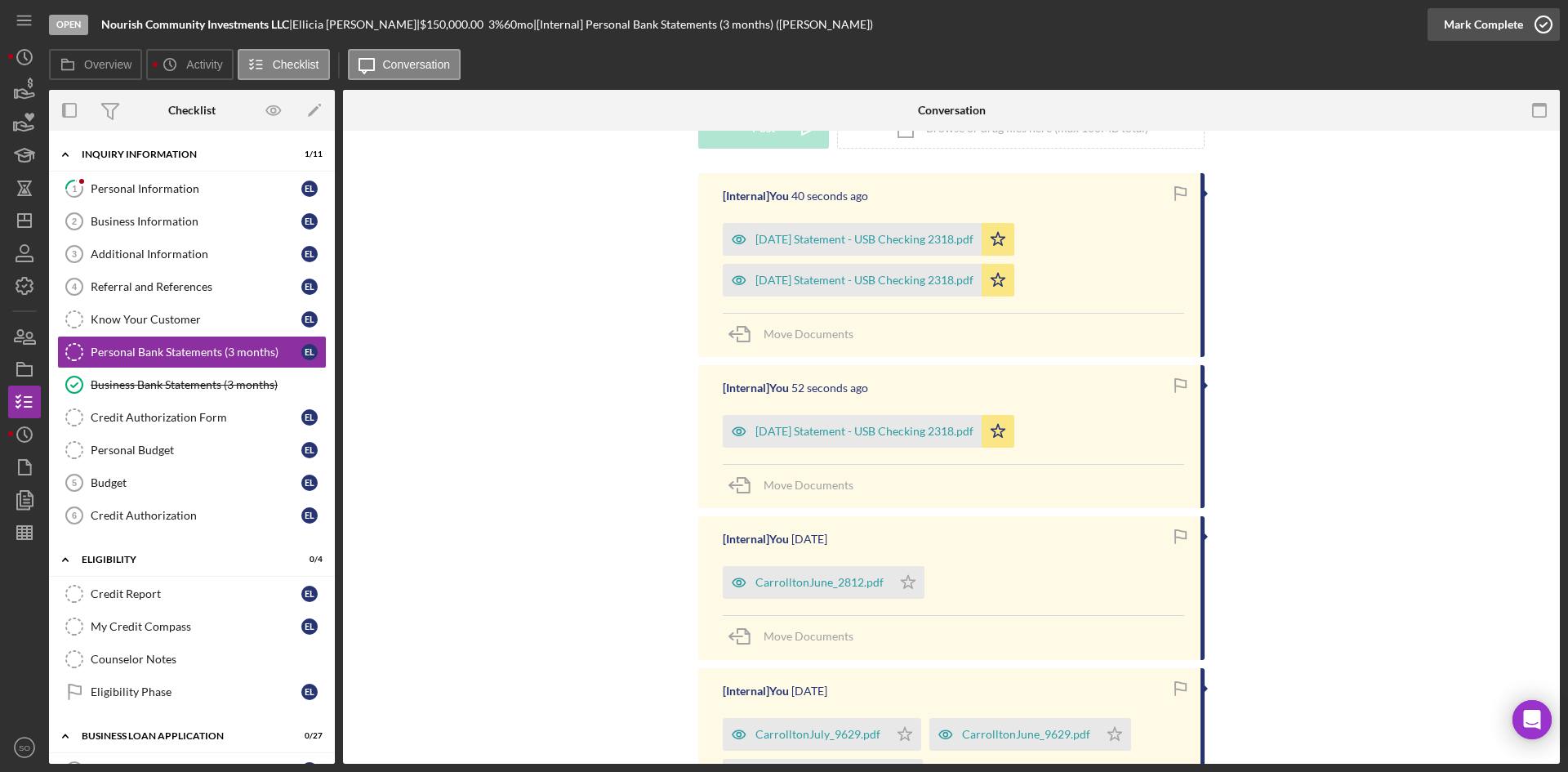
click at [1544, 12] on icon "button" at bounding box center [1543, 25] width 41 height 41
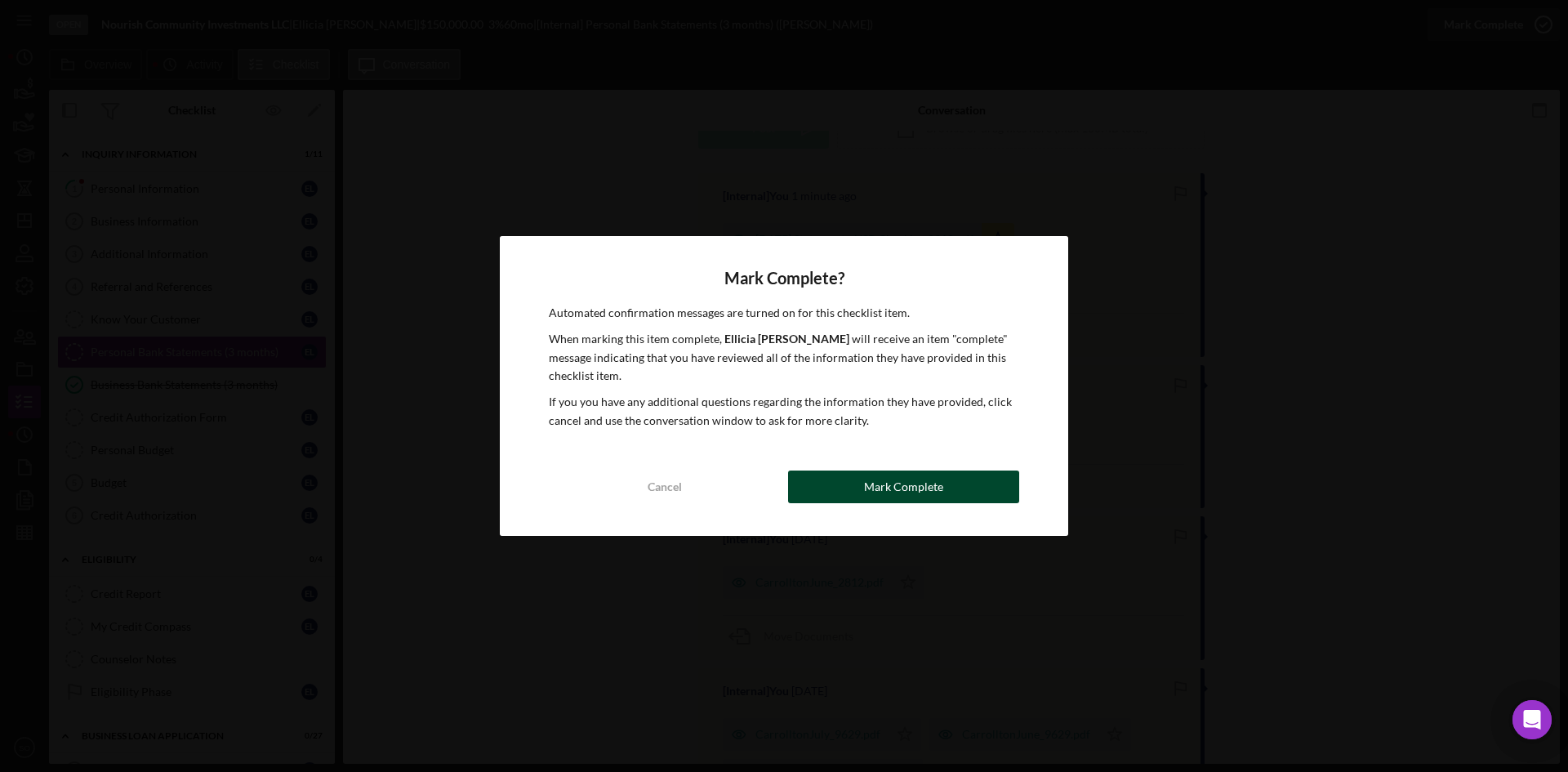
drag, startPoint x: 975, startPoint y: 499, endPoint x: 830, endPoint y: 494, distance: 145.1
click at [975, 499] on button "Mark Complete" at bounding box center [903, 486] width 231 height 33
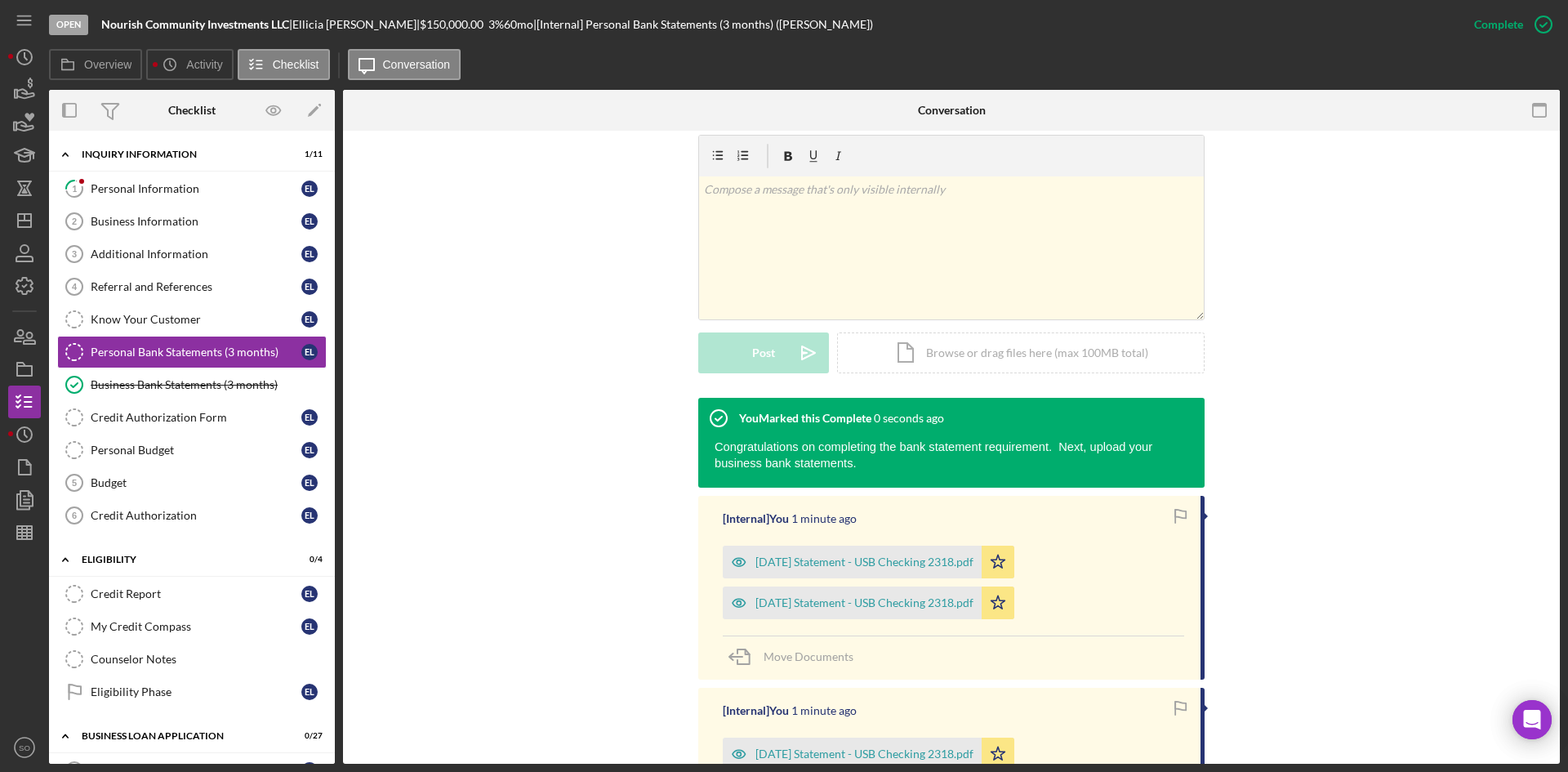
scroll to position [470, 0]
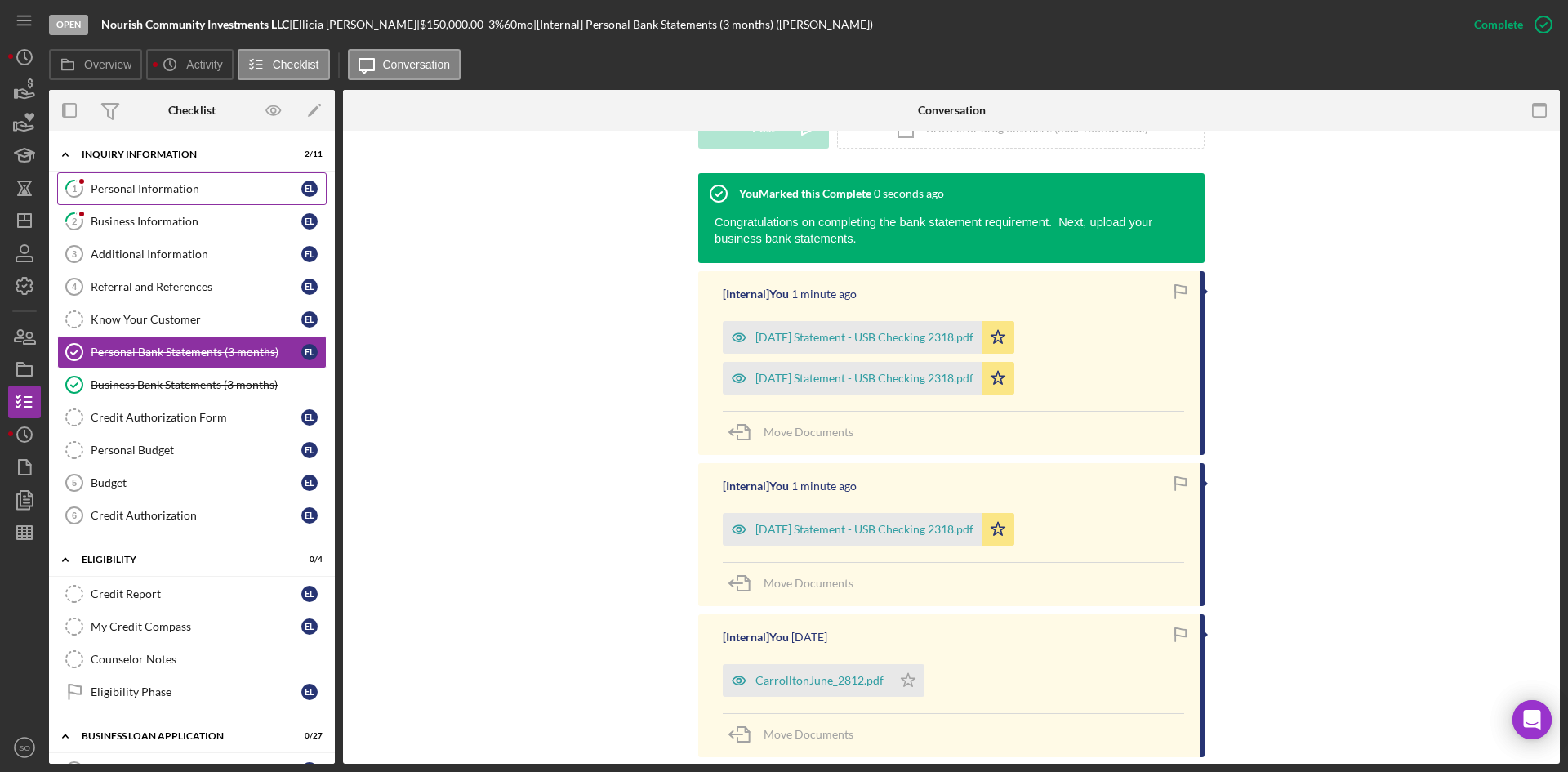
click at [142, 187] on div "Personal Information" at bounding box center [195, 188] width 211 height 13
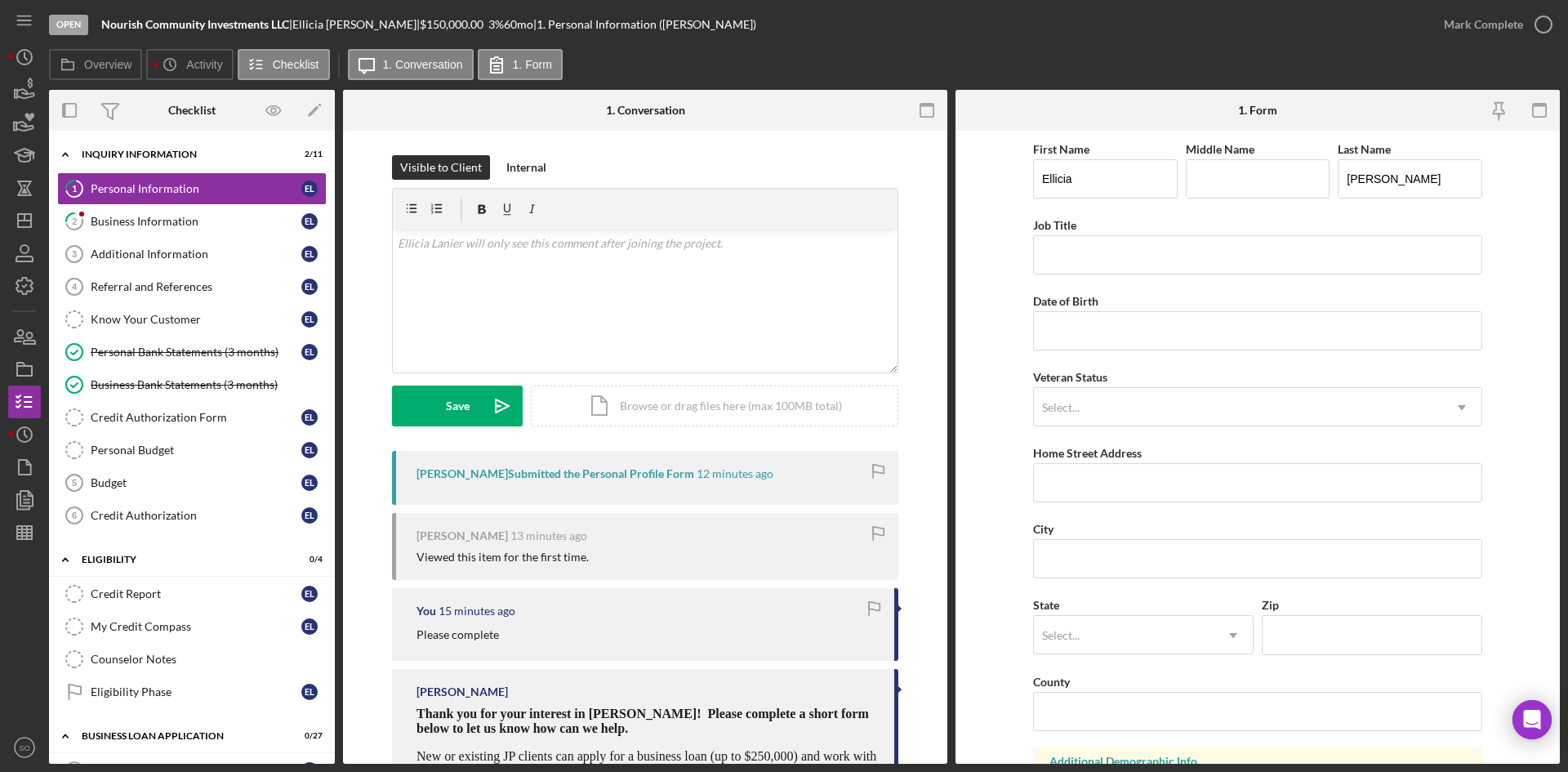
scroll to position [409, 0]
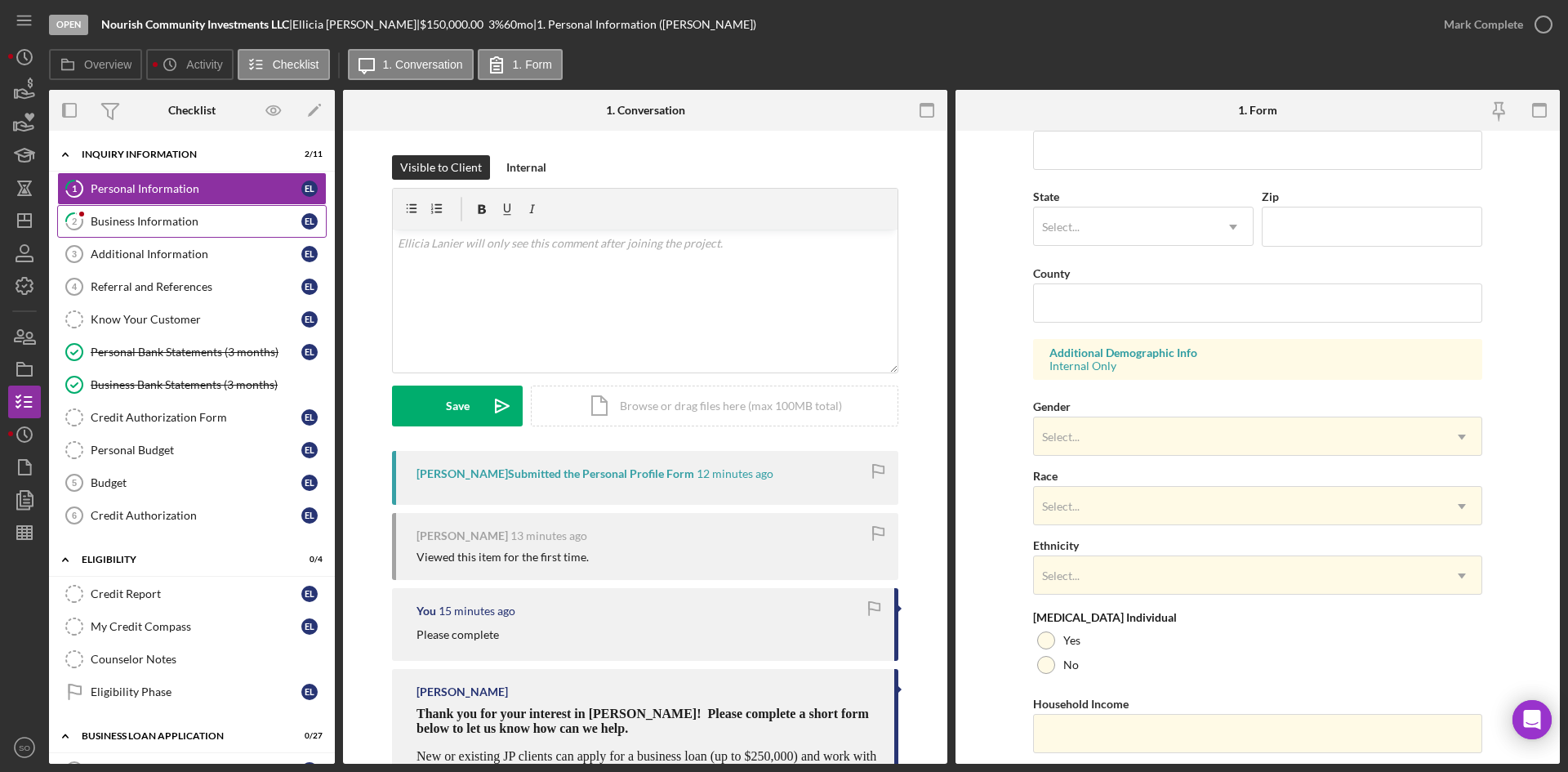
click at [130, 217] on div "Business Information" at bounding box center [195, 221] width 211 height 13
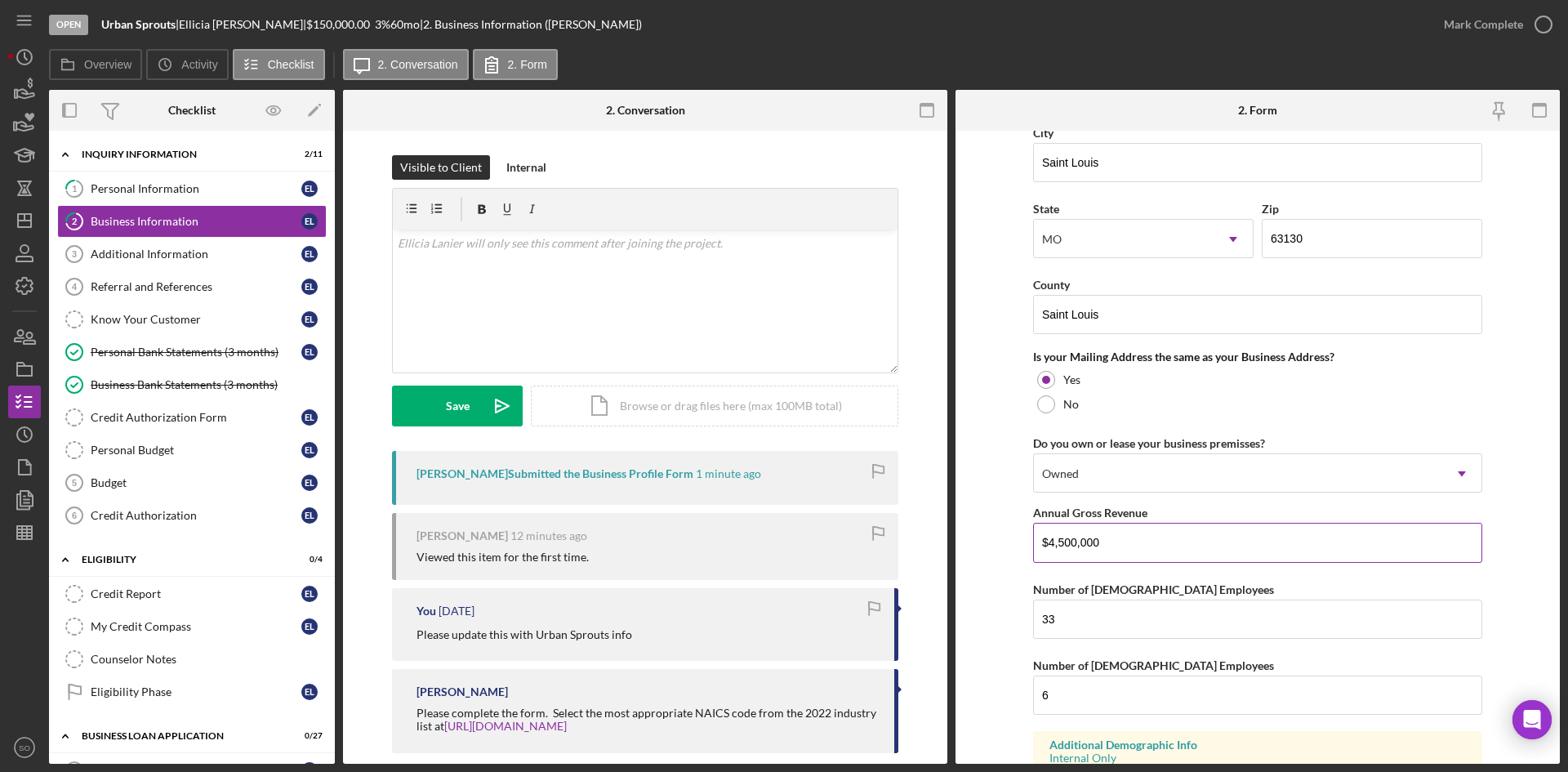
scroll to position [1180, 0]
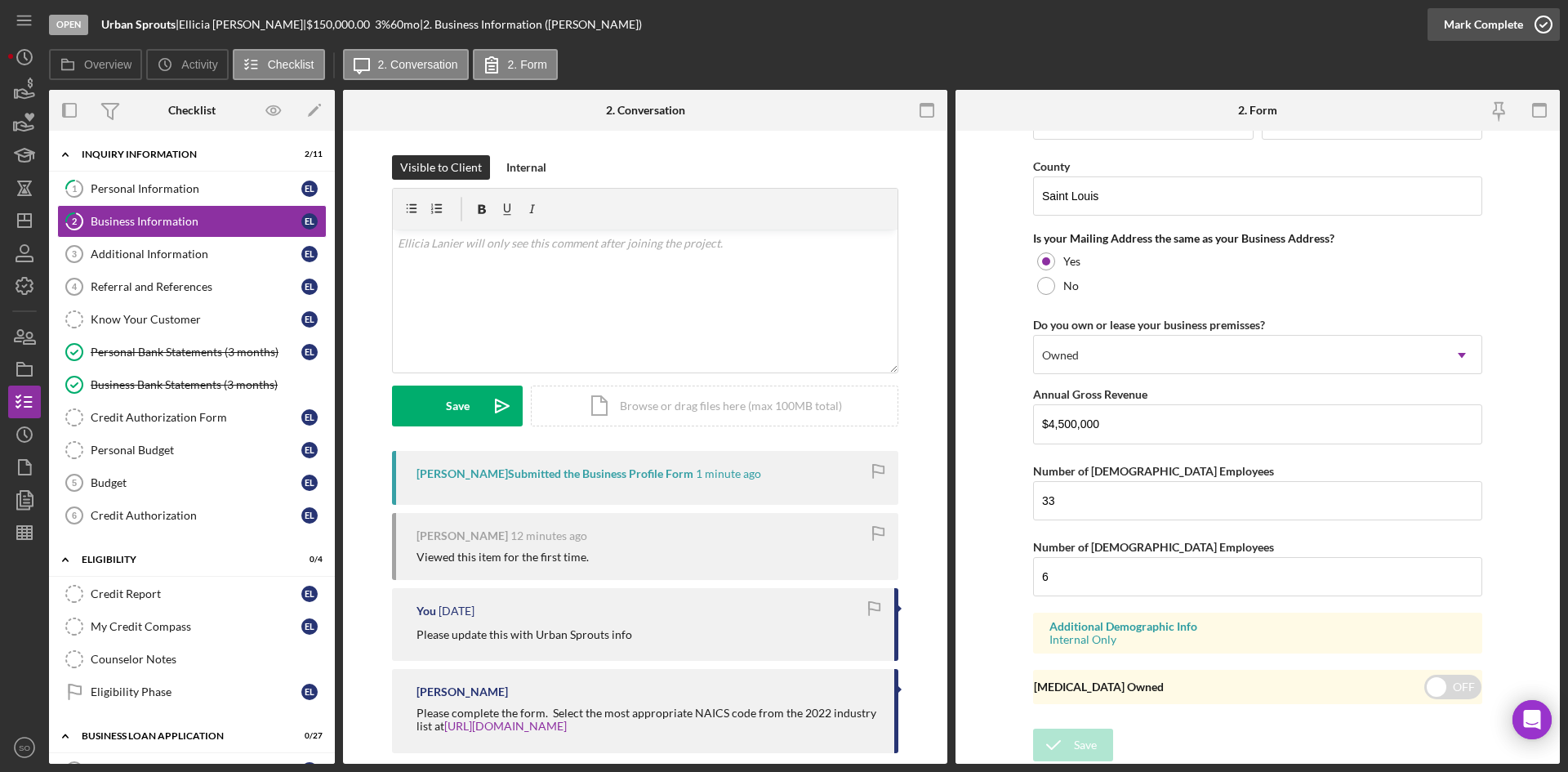
click at [1475, 29] on div "Mark Complete" at bounding box center [1483, 24] width 79 height 33
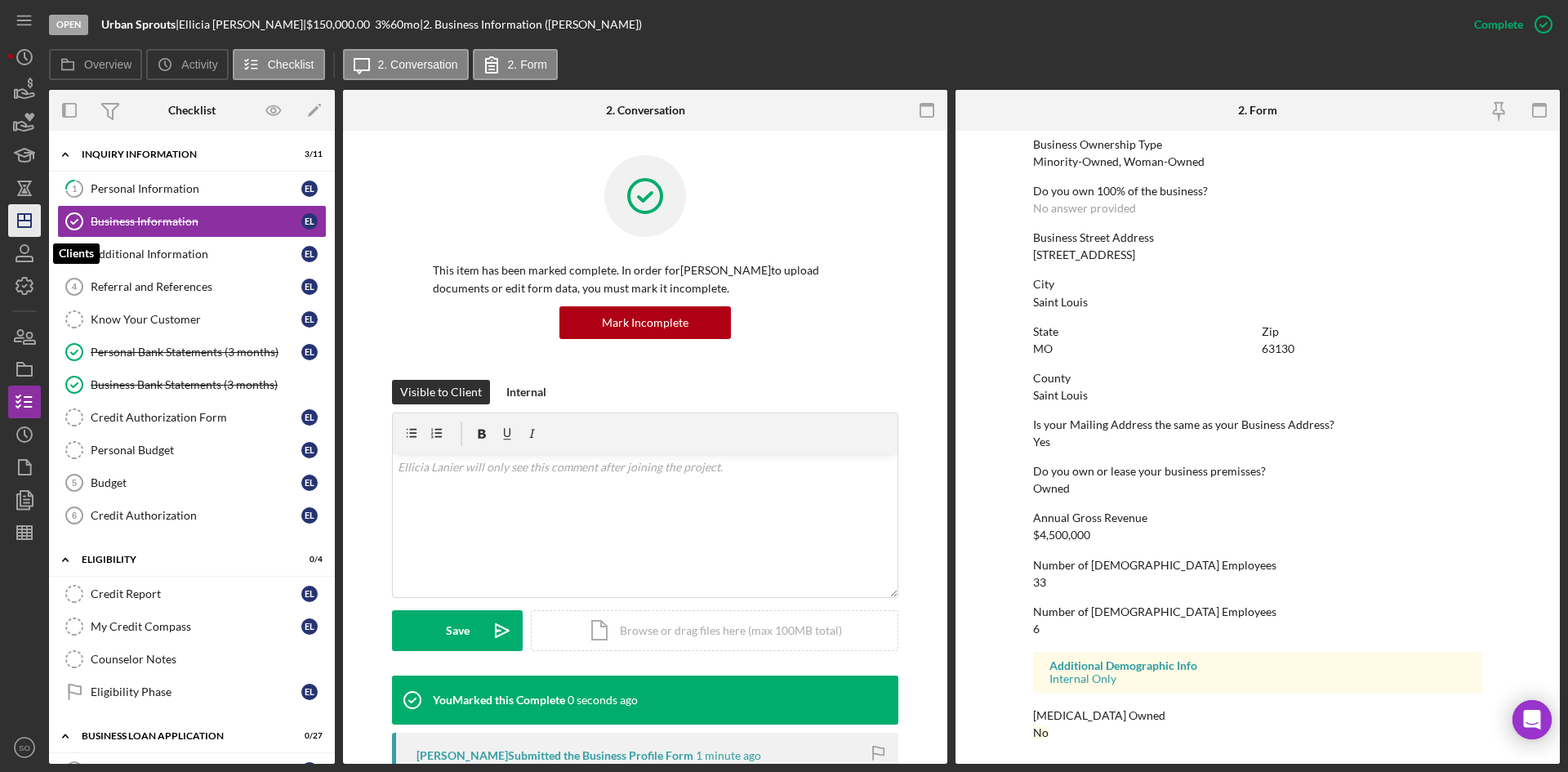
scroll to position [599, 0]
click at [25, 220] on line "button" at bounding box center [25, 217] width 0 height 6
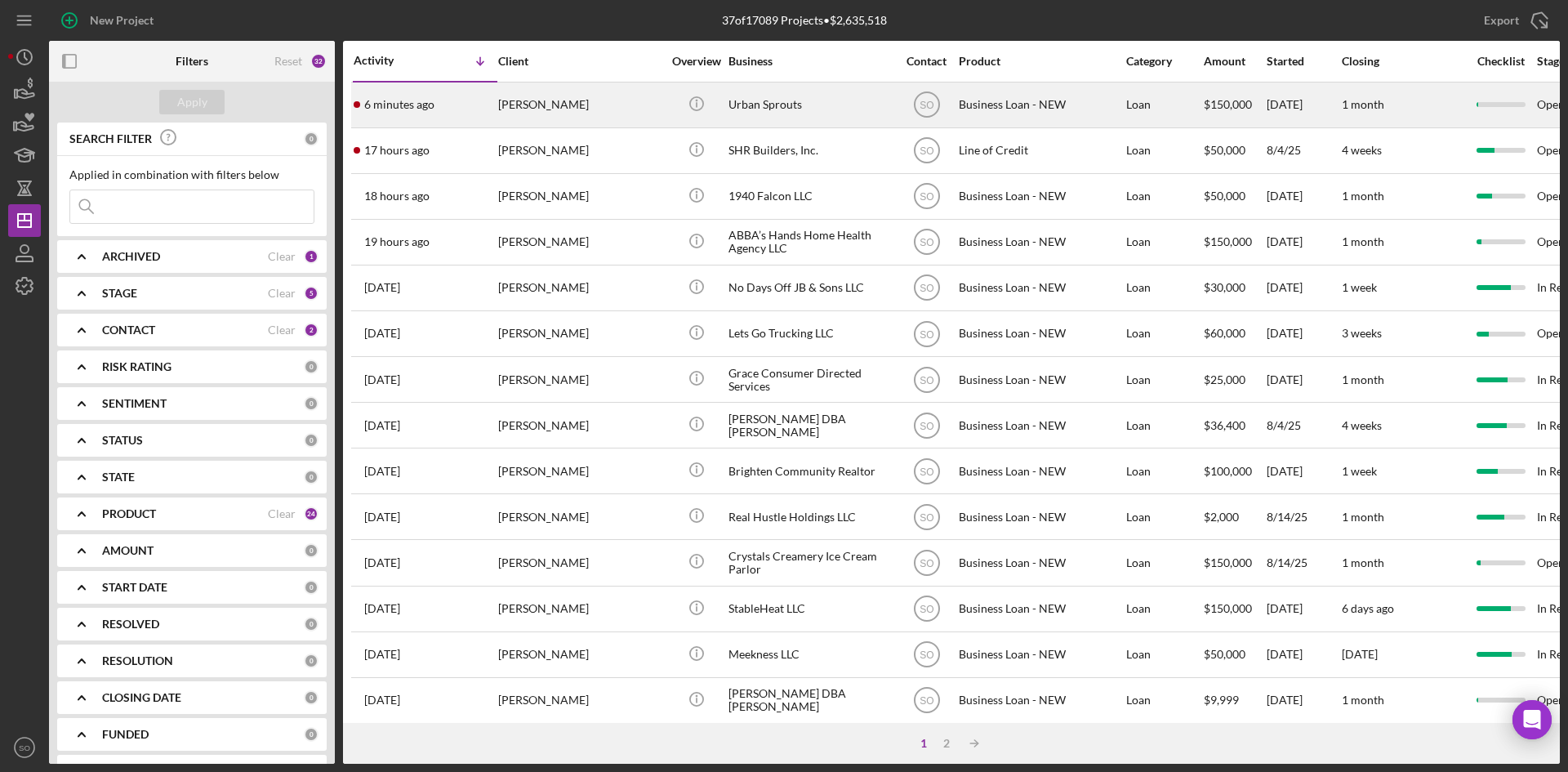
click at [604, 98] on div "[PERSON_NAME]" at bounding box center [580, 105] width 163 height 44
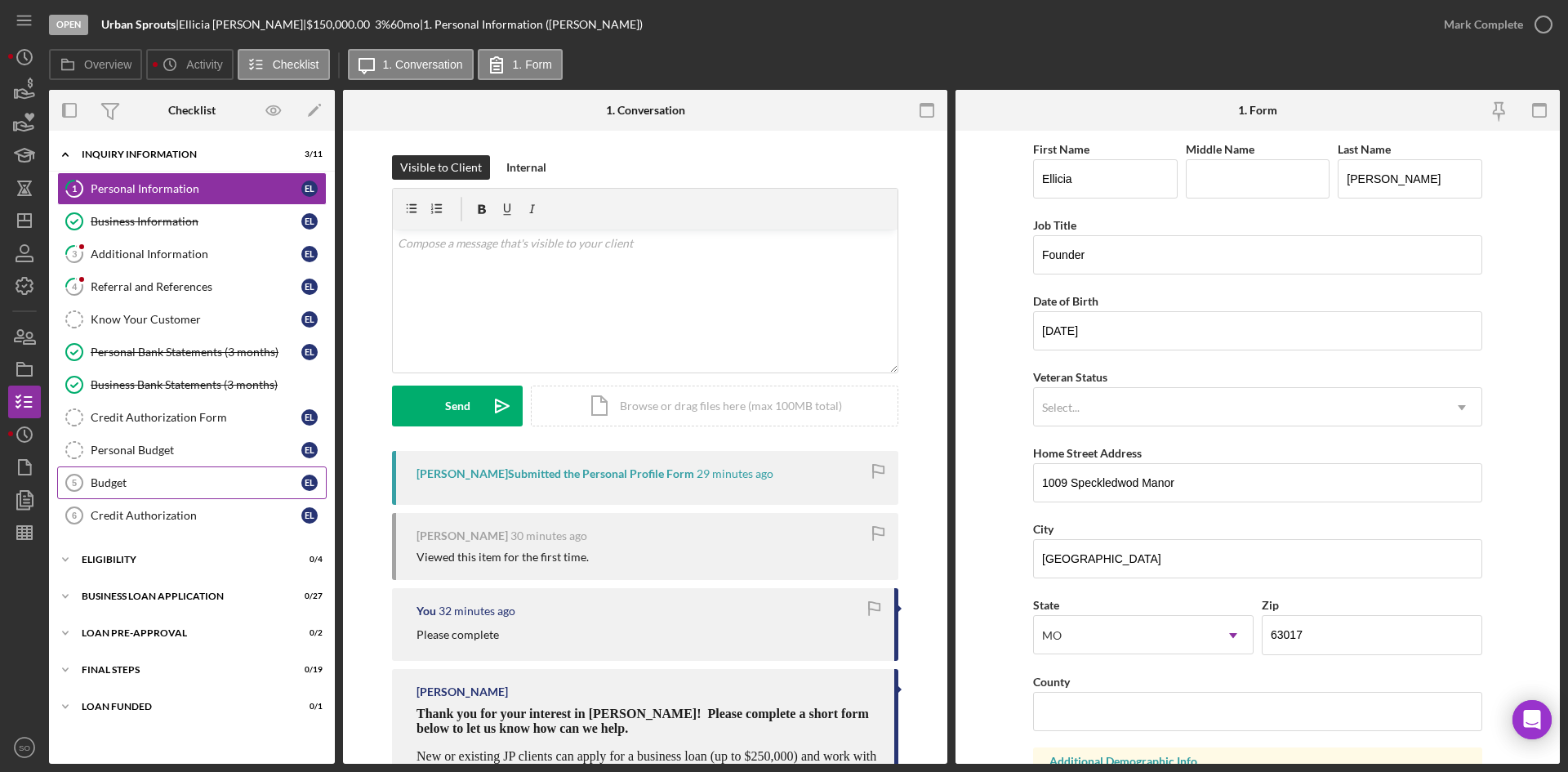
click at [134, 481] on div "Budget" at bounding box center [195, 482] width 211 height 13
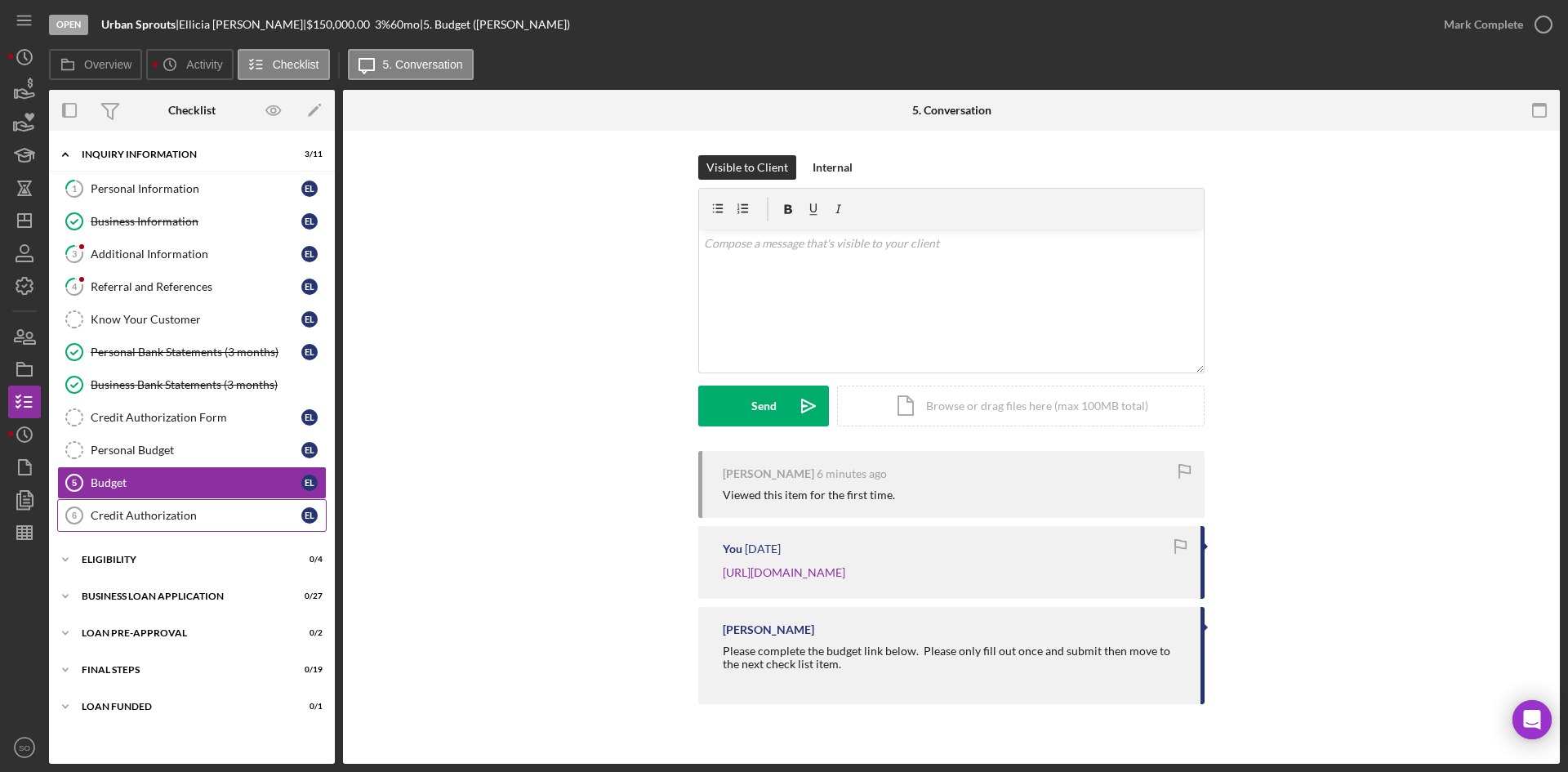
click at [241, 512] on div "Credit Authorization" at bounding box center [195, 515] width 211 height 13
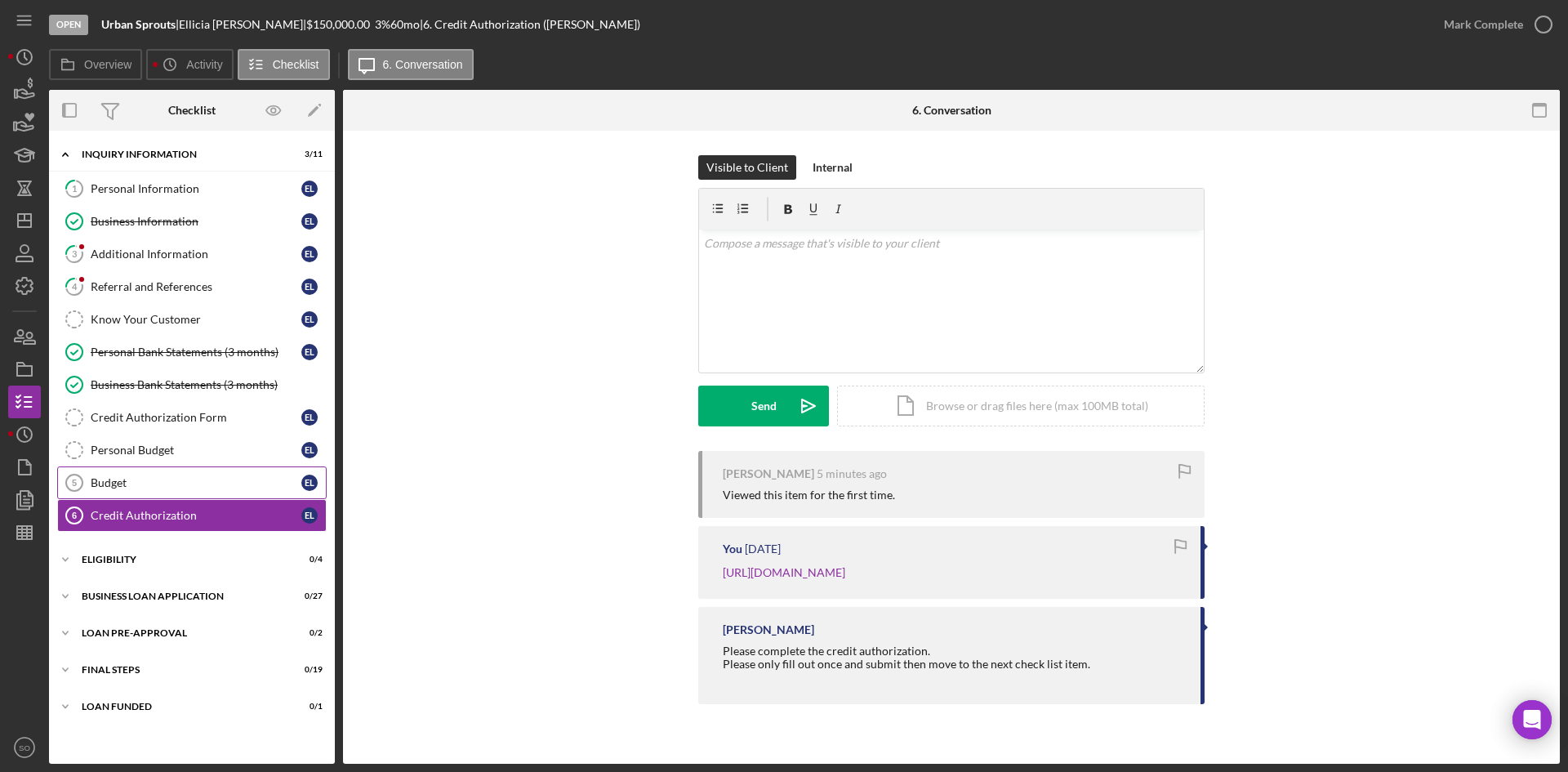
click at [212, 477] on div "Budget" at bounding box center [195, 482] width 211 height 13
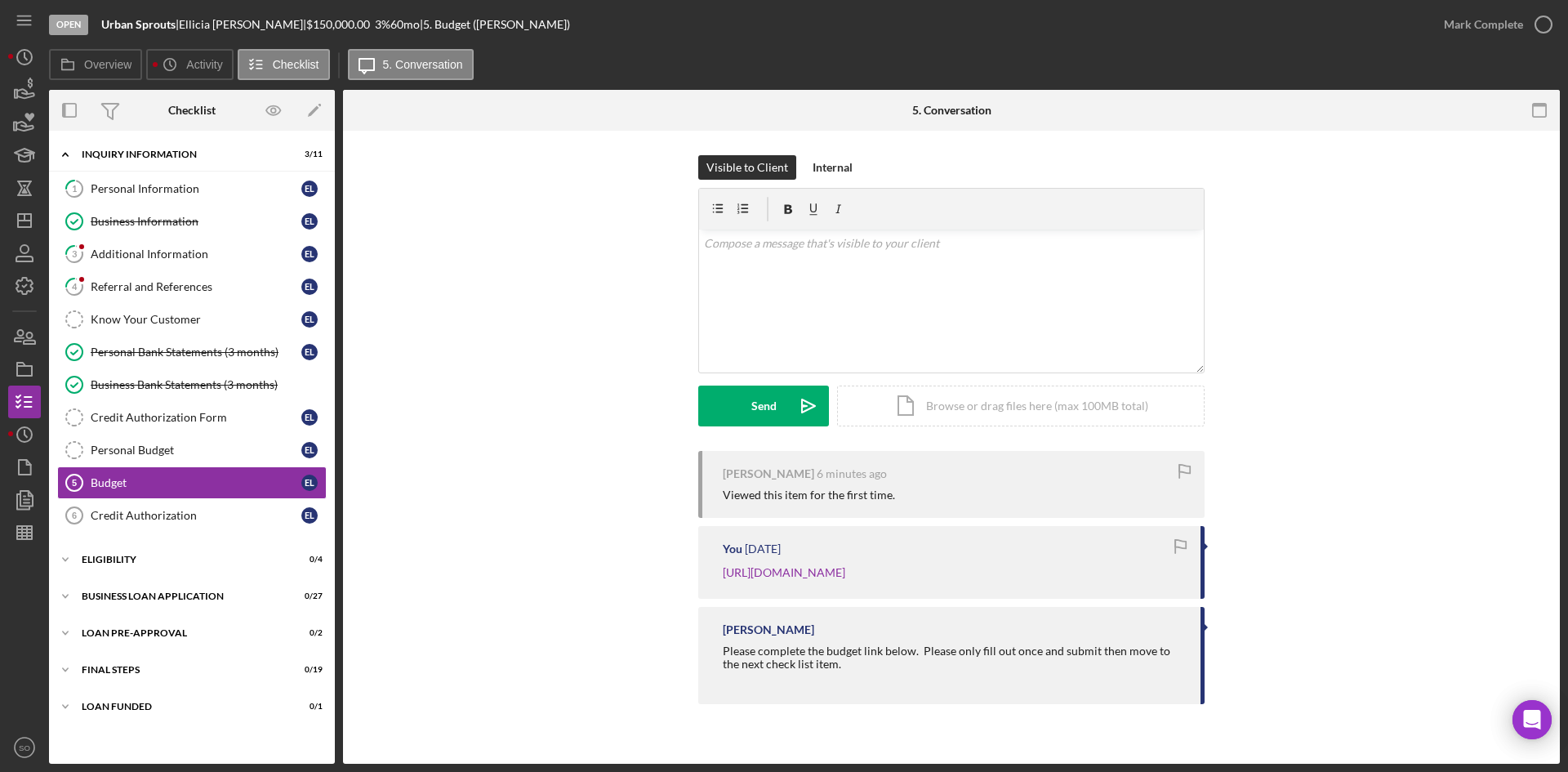
click at [566, 473] on div "Ellicia Lanier 6 minutes ago Viewed this item for the first time. You 1 week ag…" at bounding box center [951, 581] width 1167 height 261
click at [123, 249] on div "Additional Information" at bounding box center [195, 254] width 211 height 13
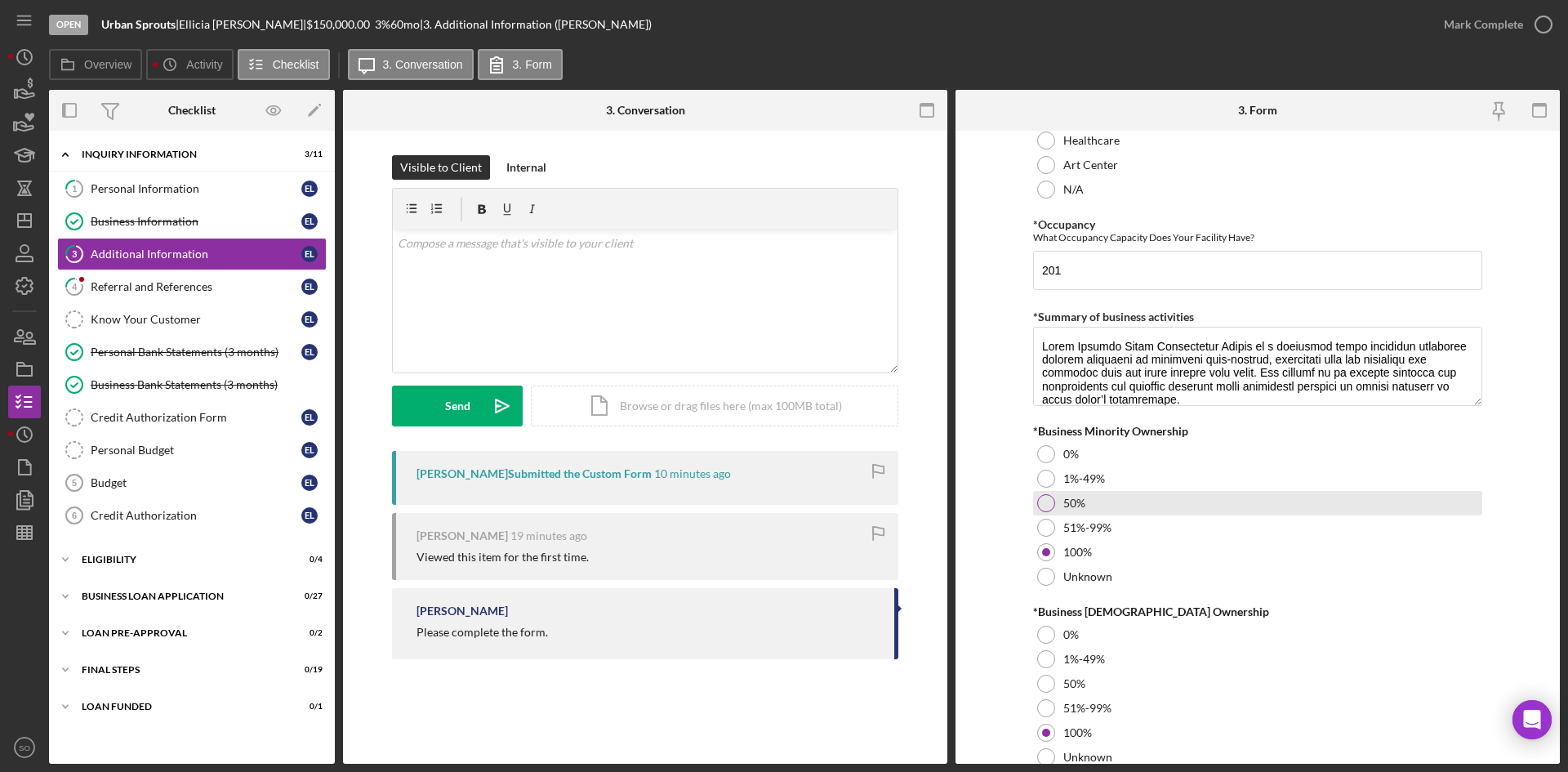
scroll to position [1780, 0]
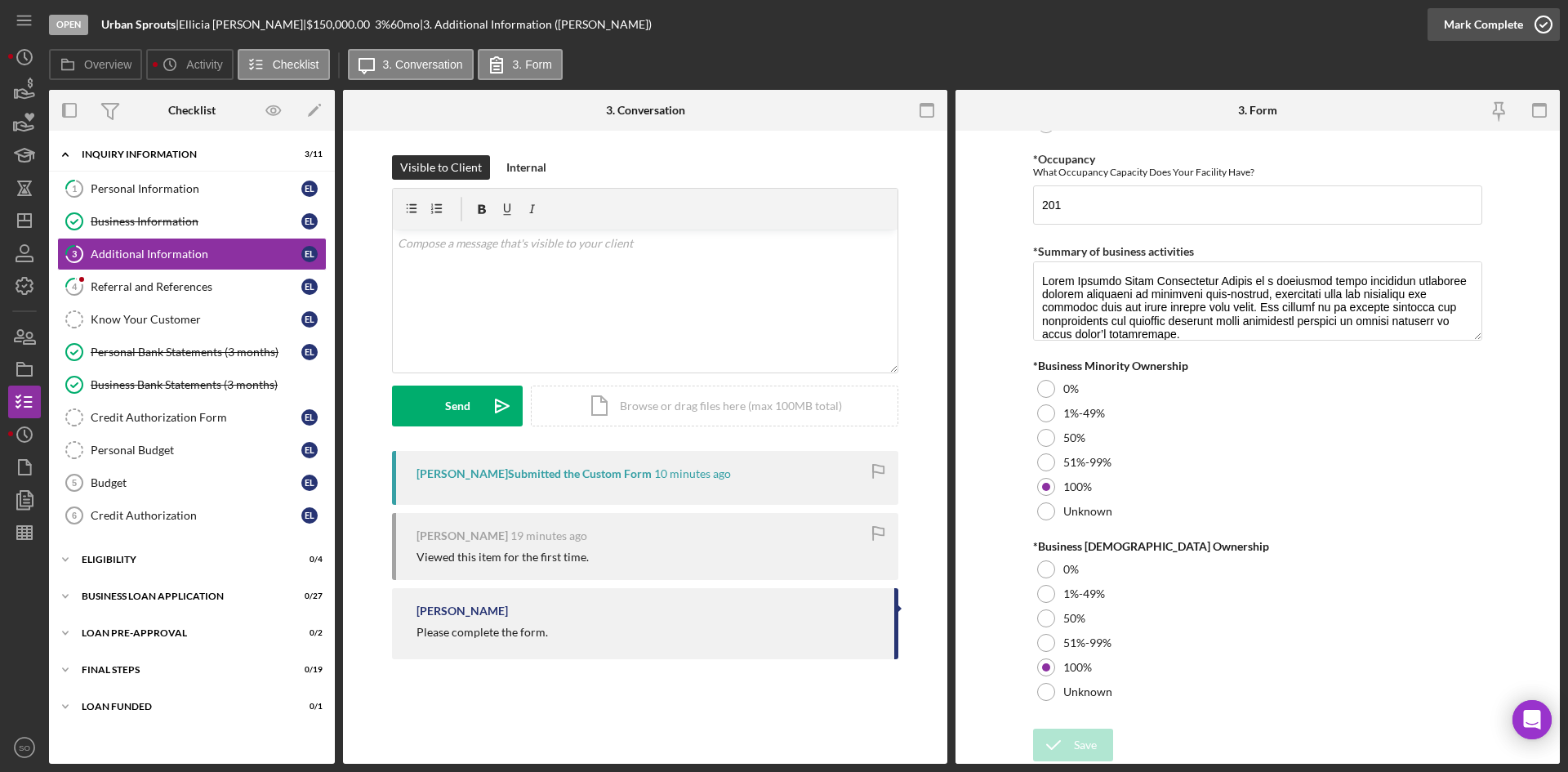
click at [1512, 13] on div "Mark Complete" at bounding box center [1483, 24] width 79 height 33
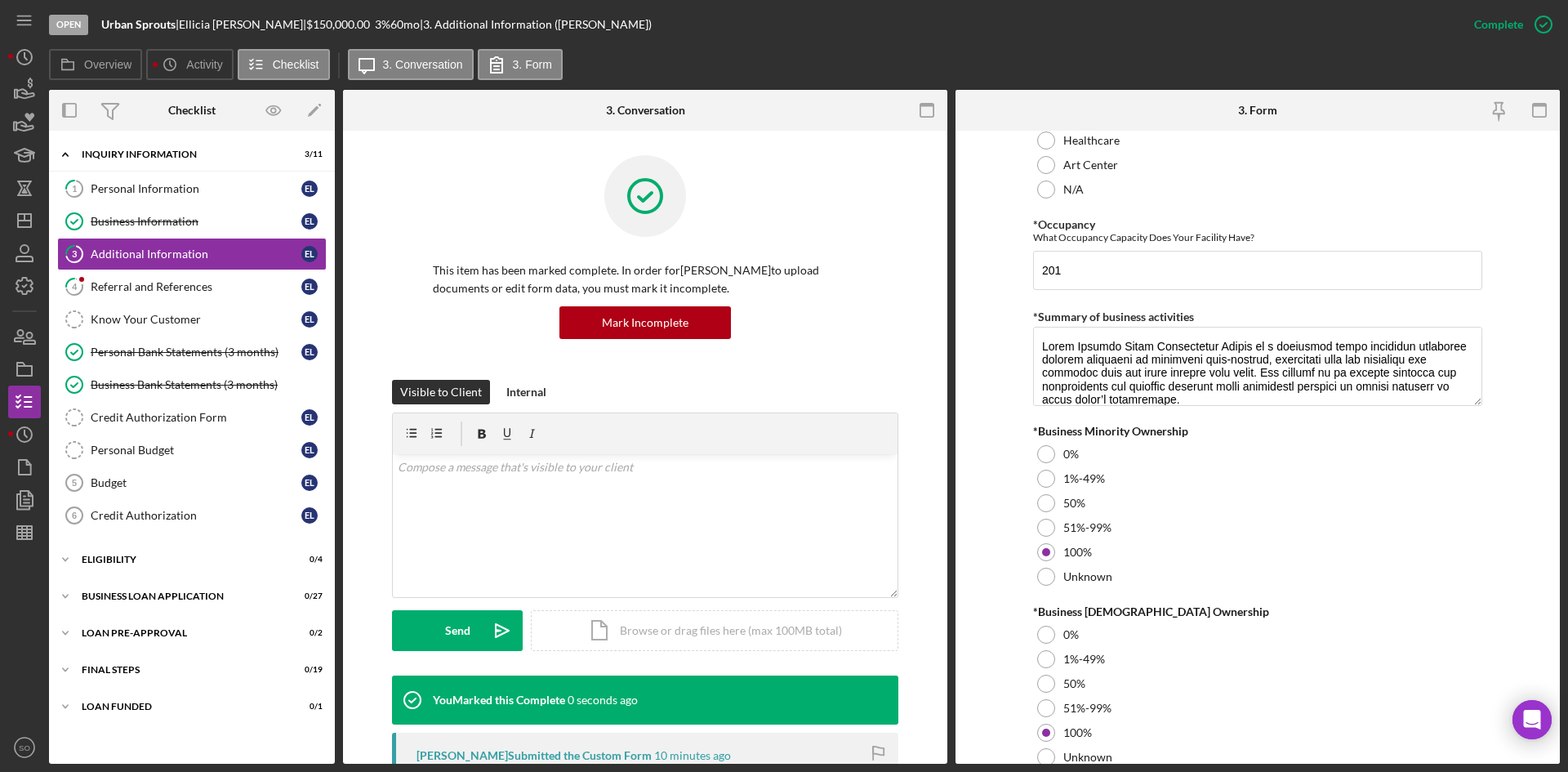
scroll to position [1845, 0]
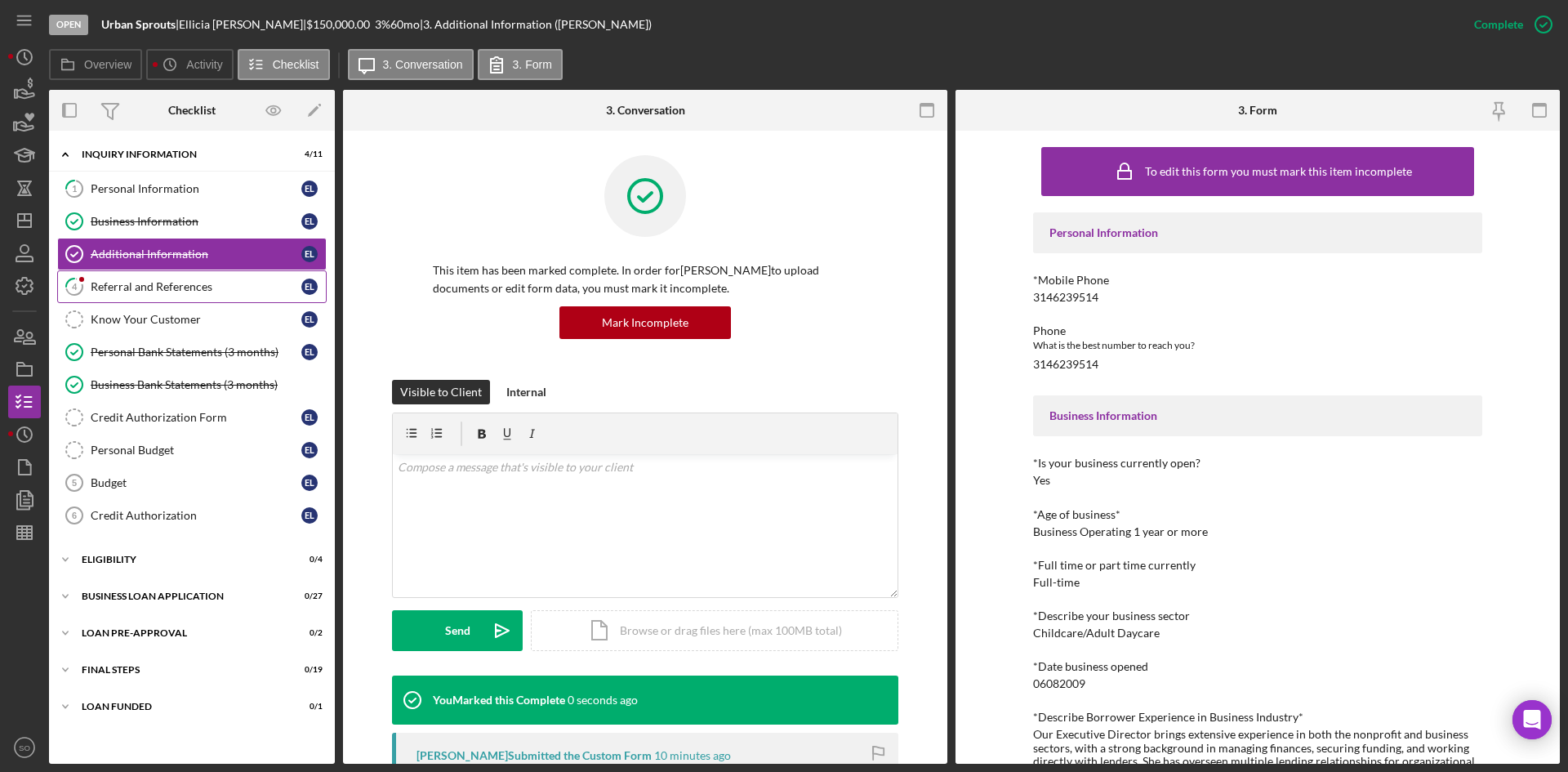
click at [170, 294] on link "4 Referral and References E L" at bounding box center [191, 286] width 269 height 33
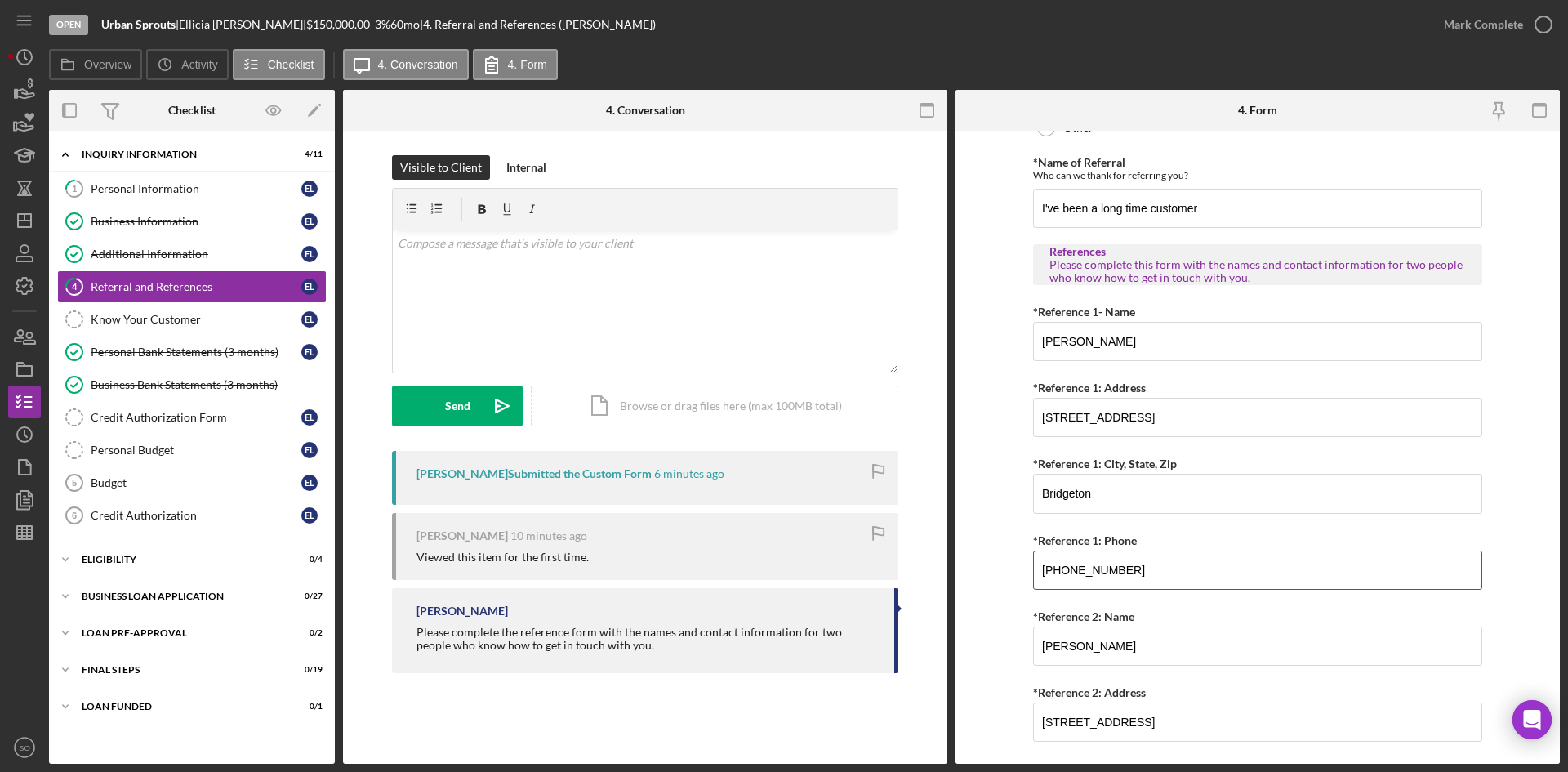
scroll to position [598, 0]
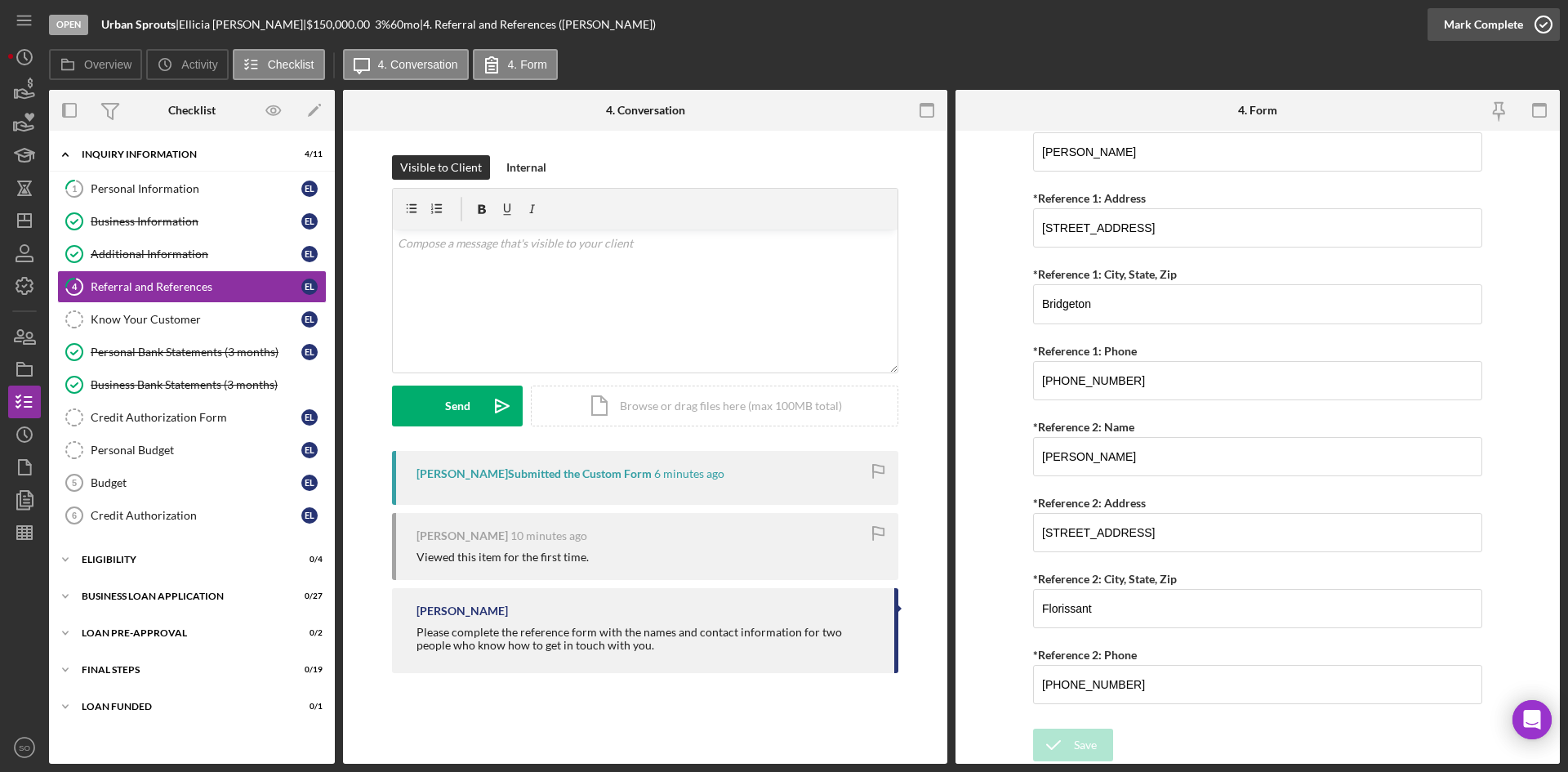
click at [1531, 11] on icon "button" at bounding box center [1543, 25] width 41 height 41
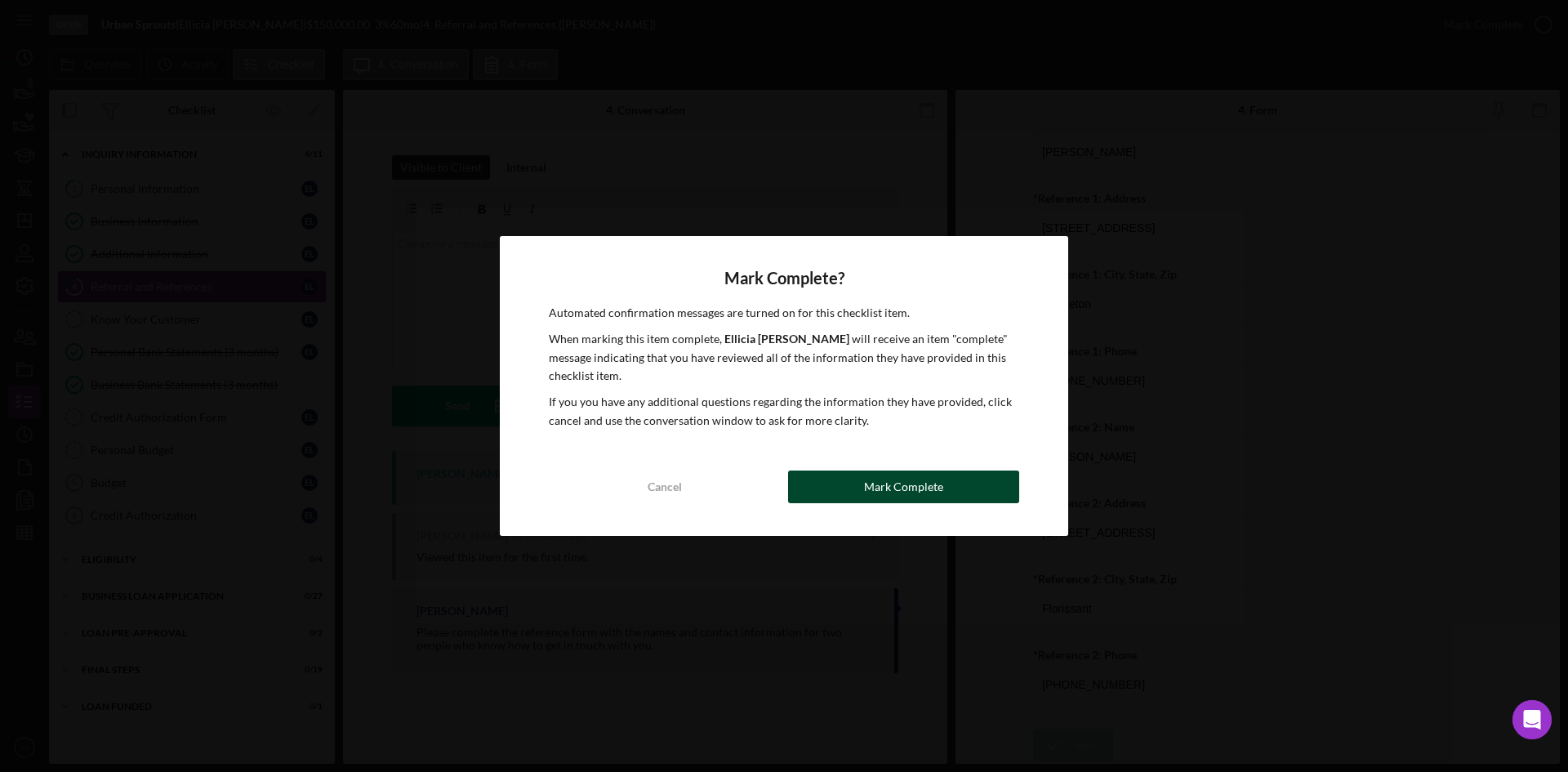
click at [894, 489] on div "Mark Complete" at bounding box center [903, 486] width 79 height 33
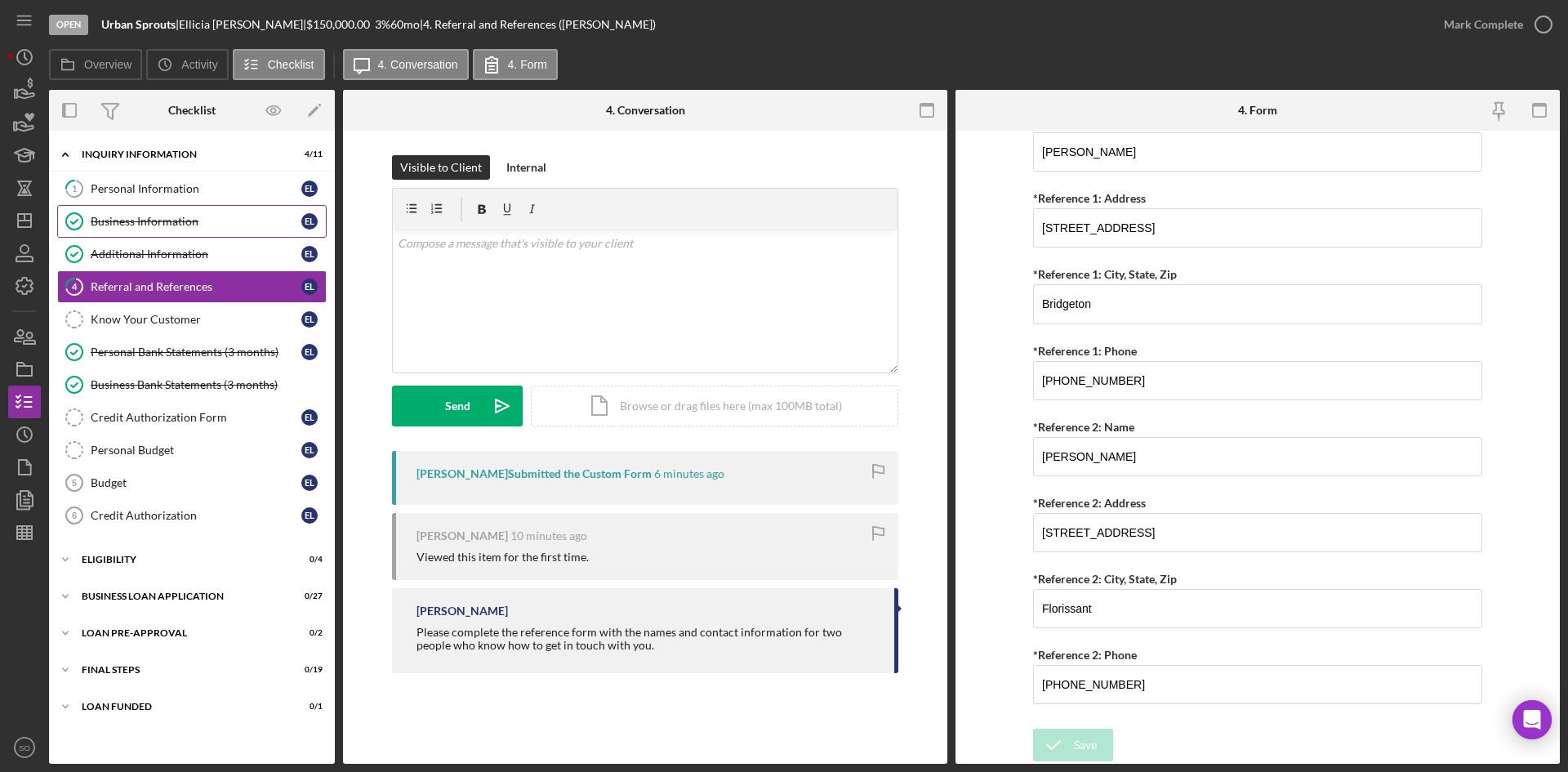
scroll to position [663, 0]
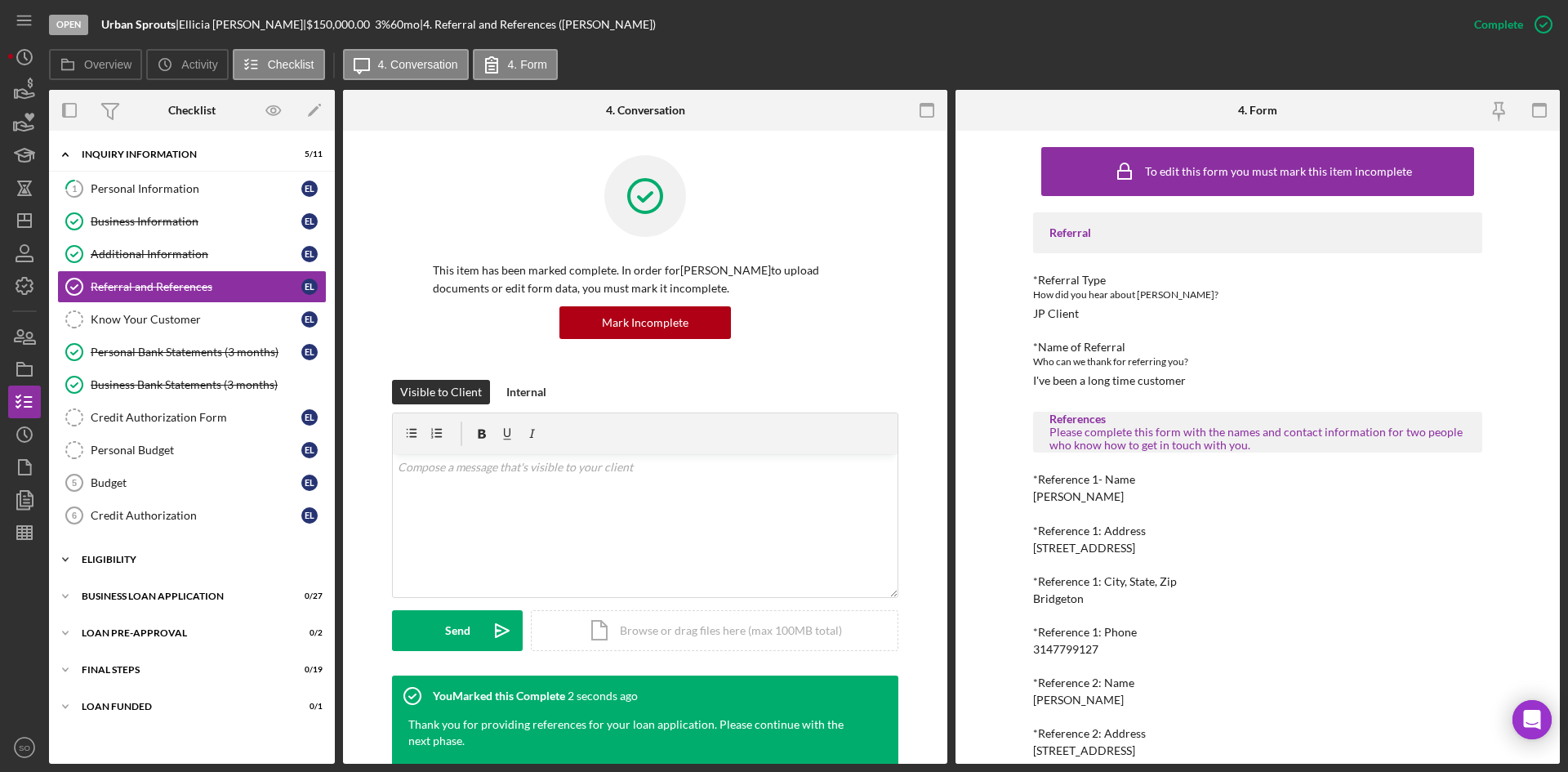
click at [145, 571] on div "Icon/Expander ELIGIBILITY 0 / 4" at bounding box center [192, 559] width 286 height 33
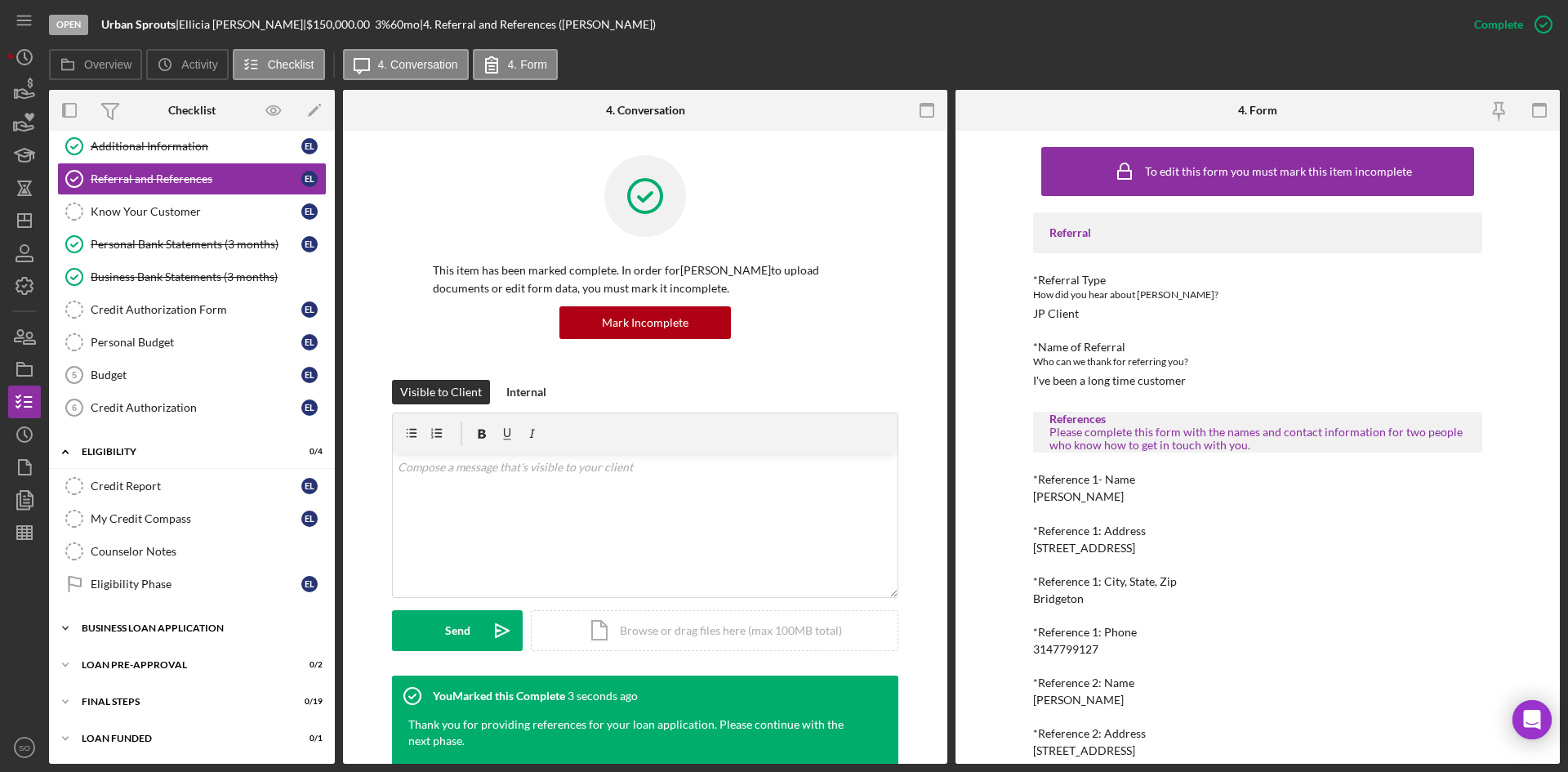
click at [162, 612] on div "Icon/Expander BUSINESS LOAN APPLICATION 0 / 27" at bounding box center [192, 627] width 286 height 33
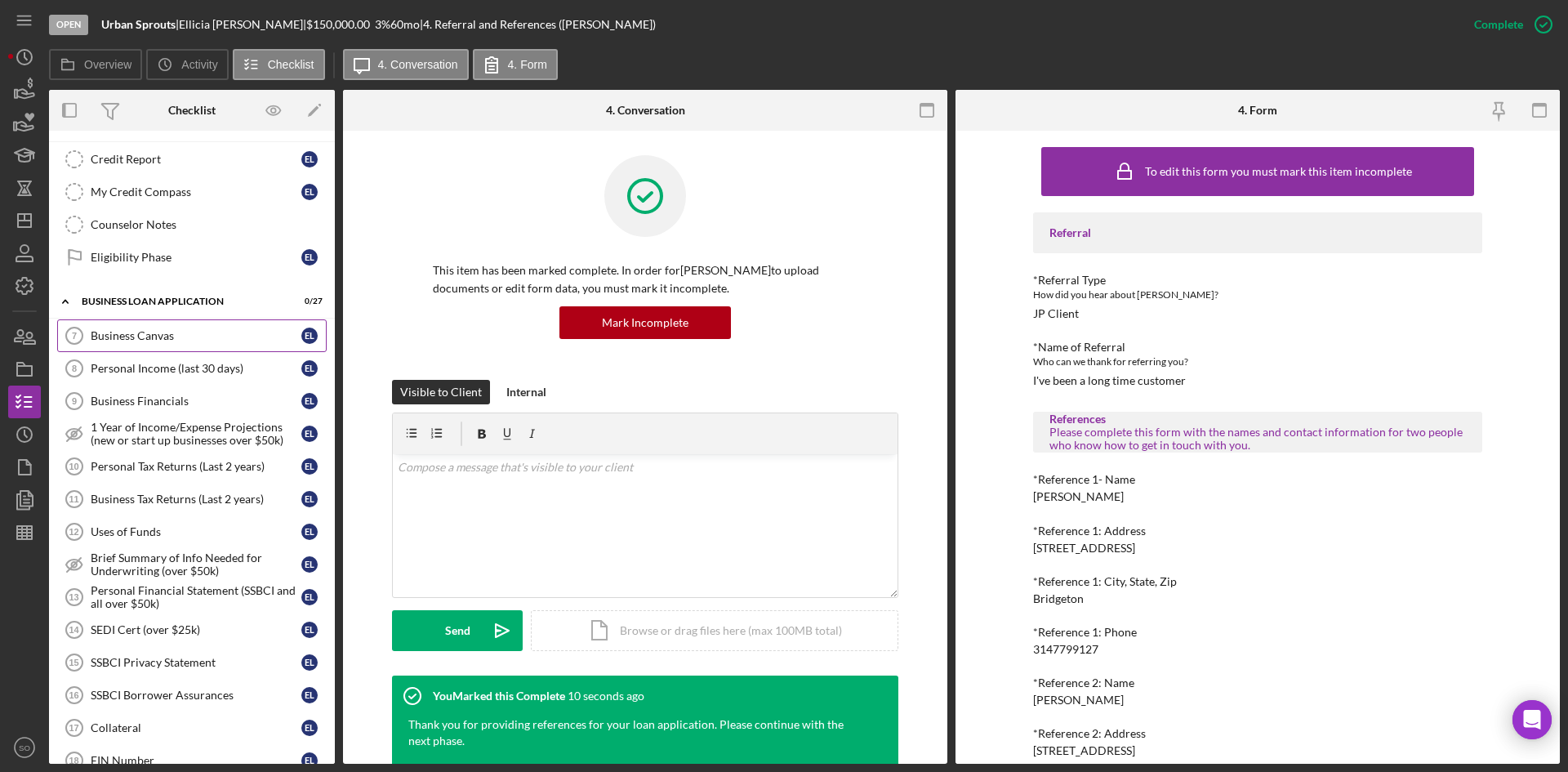
click at [113, 338] on div "Business Canvas" at bounding box center [195, 335] width 211 height 13
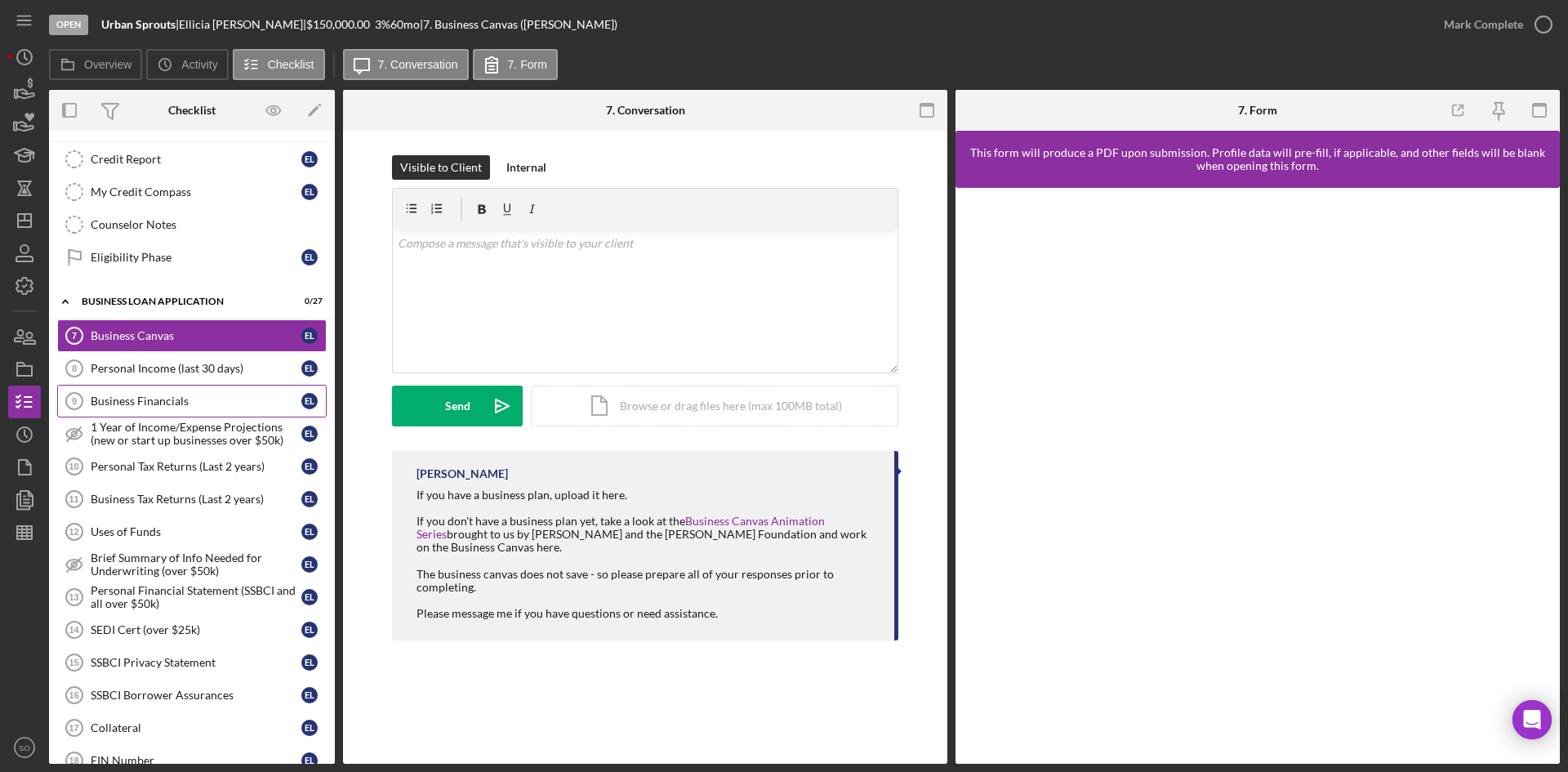
click at [122, 401] on div "Business Financials" at bounding box center [195, 401] width 211 height 13
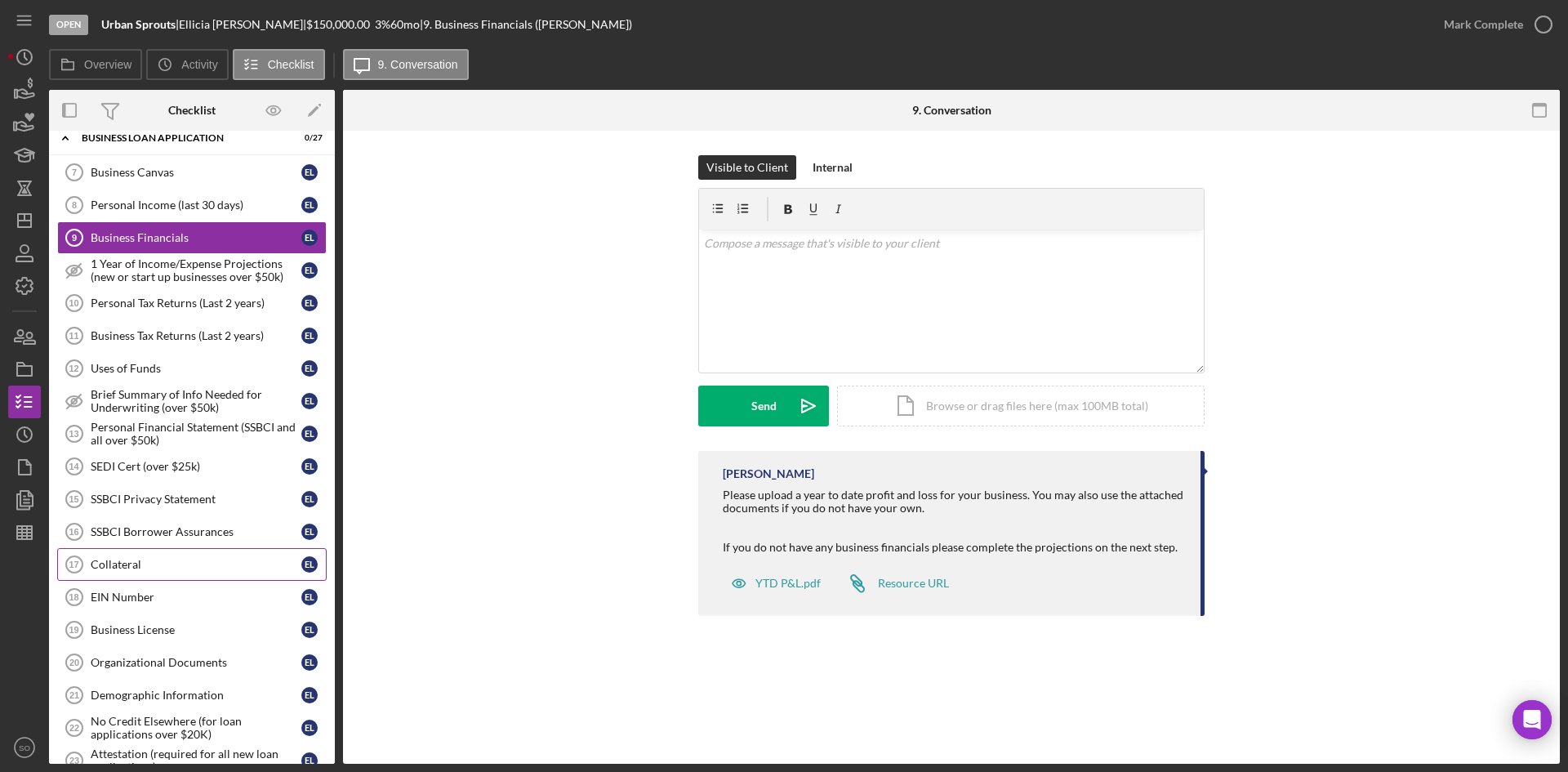
scroll to position [680, 0]
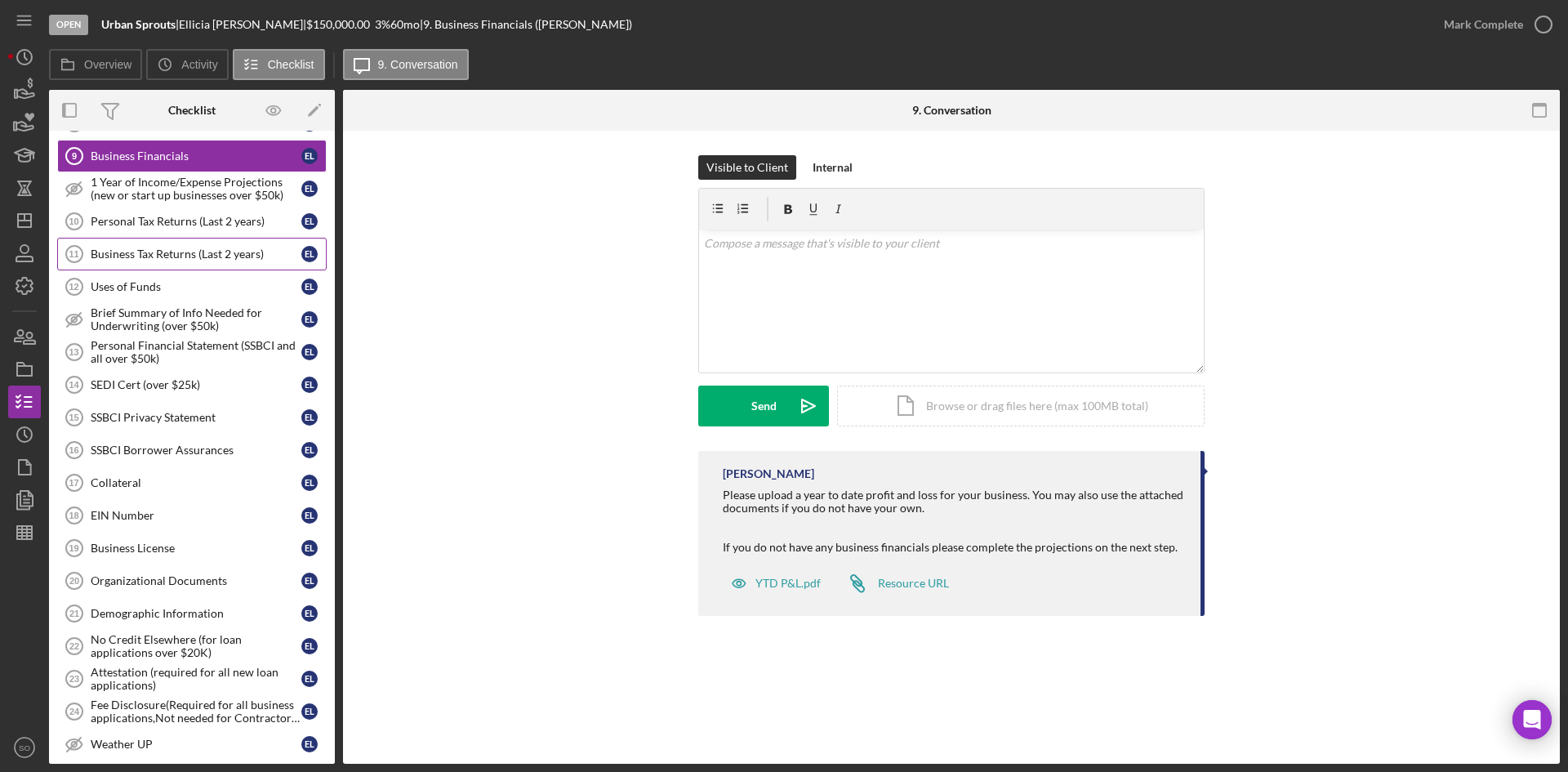
click at [144, 261] on link "Business Tax Returns (Last 2 years) 11 Business Tax Returns (Last 2 years) E L" at bounding box center [191, 253] width 269 height 33
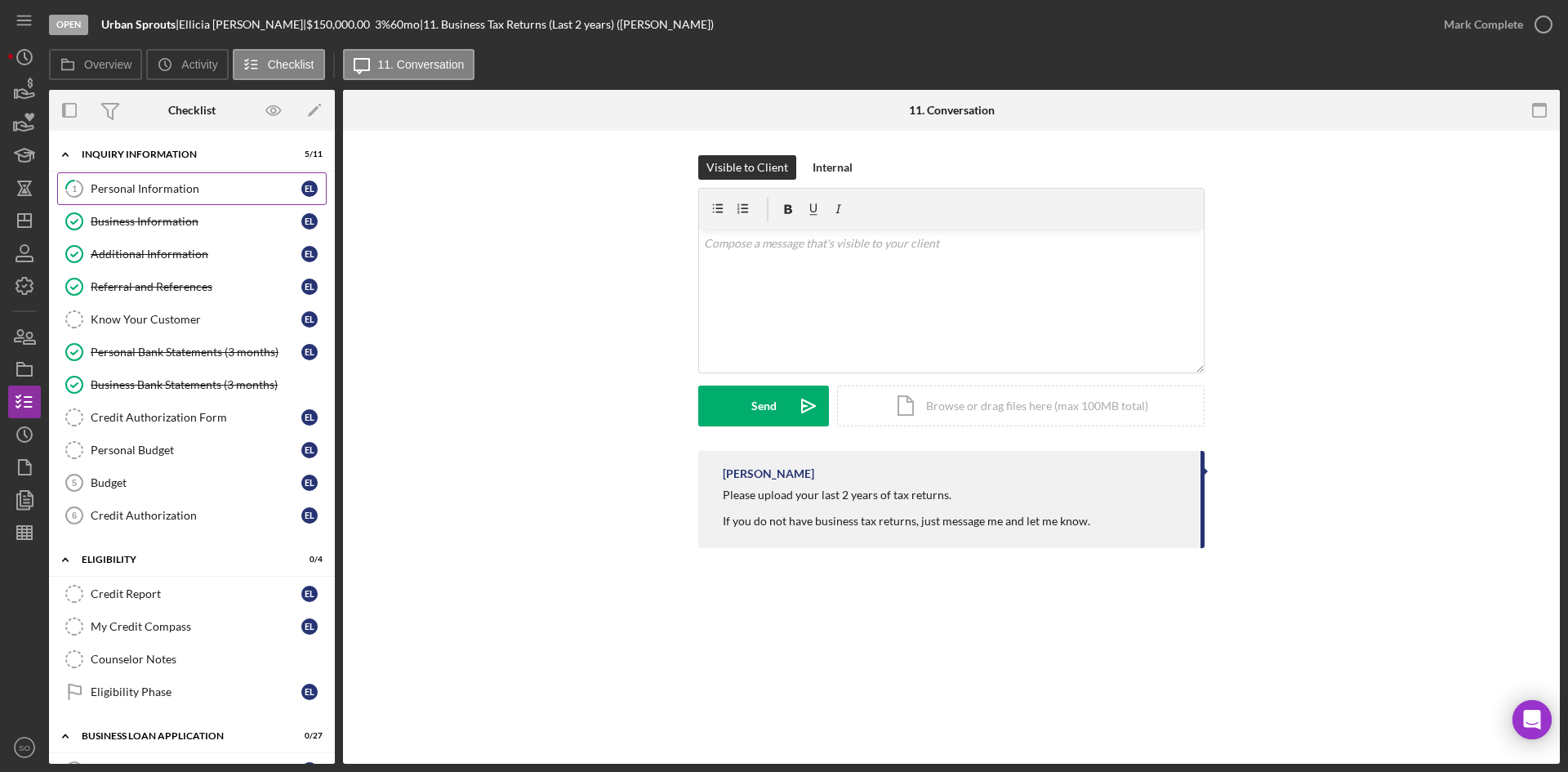
click at [116, 197] on link "1 Personal Information E L" at bounding box center [191, 188] width 269 height 33
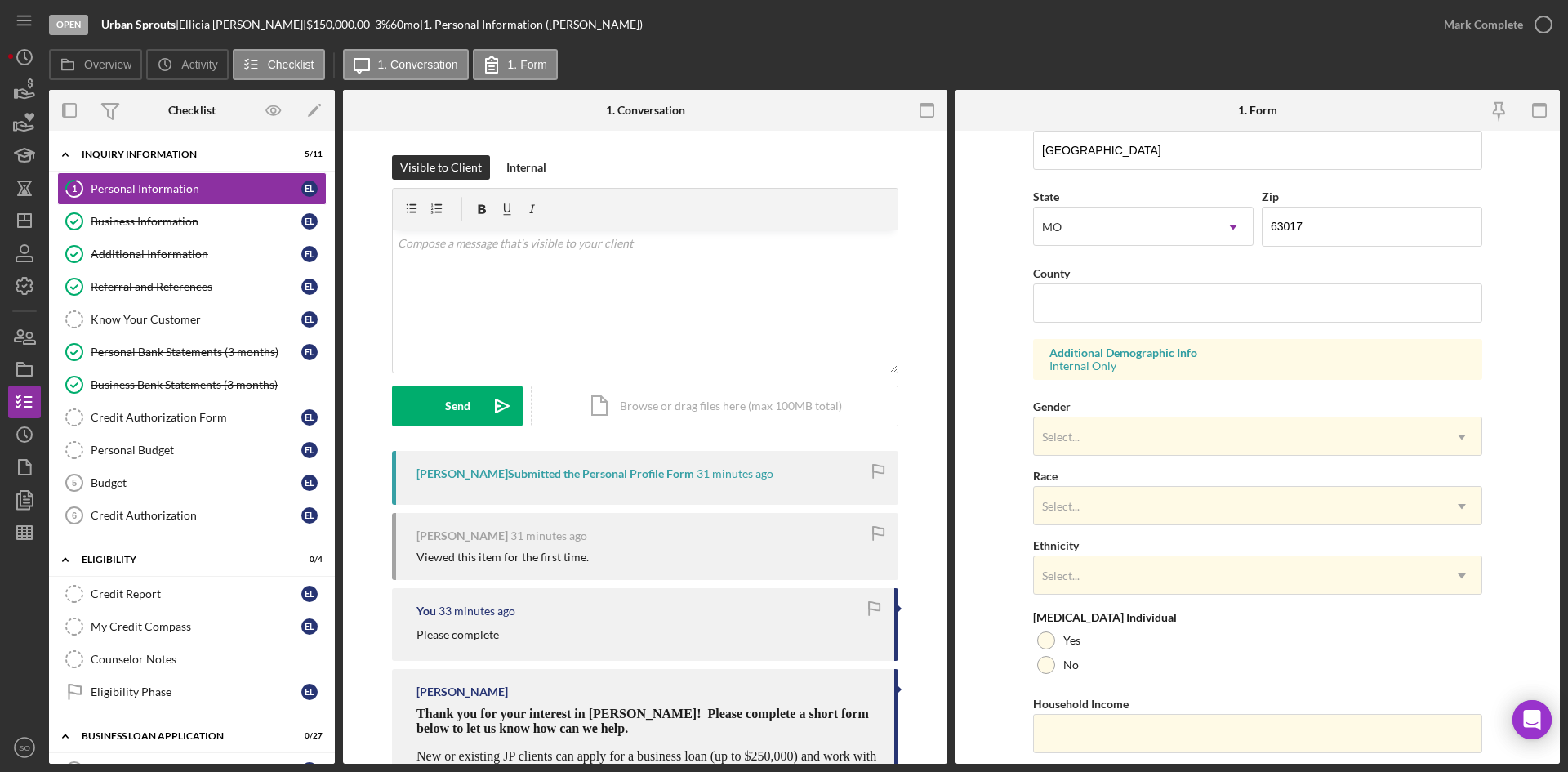
scroll to position [458, 0]
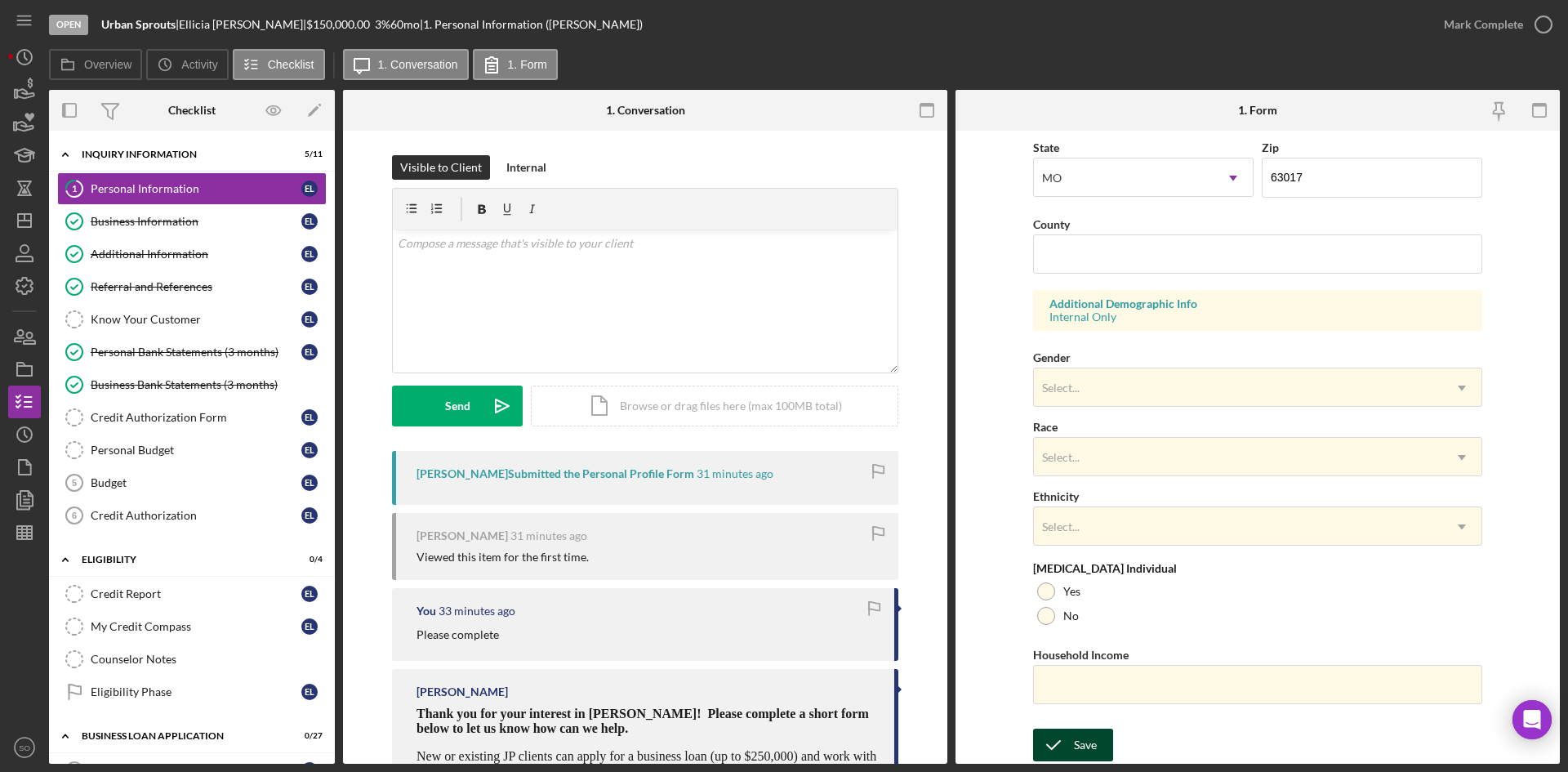
click at [1085, 735] on div "Save" at bounding box center [1086, 744] width 23 height 33
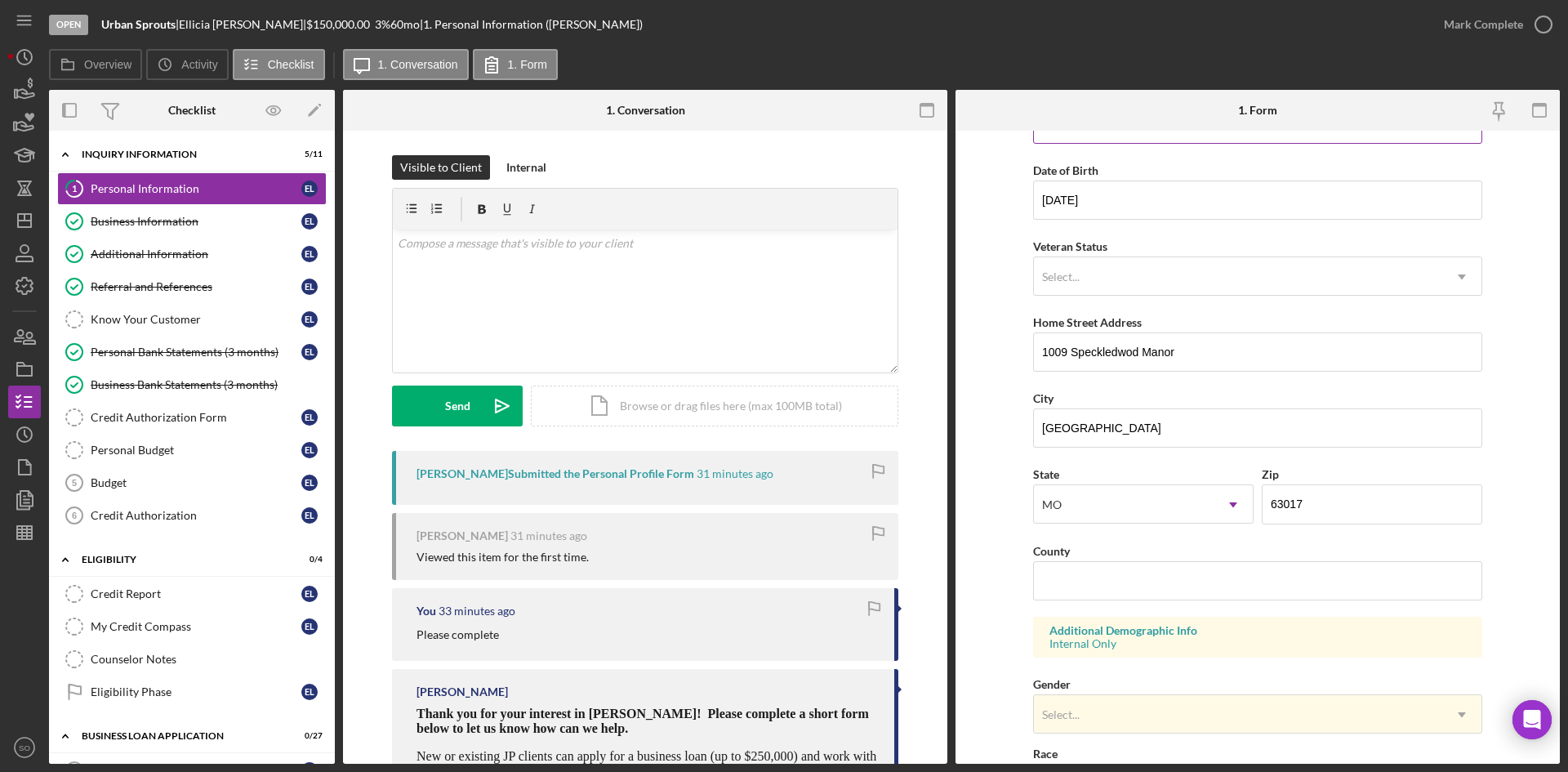
scroll to position [0, 0]
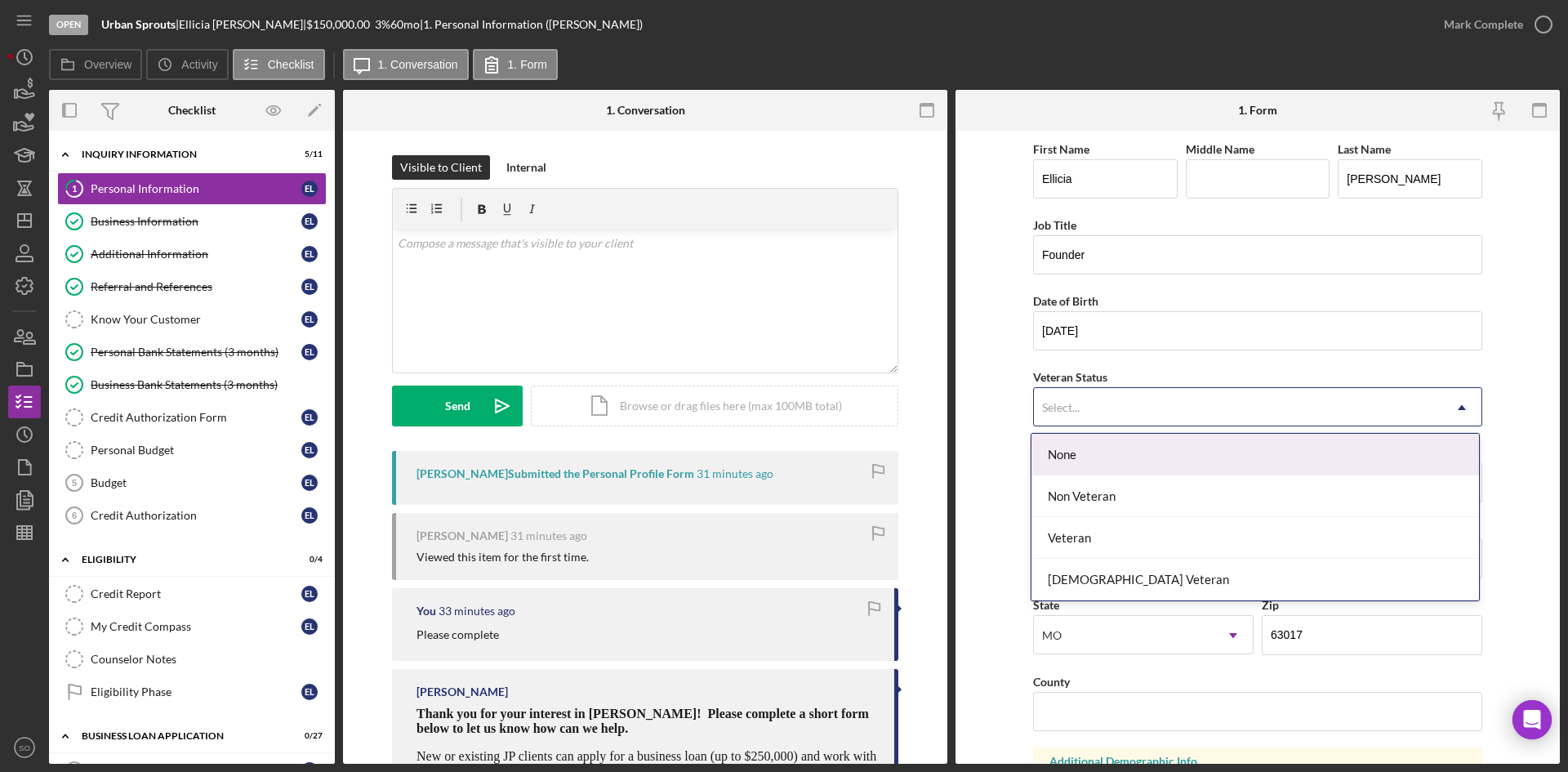
click at [1135, 408] on div "Select..." at bounding box center [1238, 408] width 409 height 37
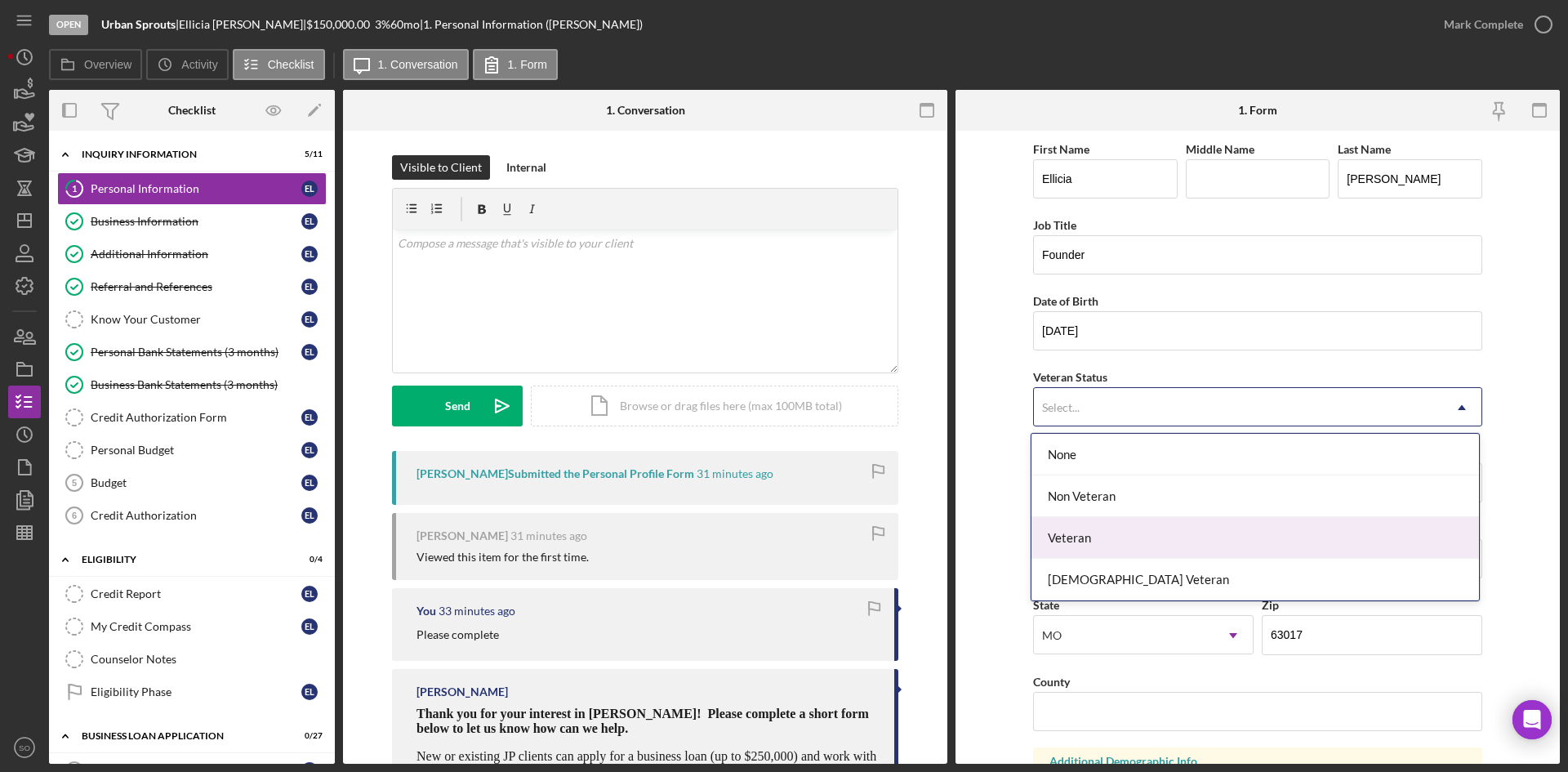
click at [1091, 508] on div "Non Veteran" at bounding box center [1255, 496] width 448 height 42
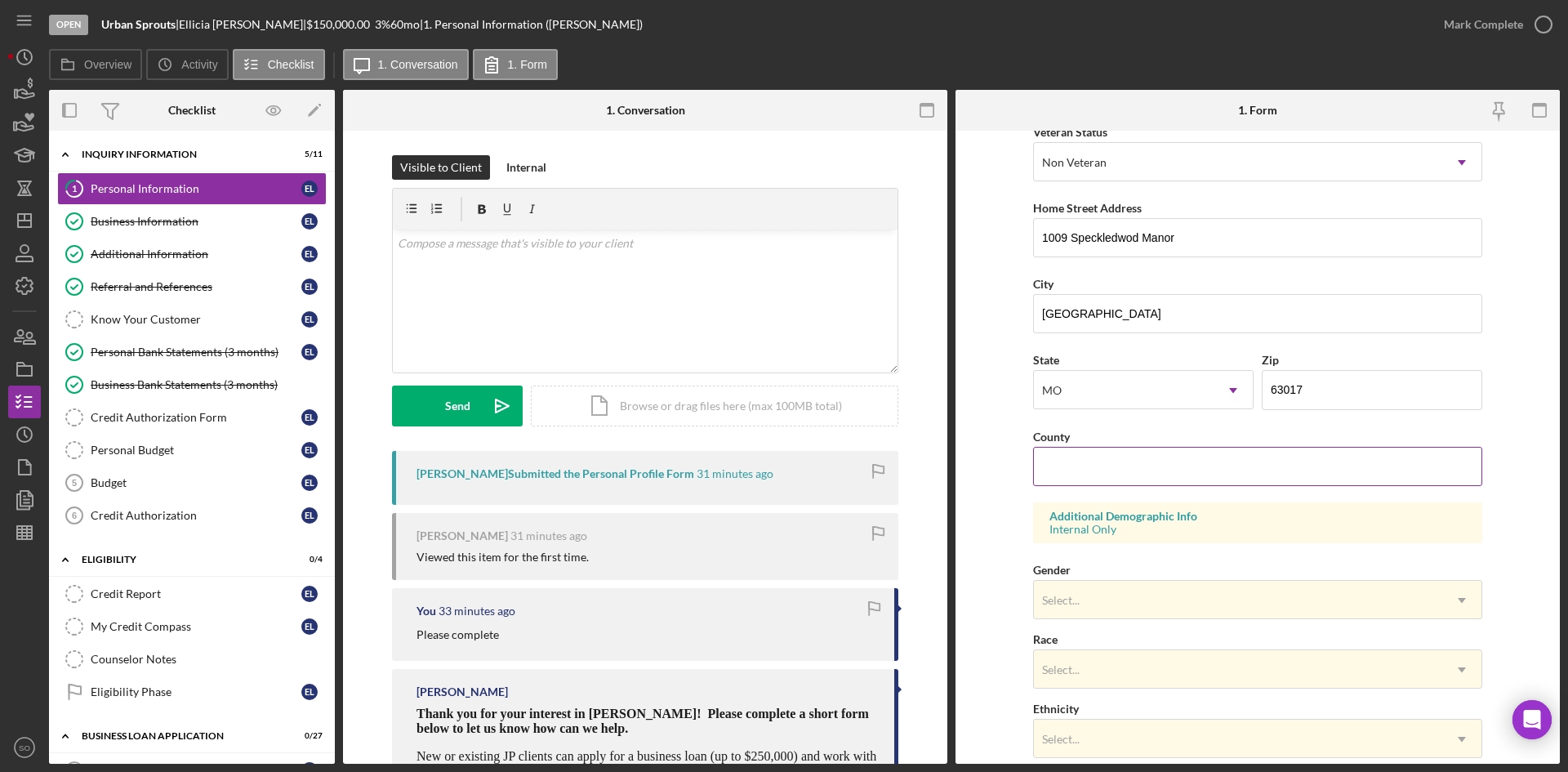
scroll to position [82, 0]
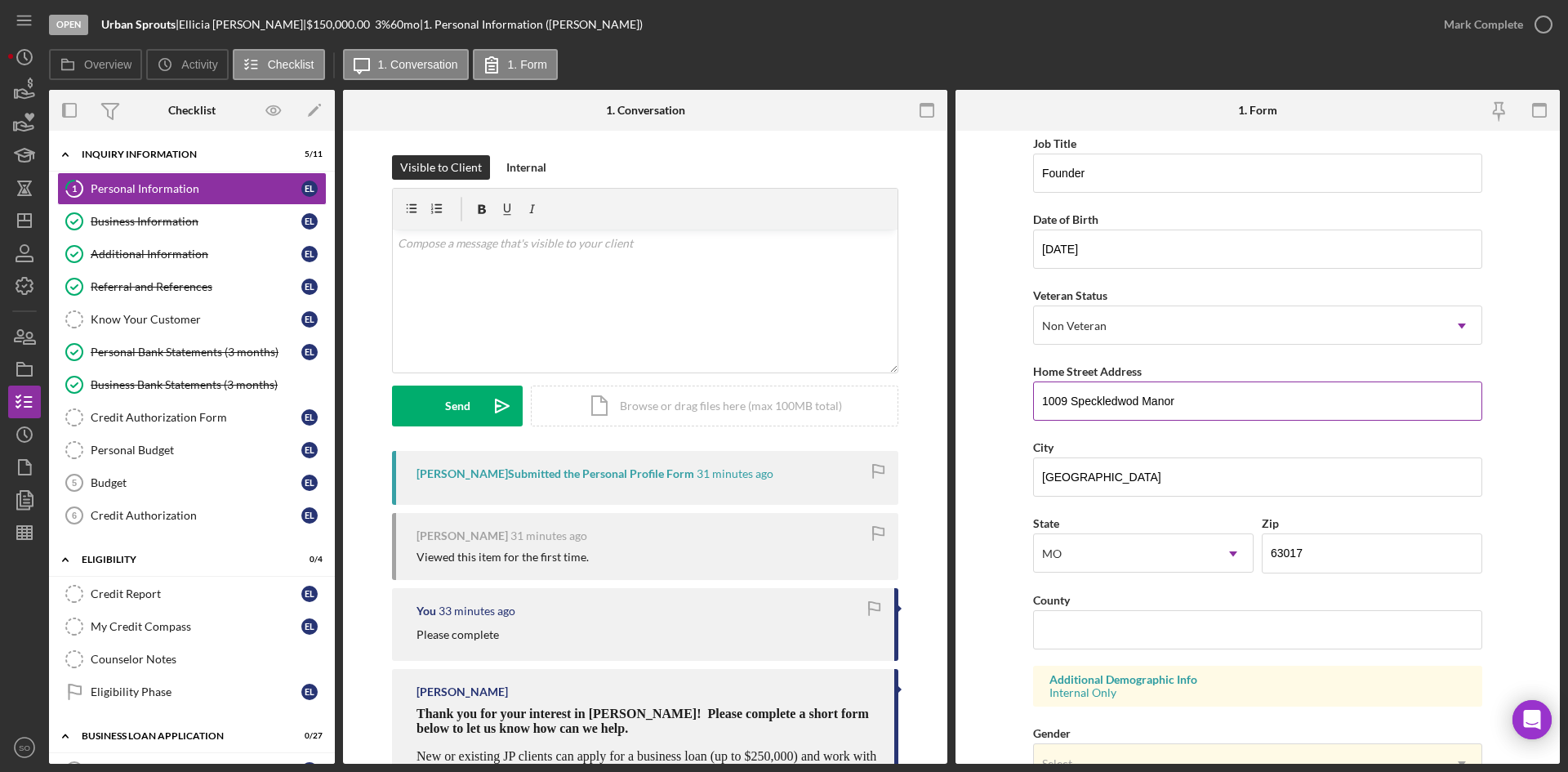
click at [1150, 410] on input "1009 Speckledwod Manor" at bounding box center [1258, 401] width 450 height 39
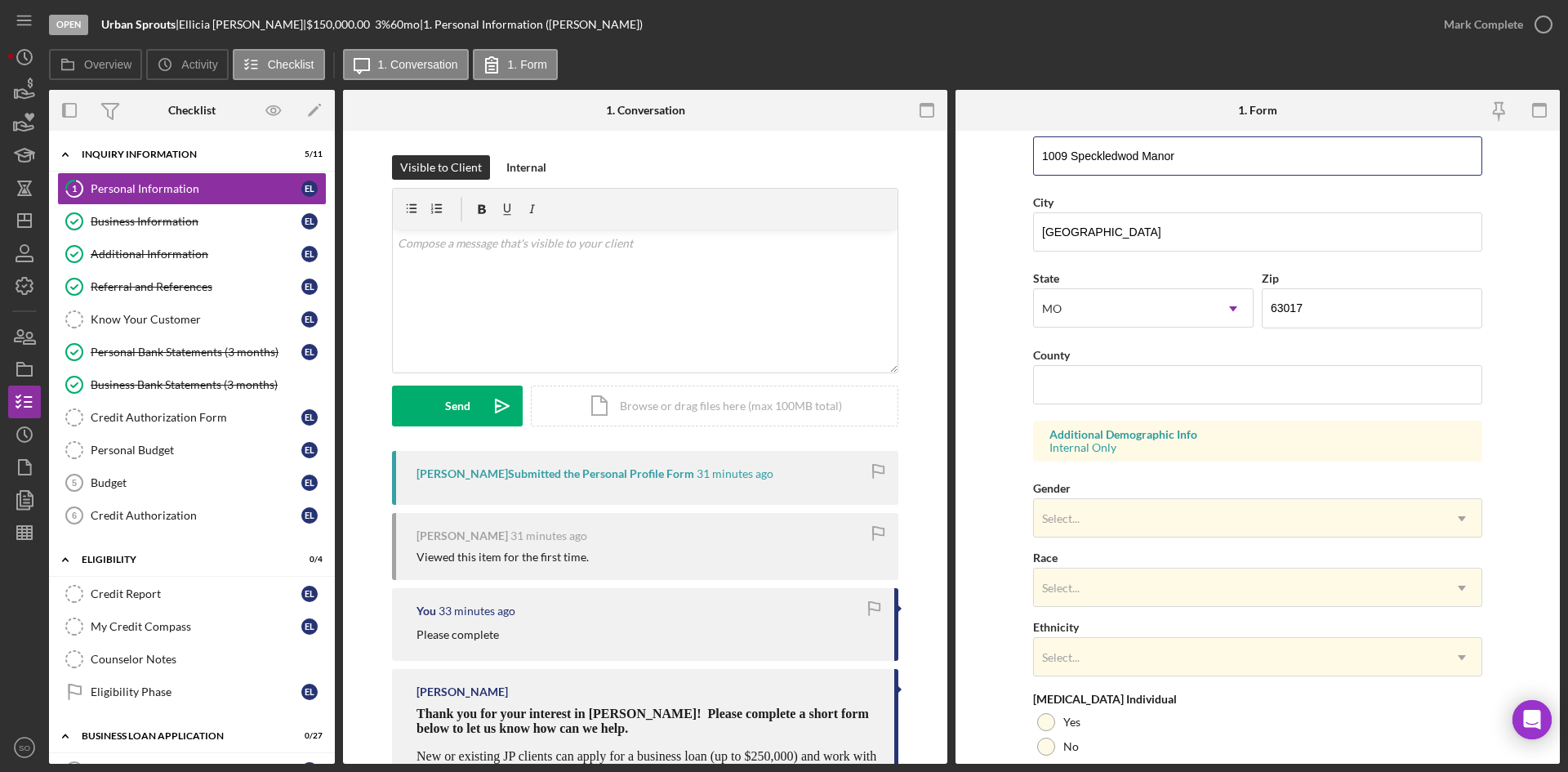
scroll to position [458, 0]
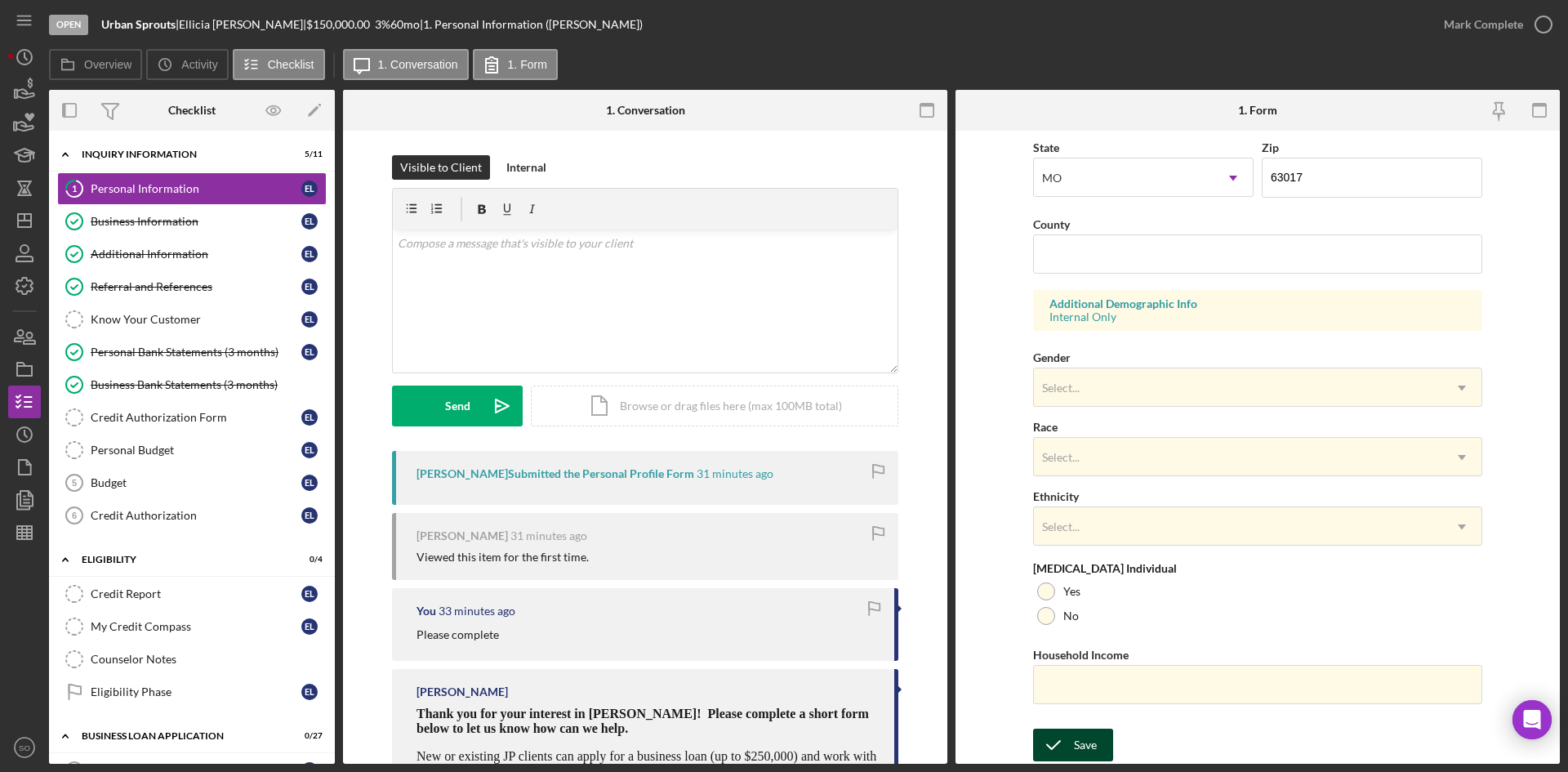
click at [1078, 743] on div "Save" at bounding box center [1086, 744] width 23 height 33
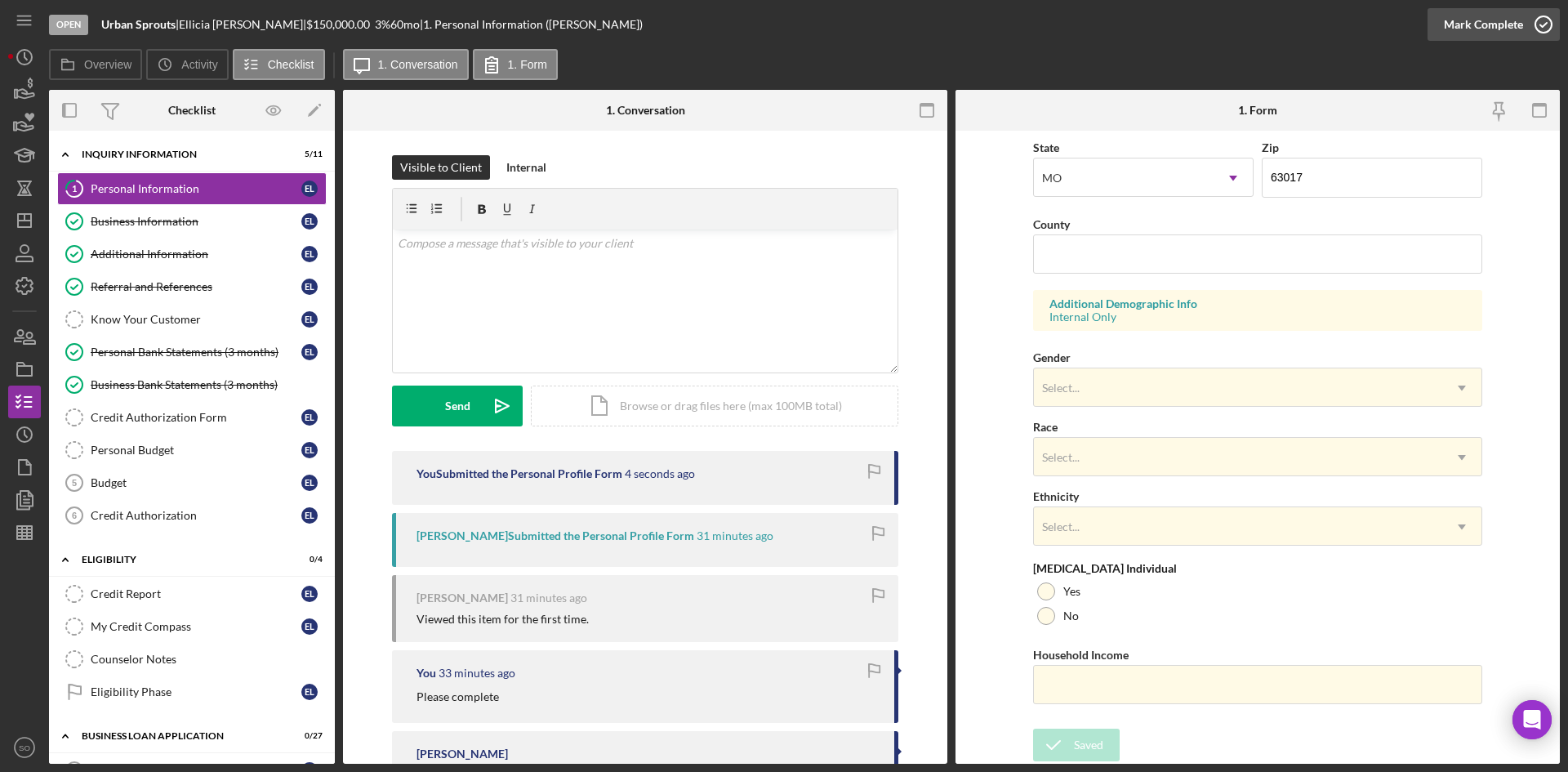
click at [1516, 12] on div "Mark Complete" at bounding box center [1483, 24] width 79 height 33
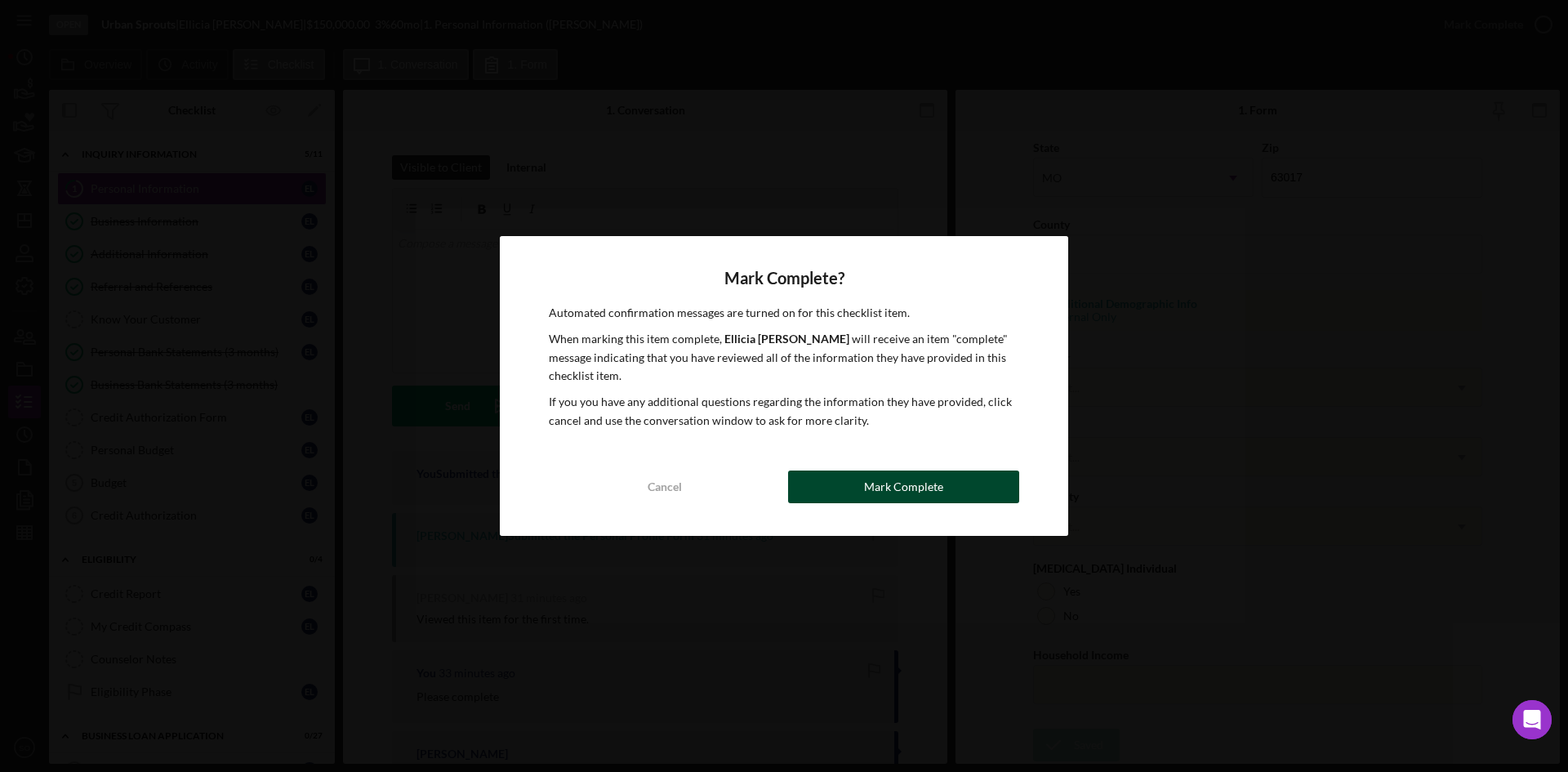
click at [941, 482] on div "Mark Complete" at bounding box center [903, 486] width 79 height 33
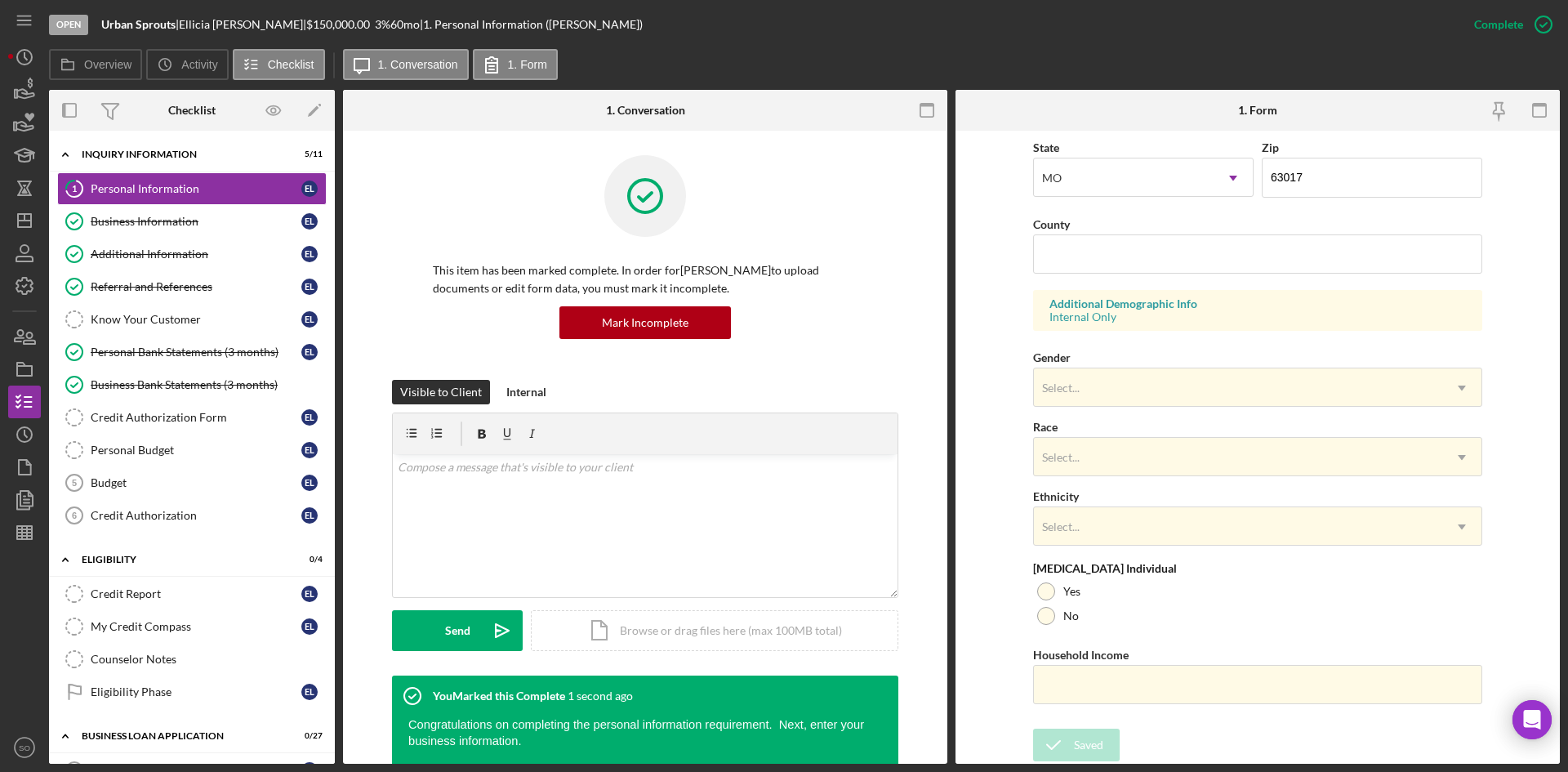
scroll to position [129, 0]
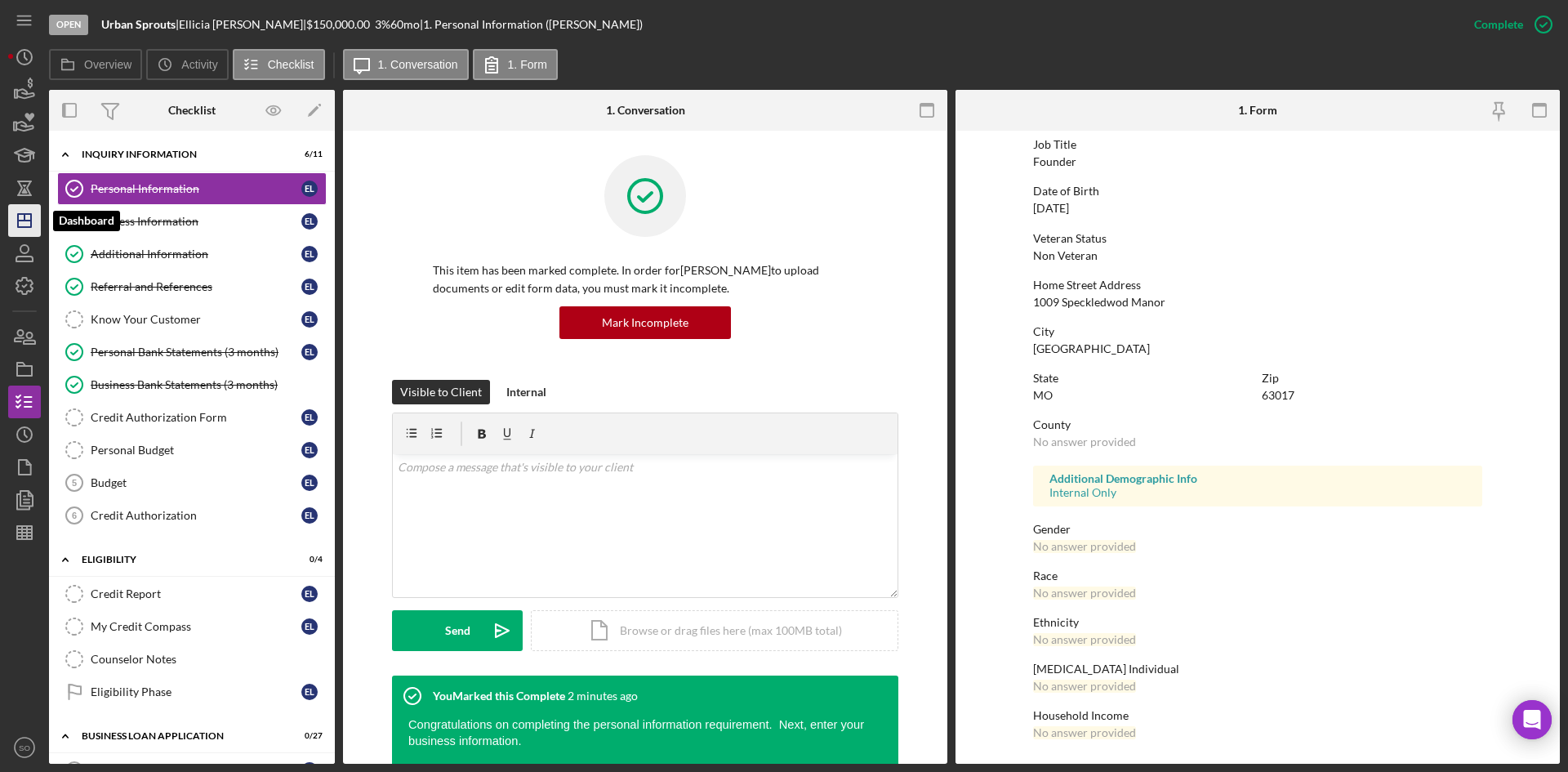
click at [37, 222] on icon "Icon/Dashboard" at bounding box center [25, 220] width 41 height 41
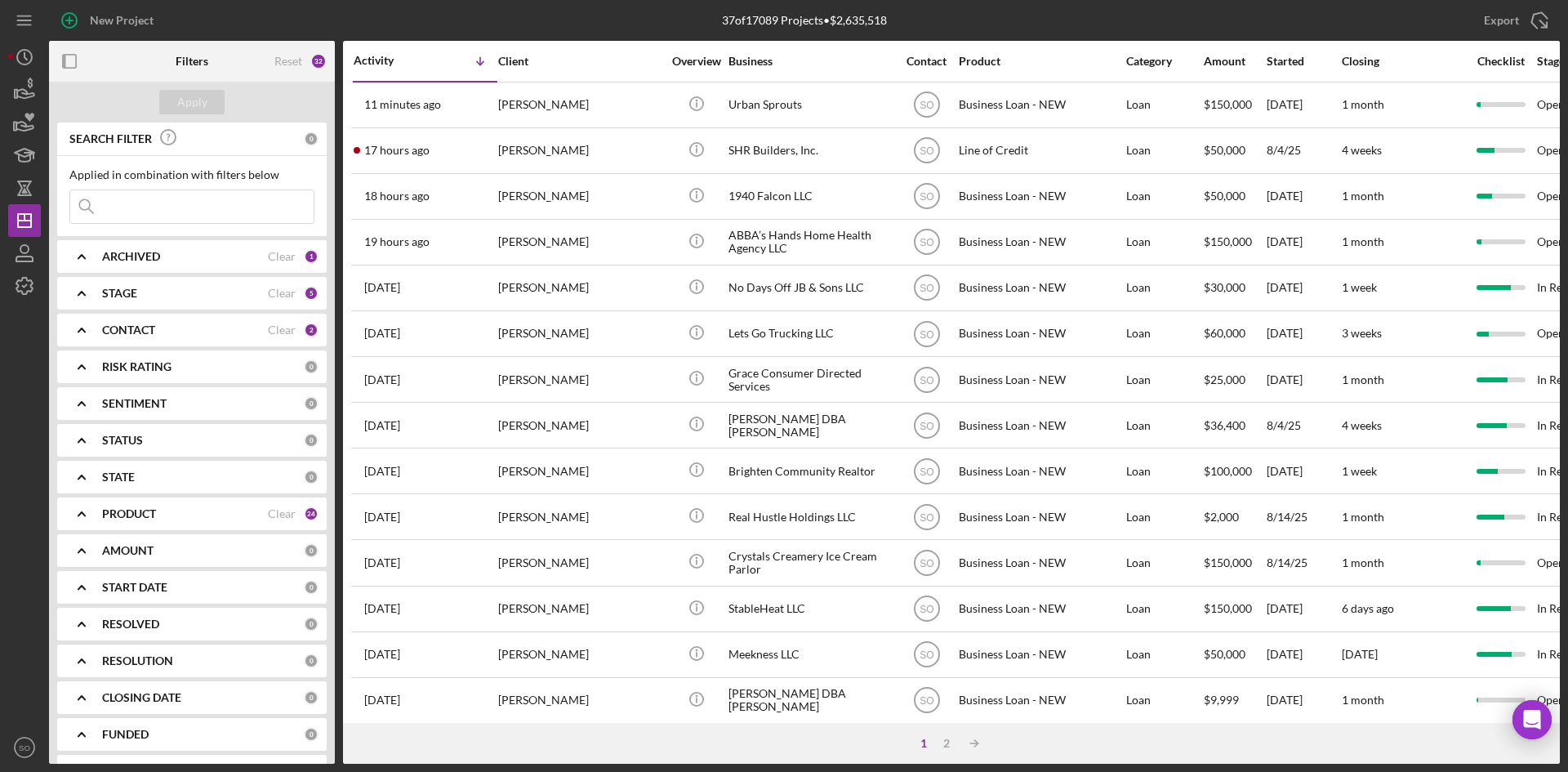
click at [219, 506] on div "PRODUCT Clear 24" at bounding box center [211, 513] width 217 height 15
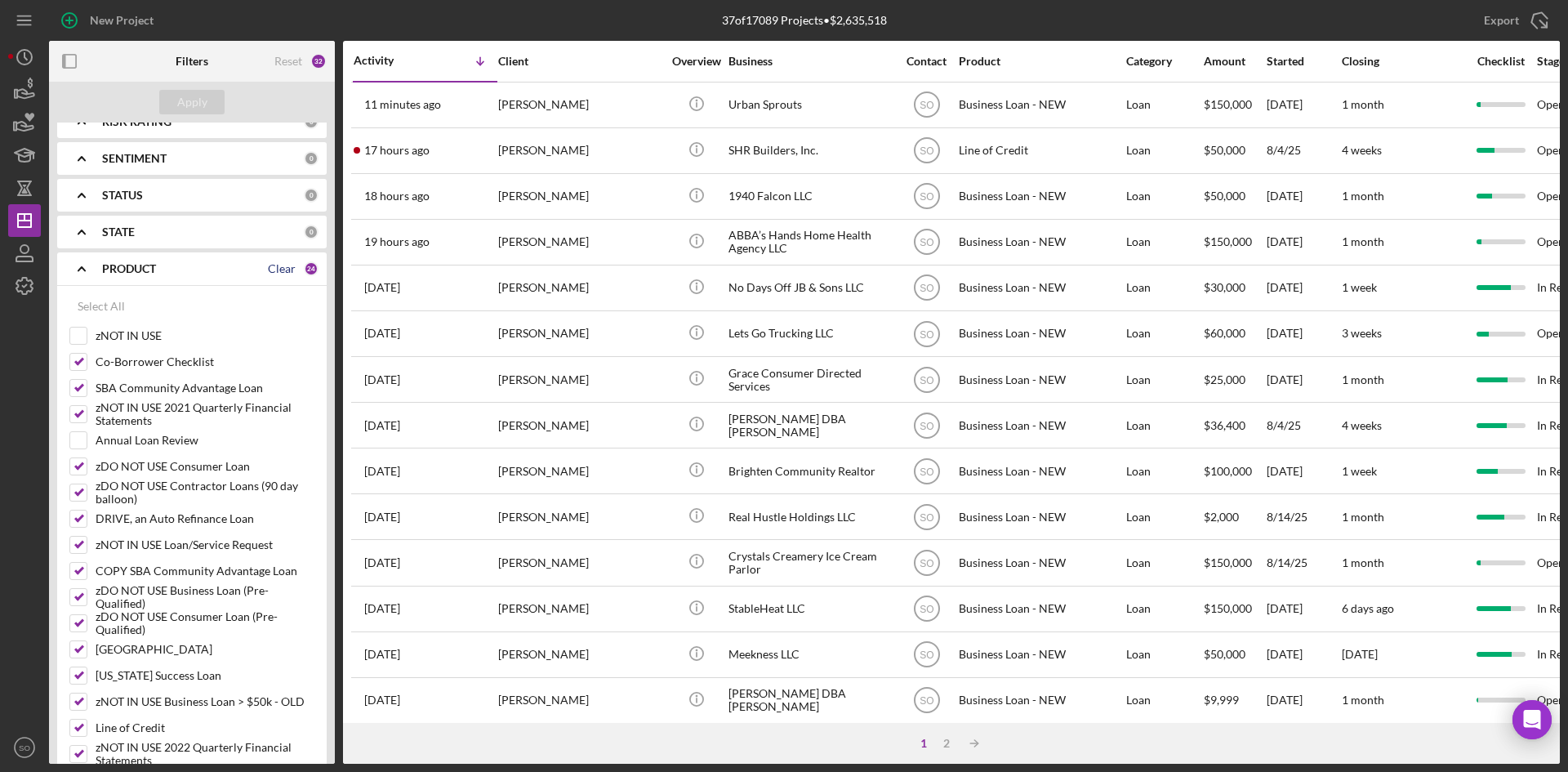
click at [274, 268] on div "Clear" at bounding box center [281, 268] width 28 height 13
checkbox input "false"
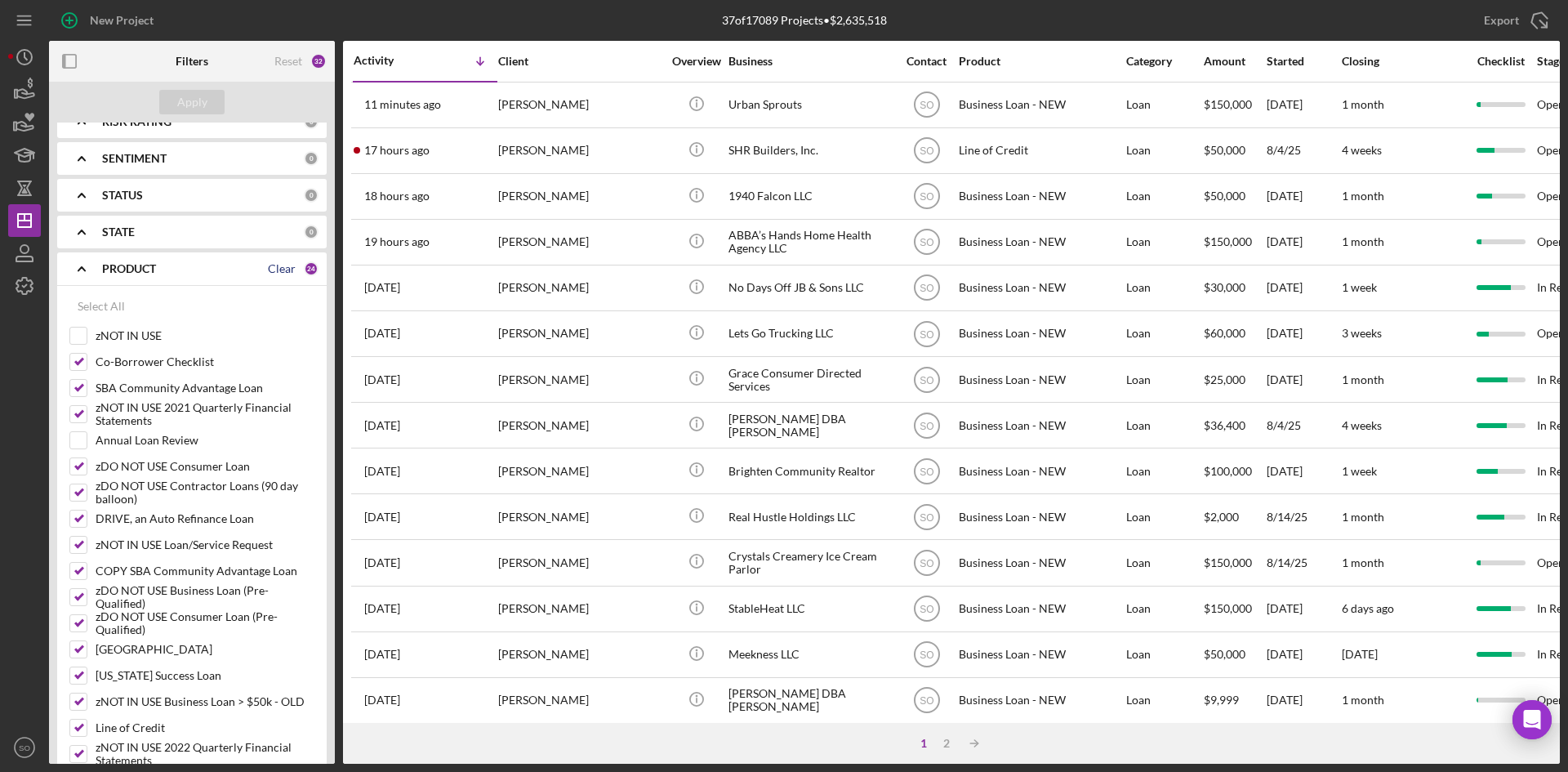
checkbox input "false"
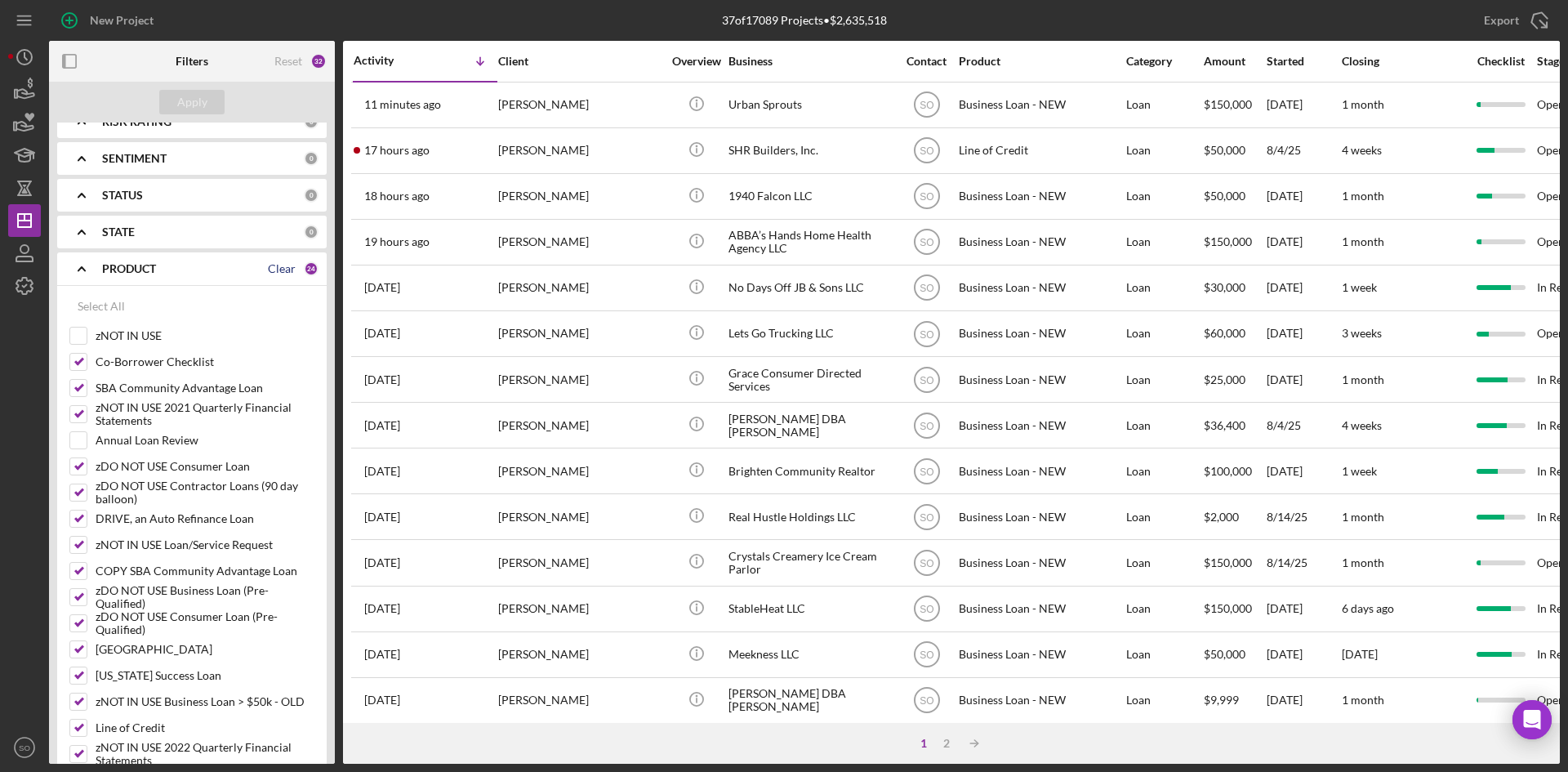
checkbox input "false"
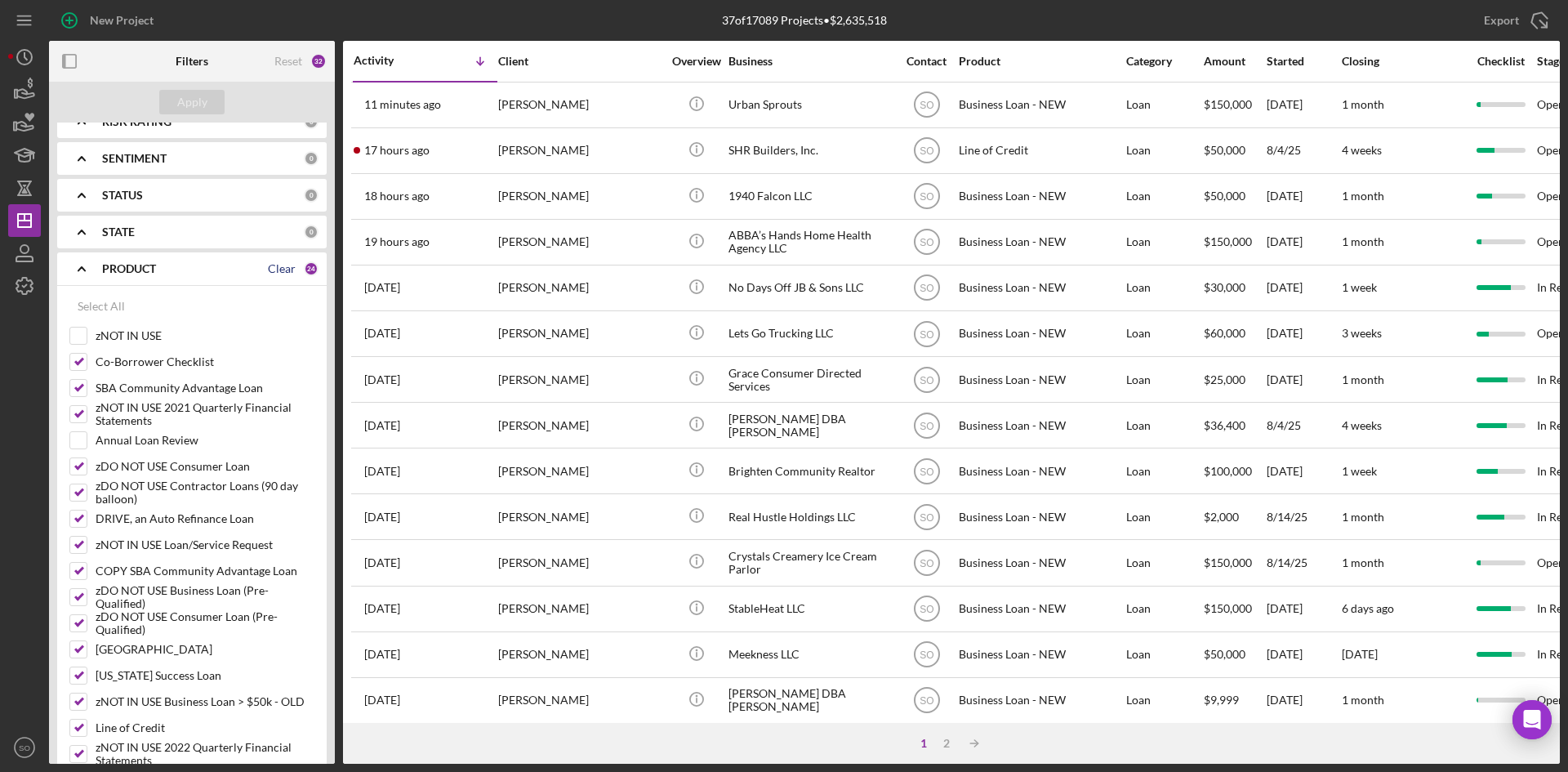
checkbox input "false"
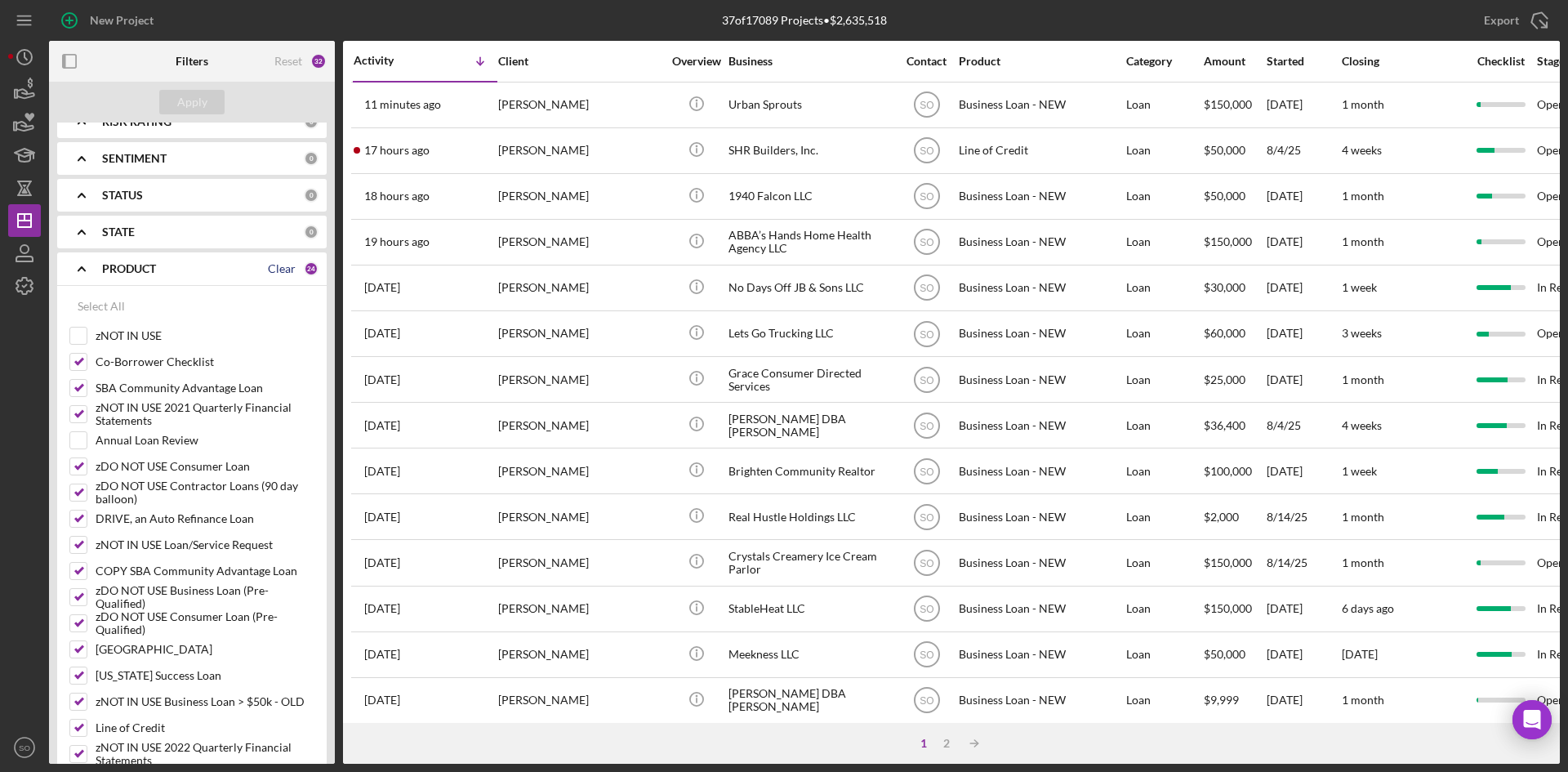
checkbox input "false"
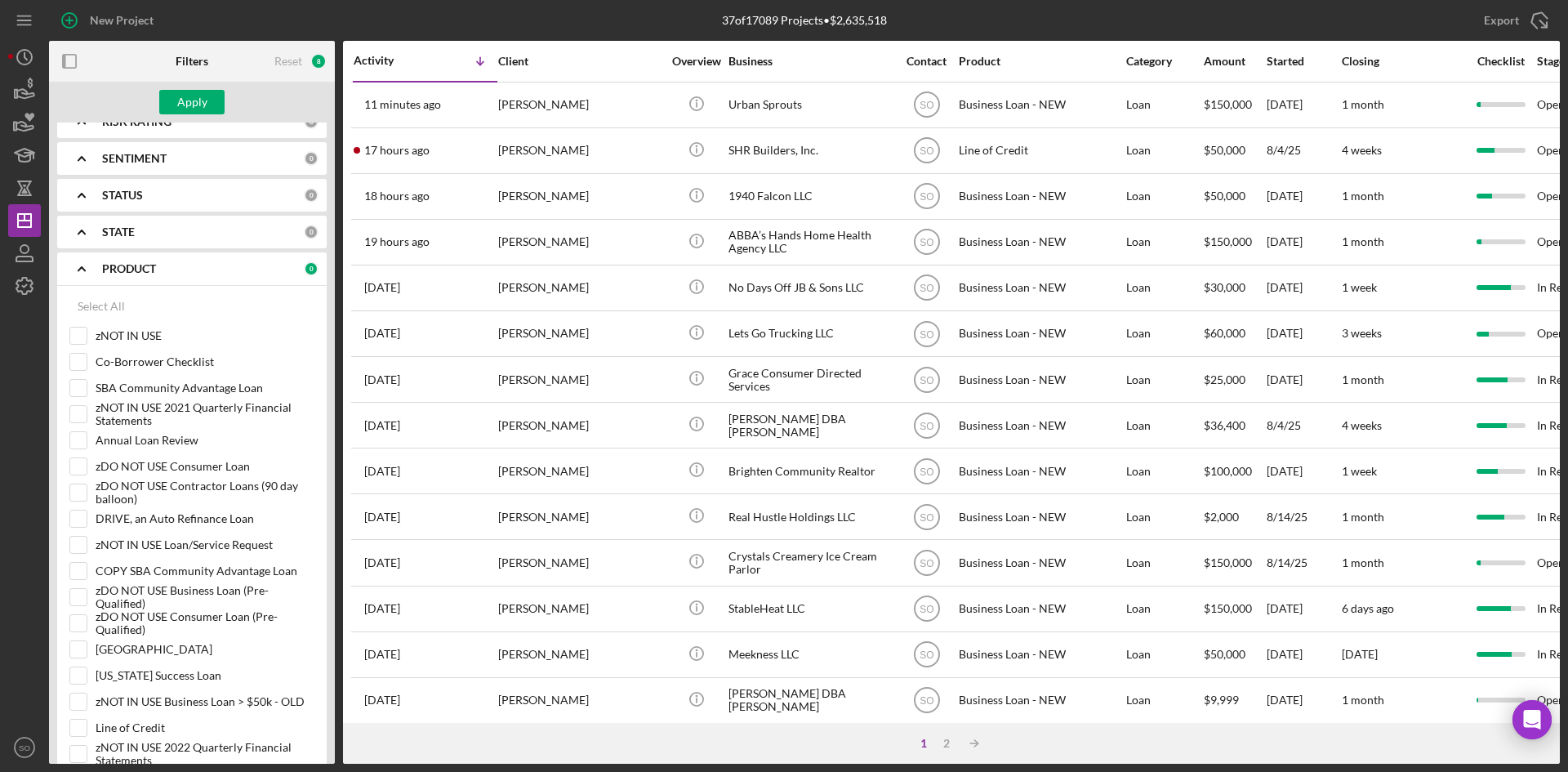
scroll to position [653, 0]
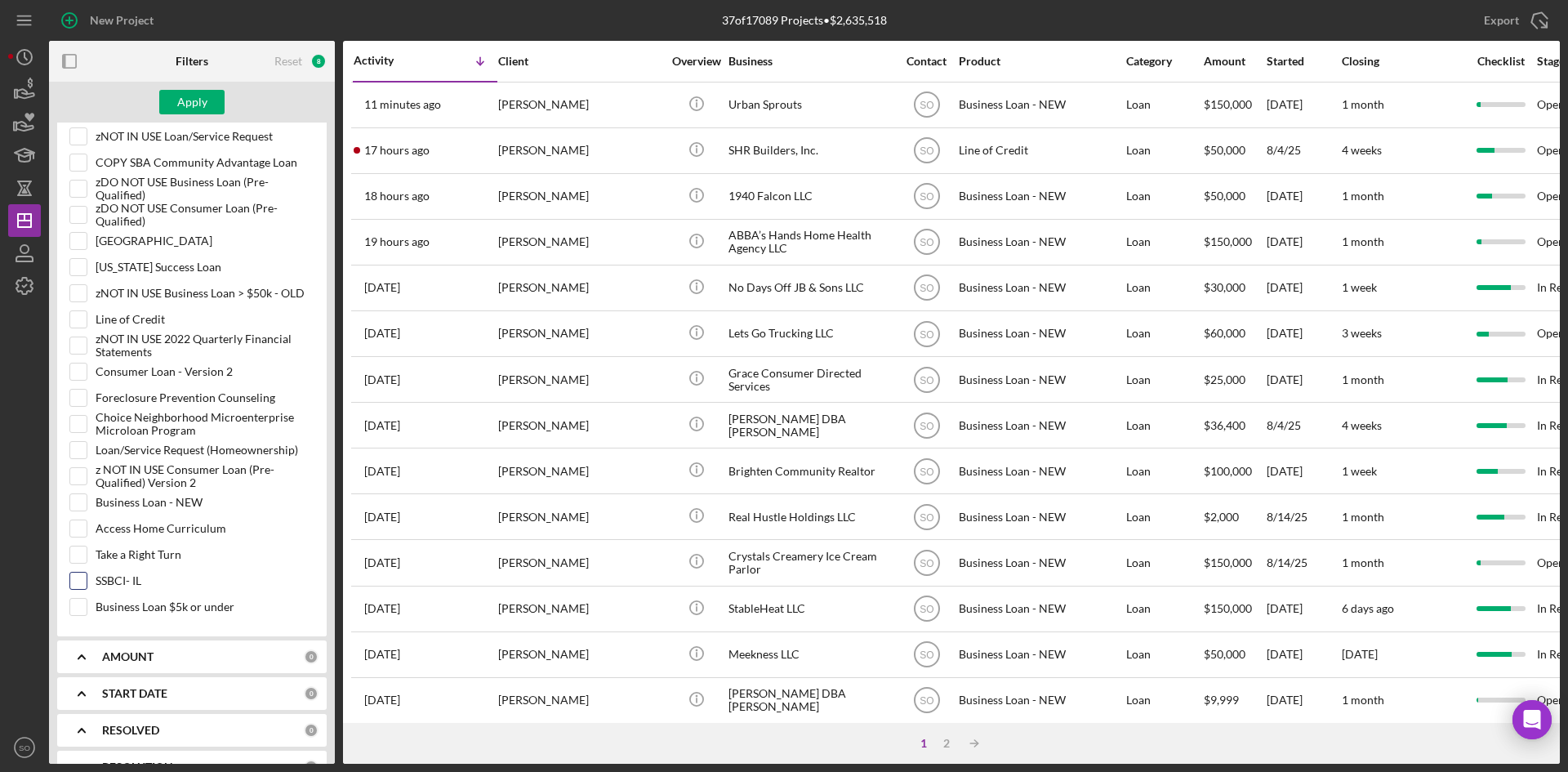
click at [86, 581] on div at bounding box center [78, 580] width 18 height 18
click at [81, 582] on input "SSBCI- IL" at bounding box center [78, 580] width 16 height 16
checkbox input "true"
click at [179, 96] on div "Apply" at bounding box center [192, 102] width 30 height 25
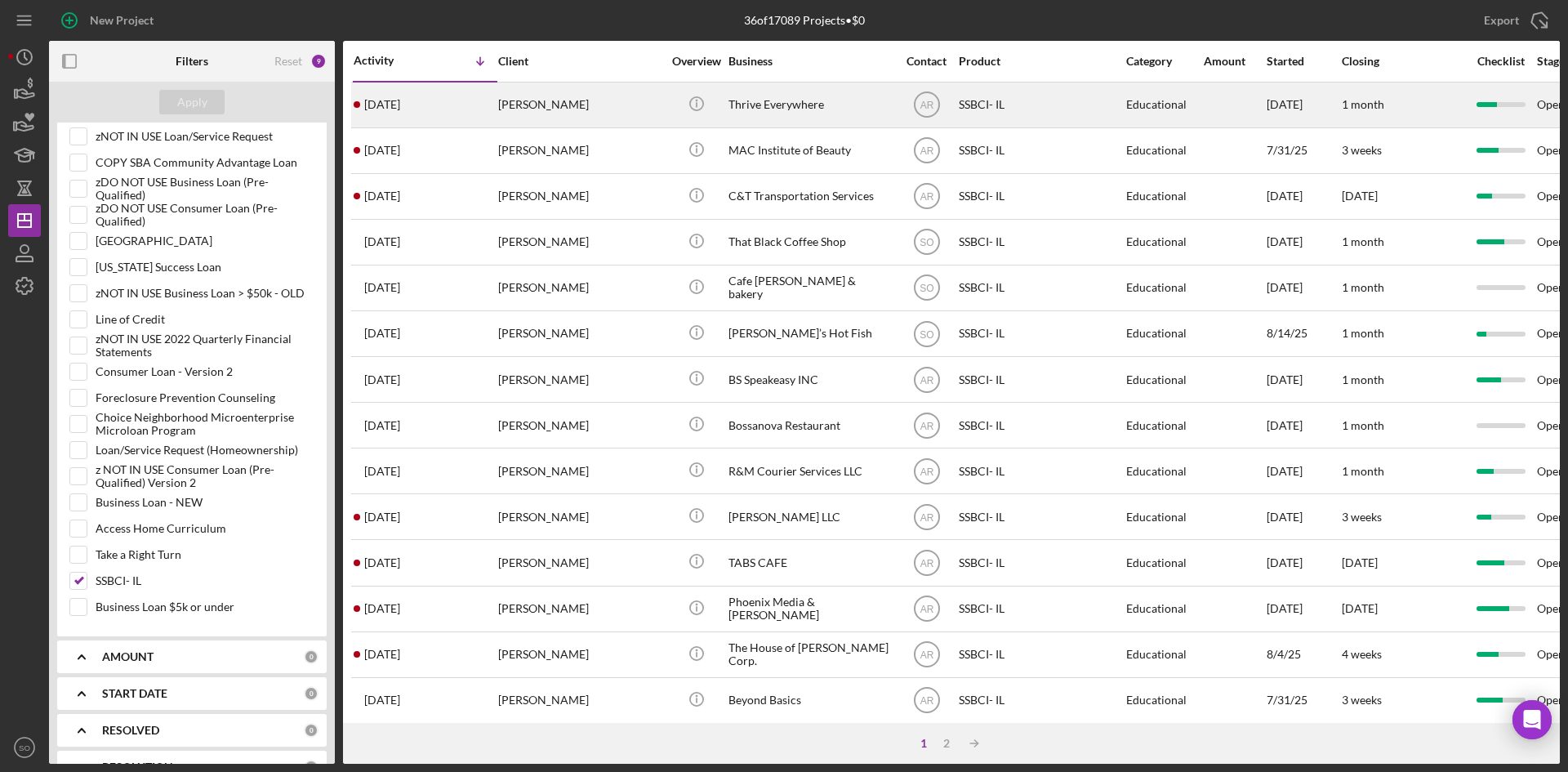
click at [560, 114] on div "Kate Oland" at bounding box center [580, 105] width 163 height 44
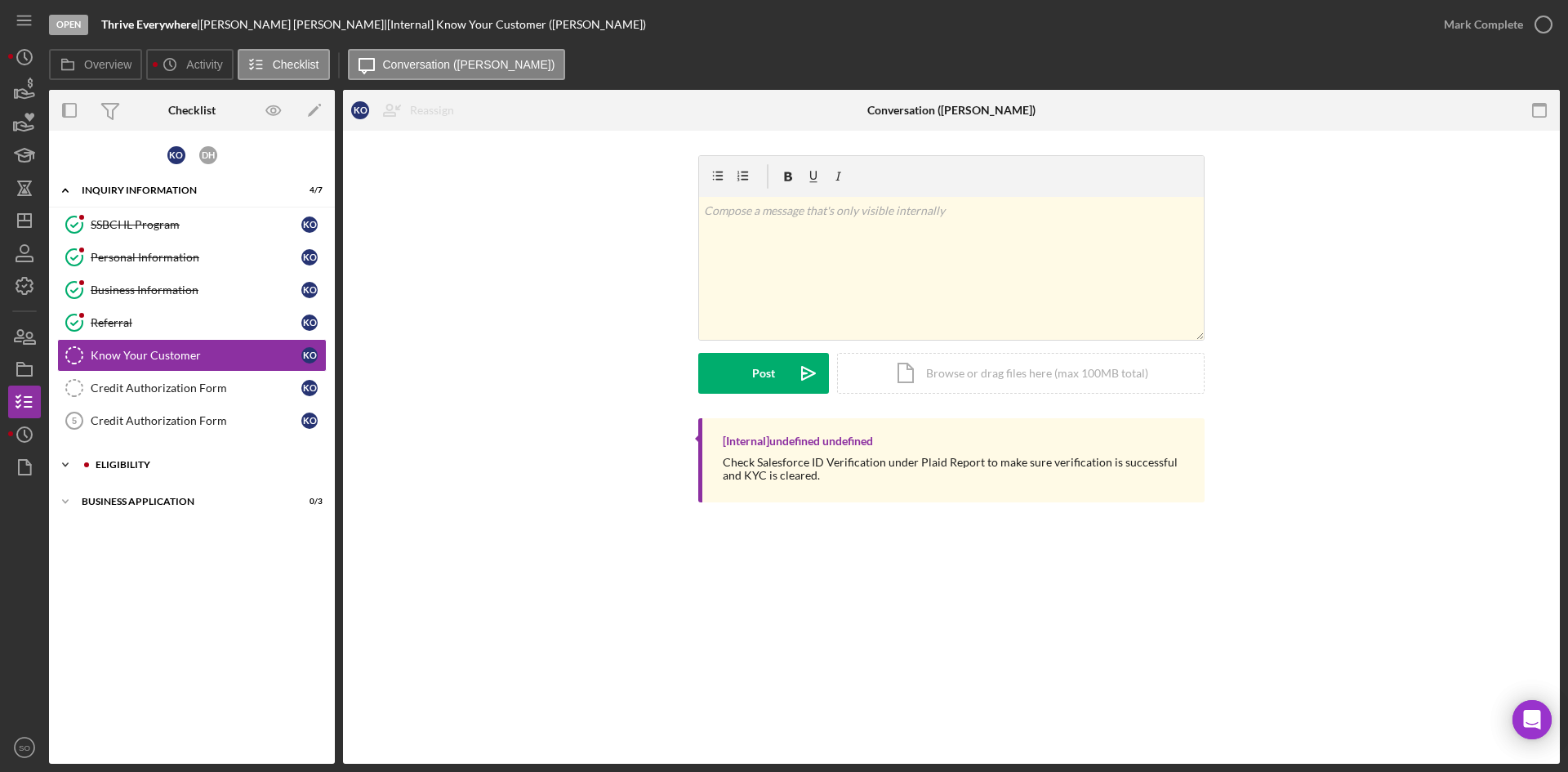
click at [161, 473] on div "Icon/Expander Eligibility 2 / 4" at bounding box center [192, 465] width 286 height 33
click at [126, 637] on div "Business Application" at bounding box center [198, 641] width 233 height 10
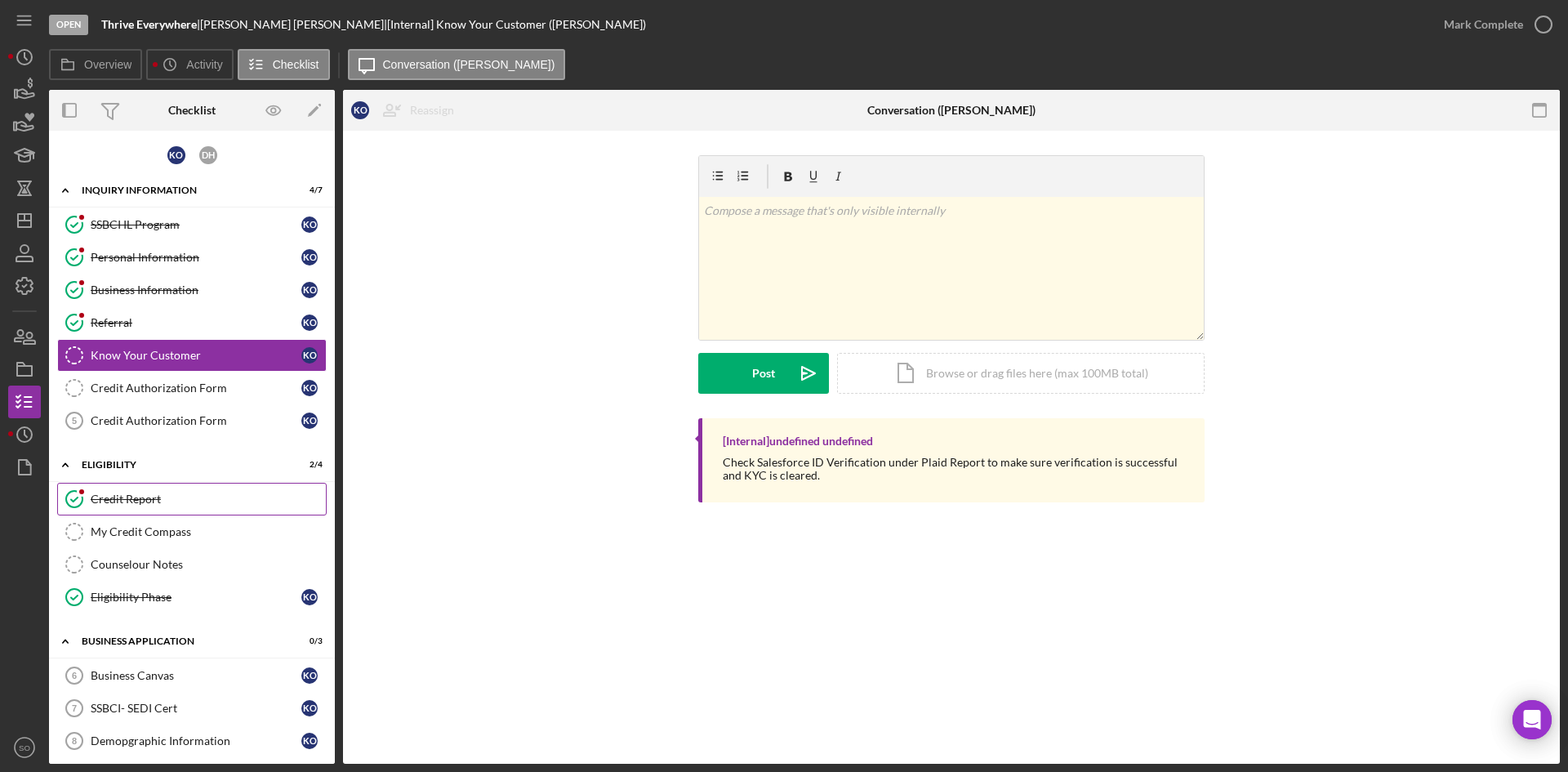
click at [152, 492] on div "Credit Report" at bounding box center [208, 498] width 235 height 13
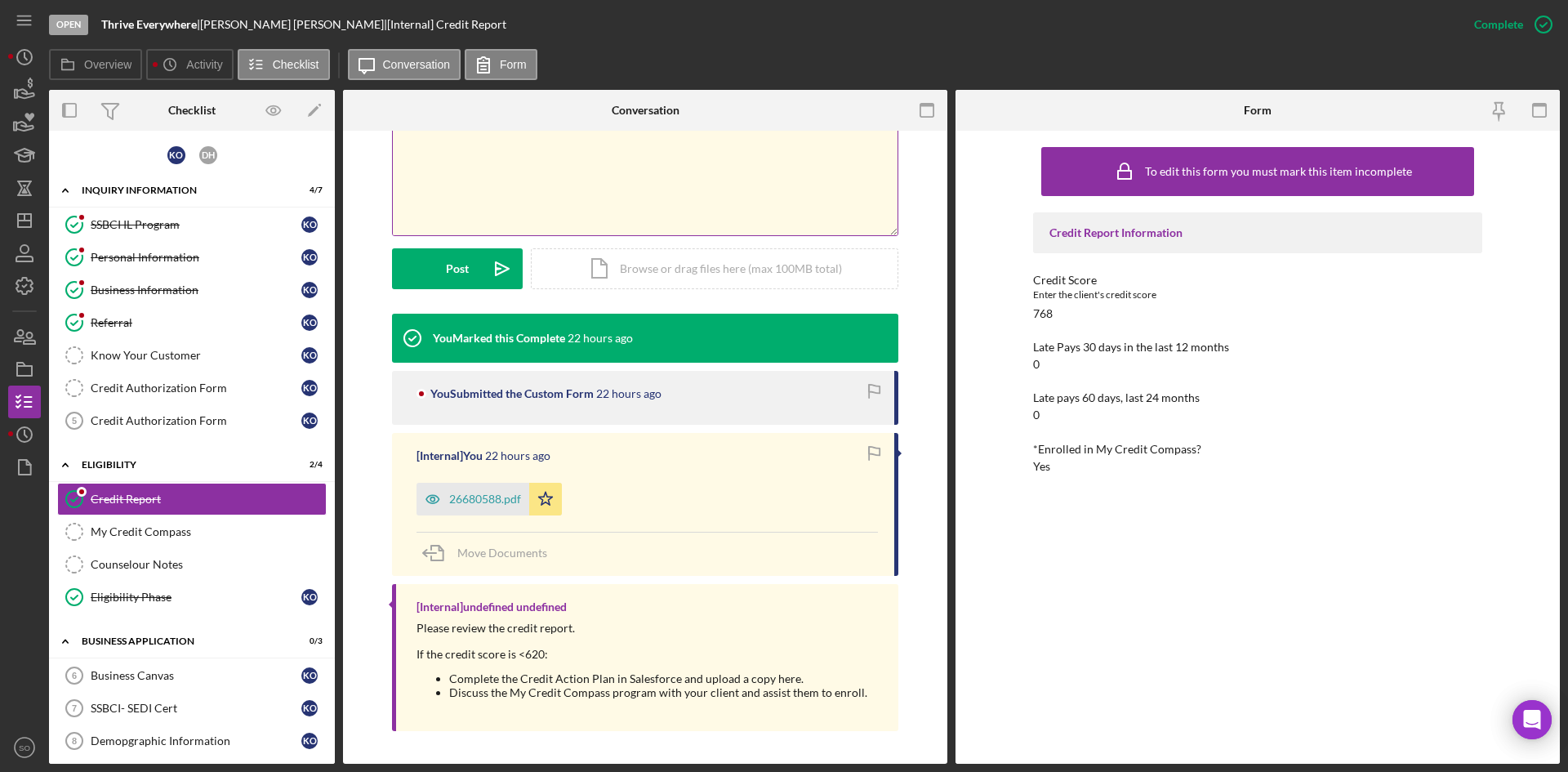
scroll to position [3, 0]
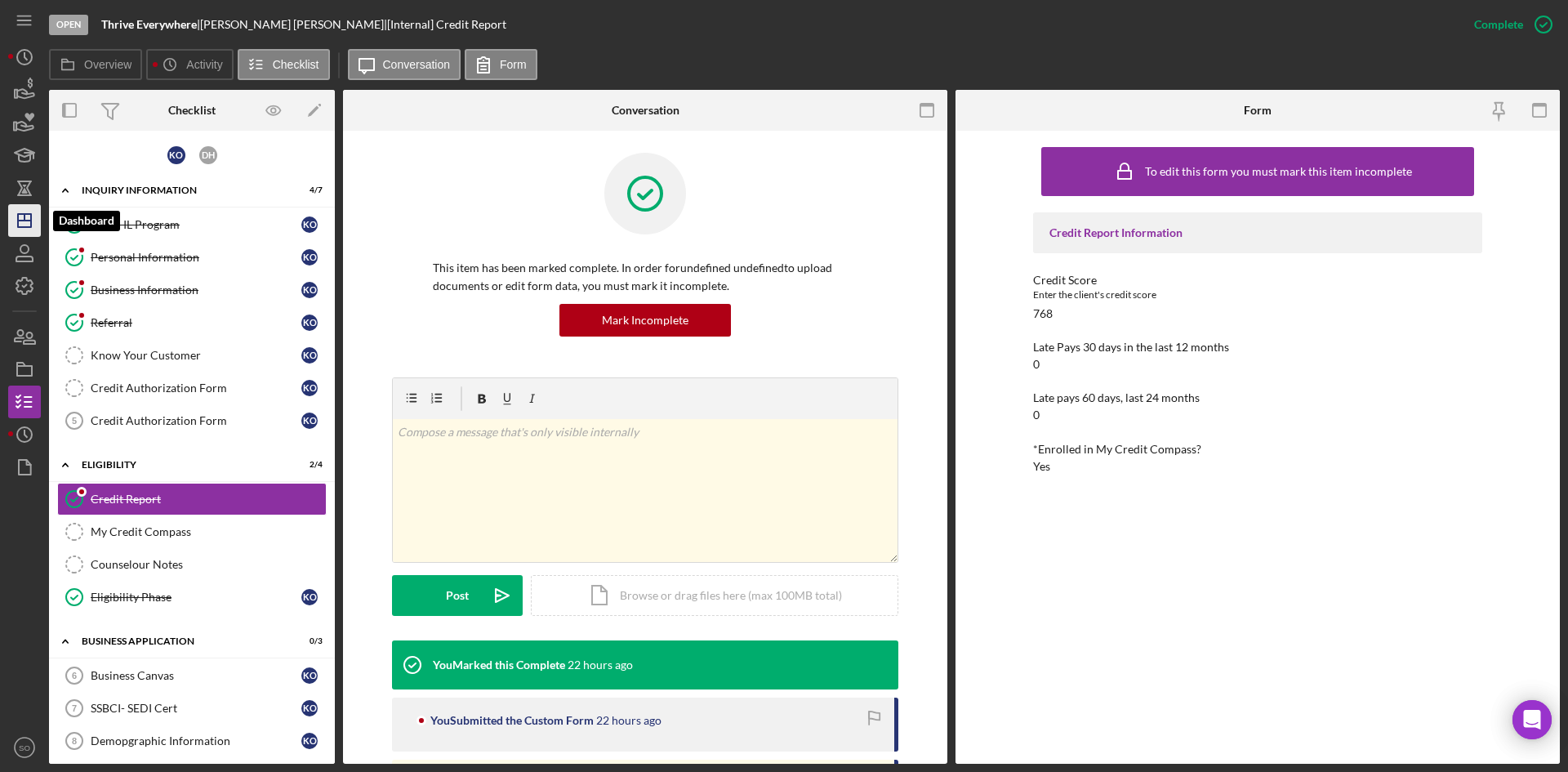
click at [29, 228] on icon "Icon/Dashboard" at bounding box center [25, 220] width 41 height 41
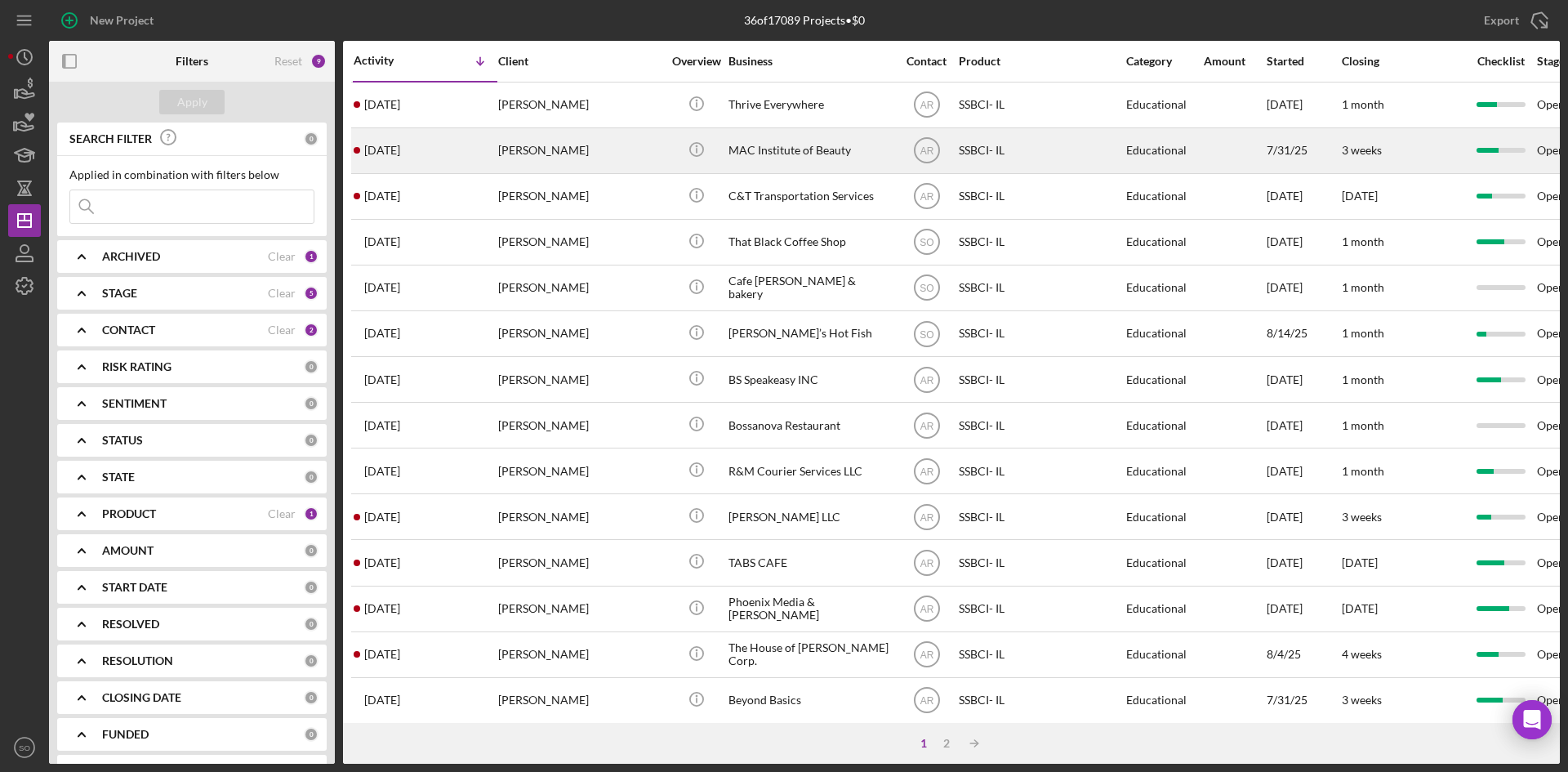
click at [529, 167] on div "Danielle Bush" at bounding box center [580, 150] width 163 height 44
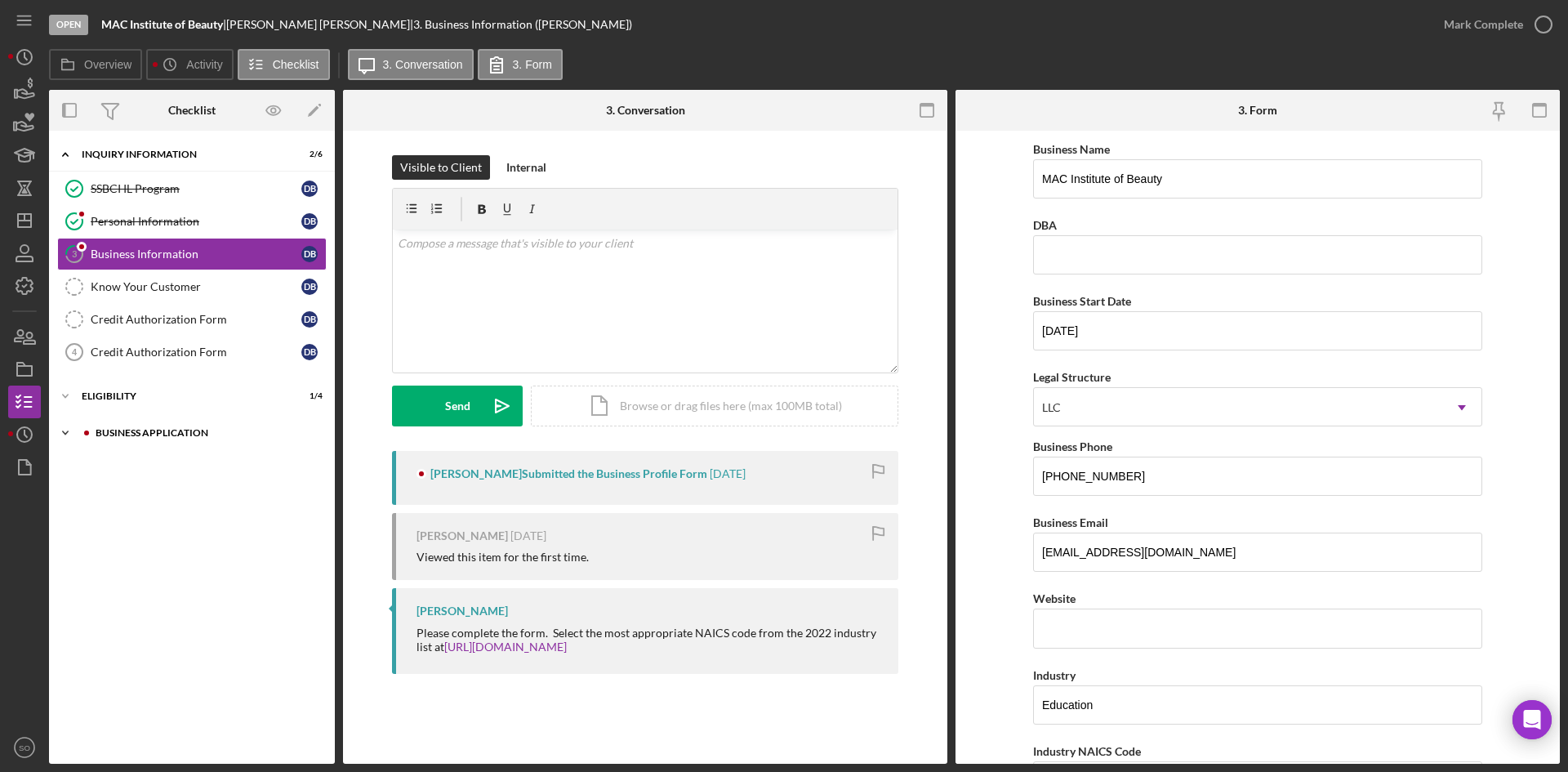
click at [186, 437] on div "Business Application" at bounding box center [205, 433] width 219 height 10
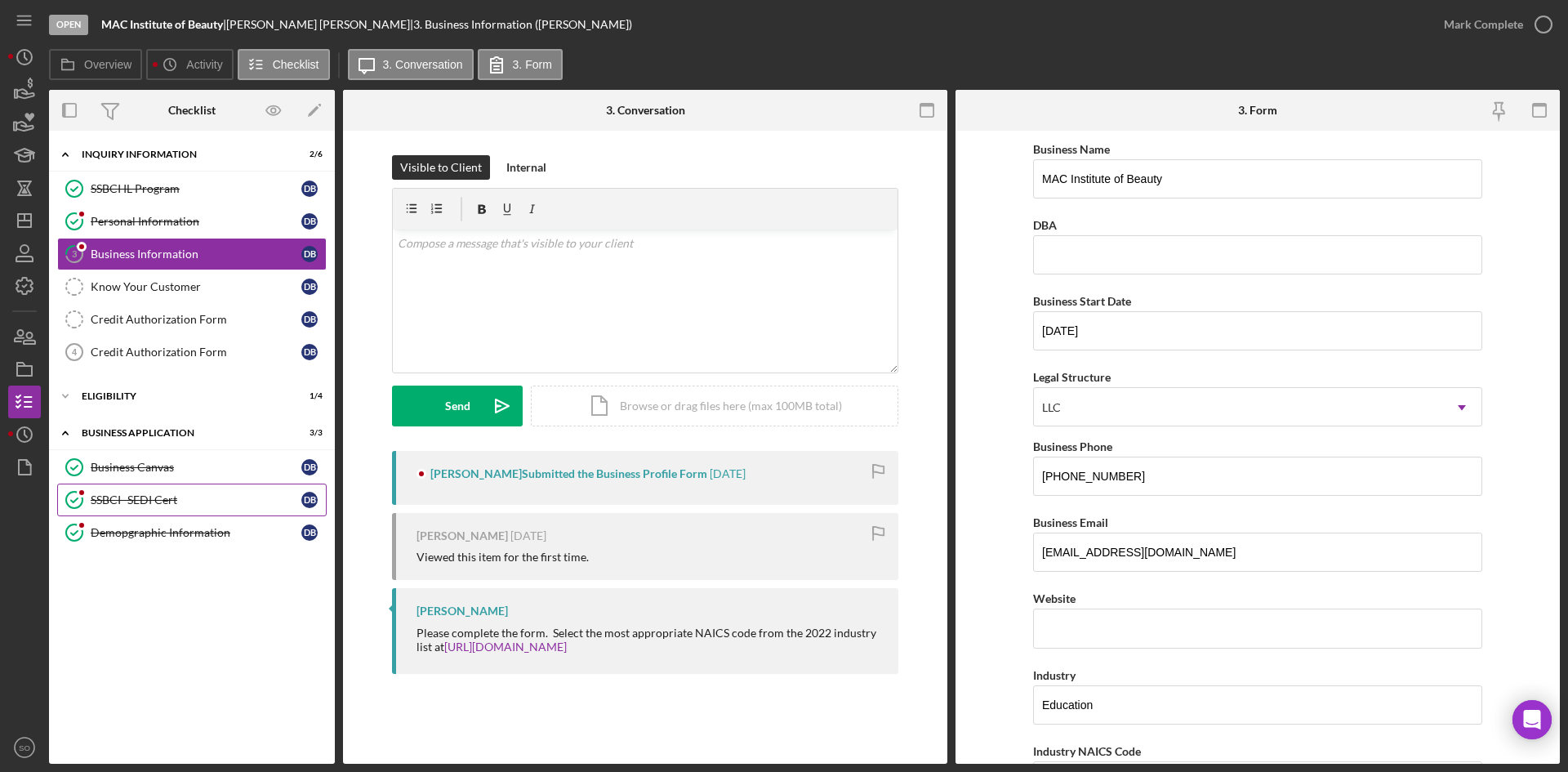
click at [177, 502] on div "SSBCI- SEDI Cert" at bounding box center [195, 499] width 211 height 13
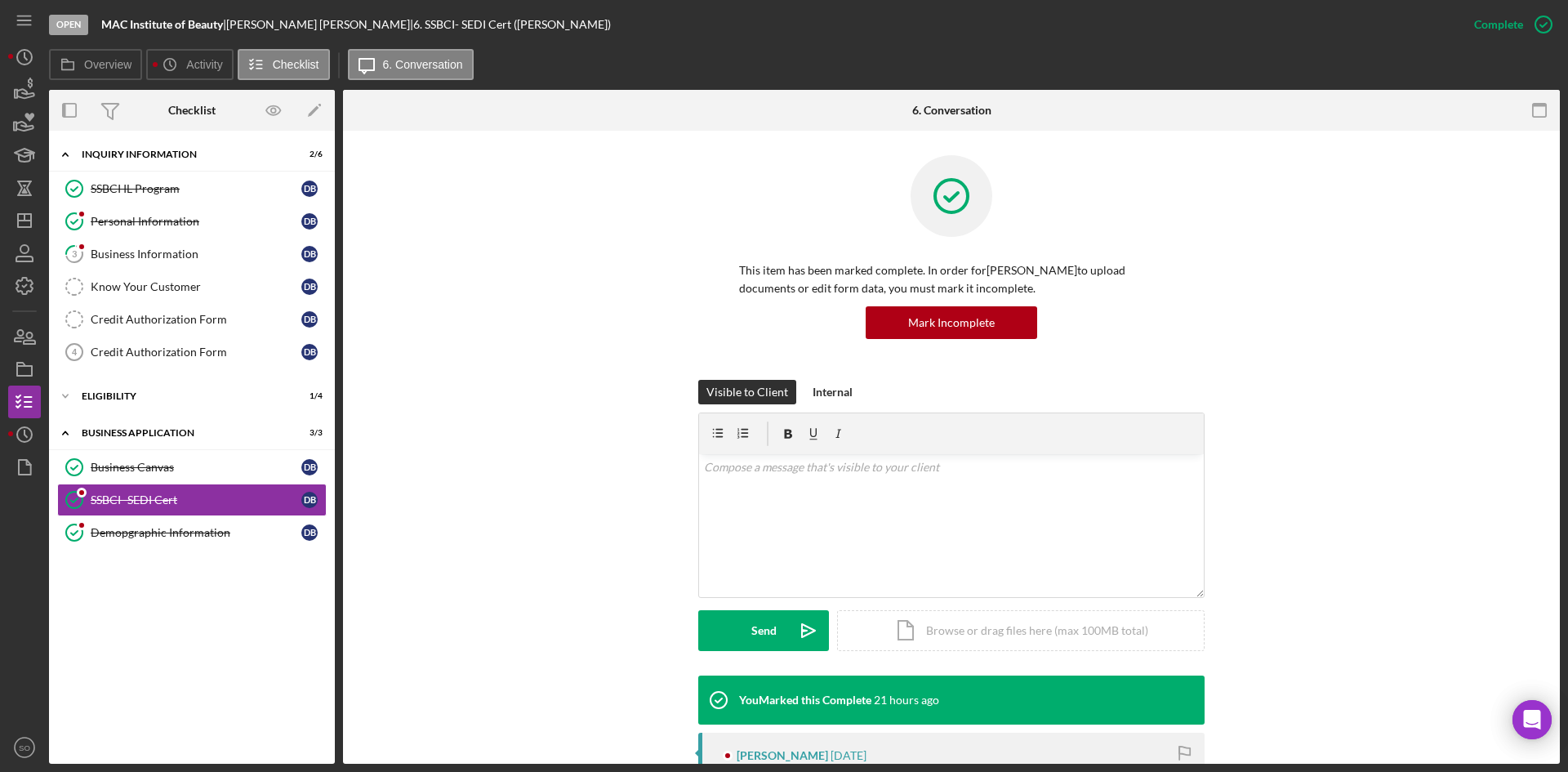
scroll to position [327, 0]
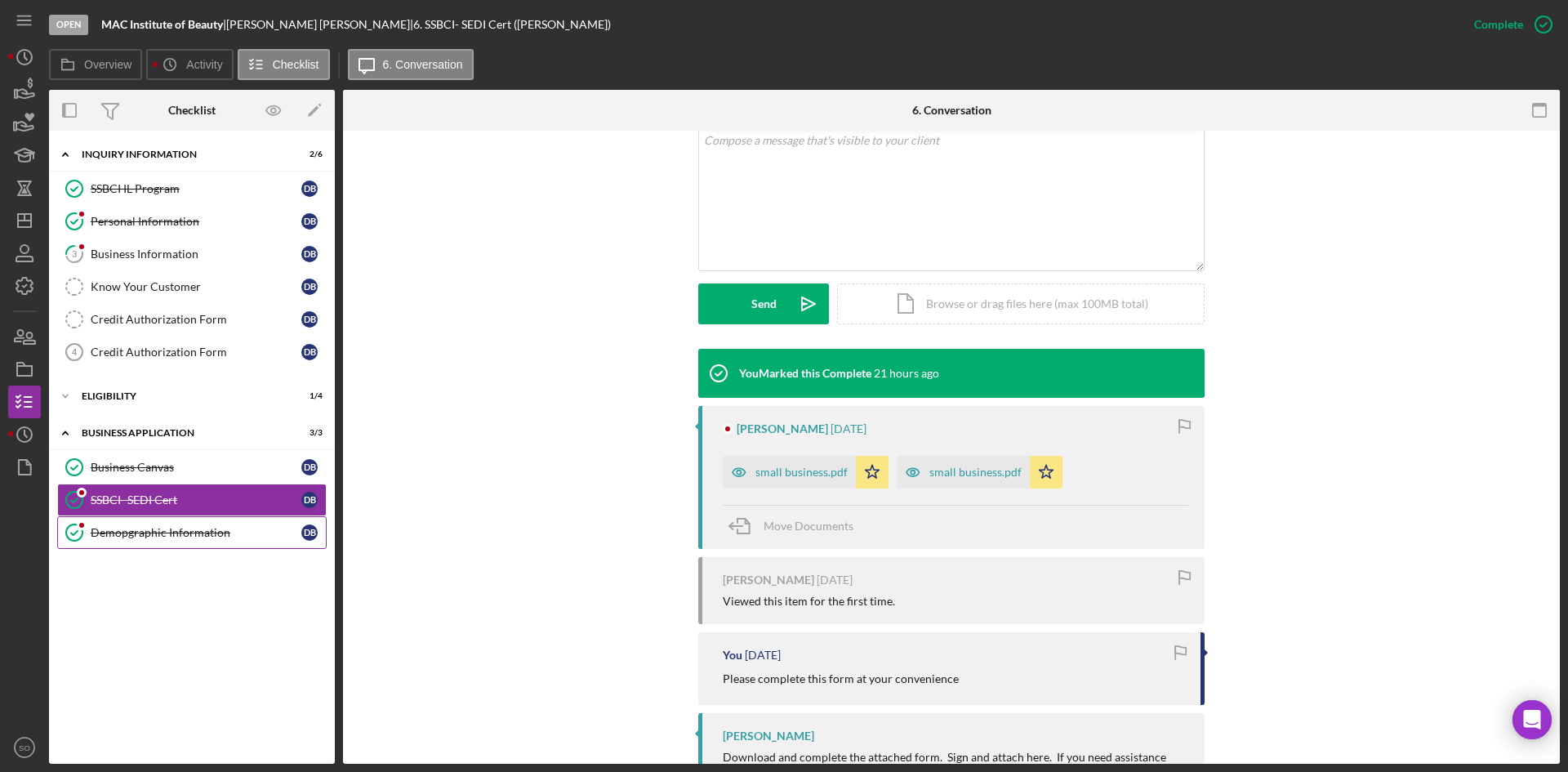
click at [197, 530] on div "Demopgraphic Information" at bounding box center [195, 532] width 211 height 13
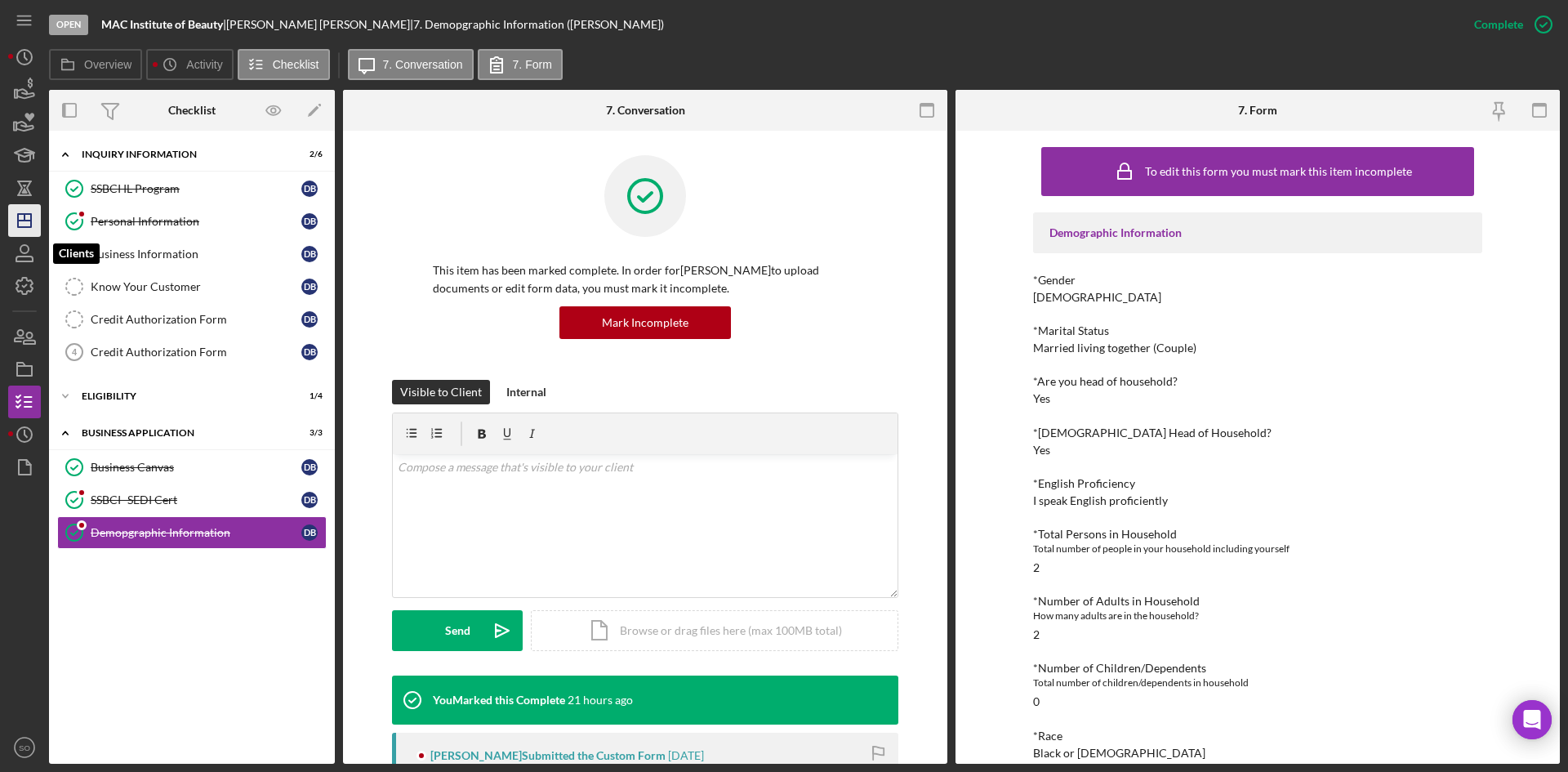
click at [23, 220] on line "button" at bounding box center [24, 220] width 13 height 0
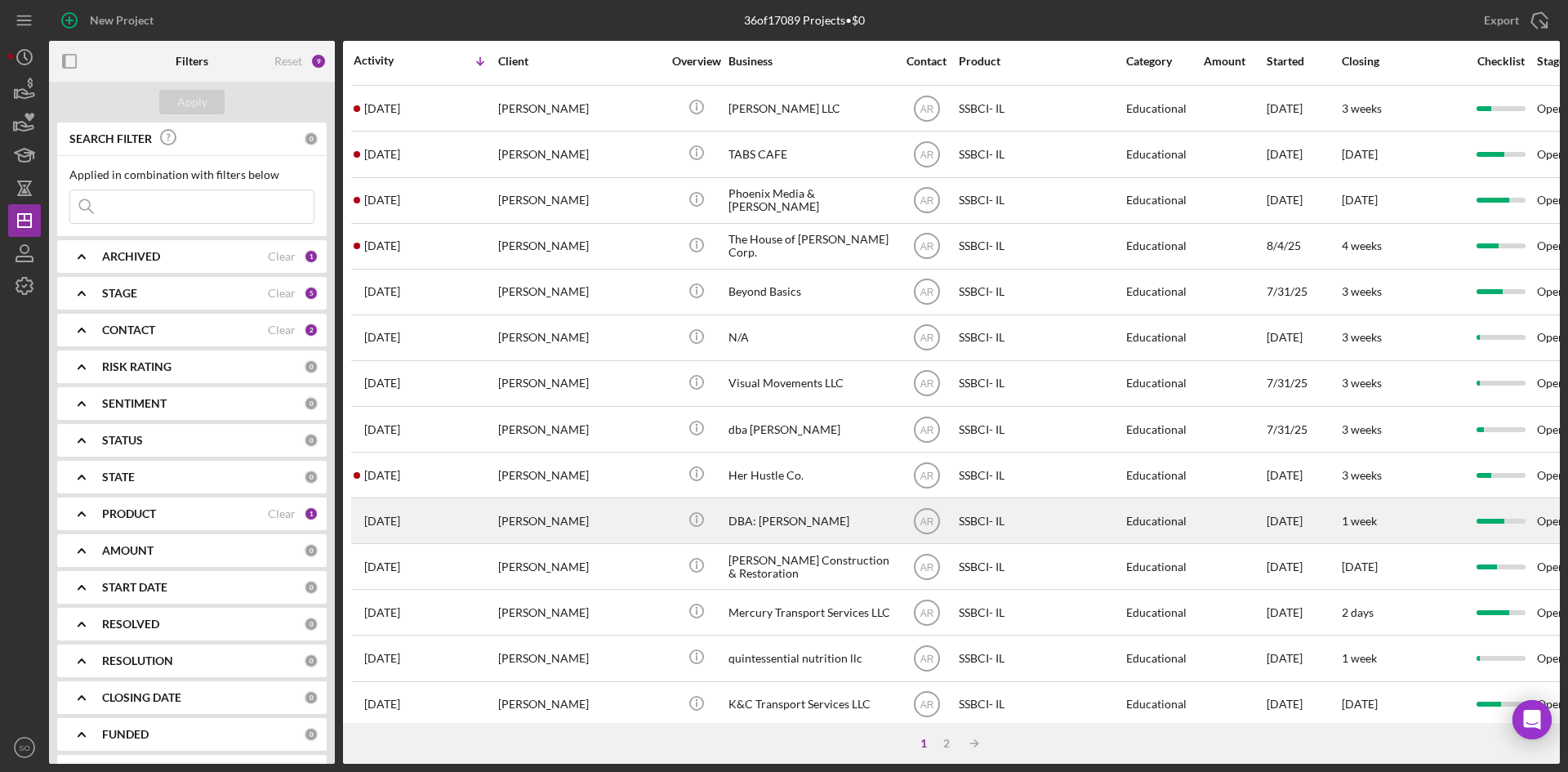
scroll to position [525, 0]
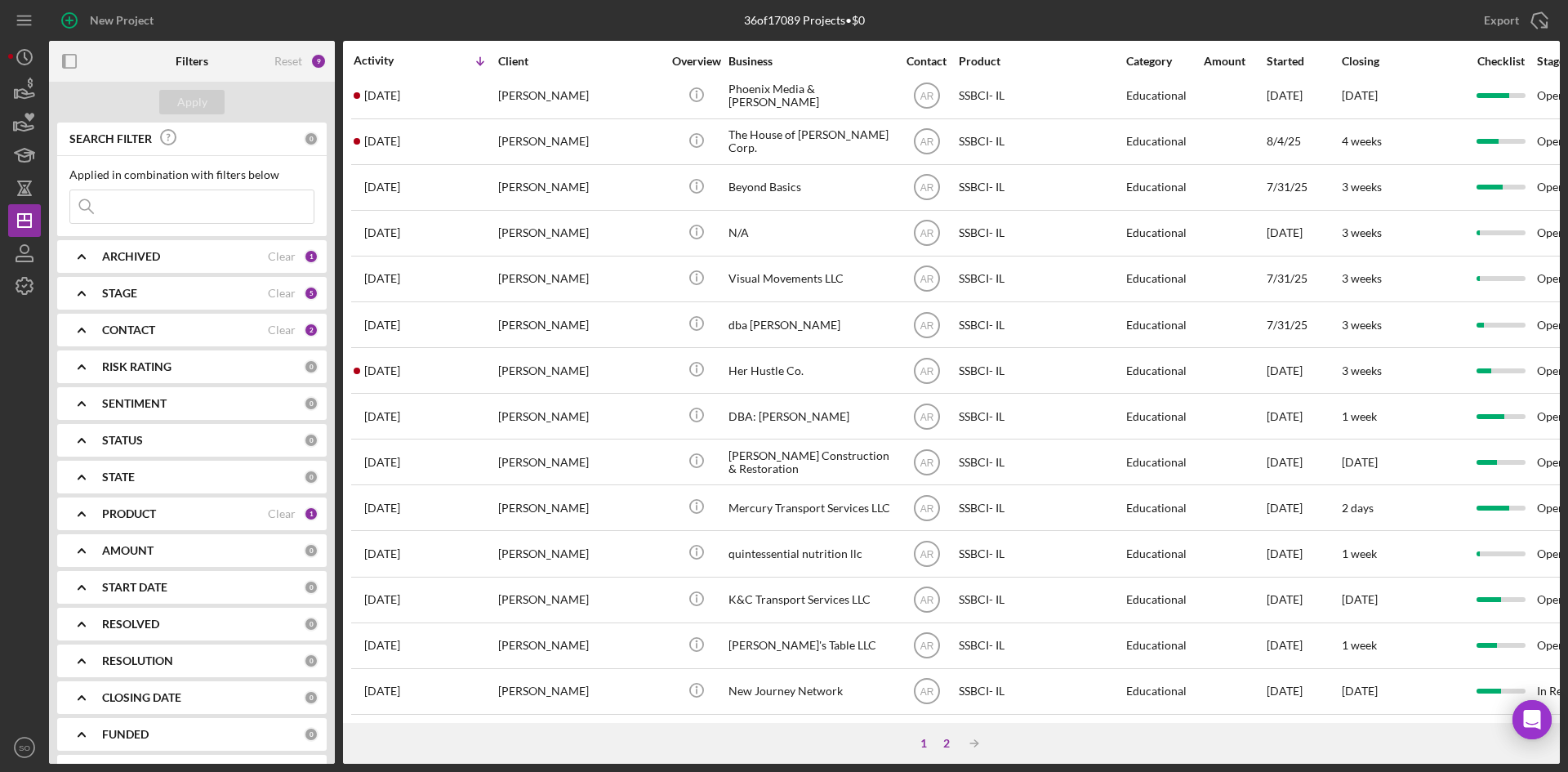
click at [946, 743] on div "2" at bounding box center [946, 743] width 23 height 13
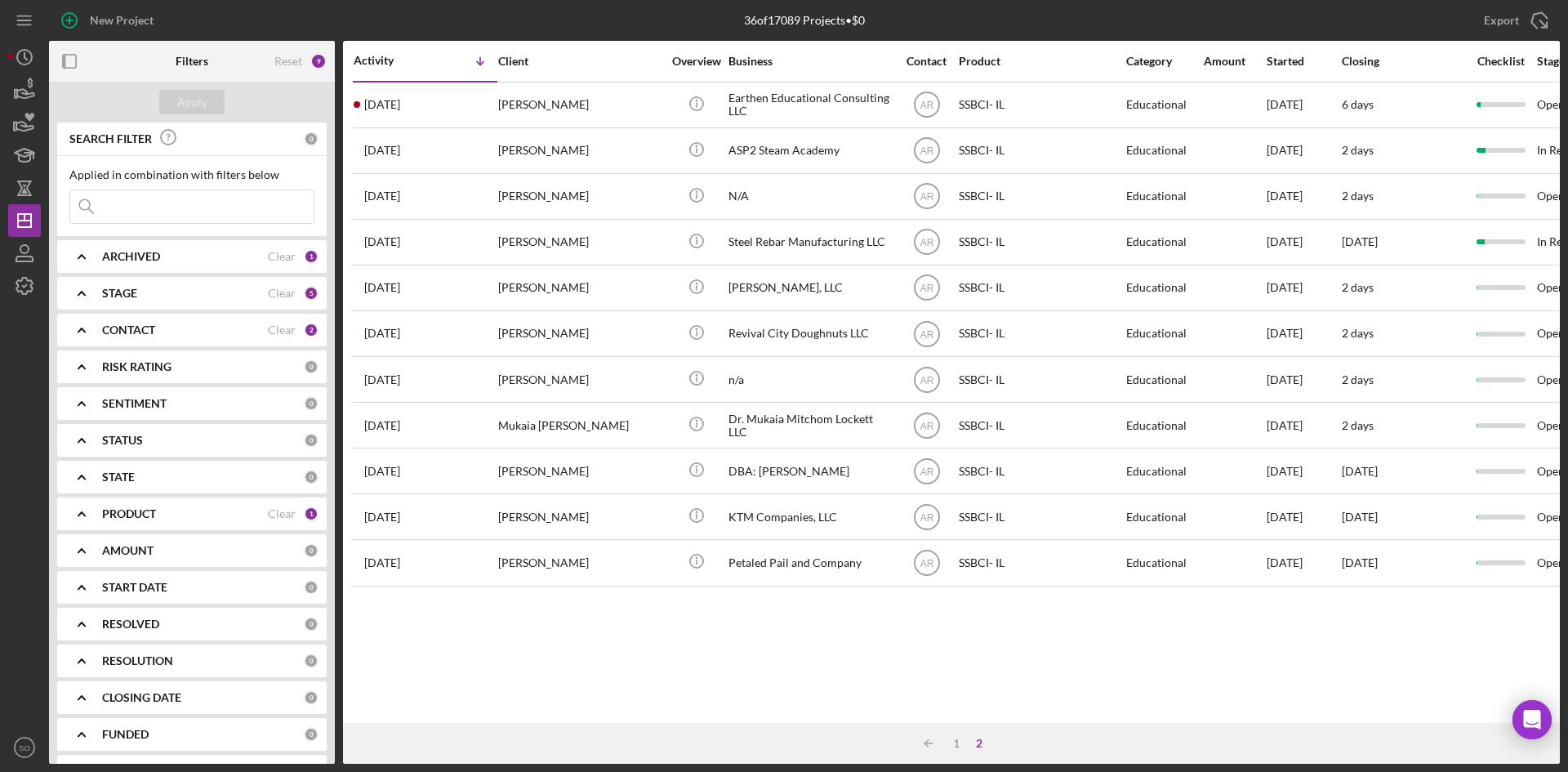
scroll to position [0, 0]
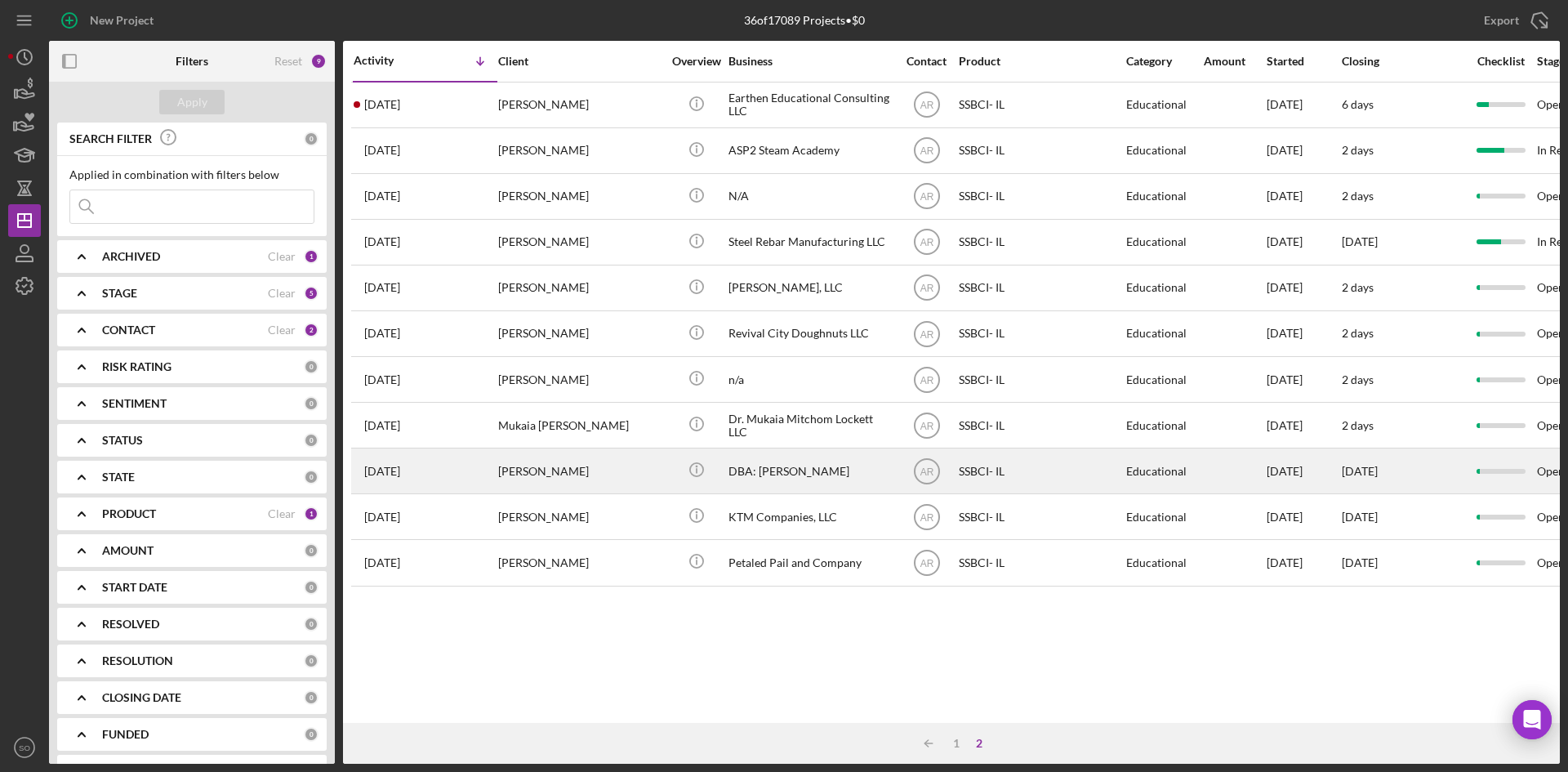
click at [534, 482] on div "Sean Carver" at bounding box center [580, 471] width 163 height 44
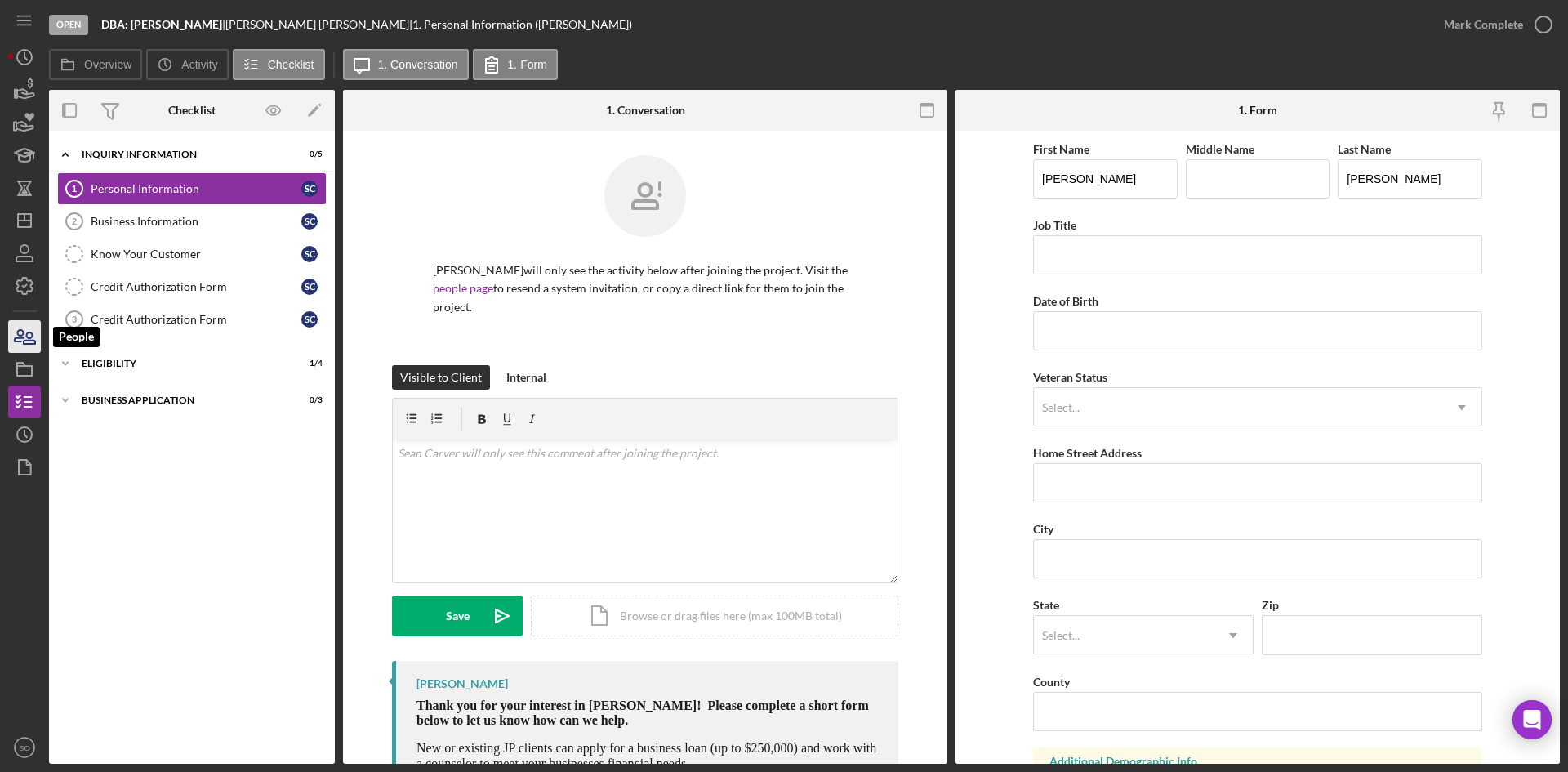
click at [20, 333] on icon "button" at bounding box center [25, 337] width 41 height 41
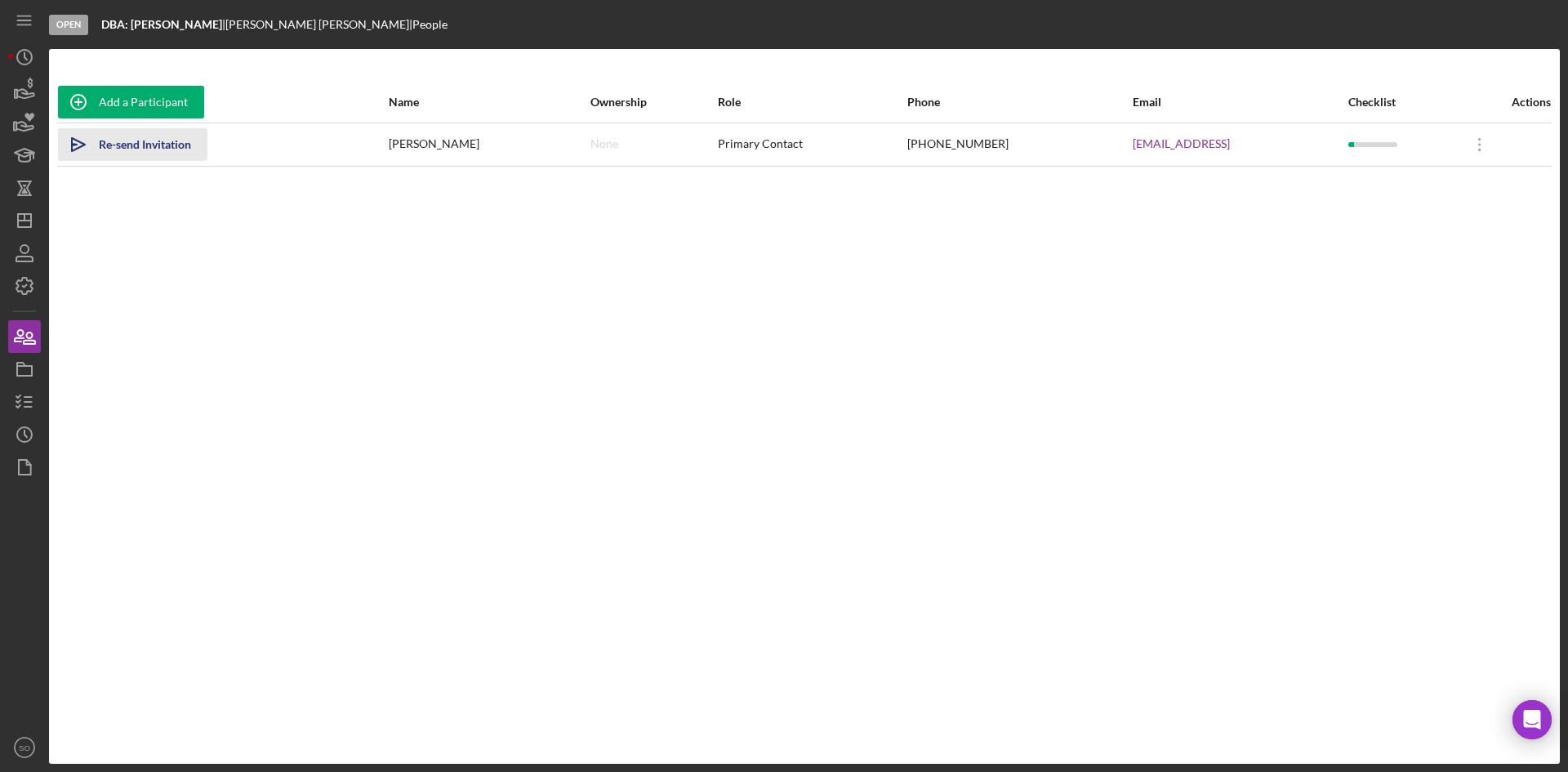
click at [125, 135] on div "Re-send Invitation" at bounding box center [145, 144] width 92 height 33
click at [31, 223] on polygon "button" at bounding box center [24, 220] width 13 height 13
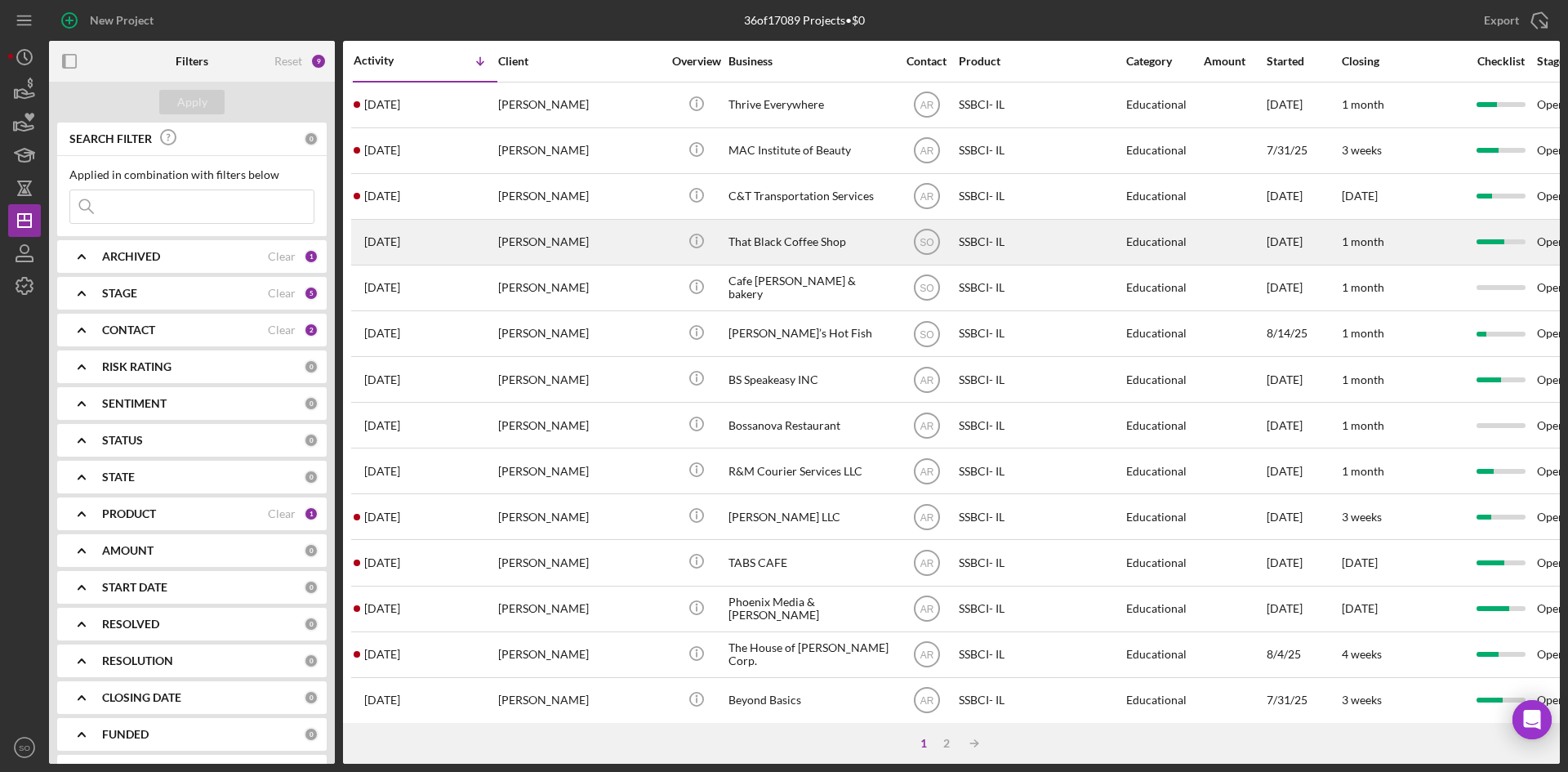
click at [561, 250] on div "Brandon Rice" at bounding box center [580, 242] width 163 height 44
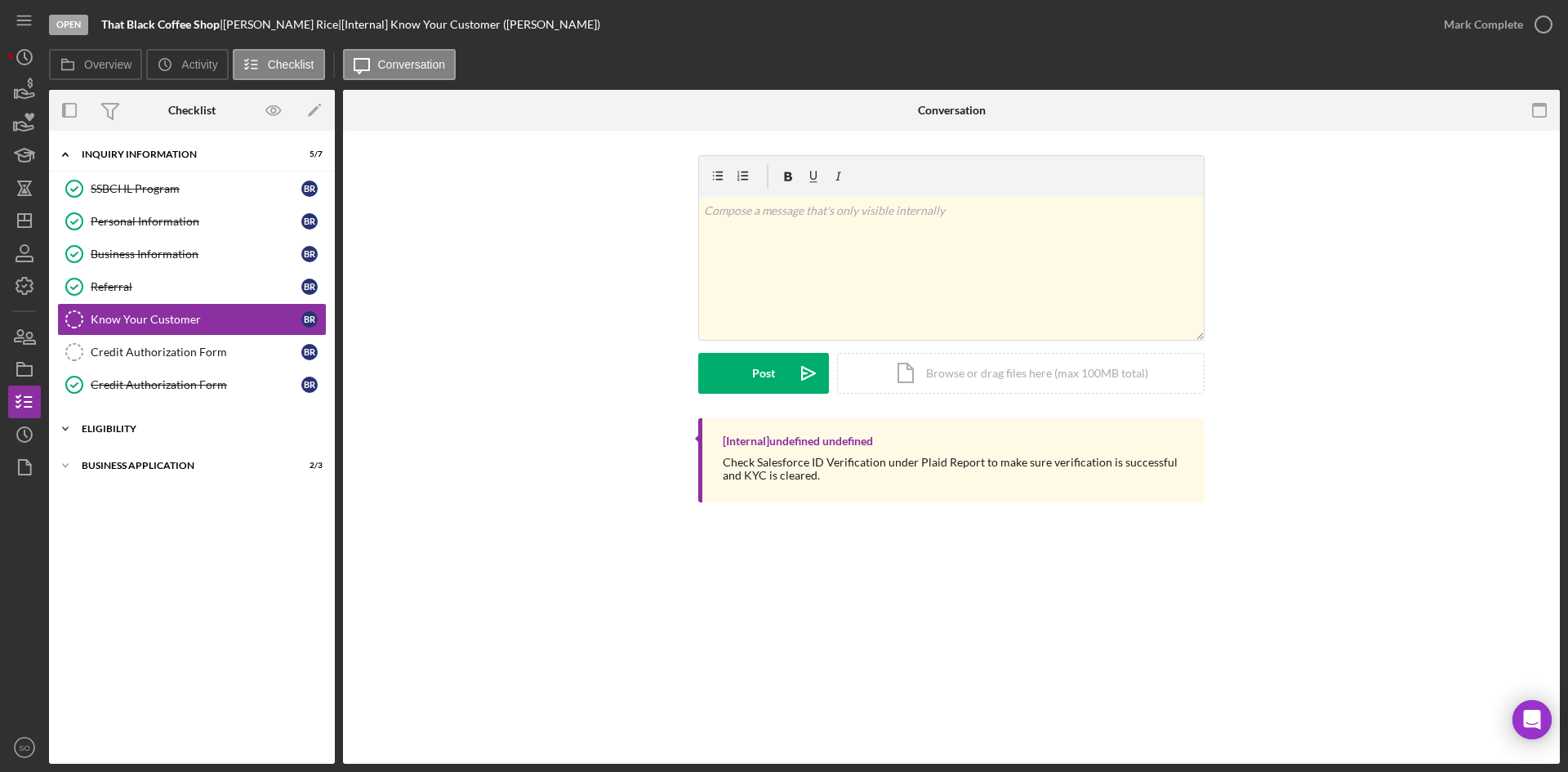
click at [150, 431] on div "Eligibility" at bounding box center [198, 428] width 233 height 10
click at [153, 597] on div "Icon/Expander Business Application 2 / 3" at bounding box center [192, 605] width 286 height 33
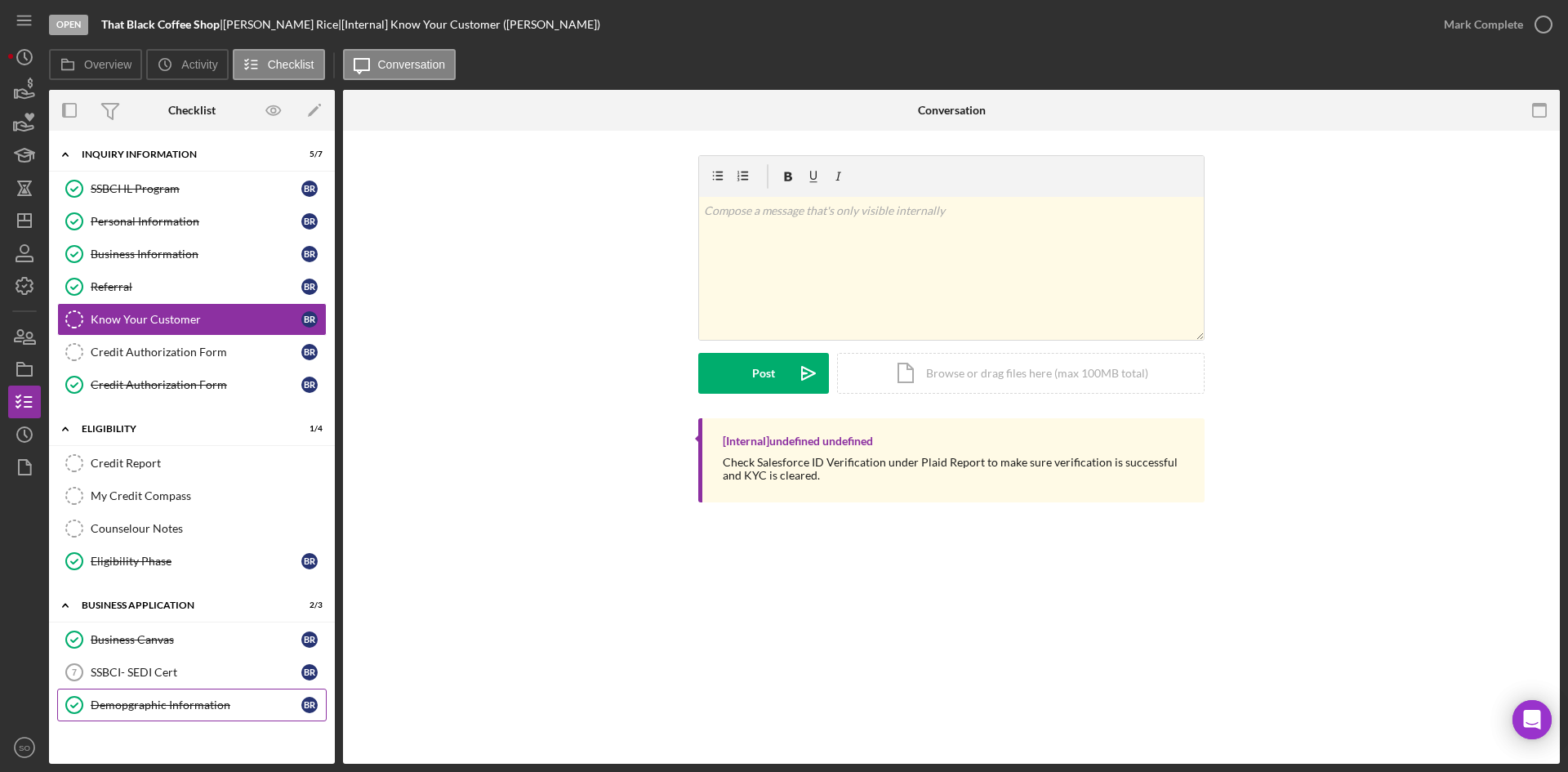
click at [123, 694] on link "Demopgraphic Information Demopgraphic Information B R" at bounding box center [191, 704] width 269 height 33
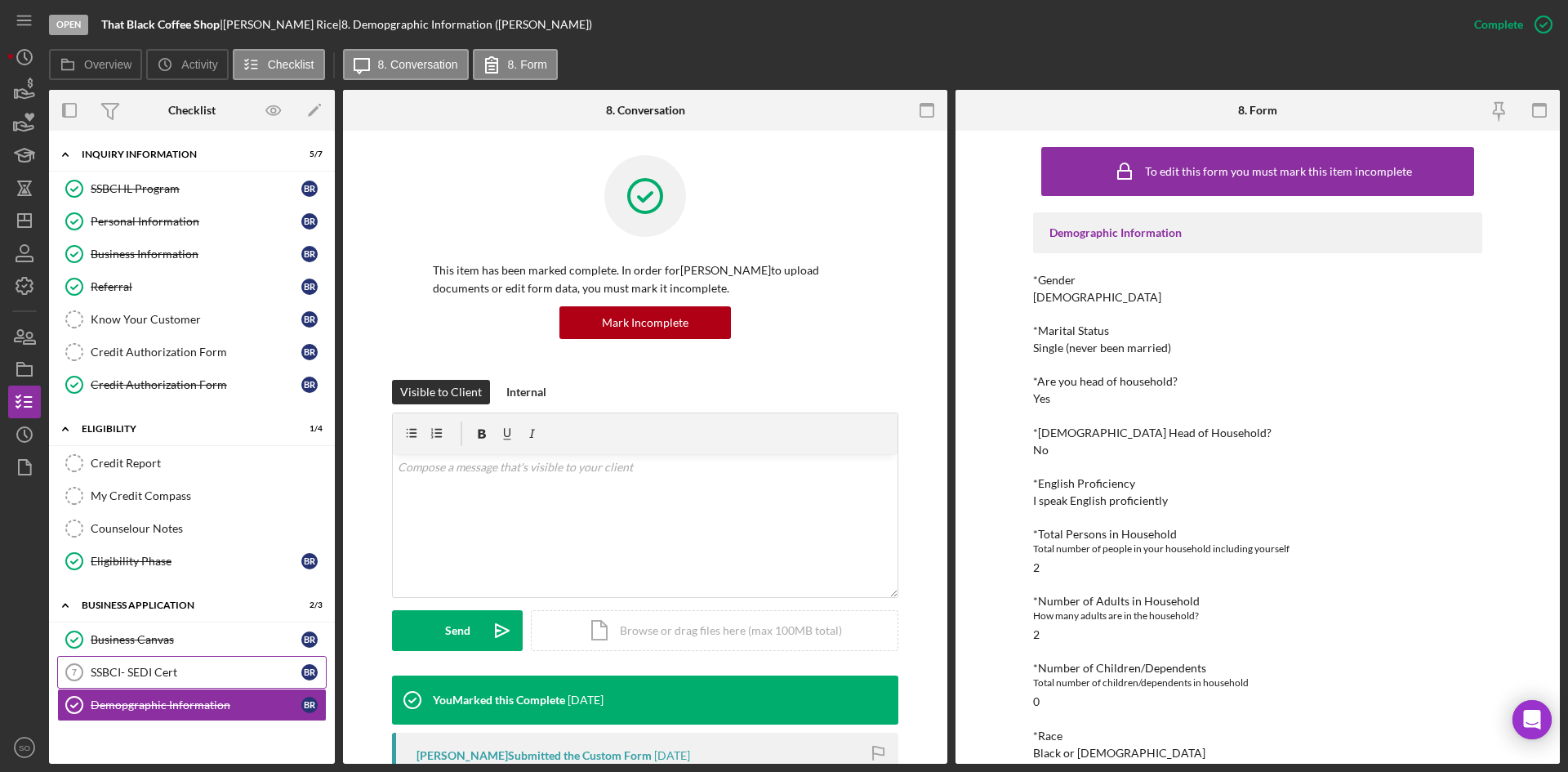
click at [128, 671] on div "SSBCI- SEDI Cert" at bounding box center [195, 672] width 211 height 13
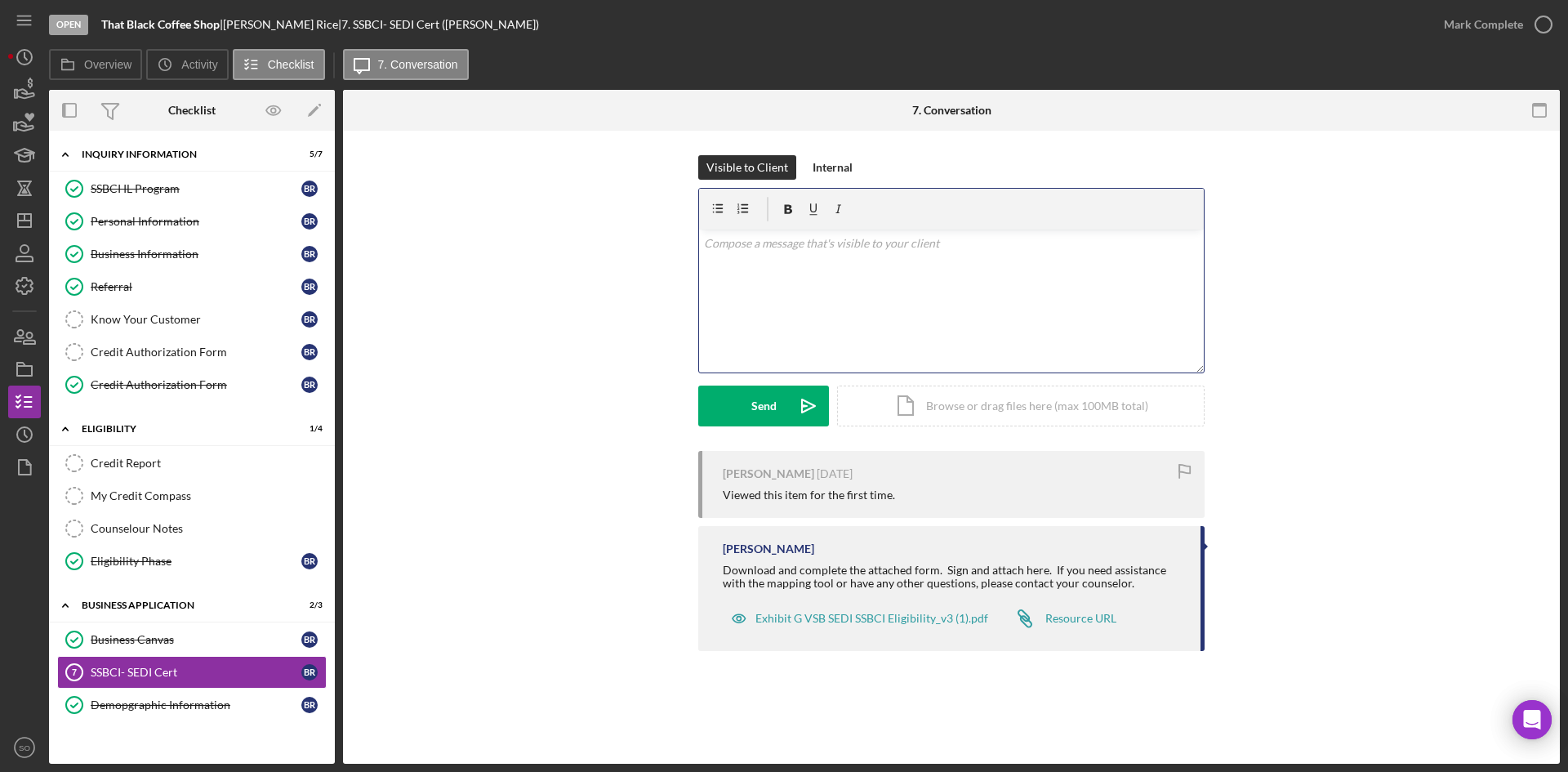
click at [790, 291] on div "v Color teal Color pink Remove color Add row above Add row below Add column bef…" at bounding box center [951, 300] width 505 height 143
click at [732, 420] on button "Send Icon/icon-invite-send" at bounding box center [763, 406] width 131 height 41
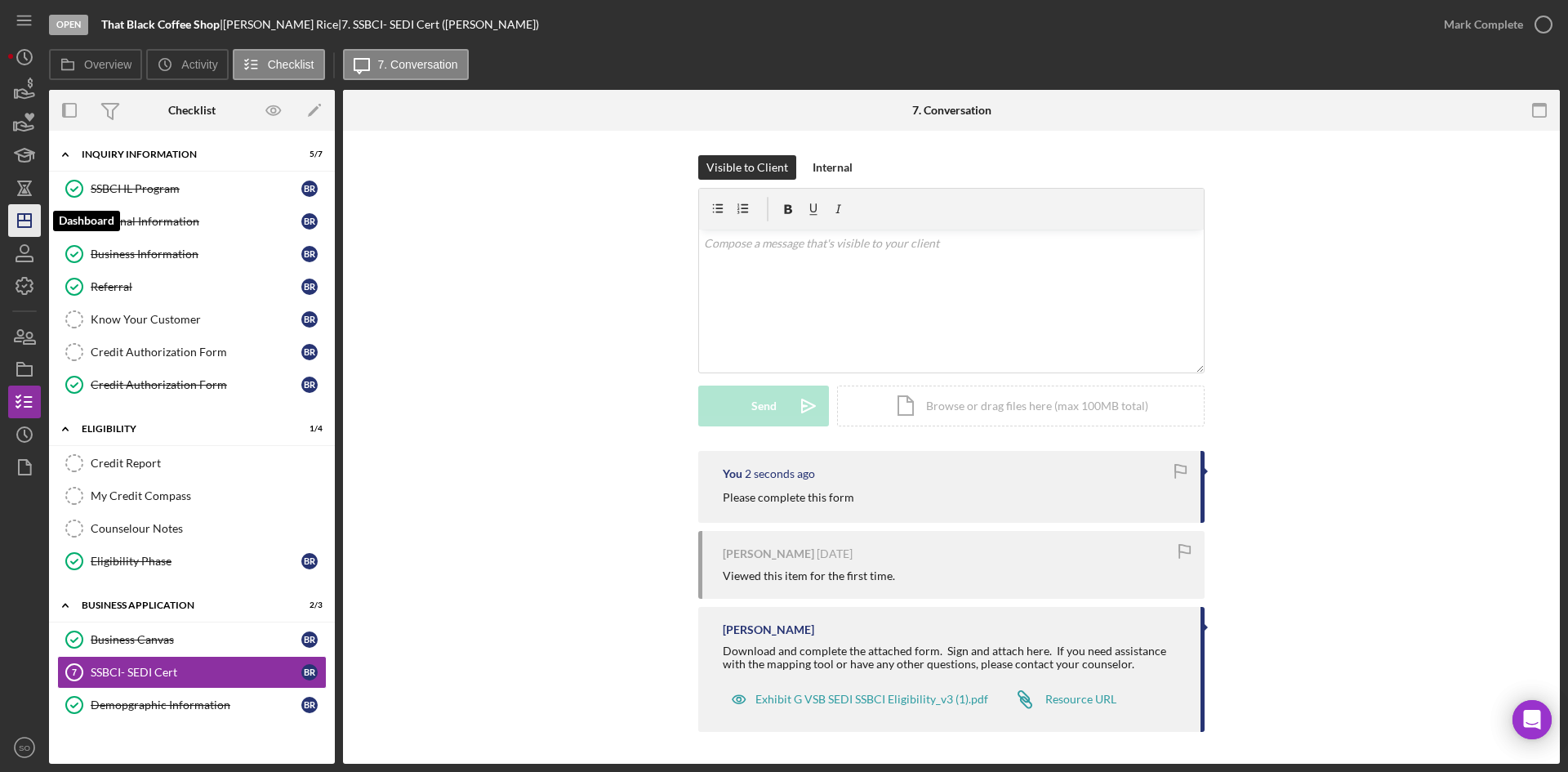
click at [27, 213] on icon "Icon/Dashboard" at bounding box center [25, 220] width 41 height 41
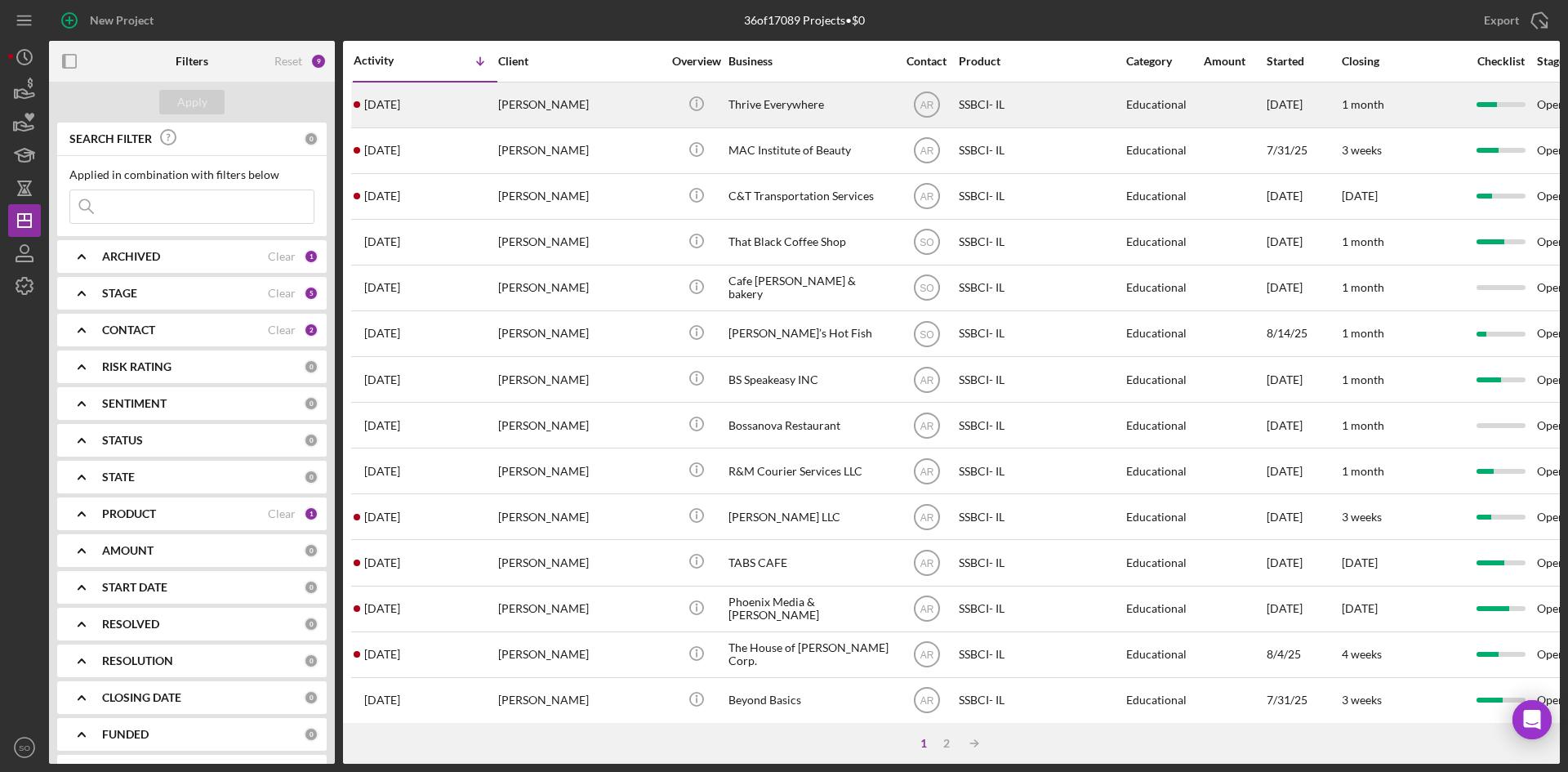
click at [476, 107] on div "1 day ago Kate Oland" at bounding box center [425, 105] width 143 height 44
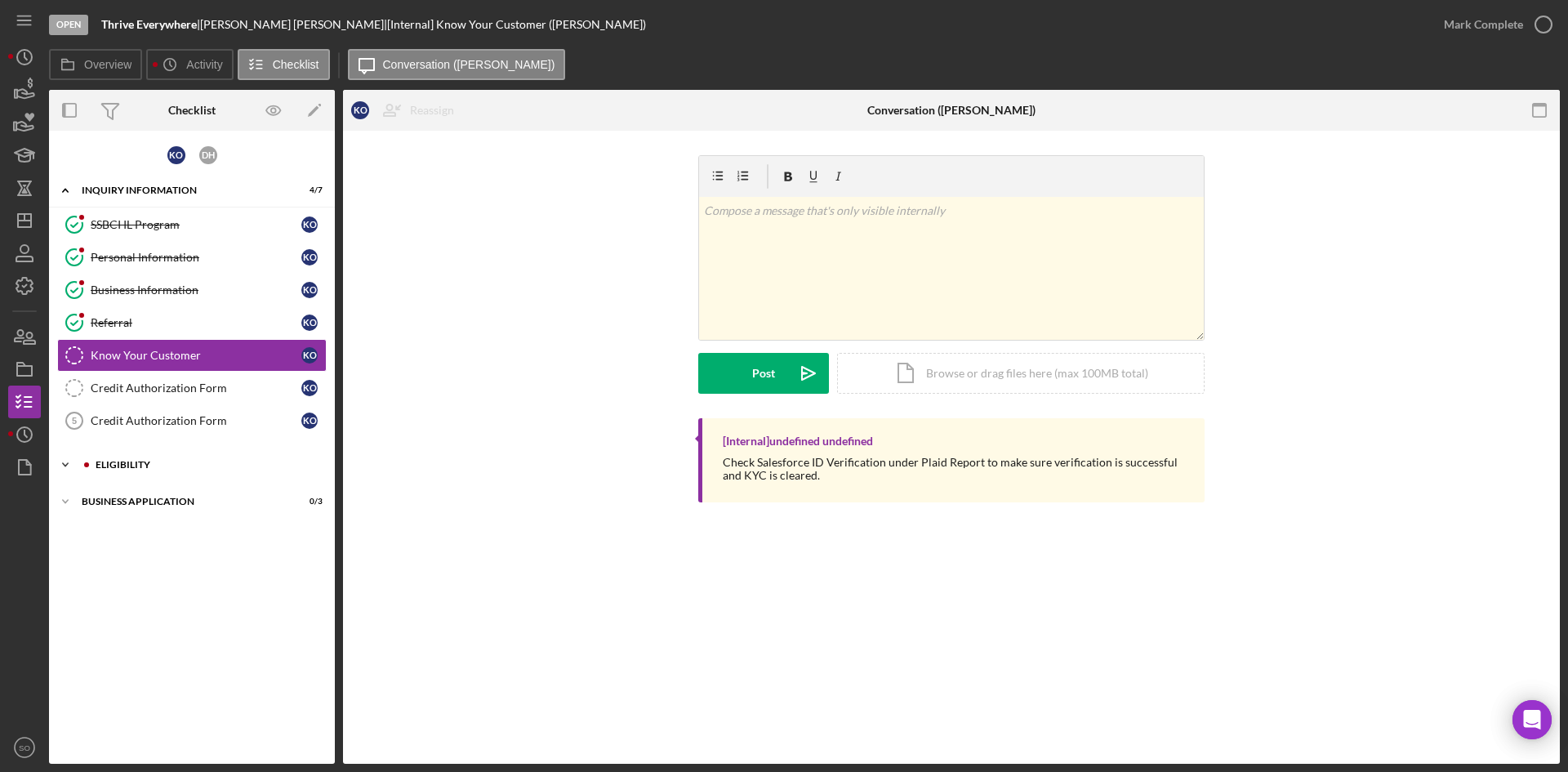
click at [207, 460] on div "Eligibility" at bounding box center [205, 464] width 219 height 10
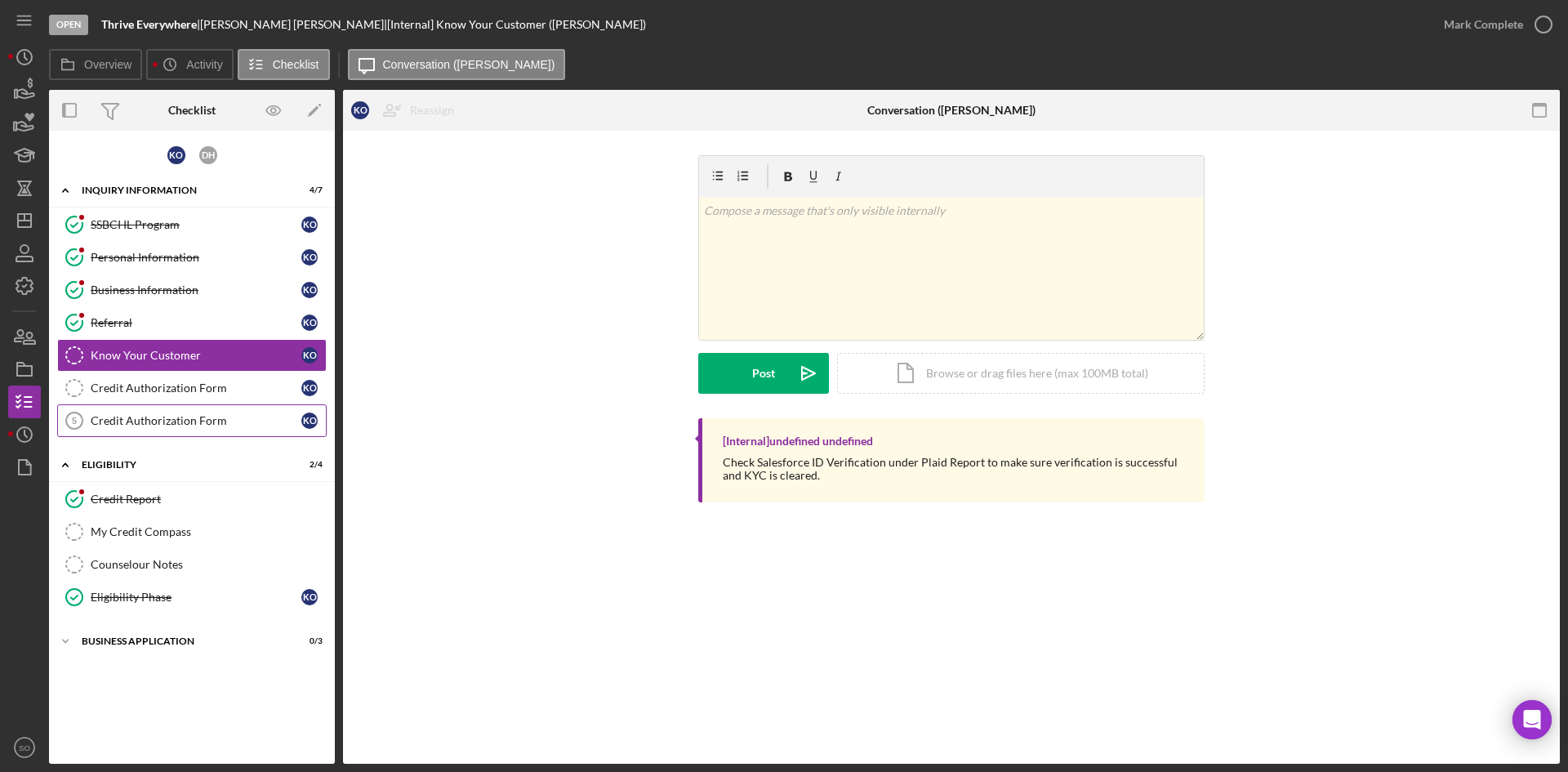
click at [156, 426] on div "Credit Authorization Form" at bounding box center [195, 420] width 211 height 13
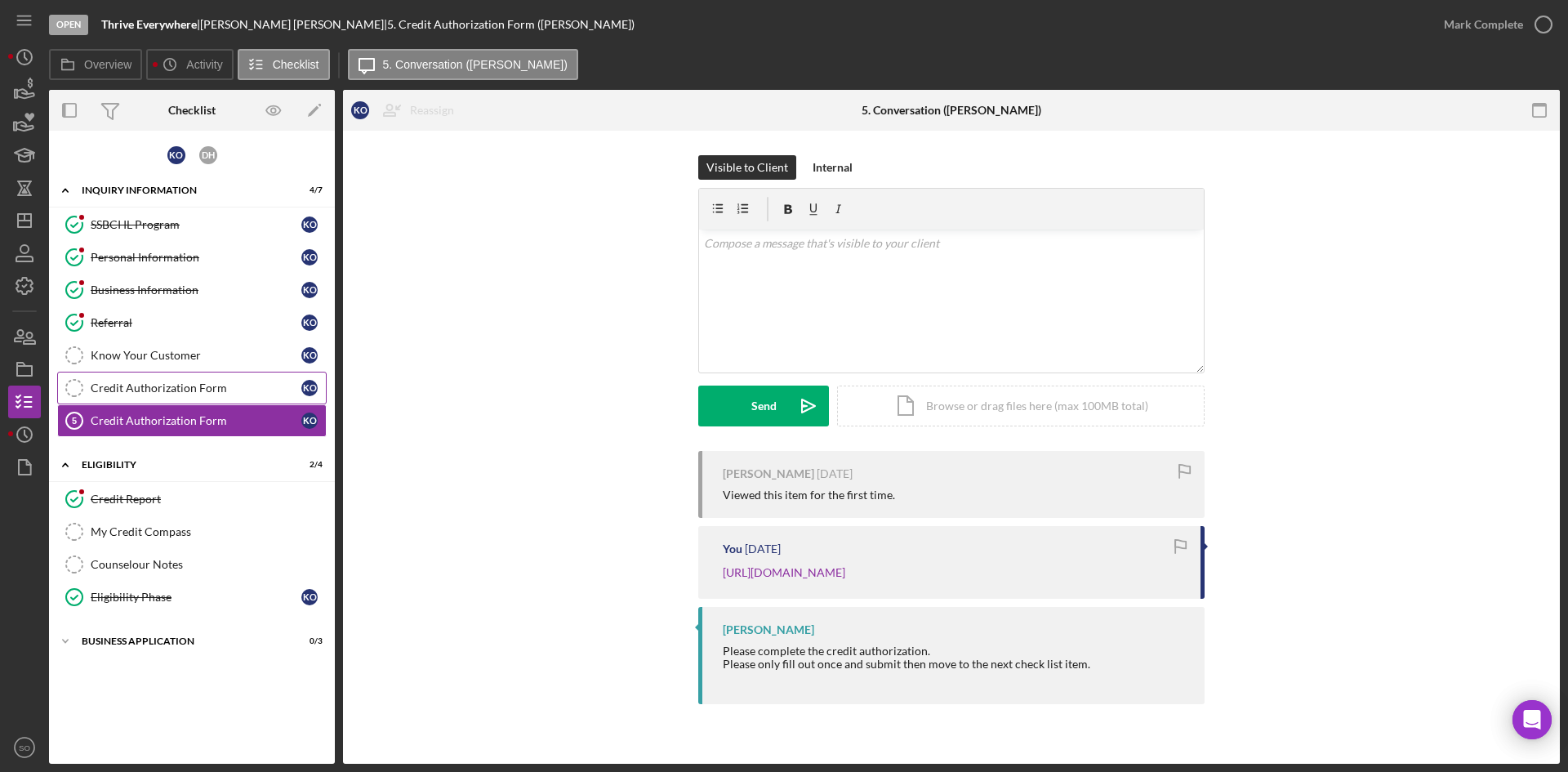
click at [174, 392] on div "Credit Authorization Form" at bounding box center [195, 387] width 211 height 13
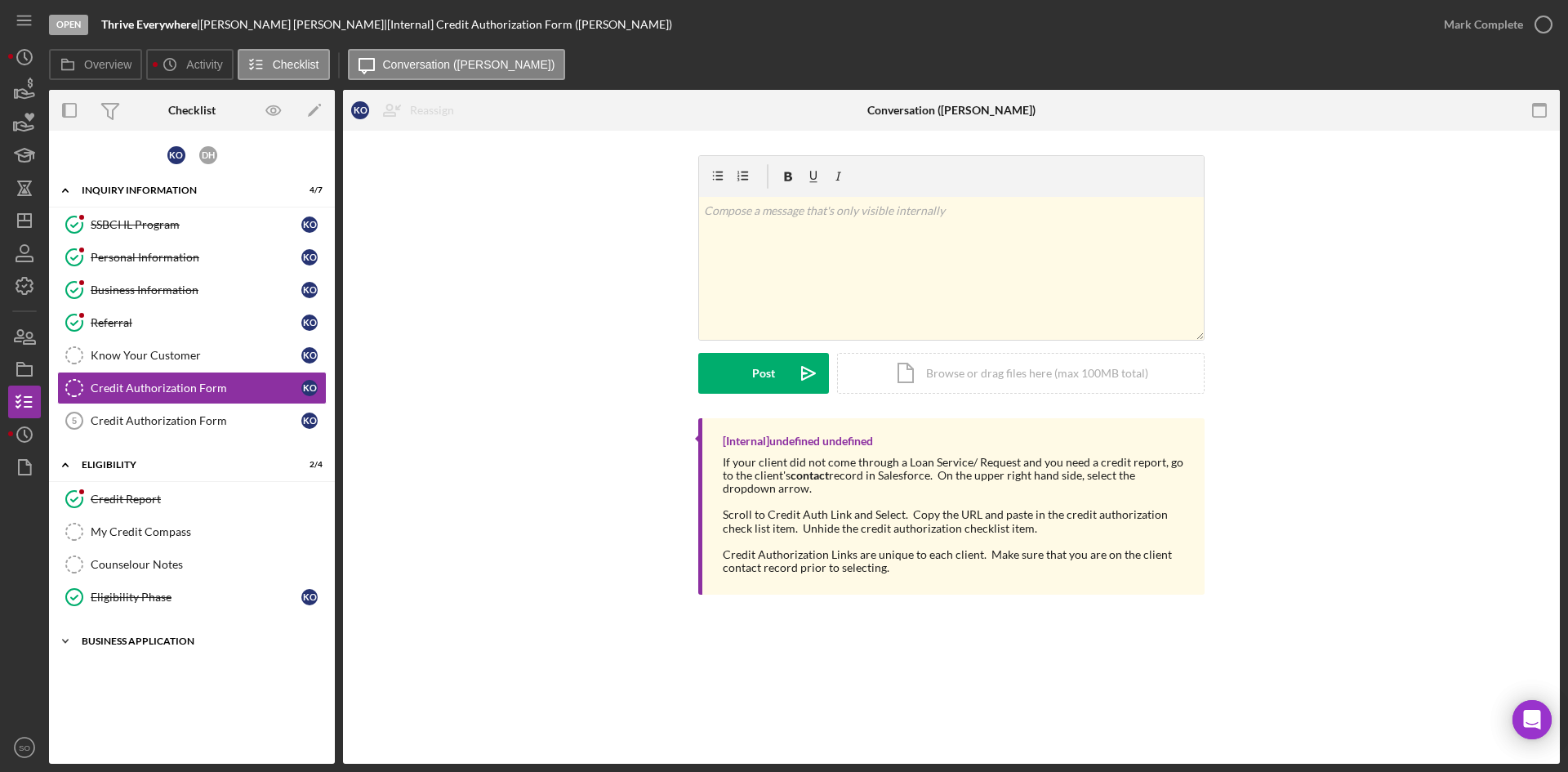
click at [155, 640] on div "Business Application" at bounding box center [198, 641] width 233 height 10
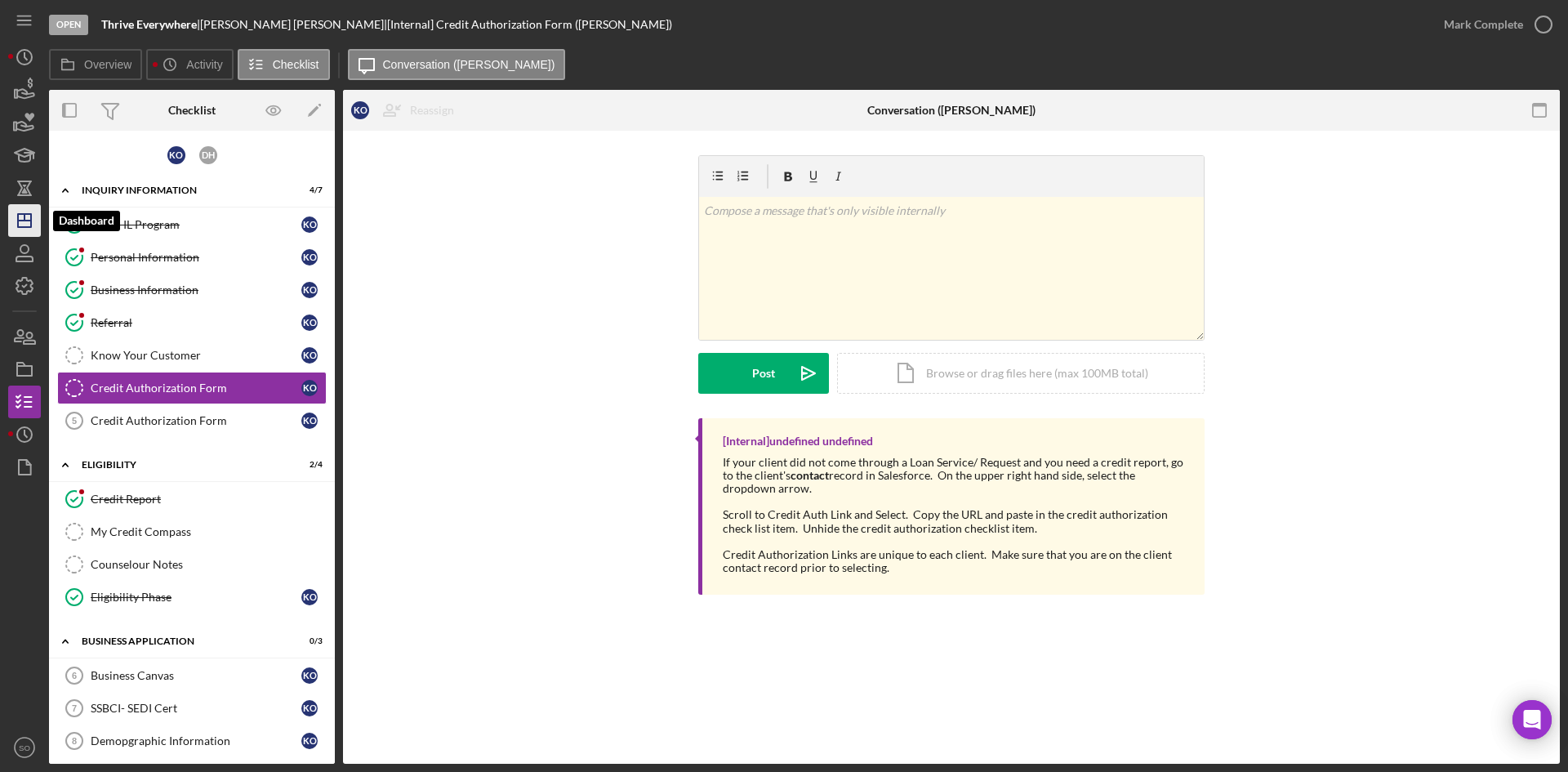
click at [24, 220] on line "button" at bounding box center [24, 220] width 13 height 0
